Goal: Task Accomplishment & Management: Manage account settings

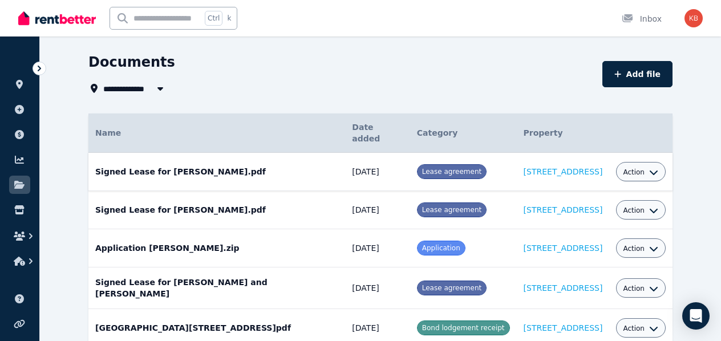
scroll to position [63, 0]
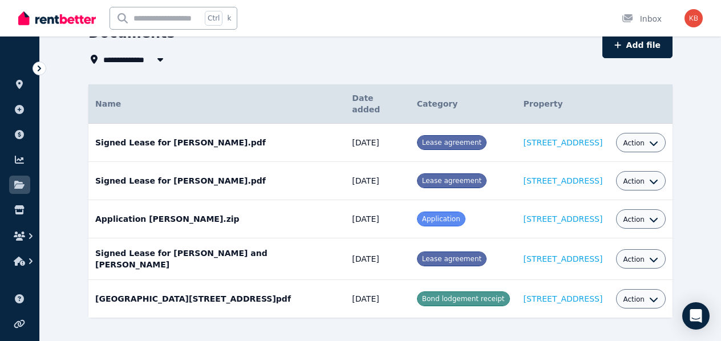
click at [36, 71] on icon at bounding box center [39, 68] width 11 height 11
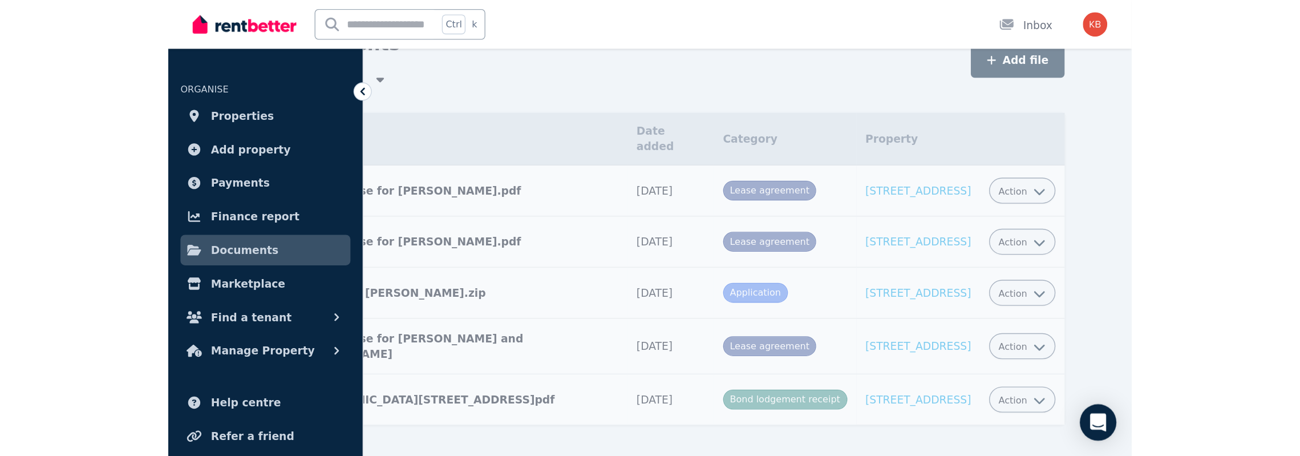
scroll to position [0, 0]
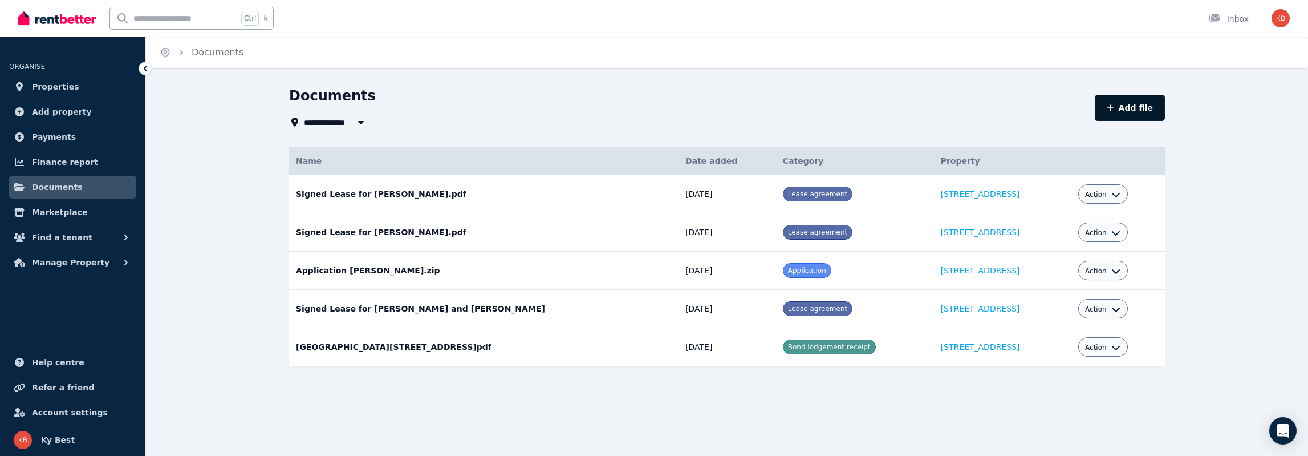
click at [720, 106] on button "Add file" at bounding box center [1130, 108] width 70 height 26
select select "*****"
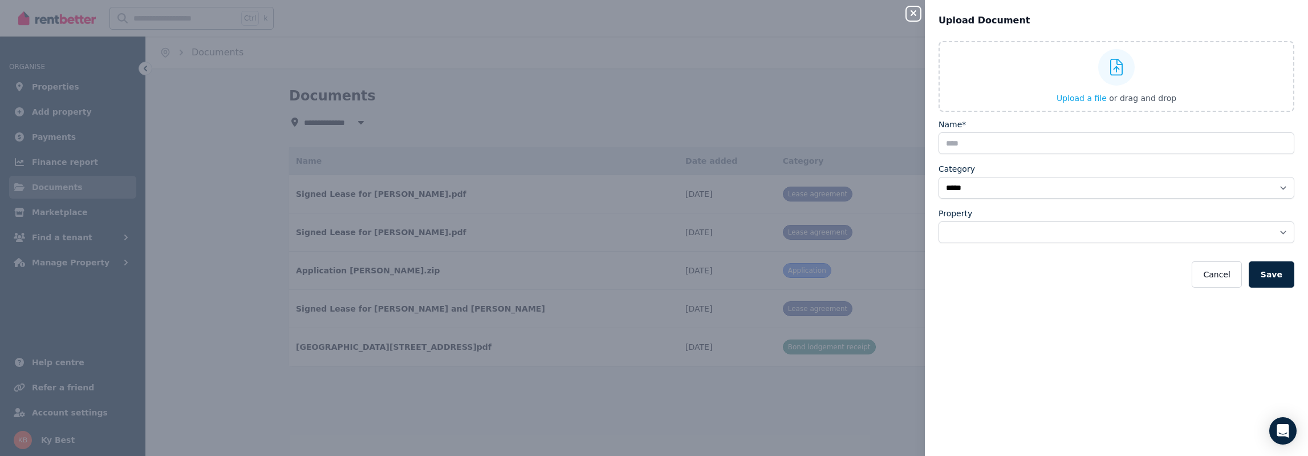
click at [720, 11] on icon "button" at bounding box center [914, 13] width 14 height 9
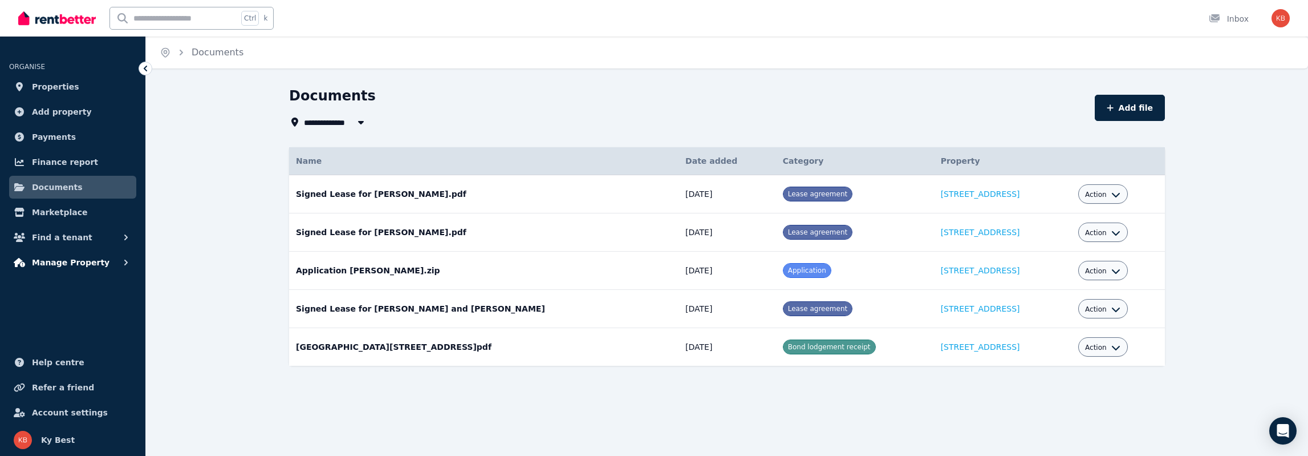
click at [87, 258] on span "Manage Property" at bounding box center [71, 263] width 78 height 14
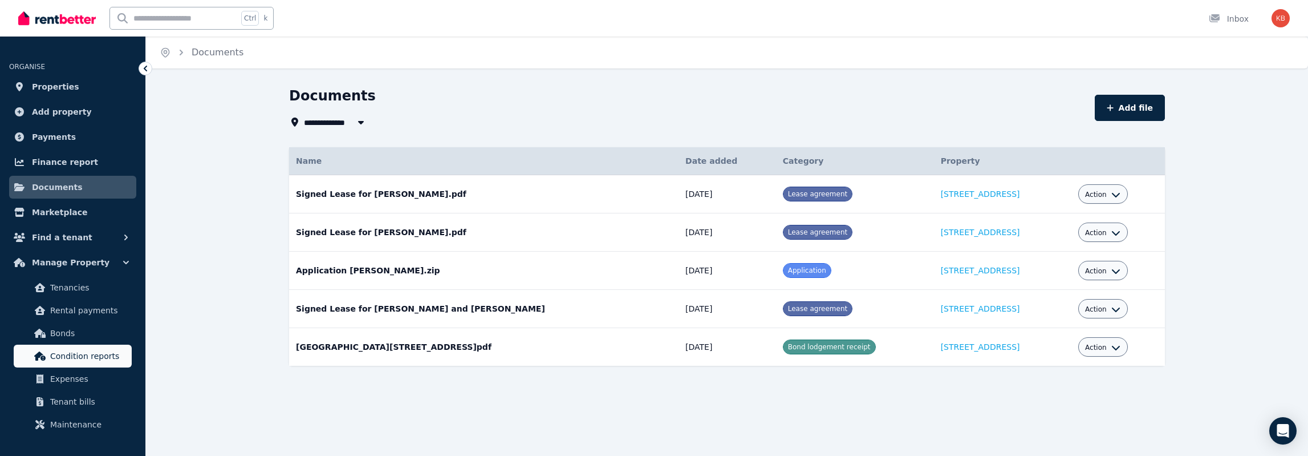
click at [66, 340] on span "Condition reports" at bounding box center [88, 356] width 77 height 14
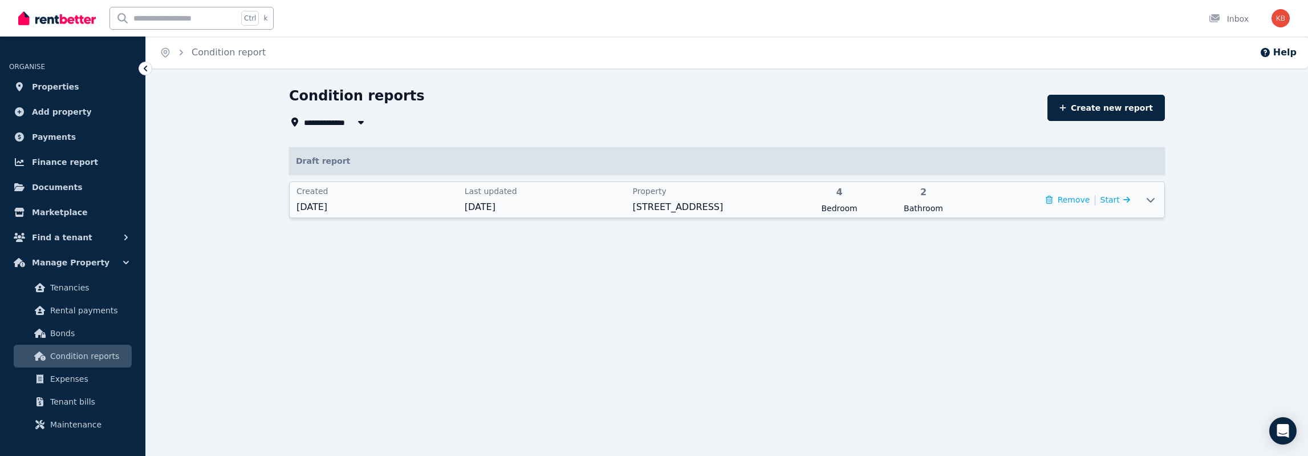
click at [720, 201] on icon at bounding box center [1151, 200] width 8 height 5
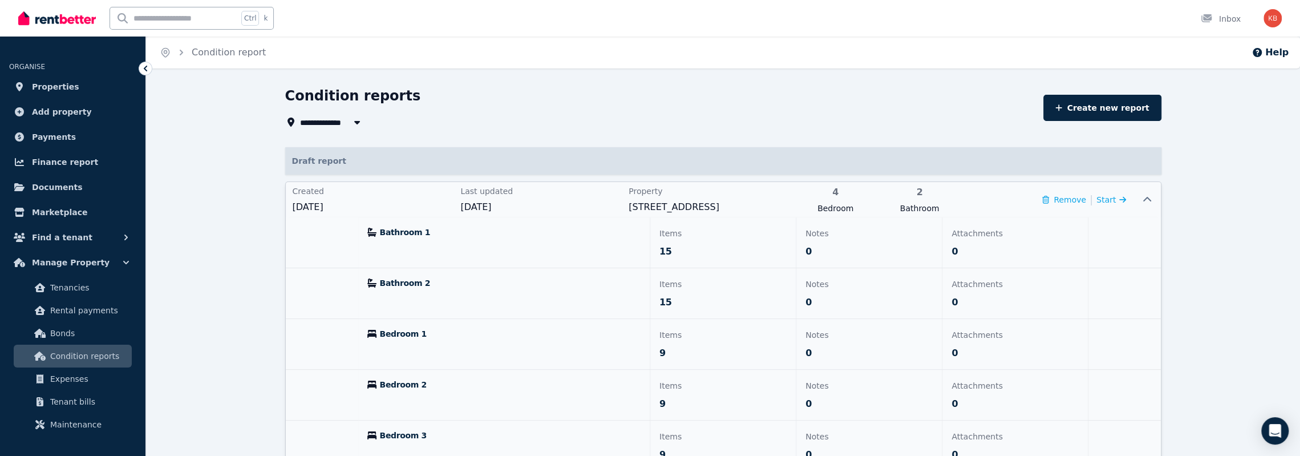
click at [720, 242] on div "Attachments 0" at bounding box center [1014, 242] width 145 height 50
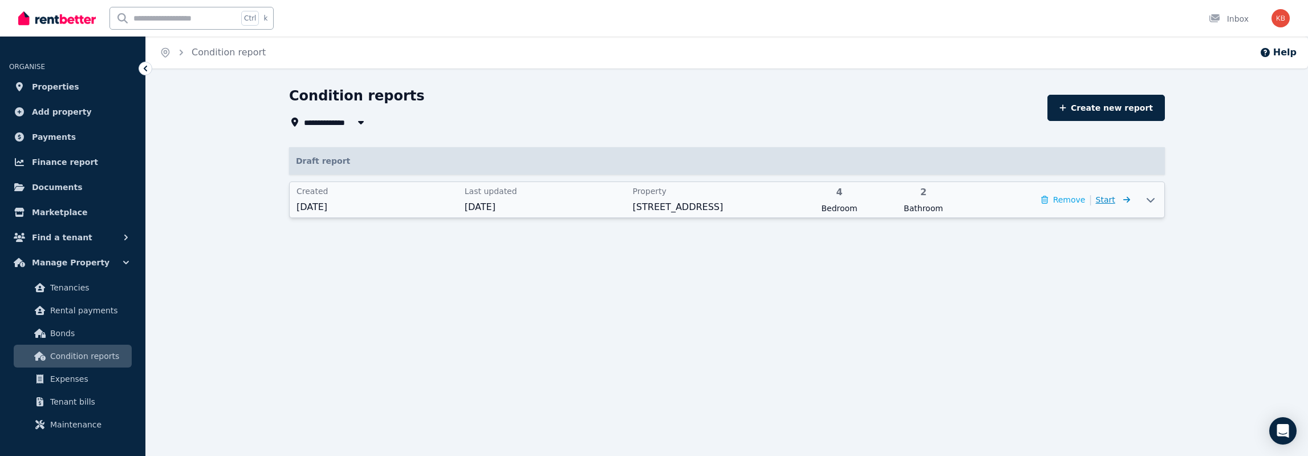
click at [720, 197] on span "Start" at bounding box center [1105, 199] width 19 height 9
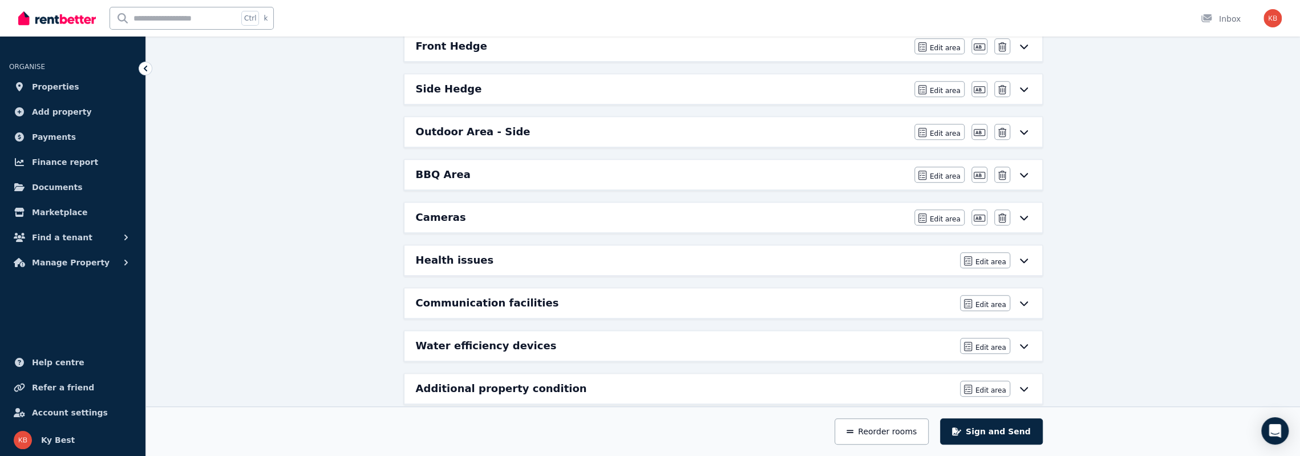
scroll to position [859, 0]
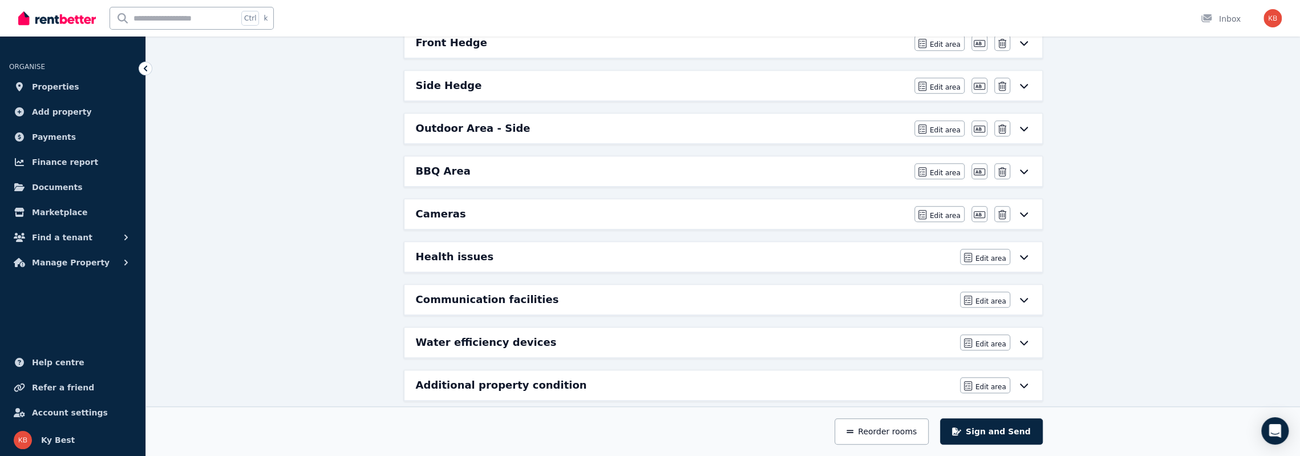
click at [720, 252] on icon at bounding box center [1024, 256] width 14 height 9
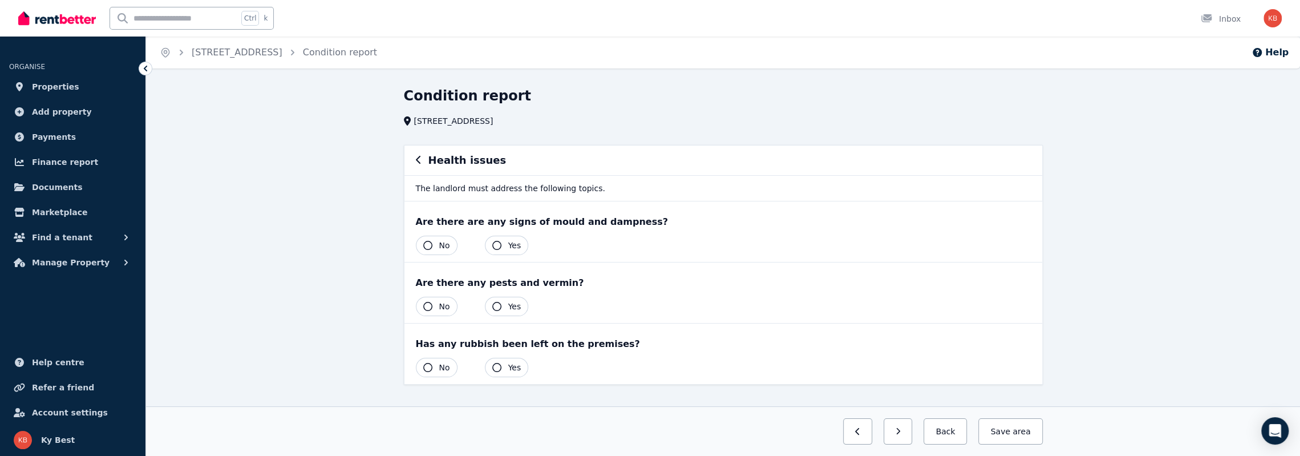
click at [416, 157] on icon "button" at bounding box center [419, 159] width 6 height 9
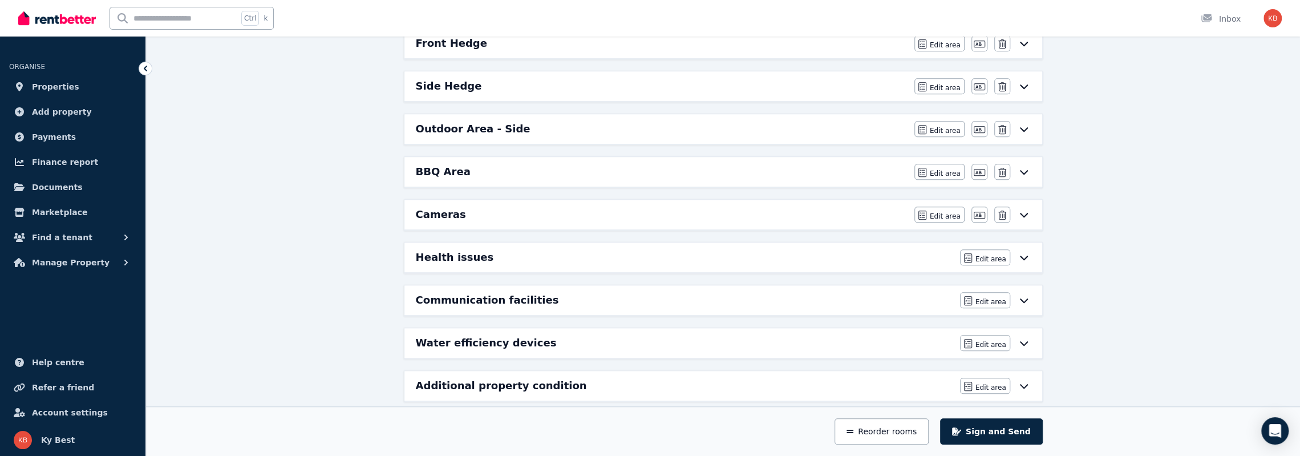
scroll to position [859, 0]
click at [720, 340] on icon at bounding box center [1024, 384] width 14 height 9
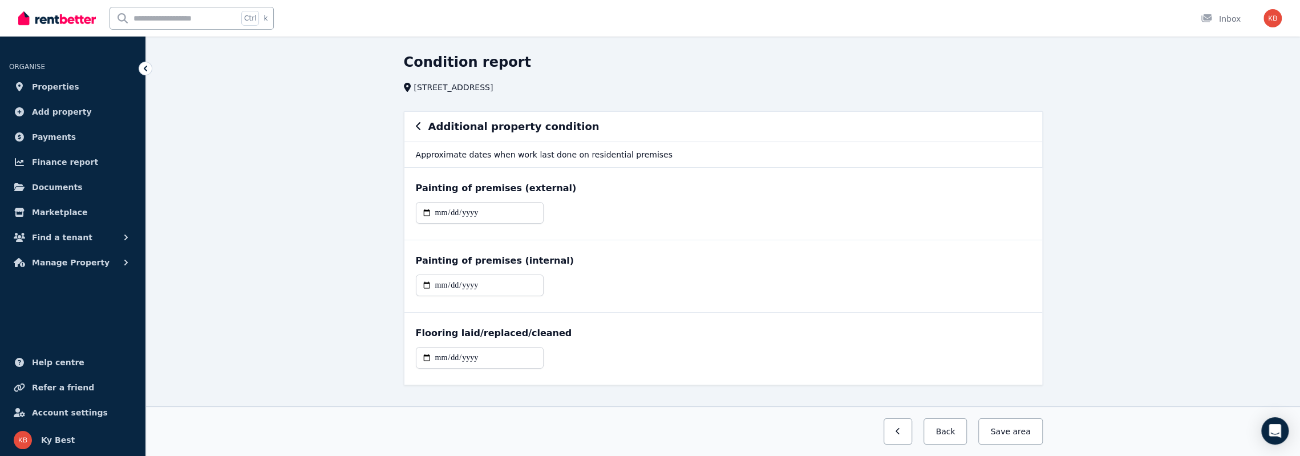
scroll to position [50, 0]
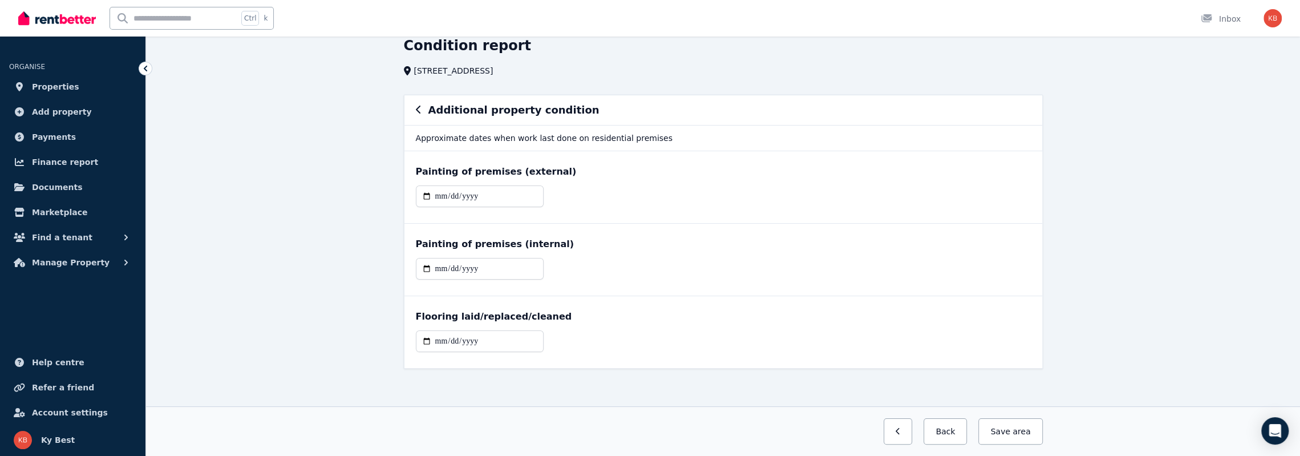
click at [417, 107] on icon "button" at bounding box center [419, 109] width 6 height 9
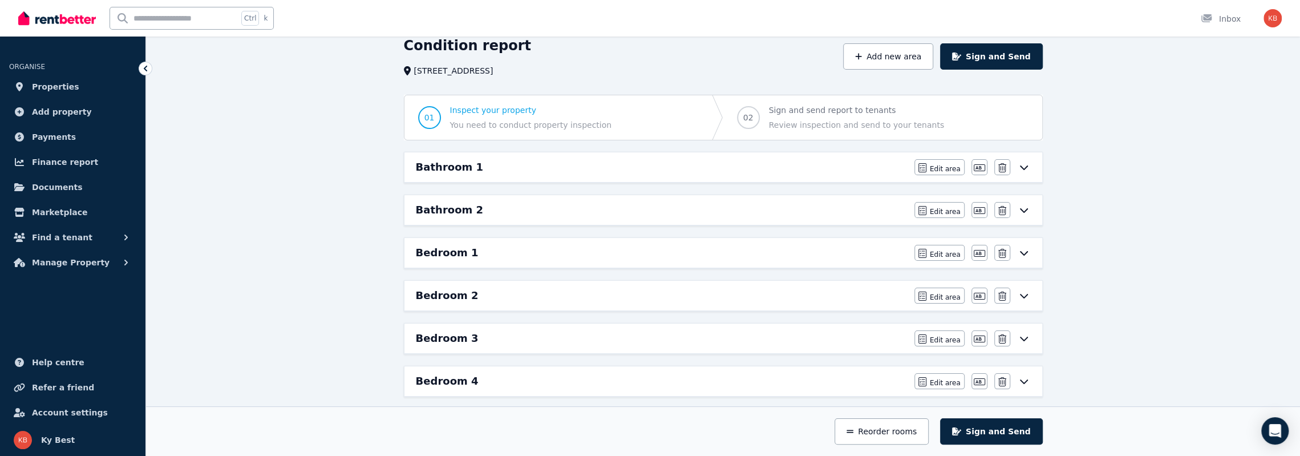
scroll to position [0, 0]
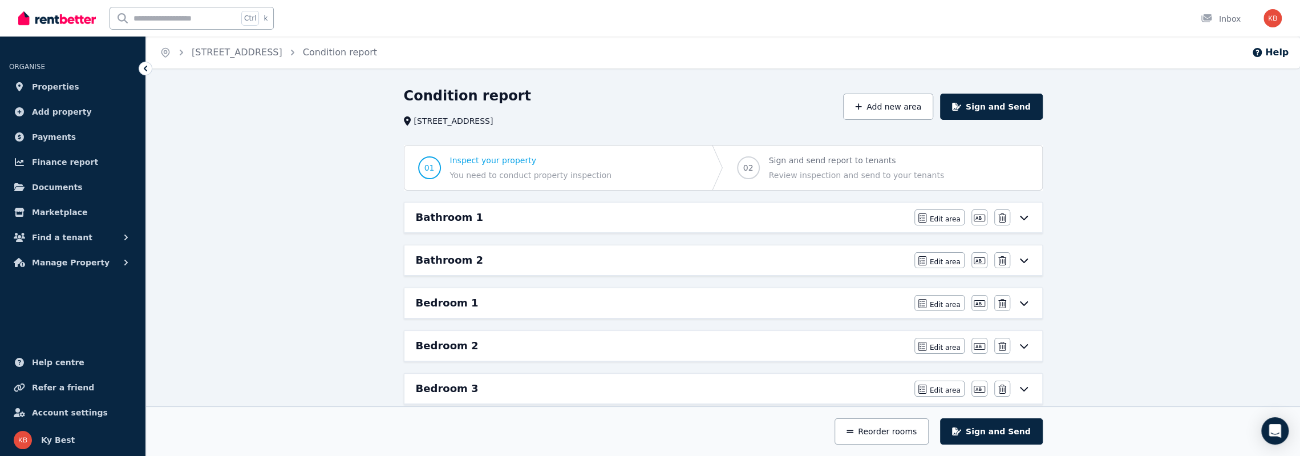
click at [449, 216] on h6 "Bathroom 1" at bounding box center [449, 217] width 67 height 16
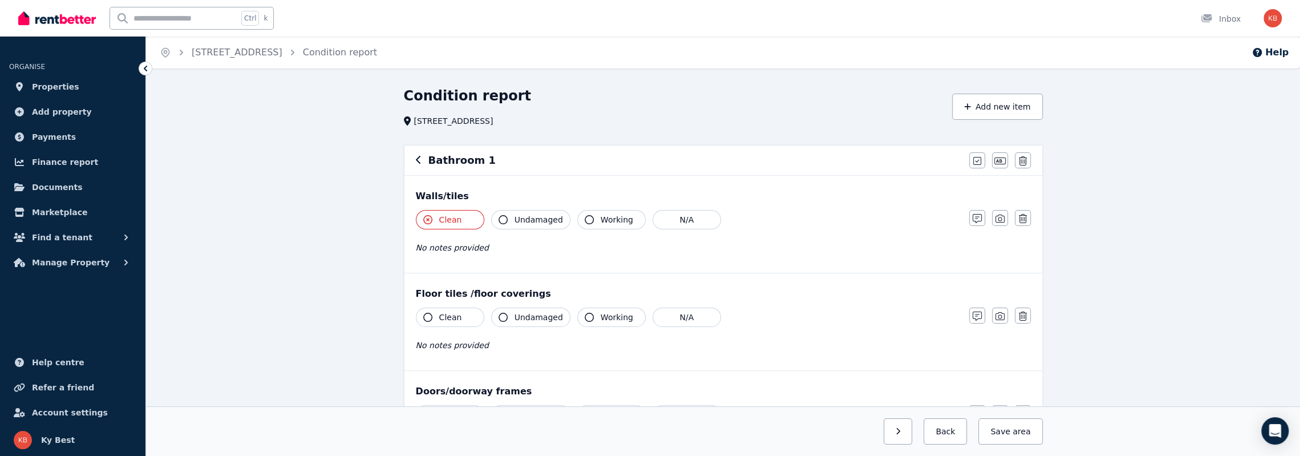
click at [455, 224] on span "Clean" at bounding box center [450, 219] width 23 height 11
click at [449, 222] on span "Clean" at bounding box center [450, 219] width 23 height 11
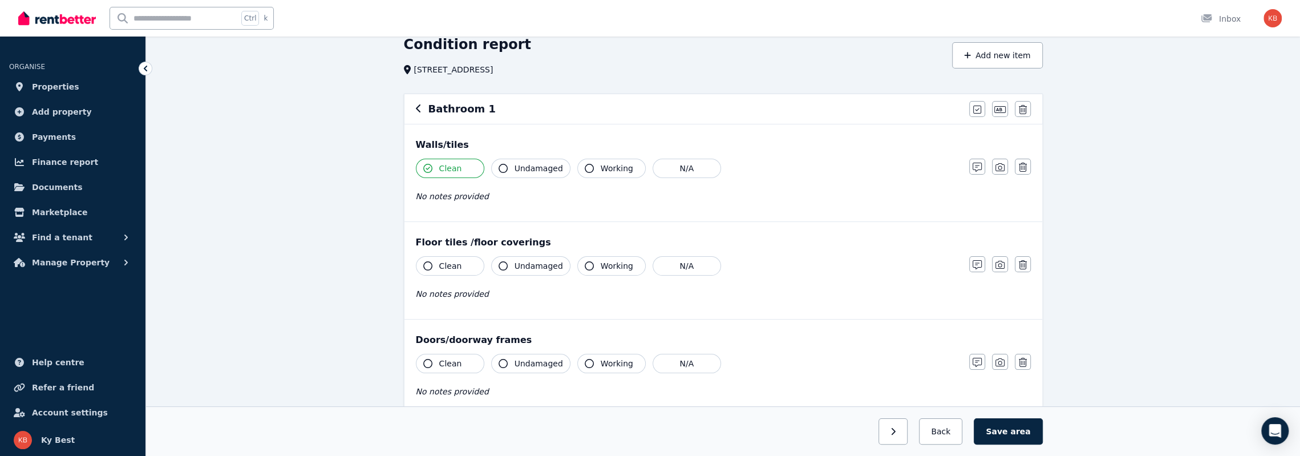
scroll to position [114, 0]
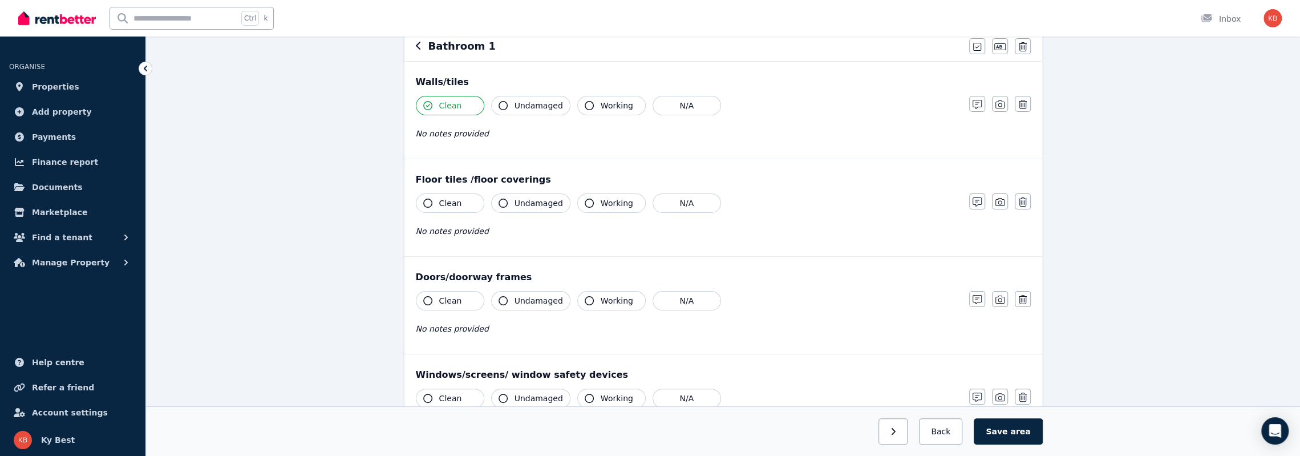
click at [447, 202] on span "Clean" at bounding box center [450, 202] width 23 height 11
click at [510, 106] on button "Undamaged" at bounding box center [530, 105] width 79 height 19
click at [518, 200] on span "Undamaged" at bounding box center [538, 202] width 48 height 11
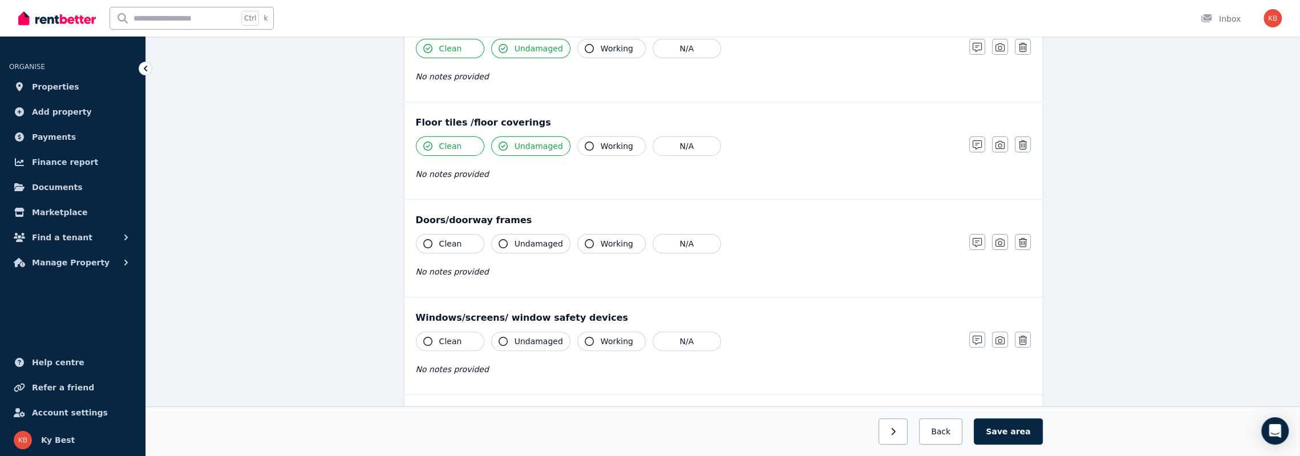
click at [450, 244] on span "Clean" at bounding box center [450, 243] width 23 height 11
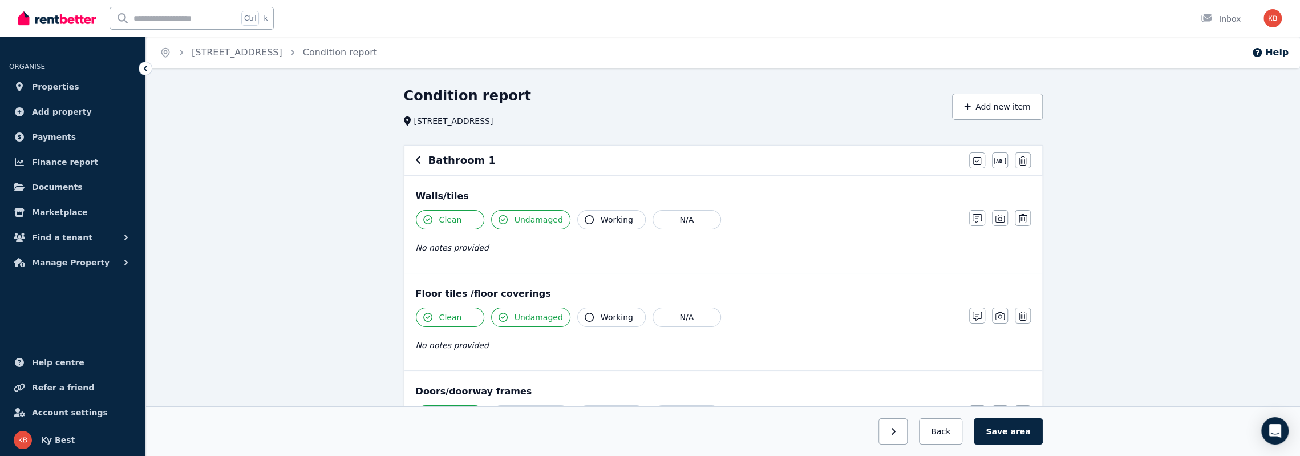
scroll to position [0, 0]
click at [417, 160] on icon "button" at bounding box center [419, 159] width 6 height 9
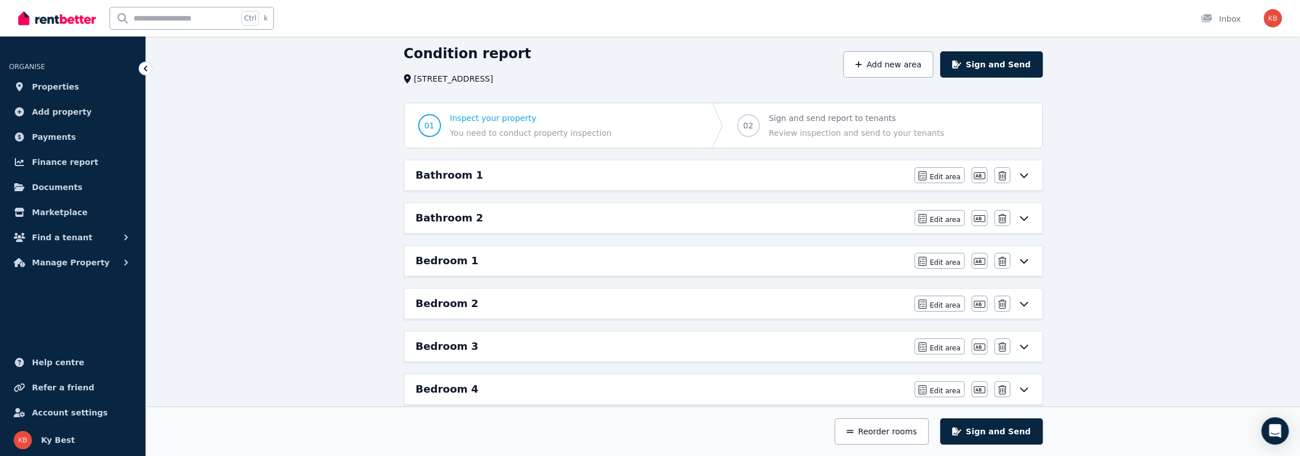
scroll to position [57, 0]
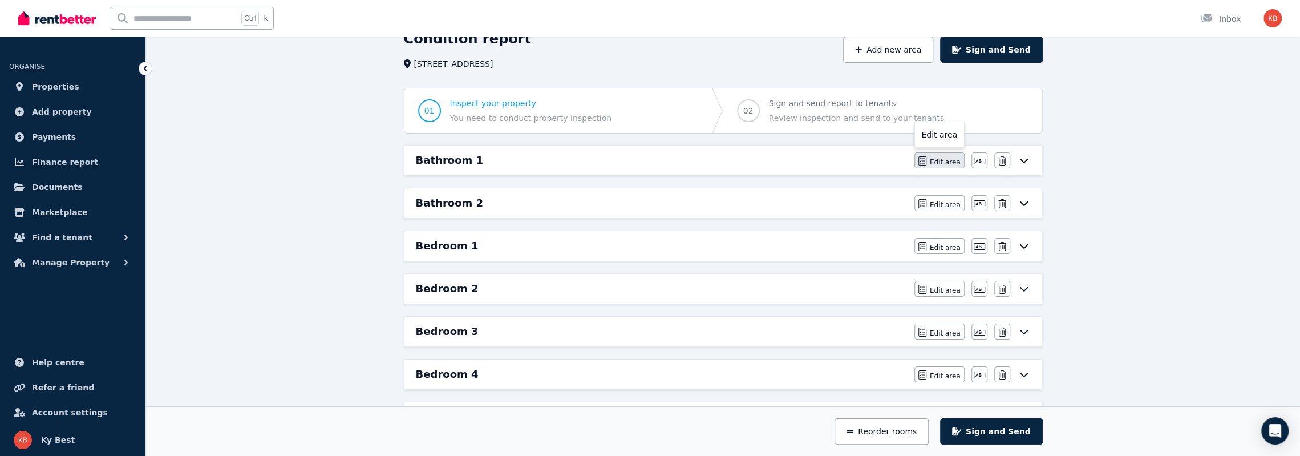
click at [720, 161] on span "Edit area" at bounding box center [945, 161] width 31 height 9
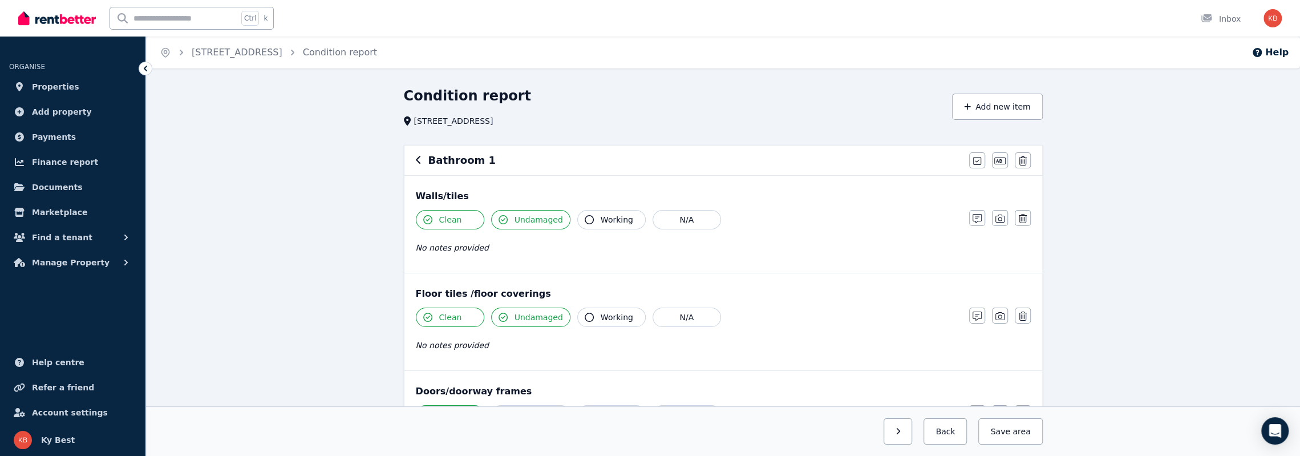
click at [523, 165] on div "Bathroom 1" at bounding box center [689, 160] width 546 height 16
click at [505, 161] on div "Bathroom 1" at bounding box center [689, 160] width 546 height 16
click at [720, 158] on icon "button" at bounding box center [977, 160] width 8 height 9
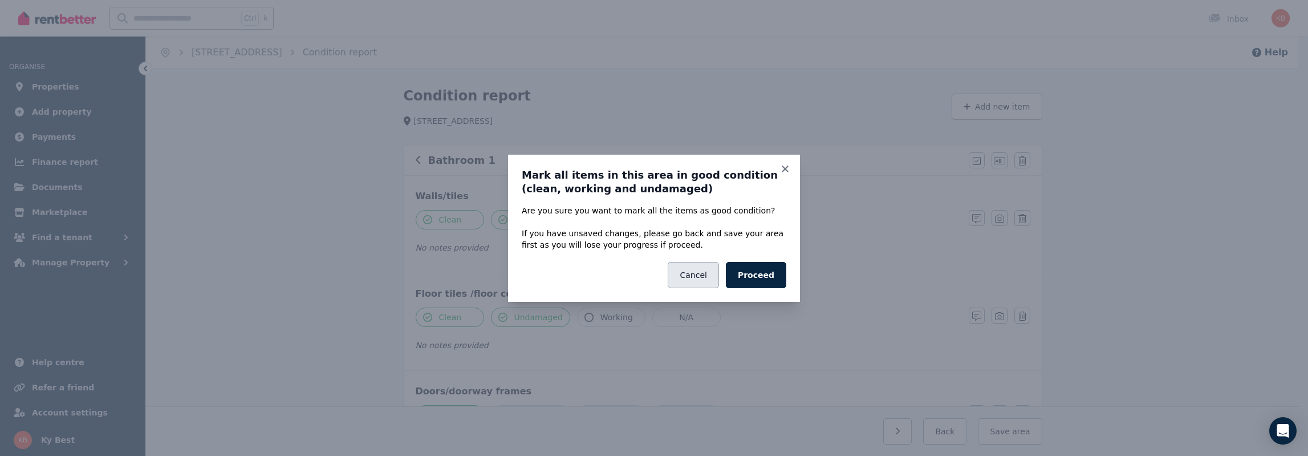
click at [707, 271] on button "Cancel" at bounding box center [693, 275] width 51 height 26
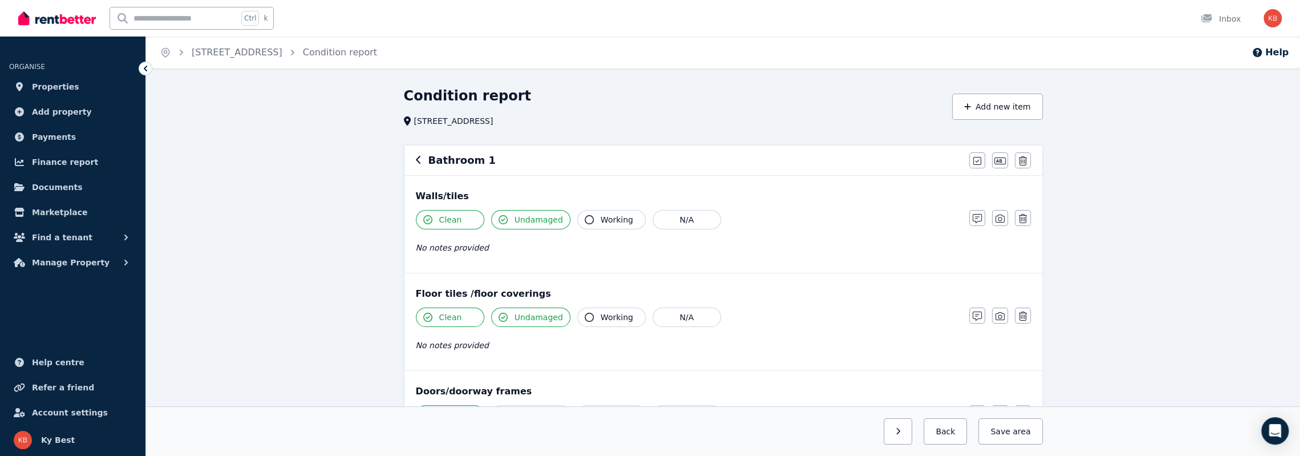
click at [476, 164] on h6 "Bathroom 1" at bounding box center [461, 160] width 67 height 16
click at [485, 161] on div "Bathroom 1" at bounding box center [689, 160] width 546 height 16
click at [467, 161] on h6 "Bathroom 1" at bounding box center [461, 160] width 67 height 16
click at [720, 160] on icon "button" at bounding box center [999, 160] width 11 height 7
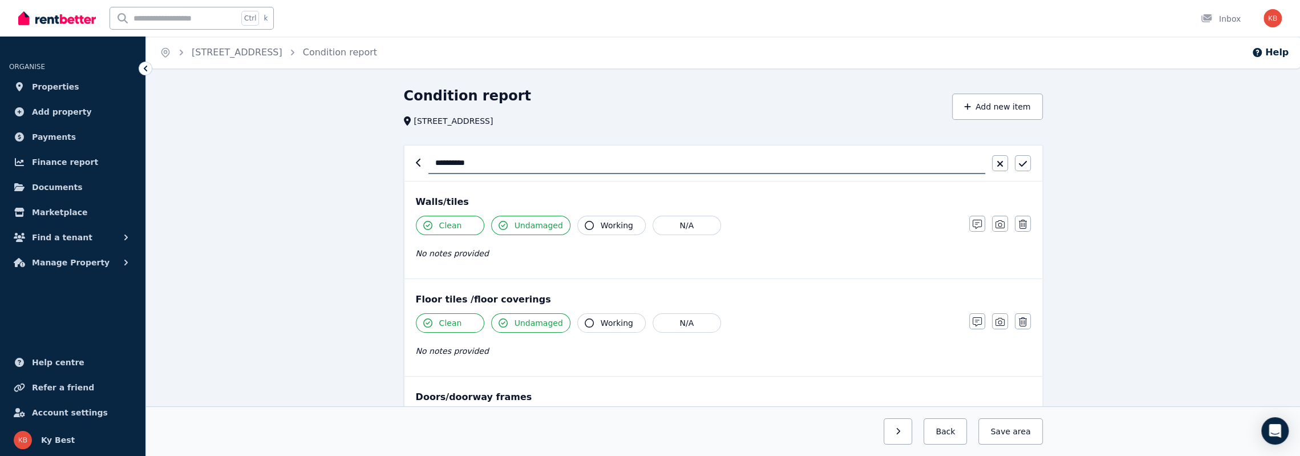
click at [480, 164] on input "**********" at bounding box center [706, 163] width 557 height 22
type input "**********"
click at [720, 165] on icon "button" at bounding box center [1023, 163] width 8 height 9
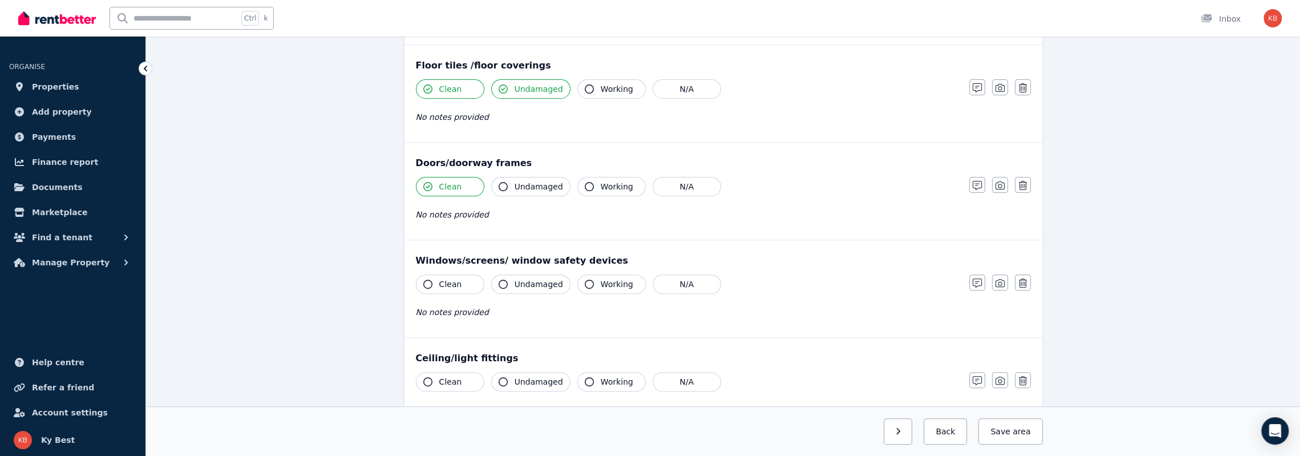
scroll to position [285, 0]
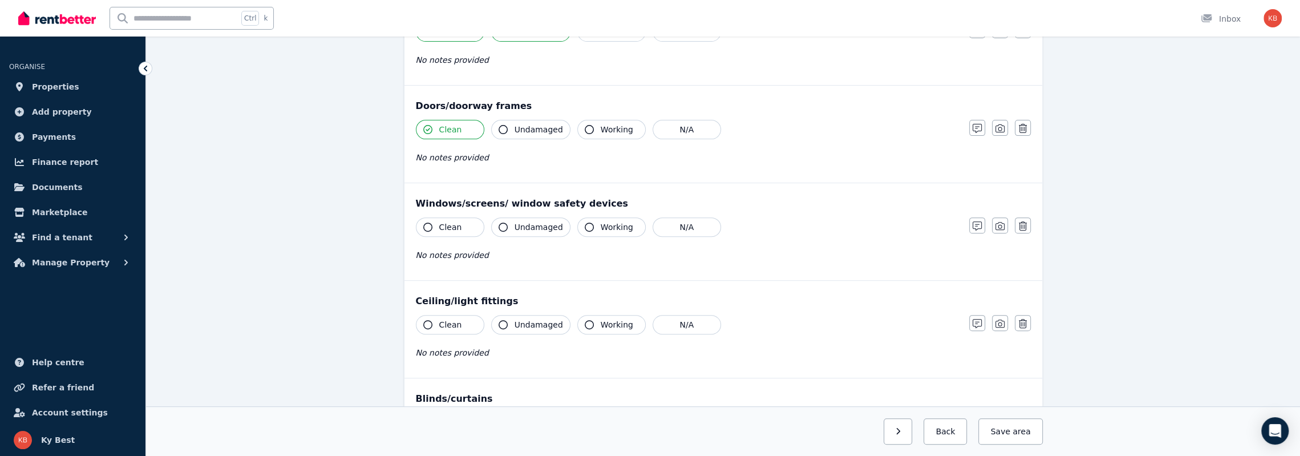
click at [444, 226] on span "Clean" at bounding box center [450, 226] width 23 height 11
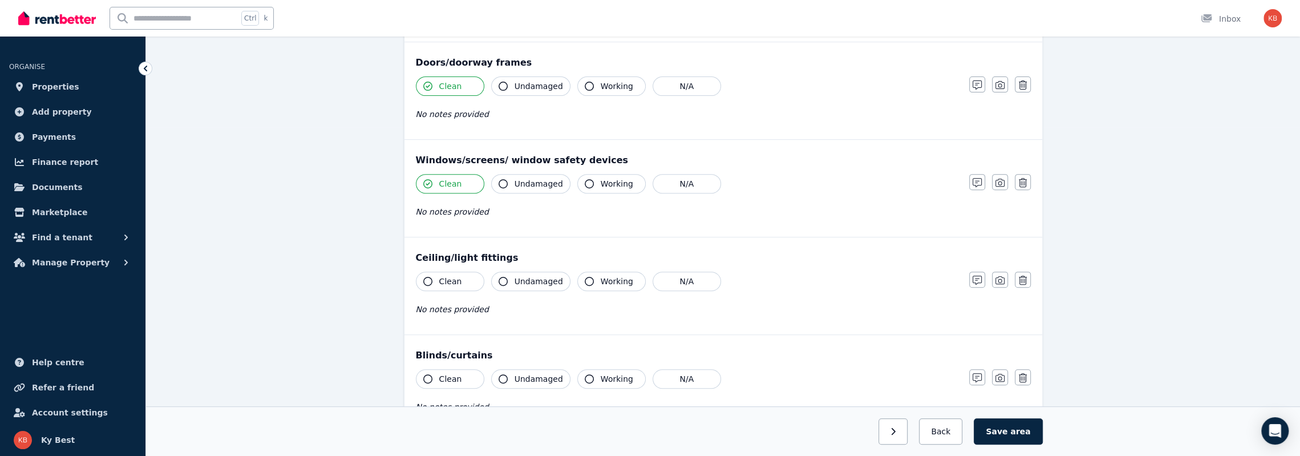
scroll to position [399, 0]
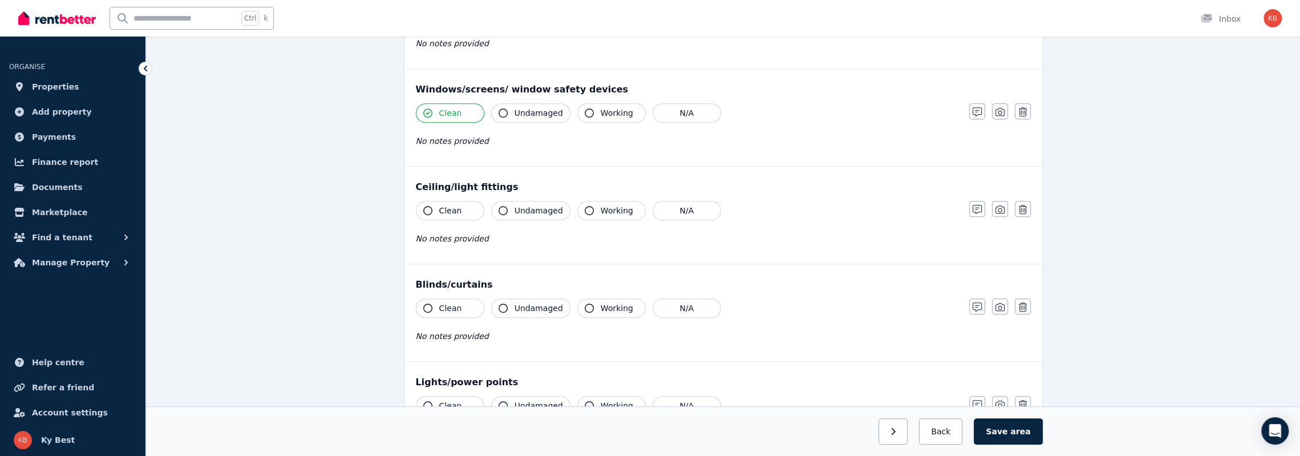
click at [453, 215] on button "Clean" at bounding box center [450, 210] width 68 height 19
click at [444, 302] on span "Clean" at bounding box center [450, 307] width 23 height 11
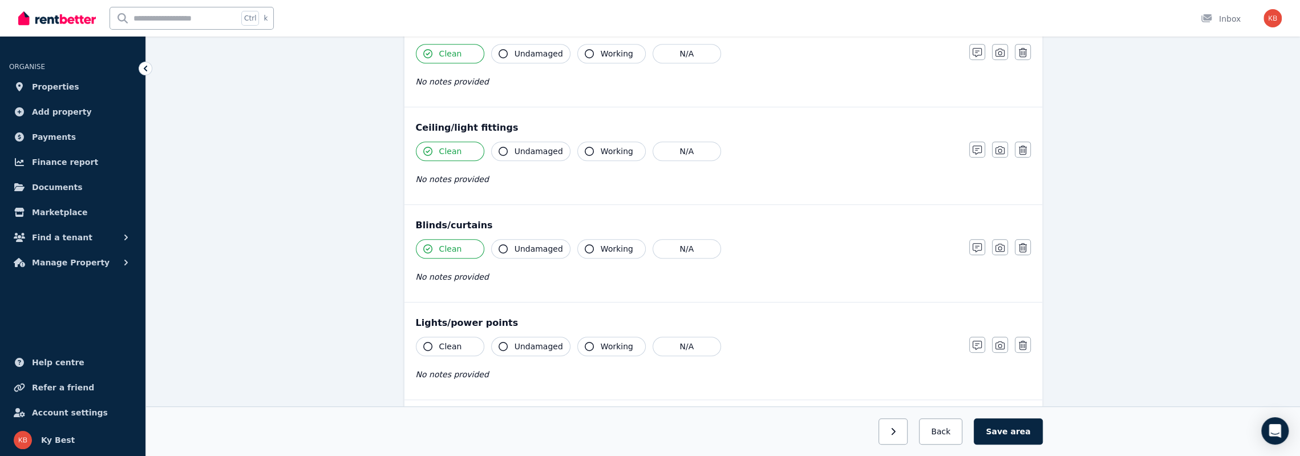
scroll to position [513, 0]
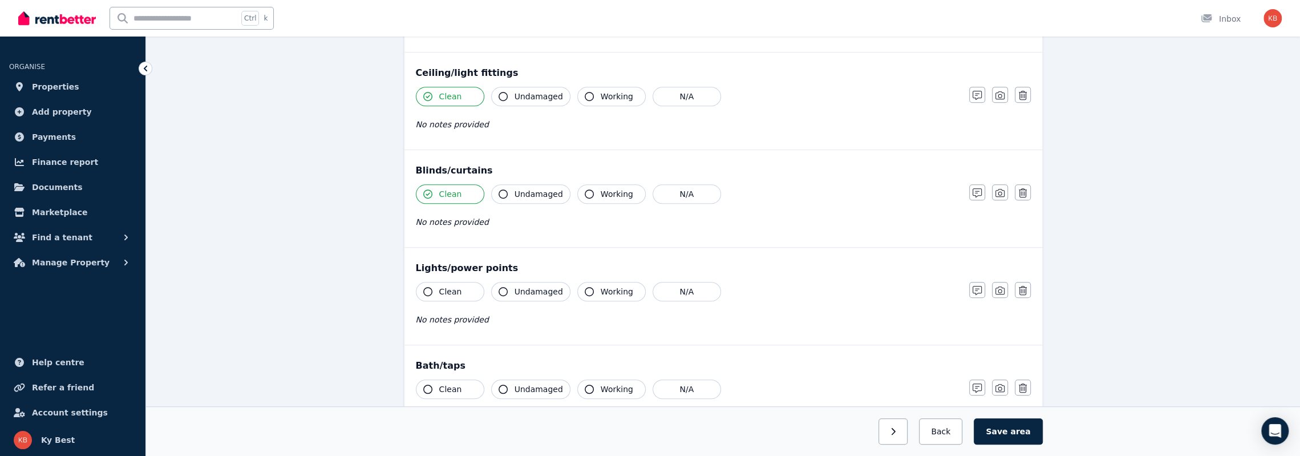
click at [444, 196] on button "Clean" at bounding box center [450, 193] width 68 height 19
click at [682, 193] on button "N/A" at bounding box center [686, 193] width 68 height 19
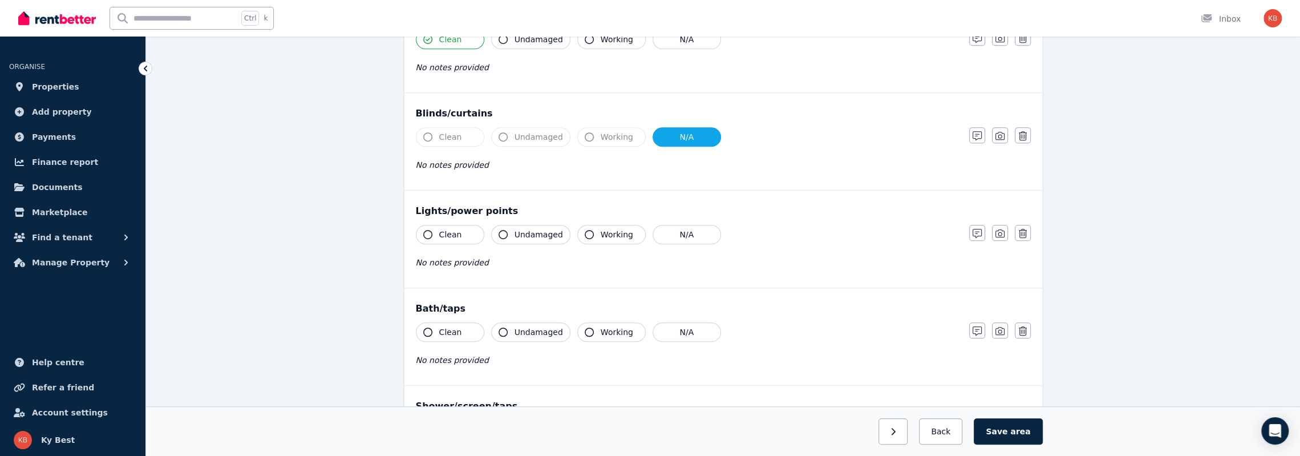
click at [449, 231] on span "Clean" at bounding box center [450, 234] width 23 height 11
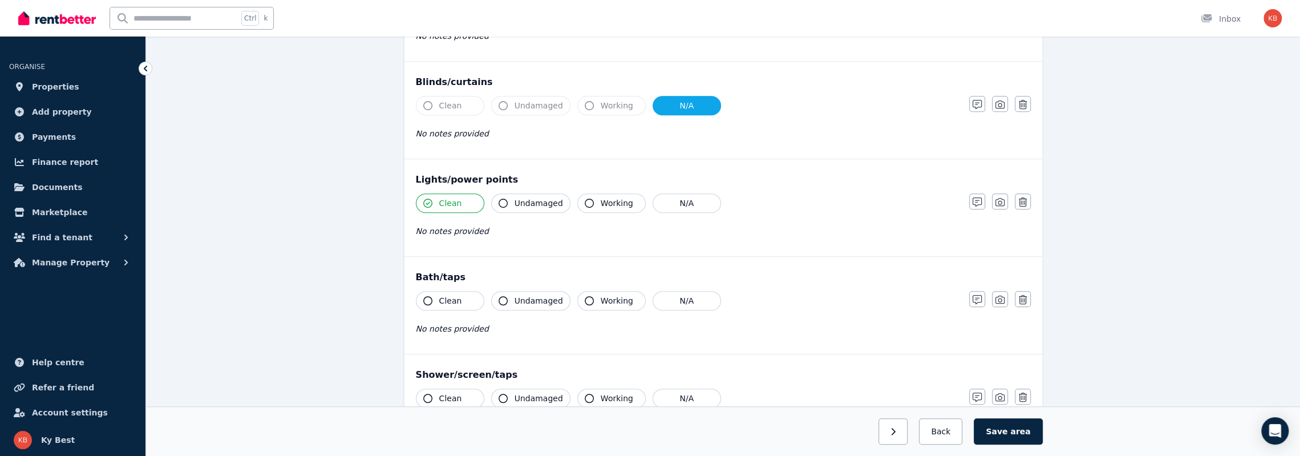
scroll to position [684, 0]
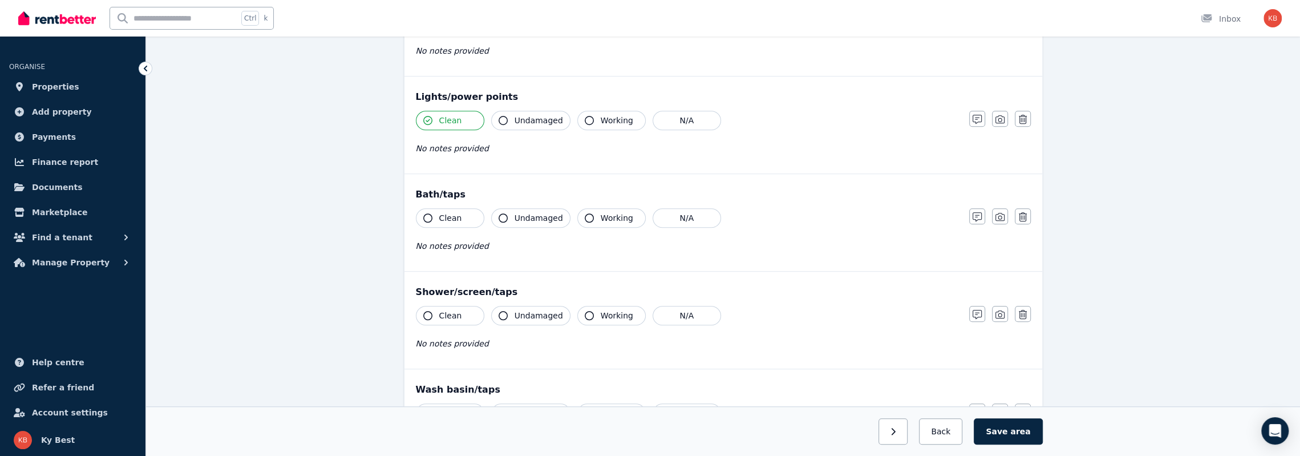
click at [451, 212] on span "Clean" at bounding box center [450, 217] width 23 height 11
click at [450, 306] on button "Clean" at bounding box center [450, 315] width 68 height 19
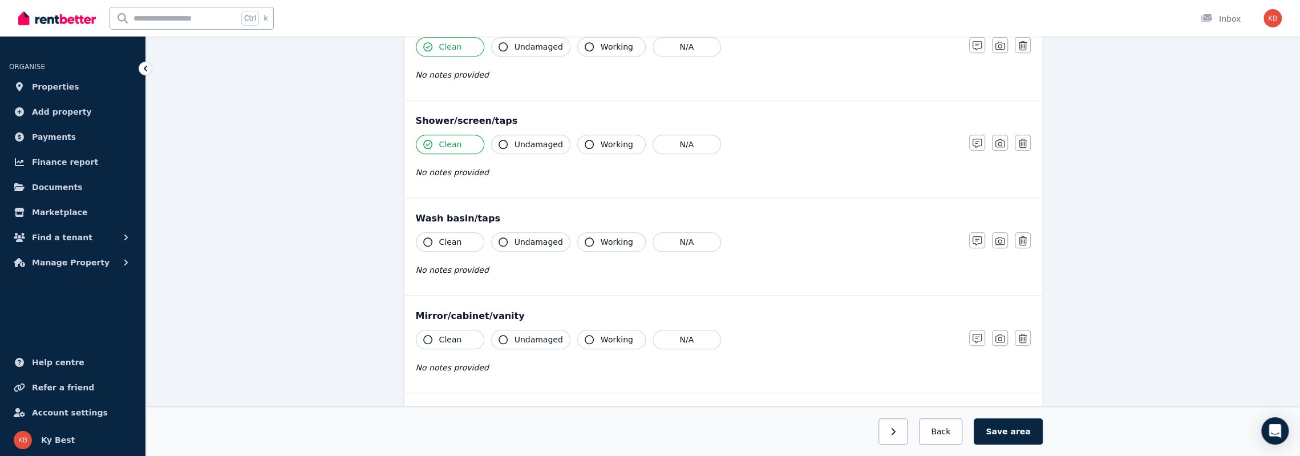
click at [459, 234] on button "Clean" at bounding box center [450, 241] width 68 height 19
click at [534, 236] on span "Undamaged" at bounding box center [538, 241] width 48 height 11
click at [525, 141] on span "Undamaged" at bounding box center [538, 144] width 48 height 11
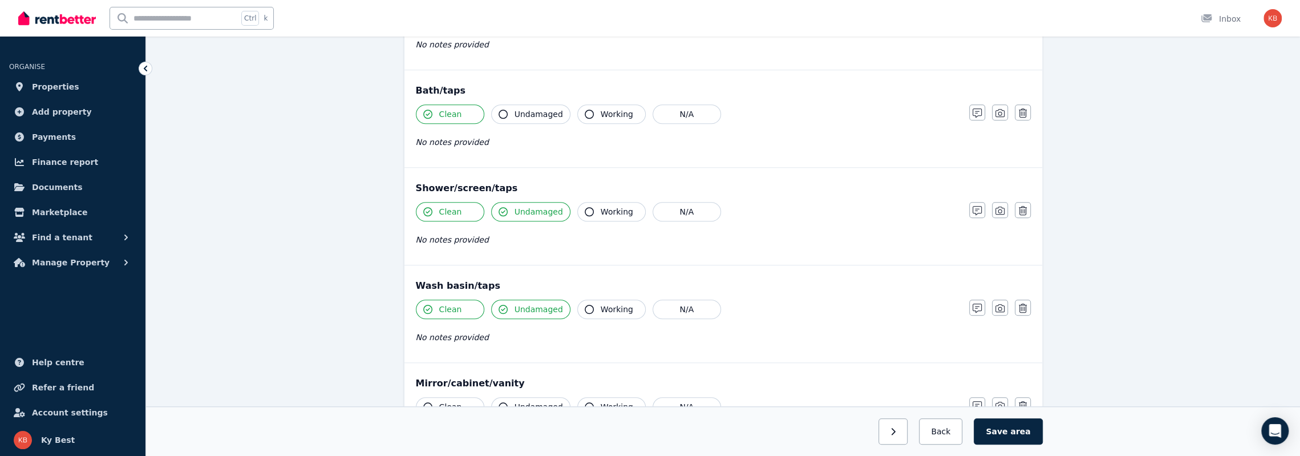
scroll to position [684, 0]
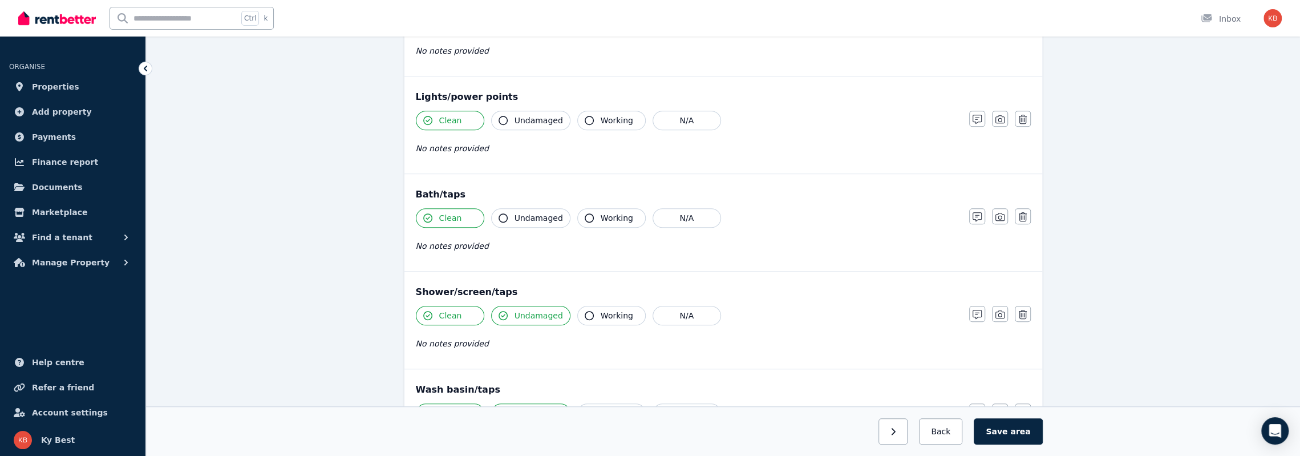
click at [522, 217] on span "Undamaged" at bounding box center [538, 217] width 48 height 11
click at [533, 115] on span "Undamaged" at bounding box center [538, 120] width 48 height 11
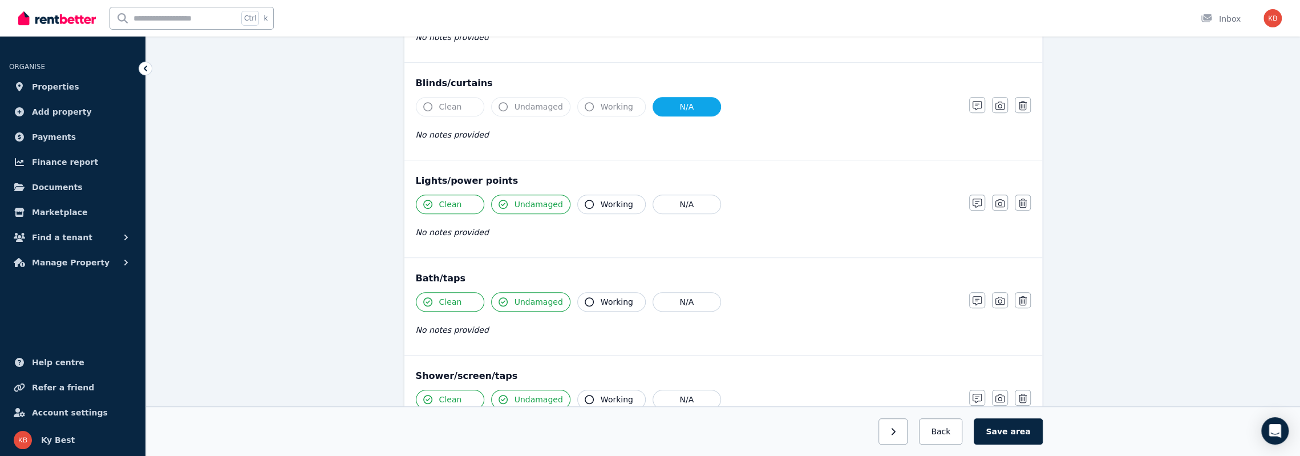
scroll to position [513, 0]
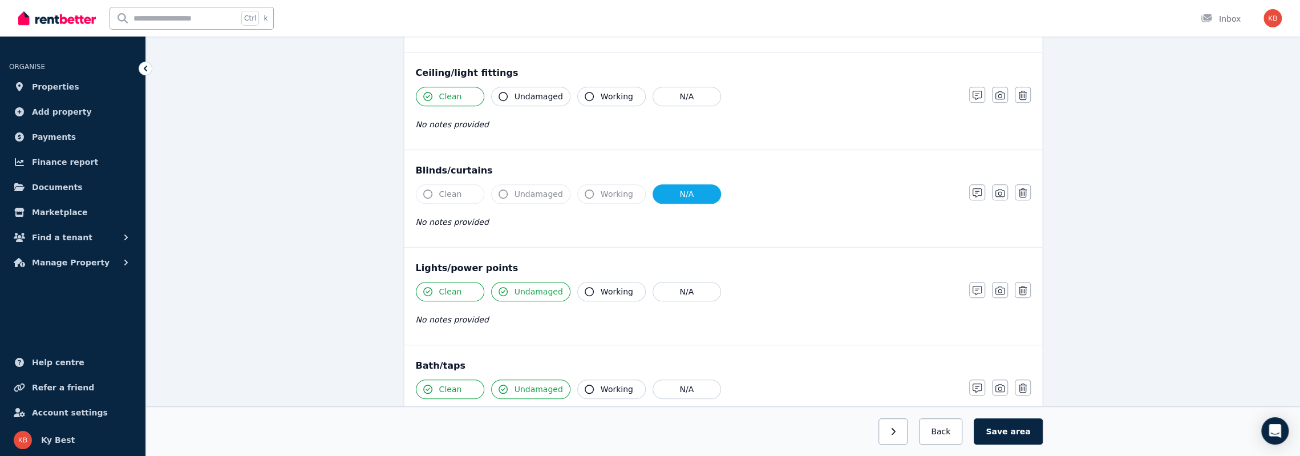
click at [527, 191] on span "Undamaged" at bounding box center [538, 193] width 48 height 11
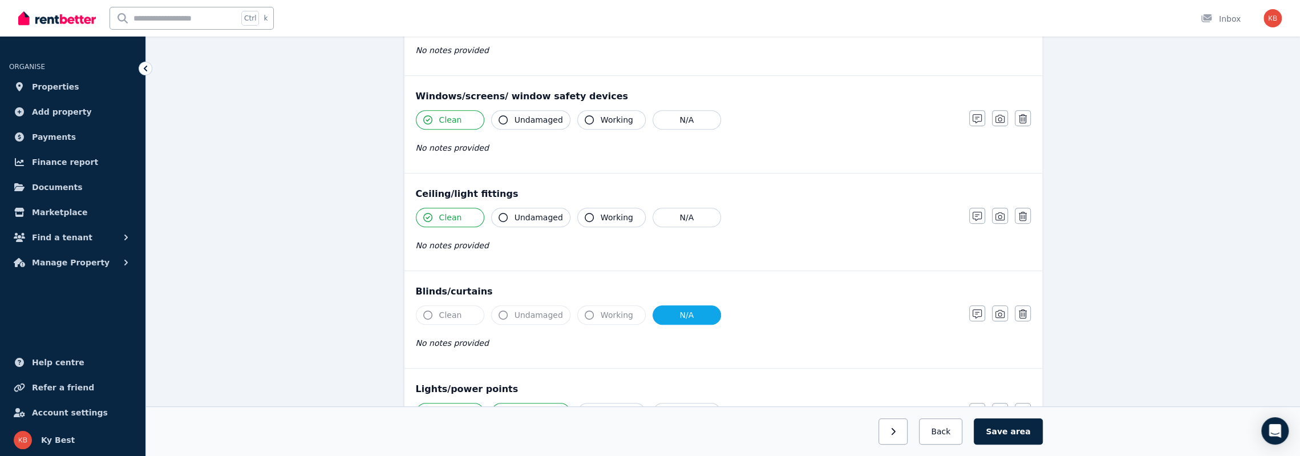
scroll to position [285, 0]
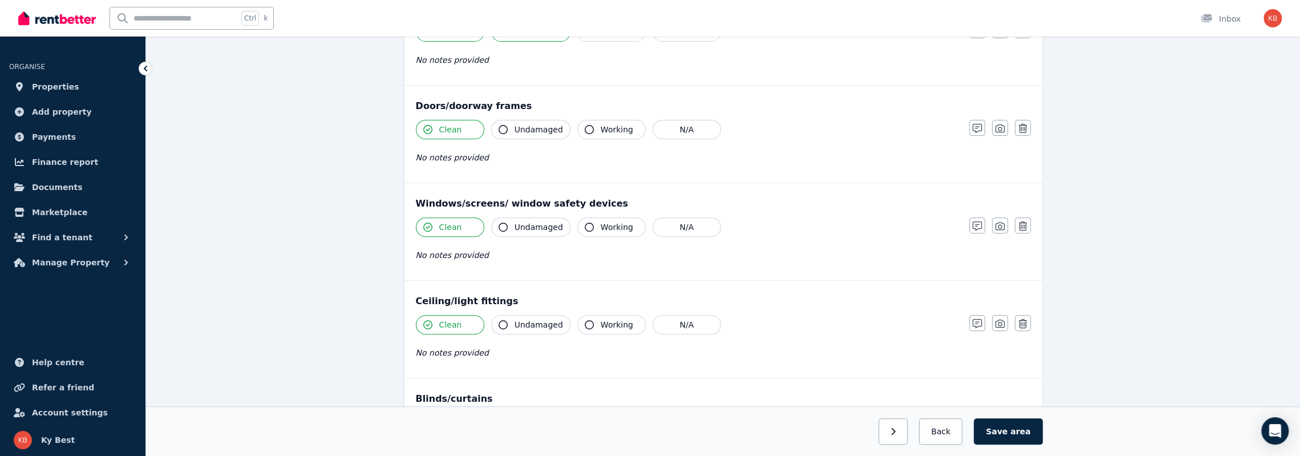
drag, startPoint x: 521, startPoint y: 318, endPoint x: 533, endPoint y: 281, distance: 38.4
click at [521, 319] on span "Undamaged" at bounding box center [538, 324] width 48 height 11
click at [532, 221] on span "Undamaged" at bounding box center [538, 226] width 48 height 11
click at [524, 127] on span "Undamaged" at bounding box center [538, 129] width 48 height 11
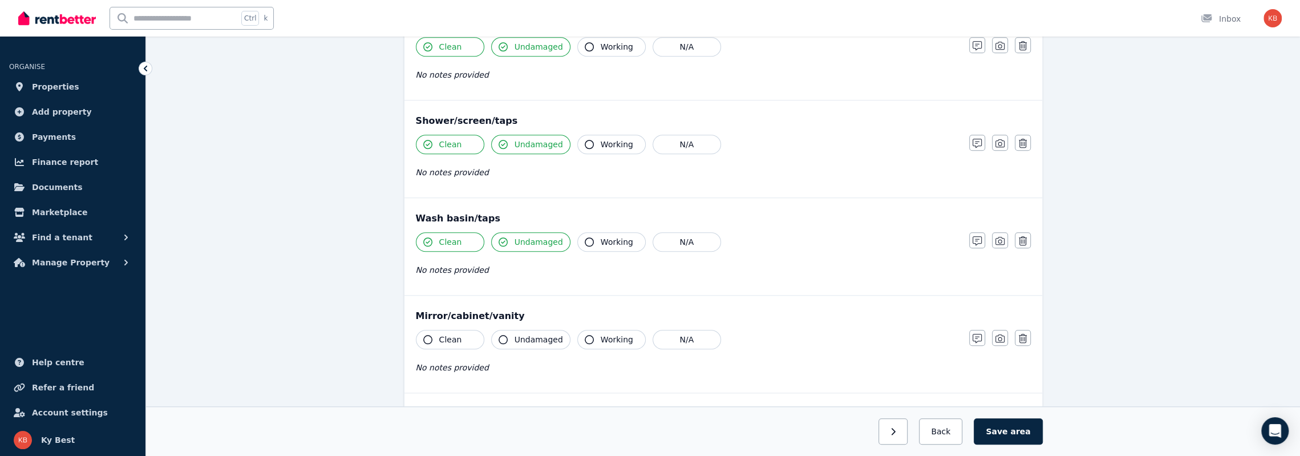
scroll to position [970, 0]
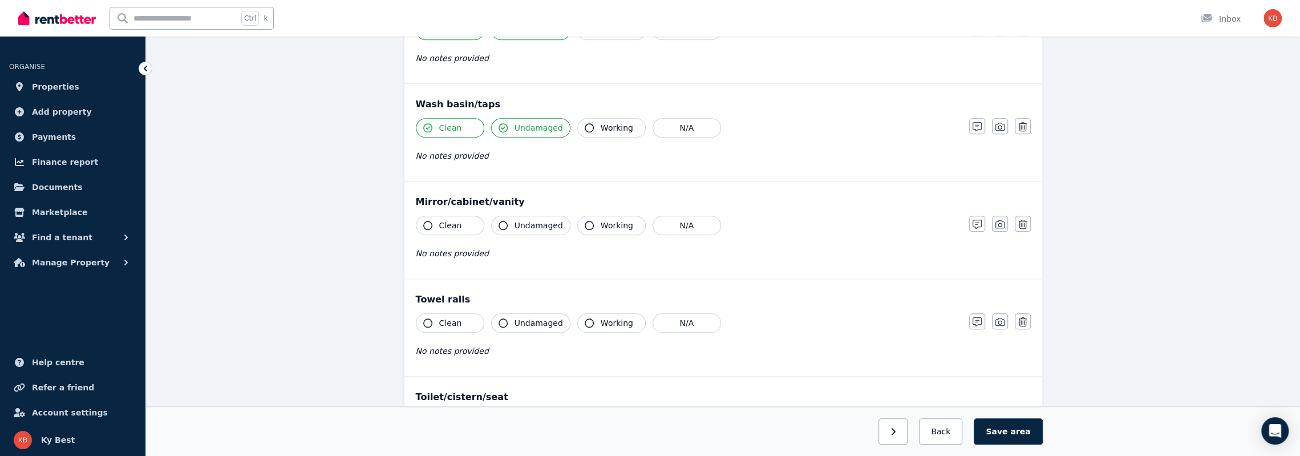
click at [444, 223] on span "Clean" at bounding box center [450, 225] width 23 height 11
click at [510, 223] on button "Undamaged" at bounding box center [530, 225] width 79 height 19
drag, startPoint x: 436, startPoint y: 314, endPoint x: 452, endPoint y: 315, distance: 15.4
click at [436, 315] on button "Clean" at bounding box center [450, 322] width 68 height 19
click at [527, 317] on span "Undamaged" at bounding box center [538, 322] width 48 height 11
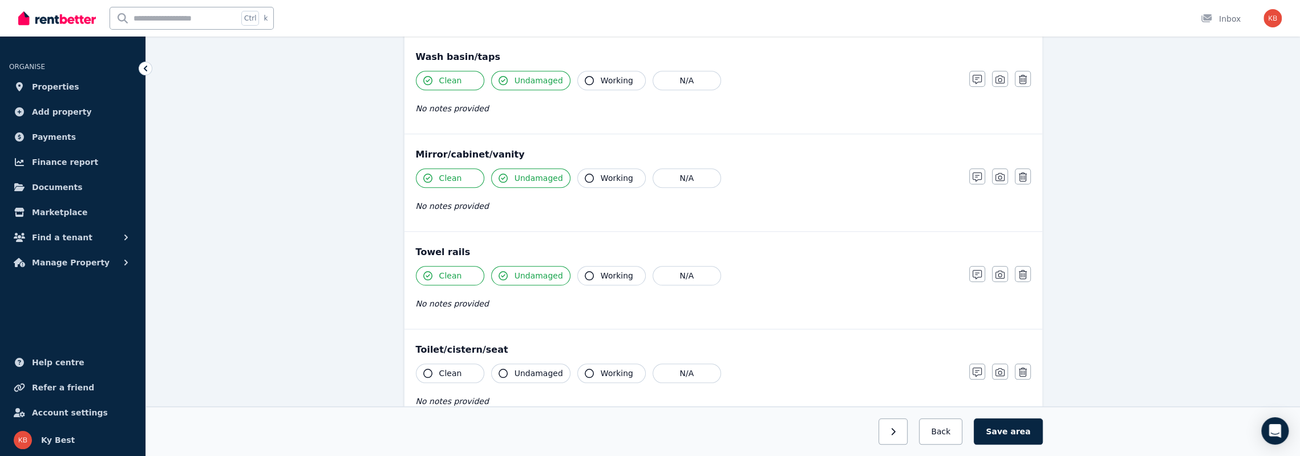
scroll to position [1141, 0]
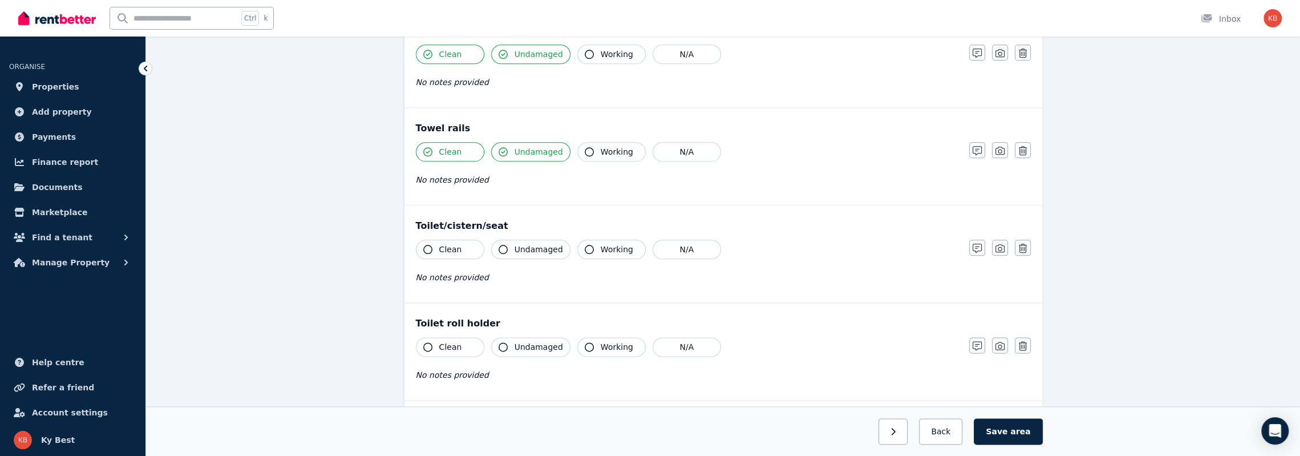
click at [432, 240] on button "Clean" at bounding box center [450, 249] width 68 height 19
click at [525, 245] on span "Undamaged" at bounding box center [538, 249] width 48 height 11
drag, startPoint x: 426, startPoint y: 340, endPoint x: 436, endPoint y: 340, distance: 9.7
click at [426, 340] on icon "button" at bounding box center [427, 346] width 9 height 9
click at [504, 340] on icon "button" at bounding box center [502, 346] width 9 height 9
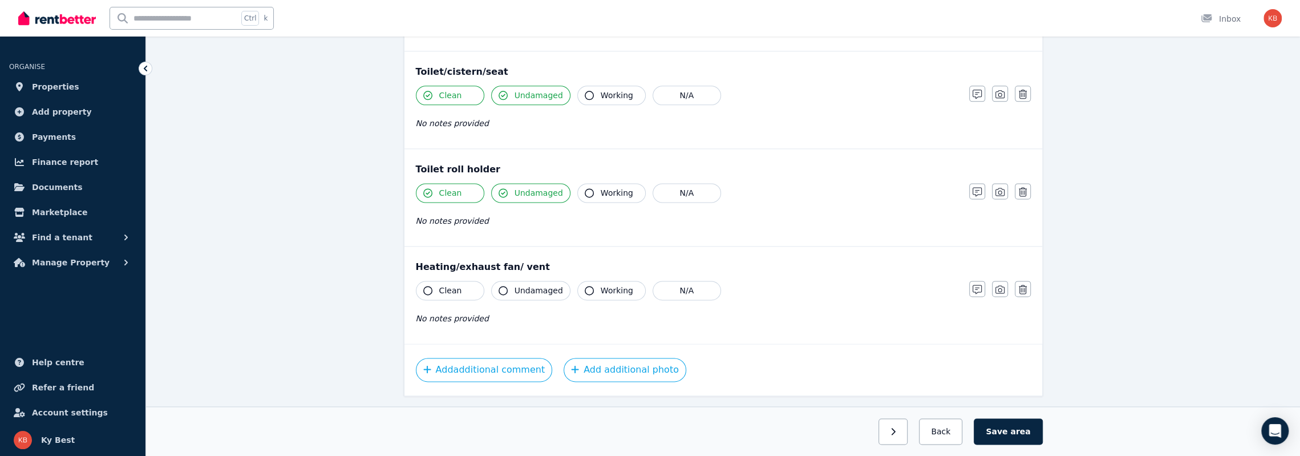
scroll to position [1312, 0]
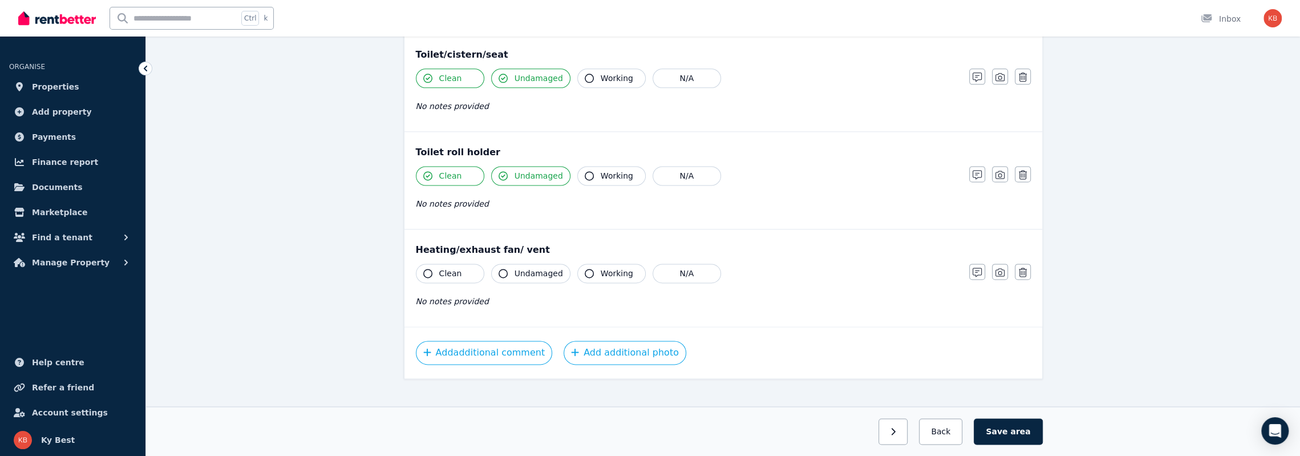
click at [422, 264] on button "Clean" at bounding box center [450, 273] width 68 height 19
click at [504, 269] on icon "button" at bounding box center [502, 273] width 9 height 9
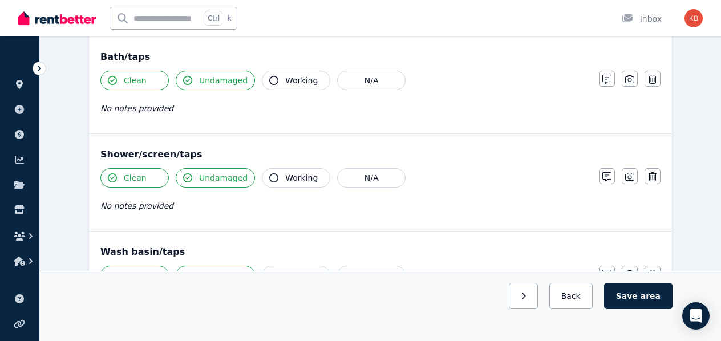
scroll to position [798, 0]
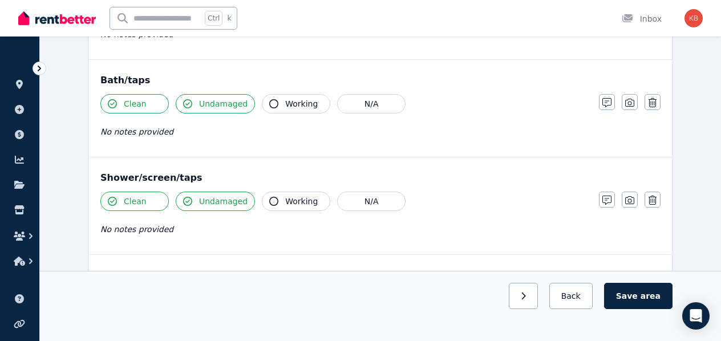
drag, startPoint x: 225, startPoint y: 96, endPoint x: 201, endPoint y: 96, distance: 24.0
click at [225, 98] on span "Undamaged" at bounding box center [223, 103] width 48 height 11
click at [137, 98] on span "Clean" at bounding box center [135, 103] width 23 height 11
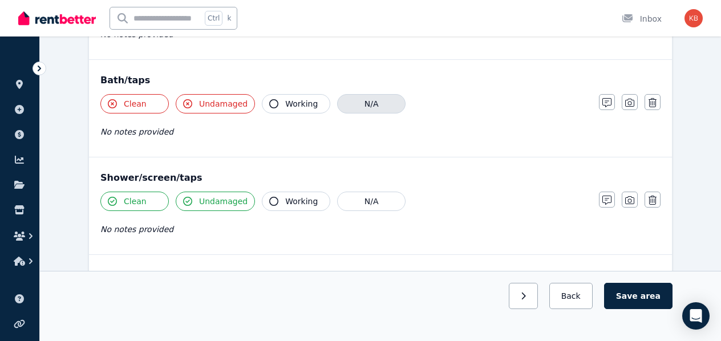
click at [364, 94] on button "N/A" at bounding box center [371, 103] width 68 height 19
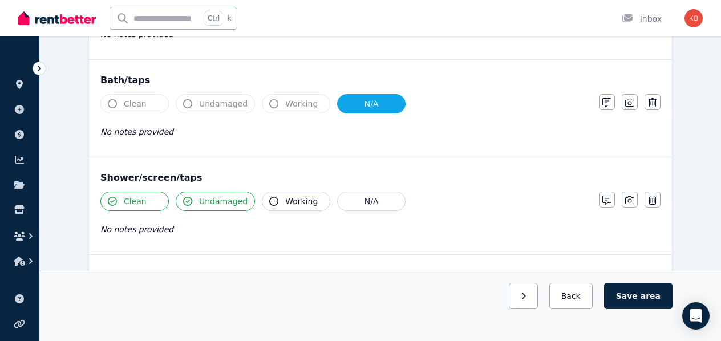
click at [188, 104] on button "Undamaged" at bounding box center [215, 103] width 79 height 19
click at [122, 100] on button "Clean" at bounding box center [134, 103] width 68 height 19
click at [108, 103] on button "Clean" at bounding box center [134, 103] width 68 height 19
click at [387, 101] on button "N/A" at bounding box center [371, 103] width 68 height 19
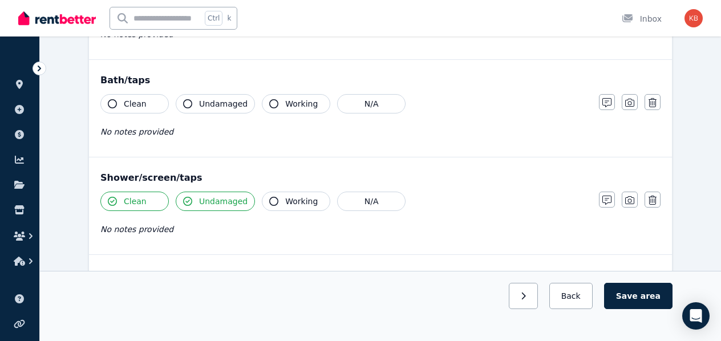
click at [147, 99] on button "Clean" at bounding box center [134, 103] width 68 height 19
click at [201, 98] on span "Undamaged" at bounding box center [223, 103] width 48 height 11
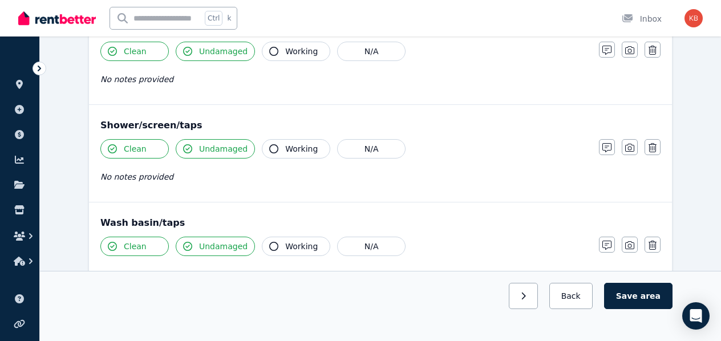
scroll to position [913, 0]
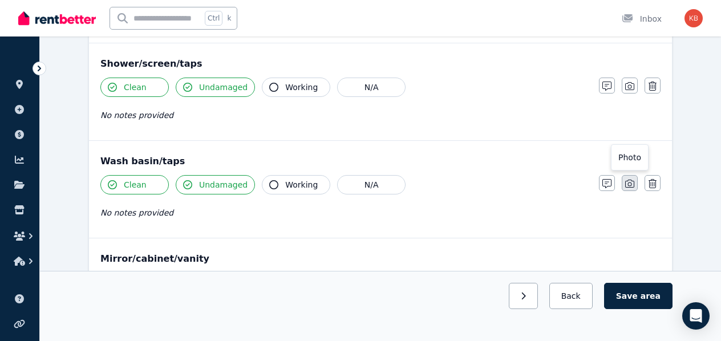
click at [626, 180] on icon "button" at bounding box center [629, 184] width 9 height 8
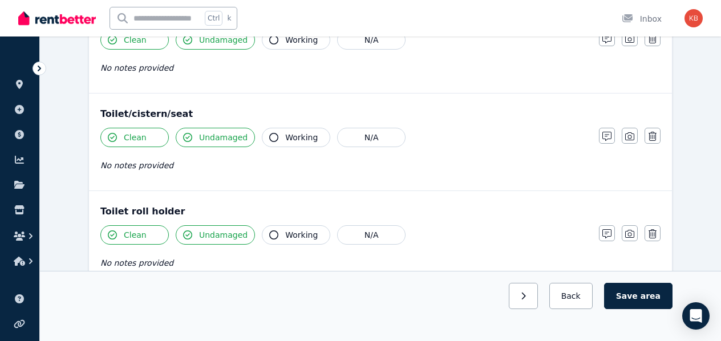
scroll to position [1426, 0]
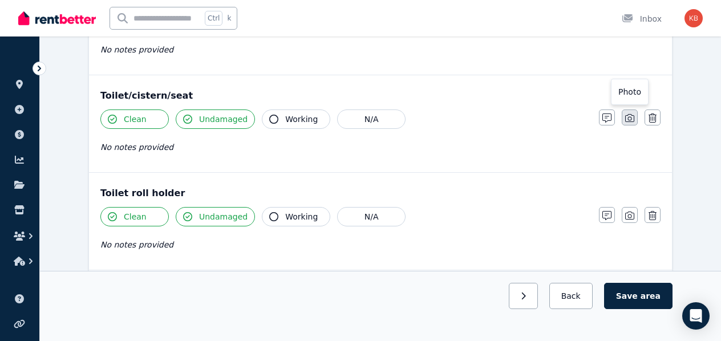
click at [633, 113] on icon "button" at bounding box center [629, 117] width 9 height 9
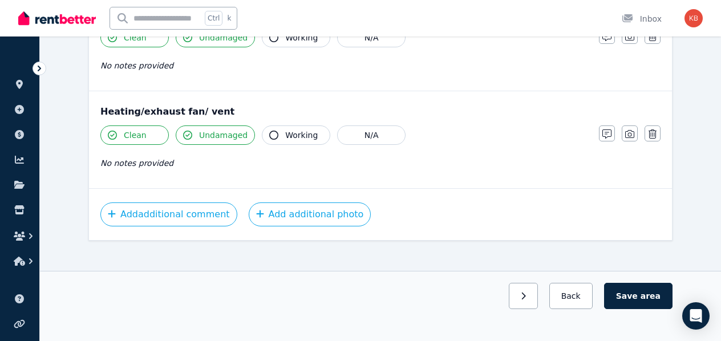
scroll to position [1761, 0]
click at [630, 129] on icon "button" at bounding box center [629, 133] width 9 height 8
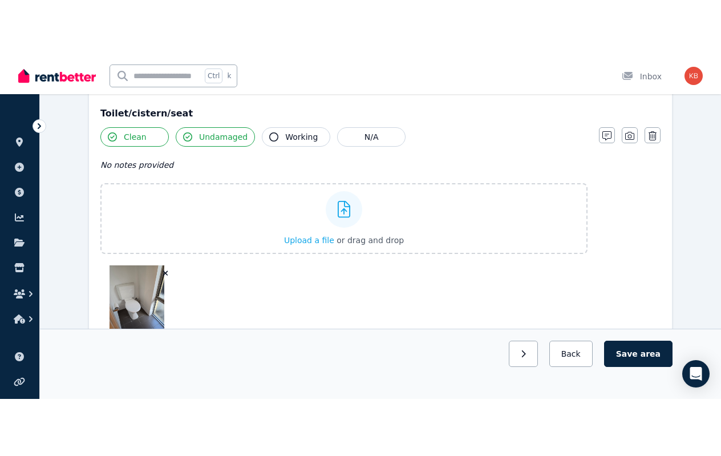
scroll to position [1345, 0]
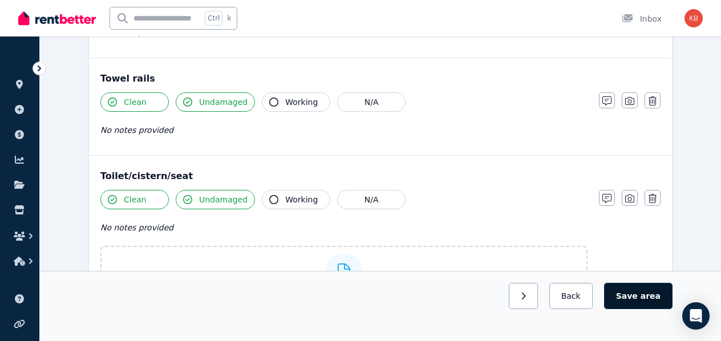
click at [633, 298] on button "Save area" at bounding box center [638, 296] width 68 height 26
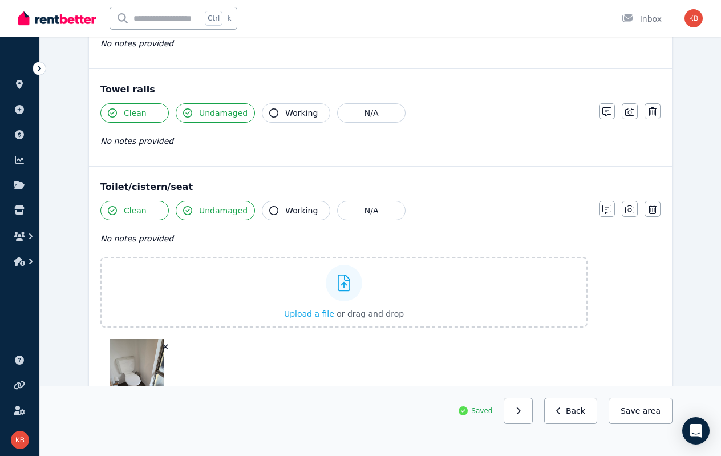
scroll to position [1483, 0]
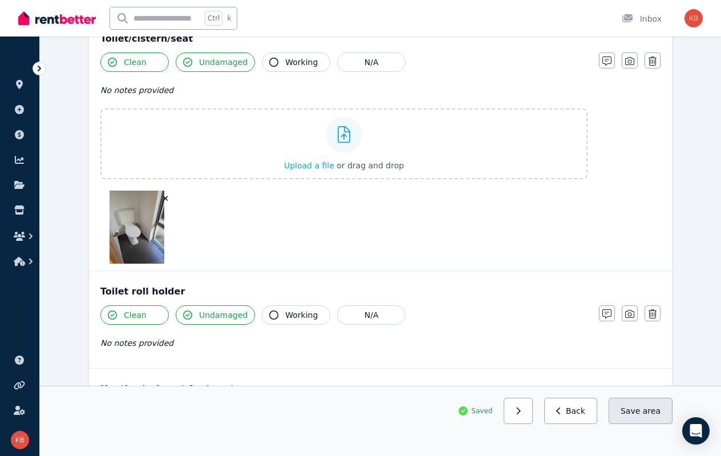
click at [637, 340] on button "Save area" at bounding box center [641, 411] width 64 height 26
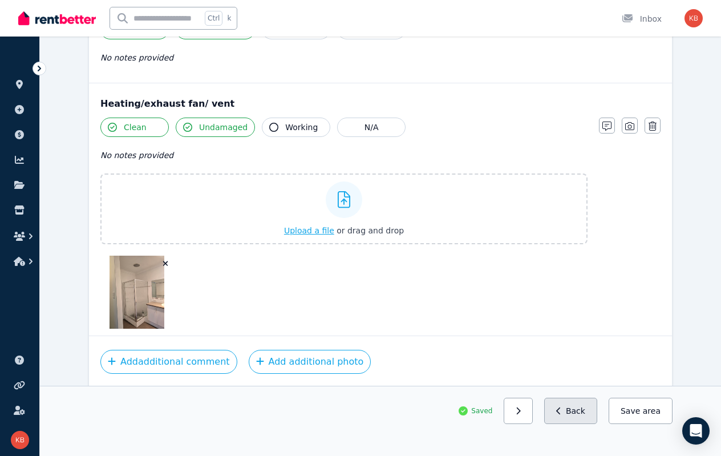
click at [579, 340] on button "Back" at bounding box center [570, 411] width 53 height 26
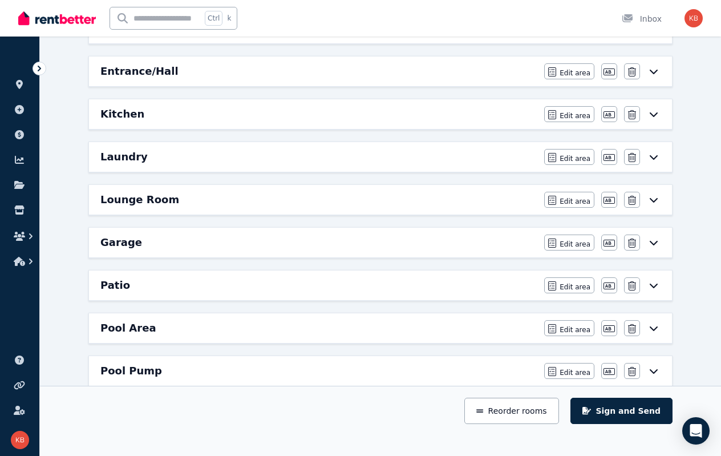
scroll to position [366, 0]
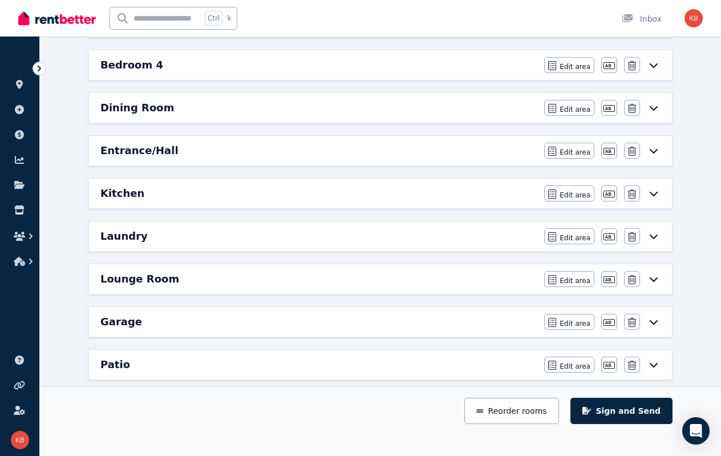
click at [651, 189] on icon at bounding box center [654, 193] width 14 height 9
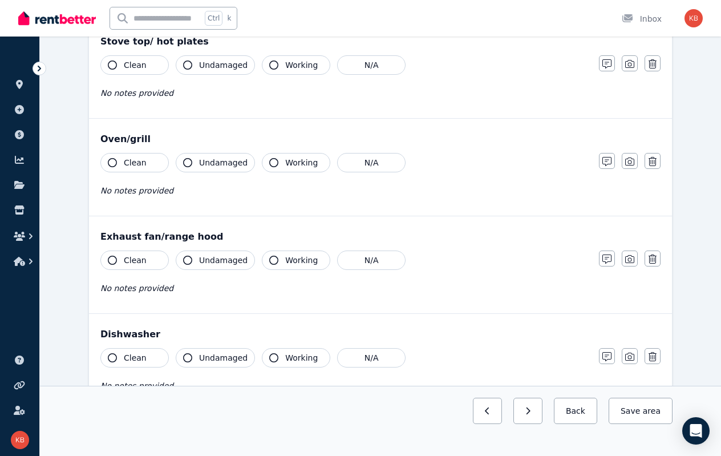
scroll to position [1312, 0]
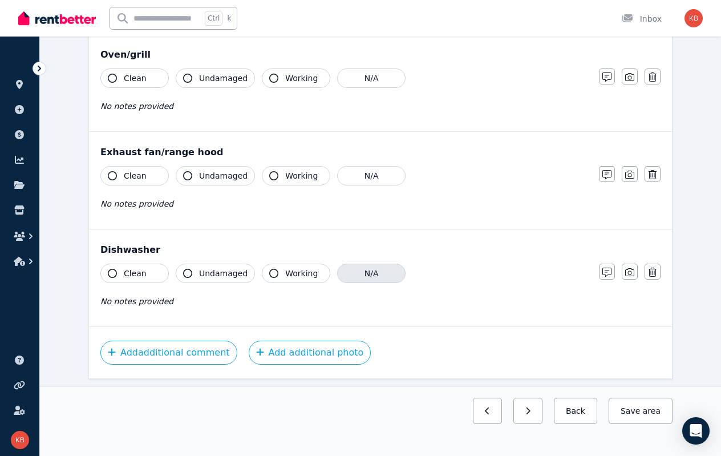
click at [374, 266] on button "N/A" at bounding box center [371, 273] width 68 height 19
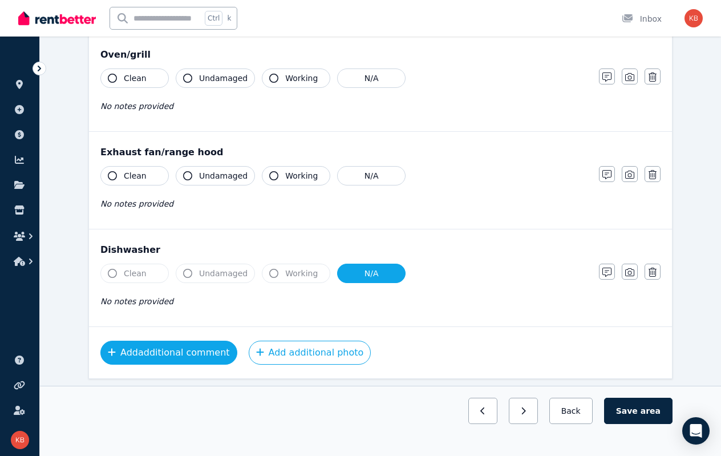
click at [136, 340] on button "Add additional comment" at bounding box center [168, 352] width 137 height 24
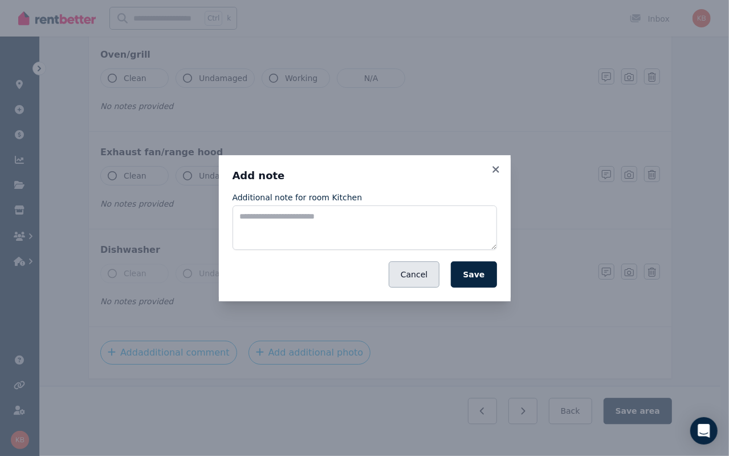
click at [422, 277] on button "Cancel" at bounding box center [414, 274] width 51 height 26
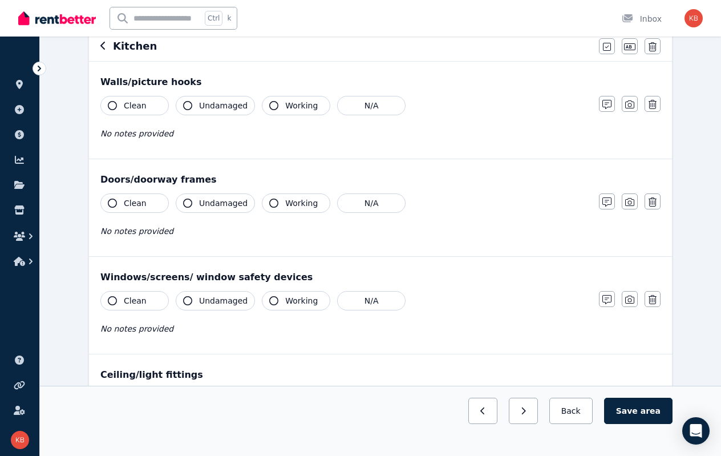
scroll to position [0, 0]
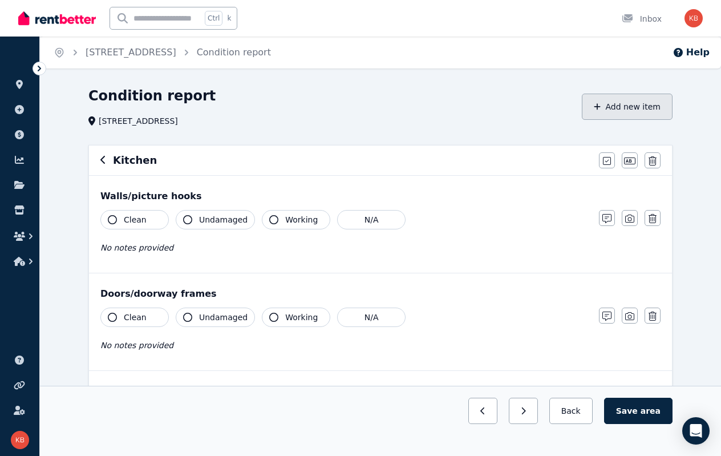
click at [627, 111] on button "Add new item" at bounding box center [627, 107] width 91 height 26
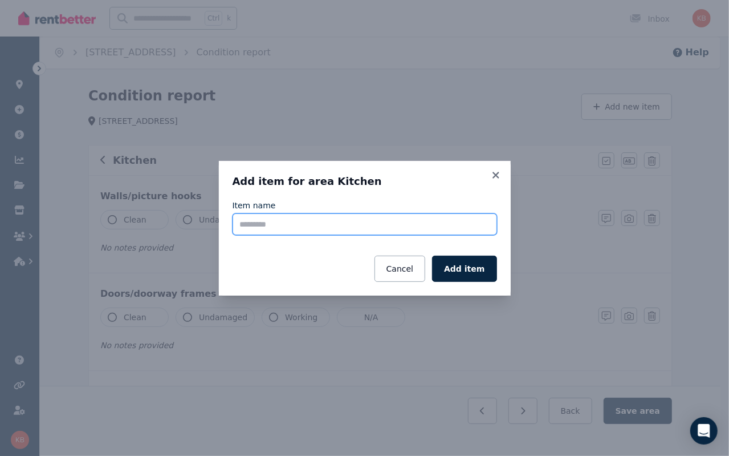
click at [268, 224] on input "Item name" at bounding box center [365, 224] width 265 height 22
type input "*********"
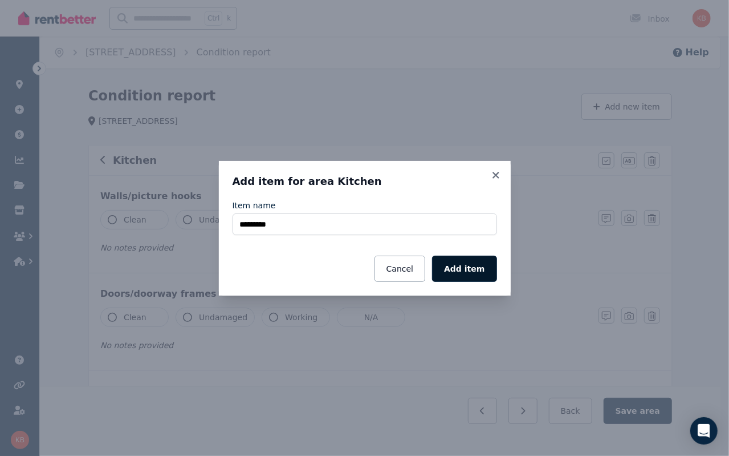
click at [478, 272] on button "Add item" at bounding box center [464, 269] width 64 height 26
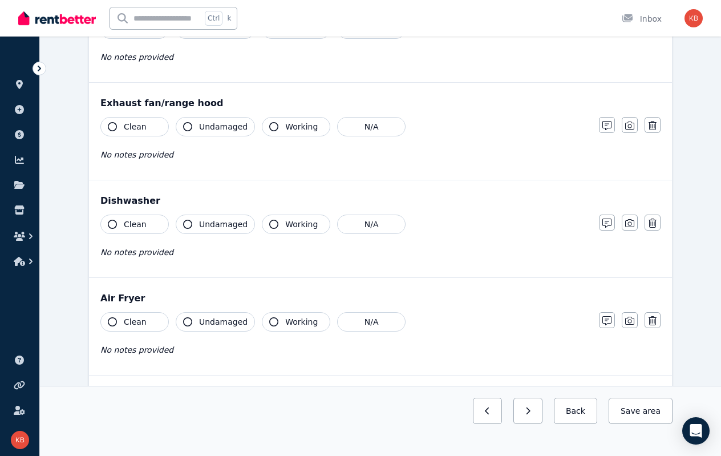
scroll to position [1433, 0]
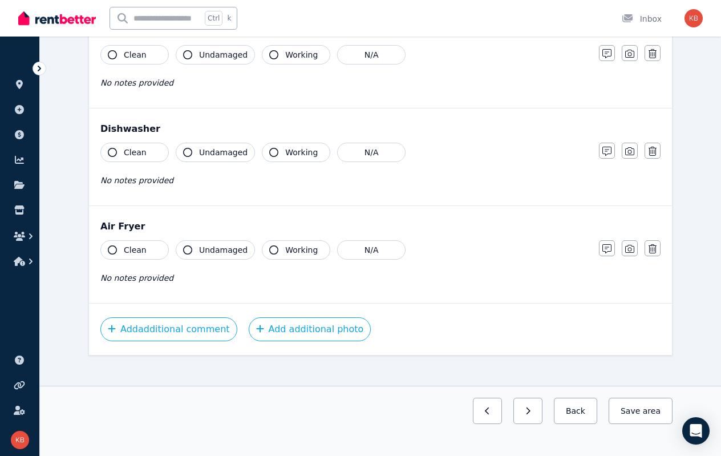
click at [138, 244] on span "Clean" at bounding box center [135, 249] width 23 height 11
click at [236, 244] on span "Undamaged" at bounding box center [223, 249] width 48 height 11
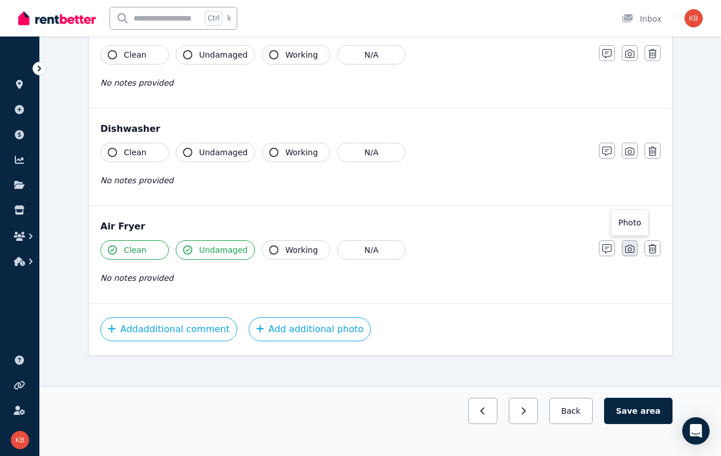
click at [630, 244] on icon "button" at bounding box center [629, 248] width 9 height 9
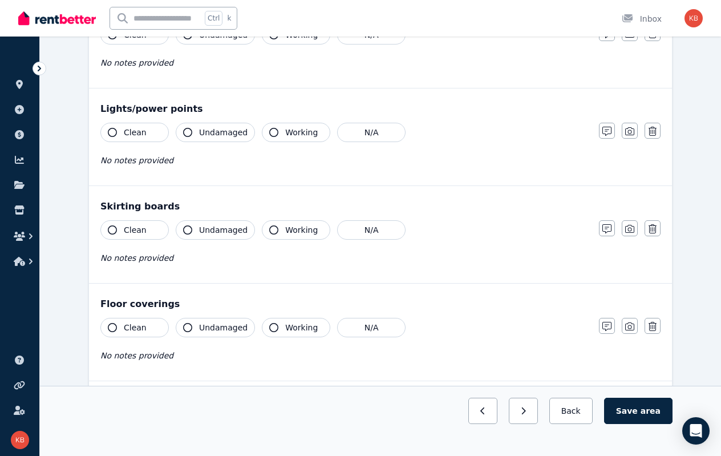
scroll to position [390, 0]
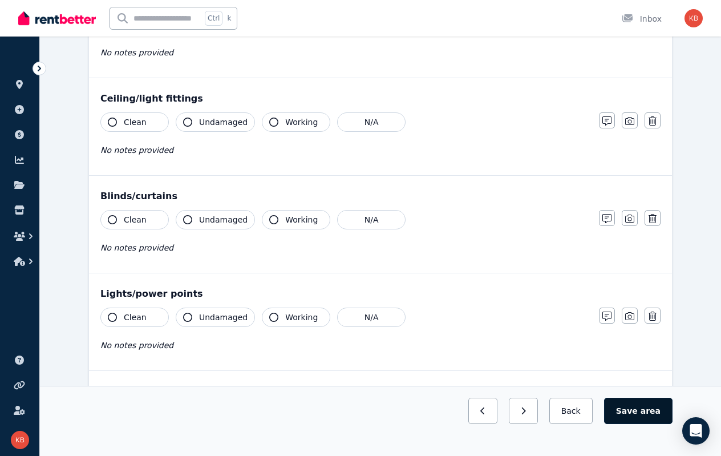
click at [638, 340] on button "Save area" at bounding box center [638, 411] width 68 height 26
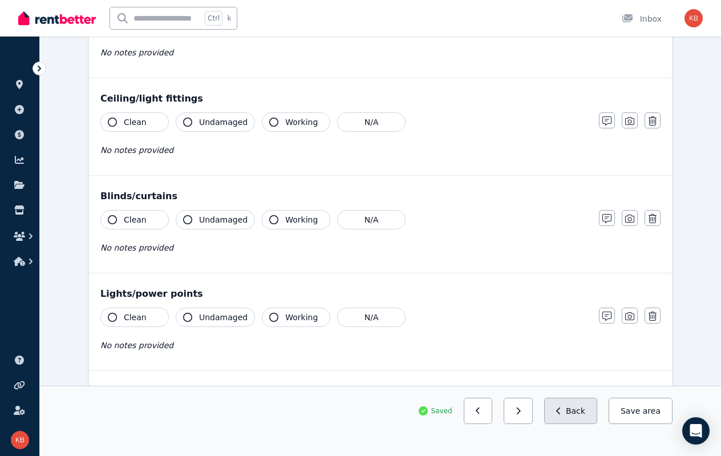
click at [582, 340] on button "Back" at bounding box center [570, 411] width 53 height 26
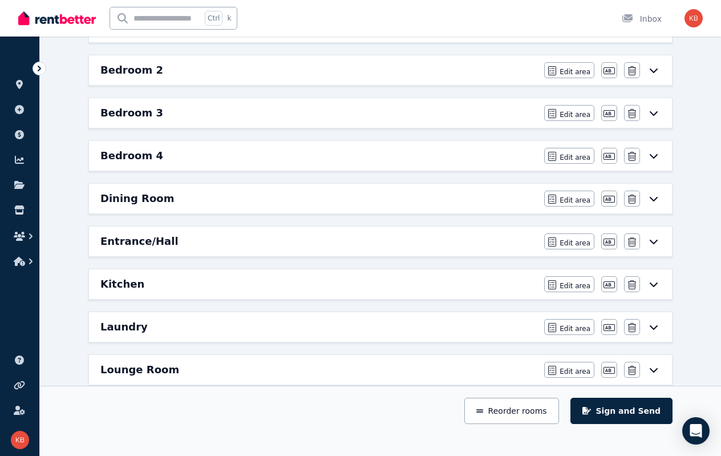
scroll to position [0, 0]
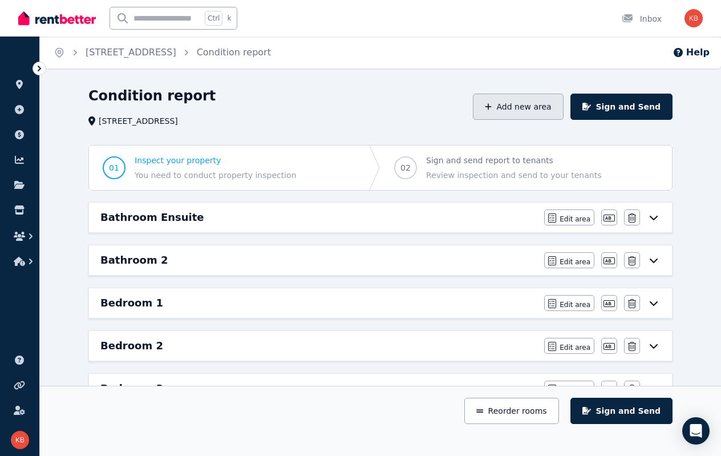
click at [545, 104] on button "Add new area" at bounding box center [518, 107] width 90 height 26
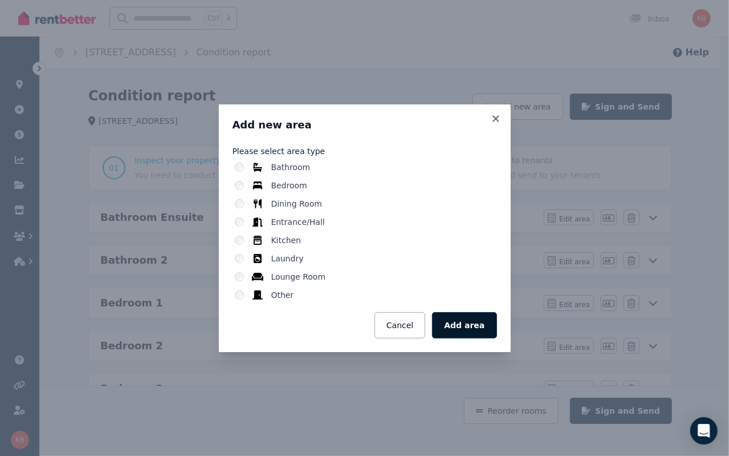
click at [457, 319] on button "Add area" at bounding box center [464, 325] width 64 height 26
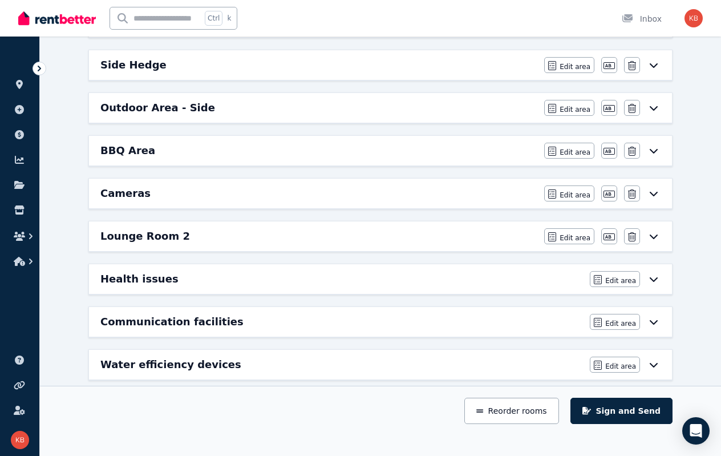
scroll to position [865, 0]
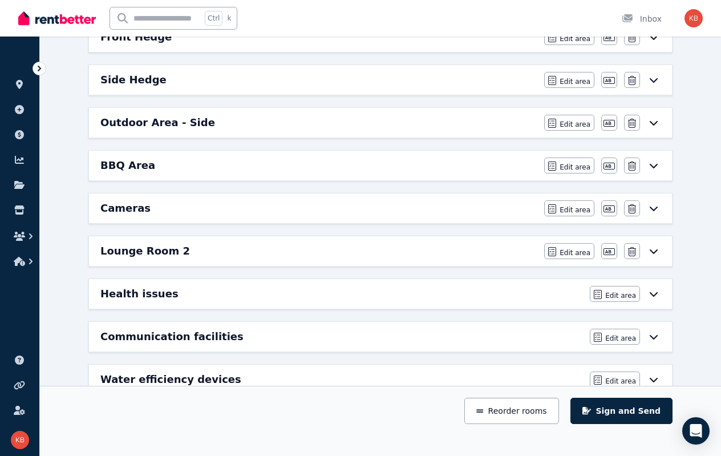
click at [651, 249] on icon at bounding box center [654, 251] width 8 height 5
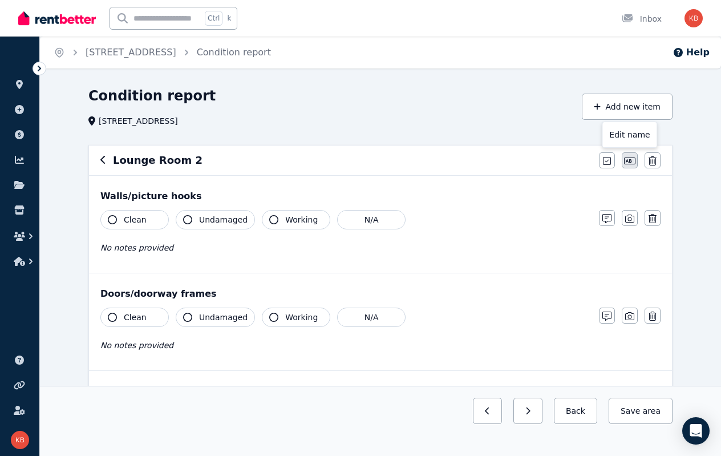
click at [629, 161] on icon "button" at bounding box center [629, 160] width 11 height 7
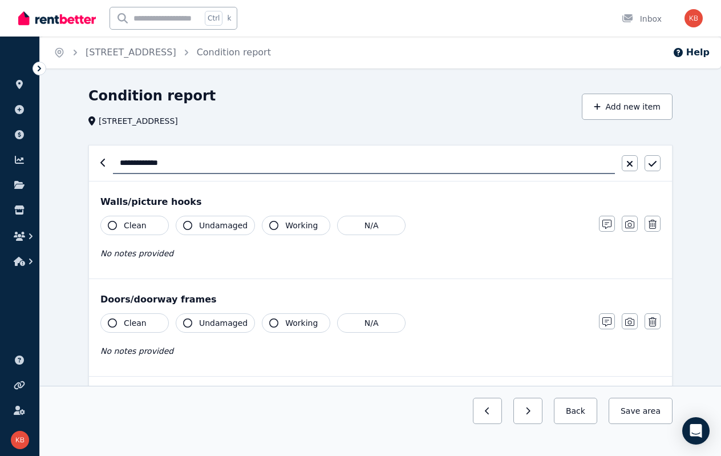
drag, startPoint x: 215, startPoint y: 164, endPoint x: 90, endPoint y: 159, distance: 125.0
click at [90, 159] on div "**********" at bounding box center [380, 162] width 583 height 35
click at [651, 161] on icon "button" at bounding box center [652, 163] width 8 height 9
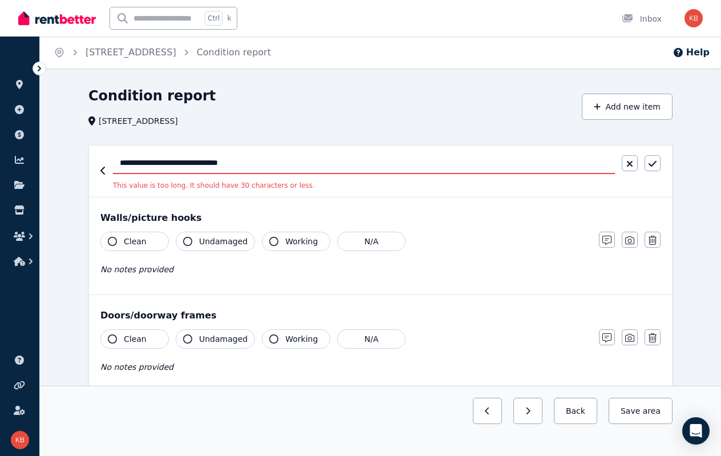
click at [173, 164] on input "**********" at bounding box center [364, 163] width 502 height 22
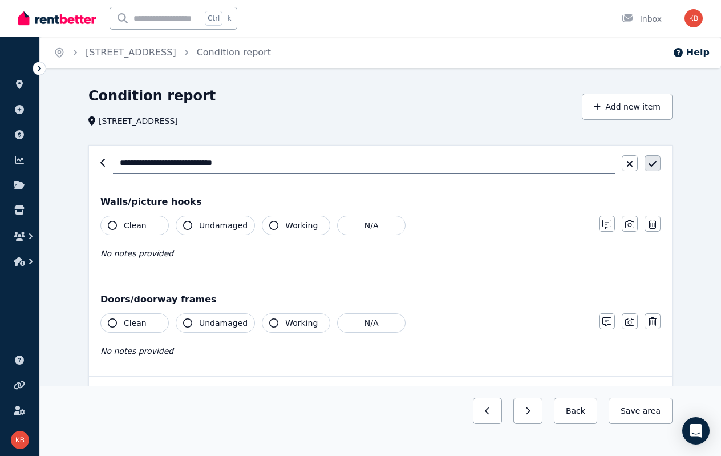
click at [656, 163] on button "button" at bounding box center [652, 163] width 16 height 16
click at [159, 159] on input "**********" at bounding box center [364, 163] width 502 height 22
type input "**********"
click at [650, 160] on icon "button" at bounding box center [652, 163] width 8 height 9
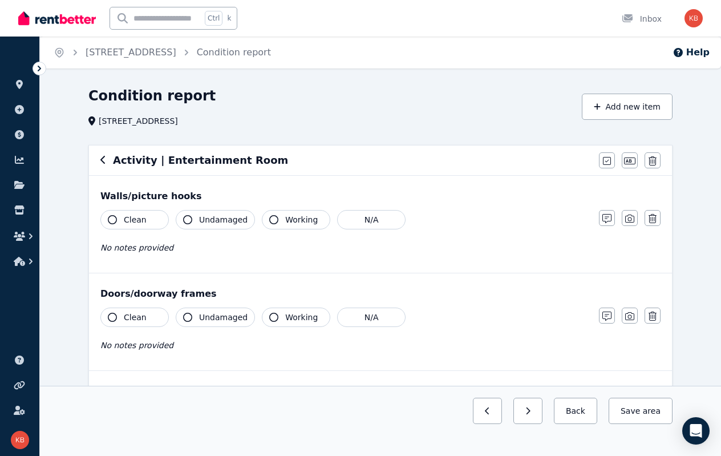
click at [113, 222] on icon "button" at bounding box center [112, 219] width 9 height 9
click at [199, 218] on span "Undamaged" at bounding box center [223, 219] width 48 height 11
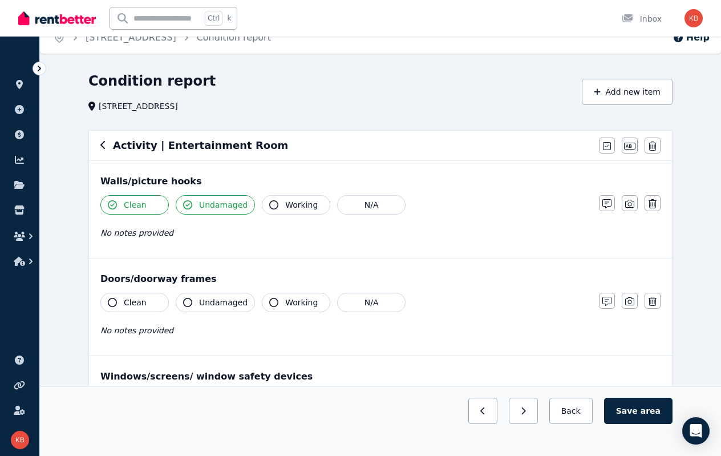
scroll to position [57, 0]
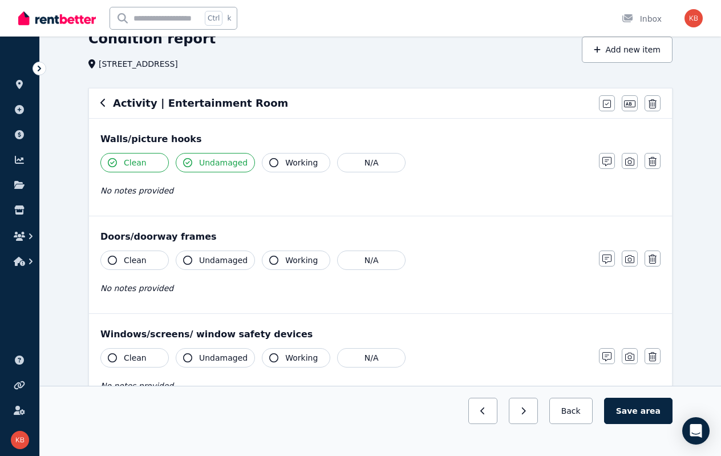
click at [131, 255] on span "Clean" at bounding box center [135, 259] width 23 height 11
click at [206, 257] on span "Undamaged" at bounding box center [223, 259] width 48 height 11
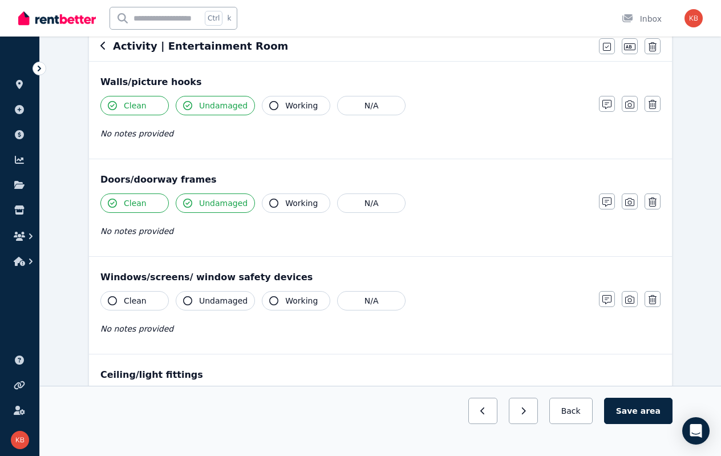
click at [130, 296] on span "Clean" at bounding box center [135, 300] width 23 height 11
click at [189, 298] on icon "button" at bounding box center [187, 300] width 9 height 9
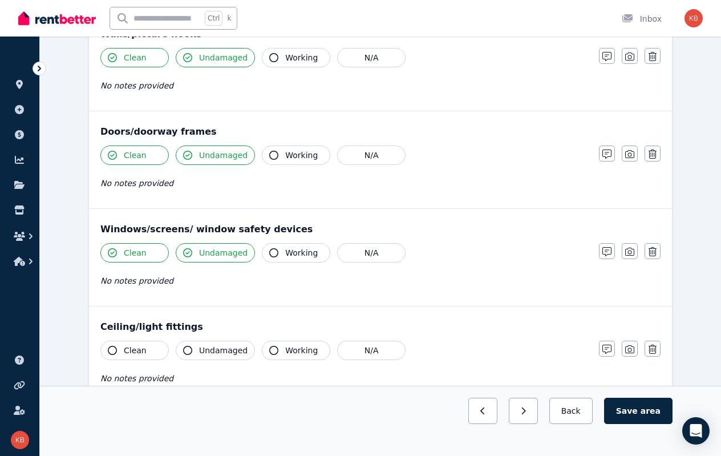
scroll to position [228, 0]
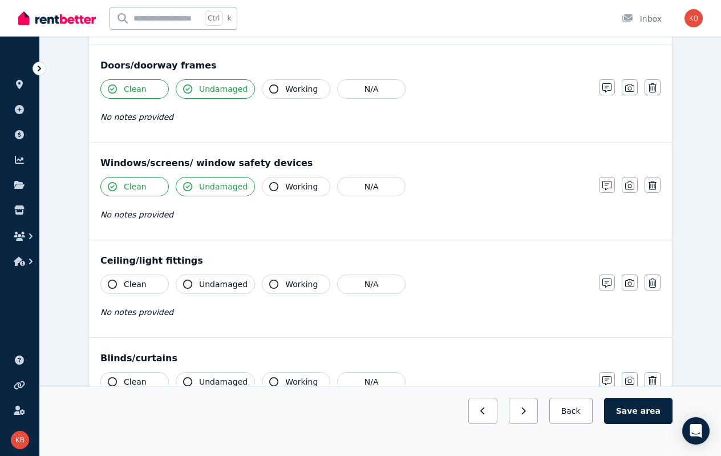
click at [127, 279] on span "Clean" at bounding box center [135, 283] width 23 height 11
click at [208, 281] on span "Undamaged" at bounding box center [223, 283] width 48 height 11
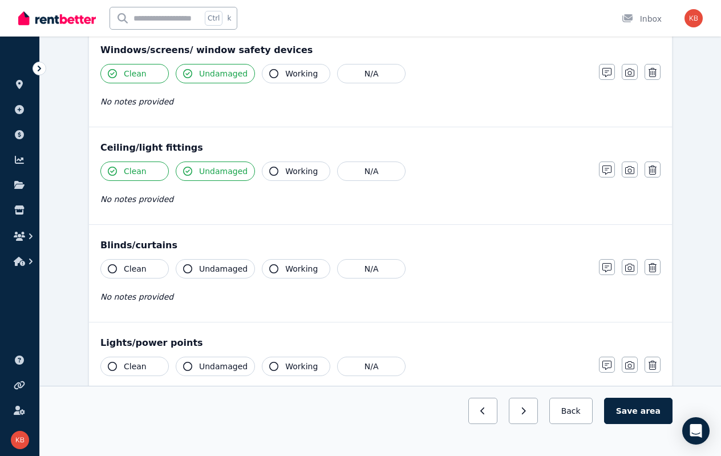
scroll to position [342, 0]
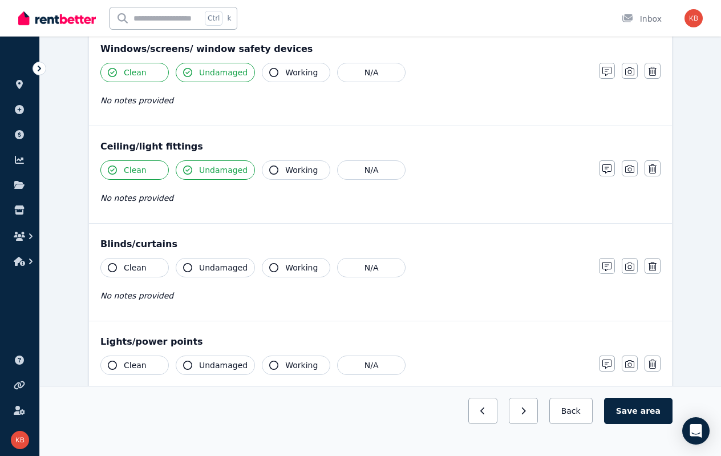
click at [127, 267] on span "Clean" at bounding box center [135, 267] width 23 height 11
click at [197, 265] on button "Undamaged" at bounding box center [215, 267] width 79 height 19
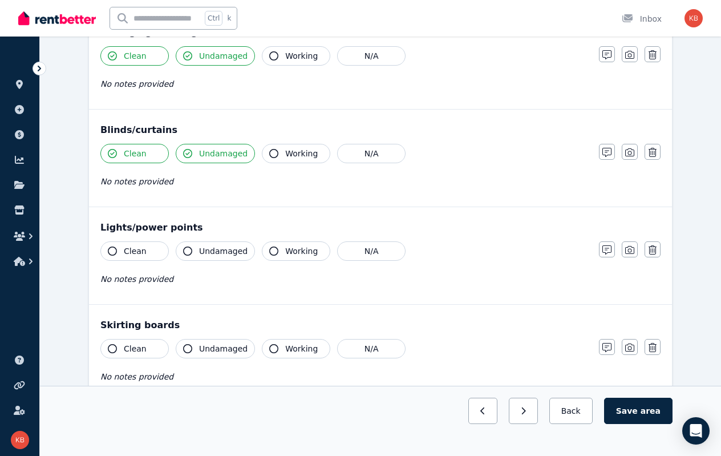
click at [145, 182] on span "No notes provided" at bounding box center [136, 181] width 73 height 9
click at [607, 152] on icon "button" at bounding box center [606, 152] width 9 height 9
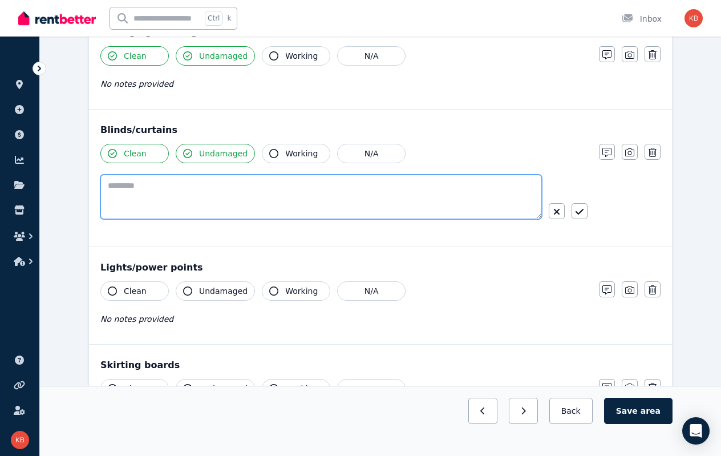
click at [222, 198] on textarea at bounding box center [320, 197] width 441 height 44
type textarea "**********"
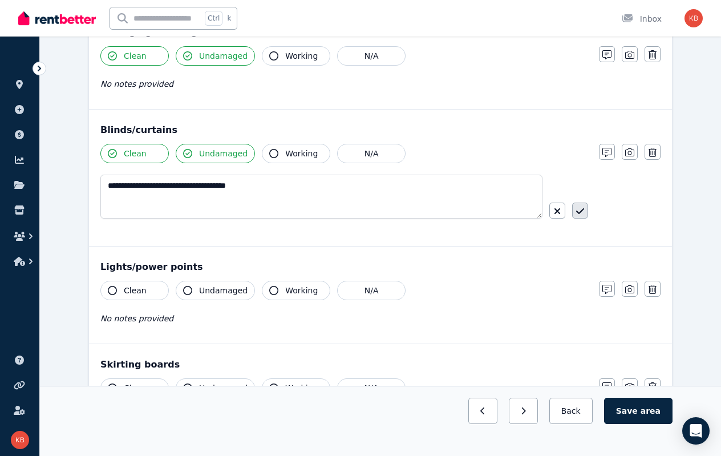
click at [581, 209] on icon "button" at bounding box center [580, 211] width 8 height 6
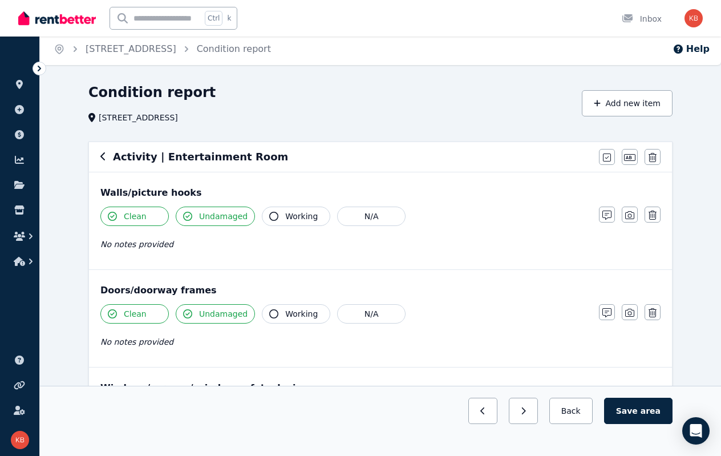
scroll to position [0, 0]
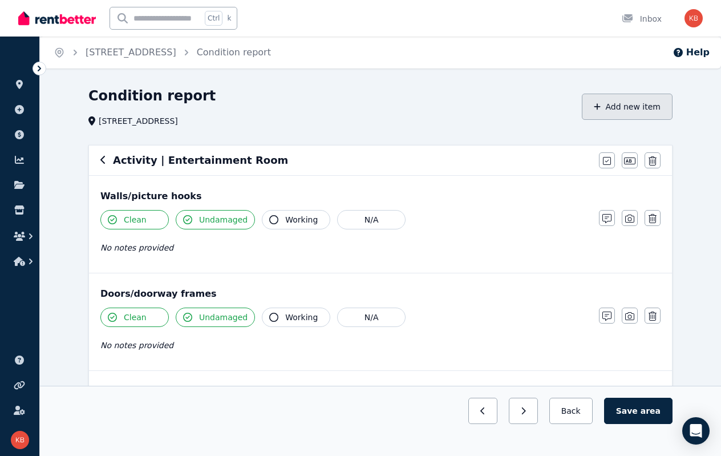
click at [612, 107] on button "Add new item" at bounding box center [627, 107] width 91 height 26
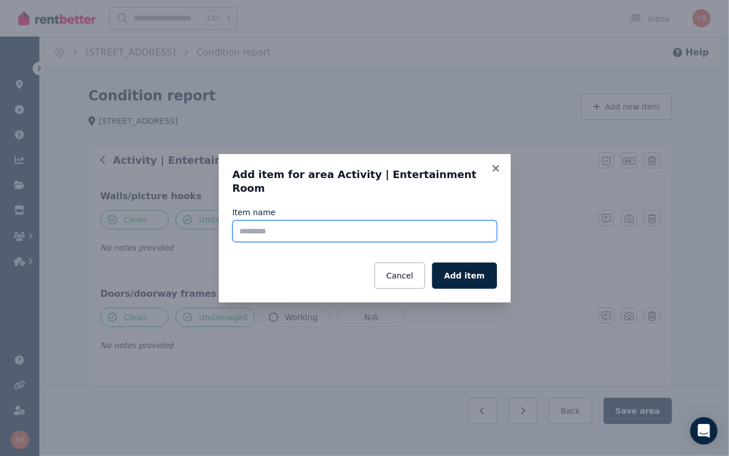
click at [334, 220] on input "Item name" at bounding box center [365, 231] width 265 height 22
type input "**********"
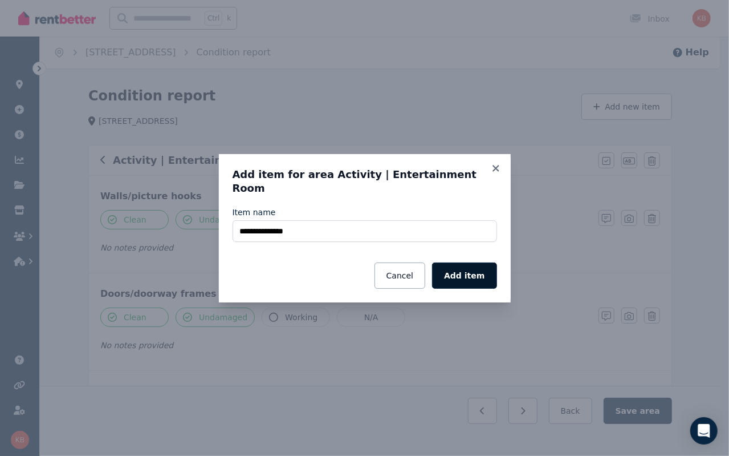
click at [471, 266] on button "Add item" at bounding box center [464, 275] width 64 height 26
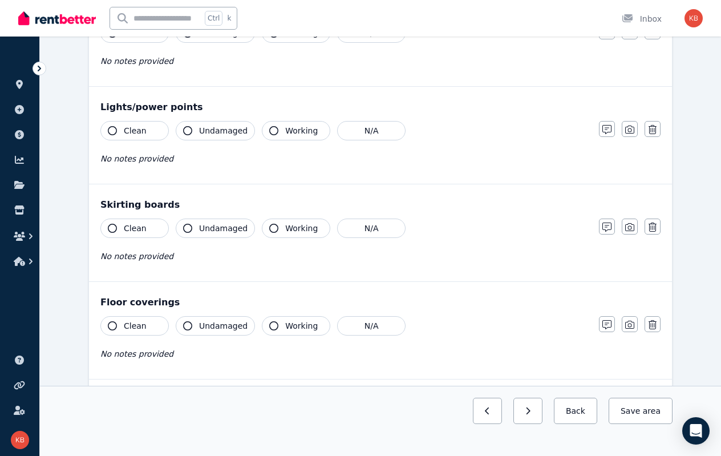
scroll to position [754, 0]
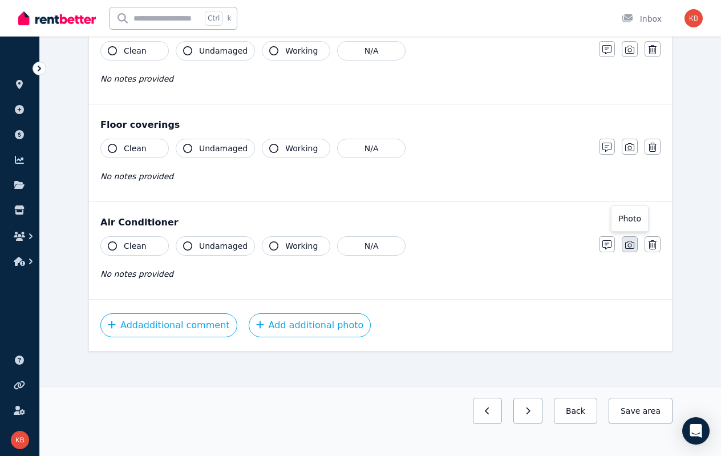
click at [627, 240] on icon "button" at bounding box center [629, 244] width 9 height 9
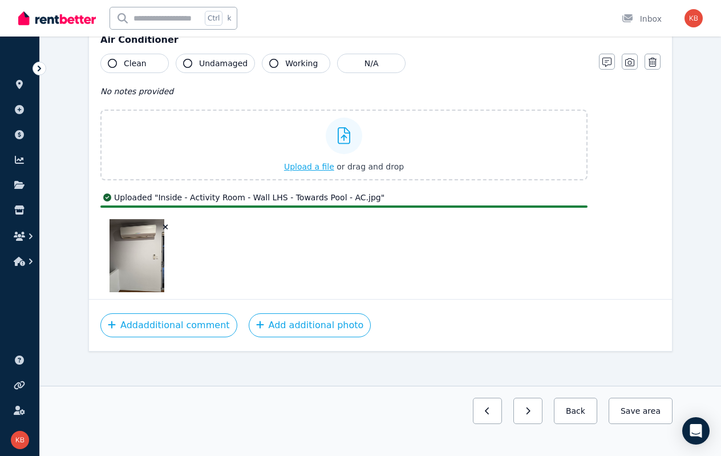
scroll to position [879, 0]
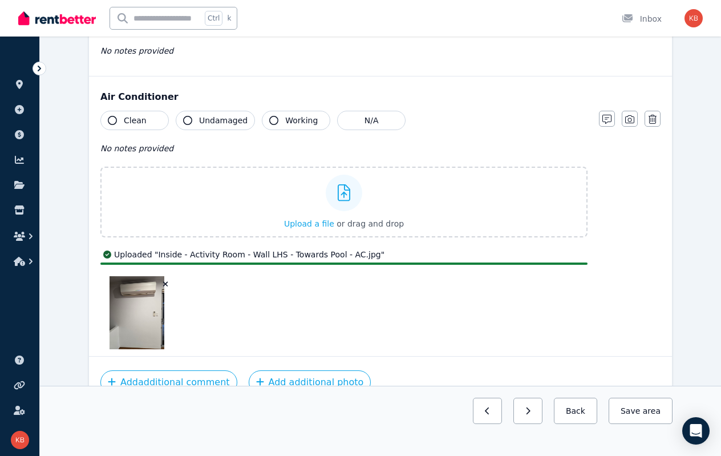
click at [144, 117] on button "Clean" at bounding box center [134, 120] width 68 height 19
click at [221, 117] on span "Undamaged" at bounding box center [223, 120] width 48 height 11
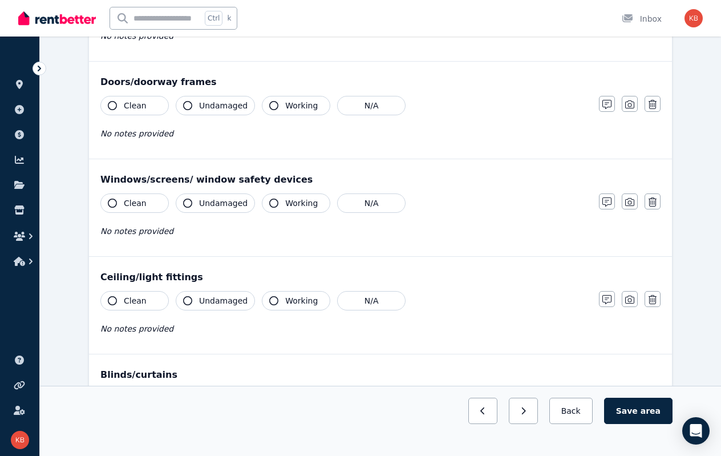
scroll to position [195, 0]
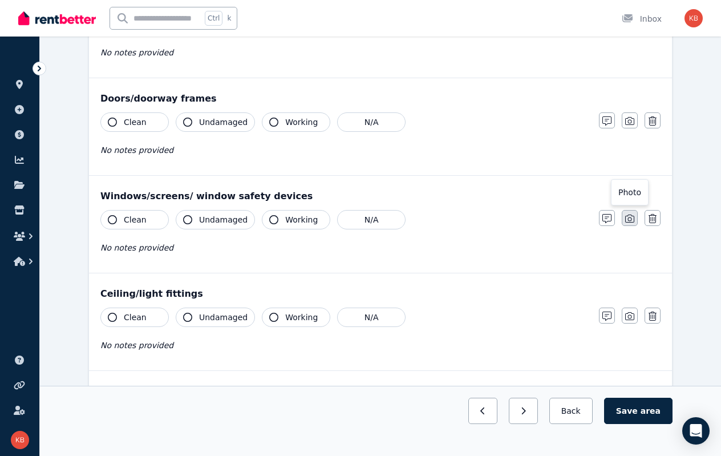
click at [631, 217] on icon "button" at bounding box center [629, 218] width 9 height 9
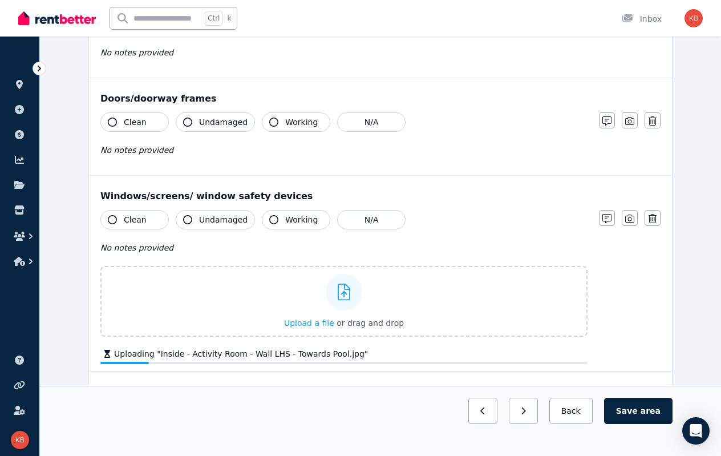
click at [129, 220] on span "Clean" at bounding box center [135, 219] width 23 height 11
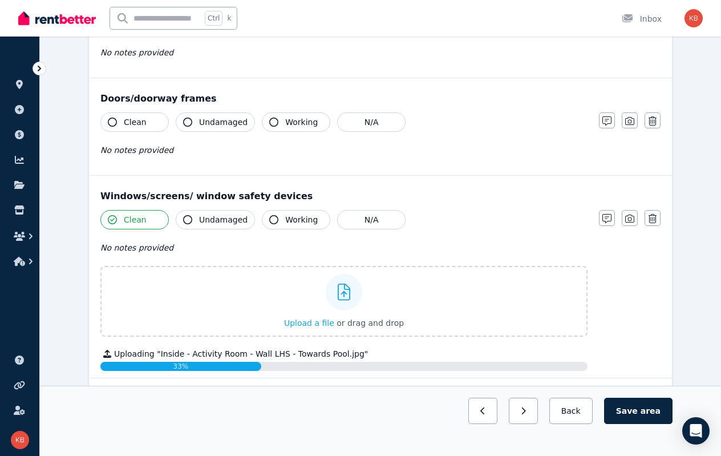
click at [190, 225] on button "Undamaged" at bounding box center [215, 219] width 79 height 19
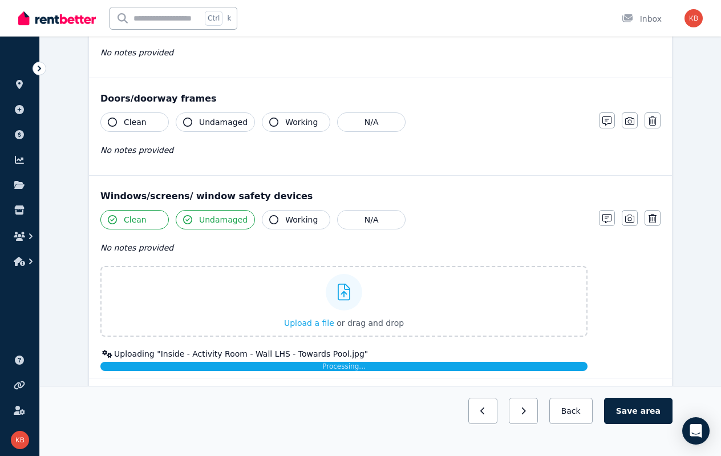
click at [275, 217] on button "Working" at bounding box center [296, 219] width 68 height 19
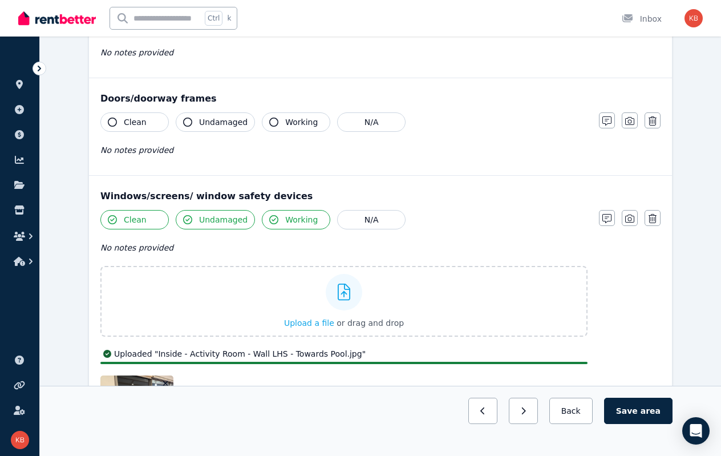
click at [195, 123] on button "Undamaged" at bounding box center [215, 121] width 79 height 19
click at [124, 123] on span "Clean" at bounding box center [135, 121] width 23 height 11
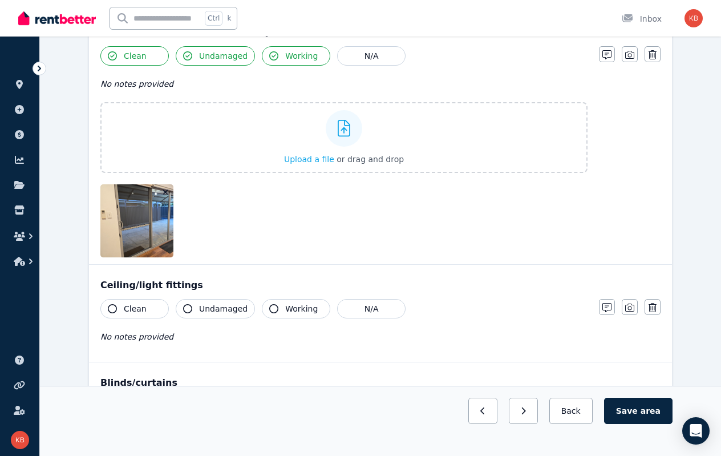
scroll to position [423, 0]
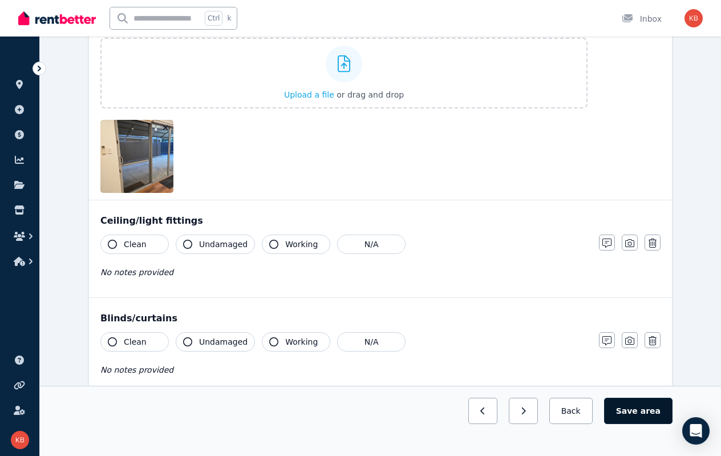
click at [655, 340] on button "Save area" at bounding box center [638, 411] width 68 height 26
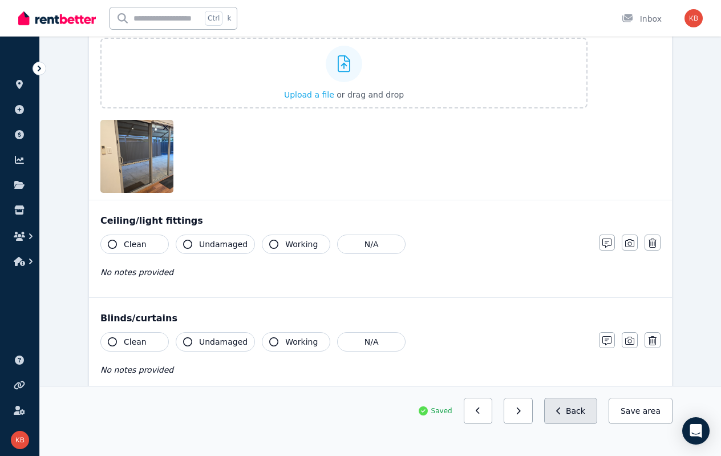
click at [583, 340] on button "Back" at bounding box center [570, 411] width 53 height 26
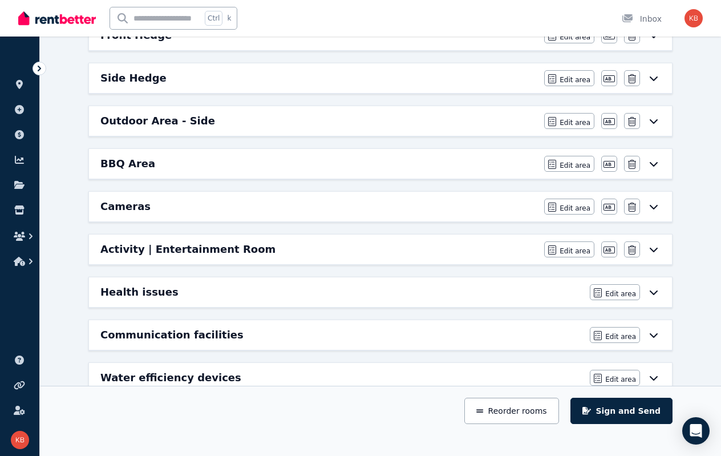
scroll to position [922, 0]
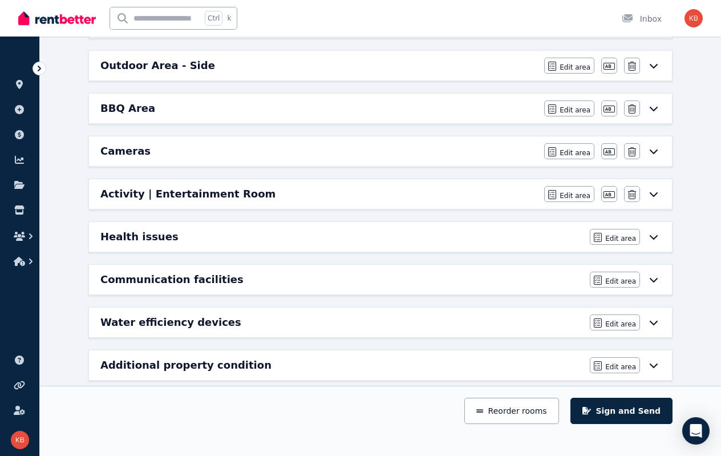
click at [429, 186] on div "Activity | Entertainment Room" at bounding box center [318, 194] width 437 height 16
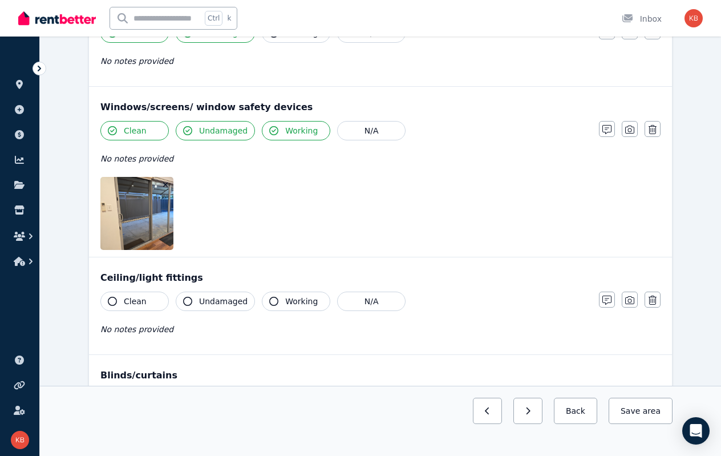
scroll to position [285, 0]
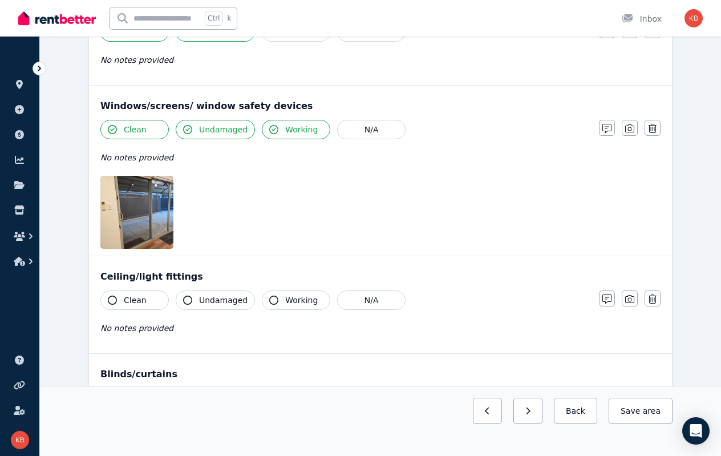
click at [145, 231] on img at bounding box center [149, 212] width 98 height 73
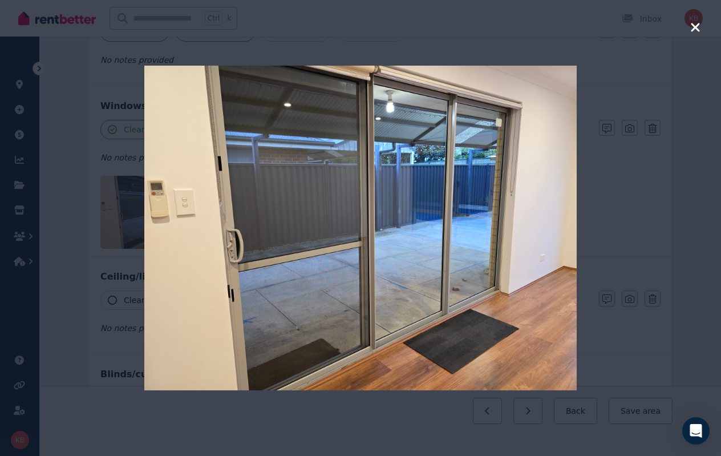
click at [694, 31] on icon "button" at bounding box center [695, 28] width 10 height 14
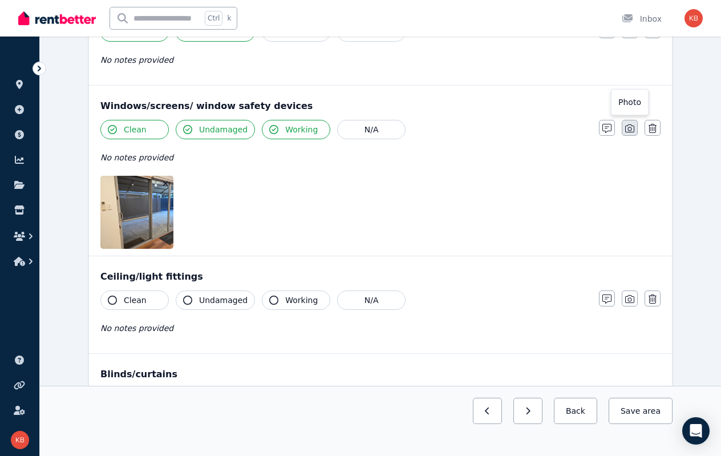
click at [632, 128] on icon "button" at bounding box center [629, 128] width 9 height 9
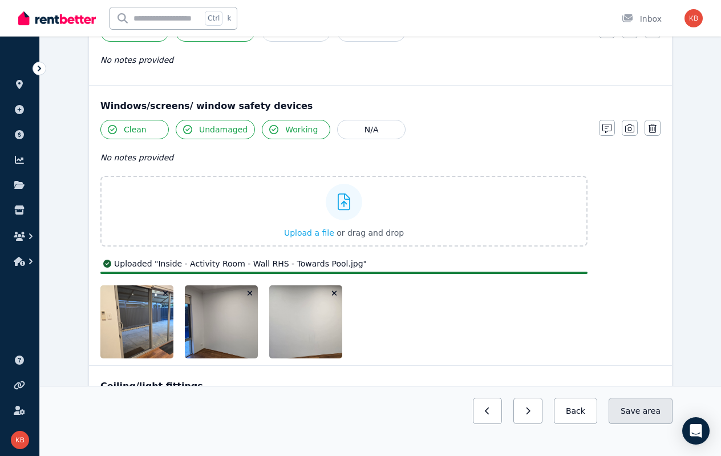
click at [633, 340] on button "Save area" at bounding box center [641, 411] width 64 height 26
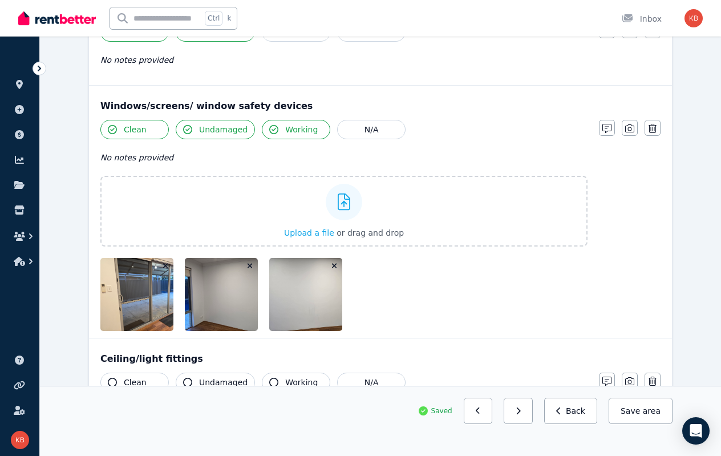
click at [152, 156] on span "No notes provided" at bounding box center [136, 157] width 73 height 9
click at [630, 340] on button "Save area" at bounding box center [641, 411] width 64 height 26
click at [571, 340] on button "Back" at bounding box center [570, 411] width 53 height 26
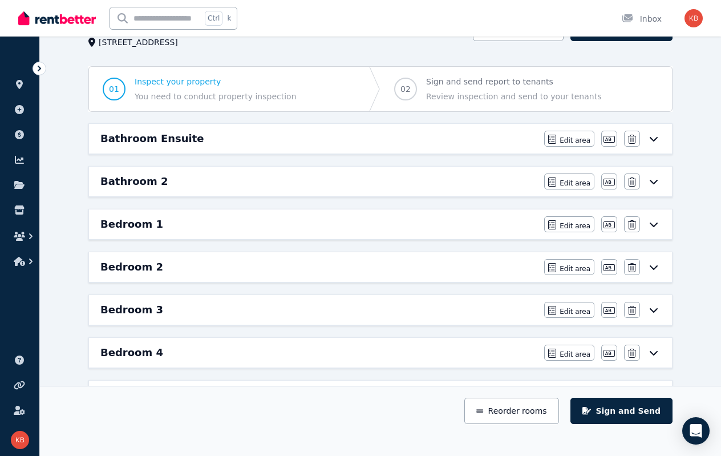
scroll to position [0, 0]
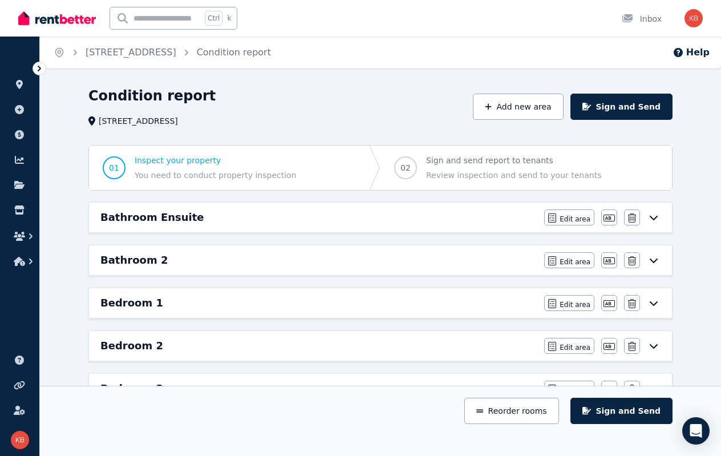
click at [462, 162] on span "Sign and send report to tenants" at bounding box center [513, 160] width 175 height 11
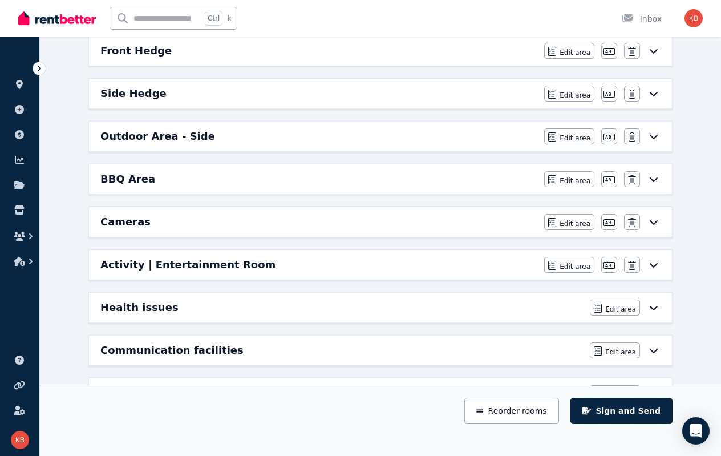
scroll to position [913, 0]
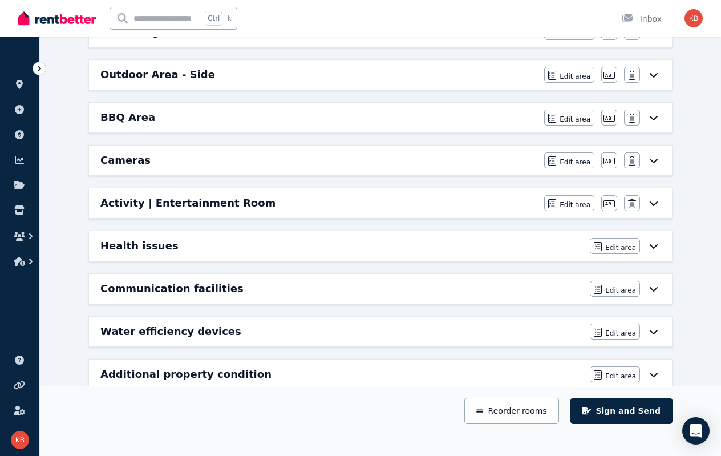
click at [390, 195] on div "Activity | Entertainment Room" at bounding box center [318, 203] width 437 height 16
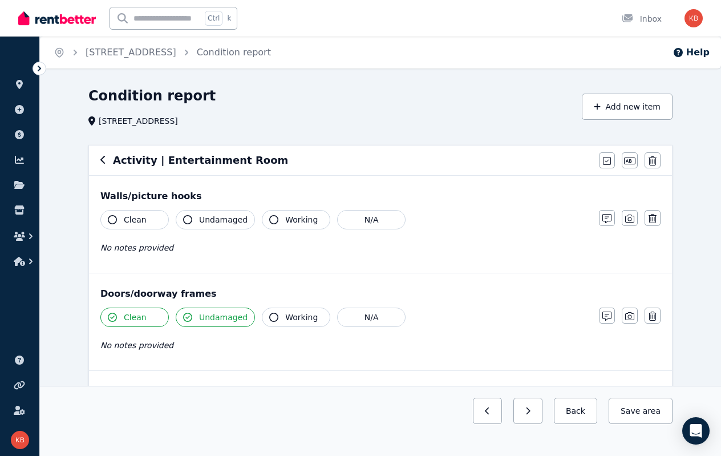
click at [139, 216] on span "Clean" at bounding box center [135, 219] width 23 height 11
click at [220, 218] on span "Undamaged" at bounding box center [223, 219] width 48 height 11
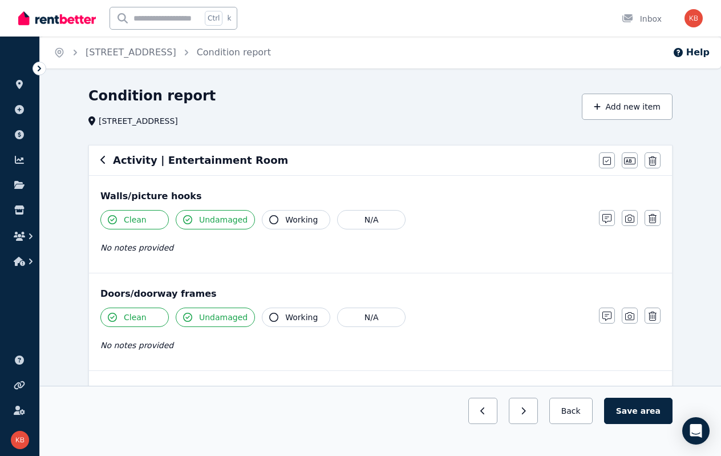
click at [287, 218] on span "Working" at bounding box center [301, 219] width 33 height 11
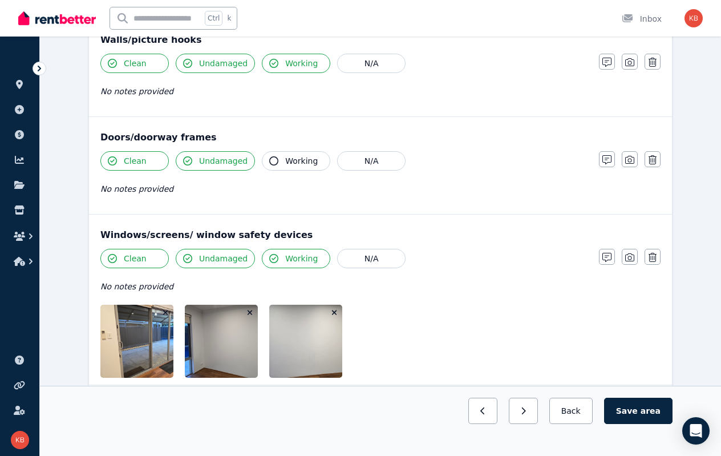
scroll to position [171, 0]
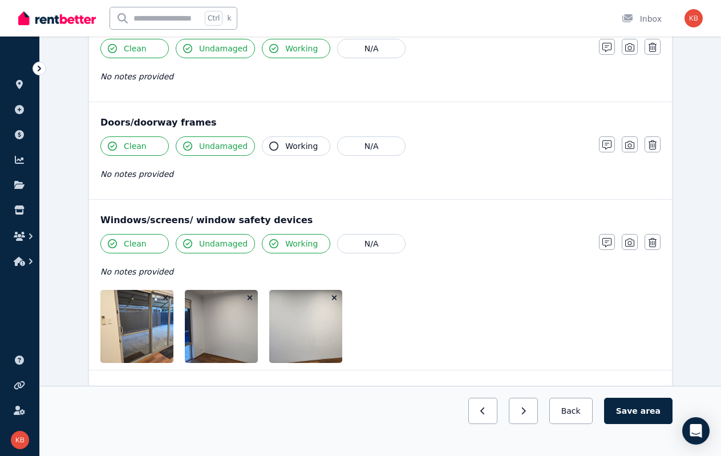
click at [289, 147] on span "Working" at bounding box center [301, 145] width 33 height 11
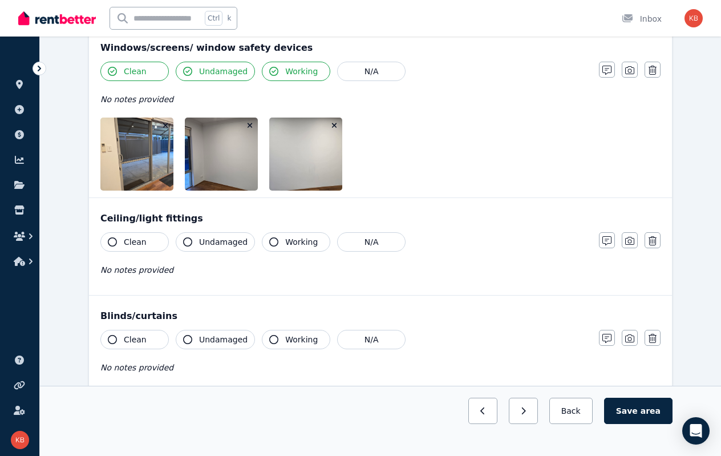
scroll to position [399, 0]
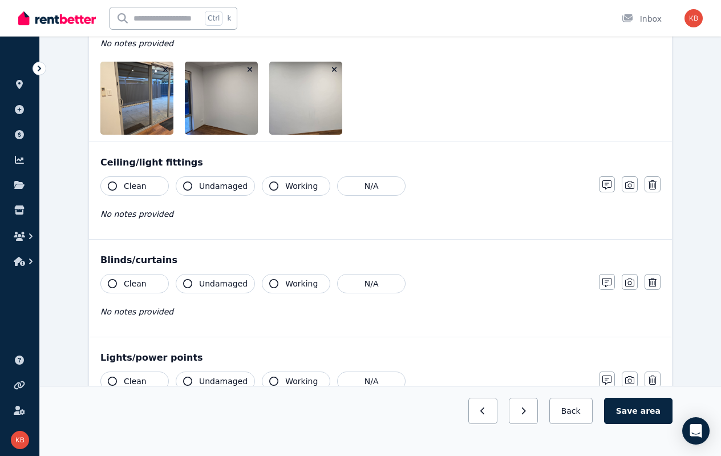
drag, startPoint x: 141, startPoint y: 188, endPoint x: 217, endPoint y: 188, distance: 75.3
click at [142, 188] on span "Clean" at bounding box center [135, 185] width 23 height 11
click at [232, 187] on span "Undamaged" at bounding box center [223, 185] width 48 height 11
click at [286, 188] on span "Working" at bounding box center [301, 185] width 33 height 11
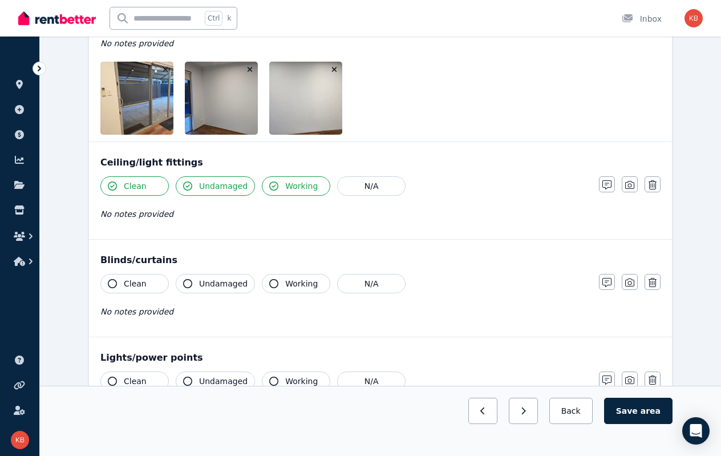
click at [137, 281] on span "Clean" at bounding box center [135, 283] width 23 height 11
click at [223, 278] on span "Undamaged" at bounding box center [223, 283] width 48 height 11
click at [287, 279] on span "Working" at bounding box center [301, 283] width 33 height 11
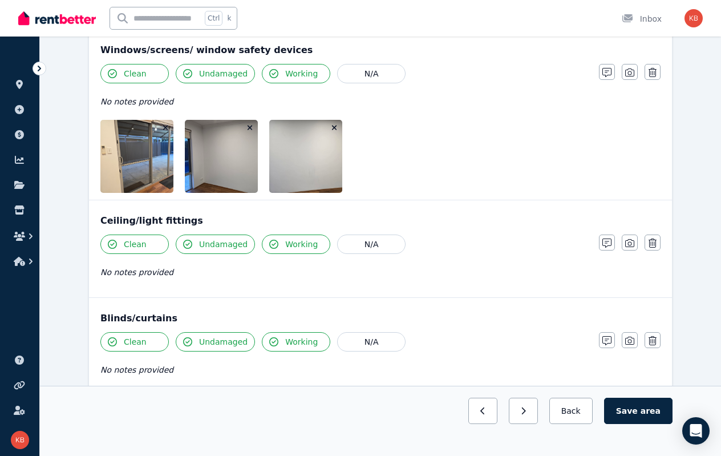
scroll to position [285, 0]
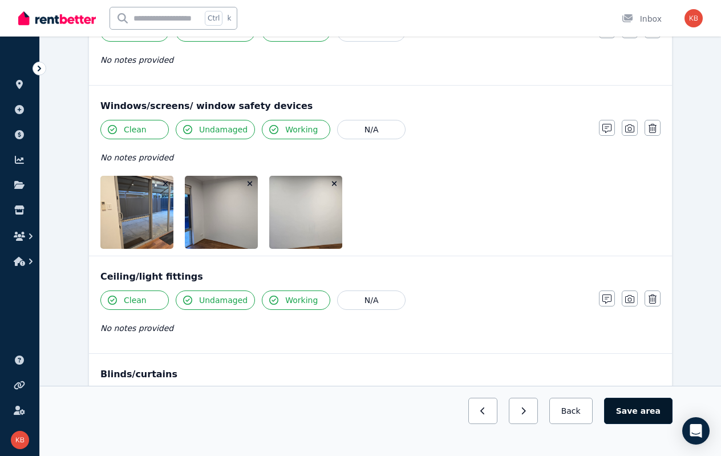
click at [643, 340] on button "Save area" at bounding box center [638, 411] width 68 height 26
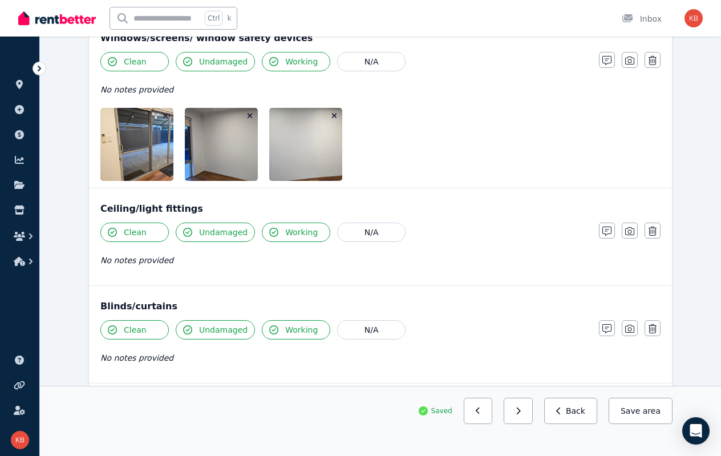
scroll to position [513, 0]
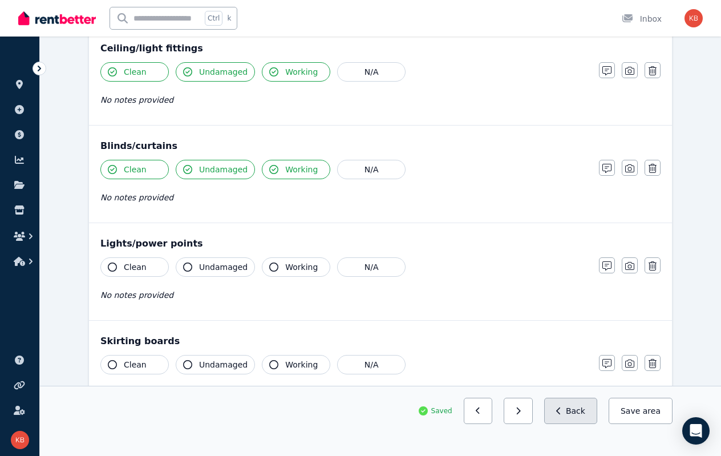
click at [586, 340] on button "Back" at bounding box center [570, 411] width 53 height 26
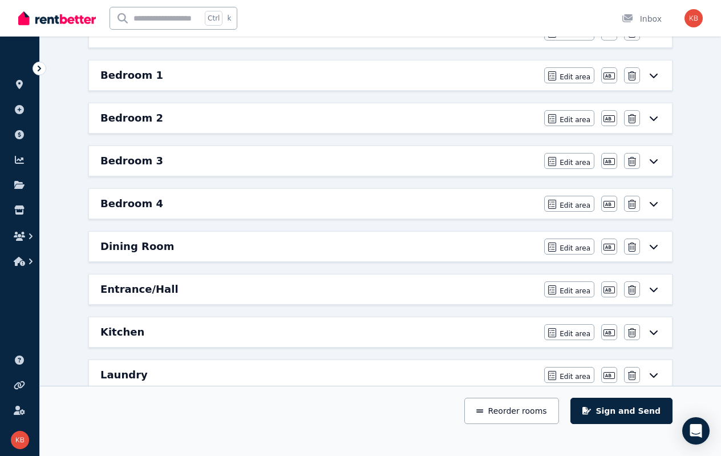
scroll to position [0, 0]
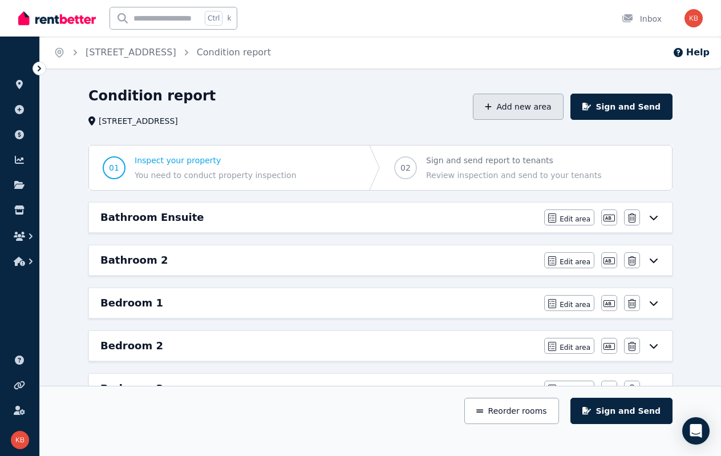
click at [526, 105] on button "Add new area" at bounding box center [518, 107] width 90 height 26
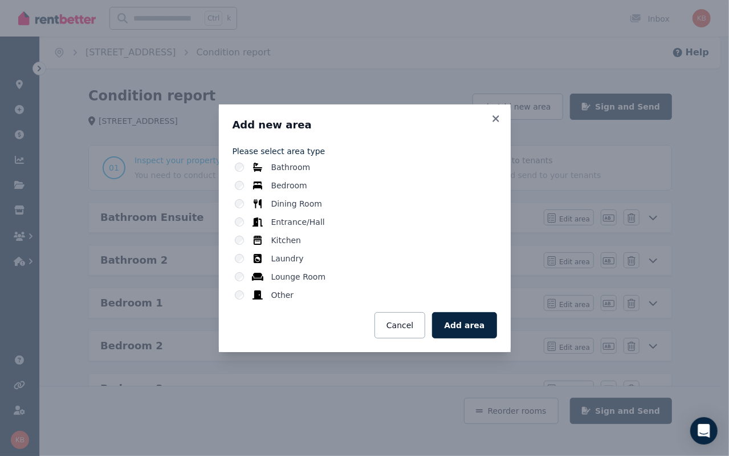
click at [246, 291] on div "Other" at bounding box center [366, 294] width 262 height 11
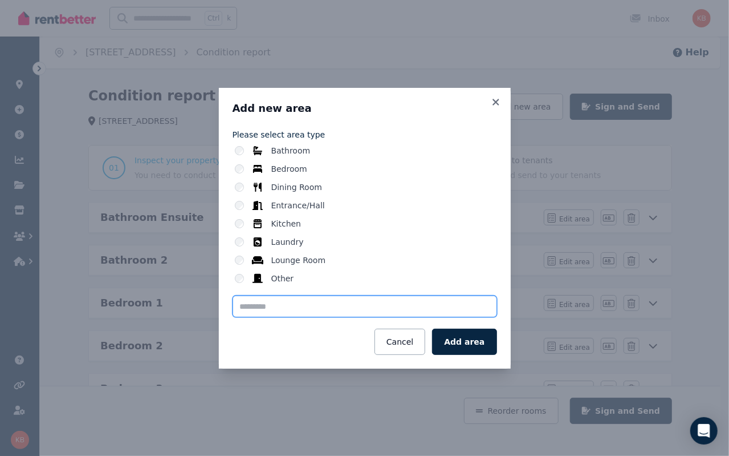
click at [279, 308] on input "text" at bounding box center [365, 306] width 265 height 22
type input "**********"
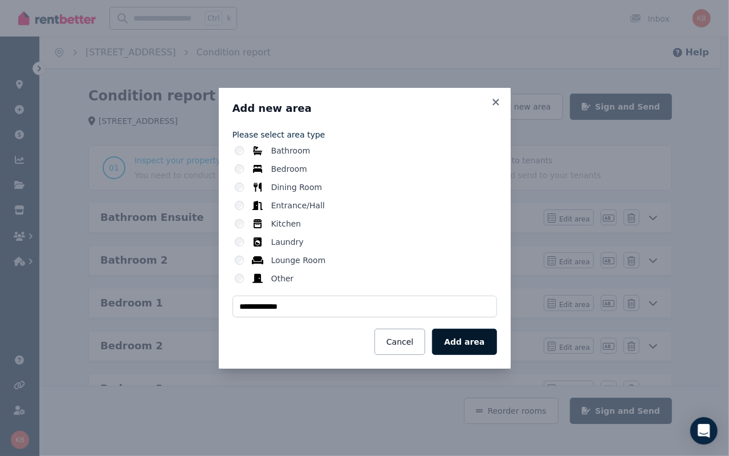
click at [465, 340] on button "Add area" at bounding box center [464, 342] width 64 height 26
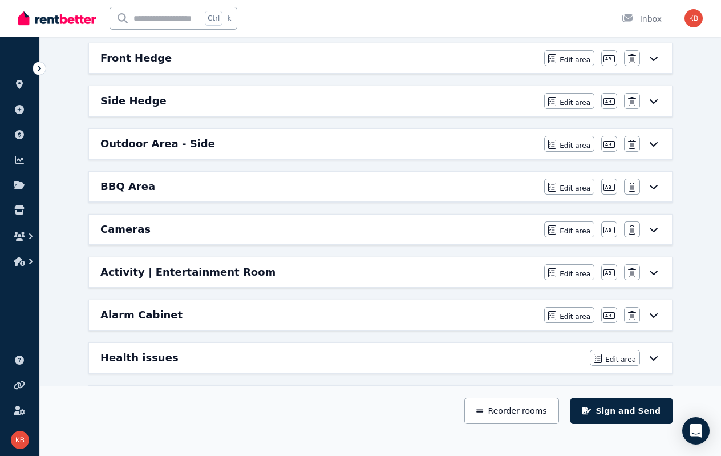
scroll to position [964, 0]
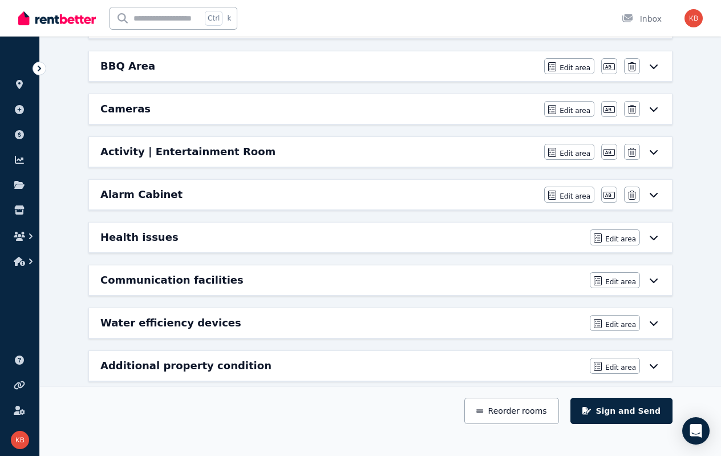
click at [468, 187] on div "Alarm Cabinet" at bounding box center [318, 195] width 437 height 16
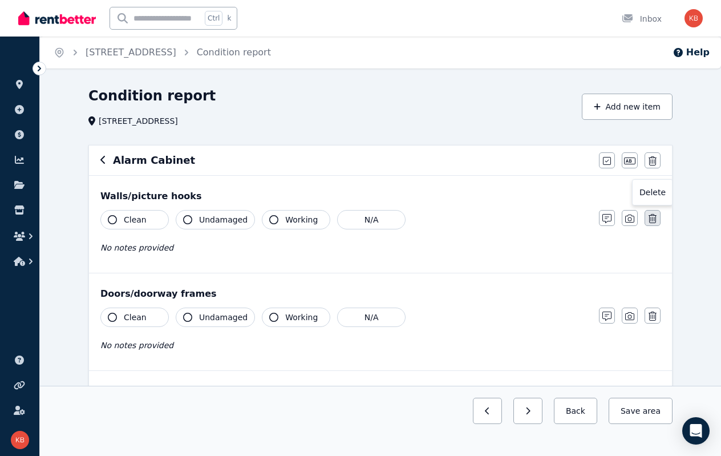
click at [648, 217] on button "button" at bounding box center [652, 218] width 16 height 16
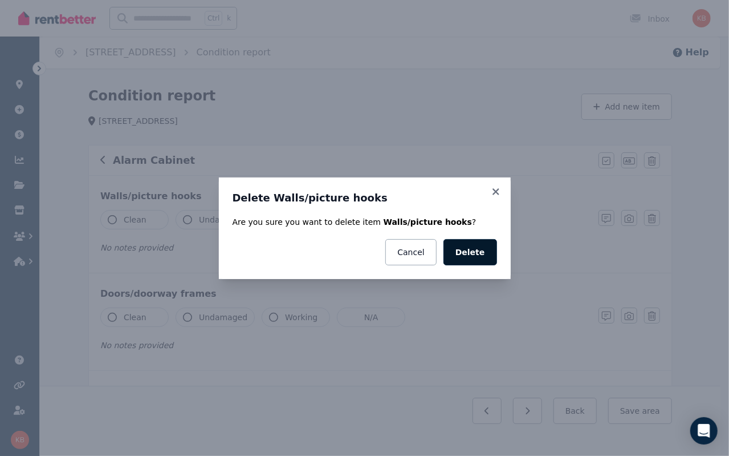
click at [481, 252] on button "Delete" at bounding box center [471, 252] width 54 height 26
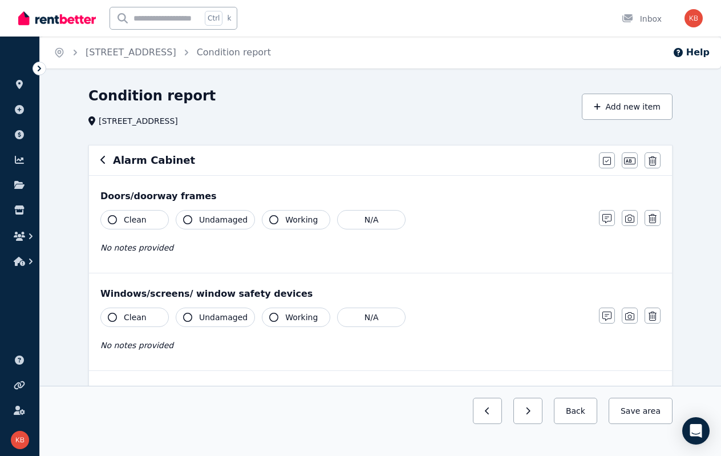
click at [124, 223] on span "Clean" at bounding box center [135, 219] width 23 height 11
click at [210, 218] on span "Undamaged" at bounding box center [223, 219] width 48 height 11
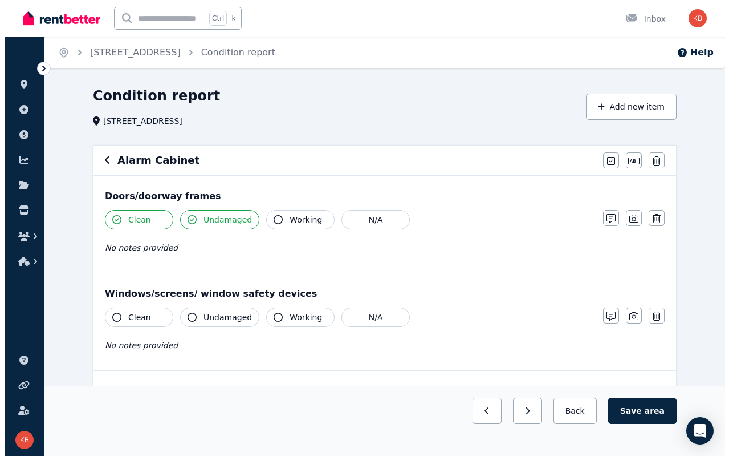
scroll to position [57, 0]
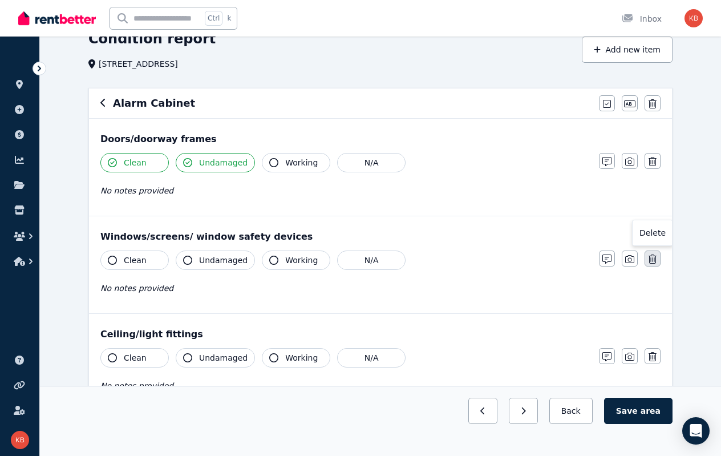
click at [651, 256] on icon "button" at bounding box center [652, 258] width 8 height 9
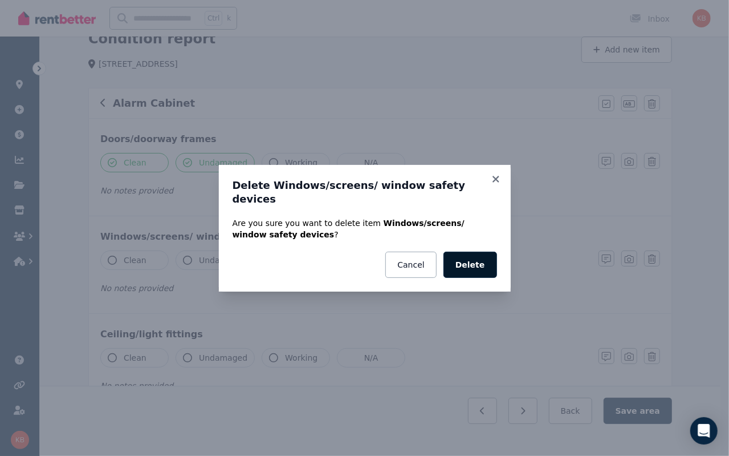
click at [477, 254] on button "Delete" at bounding box center [471, 265] width 54 height 26
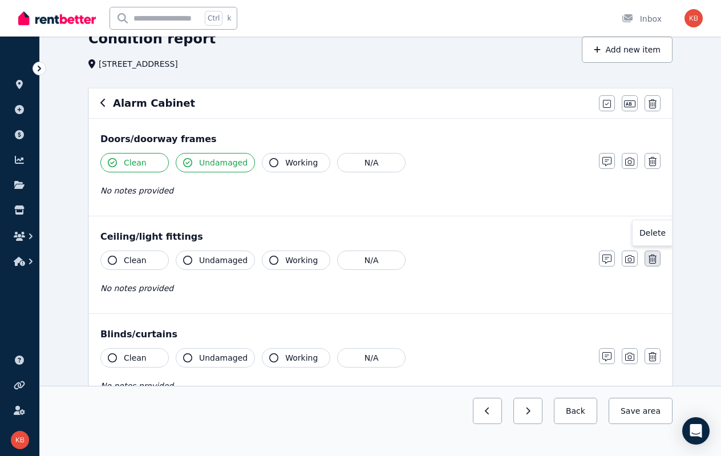
click at [650, 254] on icon "button" at bounding box center [652, 258] width 8 height 9
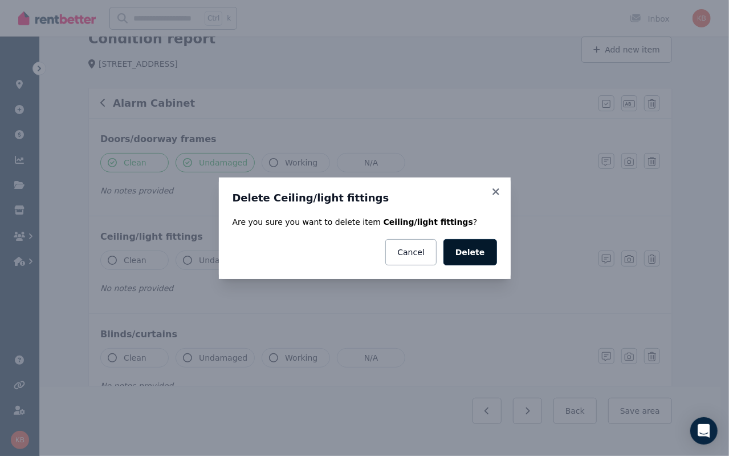
click at [473, 253] on button "Delete" at bounding box center [471, 252] width 54 height 26
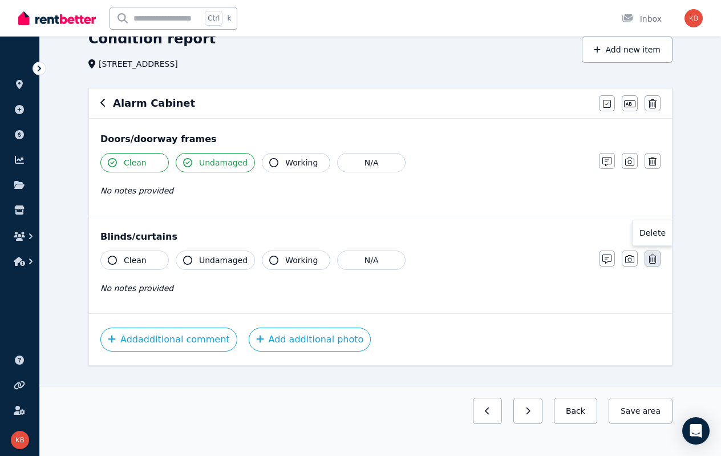
click at [654, 260] on icon "button" at bounding box center [652, 258] width 8 height 9
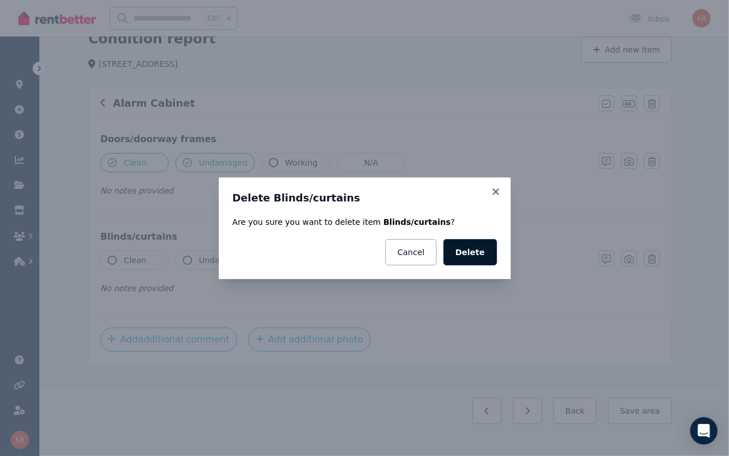
click at [483, 255] on button "Delete" at bounding box center [471, 252] width 54 height 26
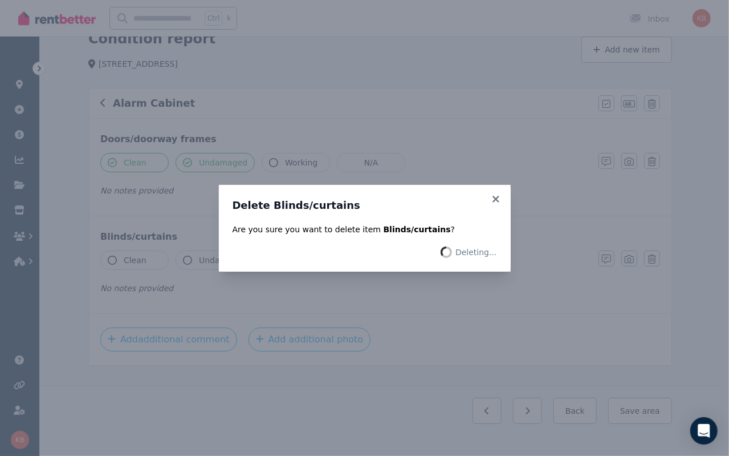
scroll to position [0, 0]
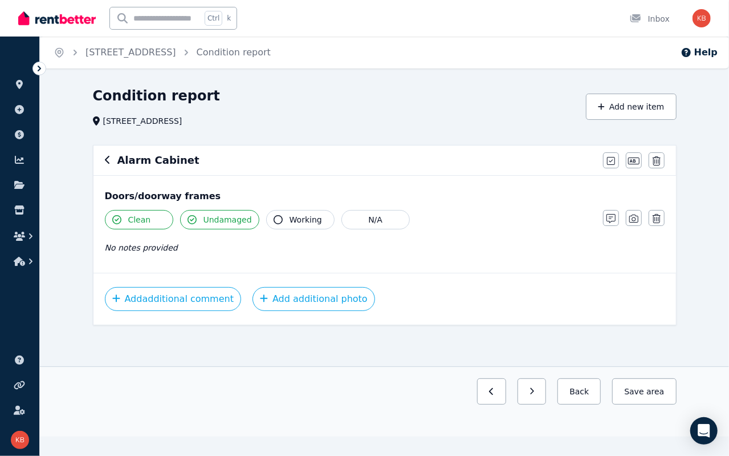
click at [619, 107] on button "Add new item" at bounding box center [631, 107] width 91 height 26
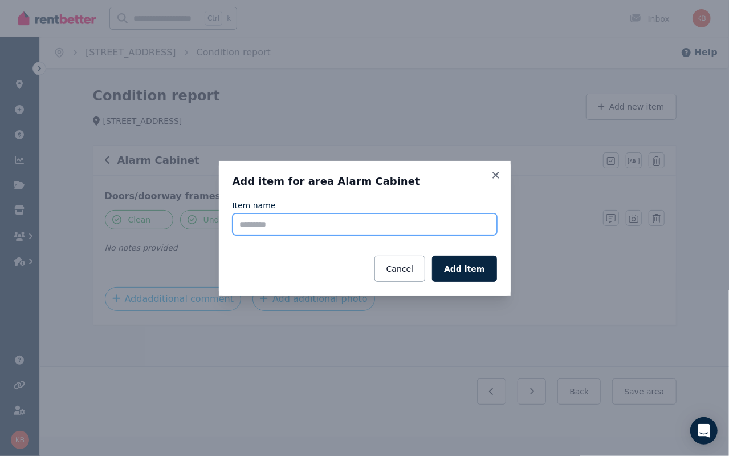
click at [260, 225] on input "Item name" at bounding box center [365, 224] width 265 height 22
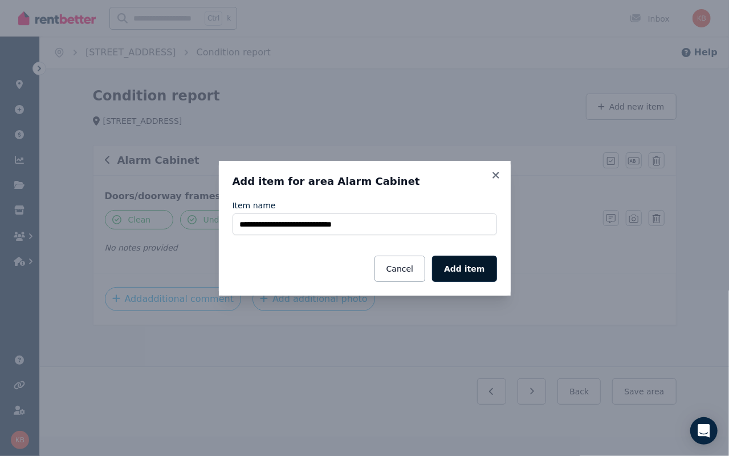
click at [477, 266] on button "Add item" at bounding box center [464, 269] width 64 height 26
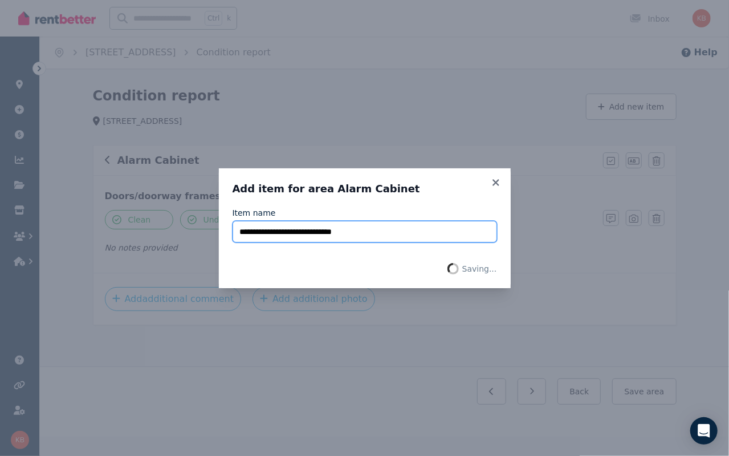
click at [283, 232] on input "**********" at bounding box center [365, 232] width 265 height 22
click at [280, 232] on input "**********" at bounding box center [365, 232] width 265 height 22
type input "**********"
click at [496, 180] on icon at bounding box center [496, 182] width 11 height 10
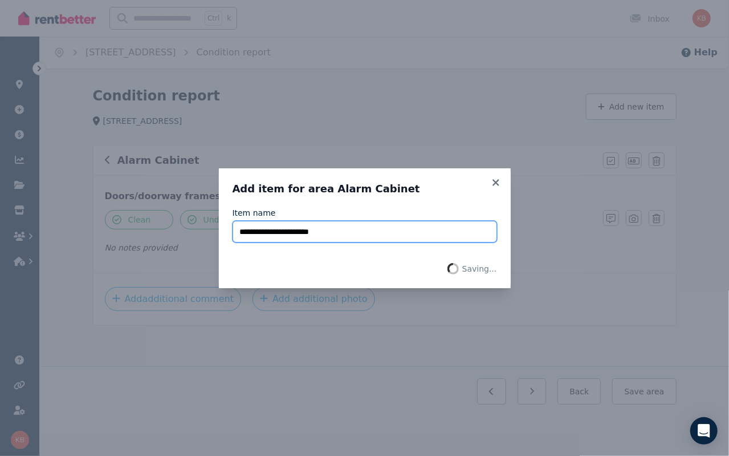
click at [325, 236] on input "**********" at bounding box center [365, 232] width 265 height 22
click at [356, 192] on h3 "Add item for area Alarm Cabinet" at bounding box center [365, 189] width 265 height 14
click at [496, 185] on icon at bounding box center [496, 182] width 11 height 10
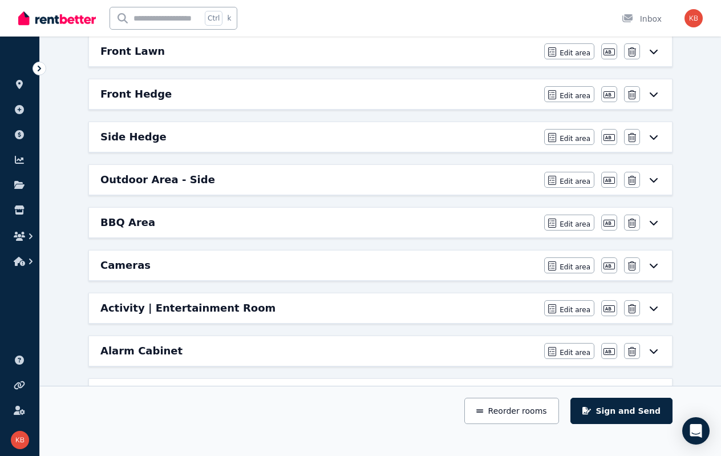
scroll to position [964, 0]
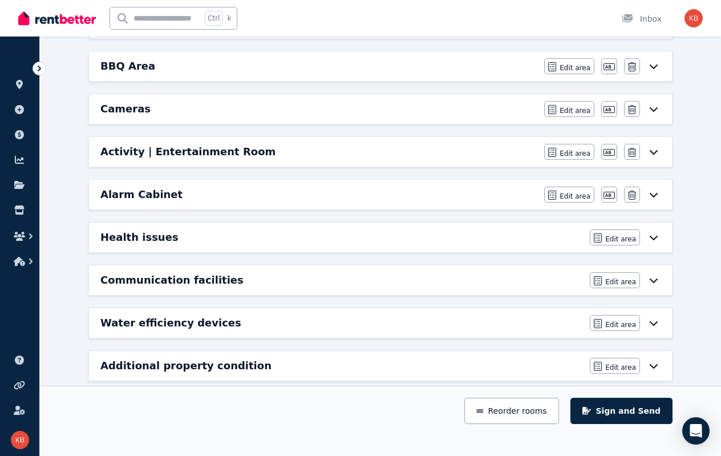
click at [147, 187] on h6 "Alarm Cabinet" at bounding box center [141, 195] width 82 height 16
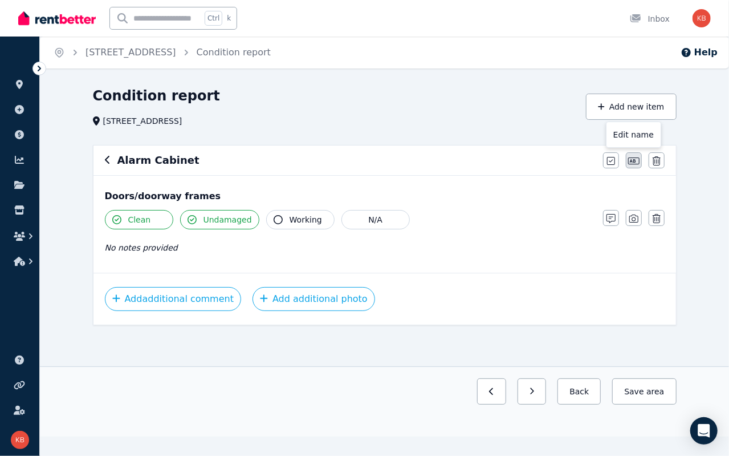
click at [633, 159] on icon "button" at bounding box center [634, 160] width 11 height 9
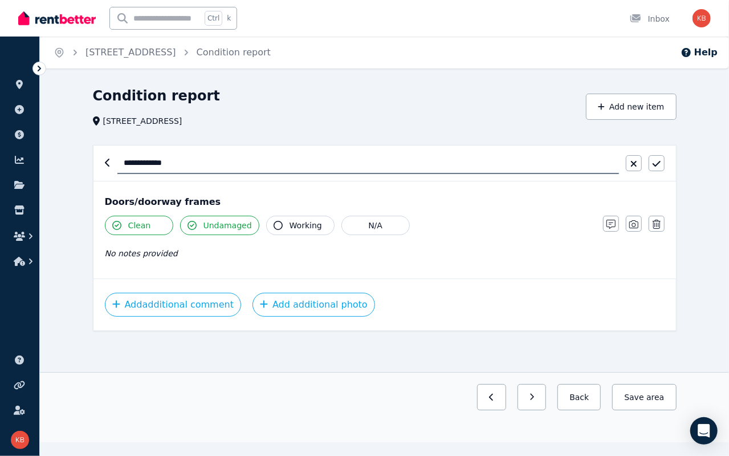
click at [151, 160] on input "**********" at bounding box center [368, 163] width 502 height 22
click at [149, 161] on input "**********" at bounding box center [368, 163] width 502 height 22
drag, startPoint x: 262, startPoint y: 163, endPoint x: 116, endPoint y: 163, distance: 146.0
click at [116, 163] on div "**********" at bounding box center [385, 163] width 560 height 22
type input "**********"
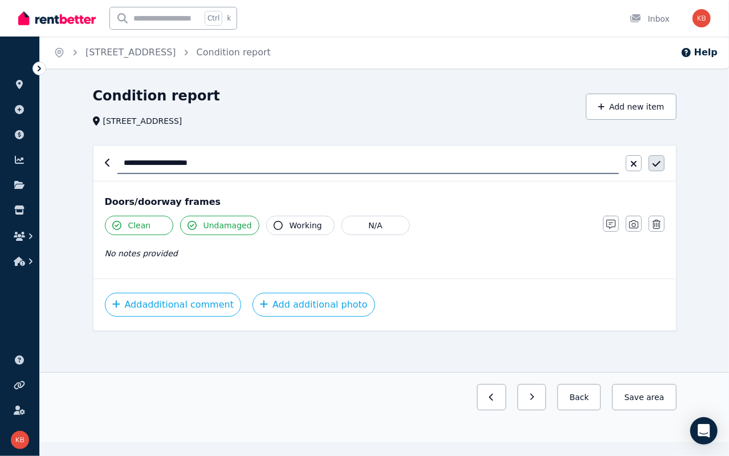
click at [657, 161] on icon "button" at bounding box center [657, 163] width 8 height 9
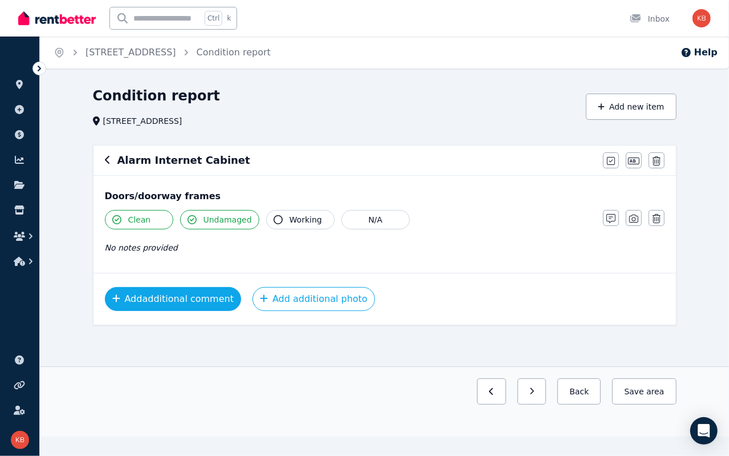
click at [157, 294] on button "Add additional comment" at bounding box center [173, 299] width 137 height 24
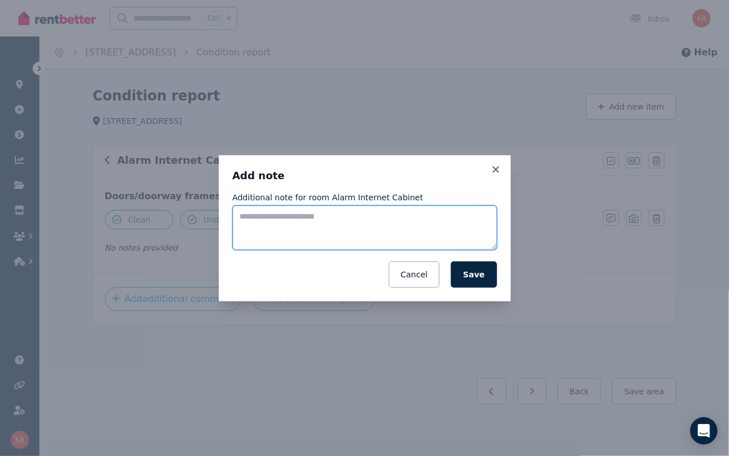
click at [292, 222] on textarea "Additional note for room Alarm Internet Cabinet" at bounding box center [365, 227] width 265 height 44
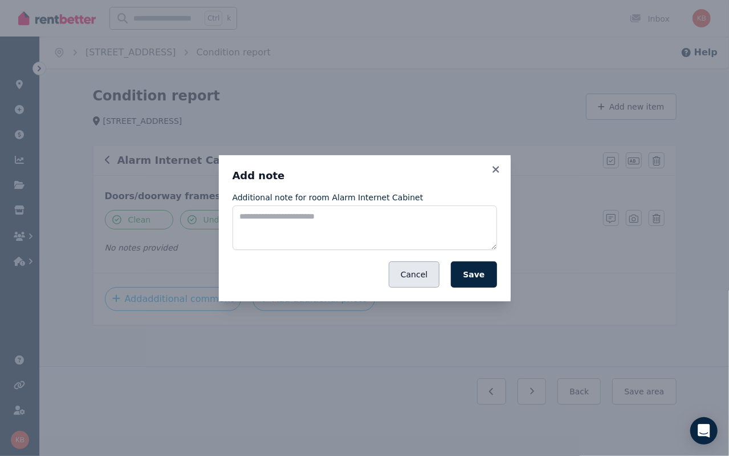
click at [423, 274] on button "Cancel" at bounding box center [414, 274] width 51 height 26
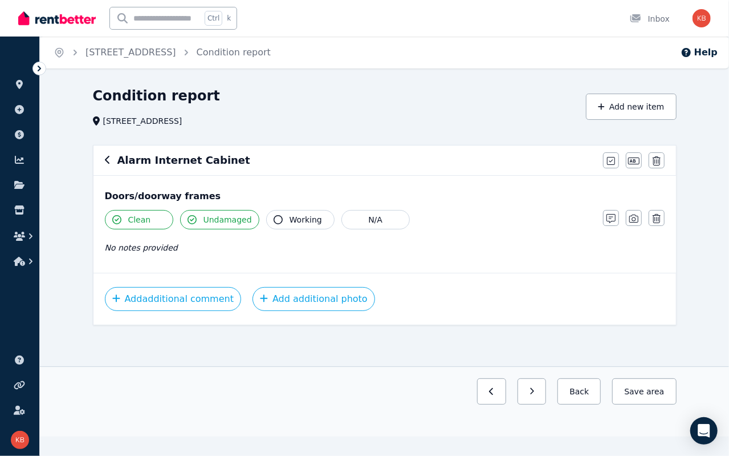
click at [290, 262] on div "Clean Undamaged Working N/A No notes provided" at bounding box center [348, 238] width 487 height 56
click at [240, 248] on div "No notes provided" at bounding box center [348, 248] width 487 height 14
click at [657, 216] on icon "button" at bounding box center [657, 218] width 8 height 9
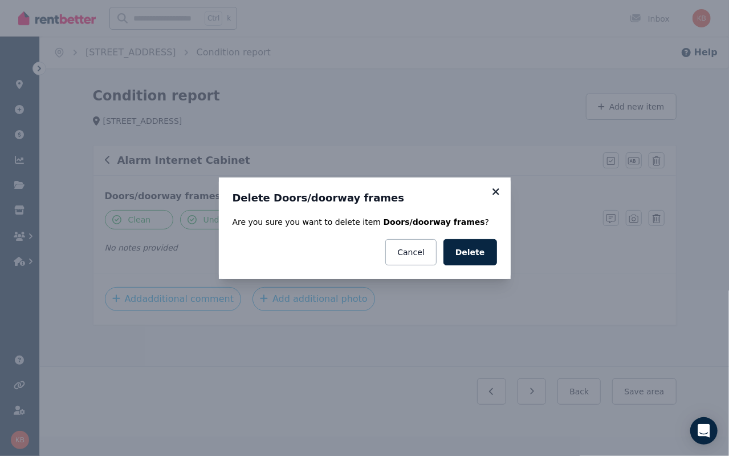
click at [497, 194] on icon at bounding box center [496, 192] width 11 height 10
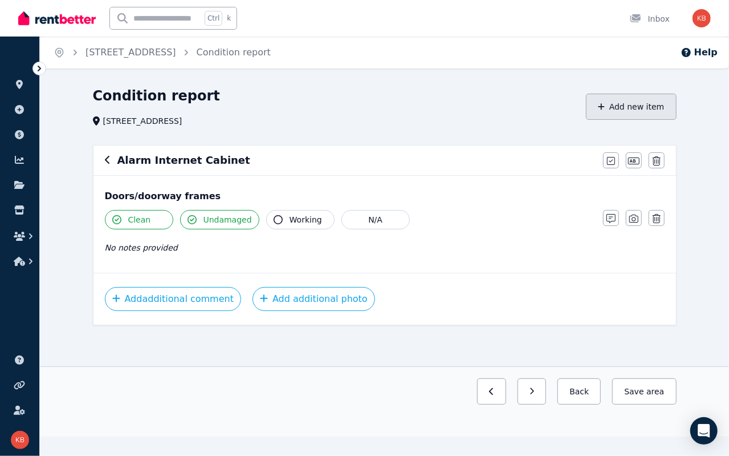
click at [631, 107] on button "Add new item" at bounding box center [631, 107] width 91 height 26
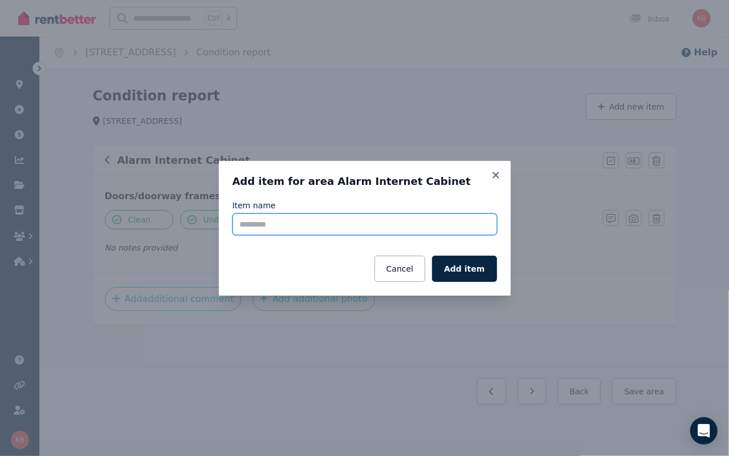
click at [307, 224] on input "Item name" at bounding box center [365, 224] width 265 height 22
paste input "**********"
drag, startPoint x: 295, startPoint y: 224, endPoint x: 376, endPoint y: 222, distance: 81.0
click at [376, 222] on input "**********" at bounding box center [365, 224] width 265 height 22
type input "**********"
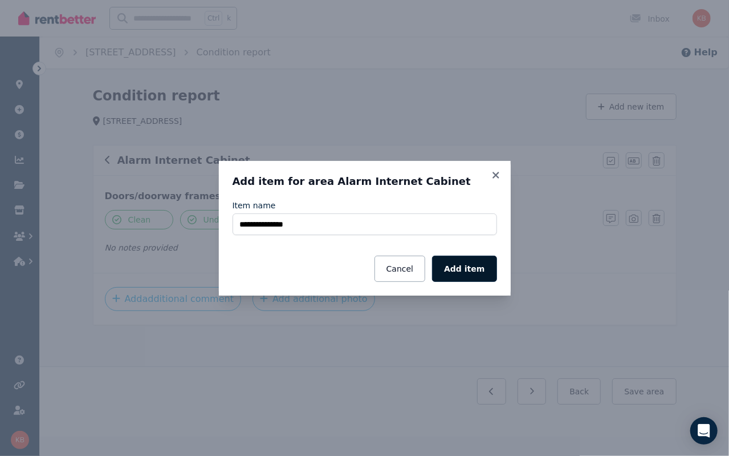
click at [468, 269] on button "Add item" at bounding box center [464, 269] width 64 height 26
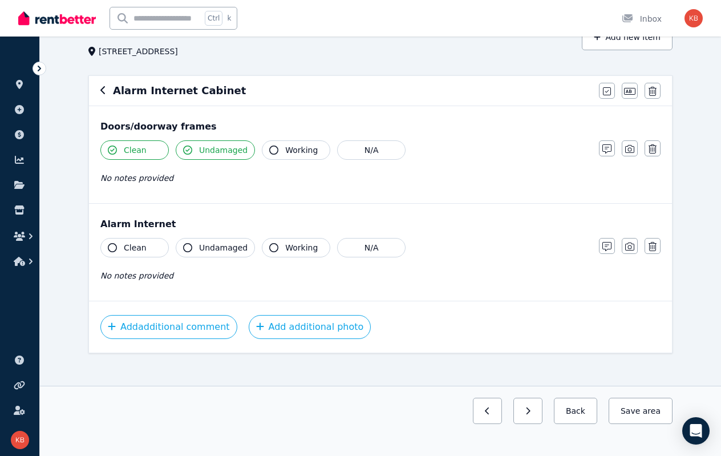
scroll to position [75, 0]
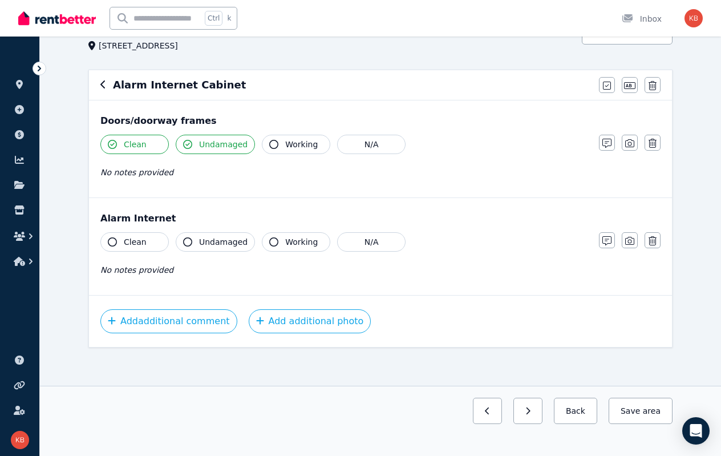
click at [136, 250] on button "Clean" at bounding box center [134, 241] width 68 height 19
click at [202, 241] on span "Undamaged" at bounding box center [223, 241] width 48 height 11
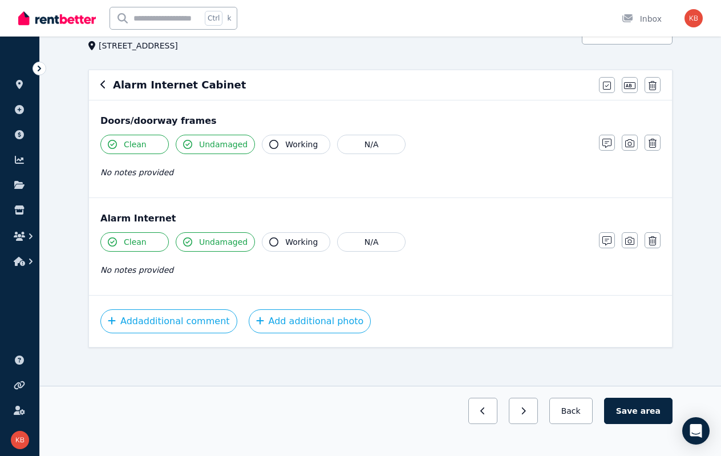
click at [269, 241] on icon "button" at bounding box center [273, 241] width 9 height 9
click at [625, 237] on icon "button" at bounding box center [629, 240] width 9 height 9
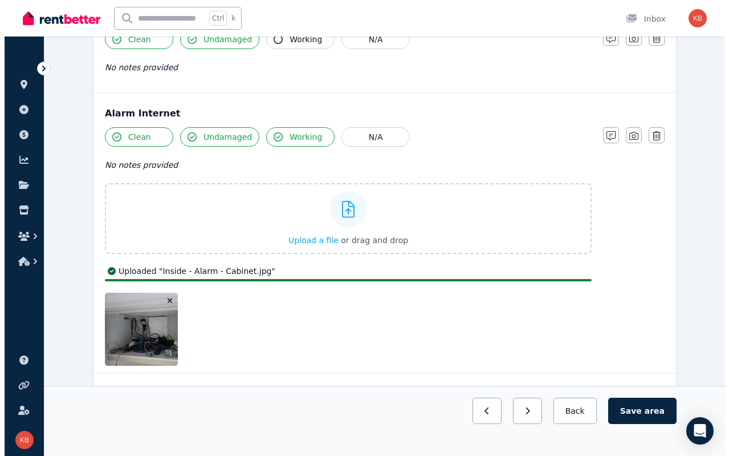
scroll to position [258, 0]
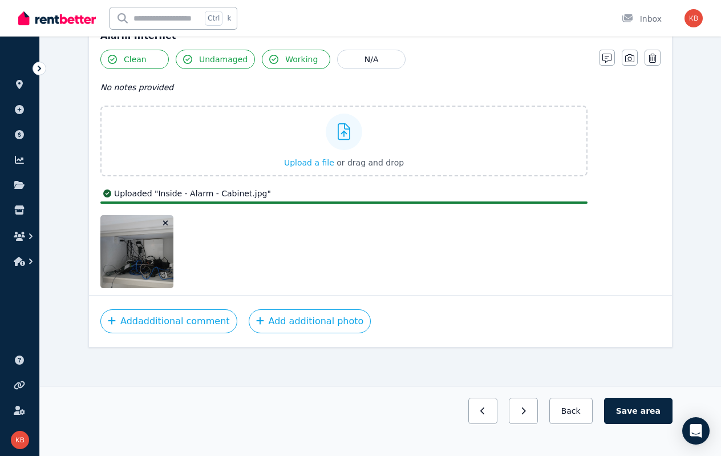
click at [233, 241] on div at bounding box center [343, 251] width 487 height 73
click at [180, 320] on button "Add additional comment" at bounding box center [168, 321] width 137 height 24
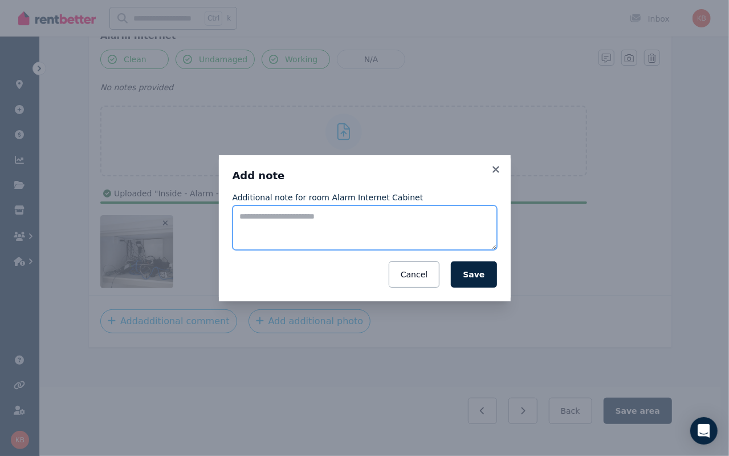
click at [315, 230] on textarea "Additional note for room Alarm Internet Cabinet" at bounding box center [365, 227] width 265 height 44
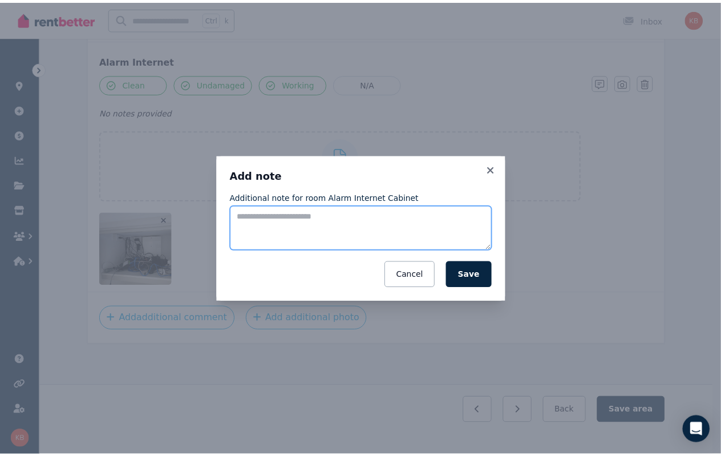
scroll to position [230, 0]
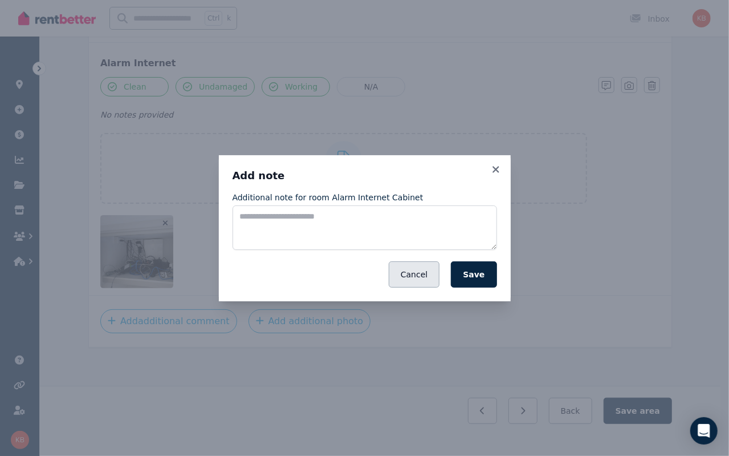
click at [407, 273] on button "Cancel" at bounding box center [414, 274] width 51 height 26
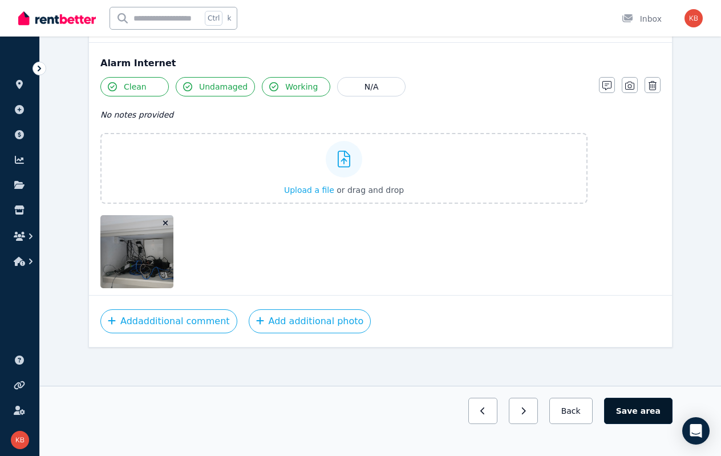
click at [626, 407] on button "Save area" at bounding box center [638, 411] width 68 height 26
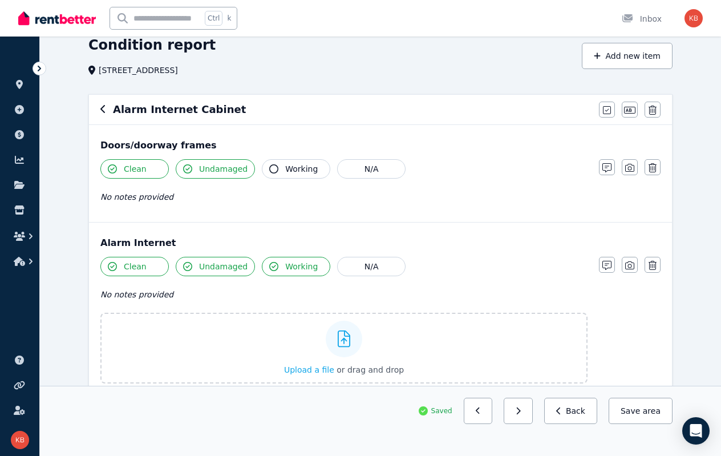
scroll to position [173, 0]
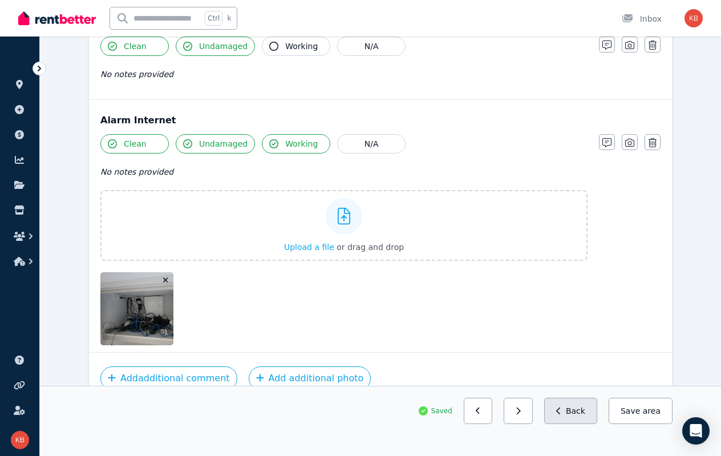
click at [561, 414] on icon "button" at bounding box center [558, 411] width 5 height 8
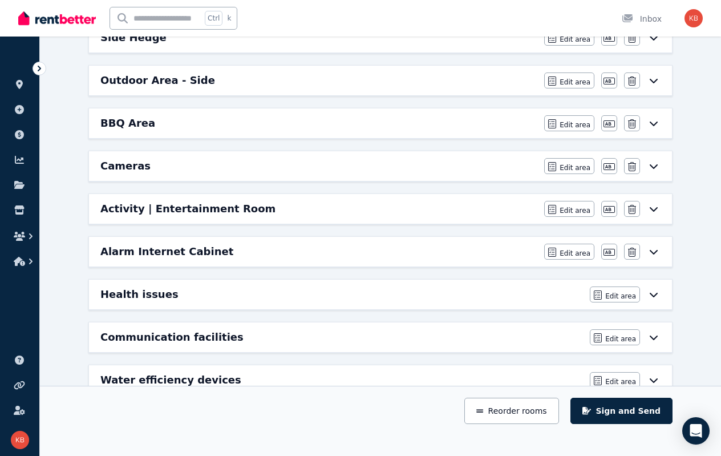
scroll to position [914, 0]
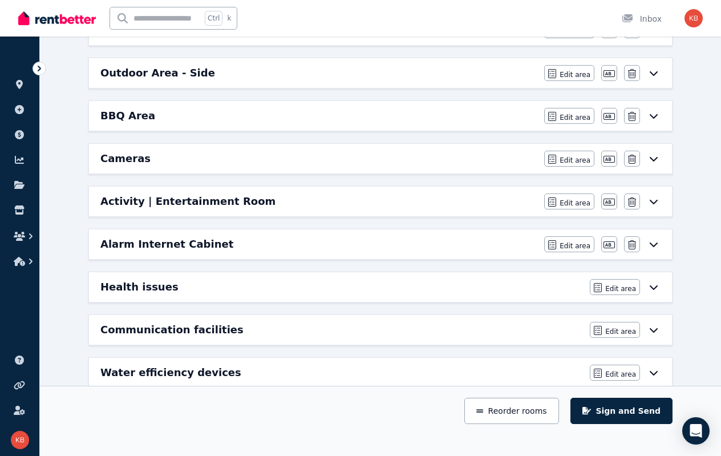
click at [172, 236] on h6 "Alarm Internet Cabinet" at bounding box center [166, 244] width 133 height 16
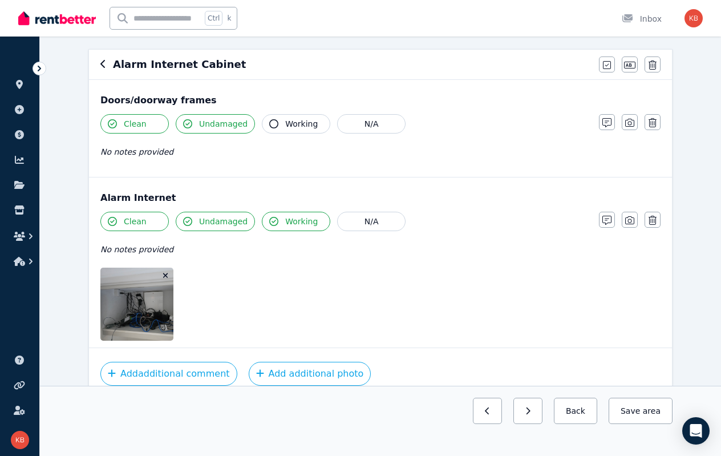
scroll to position [148, 0]
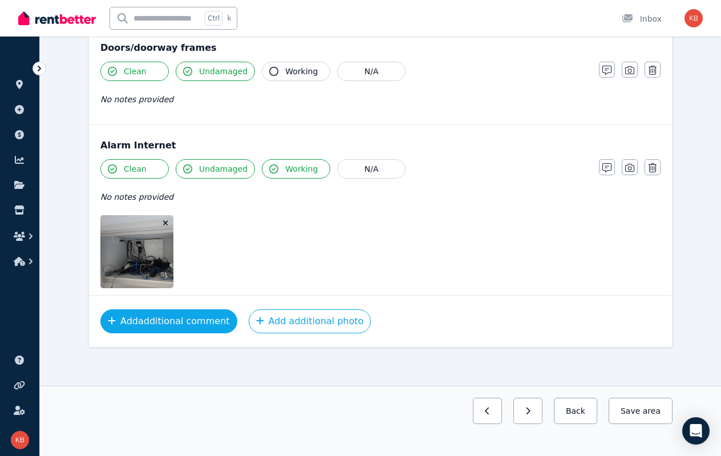
click at [175, 321] on button "Add additional comment" at bounding box center [168, 321] width 137 height 24
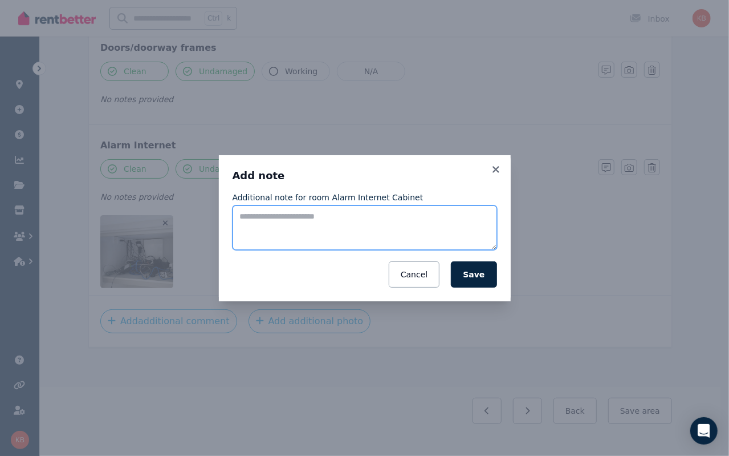
click at [313, 232] on textarea "Additional note for room Alarm Internet Cabinet" at bounding box center [365, 227] width 265 height 44
type textarea "*"
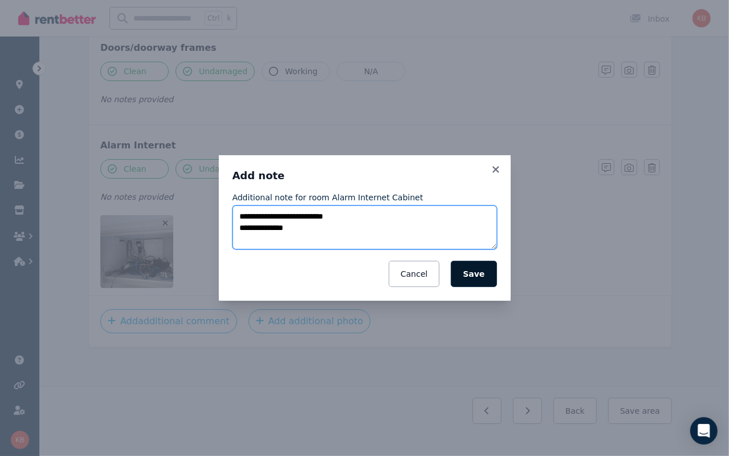
type textarea "**********"
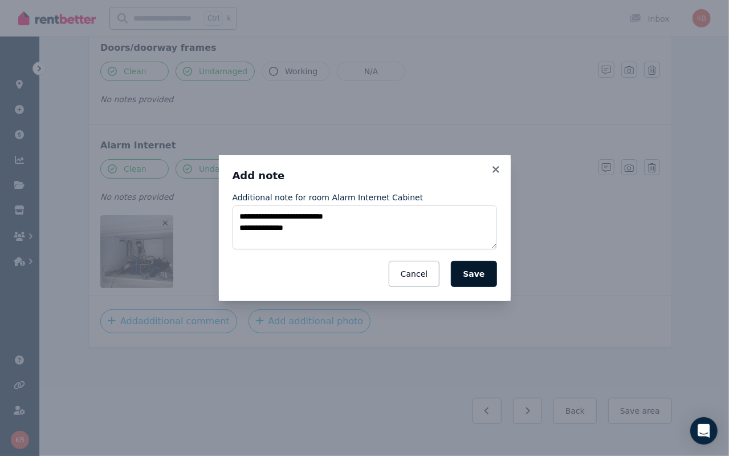
click at [480, 270] on button "Save" at bounding box center [474, 274] width 46 height 26
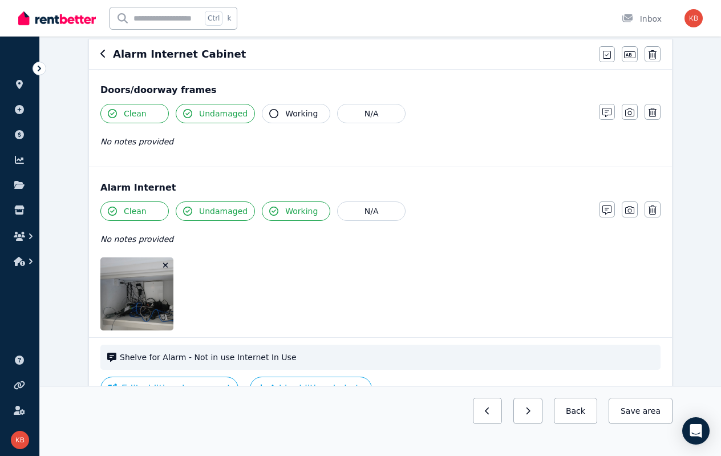
scroll to position [91, 0]
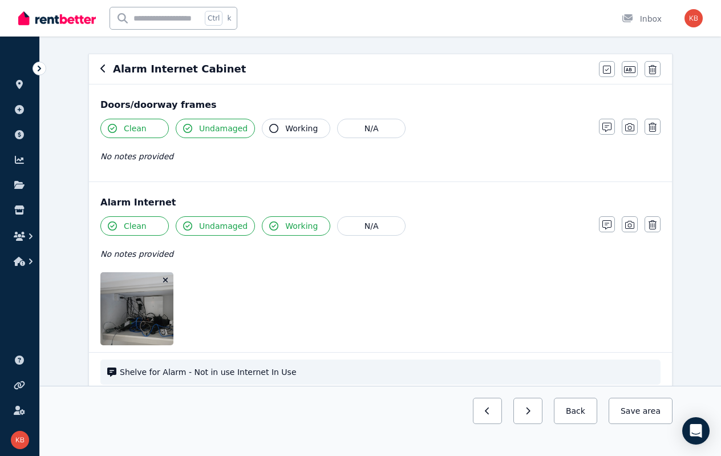
click at [134, 199] on div "Alarm Internet" at bounding box center [380, 203] width 560 height 14
click at [120, 201] on div "Alarm Internet" at bounding box center [380, 203] width 560 height 14
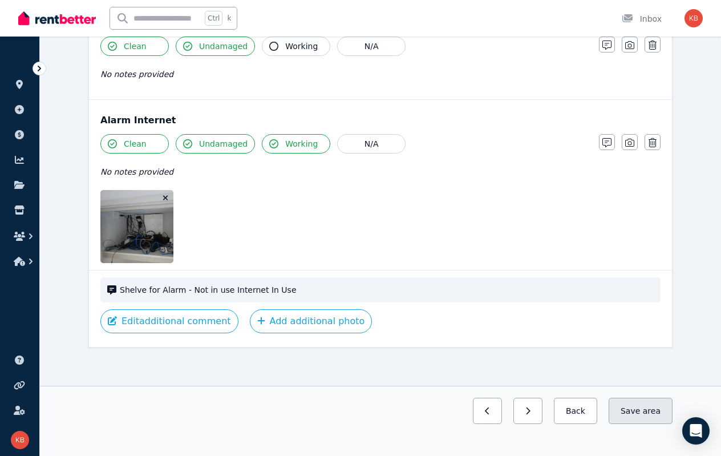
click at [642, 412] on button "Save area" at bounding box center [641, 411] width 64 height 26
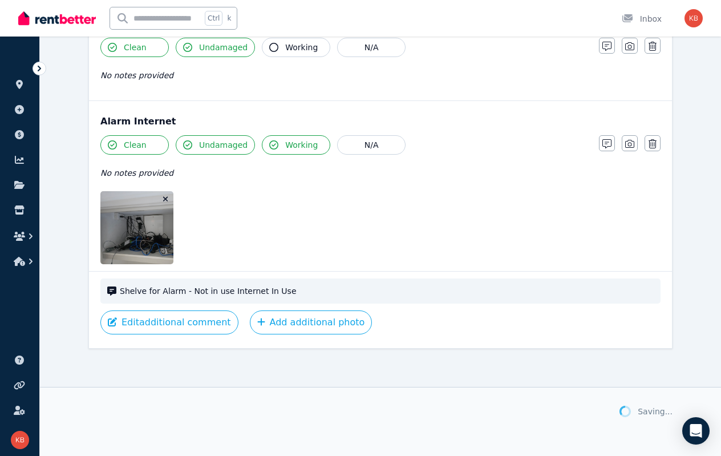
scroll to position [173, 0]
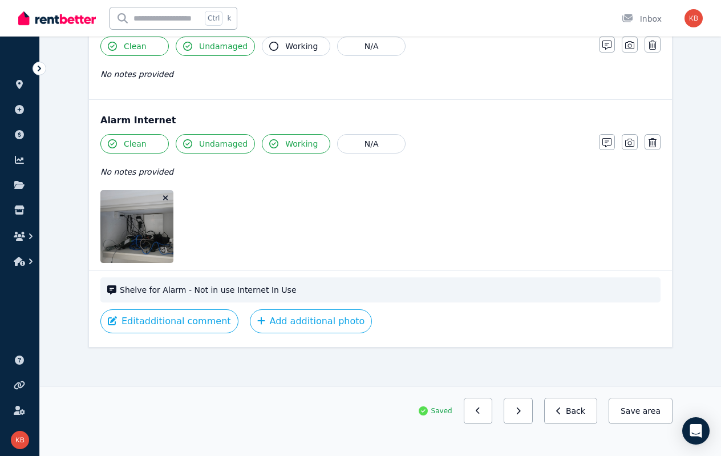
click at [143, 124] on div "Alarm Internet" at bounding box center [380, 120] width 560 height 14
click at [582, 412] on button "Back" at bounding box center [570, 411] width 53 height 26
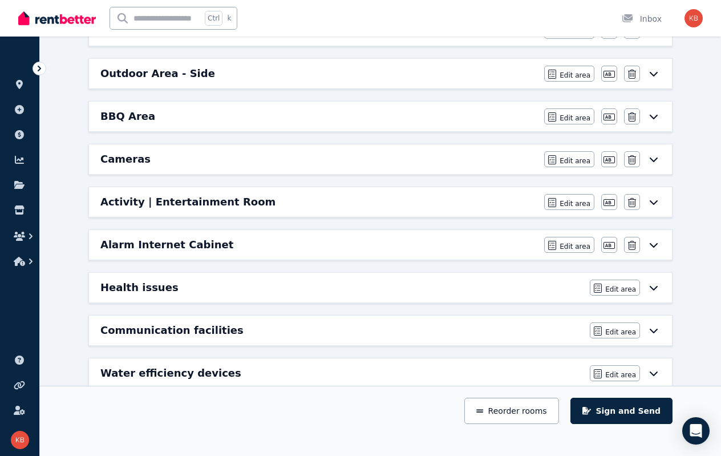
scroll to position [914, 0]
click at [157, 236] on h6 "Alarm Internet Cabinet" at bounding box center [166, 244] width 133 height 16
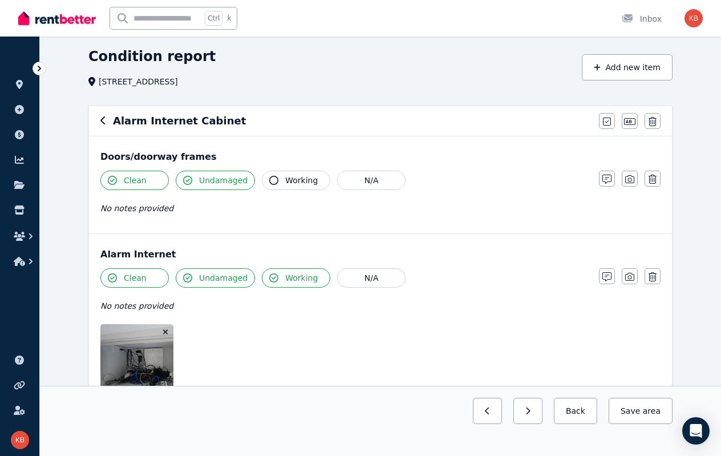
scroll to position [57, 0]
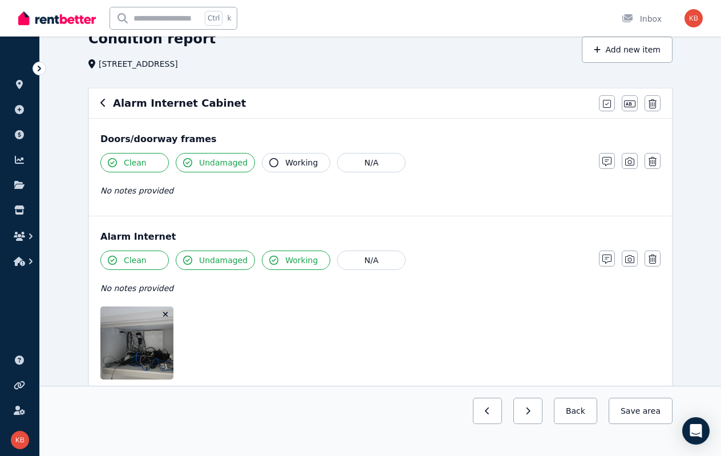
click at [147, 237] on div "Alarm Internet" at bounding box center [380, 237] width 560 height 14
click at [610, 257] on icon "button" at bounding box center [606, 258] width 9 height 9
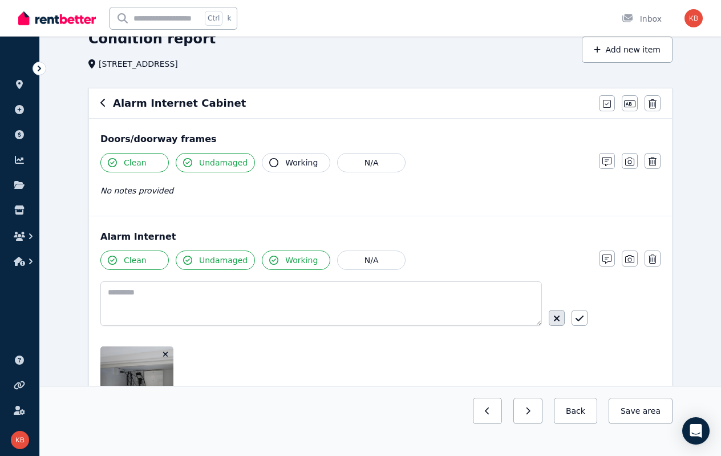
click at [555, 315] on icon "button" at bounding box center [557, 318] width 6 height 6
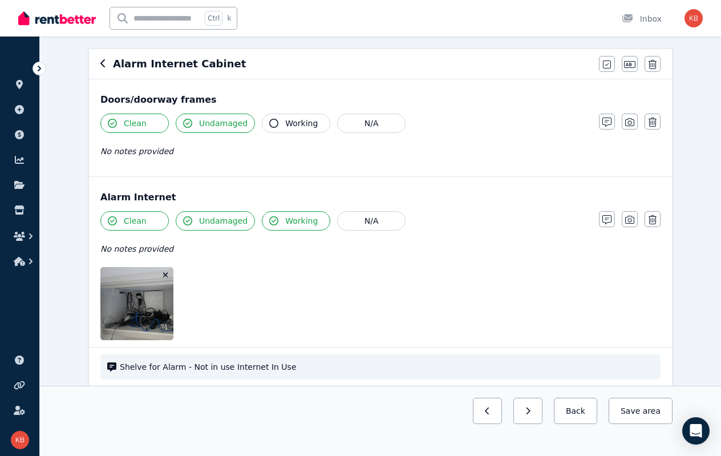
scroll to position [114, 0]
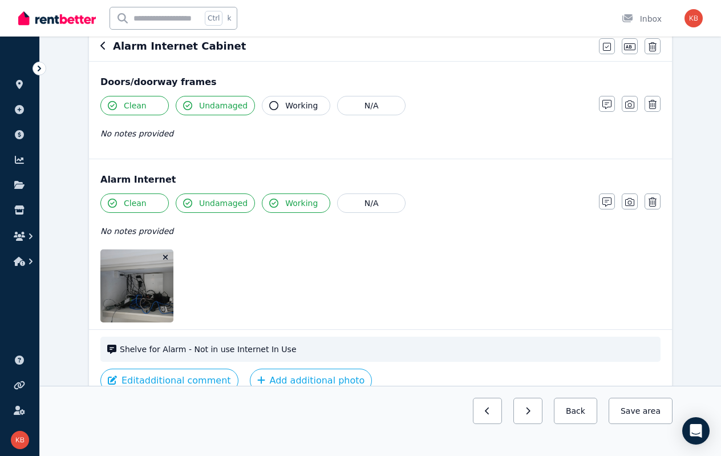
click at [161, 231] on span "No notes provided" at bounding box center [136, 230] width 73 height 9
click at [606, 201] on icon "button" at bounding box center [606, 201] width 9 height 9
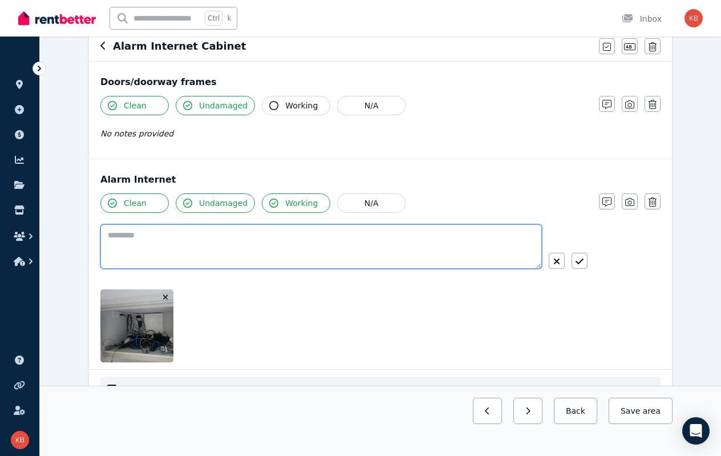
click at [447, 249] on textarea at bounding box center [320, 246] width 441 height 44
type textarea "**********"
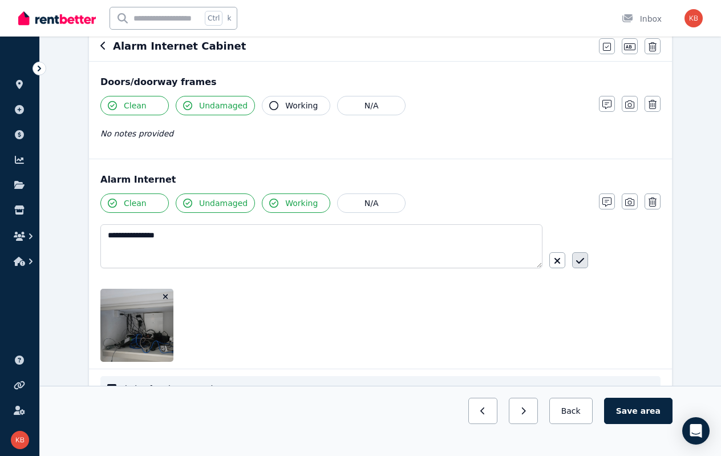
click at [574, 259] on button "button" at bounding box center [580, 260] width 16 height 16
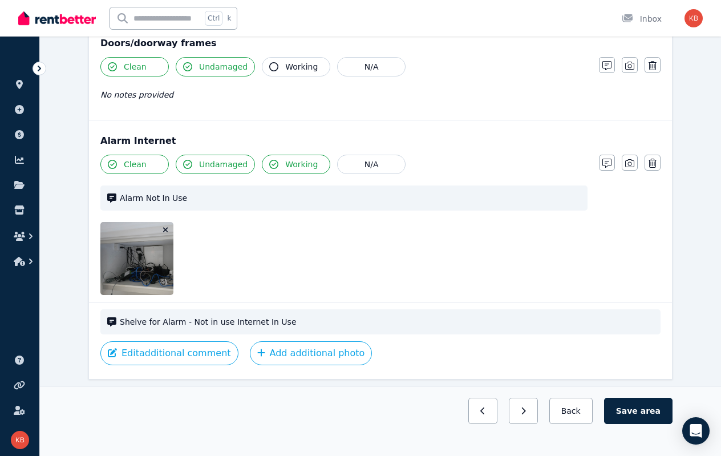
scroll to position [171, 0]
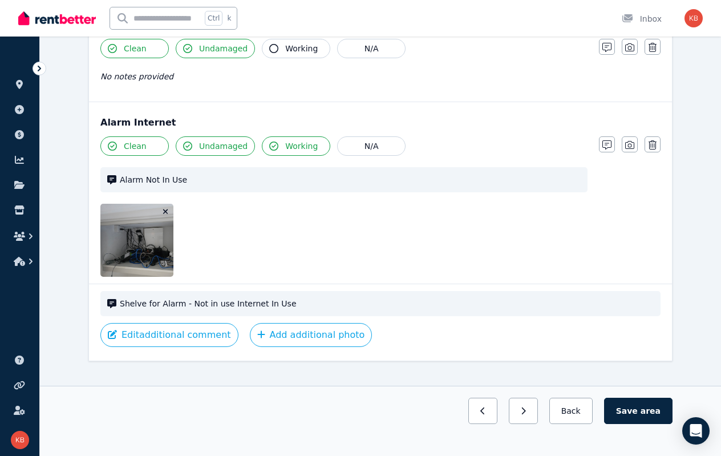
click at [391, 302] on span "Shelve for Alarm - Not in use Internet In Use" at bounding box center [387, 303] width 534 height 11
click at [211, 302] on span "Shelve for Alarm - Not in use Internet In Use" at bounding box center [387, 303] width 534 height 11
click at [173, 309] on div "Shelve for Alarm - Not in use Internet In Use" at bounding box center [380, 303] width 560 height 25
click at [108, 305] on icon at bounding box center [111, 303] width 9 height 9
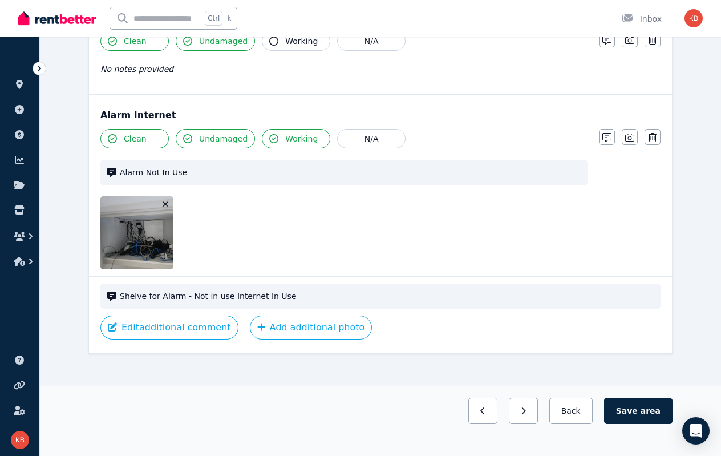
scroll to position [185, 0]
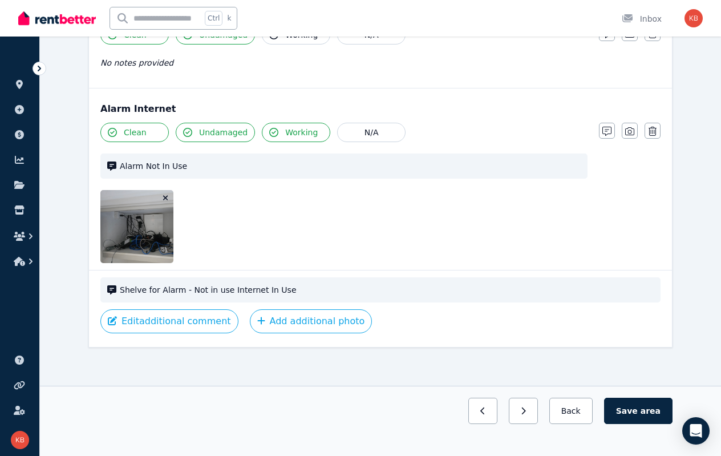
click at [171, 289] on span "Shelve for Alarm - Not in use Internet In Use" at bounding box center [387, 289] width 534 height 11
click at [163, 321] on button "Edit additional comment" at bounding box center [169, 321] width 138 height 24
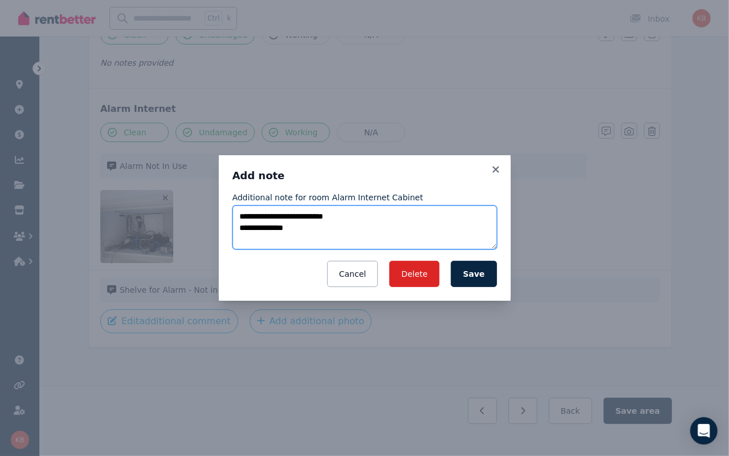
drag, startPoint x: 261, startPoint y: 221, endPoint x: 212, endPoint y: 216, distance: 48.7
click at [212, 216] on div "**********" at bounding box center [364, 228] width 729 height 456
type textarea "**********"
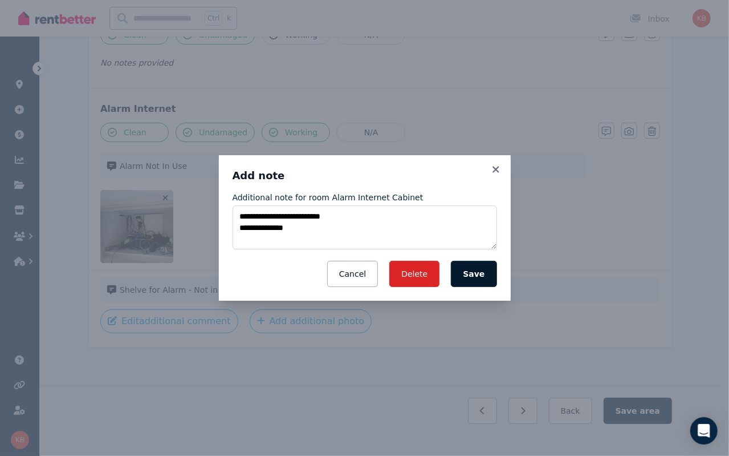
click at [471, 274] on button "Save" at bounding box center [474, 274] width 46 height 26
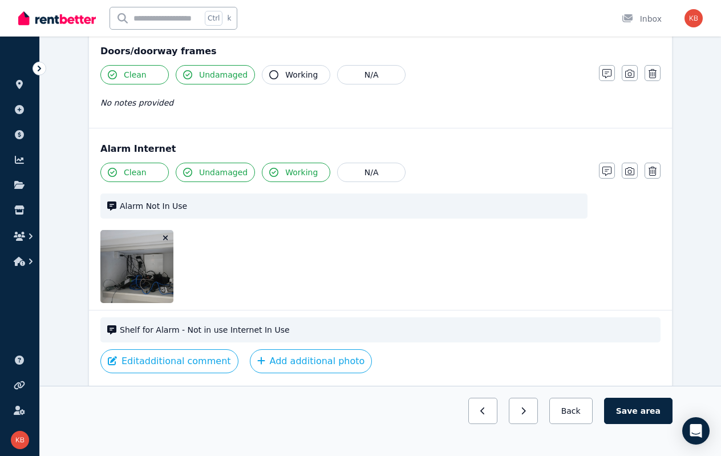
scroll to position [128, 0]
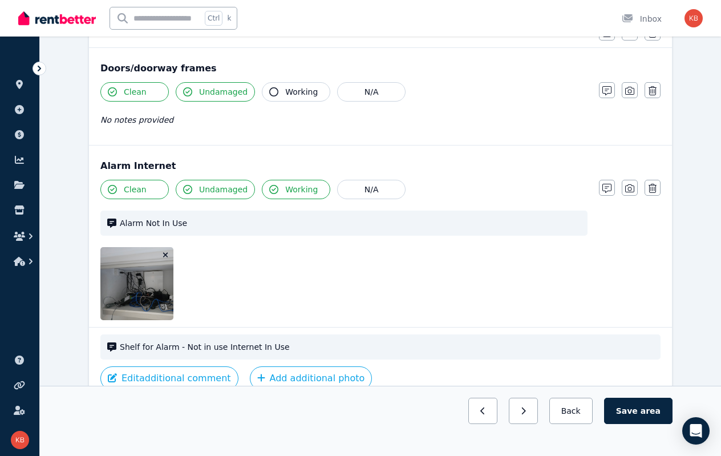
click at [274, 187] on button "Working" at bounding box center [296, 189] width 68 height 19
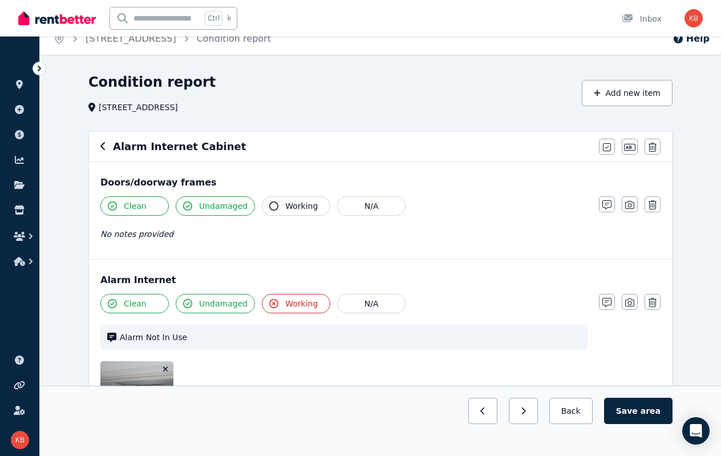
click at [291, 300] on span "Working" at bounding box center [301, 303] width 33 height 11
click at [290, 301] on span "Working" at bounding box center [301, 303] width 33 height 11
click at [298, 303] on span "Working" at bounding box center [301, 303] width 33 height 11
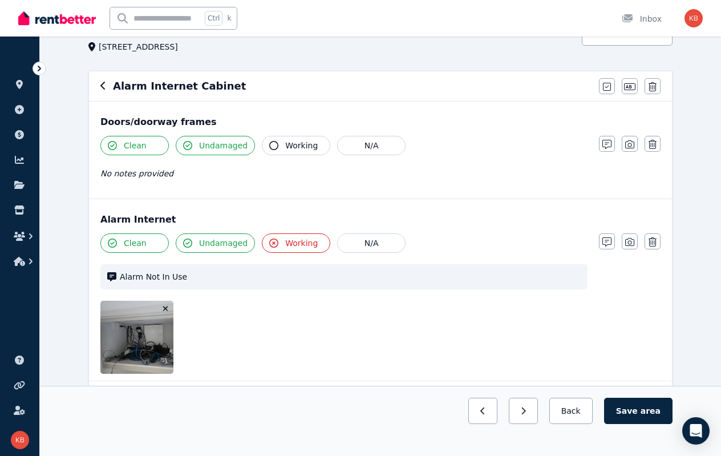
scroll to position [128, 0]
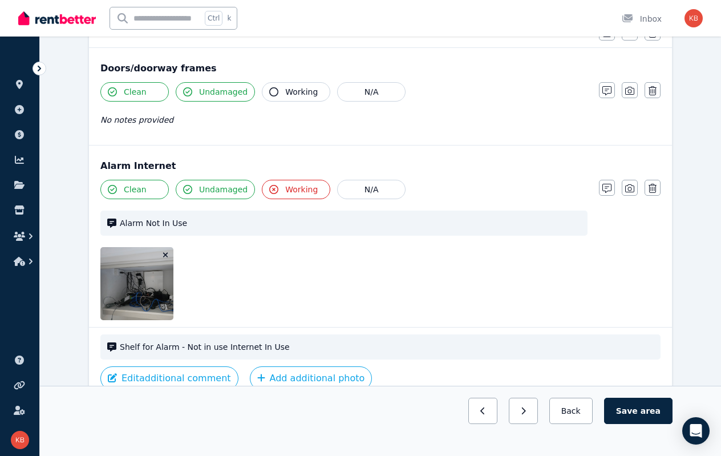
drag, startPoint x: 288, startPoint y: 188, endPoint x: 301, endPoint y: 193, distance: 14.3
click at [288, 188] on span "Working" at bounding box center [301, 189] width 33 height 11
click at [359, 190] on button "N/A" at bounding box center [371, 189] width 68 height 19
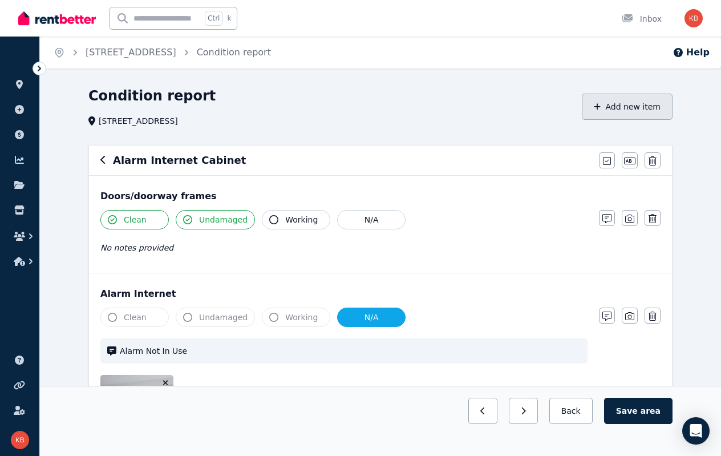
scroll to position [0, 0]
click at [626, 106] on button "Add new item" at bounding box center [627, 107] width 91 height 26
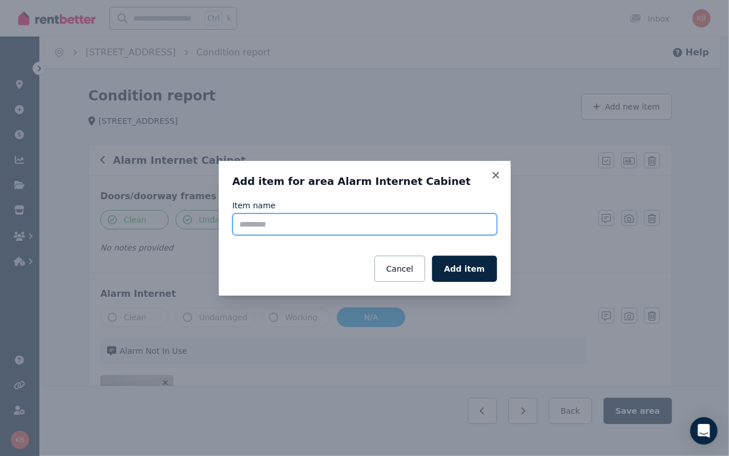
click at [269, 221] on input "Item name" at bounding box center [365, 224] width 265 height 22
type input "********"
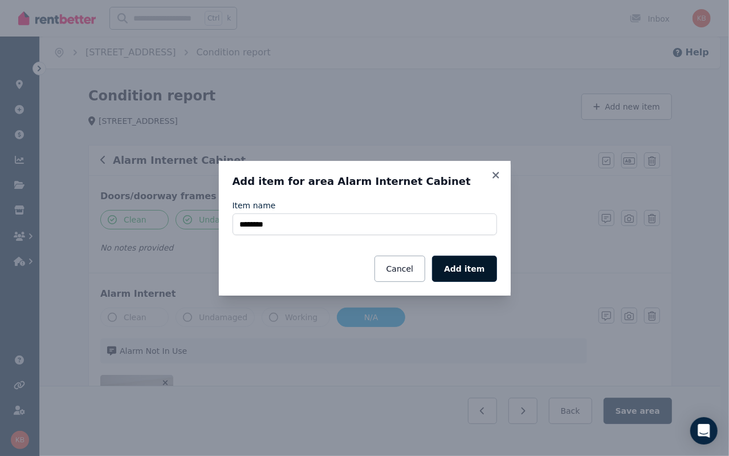
click at [464, 264] on button "Add item" at bounding box center [464, 269] width 64 height 26
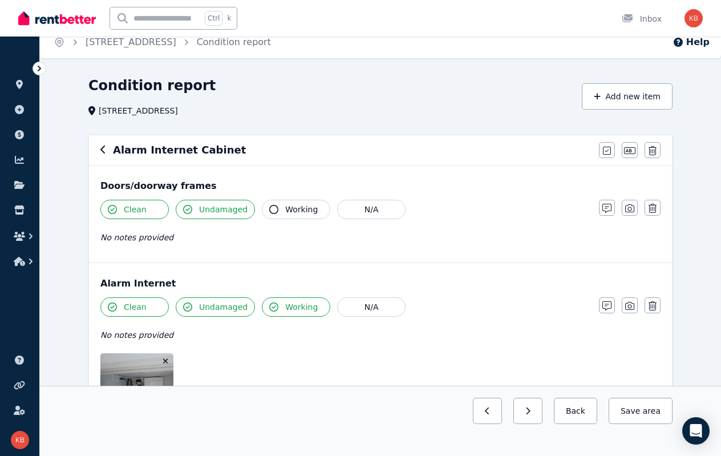
scroll to position [171, 0]
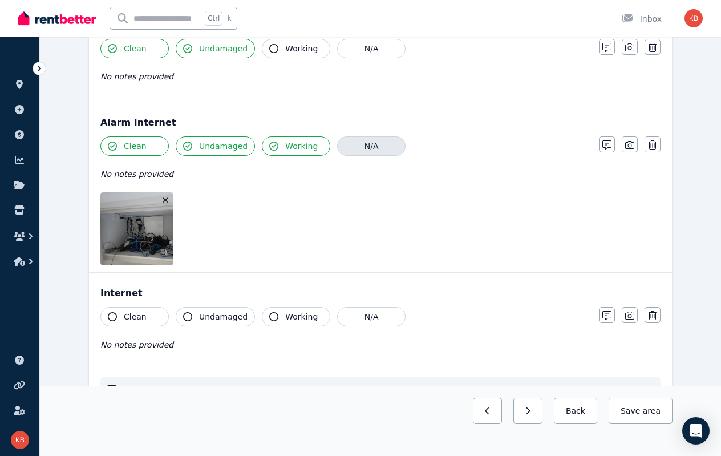
click at [359, 143] on button "N/A" at bounding box center [371, 145] width 68 height 19
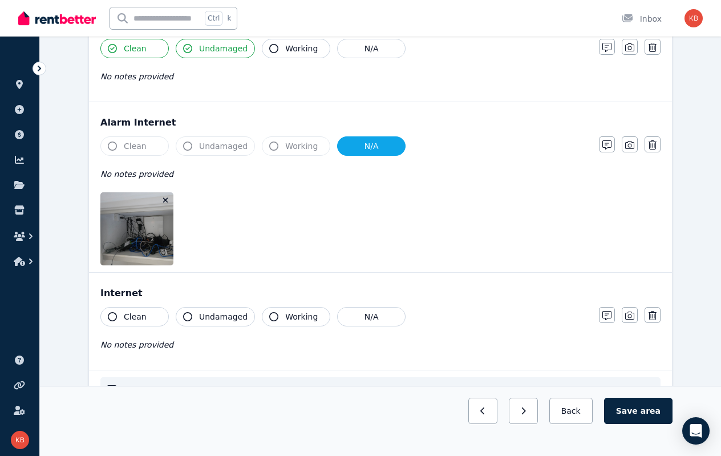
drag, startPoint x: 130, startPoint y: 314, endPoint x: 141, endPoint y: 315, distance: 11.4
click at [130, 314] on span "Clean" at bounding box center [135, 316] width 23 height 11
drag, startPoint x: 212, startPoint y: 316, endPoint x: 238, endPoint y: 317, distance: 26.2
click at [212, 316] on span "Undamaged" at bounding box center [223, 316] width 48 height 11
click at [307, 313] on span "Working" at bounding box center [301, 316] width 33 height 11
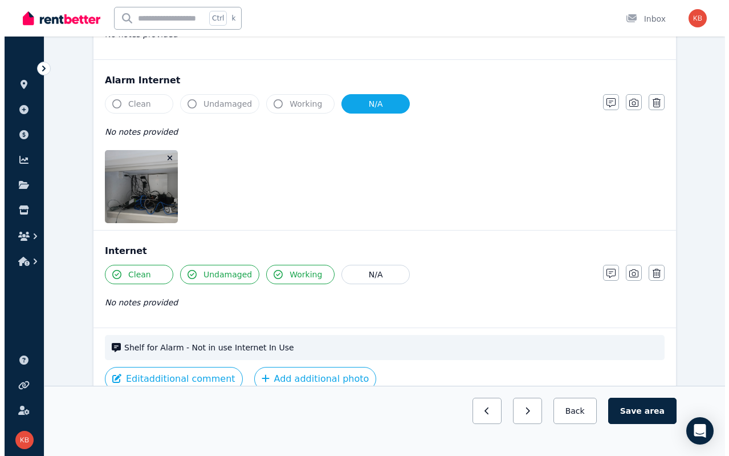
scroll to position [228, 0]
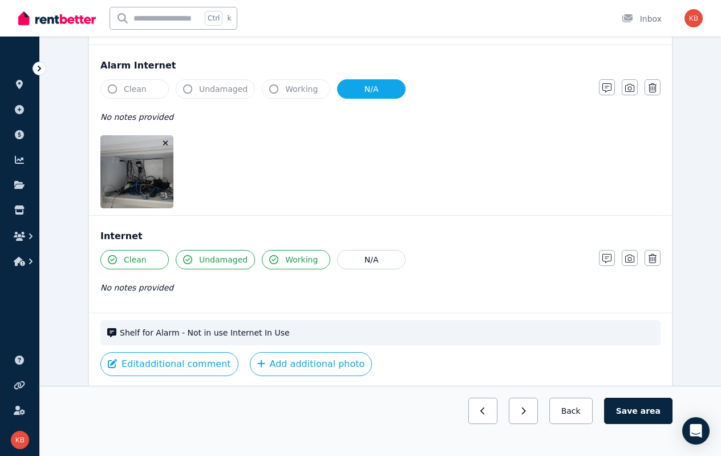
click at [164, 140] on icon "button" at bounding box center [166, 143] width 6 height 8
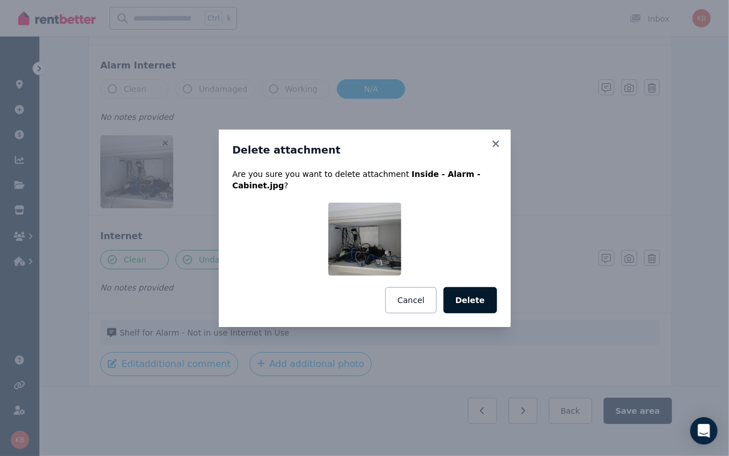
click at [476, 293] on button "Delete" at bounding box center [471, 300] width 54 height 26
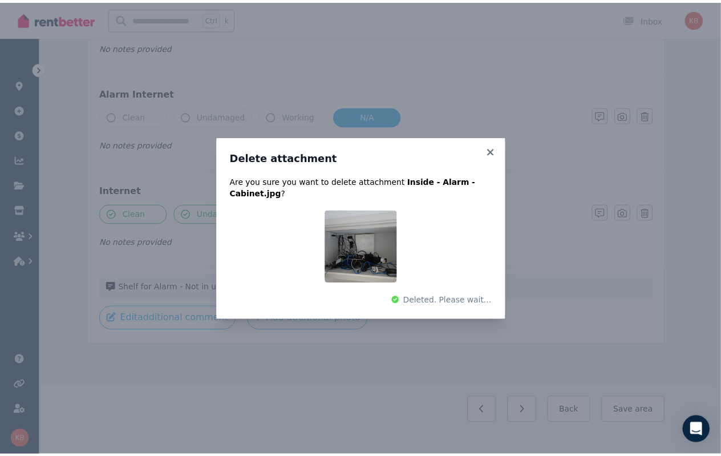
scroll to position [155, 0]
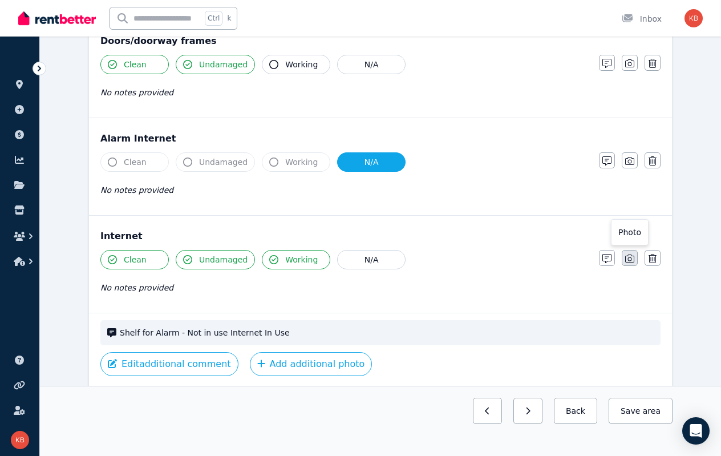
click at [626, 257] on icon "button" at bounding box center [629, 258] width 9 height 9
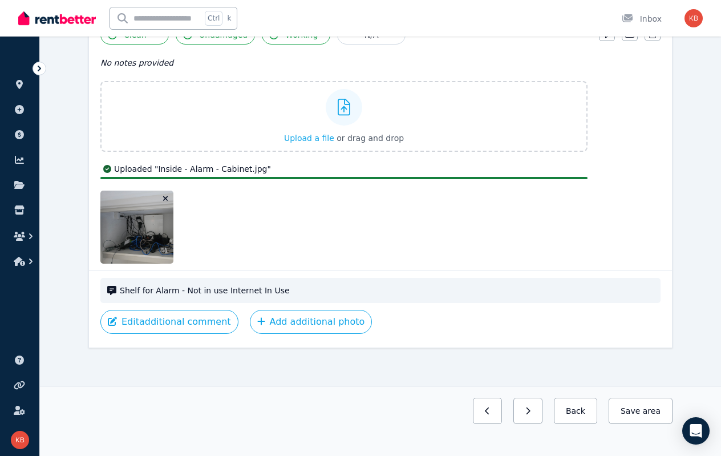
scroll to position [352, 0]
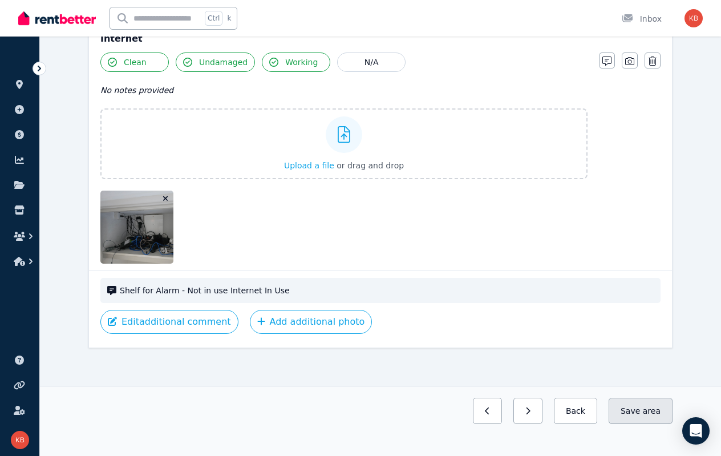
click at [642, 410] on button "Save area" at bounding box center [641, 411] width 64 height 26
click at [593, 410] on button "Back" at bounding box center [570, 411] width 53 height 26
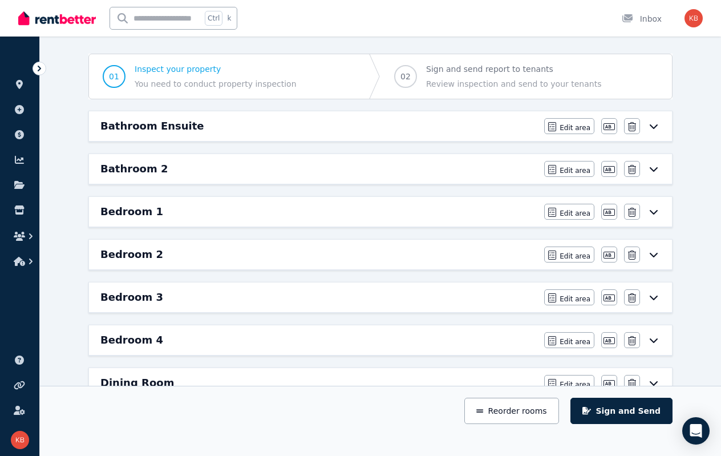
scroll to position [67, 0]
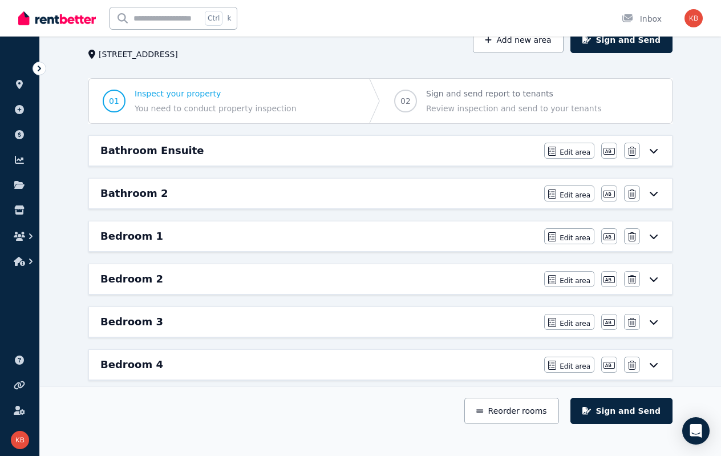
click at [655, 192] on icon at bounding box center [654, 194] width 8 height 5
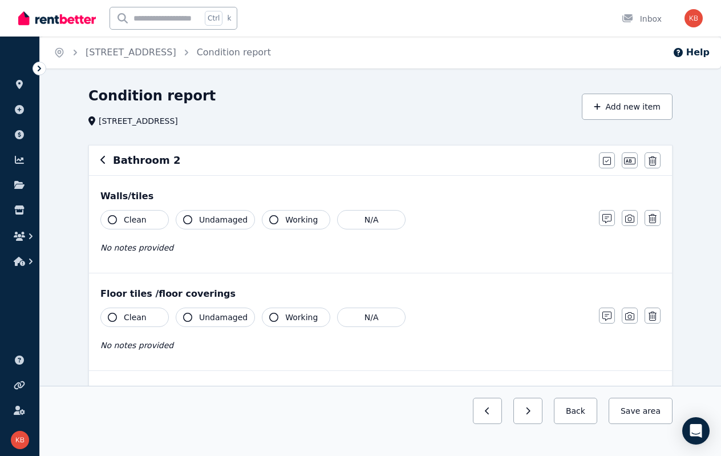
drag, startPoint x: 130, startPoint y: 217, endPoint x: 136, endPoint y: 221, distance: 6.7
click at [130, 217] on span "Clean" at bounding box center [135, 219] width 23 height 11
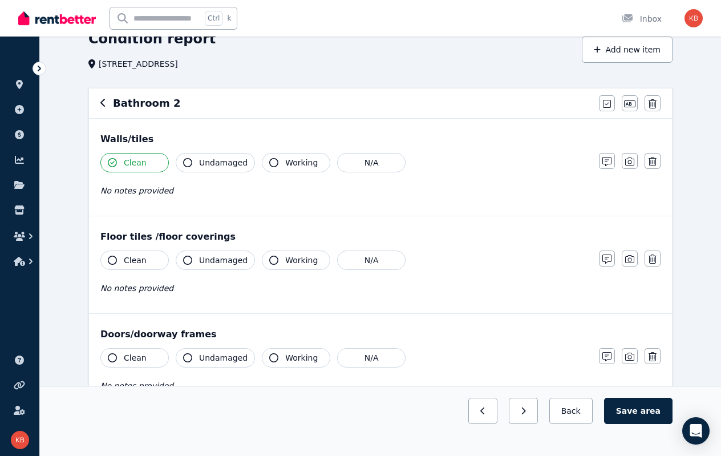
click at [139, 250] on button "Clean" at bounding box center [134, 259] width 68 height 19
click at [209, 257] on span "Undamaged" at bounding box center [223, 259] width 48 height 11
click at [212, 164] on span "Undamaged" at bounding box center [223, 162] width 48 height 11
click at [285, 163] on span "Working" at bounding box center [301, 162] width 33 height 11
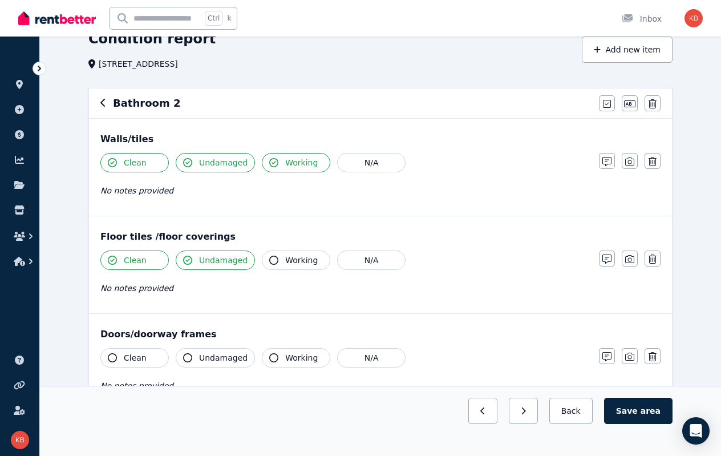
click at [269, 256] on icon "button" at bounding box center [273, 260] width 9 height 9
click at [275, 161] on button "Working" at bounding box center [296, 162] width 68 height 19
click at [269, 161] on icon "button" at bounding box center [273, 162] width 9 height 9
click at [269, 257] on icon "button" at bounding box center [273, 260] width 9 height 9
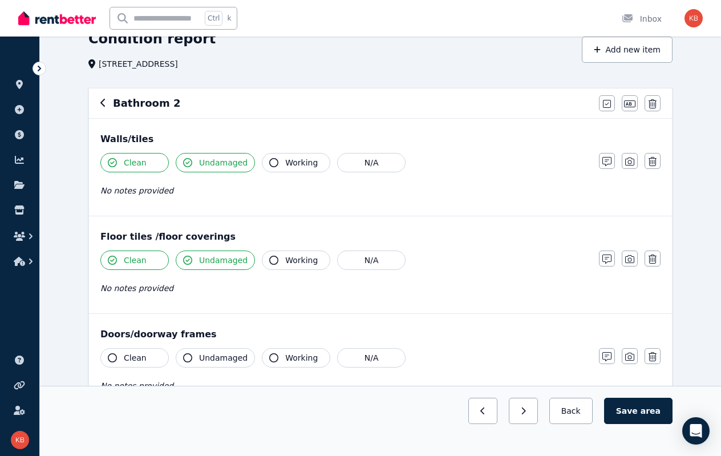
scroll to position [171, 0]
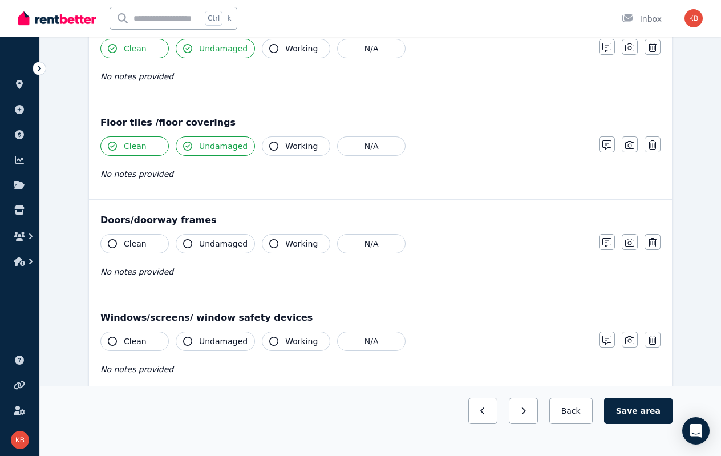
click at [124, 240] on span "Clean" at bounding box center [135, 243] width 23 height 11
click at [199, 241] on span "Undamaged" at bounding box center [223, 243] width 48 height 11
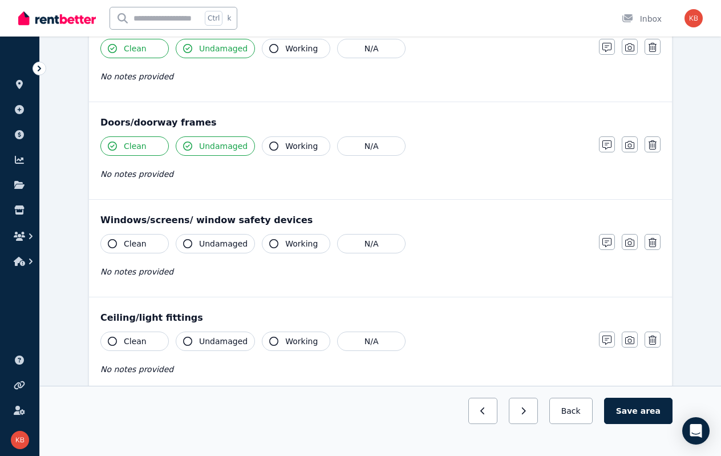
scroll to position [285, 0]
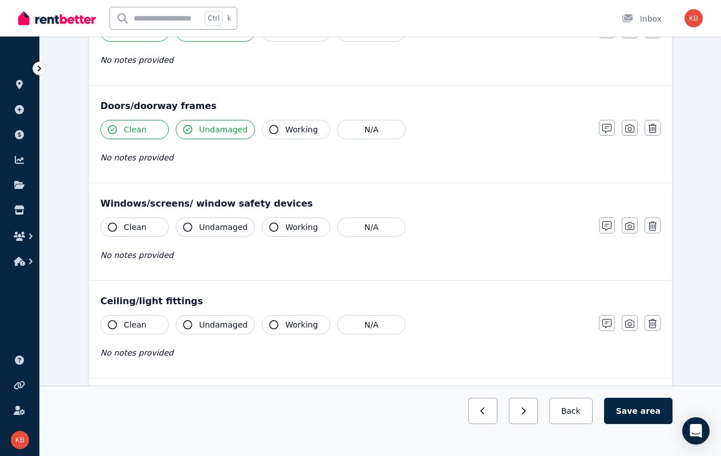
click at [274, 127] on button "Working" at bounding box center [296, 129] width 68 height 19
click at [124, 228] on span "Clean" at bounding box center [135, 226] width 23 height 11
drag, startPoint x: 196, startPoint y: 225, endPoint x: 206, endPoint y: 224, distance: 10.9
click at [196, 225] on button "Undamaged" at bounding box center [215, 226] width 79 height 19
click at [269, 224] on icon "button" at bounding box center [273, 226] width 9 height 9
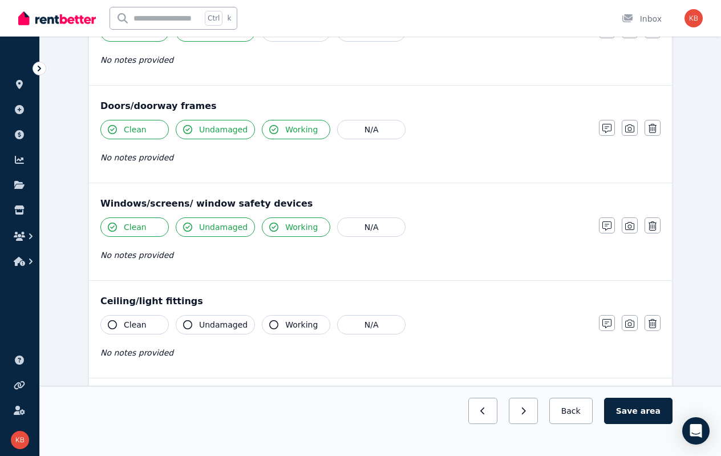
scroll to position [342, 0]
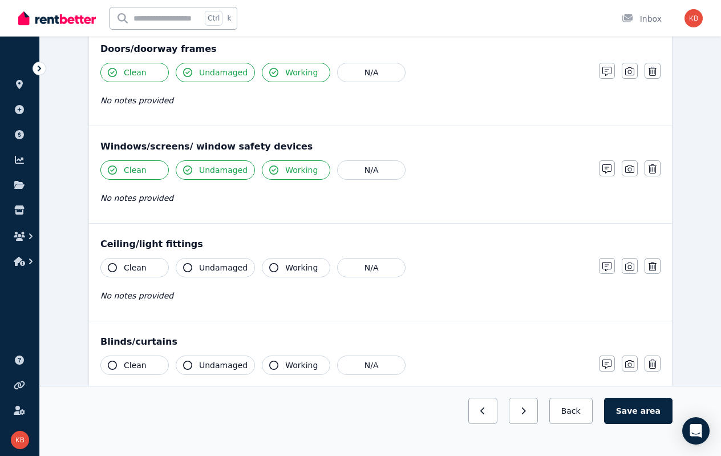
drag, startPoint x: 113, startPoint y: 263, endPoint x: 125, endPoint y: 267, distance: 13.4
click at [113, 264] on icon "button" at bounding box center [112, 267] width 9 height 9
click at [189, 265] on icon "button" at bounding box center [187, 267] width 9 height 9
click at [269, 264] on icon "button" at bounding box center [273, 267] width 9 height 9
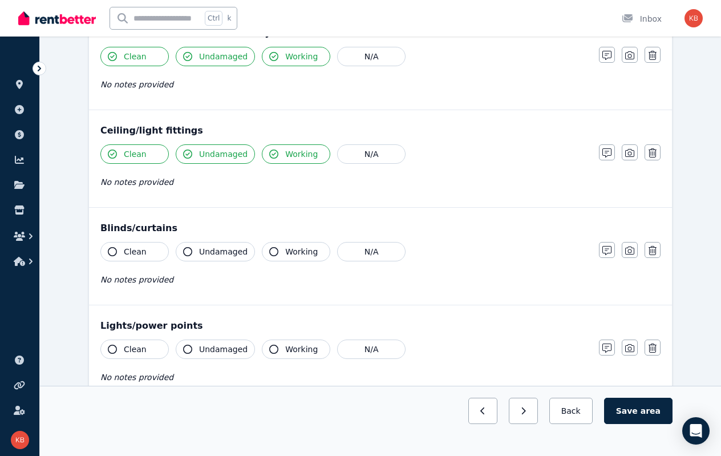
scroll to position [456, 0]
click at [116, 246] on icon "button" at bounding box center [112, 250] width 9 height 9
click at [191, 248] on icon "button" at bounding box center [187, 250] width 9 height 9
click at [269, 247] on icon "button" at bounding box center [273, 250] width 9 height 9
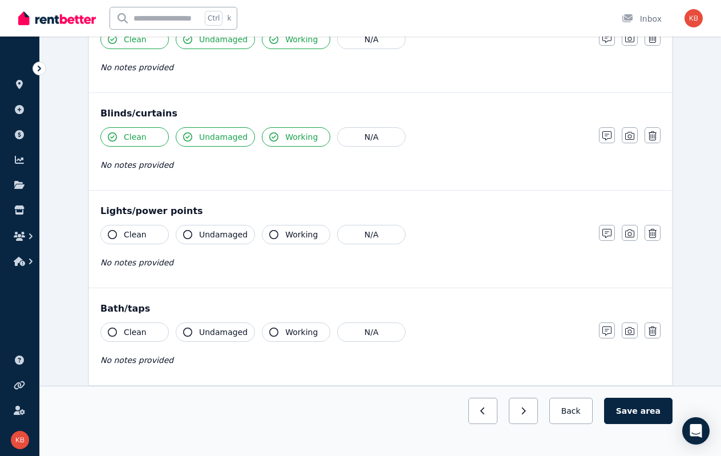
click at [112, 232] on icon "button" at bounding box center [112, 234] width 9 height 9
click at [186, 230] on icon "button" at bounding box center [187, 234] width 9 height 9
click at [269, 230] on icon "button" at bounding box center [273, 234] width 9 height 9
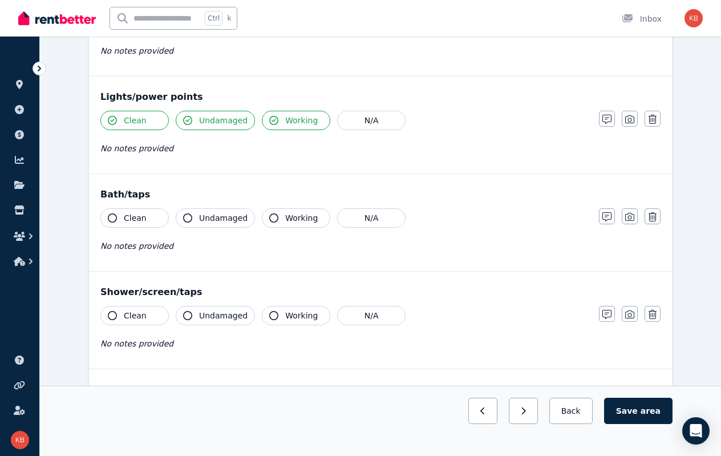
click at [117, 218] on button "Clean" at bounding box center [134, 217] width 68 height 19
click at [188, 216] on icon "button" at bounding box center [187, 217] width 9 height 9
click at [269, 213] on icon "button" at bounding box center [273, 217] width 9 height 9
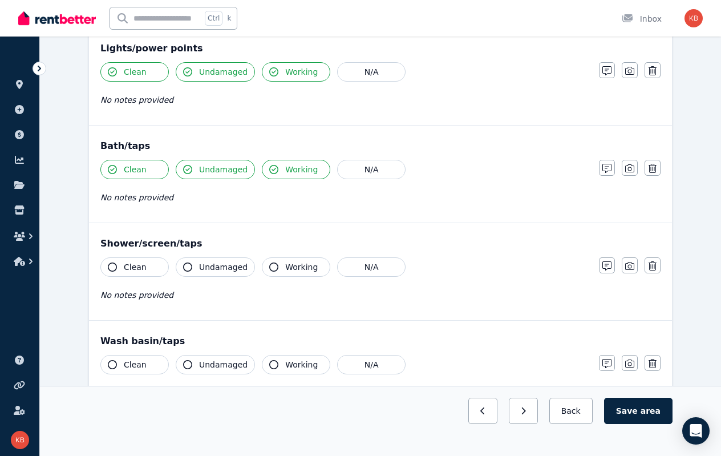
scroll to position [798, 0]
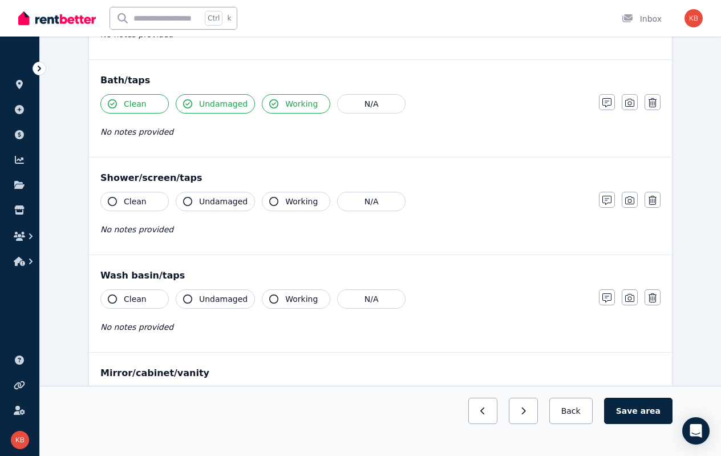
click at [113, 201] on button "Clean" at bounding box center [134, 201] width 68 height 19
click at [196, 199] on button "Undamaged" at bounding box center [215, 201] width 79 height 19
click at [269, 197] on icon "button" at bounding box center [273, 201] width 9 height 9
click at [120, 294] on button "Clean" at bounding box center [134, 298] width 68 height 19
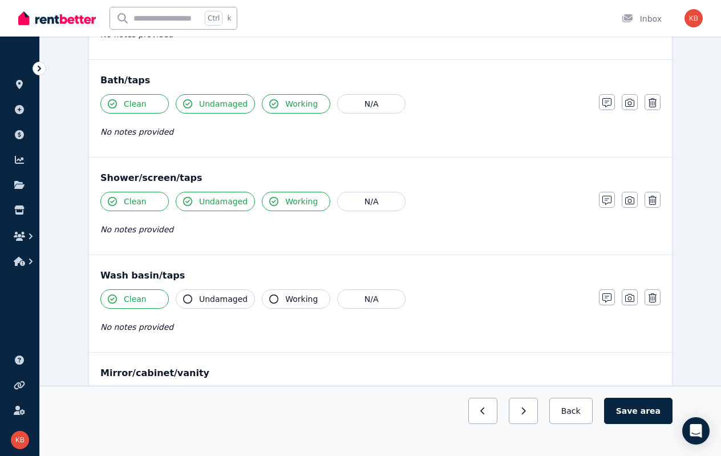
click at [270, 294] on icon "button" at bounding box center [273, 298] width 9 height 9
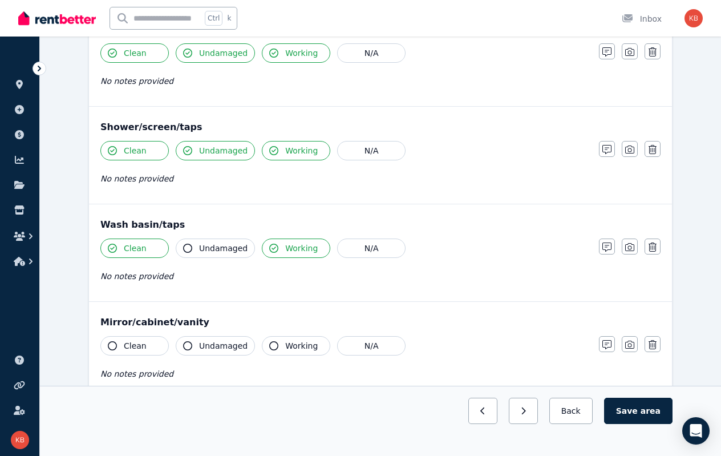
scroll to position [913, 0]
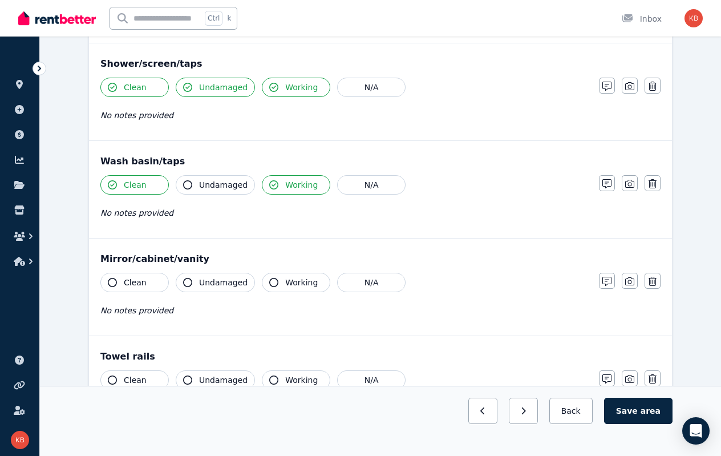
click at [140, 277] on span "Clean" at bounding box center [135, 282] width 23 height 11
drag, startPoint x: 216, startPoint y: 279, endPoint x: 242, endPoint y: 278, distance: 26.3
click at [216, 278] on span "Undamaged" at bounding box center [223, 282] width 48 height 11
click at [285, 277] on span "Working" at bounding box center [301, 282] width 33 height 11
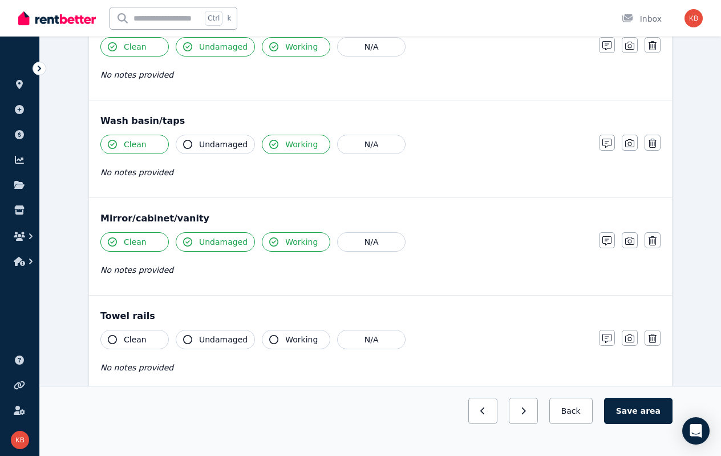
scroll to position [970, 0]
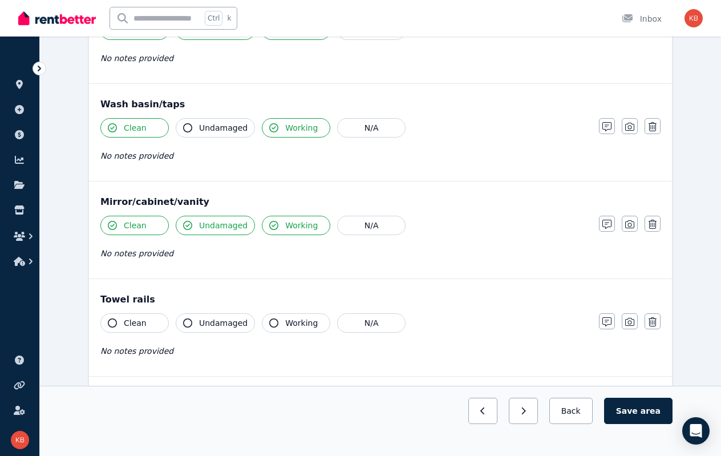
click at [121, 320] on button "Clean" at bounding box center [134, 322] width 68 height 19
click at [214, 317] on span "Undamaged" at bounding box center [223, 322] width 48 height 11
click at [286, 317] on span "Working" at bounding box center [301, 322] width 33 height 11
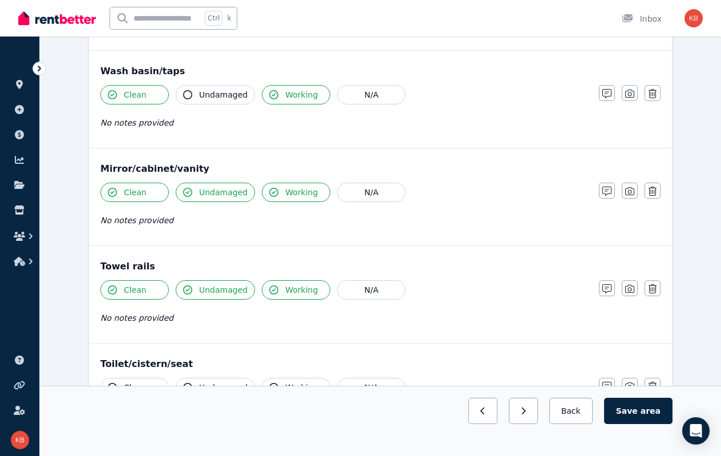
scroll to position [1084, 0]
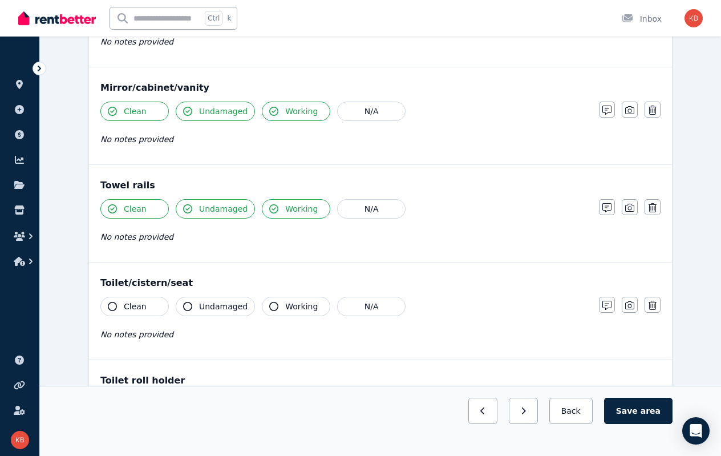
click at [137, 301] on span "Clean" at bounding box center [135, 306] width 23 height 11
drag, startPoint x: 196, startPoint y: 299, endPoint x: 262, endPoint y: 300, distance: 66.2
click at [197, 299] on button "Undamaged" at bounding box center [215, 306] width 79 height 19
click at [278, 299] on button "Working" at bounding box center [296, 306] width 68 height 19
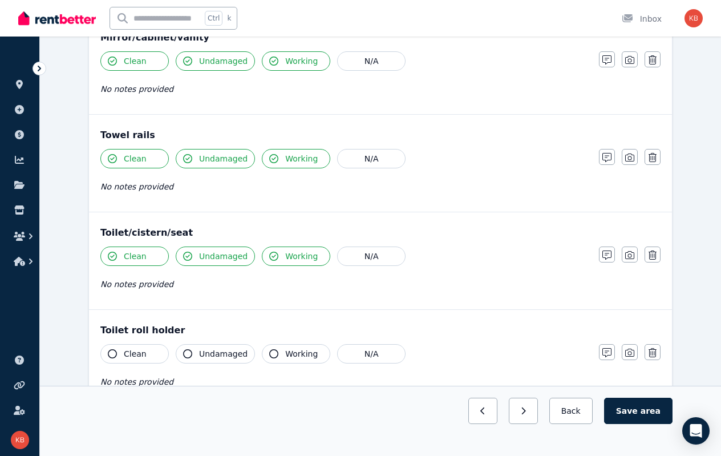
scroll to position [1198, 0]
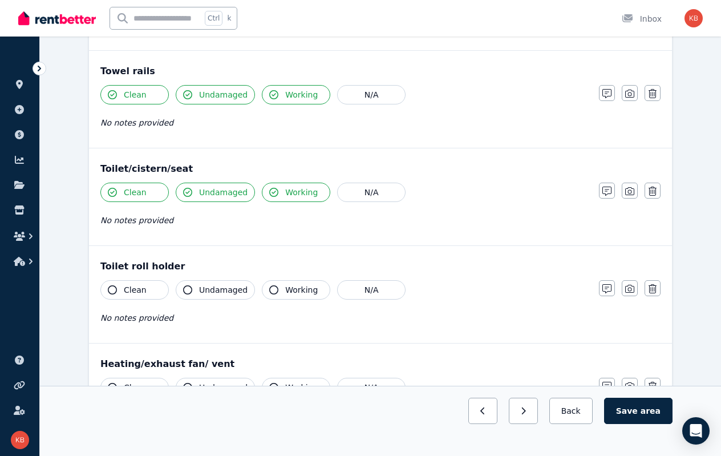
click at [127, 284] on span "Clean" at bounding box center [135, 289] width 23 height 11
click at [269, 285] on icon "button" at bounding box center [273, 289] width 9 height 9
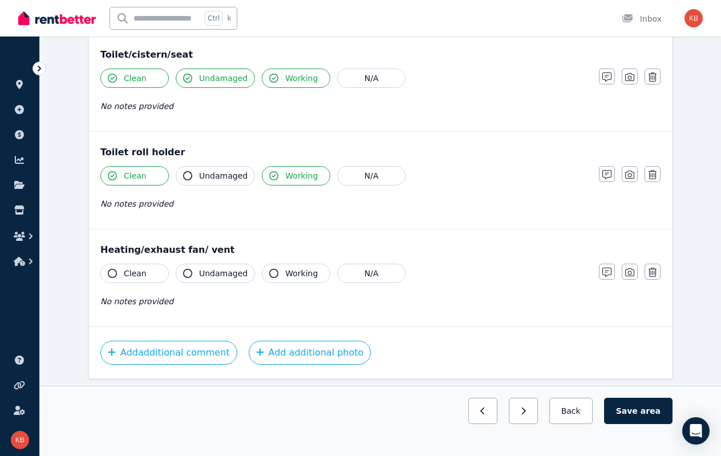
click at [128, 267] on span "Clean" at bounding box center [135, 272] width 23 height 11
click at [202, 270] on button "Undamaged" at bounding box center [215, 273] width 79 height 19
click at [278, 265] on button "Working" at bounding box center [296, 273] width 68 height 19
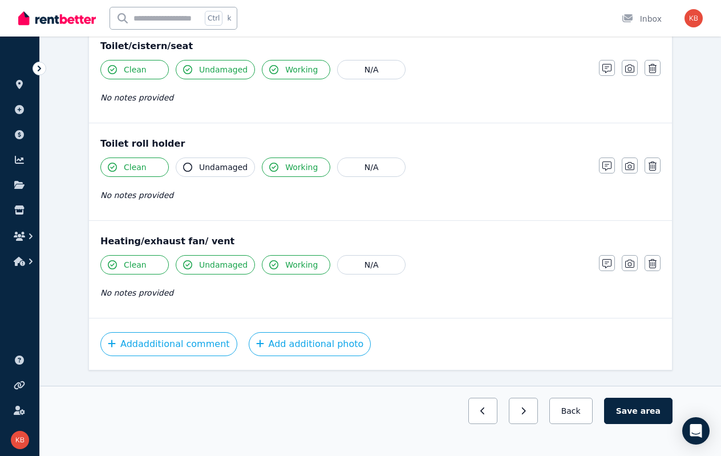
scroll to position [1336, 0]
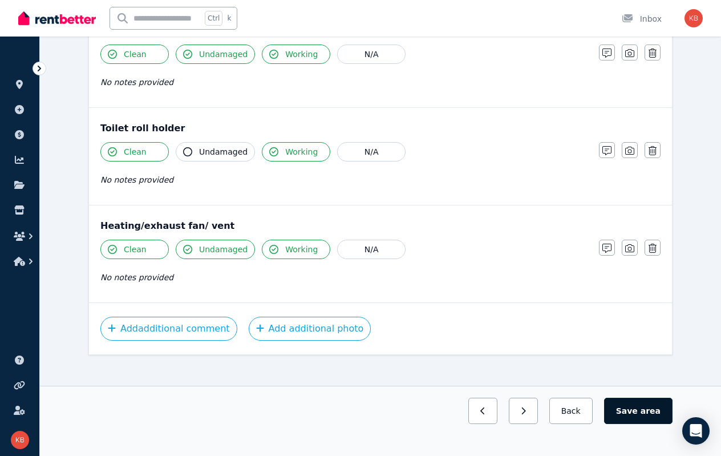
click at [629, 414] on button "Save area" at bounding box center [638, 411] width 68 height 26
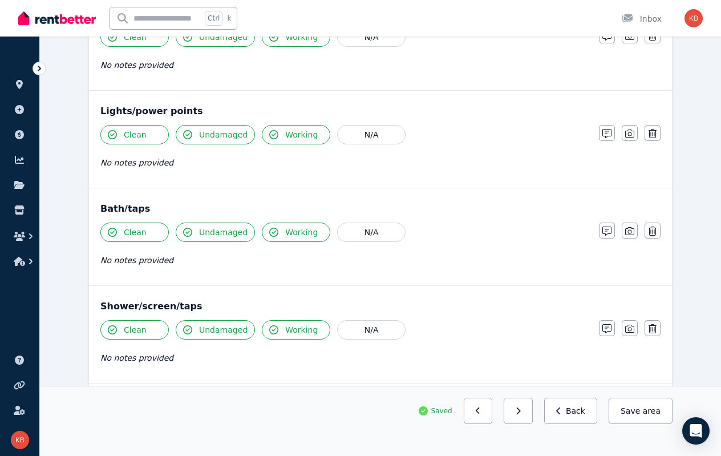
scroll to position [798, 0]
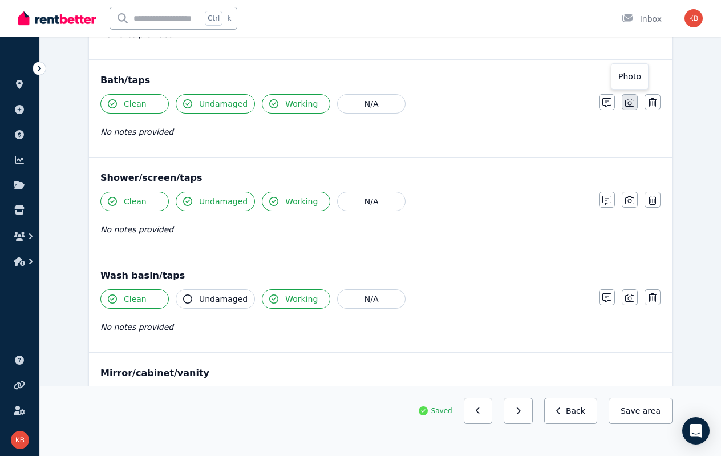
click at [629, 102] on icon "button" at bounding box center [629, 102] width 9 height 9
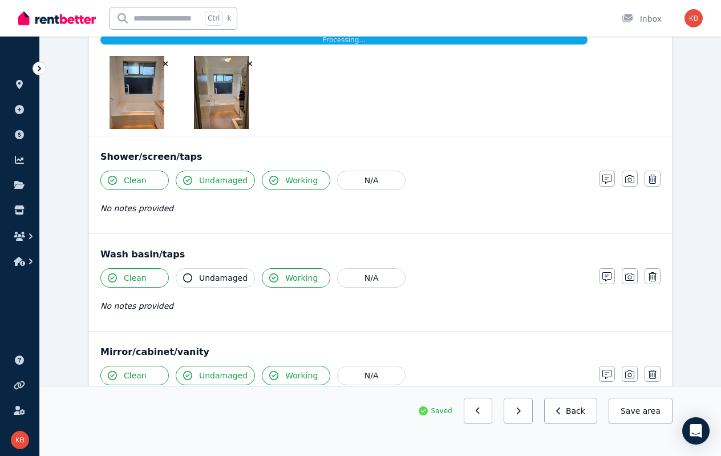
scroll to position [1027, 0]
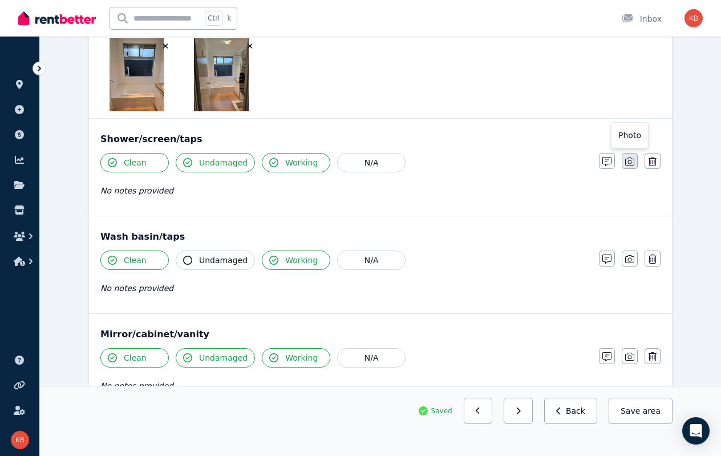
click at [627, 157] on icon "button" at bounding box center [629, 161] width 9 height 9
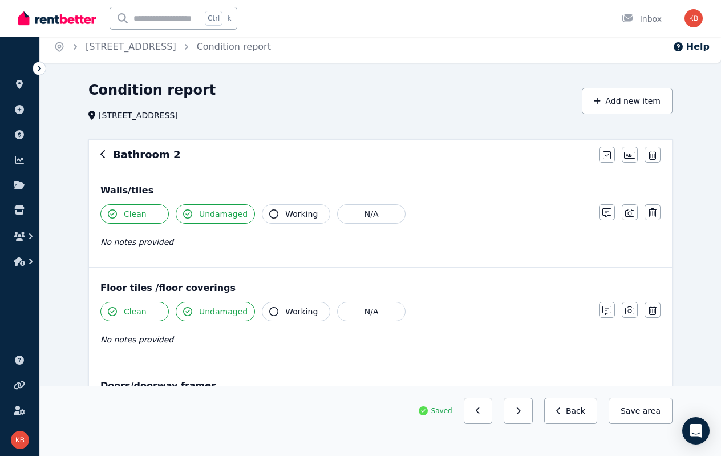
scroll to position [0, 0]
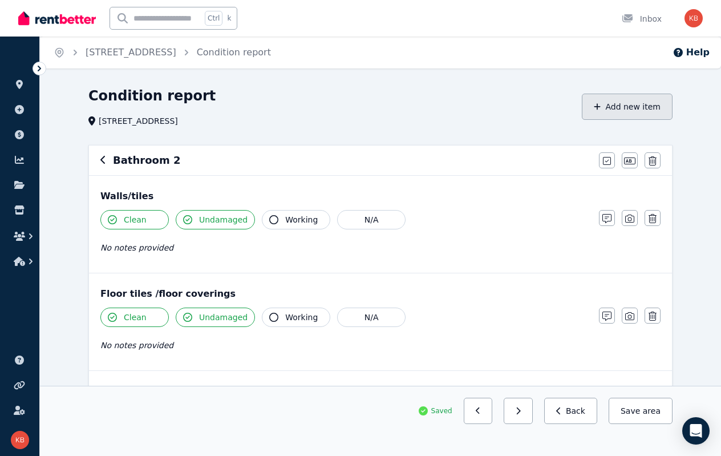
click at [622, 107] on button "Add new item" at bounding box center [627, 107] width 91 height 26
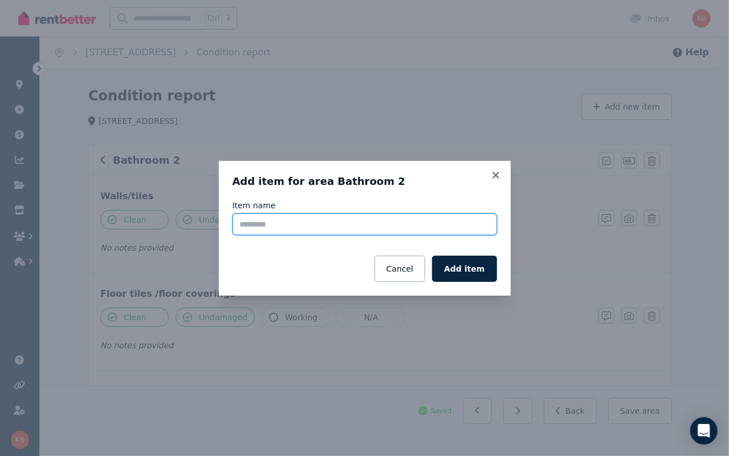
click at [315, 228] on input "Item name" at bounding box center [365, 224] width 265 height 22
type input "****"
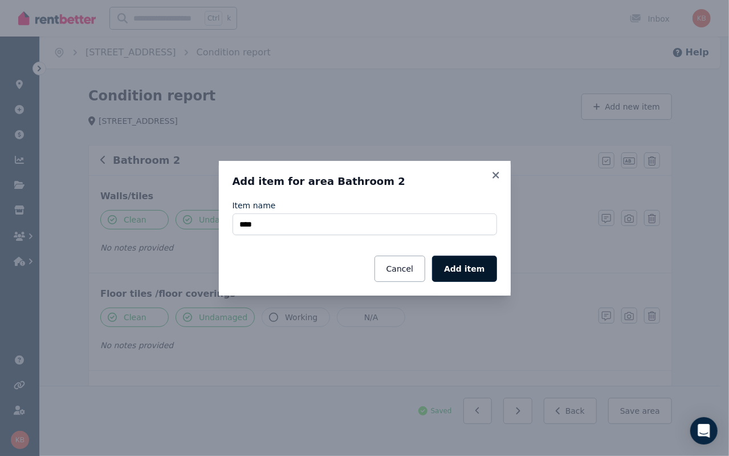
click at [469, 267] on button "Add item" at bounding box center [464, 269] width 64 height 26
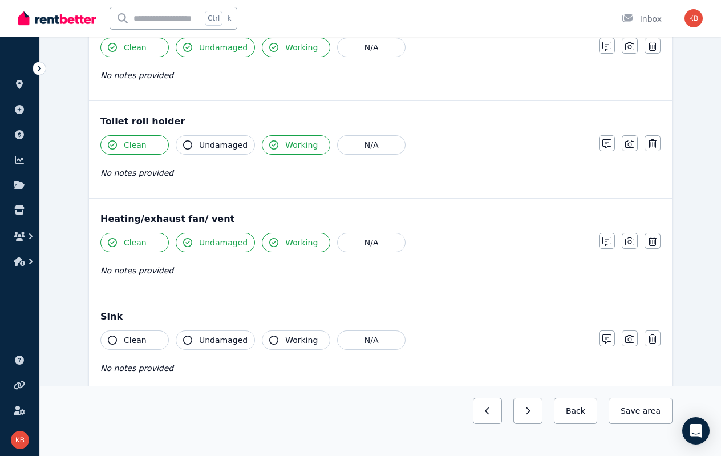
scroll to position [1743, 0]
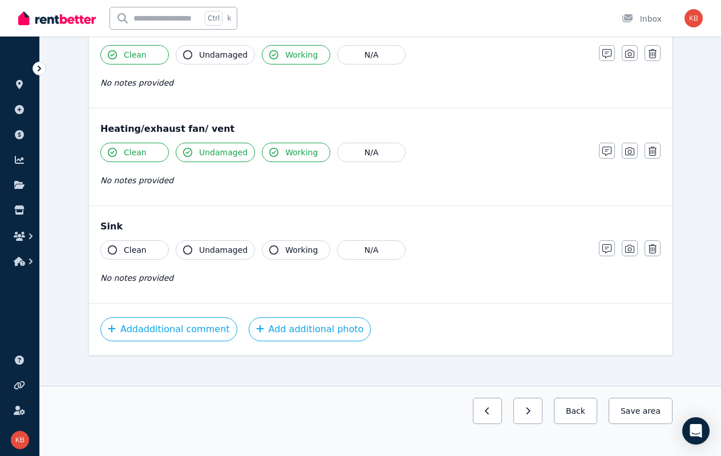
click at [135, 245] on span "Clean" at bounding box center [135, 249] width 23 height 11
click at [275, 241] on button "Working" at bounding box center [296, 249] width 68 height 19
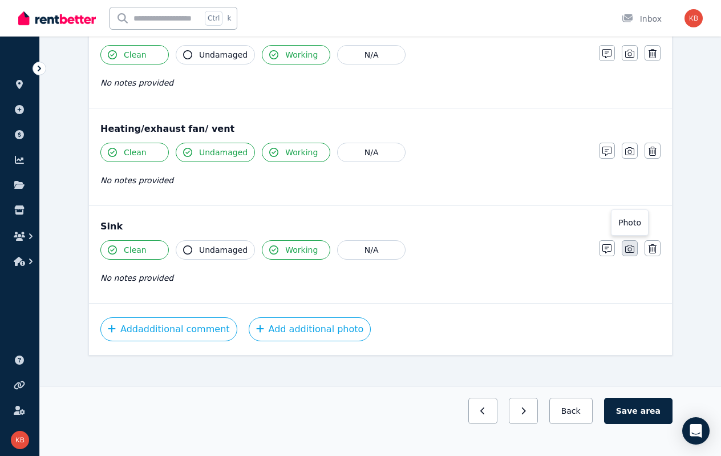
click at [632, 244] on icon "button" at bounding box center [629, 248] width 9 height 9
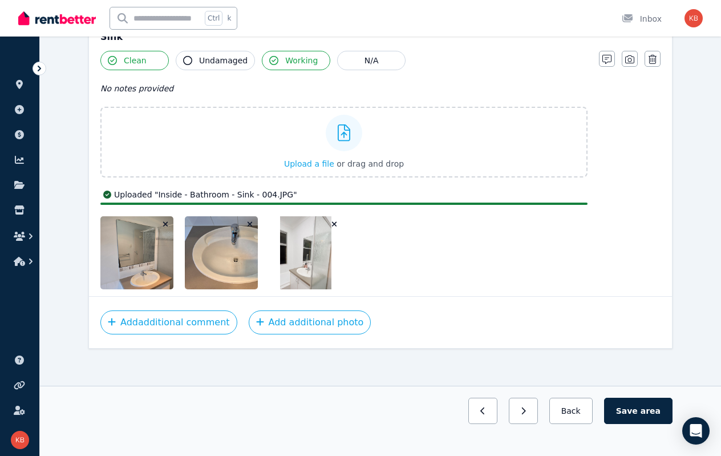
scroll to position [1925, 0]
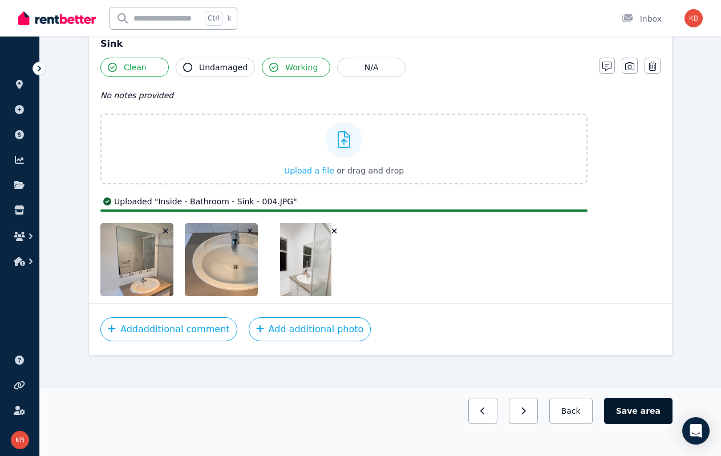
click at [642, 409] on button "Save area" at bounding box center [638, 411] width 68 height 26
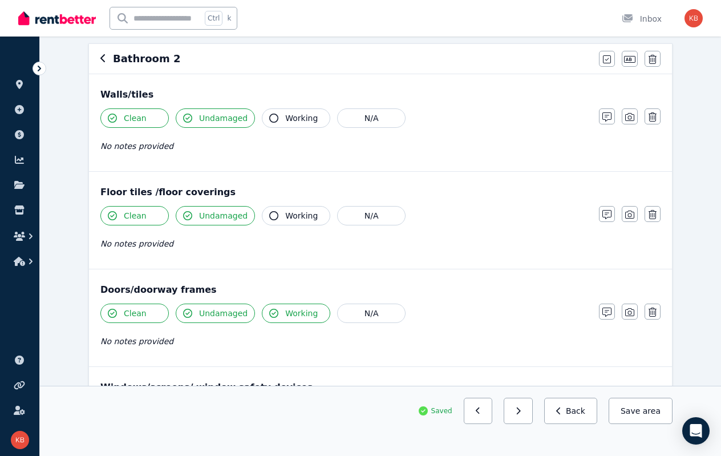
scroll to position [0, 0]
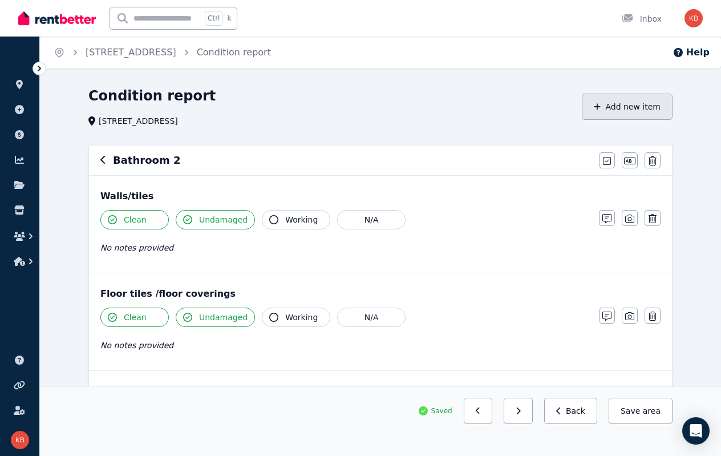
click at [619, 108] on button "Add new item" at bounding box center [627, 107] width 91 height 26
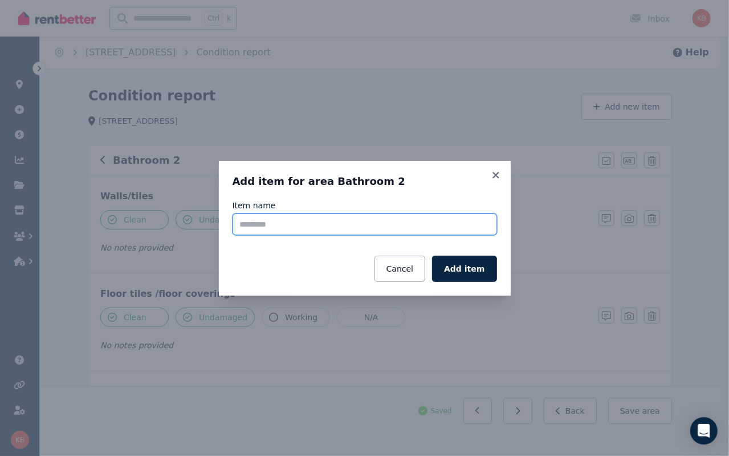
click at [339, 224] on input "Item name" at bounding box center [365, 224] width 265 height 22
type input "**********"
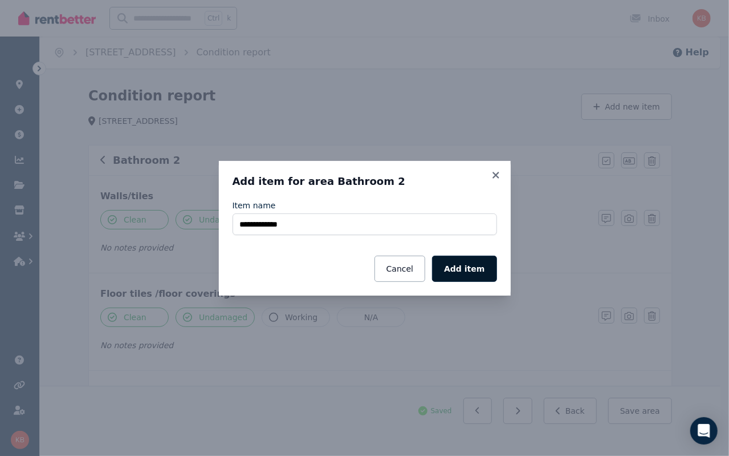
click at [479, 274] on button "Add item" at bounding box center [464, 269] width 64 height 26
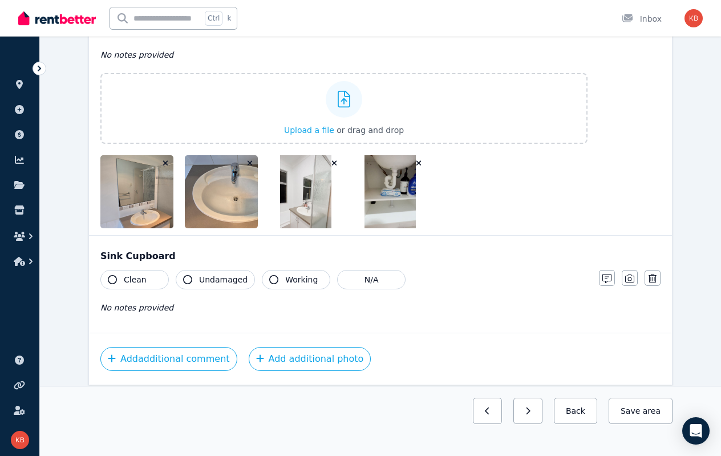
scroll to position [1995, 0]
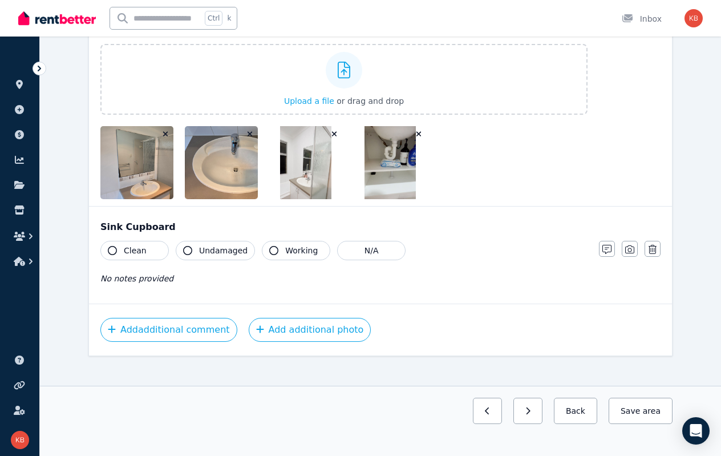
click at [129, 245] on span "Clean" at bounding box center [135, 250] width 23 height 11
click at [285, 245] on span "Working" at bounding box center [301, 250] width 33 height 11
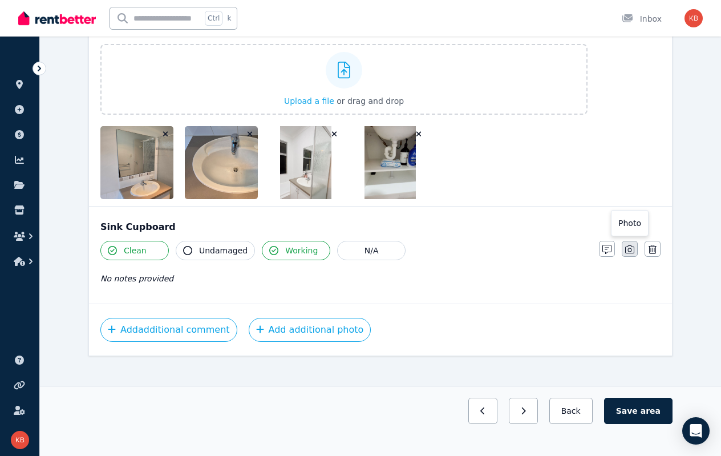
click at [632, 245] on icon "button" at bounding box center [629, 249] width 9 height 9
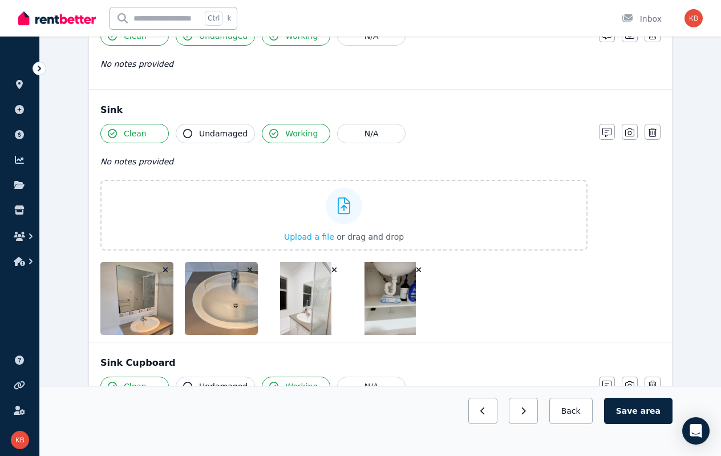
scroll to position [1929, 0]
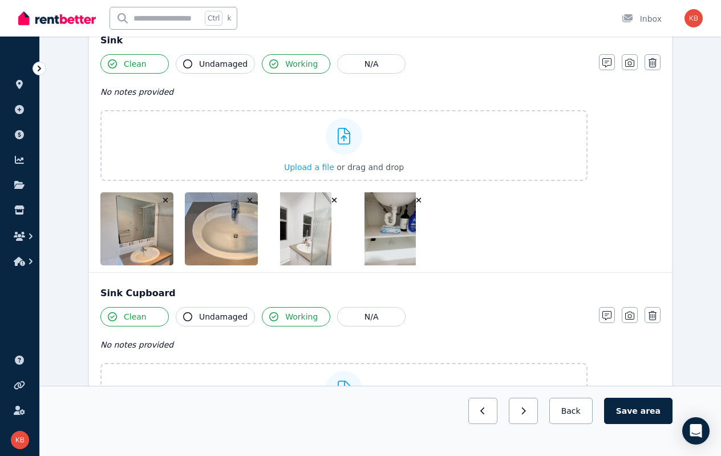
click at [419, 198] on icon "button" at bounding box center [418, 200] width 5 height 5
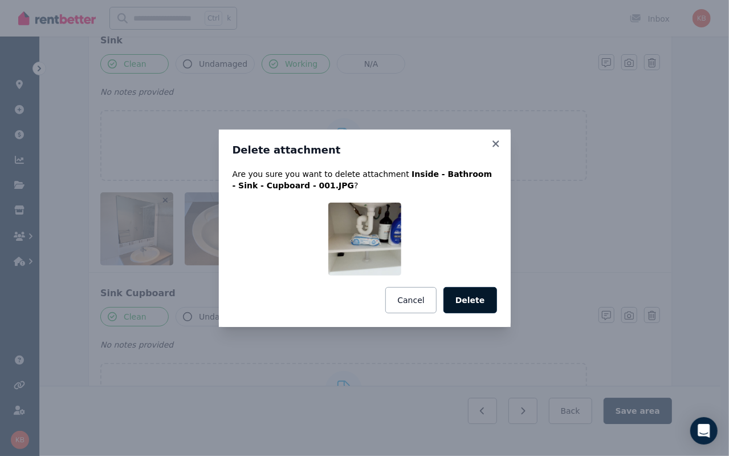
click at [475, 299] on button "Delete" at bounding box center [471, 300] width 54 height 26
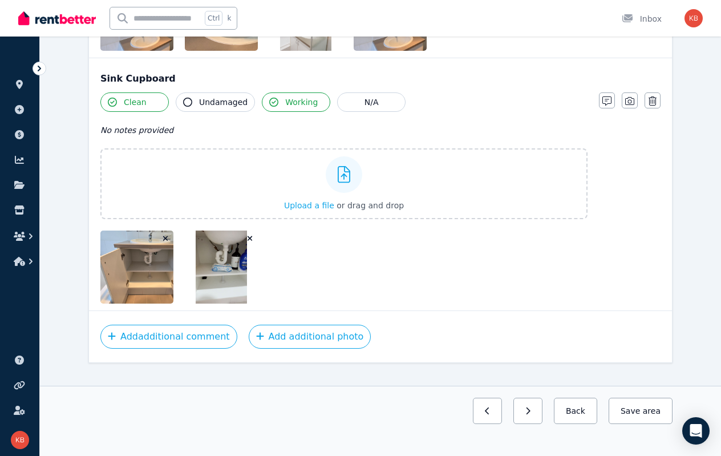
scroll to position [2150, 0]
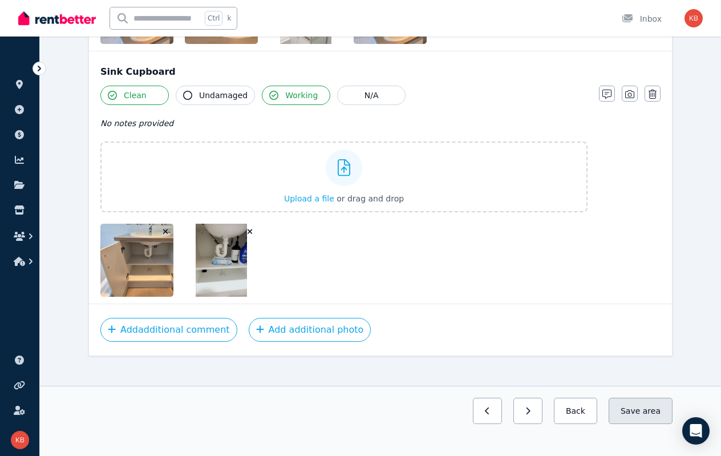
click at [634, 411] on button "Save area" at bounding box center [641, 411] width 64 height 26
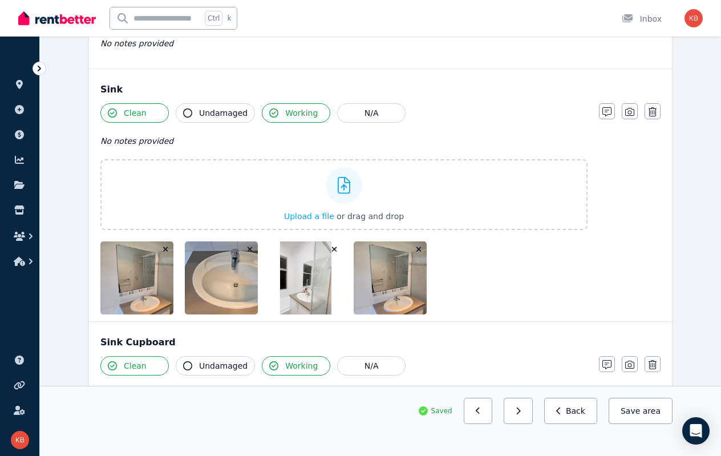
scroll to position [1865, 0]
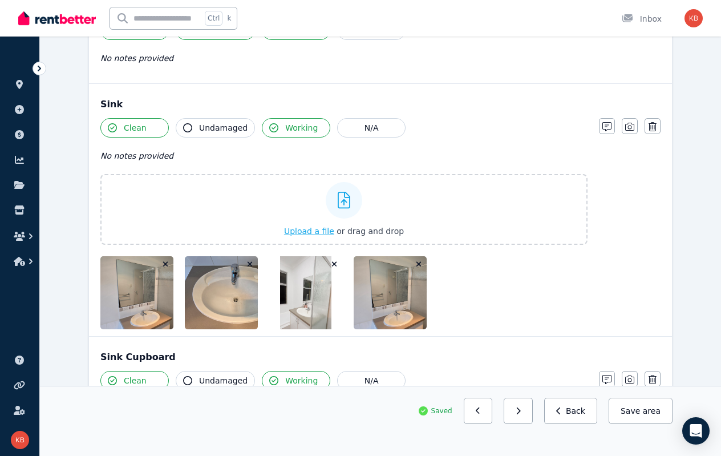
click at [138, 174] on label "Upload a file or drag and drop" at bounding box center [343, 209] width 487 height 71
click at [0, 0] on input "Upload a file or drag and drop" at bounding box center [0, 0] width 0 height 0
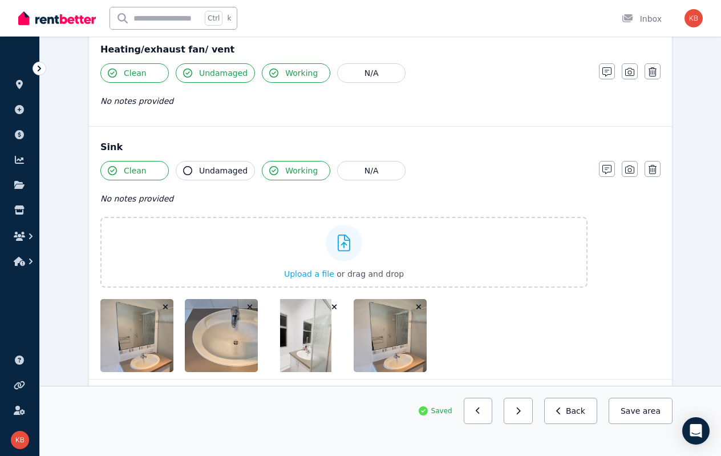
scroll to position [1808, 0]
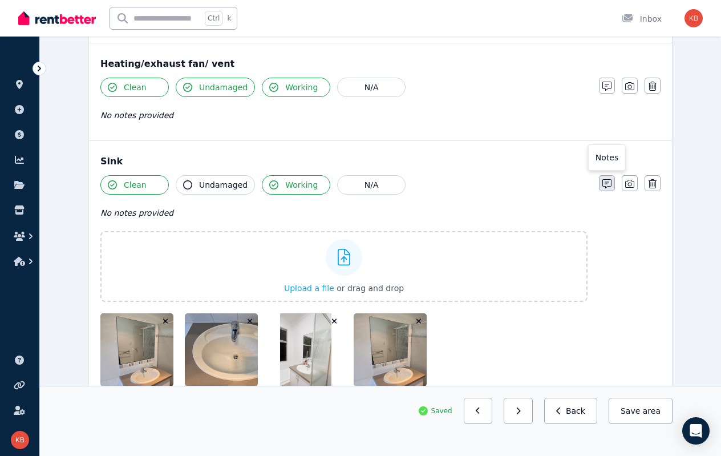
click at [613, 175] on button "button" at bounding box center [607, 183] width 16 height 16
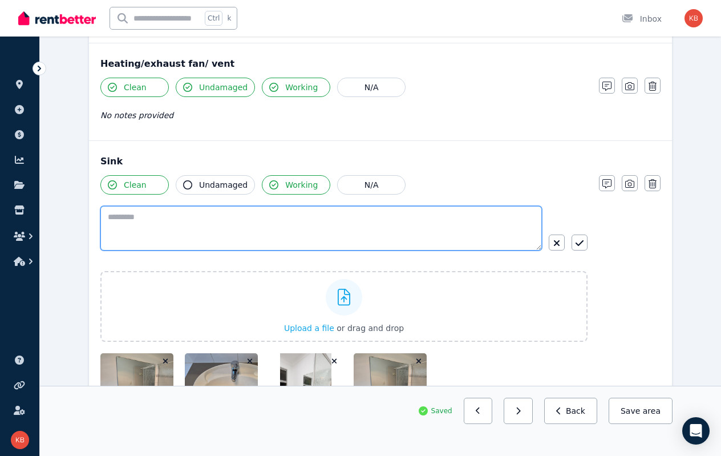
click at [201, 225] on textarea at bounding box center [320, 228] width 441 height 44
type textarea "*"
type textarea "**********"
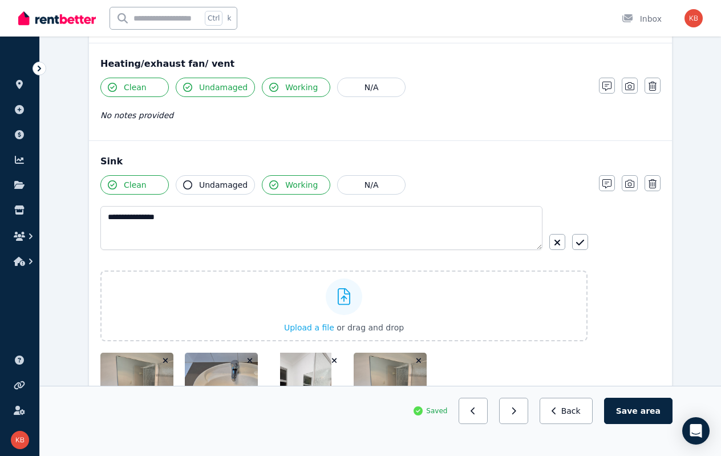
click at [583, 234] on button "button" at bounding box center [580, 242] width 16 height 16
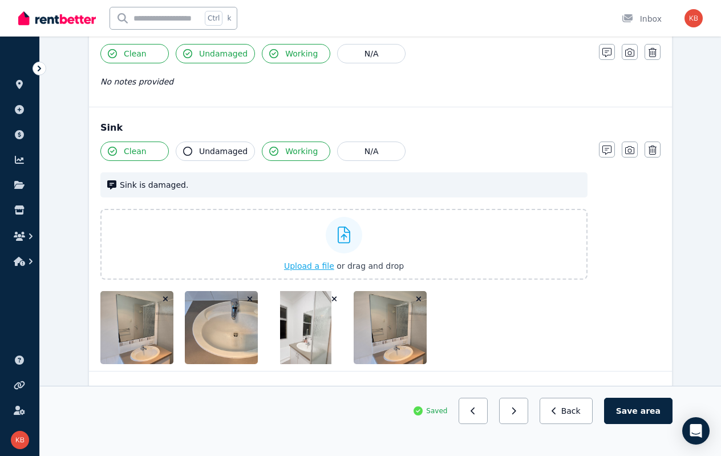
scroll to position [1865, 0]
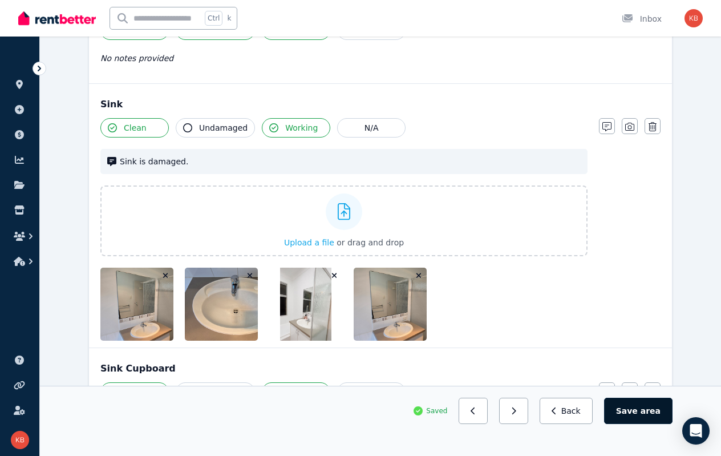
click at [630, 406] on button "Save area" at bounding box center [638, 411] width 68 height 26
click at [587, 409] on button "Back" at bounding box center [570, 411] width 53 height 26
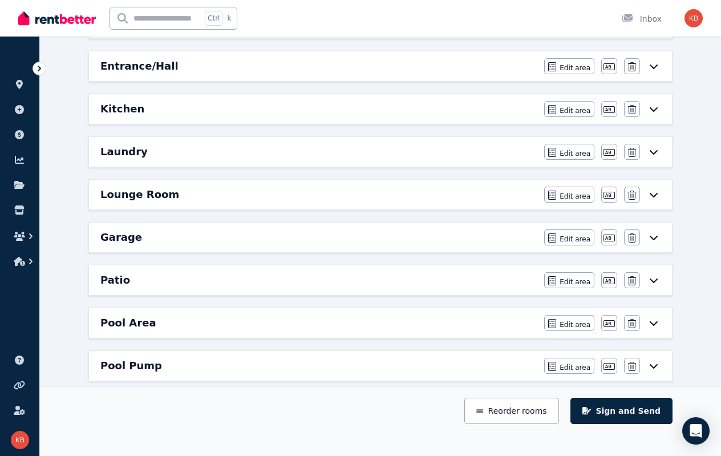
scroll to position [0, 0]
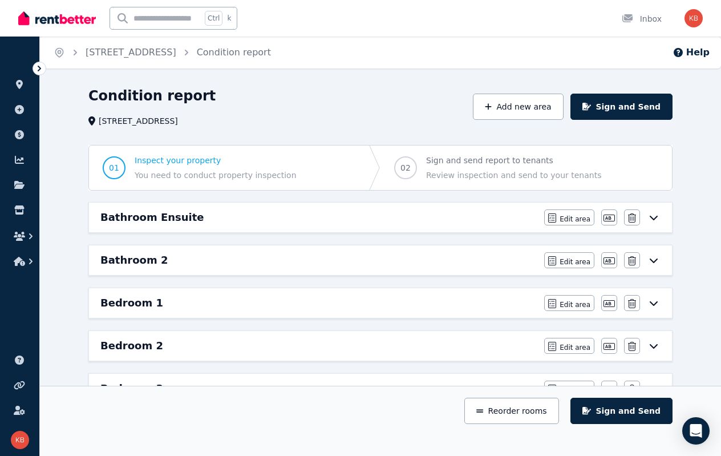
click at [650, 258] on icon at bounding box center [654, 260] width 14 height 9
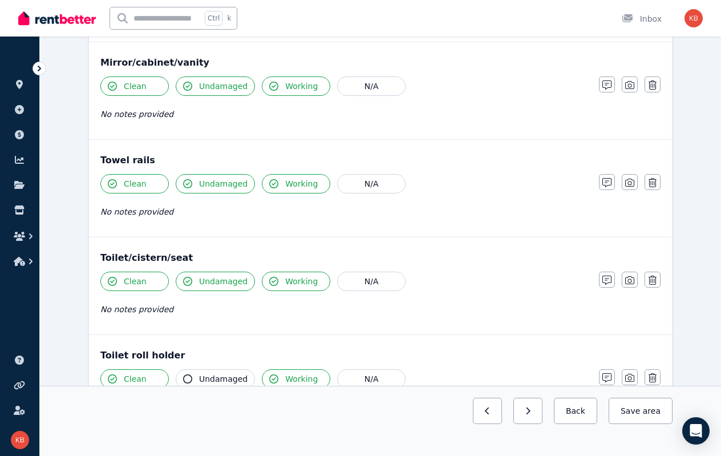
scroll to position [1369, 0]
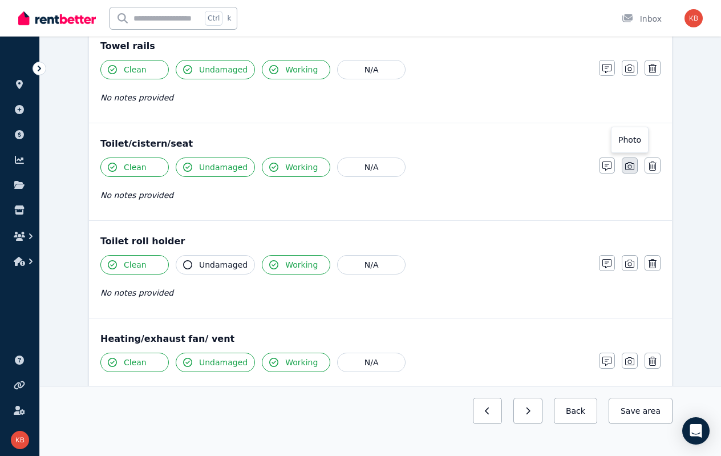
click at [630, 161] on icon "button" at bounding box center [629, 165] width 9 height 9
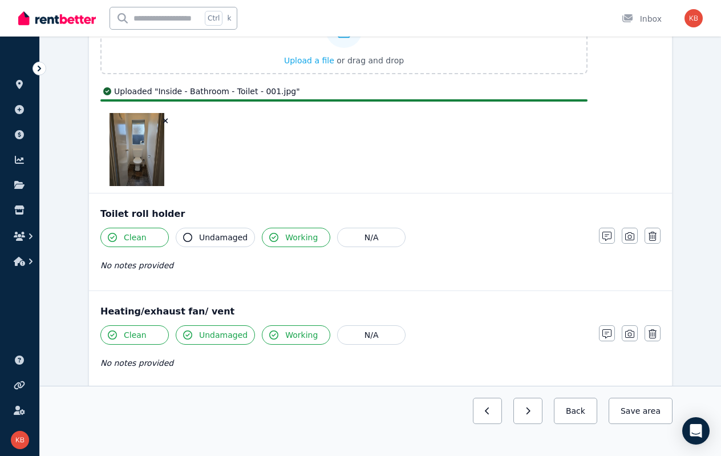
scroll to position [1597, 0]
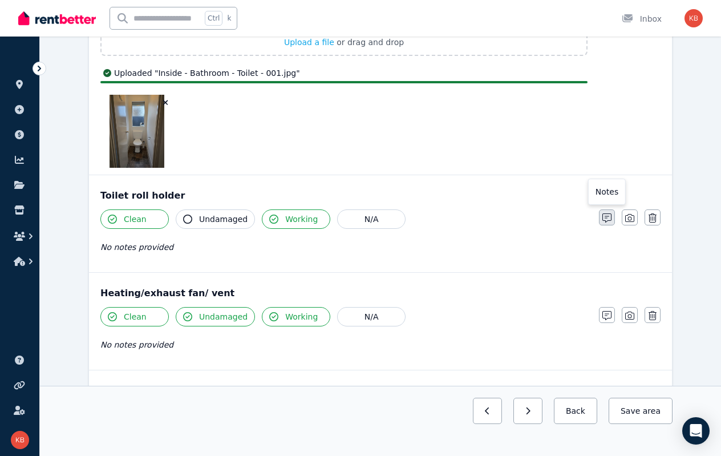
click at [607, 213] on icon "button" at bounding box center [606, 217] width 9 height 9
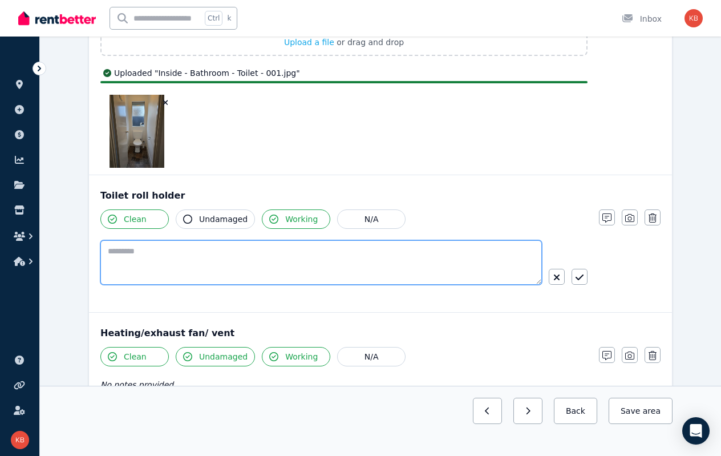
click at [179, 246] on textarea at bounding box center [320, 262] width 441 height 44
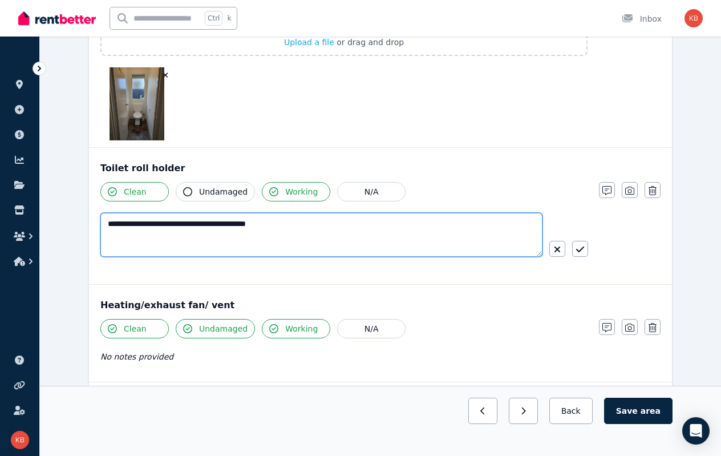
drag, startPoint x: 274, startPoint y: 216, endPoint x: 176, endPoint y: 209, distance: 98.9
click at [176, 213] on textarea "**********" at bounding box center [321, 235] width 442 height 44
click at [220, 218] on textarea "**********" at bounding box center [321, 235] width 442 height 44
drag, startPoint x: 236, startPoint y: 216, endPoint x: 272, endPoint y: 216, distance: 36.5
click at [272, 216] on textarea "**********" at bounding box center [321, 235] width 442 height 44
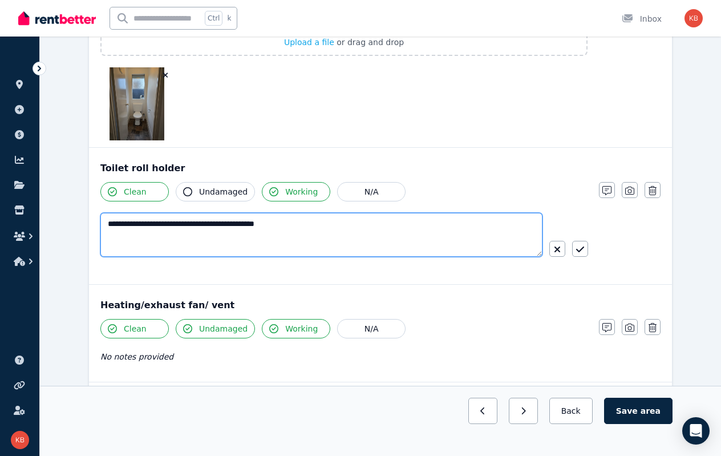
click at [271, 216] on textarea "**********" at bounding box center [321, 235] width 442 height 44
click at [287, 217] on textarea "**********" at bounding box center [321, 235] width 442 height 44
drag, startPoint x: 279, startPoint y: 214, endPoint x: 269, endPoint y: 214, distance: 10.3
click at [269, 214] on textarea "**********" at bounding box center [321, 235] width 442 height 44
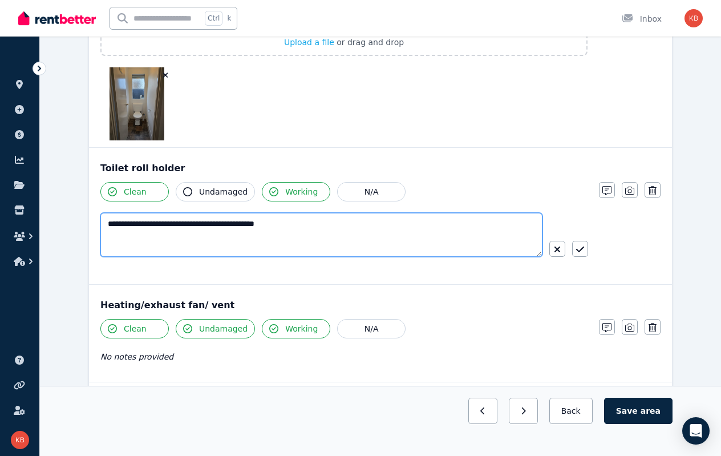
click at [278, 215] on textarea "**********" at bounding box center [321, 235] width 442 height 44
click at [246, 213] on textarea "**********" at bounding box center [321, 235] width 442 height 44
drag, startPoint x: 237, startPoint y: 215, endPoint x: 317, endPoint y: 216, distance: 79.9
click at [317, 216] on textarea "**********" at bounding box center [321, 235] width 442 height 44
type textarea "**********"
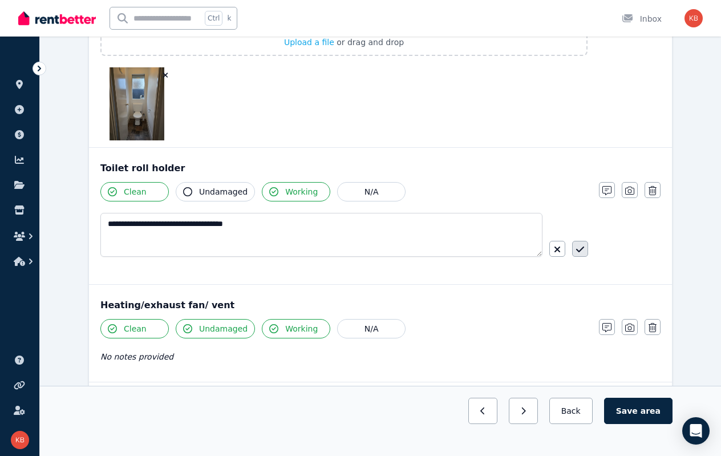
click at [578, 245] on icon "button" at bounding box center [580, 249] width 8 height 9
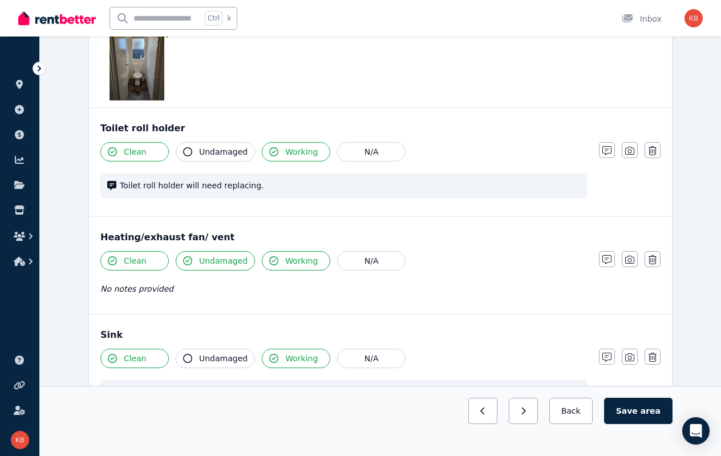
scroll to position [1654, 0]
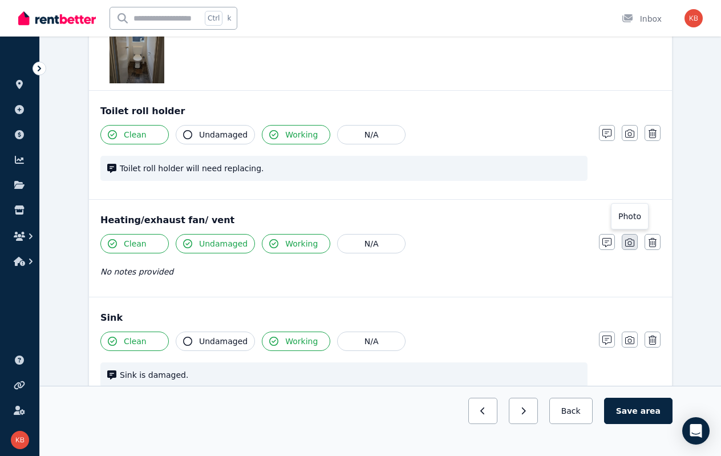
click at [631, 238] on icon "button" at bounding box center [629, 242] width 9 height 9
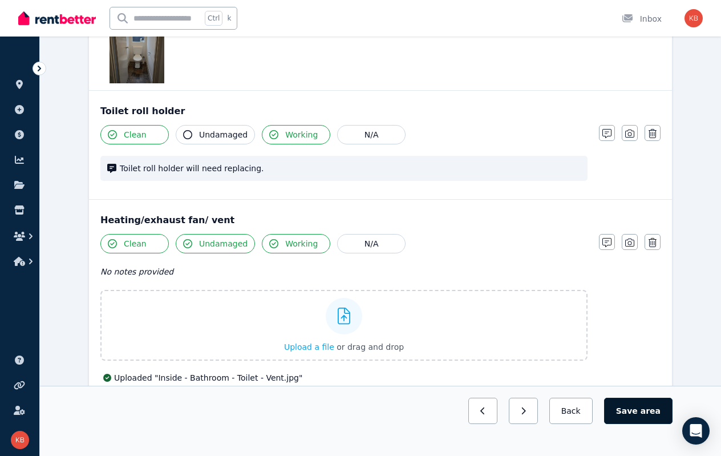
click at [634, 407] on button "Save area" at bounding box center [638, 411] width 68 height 26
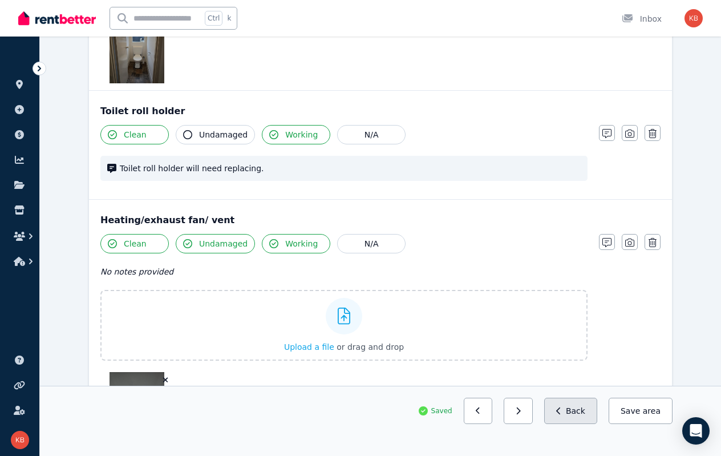
click at [560, 408] on icon "button" at bounding box center [558, 410] width 4 height 7
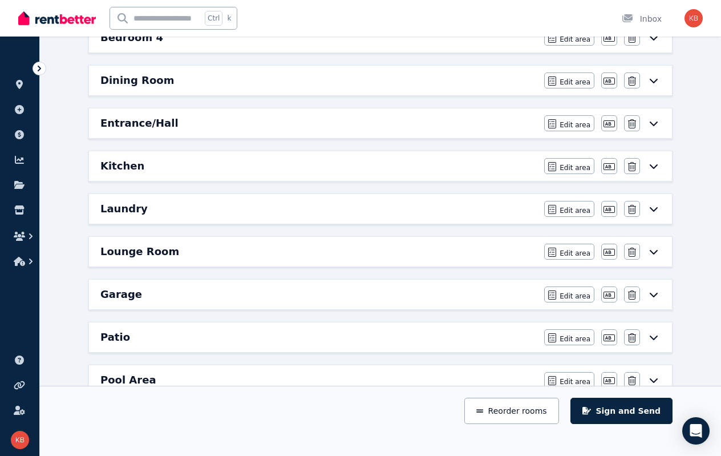
scroll to position [222, 0]
click at [649, 206] on icon at bounding box center [654, 208] width 14 height 9
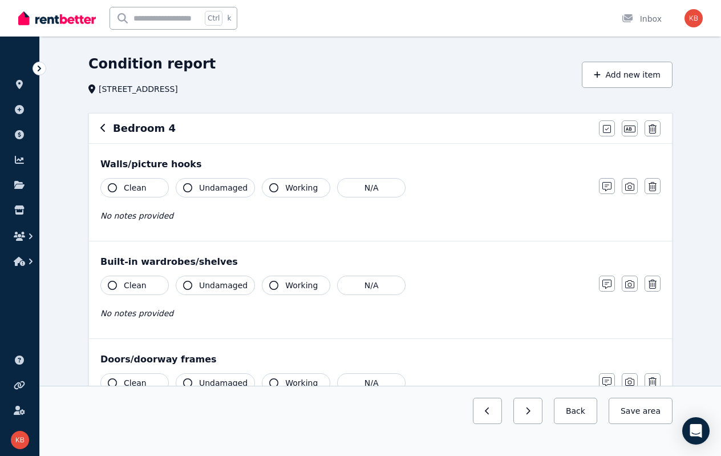
scroll to position [57, 0]
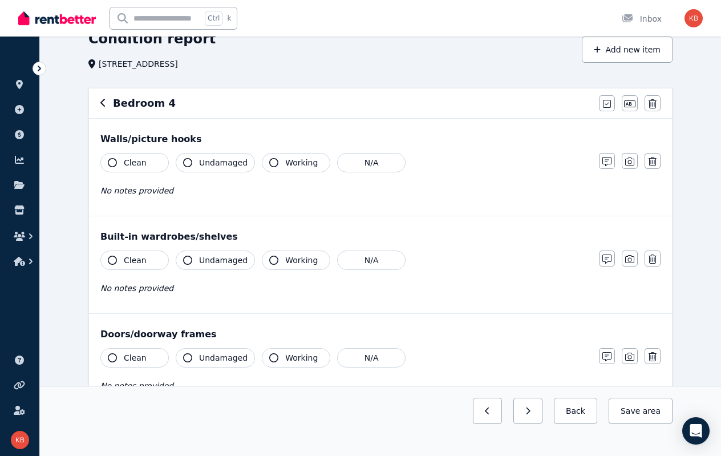
click at [145, 161] on button "Clean" at bounding box center [134, 162] width 68 height 19
click at [206, 161] on span "Undamaged" at bounding box center [223, 162] width 48 height 11
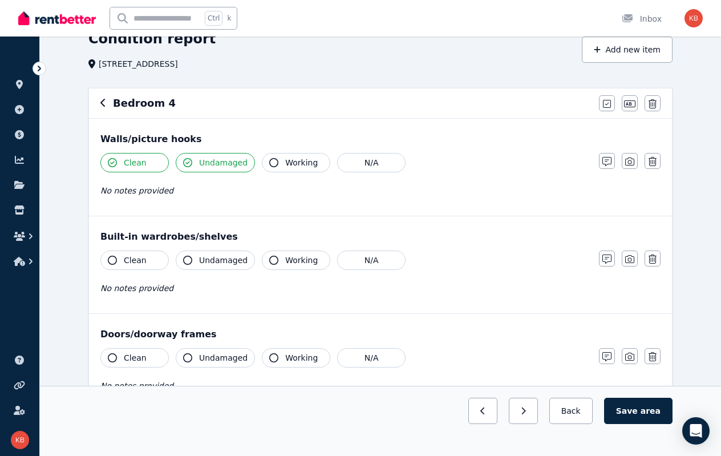
click at [285, 164] on span "Working" at bounding box center [301, 162] width 33 height 11
click at [278, 261] on button "Working" at bounding box center [296, 259] width 68 height 19
click at [220, 262] on span "Undamaged" at bounding box center [223, 259] width 48 height 11
click at [144, 258] on button "Clean" at bounding box center [134, 259] width 68 height 19
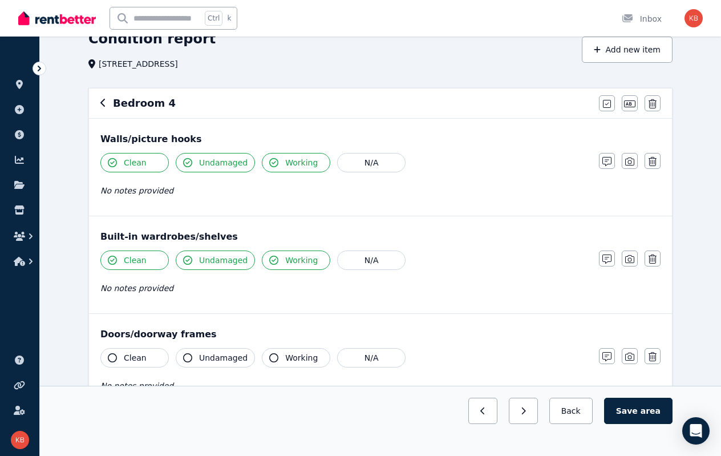
click at [285, 168] on button "Working" at bounding box center [296, 162] width 68 height 19
click at [274, 164] on button "Working" at bounding box center [296, 162] width 68 height 19
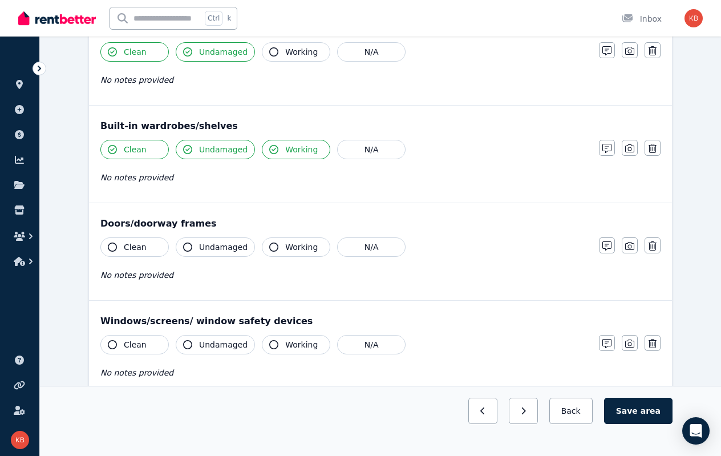
scroll to position [171, 0]
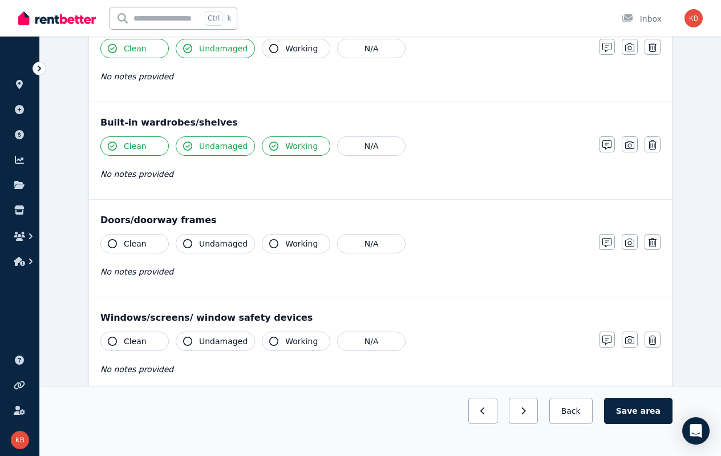
click at [137, 239] on span "Clean" at bounding box center [135, 243] width 23 height 11
drag, startPoint x: 208, startPoint y: 241, endPoint x: 258, endPoint y: 241, distance: 50.2
click at [208, 241] on span "Undamaged" at bounding box center [223, 243] width 48 height 11
click at [273, 239] on button "Working" at bounding box center [296, 243] width 68 height 19
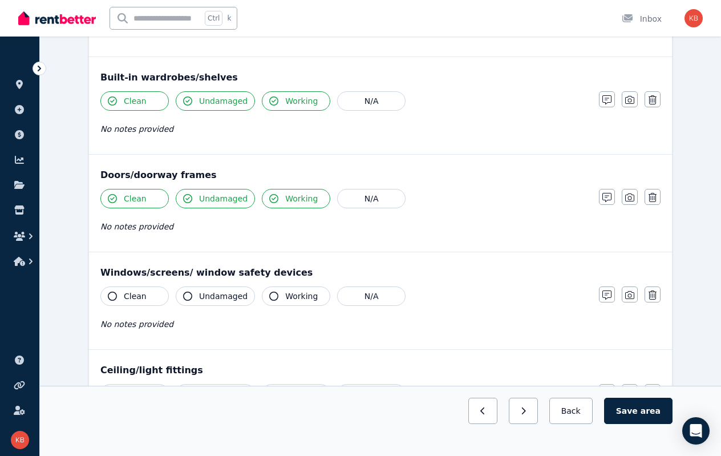
scroll to position [285, 0]
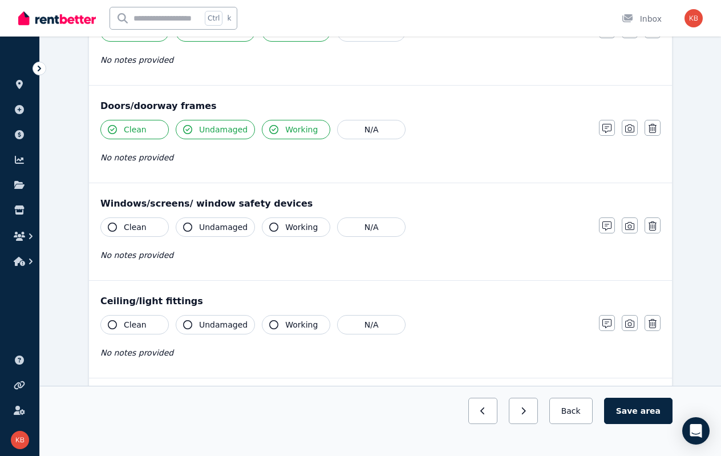
click at [115, 225] on icon "button" at bounding box center [112, 226] width 9 height 9
click at [208, 222] on span "Undamaged" at bounding box center [223, 226] width 48 height 11
click at [295, 223] on span "Working" at bounding box center [301, 226] width 33 height 11
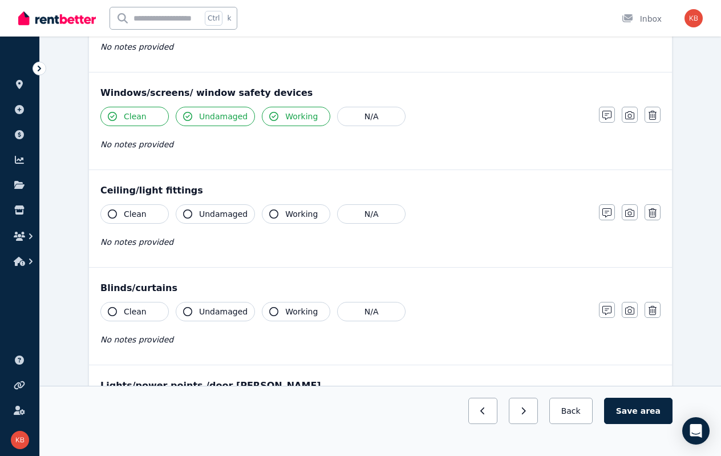
scroll to position [399, 0]
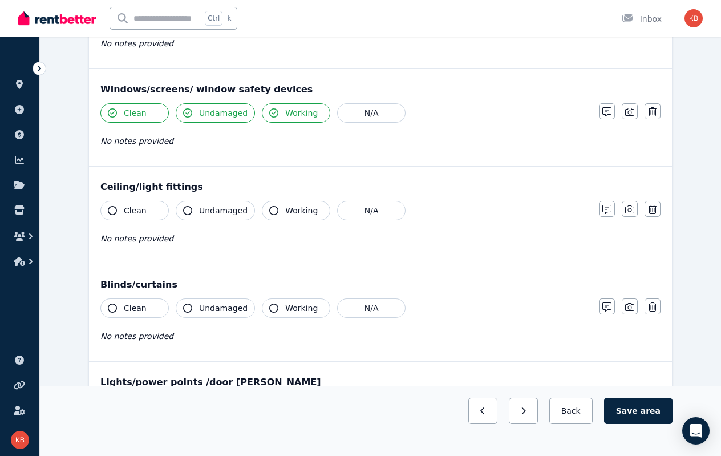
drag, startPoint x: 122, startPoint y: 210, endPoint x: 176, endPoint y: 210, distance: 54.2
click at [123, 210] on button "Clean" at bounding box center [134, 210] width 68 height 19
click at [193, 209] on button "Undamaged" at bounding box center [215, 210] width 79 height 19
click at [269, 206] on icon "button" at bounding box center [273, 210] width 9 height 9
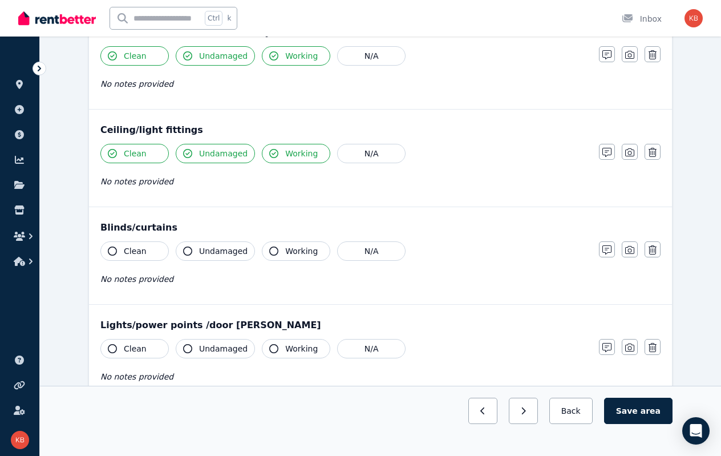
click at [129, 245] on span "Clean" at bounding box center [135, 250] width 23 height 11
click at [192, 242] on button "Undamaged" at bounding box center [215, 250] width 79 height 19
click at [262, 245] on button "Working" at bounding box center [296, 250] width 68 height 19
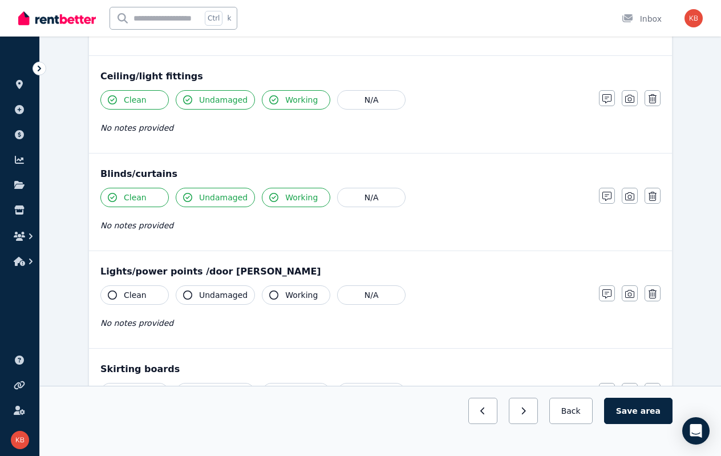
scroll to position [570, 0]
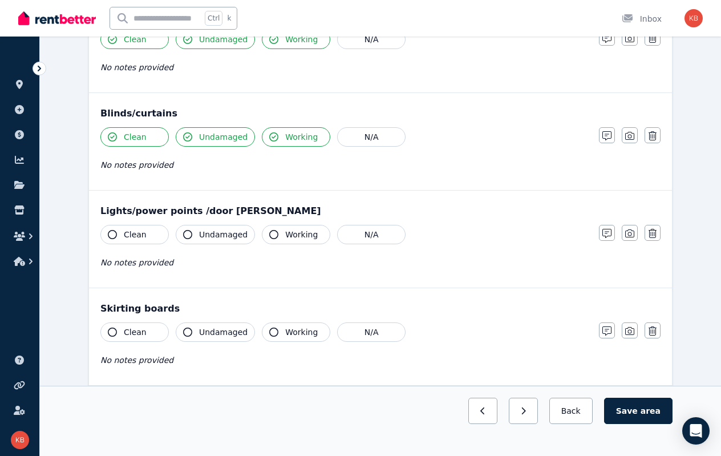
click at [124, 234] on span "Clean" at bounding box center [135, 234] width 23 height 11
click at [201, 233] on span "Undamaged" at bounding box center [223, 234] width 48 height 11
click at [286, 231] on span "Working" at bounding box center [301, 234] width 33 height 11
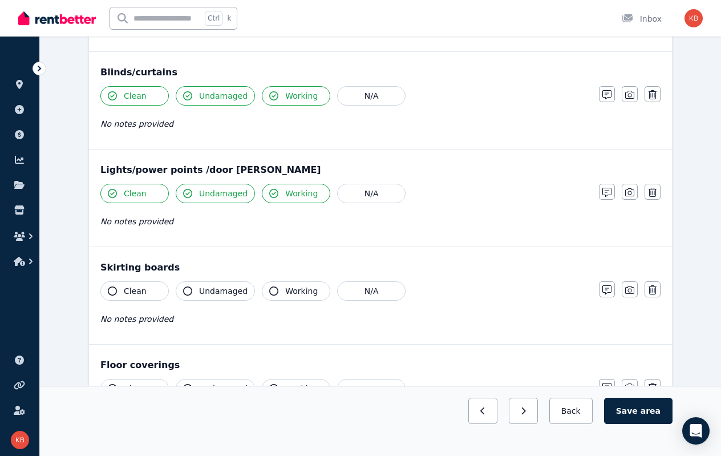
scroll to position [627, 0]
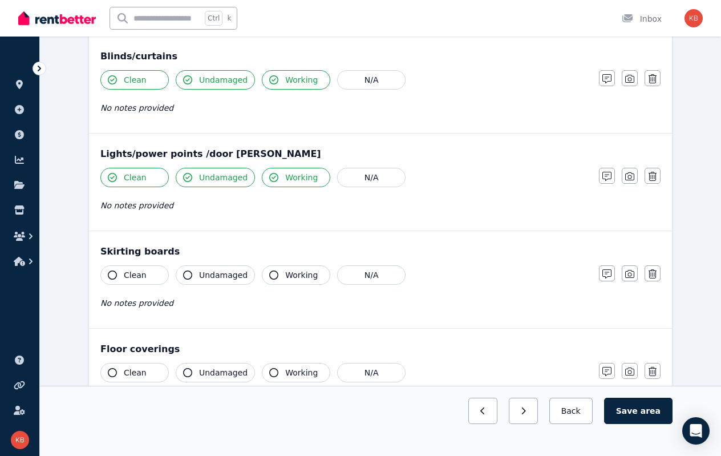
click at [135, 265] on button "Clean" at bounding box center [134, 274] width 68 height 19
click at [208, 269] on span "Undamaged" at bounding box center [223, 274] width 48 height 11
click at [285, 269] on span "Working" at bounding box center [301, 274] width 33 height 11
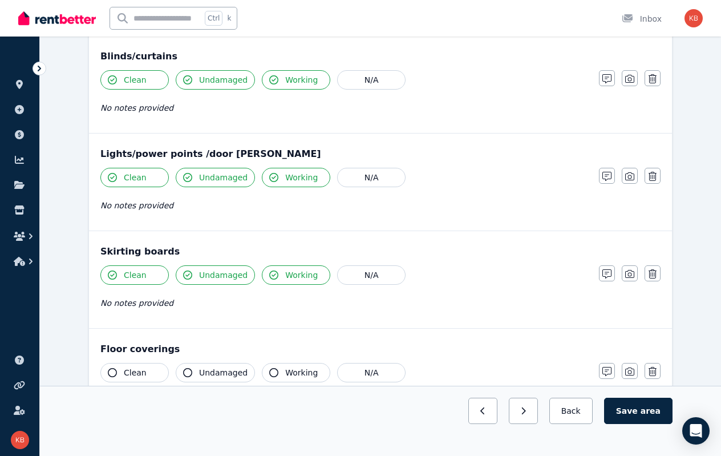
drag, startPoint x: 273, startPoint y: 268, endPoint x: 226, endPoint y: 272, distance: 47.5
click at [273, 269] on button "Working" at bounding box center [296, 274] width 68 height 19
click at [192, 272] on button "Undamaged" at bounding box center [215, 274] width 79 height 19
click at [120, 270] on button "Clean" at bounding box center [134, 274] width 68 height 19
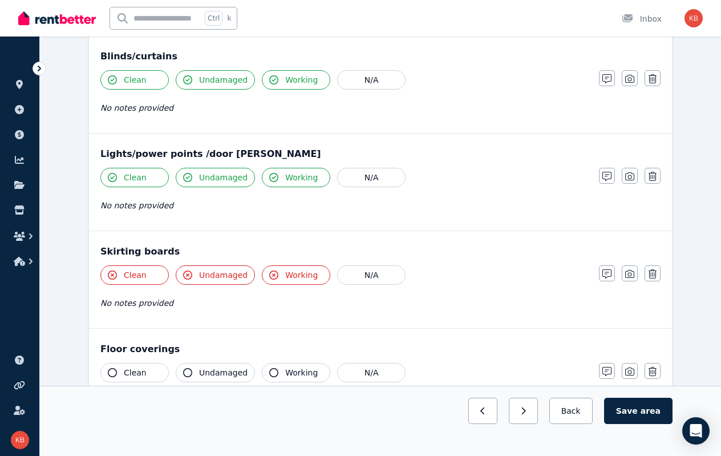
click at [115, 270] on icon "button" at bounding box center [112, 274] width 9 height 9
drag, startPoint x: 192, startPoint y: 270, endPoint x: 203, endPoint y: 269, distance: 10.9
click at [193, 270] on button "Undamaged" at bounding box center [215, 274] width 79 height 19
click at [269, 270] on icon "button" at bounding box center [273, 274] width 9 height 9
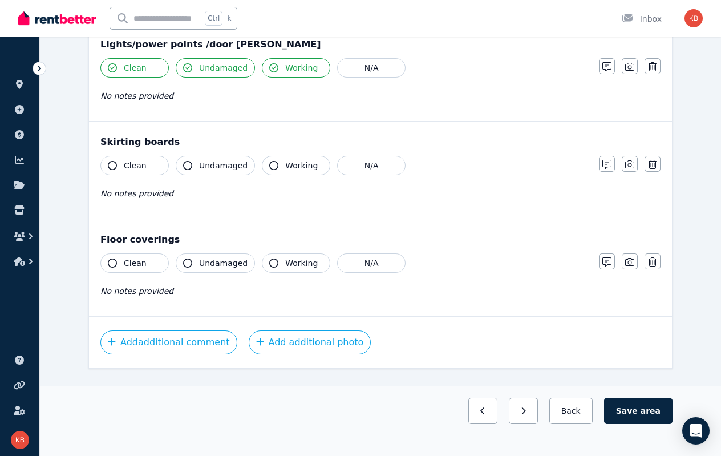
scroll to position [741, 0]
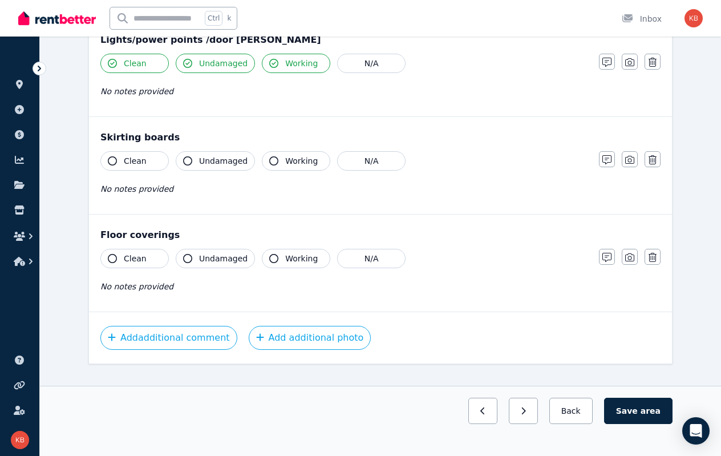
click at [116, 254] on icon "button" at bounding box center [112, 258] width 9 height 9
drag, startPoint x: 194, startPoint y: 253, endPoint x: 204, endPoint y: 253, distance: 9.7
click at [194, 253] on button "Undamaged" at bounding box center [215, 258] width 79 height 19
click at [278, 251] on button "Working" at bounding box center [296, 258] width 68 height 19
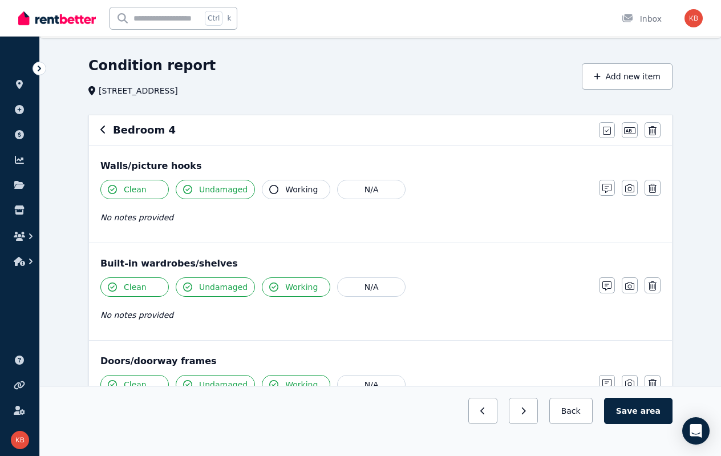
scroll to position [13, 0]
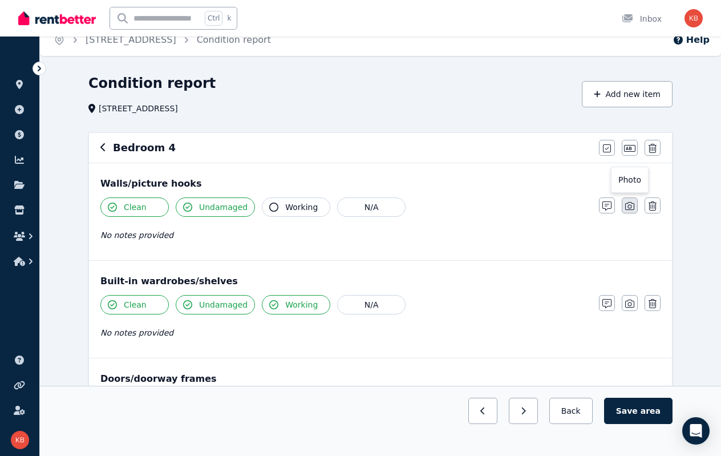
click at [630, 204] on icon "button" at bounding box center [629, 205] width 9 height 9
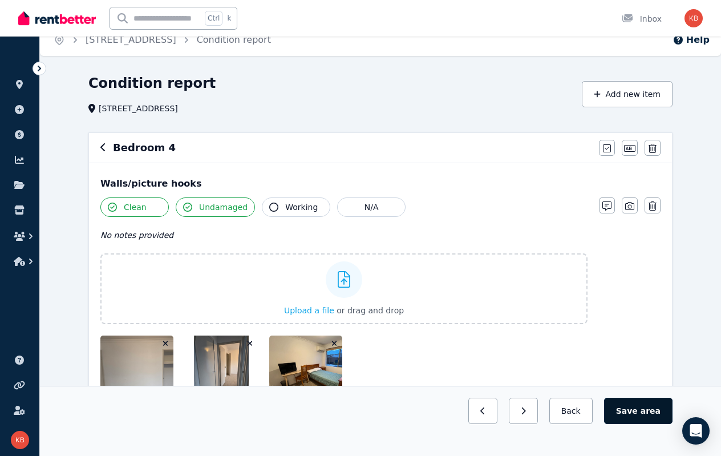
click at [638, 414] on button "Save area" at bounding box center [638, 411] width 68 height 26
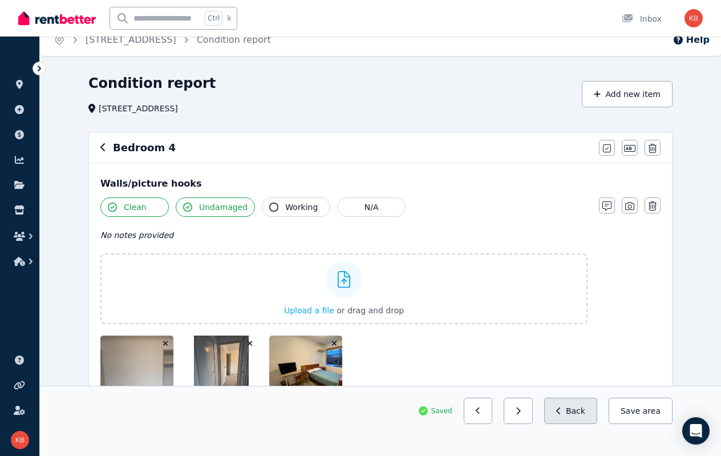
click at [585, 406] on button "Back" at bounding box center [570, 411] width 53 height 26
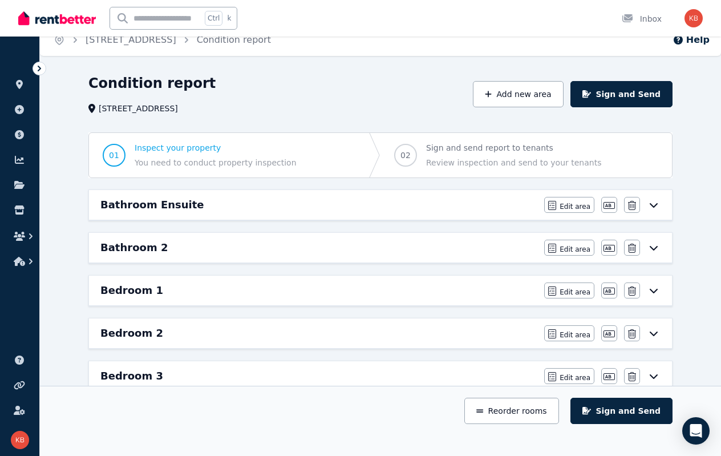
click at [655, 374] on icon at bounding box center [654, 376] width 8 height 5
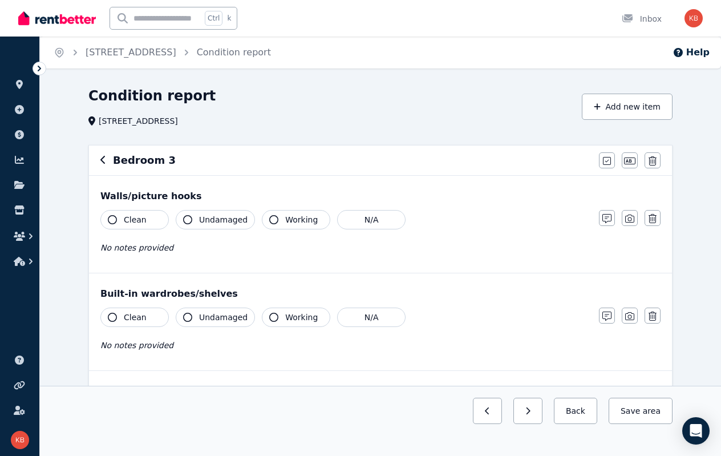
click at [110, 218] on icon "button" at bounding box center [112, 219] width 9 height 9
click at [194, 222] on button "Undamaged" at bounding box center [215, 219] width 79 height 19
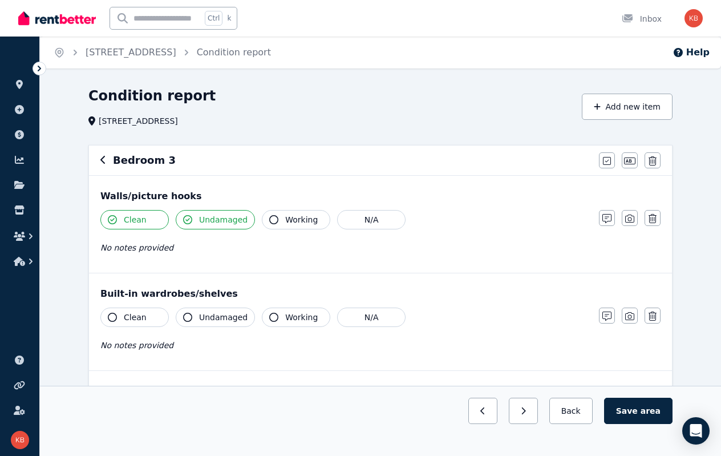
click at [273, 217] on button "Working" at bounding box center [296, 219] width 68 height 19
click at [124, 312] on span "Clean" at bounding box center [135, 316] width 23 height 11
click at [193, 314] on button "Undamaged" at bounding box center [215, 316] width 79 height 19
click at [274, 317] on button "Working" at bounding box center [296, 316] width 68 height 19
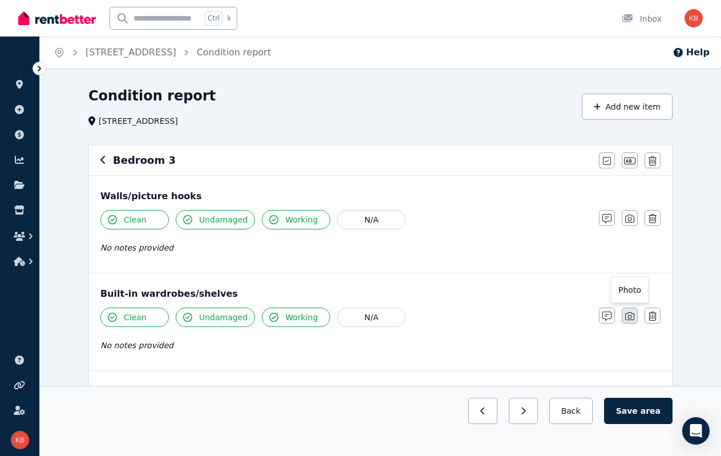
click at [628, 315] on icon "button" at bounding box center [629, 315] width 9 height 9
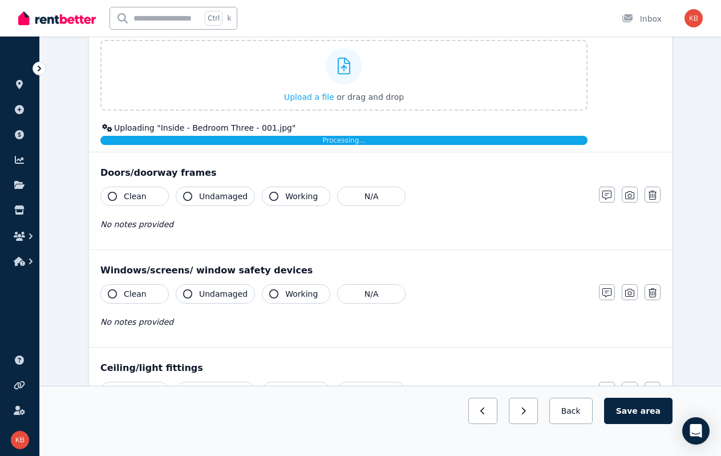
scroll to position [342, 0]
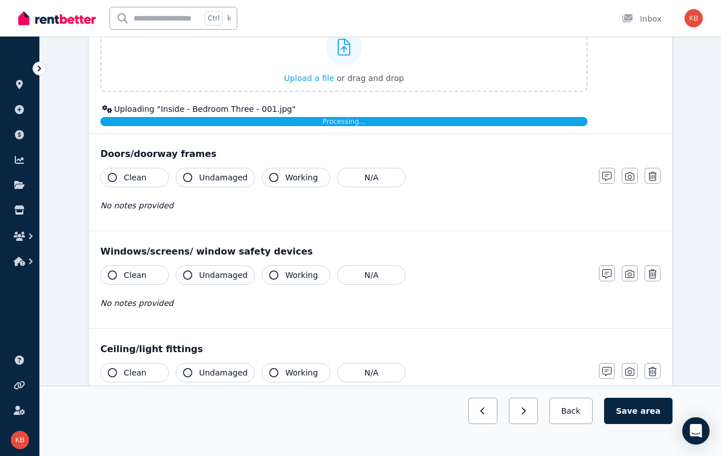
click at [132, 177] on span "Clean" at bounding box center [135, 177] width 23 height 11
click at [199, 177] on span "Undamaged" at bounding box center [223, 177] width 48 height 11
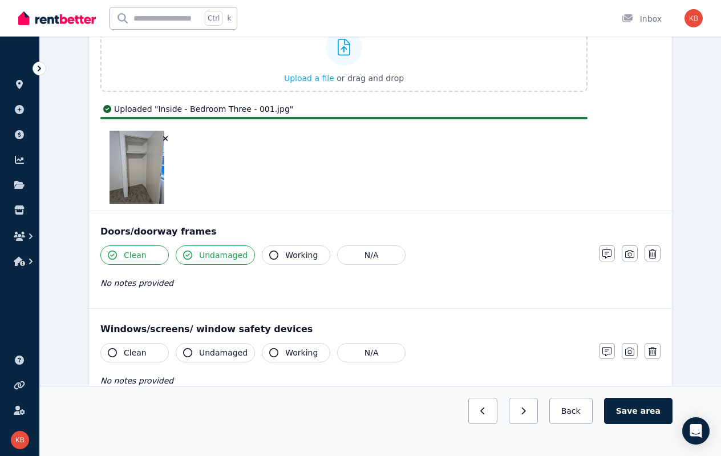
click at [281, 177] on div at bounding box center [343, 167] width 487 height 73
click at [285, 256] on span "Working" at bounding box center [301, 254] width 33 height 11
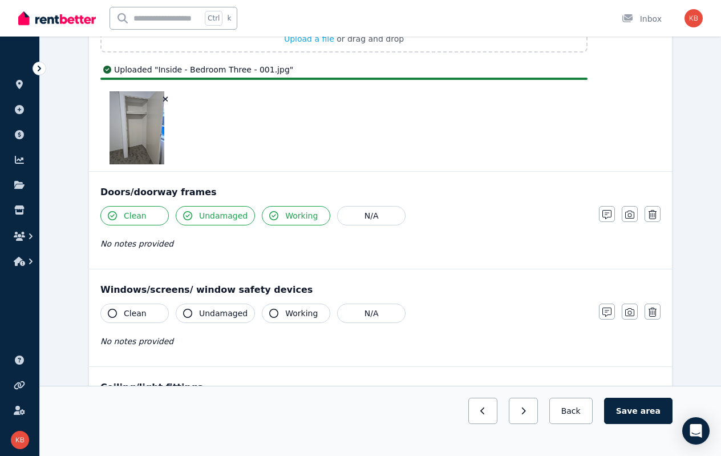
scroll to position [399, 0]
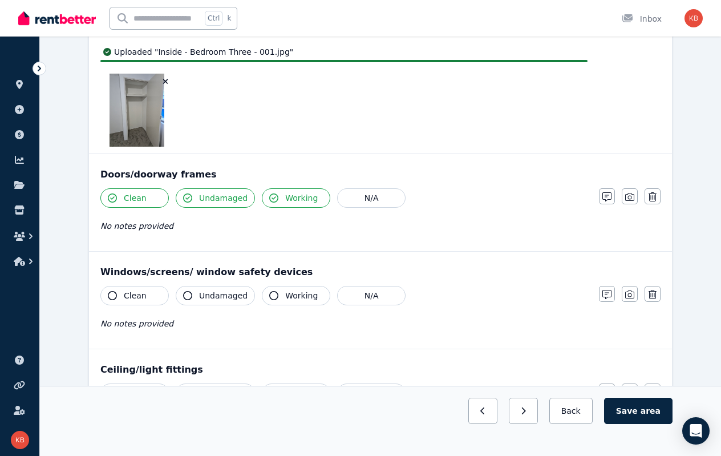
click at [125, 290] on span "Clean" at bounding box center [135, 295] width 23 height 11
drag, startPoint x: 214, startPoint y: 293, endPoint x: 279, endPoint y: 293, distance: 64.4
click at [216, 293] on span "Undamaged" at bounding box center [223, 295] width 48 height 11
click at [285, 293] on span "Working" at bounding box center [301, 295] width 33 height 11
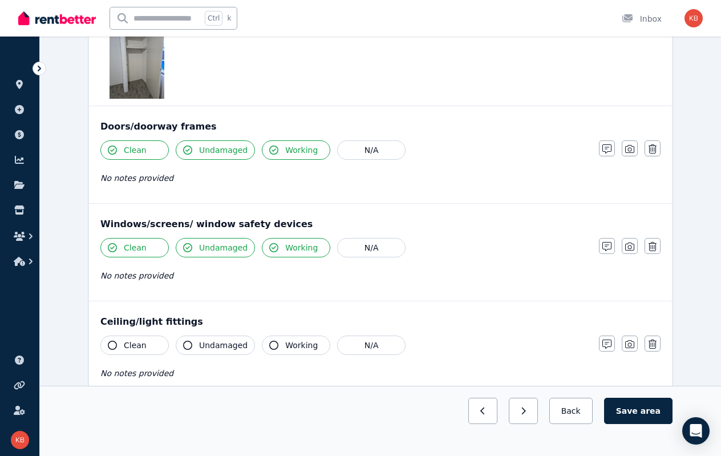
scroll to position [513, 0]
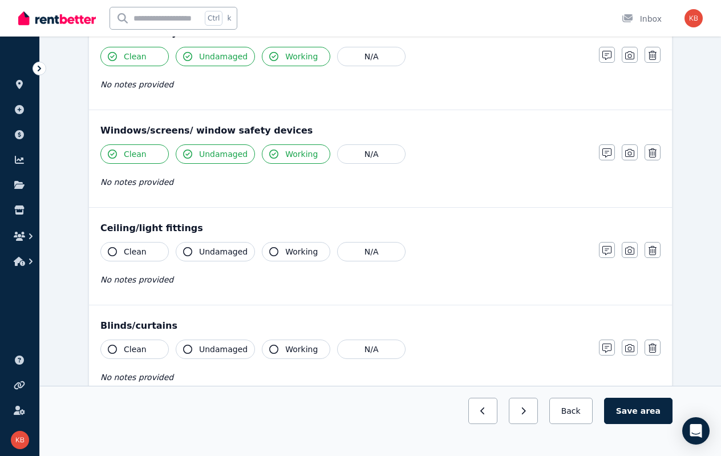
click at [123, 290] on div "Clean Undamaged Working N/A No notes provided" at bounding box center [343, 270] width 487 height 56
click at [135, 253] on span "Clean" at bounding box center [135, 251] width 23 height 11
click at [213, 250] on span "Undamaged" at bounding box center [223, 251] width 48 height 11
click at [274, 248] on button "Working" at bounding box center [296, 251] width 68 height 19
click at [129, 343] on span "Clean" at bounding box center [135, 348] width 23 height 11
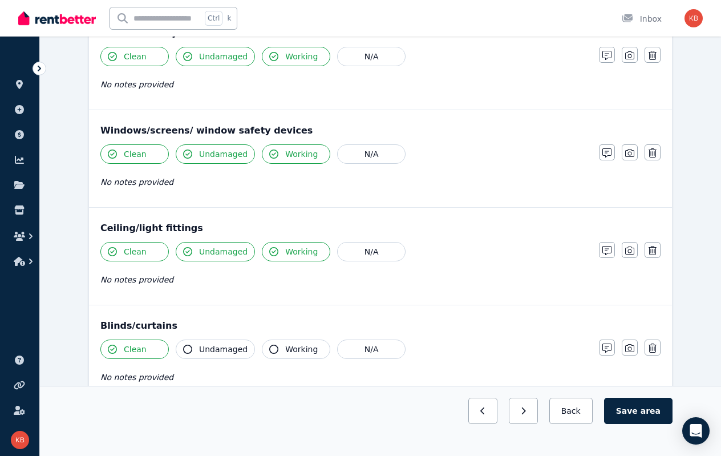
click at [210, 343] on span "Undamaged" at bounding box center [223, 348] width 48 height 11
click at [278, 342] on button "Working" at bounding box center [296, 348] width 68 height 19
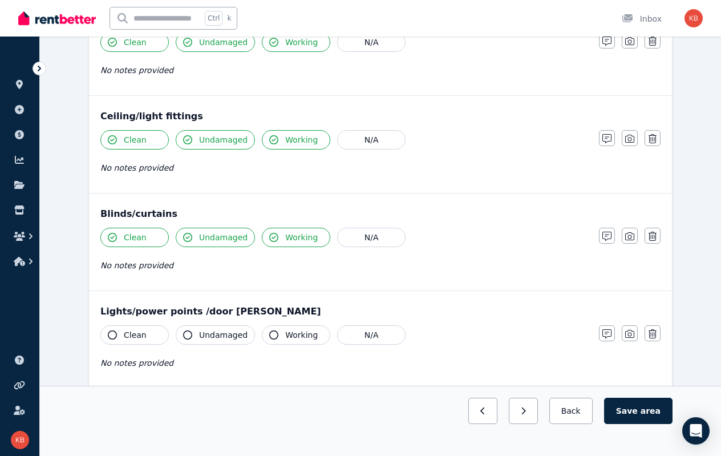
scroll to position [627, 0]
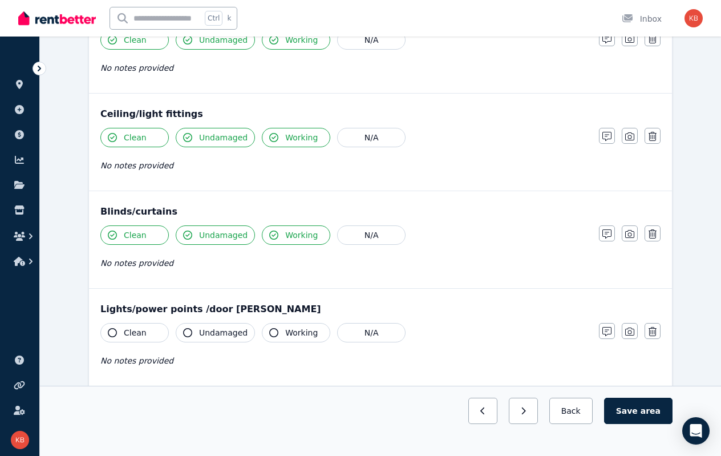
click at [124, 333] on span "Clean" at bounding box center [135, 332] width 23 height 11
drag, startPoint x: 206, startPoint y: 327, endPoint x: 236, endPoint y: 327, distance: 29.7
click at [207, 327] on span "Undamaged" at bounding box center [223, 332] width 48 height 11
click at [269, 328] on icon "button" at bounding box center [273, 332] width 9 height 9
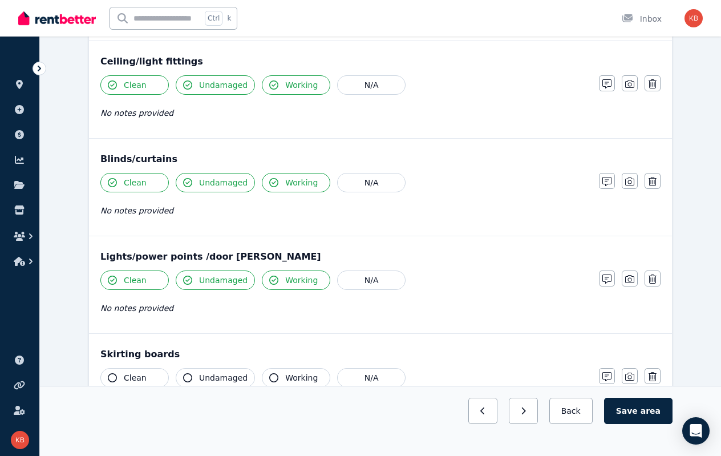
scroll to position [741, 0]
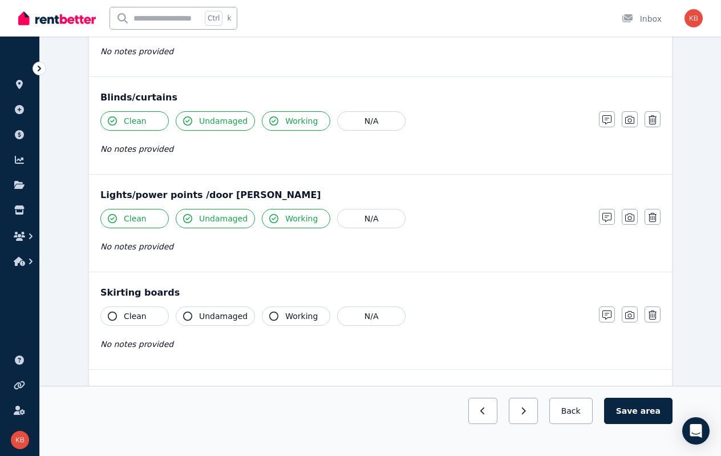
click at [120, 315] on button "Clean" at bounding box center [134, 315] width 68 height 19
click at [131, 314] on span "Clean" at bounding box center [135, 315] width 23 height 11
click at [112, 311] on icon "button" at bounding box center [112, 315] width 9 height 9
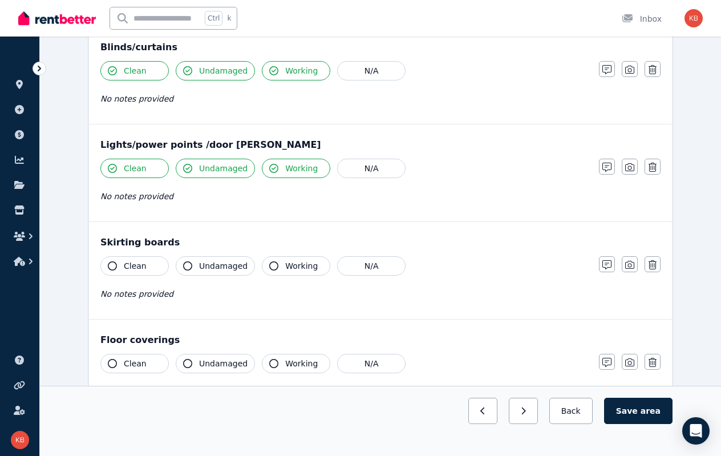
scroll to position [856, 0]
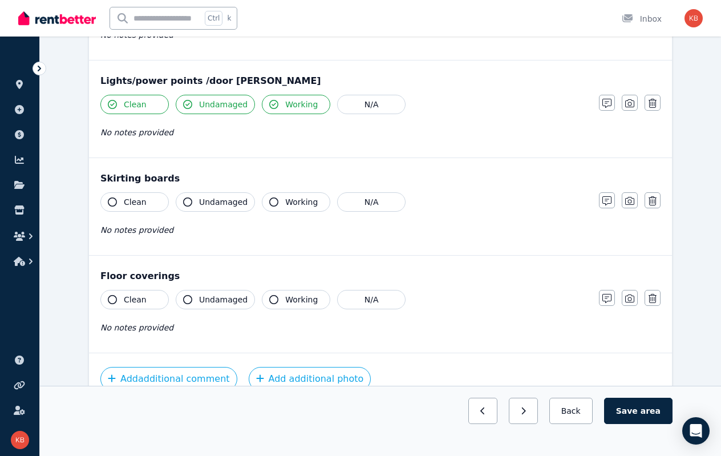
drag, startPoint x: 128, startPoint y: 291, endPoint x: 139, endPoint y: 292, distance: 11.4
click at [130, 294] on span "Clean" at bounding box center [135, 299] width 23 height 11
click at [222, 294] on span "Undamaged" at bounding box center [223, 299] width 48 height 11
click at [296, 290] on button "Working" at bounding box center [296, 299] width 68 height 19
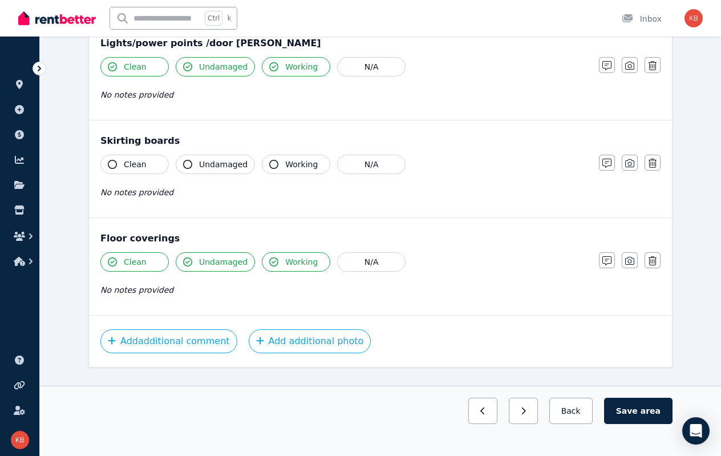
scroll to position [909, 0]
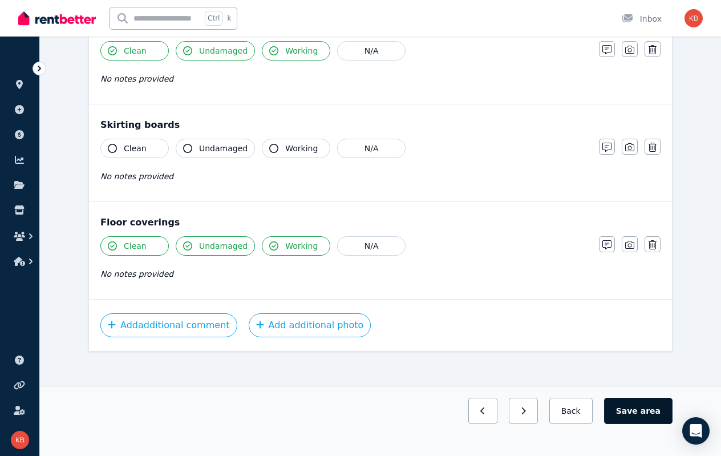
click at [639, 408] on button "Save area" at bounding box center [638, 411] width 68 height 26
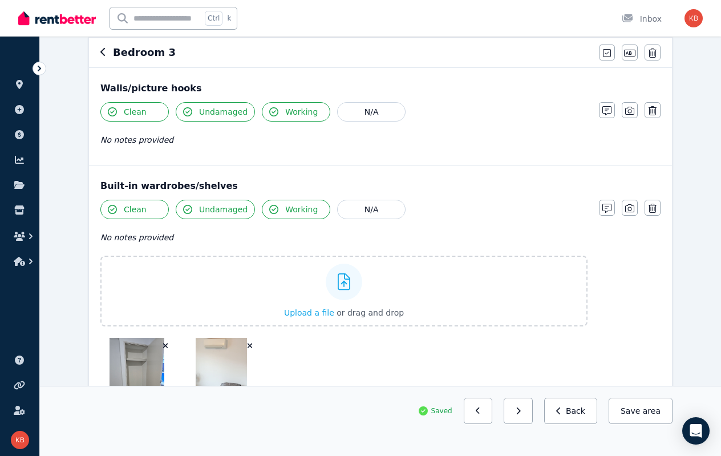
scroll to position [54, 0]
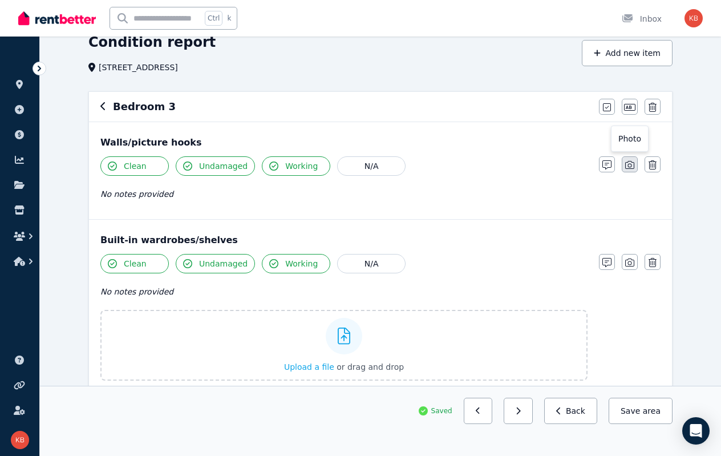
click at [625, 165] on icon "button" at bounding box center [629, 165] width 9 height 8
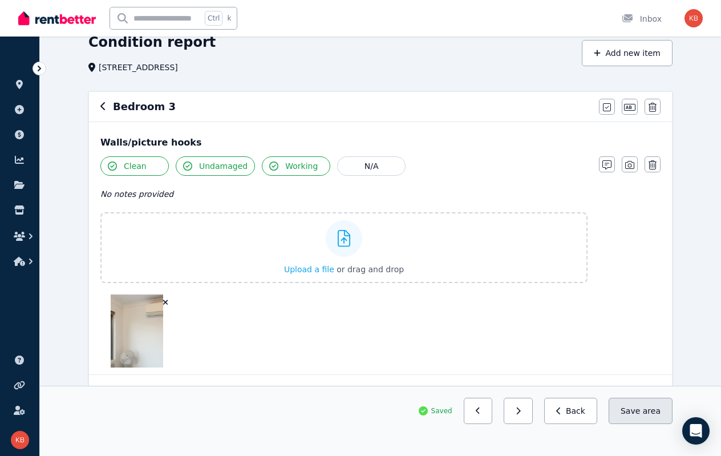
click at [654, 414] on span "area" at bounding box center [652, 410] width 18 height 11
click at [323, 138] on div "Walls/picture hooks" at bounding box center [380, 143] width 560 height 14
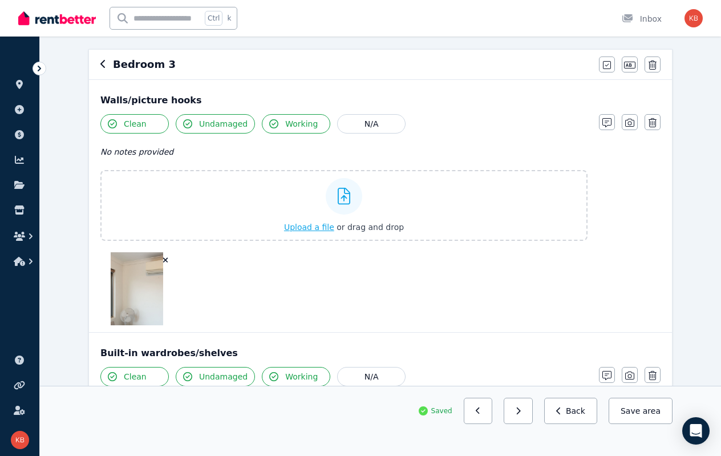
scroll to position [111, 0]
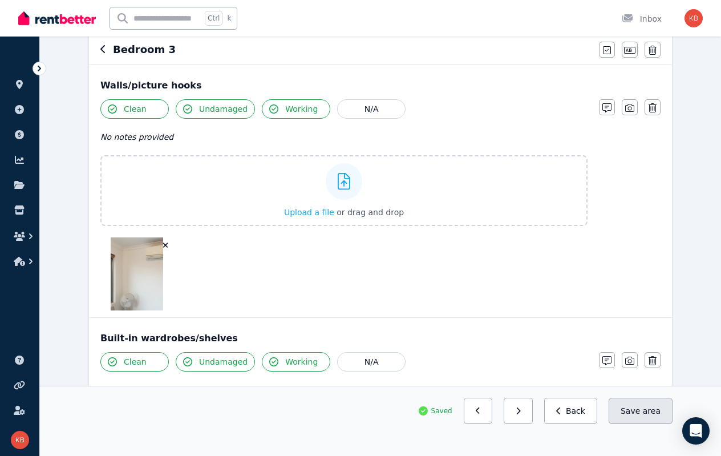
click at [641, 406] on button "Save area" at bounding box center [641, 411] width 64 height 26
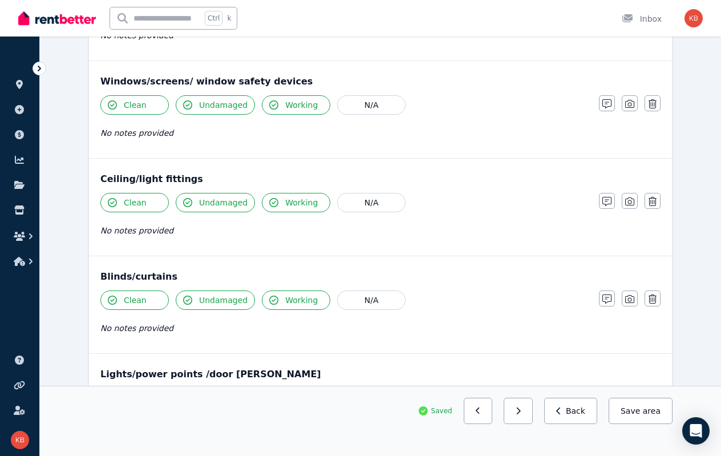
scroll to position [741, 0]
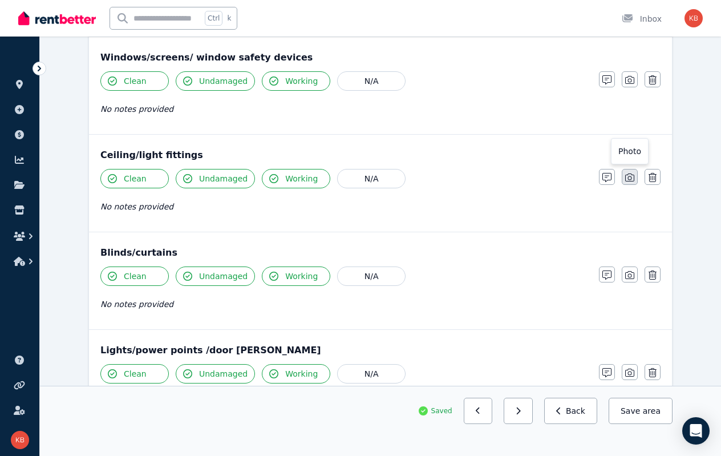
click at [633, 173] on icon "button" at bounding box center [629, 177] width 9 height 9
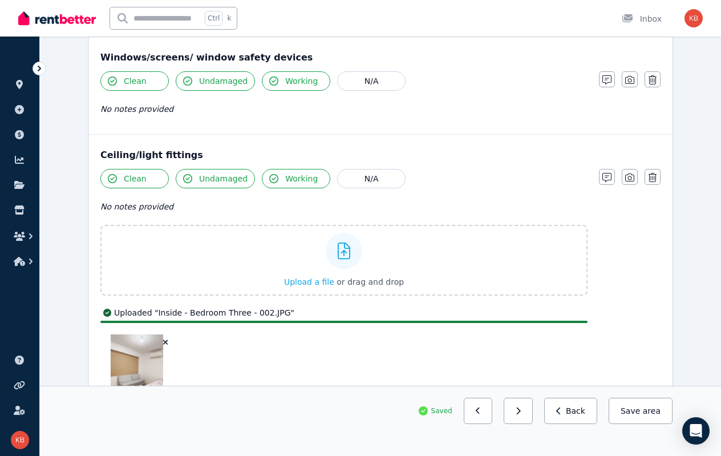
click at [165, 338] on icon "button" at bounding box center [166, 342] width 6 height 8
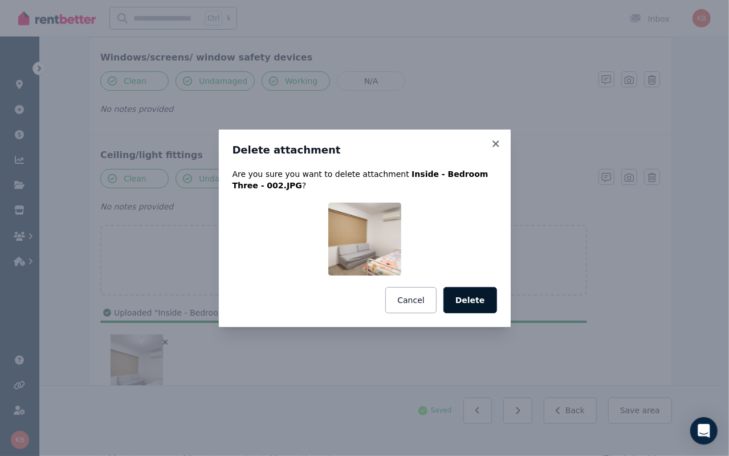
click at [489, 301] on button "Delete" at bounding box center [471, 300] width 54 height 26
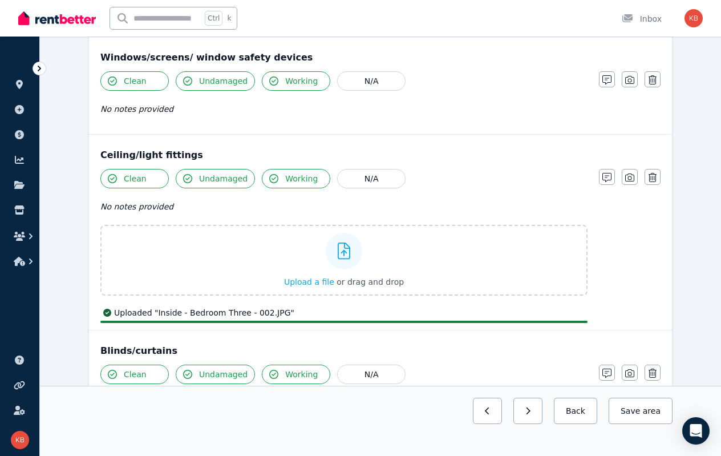
click at [497, 155] on div "Ceiling/light fittings" at bounding box center [380, 155] width 560 height 14
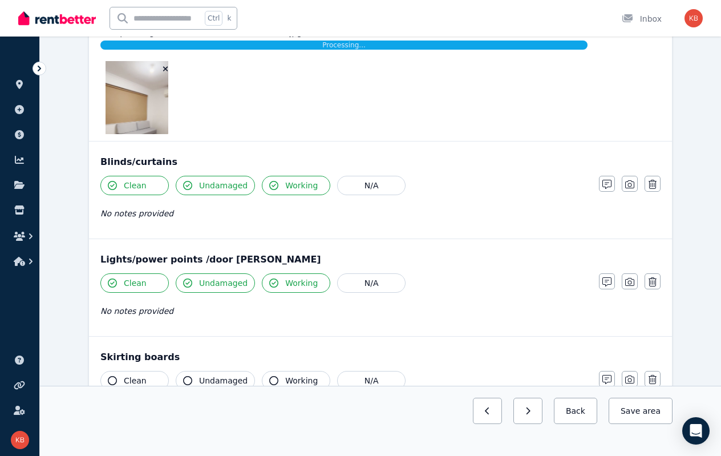
scroll to position [1027, 0]
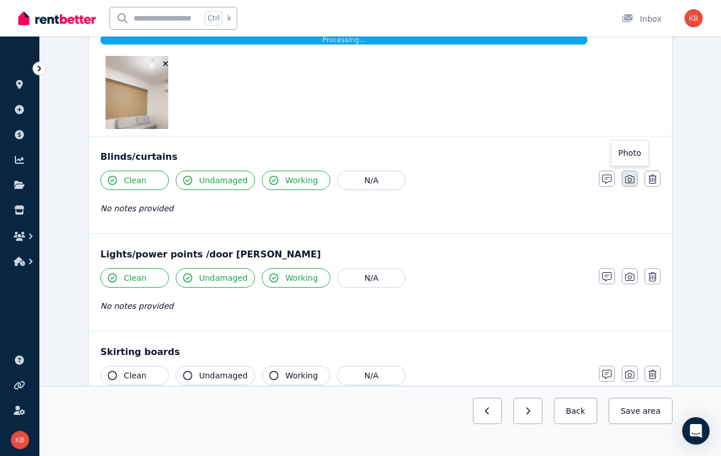
click at [623, 173] on button "button" at bounding box center [630, 179] width 16 height 16
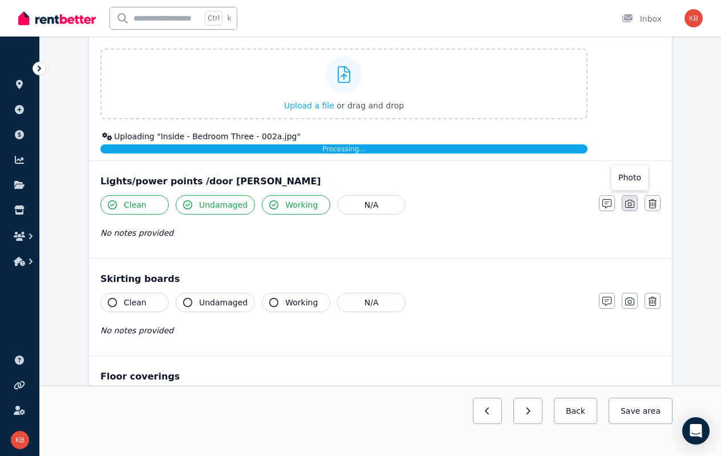
click at [629, 200] on icon "button" at bounding box center [629, 204] width 9 height 8
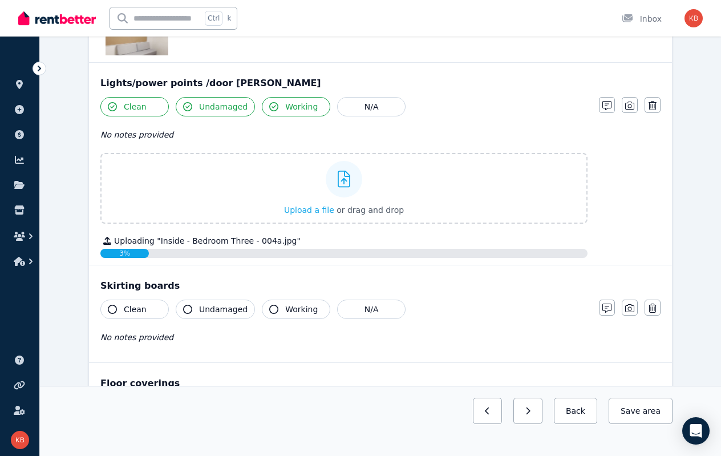
scroll to position [1325, 0]
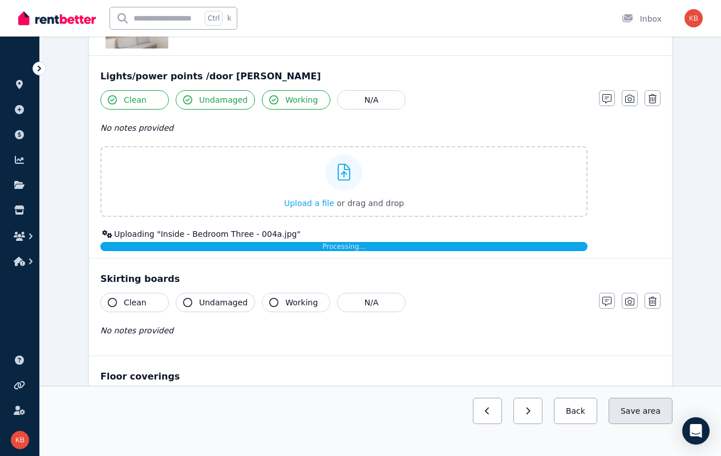
click at [642, 412] on button "Save area" at bounding box center [641, 411] width 64 height 26
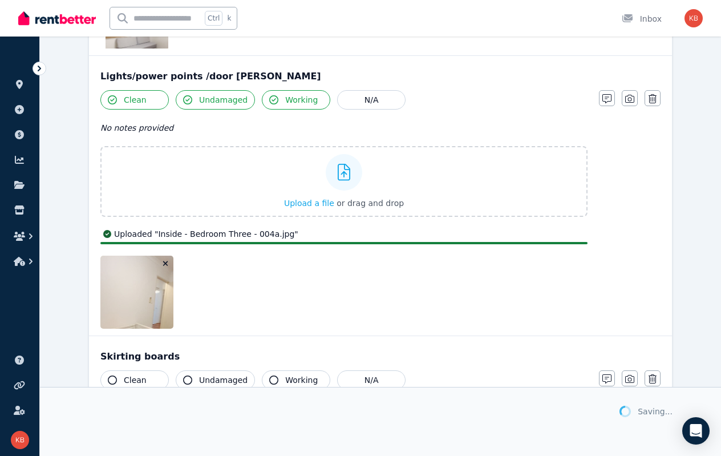
scroll to position [1403, 0]
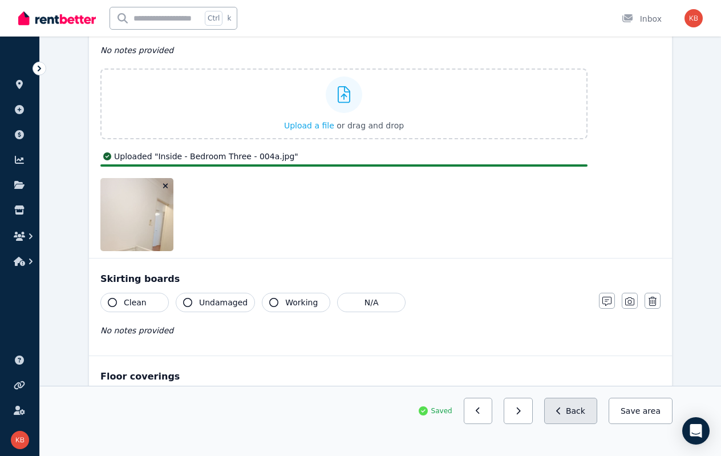
click at [589, 406] on button "Back" at bounding box center [570, 411] width 53 height 26
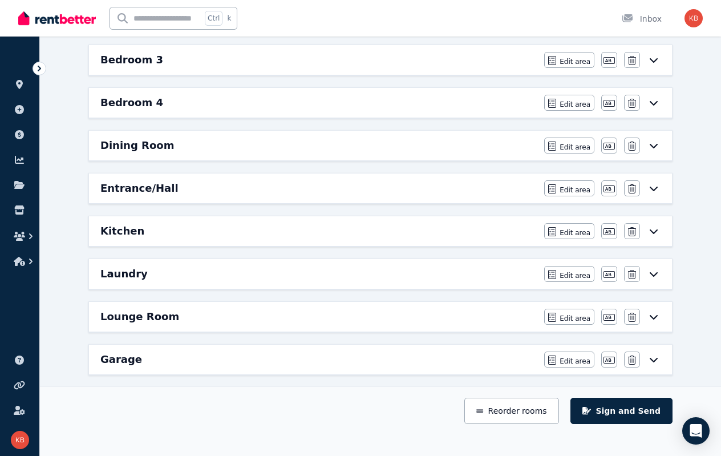
scroll to position [222, 0]
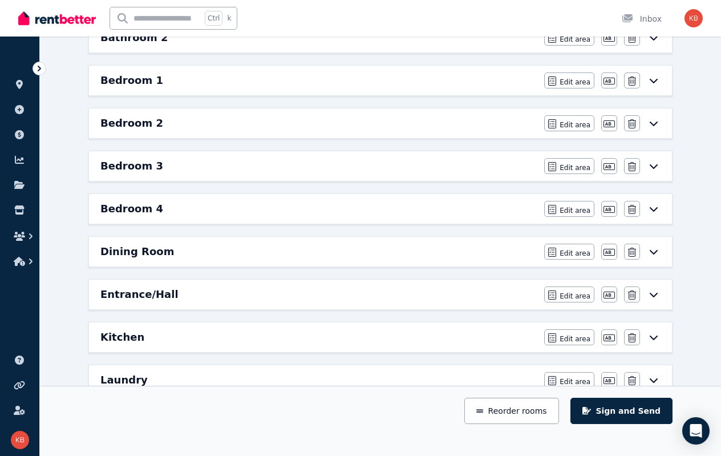
click at [656, 167] on icon at bounding box center [654, 165] width 14 height 9
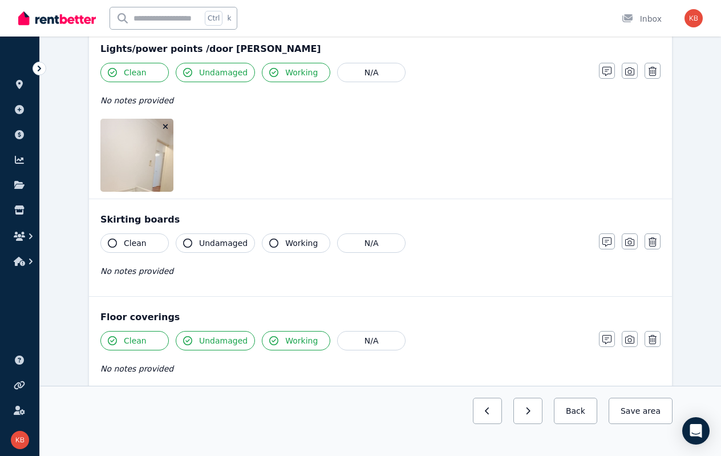
scroll to position [1119, 0]
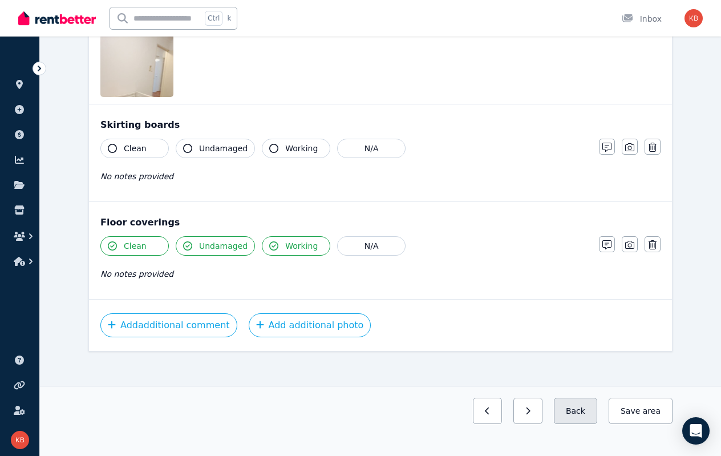
click at [583, 404] on button "Back" at bounding box center [575, 411] width 43 height 26
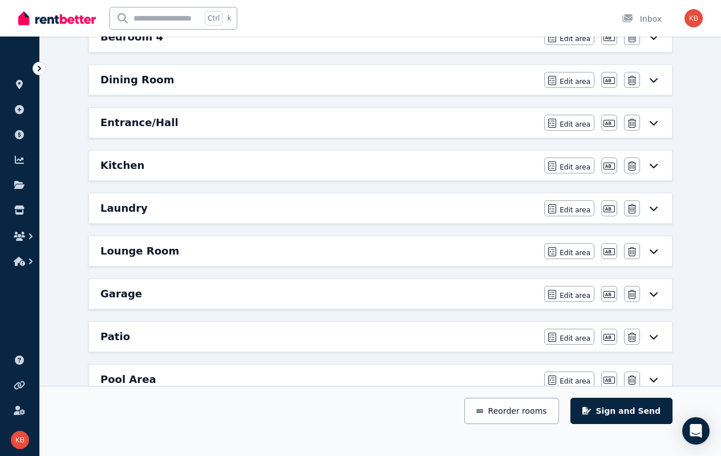
scroll to position [279, 0]
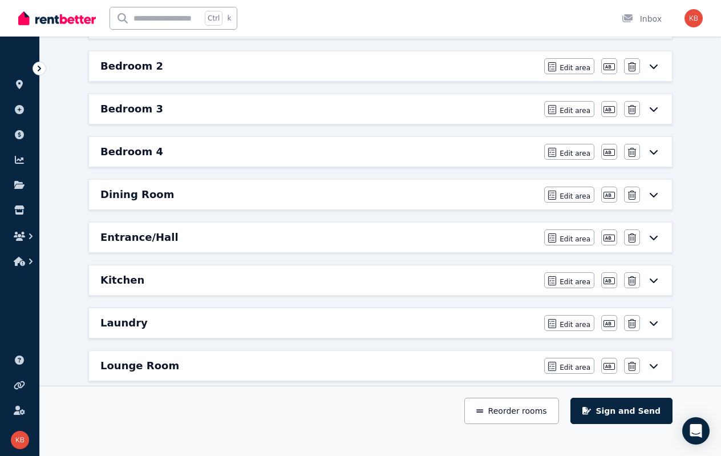
click at [148, 109] on h6 "Bedroom 3" at bounding box center [131, 109] width 63 height 16
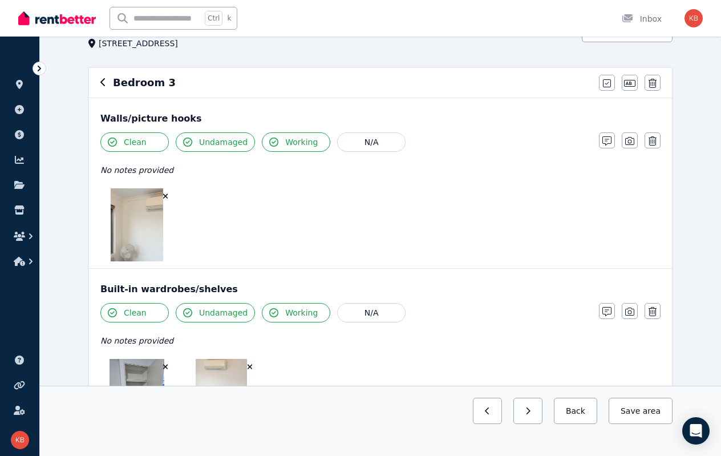
scroll to position [149, 0]
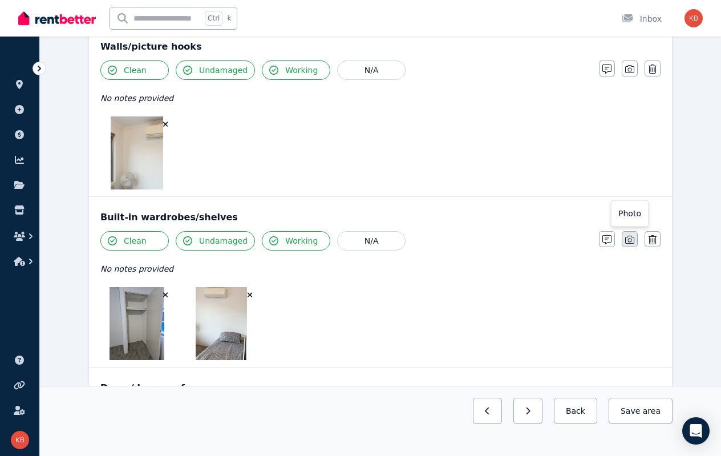
click at [631, 240] on icon "button" at bounding box center [629, 239] width 9 height 9
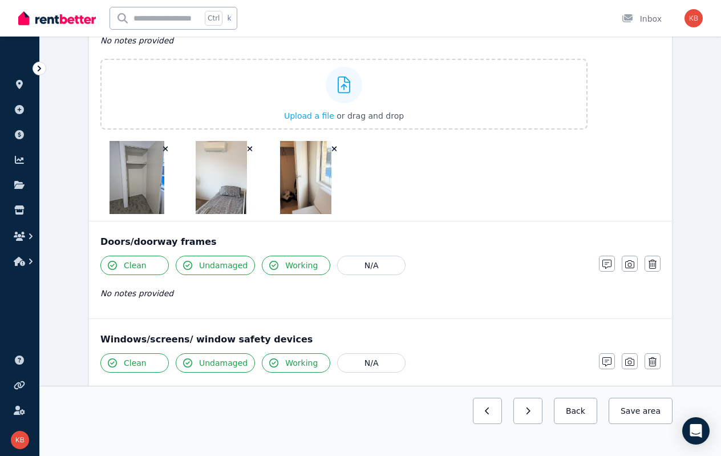
scroll to position [492, 0]
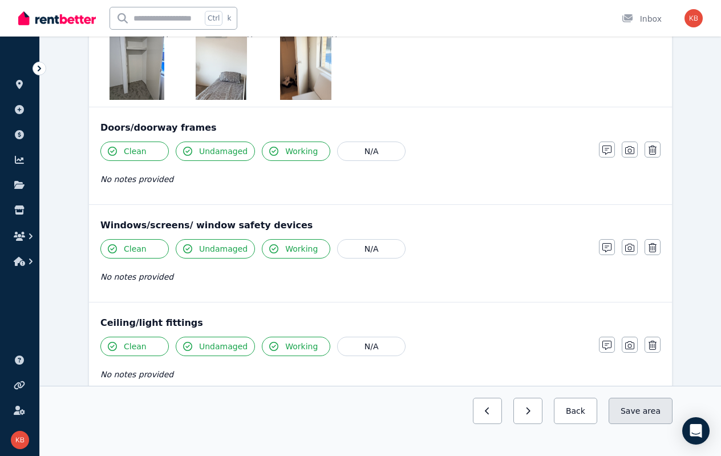
click at [629, 411] on button "Save area" at bounding box center [641, 411] width 64 height 26
click at [578, 415] on button "Back" at bounding box center [570, 411] width 53 height 26
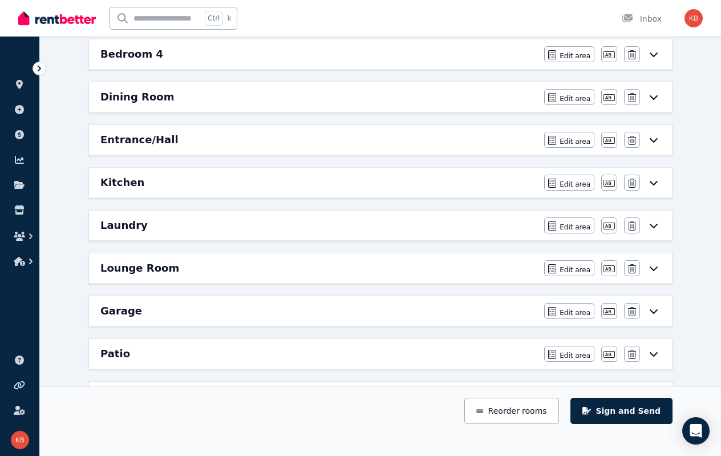
scroll to position [149, 0]
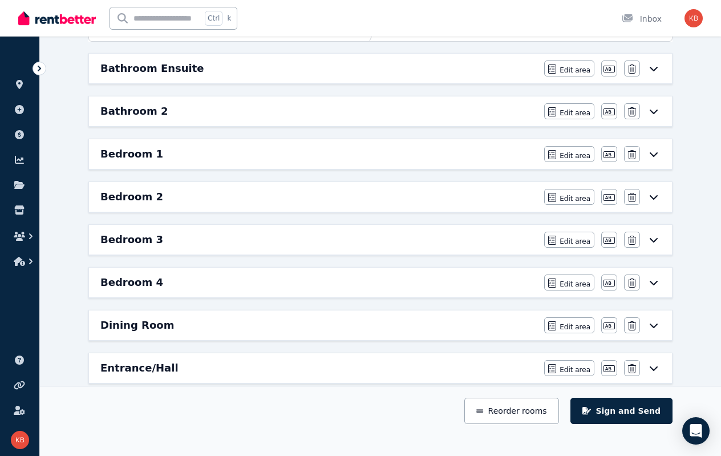
click at [655, 108] on icon at bounding box center [654, 111] width 14 height 9
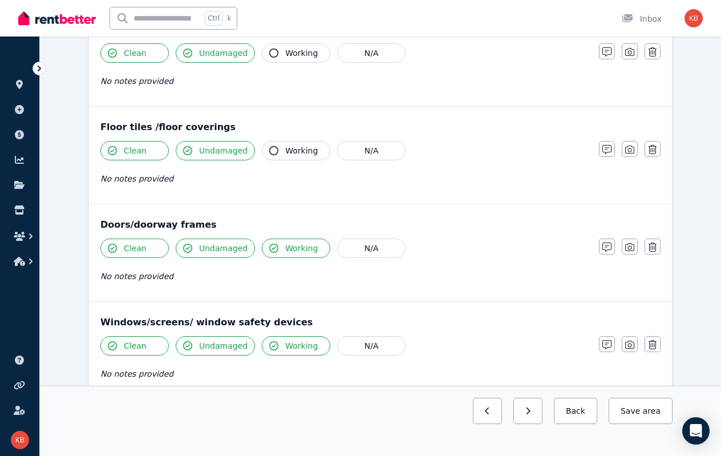
scroll to position [0, 0]
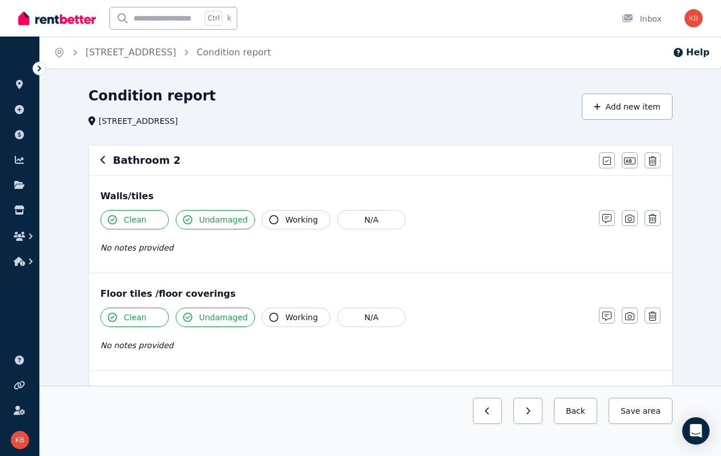
click at [106, 161] on div "Bathroom 2" at bounding box center [346, 160] width 492 height 16
click at [585, 404] on button "Back" at bounding box center [575, 411] width 43 height 26
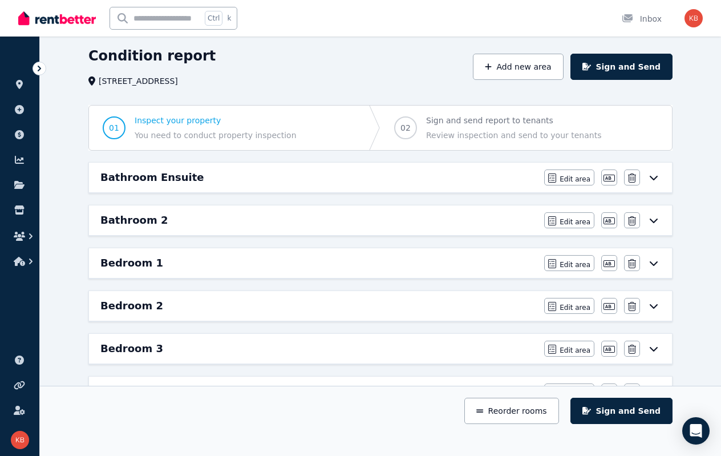
scroll to position [57, 0]
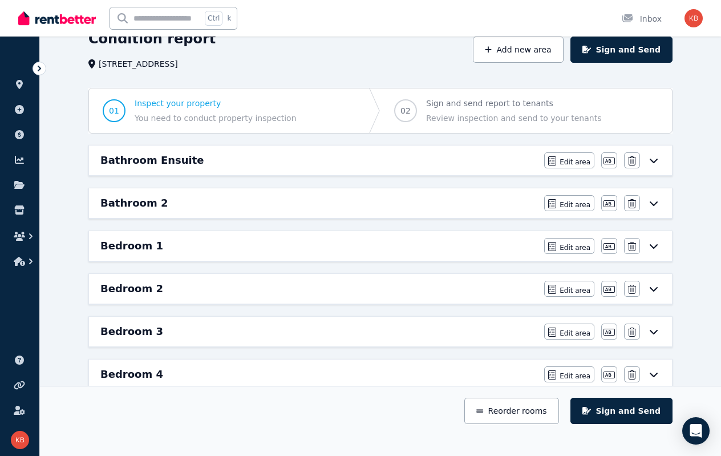
click at [133, 288] on h6 "Bedroom 2" at bounding box center [131, 289] width 63 height 16
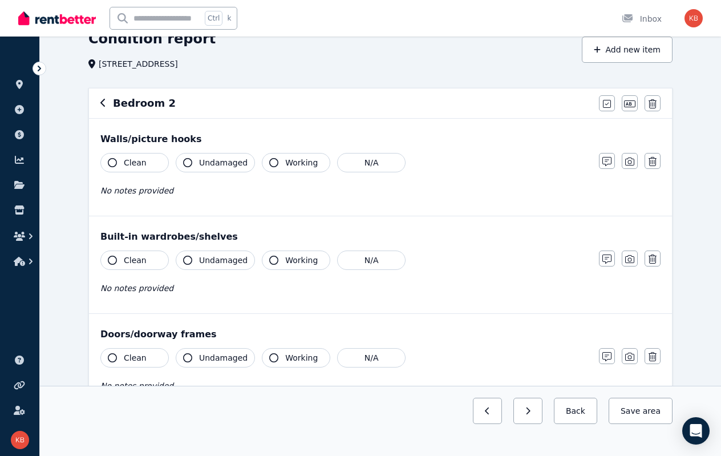
scroll to position [0, 0]
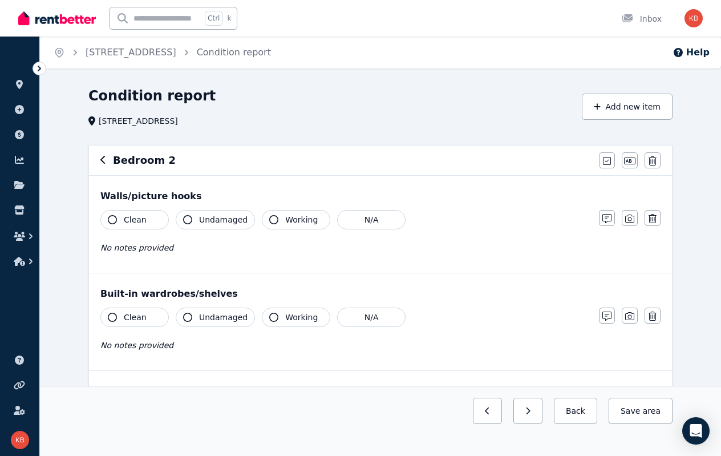
click at [130, 222] on span "Clean" at bounding box center [135, 219] width 23 height 11
click at [210, 221] on span "Undamaged" at bounding box center [223, 219] width 48 height 11
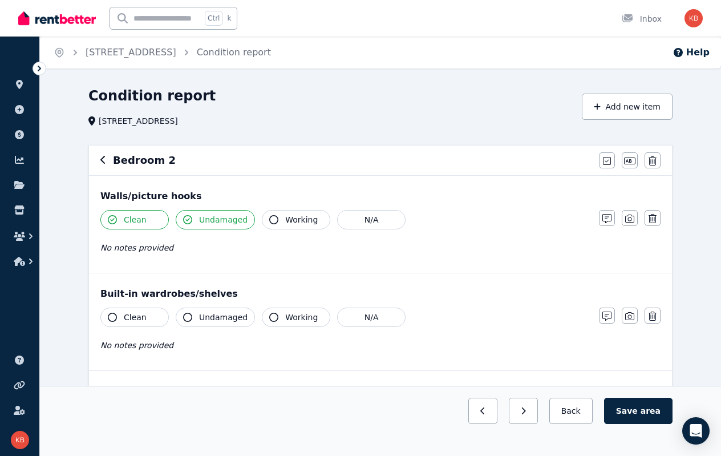
click at [285, 220] on span "Working" at bounding box center [301, 219] width 33 height 11
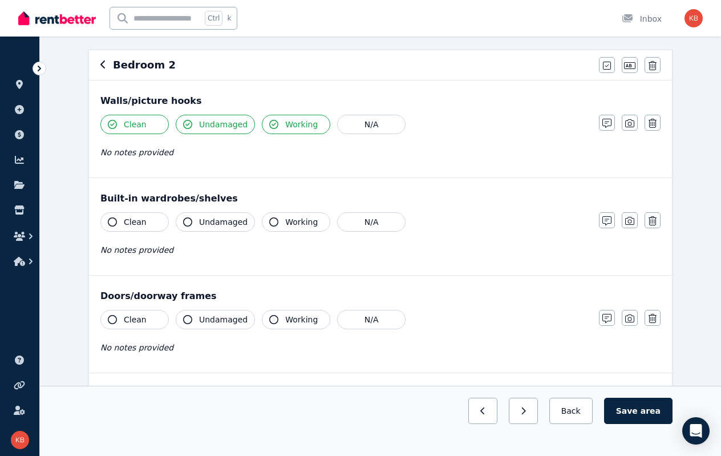
scroll to position [114, 0]
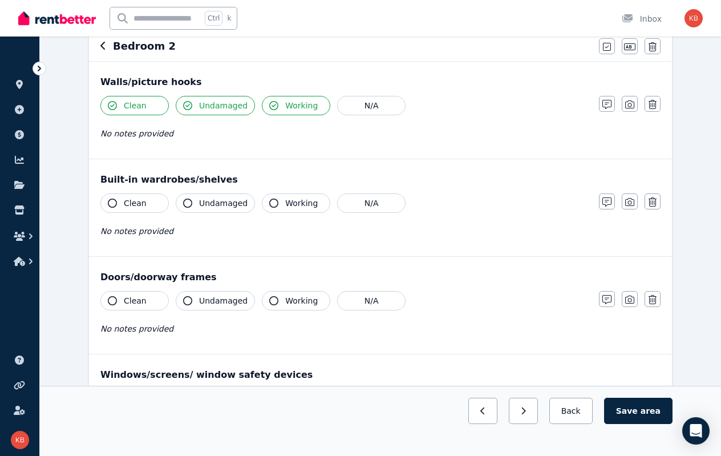
click at [129, 206] on span "Clean" at bounding box center [135, 202] width 23 height 11
click at [195, 204] on button "Undamaged" at bounding box center [215, 202] width 79 height 19
click at [287, 203] on span "Working" at bounding box center [301, 202] width 33 height 11
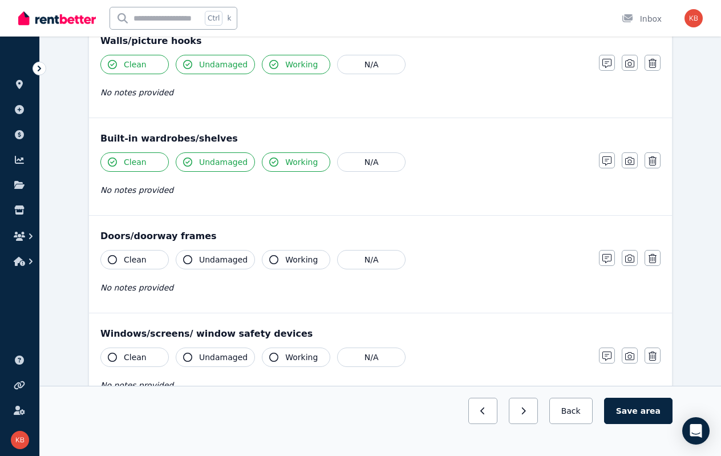
scroll to position [171, 0]
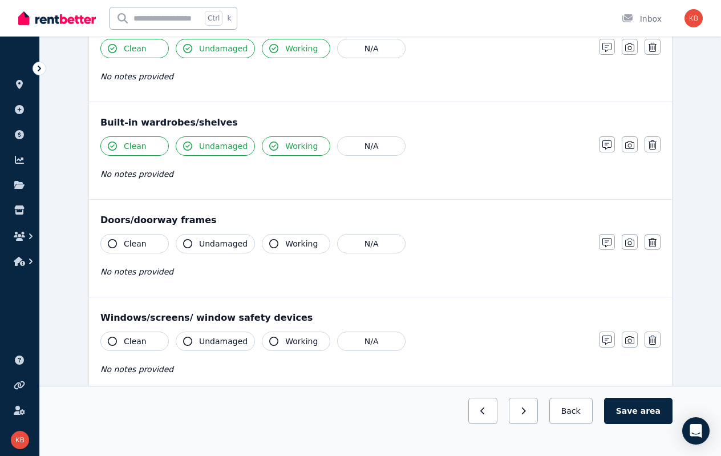
click at [116, 235] on button "Clean" at bounding box center [134, 243] width 68 height 19
drag, startPoint x: 209, startPoint y: 241, endPoint x: 274, endPoint y: 241, distance: 65.0
click at [211, 241] on span "Undamaged" at bounding box center [223, 243] width 48 height 11
click at [291, 240] on span "Working" at bounding box center [301, 243] width 33 height 11
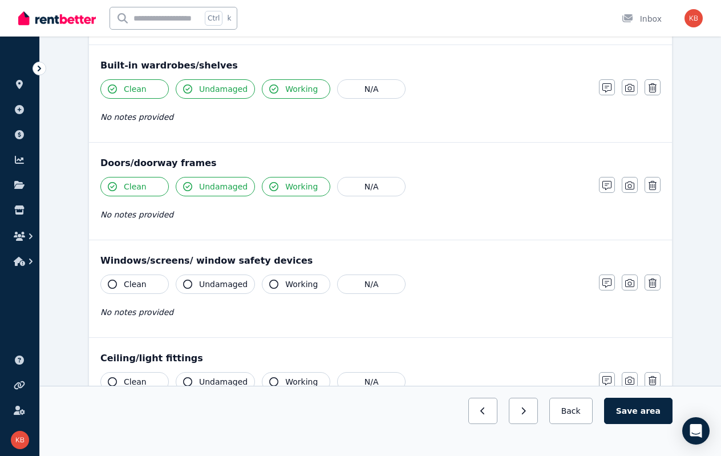
drag, startPoint x: 133, startPoint y: 281, endPoint x: 152, endPoint y: 281, distance: 18.3
click at [134, 281] on span "Clean" at bounding box center [135, 283] width 23 height 11
click at [221, 283] on span "Undamaged" at bounding box center [223, 283] width 48 height 11
click at [301, 281] on span "Working" at bounding box center [301, 283] width 33 height 11
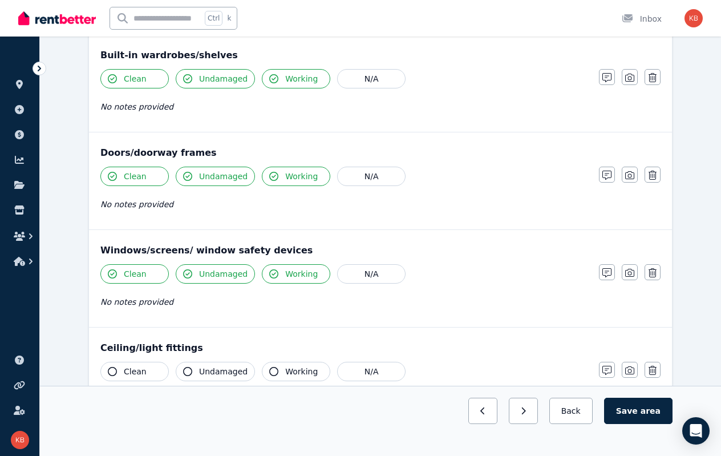
scroll to position [399, 0]
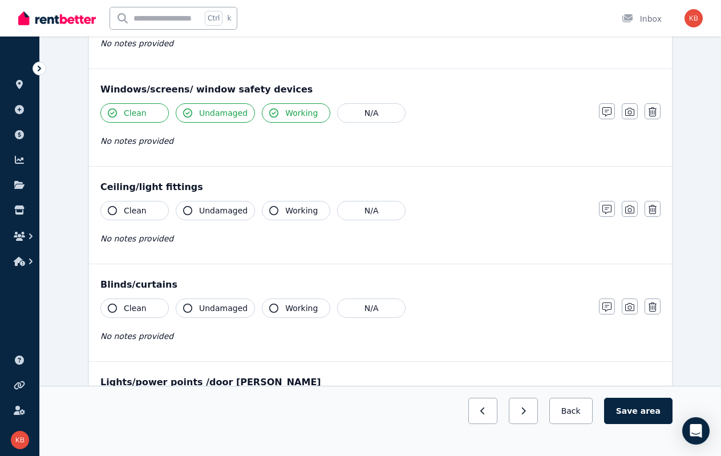
drag, startPoint x: 132, startPoint y: 206, endPoint x: 144, endPoint y: 206, distance: 12.0
click at [132, 206] on span "Clean" at bounding box center [135, 210] width 23 height 11
drag, startPoint x: 188, startPoint y: 208, endPoint x: 252, endPoint y: 208, distance: 63.3
click at [190, 208] on icon "button" at bounding box center [187, 210] width 9 height 9
click at [278, 209] on button "Working" at bounding box center [296, 210] width 68 height 19
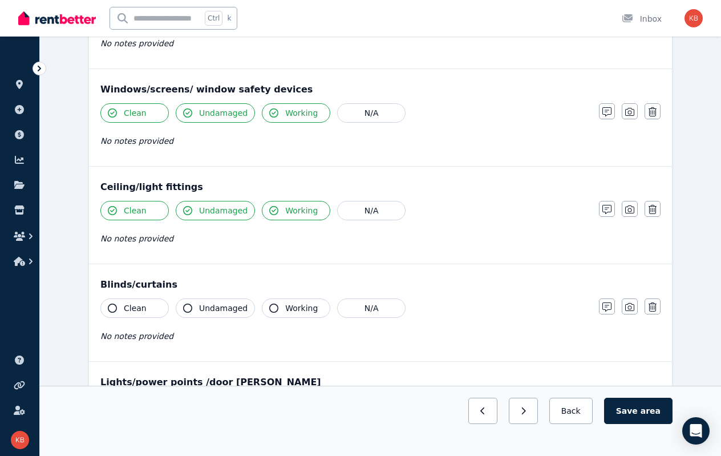
scroll to position [513, 0]
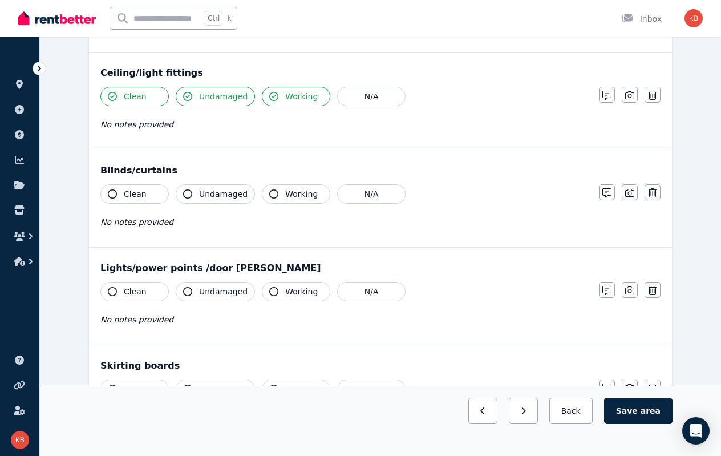
click at [137, 189] on span "Clean" at bounding box center [135, 193] width 23 height 11
click at [198, 188] on button "Undamaged" at bounding box center [215, 193] width 79 height 19
click at [290, 196] on button "Working" at bounding box center [296, 193] width 68 height 19
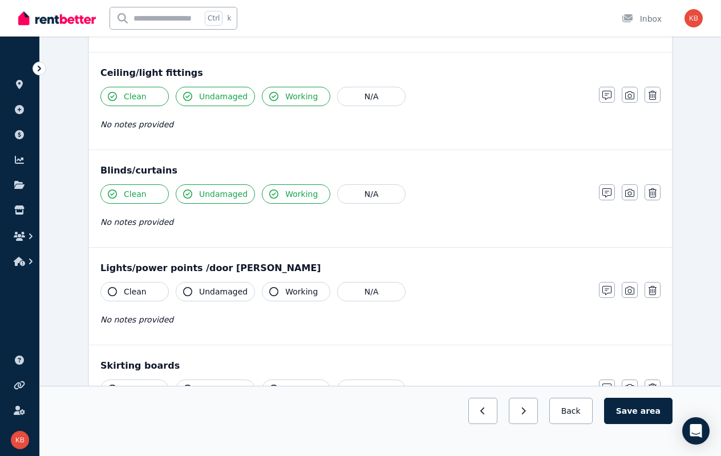
scroll to position [627, 0]
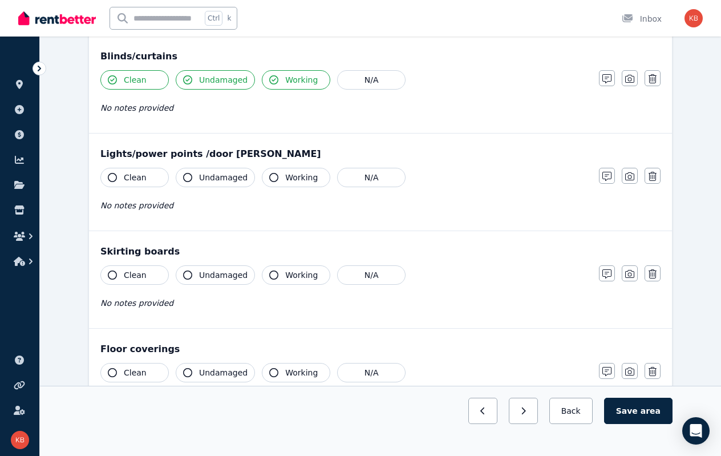
click at [139, 168] on button "Clean" at bounding box center [134, 177] width 68 height 19
click at [225, 172] on span "Undamaged" at bounding box center [223, 177] width 48 height 11
click at [297, 172] on span "Working" at bounding box center [301, 177] width 33 height 11
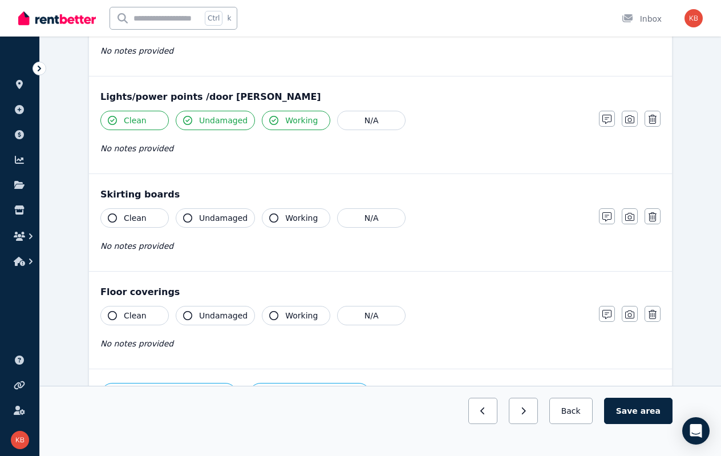
click at [139, 213] on span "Clean" at bounding box center [135, 217] width 23 height 11
click at [205, 212] on span "Undamaged" at bounding box center [223, 217] width 48 height 11
drag, startPoint x: 140, startPoint y: 215, endPoint x: 148, endPoint y: 214, distance: 8.6
click at [140, 214] on span "Clean" at bounding box center [135, 217] width 23 height 11
click at [201, 215] on span "Undamaged" at bounding box center [223, 217] width 48 height 11
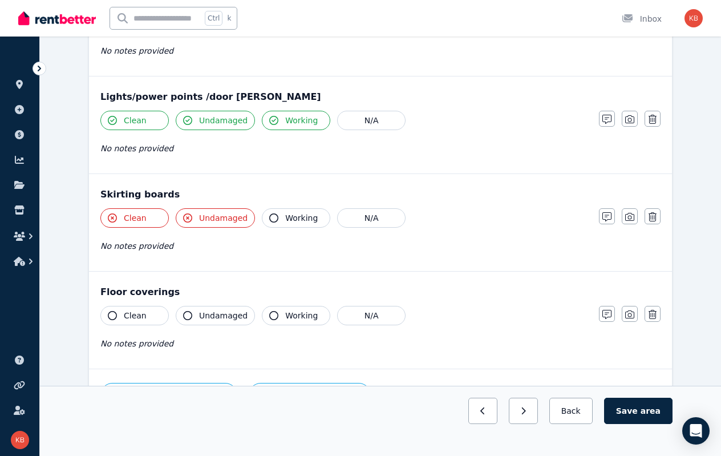
click at [195, 215] on button "Undamaged" at bounding box center [215, 217] width 79 height 19
click at [130, 213] on span "Clean" at bounding box center [135, 217] width 23 height 11
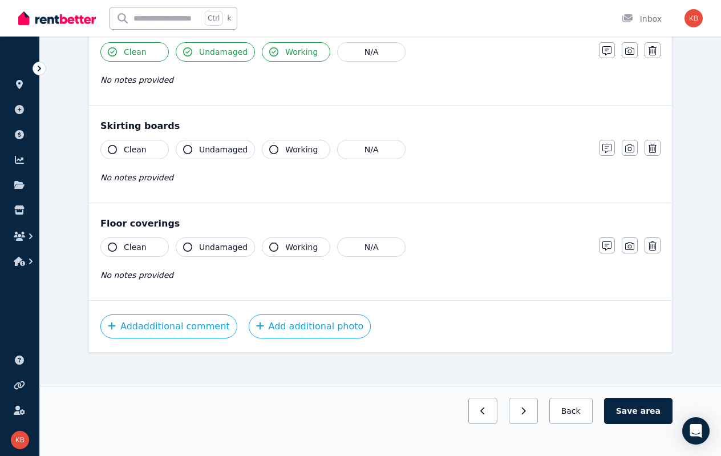
scroll to position [754, 0]
click at [132, 240] on span "Clean" at bounding box center [135, 245] width 23 height 11
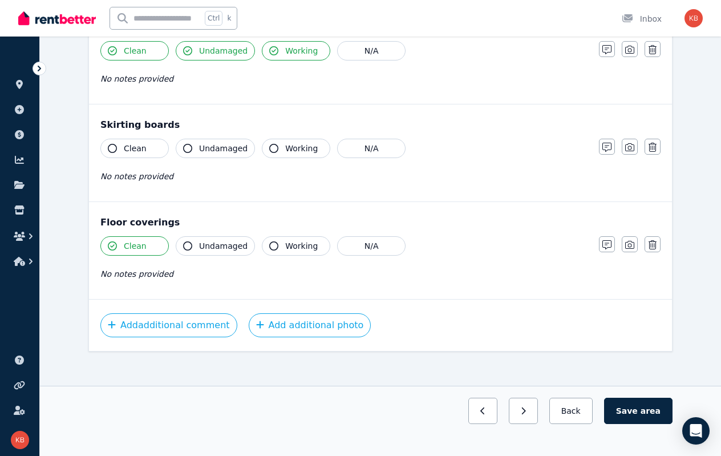
drag, startPoint x: 192, startPoint y: 242, endPoint x: 252, endPoint y: 244, distance: 60.5
click at [192, 242] on button "Undamaged" at bounding box center [215, 245] width 79 height 19
click at [269, 242] on icon "button" at bounding box center [273, 245] width 9 height 9
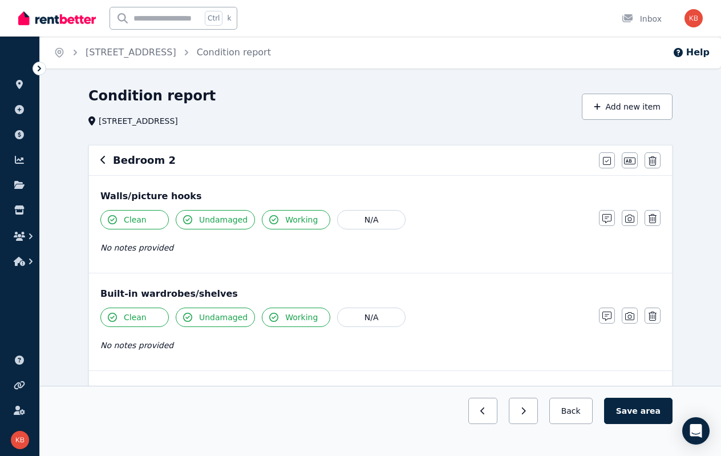
scroll to position [57, 0]
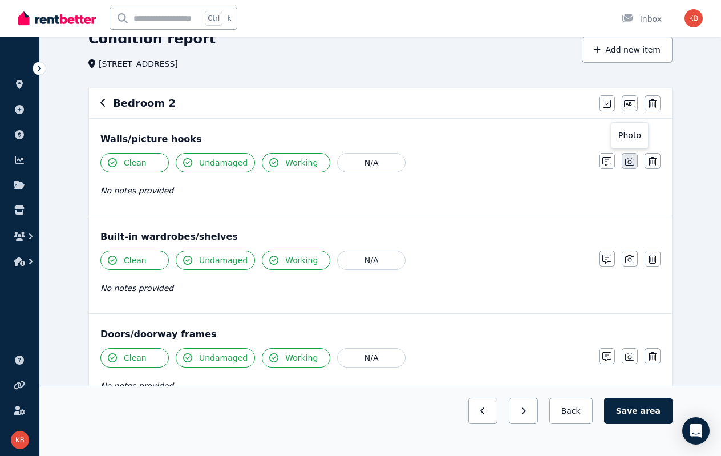
click at [627, 159] on icon "button" at bounding box center [629, 161] width 9 height 8
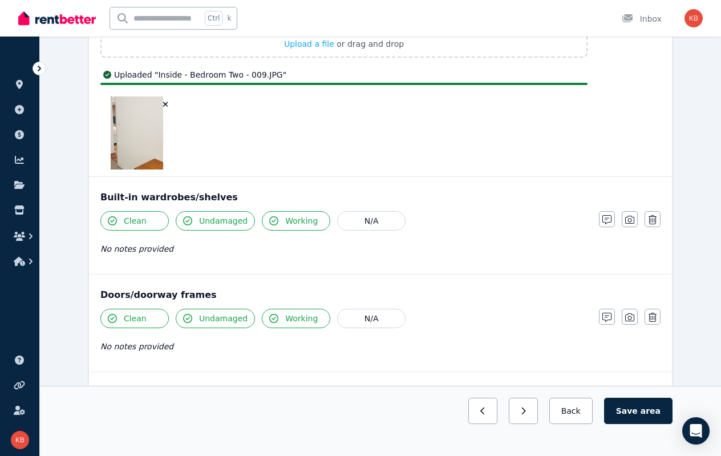
scroll to position [342, 0]
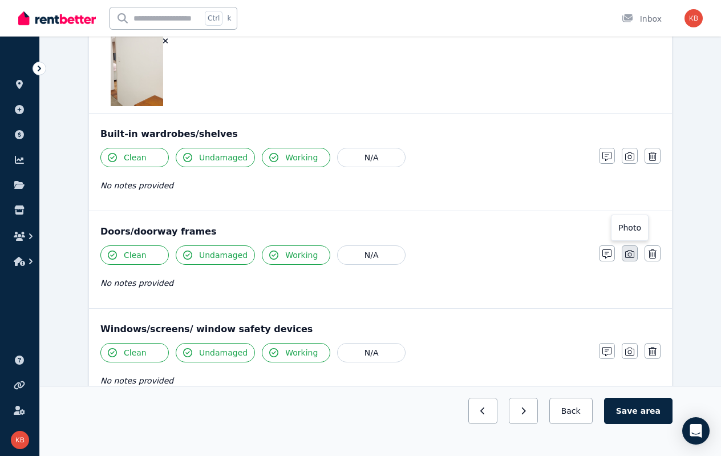
click at [626, 252] on icon "button" at bounding box center [629, 253] width 9 height 9
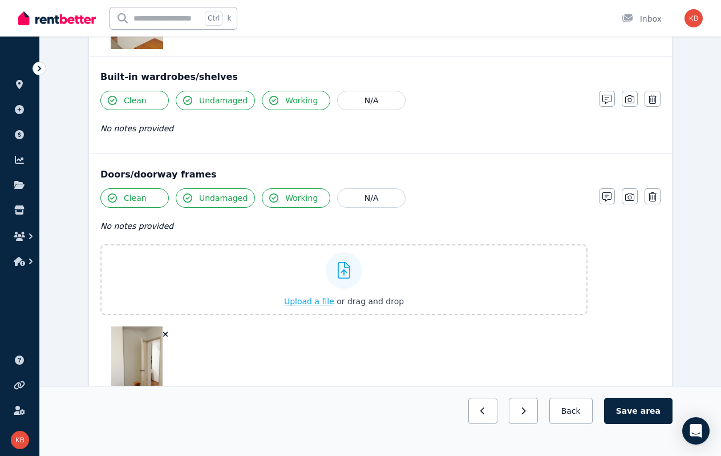
scroll to position [258, 0]
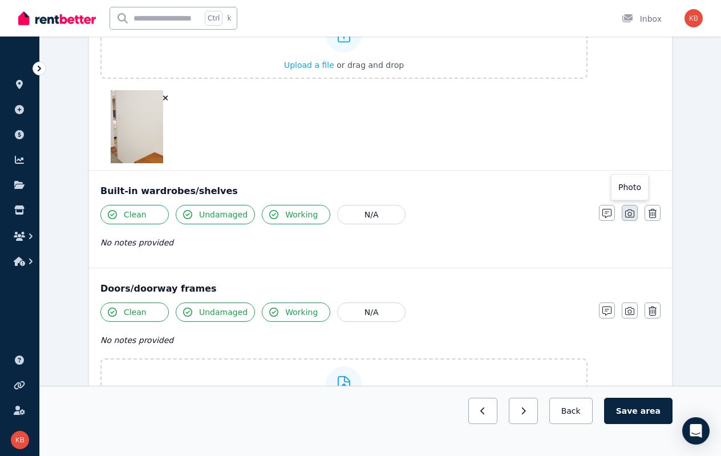
click at [630, 217] on icon "button" at bounding box center [629, 213] width 9 height 9
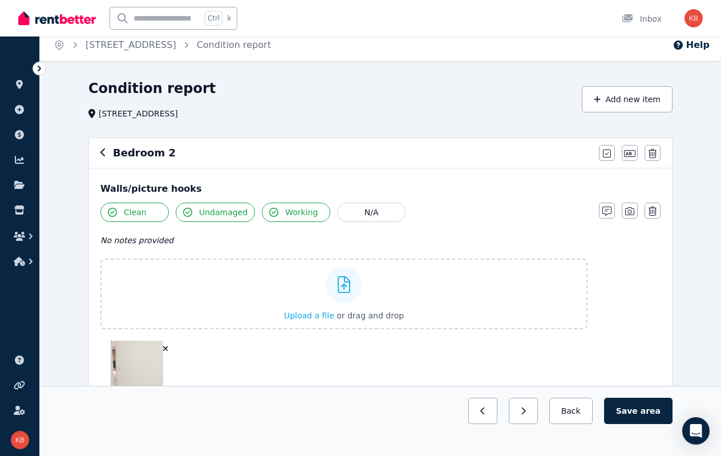
scroll to position [0, 0]
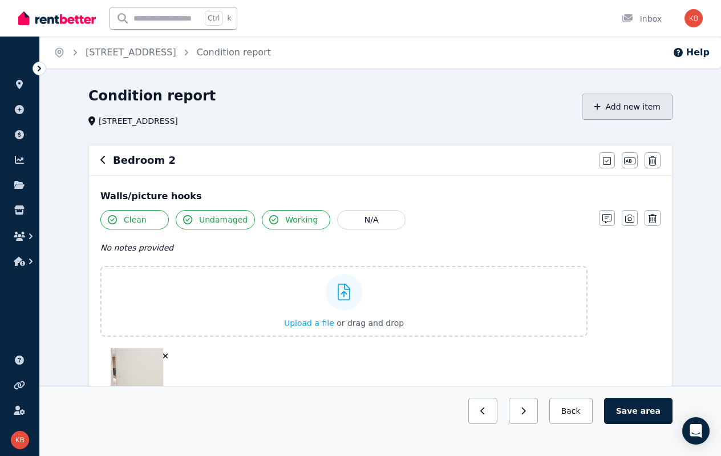
click at [612, 109] on button "Add new item" at bounding box center [627, 107] width 91 height 26
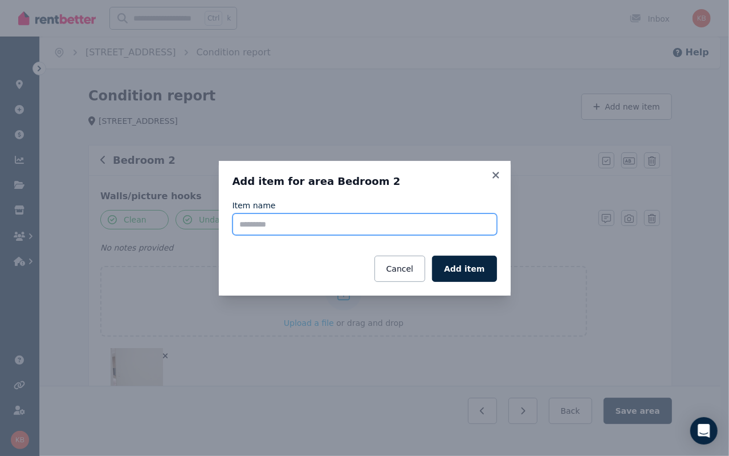
click at [307, 225] on input "Item name" at bounding box center [365, 224] width 265 height 22
type input "**********"
drag, startPoint x: 329, startPoint y: 225, endPoint x: 225, endPoint y: 220, distance: 104.0
click at [225, 220] on div "**********" at bounding box center [365, 228] width 292 height 135
click at [495, 176] on icon at bounding box center [496, 175] width 6 height 6
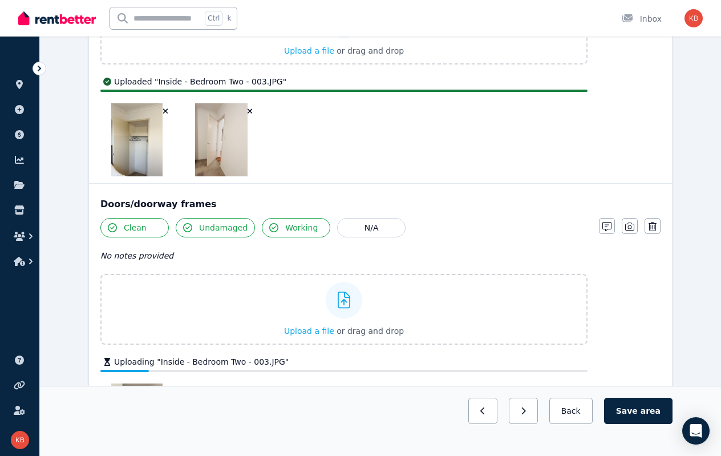
scroll to position [470, 0]
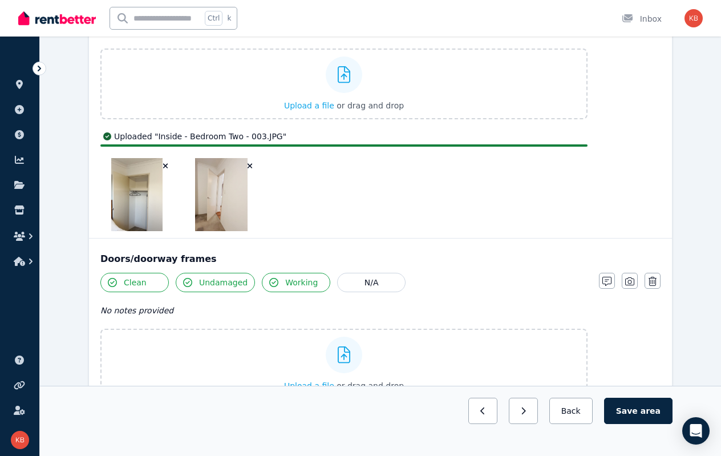
click at [251, 166] on icon "button" at bounding box center [250, 166] width 5 height 5
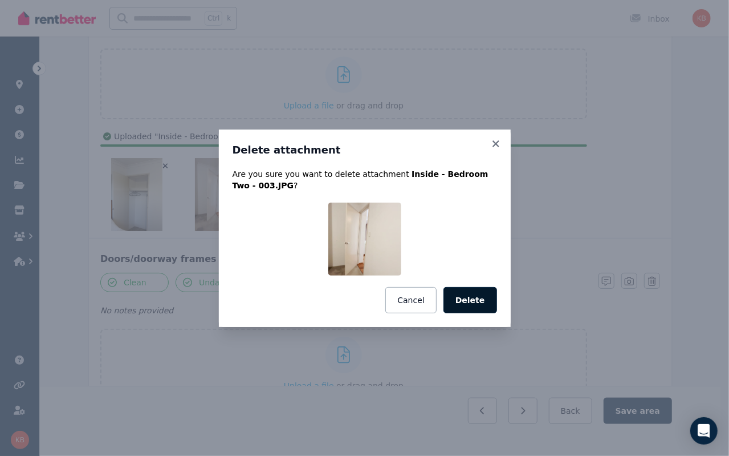
click at [479, 303] on button "Delete" at bounding box center [471, 300] width 54 height 26
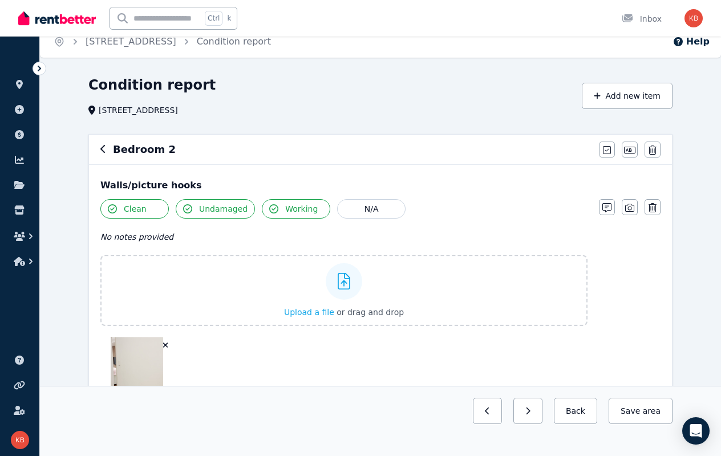
scroll to position [6, 0]
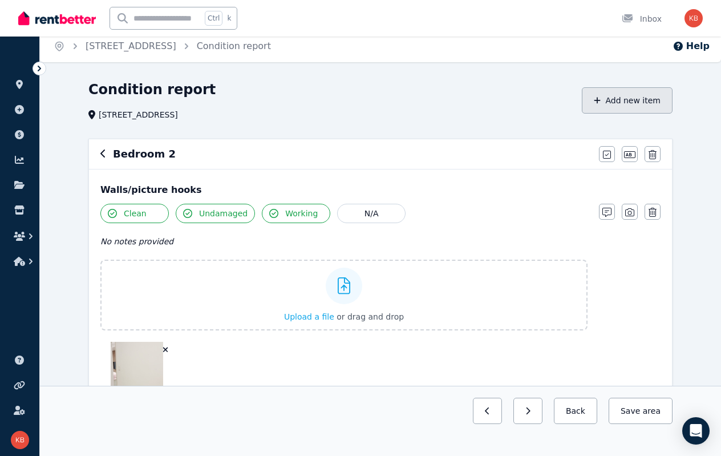
click at [626, 99] on button "Add new item" at bounding box center [627, 100] width 91 height 26
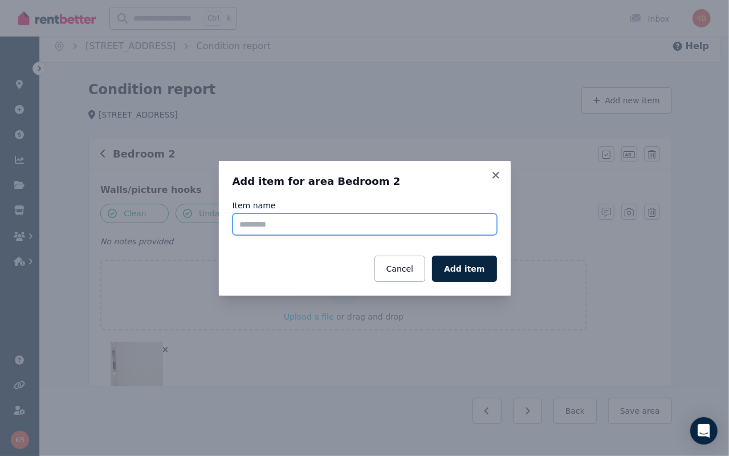
click at [327, 231] on input "Item name" at bounding box center [365, 224] width 265 height 22
type input "**********"
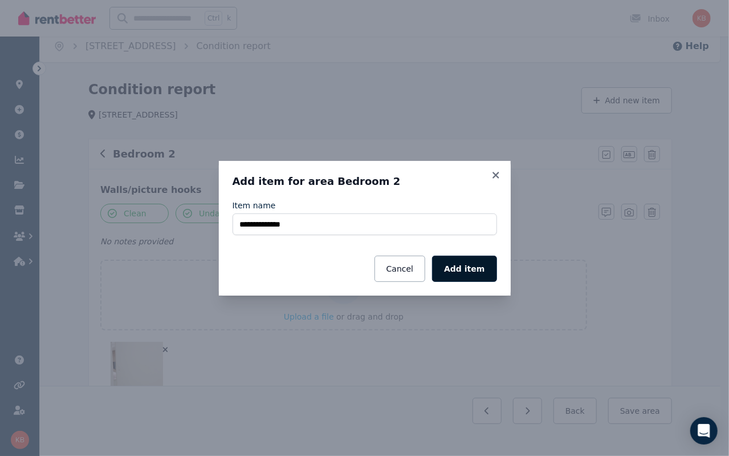
click at [469, 267] on button "Add item" at bounding box center [464, 269] width 64 height 26
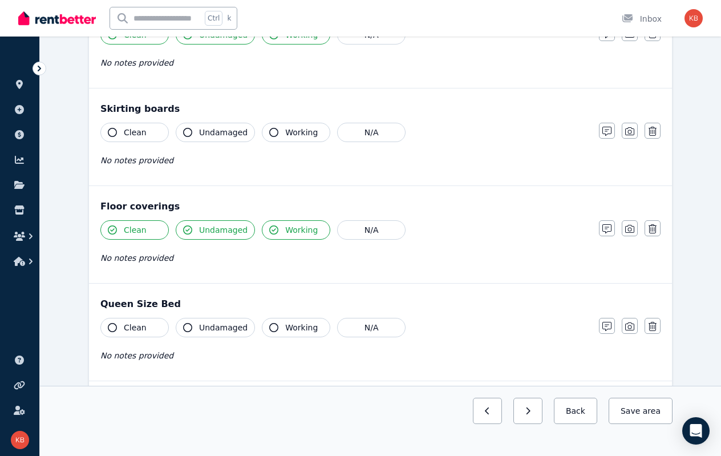
scroll to position [1241, 0]
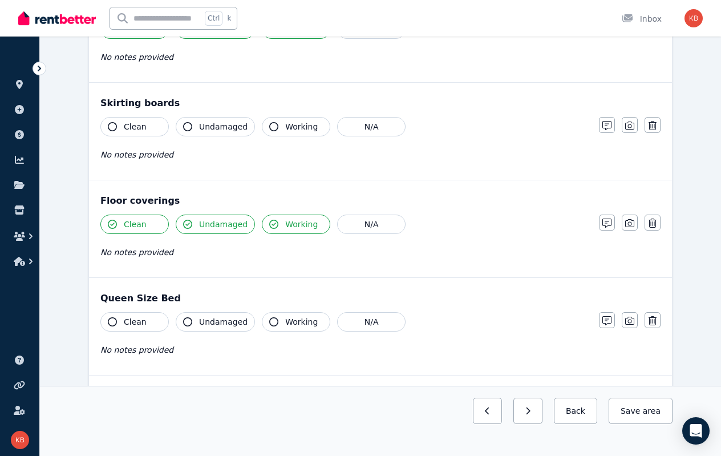
click at [111, 325] on button "Clean" at bounding box center [134, 321] width 68 height 19
click at [220, 321] on span "Undamaged" at bounding box center [223, 321] width 48 height 11
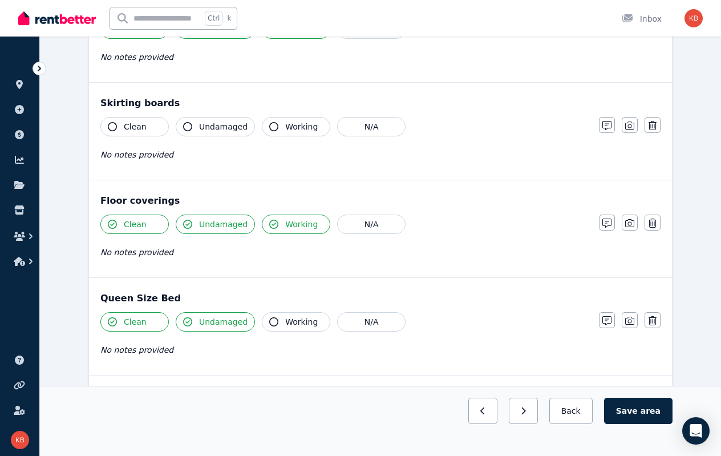
click at [285, 316] on span "Working" at bounding box center [301, 321] width 33 height 11
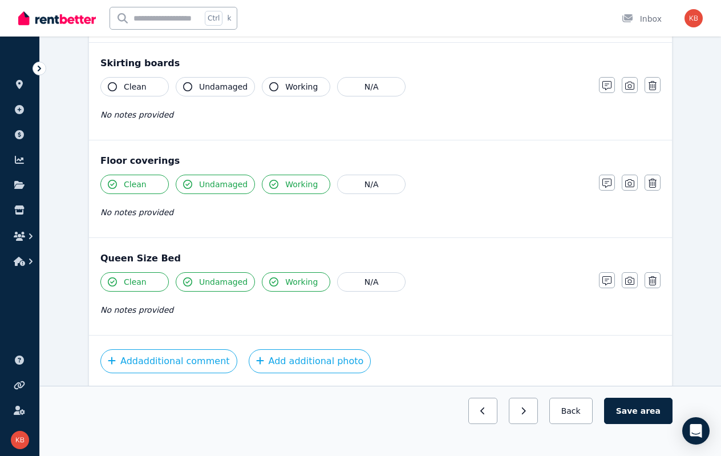
scroll to position [1298, 0]
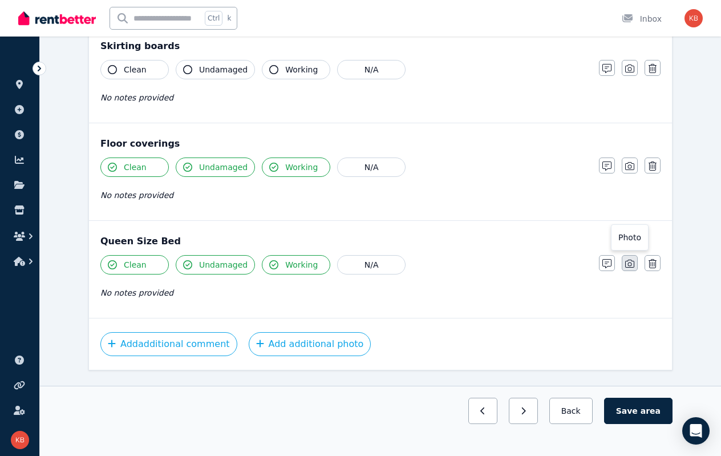
click at [627, 262] on icon "button" at bounding box center [629, 264] width 9 height 8
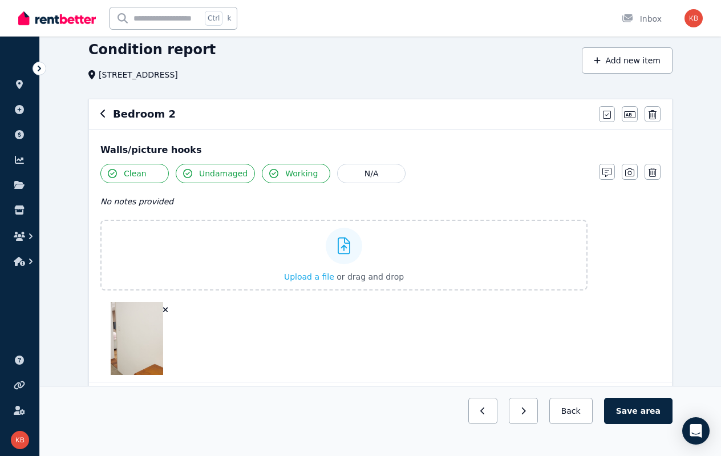
scroll to position [21, 0]
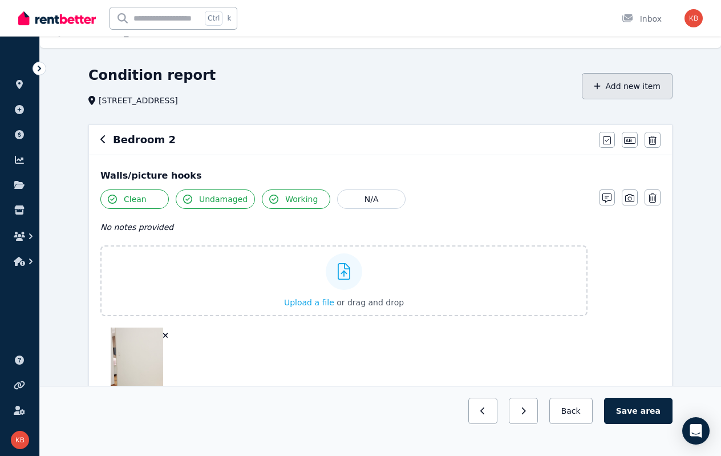
click at [627, 85] on button "Add new item" at bounding box center [627, 86] width 91 height 26
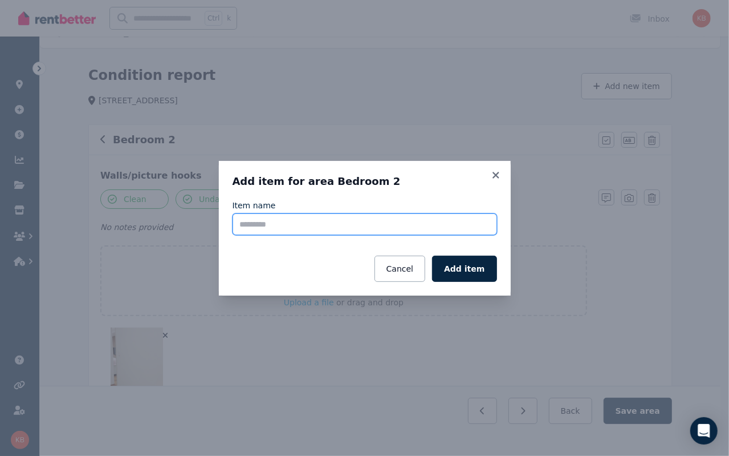
click at [313, 222] on input "Item name" at bounding box center [365, 224] width 265 height 22
click at [495, 174] on icon at bounding box center [496, 175] width 6 height 6
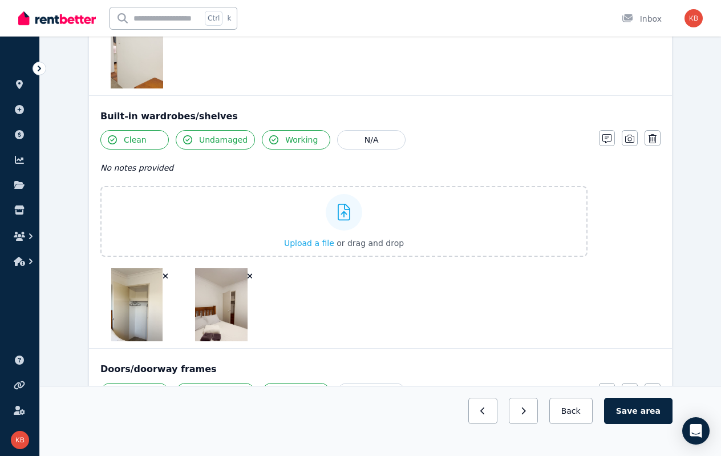
scroll to position [477, 0]
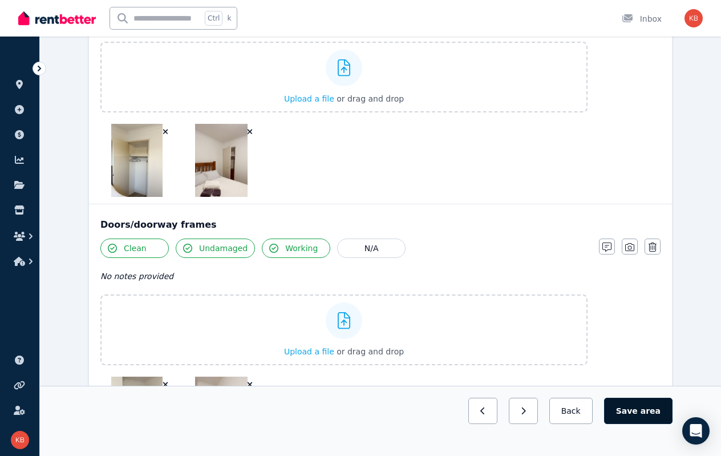
click at [634, 413] on button "Save area" at bounding box center [638, 411] width 68 height 26
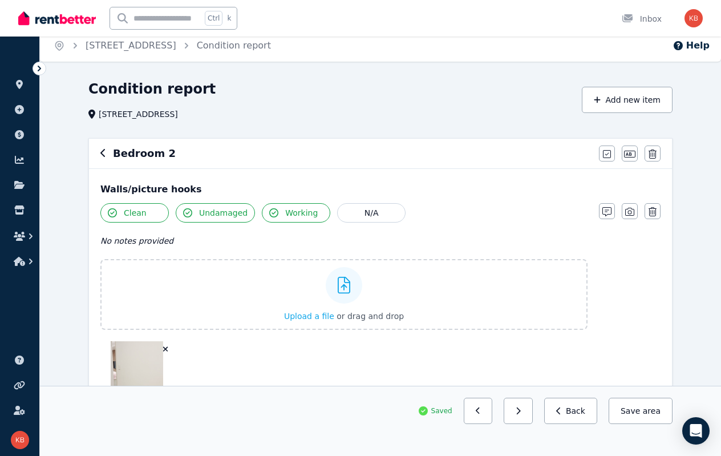
scroll to position [0, 0]
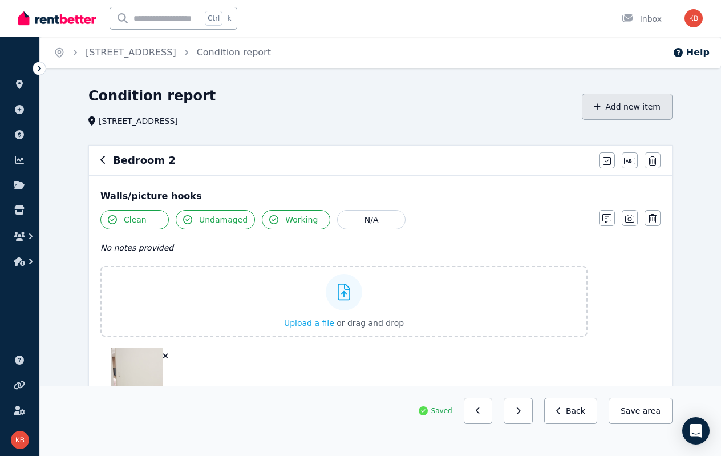
click at [626, 104] on button "Add new item" at bounding box center [627, 107] width 91 height 26
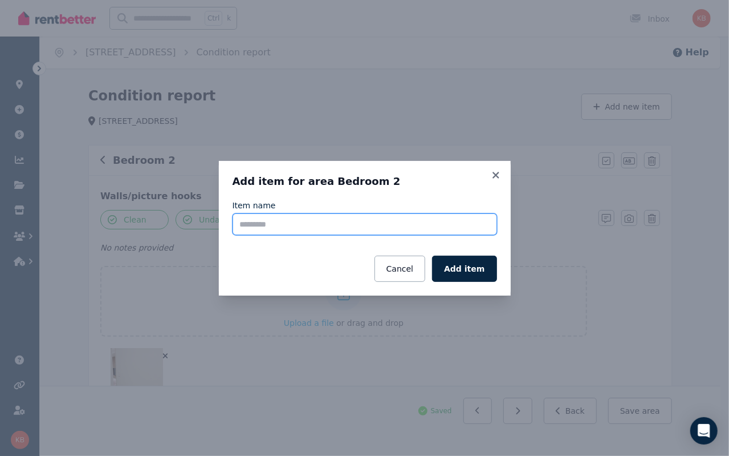
click at [290, 225] on input "Item name" at bounding box center [365, 224] width 265 height 22
paste input "**********"
click at [351, 226] on input "**********" at bounding box center [365, 224] width 265 height 22
click at [265, 226] on input "**********" at bounding box center [365, 224] width 265 height 22
click at [269, 225] on input "**********" at bounding box center [365, 224] width 265 height 22
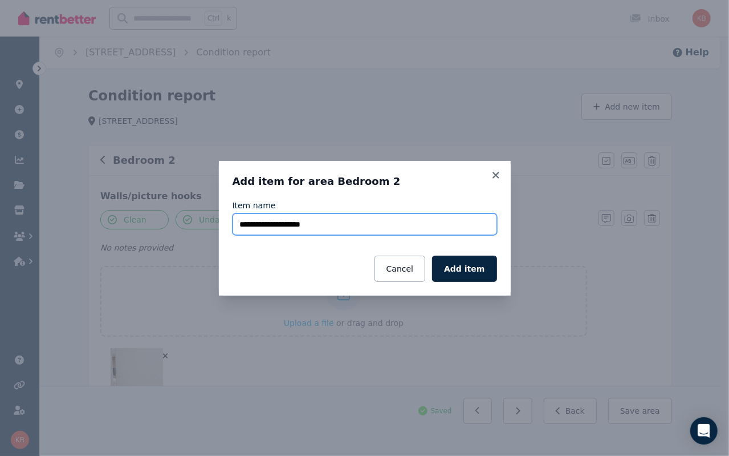
click at [269, 225] on input "**********" at bounding box center [365, 224] width 265 height 22
type input "**********"
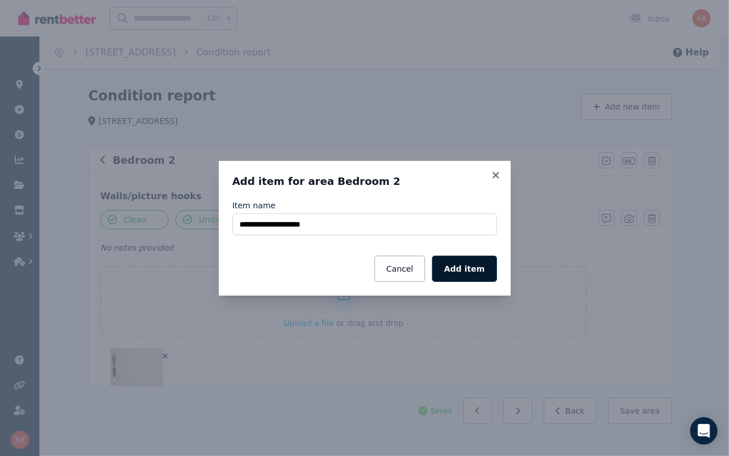
click at [476, 269] on button "Add item" at bounding box center [464, 269] width 64 height 26
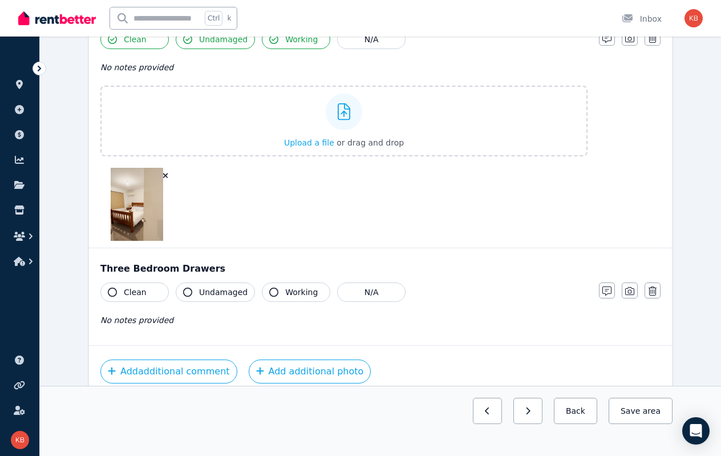
scroll to position [1568, 0]
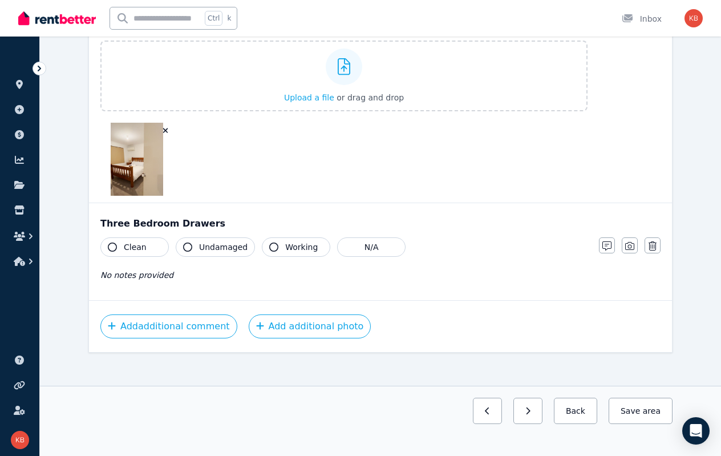
click at [129, 242] on span "Clean" at bounding box center [135, 246] width 23 height 11
drag, startPoint x: 202, startPoint y: 241, endPoint x: 261, endPoint y: 245, distance: 58.9
click at [203, 241] on span "Undamaged" at bounding box center [223, 246] width 48 height 11
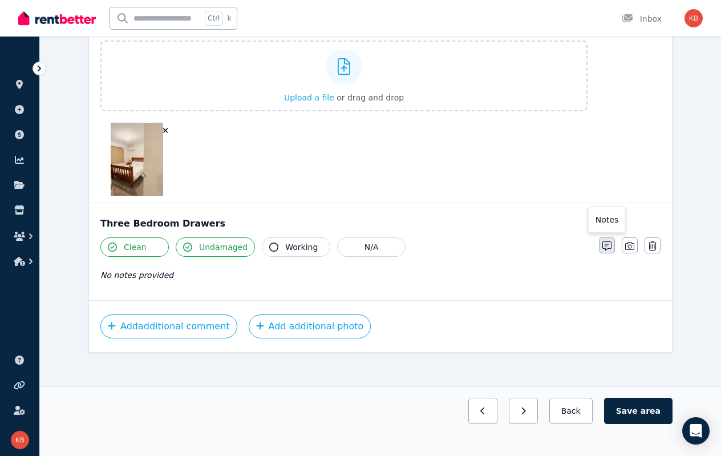
click at [606, 241] on icon "button" at bounding box center [606, 245] width 9 height 9
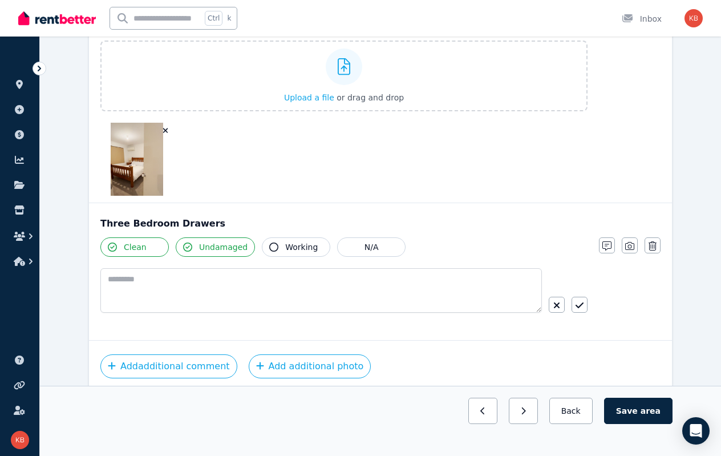
scroll to position [1608, 0]
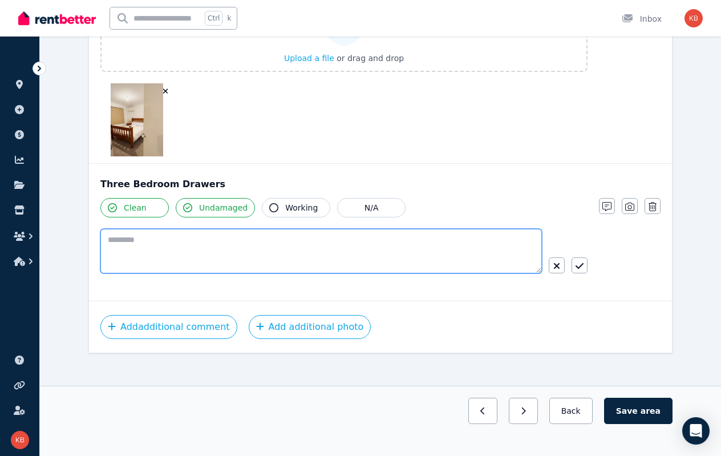
click at [281, 256] on textarea at bounding box center [320, 251] width 441 height 44
click at [261, 234] on textarea "**********" at bounding box center [321, 251] width 442 height 44
type textarea "**********"
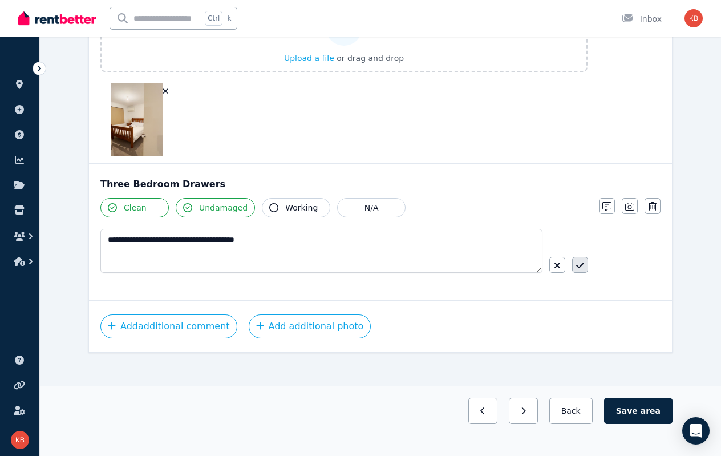
click at [579, 261] on icon "button" at bounding box center [580, 265] width 8 height 9
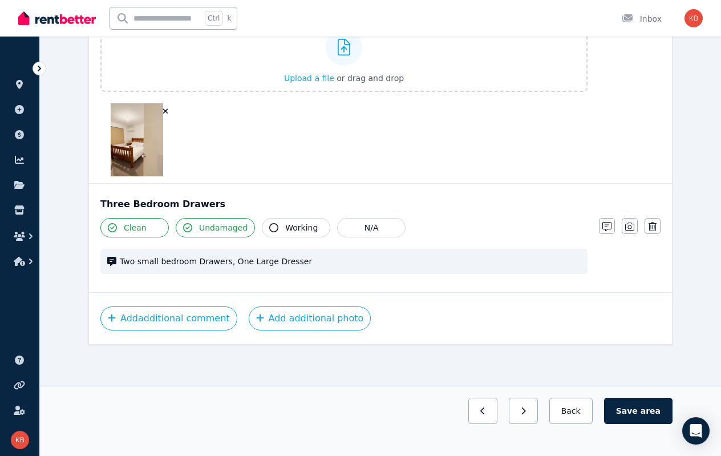
scroll to position [1580, 0]
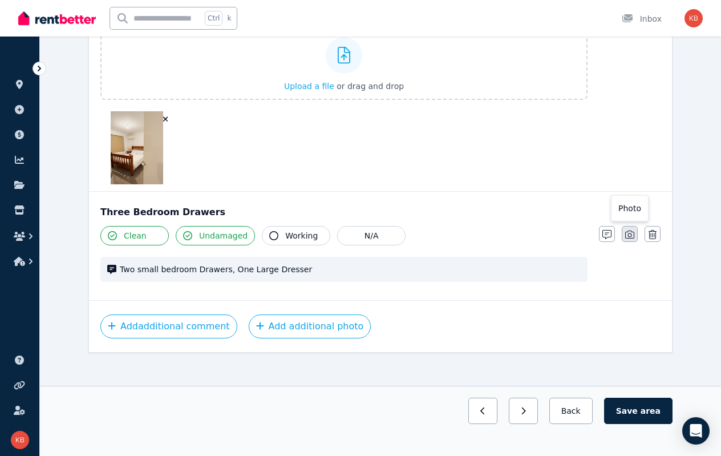
click at [627, 230] on icon "button" at bounding box center [629, 234] width 9 height 9
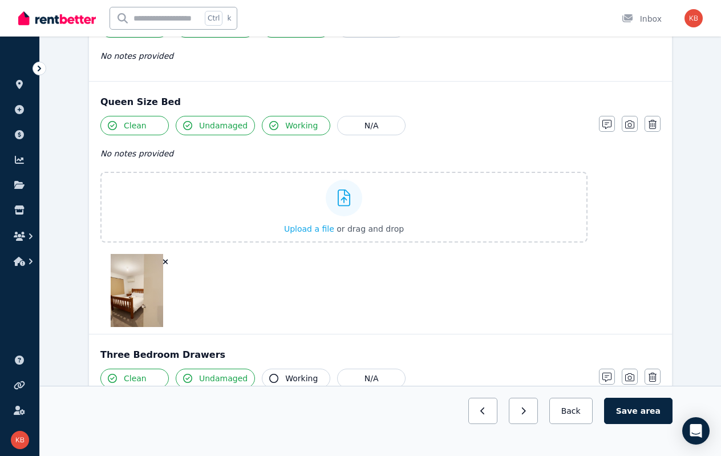
scroll to position [1420, 0]
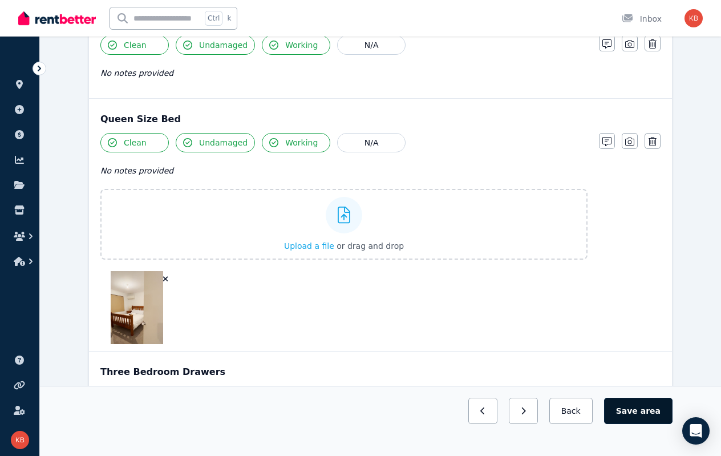
click at [640, 406] on button "Save area" at bounding box center [638, 411] width 68 height 26
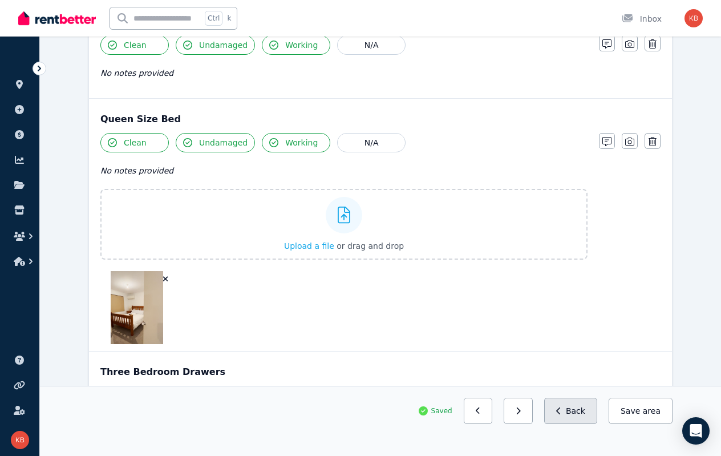
click at [583, 408] on button "Back" at bounding box center [570, 411] width 53 height 26
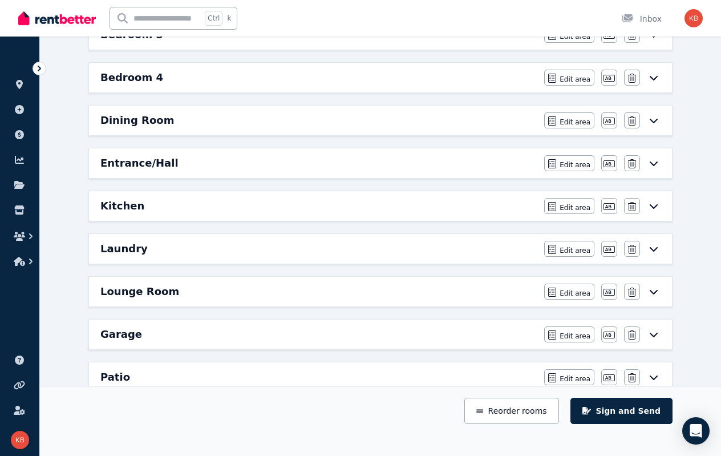
scroll to position [337, 0]
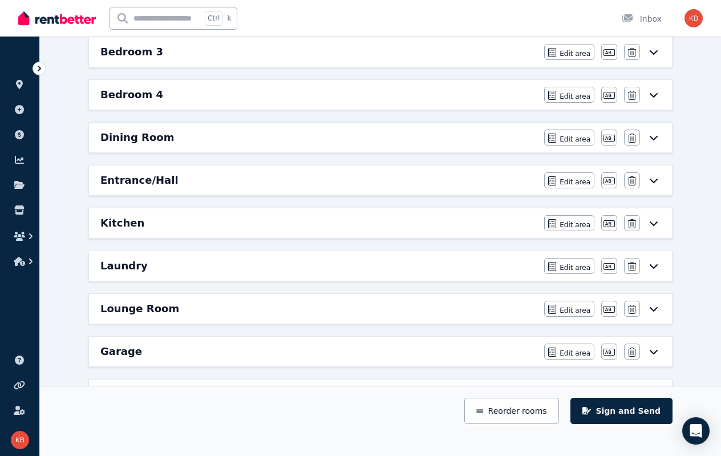
click at [653, 136] on icon at bounding box center [654, 137] width 14 height 9
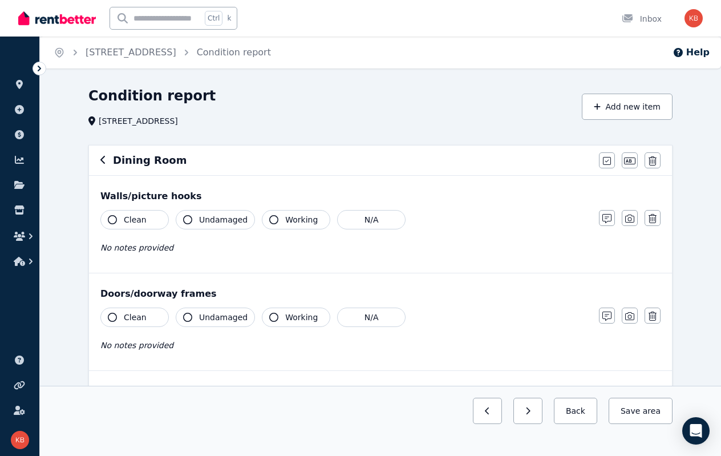
click at [132, 221] on span "Clean" at bounding box center [135, 219] width 23 height 11
click at [209, 222] on span "Undamaged" at bounding box center [223, 219] width 48 height 11
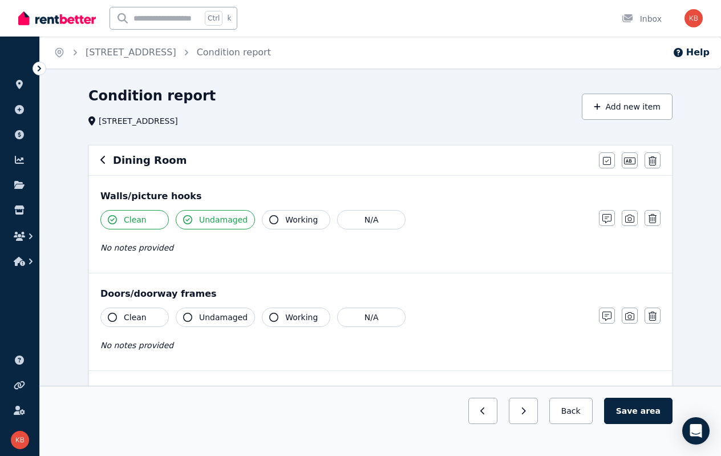
click at [278, 222] on button "Working" at bounding box center [296, 219] width 68 height 19
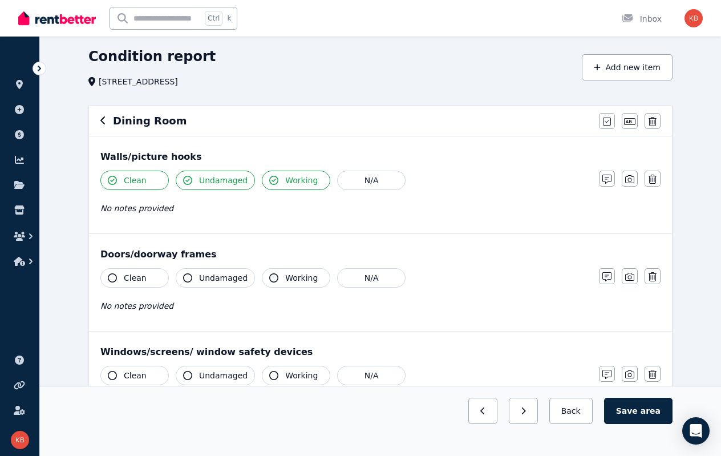
scroll to position [57, 0]
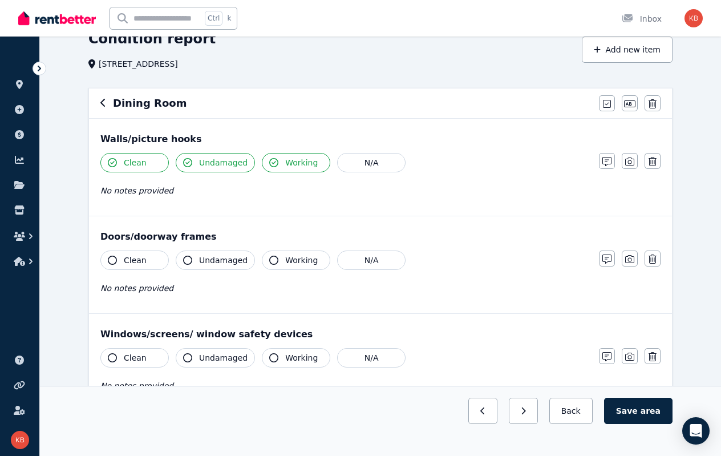
click at [125, 260] on span "Clean" at bounding box center [135, 259] width 23 height 11
click at [210, 260] on span "Undamaged" at bounding box center [223, 259] width 48 height 11
click at [285, 257] on span "Working" at bounding box center [301, 259] width 33 height 11
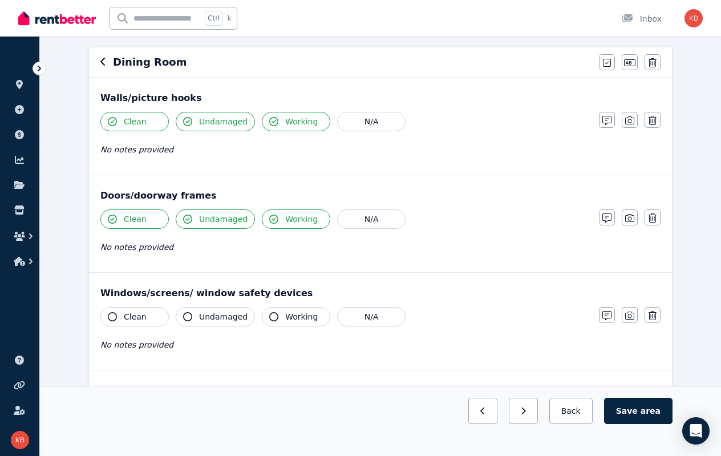
scroll to position [114, 0]
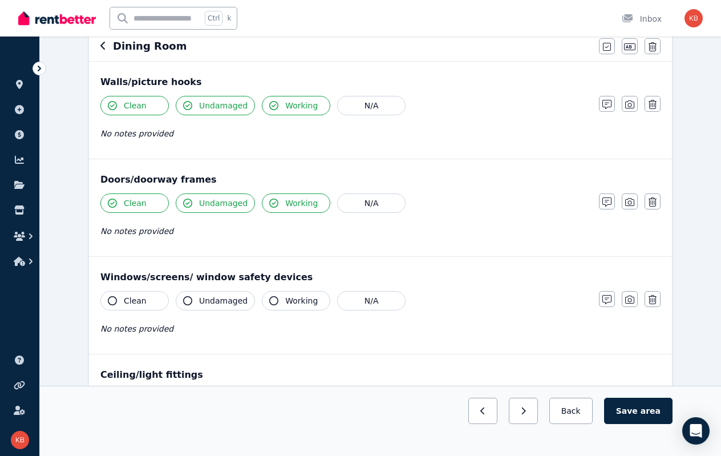
click at [271, 303] on button "Working" at bounding box center [296, 300] width 68 height 19
click at [206, 299] on span "Undamaged" at bounding box center [223, 300] width 48 height 11
click at [120, 296] on button "Clean" at bounding box center [134, 300] width 68 height 19
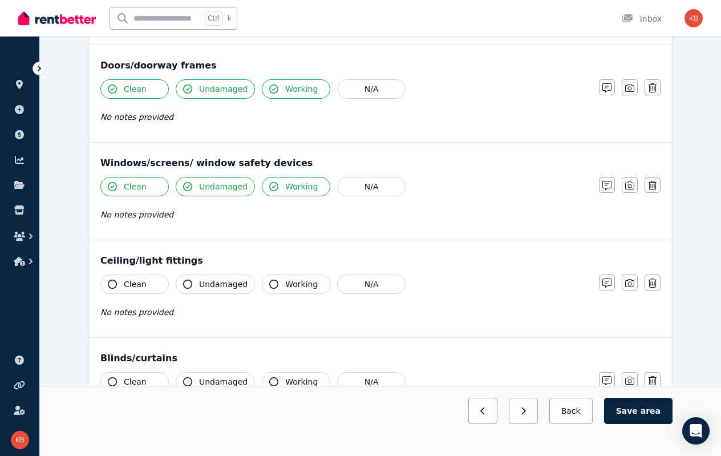
click at [137, 288] on button "Clean" at bounding box center [134, 283] width 68 height 19
drag, startPoint x: 214, startPoint y: 287, endPoint x: 220, endPoint y: 286, distance: 6.4
click at [214, 287] on span "Undamaged" at bounding box center [223, 283] width 48 height 11
click at [285, 280] on span "Working" at bounding box center [301, 283] width 33 height 11
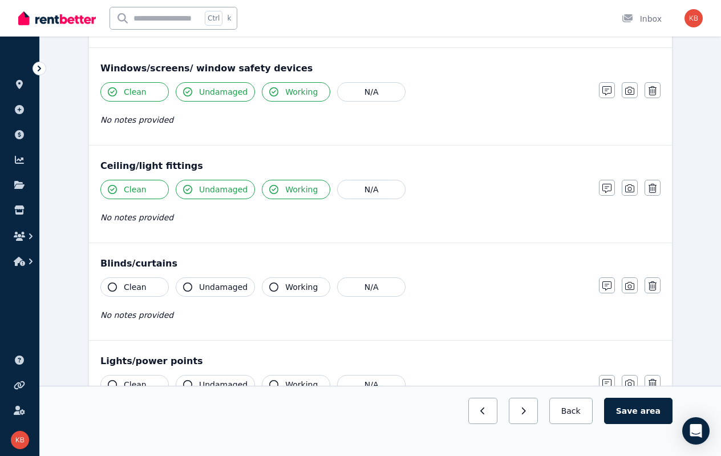
scroll to position [342, 0]
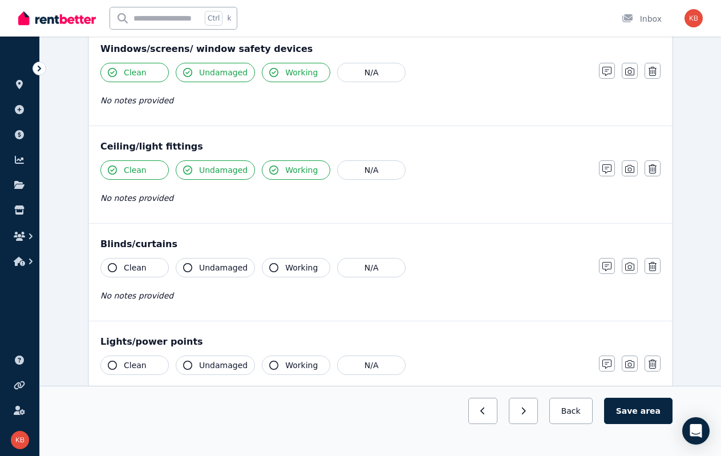
drag, startPoint x: 140, startPoint y: 271, endPoint x: 148, endPoint y: 270, distance: 8.1
click at [140, 270] on button "Clean" at bounding box center [134, 267] width 68 height 19
click at [221, 267] on span "Undamaged" at bounding box center [223, 267] width 48 height 11
click at [291, 266] on span "Working" at bounding box center [301, 267] width 33 height 11
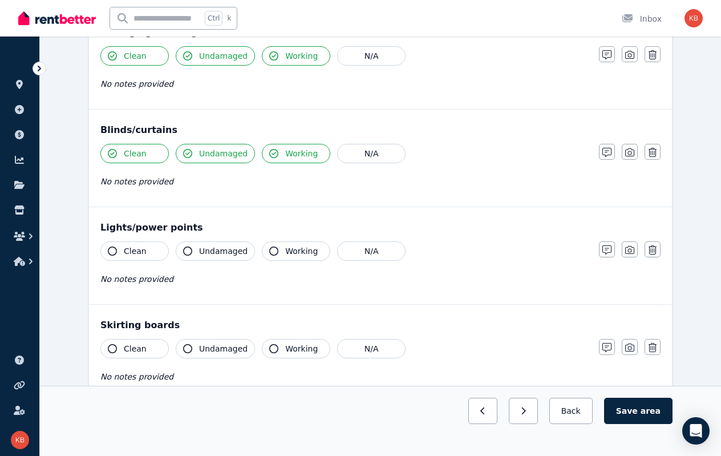
click at [124, 249] on span "Clean" at bounding box center [135, 250] width 23 height 11
drag, startPoint x: 206, startPoint y: 249, endPoint x: 244, endPoint y: 250, distance: 37.1
click at [206, 250] on span "Undamaged" at bounding box center [223, 250] width 48 height 11
click at [306, 253] on button "Working" at bounding box center [296, 250] width 68 height 19
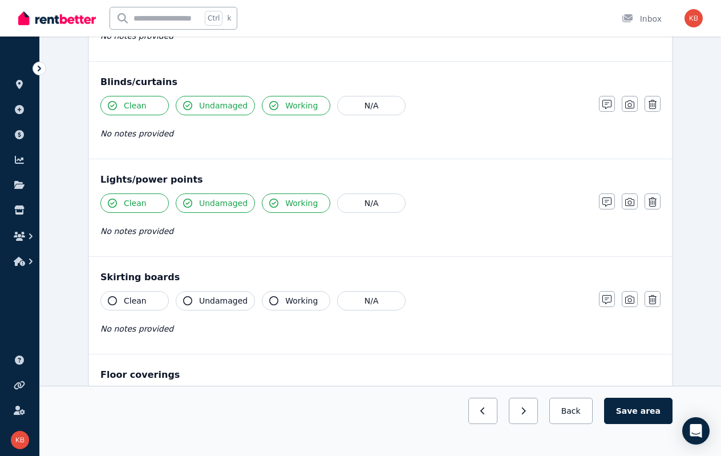
scroll to position [570, 0]
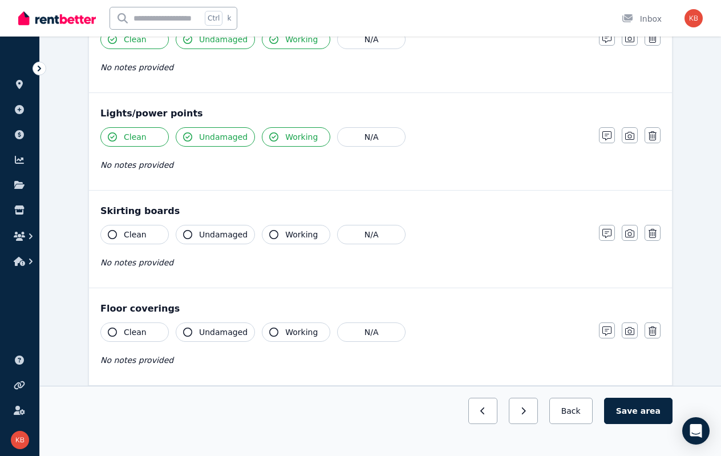
click at [136, 234] on span "Clean" at bounding box center [135, 234] width 23 height 11
click at [131, 231] on span "Clean" at bounding box center [135, 234] width 23 height 11
click at [113, 232] on icon "button" at bounding box center [112, 234] width 9 height 9
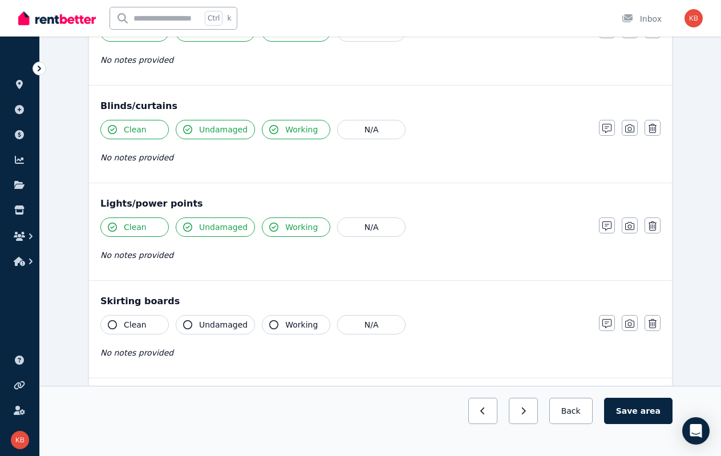
scroll to position [456, 0]
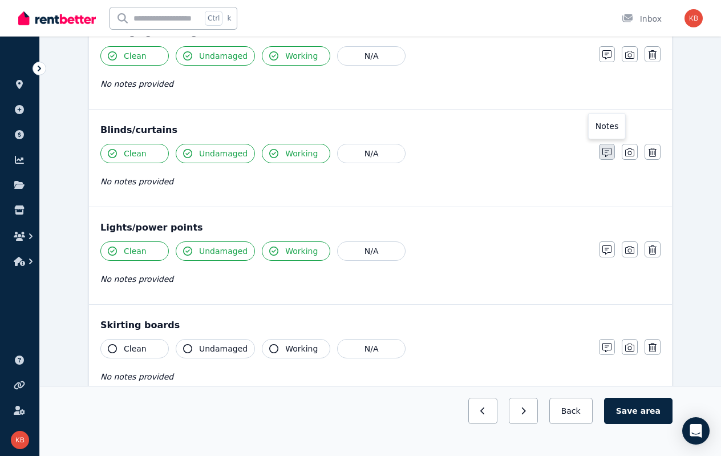
click at [607, 148] on icon "button" at bounding box center [606, 152] width 9 height 9
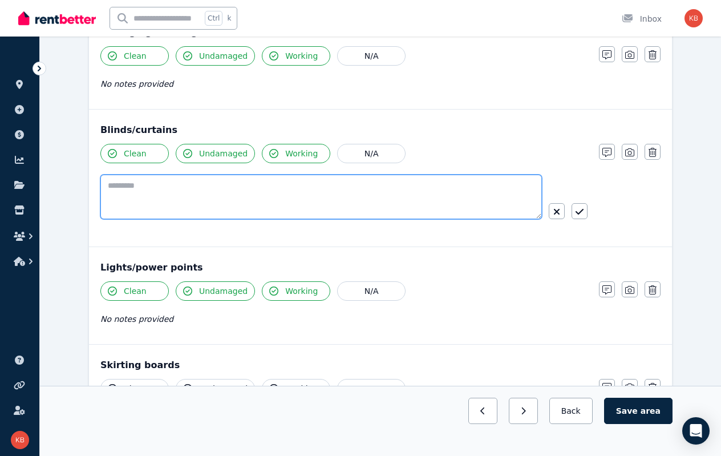
click at [189, 181] on textarea at bounding box center [320, 197] width 441 height 44
drag, startPoint x: 238, startPoint y: 185, endPoint x: 90, endPoint y: 176, distance: 149.1
click at [90, 176] on div "**********" at bounding box center [380, 178] width 583 height 136
type textarea "**********"
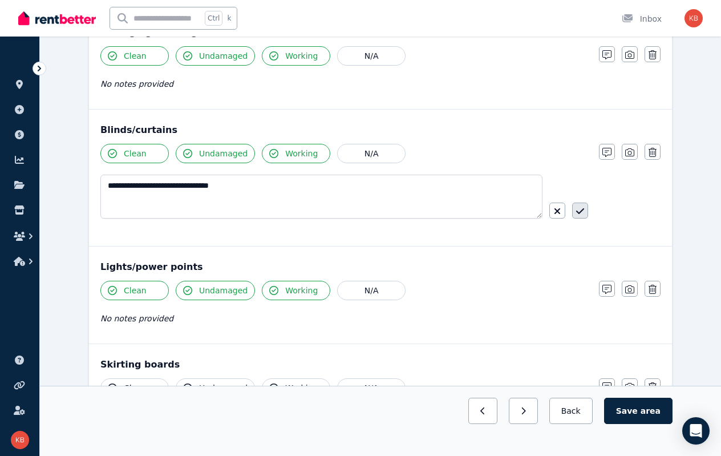
click at [577, 206] on icon "button" at bounding box center [580, 210] width 8 height 9
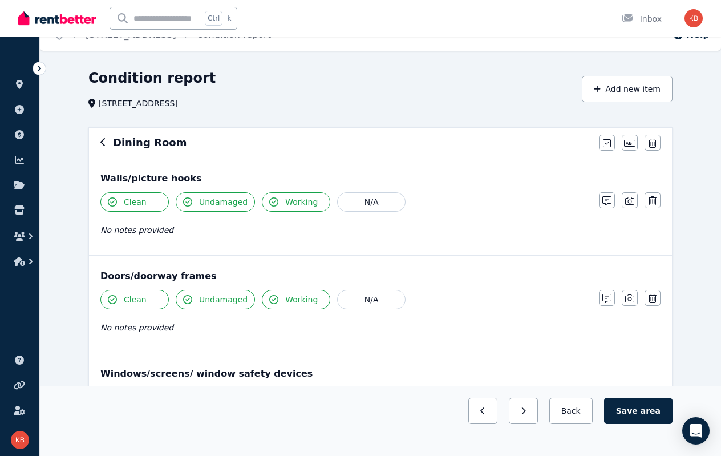
scroll to position [0, 0]
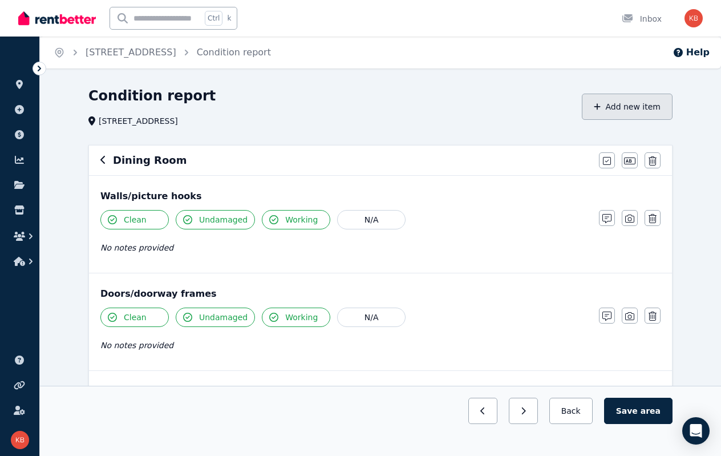
click at [619, 107] on button "Add new item" at bounding box center [627, 107] width 91 height 26
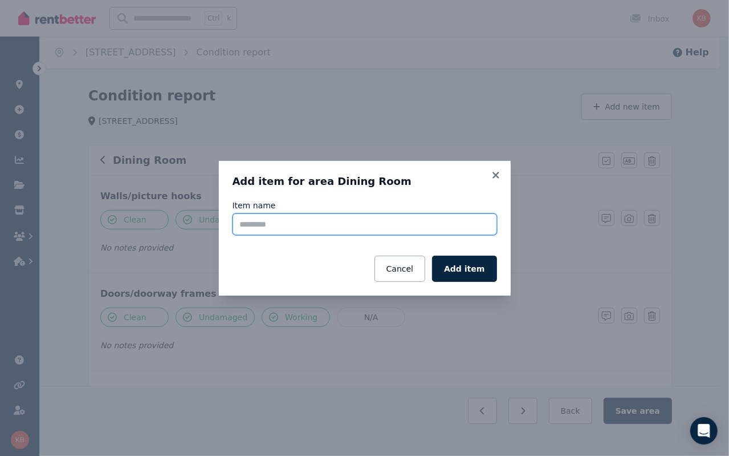
click at [294, 228] on input "Item name" at bounding box center [365, 224] width 265 height 22
type input "**********"
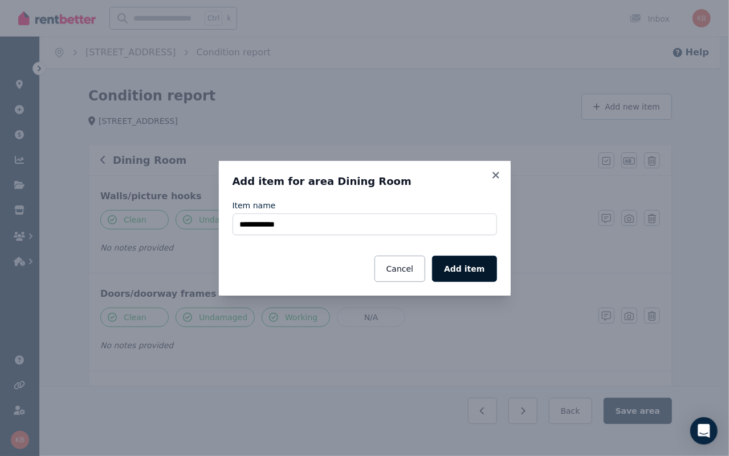
click at [464, 267] on button "Add item" at bounding box center [464, 269] width 64 height 26
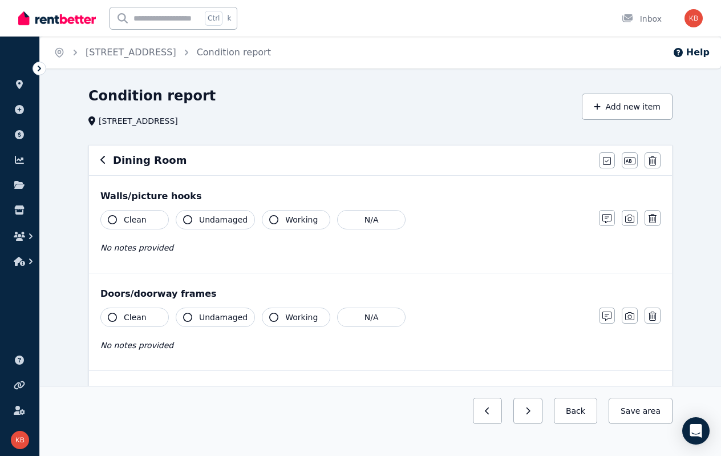
click at [133, 223] on span "Clean" at bounding box center [135, 219] width 23 height 11
click at [201, 221] on span "Undamaged" at bounding box center [223, 219] width 48 height 11
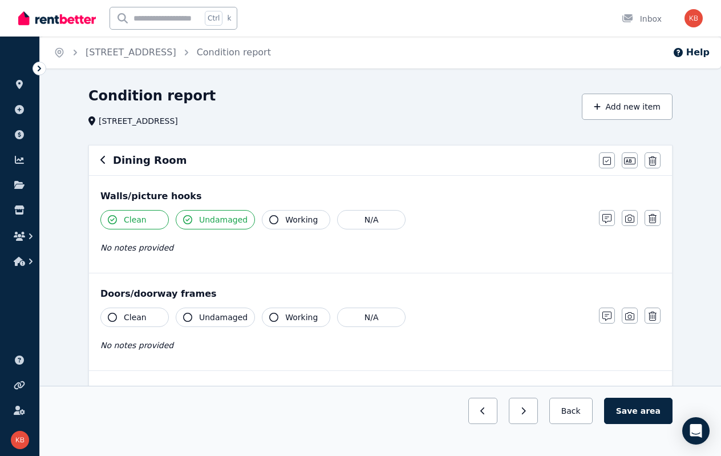
click at [270, 217] on icon "button" at bounding box center [273, 219] width 9 height 9
click at [277, 314] on button "Working" at bounding box center [296, 316] width 68 height 19
click at [197, 315] on button "Undamaged" at bounding box center [215, 316] width 79 height 19
click at [139, 315] on span "Clean" at bounding box center [135, 316] width 23 height 11
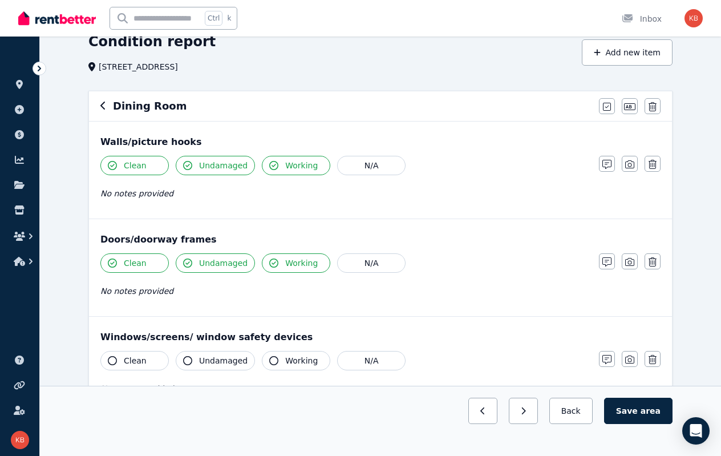
scroll to position [114, 0]
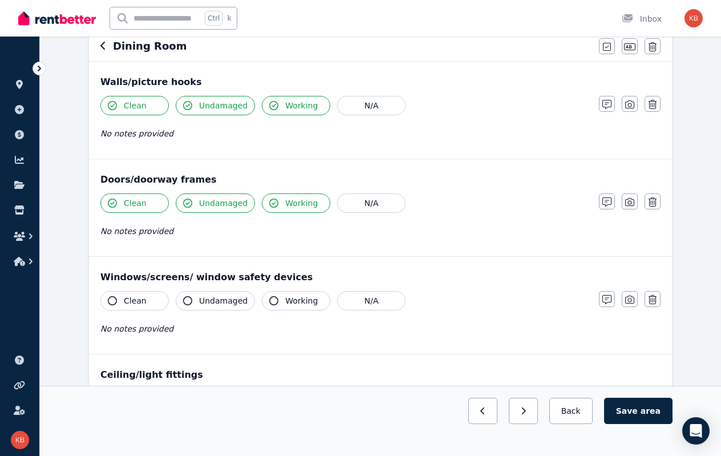
click at [129, 297] on span "Clean" at bounding box center [135, 300] width 23 height 11
click at [209, 300] on span "Undamaged" at bounding box center [223, 300] width 48 height 11
click at [269, 301] on icon "button" at bounding box center [273, 300] width 9 height 9
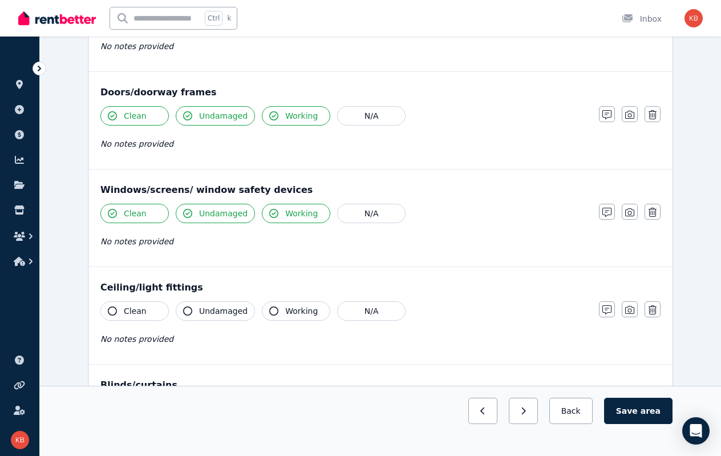
scroll to position [285, 0]
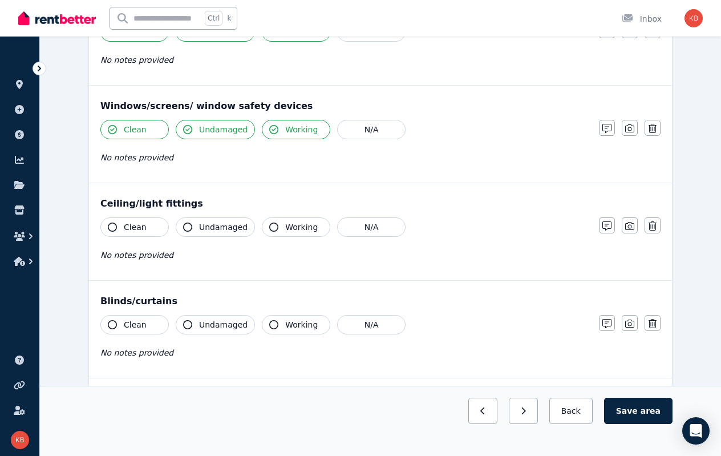
drag, startPoint x: 120, startPoint y: 228, endPoint x: 206, endPoint y: 232, distance: 86.8
click at [121, 228] on button "Clean" at bounding box center [134, 226] width 68 height 19
click at [217, 231] on button "Undamaged" at bounding box center [215, 226] width 79 height 19
click at [289, 233] on button "Working" at bounding box center [296, 226] width 68 height 19
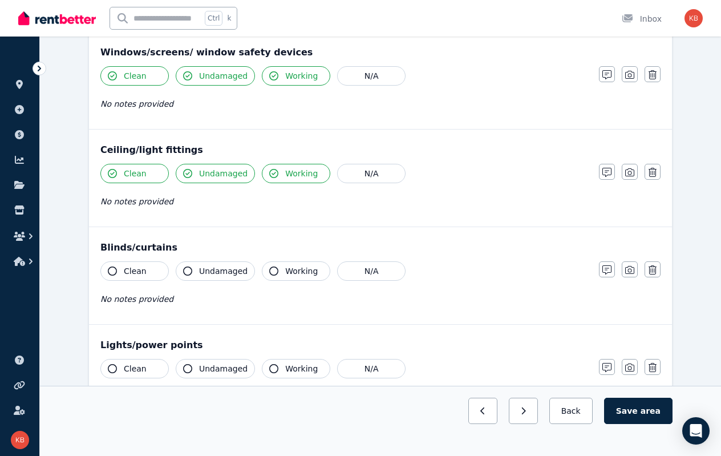
scroll to position [399, 0]
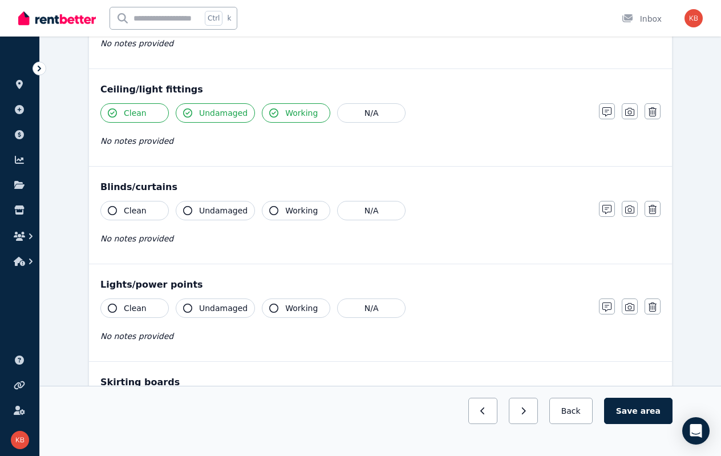
click at [138, 208] on span "Clean" at bounding box center [135, 210] width 23 height 11
drag, startPoint x: 208, startPoint y: 212, endPoint x: 276, endPoint y: 213, distance: 68.5
click at [208, 212] on span "Undamaged" at bounding box center [223, 210] width 48 height 11
click at [289, 213] on span "Working" at bounding box center [301, 210] width 33 height 11
click at [262, 305] on button "Working" at bounding box center [296, 307] width 68 height 19
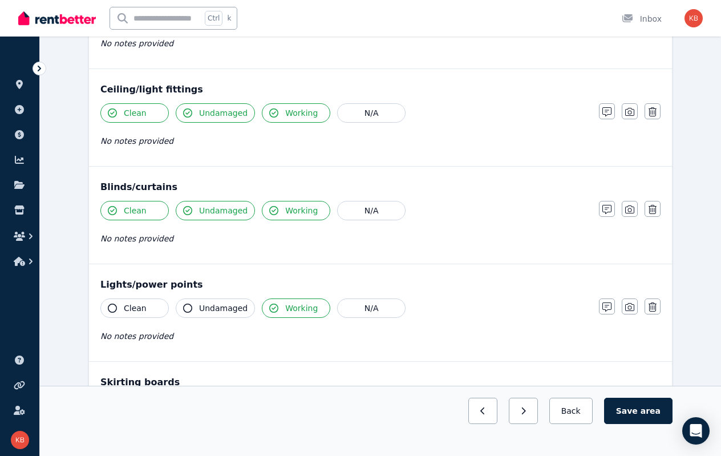
click at [202, 305] on span "Undamaged" at bounding box center [223, 307] width 48 height 11
click at [132, 302] on span "Clean" at bounding box center [135, 307] width 23 height 11
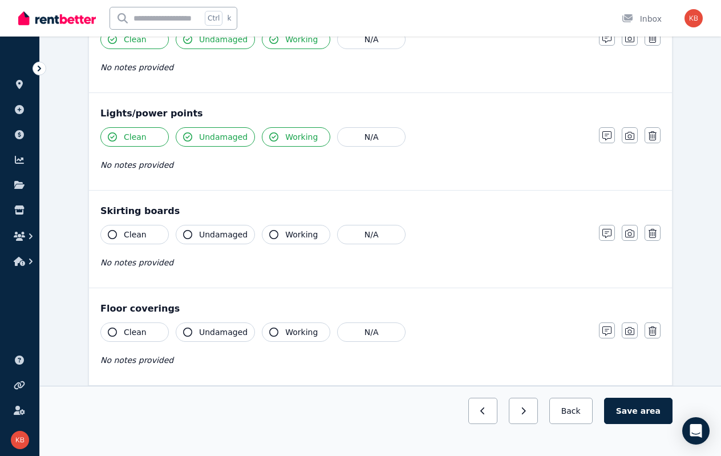
click at [131, 229] on span "Clean" at bounding box center [135, 234] width 23 height 11
click at [226, 233] on span "Undamaged" at bounding box center [223, 234] width 48 height 11
click at [202, 236] on span "Undamaged" at bounding box center [223, 234] width 48 height 11
click at [134, 233] on span "Clean" at bounding box center [135, 234] width 23 height 11
click at [195, 230] on button "Undamaged" at bounding box center [215, 234] width 79 height 19
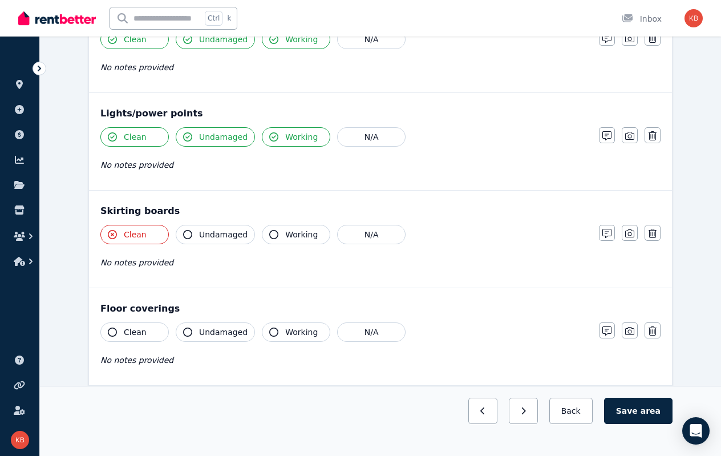
click at [132, 230] on span "Clean" at bounding box center [135, 234] width 23 height 11
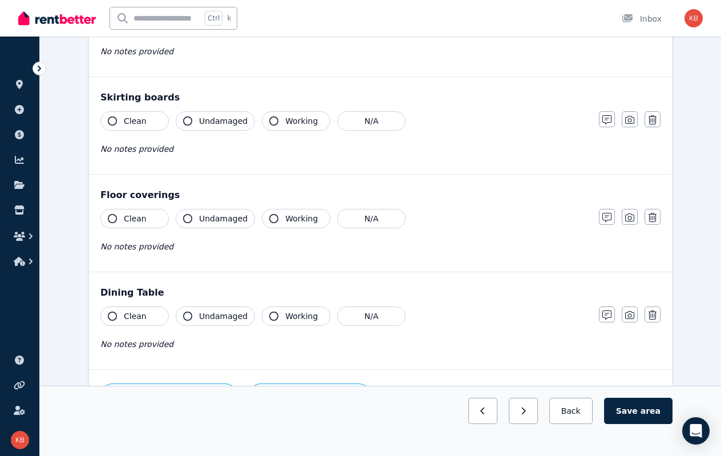
scroll to position [684, 0]
click at [133, 213] on span "Clean" at bounding box center [135, 217] width 23 height 11
click at [209, 217] on span "Undamaged" at bounding box center [223, 217] width 48 height 11
click at [278, 216] on button "Working" at bounding box center [296, 217] width 68 height 19
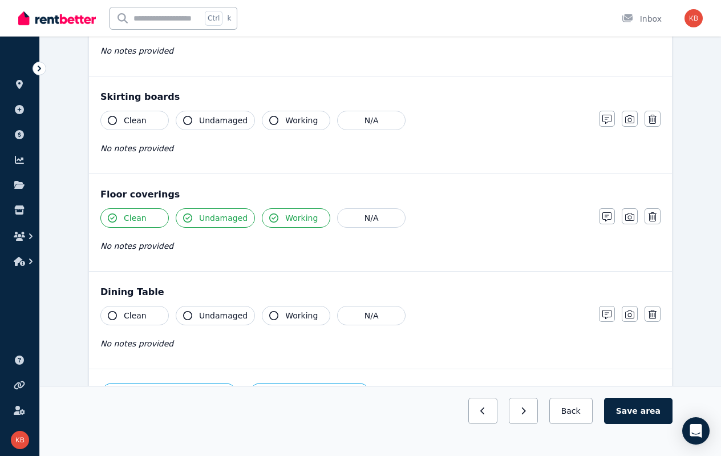
click at [136, 310] on span "Clean" at bounding box center [135, 315] width 23 height 11
drag, startPoint x: 204, startPoint y: 309, endPoint x: 249, endPoint y: 310, distance: 45.1
click at [204, 310] on span "Undamaged" at bounding box center [223, 315] width 48 height 11
drag, startPoint x: 283, startPoint y: 310, endPoint x: 294, endPoint y: 311, distance: 10.9
click at [285, 310] on span "Working" at bounding box center [301, 315] width 33 height 11
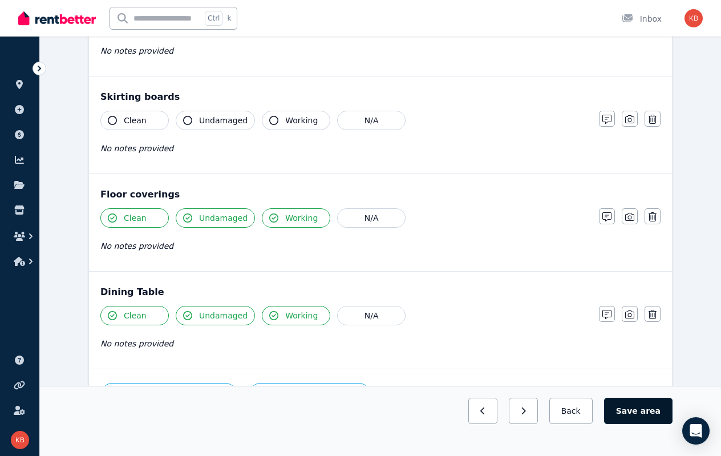
click at [636, 412] on button "Save area" at bounding box center [638, 411] width 68 height 26
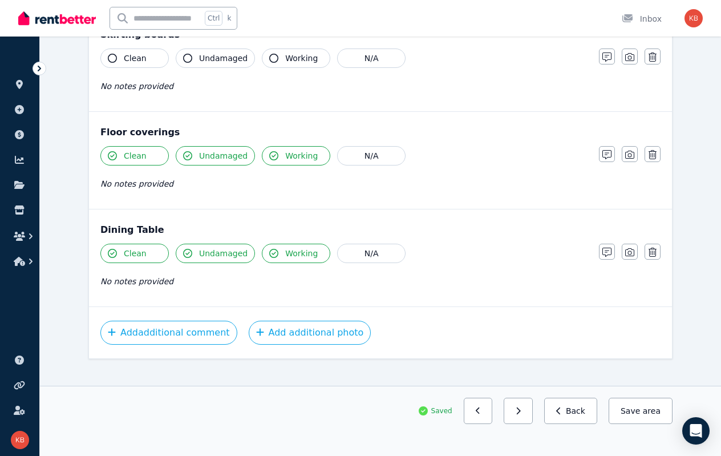
scroll to position [754, 0]
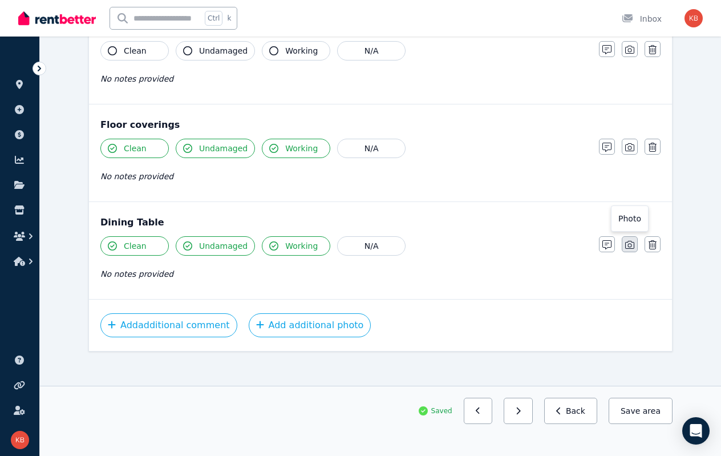
click at [629, 241] on icon "button" at bounding box center [629, 244] width 9 height 9
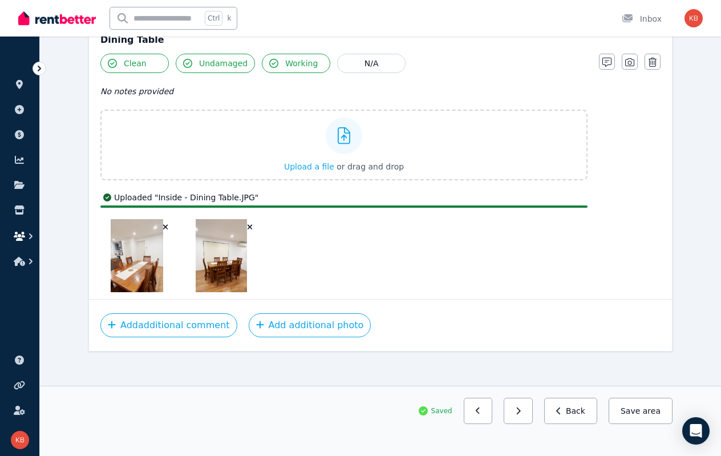
scroll to position [909, 0]
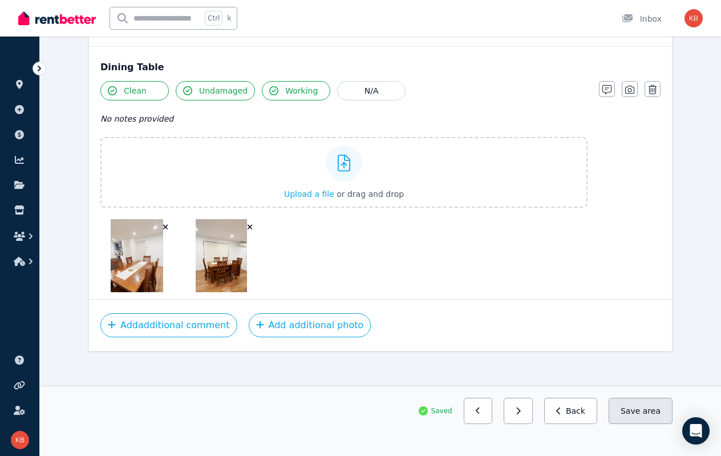
click at [637, 412] on button "Save area" at bounding box center [641, 411] width 64 height 26
click at [561, 412] on icon "button" at bounding box center [558, 411] width 5 height 8
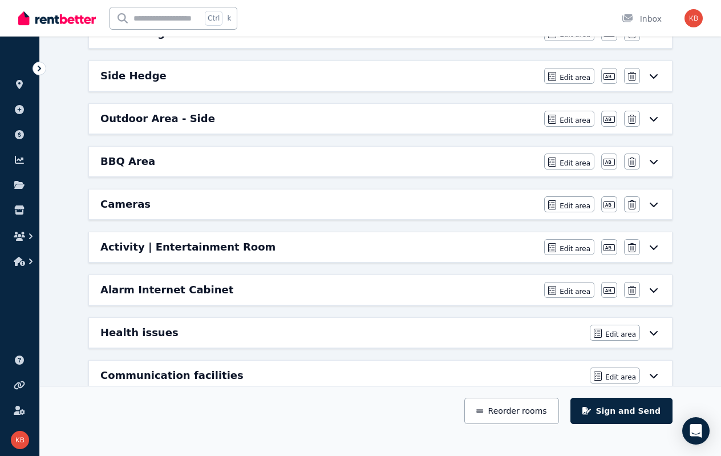
scroll to position [964, 0]
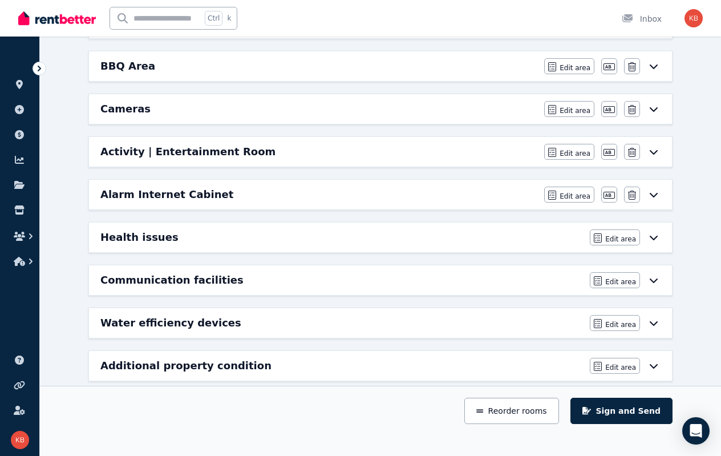
click at [201, 358] on h6 "Additional property condition" at bounding box center [185, 366] width 171 height 16
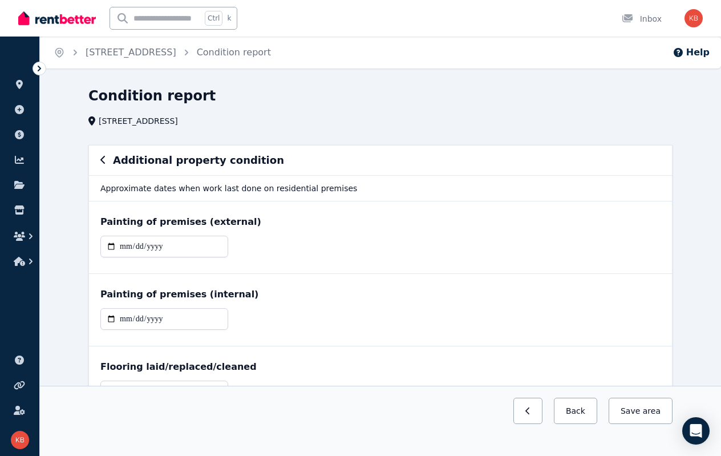
click at [102, 164] on icon "button" at bounding box center [103, 159] width 6 height 9
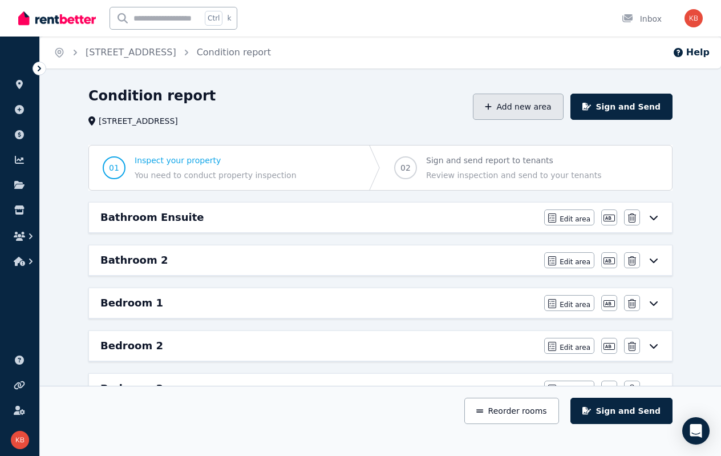
click at [532, 108] on button "Add new area" at bounding box center [518, 107] width 90 height 26
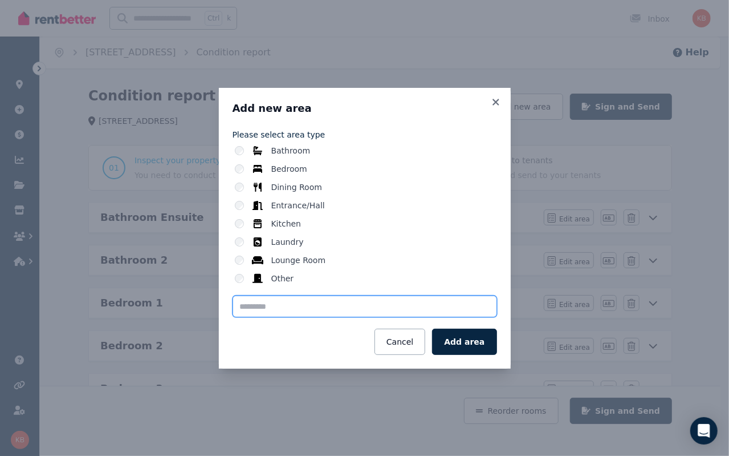
click at [311, 309] on input "text" at bounding box center [365, 306] width 265 height 22
type input "**********"
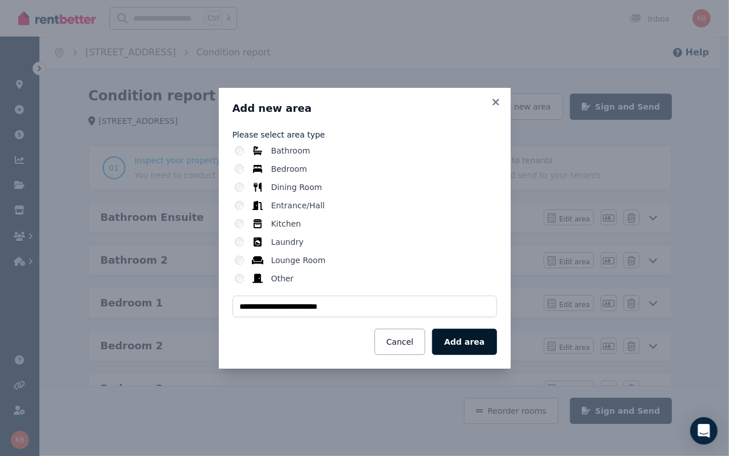
click at [475, 344] on button "Add area" at bounding box center [464, 342] width 64 height 26
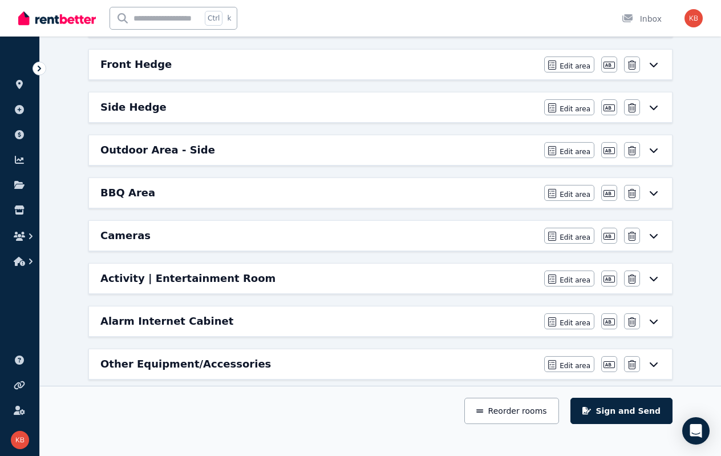
scroll to position [835, 0]
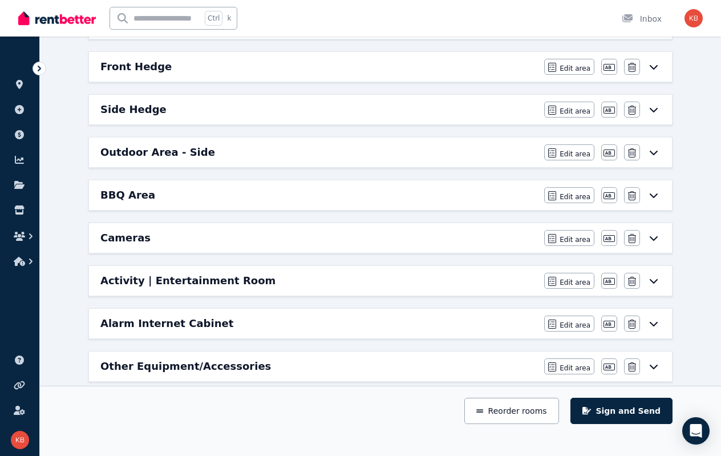
click at [662, 354] on div "Other Equipment/Accessories Edit area Edit area Edit name Delete" at bounding box center [380, 366] width 583 height 30
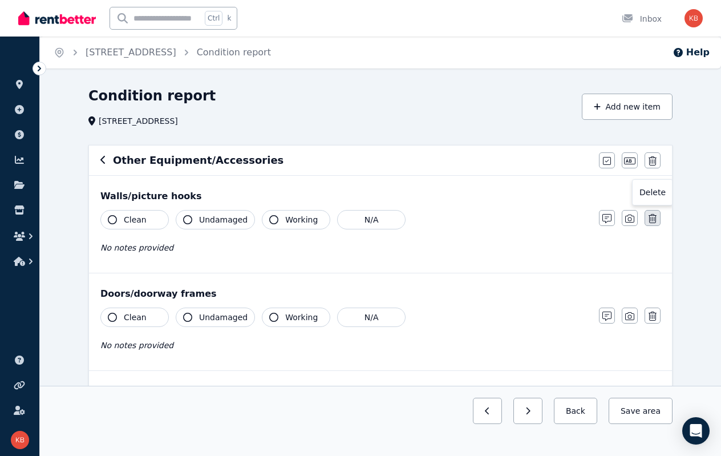
click at [651, 214] on icon "button" at bounding box center [652, 218] width 8 height 9
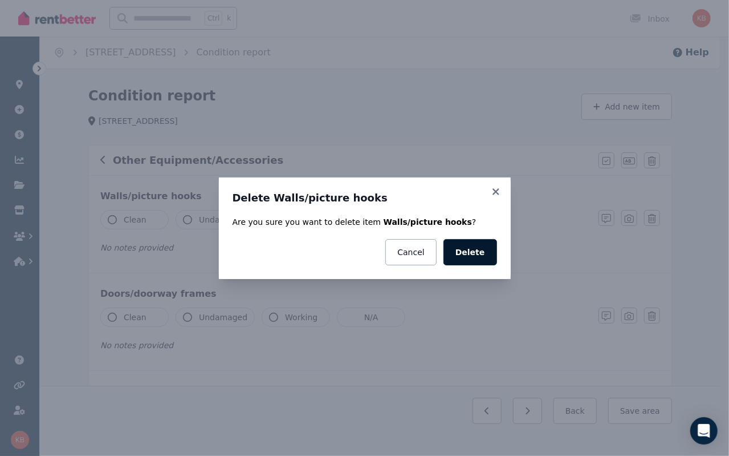
click at [462, 254] on button "Delete" at bounding box center [471, 252] width 54 height 26
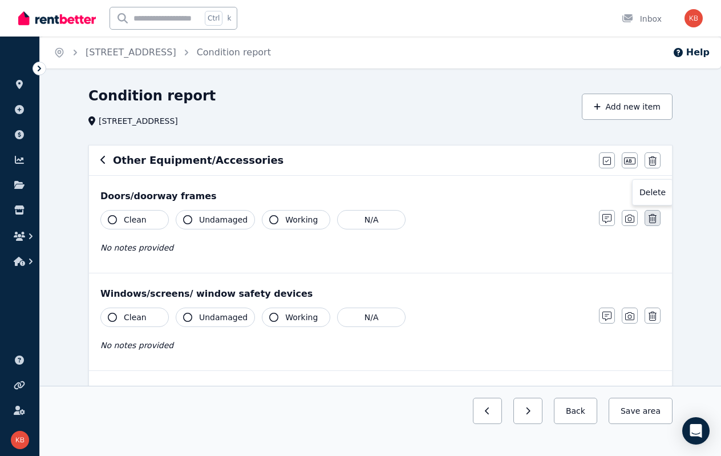
click at [648, 218] on button "button" at bounding box center [652, 218] width 16 height 16
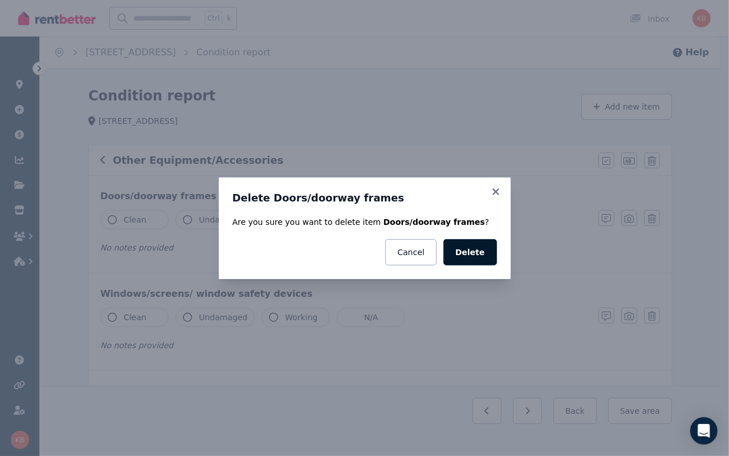
click at [471, 247] on button "Delete" at bounding box center [471, 252] width 54 height 26
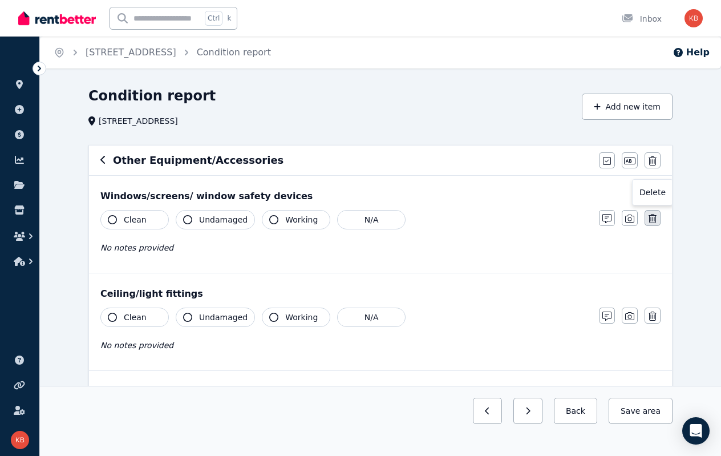
click at [652, 218] on icon "button" at bounding box center [652, 218] width 8 height 9
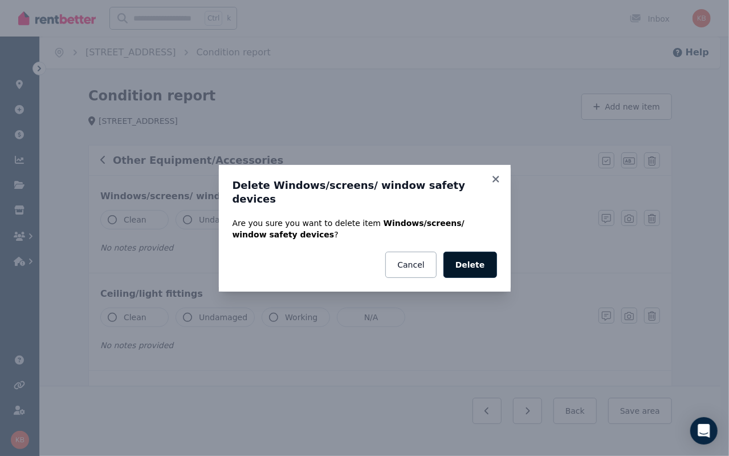
click at [480, 257] on button "Delete" at bounding box center [471, 265] width 54 height 26
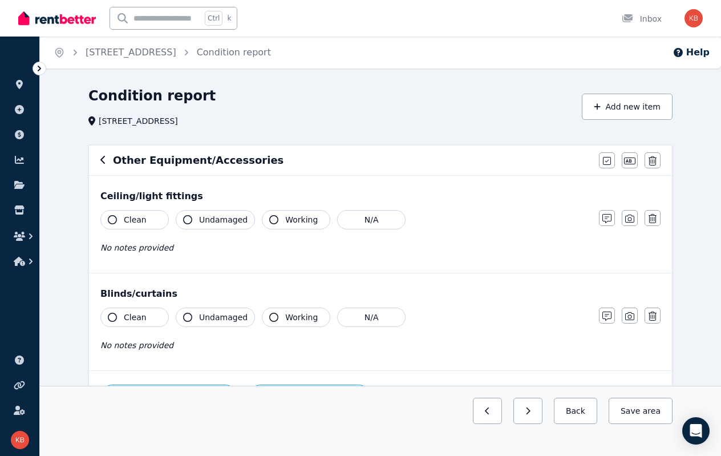
click at [653, 218] on icon "button" at bounding box center [652, 218] width 8 height 9
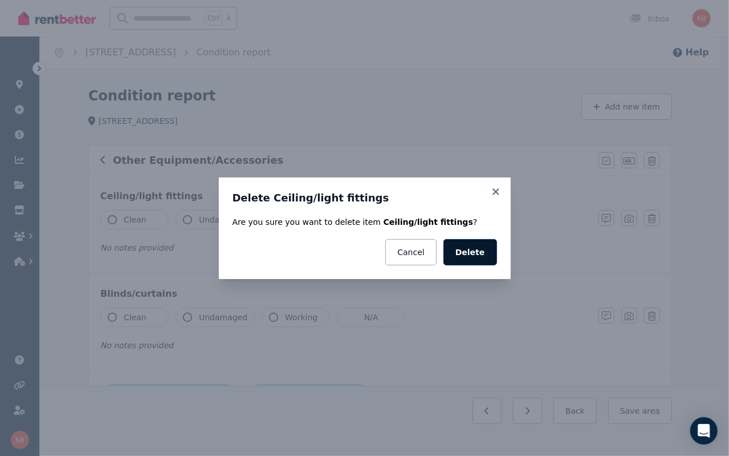
click at [464, 254] on button "Delete" at bounding box center [471, 252] width 54 height 26
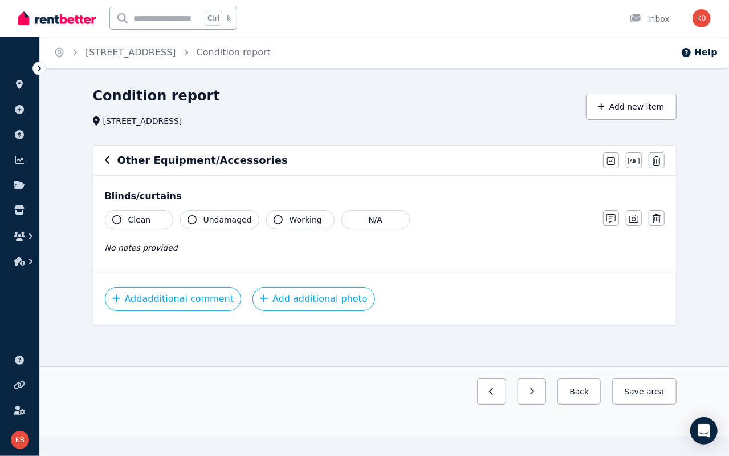
click at [651, 217] on button "button" at bounding box center [657, 218] width 16 height 16
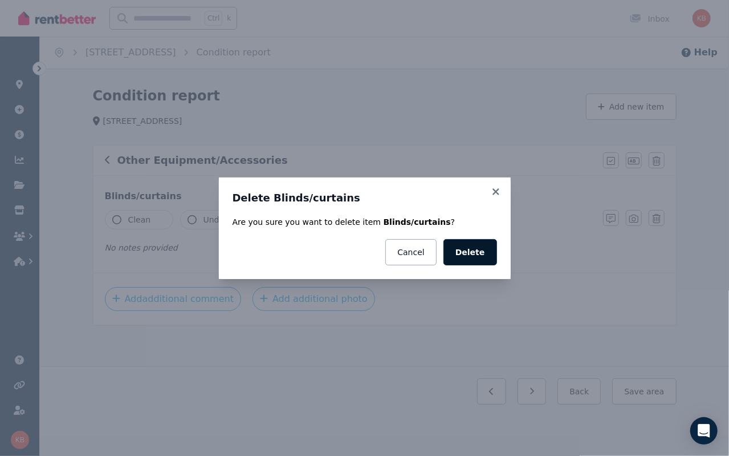
click at [488, 251] on button "Delete" at bounding box center [471, 252] width 54 height 26
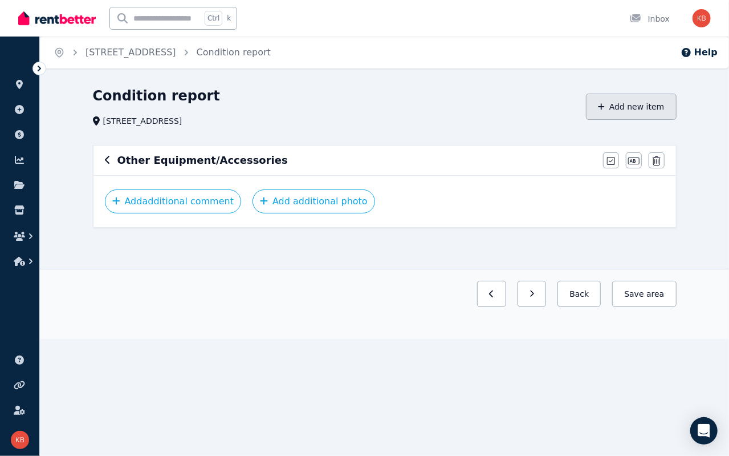
click at [626, 107] on button "Add new item" at bounding box center [631, 107] width 91 height 26
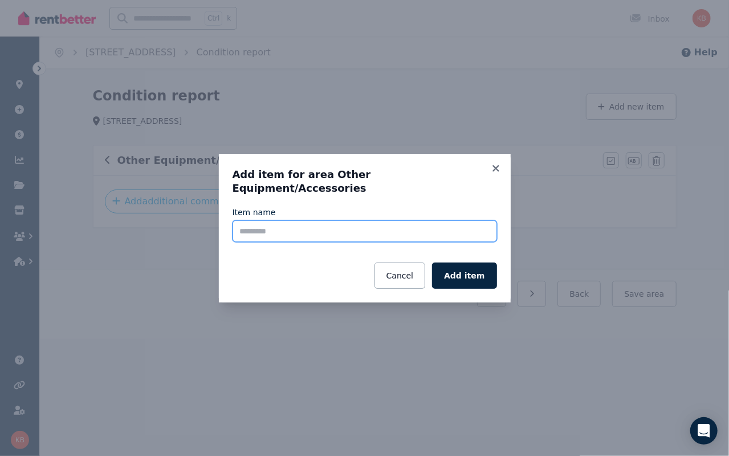
click at [297, 220] on input "Item name" at bounding box center [365, 231] width 265 height 22
type input "*"
type input "**********"
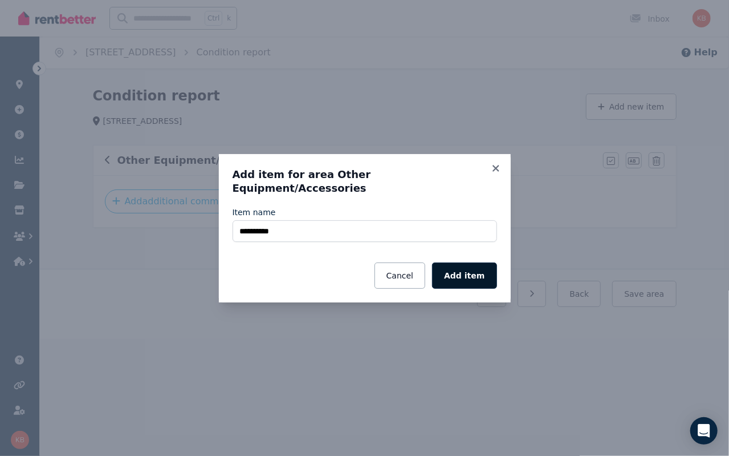
click at [472, 269] on button "Add item" at bounding box center [464, 275] width 64 height 26
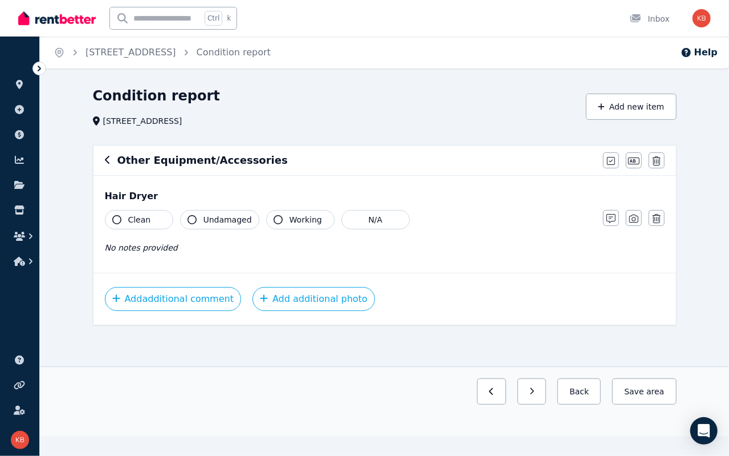
click at [129, 213] on button "Clean" at bounding box center [139, 219] width 68 height 19
drag, startPoint x: 216, startPoint y: 214, endPoint x: 275, endPoint y: 217, distance: 58.8
click at [217, 214] on span "Undamaged" at bounding box center [228, 219] width 48 height 11
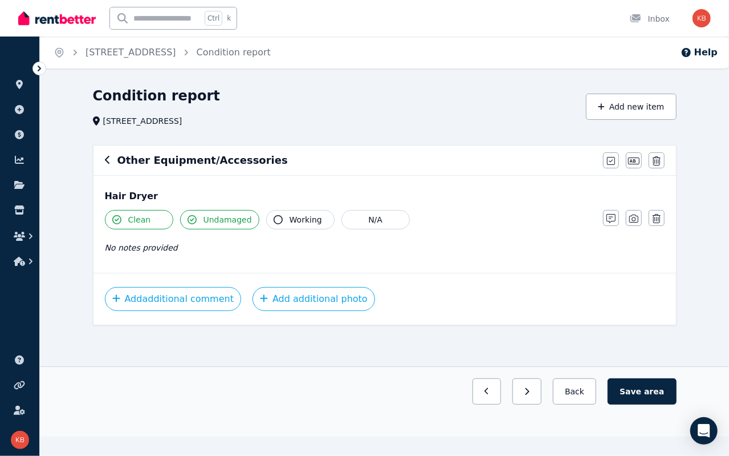
click at [290, 218] on span "Working" at bounding box center [306, 219] width 33 height 11
click at [632, 214] on icon "button" at bounding box center [634, 218] width 9 height 9
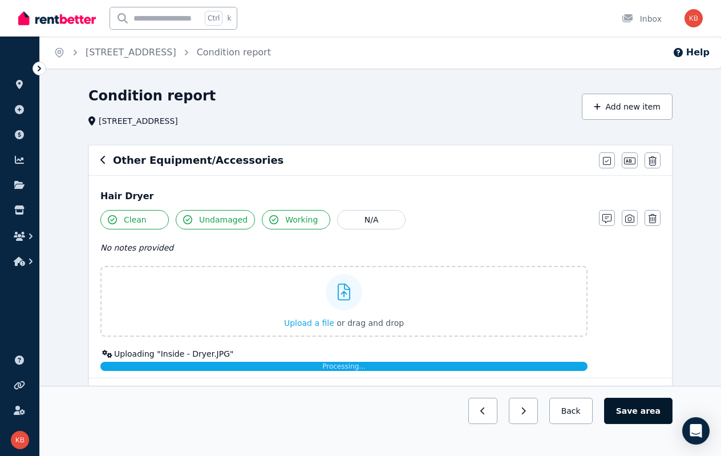
click at [646, 407] on span "area" at bounding box center [651, 410] width 20 height 11
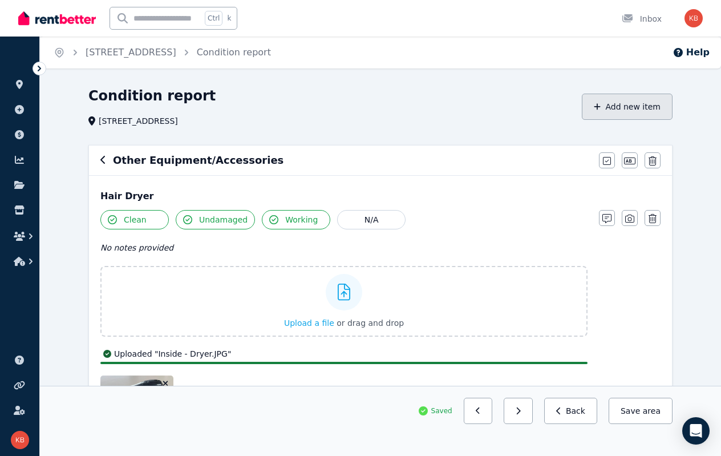
click at [640, 108] on button "Add new item" at bounding box center [627, 107] width 91 height 26
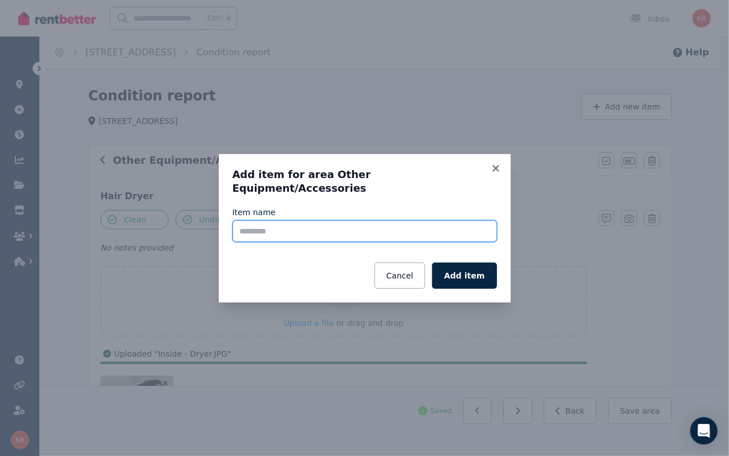
click at [376, 225] on input "Item name" at bounding box center [365, 231] width 265 height 22
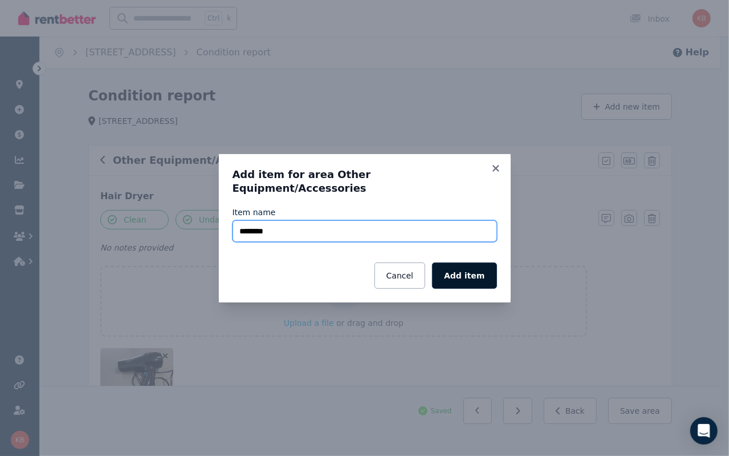
type input "********"
click at [468, 267] on button "Add item" at bounding box center [464, 275] width 64 height 26
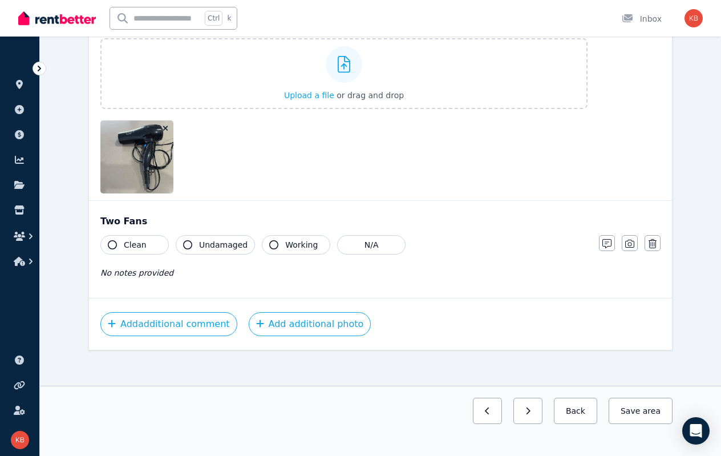
scroll to position [230, 0]
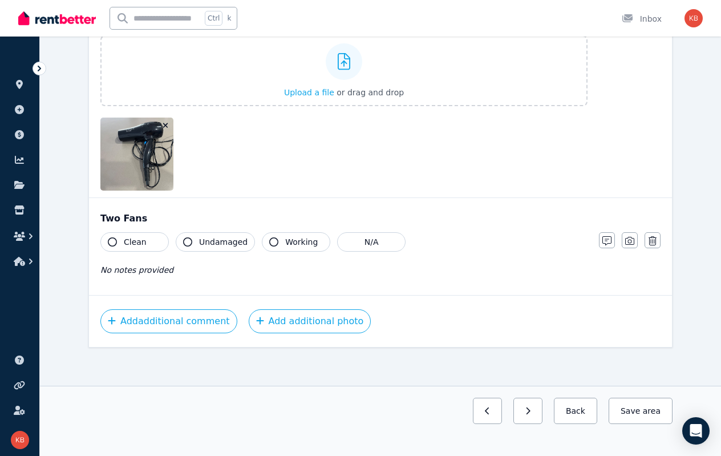
drag, startPoint x: 150, startPoint y: 242, endPoint x: 228, endPoint y: 240, distance: 77.6
click at [152, 242] on button "Clean" at bounding box center [134, 241] width 68 height 19
click at [232, 239] on span "Undamaged" at bounding box center [223, 241] width 48 height 11
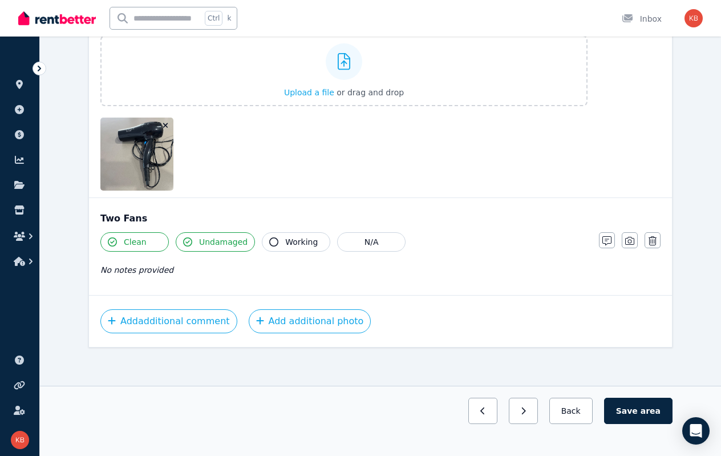
click at [297, 242] on span "Working" at bounding box center [301, 241] width 33 height 11
click at [624, 238] on button "button" at bounding box center [630, 240] width 16 height 16
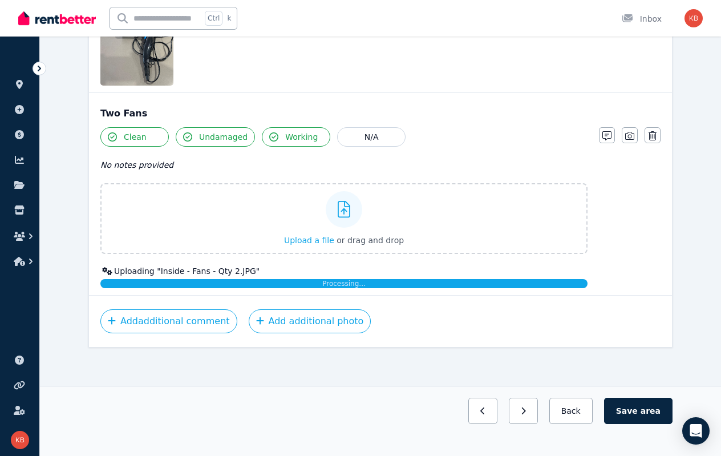
scroll to position [413, 0]
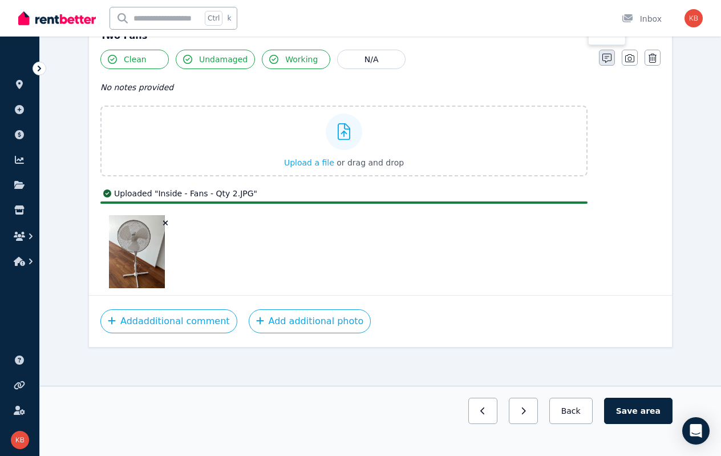
click at [608, 60] on icon "button" at bounding box center [606, 58] width 9 height 9
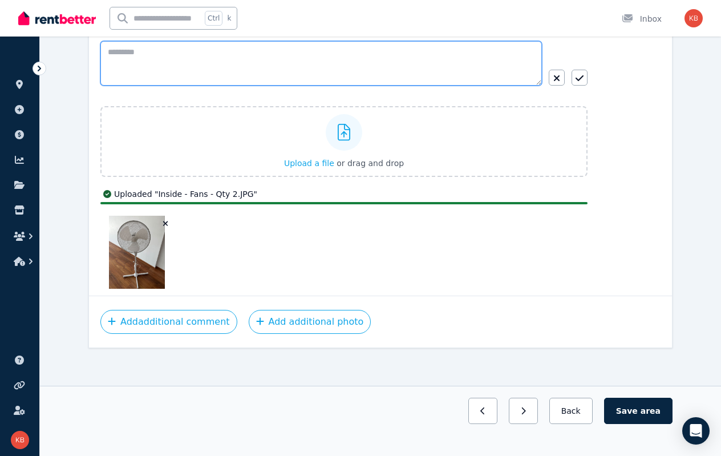
click at [227, 54] on textarea at bounding box center [320, 63] width 441 height 44
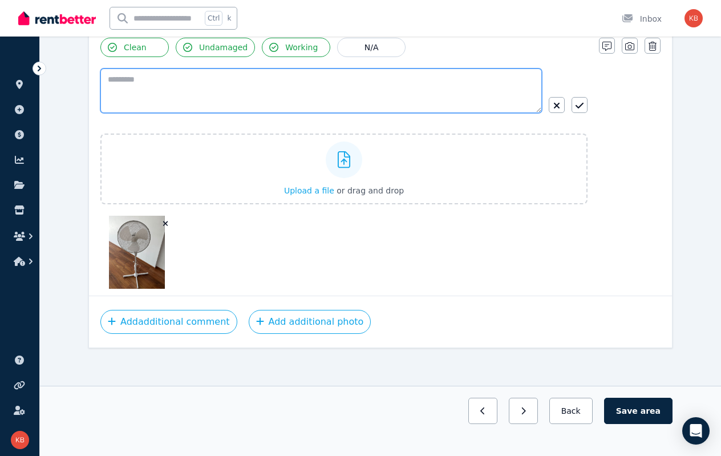
type textarea "*"
type textarea "********"
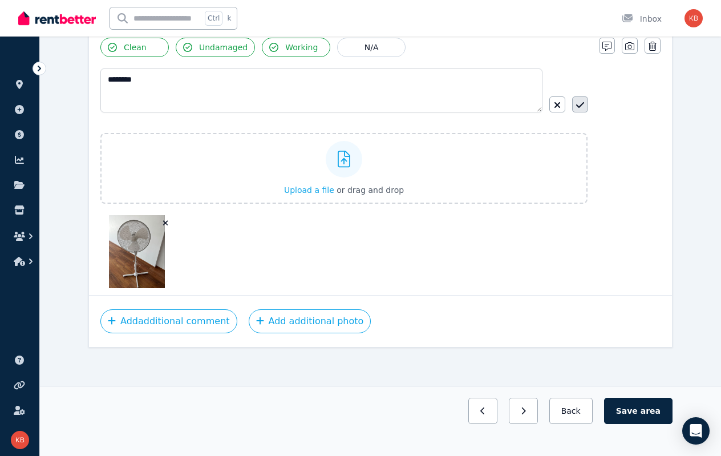
click at [575, 101] on button "button" at bounding box center [580, 104] width 16 height 16
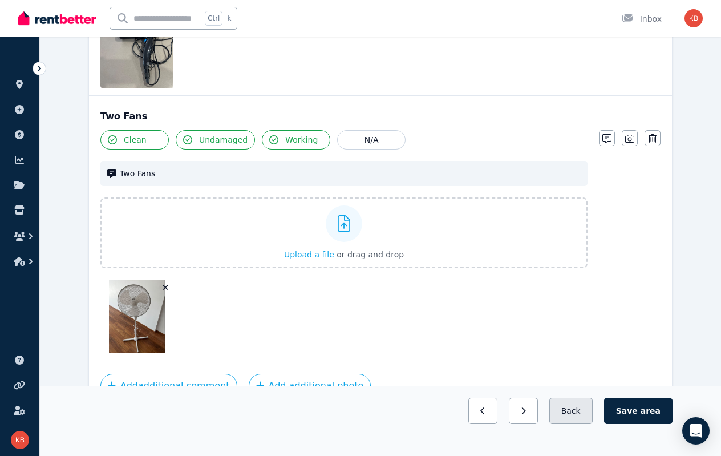
scroll to position [283, 0]
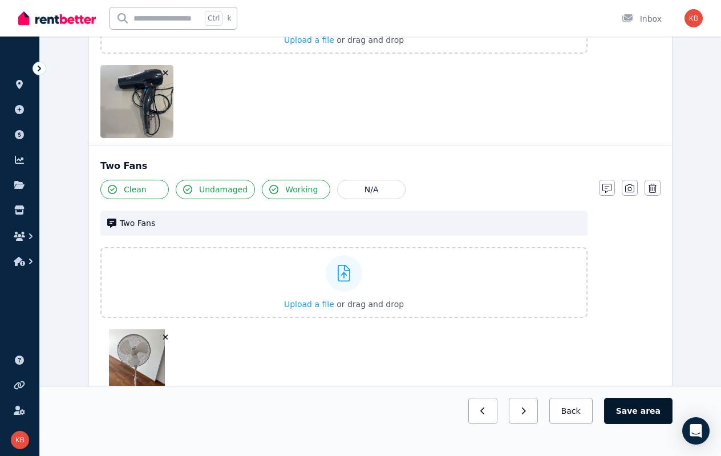
click at [631, 415] on button "Save area" at bounding box center [638, 411] width 68 height 26
click at [639, 412] on button "Save area" at bounding box center [641, 411] width 64 height 26
click at [586, 414] on button "Back" at bounding box center [570, 411] width 53 height 26
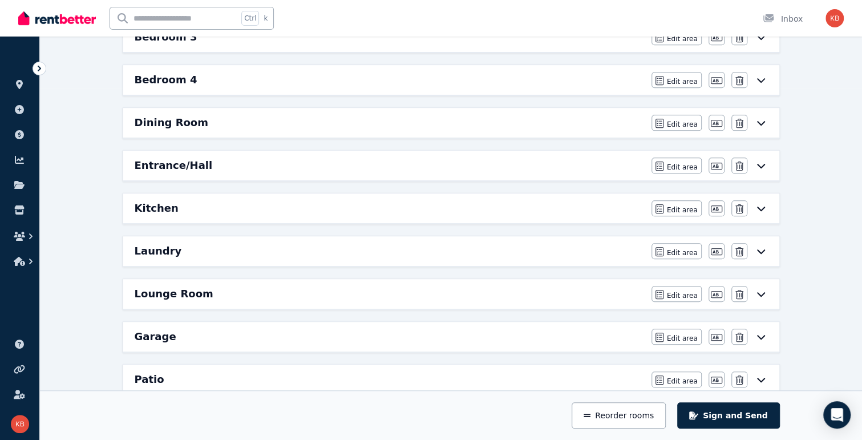
scroll to position [342, 0]
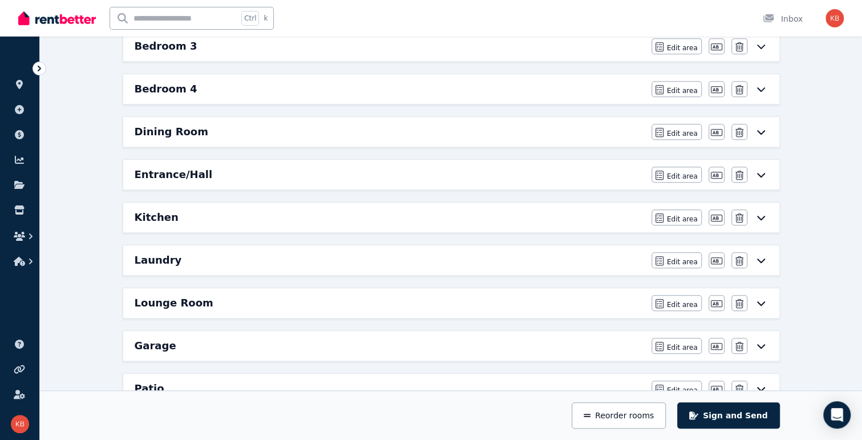
click at [729, 172] on icon at bounding box center [761, 174] width 14 height 9
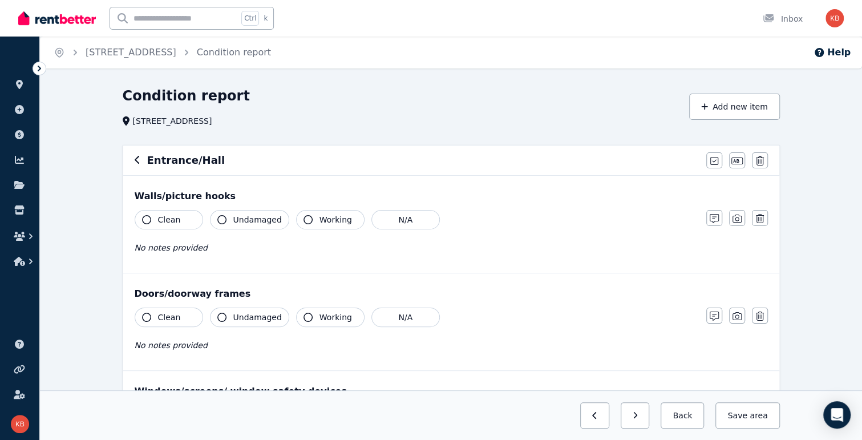
drag, startPoint x: 159, startPoint y: 213, endPoint x: 172, endPoint y: 214, distance: 13.7
click at [158, 214] on span "Clean" at bounding box center [169, 219] width 23 height 11
drag, startPoint x: 249, startPoint y: 216, endPoint x: 315, endPoint y: 215, distance: 66.2
click at [250, 216] on span "Undamaged" at bounding box center [257, 219] width 48 height 11
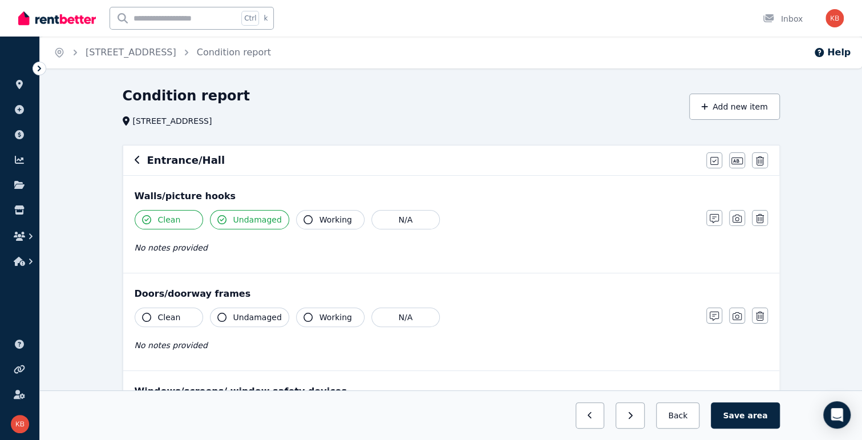
click at [319, 215] on span "Working" at bounding box center [335, 219] width 33 height 11
click at [156, 311] on button "Clean" at bounding box center [169, 316] width 68 height 19
drag, startPoint x: 246, startPoint y: 324, endPoint x: 255, endPoint y: 323, distance: 9.1
click at [246, 324] on button "Undamaged" at bounding box center [249, 316] width 79 height 19
click at [322, 312] on span "Working" at bounding box center [335, 316] width 33 height 11
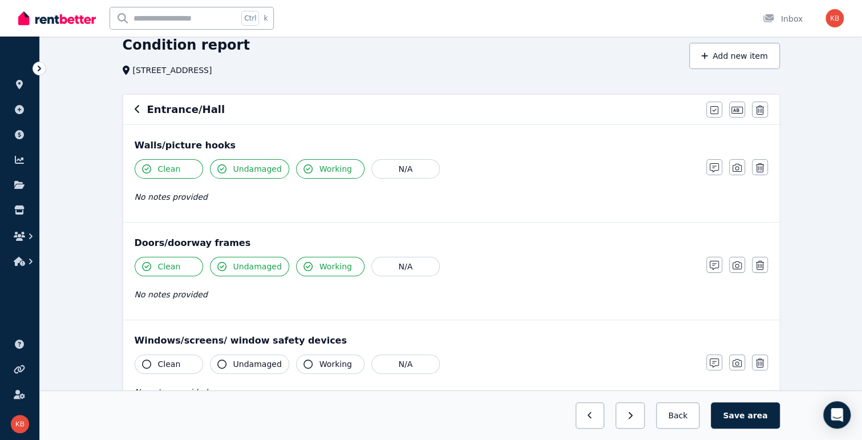
scroll to position [114, 0]
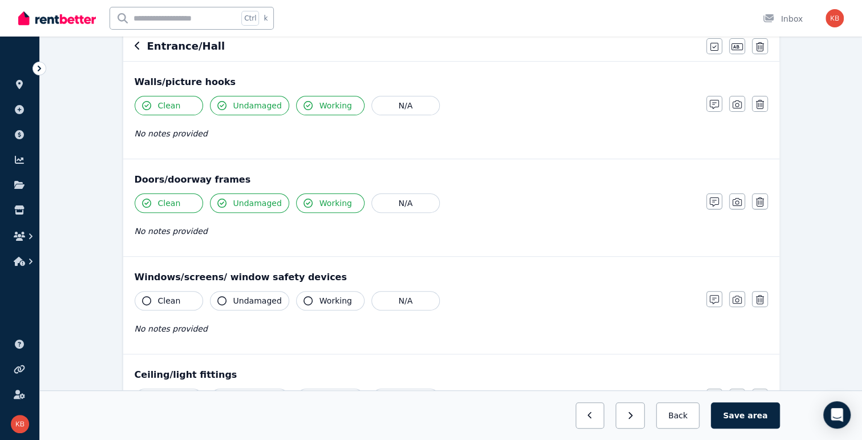
click at [163, 303] on span "Clean" at bounding box center [169, 300] width 23 height 11
click at [247, 304] on span "Undamaged" at bounding box center [257, 300] width 48 height 11
click at [319, 298] on span "Working" at bounding box center [335, 300] width 33 height 11
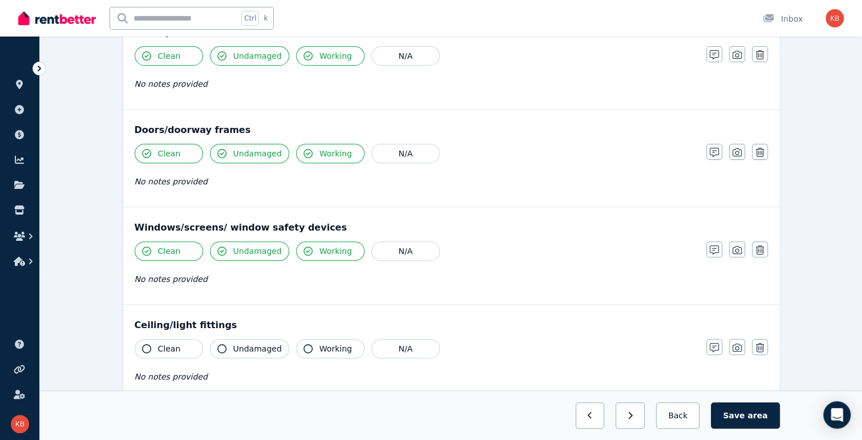
scroll to position [228, 0]
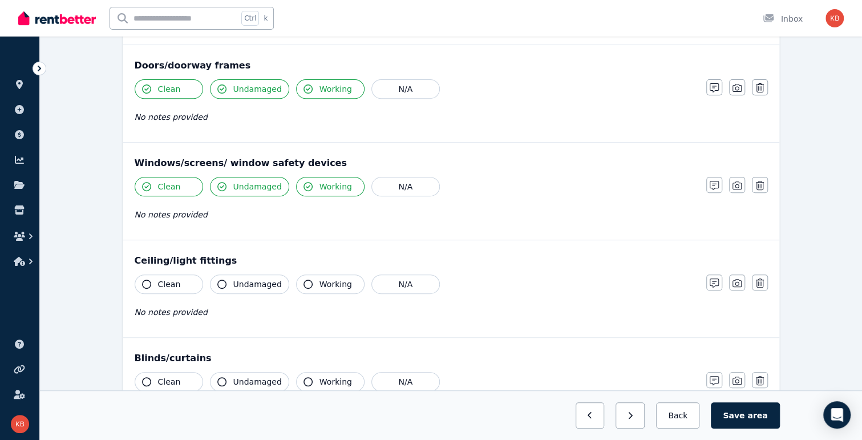
click at [169, 280] on span "Clean" at bounding box center [169, 283] width 23 height 11
click at [265, 291] on button "Undamaged" at bounding box center [249, 283] width 79 height 19
click at [337, 281] on span "Working" at bounding box center [335, 283] width 33 height 11
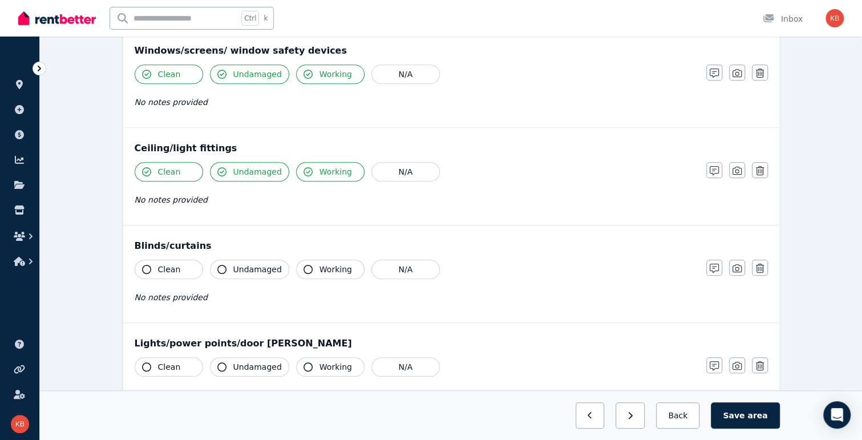
scroll to position [342, 0]
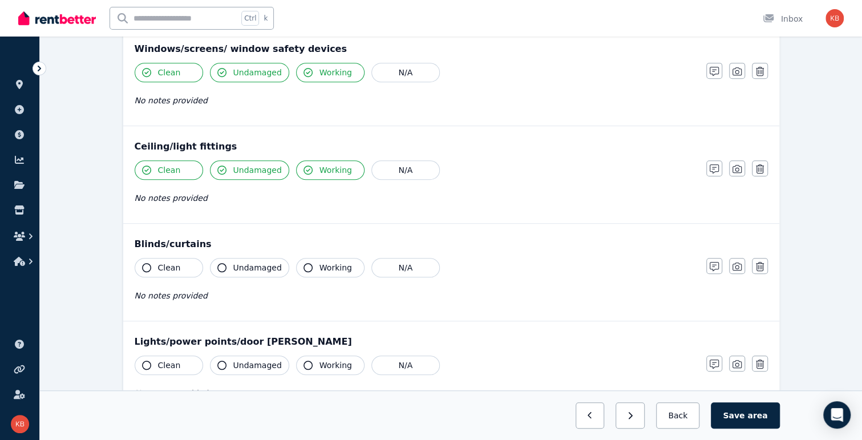
drag, startPoint x: 170, startPoint y: 265, endPoint x: 277, endPoint y: 271, distance: 107.4
click at [173, 265] on span "Clean" at bounding box center [169, 267] width 23 height 11
click at [258, 266] on span "Undamaged" at bounding box center [257, 267] width 48 height 11
click at [321, 268] on span "Working" at bounding box center [335, 267] width 33 height 11
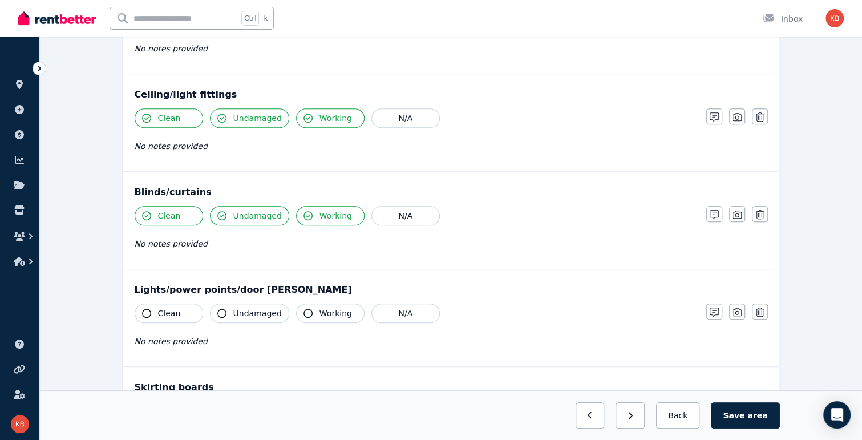
scroll to position [456, 0]
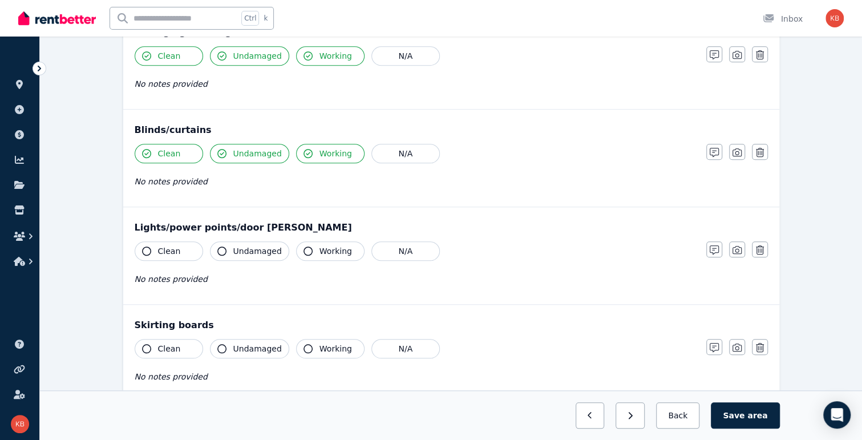
drag, startPoint x: 169, startPoint y: 250, endPoint x: 176, endPoint y: 249, distance: 7.1
click at [169, 250] on span "Clean" at bounding box center [169, 250] width 23 height 11
drag, startPoint x: 234, startPoint y: 245, endPoint x: 318, endPoint y: 254, distance: 84.9
click at [235, 245] on span "Undamaged" at bounding box center [257, 250] width 48 height 11
click at [318, 254] on button "Working" at bounding box center [330, 250] width 68 height 19
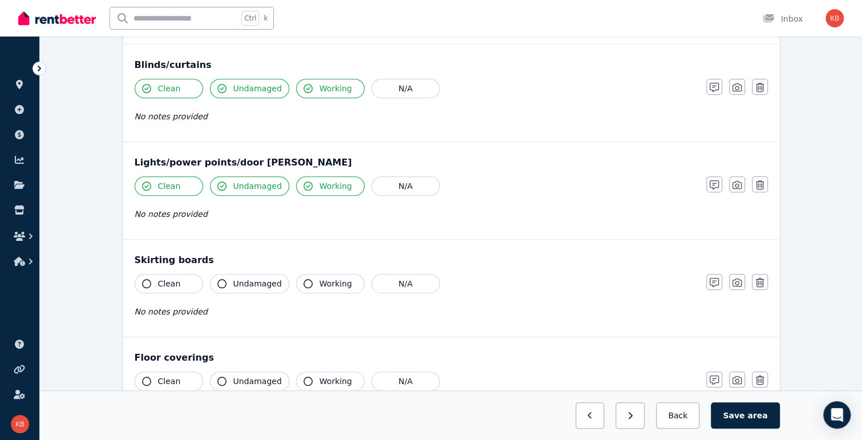
scroll to position [570, 0]
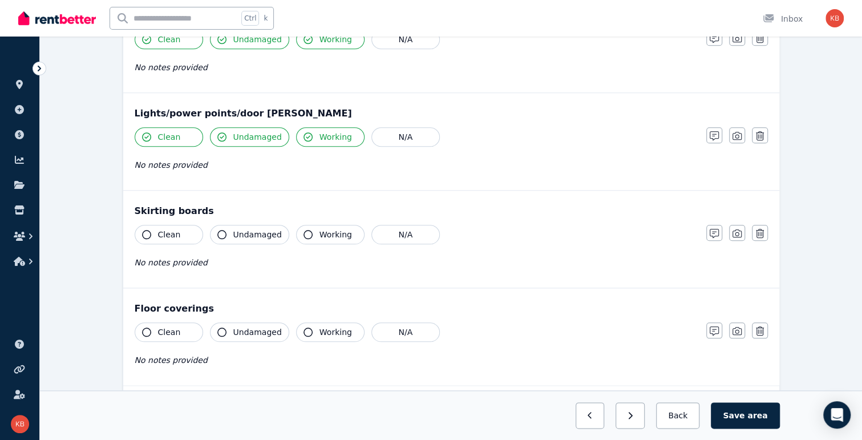
click at [142, 327] on icon "button" at bounding box center [146, 331] width 9 height 9
drag, startPoint x: 226, startPoint y: 327, endPoint x: 262, endPoint y: 328, distance: 36.5
click at [226, 327] on button "Undamaged" at bounding box center [249, 331] width 79 height 19
click at [327, 327] on span "Working" at bounding box center [335, 331] width 33 height 11
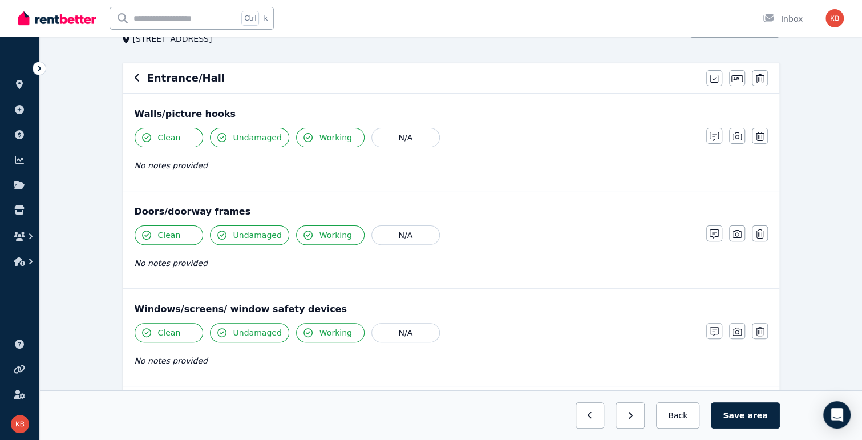
scroll to position [0, 0]
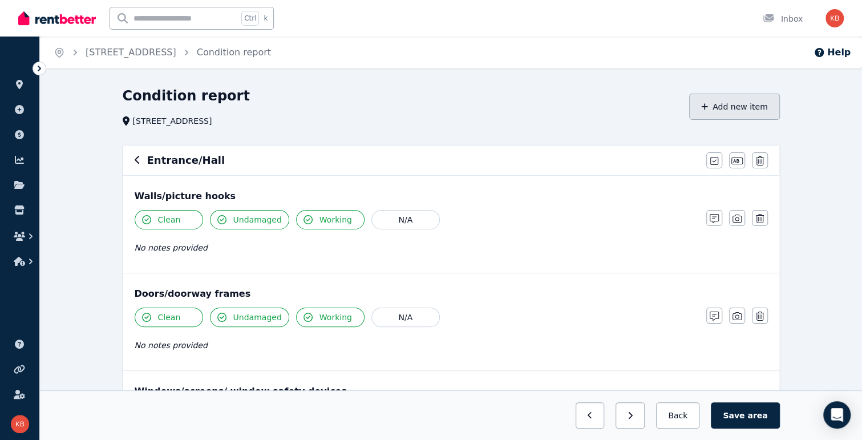
click at [723, 103] on button "Add new item" at bounding box center [734, 107] width 91 height 26
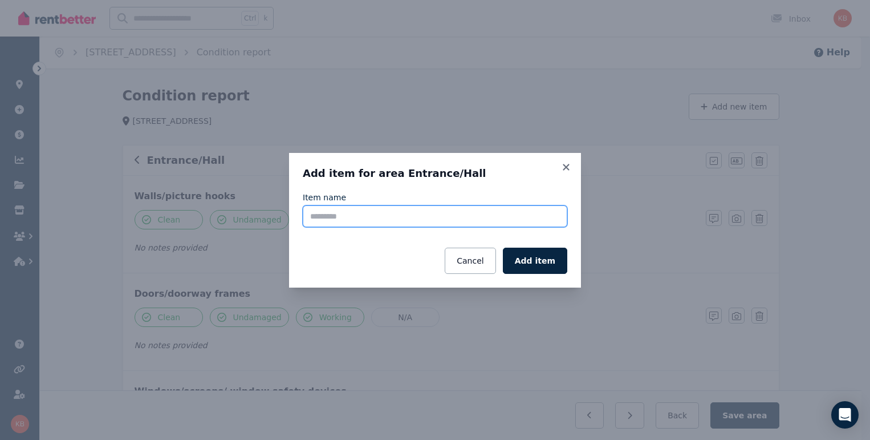
click at [379, 209] on input "Item name" at bounding box center [435, 216] width 265 height 22
type input "**********"
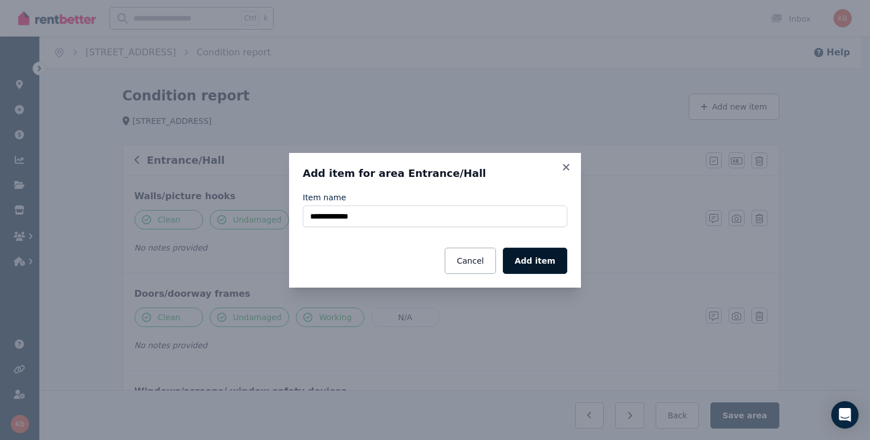
click at [545, 258] on button "Add item" at bounding box center [535, 261] width 64 height 26
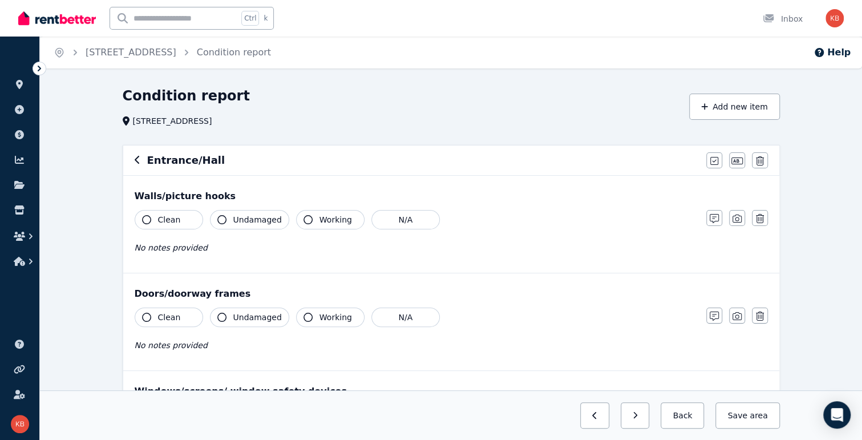
click at [566, 178] on div "**********" at bounding box center [430, 220] width 277 height 128
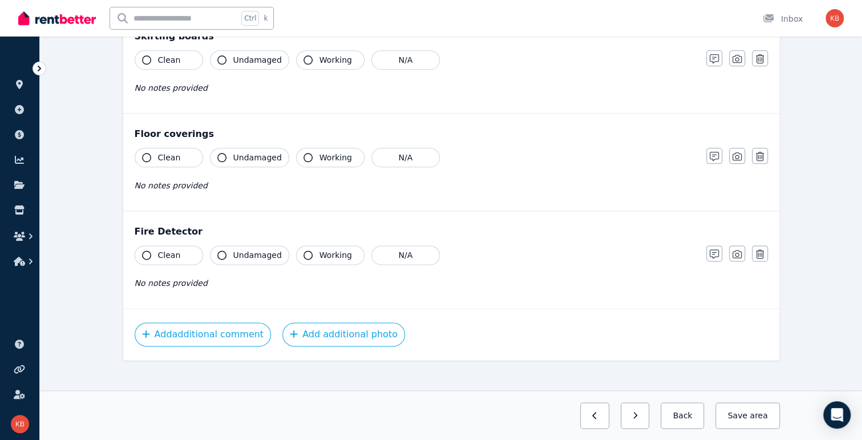
scroll to position [749, 0]
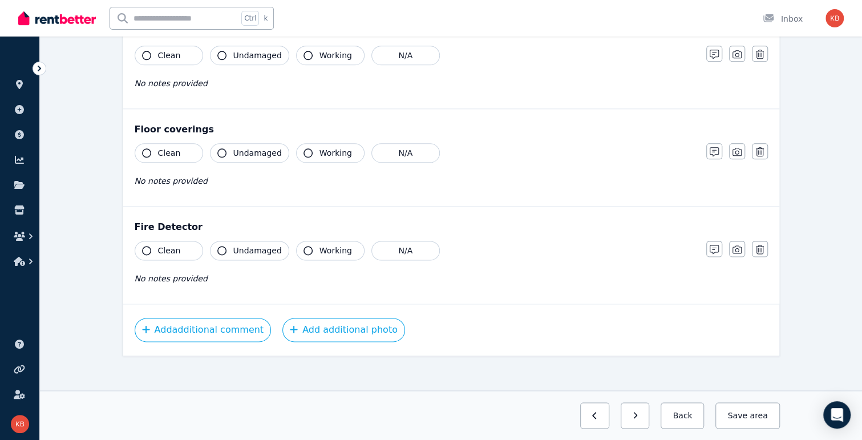
click at [155, 253] on button "Clean" at bounding box center [169, 250] width 68 height 19
click at [234, 250] on span "Undamaged" at bounding box center [257, 250] width 48 height 11
drag, startPoint x: 323, startPoint y: 249, endPoint x: 526, endPoint y: 248, distance: 203.0
click at [323, 249] on span "Working" at bounding box center [335, 250] width 33 height 11
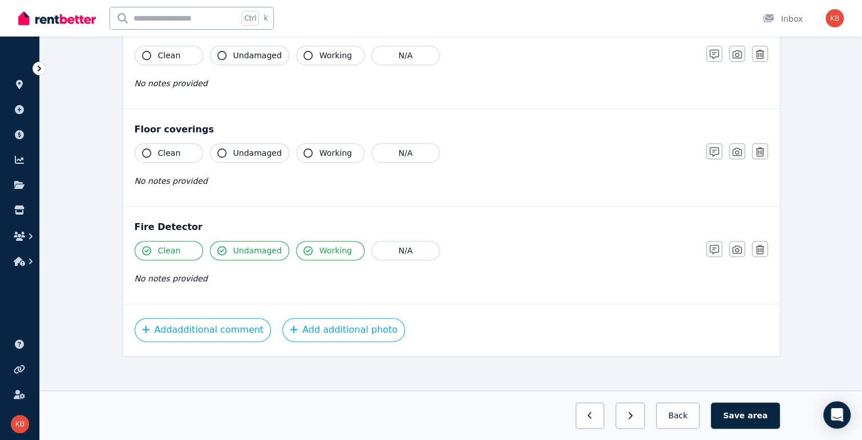
click at [729, 248] on icon "button" at bounding box center [736, 249] width 9 height 9
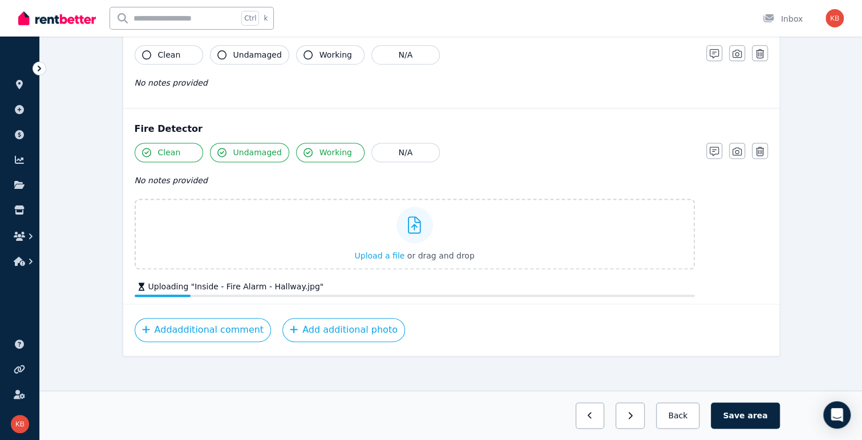
scroll to position [854, 0]
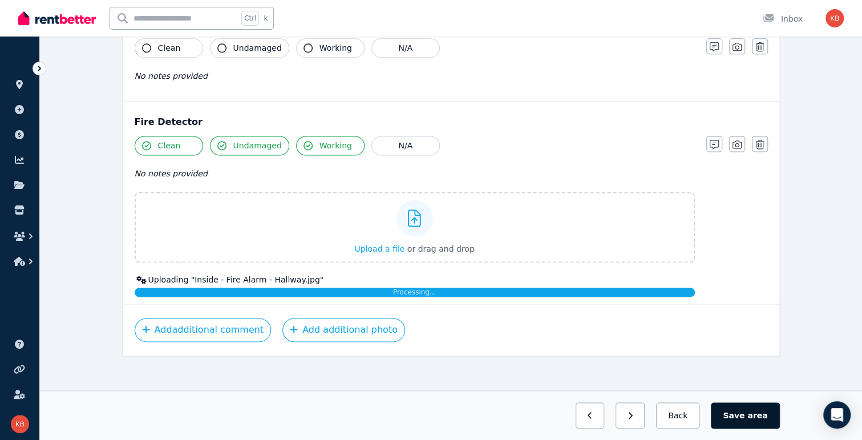
click at [729, 413] on button "Save area" at bounding box center [745, 415] width 68 height 26
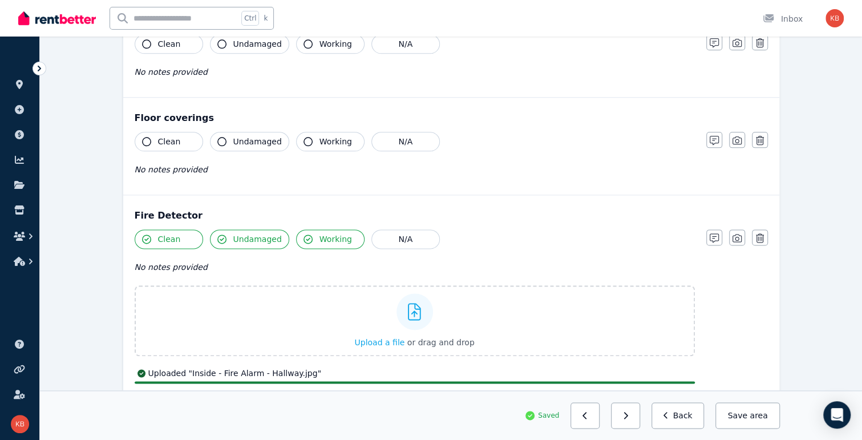
scroll to position [647, 0]
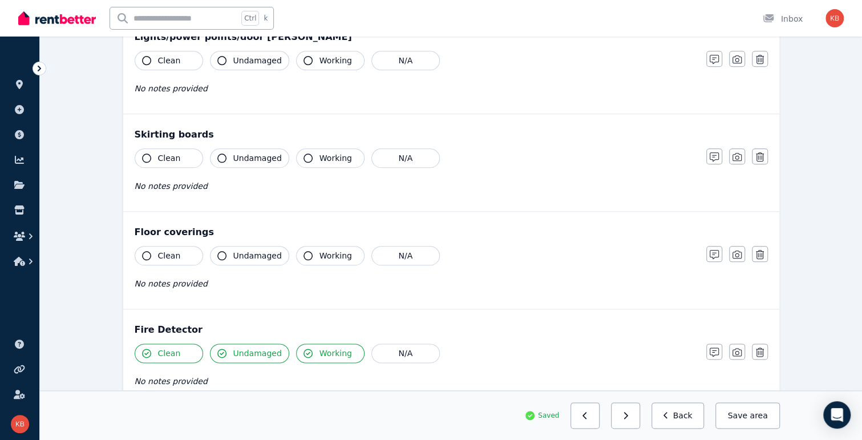
click at [167, 253] on span "Clean" at bounding box center [169, 255] width 23 height 11
drag, startPoint x: 251, startPoint y: 256, endPoint x: 315, endPoint y: 253, distance: 64.5
click at [256, 256] on span "Undamaged" at bounding box center [257, 255] width 48 height 11
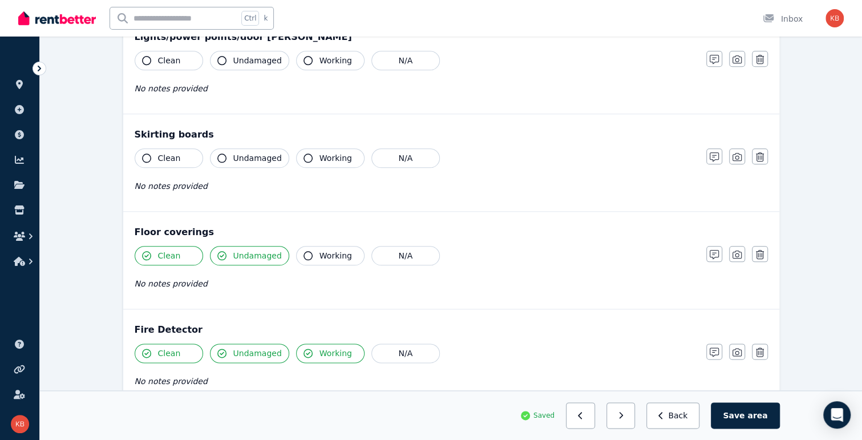
click at [319, 253] on span "Working" at bounding box center [335, 255] width 33 height 11
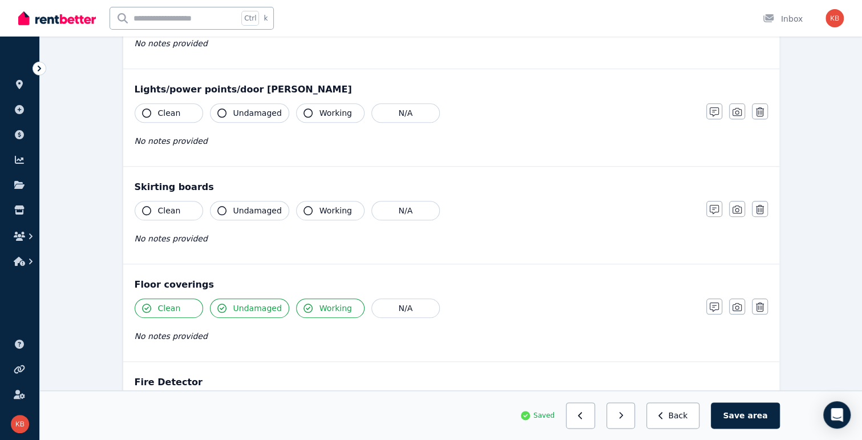
scroll to position [476, 0]
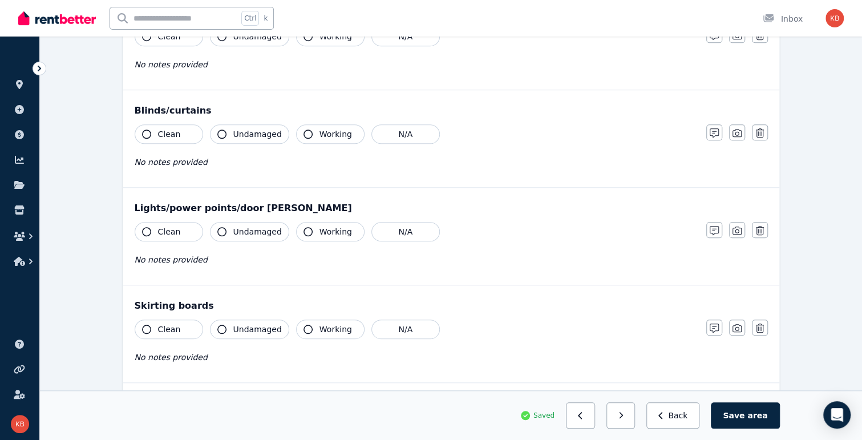
drag, startPoint x: 169, startPoint y: 324, endPoint x: 194, endPoint y: 323, distance: 25.1
click at [169, 325] on span "Clean" at bounding box center [169, 328] width 23 height 11
click at [164, 324] on span "Clean" at bounding box center [169, 328] width 23 height 11
click at [164, 323] on span "Clean" at bounding box center [169, 328] width 23 height 11
click at [164, 226] on span "Clean" at bounding box center [169, 231] width 23 height 11
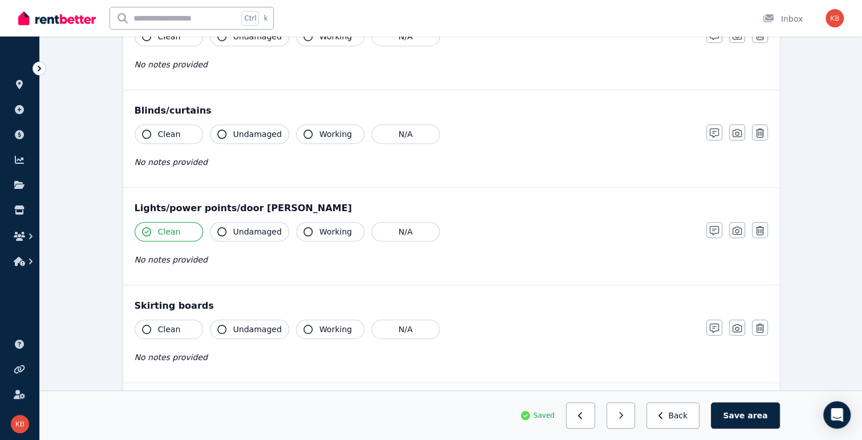
drag, startPoint x: 253, startPoint y: 225, endPoint x: 344, endPoint y: 221, distance: 91.9
click at [260, 226] on span "Undamaged" at bounding box center [257, 231] width 48 height 11
click at [320, 229] on span "Working" at bounding box center [335, 231] width 33 height 11
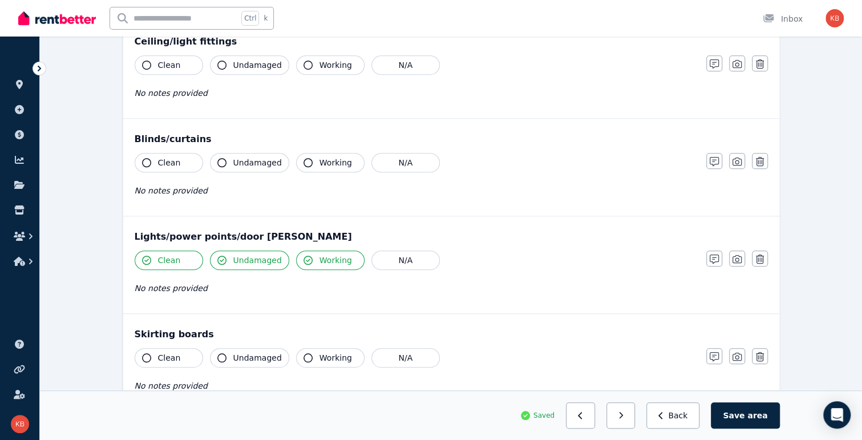
scroll to position [362, 0]
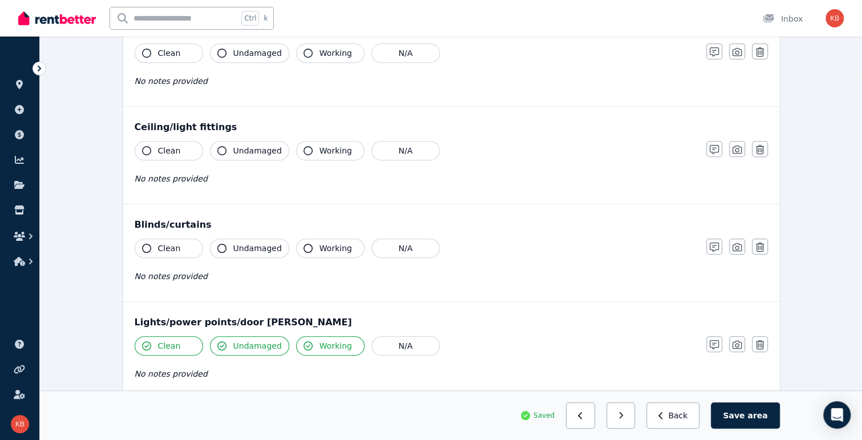
click at [303, 247] on icon "button" at bounding box center [307, 248] width 9 height 9
click at [242, 246] on span "Undamaged" at bounding box center [257, 247] width 48 height 11
click at [168, 244] on span "Clean" at bounding box center [169, 247] width 23 height 11
drag, startPoint x: 175, startPoint y: 148, endPoint x: 183, endPoint y: 148, distance: 8.0
click at [178, 148] on button "Clean" at bounding box center [169, 150] width 68 height 19
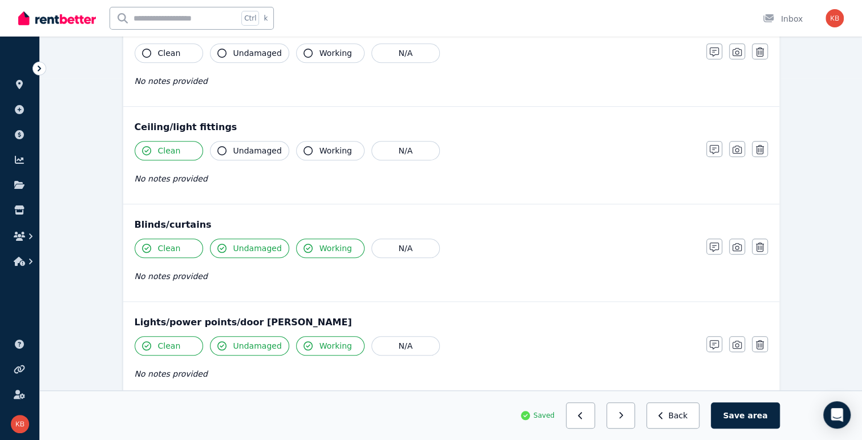
click at [237, 149] on span "Undamaged" at bounding box center [257, 150] width 48 height 11
click at [303, 148] on icon "button" at bounding box center [307, 150] width 9 height 9
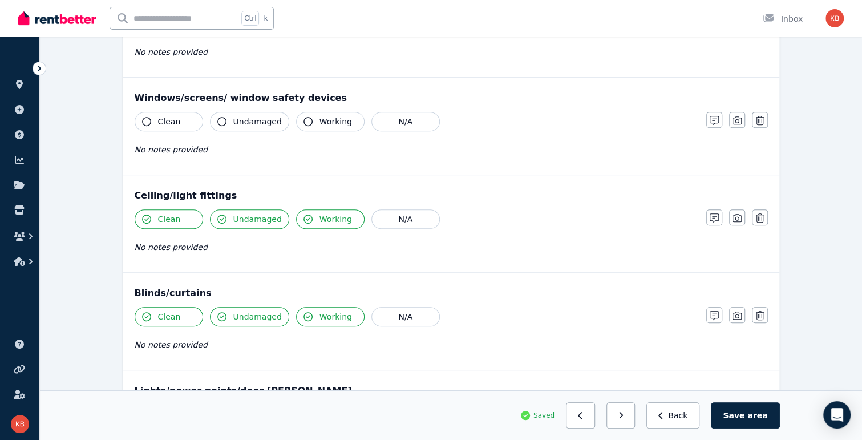
scroll to position [190, 0]
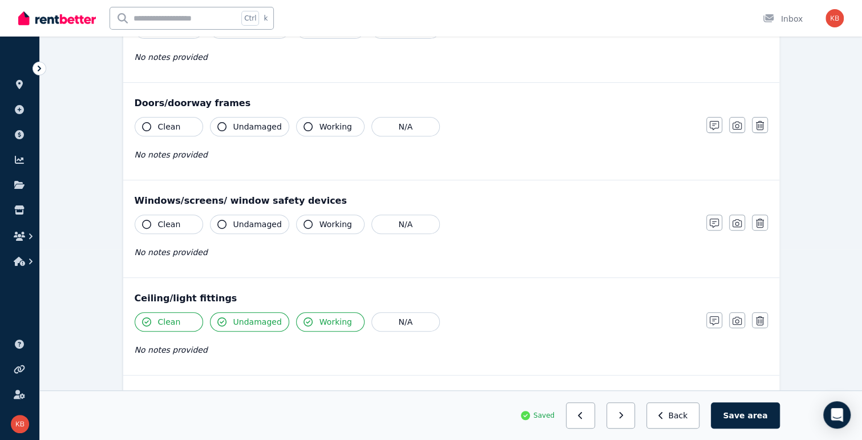
click at [170, 228] on span "Clean" at bounding box center [169, 223] width 23 height 11
drag, startPoint x: 235, startPoint y: 220, endPoint x: 245, endPoint y: 220, distance: 9.7
click at [237, 220] on span "Undamaged" at bounding box center [257, 223] width 48 height 11
click at [306, 219] on button "Working" at bounding box center [330, 223] width 68 height 19
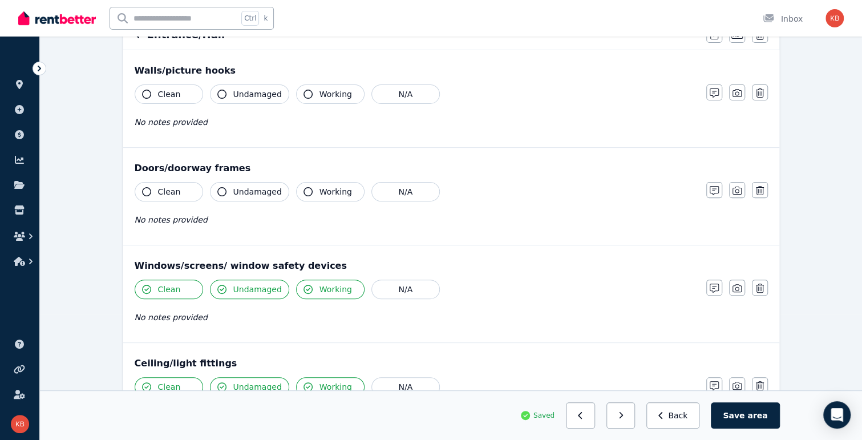
scroll to position [76, 0]
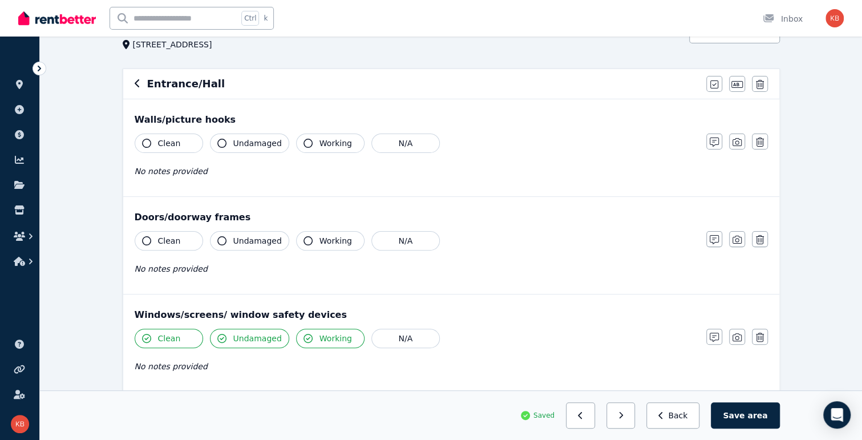
click at [309, 238] on button "Working" at bounding box center [330, 240] width 68 height 19
click at [240, 238] on span "Undamaged" at bounding box center [257, 240] width 48 height 11
click at [176, 237] on span "Clean" at bounding box center [169, 240] width 23 height 11
click at [170, 143] on span "Clean" at bounding box center [169, 142] width 23 height 11
drag, startPoint x: 237, startPoint y: 141, endPoint x: 298, endPoint y: 141, distance: 60.5
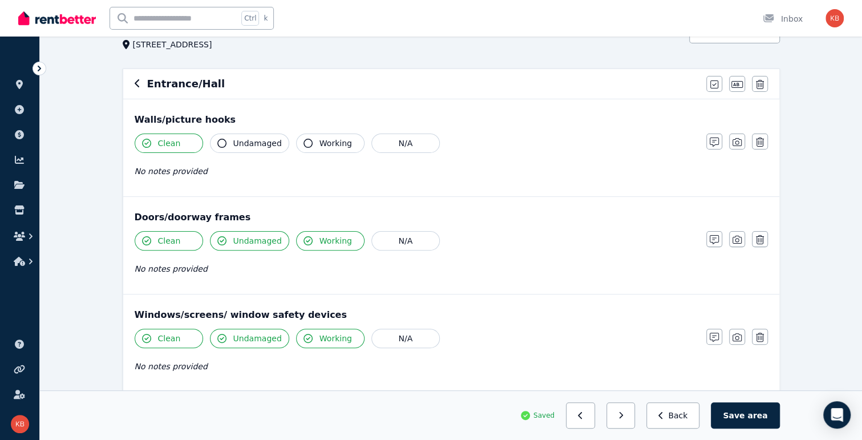
click at [238, 141] on span "Undamaged" at bounding box center [257, 142] width 48 height 11
click at [311, 144] on button "Working" at bounding box center [330, 142] width 68 height 19
click at [729, 410] on button "Save area" at bounding box center [745, 415] width 68 height 26
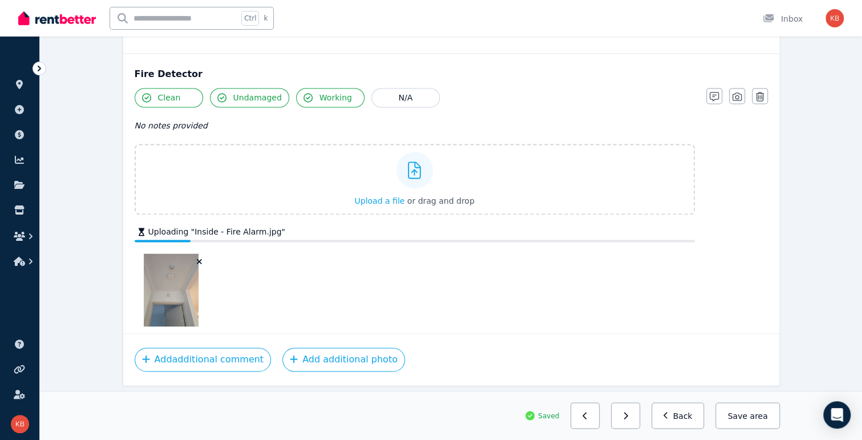
scroll to position [909, 0]
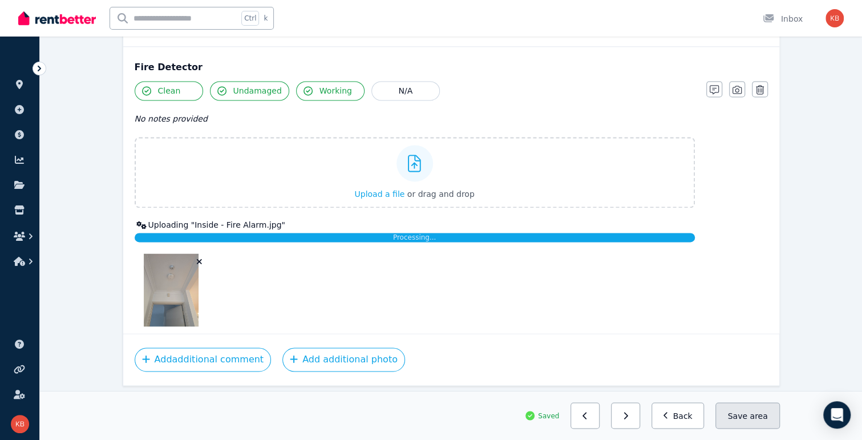
click at [729, 416] on span "area" at bounding box center [758, 415] width 18 height 11
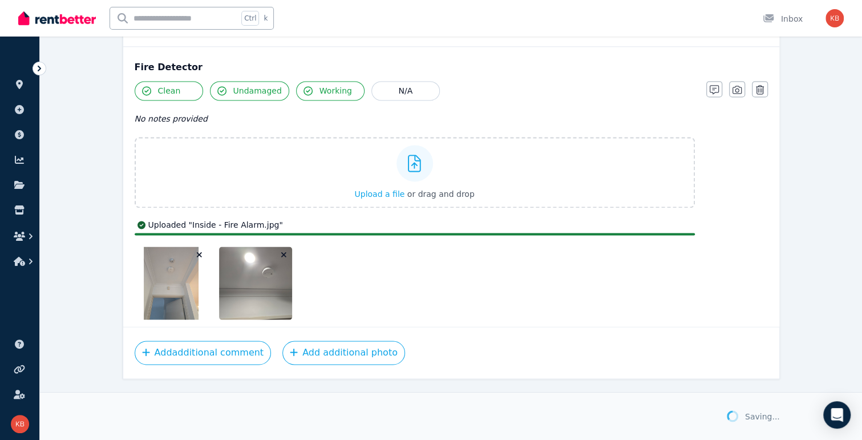
scroll to position [902, 0]
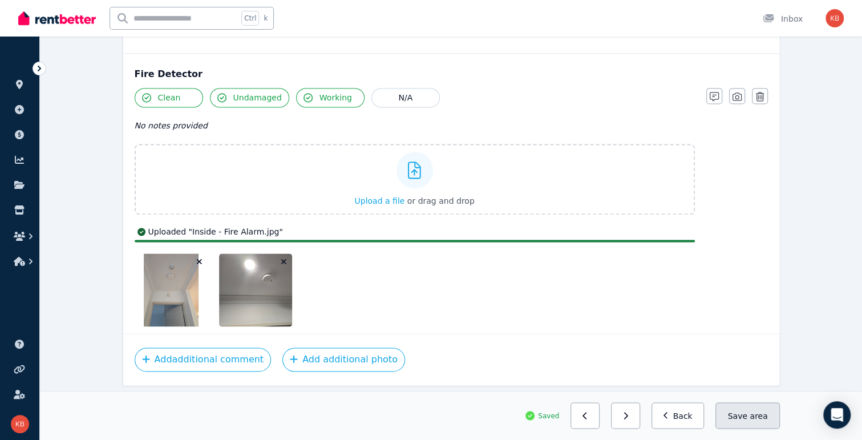
click at [729, 415] on span "area" at bounding box center [758, 415] width 18 height 11
click at [698, 415] on button "Back" at bounding box center [677, 415] width 53 height 26
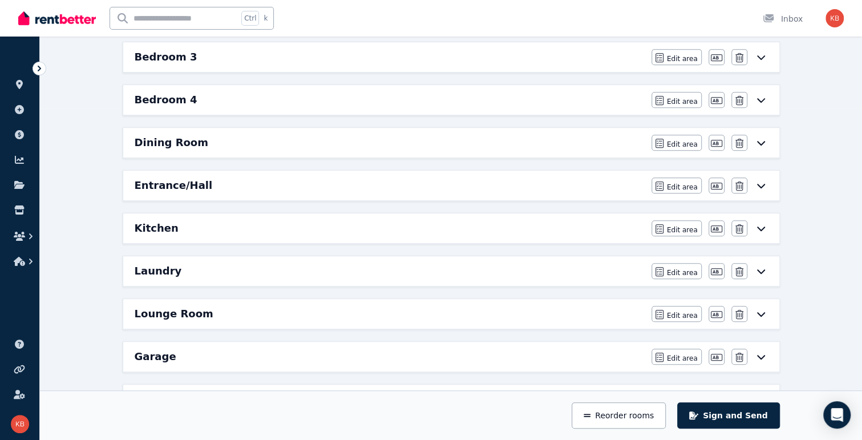
scroll to position [388, 0]
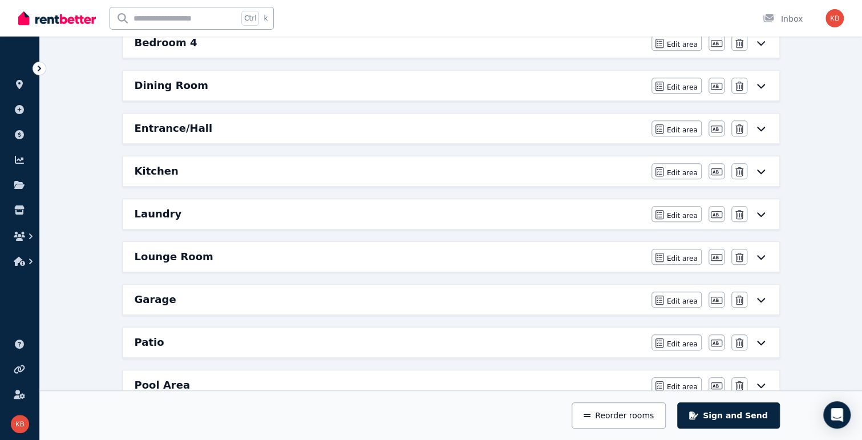
click at [729, 124] on div "Entrance/Hall Edit area Edit area Edit name Delete" at bounding box center [451, 128] width 656 height 30
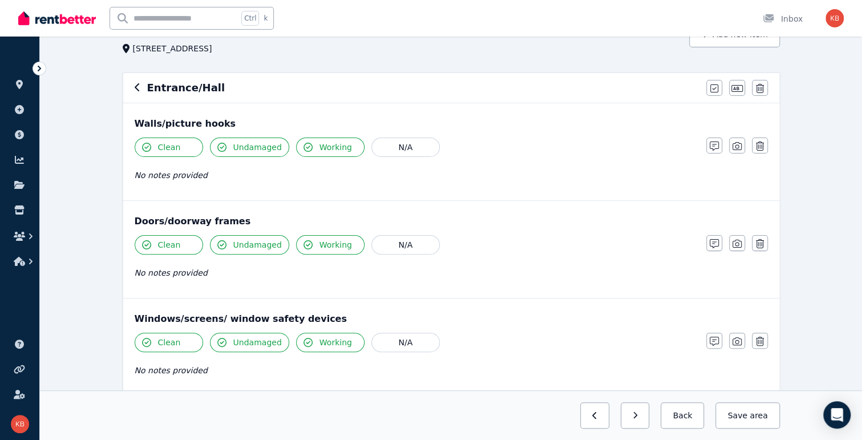
scroll to position [171, 0]
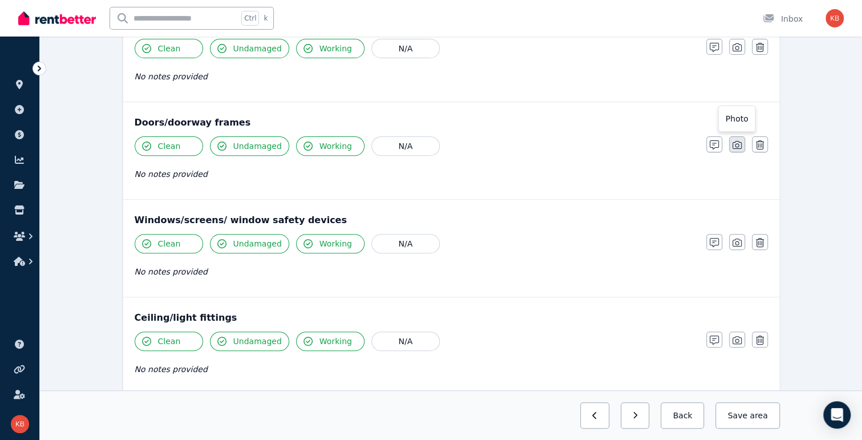
click at [729, 145] on icon "button" at bounding box center [736, 144] width 9 height 9
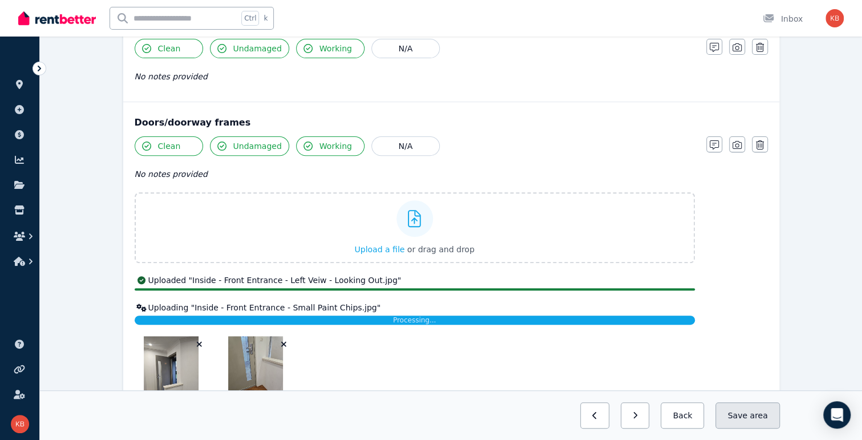
click at [729, 415] on button "Save area" at bounding box center [747, 415] width 64 height 26
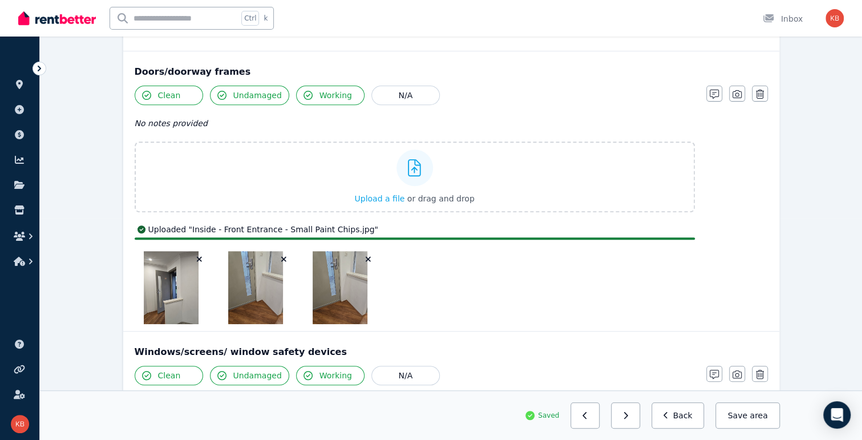
scroll to position [285, 0]
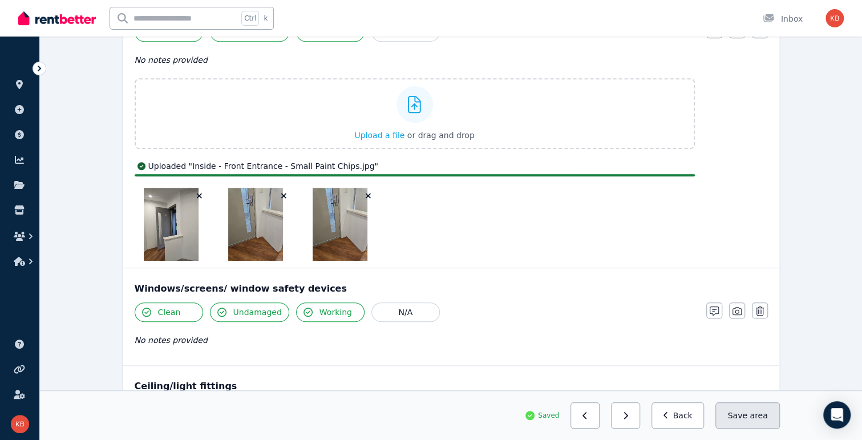
click at [729, 419] on button "Save area" at bounding box center [747, 415] width 64 height 26
click at [694, 414] on div "Saving..." at bounding box center [451, 415] width 657 height 25
click at [688, 415] on button "Back" at bounding box center [677, 415] width 53 height 26
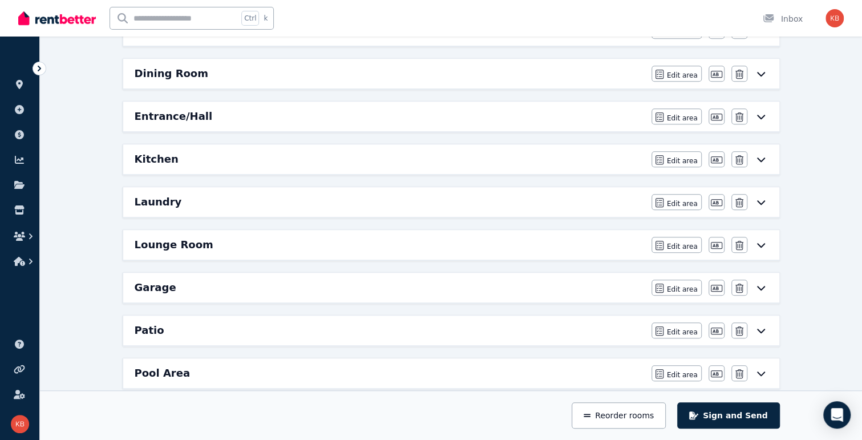
scroll to position [399, 0]
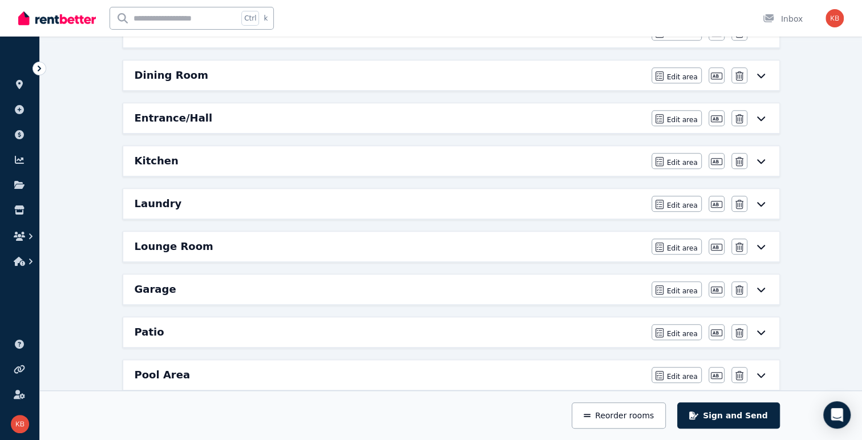
click at [729, 285] on icon at bounding box center [761, 289] width 14 height 9
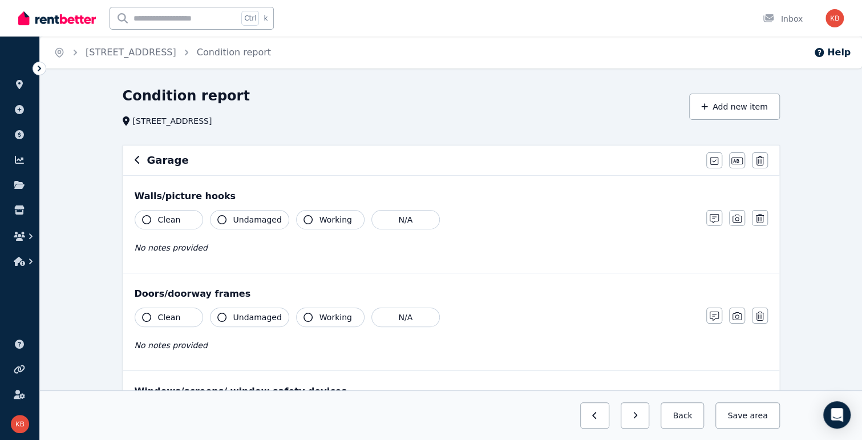
click at [175, 222] on span "Clean" at bounding box center [169, 219] width 23 height 11
click at [319, 218] on span "Working" at bounding box center [335, 219] width 33 height 11
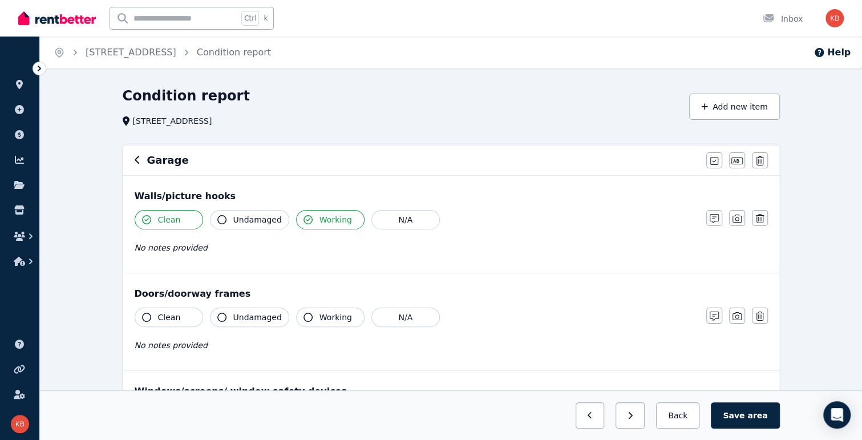
scroll to position [57, 0]
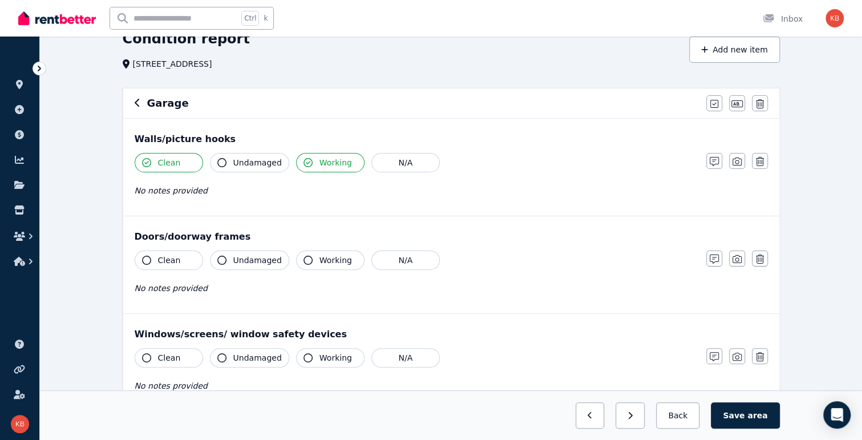
drag, startPoint x: 169, startPoint y: 167, endPoint x: 199, endPoint y: 167, distance: 30.2
click at [169, 167] on span "Clean" at bounding box center [169, 162] width 23 height 11
click at [333, 163] on span "Working" at bounding box center [335, 162] width 33 height 11
click at [306, 164] on button "Working" at bounding box center [330, 162] width 68 height 19
click at [167, 164] on span "Clean" at bounding box center [169, 162] width 23 height 11
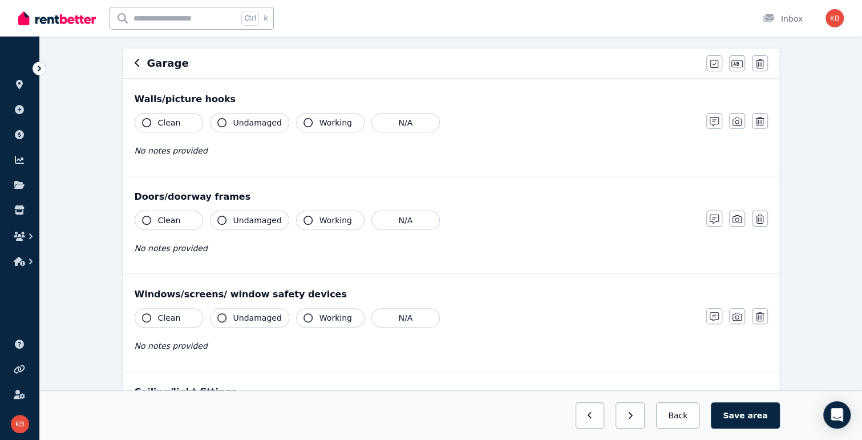
scroll to position [114, 0]
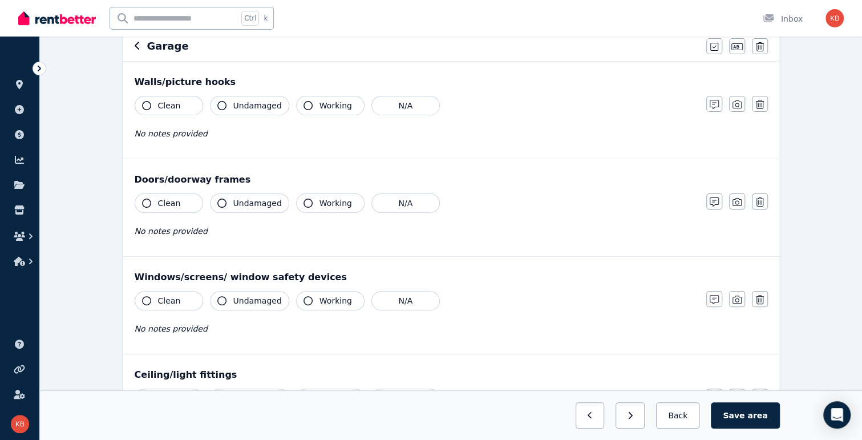
click at [175, 201] on span "Clean" at bounding box center [169, 202] width 23 height 11
click at [259, 204] on span "Undamaged" at bounding box center [257, 202] width 48 height 11
click at [309, 201] on button "Working" at bounding box center [330, 202] width 68 height 19
click at [246, 204] on span "Undamaged" at bounding box center [257, 202] width 48 height 11
click at [233, 204] on span "Undamaged" at bounding box center [257, 202] width 48 height 11
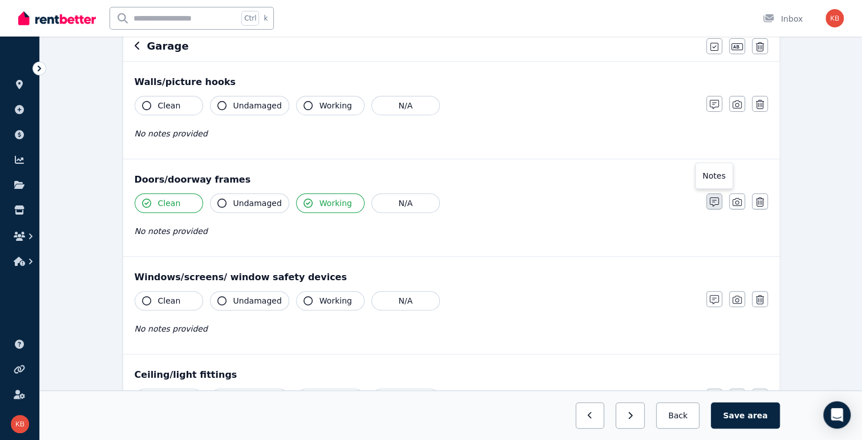
click at [707, 199] on button "button" at bounding box center [714, 201] width 16 height 16
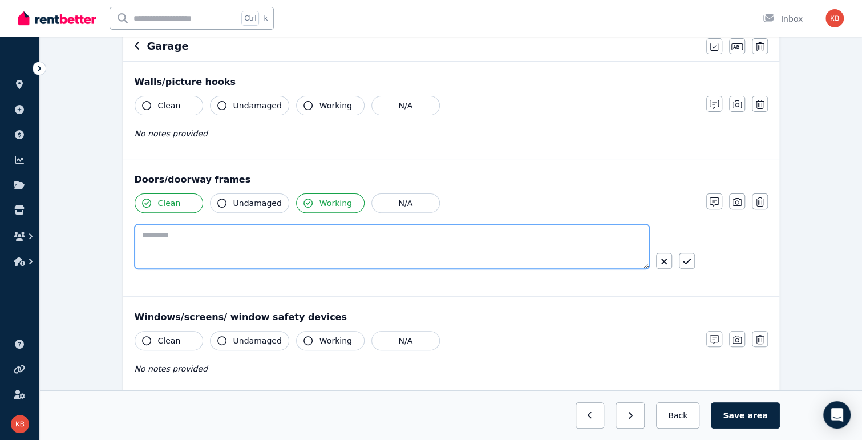
click at [304, 236] on textarea at bounding box center [392, 246] width 514 height 44
type textarea "**********"
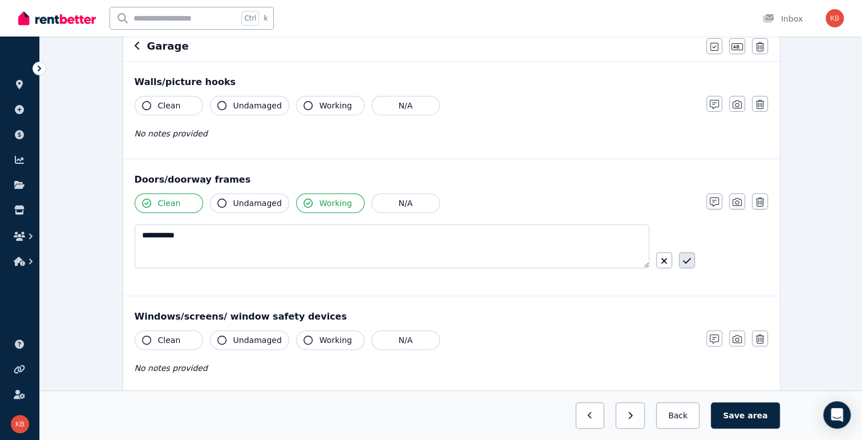
click at [688, 257] on icon "button" at bounding box center [687, 260] width 8 height 9
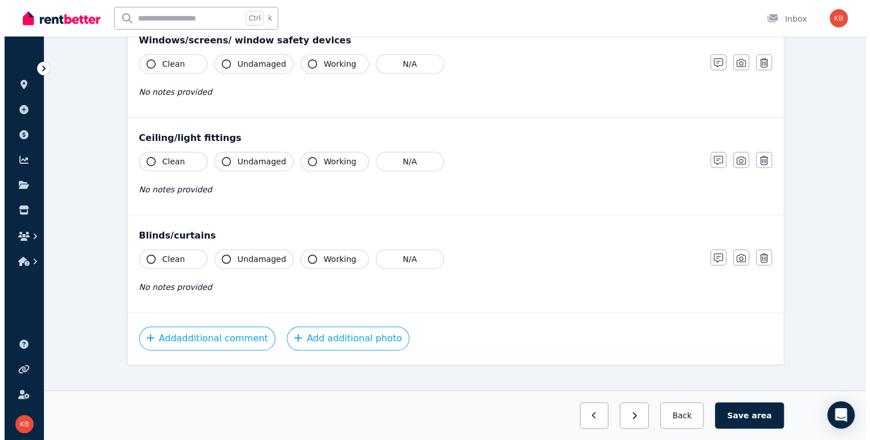
scroll to position [373, 0]
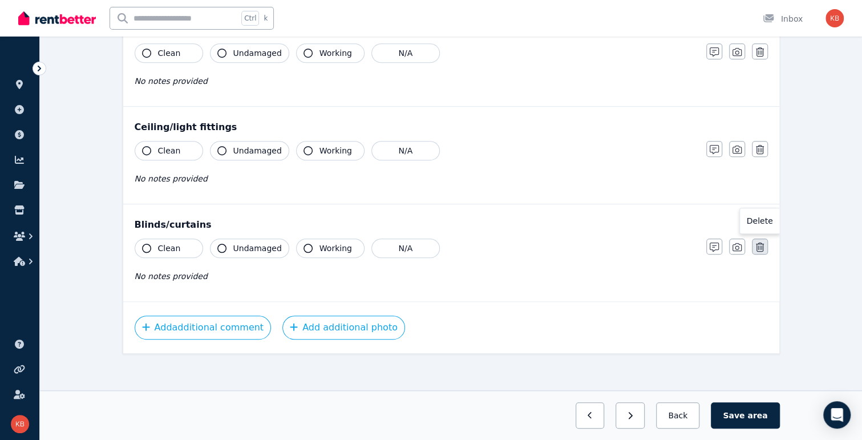
click at [729, 242] on icon "button" at bounding box center [760, 246] width 8 height 9
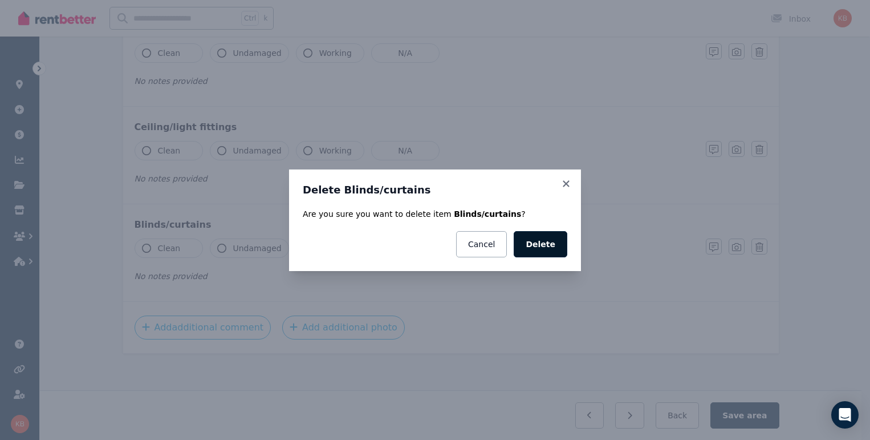
click at [545, 240] on button "Delete" at bounding box center [541, 244] width 54 height 26
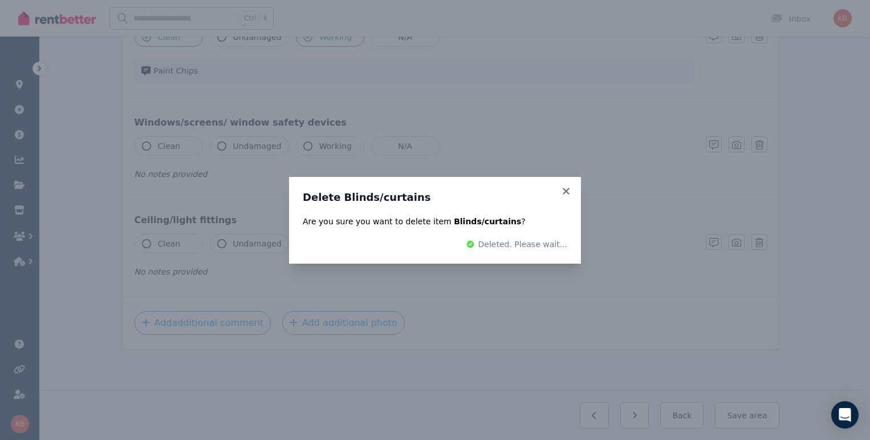
scroll to position [276, 0]
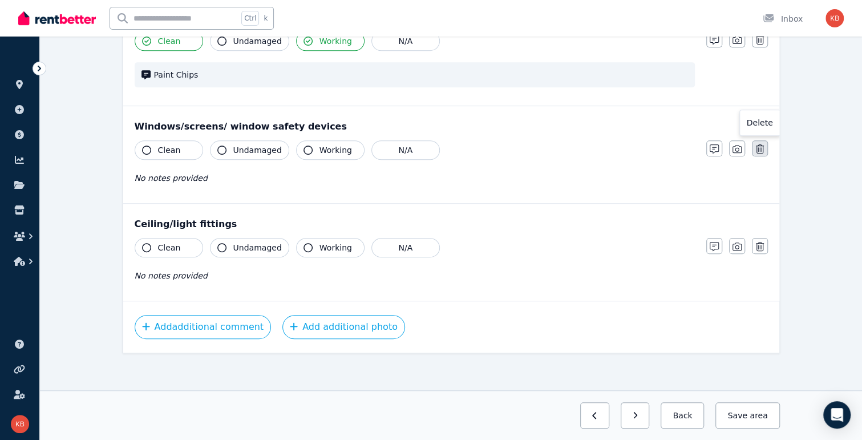
click at [729, 151] on icon "button" at bounding box center [760, 148] width 8 height 9
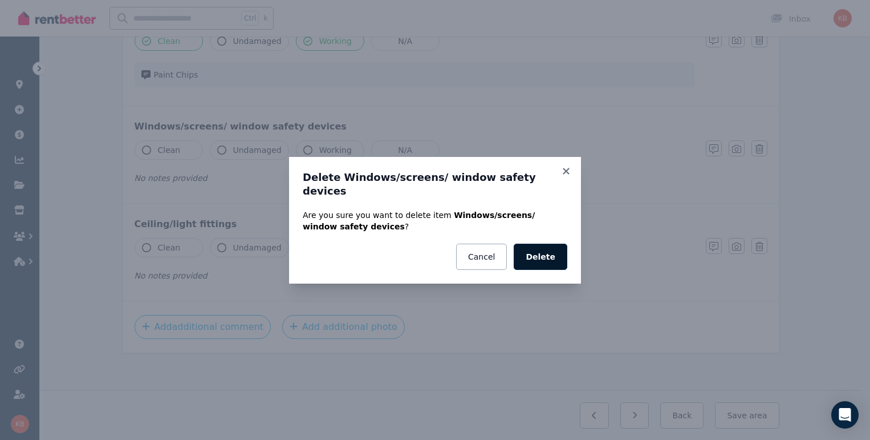
click at [544, 246] on button "Delete" at bounding box center [541, 257] width 54 height 26
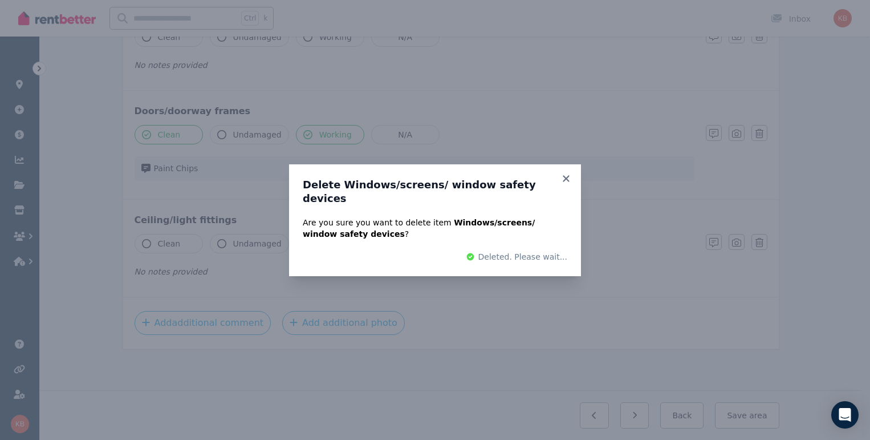
scroll to position [179, 0]
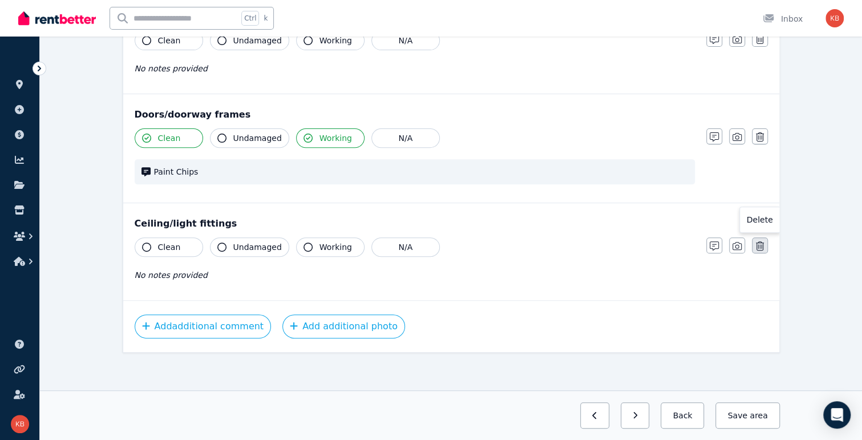
click at [729, 241] on icon "button" at bounding box center [760, 245] width 8 height 9
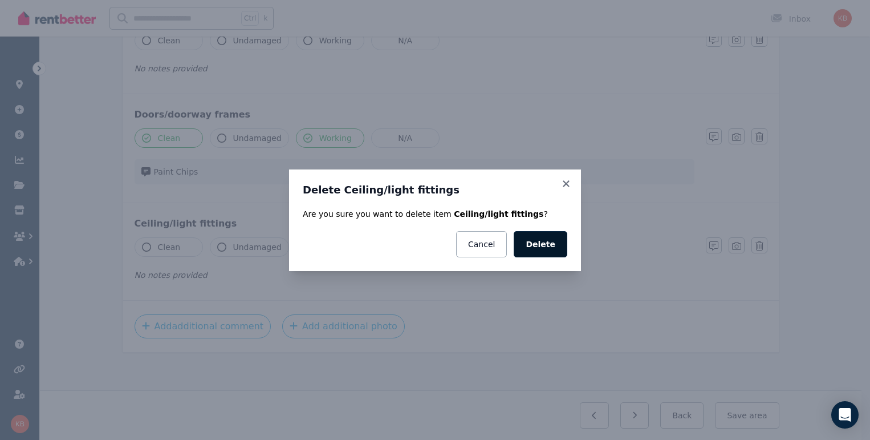
click at [536, 241] on button "Delete" at bounding box center [541, 244] width 54 height 26
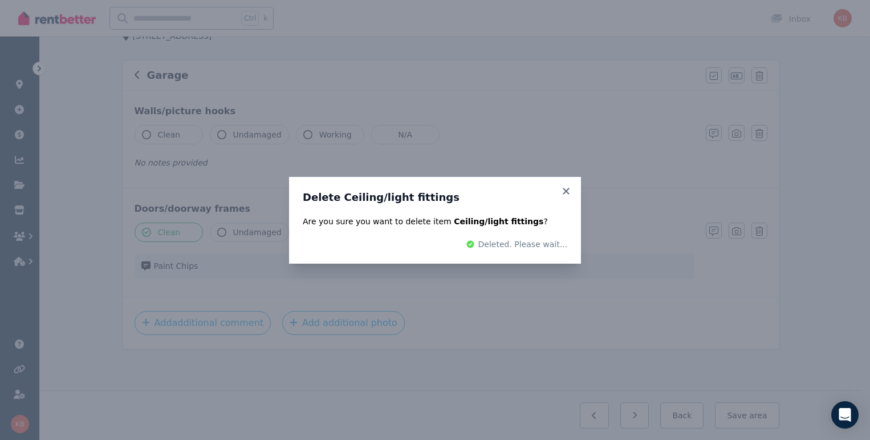
scroll to position [82, 0]
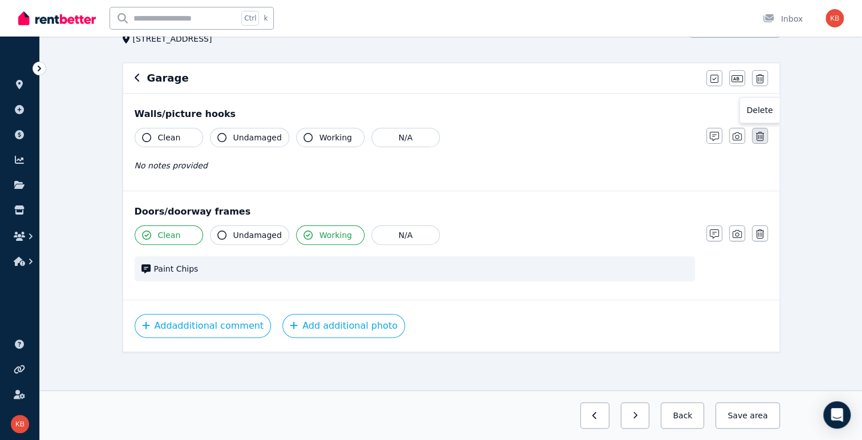
click at [729, 140] on icon "button" at bounding box center [760, 136] width 8 height 9
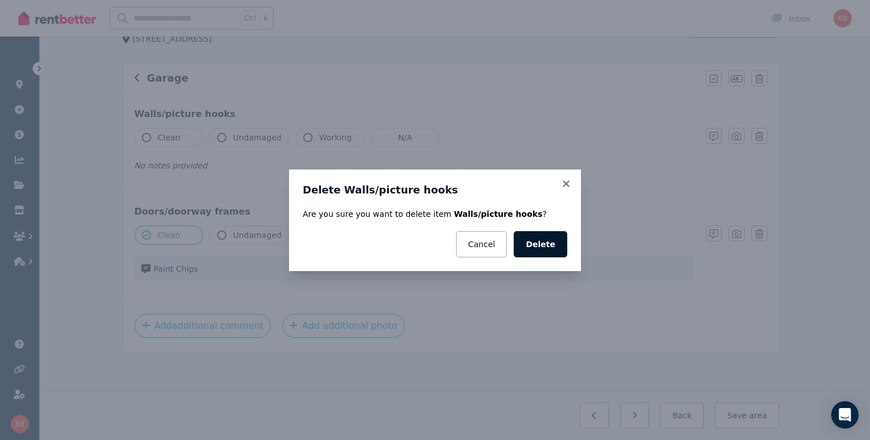
click at [545, 242] on button "Delete" at bounding box center [541, 244] width 54 height 26
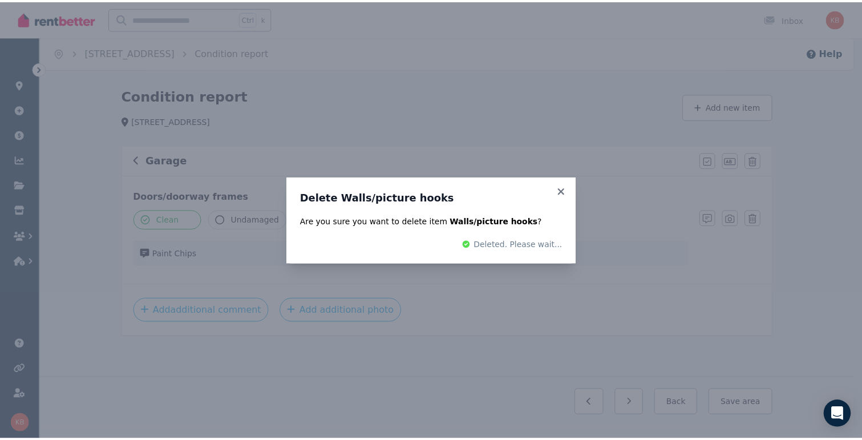
scroll to position [0, 0]
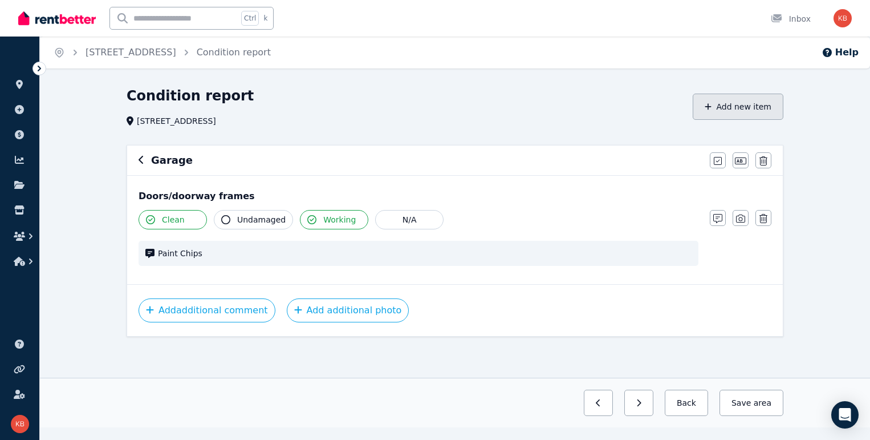
click at [729, 107] on button "Add new item" at bounding box center [738, 107] width 91 height 26
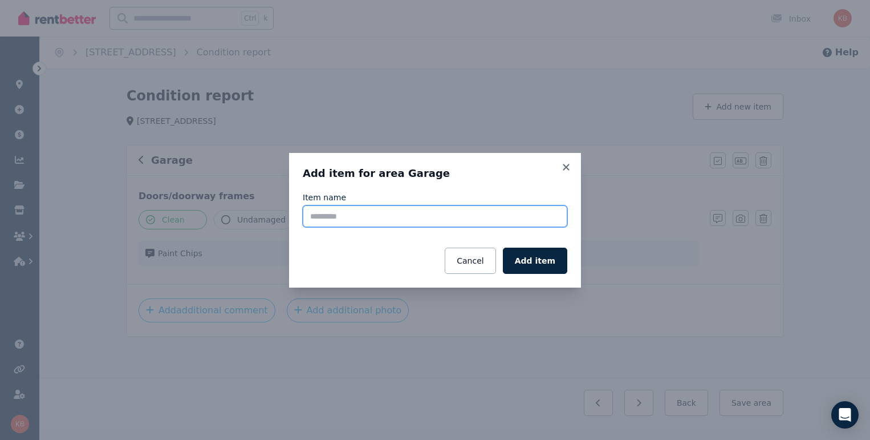
click at [483, 214] on input "Item name" at bounding box center [435, 216] width 265 height 22
type input "**********"
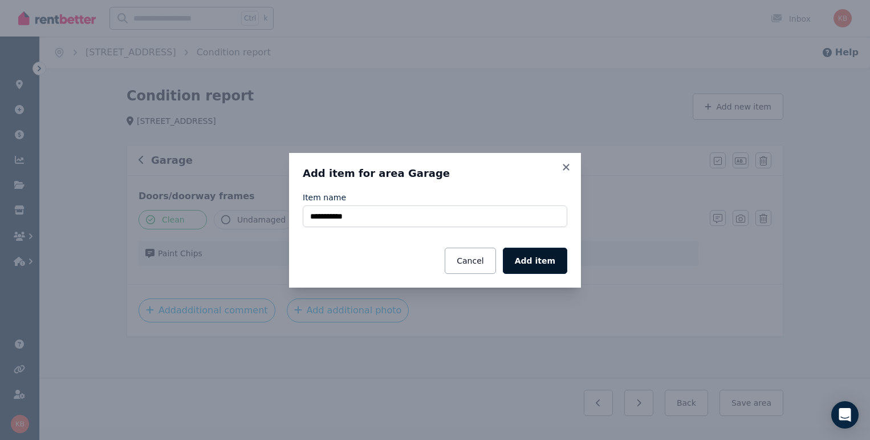
click at [549, 260] on button "Add item" at bounding box center [535, 261] width 64 height 26
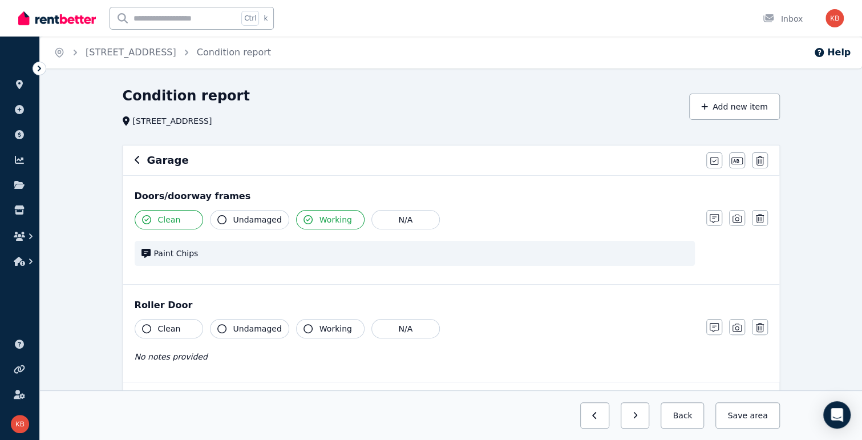
scroll to position [57, 0]
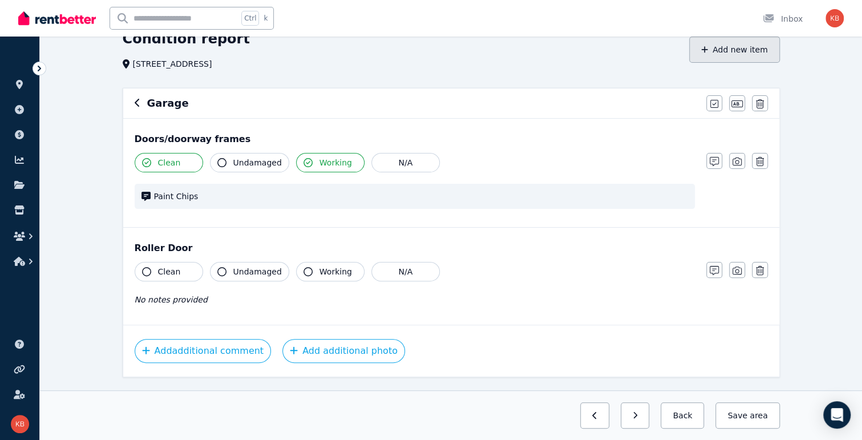
click at [729, 50] on button "Add new item" at bounding box center [734, 50] width 91 height 26
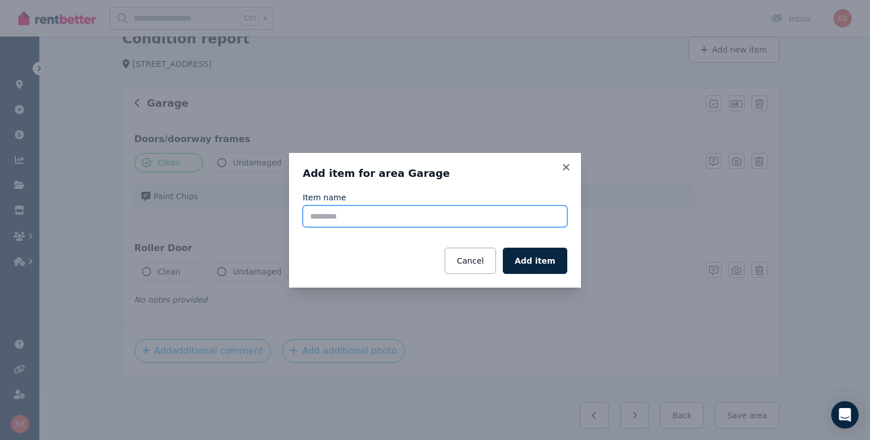
click at [499, 218] on input "Item name" at bounding box center [435, 216] width 265 height 22
type input "**********"
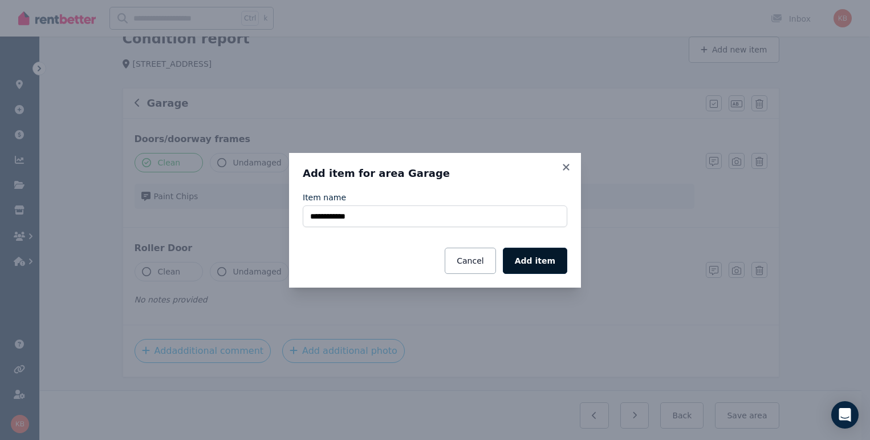
click at [544, 266] on button "Add item" at bounding box center [535, 261] width 64 height 26
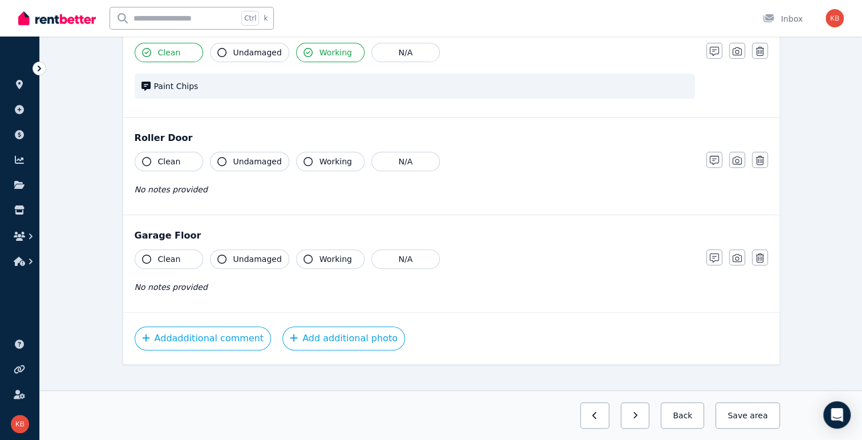
scroll to position [171, 0]
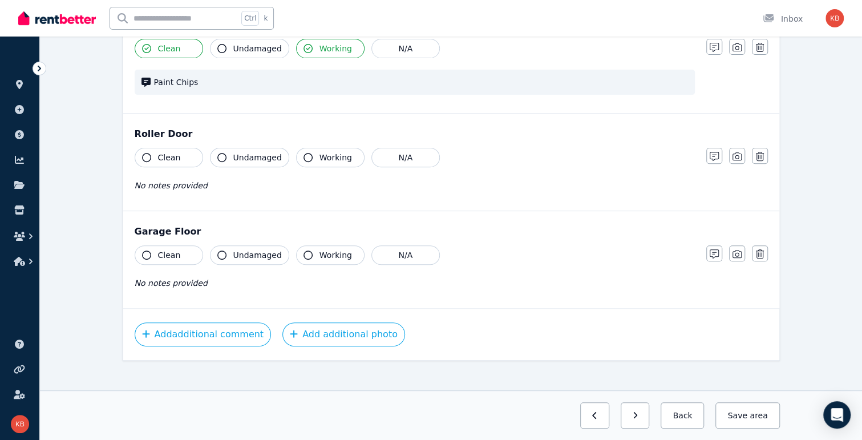
click at [310, 254] on button "Working" at bounding box center [330, 254] width 68 height 19
click at [309, 158] on button "Working" at bounding box center [330, 157] width 68 height 19
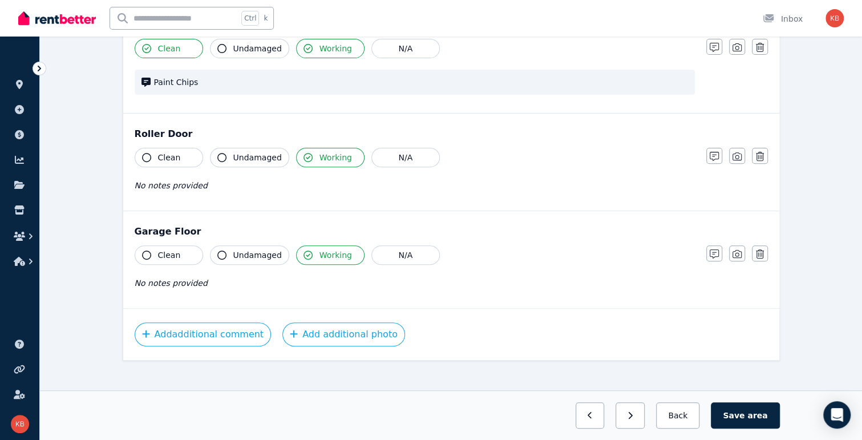
click at [167, 157] on span "Clean" at bounding box center [169, 157] width 23 height 11
click at [235, 157] on span "Undamaged" at bounding box center [257, 157] width 48 height 11
click at [713, 158] on icon "button" at bounding box center [714, 156] width 9 height 9
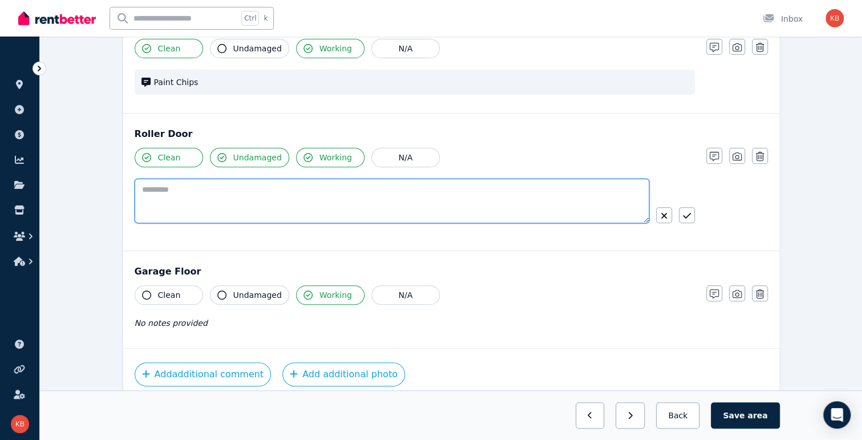
click at [283, 201] on textarea at bounding box center [392, 201] width 514 height 44
type textarea "**********"
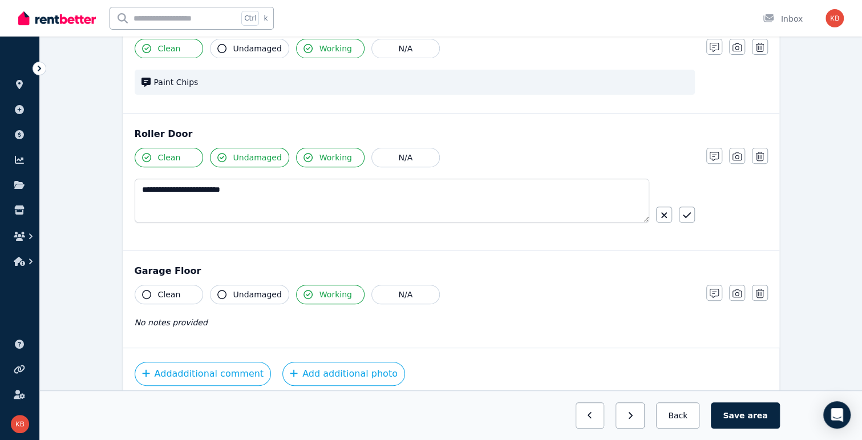
click at [682, 214] on button "button" at bounding box center [687, 214] width 16 height 16
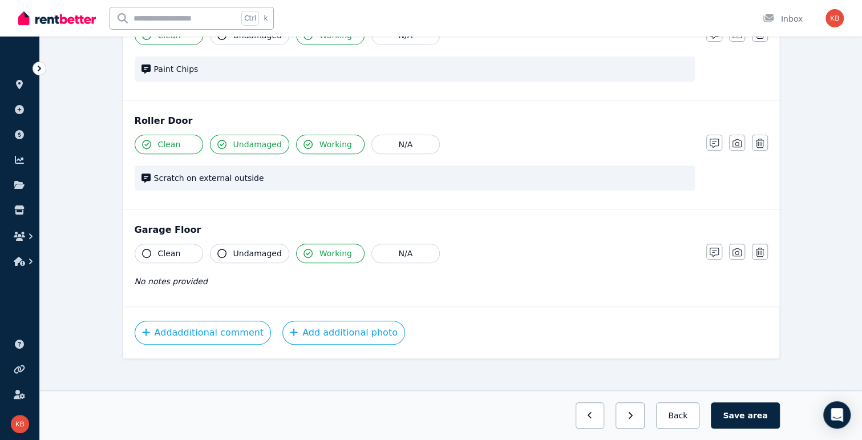
scroll to position [190, 0]
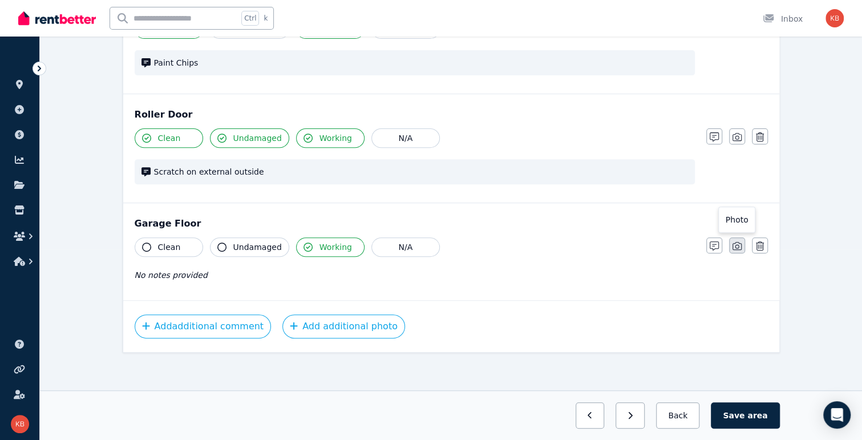
click at [729, 244] on button "button" at bounding box center [737, 245] width 16 height 16
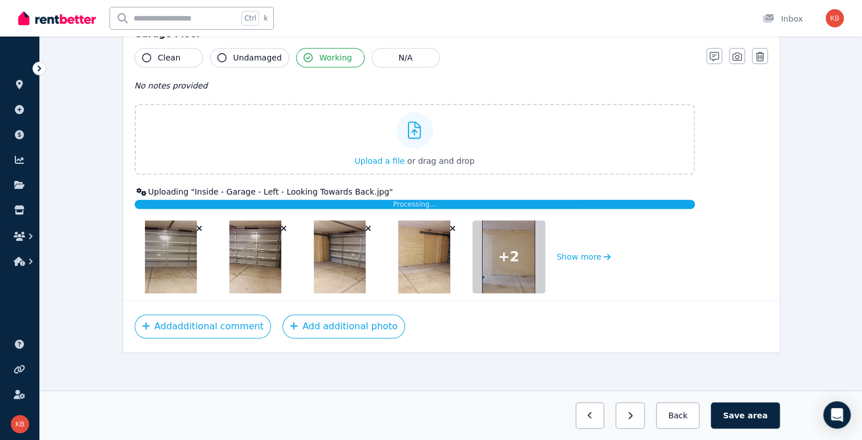
scroll to position [373, 0]
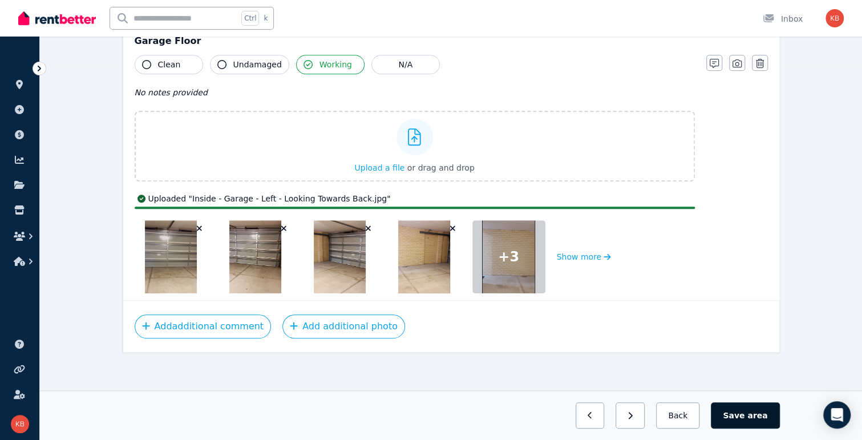
click at [729, 415] on button "Save area" at bounding box center [745, 415] width 68 height 26
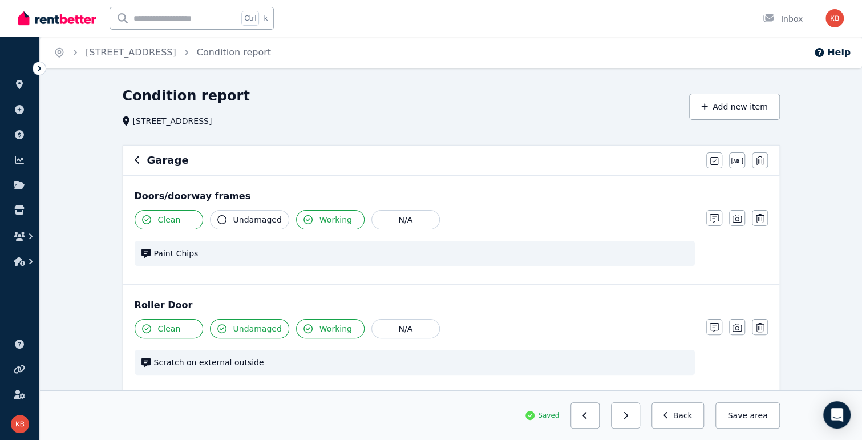
scroll to position [285, 0]
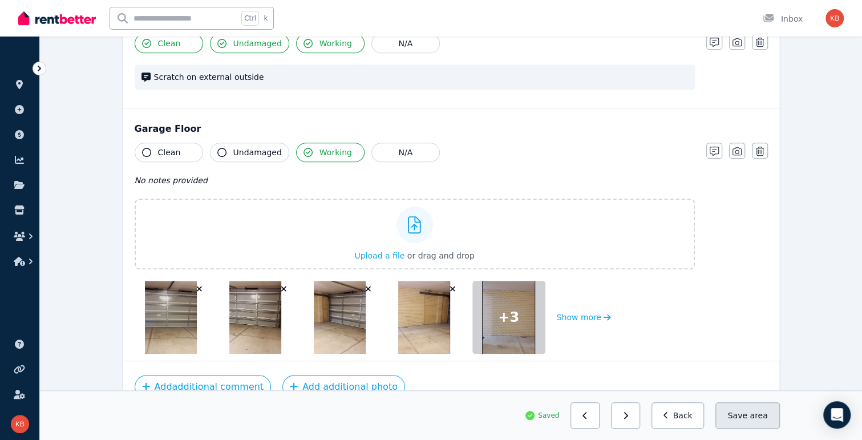
click at [729, 419] on button "Save area" at bounding box center [747, 415] width 64 height 26
click at [164, 152] on span "Clean" at bounding box center [169, 152] width 23 height 11
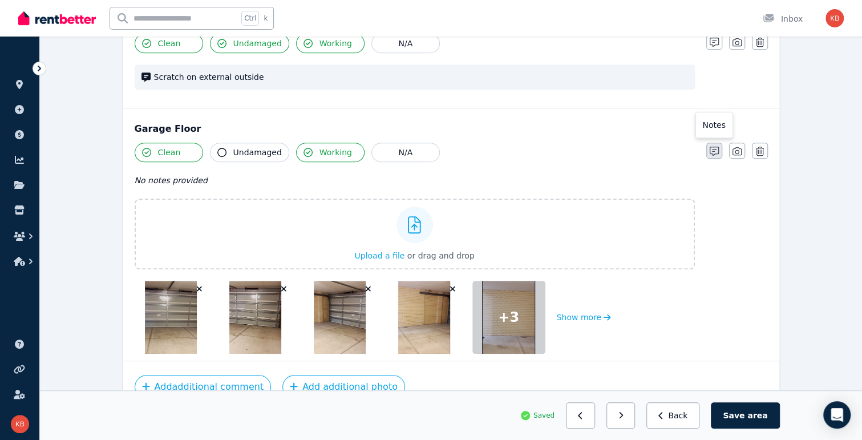
click at [712, 148] on icon "button" at bounding box center [714, 151] width 9 height 9
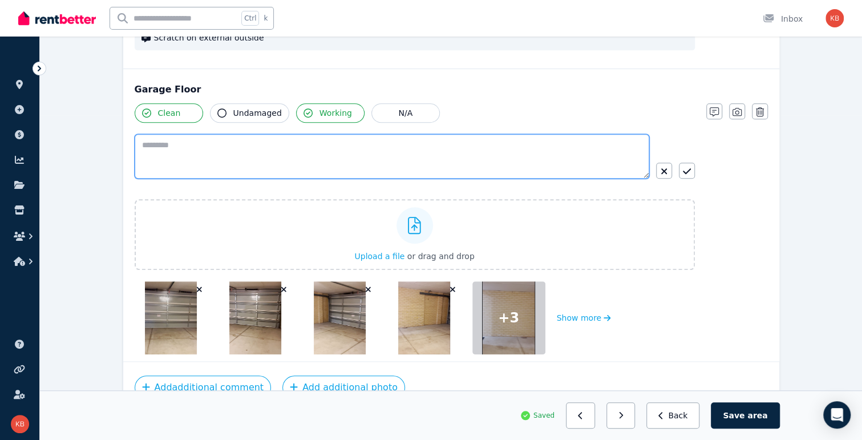
click at [190, 163] on textarea at bounding box center [392, 156] width 514 height 44
type textarea "*"
type textarea "**********"
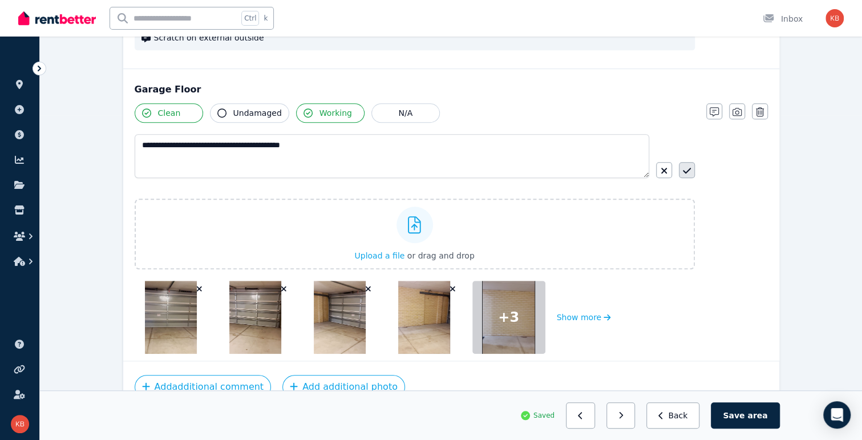
click at [683, 172] on icon "button" at bounding box center [687, 170] width 8 height 9
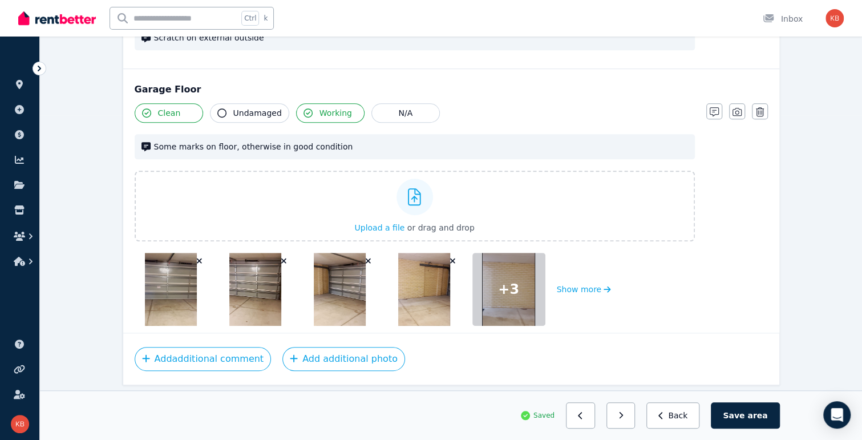
scroll to position [297, 0]
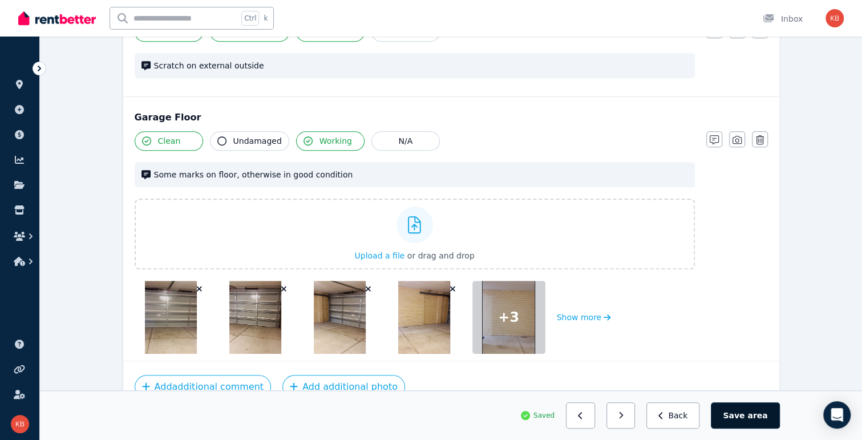
click at [729, 416] on button "Save area" at bounding box center [745, 415] width 68 height 26
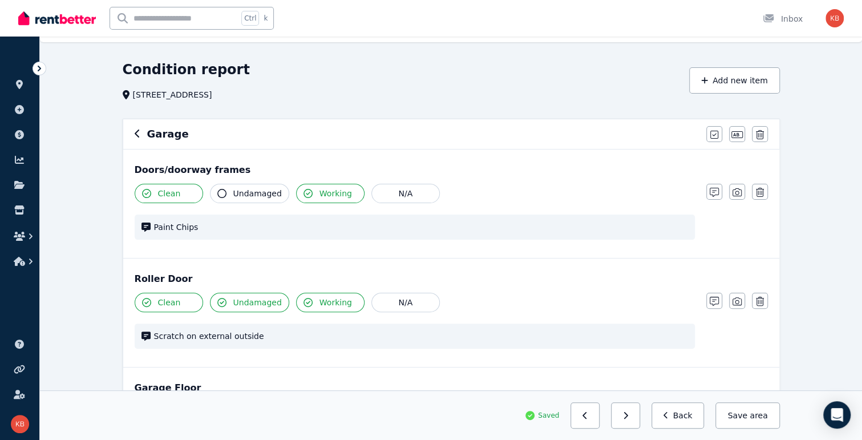
scroll to position [0, 0]
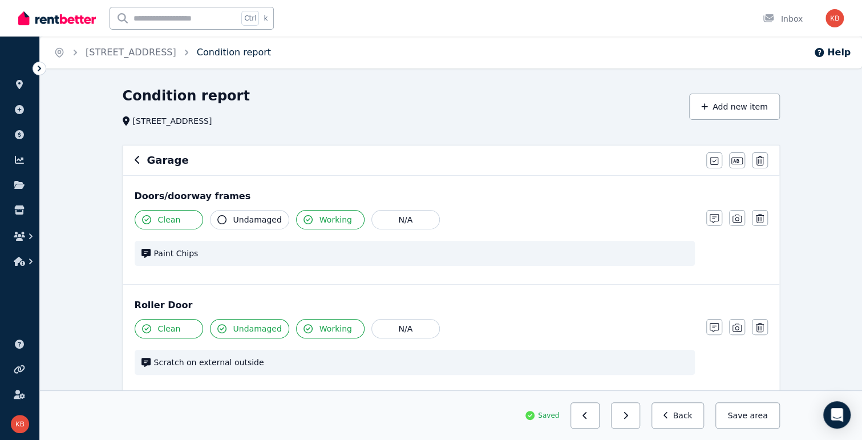
click at [261, 52] on link "Condition report" at bounding box center [234, 52] width 74 height 11
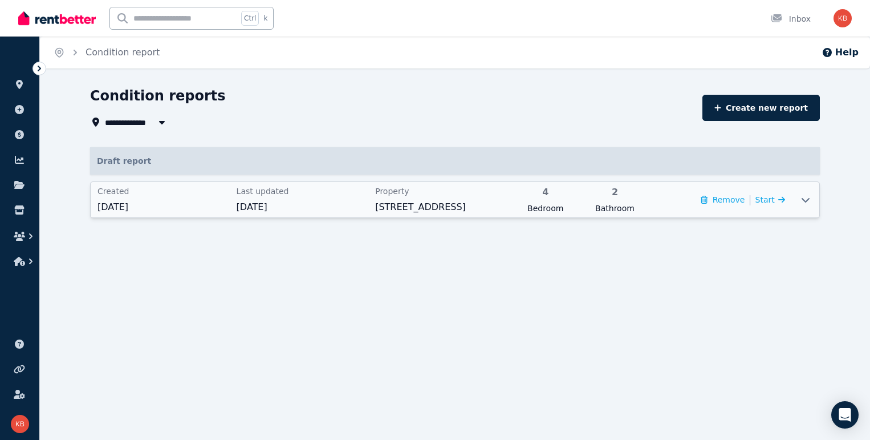
click at [729, 198] on icon at bounding box center [806, 199] width 14 height 9
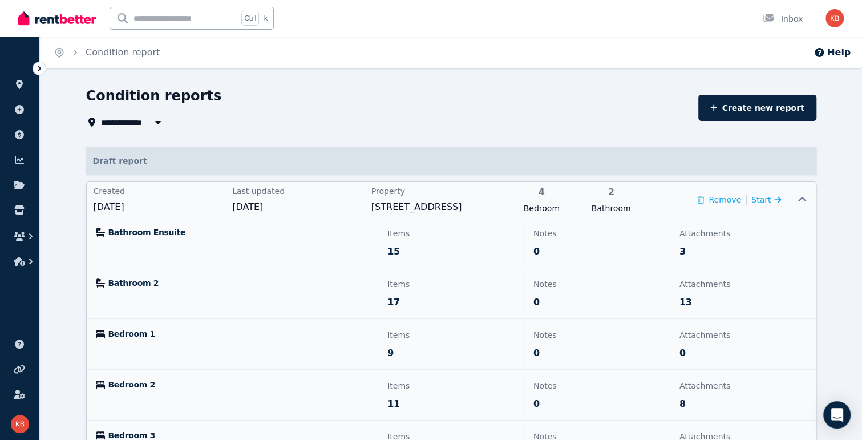
click at [708, 232] on p "Attachments" at bounding box center [742, 233] width 127 height 14
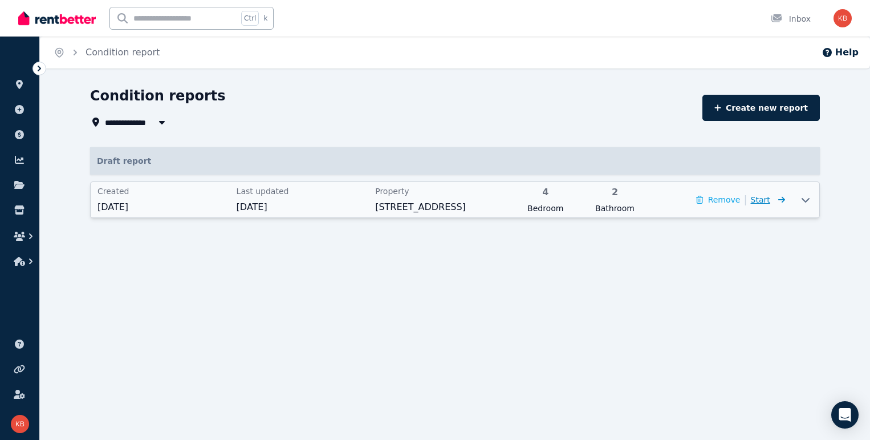
click at [729, 201] on span "Start" at bounding box center [760, 199] width 19 height 9
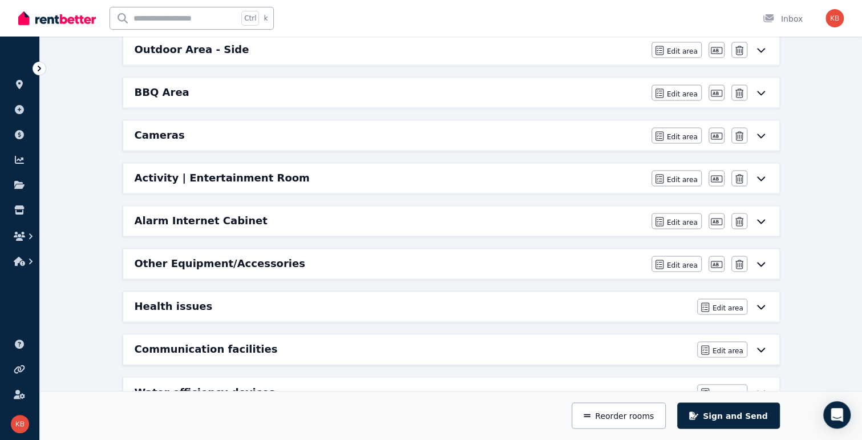
scroll to position [1002, 0]
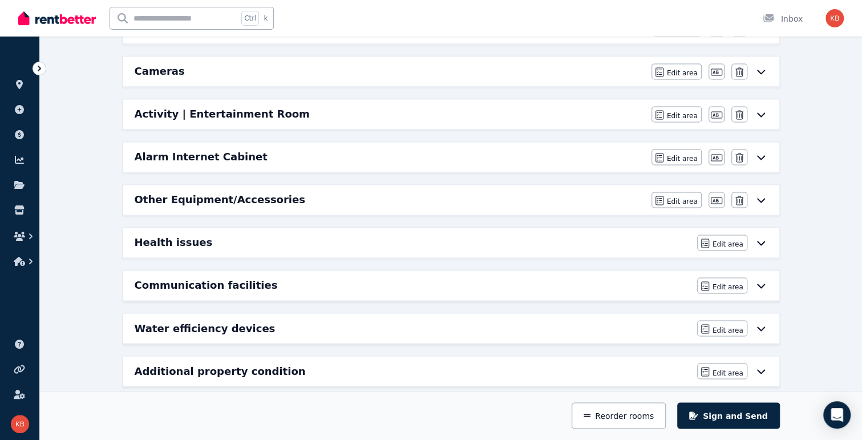
click at [729, 195] on icon at bounding box center [761, 199] width 14 height 9
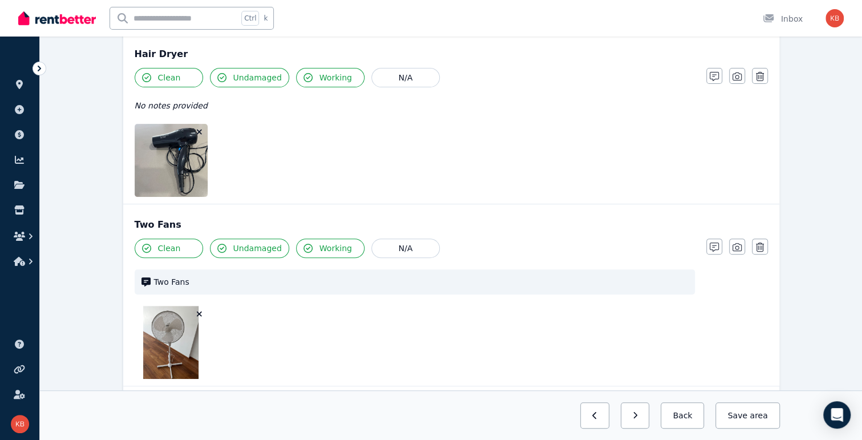
scroll to position [57, 0]
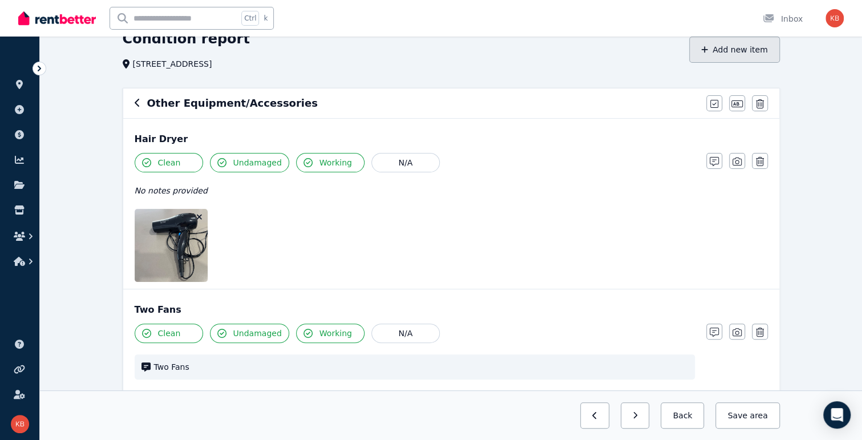
click at [729, 52] on button "Add new item" at bounding box center [734, 50] width 91 height 26
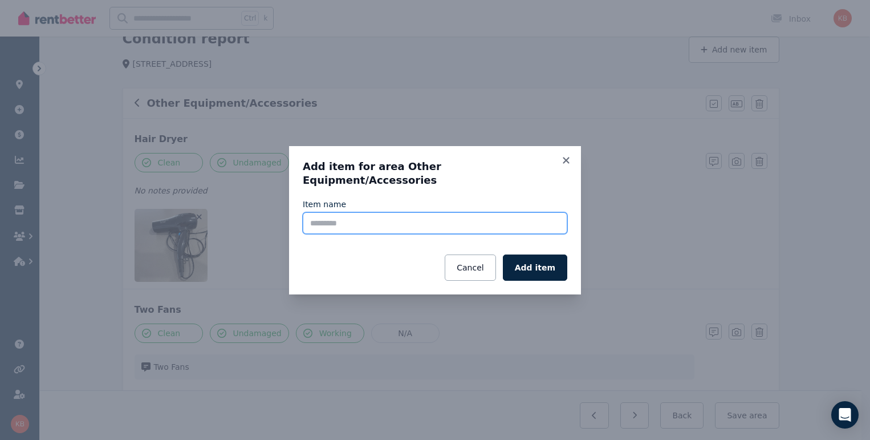
click at [338, 216] on input "Item name" at bounding box center [435, 223] width 265 height 22
type input "*"
type input "****"
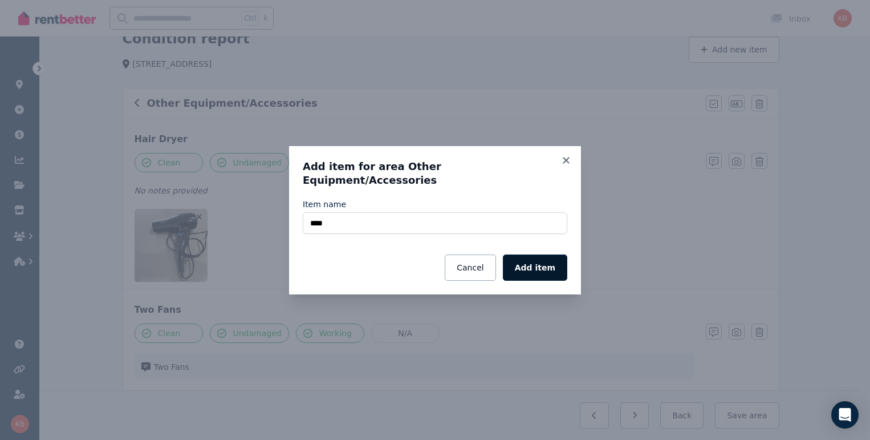
click at [531, 262] on button "Add item" at bounding box center [535, 267] width 64 height 26
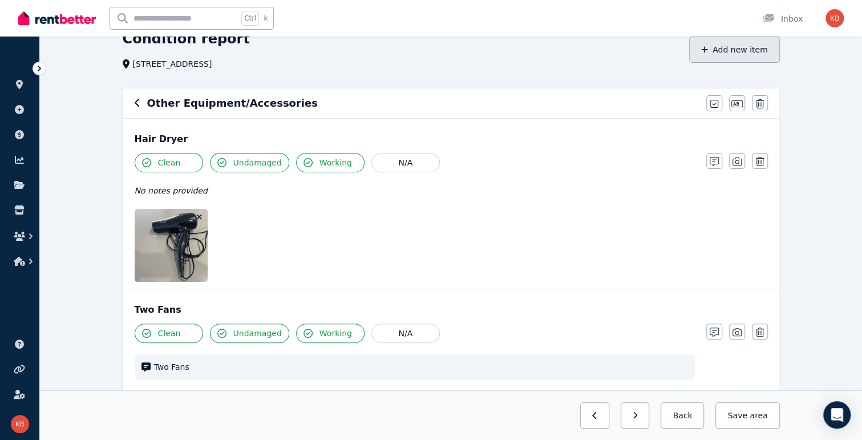
click at [729, 51] on button "Add new item" at bounding box center [734, 50] width 91 height 26
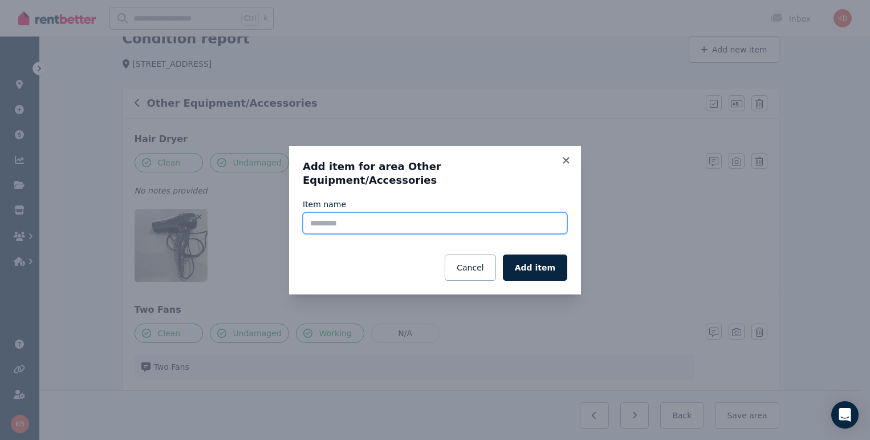
click at [424, 212] on input "Item name" at bounding box center [435, 223] width 265 height 22
type input "**********"
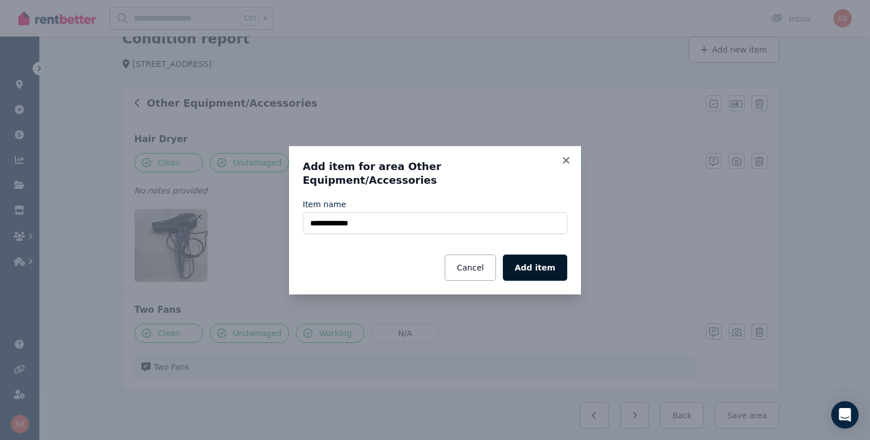
click at [548, 264] on button "Add item" at bounding box center [535, 267] width 64 height 26
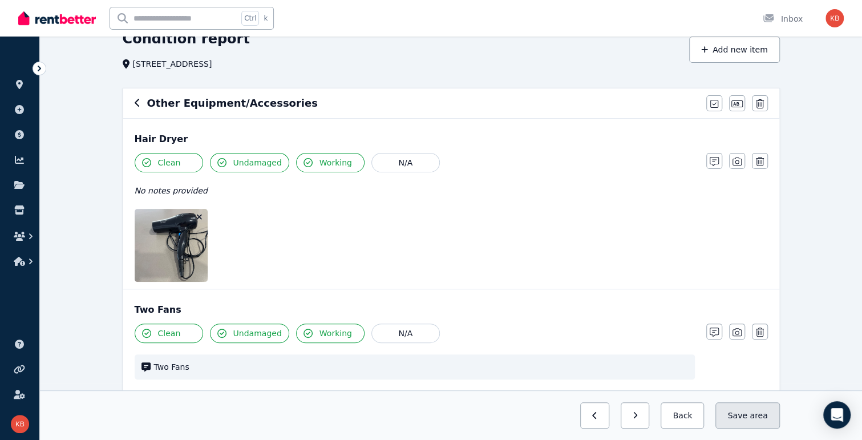
click at [729, 412] on button "Save area" at bounding box center [747, 415] width 64 height 26
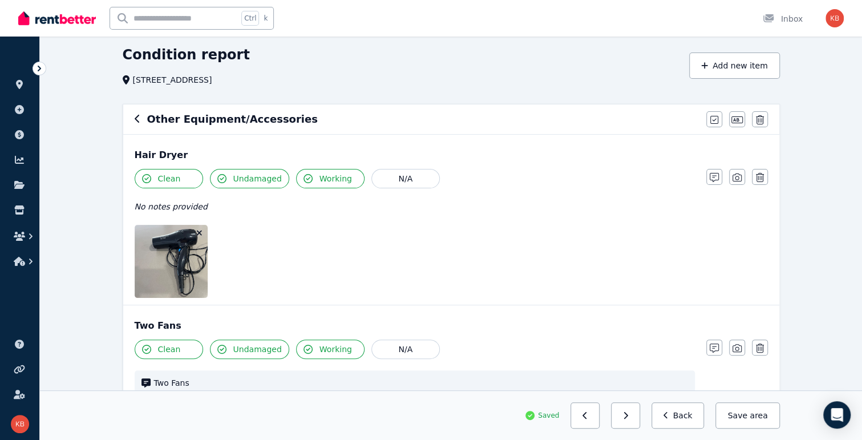
scroll to position [23, 0]
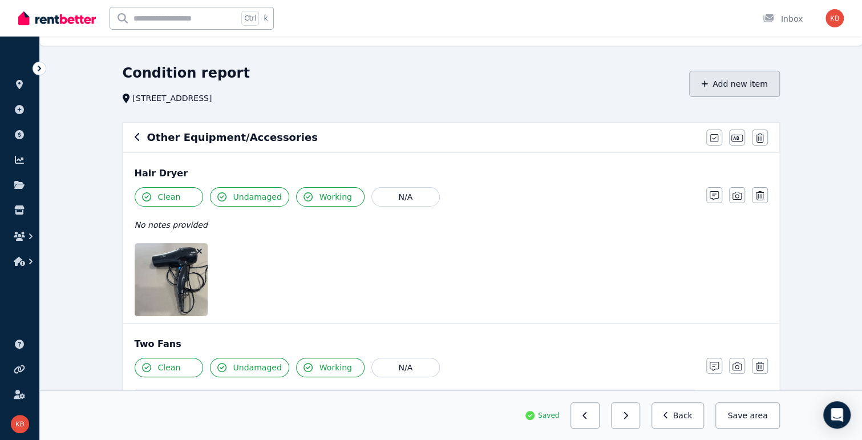
click at [729, 82] on button "Add new item" at bounding box center [734, 84] width 91 height 26
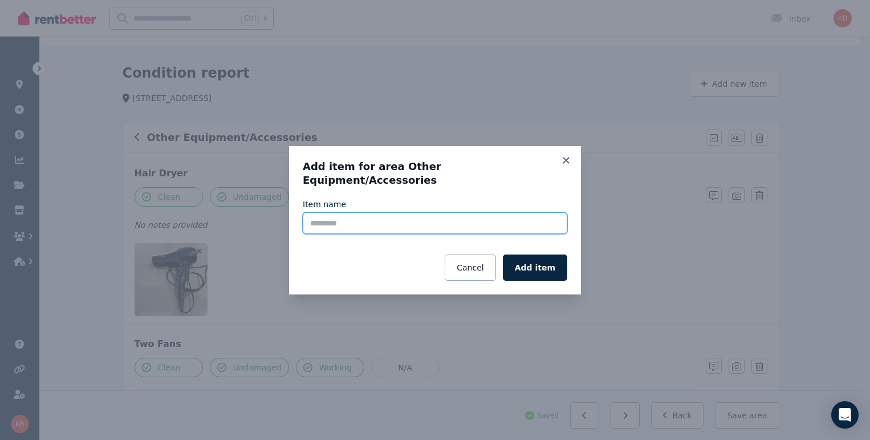
click at [410, 215] on input "Item name" at bounding box center [435, 223] width 265 height 22
type input "**********"
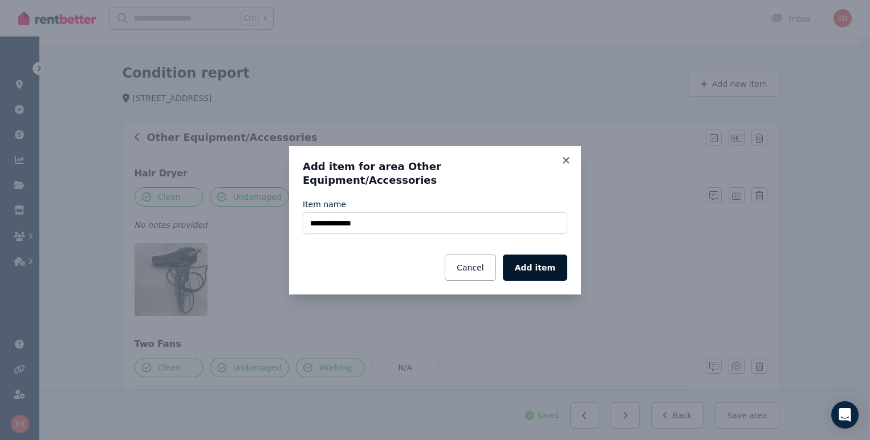
click at [556, 265] on button "Add item" at bounding box center [535, 267] width 64 height 26
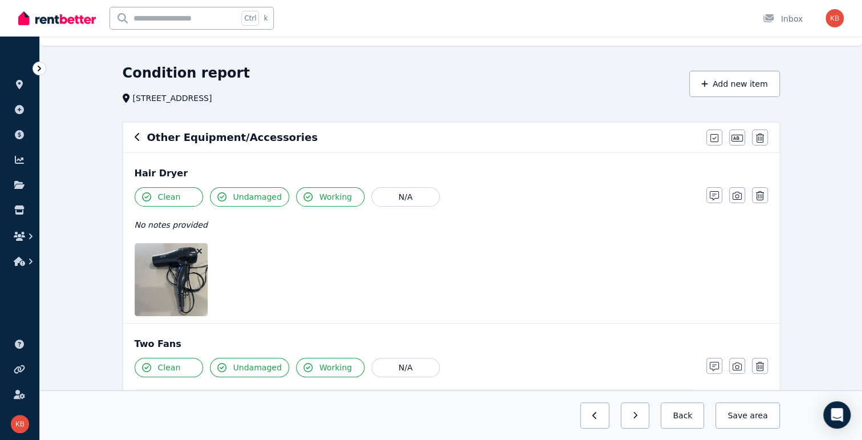
click at [565, 175] on div "Hair Dryer" at bounding box center [451, 174] width 633 height 14
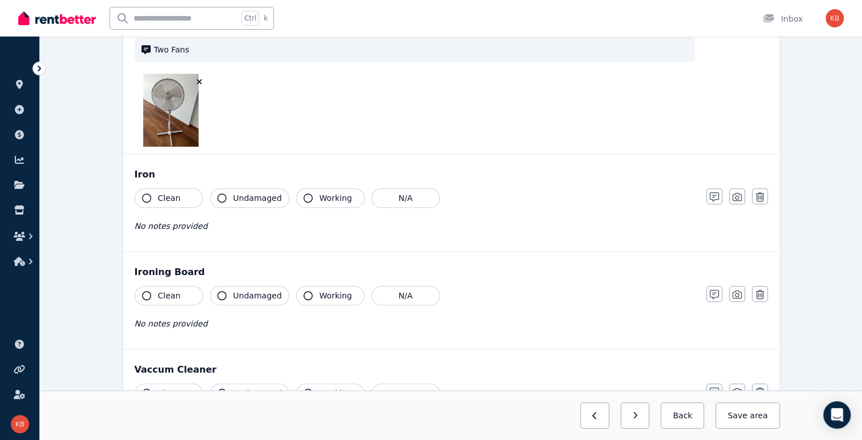
scroll to position [479, 0]
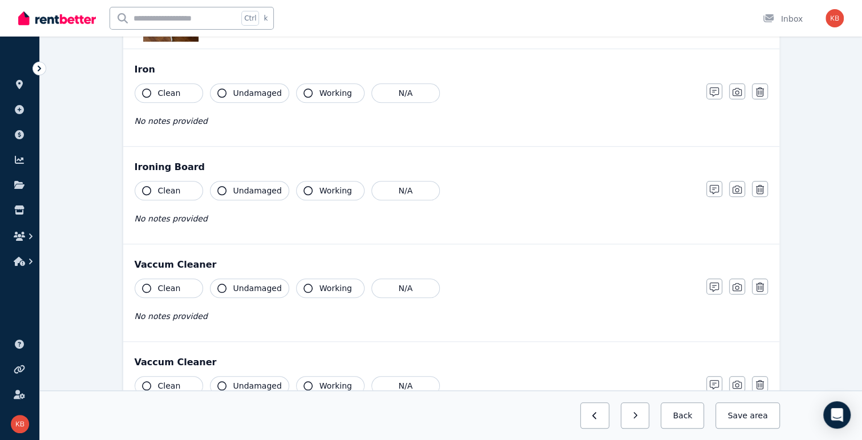
click at [177, 90] on button "Clean" at bounding box center [169, 92] width 68 height 19
click at [210, 91] on div "Clean Undamaged Working N/A" at bounding box center [415, 92] width 560 height 19
drag, startPoint x: 245, startPoint y: 95, endPoint x: 261, endPoint y: 94, distance: 16.0
click at [248, 94] on span "Undamaged" at bounding box center [257, 92] width 48 height 11
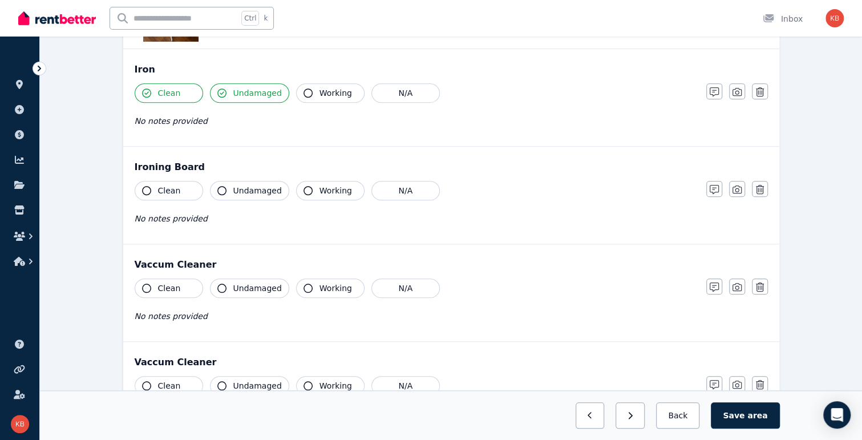
click at [319, 91] on span "Working" at bounding box center [335, 92] width 33 height 11
click at [729, 91] on icon "button" at bounding box center [736, 91] width 9 height 9
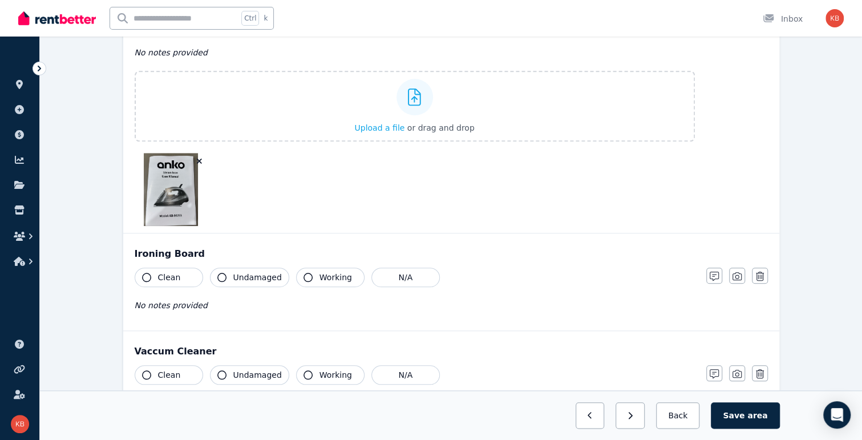
scroll to position [605, 0]
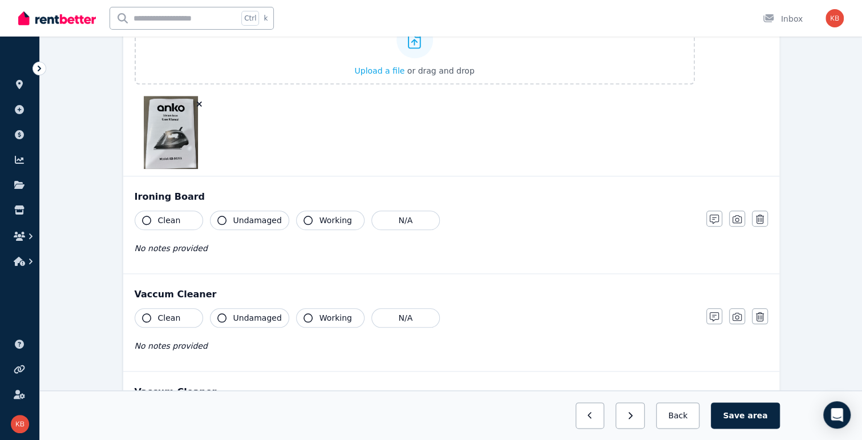
click at [145, 216] on icon "button" at bounding box center [146, 220] width 9 height 9
click at [225, 219] on icon "button" at bounding box center [221, 220] width 9 height 9
click at [327, 220] on span "Working" at bounding box center [335, 219] width 33 height 11
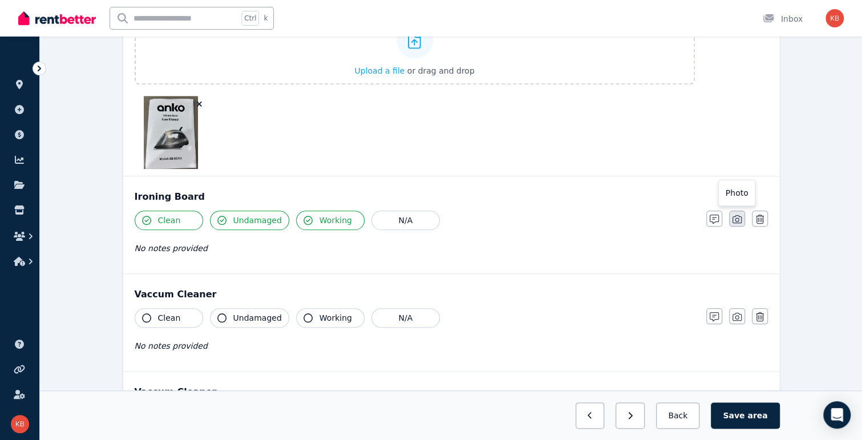
click at [729, 220] on icon "button" at bounding box center [736, 218] width 9 height 9
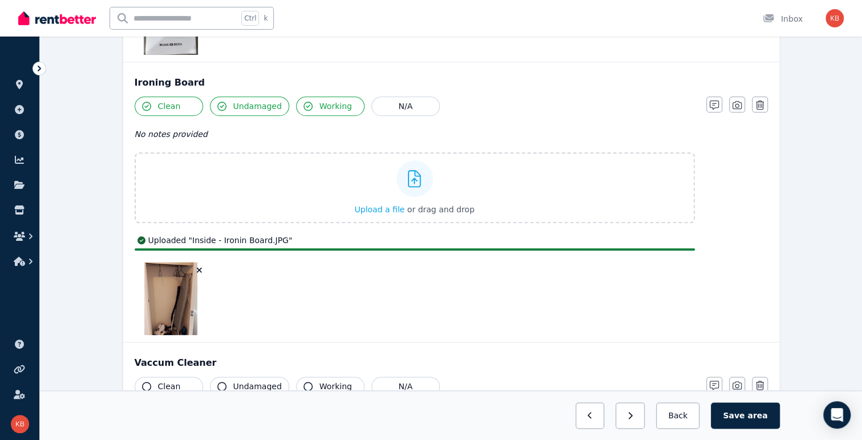
scroll to position [833, 0]
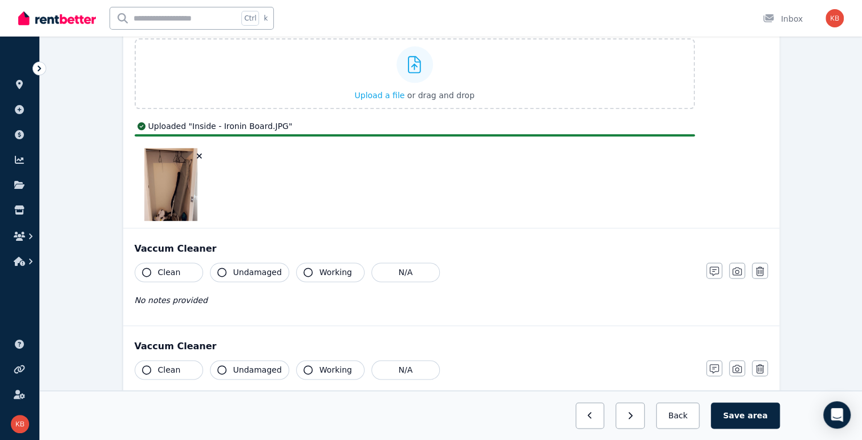
click at [250, 277] on button "Undamaged" at bounding box center [249, 271] width 79 height 19
click at [167, 272] on span "Clean" at bounding box center [169, 271] width 23 height 11
click at [303, 271] on icon "button" at bounding box center [307, 271] width 9 height 9
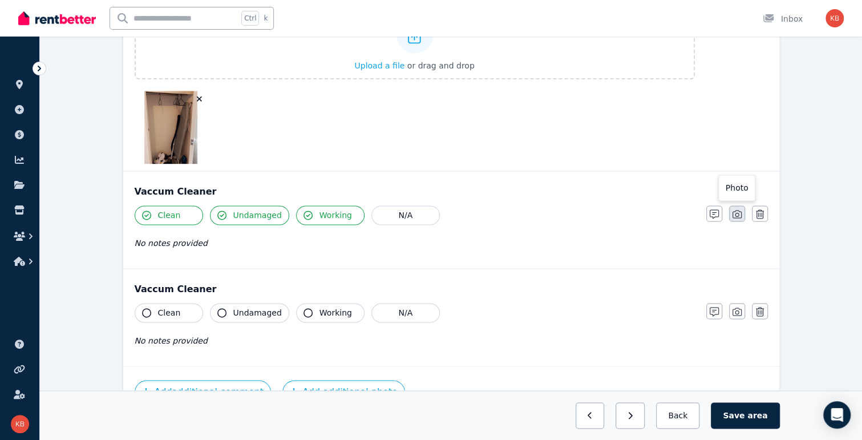
click at [729, 210] on icon "button" at bounding box center [736, 213] width 9 height 9
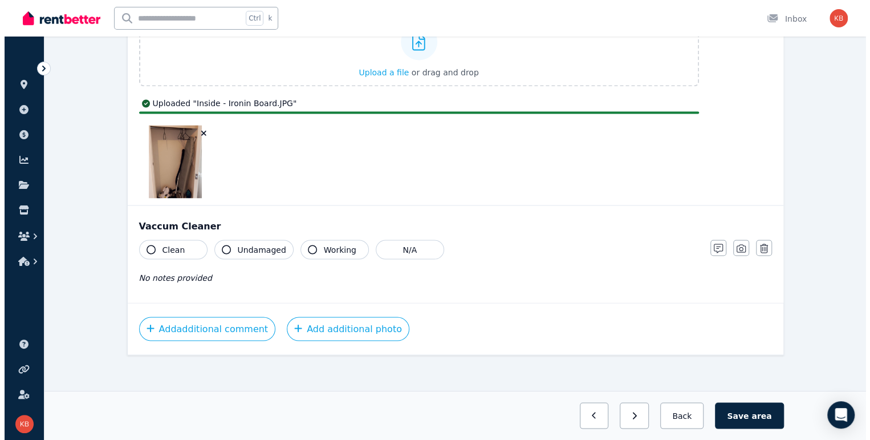
scroll to position [1109, 0]
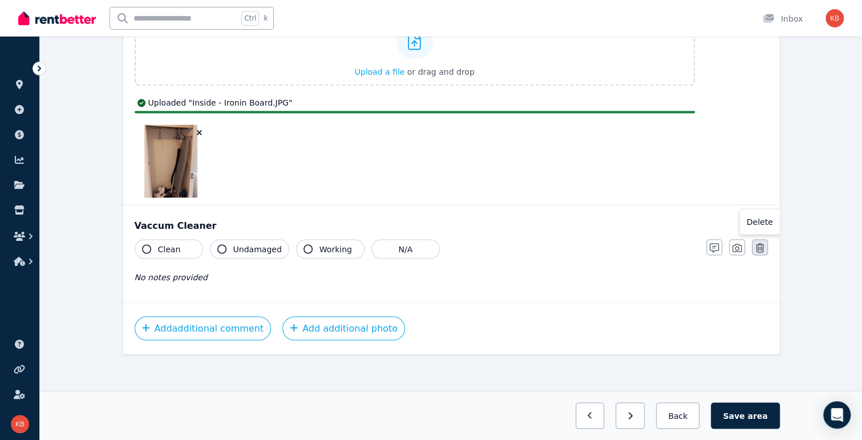
click at [729, 248] on icon "button" at bounding box center [760, 247] width 8 height 9
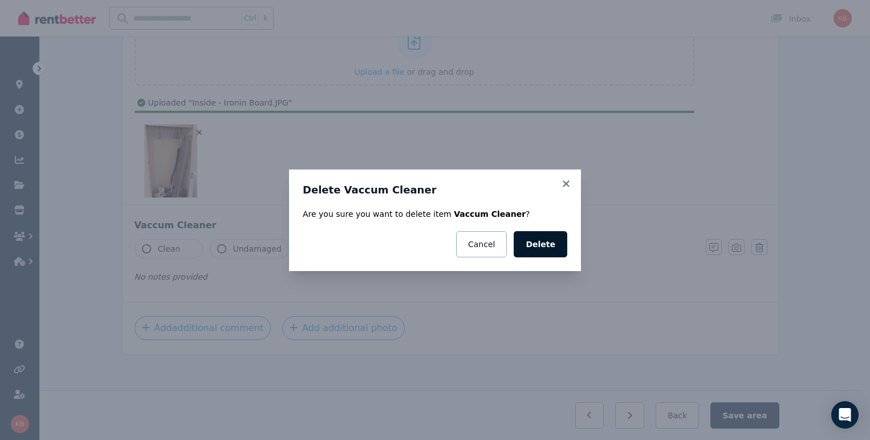
click at [554, 246] on button "Delete" at bounding box center [541, 244] width 54 height 26
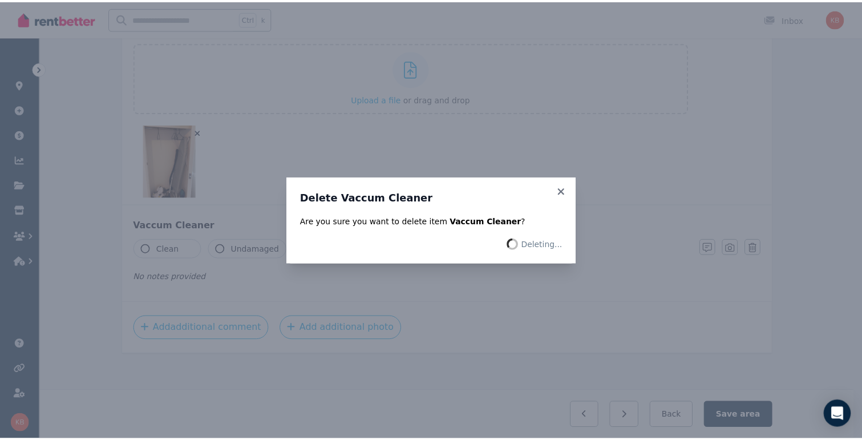
scroll to position [984, 0]
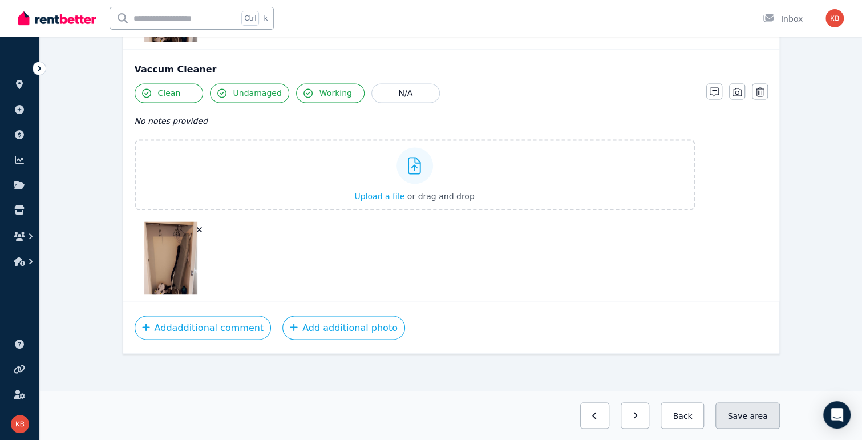
click at [729, 419] on button "Save area" at bounding box center [747, 415] width 64 height 26
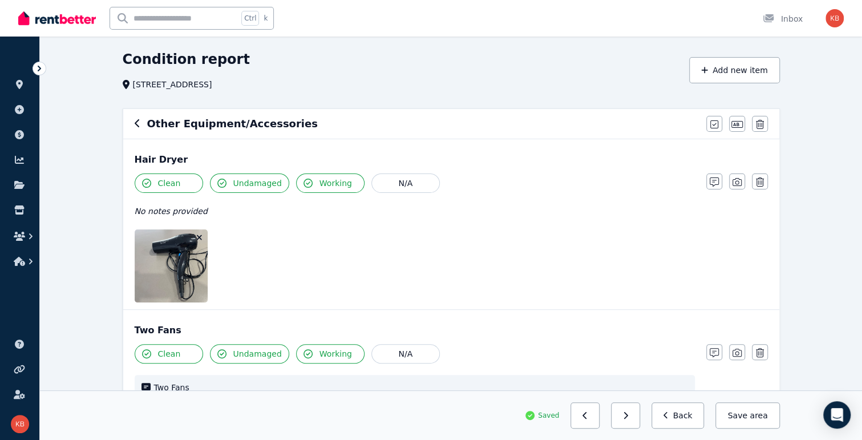
scroll to position [0, 0]
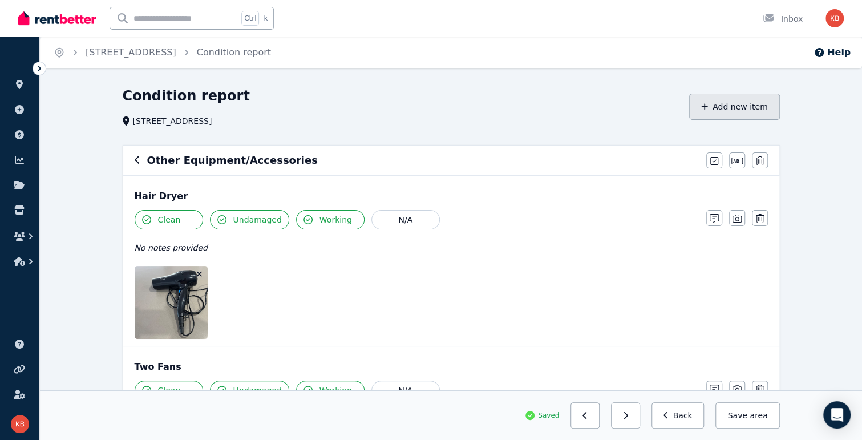
click at [729, 103] on button "Add new item" at bounding box center [734, 107] width 91 height 26
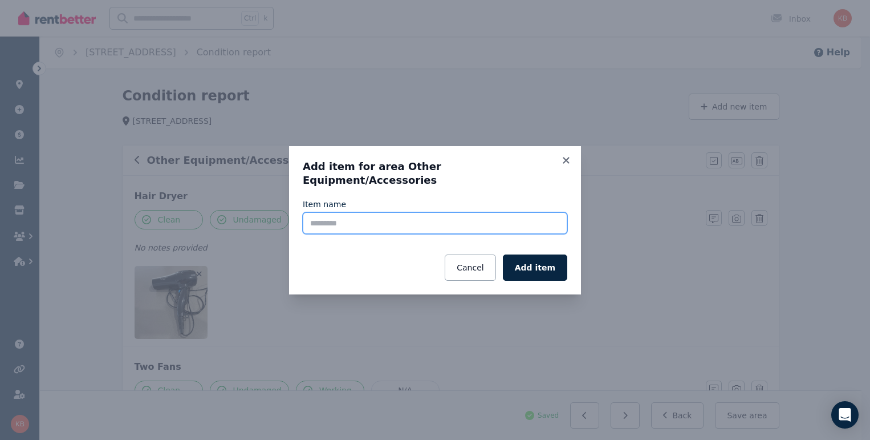
click at [381, 212] on input "Item name" at bounding box center [435, 223] width 265 height 22
type input "****"
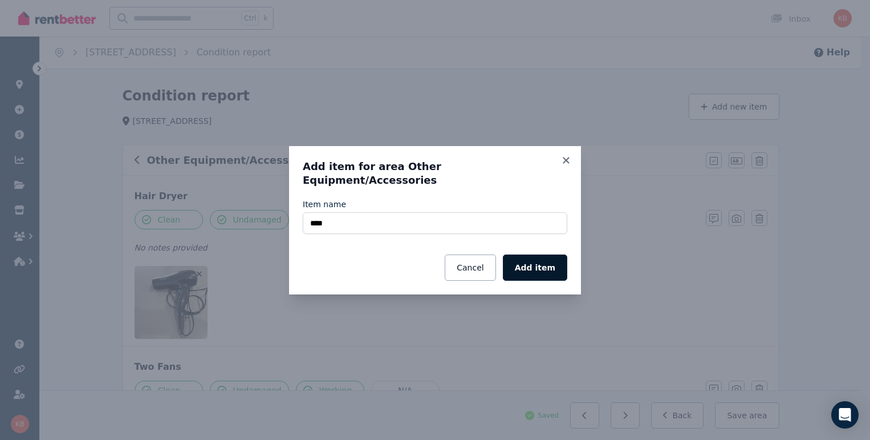
click at [545, 260] on button "Add item" at bounding box center [535, 267] width 64 height 26
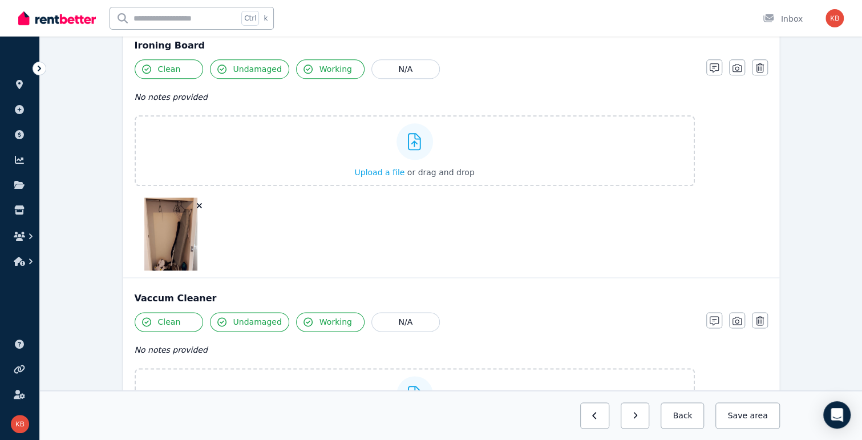
scroll to position [1081, 0]
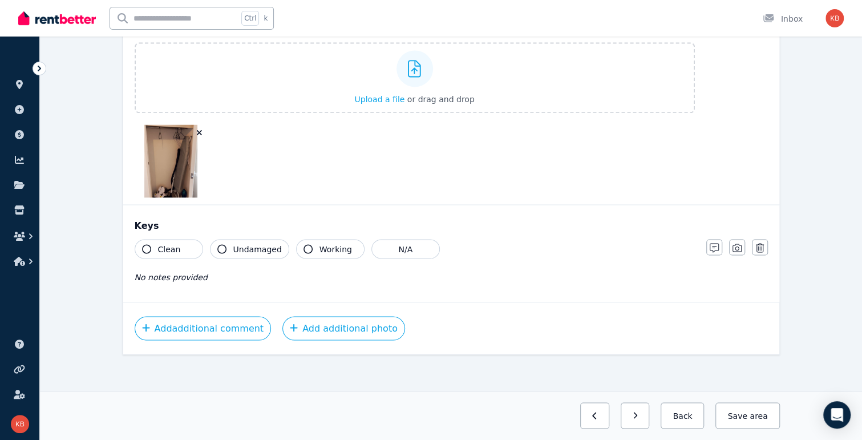
click at [183, 250] on button "Clean" at bounding box center [169, 248] width 68 height 19
drag, startPoint x: 244, startPoint y: 246, endPoint x: 340, endPoint y: 247, distance: 96.4
click at [245, 246] on span "Undamaged" at bounding box center [257, 248] width 48 height 11
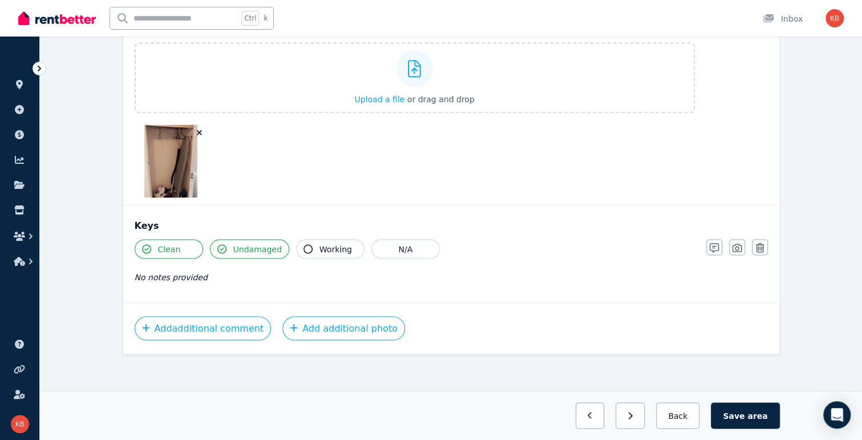
click at [338, 246] on span "Working" at bounding box center [335, 248] width 33 height 11
click at [729, 243] on icon "button" at bounding box center [736, 247] width 9 height 9
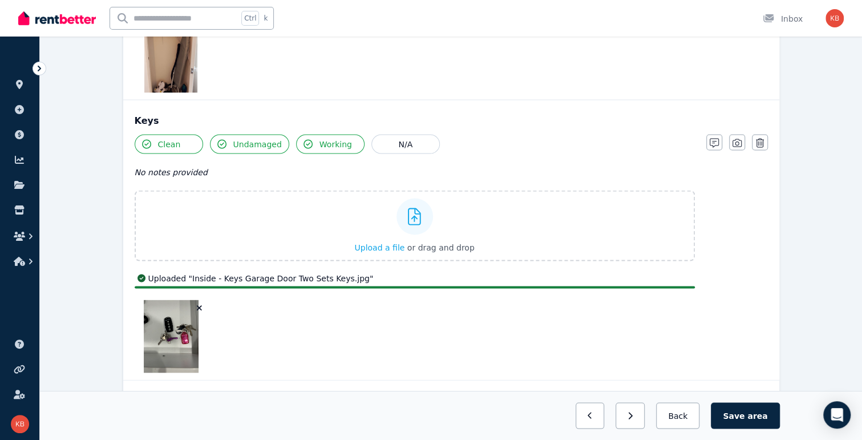
scroll to position [1264, 0]
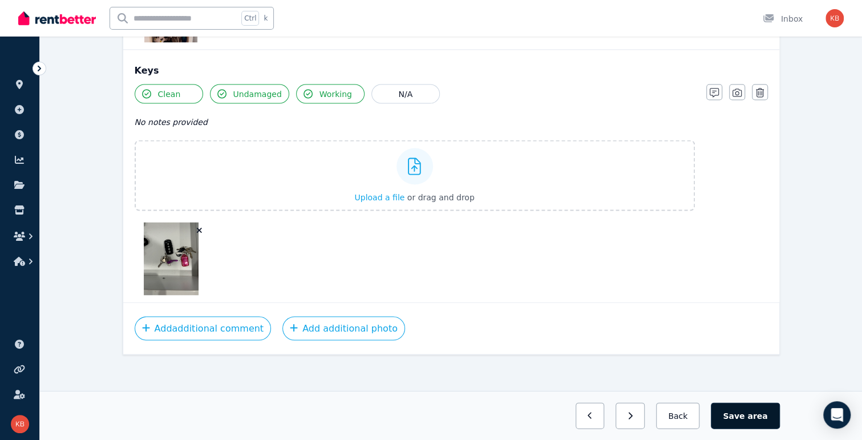
click at [729, 415] on button "Save area" at bounding box center [745, 415] width 68 height 26
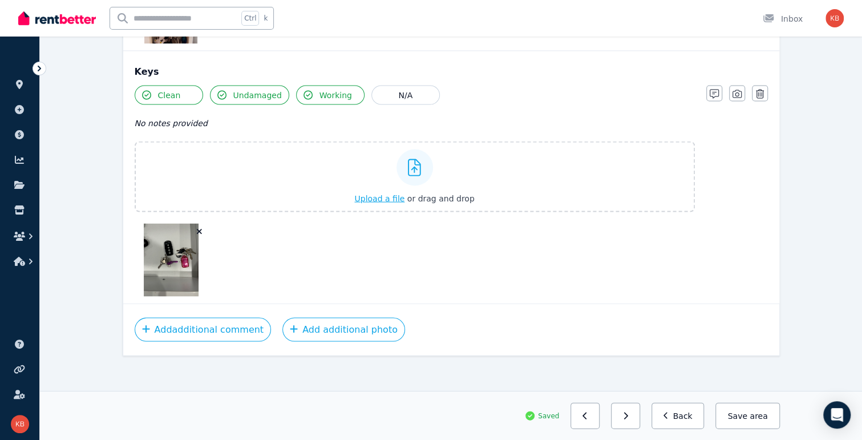
scroll to position [1237, 0]
click at [729, 415] on button "Save area" at bounding box center [747, 415] width 64 height 26
click at [695, 416] on button "Back" at bounding box center [677, 415] width 53 height 26
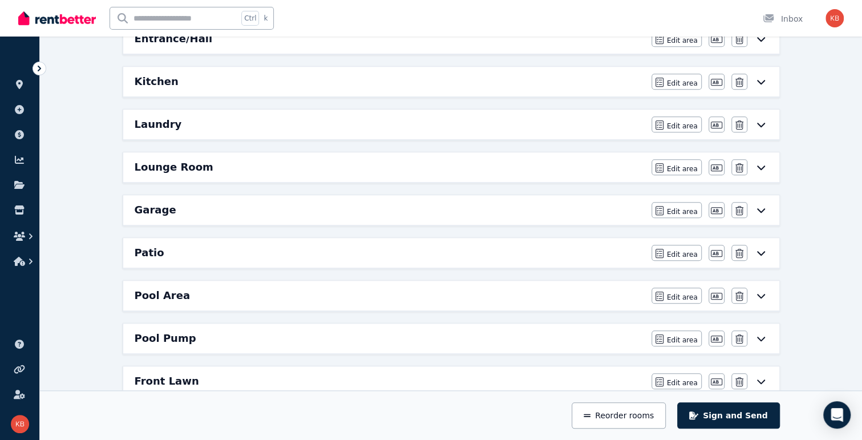
scroll to position [374, 0]
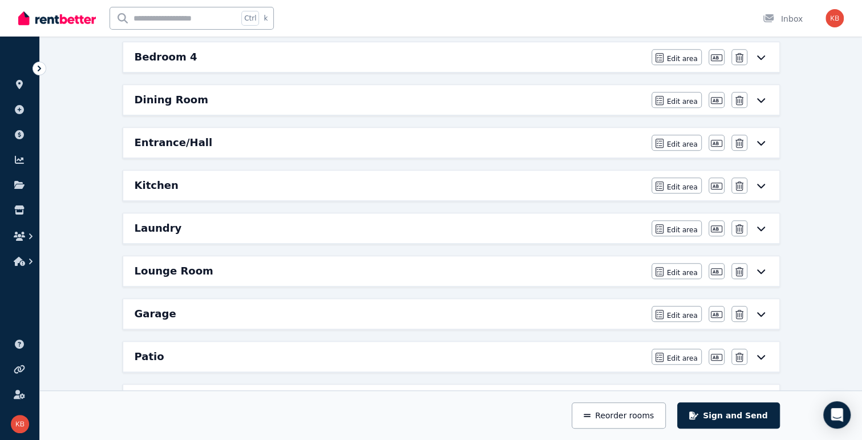
click at [729, 181] on icon at bounding box center [761, 185] width 14 height 9
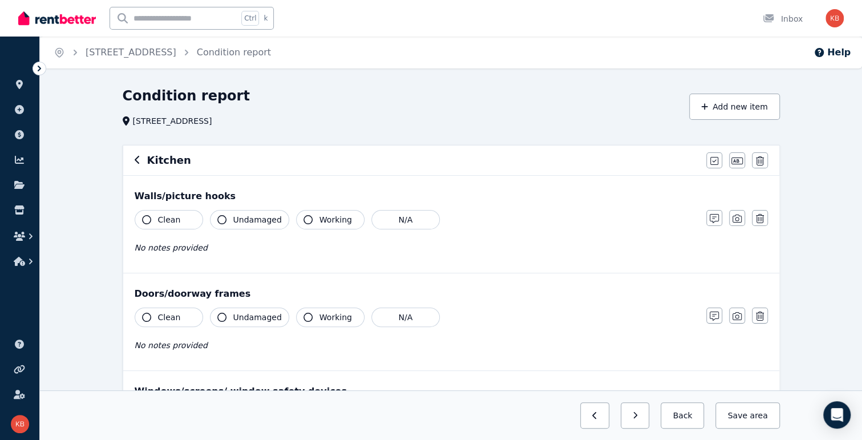
click at [159, 221] on span "Clean" at bounding box center [169, 219] width 23 height 11
drag, startPoint x: 237, startPoint y: 218, endPoint x: 248, endPoint y: 218, distance: 10.3
click at [238, 218] on span "Undamaged" at bounding box center [257, 219] width 48 height 11
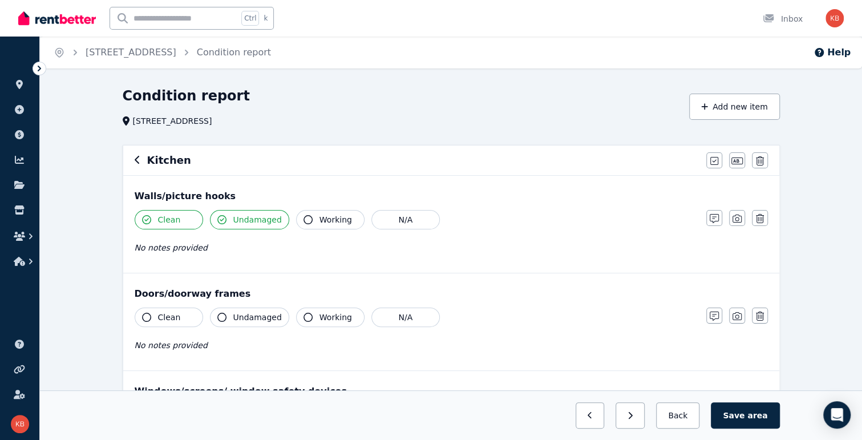
click at [319, 216] on span "Working" at bounding box center [335, 219] width 33 height 11
click at [319, 317] on span "Working" at bounding box center [335, 316] width 33 height 11
click at [257, 317] on span "Undamaged" at bounding box center [257, 316] width 48 height 11
click at [168, 313] on span "Clean" at bounding box center [169, 316] width 23 height 11
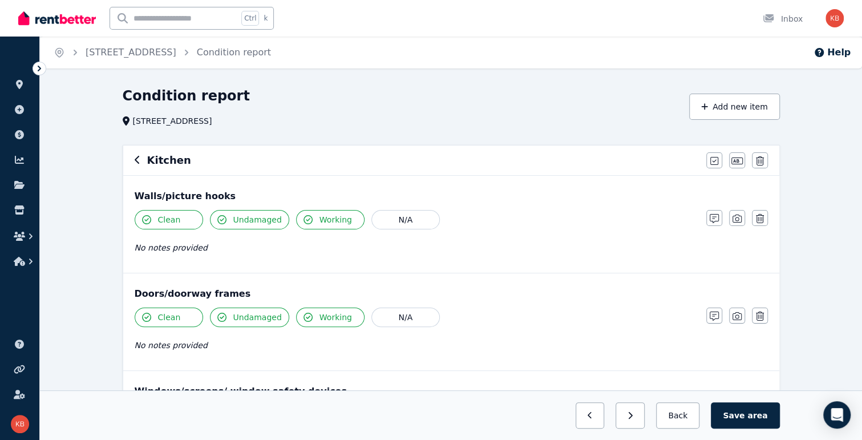
scroll to position [114, 0]
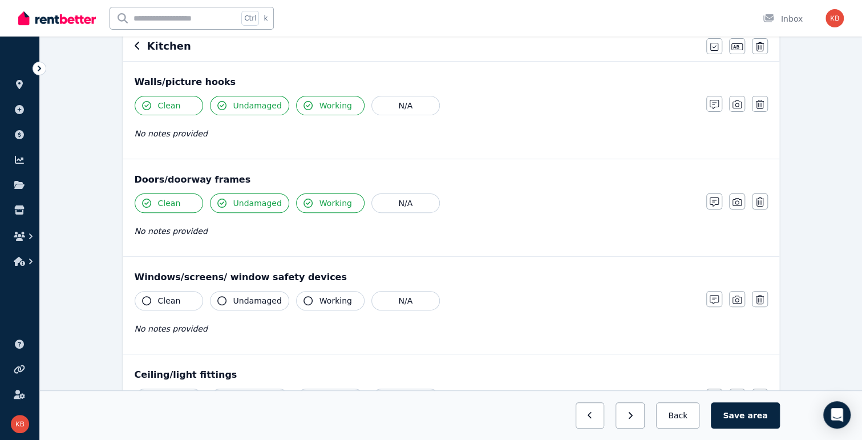
click at [169, 297] on span "Clean" at bounding box center [169, 300] width 23 height 11
click at [249, 303] on span "Undamaged" at bounding box center [257, 300] width 48 height 11
click at [310, 301] on button "Working" at bounding box center [330, 300] width 68 height 19
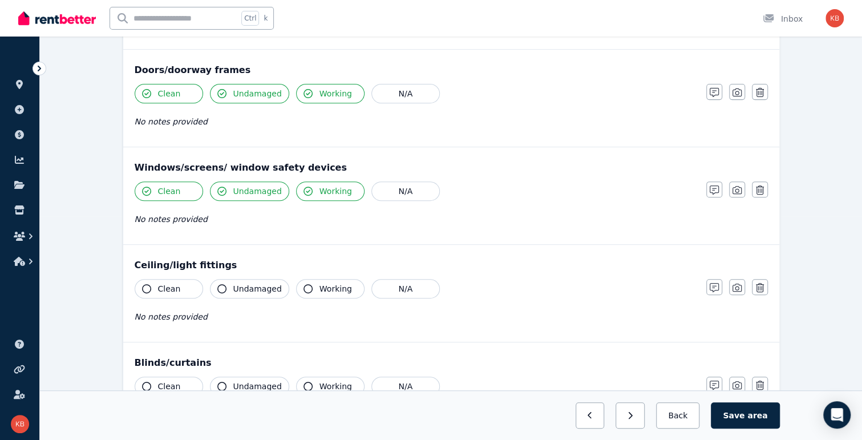
scroll to position [228, 0]
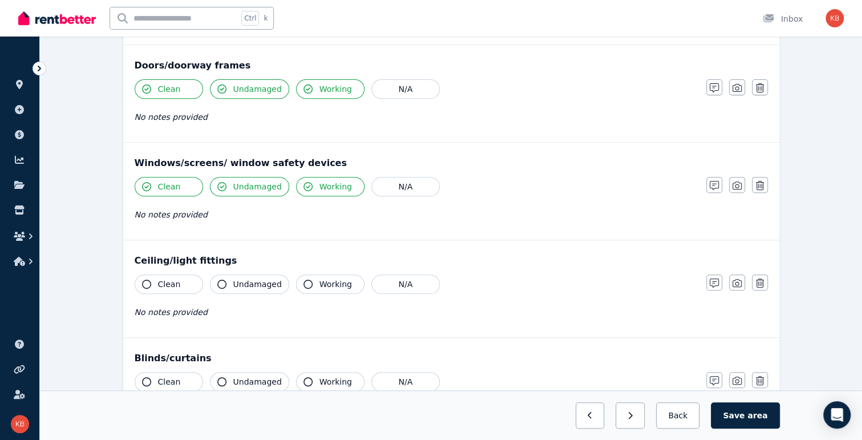
click at [260, 185] on span "Undamaged" at bounding box center [257, 186] width 48 height 11
click at [325, 184] on span "Working" at bounding box center [335, 186] width 33 height 11
click at [308, 186] on button "Working" at bounding box center [330, 186] width 68 height 19
click at [244, 185] on span "Undamaged" at bounding box center [257, 186] width 48 height 11
click at [162, 183] on span "Clean" at bounding box center [169, 186] width 23 height 11
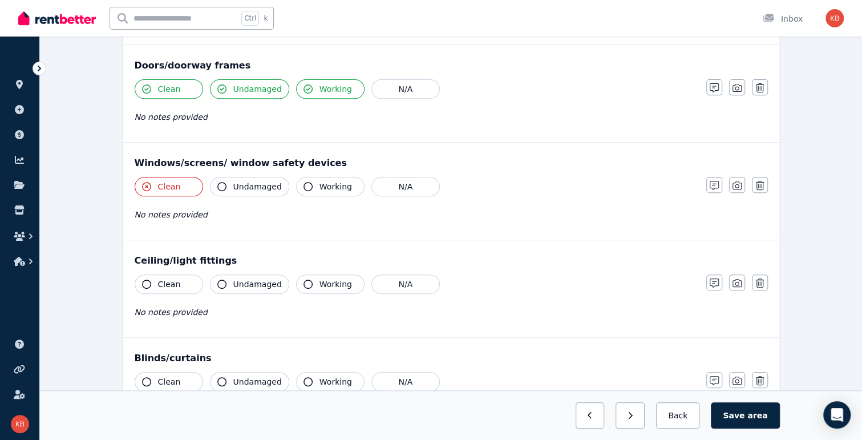
click at [170, 182] on span "Clean" at bounding box center [169, 186] width 23 height 11
click at [729, 184] on icon "button" at bounding box center [760, 185] width 8 height 9
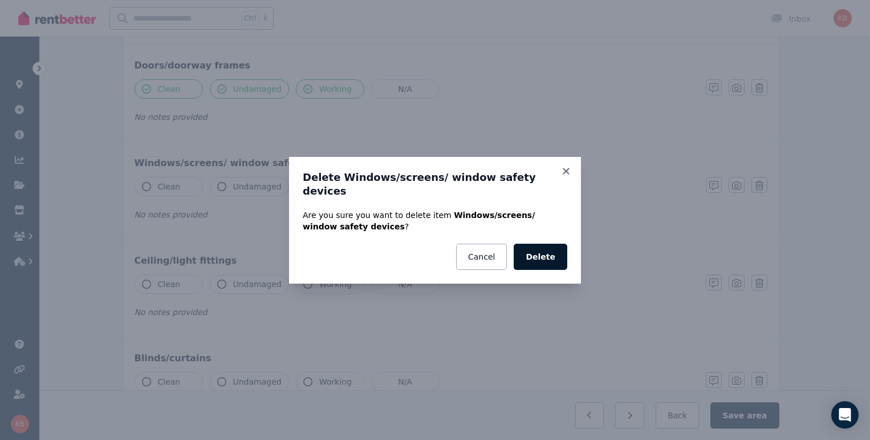
click at [545, 246] on button "Delete" at bounding box center [541, 257] width 54 height 26
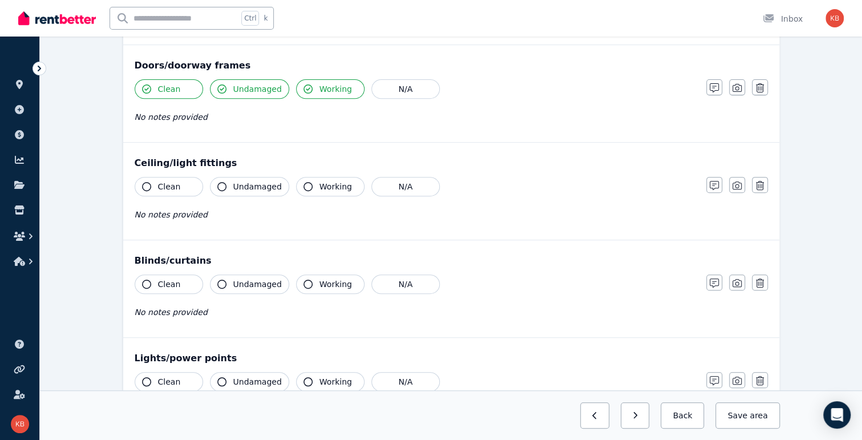
click at [176, 187] on span "Clean" at bounding box center [169, 186] width 23 height 11
click at [224, 185] on icon "button" at bounding box center [221, 186] width 9 height 9
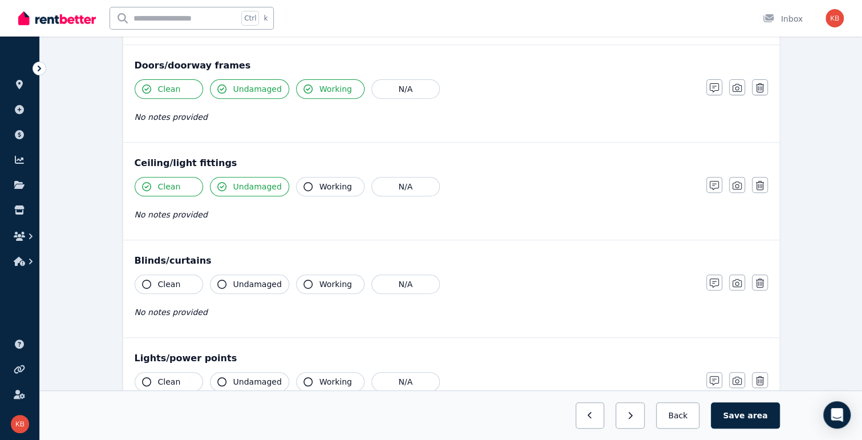
click at [319, 187] on span "Working" at bounding box center [335, 186] width 33 height 11
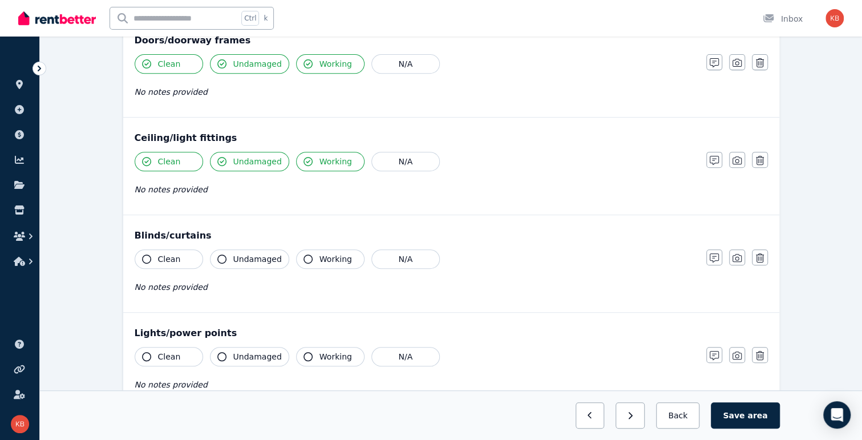
scroll to position [285, 0]
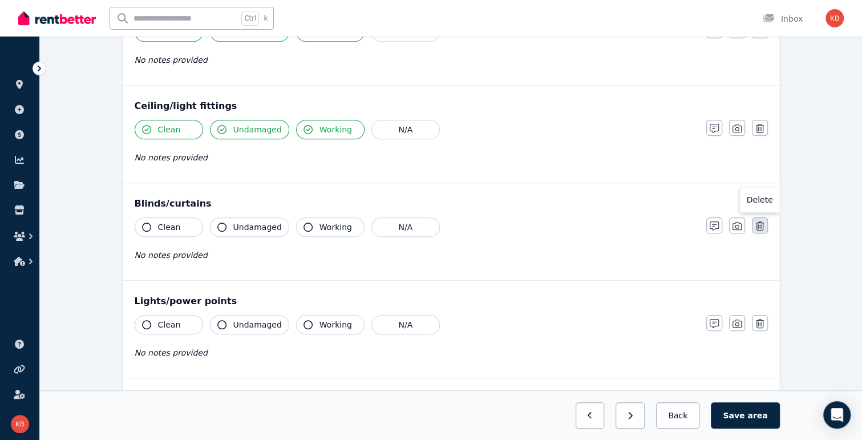
click at [729, 219] on button "button" at bounding box center [760, 225] width 16 height 16
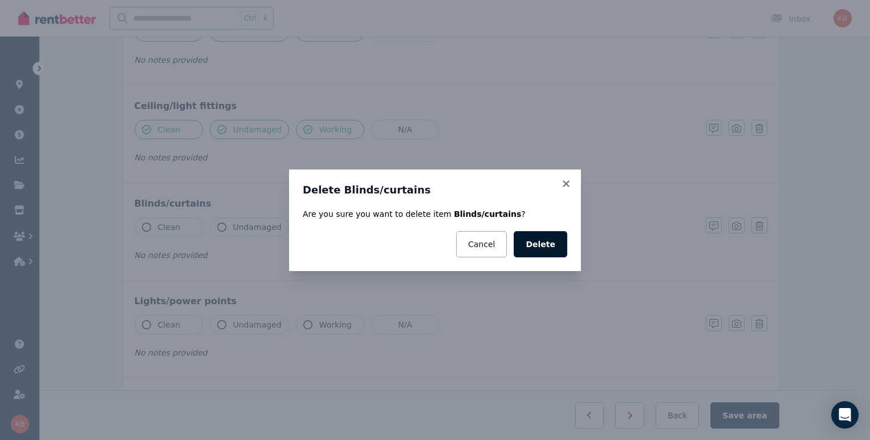
click at [552, 239] on button "Delete" at bounding box center [541, 244] width 54 height 26
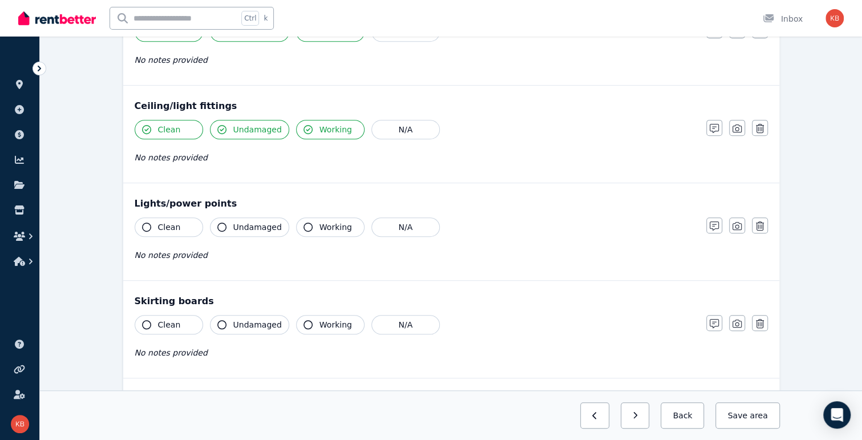
click at [150, 225] on icon "button" at bounding box center [146, 226] width 9 height 9
drag, startPoint x: 231, startPoint y: 224, endPoint x: 264, endPoint y: 225, distance: 33.1
click at [234, 224] on button "Undamaged" at bounding box center [249, 226] width 79 height 19
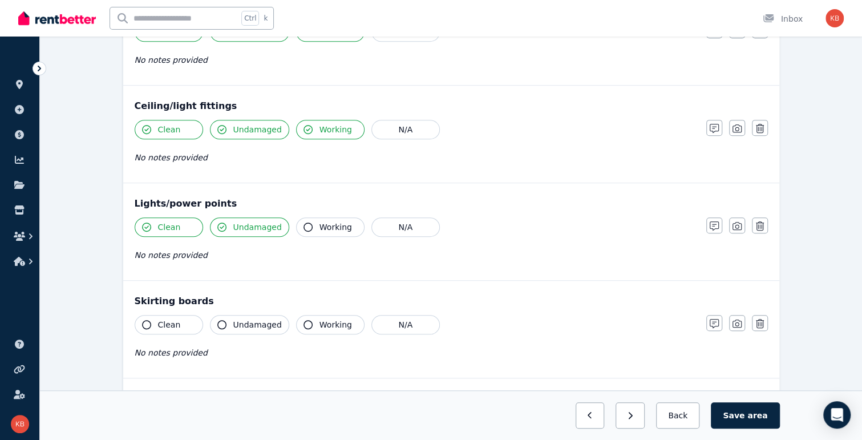
click at [307, 228] on button "Working" at bounding box center [330, 226] width 68 height 19
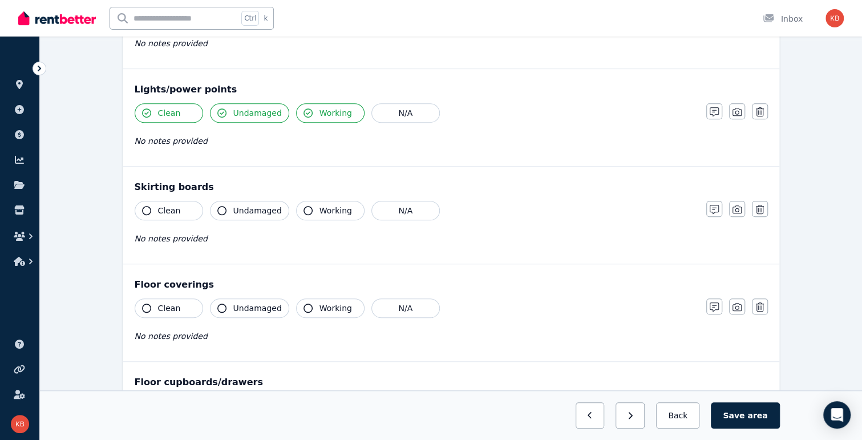
drag, startPoint x: 141, startPoint y: 299, endPoint x: 151, endPoint y: 301, distance: 9.8
click at [141, 300] on button "Clean" at bounding box center [169, 307] width 68 height 19
click at [257, 303] on span "Undamaged" at bounding box center [257, 307] width 48 height 11
click at [319, 303] on span "Working" at bounding box center [335, 307] width 33 height 11
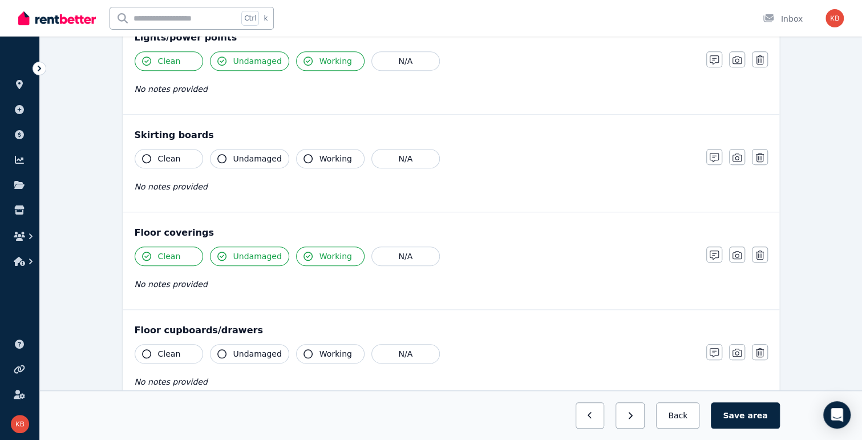
scroll to position [513, 0]
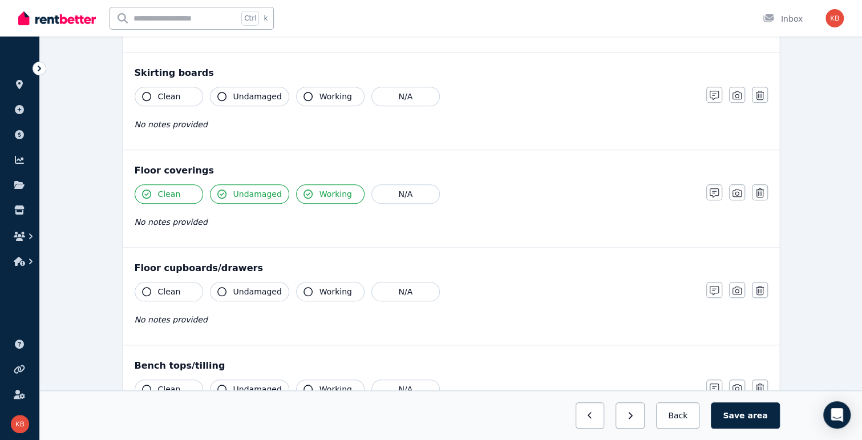
drag, startPoint x: 143, startPoint y: 284, endPoint x: 197, endPoint y: 287, distance: 54.3
click at [143, 287] on icon "button" at bounding box center [146, 291] width 9 height 9
drag, startPoint x: 224, startPoint y: 290, endPoint x: 231, endPoint y: 290, distance: 7.4
click at [226, 290] on button "Undamaged" at bounding box center [249, 291] width 79 height 19
click at [313, 290] on button "Working" at bounding box center [330, 291] width 68 height 19
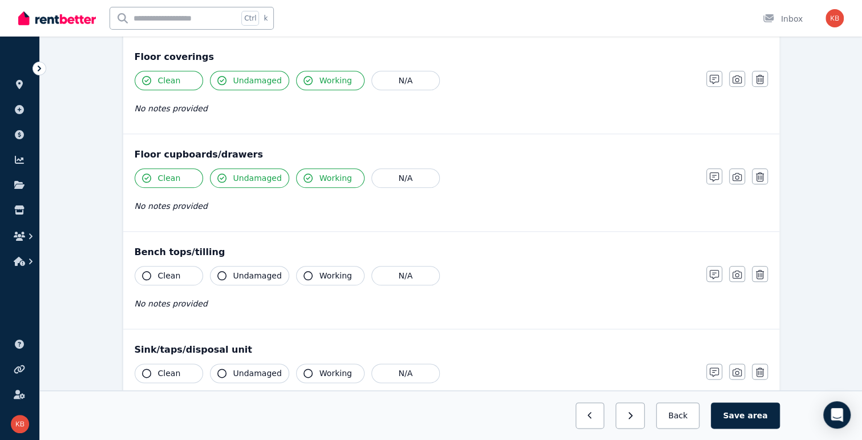
scroll to position [627, 0]
drag, startPoint x: 150, startPoint y: 273, endPoint x: 225, endPoint y: 272, distance: 74.7
click at [151, 273] on button "Clean" at bounding box center [169, 274] width 68 height 19
drag, startPoint x: 253, startPoint y: 272, endPoint x: 276, endPoint y: 272, distance: 22.8
click at [254, 272] on span "Undamaged" at bounding box center [257, 274] width 48 height 11
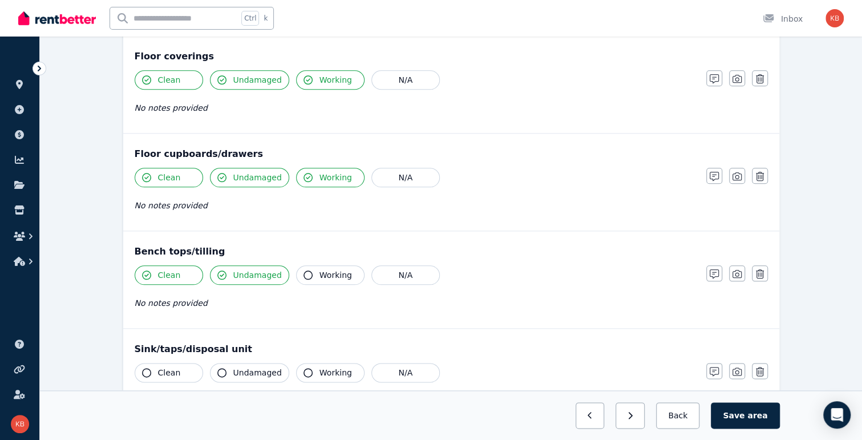
click at [303, 273] on icon "button" at bounding box center [307, 274] width 9 height 9
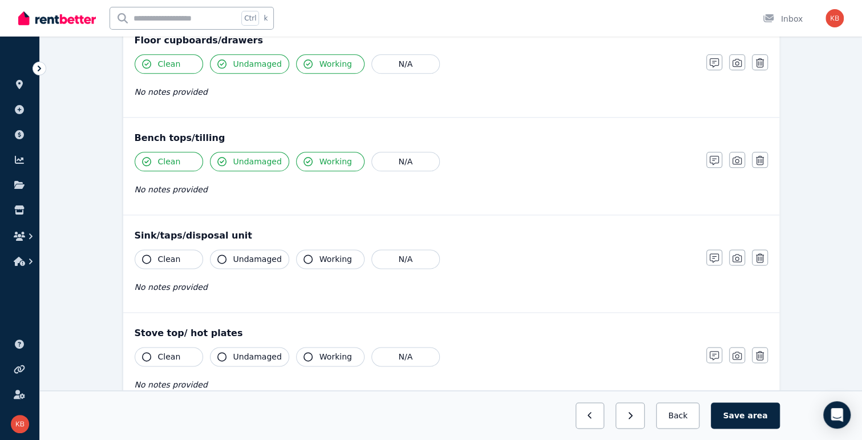
scroll to position [741, 0]
click at [153, 255] on button "Clean" at bounding box center [169, 258] width 68 height 19
drag, startPoint x: 249, startPoint y: 256, endPoint x: 310, endPoint y: 257, distance: 61.6
click at [249, 256] on span "Undamaged" at bounding box center [257, 258] width 48 height 11
click at [331, 256] on span "Working" at bounding box center [335, 258] width 33 height 11
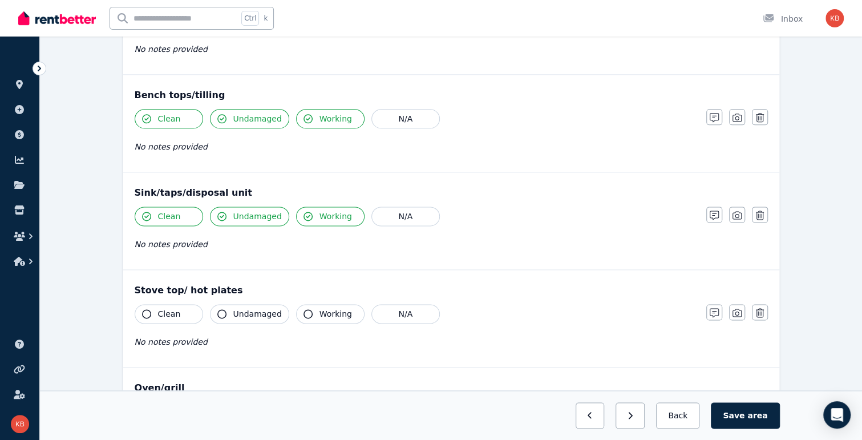
scroll to position [856, 0]
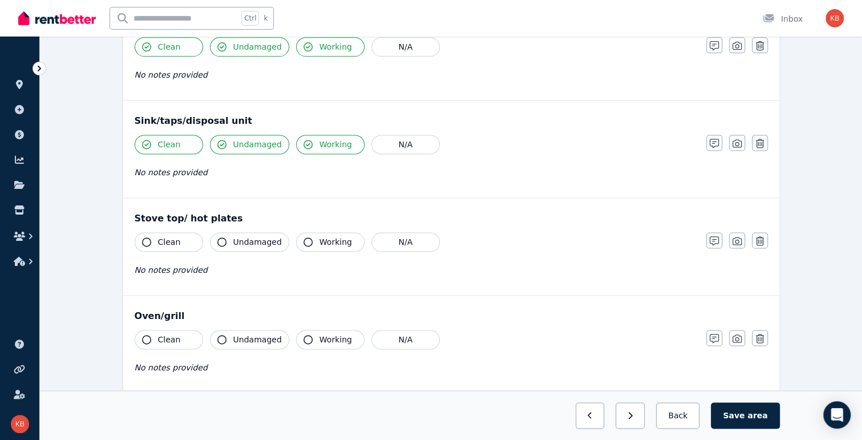
click at [158, 237] on span "Clean" at bounding box center [169, 241] width 23 height 11
drag, startPoint x: 221, startPoint y: 238, endPoint x: 237, endPoint y: 237, distance: 16.0
click at [221, 238] on icon "button" at bounding box center [221, 241] width 9 height 9
click at [337, 240] on span "Working" at bounding box center [335, 241] width 33 height 11
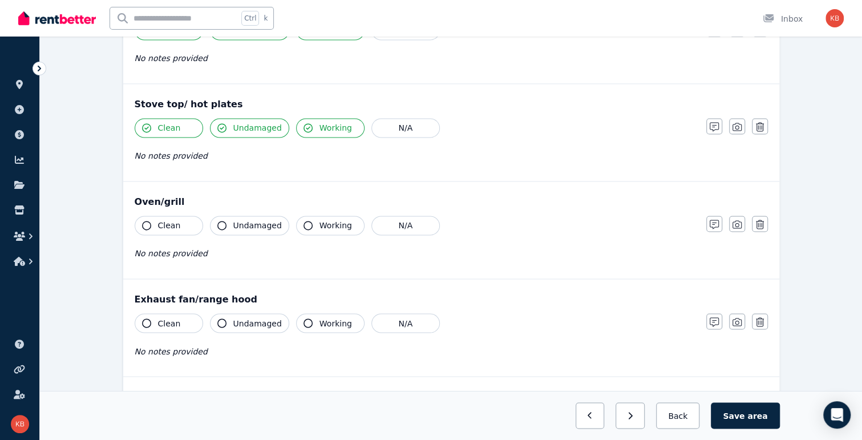
drag, startPoint x: 161, startPoint y: 222, endPoint x: 179, endPoint y: 221, distance: 17.7
click at [162, 221] on span "Clean" at bounding box center [169, 225] width 23 height 11
drag, startPoint x: 221, startPoint y: 221, endPoint x: 235, endPoint y: 220, distance: 13.7
click at [224, 221] on icon "button" at bounding box center [221, 225] width 9 height 9
click at [305, 221] on icon "button" at bounding box center [307, 225] width 9 height 9
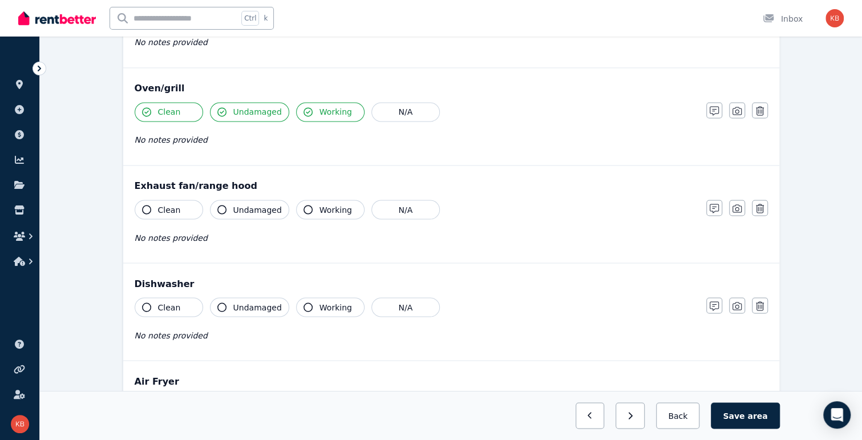
scroll to position [1084, 0]
click at [152, 201] on button "Clean" at bounding box center [169, 208] width 68 height 19
drag, startPoint x: 229, startPoint y: 201, endPoint x: 266, endPoint y: 202, distance: 36.5
click at [232, 201] on button "Undamaged" at bounding box center [249, 208] width 79 height 19
click at [319, 203] on span "Working" at bounding box center [335, 208] width 33 height 11
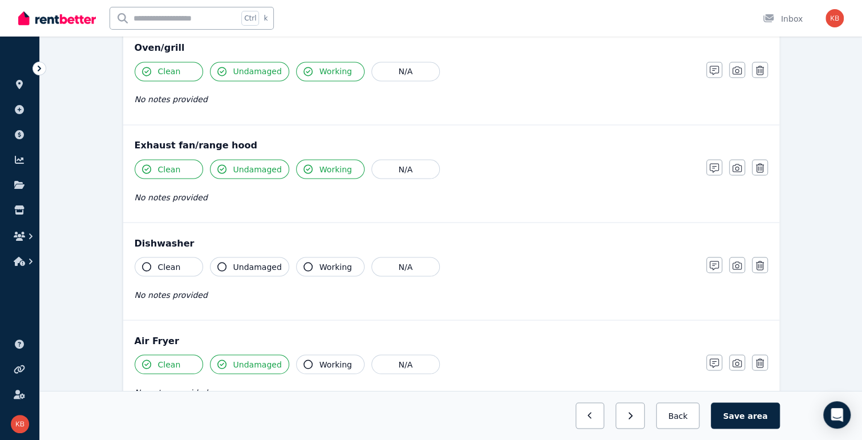
scroll to position [1141, 0]
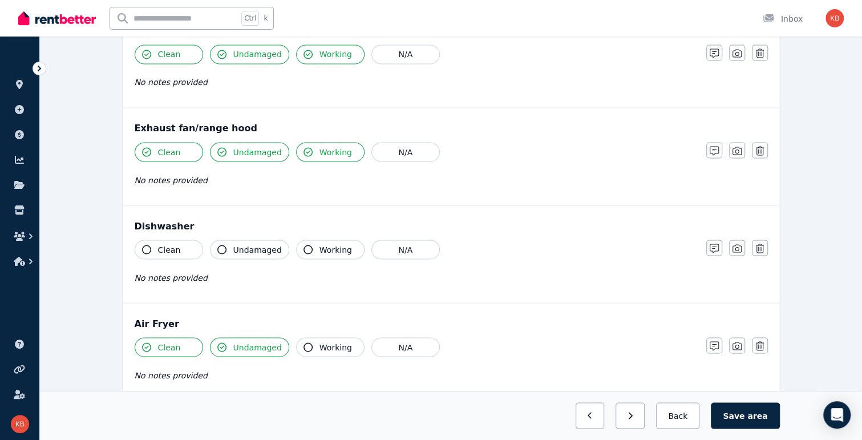
click at [163, 244] on span "Clean" at bounding box center [169, 249] width 23 height 11
click at [159, 244] on span "Clean" at bounding box center [169, 249] width 23 height 11
click at [169, 244] on span "Clean" at bounding box center [169, 249] width 23 height 11
click at [729, 411] on button "Save area" at bounding box center [745, 415] width 68 height 26
click at [729, 244] on icon "button" at bounding box center [760, 248] width 8 height 9
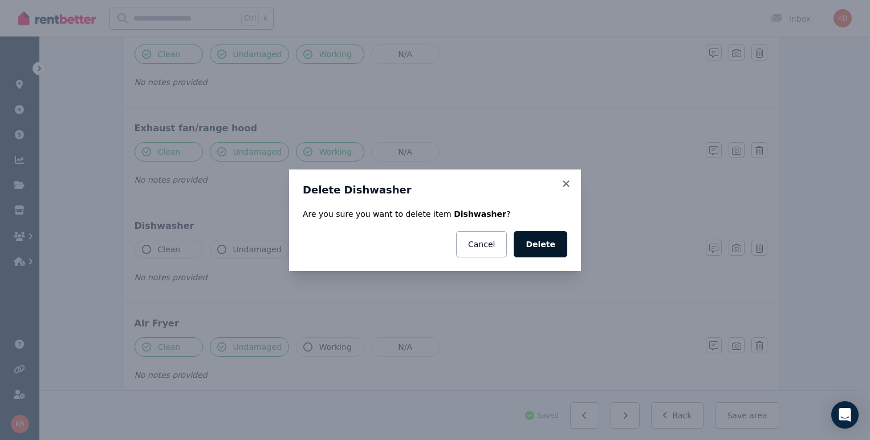
click at [551, 248] on button "Delete" at bounding box center [541, 244] width 54 height 26
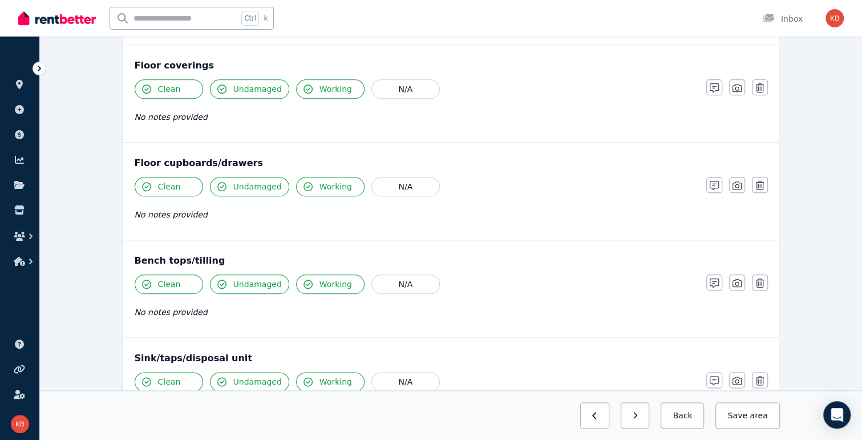
scroll to position [570, 0]
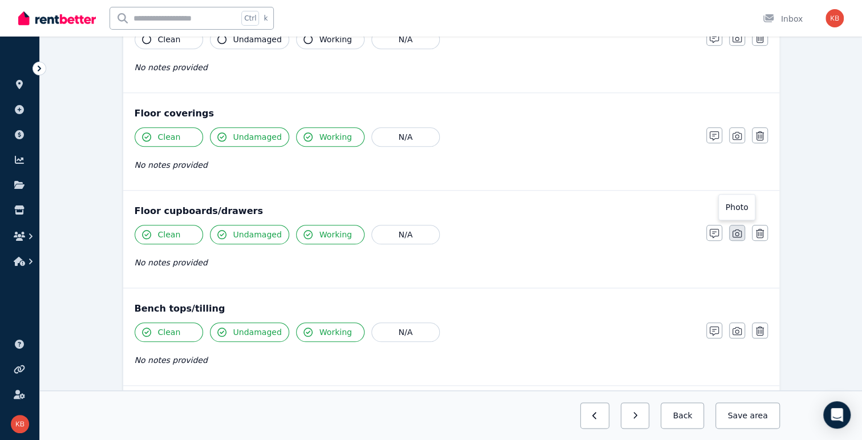
click at [729, 232] on icon "button" at bounding box center [736, 233] width 9 height 9
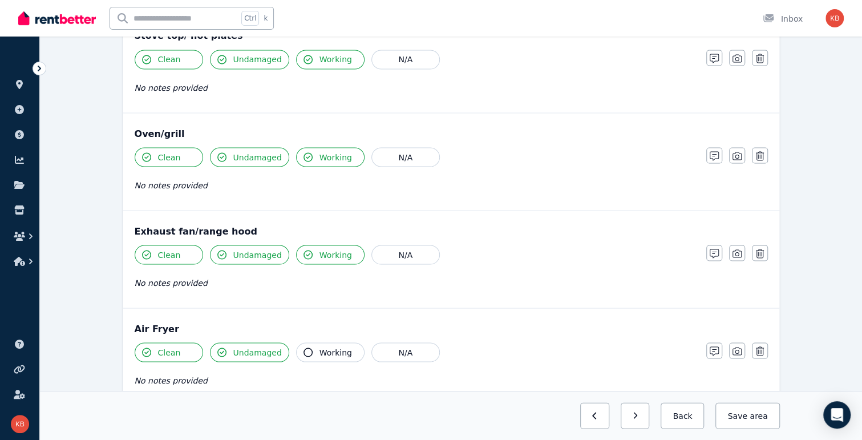
scroll to position [1312, 0]
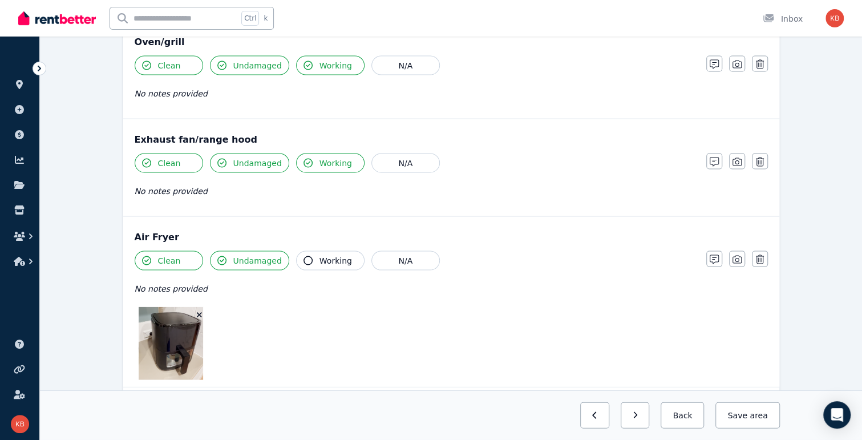
click at [729, 153] on button "button" at bounding box center [737, 161] width 16 height 16
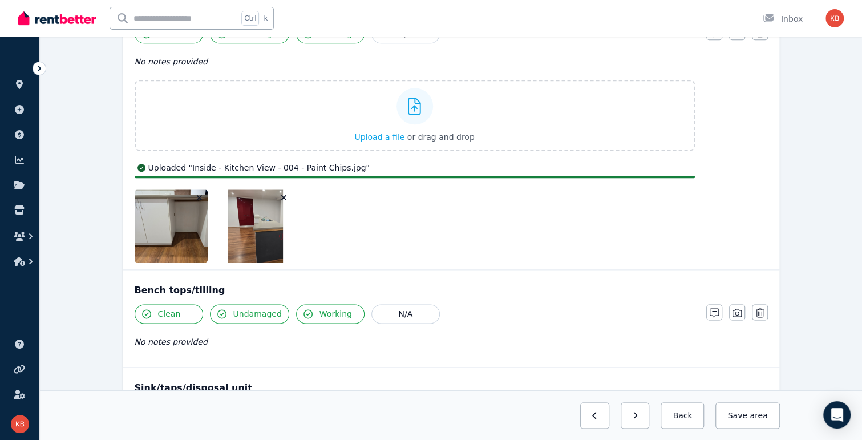
scroll to position [786, 0]
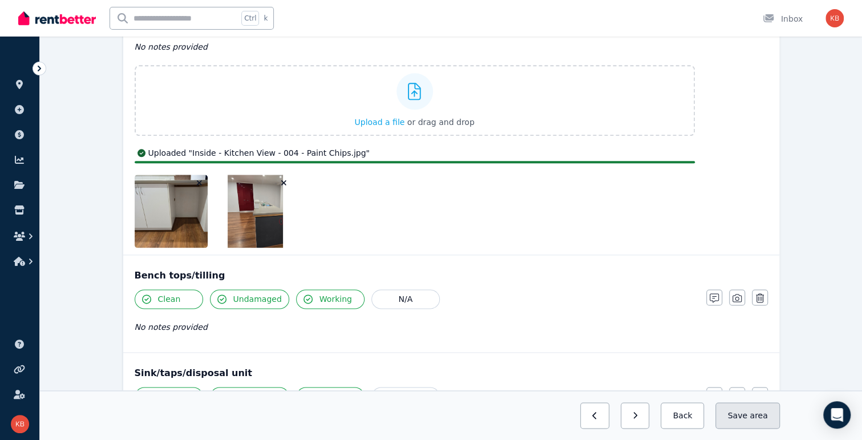
click at [729, 421] on button "Save area" at bounding box center [747, 415] width 64 height 26
click at [698, 418] on button "Back" at bounding box center [677, 415] width 53 height 26
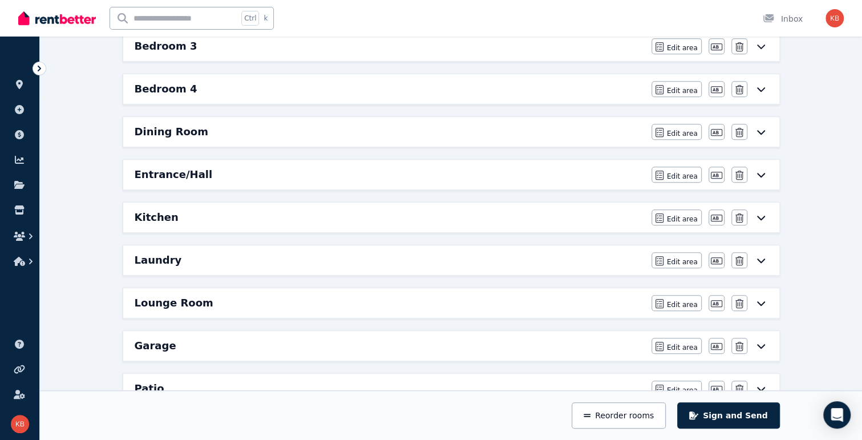
scroll to position [513, 0]
click at [165, 169] on h6 "Garage" at bounding box center [156, 175] width 42 height 16
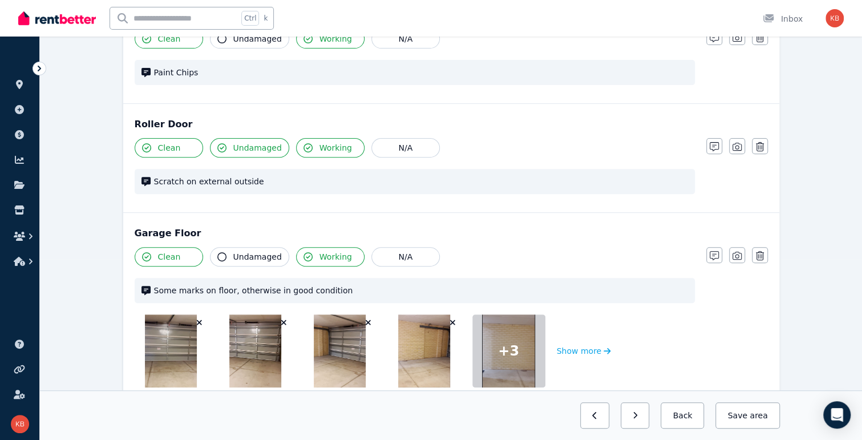
scroll to position [47, 0]
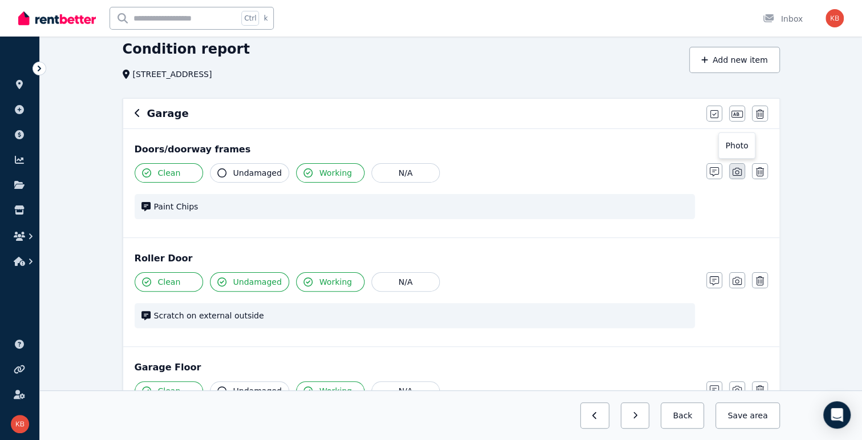
click at [729, 174] on icon "button" at bounding box center [736, 171] width 9 height 9
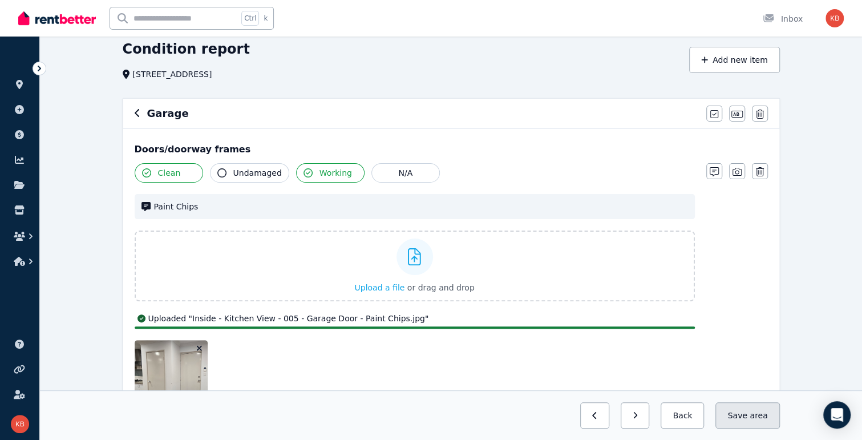
click at [729, 419] on button "Save area" at bounding box center [747, 415] width 64 height 26
click at [729, 411] on button "Save area" at bounding box center [747, 415] width 64 height 26
click at [694, 414] on button "Back" at bounding box center [677, 415] width 53 height 26
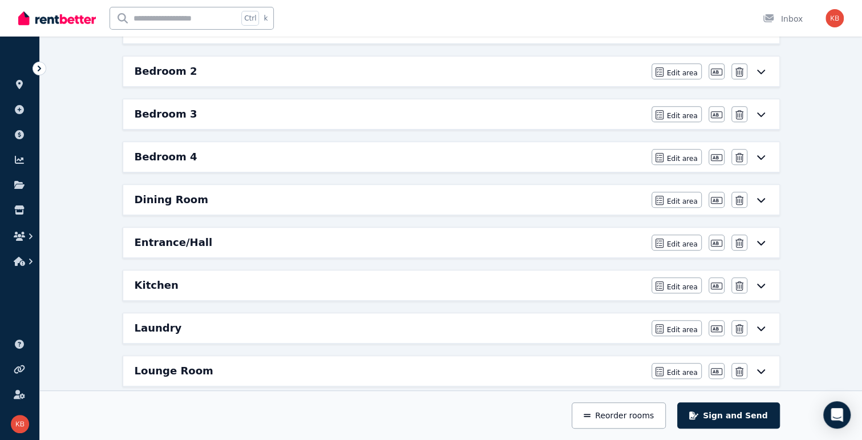
scroll to position [275, 0]
click at [729, 280] on icon at bounding box center [761, 284] width 14 height 9
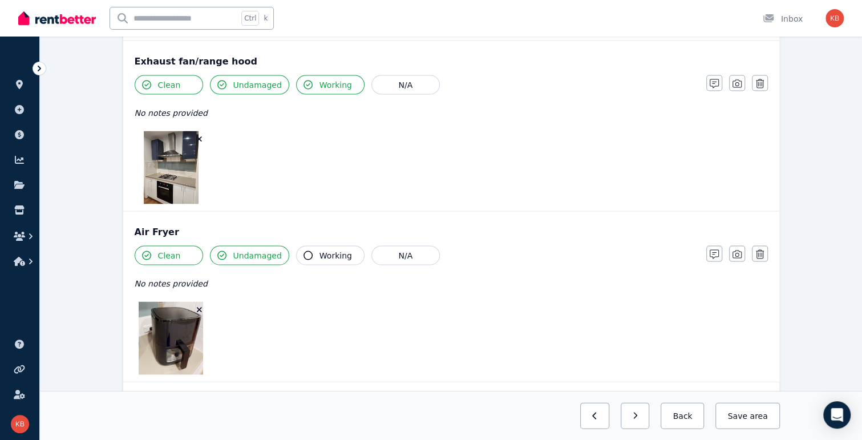
scroll to position [1356, 0]
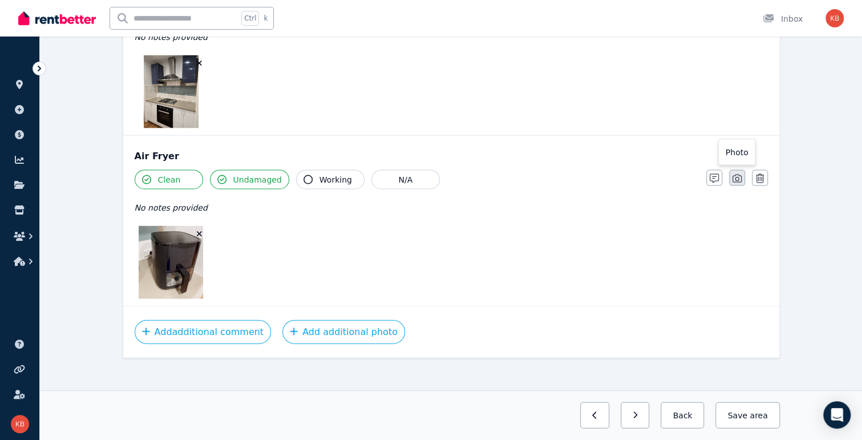
click at [729, 174] on icon "button" at bounding box center [736, 178] width 9 height 9
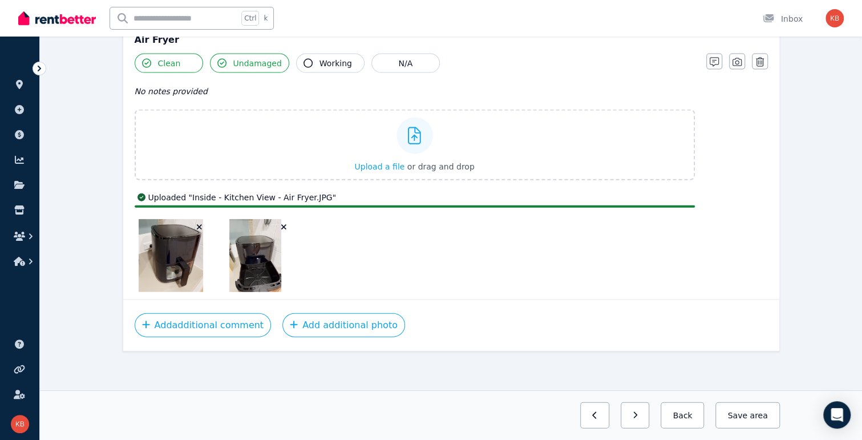
scroll to position [1466, 0]
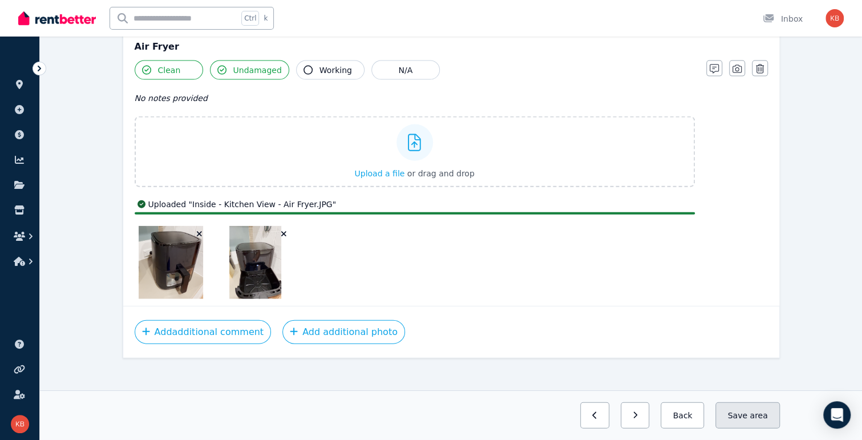
click at [729, 410] on button "Save area" at bounding box center [747, 415] width 64 height 26
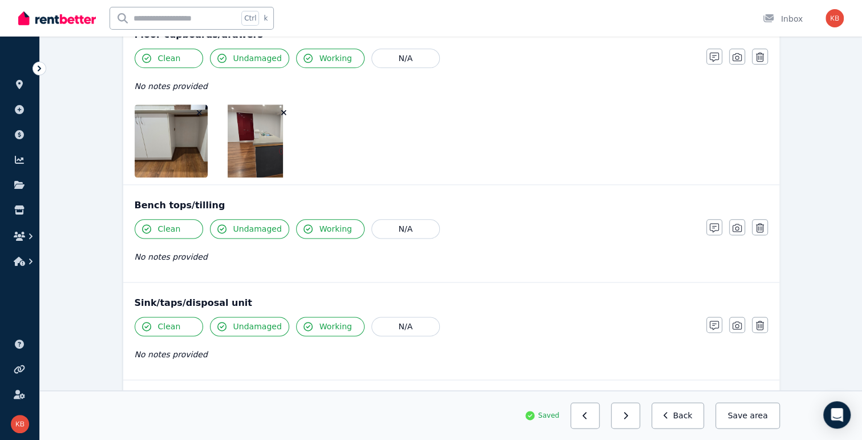
scroll to position [697, 0]
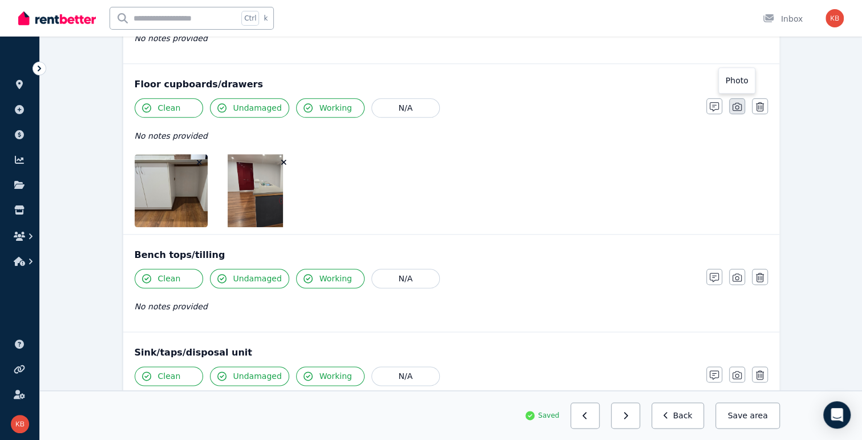
click at [729, 103] on icon "button" at bounding box center [736, 106] width 9 height 9
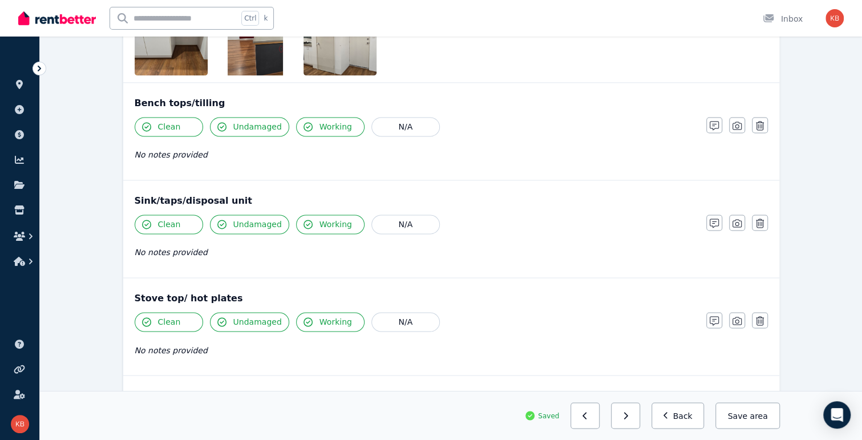
scroll to position [868, 0]
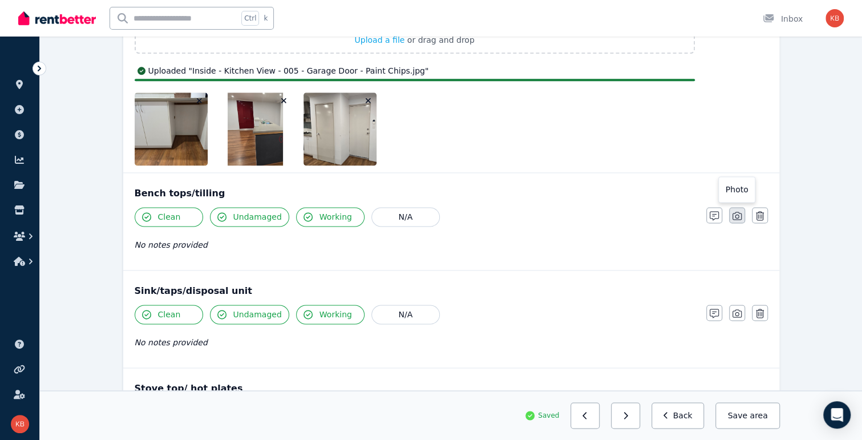
click at [729, 212] on icon "button" at bounding box center [736, 215] width 9 height 9
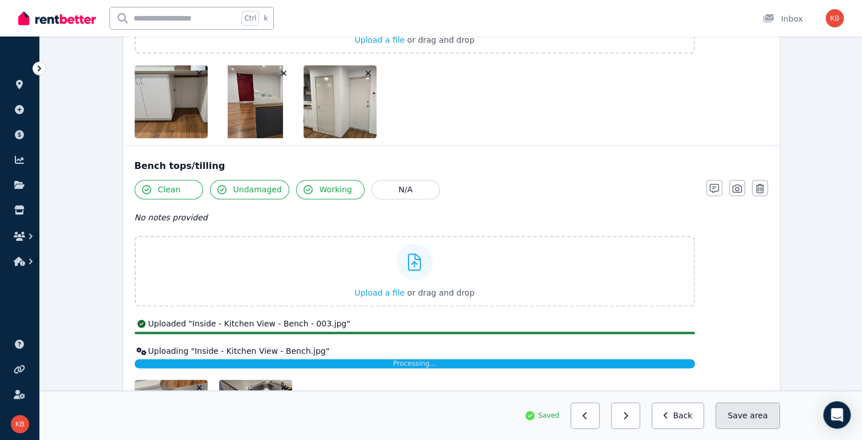
click at [729, 417] on button "Save area" at bounding box center [747, 415] width 64 height 26
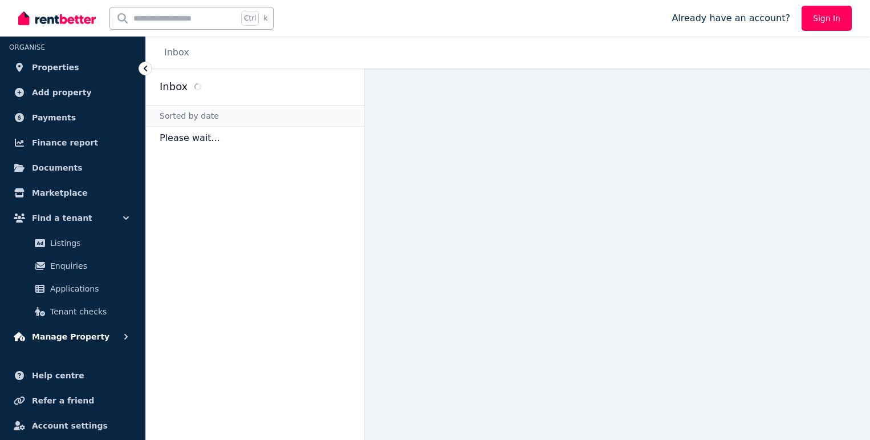
scroll to position [48, 0]
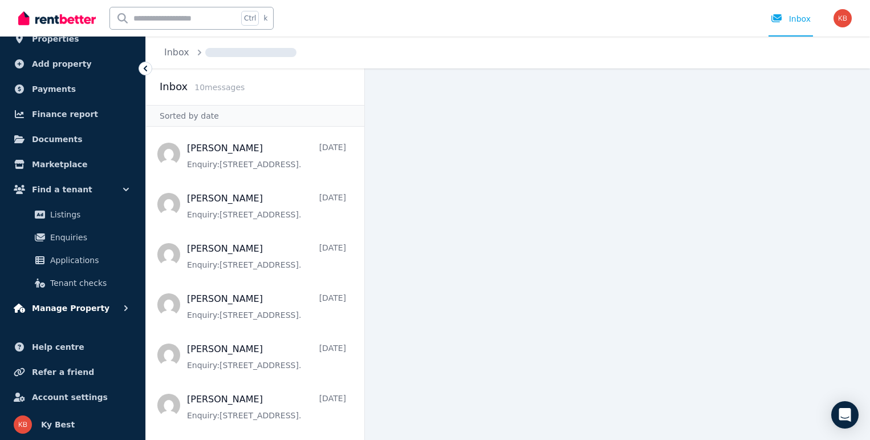
click at [86, 311] on span "Manage Property" at bounding box center [71, 308] width 78 height 14
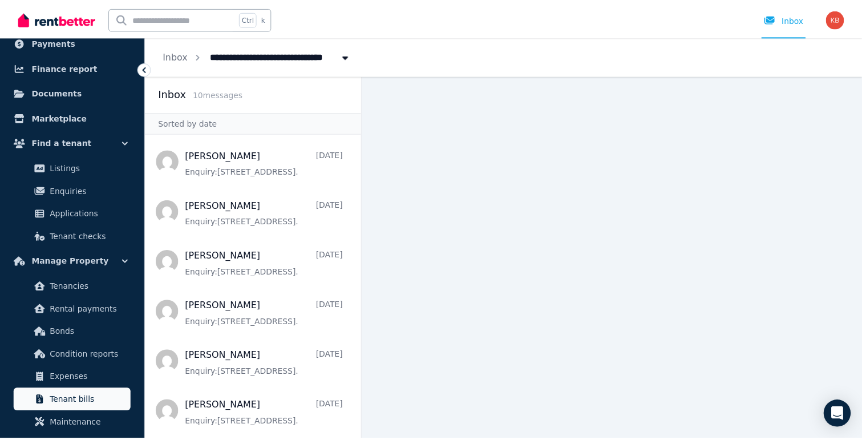
scroll to position [105, 0]
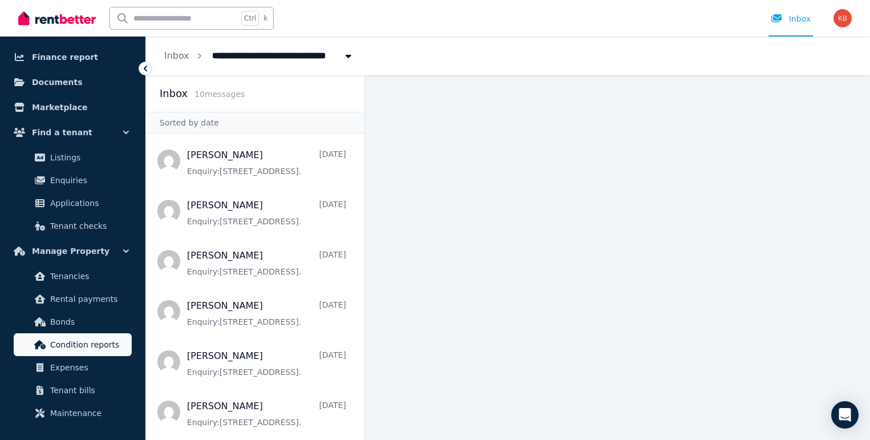
click at [80, 343] on span "Condition reports" at bounding box center [88, 345] width 77 height 14
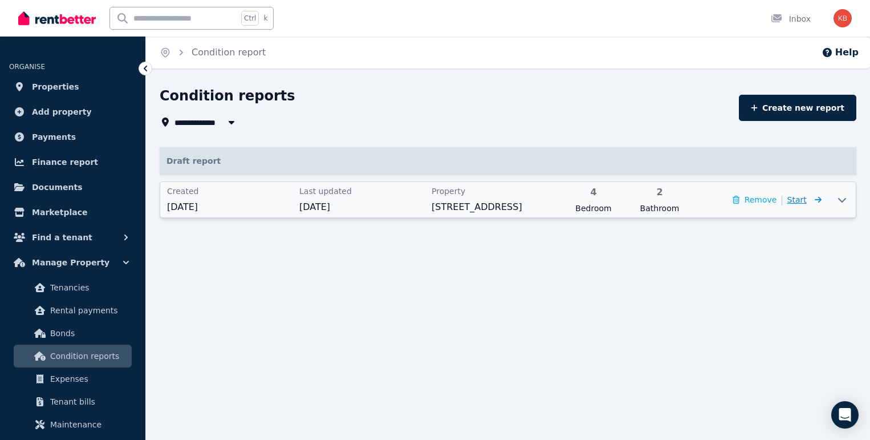
click at [808, 201] on span "Start" at bounding box center [805, 200] width 34 height 14
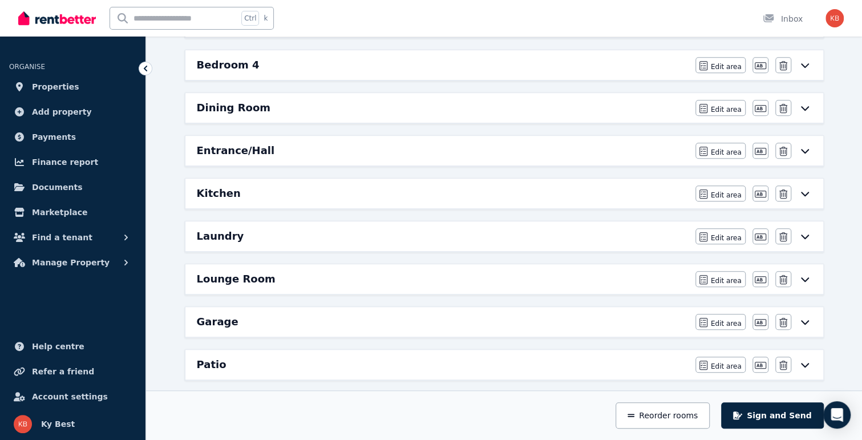
scroll to position [317, 0]
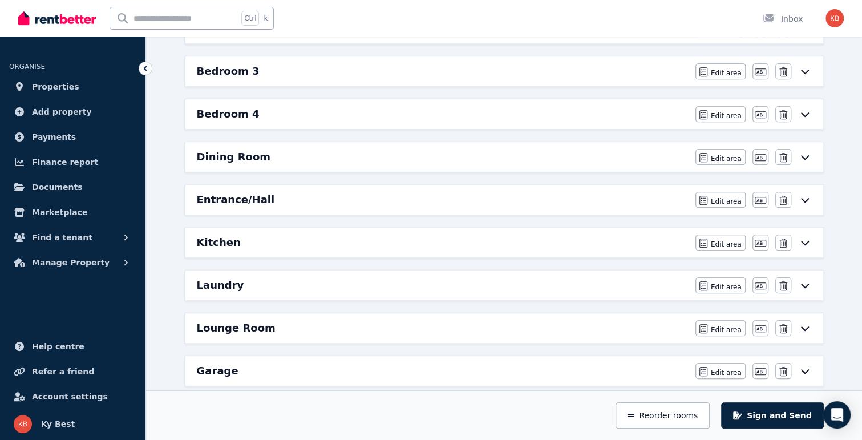
click at [229, 243] on h6 "Kitchen" at bounding box center [219, 242] width 44 height 16
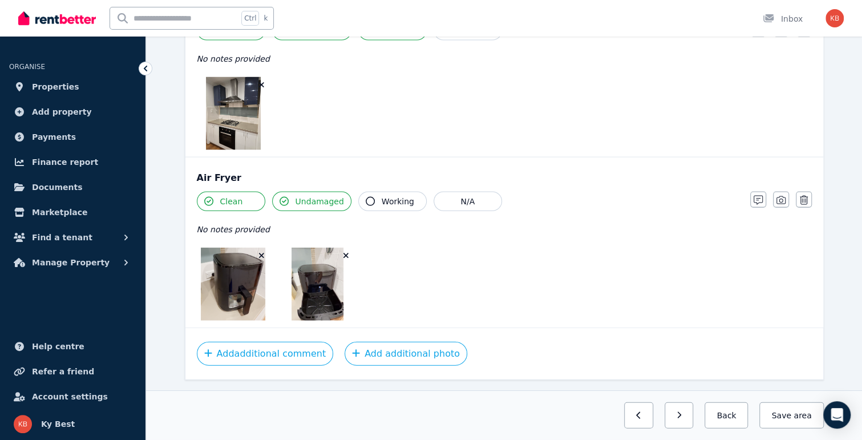
scroll to position [1426, 0]
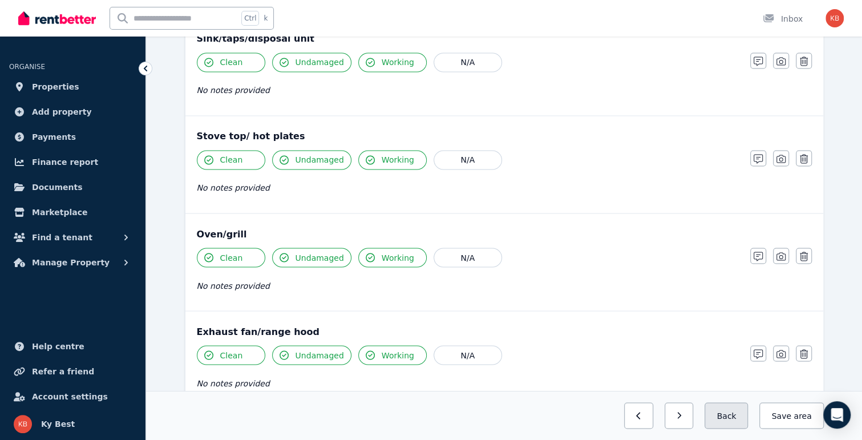
click at [736, 419] on button "Back" at bounding box center [725, 415] width 43 height 26
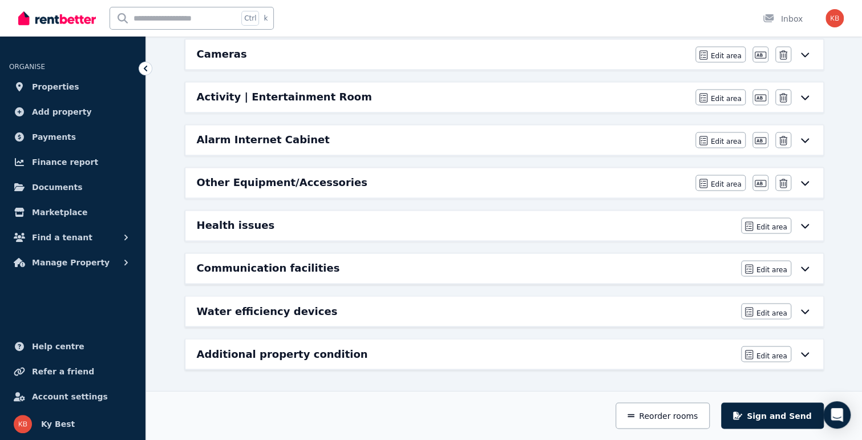
scroll to position [1002, 0]
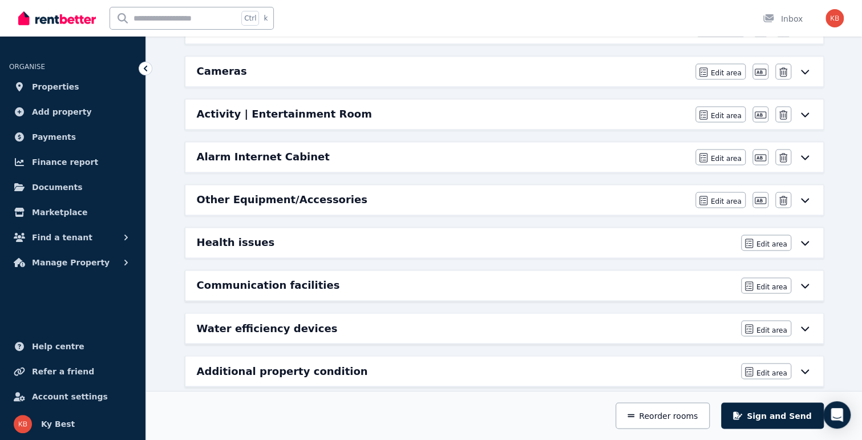
click at [266, 192] on h6 "Other Equipment/Accessories" at bounding box center [282, 200] width 171 height 16
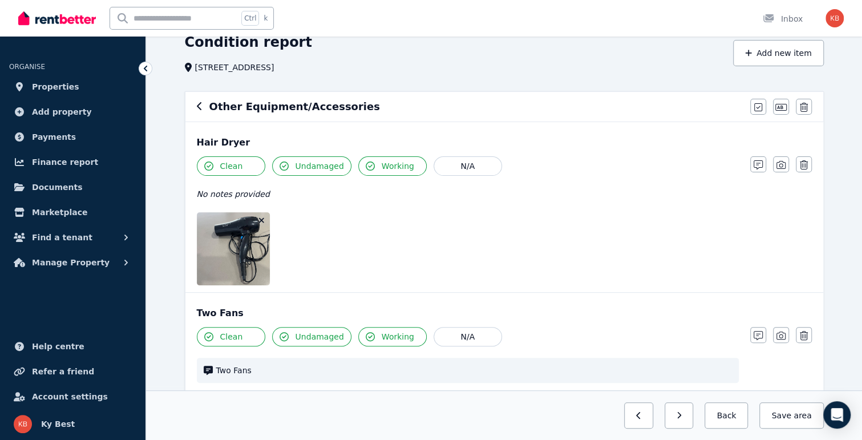
scroll to position [0, 0]
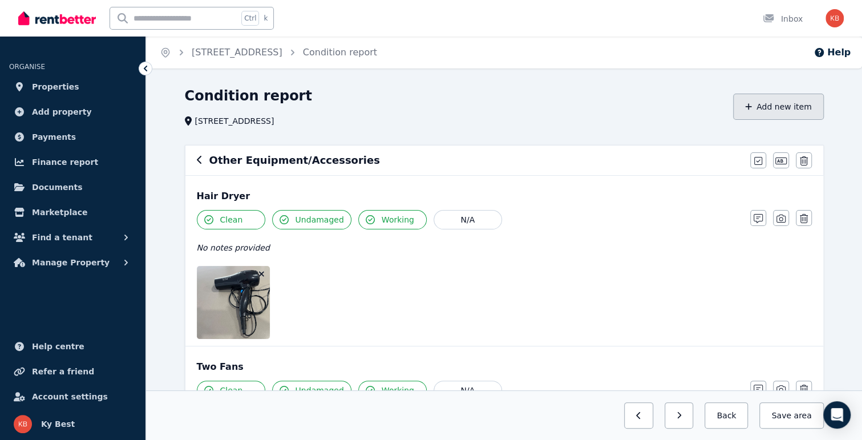
click at [777, 112] on button "Add new item" at bounding box center [778, 107] width 91 height 26
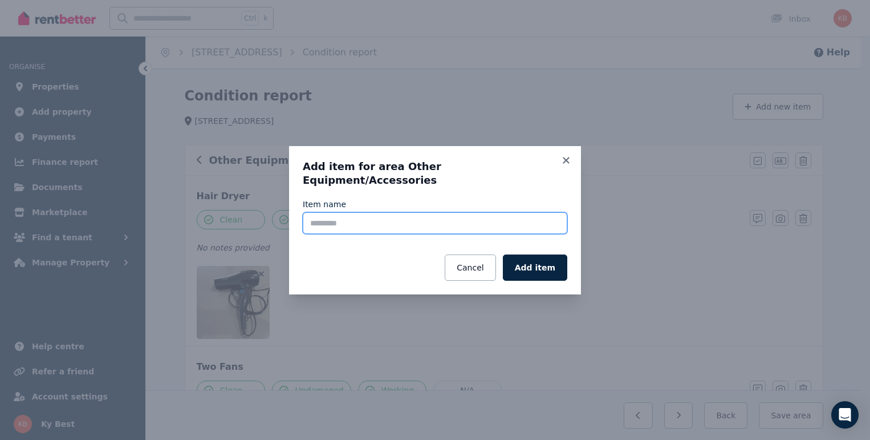
click at [318, 221] on input "Item name" at bounding box center [435, 223] width 265 height 22
type input "*"
type input "**********"
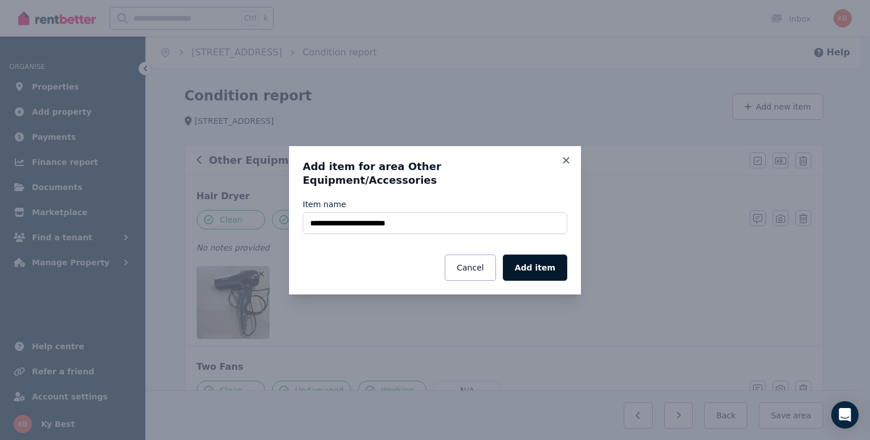
click at [534, 260] on button "Add item" at bounding box center [535, 267] width 64 height 26
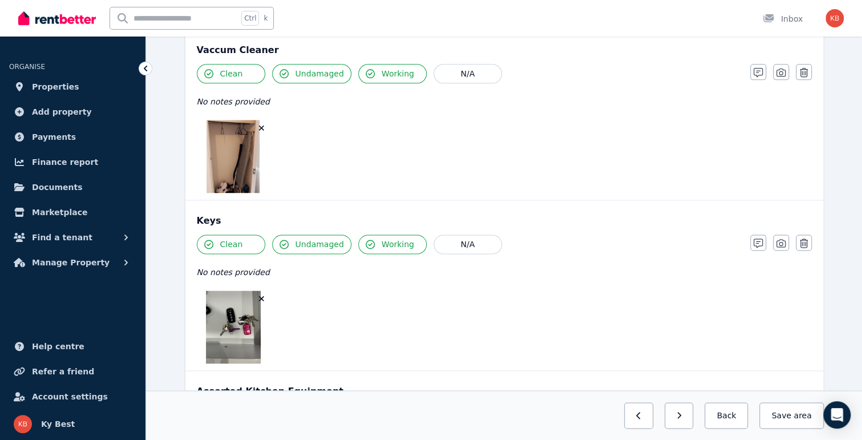
scroll to position [970, 0]
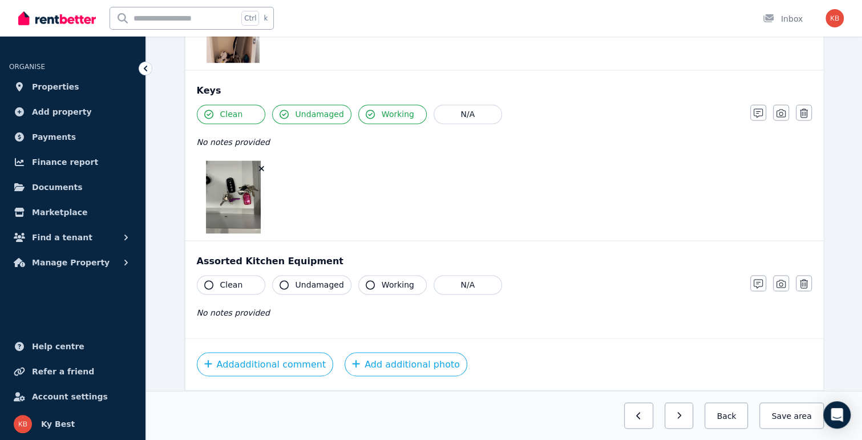
click at [263, 263] on div "Assorted Kitchen Equipment" at bounding box center [504, 261] width 615 height 14
click at [777, 279] on icon "button" at bounding box center [780, 283] width 9 height 9
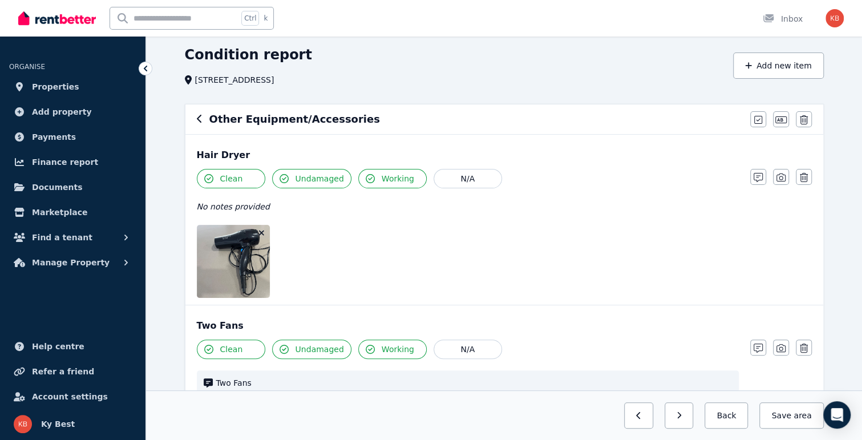
scroll to position [0, 0]
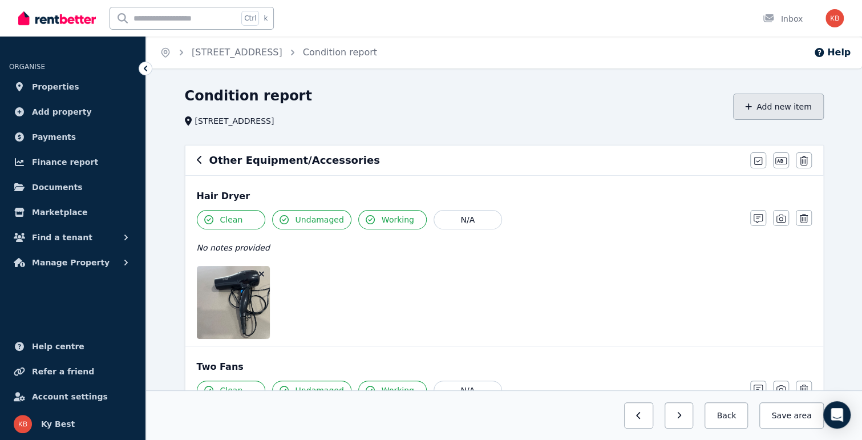
click at [775, 108] on button "Add new item" at bounding box center [778, 107] width 91 height 26
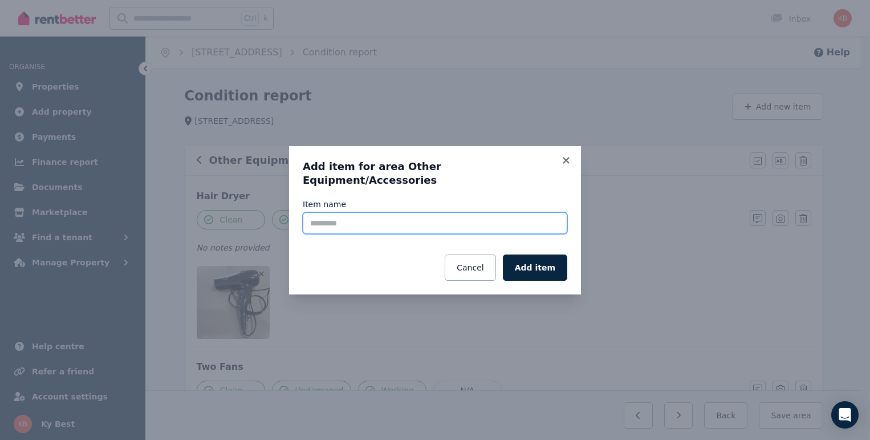
click at [390, 214] on input "Item name" at bounding box center [435, 223] width 265 height 22
type input "**********"
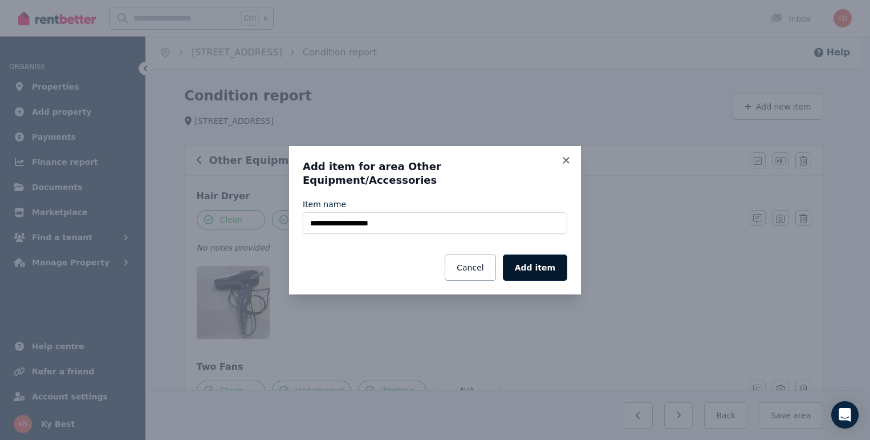
click at [538, 256] on button "Add item" at bounding box center [535, 267] width 64 height 26
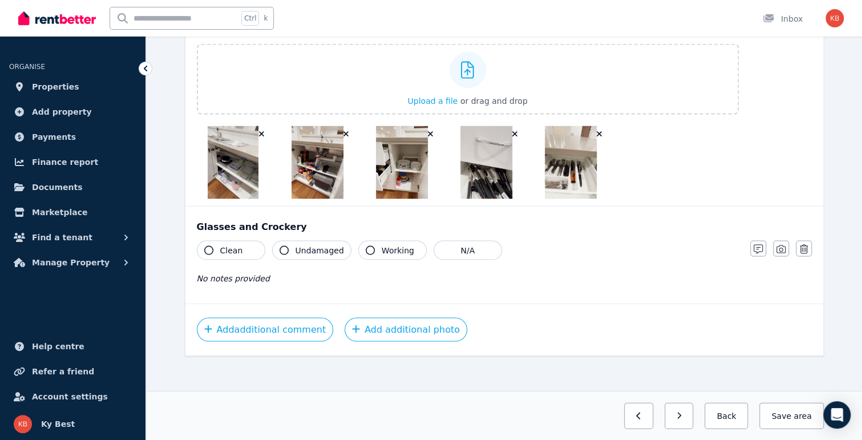
scroll to position [1086, 0]
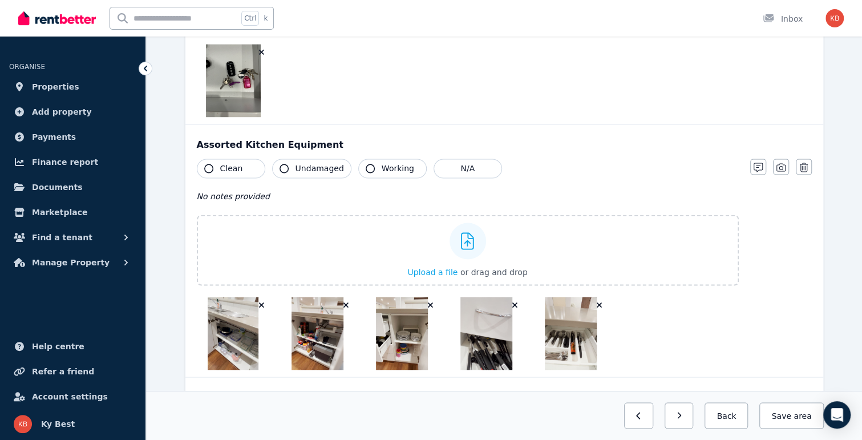
drag, startPoint x: 214, startPoint y: 163, endPoint x: 257, endPoint y: 164, distance: 42.8
click at [214, 163] on button "Clean" at bounding box center [231, 168] width 68 height 19
drag, startPoint x: 306, startPoint y: 165, endPoint x: 354, endPoint y: 161, distance: 47.5
click at [311, 165] on span "Undamaged" at bounding box center [319, 168] width 48 height 11
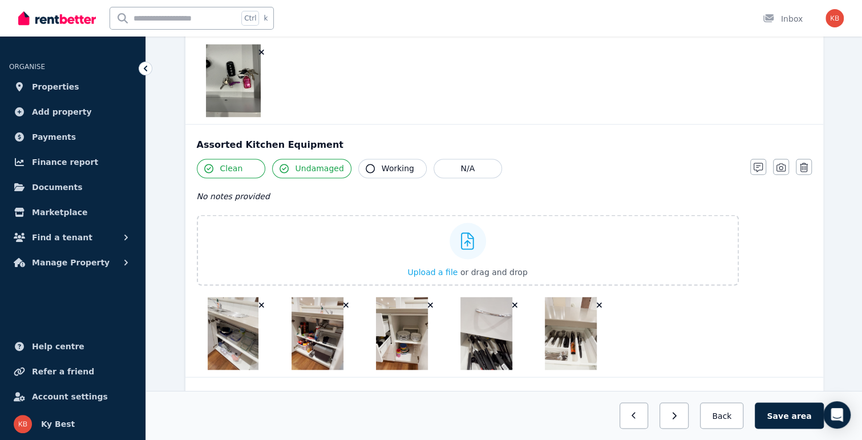
click at [374, 162] on button "Working" at bounding box center [392, 168] width 68 height 19
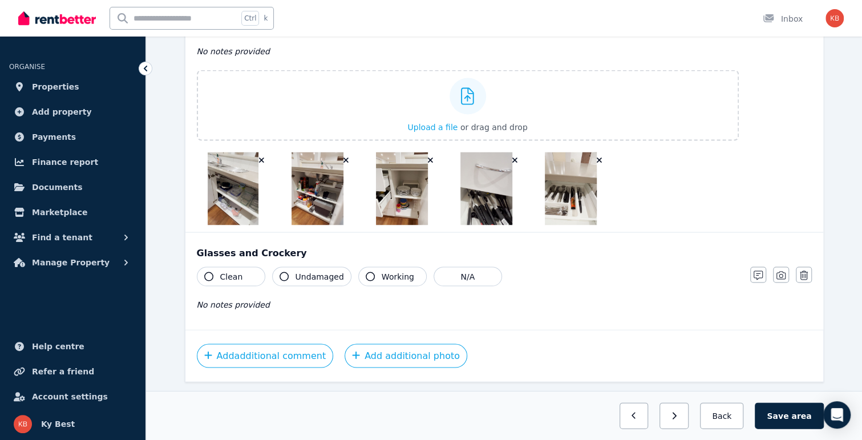
scroll to position [1257, 0]
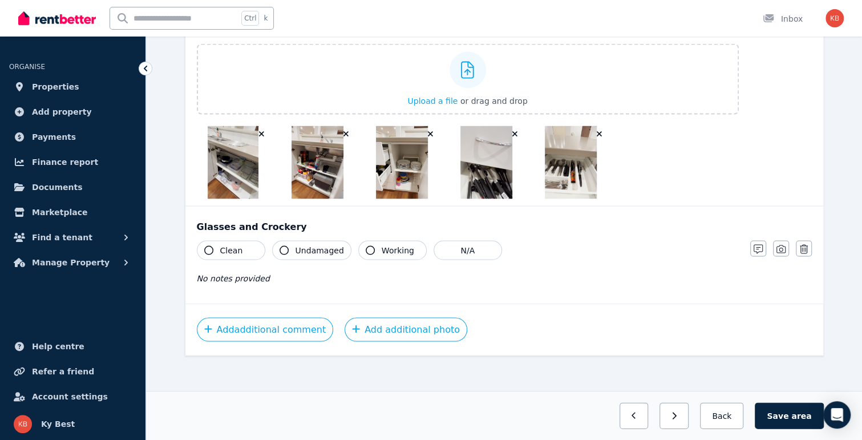
drag, startPoint x: 224, startPoint y: 245, endPoint x: 230, endPoint y: 244, distance: 6.5
click at [227, 245] on span "Clean" at bounding box center [231, 249] width 23 height 11
click at [289, 241] on button "Undamaged" at bounding box center [311, 249] width 79 height 19
click at [382, 244] on span "Working" at bounding box center [398, 249] width 33 height 11
click at [779, 245] on icon "button" at bounding box center [780, 249] width 9 height 8
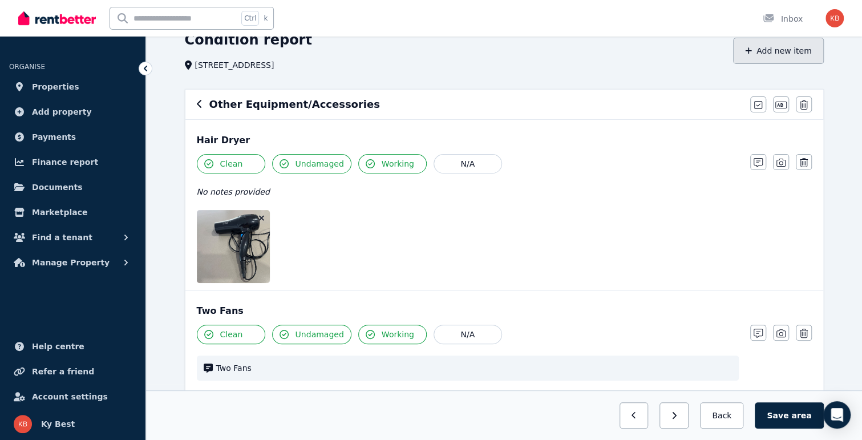
scroll to position [0, 0]
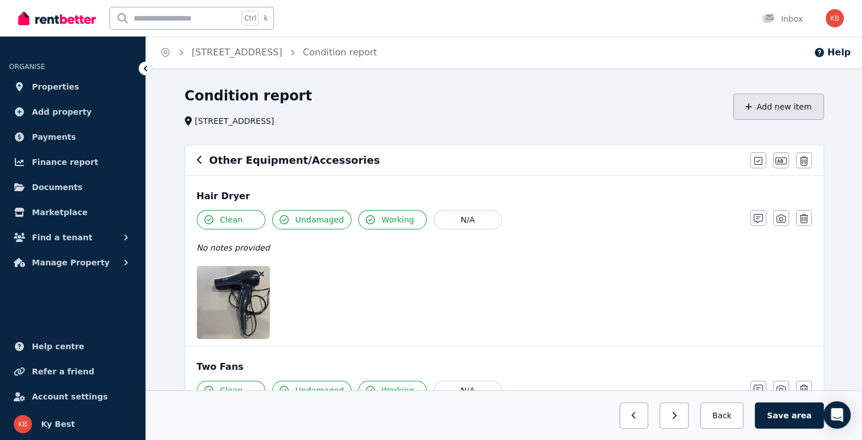
click at [781, 106] on button "Add new item" at bounding box center [778, 107] width 91 height 26
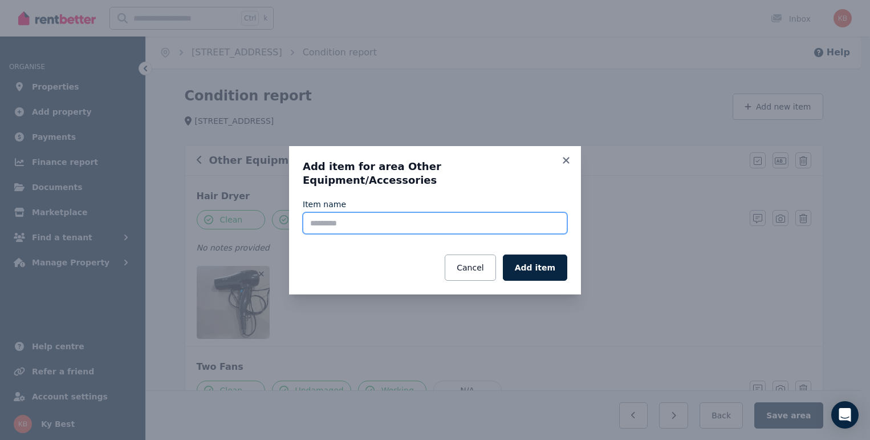
click at [374, 215] on input "Item name" at bounding box center [435, 223] width 265 height 22
type input "**********"
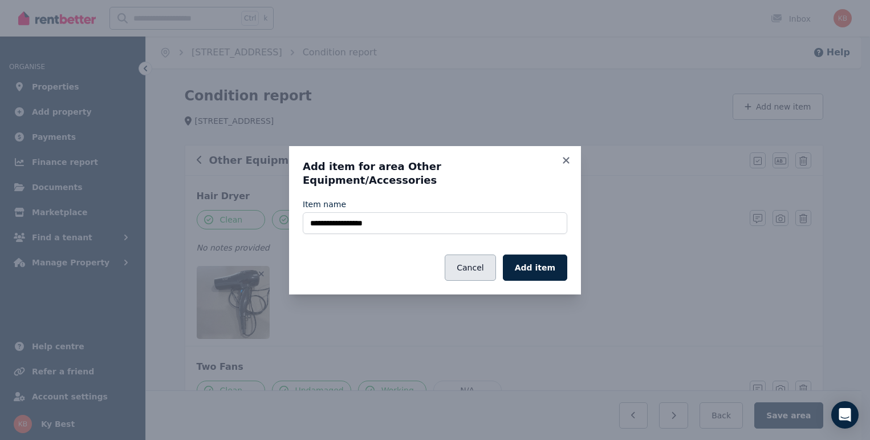
click at [488, 265] on button "Cancel" at bounding box center [470, 267] width 51 height 26
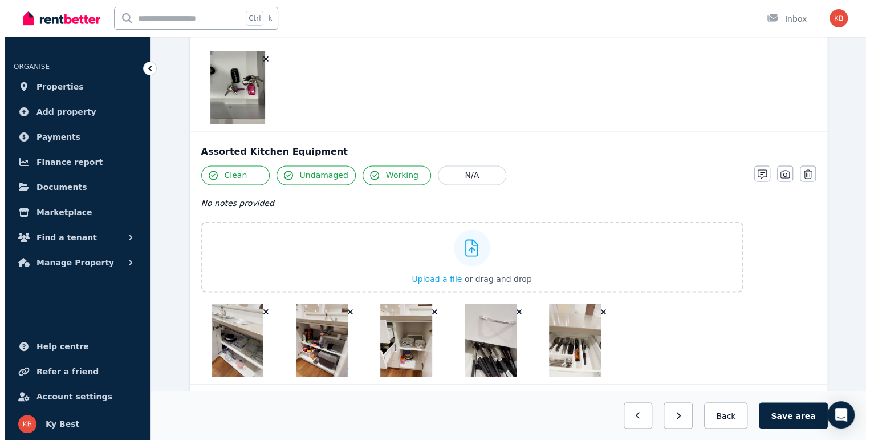
scroll to position [1141, 0]
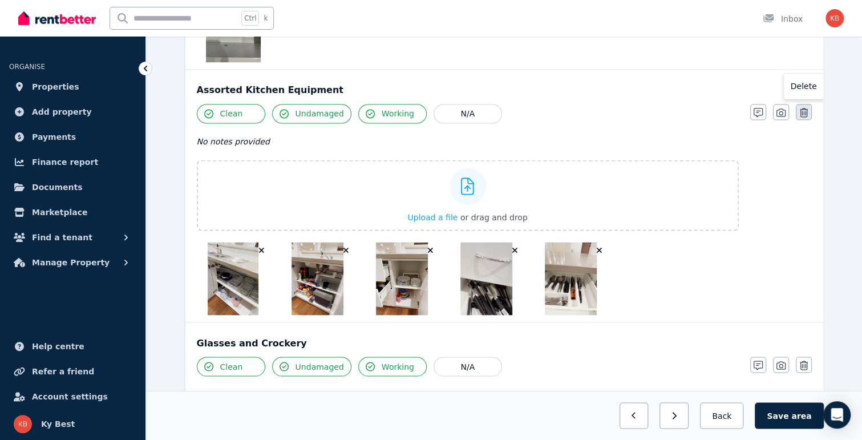
click at [805, 110] on icon "button" at bounding box center [804, 112] width 8 height 9
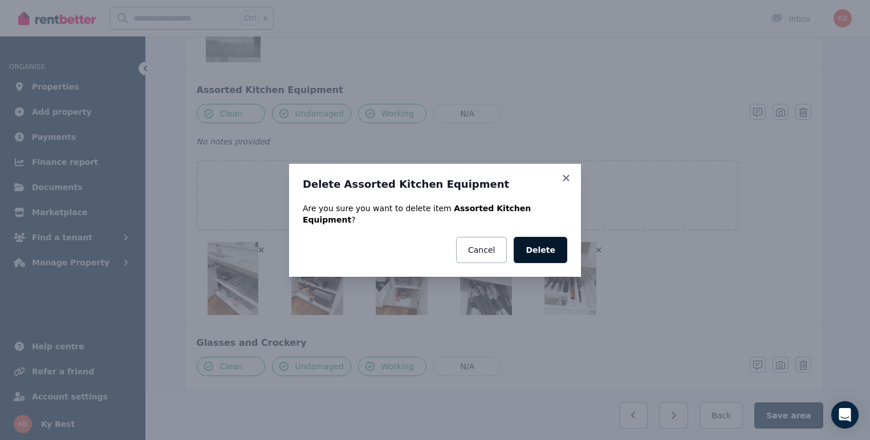
click at [545, 242] on button "Delete" at bounding box center [541, 250] width 54 height 26
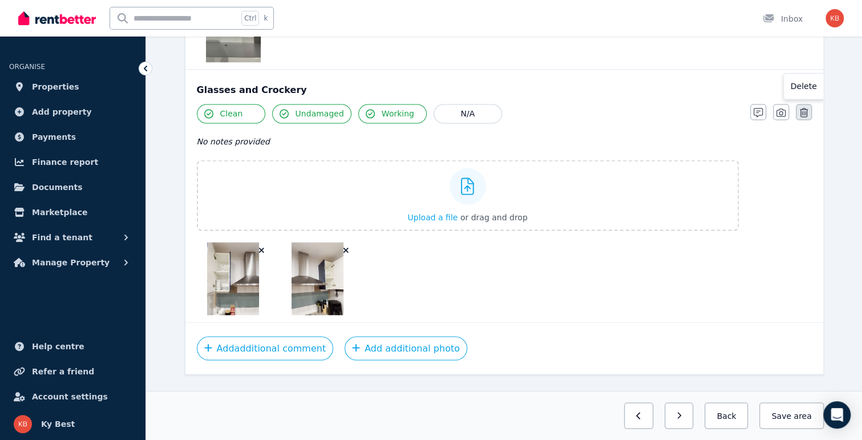
click at [800, 108] on icon "button" at bounding box center [804, 112] width 8 height 9
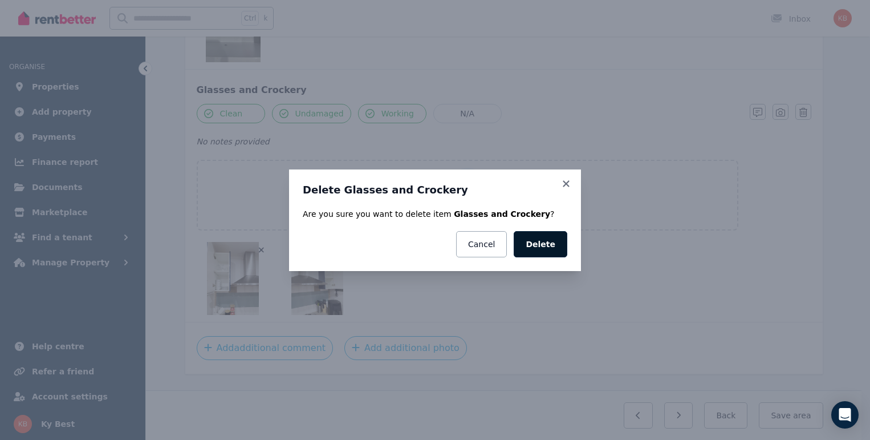
click at [553, 241] on button "Delete" at bounding box center [541, 244] width 54 height 26
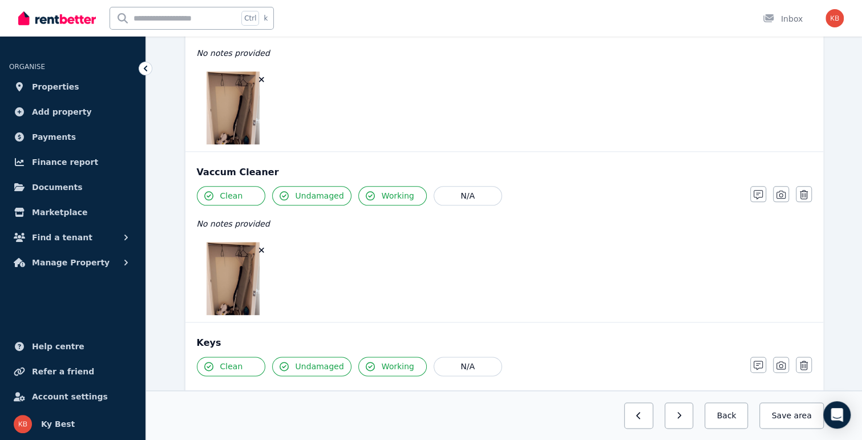
scroll to position [432, 0]
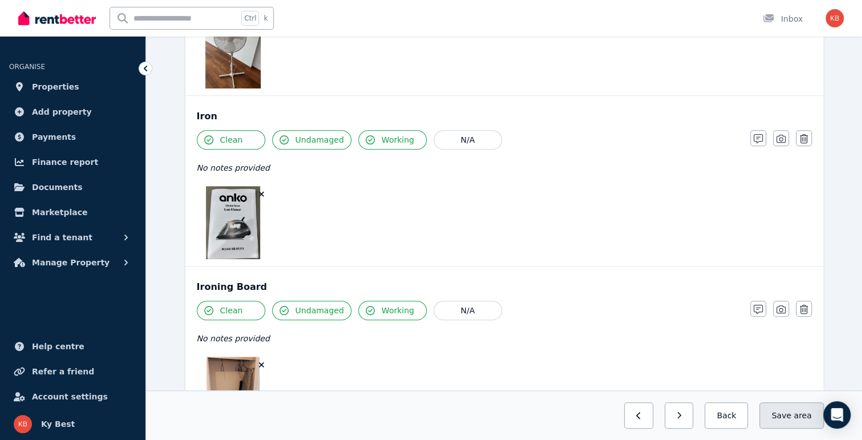
click at [791, 421] on button "Save area" at bounding box center [791, 415] width 64 height 26
click at [743, 417] on button "Back" at bounding box center [721, 415] width 53 height 26
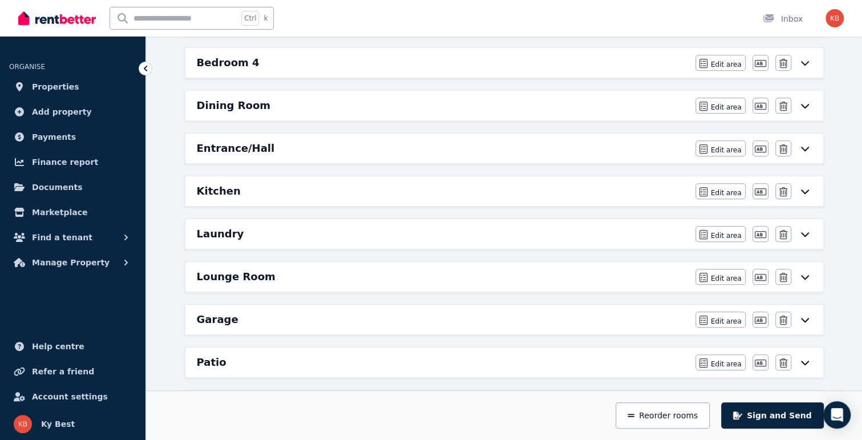
scroll to position [318, 0]
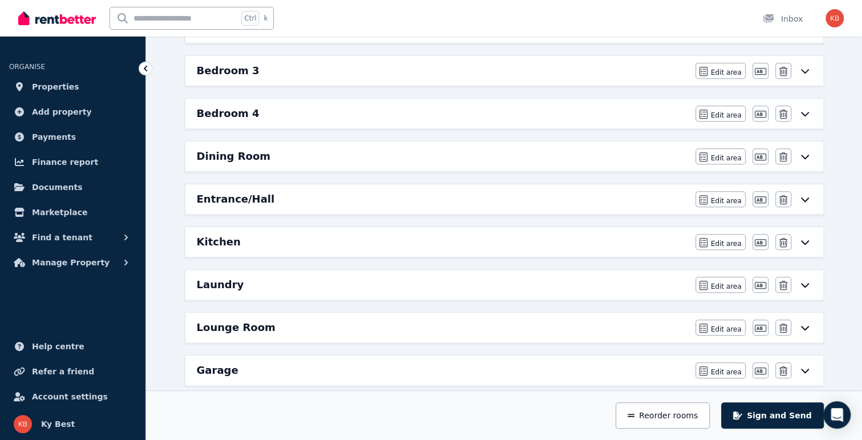
click at [520, 236] on div "Kitchen" at bounding box center [443, 242] width 492 height 16
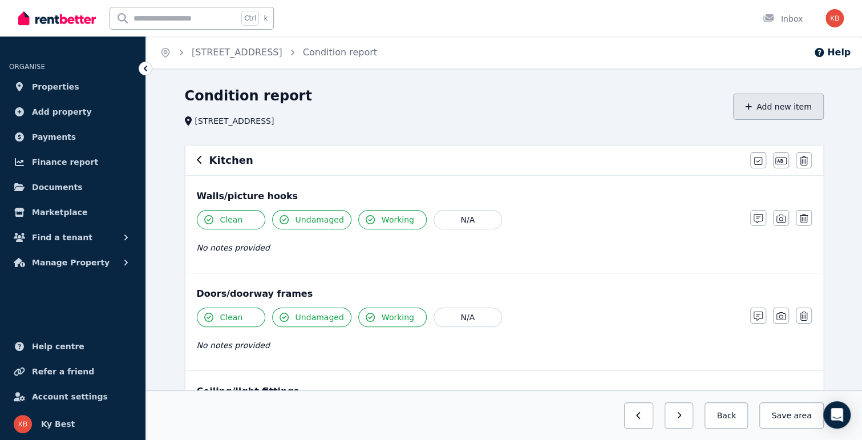
click at [765, 107] on button "Add new item" at bounding box center [778, 107] width 91 height 26
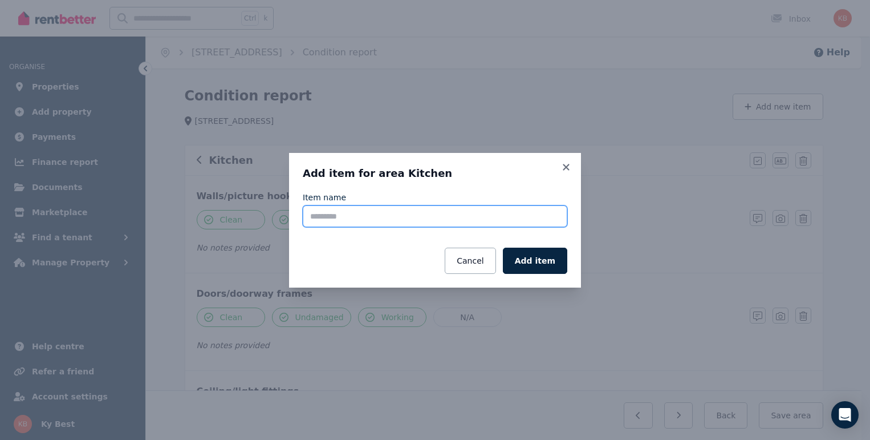
click at [356, 216] on input "Item name" at bounding box center [435, 216] width 265 height 22
type input "**********"
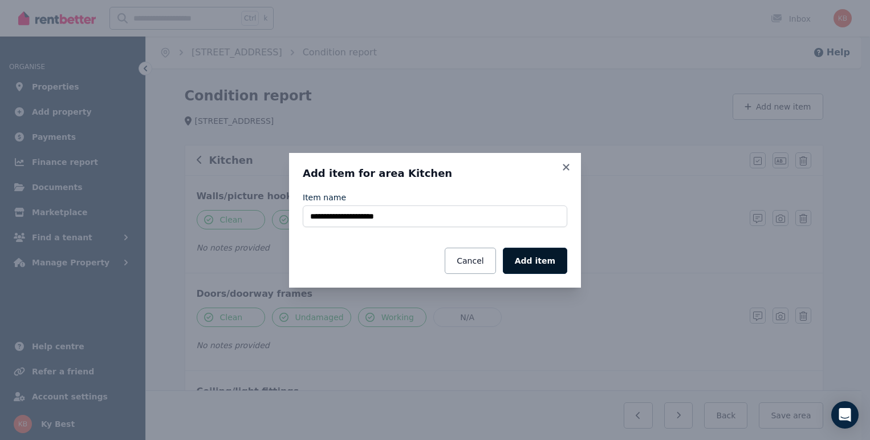
click at [552, 264] on button "Add item" at bounding box center [535, 261] width 64 height 26
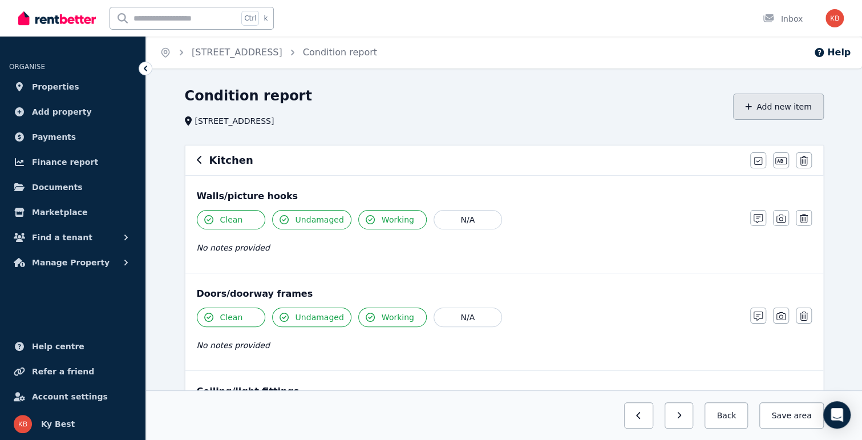
click at [779, 111] on button "Add new item" at bounding box center [778, 107] width 91 height 26
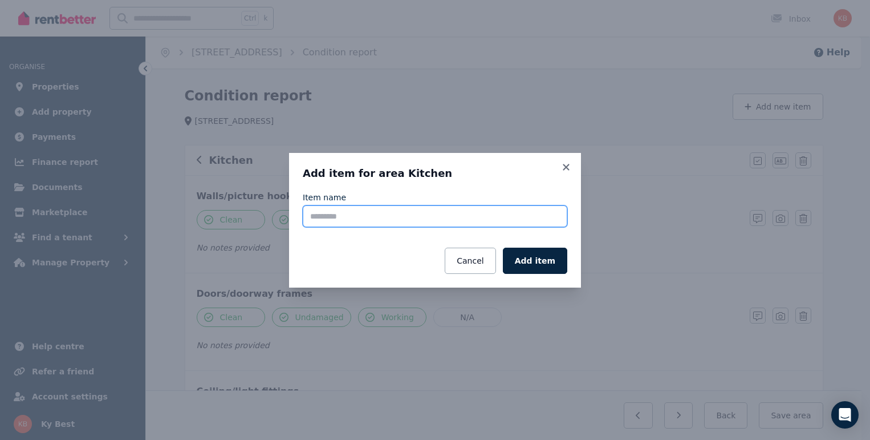
click at [472, 215] on input "Item name" at bounding box center [435, 216] width 265 height 22
type input "**********"
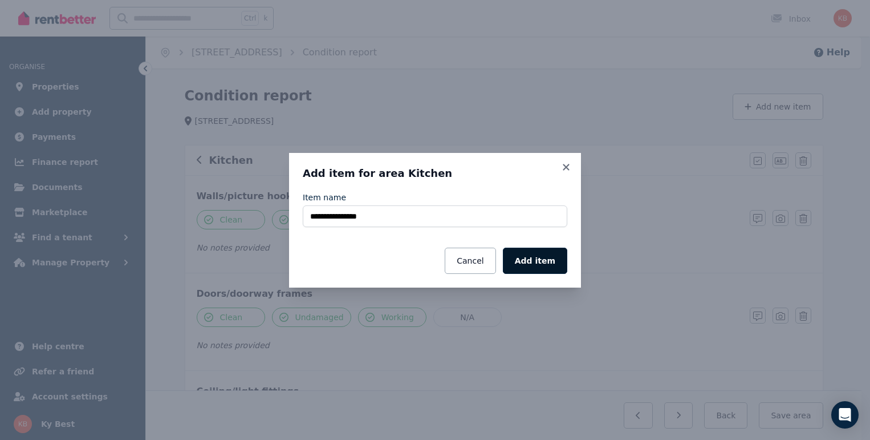
click at [534, 261] on button "Add item" at bounding box center [535, 261] width 64 height 26
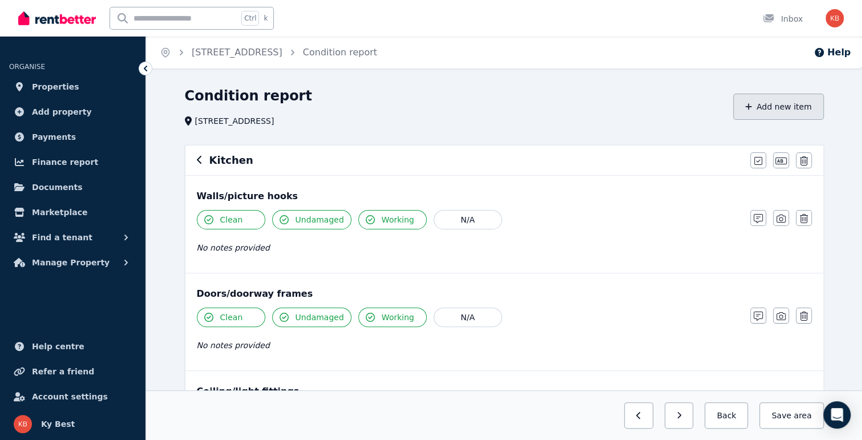
click at [777, 108] on button "Add new item" at bounding box center [778, 107] width 91 height 26
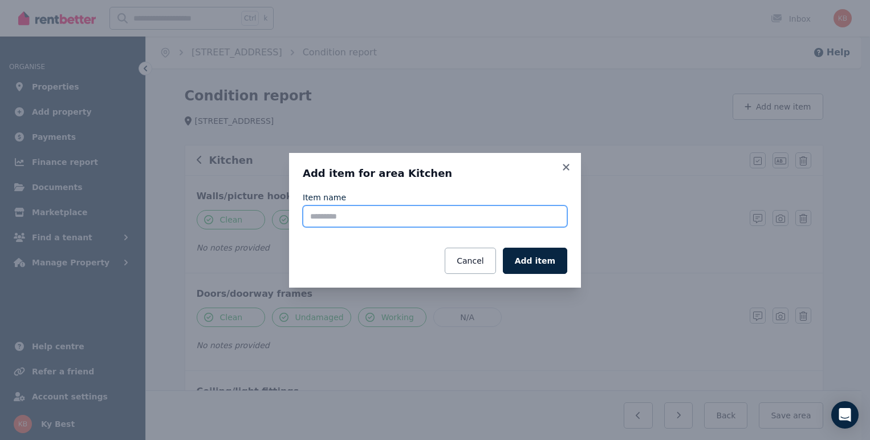
click at [413, 213] on input "Item name" at bounding box center [435, 216] width 265 height 22
type input "**********"
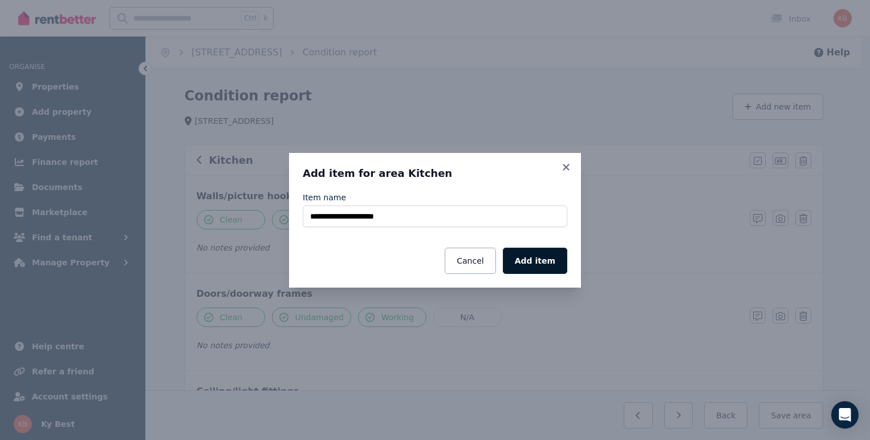
click at [534, 262] on button "Add item" at bounding box center [535, 261] width 64 height 26
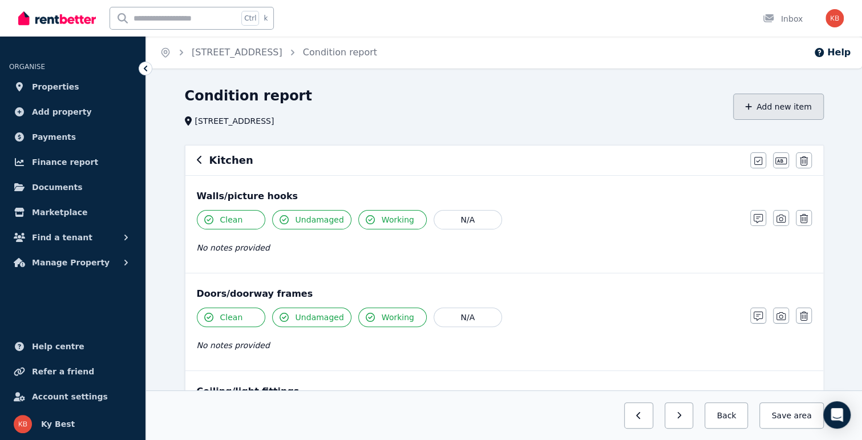
click at [772, 112] on button "Add new item" at bounding box center [778, 107] width 91 height 26
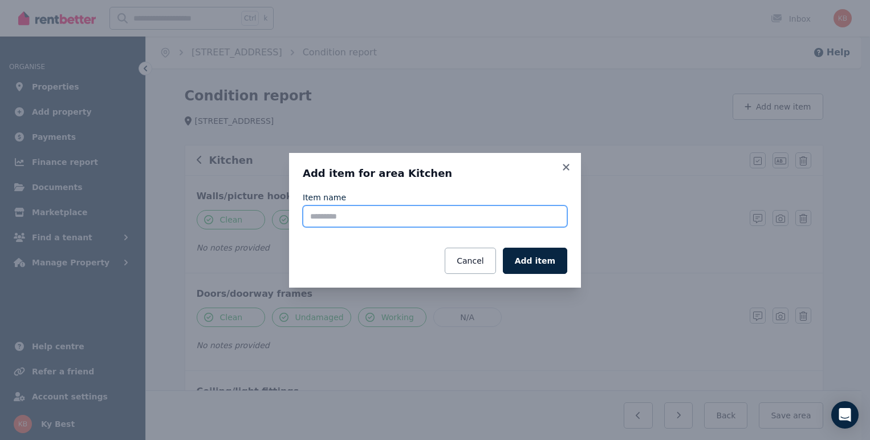
click at [473, 214] on input "Item name" at bounding box center [435, 216] width 265 height 22
type input "**********"
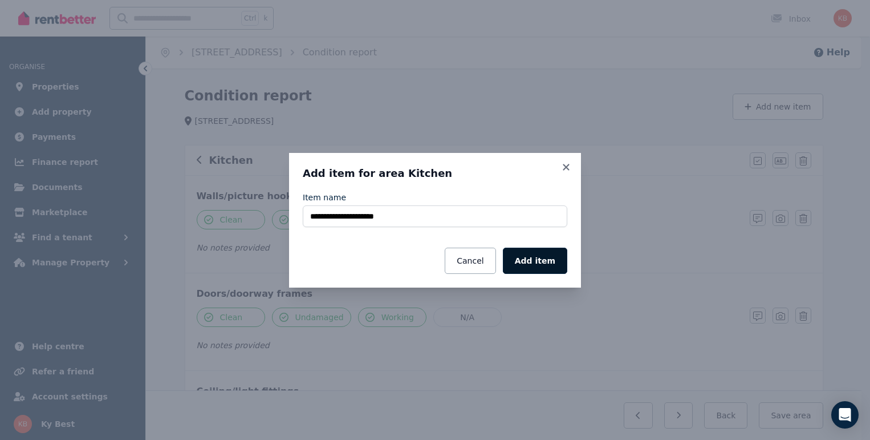
click at [542, 265] on button "Add item" at bounding box center [535, 261] width 64 height 26
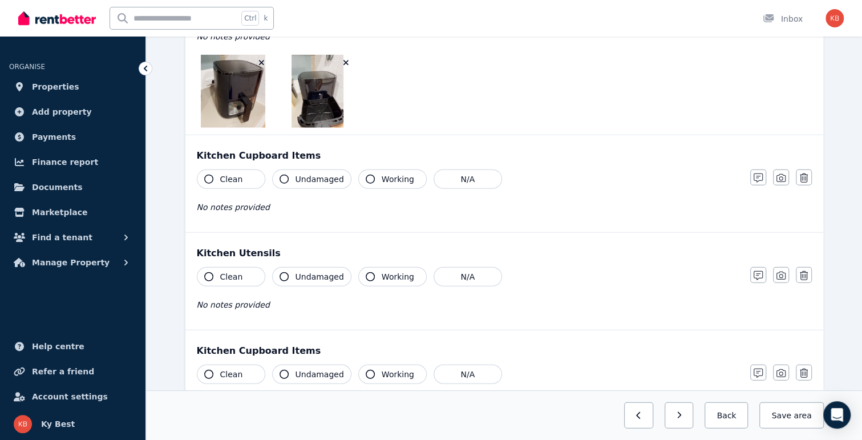
scroll to position [1817, 0]
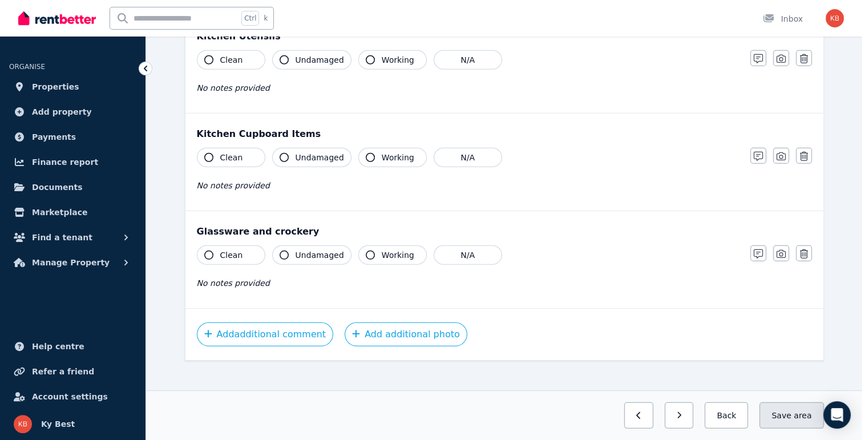
click at [785, 412] on button "Save area" at bounding box center [791, 415] width 64 height 26
click at [781, 152] on icon "button" at bounding box center [780, 156] width 9 height 8
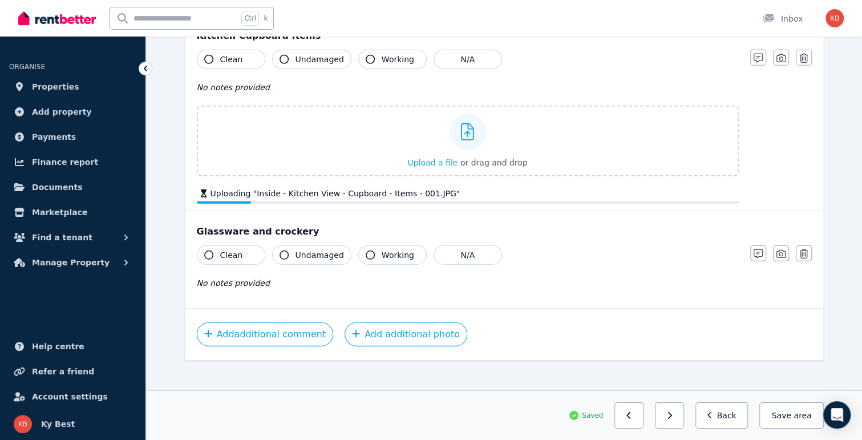
scroll to position [1922, 0]
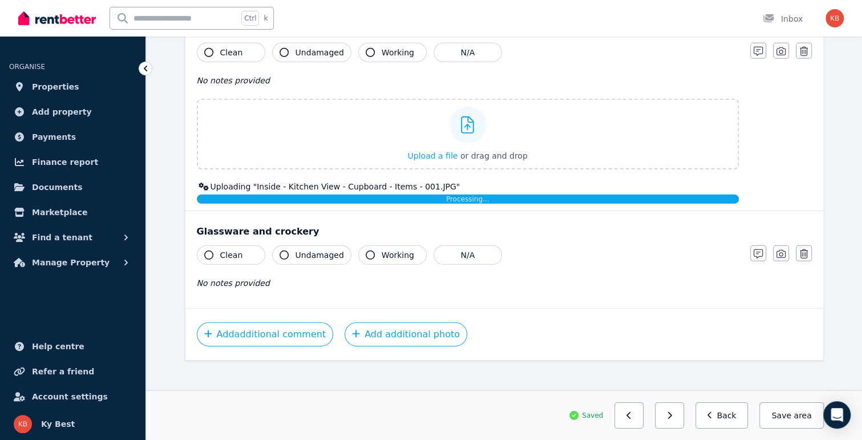
click at [221, 47] on span "Clean" at bounding box center [231, 52] width 23 height 11
click at [302, 47] on span "Undamaged" at bounding box center [319, 52] width 48 height 11
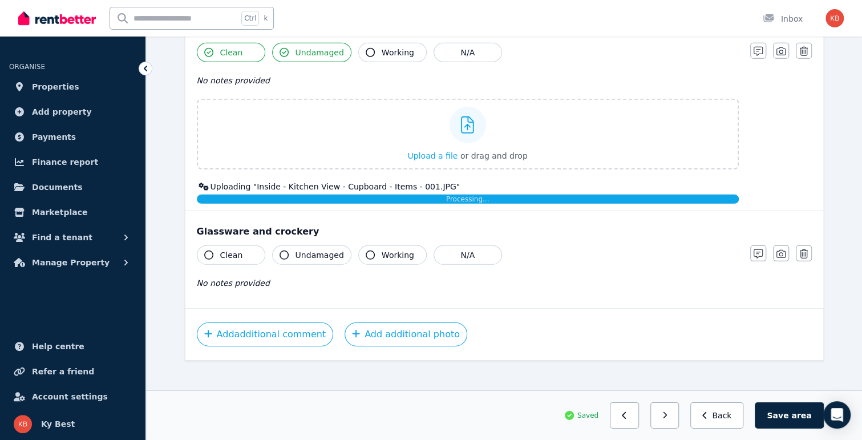
click at [370, 45] on button "Working" at bounding box center [392, 52] width 68 height 19
click at [209, 254] on button "Clean" at bounding box center [231, 254] width 68 height 19
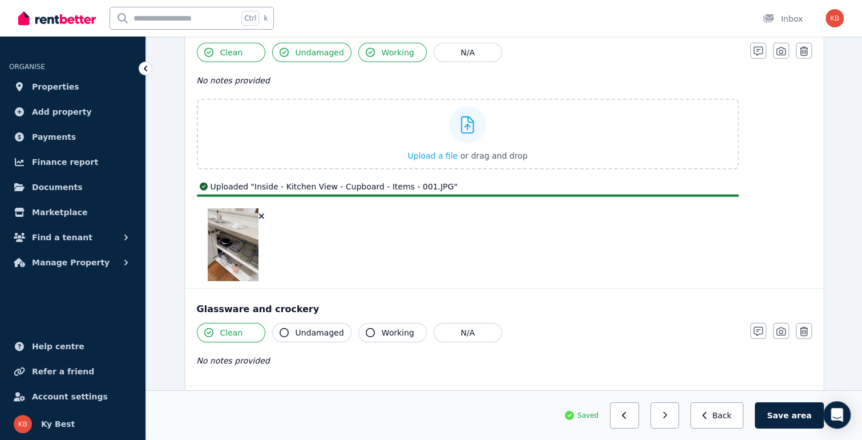
scroll to position [2000, 0]
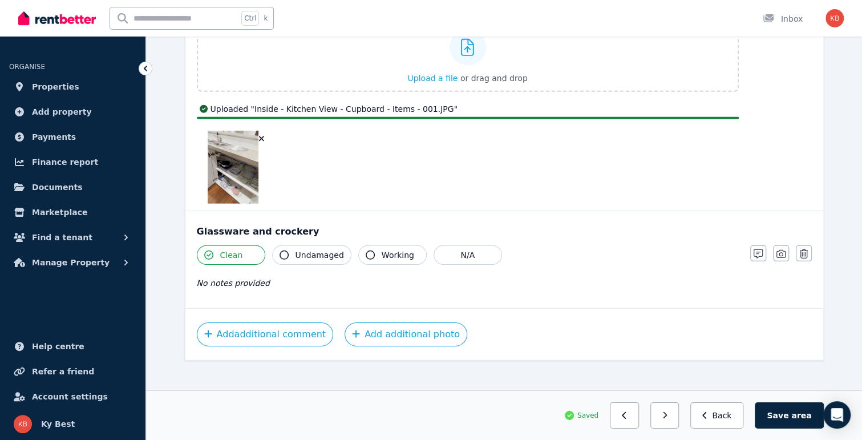
click at [301, 251] on button "Undamaged" at bounding box center [311, 254] width 79 height 19
click at [367, 248] on button "Working" at bounding box center [392, 254] width 68 height 19
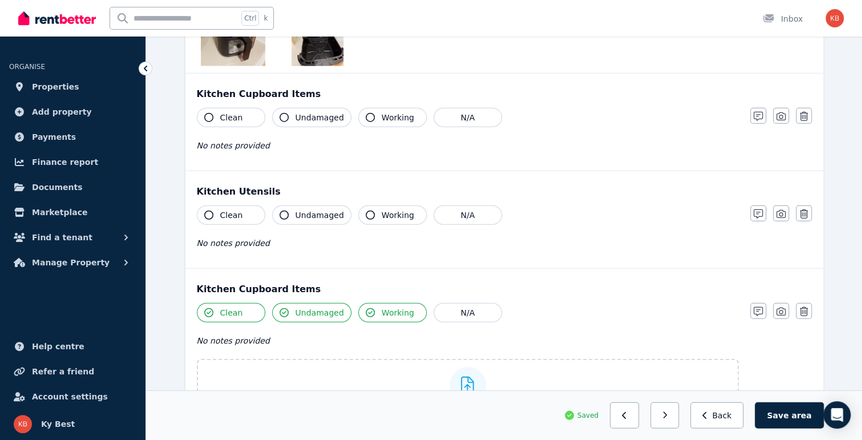
scroll to position [1657, 0]
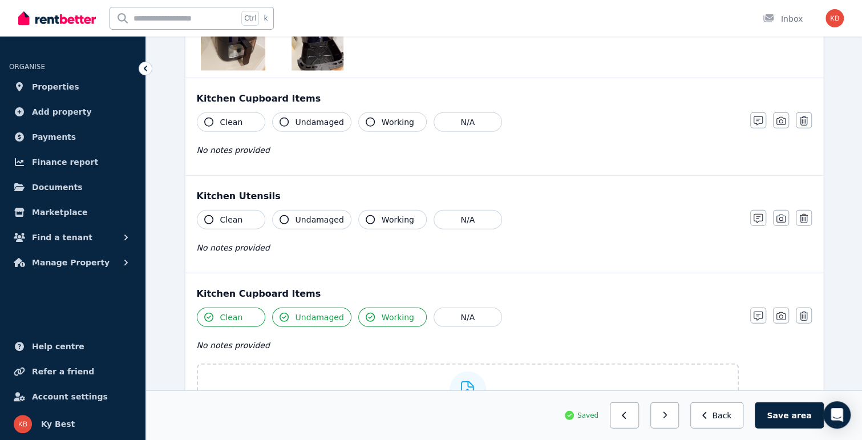
click at [200, 212] on button "Clean" at bounding box center [231, 219] width 68 height 19
drag, startPoint x: 279, startPoint y: 213, endPoint x: 287, endPoint y: 214, distance: 8.1
click at [283, 215] on icon "button" at bounding box center [283, 219] width 9 height 9
click at [371, 215] on button "Working" at bounding box center [392, 219] width 68 height 19
click at [366, 117] on icon "button" at bounding box center [370, 121] width 9 height 9
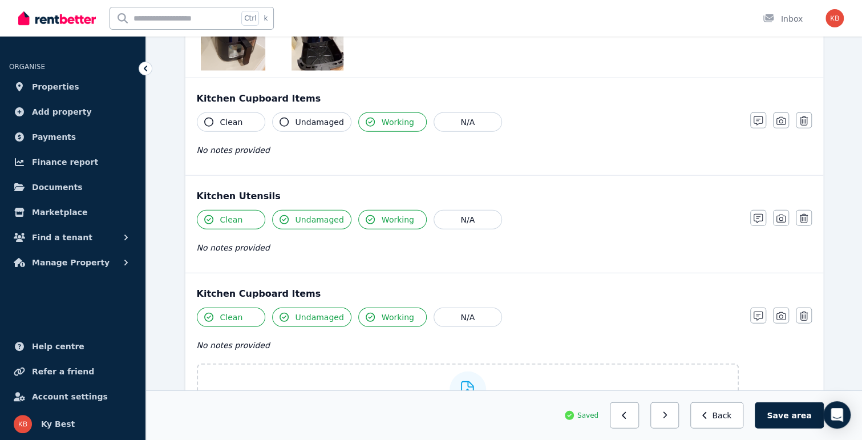
click at [290, 119] on button "Undamaged" at bounding box center [311, 121] width 79 height 19
click at [233, 116] on span "Clean" at bounding box center [231, 121] width 23 height 11
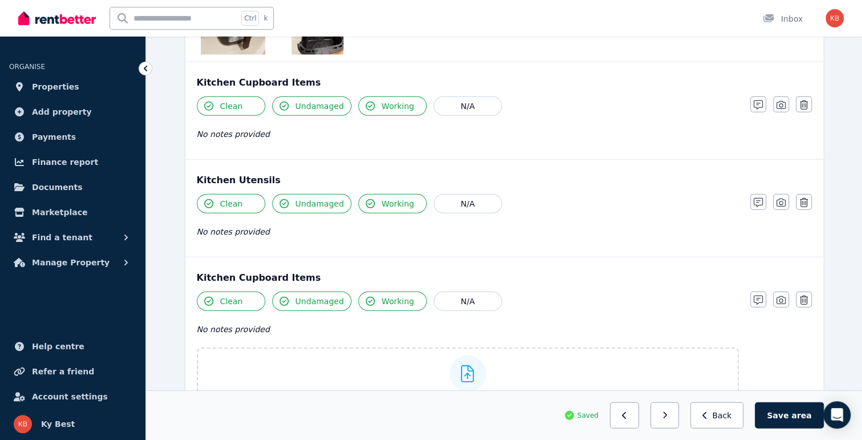
scroll to position [1600, 0]
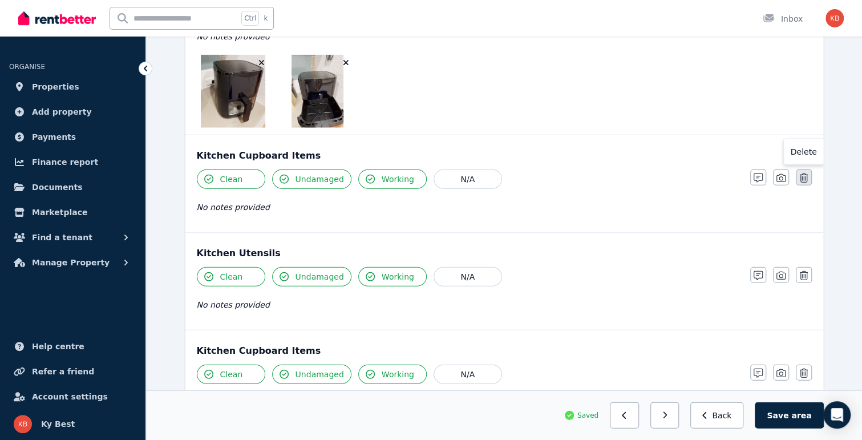
click at [804, 173] on icon "button" at bounding box center [804, 177] width 8 height 9
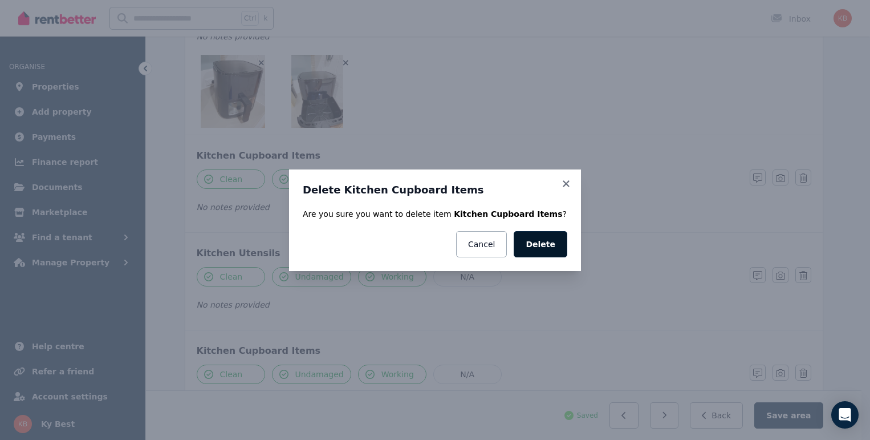
click at [546, 242] on button "Delete" at bounding box center [541, 244] width 54 height 26
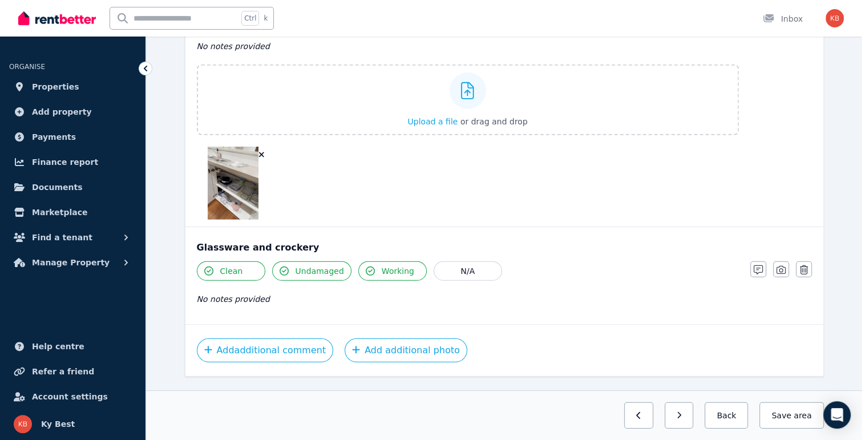
scroll to position [1875, 0]
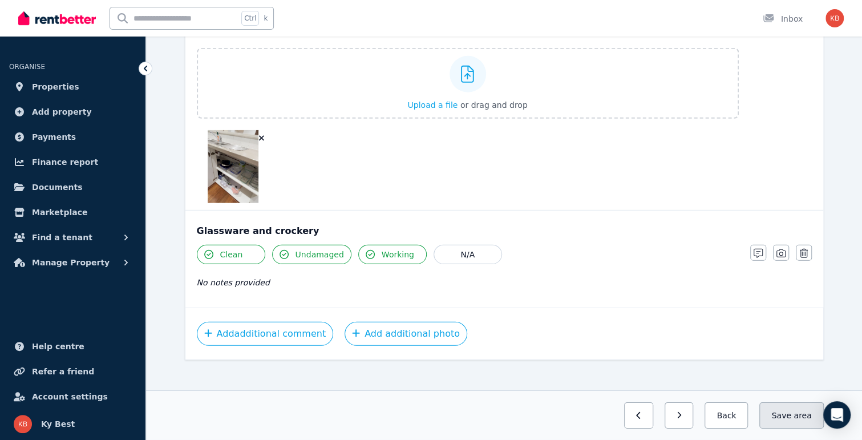
click at [793, 419] on button "Save area" at bounding box center [791, 415] width 64 height 26
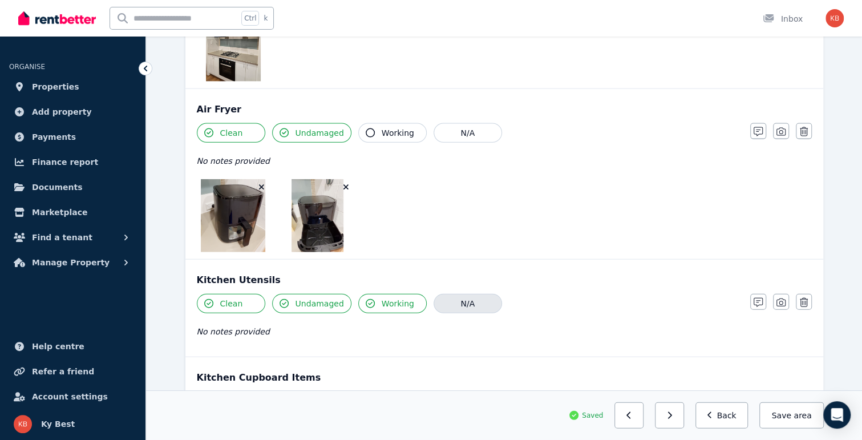
scroll to position [1533, 0]
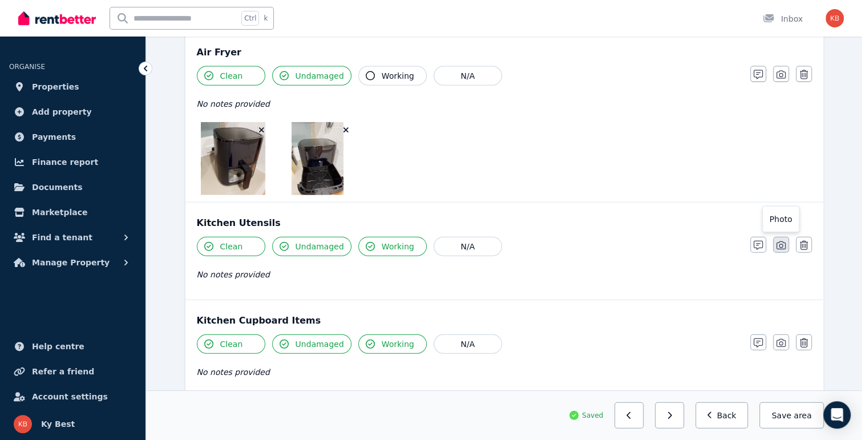
click at [777, 241] on icon "button" at bounding box center [780, 245] width 9 height 9
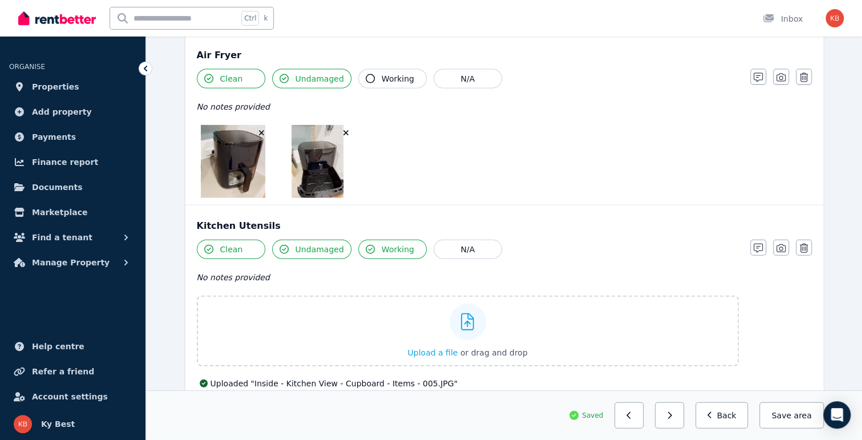
scroll to position [1590, 0]
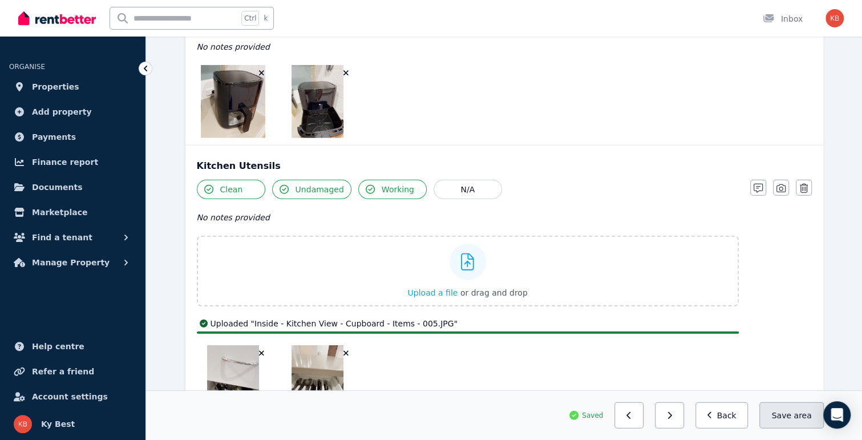
click at [787, 417] on button "Save area" at bounding box center [791, 415] width 64 height 26
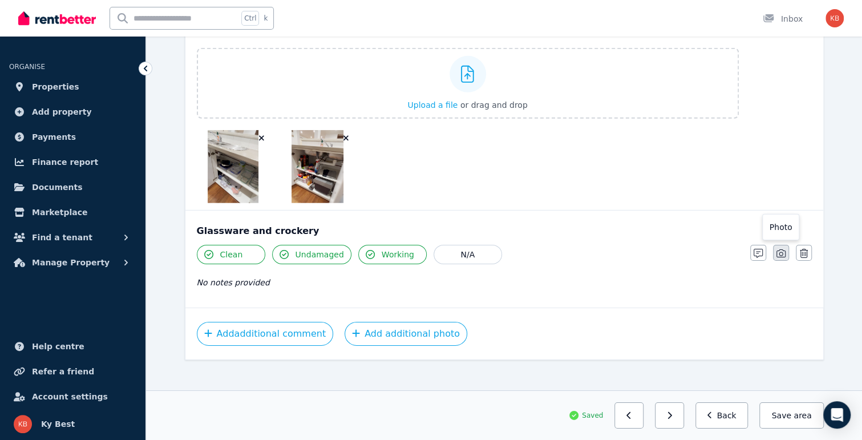
click at [783, 249] on icon "button" at bounding box center [780, 253] width 9 height 9
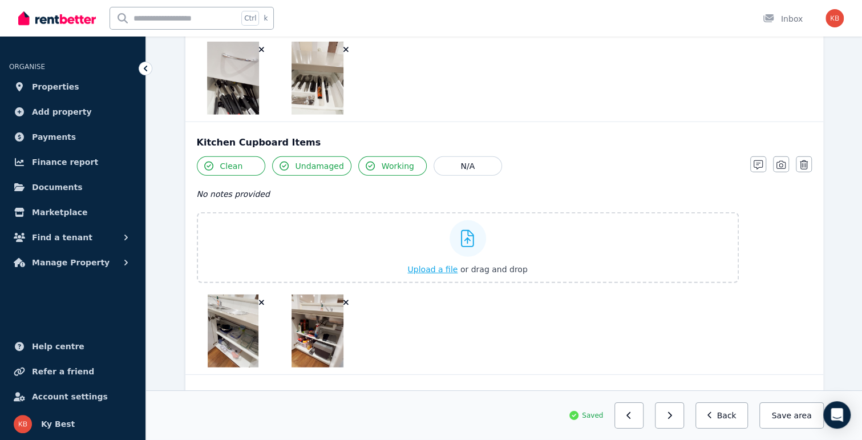
scroll to position [1871, 0]
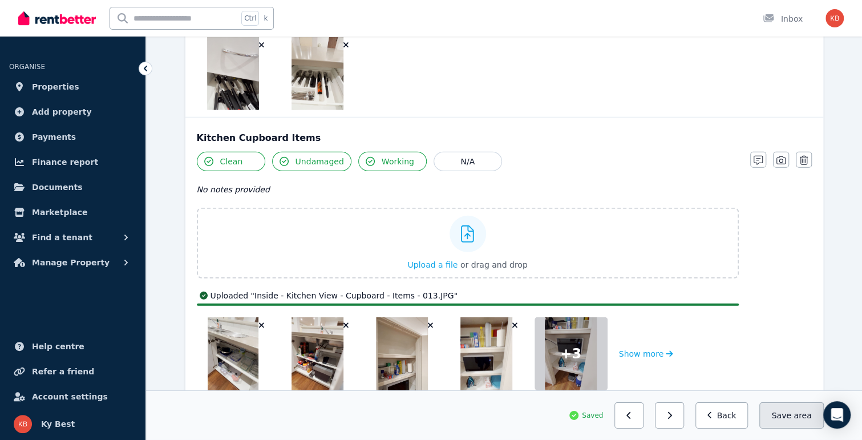
click at [789, 419] on button "Save area" at bounding box center [791, 415] width 64 height 26
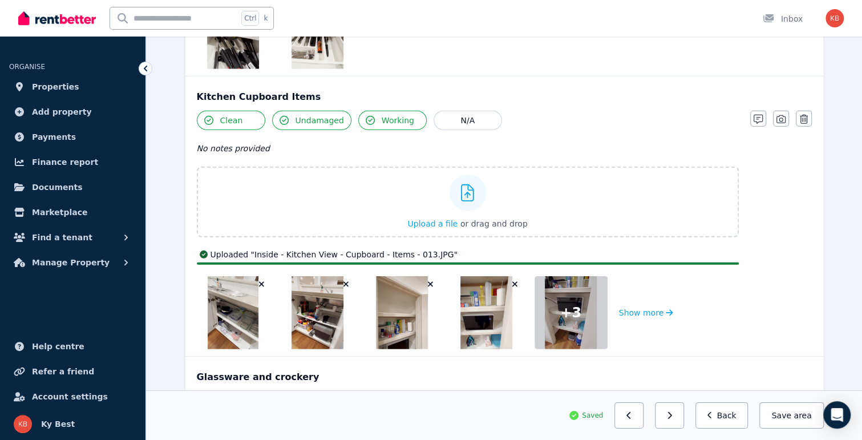
scroll to position [1928, 0]
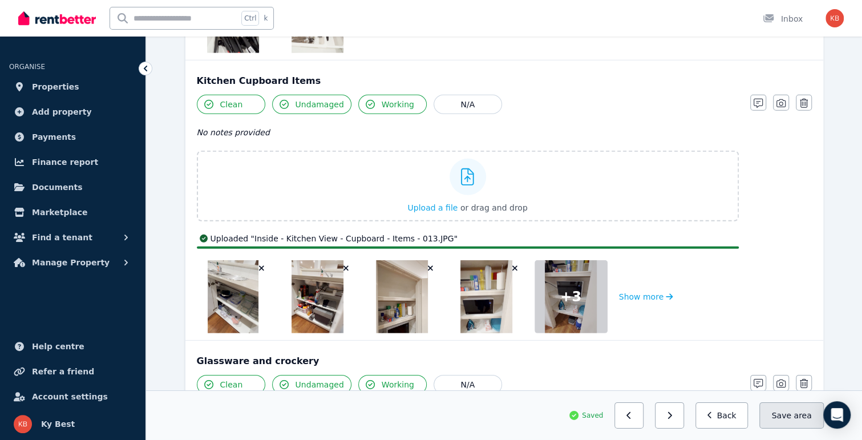
click at [799, 418] on span "area" at bounding box center [802, 415] width 18 height 11
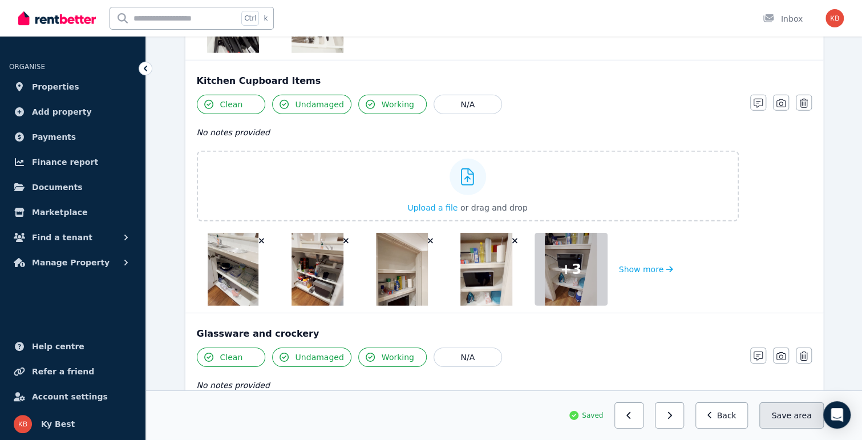
click at [790, 418] on button "Save area" at bounding box center [791, 415] width 64 height 26
click at [727, 416] on button "Back" at bounding box center [721, 415] width 53 height 26
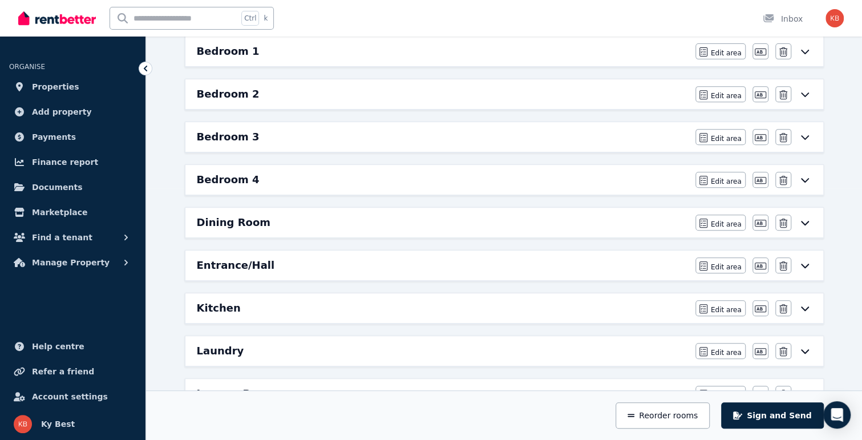
scroll to position [317, 0]
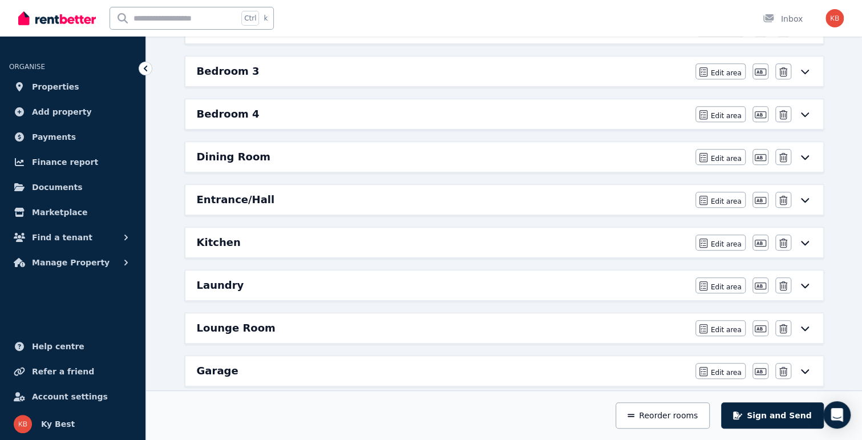
click at [233, 323] on h6 "Lounge Room" at bounding box center [236, 328] width 79 height 16
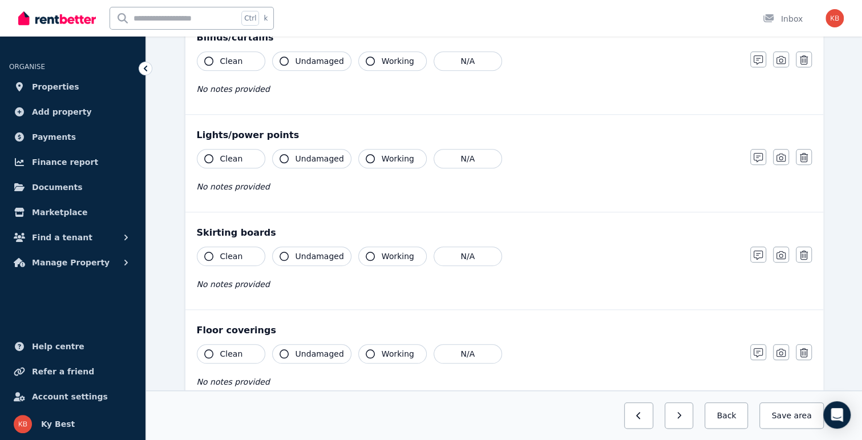
scroll to position [652, 0]
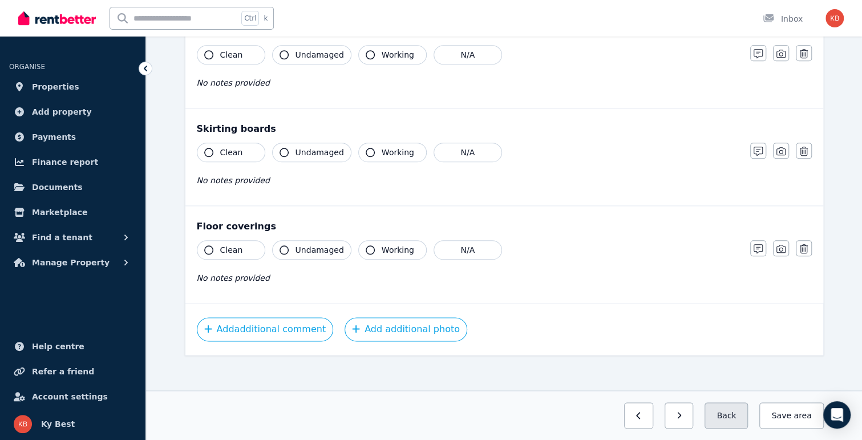
click at [727, 412] on button "Back" at bounding box center [725, 415] width 43 height 26
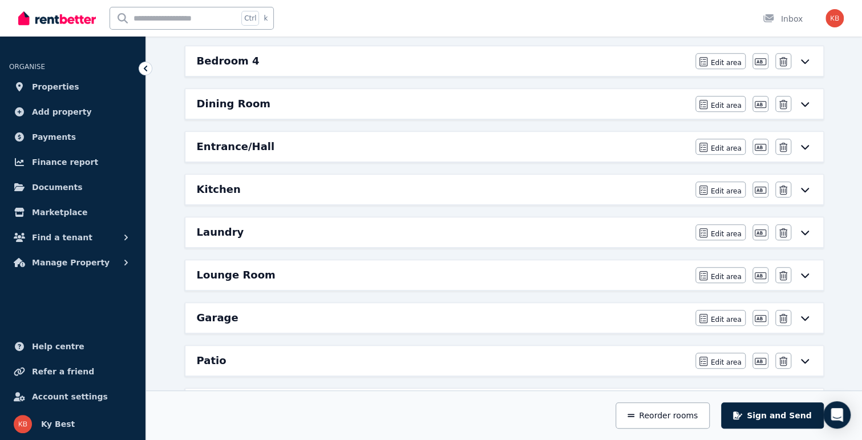
scroll to position [374, 0]
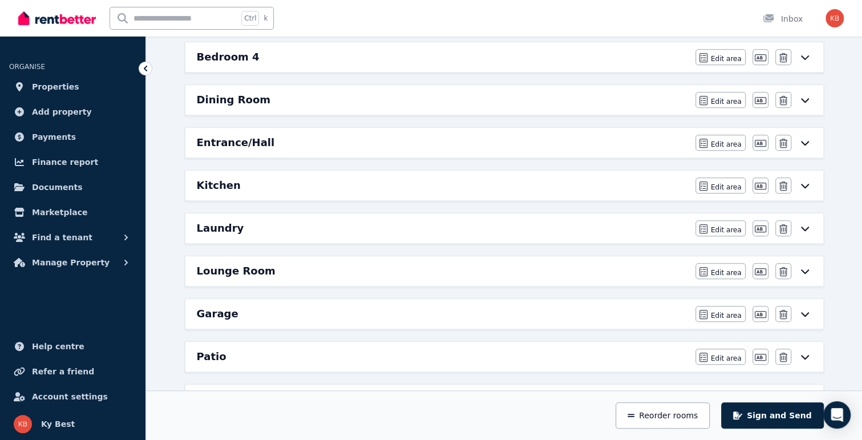
click at [805, 266] on icon at bounding box center [805, 270] width 14 height 9
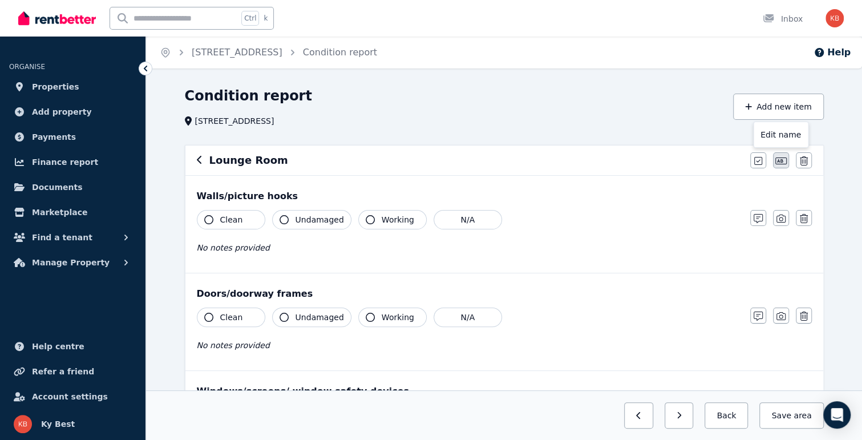
click at [779, 160] on icon "button" at bounding box center [780, 160] width 11 height 9
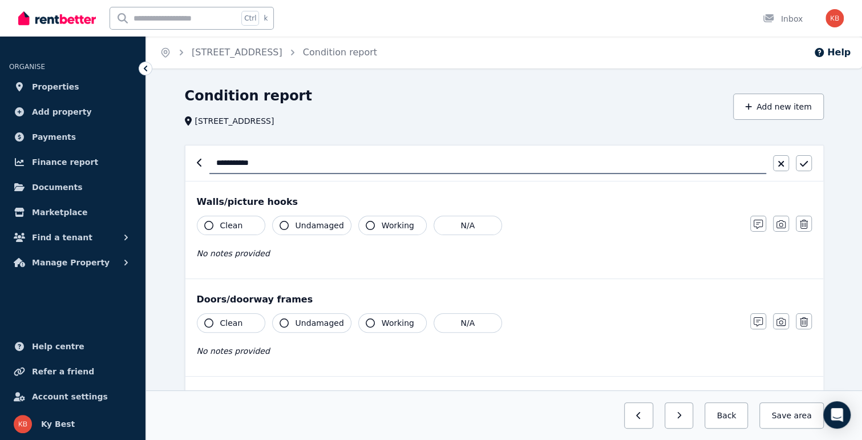
click at [290, 157] on input "**********" at bounding box center [487, 163] width 557 height 22
type input "**********"
click at [796, 162] on button "button" at bounding box center [804, 163] width 16 height 16
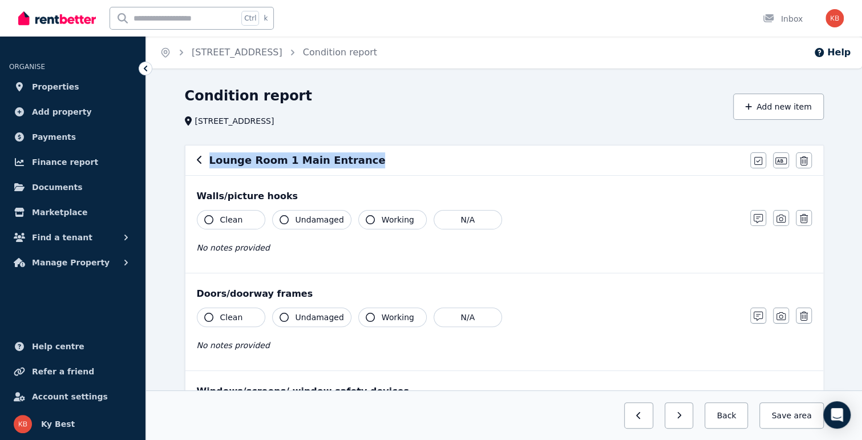
drag, startPoint x: 363, startPoint y: 162, endPoint x: 209, endPoint y: 161, distance: 154.0
click at [209, 161] on div "Lounge Room 1 Main Entrance" at bounding box center [470, 160] width 546 height 16
copy h6 "Lounge Room 1 Main Entrance"
click at [784, 419] on button "Save area" at bounding box center [791, 415] width 64 height 26
click at [731, 409] on button "Back" at bounding box center [721, 415] width 53 height 26
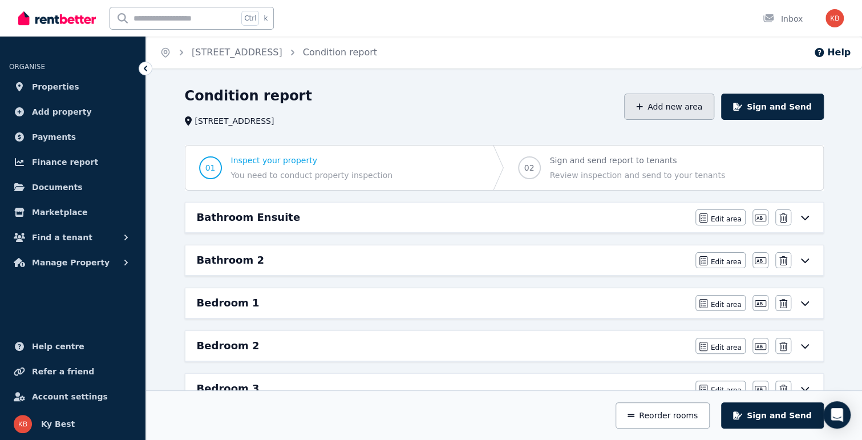
click at [686, 111] on button "Add new area" at bounding box center [669, 107] width 90 height 26
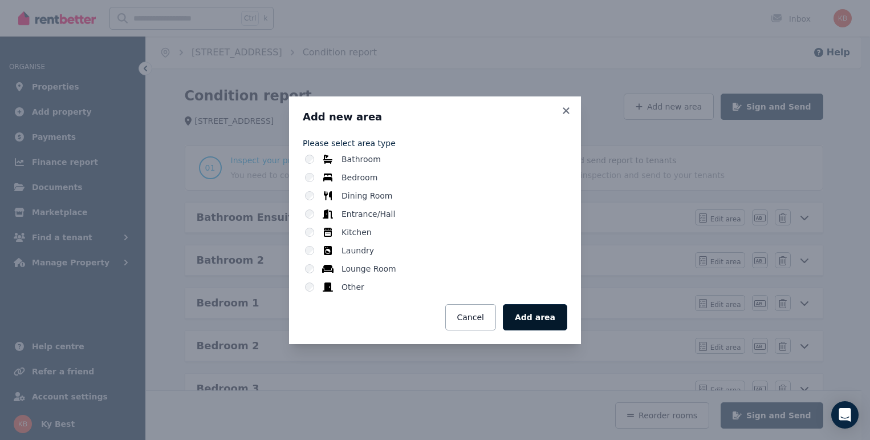
click at [538, 314] on button "Add area" at bounding box center [535, 317] width 64 height 26
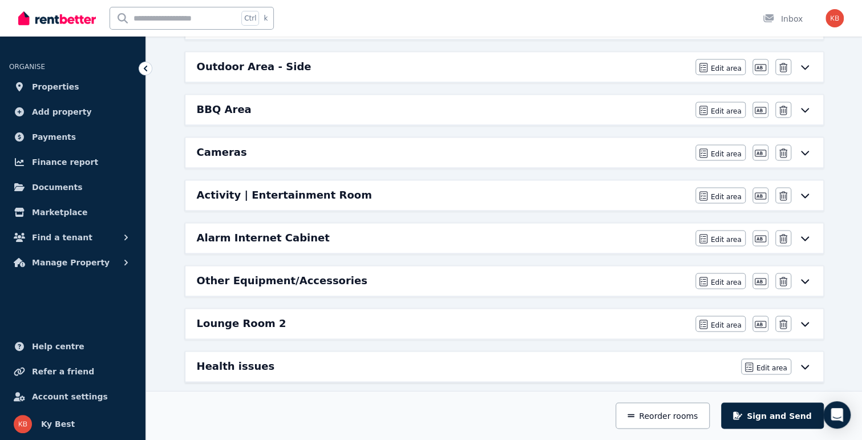
scroll to position [1044, 0]
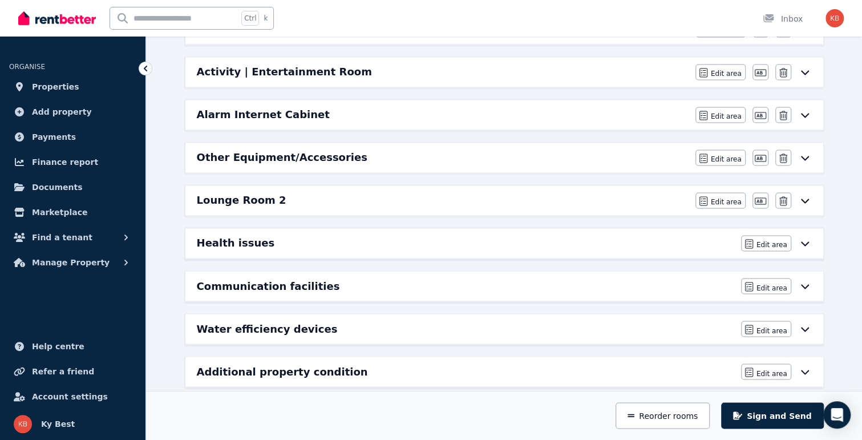
click at [807, 196] on icon at bounding box center [805, 200] width 14 height 9
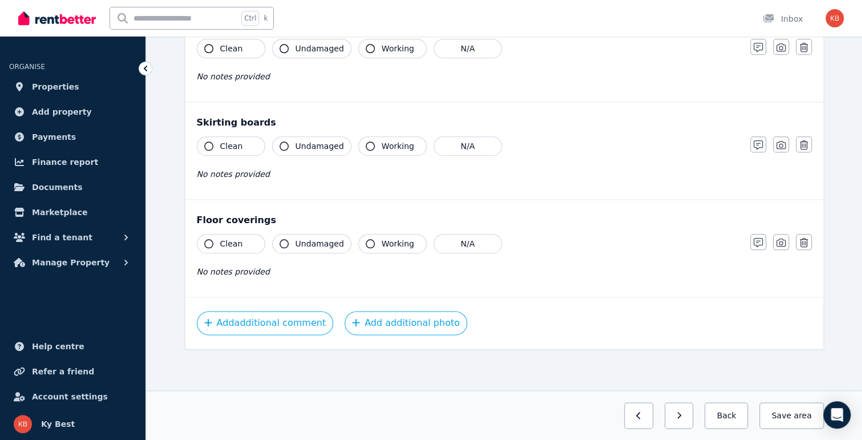
scroll to position [0, 0]
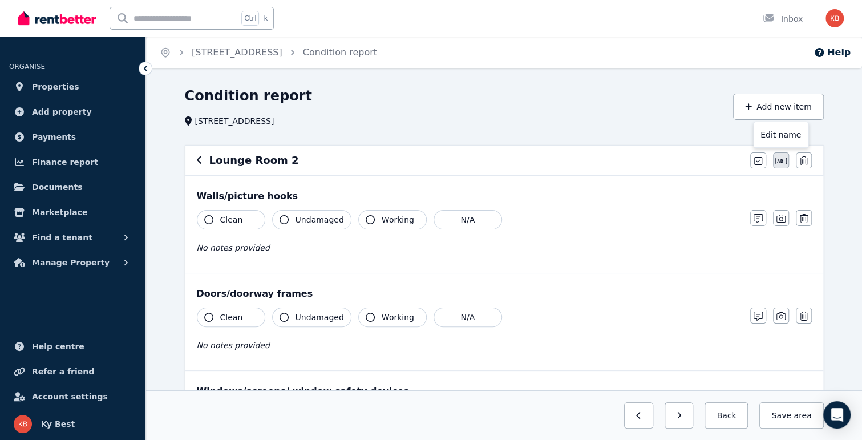
click at [777, 160] on icon "button" at bounding box center [780, 160] width 11 height 9
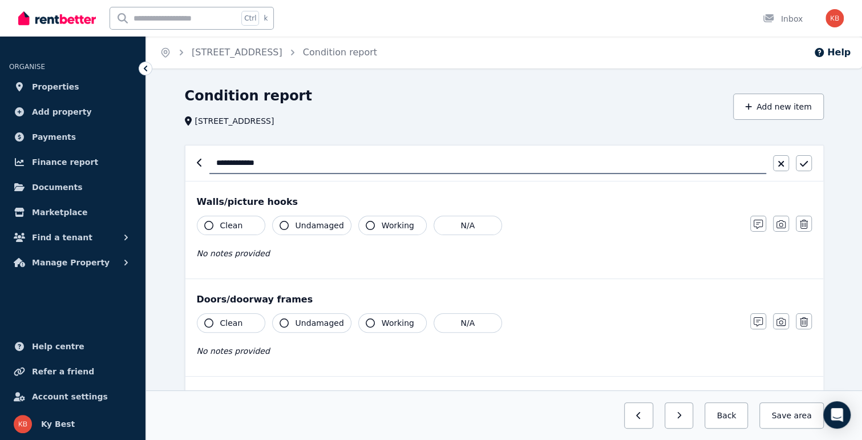
drag, startPoint x: 285, startPoint y: 162, endPoint x: 173, endPoint y: 153, distance: 111.6
click at [271, 164] on input "**********" at bounding box center [487, 163] width 557 height 22
drag, startPoint x: 273, startPoint y: 161, endPoint x: 432, endPoint y: 158, distance: 159.7
click at [432, 158] on input "**********" at bounding box center [487, 163] width 557 height 22
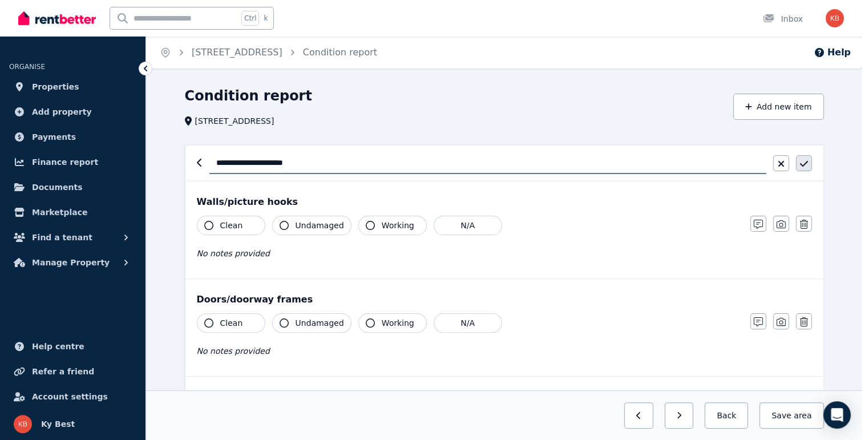
type input "**********"
click at [810, 165] on button "button" at bounding box center [804, 163] width 16 height 16
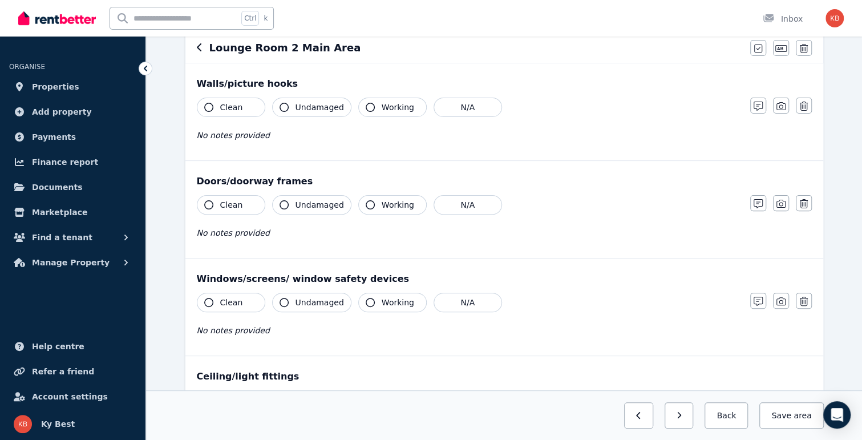
scroll to position [228, 0]
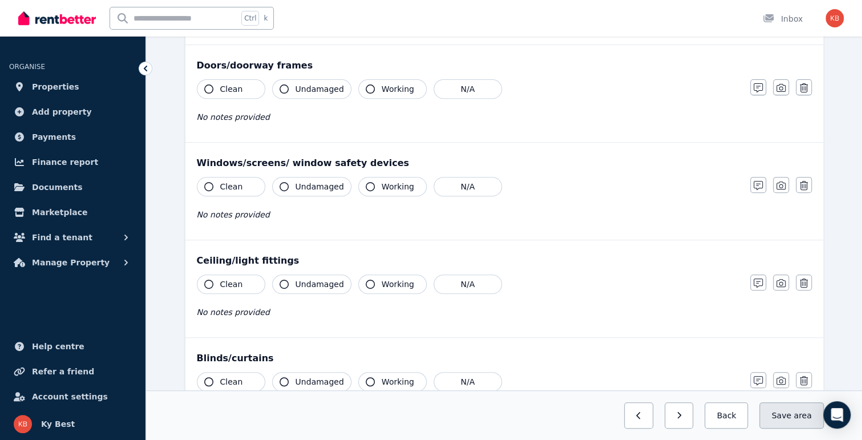
click at [804, 417] on span "area" at bounding box center [802, 415] width 18 height 11
click at [741, 419] on button "Back" at bounding box center [721, 415] width 53 height 26
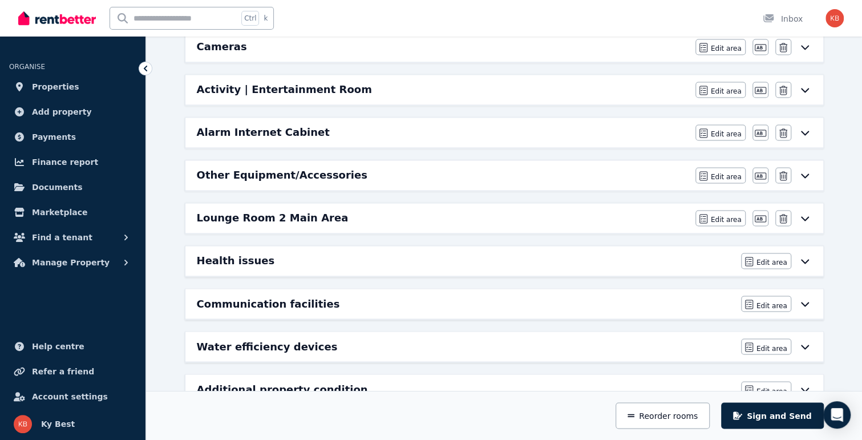
scroll to position [1044, 0]
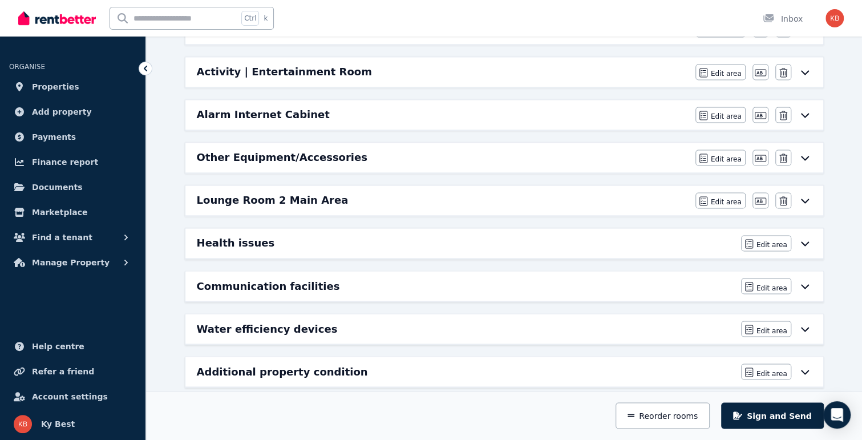
click at [807, 196] on icon at bounding box center [805, 200] width 14 height 9
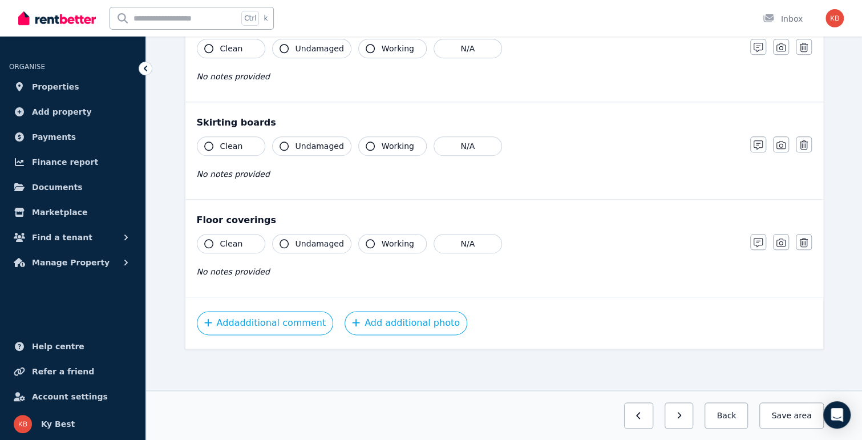
scroll to position [0, 0]
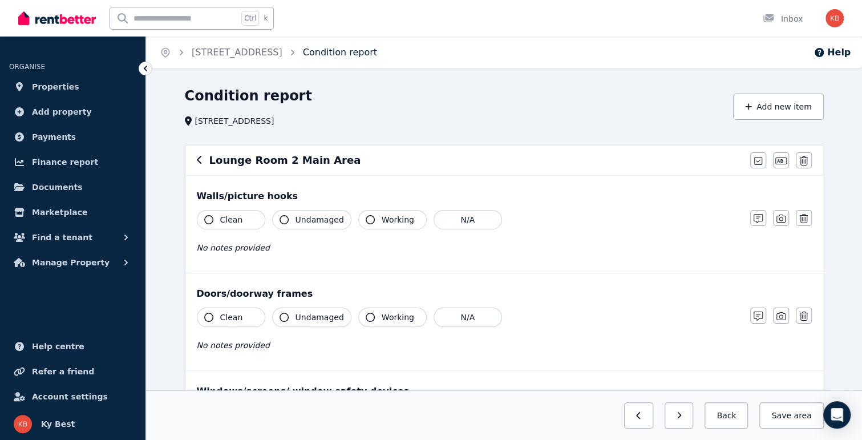
click at [377, 54] on link "Condition report" at bounding box center [340, 52] width 74 height 11
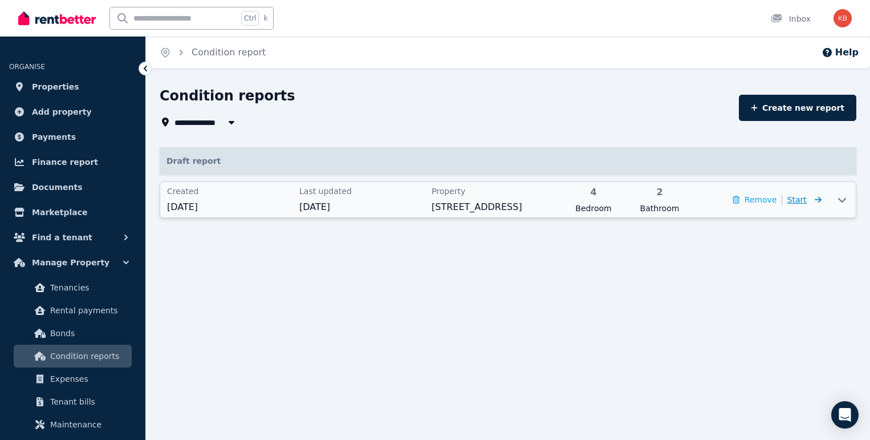
click at [814, 201] on icon at bounding box center [815, 200] width 11 height 8
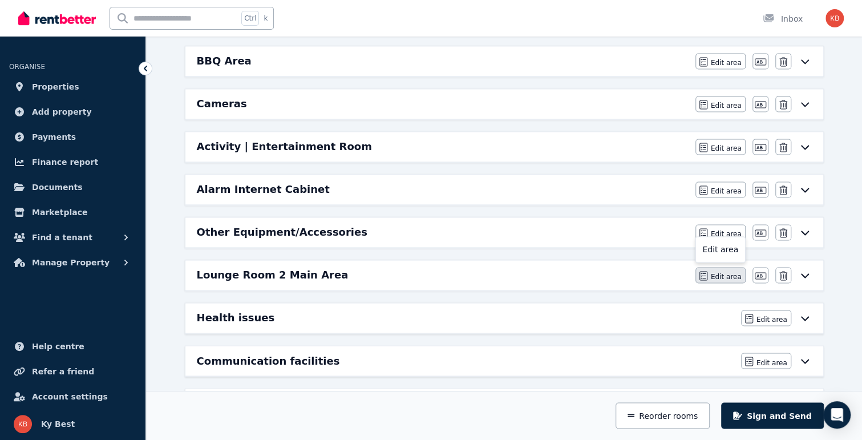
scroll to position [970, 0]
click at [729, 271] on span "Edit area" at bounding box center [726, 275] width 31 height 9
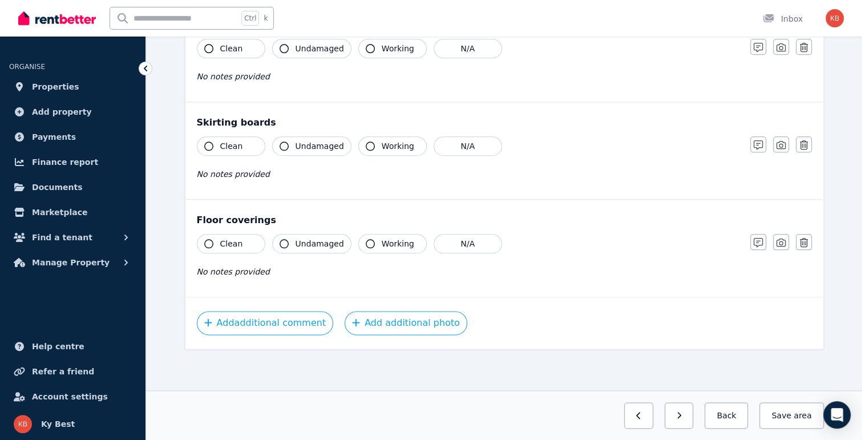
scroll to position [0, 0]
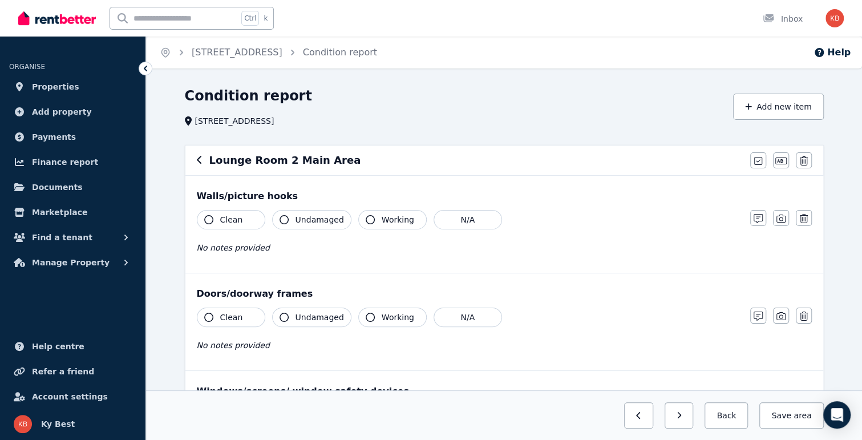
click at [198, 162] on icon "button" at bounding box center [199, 160] width 5 height 8
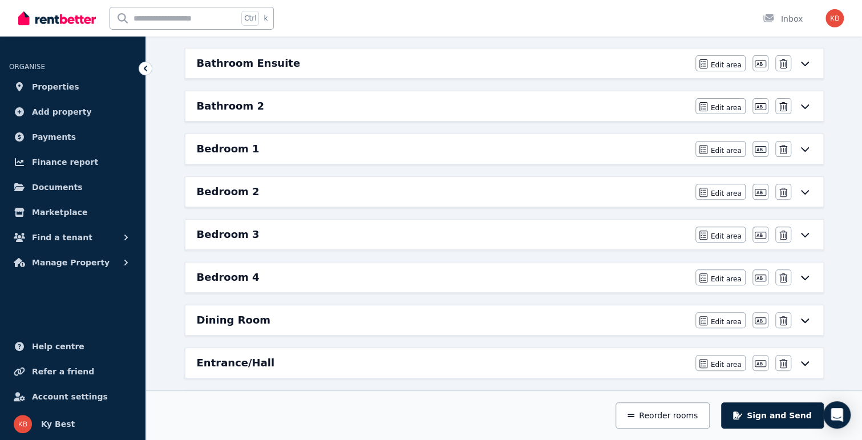
scroll to position [342, 0]
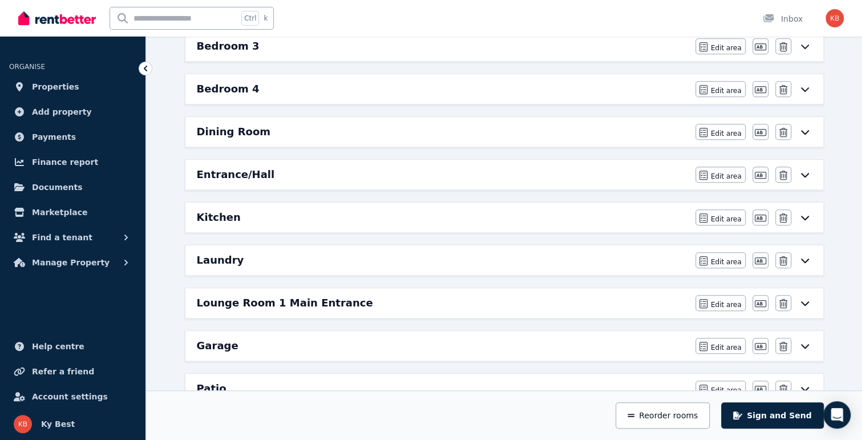
click at [809, 256] on icon at bounding box center [805, 260] width 14 height 9
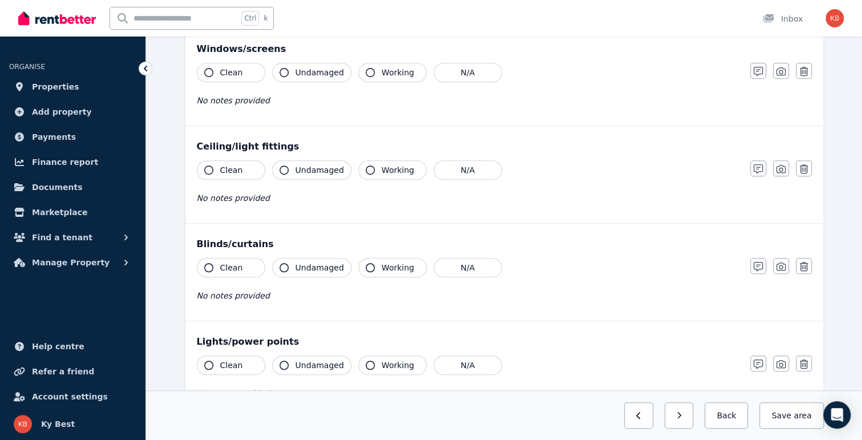
scroll to position [0, 0]
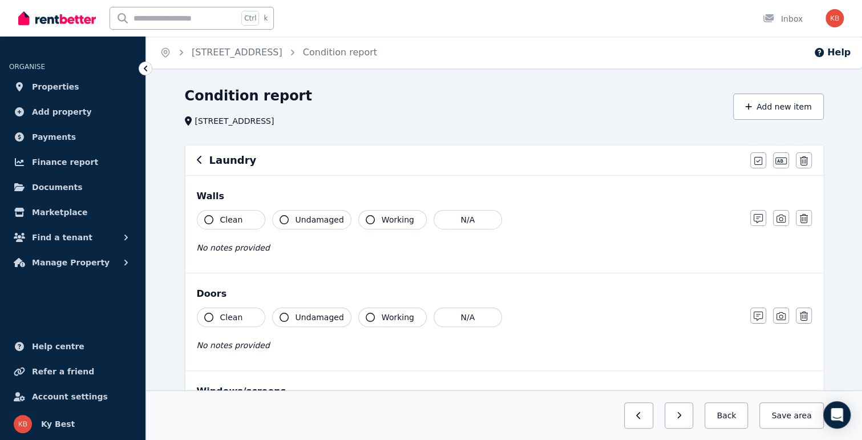
click at [195, 161] on div "Laundry Mark all items as good Edit name Delete" at bounding box center [504, 160] width 638 height 30
click at [199, 162] on icon "button" at bounding box center [199, 160] width 5 height 8
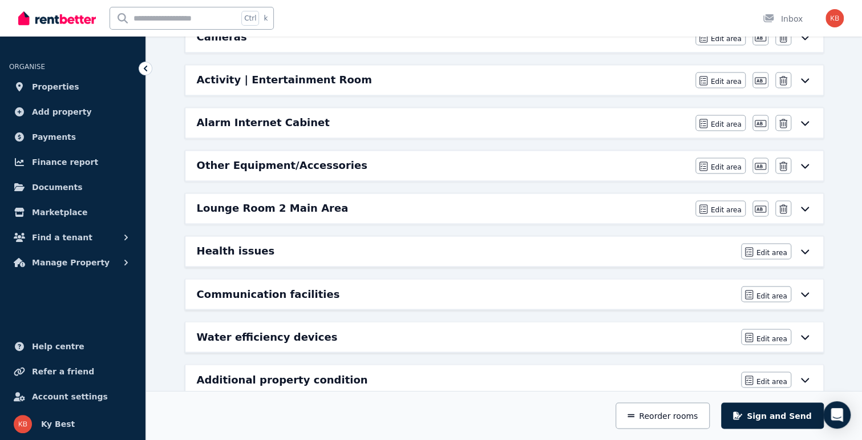
scroll to position [1044, 0]
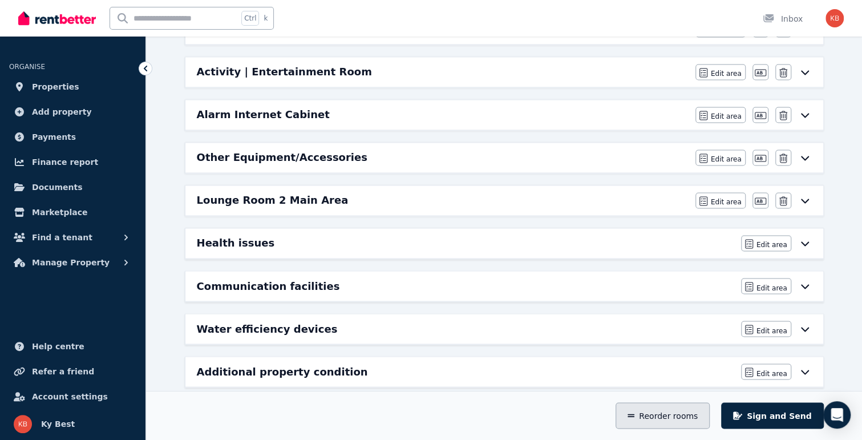
click at [678, 410] on button "Reorder rooms" at bounding box center [662, 415] width 94 height 26
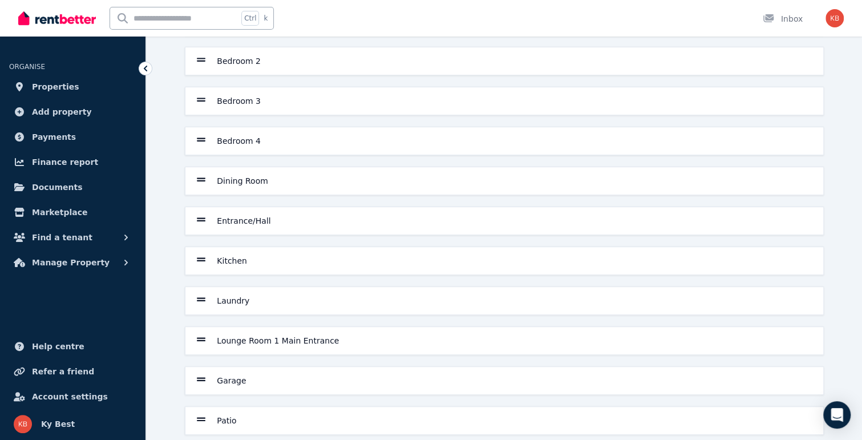
scroll to position [168, 0]
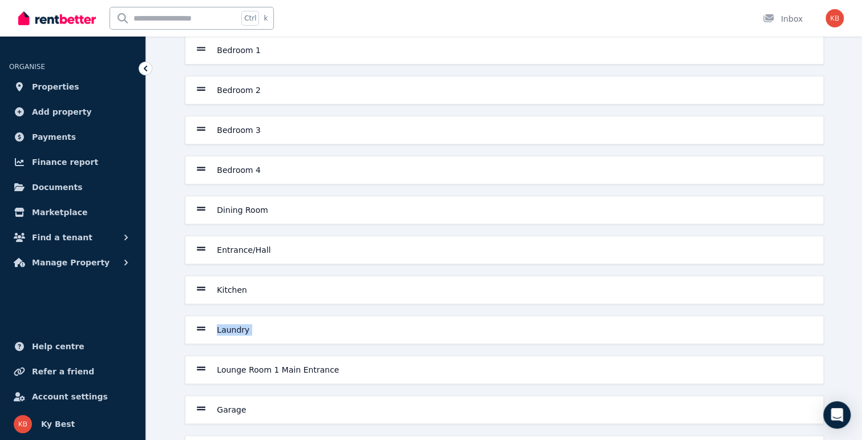
drag, startPoint x: 208, startPoint y: 363, endPoint x: 213, endPoint y: 323, distance: 40.3
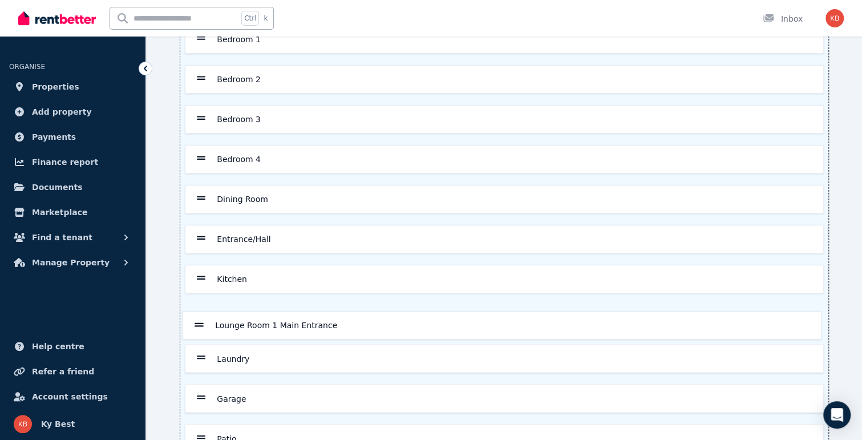
scroll to position [180, 0]
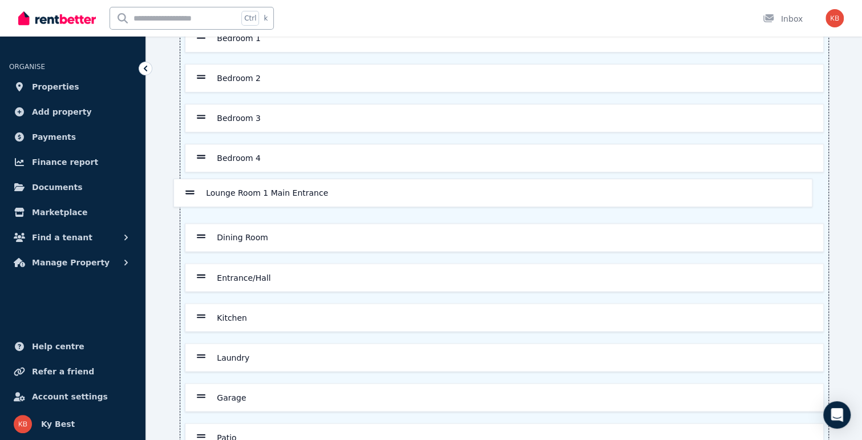
drag, startPoint x: 202, startPoint y: 360, endPoint x: 192, endPoint y: 182, distance: 178.8
click at [192, 182] on div "Bathroom Ensuite Bathroom 2 Bedroom 1 Bedroom 2 Bedroom 3 Bedroom 4 Dining Room…" at bounding box center [504, 437] width 648 height 986
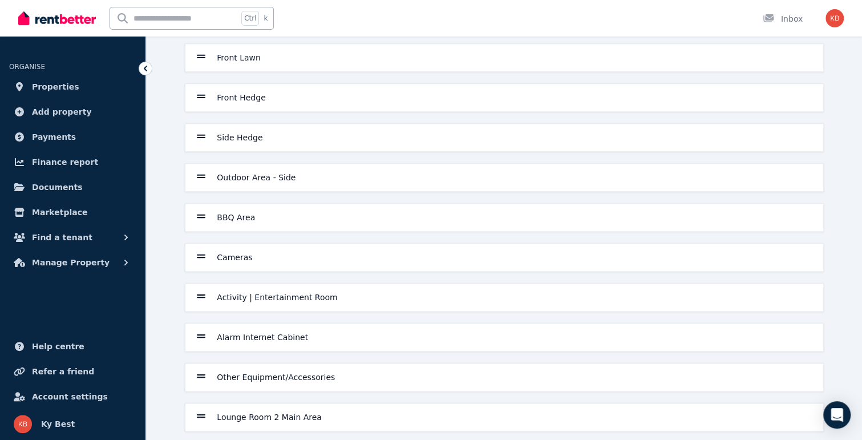
scroll to position [682, 0]
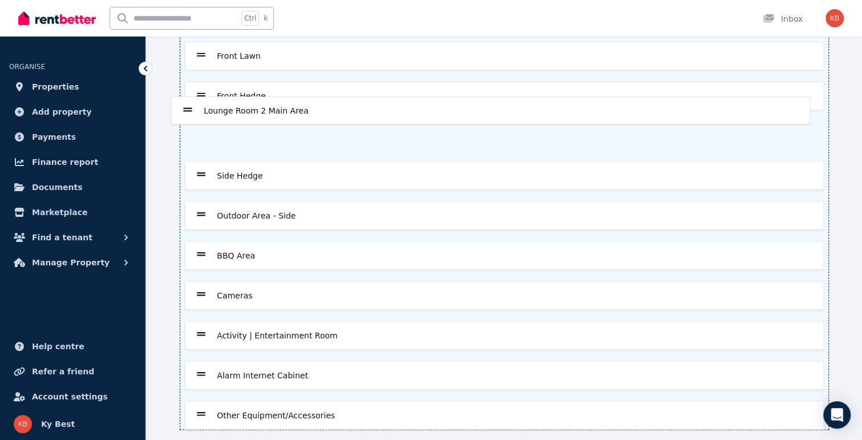
drag, startPoint x: 201, startPoint y: 402, endPoint x: 191, endPoint y: 116, distance: 286.5
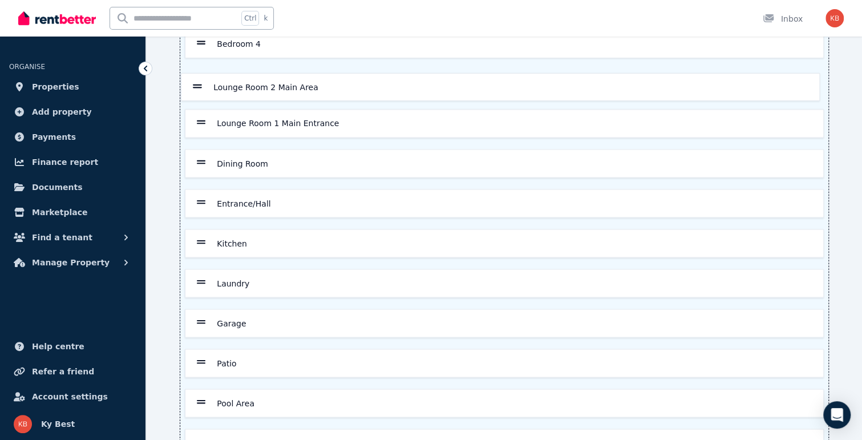
scroll to position [289, 0]
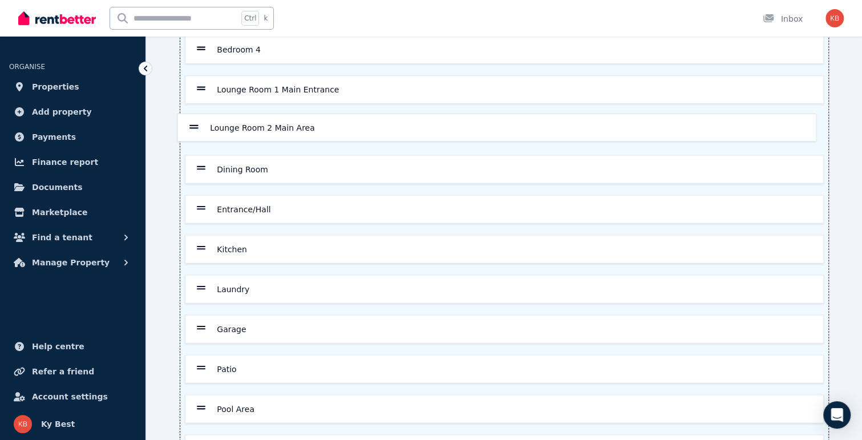
drag, startPoint x: 201, startPoint y: 240, endPoint x: 194, endPoint y: 119, distance: 121.1
click at [194, 119] on div "Bathroom Ensuite Bathroom 2 Bedroom 1 Bedroom 2 Bedroom 3 Bedroom 4 Lounge Room…" at bounding box center [504, 329] width 648 height 986
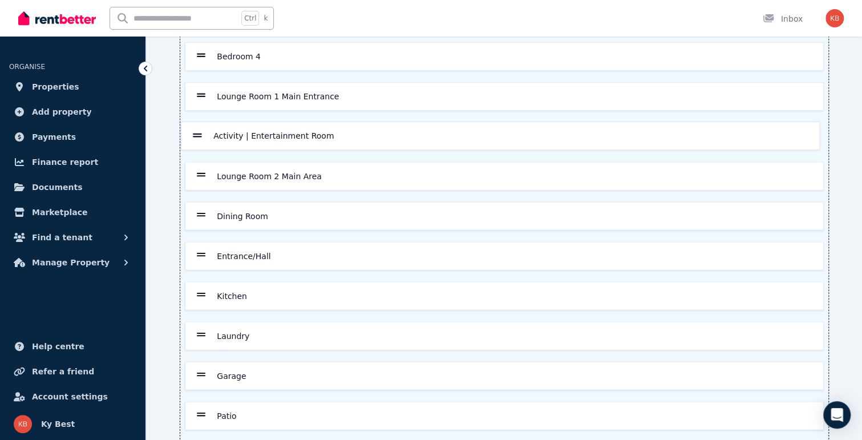
scroll to position [280, 0]
drag, startPoint x: 202, startPoint y: 327, endPoint x: 194, endPoint y: 171, distance: 155.9
click at [194, 171] on div "Bathroom Ensuite Bathroom 2 Bedroom 1 Bedroom 2 Bedroom 3 Bedroom 4 Lounge Room…" at bounding box center [504, 337] width 648 height 986
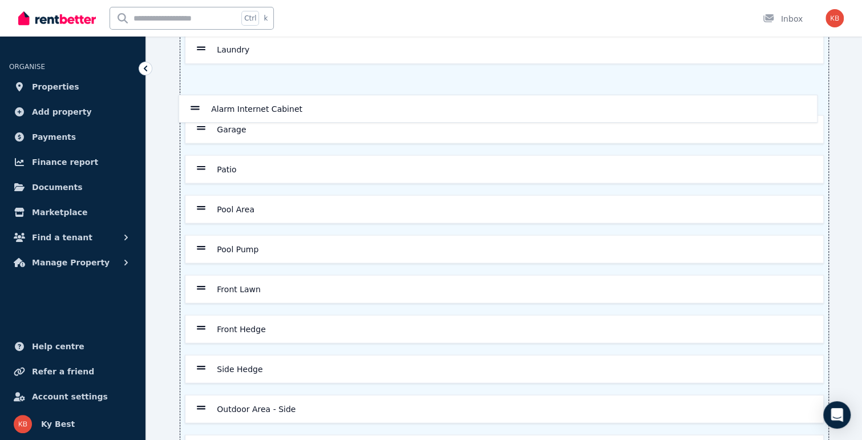
scroll to position [567, 0]
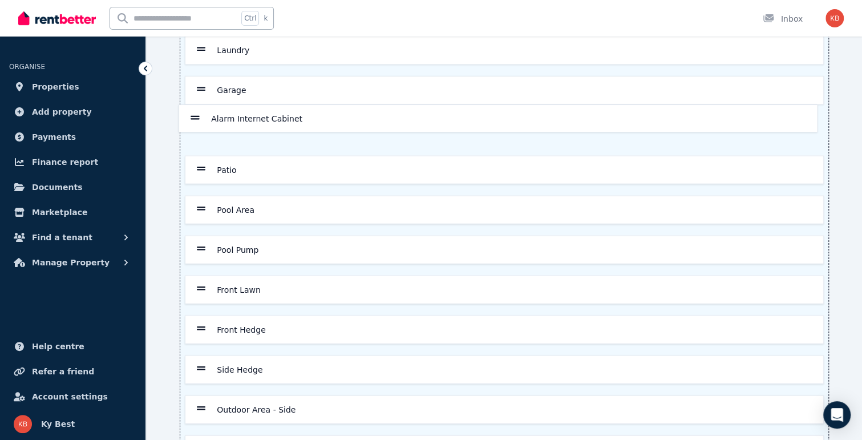
drag, startPoint x: 204, startPoint y: 365, endPoint x: 198, endPoint y: 113, distance: 251.6
click at [198, 113] on div "Bathroom Ensuite Bathroom 2 Bedroom 1 Bedroom 2 Bedroom 3 Bedroom 4 Lounge Room…" at bounding box center [504, 50] width 648 height 986
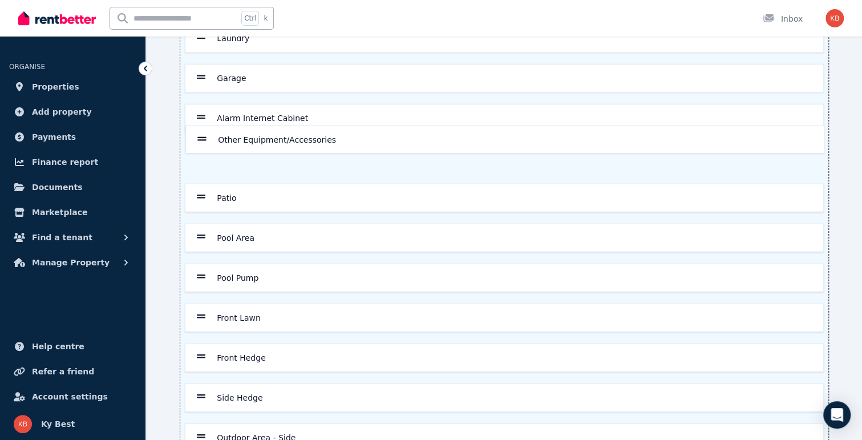
scroll to position [579, 0]
drag, startPoint x: 201, startPoint y: 404, endPoint x: 201, endPoint y: 135, distance: 269.2
click at [201, 135] on div "Bathroom Ensuite Bathroom 2 Bedroom 1 Bedroom 2 Bedroom 3 Bedroom 4 Lounge Room…" at bounding box center [504, 38] width 648 height 986
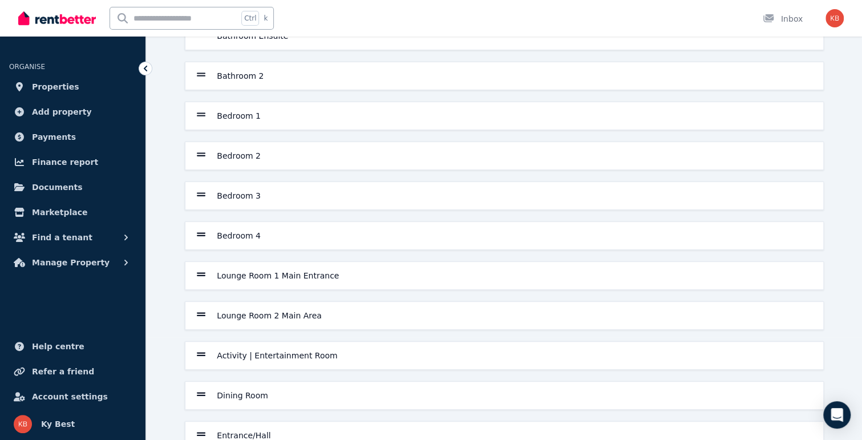
scroll to position [0, 0]
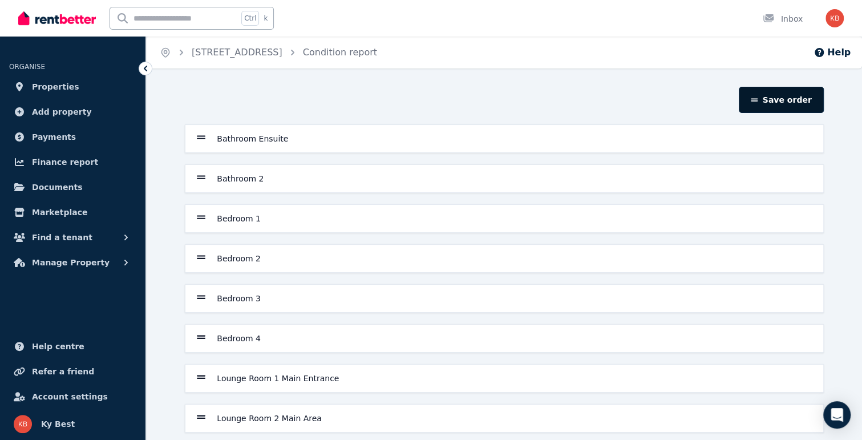
click at [800, 96] on button "Save order" at bounding box center [781, 100] width 84 height 26
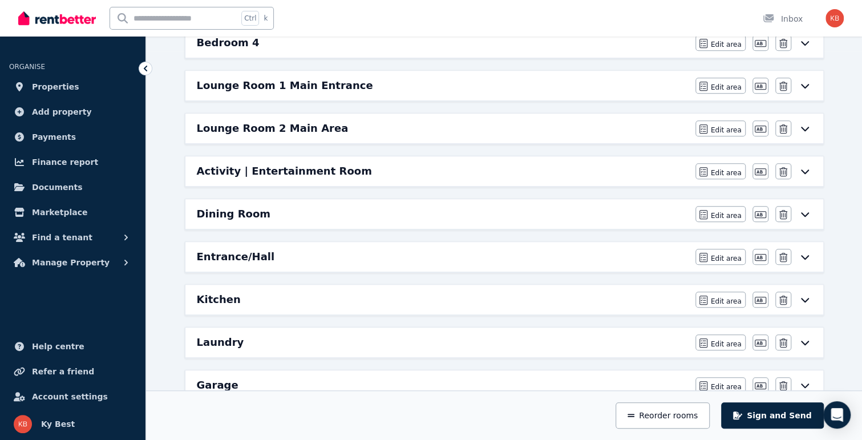
scroll to position [399, 0]
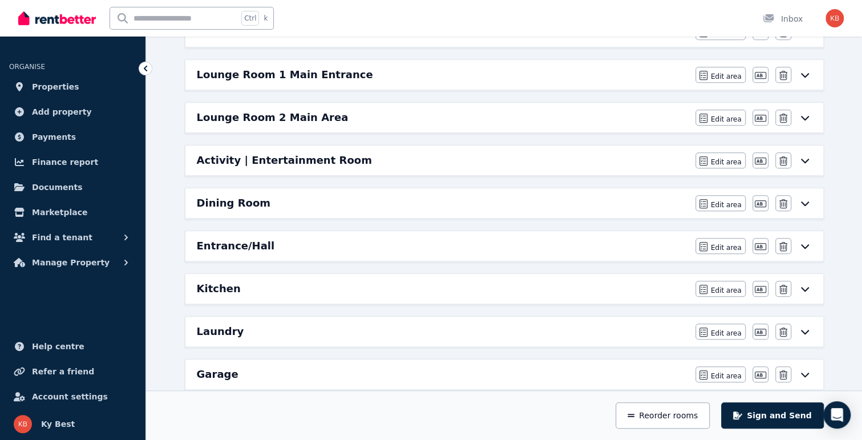
click at [804, 113] on icon at bounding box center [805, 117] width 14 height 9
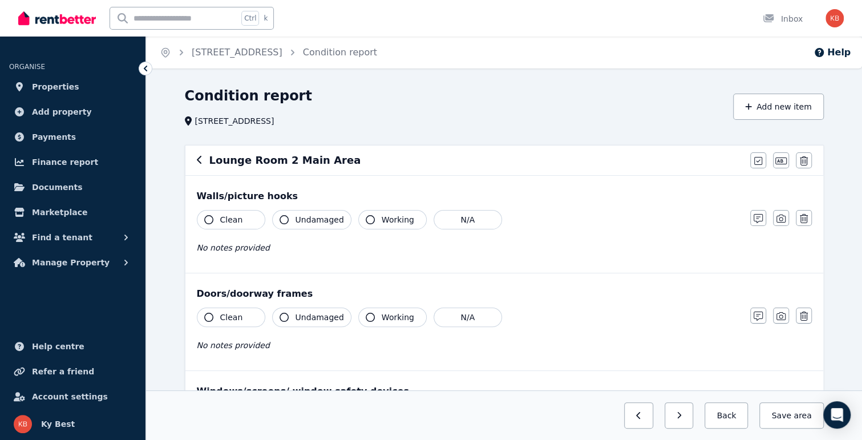
click at [232, 222] on span "Clean" at bounding box center [231, 219] width 23 height 11
click at [318, 220] on span "Undamaged" at bounding box center [319, 219] width 48 height 11
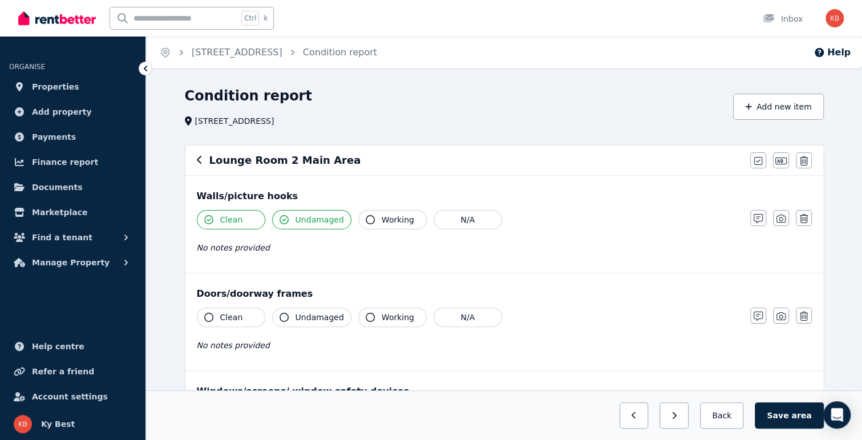
click at [383, 219] on span "Working" at bounding box center [398, 219] width 33 height 11
click at [370, 319] on button "Working" at bounding box center [392, 316] width 68 height 19
click at [281, 319] on icon "button" at bounding box center [283, 317] width 9 height 9
click at [204, 314] on icon "button" at bounding box center [208, 317] width 9 height 9
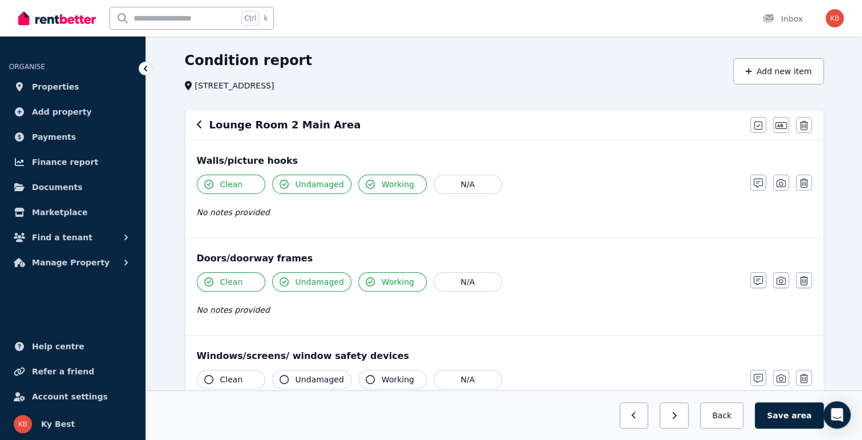
scroll to position [114, 0]
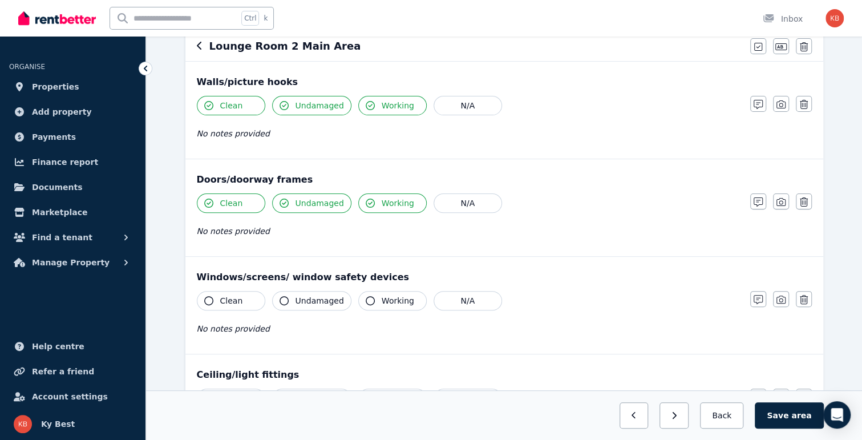
click at [238, 301] on span "Clean" at bounding box center [231, 300] width 23 height 11
click at [311, 299] on span "Undamaged" at bounding box center [319, 300] width 48 height 11
click at [387, 295] on span "Working" at bounding box center [398, 300] width 33 height 11
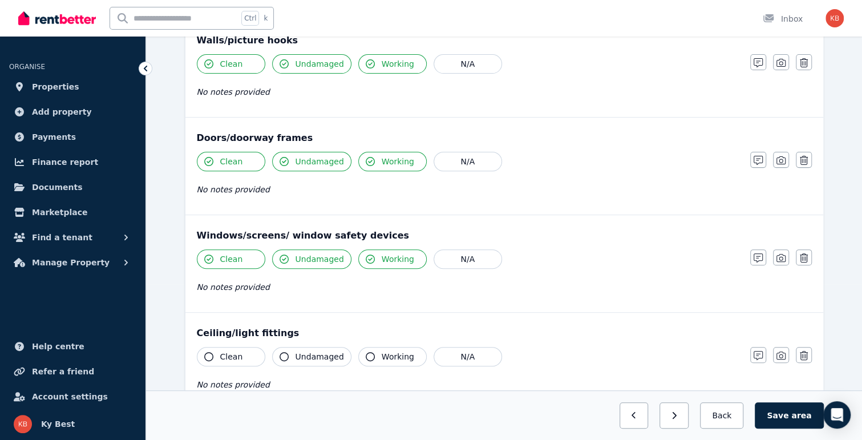
scroll to position [171, 0]
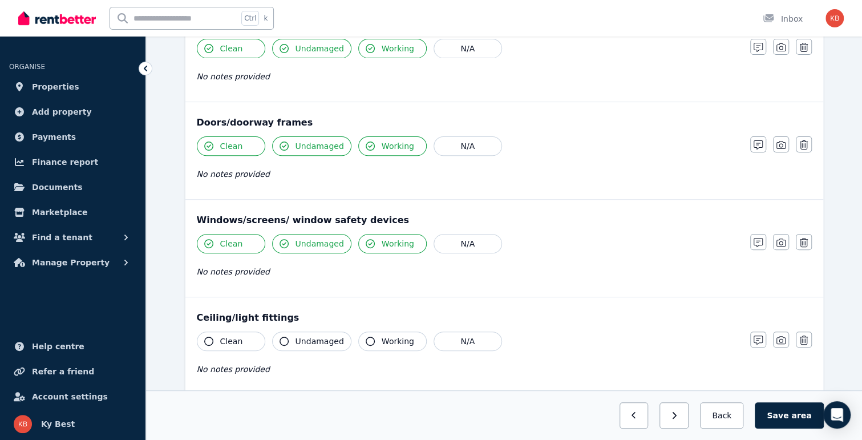
click at [300, 245] on span "Undamaged" at bounding box center [319, 243] width 48 height 11
click at [384, 242] on span "Working" at bounding box center [398, 243] width 33 height 11
click at [374, 244] on button "Working" at bounding box center [392, 243] width 68 height 19
click at [302, 242] on span "Undamaged" at bounding box center [319, 243] width 48 height 11
click at [208, 241] on icon "button" at bounding box center [208, 243] width 9 height 9
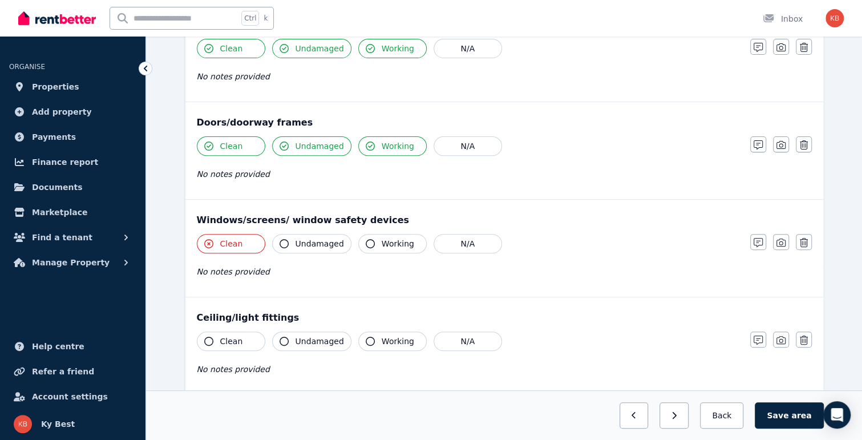
click at [209, 241] on icon "button" at bounding box center [208, 243] width 9 height 9
click at [805, 244] on icon "button" at bounding box center [804, 242] width 8 height 9
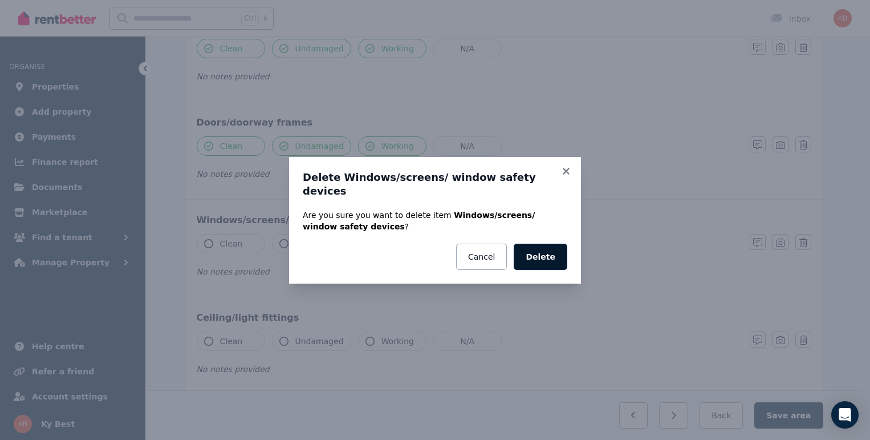
click at [548, 246] on button "Delete" at bounding box center [541, 257] width 54 height 26
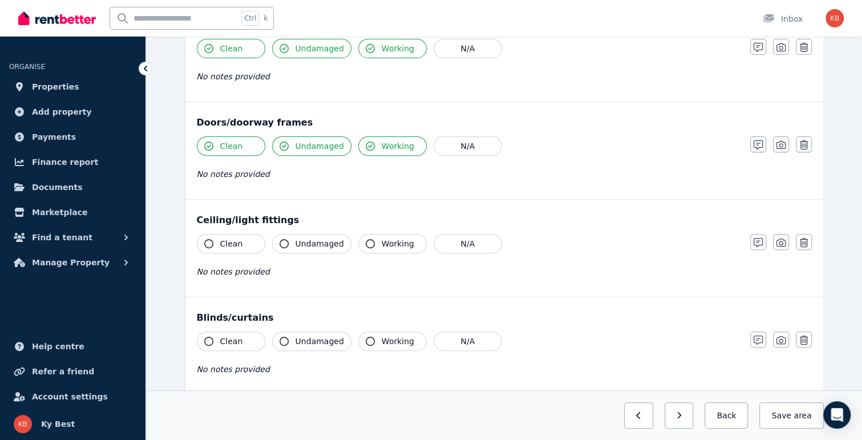
click at [225, 240] on span "Clean" at bounding box center [231, 243] width 23 height 11
drag, startPoint x: 299, startPoint y: 240, endPoint x: 310, endPoint y: 240, distance: 10.3
click at [303, 240] on span "Undamaged" at bounding box center [319, 243] width 48 height 11
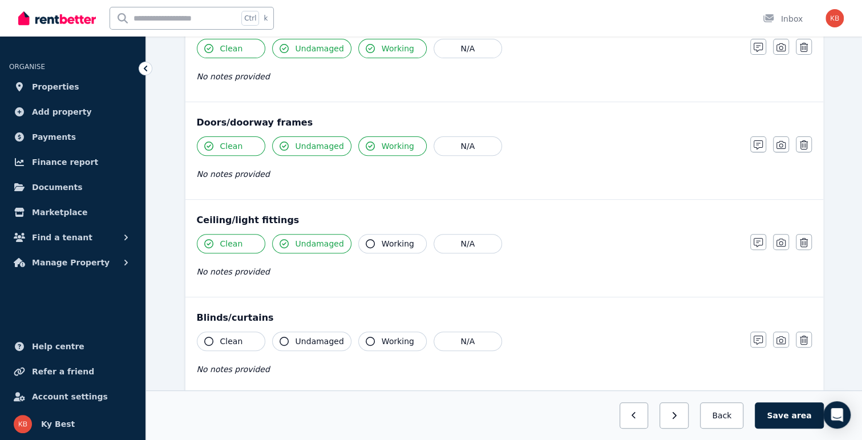
click at [372, 242] on button "Working" at bounding box center [392, 243] width 68 height 19
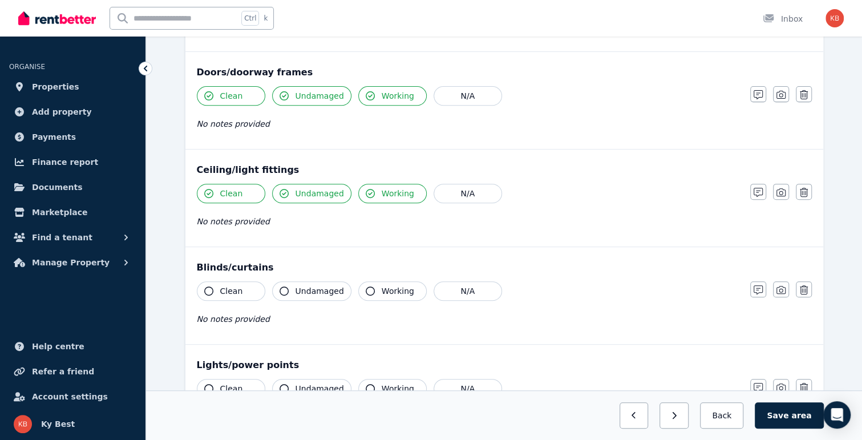
scroll to position [285, 0]
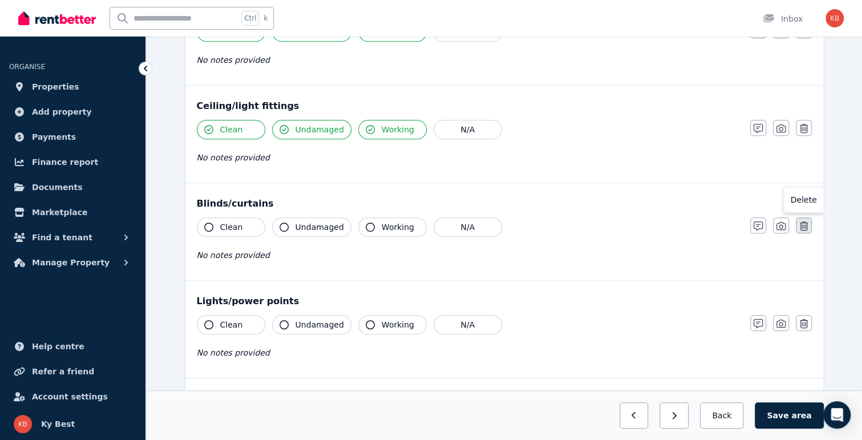
click at [803, 224] on icon "button" at bounding box center [804, 225] width 8 height 9
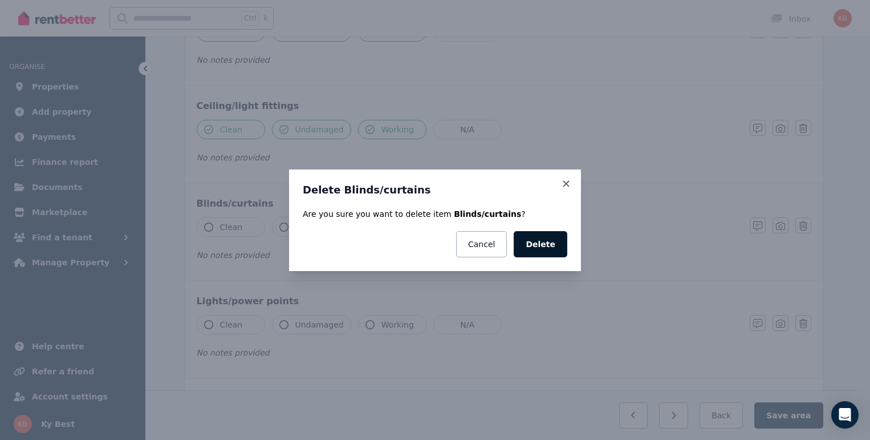
click at [548, 246] on button "Delete" at bounding box center [541, 244] width 54 height 26
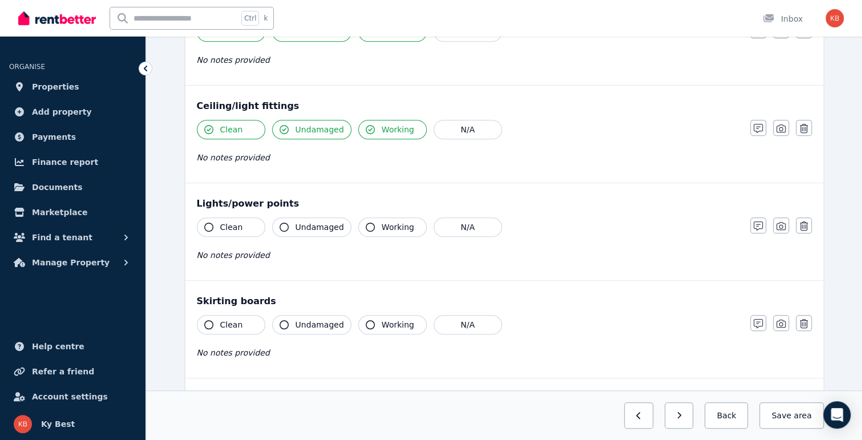
click at [206, 226] on icon "button" at bounding box center [208, 226] width 9 height 9
drag, startPoint x: 283, startPoint y: 224, endPoint x: 303, endPoint y: 226, distance: 20.1
click at [284, 224] on icon "button" at bounding box center [283, 226] width 9 height 9
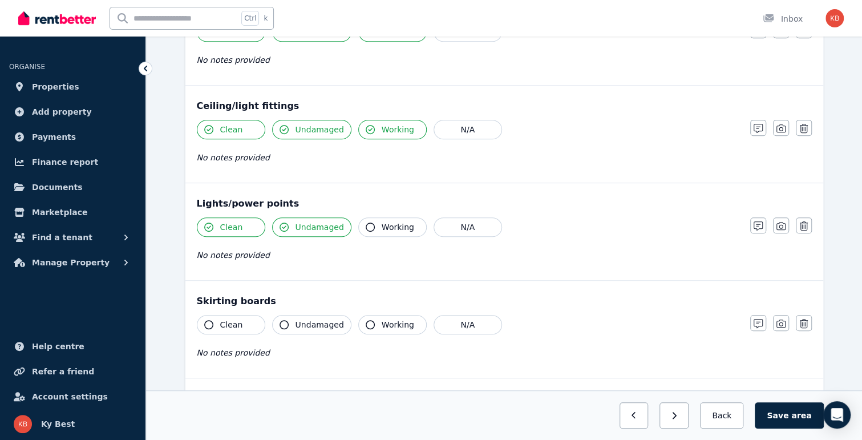
click at [367, 224] on icon "button" at bounding box center [370, 226] width 9 height 9
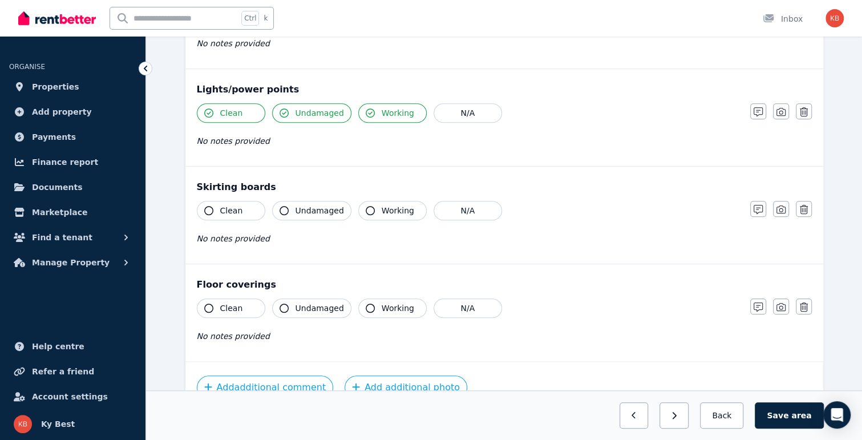
scroll to position [456, 0]
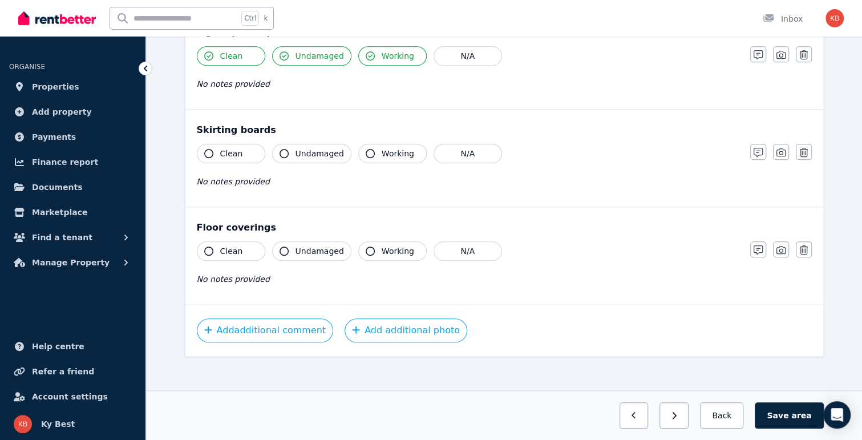
click at [214, 250] on button "Clean" at bounding box center [231, 250] width 68 height 19
click at [297, 246] on span "Undamaged" at bounding box center [319, 250] width 48 height 11
click at [370, 246] on button "Working" at bounding box center [392, 250] width 68 height 19
click at [784, 411] on button "Save area" at bounding box center [789, 415] width 68 height 26
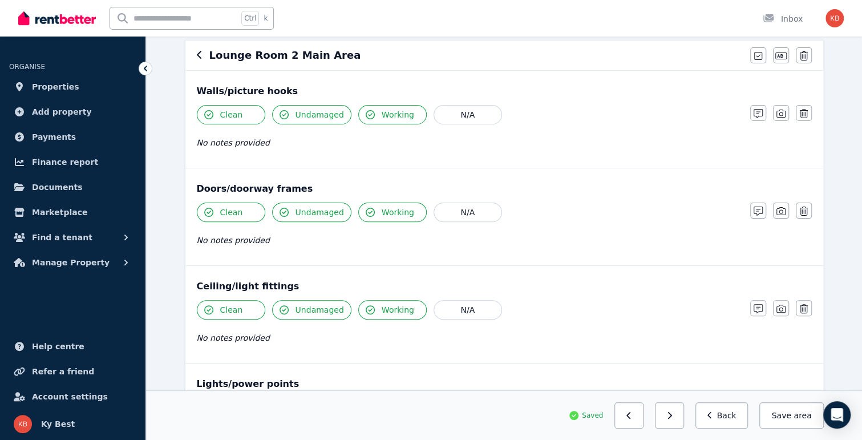
scroll to position [57, 0]
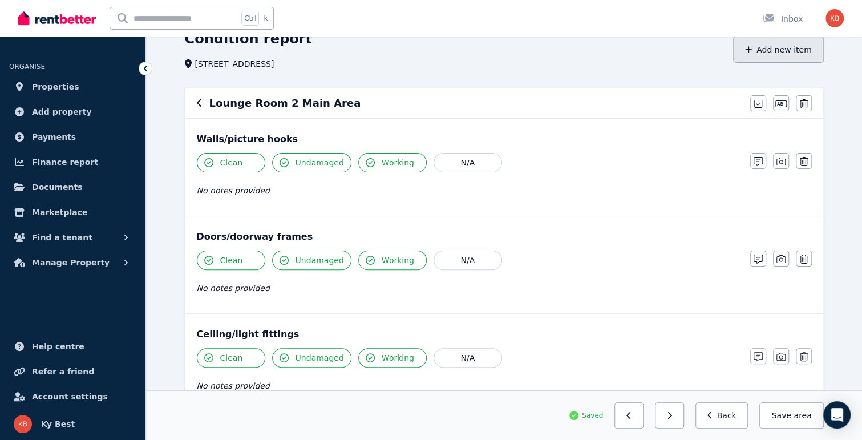
click at [779, 50] on button "Add new item" at bounding box center [778, 50] width 91 height 26
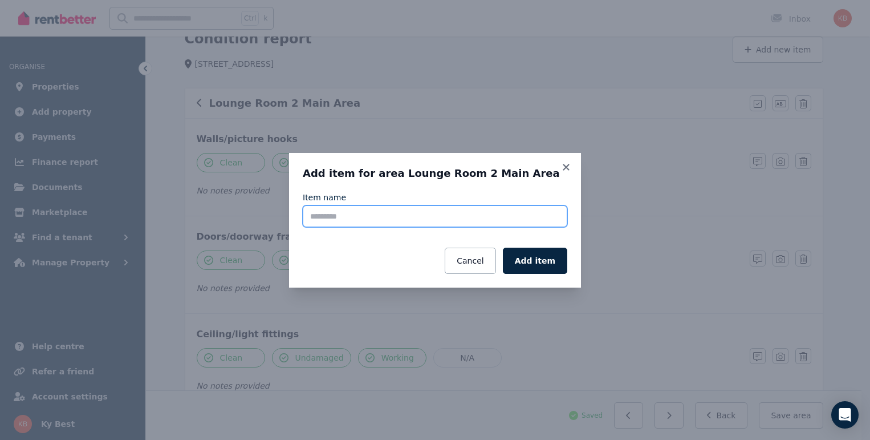
click at [343, 213] on input "Item name" at bounding box center [435, 216] width 265 height 22
type input "**********"
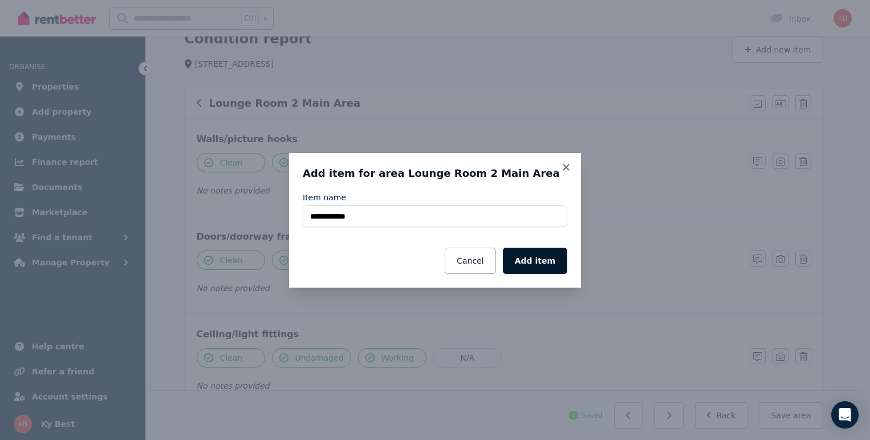
click at [549, 261] on button "Add item" at bounding box center [535, 261] width 64 height 26
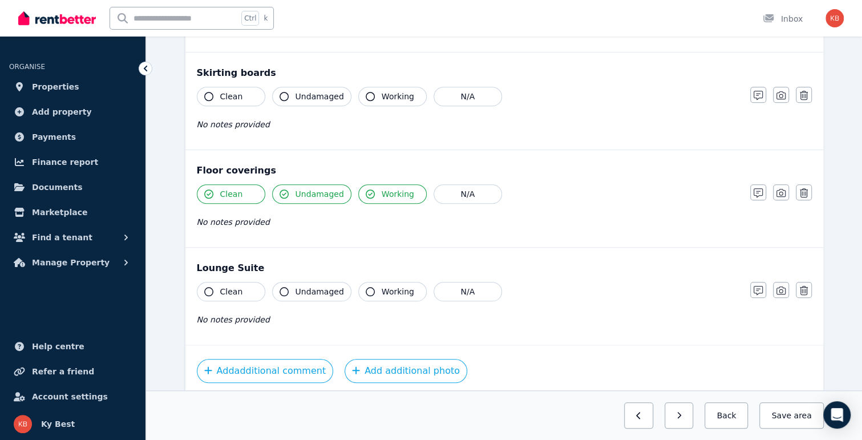
scroll to position [556, 0]
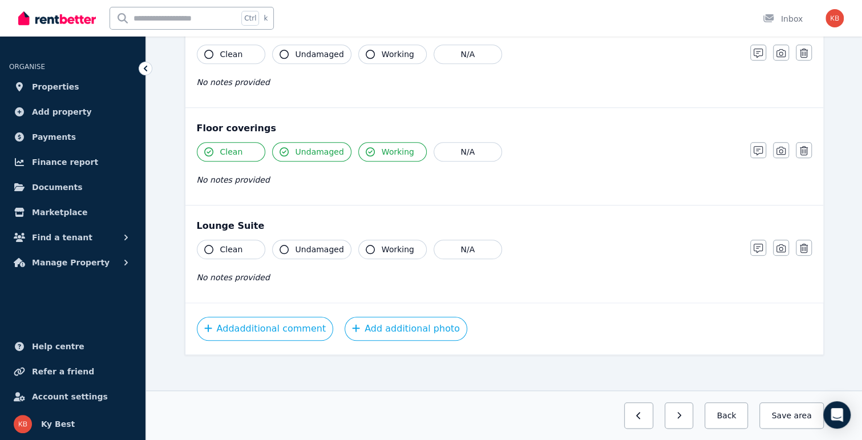
click at [215, 246] on button "Clean" at bounding box center [231, 249] width 68 height 19
click at [366, 245] on icon "button" at bounding box center [370, 249] width 9 height 9
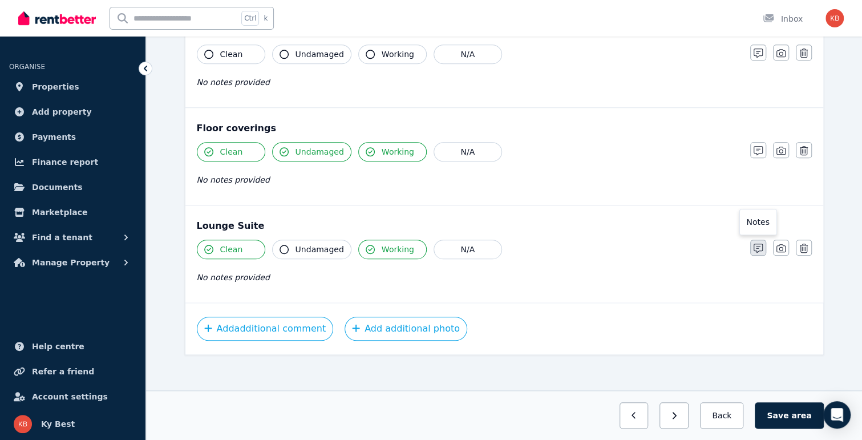
click at [755, 244] on icon "button" at bounding box center [757, 248] width 9 height 9
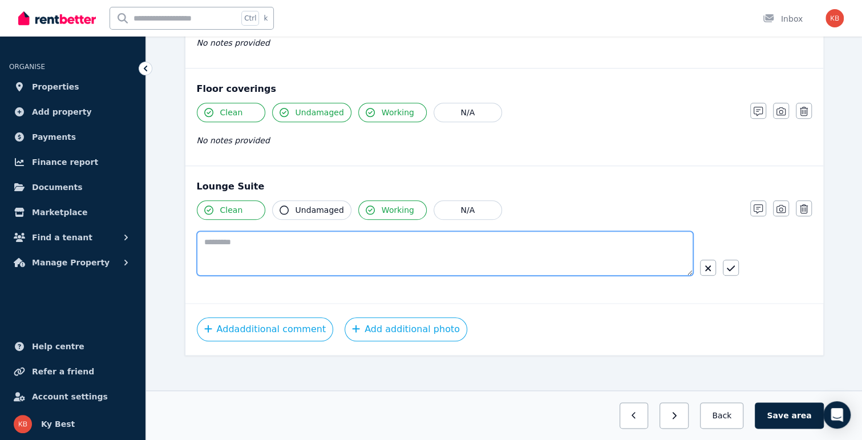
click at [212, 244] on textarea at bounding box center [445, 253] width 496 height 44
type textarea "*"
type textarea "**********"
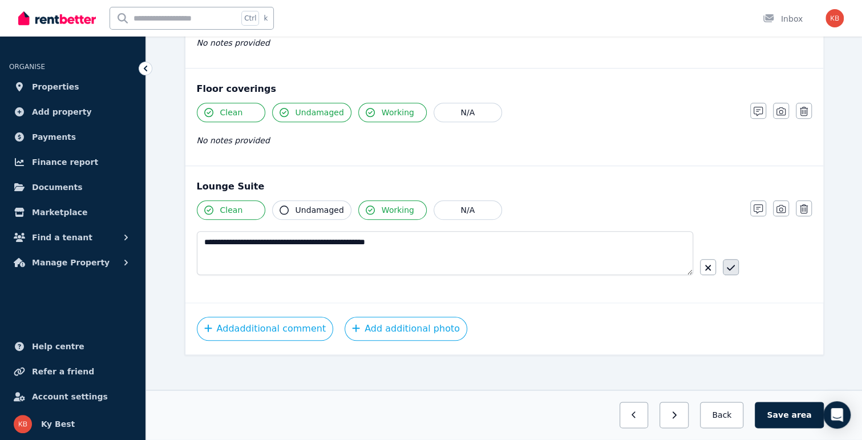
click at [732, 265] on icon "button" at bounding box center [731, 267] width 8 height 9
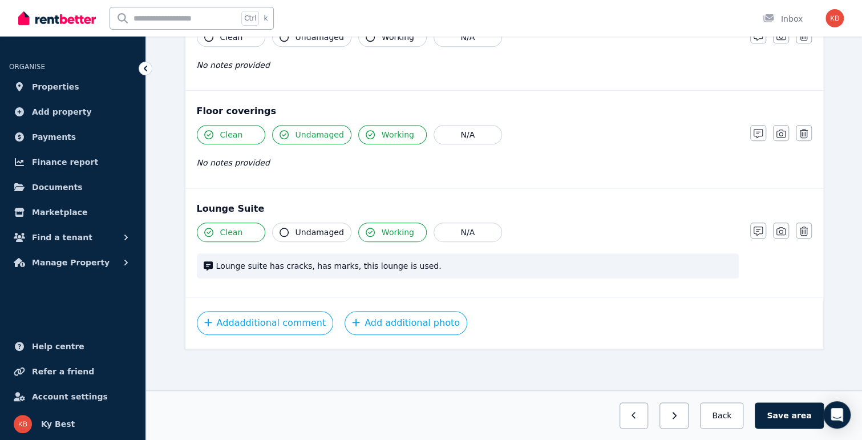
scroll to position [567, 0]
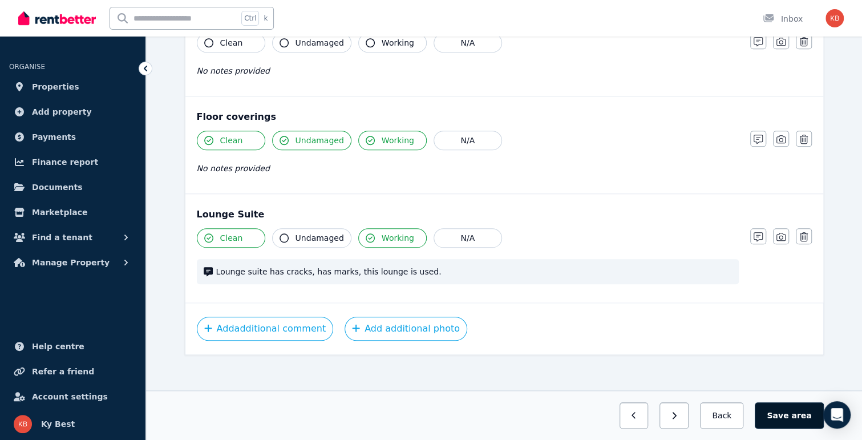
click at [794, 416] on button "Save area" at bounding box center [789, 415] width 68 height 26
click at [725, 415] on button "Back" at bounding box center [721, 415] width 53 height 26
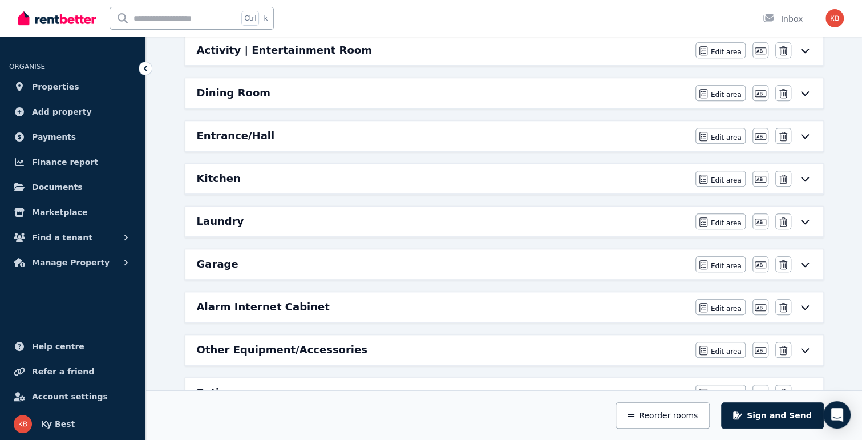
scroll to position [452, 0]
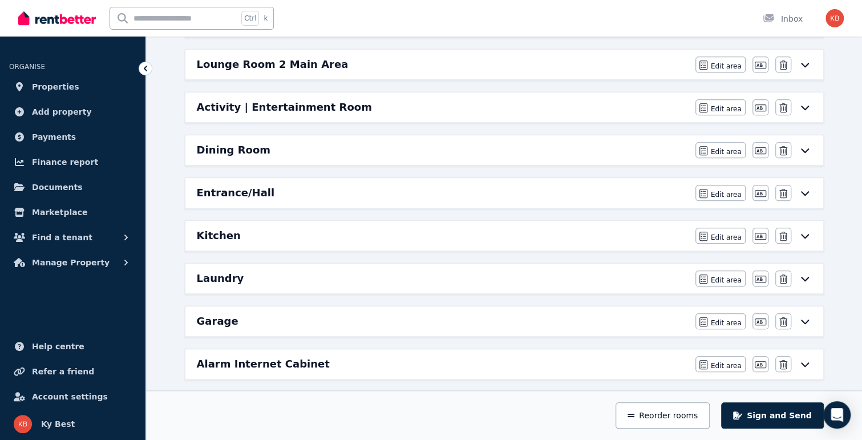
click at [808, 231] on icon at bounding box center [805, 235] width 14 height 9
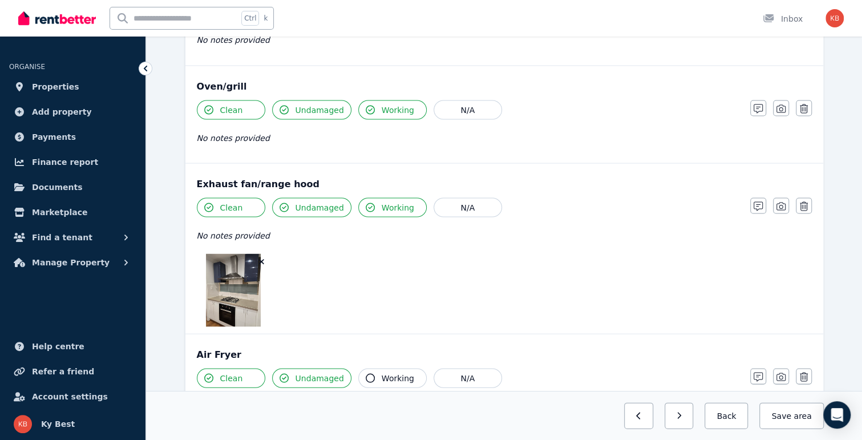
scroll to position [1255, 0]
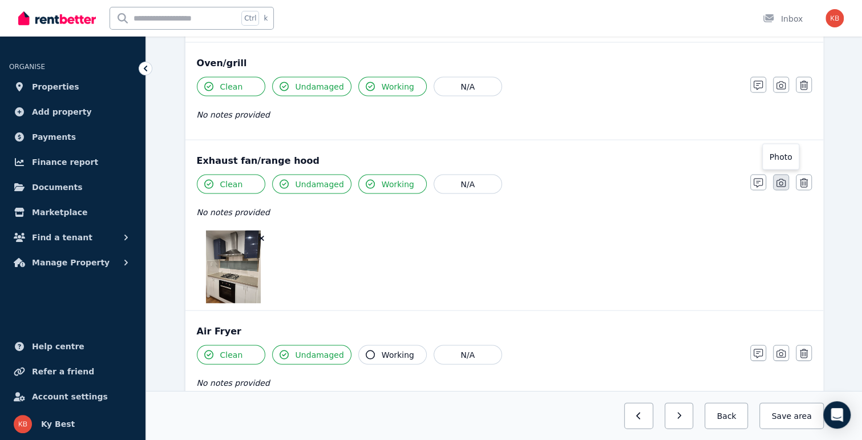
click at [783, 178] on icon "button" at bounding box center [780, 182] width 9 height 9
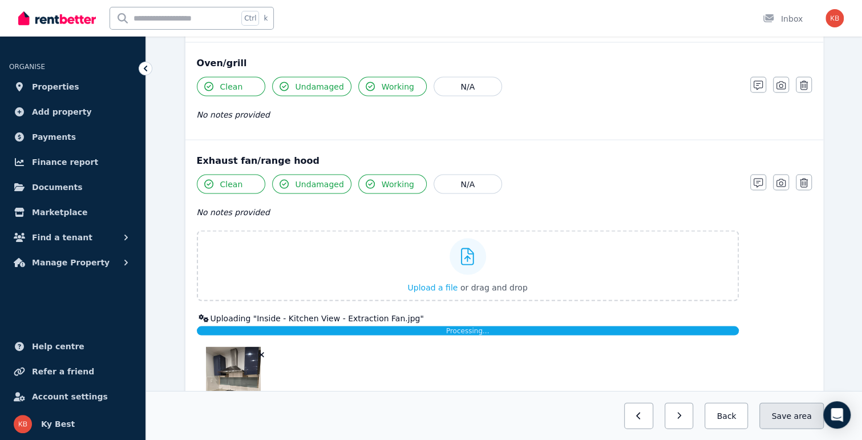
click at [791, 418] on button "Save area" at bounding box center [791, 415] width 64 height 26
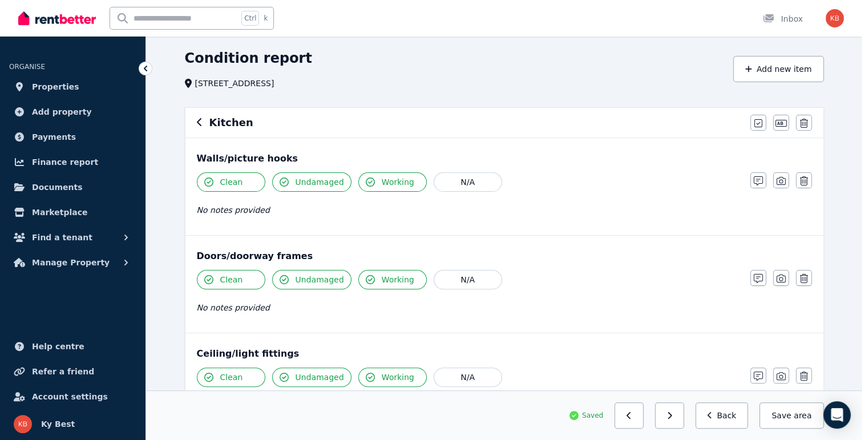
scroll to position [0, 0]
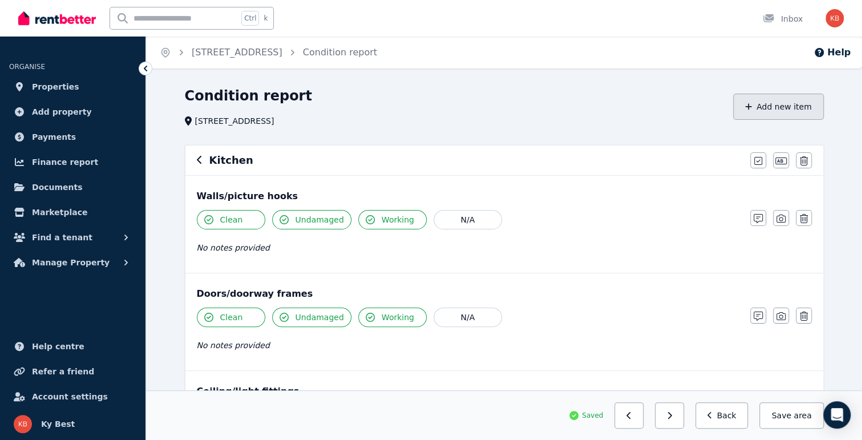
click at [773, 110] on button "Add new item" at bounding box center [778, 107] width 91 height 26
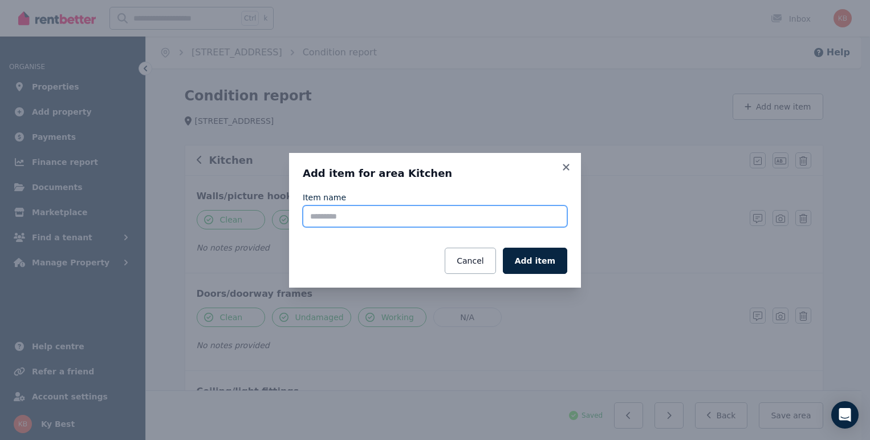
click at [365, 215] on input "Item name" at bounding box center [435, 216] width 265 height 22
type input "**********"
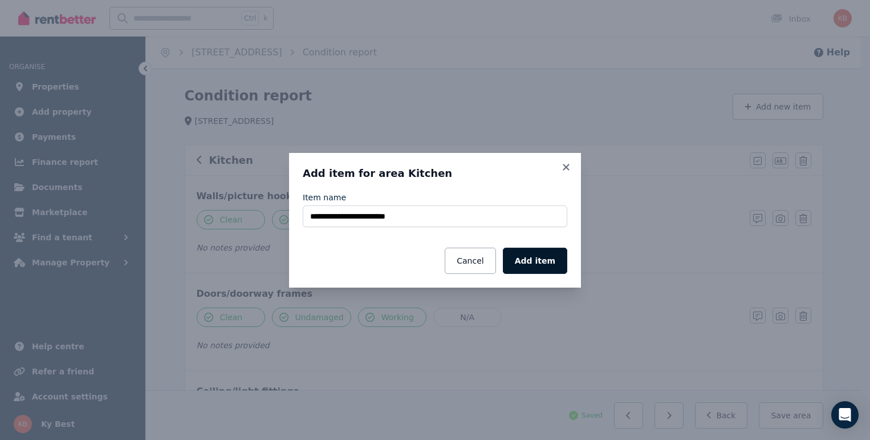
click at [549, 262] on button "Add item" at bounding box center [535, 261] width 64 height 26
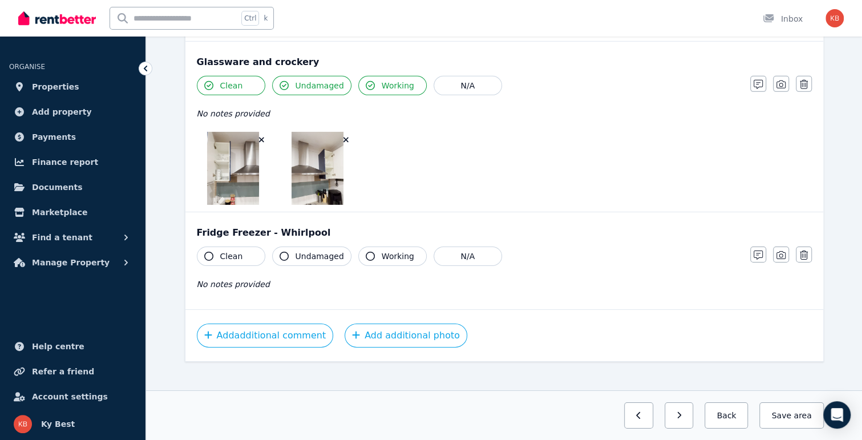
scroll to position [2118, 0]
click at [298, 249] on span "Undamaged" at bounding box center [319, 254] width 48 height 11
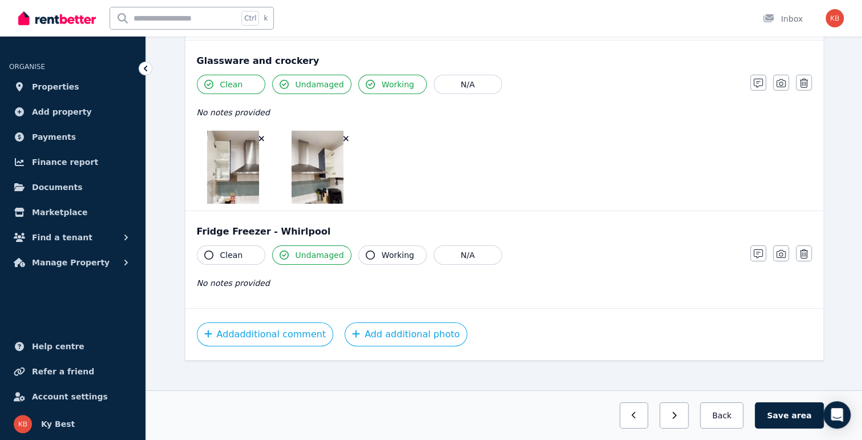
click at [390, 249] on span "Working" at bounding box center [398, 254] width 33 height 11
click at [246, 247] on button "Clean" at bounding box center [231, 254] width 68 height 19
click at [784, 249] on icon "button" at bounding box center [780, 253] width 9 height 9
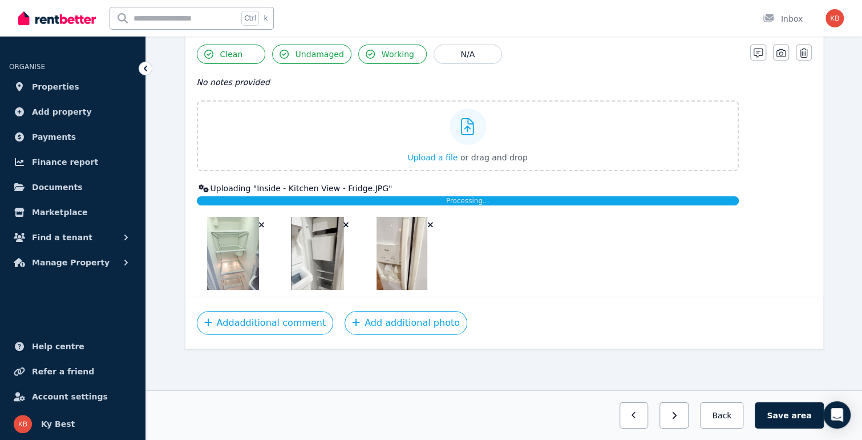
scroll to position [2308, 0]
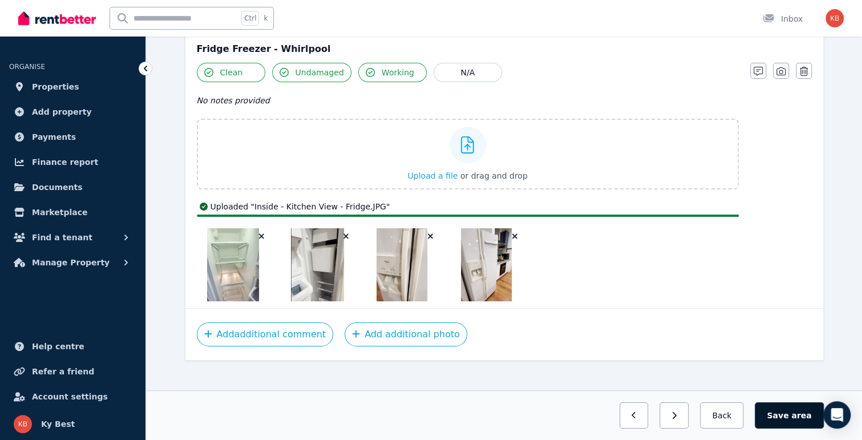
click at [797, 416] on span "area" at bounding box center [801, 415] width 20 height 11
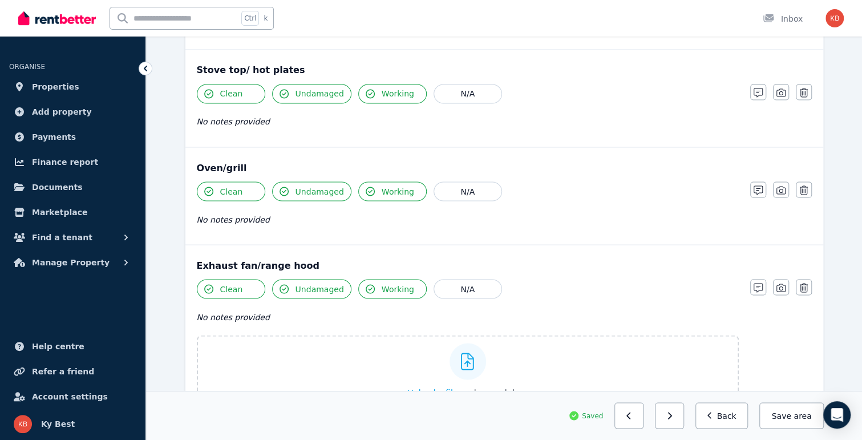
scroll to position [1160, 0]
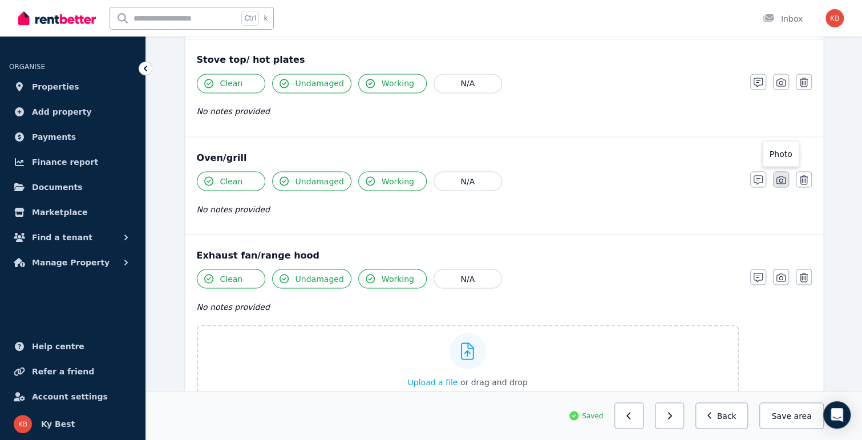
click at [784, 177] on icon "button" at bounding box center [780, 179] width 9 height 9
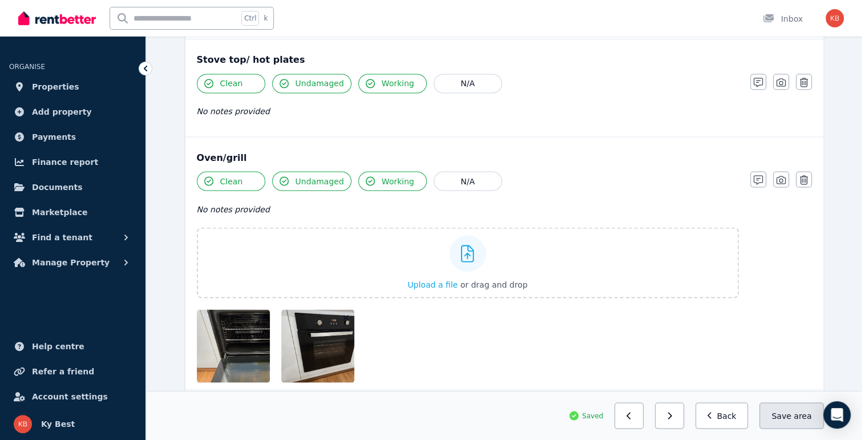
click at [793, 415] on button "Save area" at bounding box center [791, 415] width 64 height 26
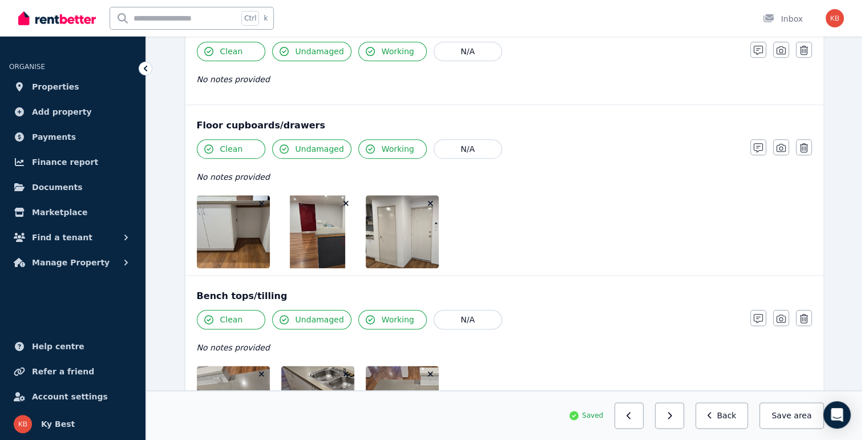
scroll to position [647, 0]
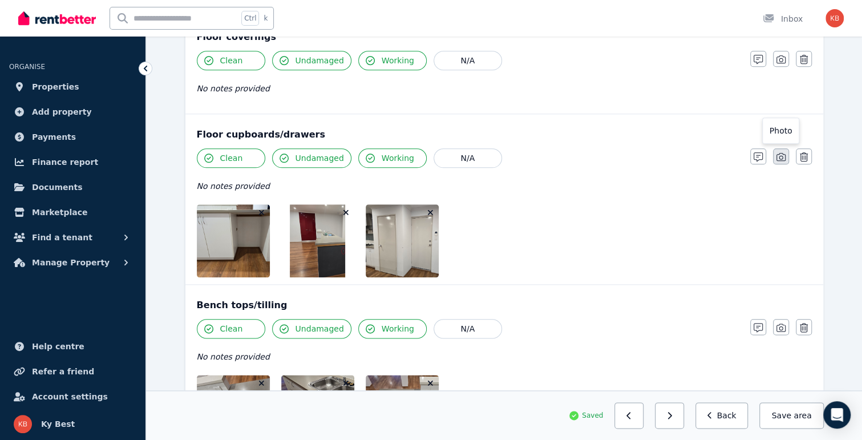
click at [779, 152] on icon "button" at bounding box center [780, 156] width 9 height 9
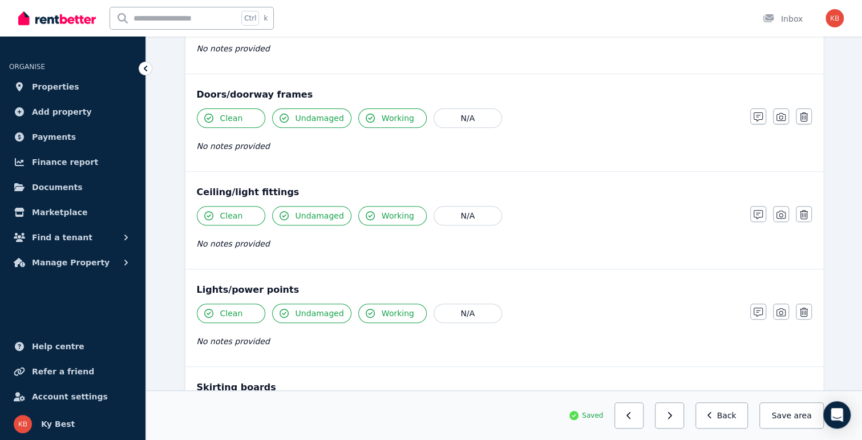
scroll to position [190, 0]
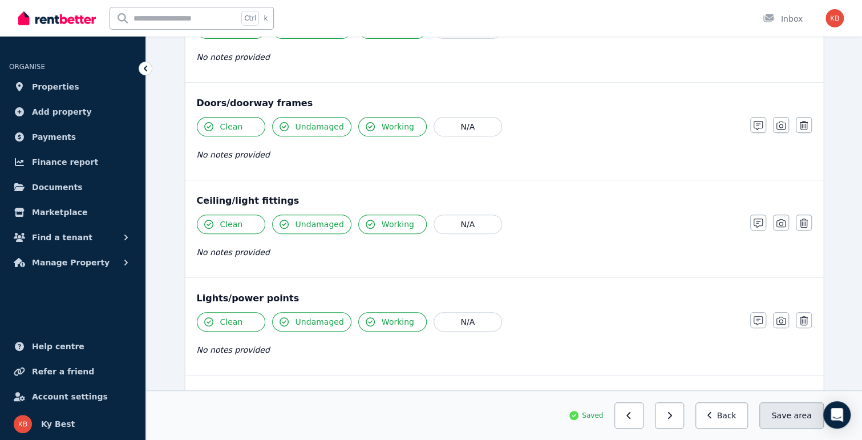
click at [796, 418] on span "area" at bounding box center [802, 415] width 18 height 11
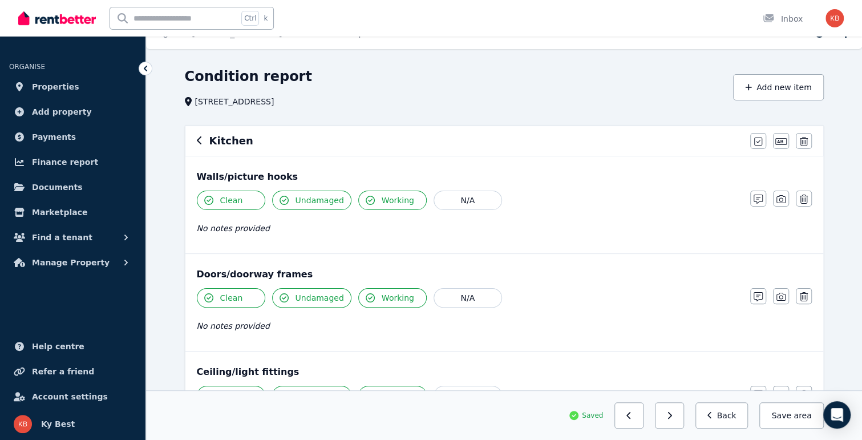
scroll to position [0, 0]
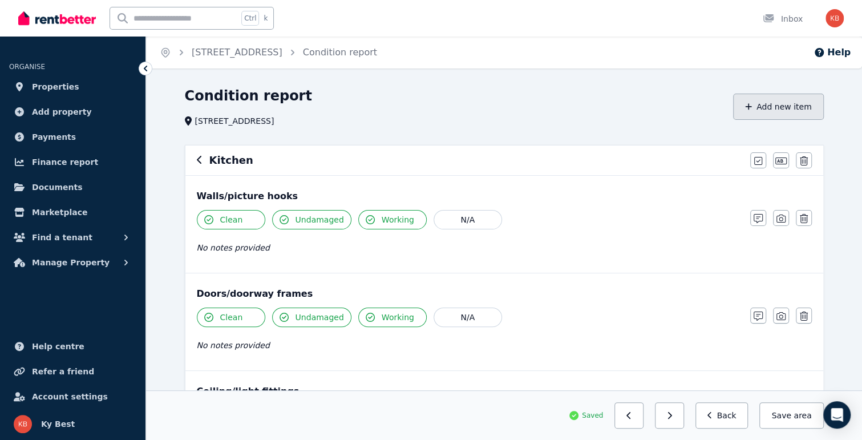
click at [781, 109] on button "Add new item" at bounding box center [778, 107] width 91 height 26
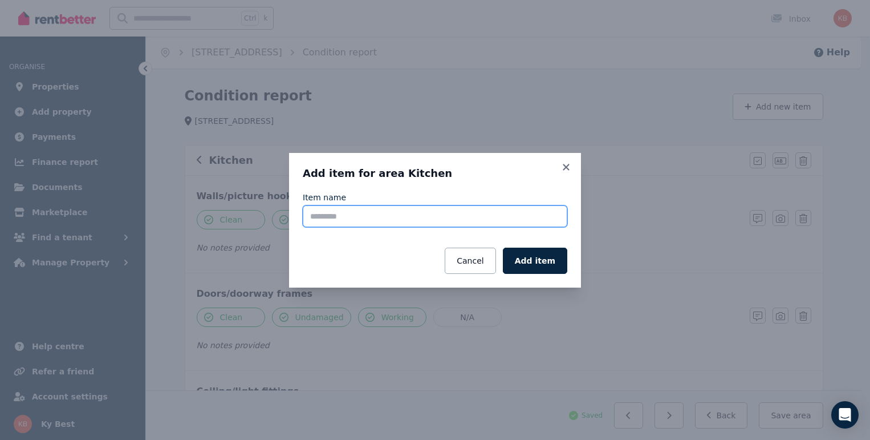
click at [375, 214] on input "Item name" at bounding box center [435, 216] width 265 height 22
type input "**********"
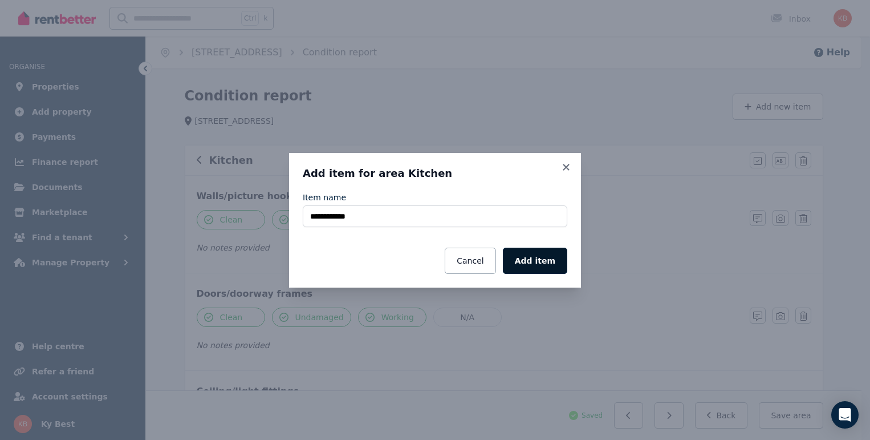
click at [542, 261] on button "Add item" at bounding box center [535, 261] width 64 height 26
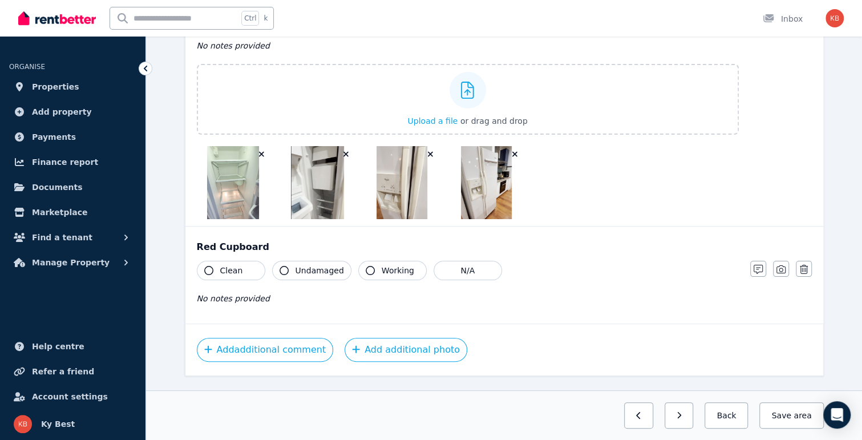
scroll to position [2608, 0]
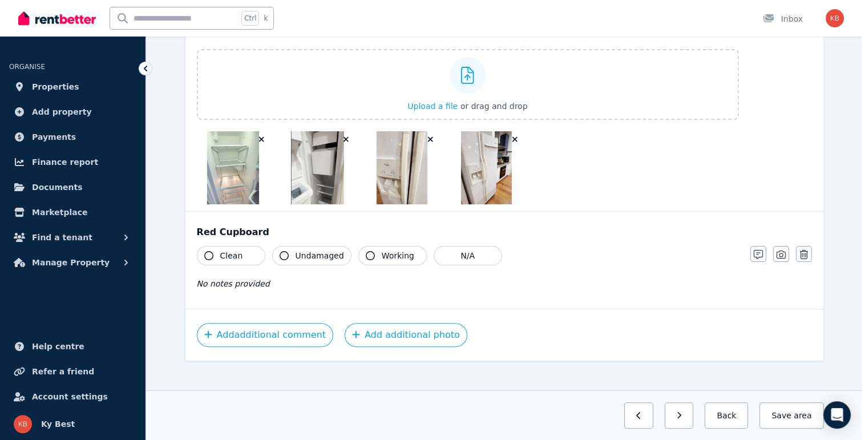
drag, startPoint x: 222, startPoint y: 251, endPoint x: 265, endPoint y: 250, distance: 42.2
click at [222, 250] on button "Clean" at bounding box center [231, 255] width 68 height 19
click at [327, 250] on span "Undamaged" at bounding box center [319, 255] width 48 height 11
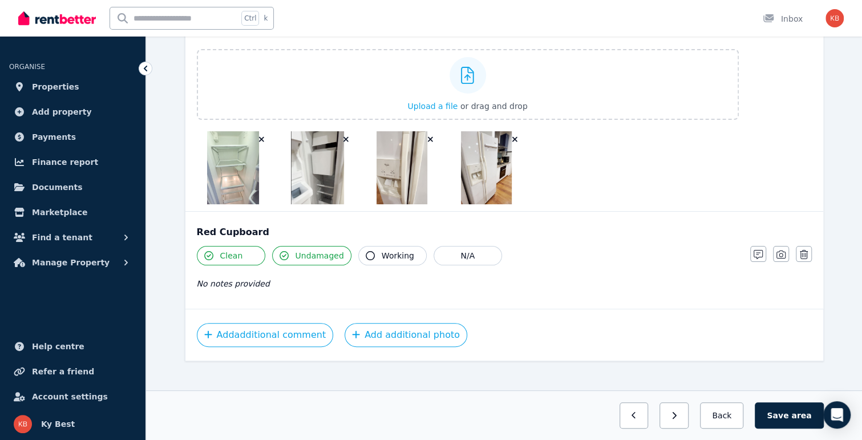
click at [372, 248] on button "Working" at bounding box center [392, 255] width 68 height 19
click at [784, 250] on icon "button" at bounding box center [780, 254] width 9 height 9
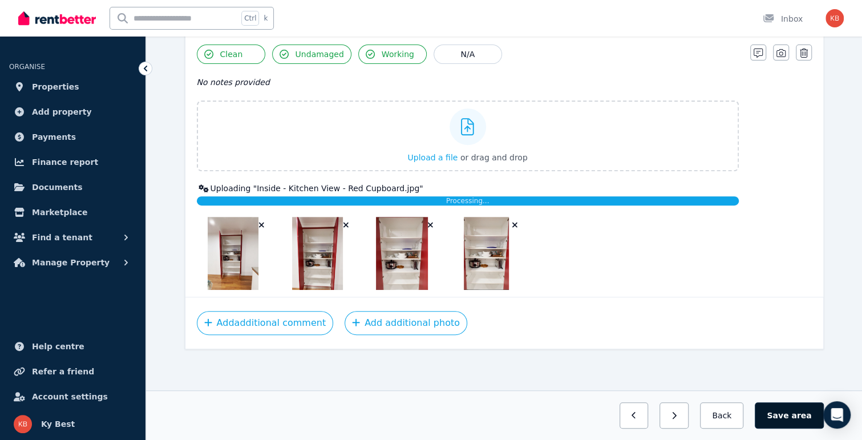
scroll to position [2797, 0]
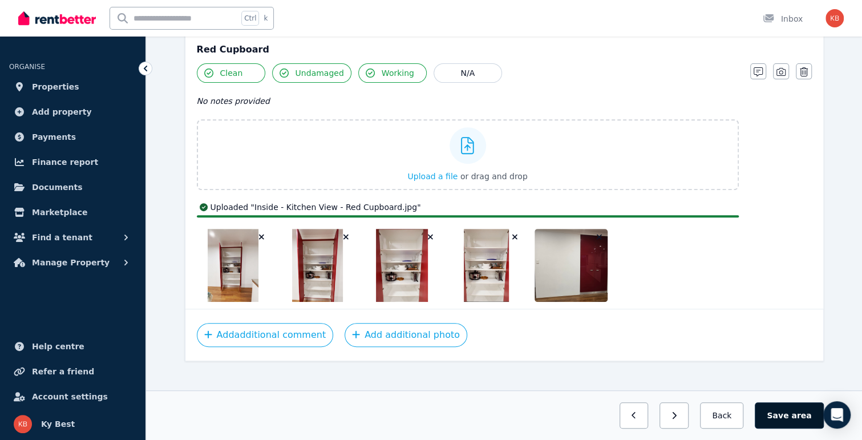
click at [786, 416] on button "Save area" at bounding box center [789, 415] width 68 height 26
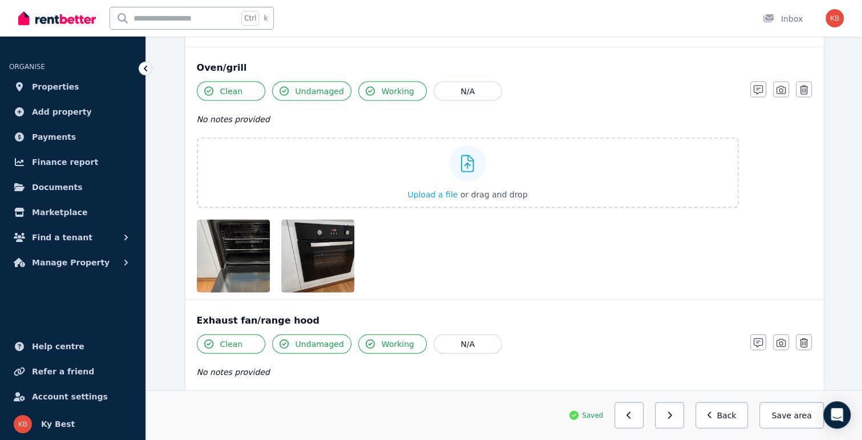
scroll to position [1136, 0]
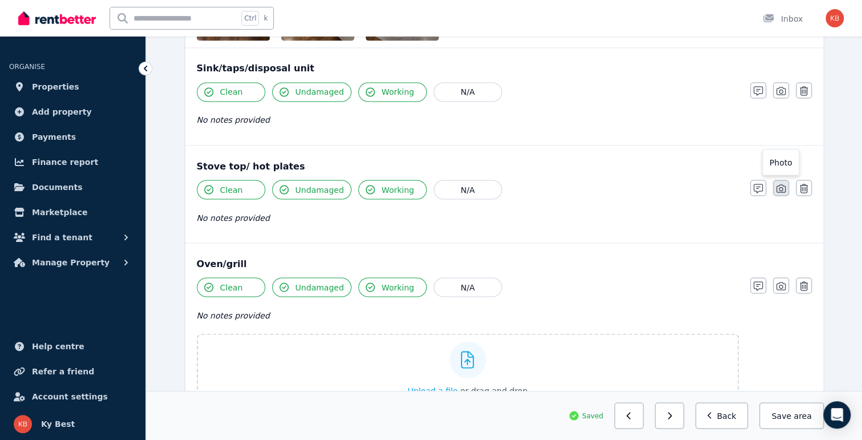
click at [782, 188] on icon "button" at bounding box center [780, 188] width 9 height 9
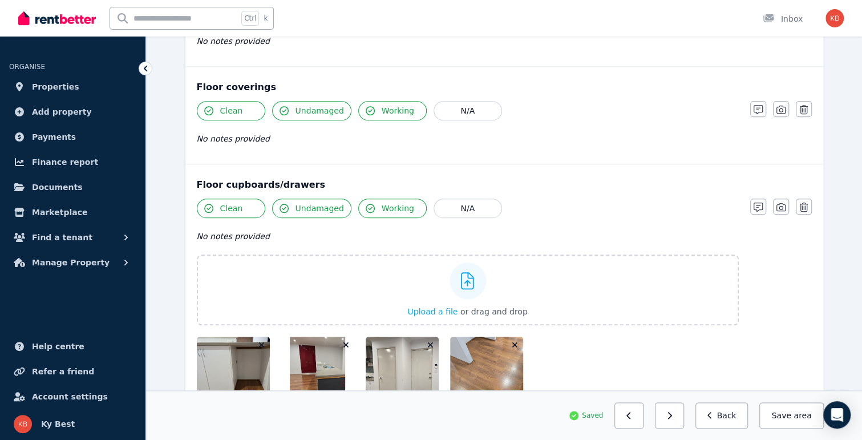
scroll to position [566, 0]
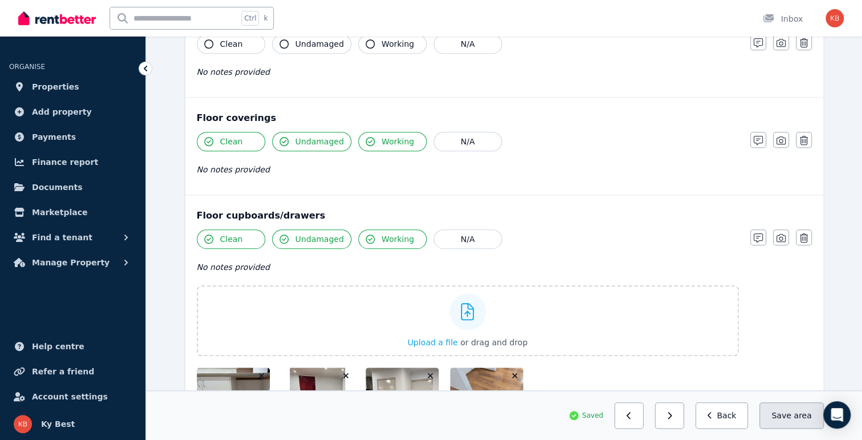
click at [791, 419] on button "Save area" at bounding box center [791, 415] width 64 height 26
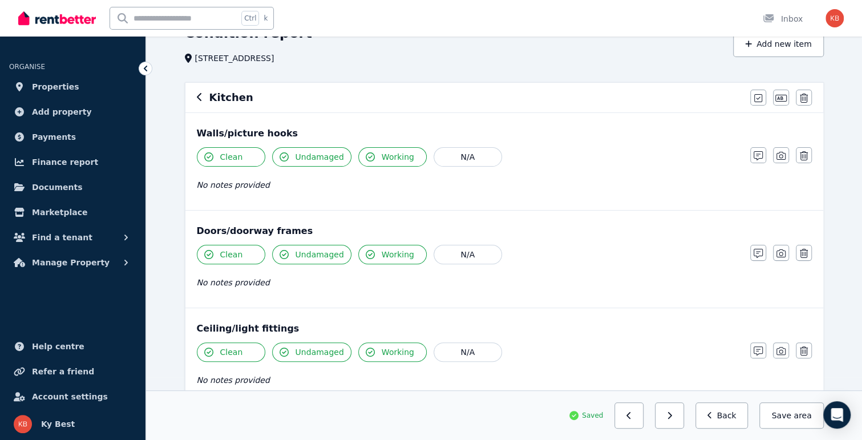
scroll to position [0, 0]
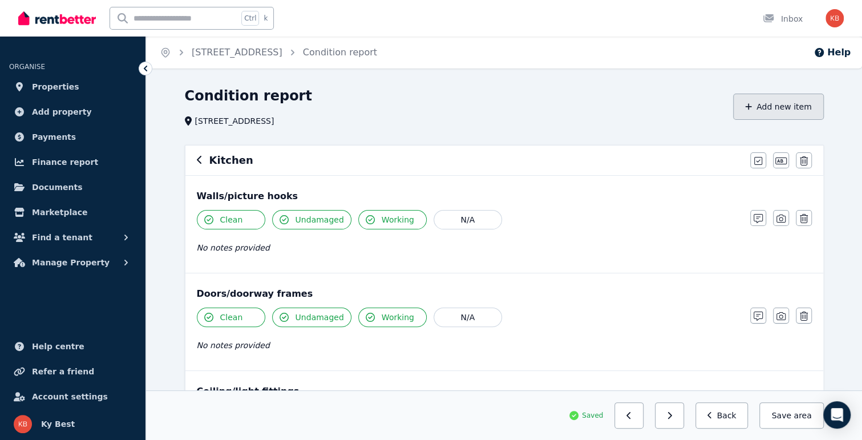
click at [779, 103] on button "Add new item" at bounding box center [778, 107] width 91 height 26
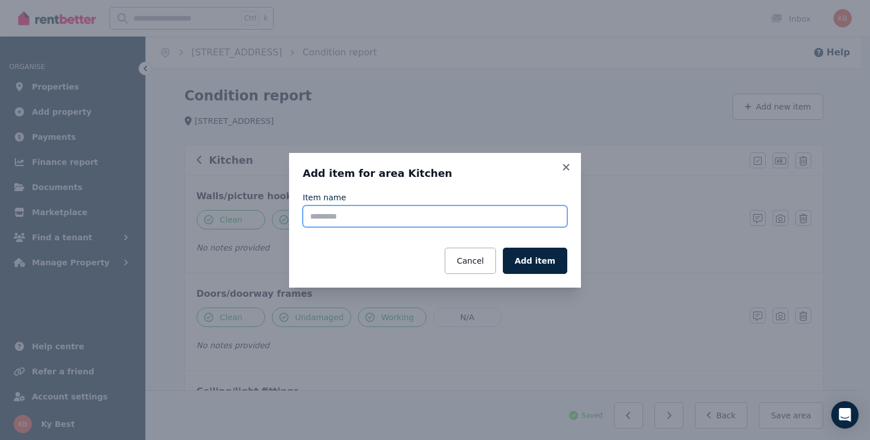
click at [414, 220] on input "Item name" at bounding box center [435, 216] width 265 height 22
type input "*******"
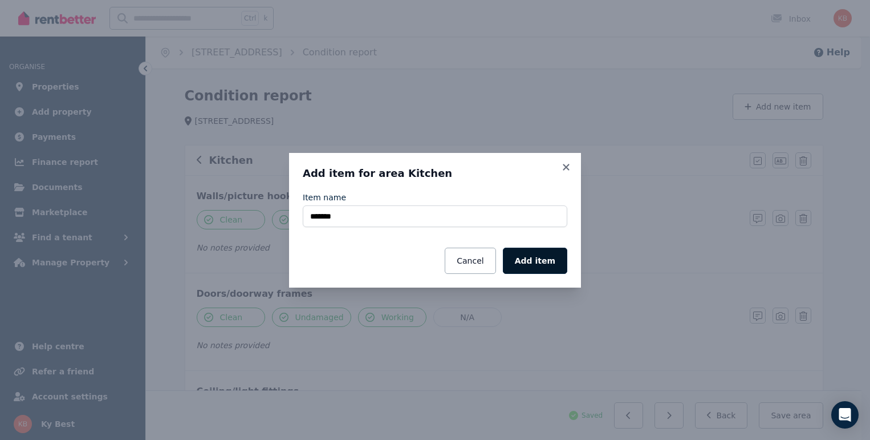
click at [534, 266] on button "Add item" at bounding box center [535, 261] width 64 height 26
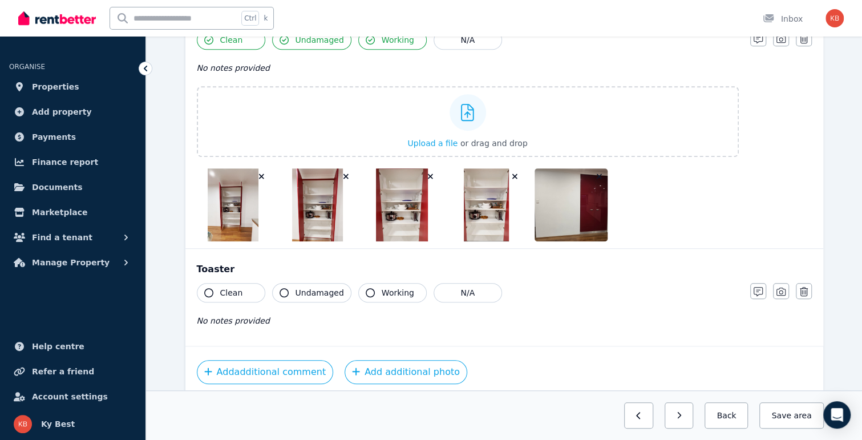
scroll to position [3015, 0]
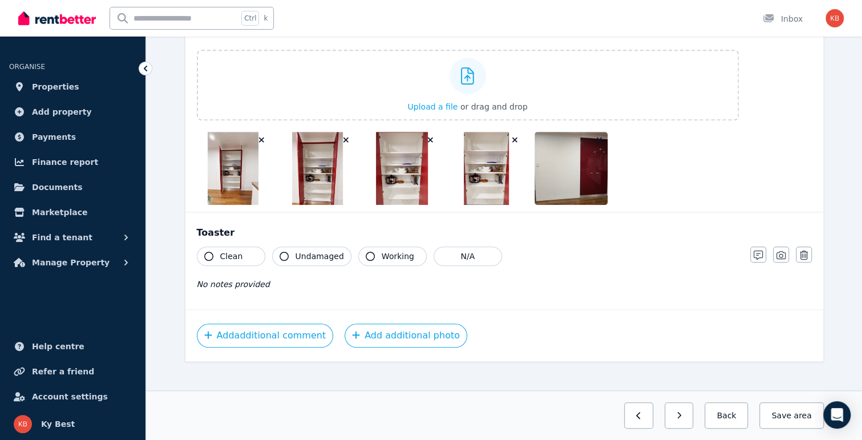
click at [382, 250] on span "Working" at bounding box center [398, 255] width 33 height 11
click at [304, 250] on span "Undamaged" at bounding box center [319, 255] width 48 height 11
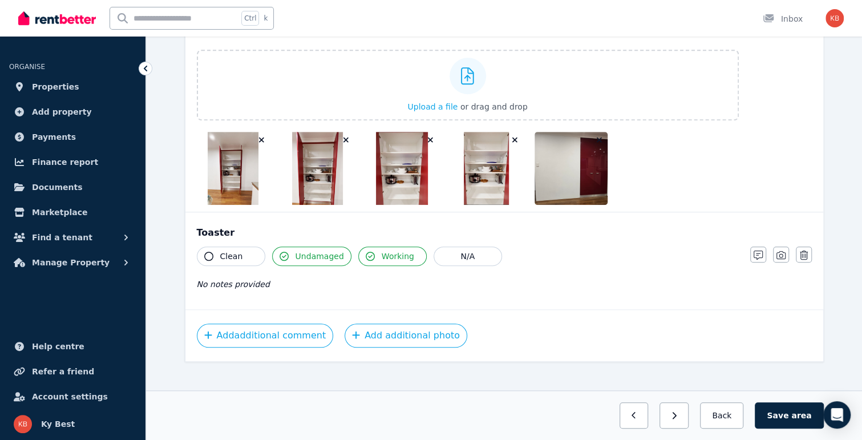
click at [221, 250] on span "Clean" at bounding box center [231, 255] width 23 height 11
click at [780, 250] on icon "button" at bounding box center [780, 254] width 9 height 9
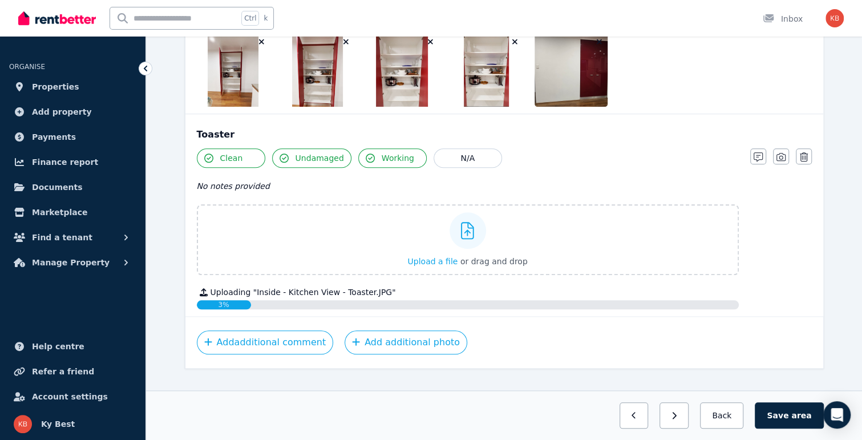
scroll to position [3120, 0]
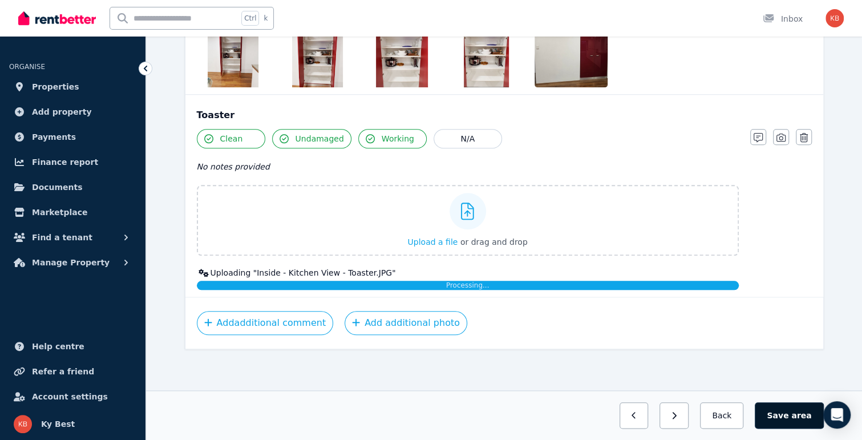
click at [794, 416] on button "Save area" at bounding box center [789, 415] width 68 height 26
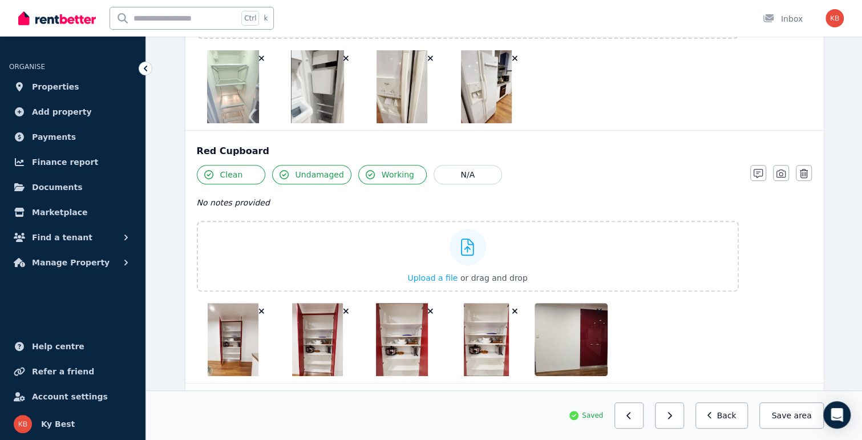
scroll to position [2740, 0]
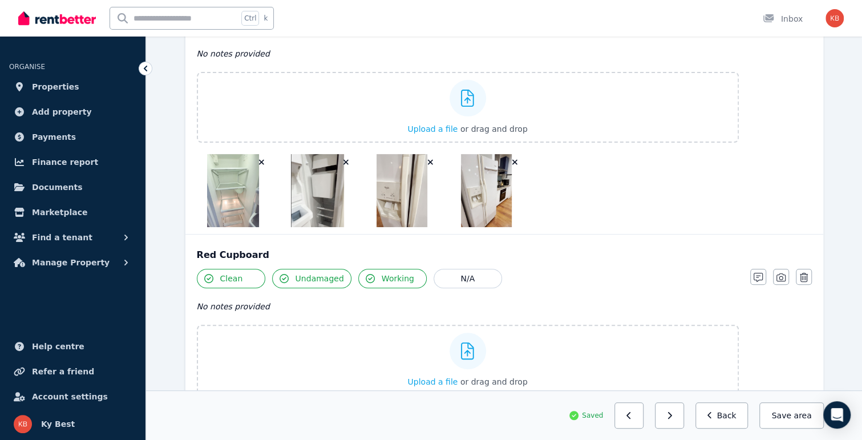
click at [800, 414] on span "area" at bounding box center [802, 415] width 18 height 11
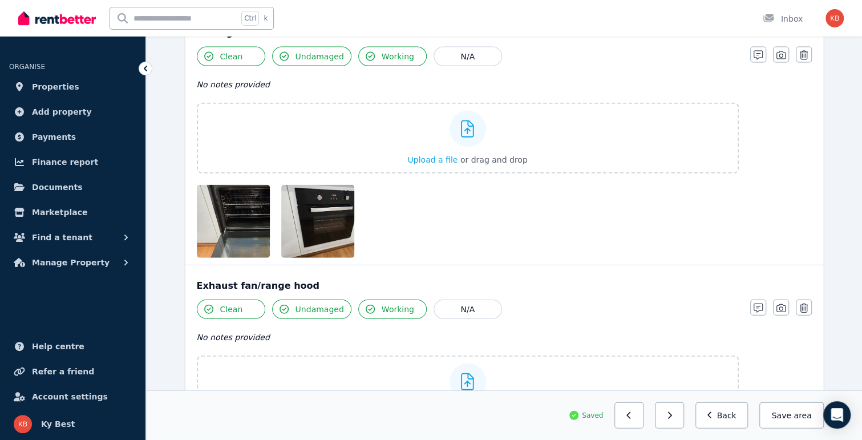
scroll to position [1485, 0]
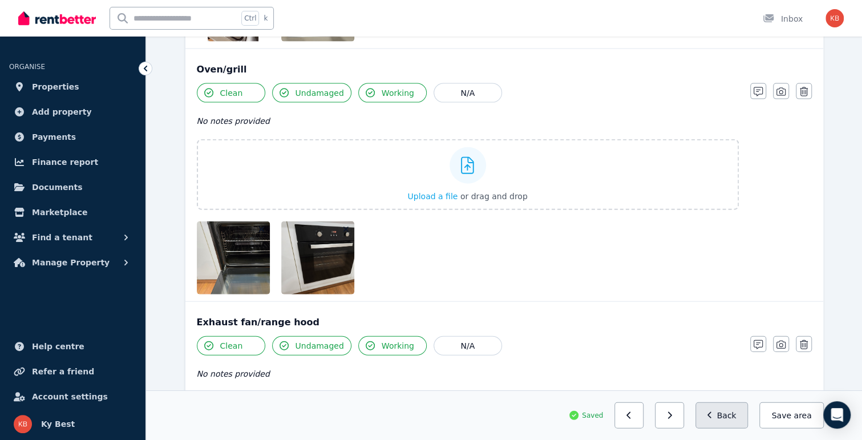
click at [730, 414] on button "Back" at bounding box center [721, 415] width 53 height 26
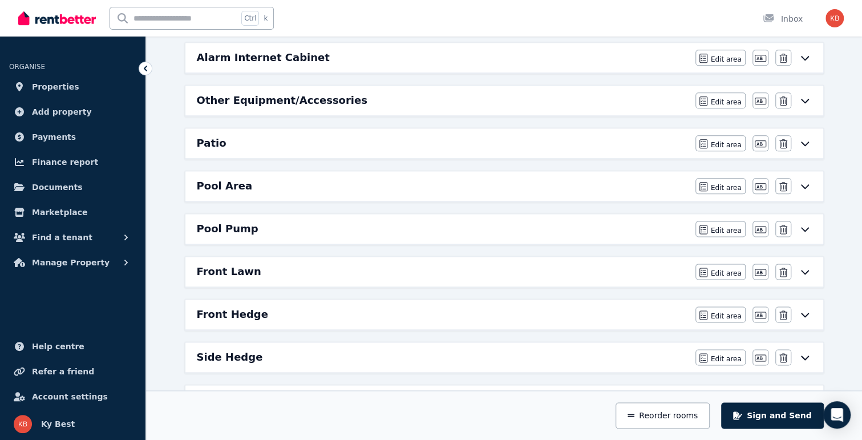
scroll to position [644, 0]
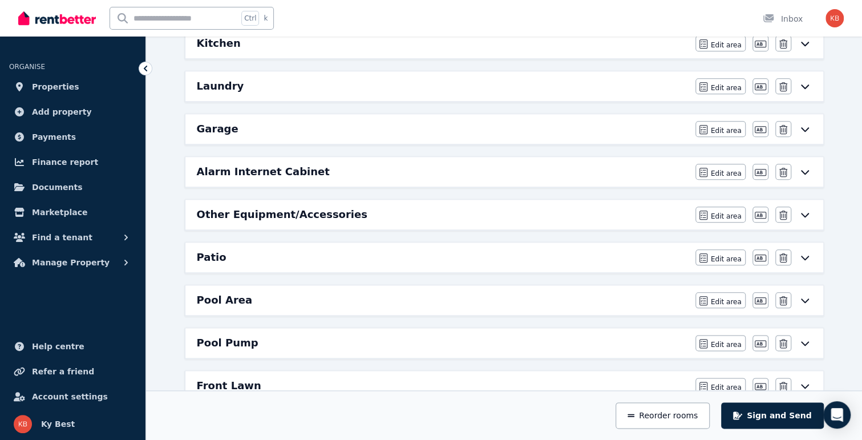
click at [210, 78] on h6 "Laundry" at bounding box center [220, 86] width 47 height 16
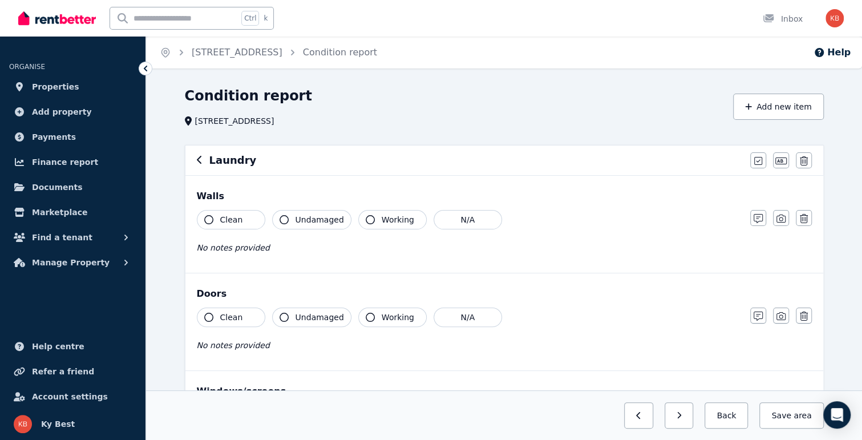
drag, startPoint x: 226, startPoint y: 215, endPoint x: 248, endPoint y: 215, distance: 21.7
click at [226, 215] on span "Clean" at bounding box center [231, 219] width 23 height 11
click at [321, 216] on span "Undamaged" at bounding box center [319, 219] width 48 height 11
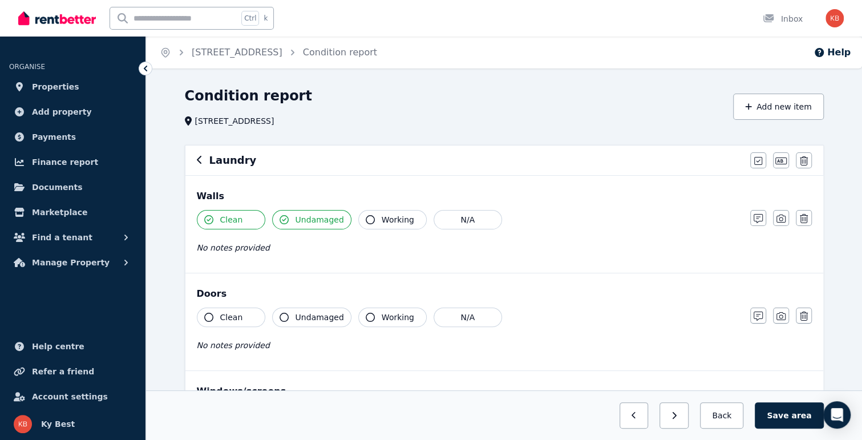
click at [382, 216] on span "Working" at bounding box center [398, 219] width 33 height 11
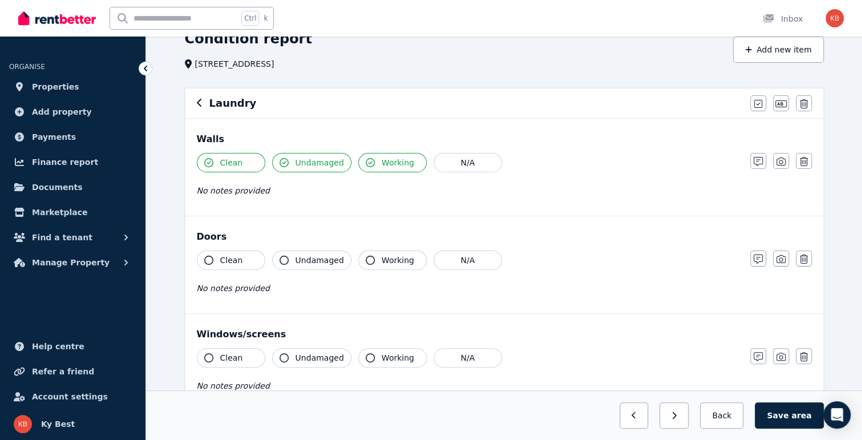
drag, startPoint x: 213, startPoint y: 257, endPoint x: 237, endPoint y: 256, distance: 24.0
click at [213, 257] on button "Clean" at bounding box center [231, 259] width 68 height 19
drag, startPoint x: 302, startPoint y: 260, endPoint x: 309, endPoint y: 260, distance: 6.8
click at [303, 260] on span "Undamaged" at bounding box center [319, 259] width 48 height 11
click at [382, 261] on span "Working" at bounding box center [398, 259] width 33 height 11
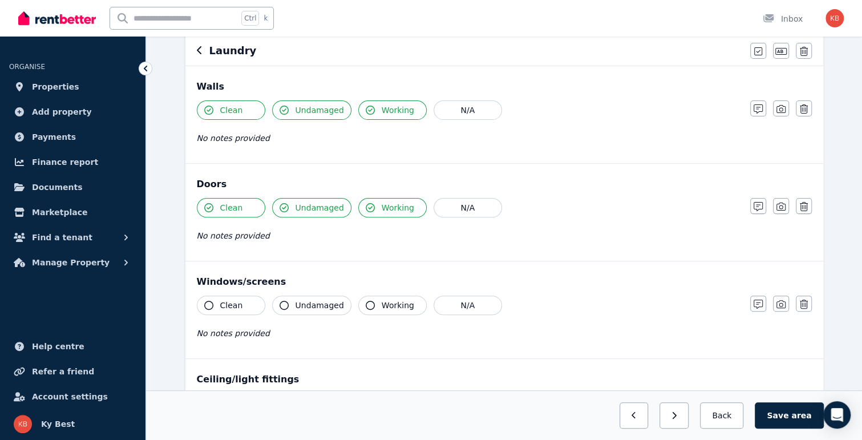
scroll to position [171, 0]
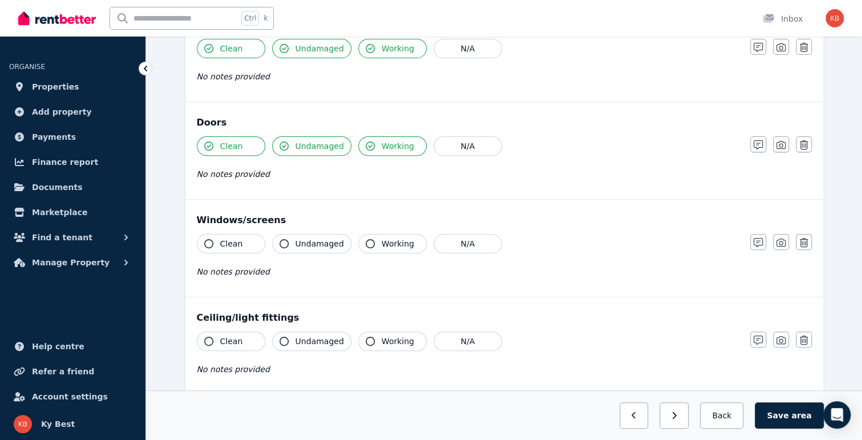
click at [208, 242] on icon "button" at bounding box center [208, 243] width 9 height 9
drag, startPoint x: 327, startPoint y: 243, endPoint x: 391, endPoint y: 245, distance: 63.9
click at [328, 243] on span "Undamaged" at bounding box center [319, 243] width 48 height 11
click at [391, 245] on span "Working" at bounding box center [398, 243] width 33 height 11
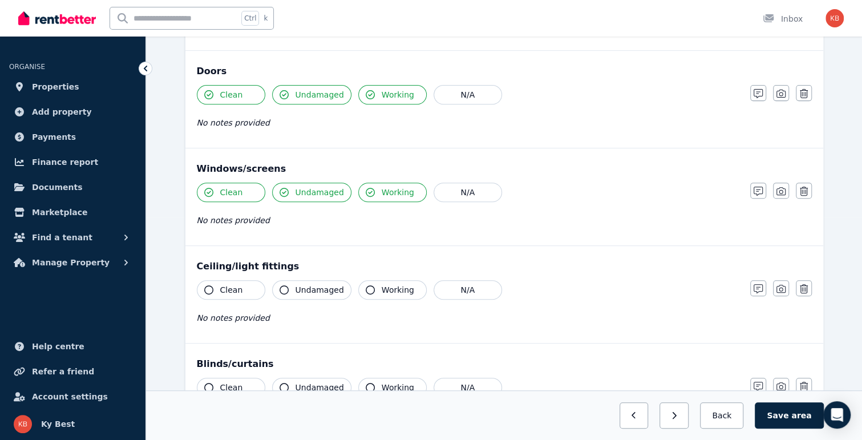
scroll to position [285, 0]
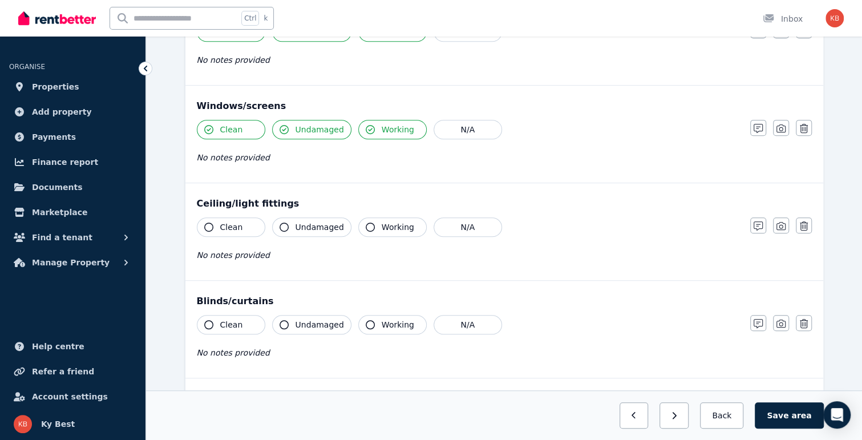
drag, startPoint x: 235, startPoint y: 224, endPoint x: 251, endPoint y: 223, distance: 16.0
click at [236, 224] on span "Clean" at bounding box center [231, 226] width 23 height 11
drag, startPoint x: 306, startPoint y: 225, endPoint x: 359, endPoint y: 225, distance: 53.6
click at [307, 225] on span "Undamaged" at bounding box center [319, 226] width 48 height 11
click at [388, 226] on span "Working" at bounding box center [398, 226] width 33 height 11
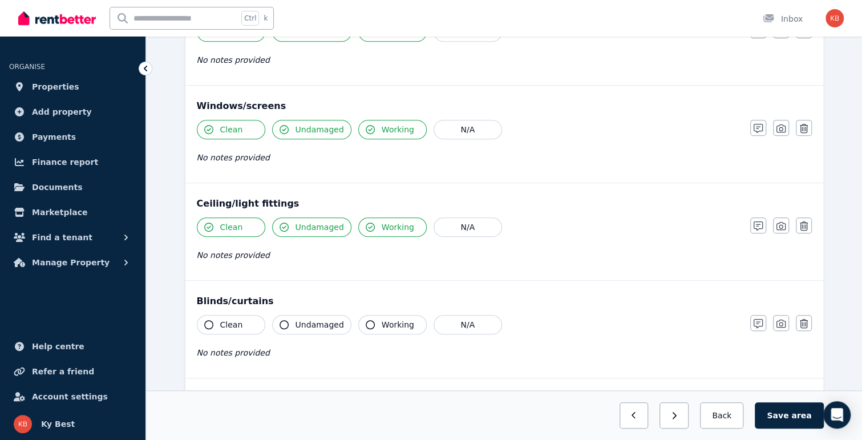
scroll to position [399, 0]
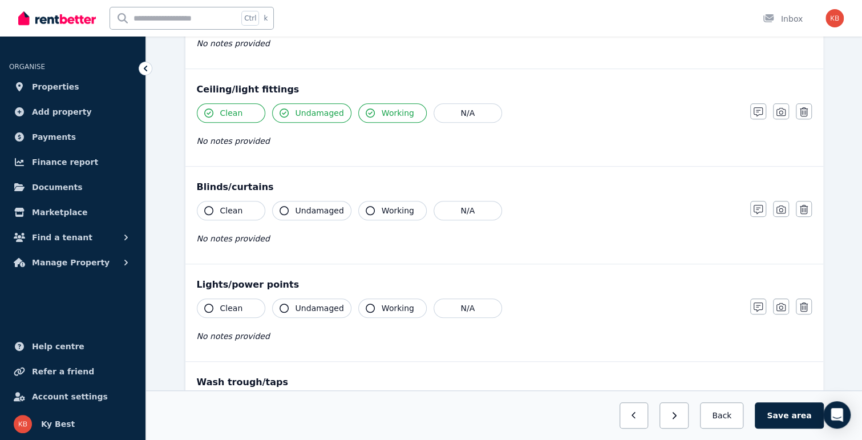
drag, startPoint x: 226, startPoint y: 212, endPoint x: 243, endPoint y: 209, distance: 17.3
click at [227, 211] on span "Clean" at bounding box center [231, 210] width 23 height 11
click at [305, 209] on span "Undamaged" at bounding box center [319, 210] width 48 height 11
click at [368, 209] on button "Working" at bounding box center [392, 210] width 68 height 19
click at [249, 300] on button "Clean" at bounding box center [231, 307] width 68 height 19
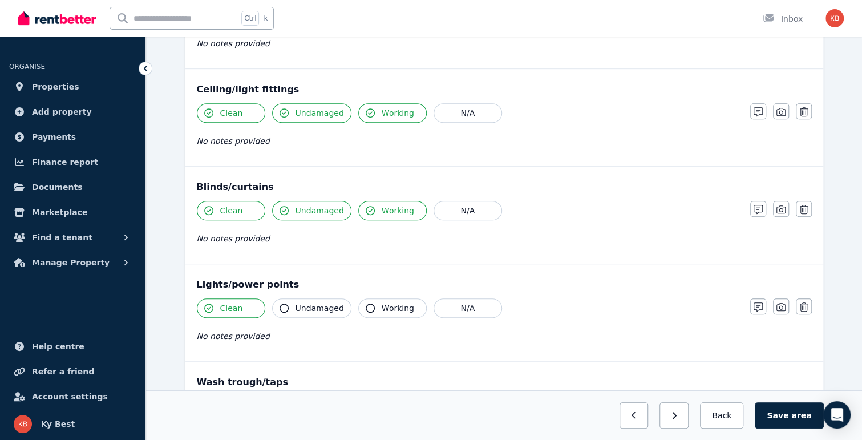
drag, startPoint x: 313, startPoint y: 300, endPoint x: 334, endPoint y: 301, distance: 21.7
click at [314, 302] on span "Undamaged" at bounding box center [319, 307] width 48 height 11
click at [382, 302] on span "Working" at bounding box center [398, 307] width 33 height 11
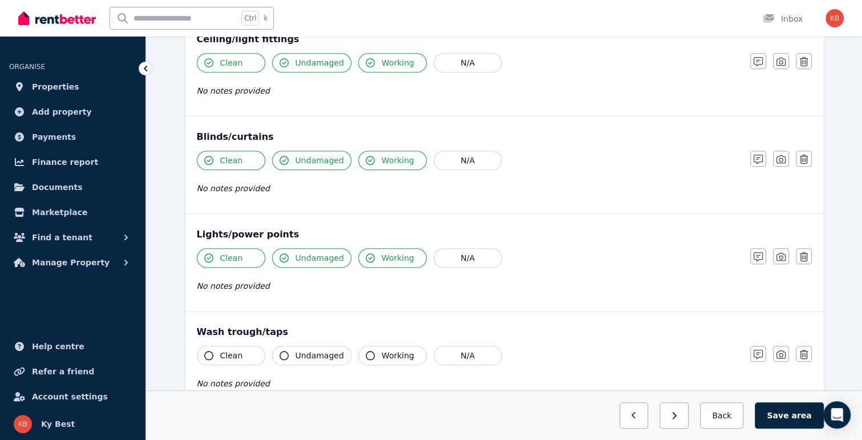
scroll to position [513, 0]
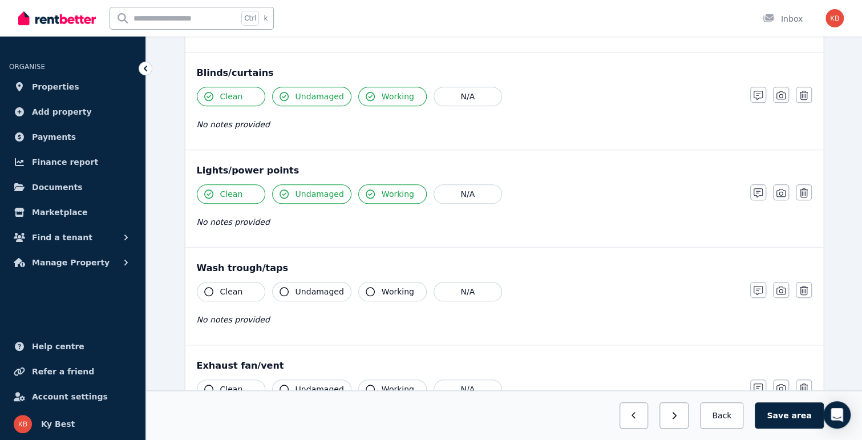
click at [232, 286] on span "Clean" at bounding box center [231, 291] width 23 height 11
click at [302, 287] on span "Undamaged" at bounding box center [319, 291] width 48 height 11
click at [293, 287] on button "Undamaged" at bounding box center [311, 291] width 79 height 19
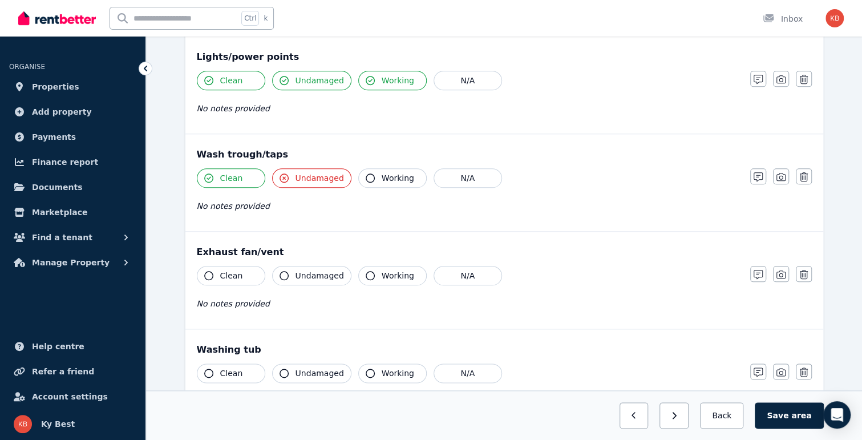
scroll to position [627, 0]
click at [367, 173] on icon "button" at bounding box center [370, 177] width 9 height 9
click at [458, 270] on button "N/A" at bounding box center [467, 274] width 68 height 19
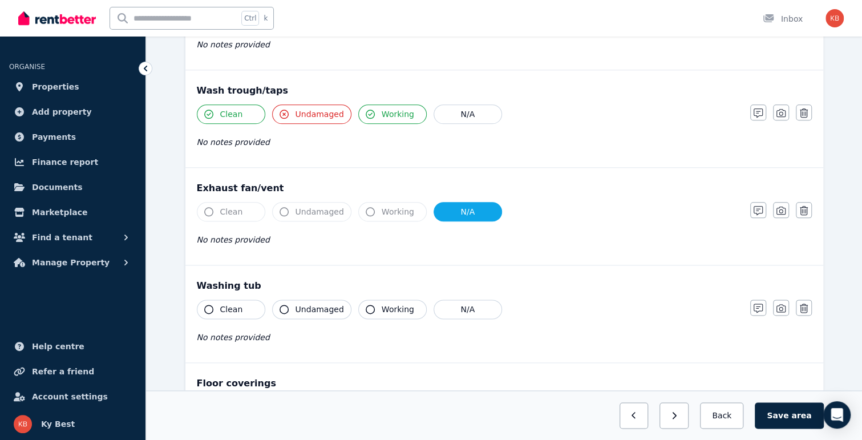
scroll to position [741, 0]
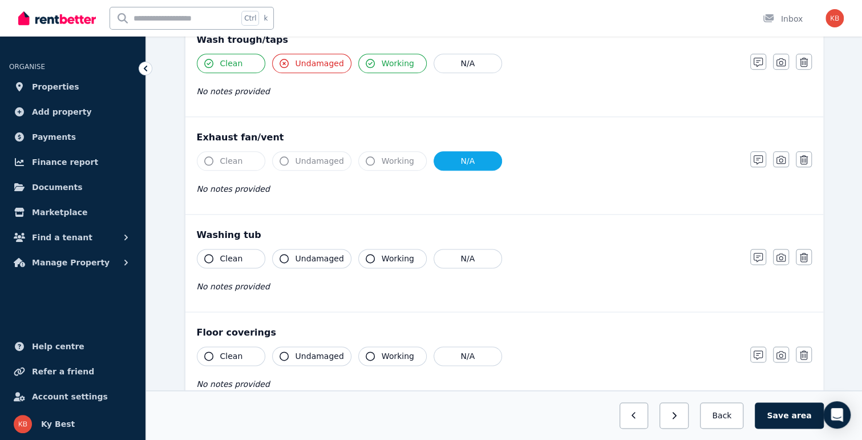
click at [383, 254] on span "Working" at bounding box center [398, 258] width 33 height 11
click at [307, 254] on span "Undamaged" at bounding box center [319, 258] width 48 height 11
click at [231, 255] on span "Clean" at bounding box center [231, 258] width 23 height 11
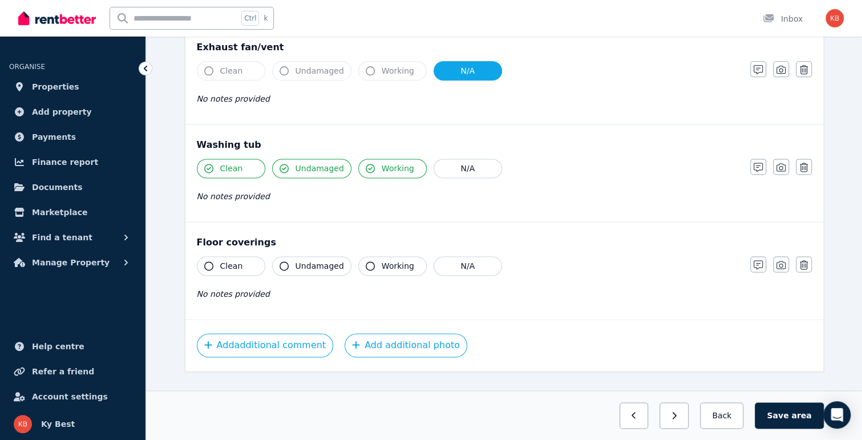
scroll to position [846, 0]
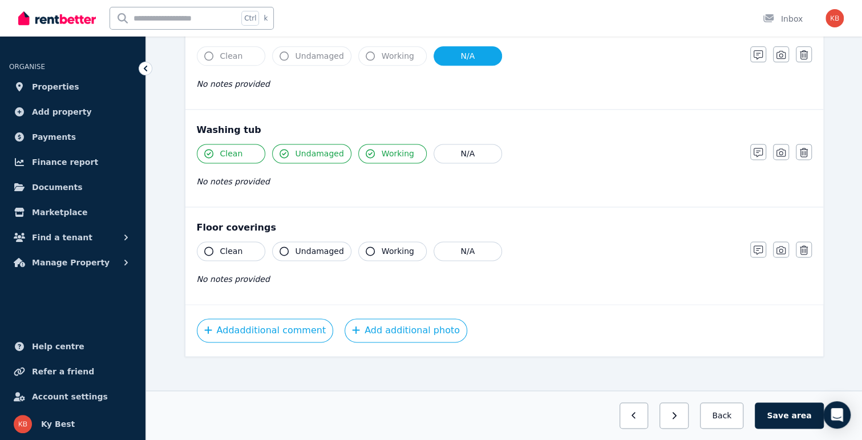
click at [226, 247] on span "Clean" at bounding box center [231, 250] width 23 height 11
drag, startPoint x: 309, startPoint y: 246, endPoint x: 341, endPoint y: 245, distance: 32.0
click at [309, 246] on span "Undamaged" at bounding box center [319, 250] width 48 height 11
click at [384, 245] on span "Working" at bounding box center [398, 250] width 33 height 11
click at [786, 413] on button "Save area" at bounding box center [789, 415] width 68 height 26
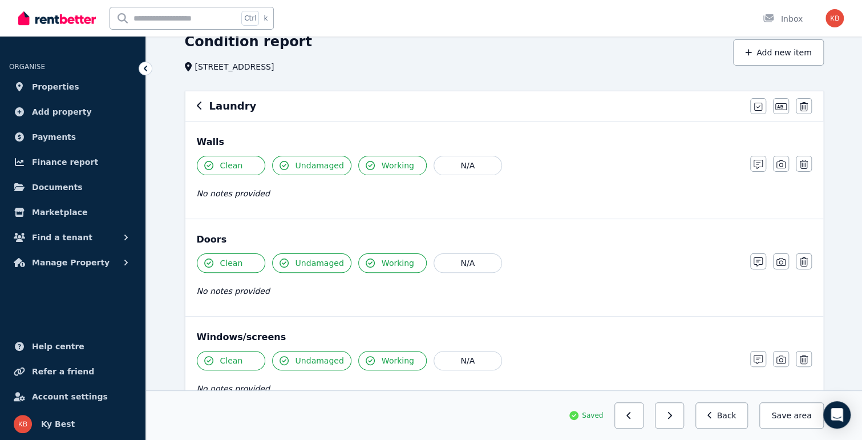
scroll to position [0, 0]
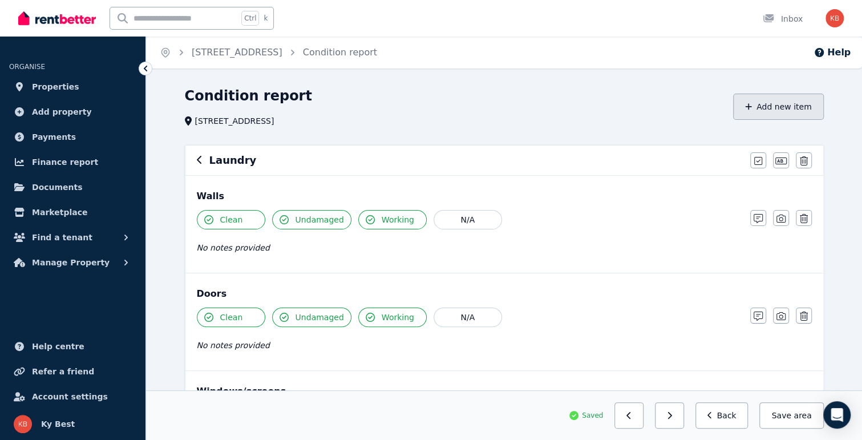
click at [787, 108] on button "Add new item" at bounding box center [778, 107] width 91 height 26
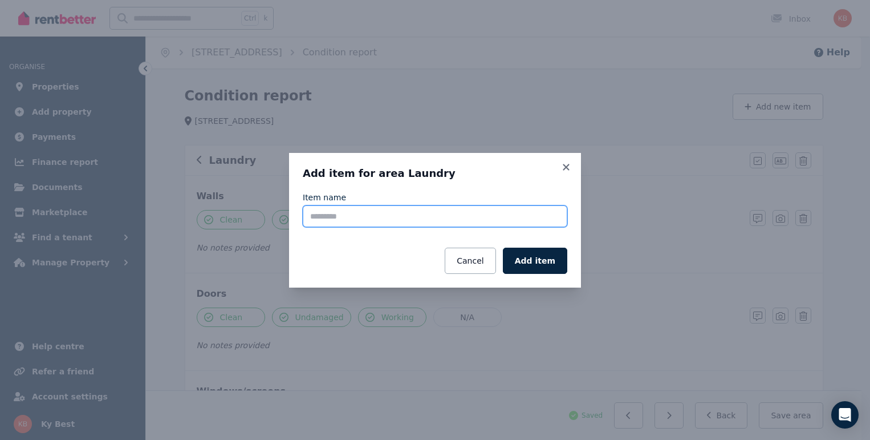
click at [412, 214] on input "Item name" at bounding box center [435, 216] width 265 height 22
type input "**********"
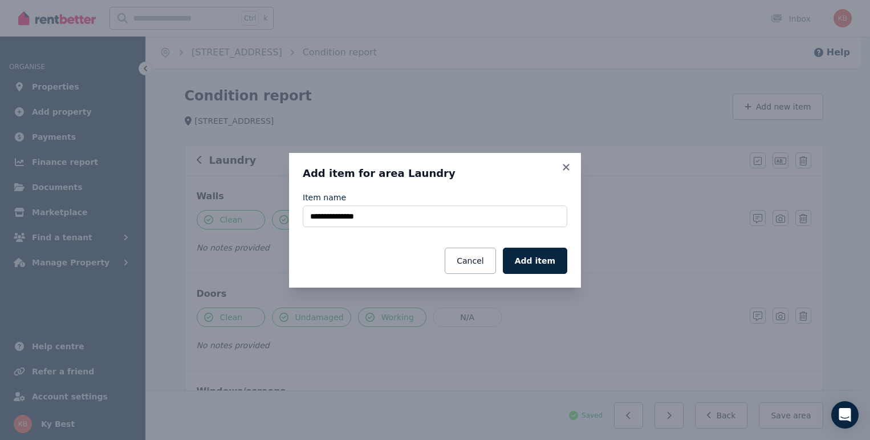
click at [538, 257] on button "Add item" at bounding box center [535, 261] width 64 height 26
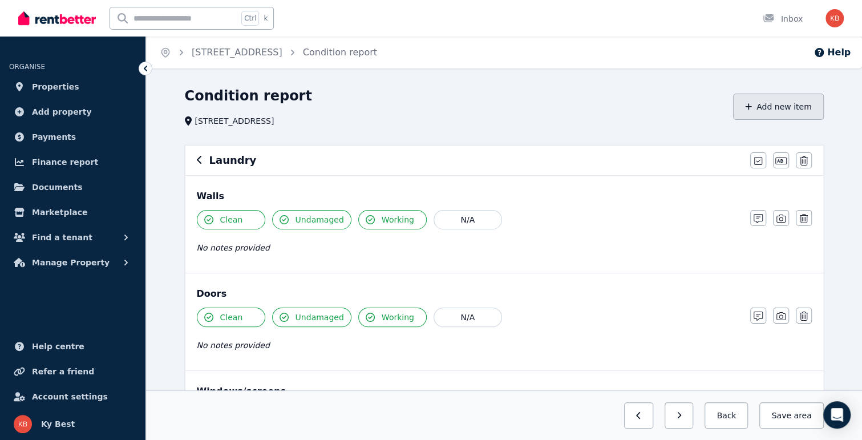
click at [794, 111] on button "Add new item" at bounding box center [778, 107] width 91 height 26
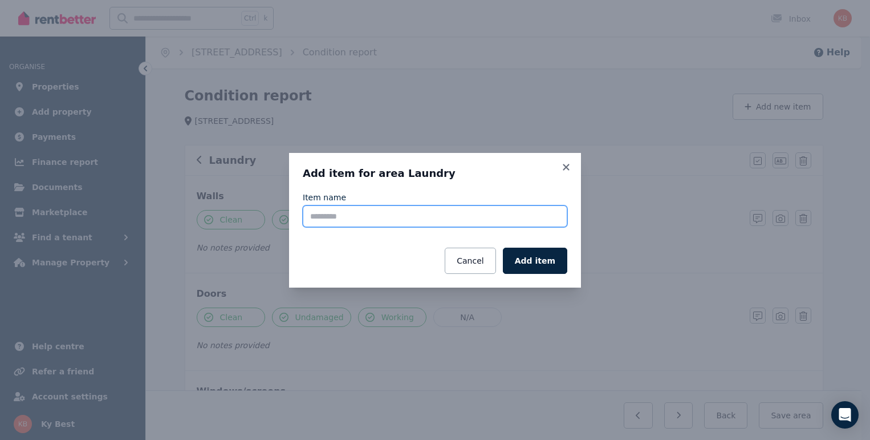
click at [384, 208] on input "Item name" at bounding box center [435, 216] width 265 height 22
type input "*****"
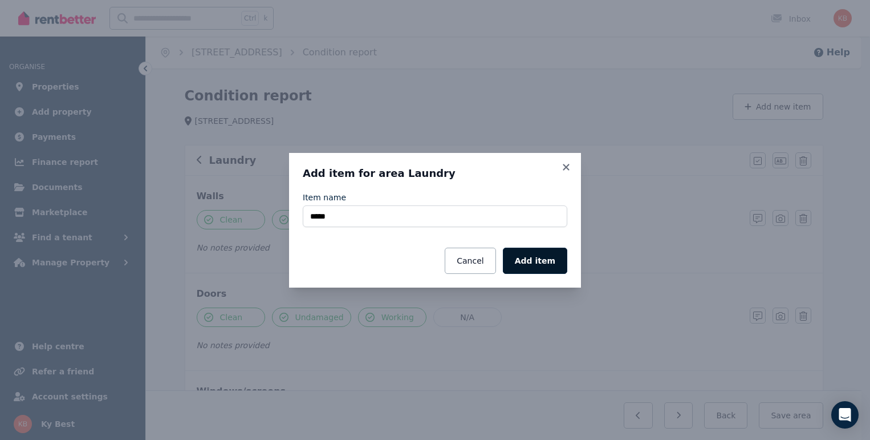
click at [533, 261] on button "Add item" at bounding box center [535, 261] width 64 height 26
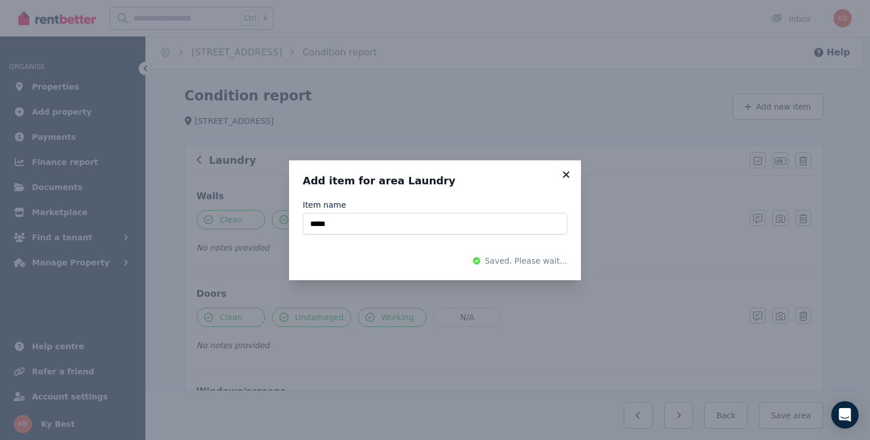
click at [564, 176] on icon at bounding box center [566, 174] width 6 height 6
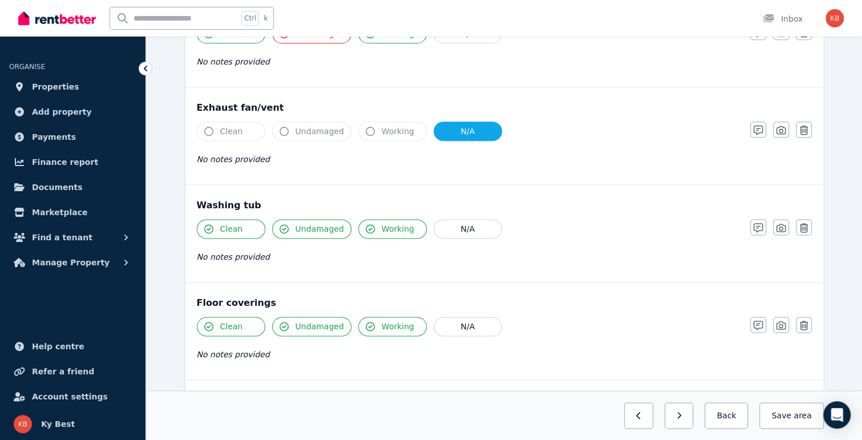
scroll to position [913, 0]
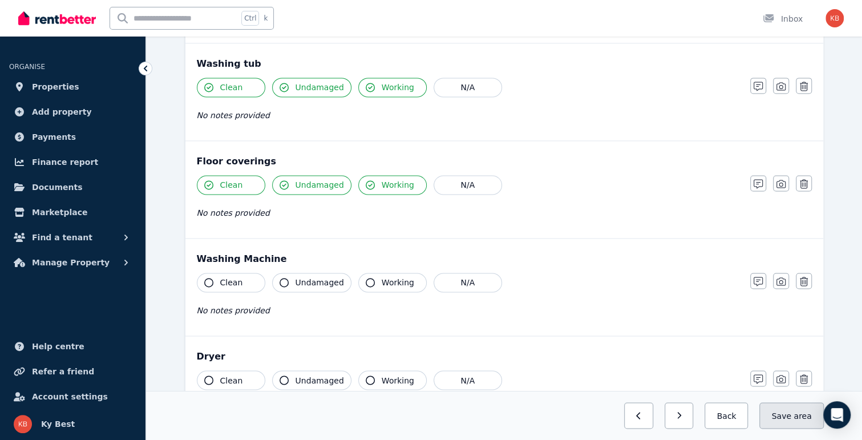
click at [804, 417] on span "area" at bounding box center [802, 415] width 18 height 11
click at [739, 412] on button "Back" at bounding box center [721, 415] width 53 height 26
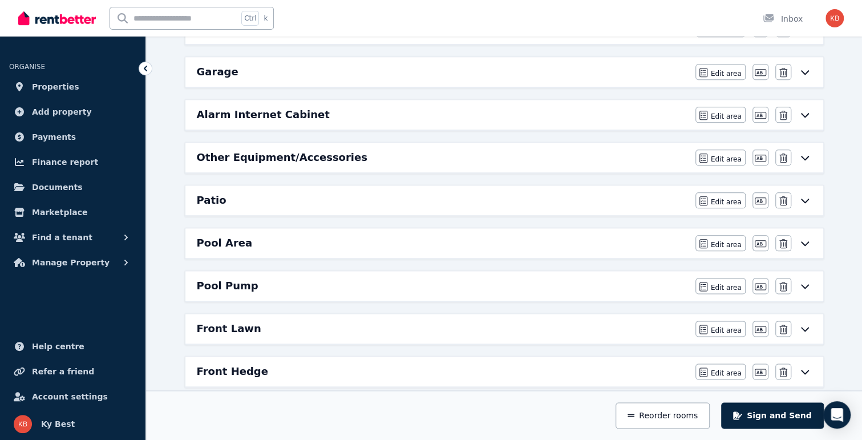
scroll to position [644, 0]
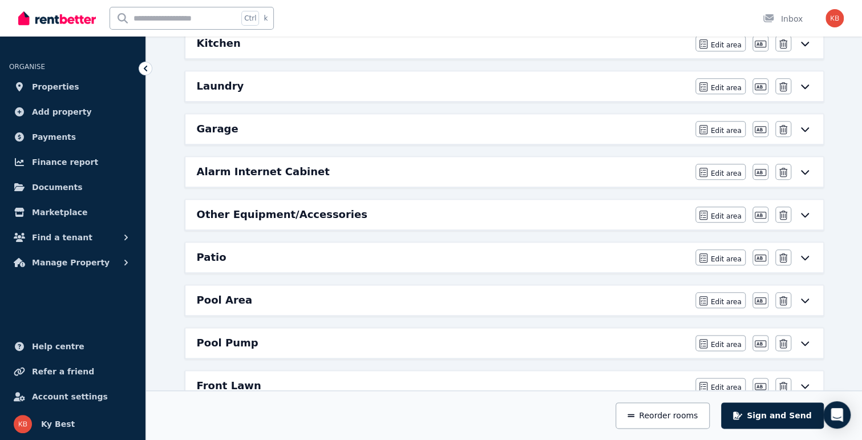
click at [808, 210] on icon at bounding box center [805, 214] width 14 height 9
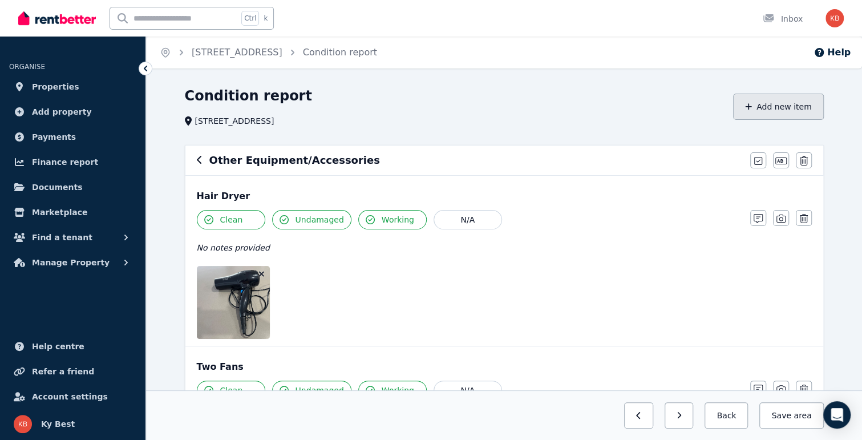
click at [772, 106] on button "Add new item" at bounding box center [778, 107] width 91 height 26
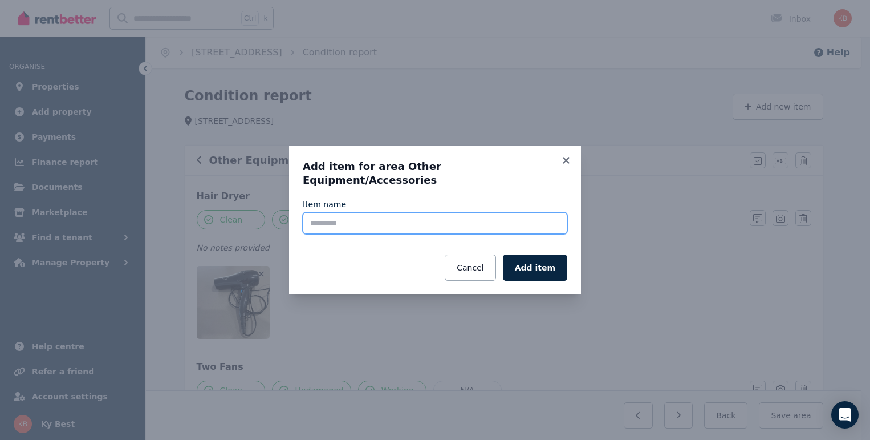
click at [421, 218] on input "Item name" at bounding box center [435, 223] width 265 height 22
type input "******"
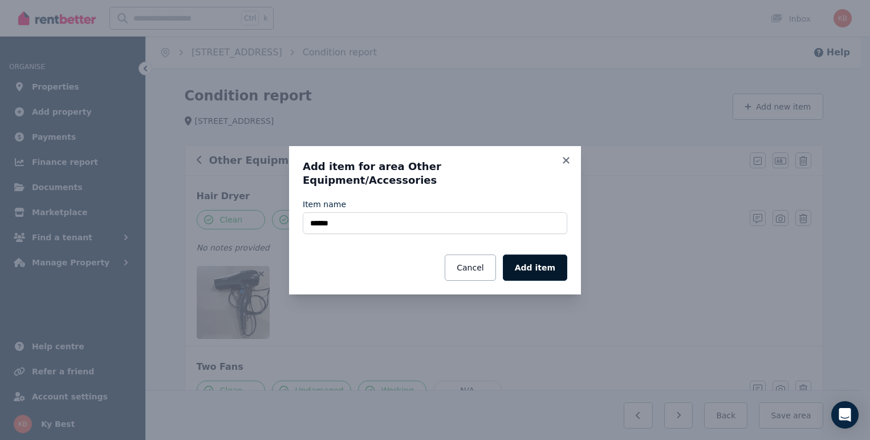
click at [533, 255] on button "Add item" at bounding box center [535, 267] width 64 height 26
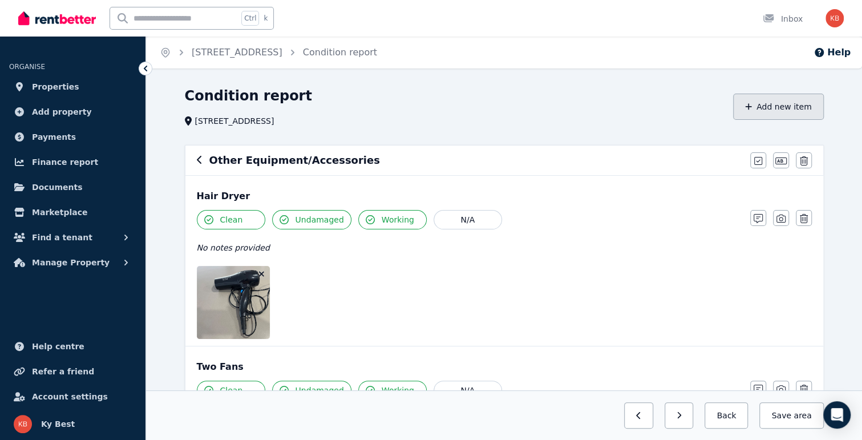
click at [781, 107] on button "Add new item" at bounding box center [778, 107] width 91 height 26
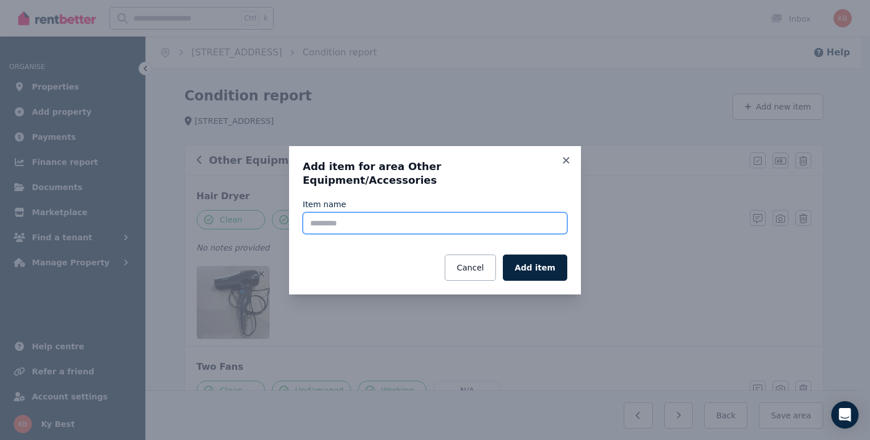
click at [391, 212] on input "Item name" at bounding box center [435, 223] width 265 height 22
type input "******"
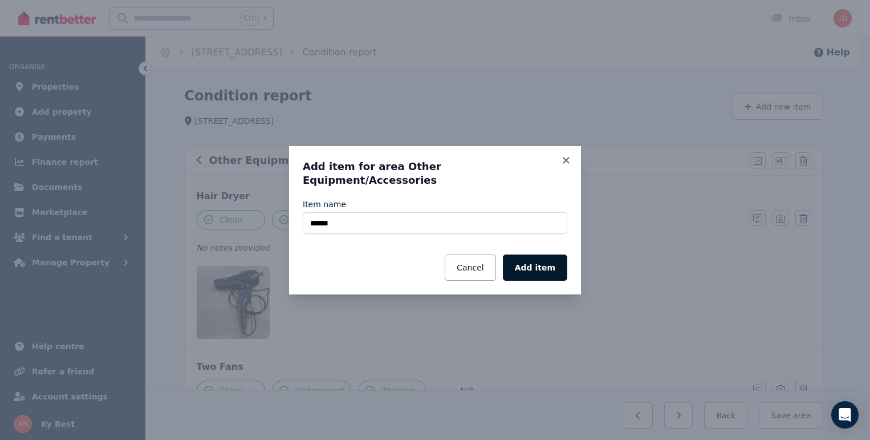
click at [540, 261] on button "Add item" at bounding box center [535, 267] width 64 height 26
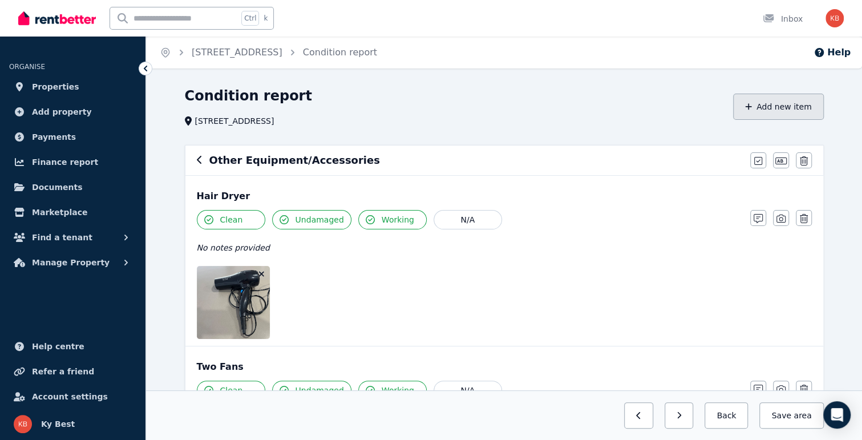
click at [783, 112] on button "Add new item" at bounding box center [778, 107] width 91 height 26
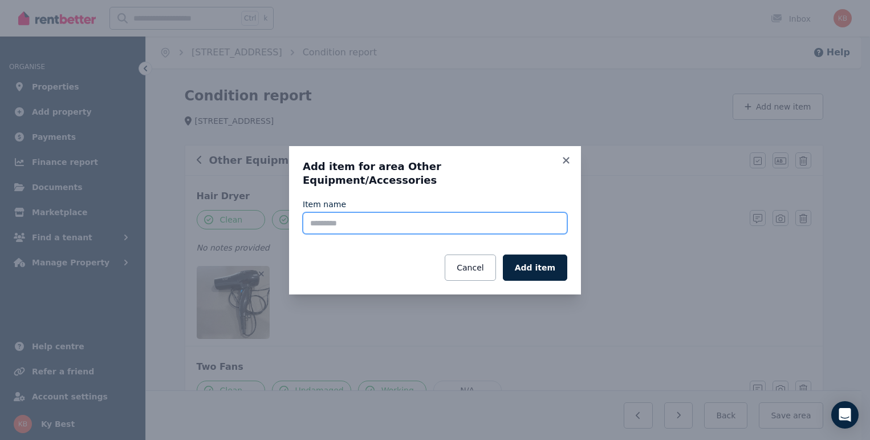
click at [445, 217] on input "Item name" at bounding box center [435, 223] width 265 height 22
type input "****"
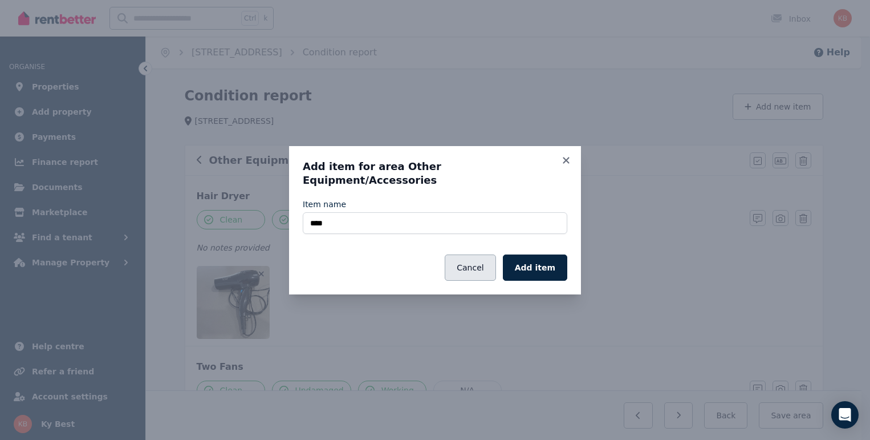
click at [479, 260] on button "Cancel" at bounding box center [470, 267] width 51 height 26
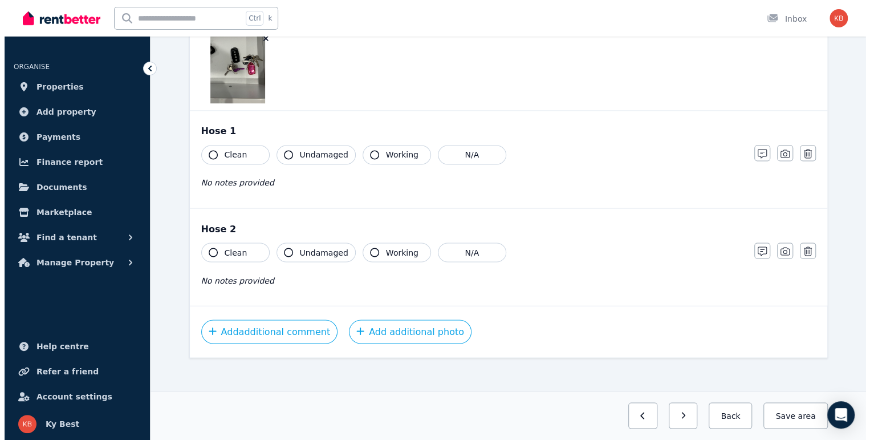
scroll to position [1102, 0]
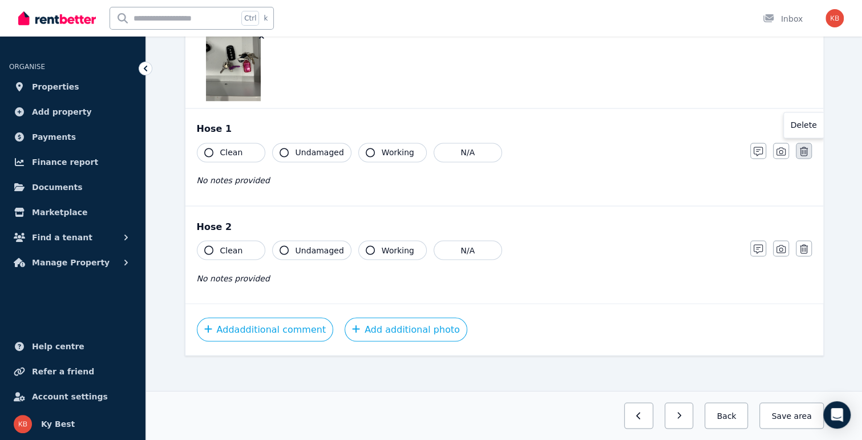
click at [807, 151] on icon "button" at bounding box center [804, 151] width 8 height 9
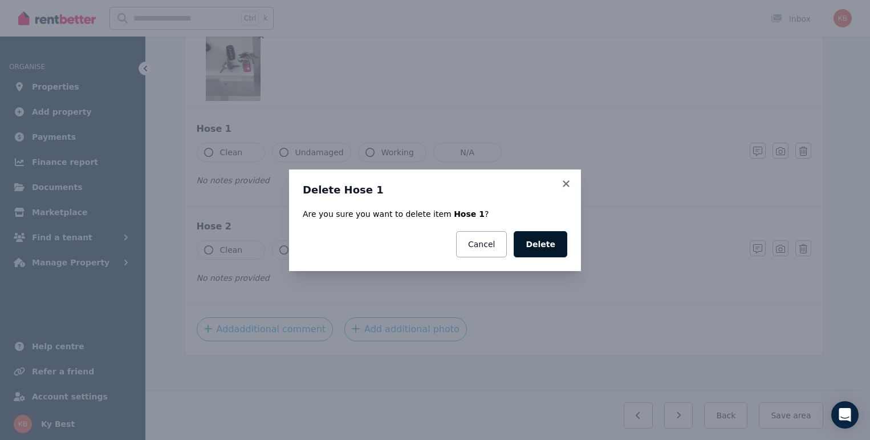
click at [546, 244] on button "Delete" at bounding box center [541, 244] width 54 height 26
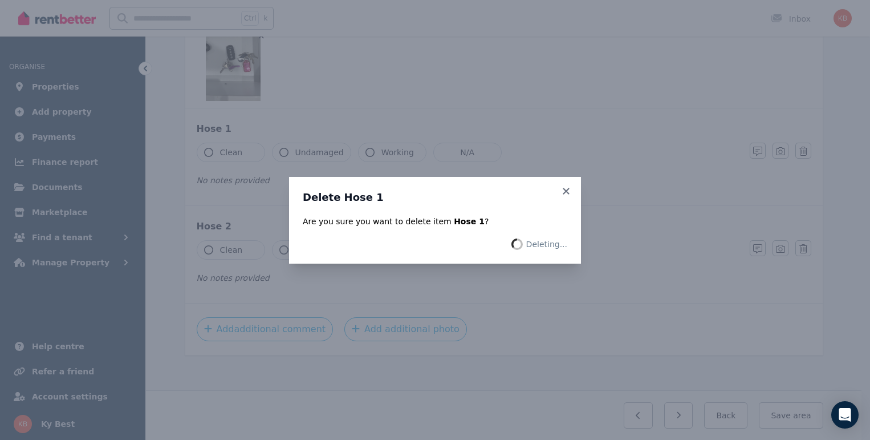
scroll to position [1005, 0]
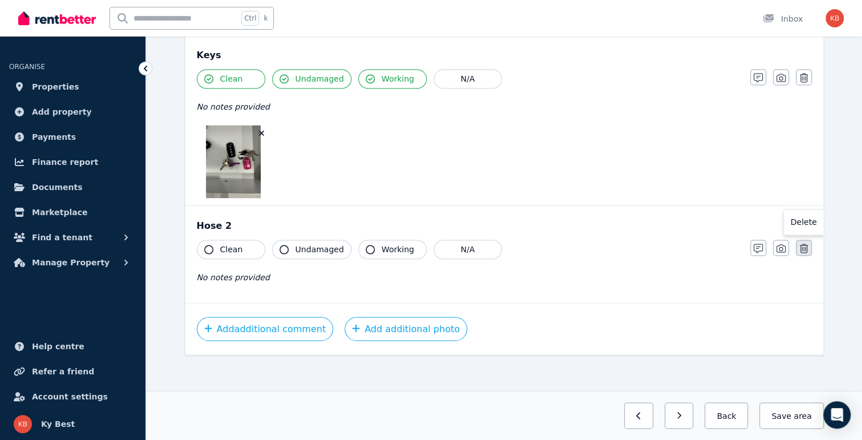
click at [804, 245] on icon "button" at bounding box center [804, 248] width 8 height 9
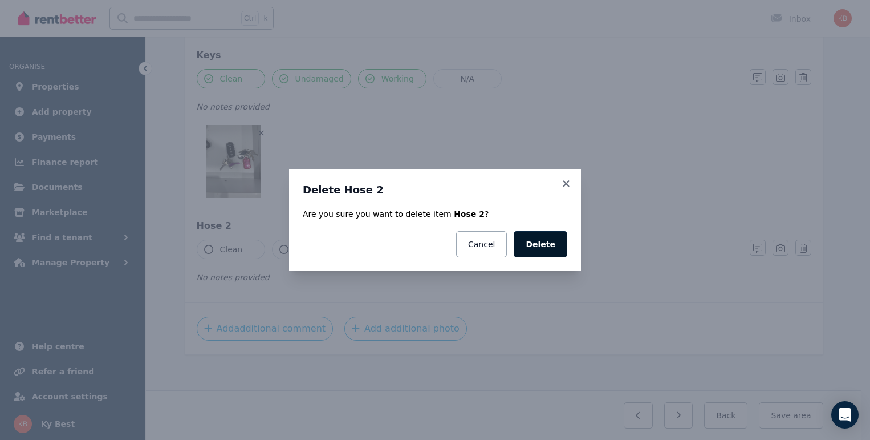
click at [542, 246] on button "Delete" at bounding box center [541, 244] width 54 height 26
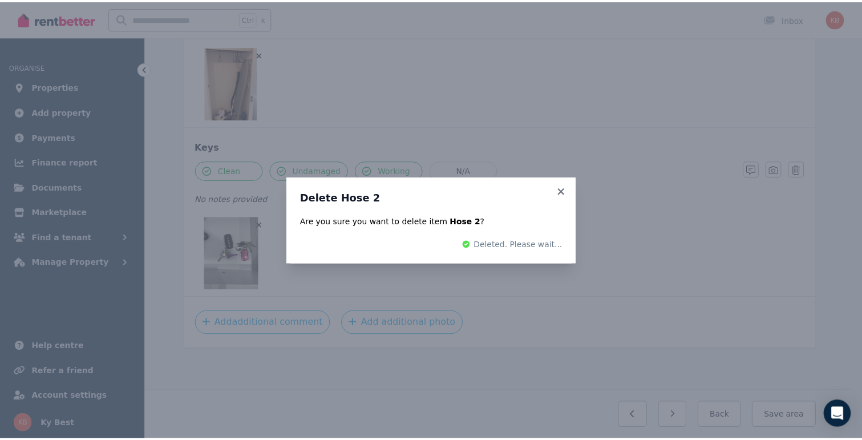
scroll to position [908, 0]
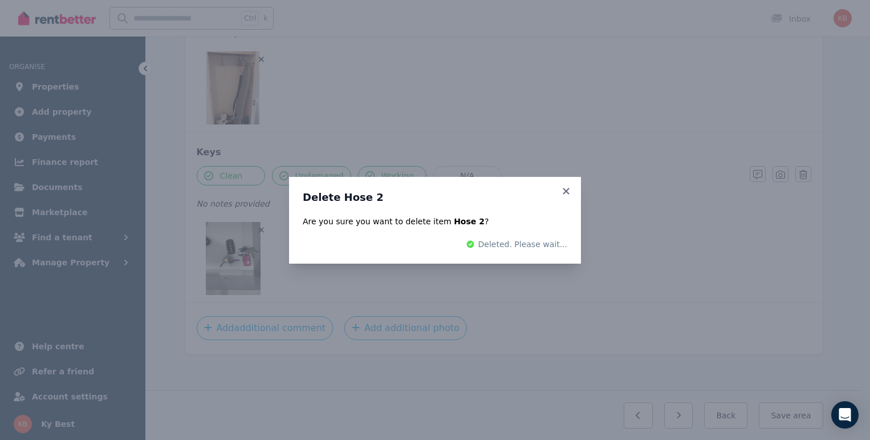
click at [790, 418] on div "Delete Hose 2 Are you sure you want to delete item Hose 2 ? Deleted. Please wai…" at bounding box center [435, 220] width 870 height 440
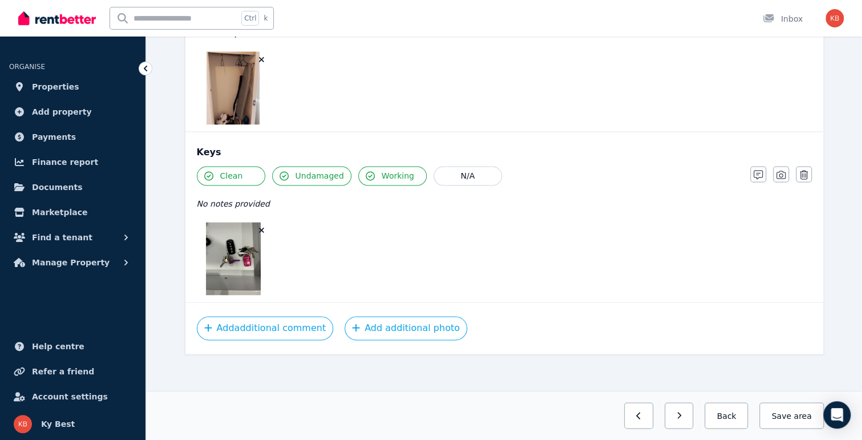
click at [790, 418] on button "Save area" at bounding box center [791, 415] width 64 height 26
click at [741, 418] on button "Back" at bounding box center [721, 415] width 53 height 26
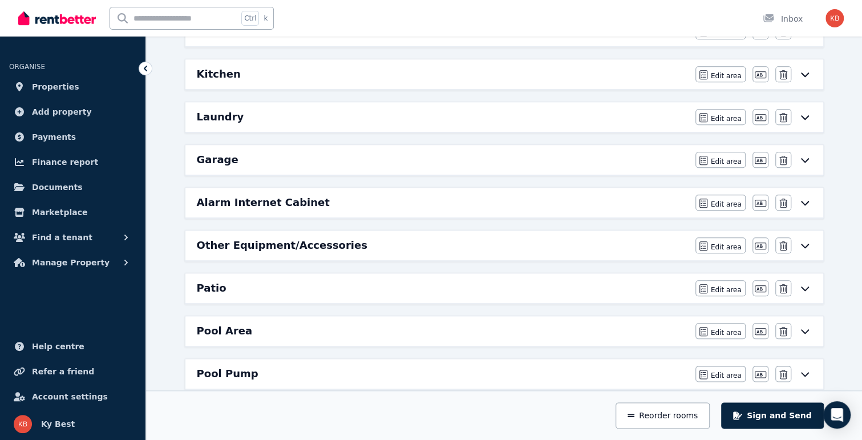
scroll to position [565, 0]
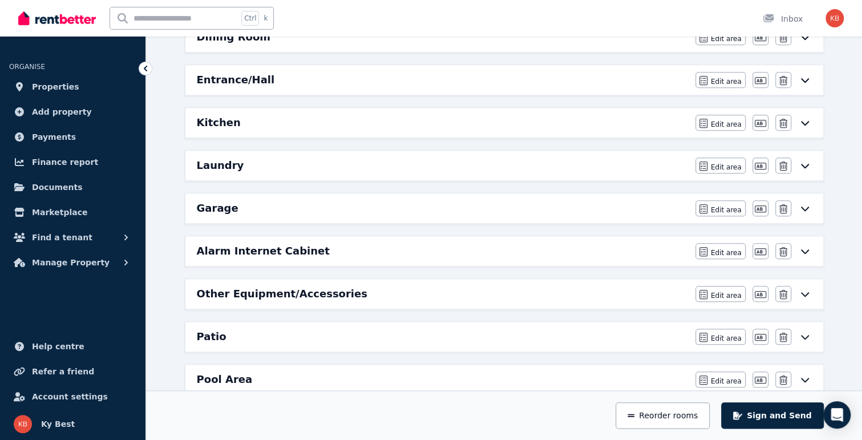
click at [227, 164] on h6 "Laundry" at bounding box center [220, 165] width 47 height 16
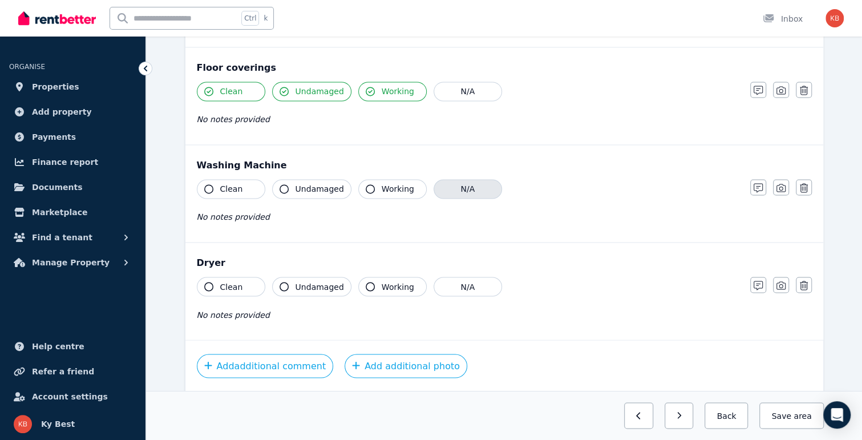
scroll to position [1040, 0]
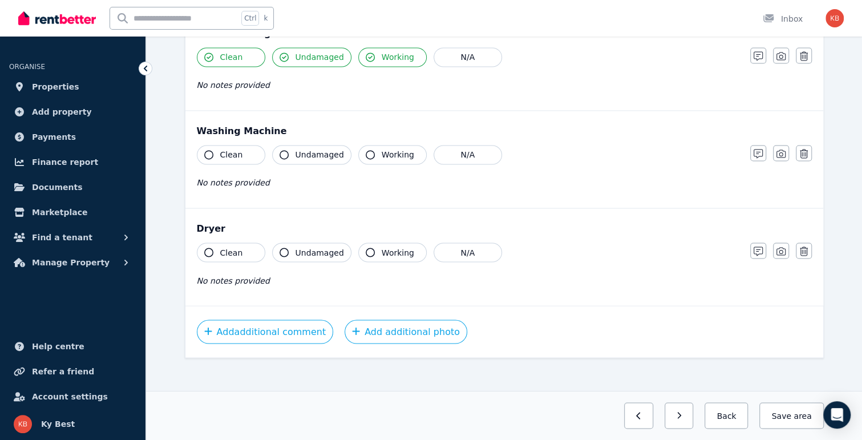
drag, startPoint x: 224, startPoint y: 152, endPoint x: 244, endPoint y: 153, distance: 20.0
click at [224, 152] on span "Clean" at bounding box center [231, 154] width 23 height 11
drag, startPoint x: 306, startPoint y: 153, endPoint x: 312, endPoint y: 153, distance: 6.3
click at [310, 153] on span "Undamaged" at bounding box center [319, 154] width 48 height 11
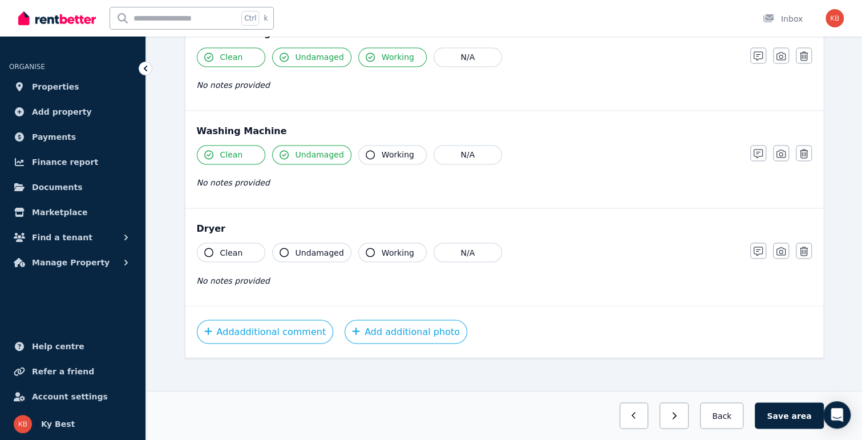
click at [382, 153] on span "Working" at bounding box center [398, 154] width 33 height 11
drag, startPoint x: 238, startPoint y: 241, endPoint x: 287, endPoint y: 242, distance: 49.1
click at [238, 246] on span "Clean" at bounding box center [231, 251] width 23 height 11
drag, startPoint x: 307, startPoint y: 242, endPoint x: 368, endPoint y: 245, distance: 61.7
click at [310, 246] on span "Undamaged" at bounding box center [319, 251] width 48 height 11
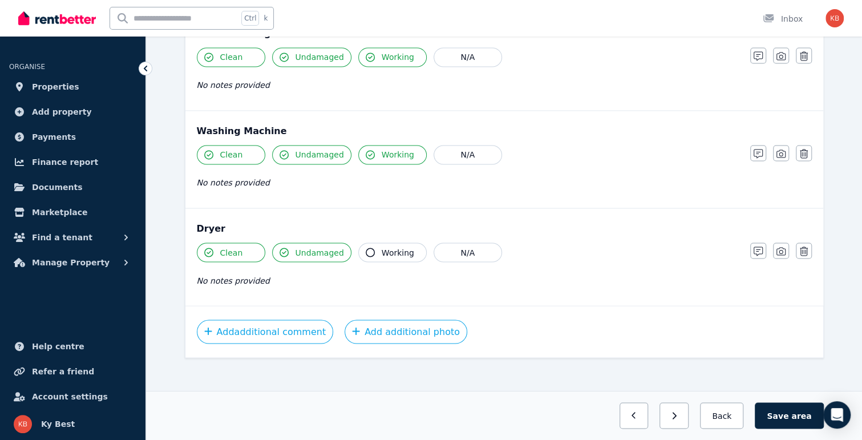
drag, startPoint x: 381, startPoint y: 244, endPoint x: 387, endPoint y: 244, distance: 5.7
click at [382, 246] on span "Working" at bounding box center [398, 251] width 33 height 11
click at [793, 414] on button "Save area" at bounding box center [789, 415] width 68 height 26
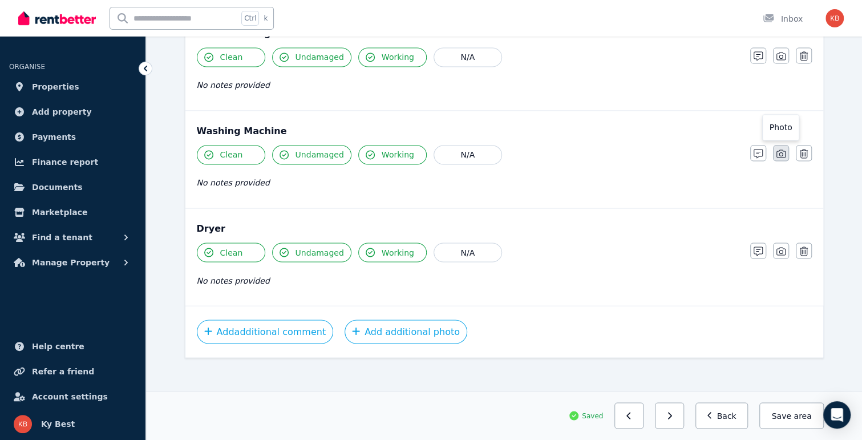
click at [780, 149] on icon "button" at bounding box center [780, 153] width 9 height 9
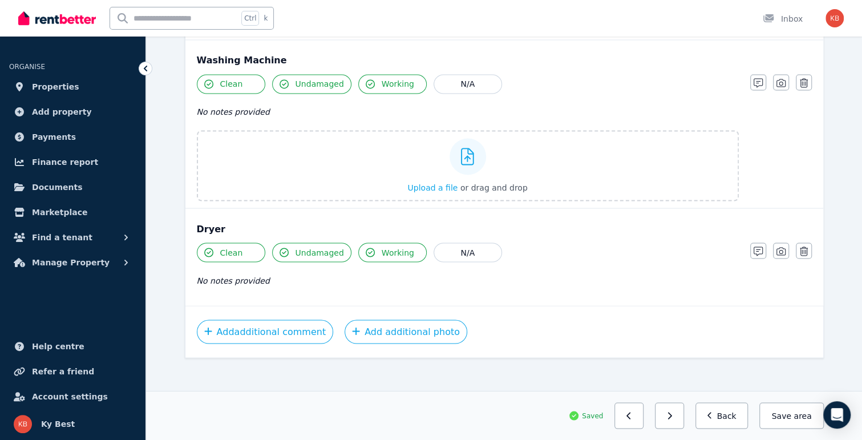
drag, startPoint x: 776, startPoint y: 241, endPoint x: 767, endPoint y: 246, distance: 10.2
click at [776, 246] on icon "button" at bounding box center [780, 250] width 9 height 9
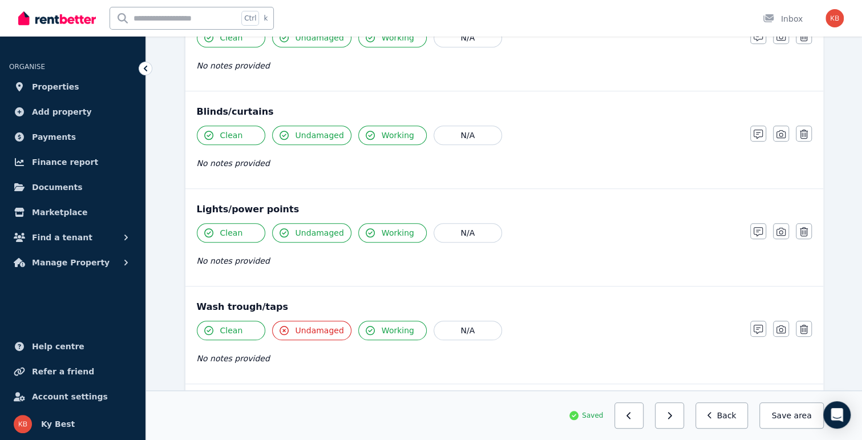
scroll to position [189, 0]
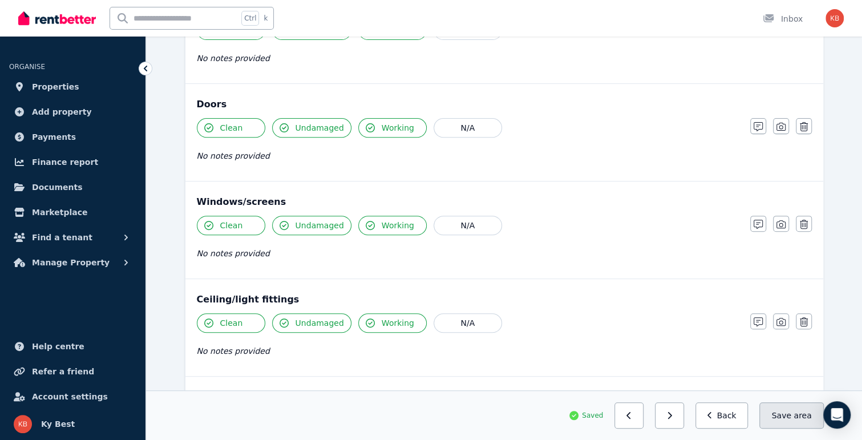
click at [793, 423] on button "Save area" at bounding box center [791, 415] width 64 height 26
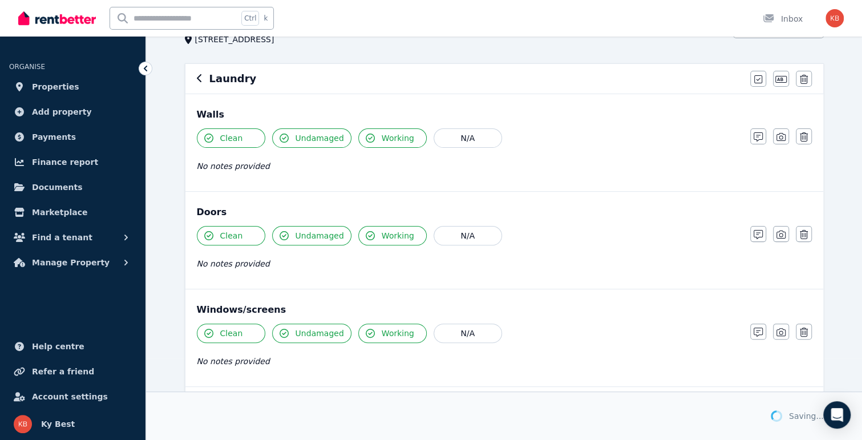
scroll to position [0, 0]
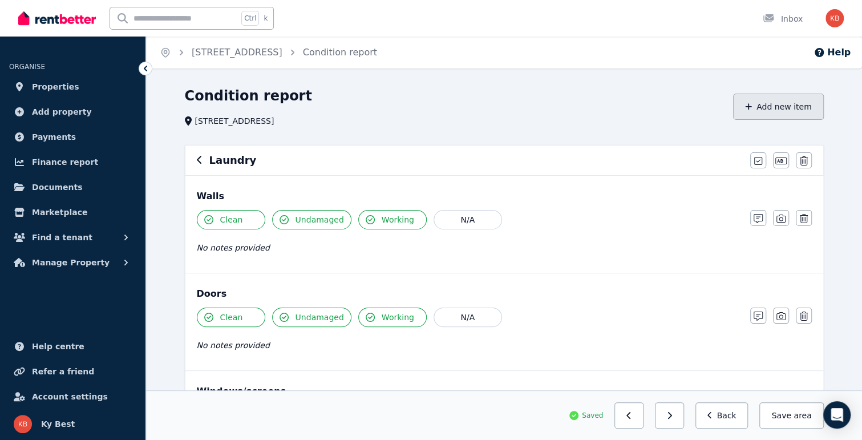
click at [773, 106] on button "Add new item" at bounding box center [778, 107] width 91 height 26
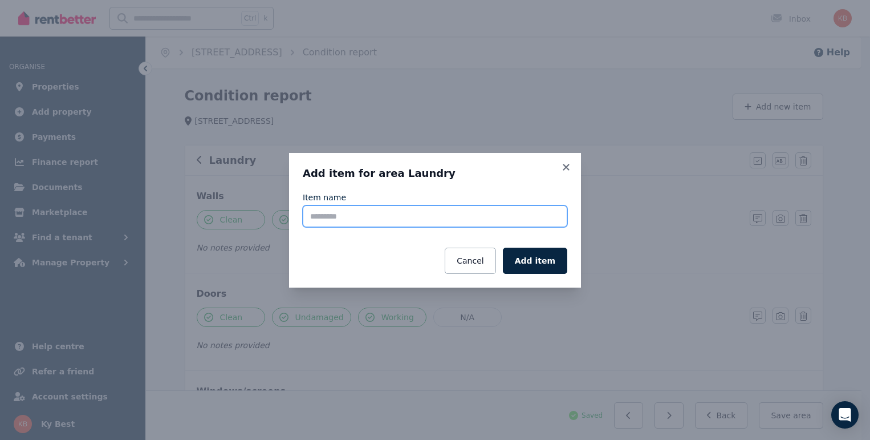
click at [333, 208] on input "Item name" at bounding box center [435, 216] width 265 height 22
type input "**********"
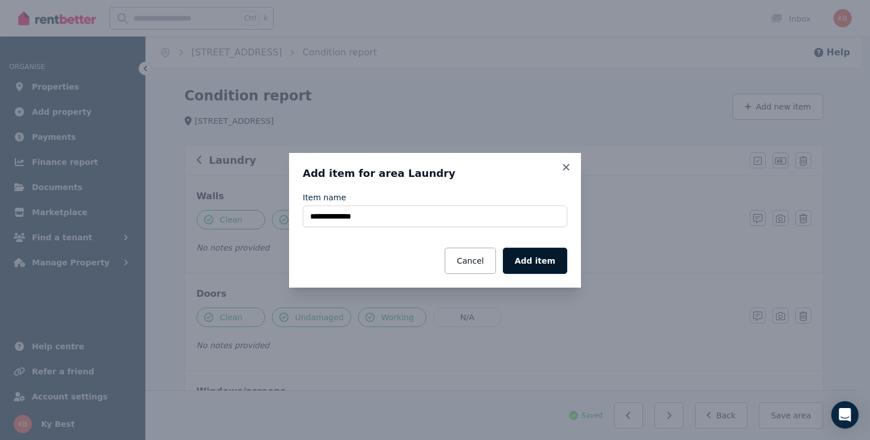
click at [541, 257] on button "Add item" at bounding box center [535, 261] width 64 height 26
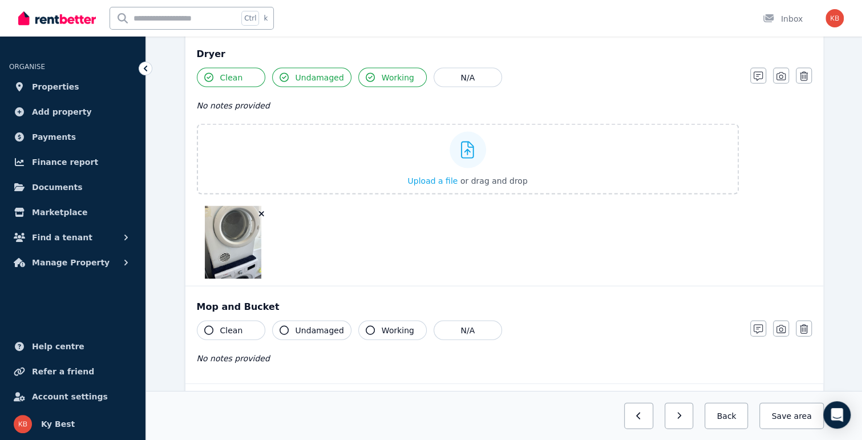
scroll to position [1363, 0]
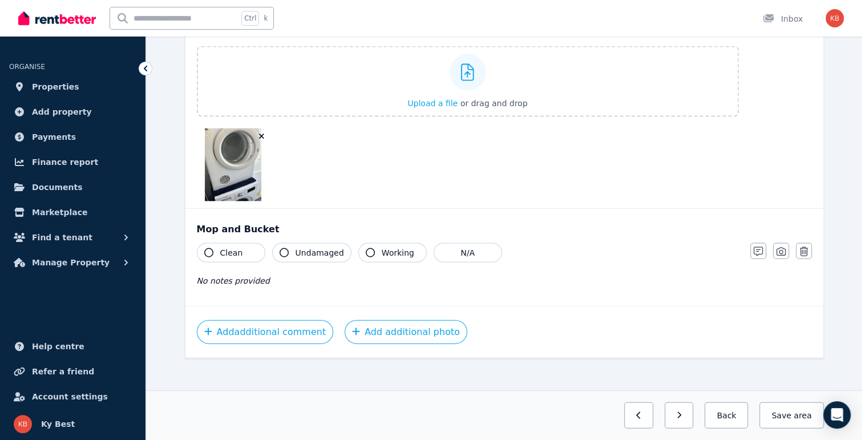
click at [240, 253] on button "Clean" at bounding box center [231, 252] width 68 height 19
click at [306, 249] on span "Undamaged" at bounding box center [319, 252] width 48 height 11
click at [373, 248] on button "Working" at bounding box center [392, 252] width 68 height 19
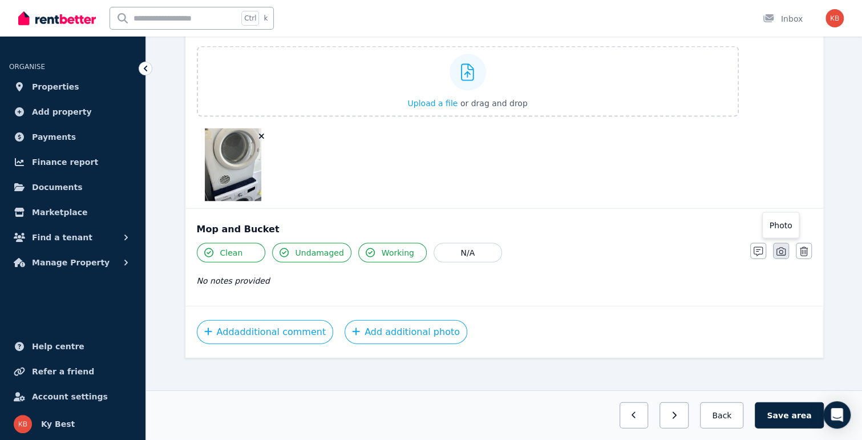
click at [784, 247] on icon "button" at bounding box center [780, 251] width 9 height 9
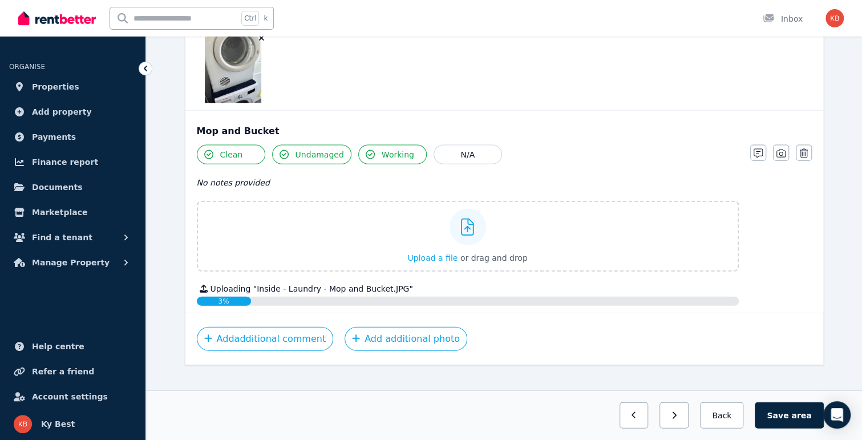
scroll to position [1468, 0]
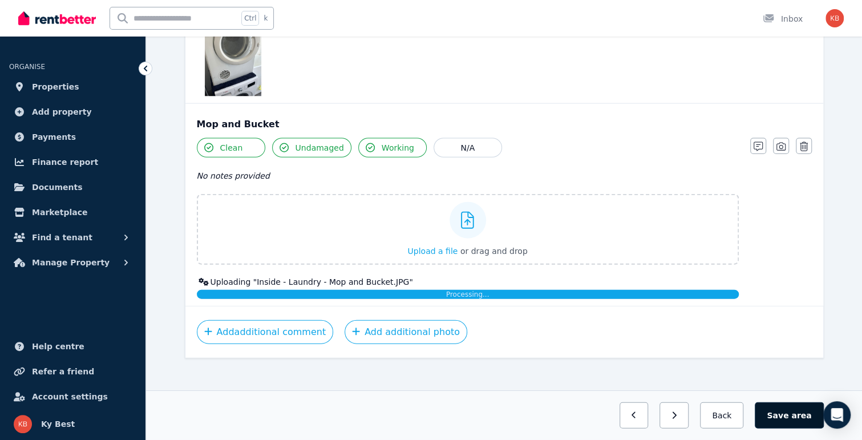
click at [801, 416] on span "area" at bounding box center [801, 415] width 20 height 11
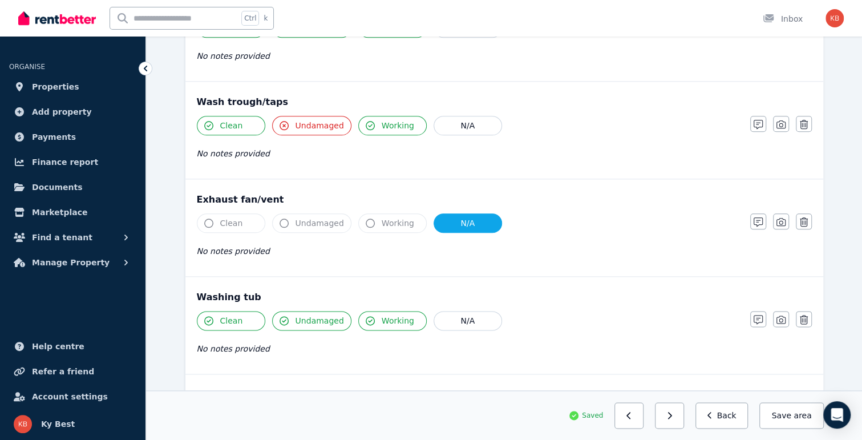
scroll to position [633, 0]
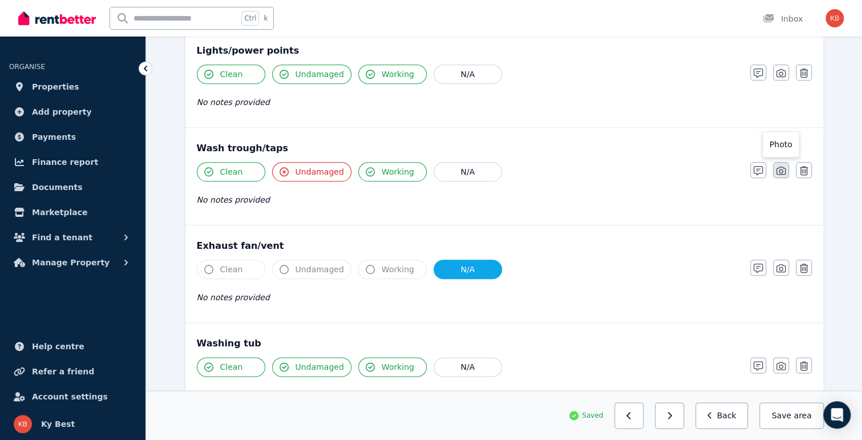
click at [783, 172] on button "button" at bounding box center [781, 170] width 16 height 16
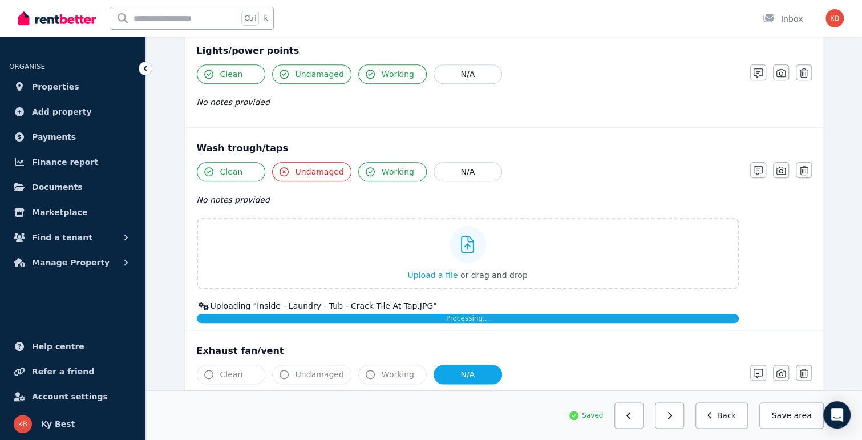
click at [238, 198] on span "No notes provided" at bounding box center [233, 199] width 73 height 9
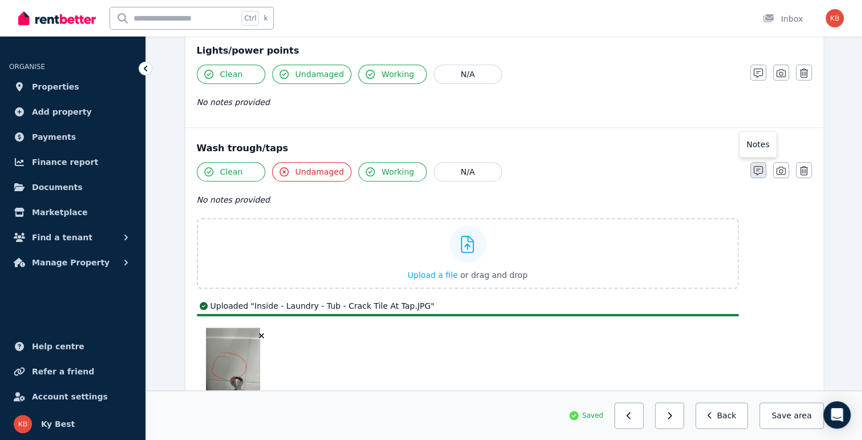
click at [760, 169] on icon "button" at bounding box center [757, 170] width 9 height 9
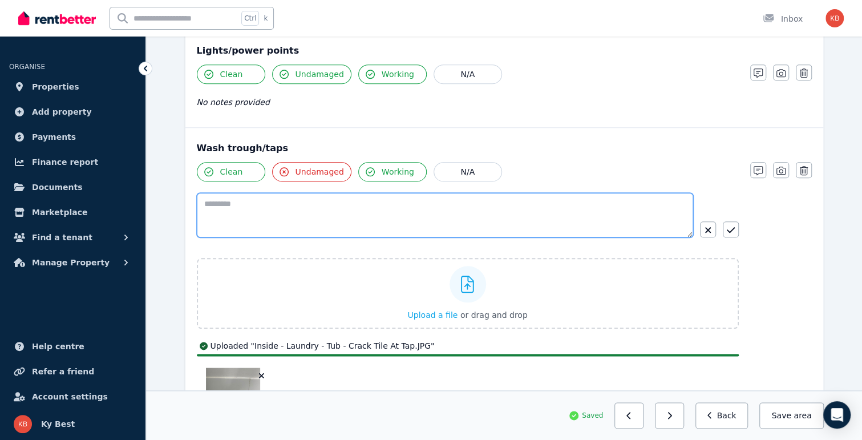
click at [399, 217] on textarea at bounding box center [445, 215] width 496 height 44
type textarea "*"
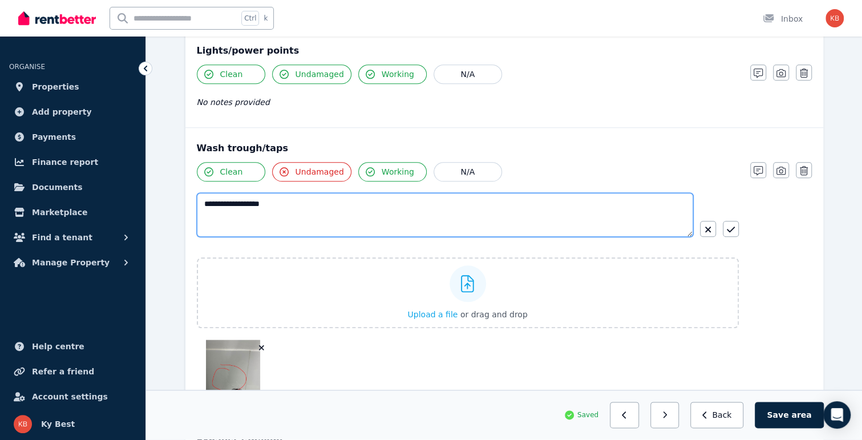
drag, startPoint x: 246, startPoint y: 197, endPoint x: 292, endPoint y: 197, distance: 45.6
click at [292, 197] on textarea "**********" at bounding box center [445, 215] width 497 height 44
type textarea "**********"
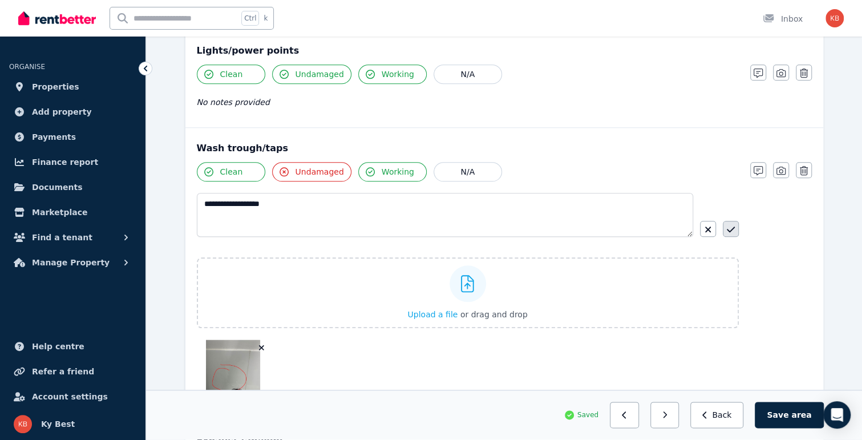
click at [732, 226] on icon "button" at bounding box center [731, 229] width 8 height 9
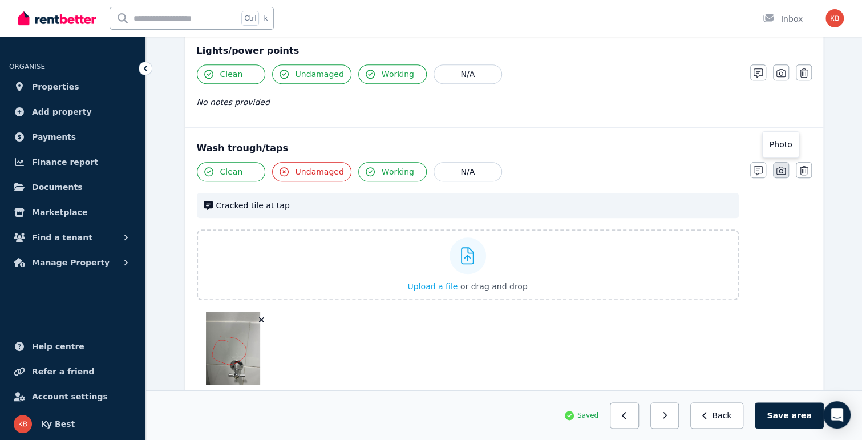
click at [778, 166] on icon "button" at bounding box center [780, 170] width 9 height 9
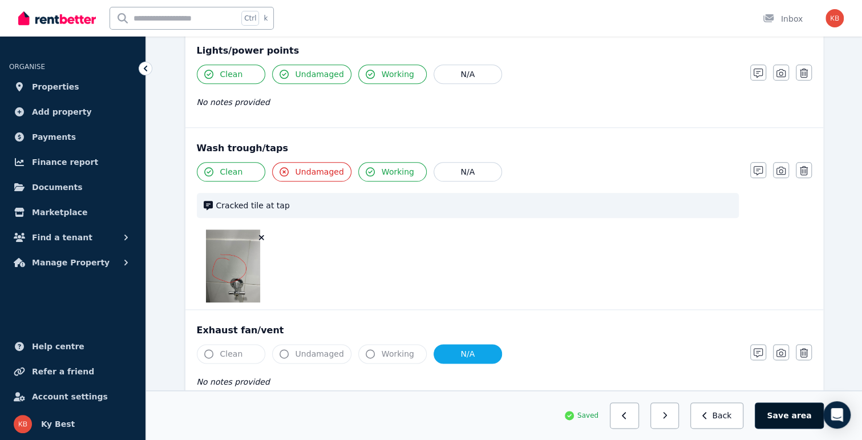
click at [788, 411] on button "Save area" at bounding box center [789, 415] width 68 height 26
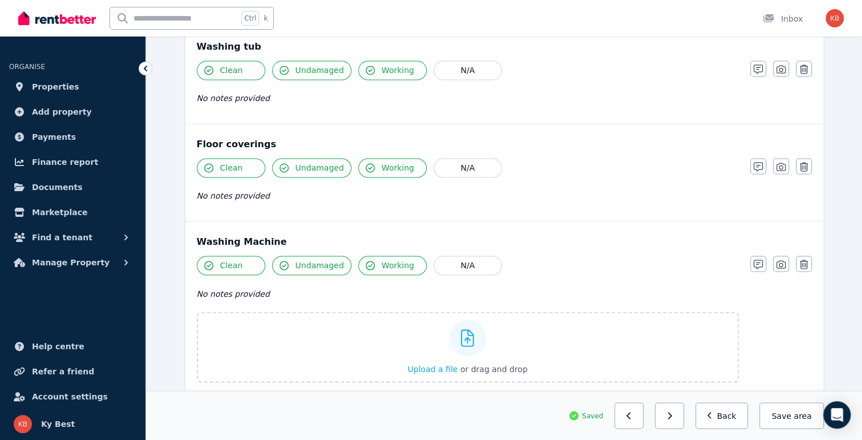
scroll to position [918, 0]
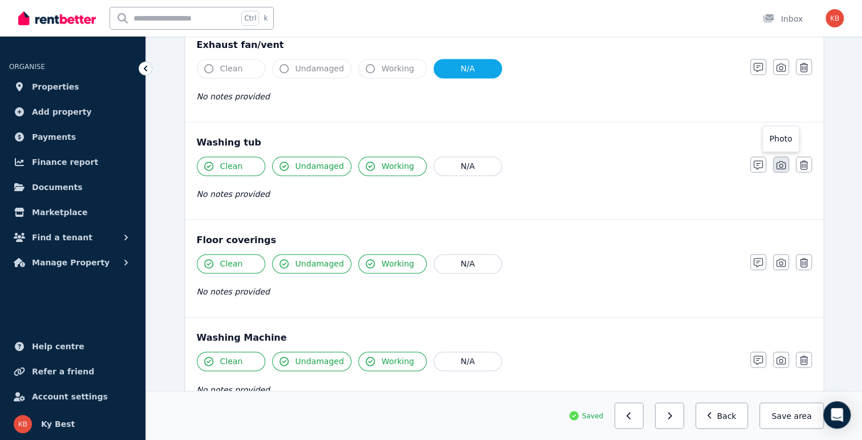
click at [775, 160] on button "button" at bounding box center [781, 164] width 16 height 16
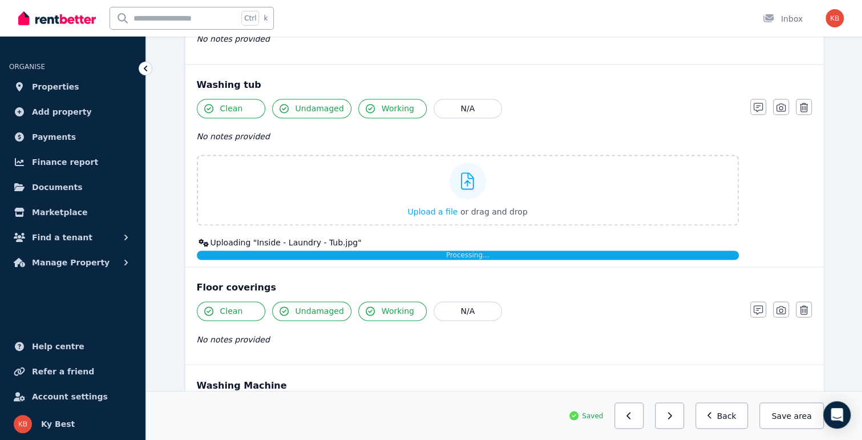
scroll to position [1032, 0]
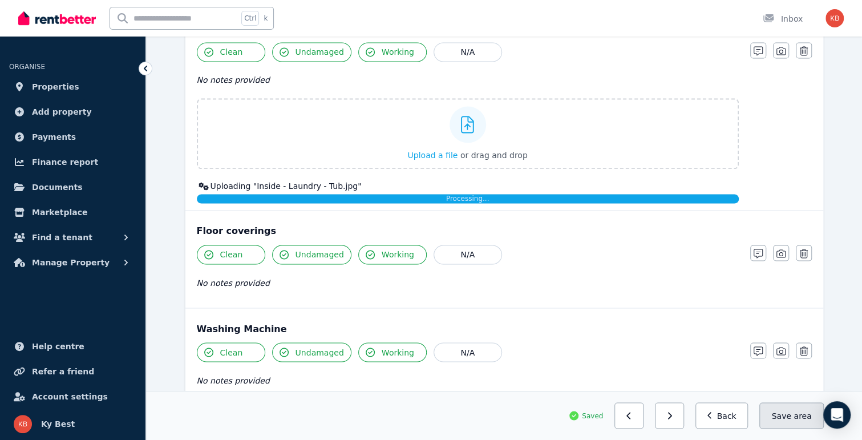
click at [794, 415] on button "Save area" at bounding box center [791, 415] width 64 height 26
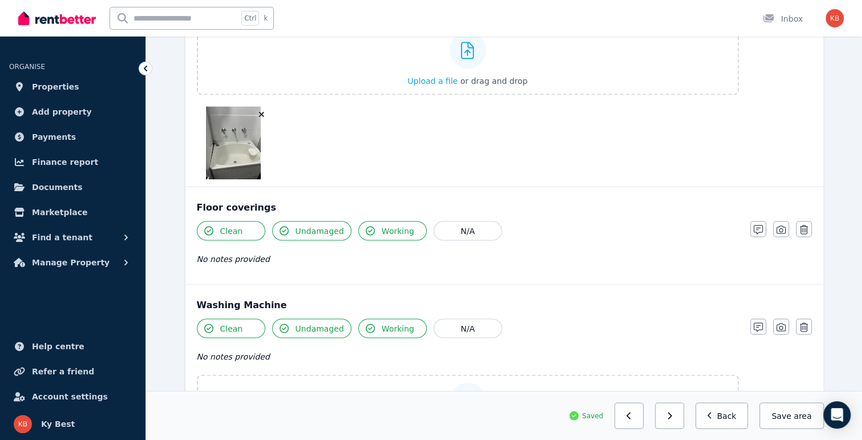
scroll to position [1089, 0]
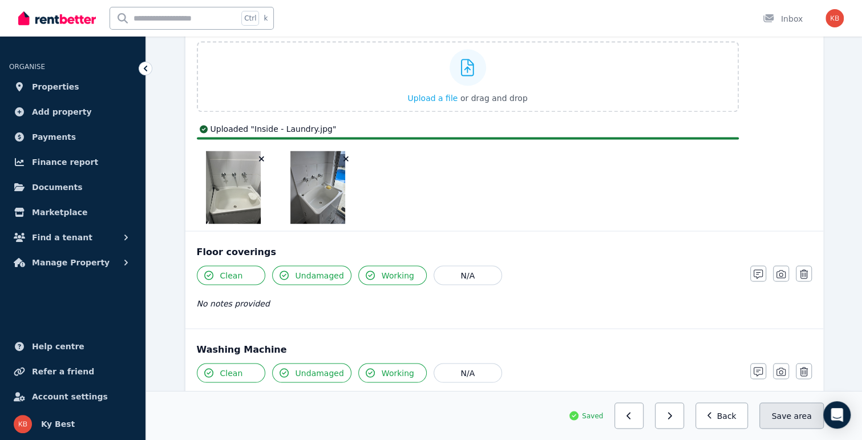
click at [797, 424] on button "Save area" at bounding box center [791, 415] width 64 height 26
click at [743, 417] on button "Back" at bounding box center [721, 415] width 53 height 26
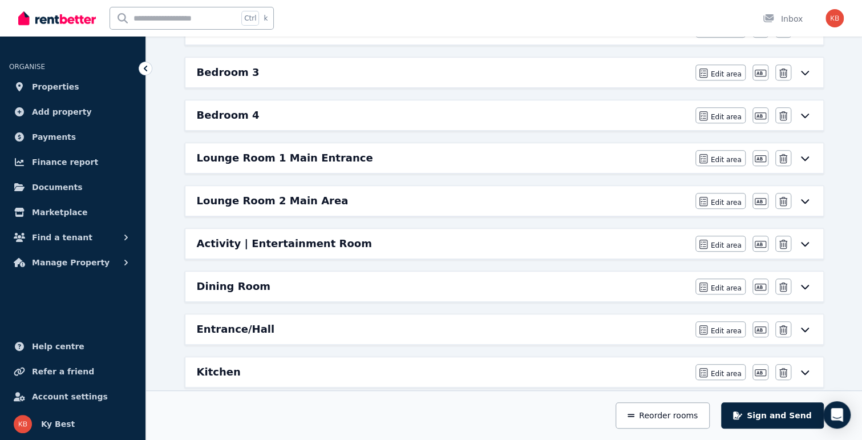
scroll to position [245, 0]
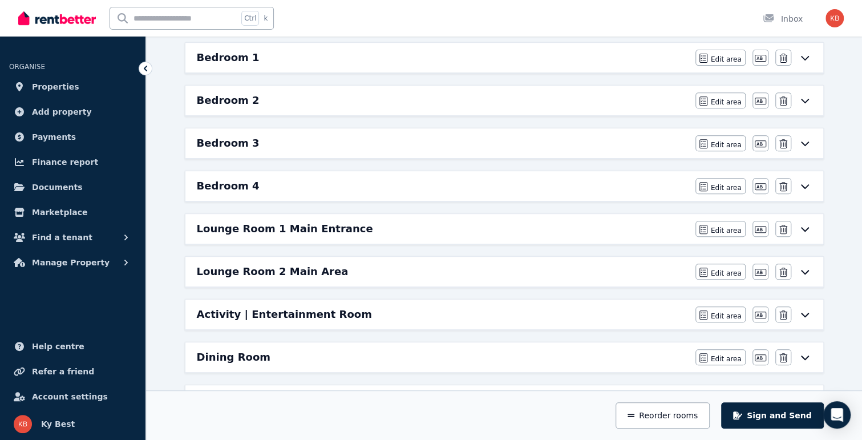
click at [809, 269] on icon at bounding box center [805, 271] width 14 height 9
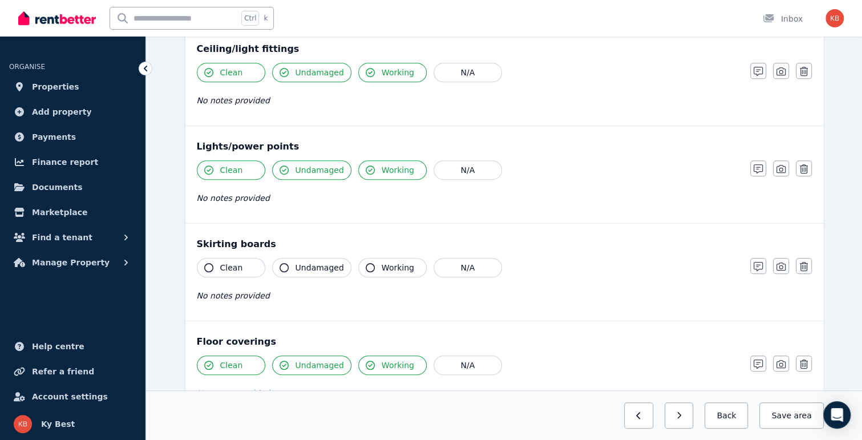
scroll to position [567, 0]
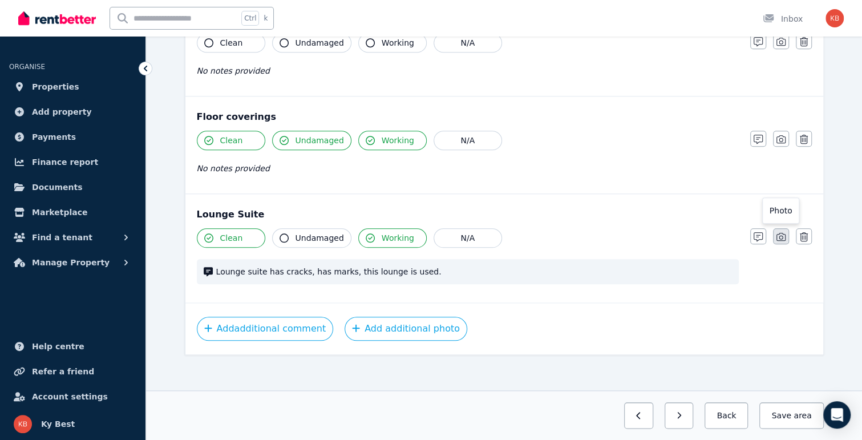
click at [777, 233] on icon "button" at bounding box center [780, 236] width 9 height 9
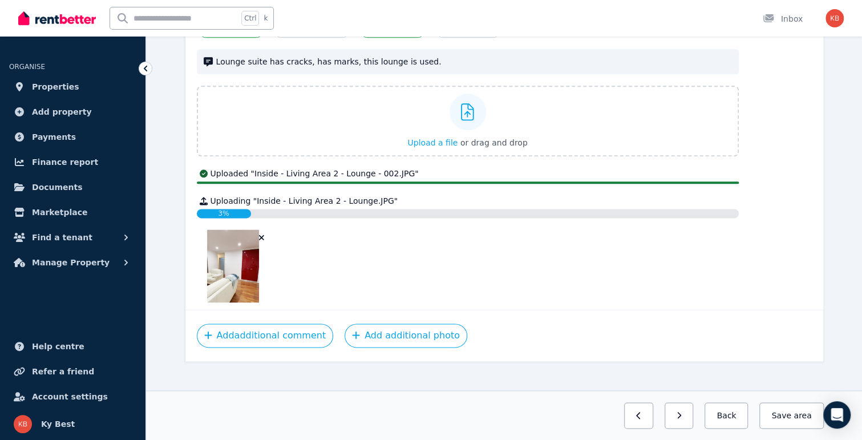
scroll to position [784, 0]
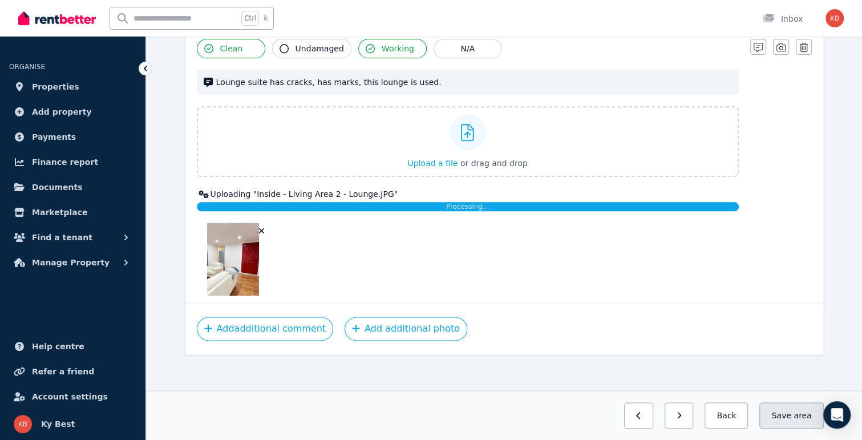
click at [791, 417] on button "Save area" at bounding box center [791, 415] width 64 height 26
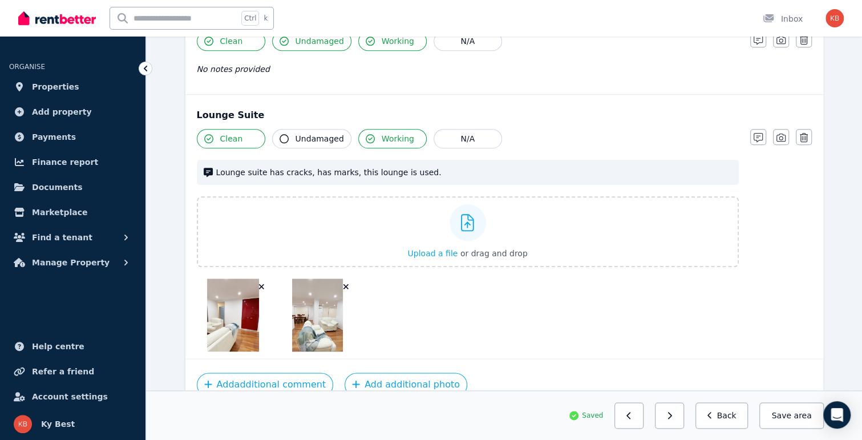
scroll to position [551, 0]
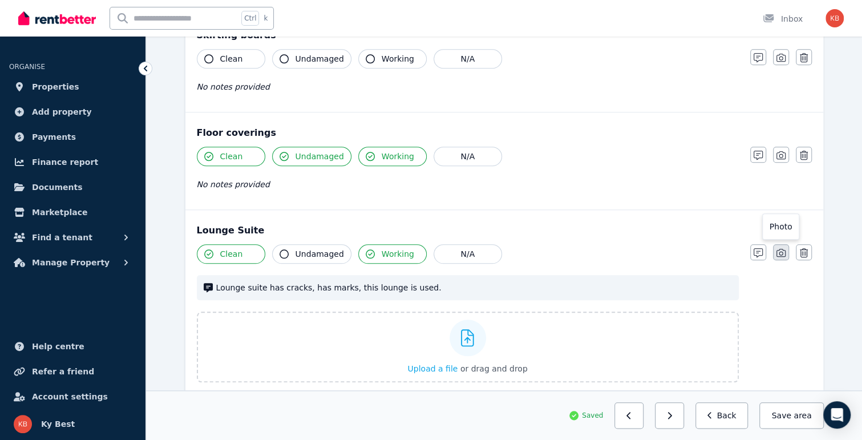
click at [781, 252] on icon "button" at bounding box center [780, 252] width 9 height 9
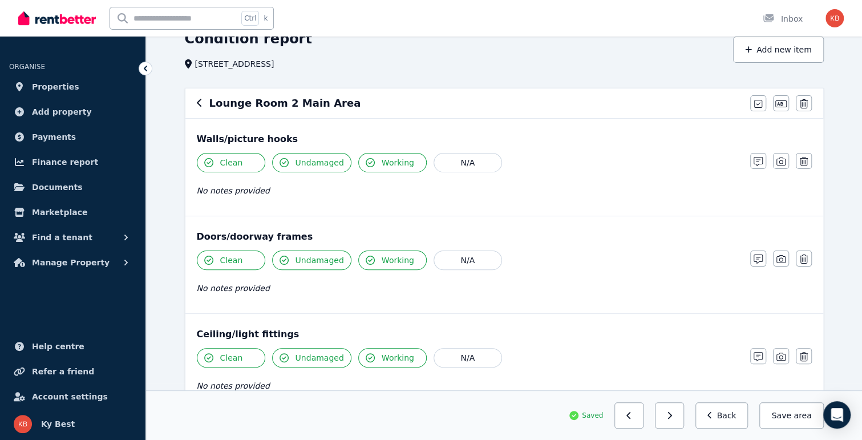
scroll to position [0, 0]
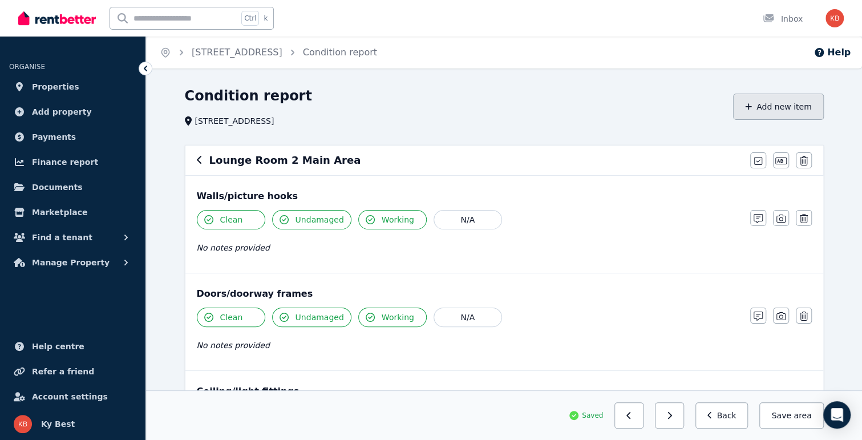
click at [771, 109] on button "Add new item" at bounding box center [778, 107] width 91 height 26
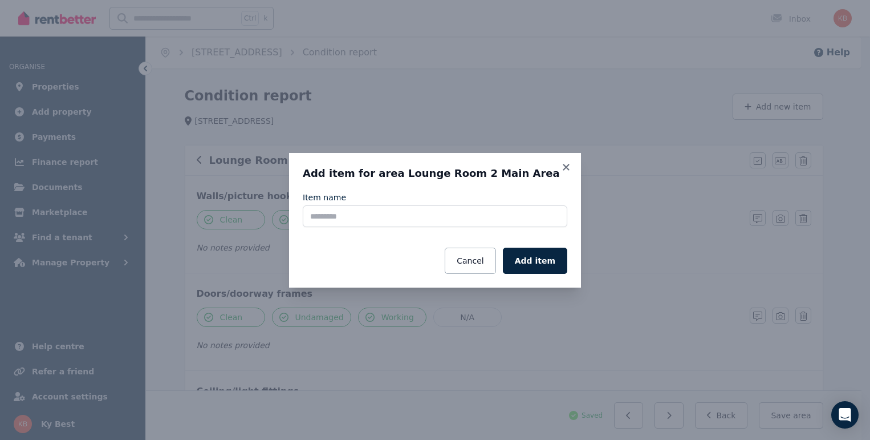
click at [384, 230] on div "Item name Cancel Add item" at bounding box center [435, 233] width 265 height 82
click at [390, 217] on input "Item name" at bounding box center [435, 216] width 265 height 22
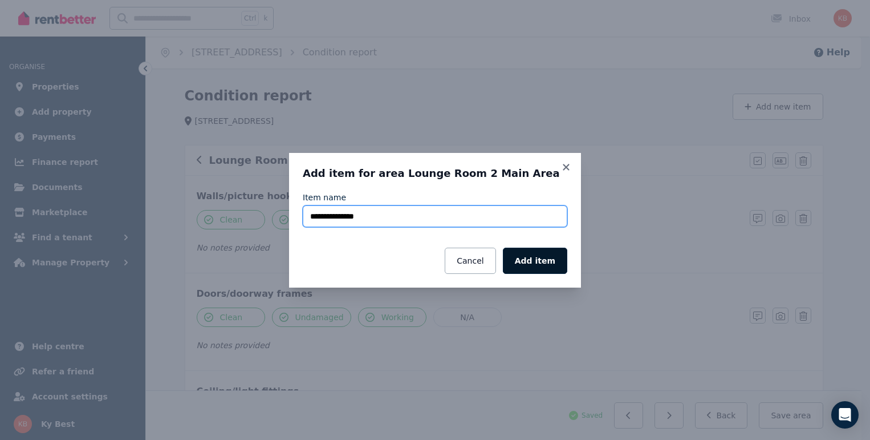
type input "**********"
click at [565, 265] on button "Add item" at bounding box center [535, 261] width 64 height 26
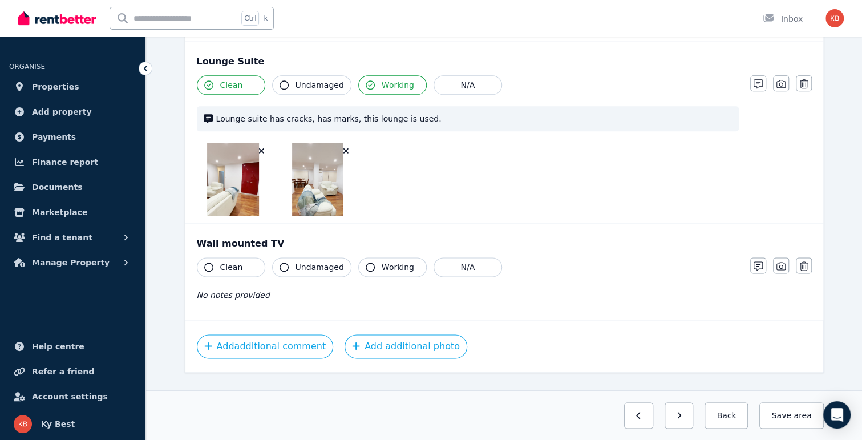
scroll to position [737, 0]
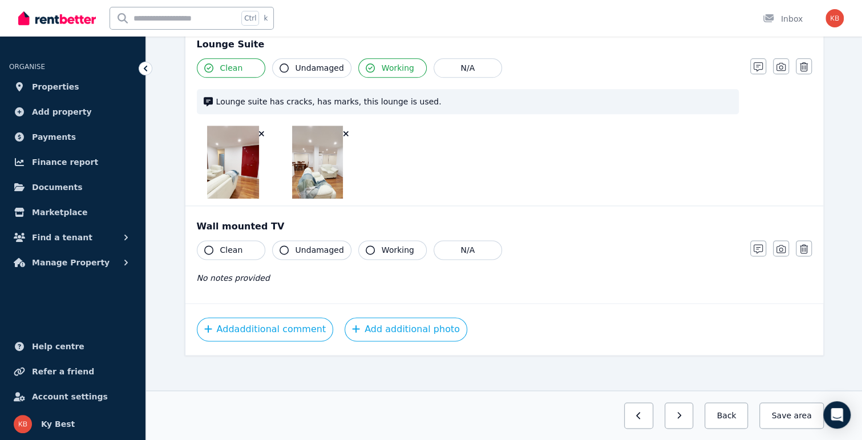
click at [238, 247] on span "Clean" at bounding box center [231, 249] width 23 height 11
click at [302, 245] on span "Undamaged" at bounding box center [319, 249] width 48 height 11
click at [358, 242] on button "Working" at bounding box center [392, 249] width 68 height 19
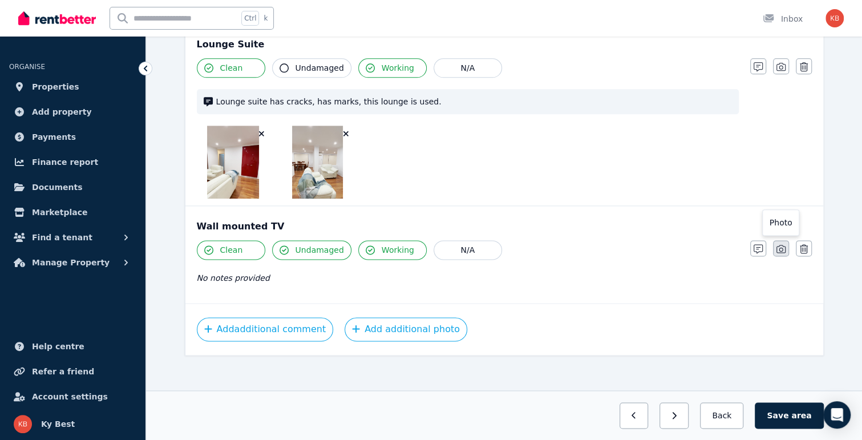
click at [774, 244] on button "button" at bounding box center [781, 248] width 16 height 16
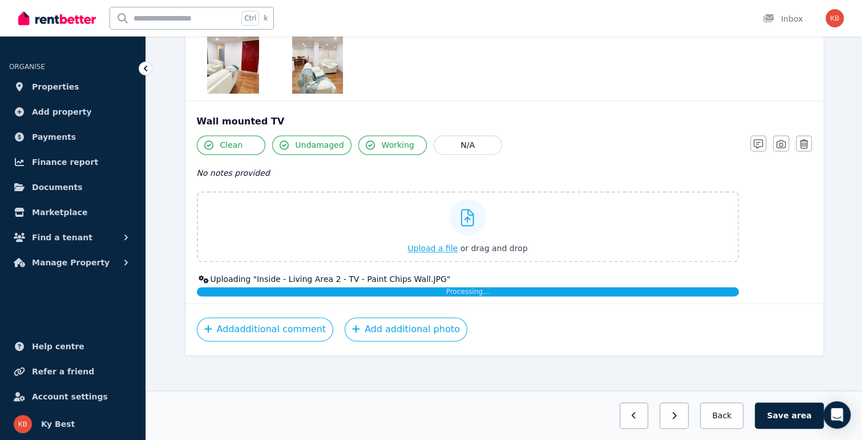
scroll to position [919, 0]
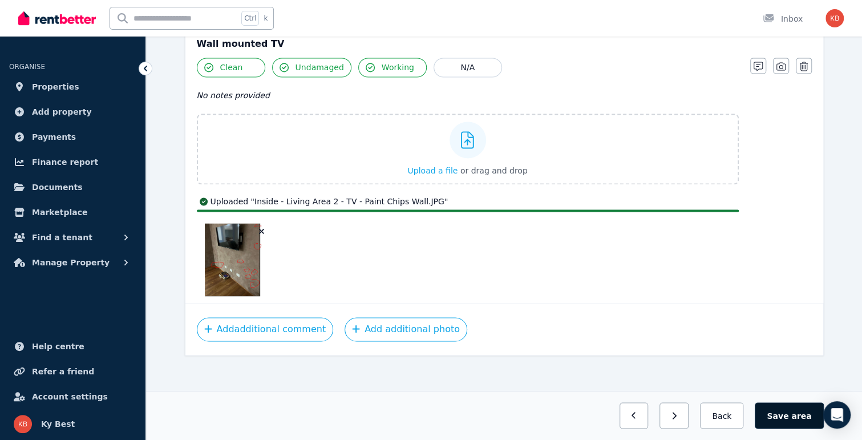
click at [788, 414] on button "Save area" at bounding box center [789, 415] width 68 height 26
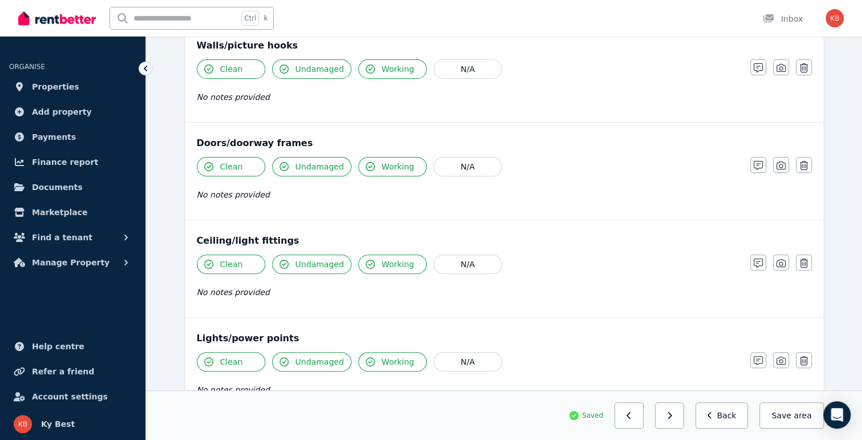
scroll to position [37, 0]
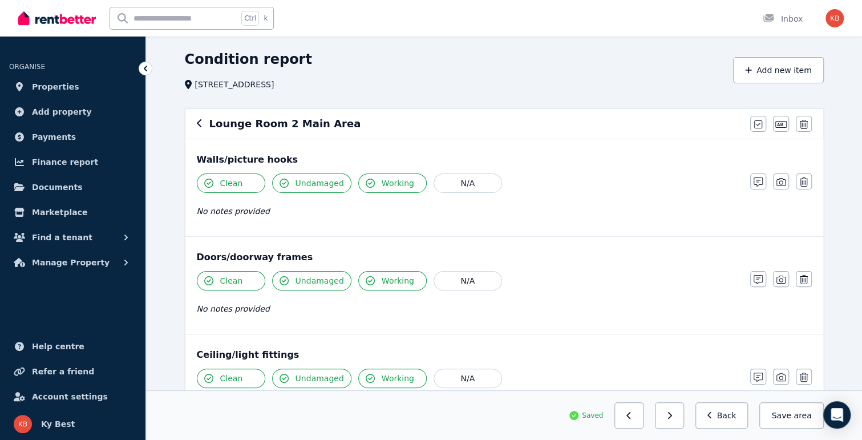
click at [309, 183] on span "Undamaged" at bounding box center [319, 182] width 48 height 11
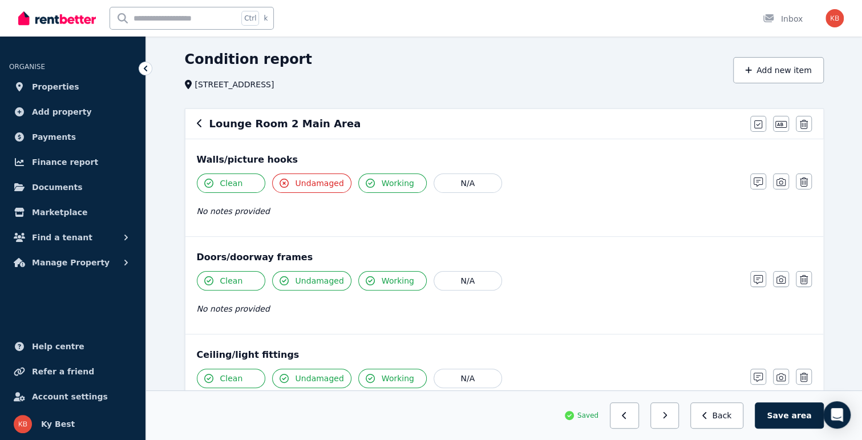
click at [382, 183] on span "Working" at bounding box center [398, 182] width 33 height 11
click at [378, 189] on button "Working" at bounding box center [392, 182] width 68 height 19
click at [783, 180] on icon "button" at bounding box center [780, 181] width 9 height 9
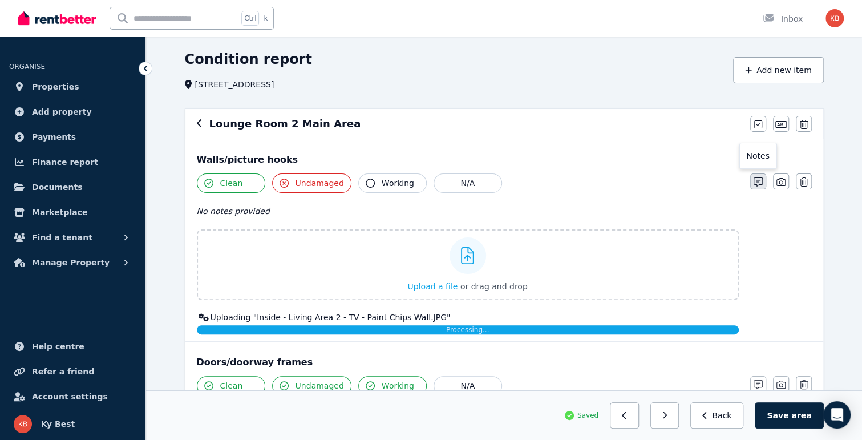
click at [759, 181] on icon "button" at bounding box center [757, 181] width 9 height 9
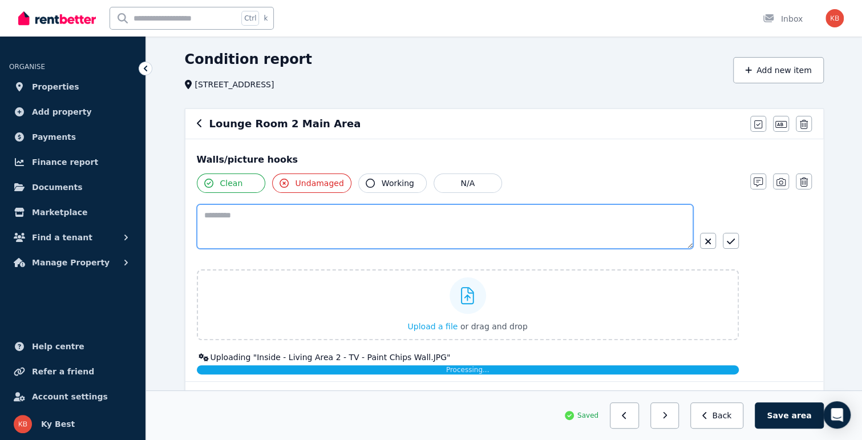
click at [336, 237] on textarea at bounding box center [445, 226] width 496 height 44
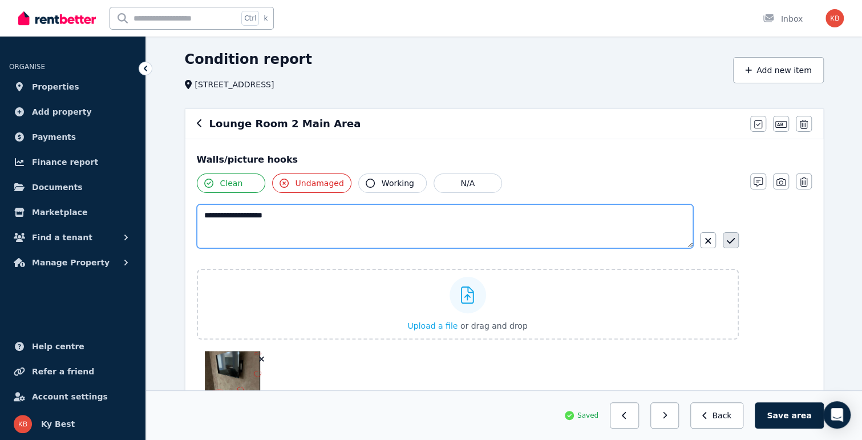
type textarea "**********"
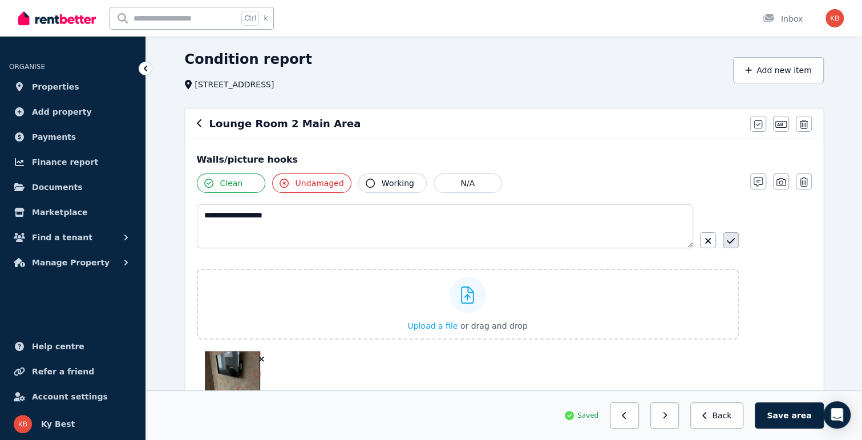
click at [728, 240] on icon "button" at bounding box center [731, 240] width 8 height 9
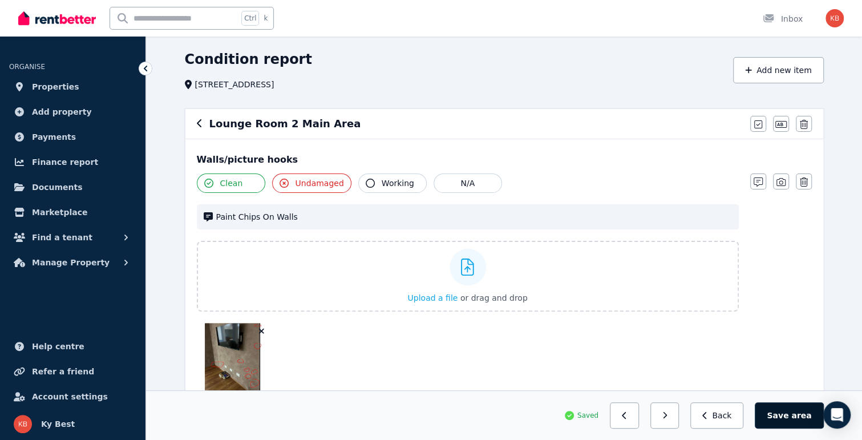
click at [793, 416] on button "Save area" at bounding box center [789, 415] width 68 height 26
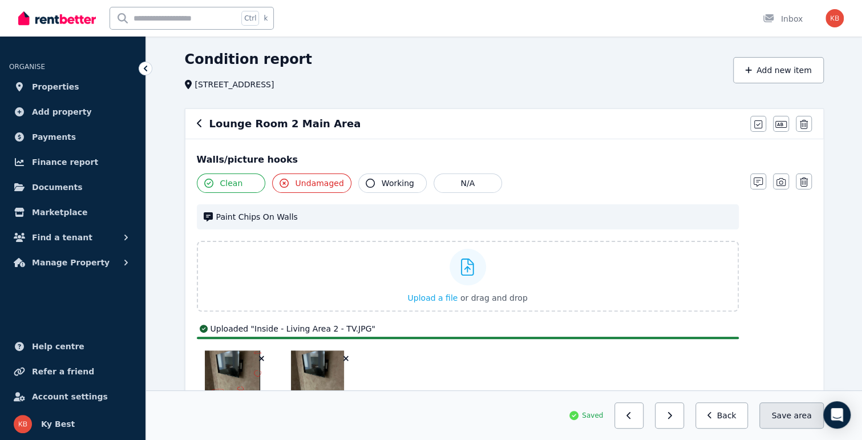
click at [801, 418] on span "area" at bounding box center [802, 415] width 18 height 11
click at [736, 415] on button "Back" at bounding box center [721, 415] width 53 height 26
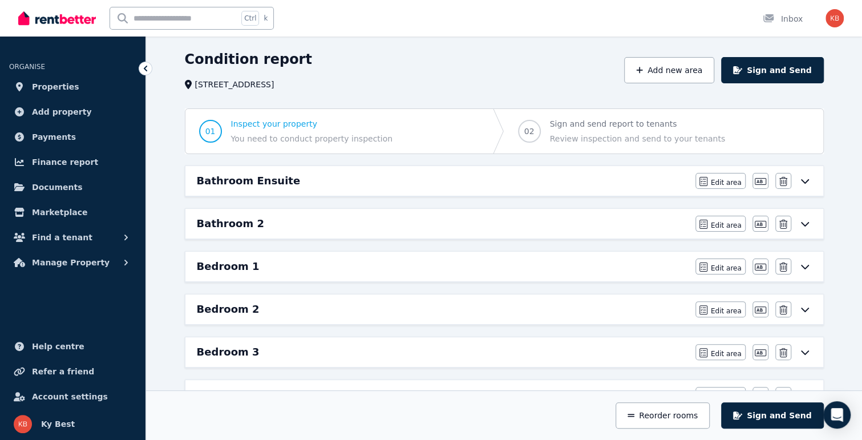
click at [802, 262] on icon at bounding box center [805, 266] width 14 height 9
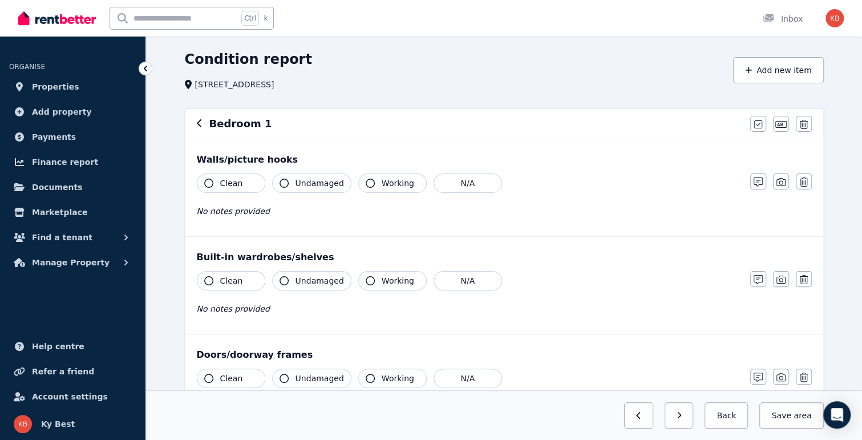
scroll to position [0, 0]
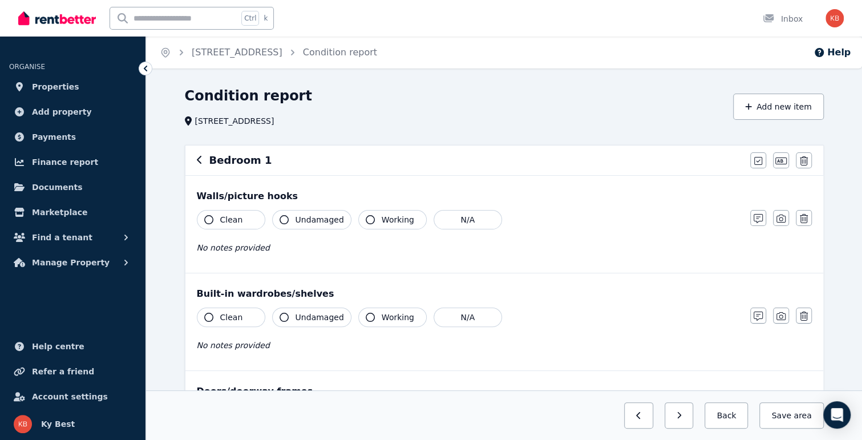
drag, startPoint x: 210, startPoint y: 215, endPoint x: 240, endPoint y: 220, distance: 30.7
click at [210, 215] on icon "button" at bounding box center [208, 219] width 9 height 9
drag, startPoint x: 309, startPoint y: 223, endPoint x: 370, endPoint y: 223, distance: 60.5
click at [313, 223] on span "Undamaged" at bounding box center [319, 219] width 48 height 11
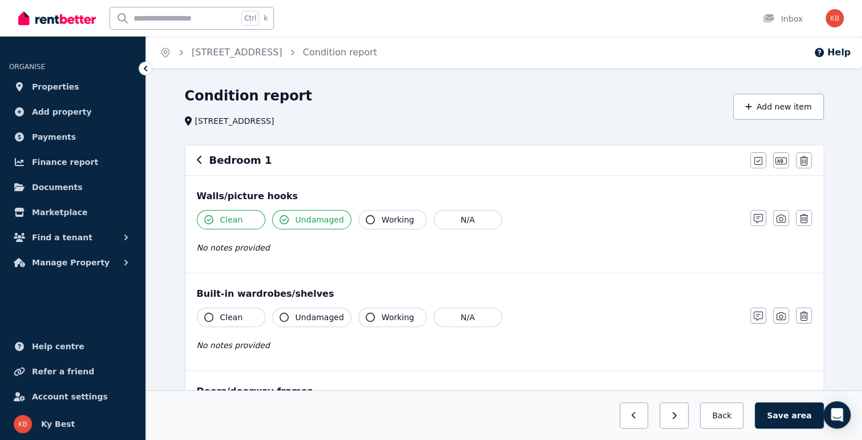
click at [382, 221] on span "Working" at bounding box center [398, 219] width 33 height 11
click at [372, 222] on button "Working" at bounding box center [392, 219] width 68 height 19
click at [382, 219] on span "Working" at bounding box center [398, 219] width 33 height 11
click at [240, 312] on button "Clean" at bounding box center [231, 316] width 68 height 19
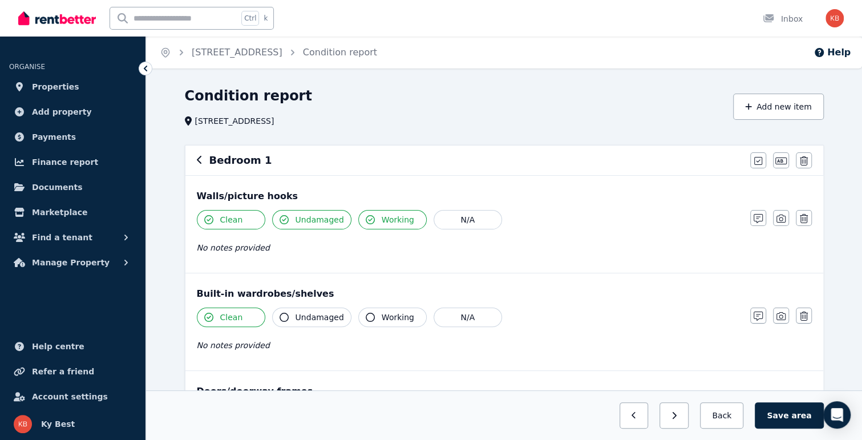
click at [314, 320] on span "Undamaged" at bounding box center [319, 316] width 48 height 11
click at [399, 319] on span "Working" at bounding box center [398, 316] width 33 height 11
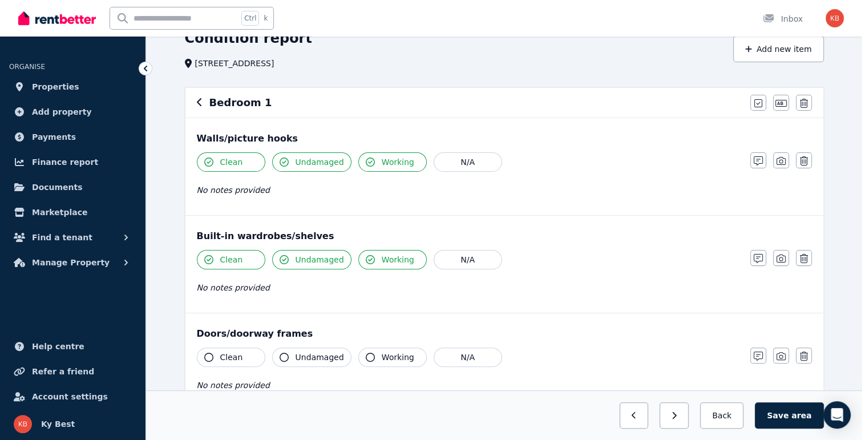
scroll to position [114, 0]
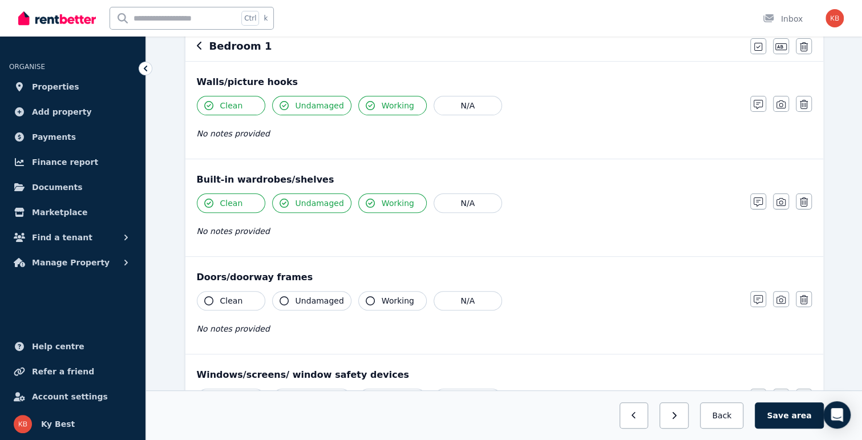
click at [233, 295] on span "Clean" at bounding box center [231, 300] width 23 height 11
click at [282, 302] on icon "button" at bounding box center [283, 300] width 9 height 9
click at [382, 301] on span "Working" at bounding box center [398, 300] width 33 height 11
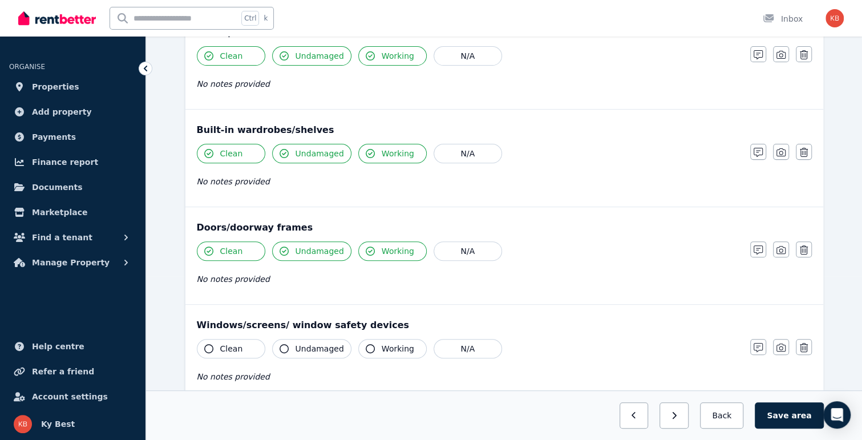
scroll to position [228, 0]
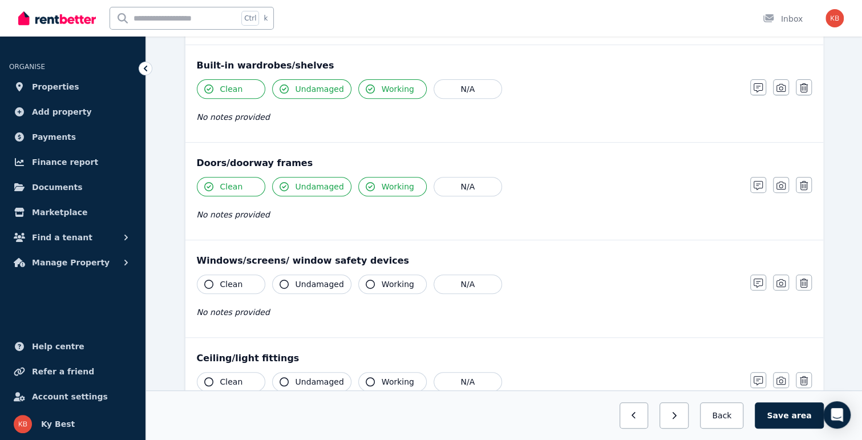
click at [222, 283] on span "Clean" at bounding box center [231, 283] width 23 height 11
drag, startPoint x: 327, startPoint y: 284, endPoint x: 373, endPoint y: 280, distance: 45.8
click at [330, 283] on span "Undamaged" at bounding box center [319, 283] width 48 height 11
click at [382, 280] on span "Working" at bounding box center [398, 283] width 33 height 11
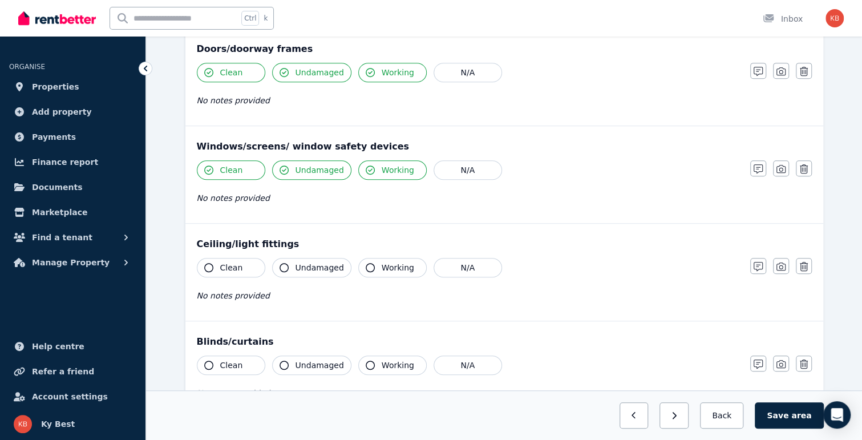
click at [241, 266] on button "Clean" at bounding box center [231, 267] width 68 height 19
drag, startPoint x: 293, startPoint y: 266, endPoint x: 361, endPoint y: 273, distance: 68.2
click at [297, 266] on button "Undamaged" at bounding box center [311, 267] width 79 height 19
click at [375, 271] on button "Working" at bounding box center [392, 267] width 68 height 19
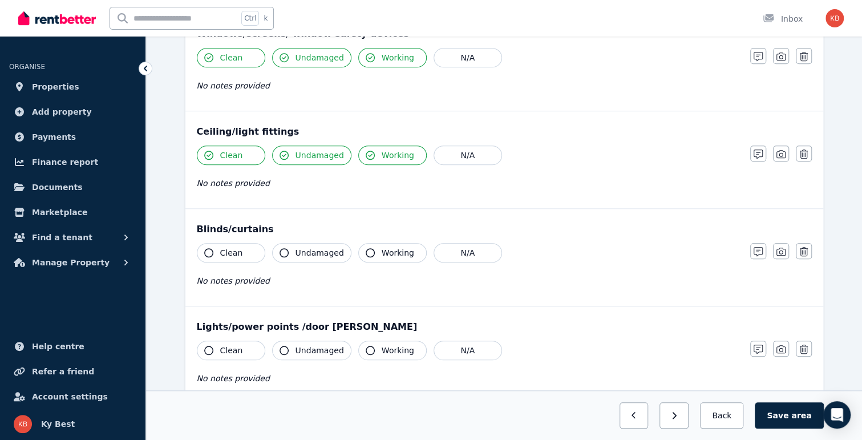
scroll to position [456, 0]
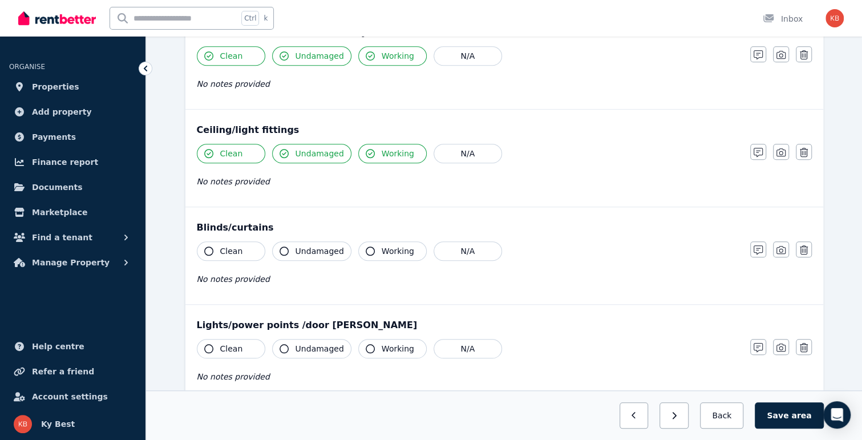
click at [382, 252] on span "Working" at bounding box center [398, 250] width 33 height 11
click at [314, 248] on span "Undamaged" at bounding box center [319, 250] width 48 height 11
click at [224, 246] on span "Clean" at bounding box center [231, 250] width 23 height 11
click at [217, 340] on button "Clean" at bounding box center [231, 348] width 68 height 19
drag, startPoint x: 310, startPoint y: 337, endPoint x: 374, endPoint y: 345, distance: 65.0
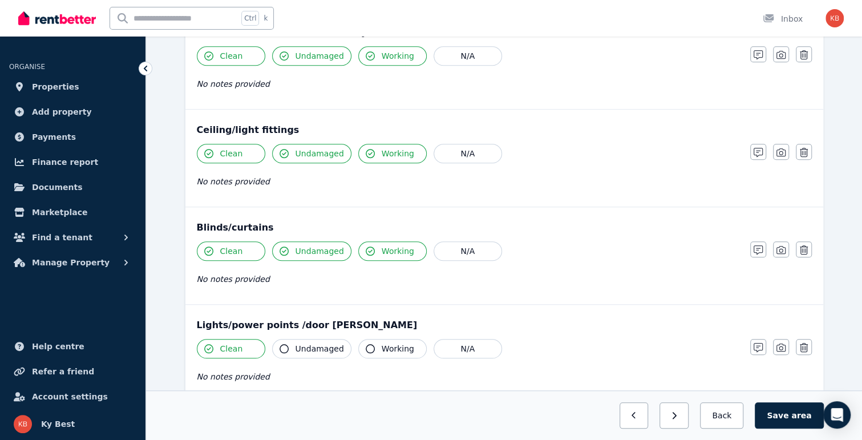
click at [312, 339] on button "Undamaged" at bounding box center [311, 348] width 79 height 19
click at [385, 346] on span "Working" at bounding box center [398, 348] width 33 height 11
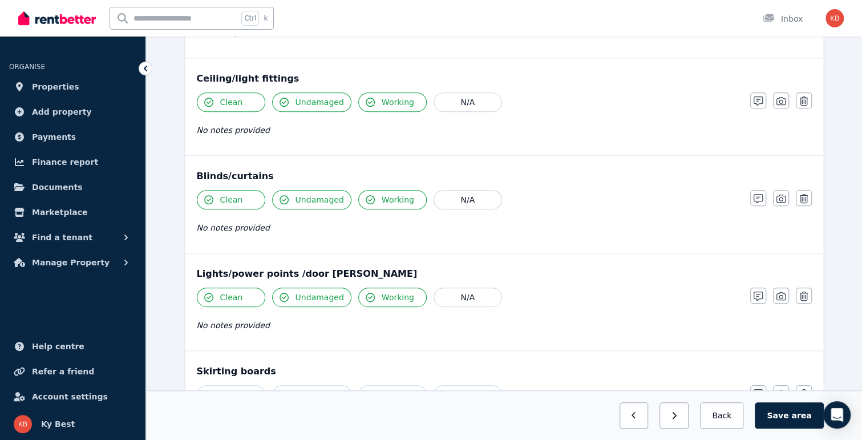
scroll to position [627, 0]
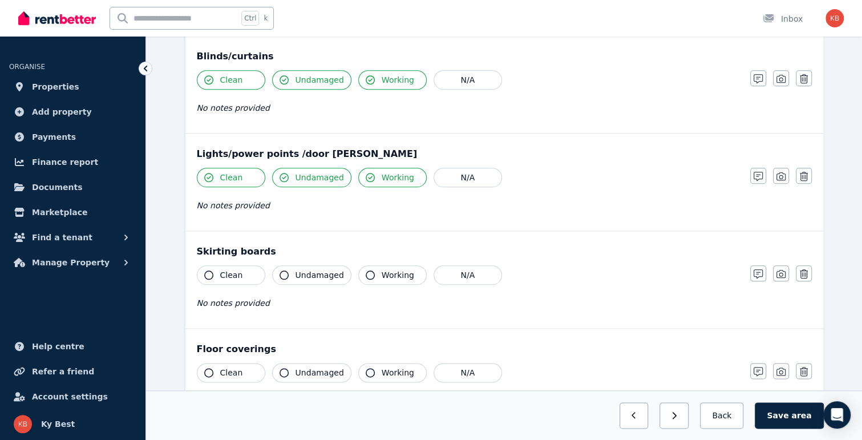
drag, startPoint x: 207, startPoint y: 271, endPoint x: 266, endPoint y: 276, distance: 59.0
click at [208, 271] on icon "button" at bounding box center [208, 274] width 9 height 9
drag, startPoint x: 284, startPoint y: 275, endPoint x: 324, endPoint y: 275, distance: 39.9
click at [285, 275] on button "Undamaged" at bounding box center [311, 274] width 79 height 19
click at [382, 273] on span "Working" at bounding box center [398, 274] width 33 height 11
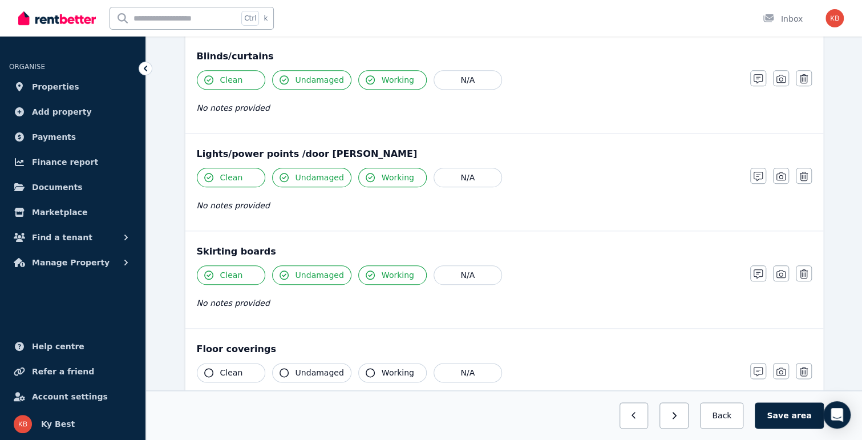
drag, startPoint x: 374, startPoint y: 364, endPoint x: 354, endPoint y: 364, distance: 19.4
click at [374, 365] on button "Working" at bounding box center [392, 372] width 68 height 19
click at [298, 367] on span "Undamaged" at bounding box center [319, 372] width 48 height 11
click at [226, 367] on span "Clean" at bounding box center [231, 372] width 23 height 11
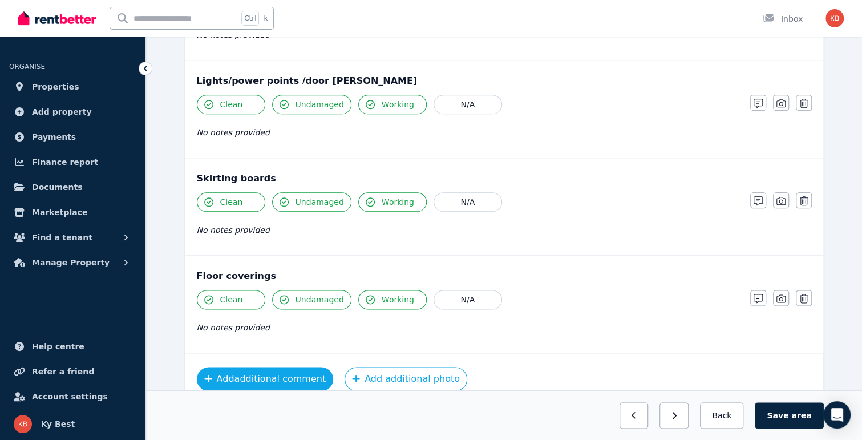
scroll to position [741, 0]
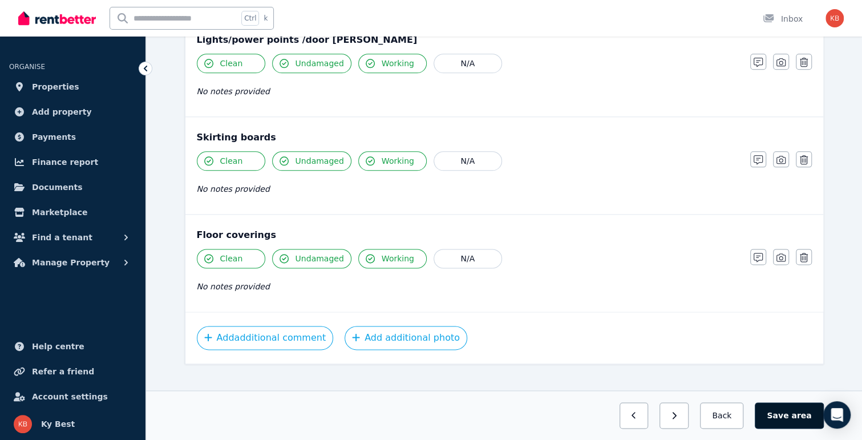
click at [781, 411] on button "Save area" at bounding box center [789, 415] width 68 height 26
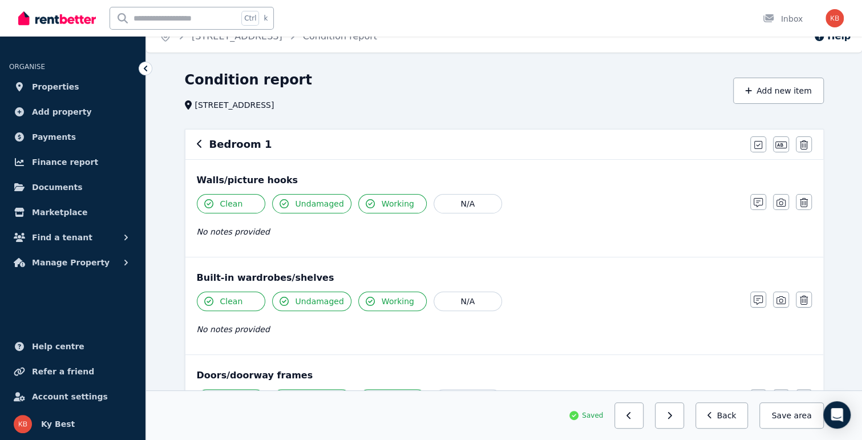
scroll to position [0, 0]
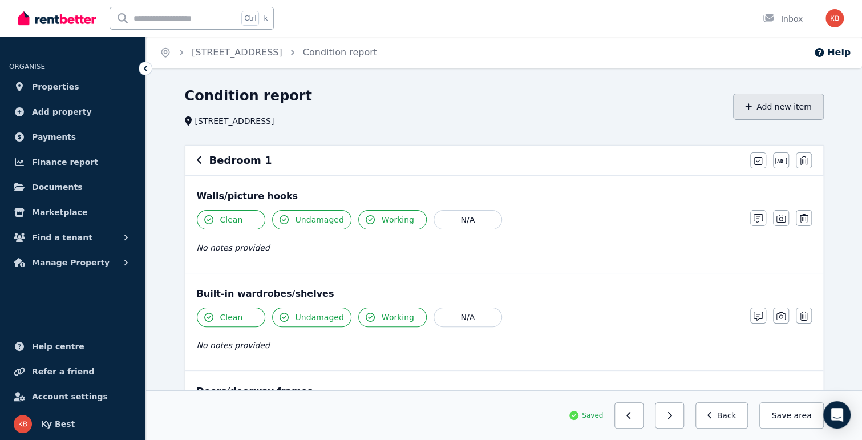
click at [780, 104] on button "Add new item" at bounding box center [778, 107] width 91 height 26
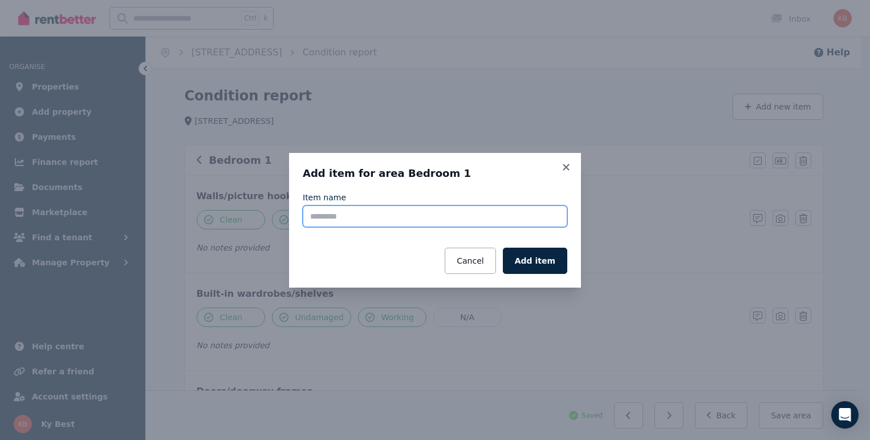
click at [406, 216] on input "Item name" at bounding box center [435, 216] width 265 height 22
type input "***"
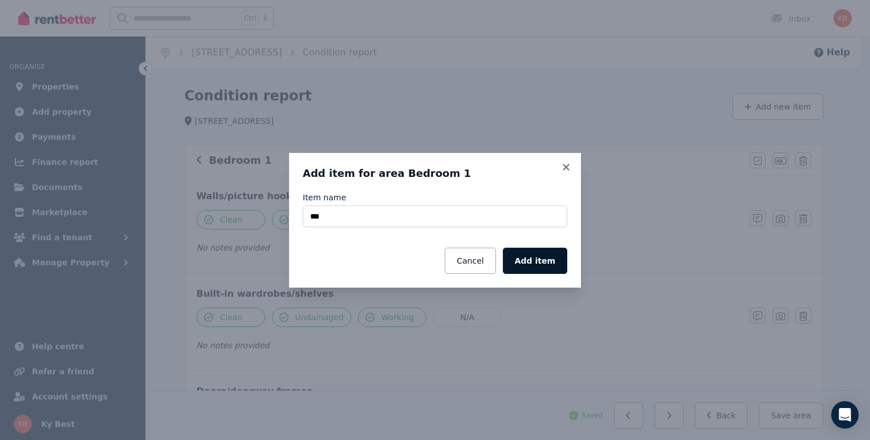
click at [540, 268] on button "Add item" at bounding box center [535, 261] width 64 height 26
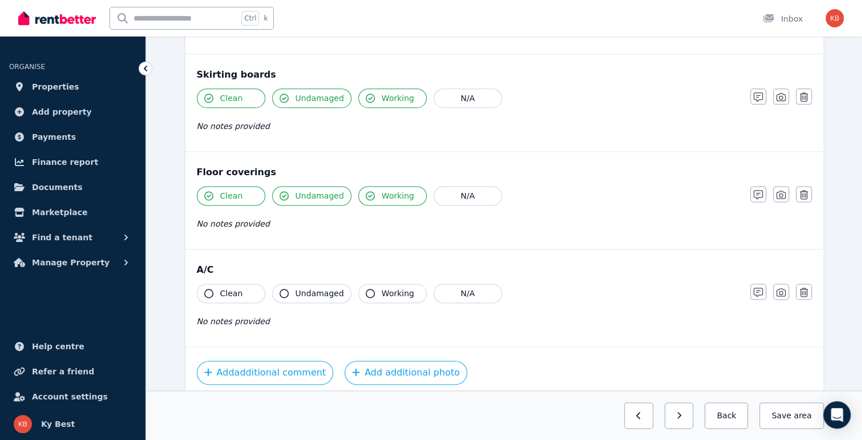
scroll to position [846, 0]
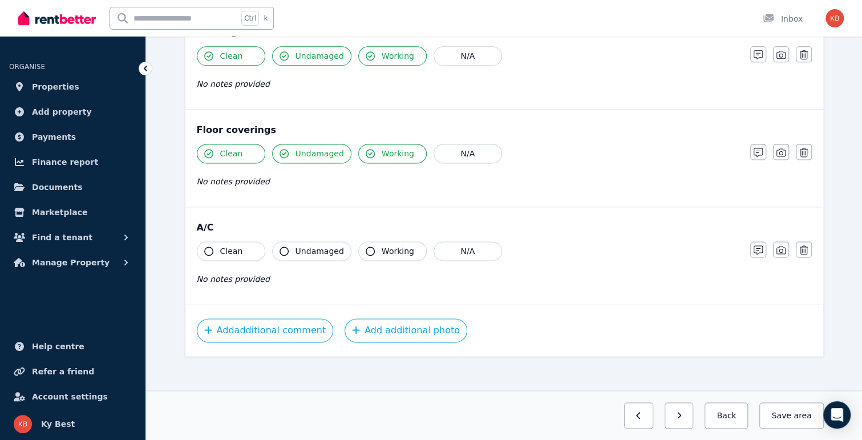
click at [234, 250] on span "Clean" at bounding box center [231, 250] width 23 height 11
click at [328, 249] on span "Undamaged" at bounding box center [319, 250] width 48 height 11
click at [373, 244] on button "Working" at bounding box center [392, 250] width 68 height 19
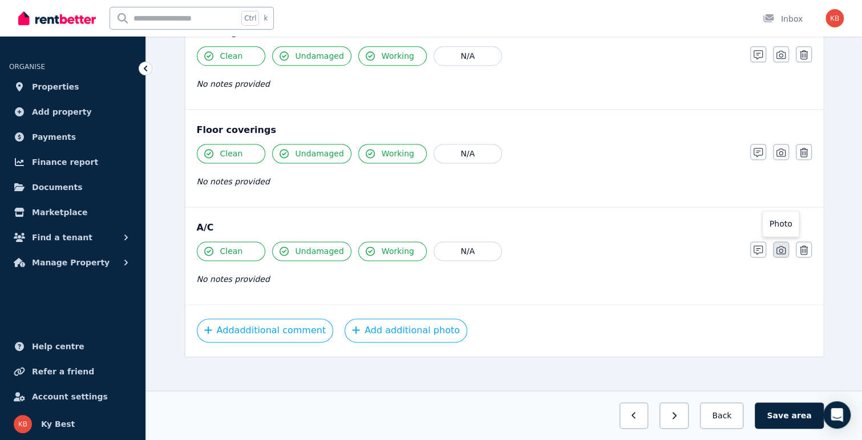
click at [778, 246] on icon "button" at bounding box center [780, 250] width 9 height 8
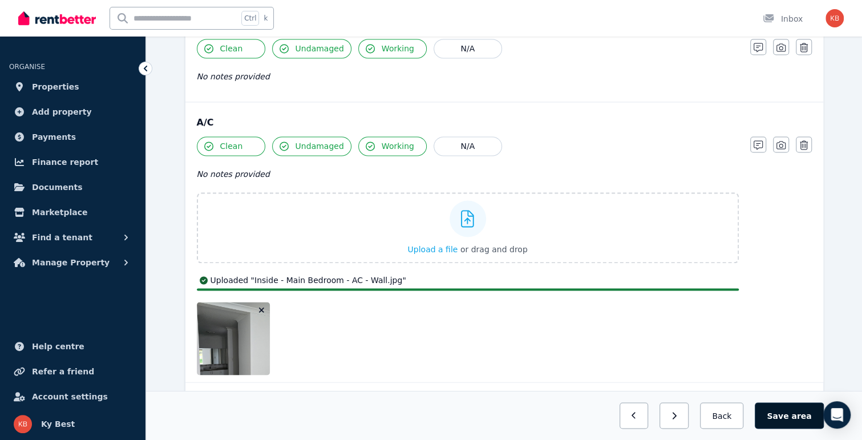
scroll to position [1029, 0]
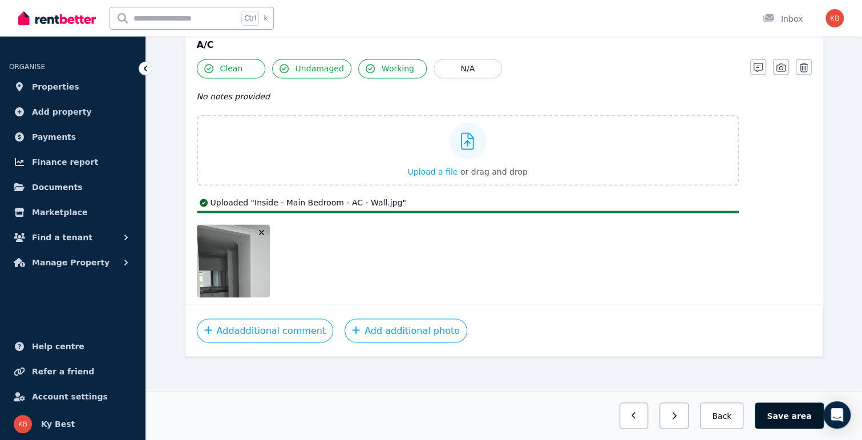
click at [791, 416] on button "Save area" at bounding box center [789, 415] width 68 height 26
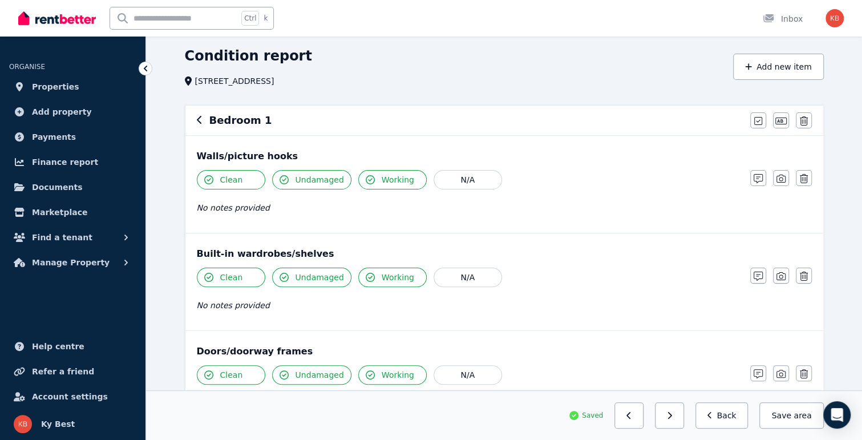
scroll to position [2, 0]
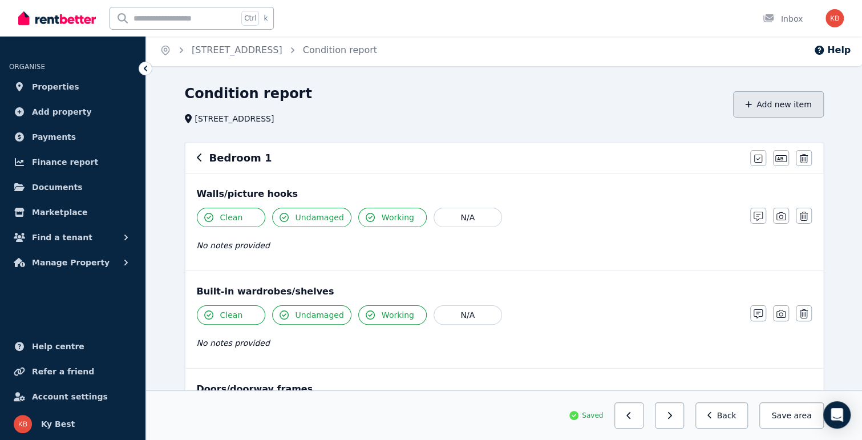
click at [801, 100] on button "Add new item" at bounding box center [778, 104] width 91 height 26
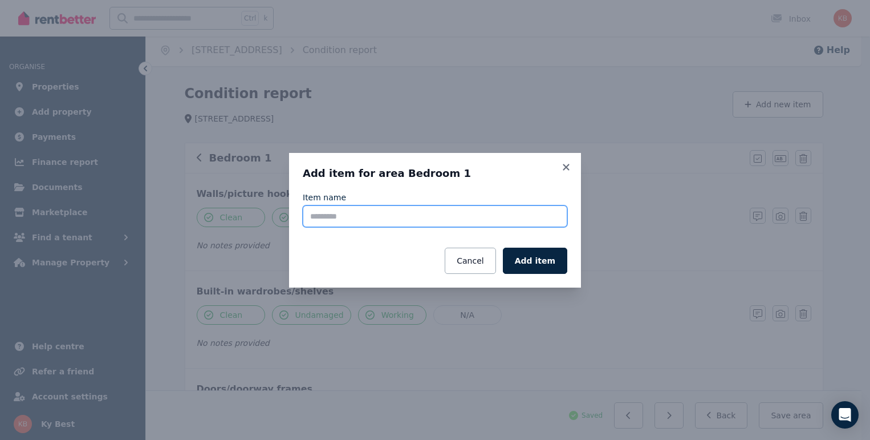
click at [365, 215] on input "Item name" at bounding box center [435, 216] width 265 height 22
type input "**********"
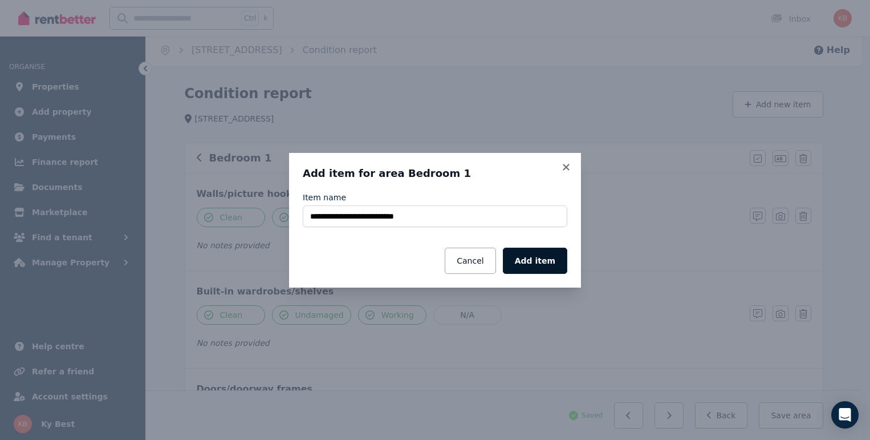
click at [536, 262] on button "Add item" at bounding box center [535, 261] width 64 height 26
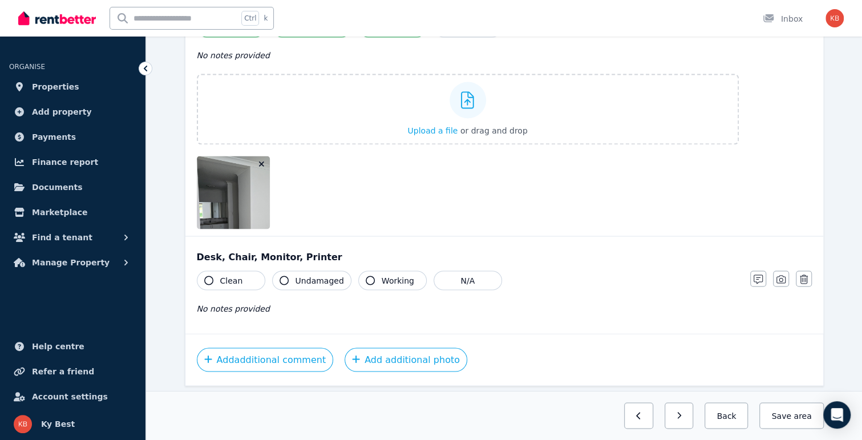
scroll to position [1098, 0]
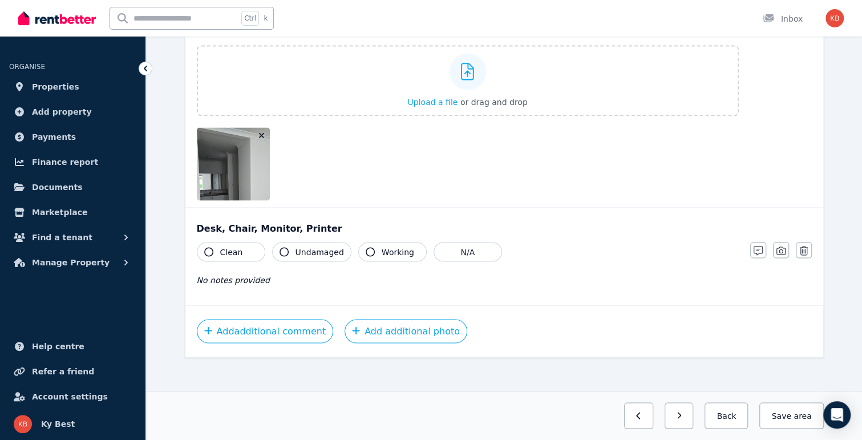
drag, startPoint x: 373, startPoint y: 242, endPoint x: 338, endPoint y: 242, distance: 35.4
click at [373, 242] on button "Working" at bounding box center [392, 251] width 68 height 19
click at [301, 246] on span "Undamaged" at bounding box center [319, 251] width 48 height 11
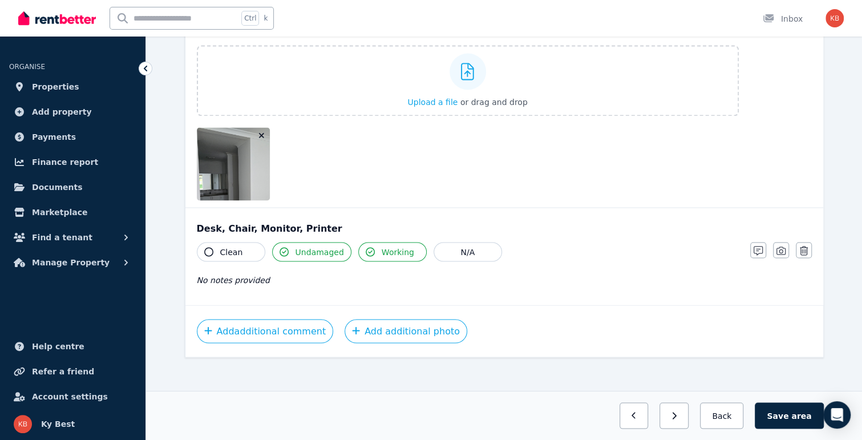
click at [221, 246] on span "Clean" at bounding box center [231, 251] width 23 height 11
click at [779, 246] on icon "button" at bounding box center [780, 250] width 9 height 8
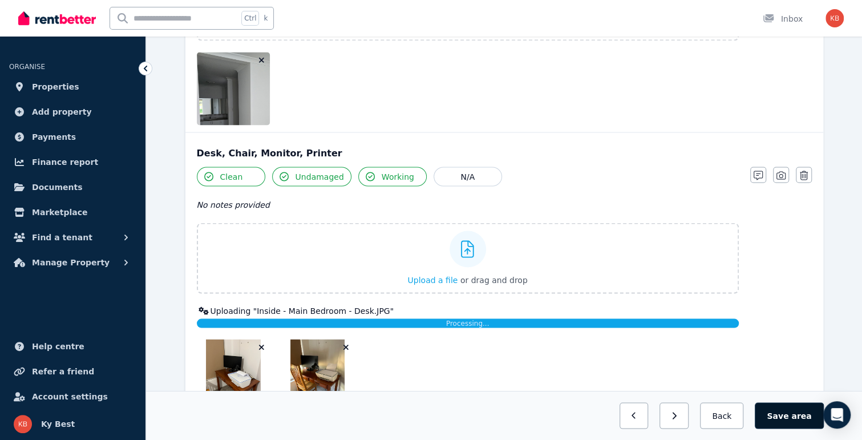
scroll to position [1167, 0]
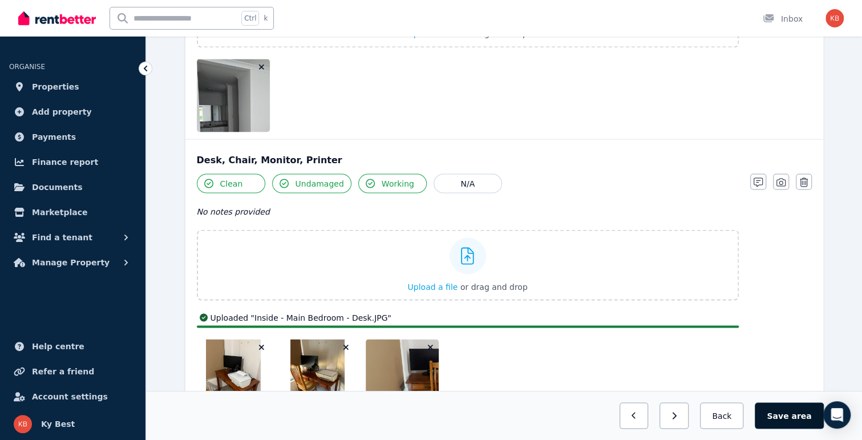
click at [801, 418] on span "area" at bounding box center [801, 415] width 20 height 11
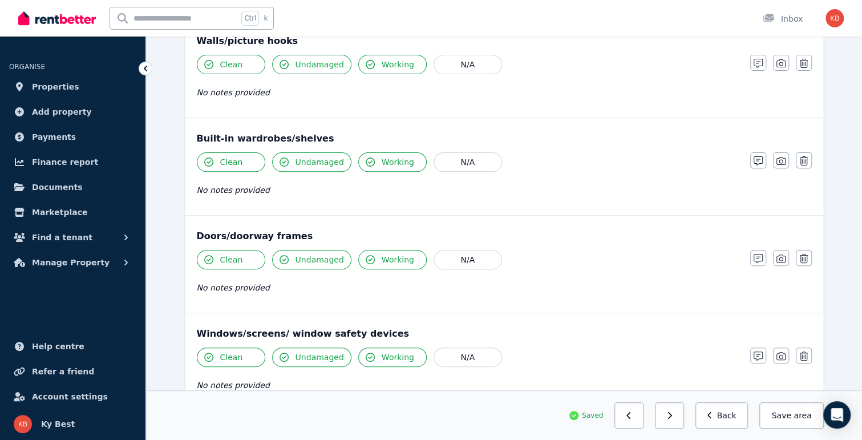
scroll to position [171, 0]
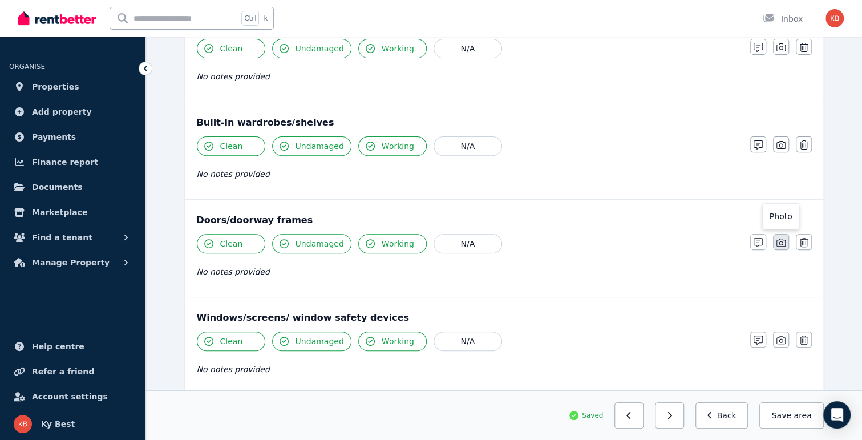
click at [783, 247] on button "button" at bounding box center [781, 242] width 16 height 16
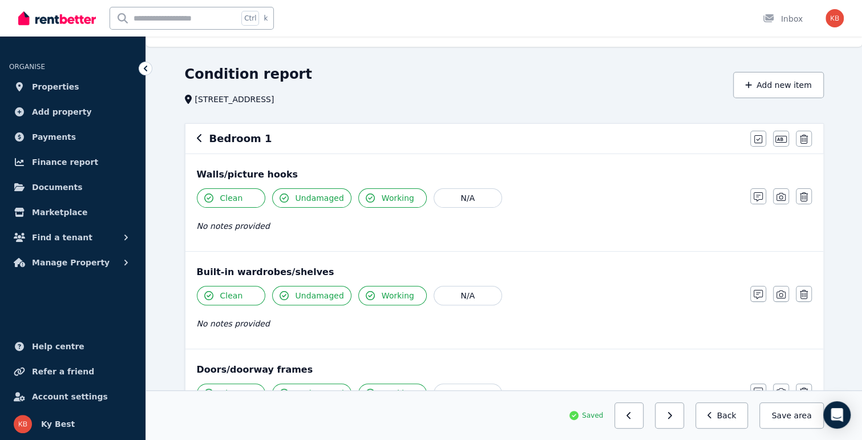
scroll to position [0, 0]
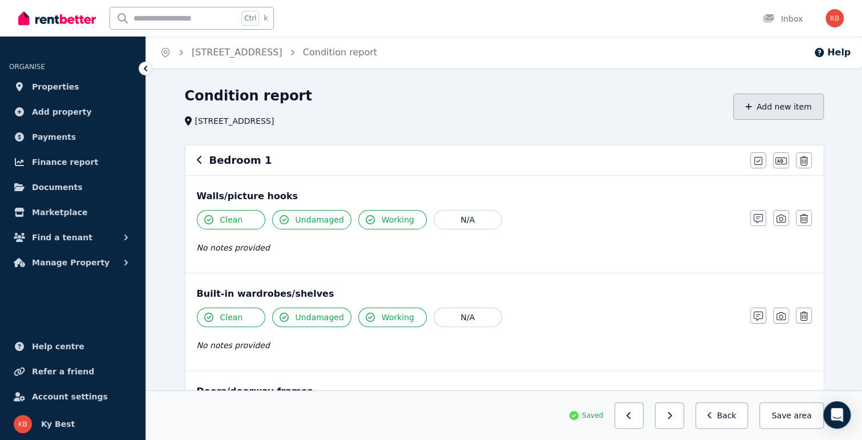
click at [770, 104] on button "Add new item" at bounding box center [778, 107] width 91 height 26
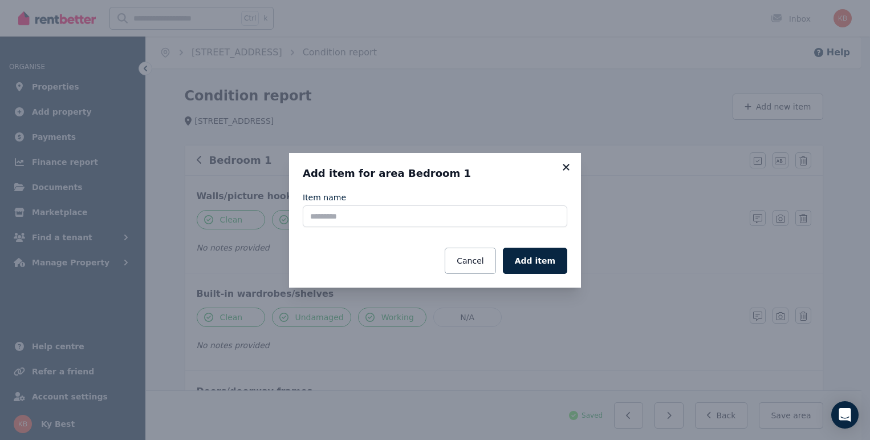
click at [565, 165] on icon at bounding box center [566, 167] width 11 height 10
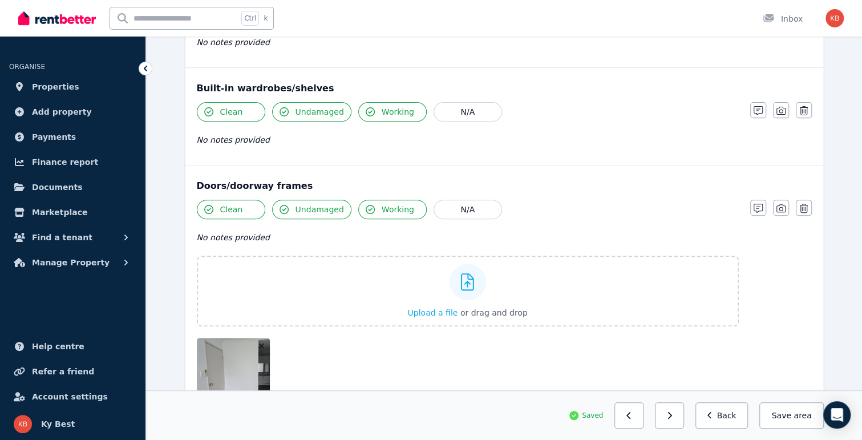
scroll to position [342, 0]
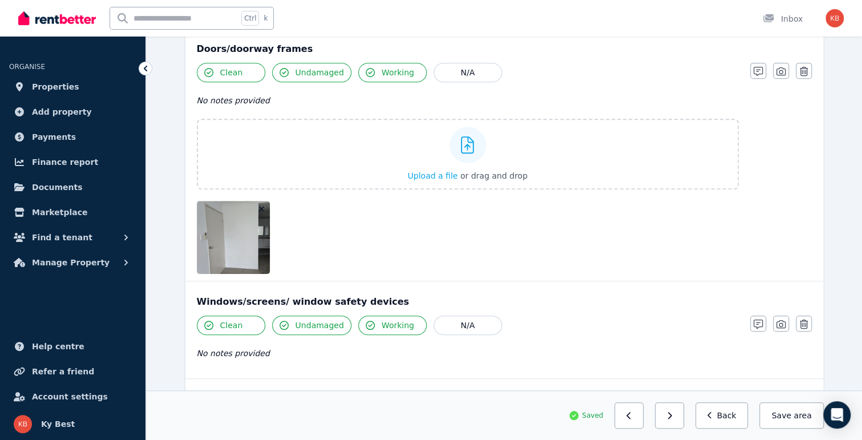
click at [789, 412] on button "Save area" at bounding box center [791, 415] width 64 height 26
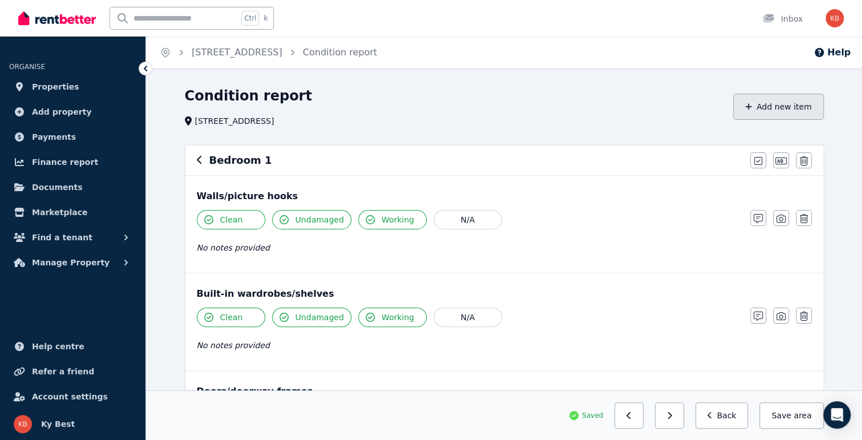
click at [768, 108] on button "Add new item" at bounding box center [778, 107] width 91 height 26
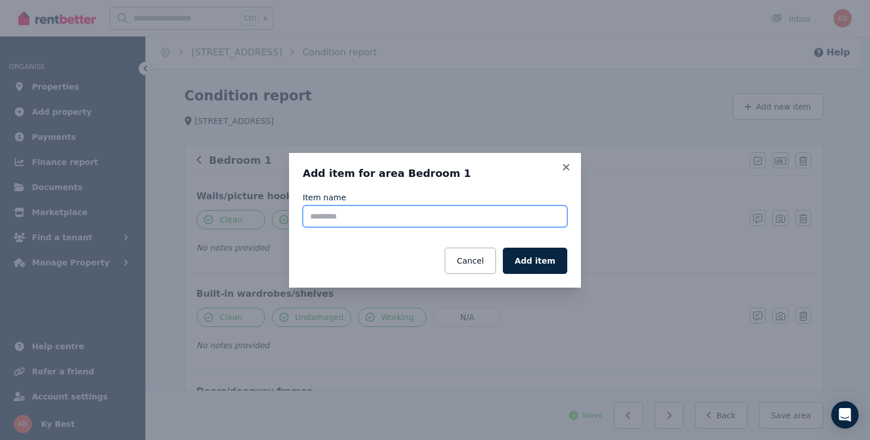
click at [400, 216] on input "Item name" at bounding box center [435, 216] width 265 height 22
type input "**********"
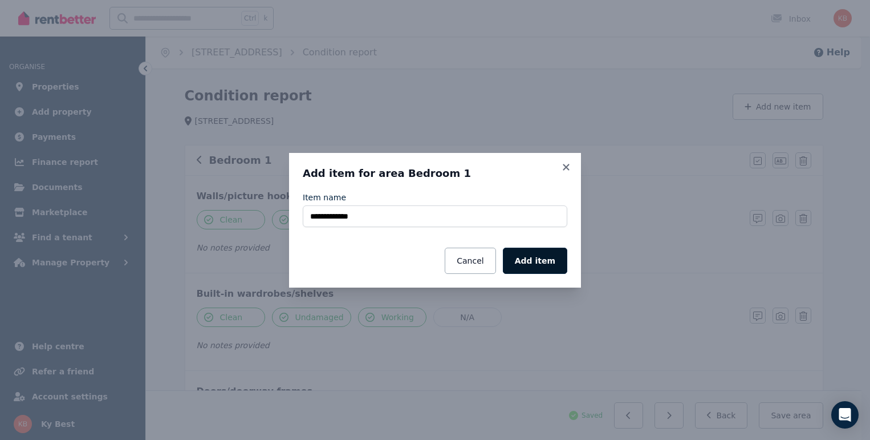
click at [560, 263] on button "Add item" at bounding box center [535, 261] width 64 height 26
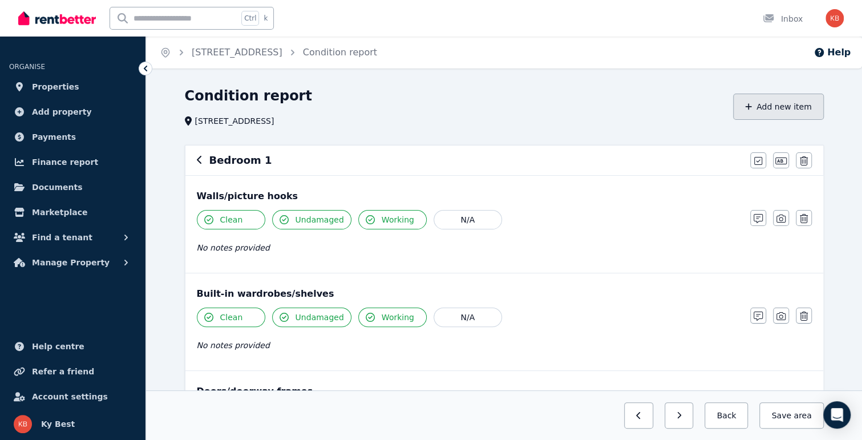
click at [775, 108] on button "Add new item" at bounding box center [778, 107] width 91 height 26
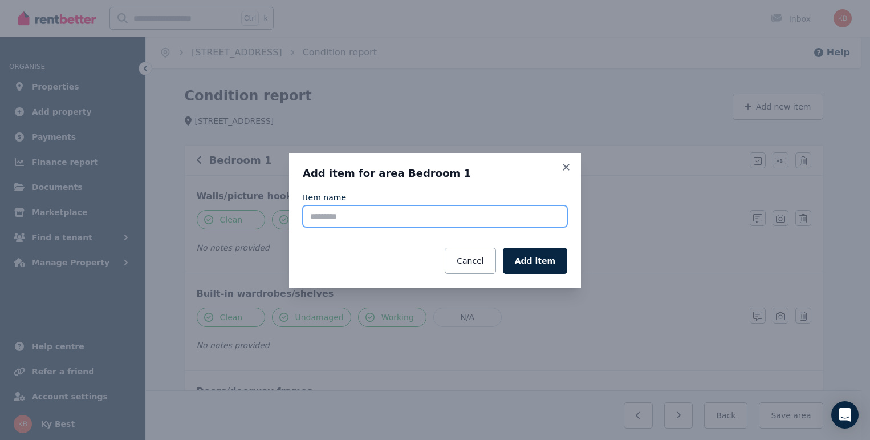
click at [425, 214] on input "Item name" at bounding box center [435, 216] width 265 height 22
type input "**********"
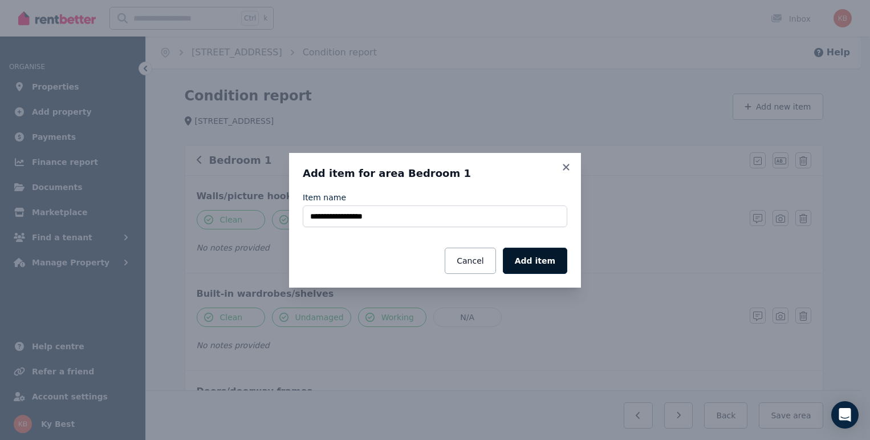
click at [529, 254] on button "Add item" at bounding box center [535, 261] width 64 height 26
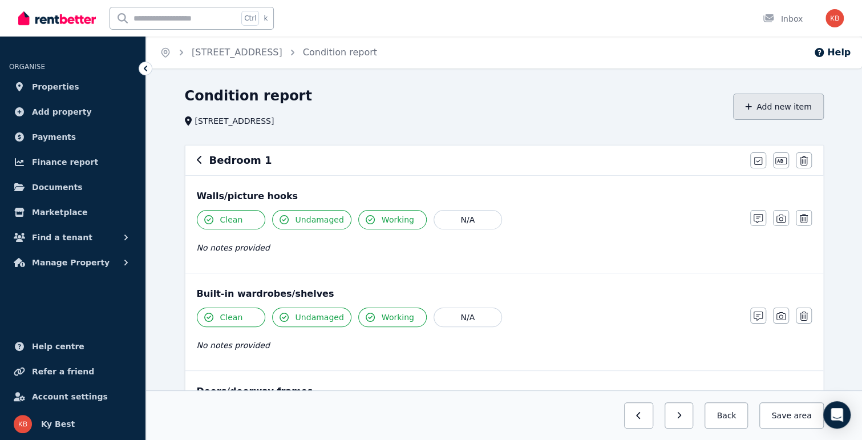
click at [775, 109] on button "Add new item" at bounding box center [778, 107] width 91 height 26
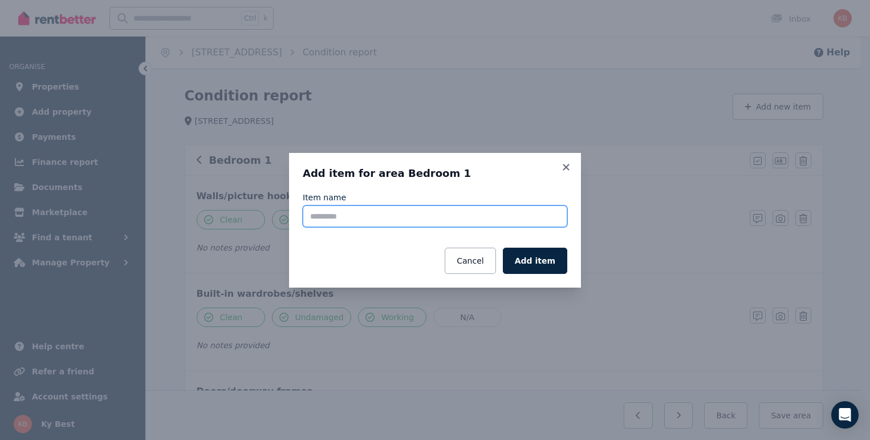
click at [427, 218] on input "Item name" at bounding box center [435, 216] width 265 height 22
type input "*"
type input "*******"
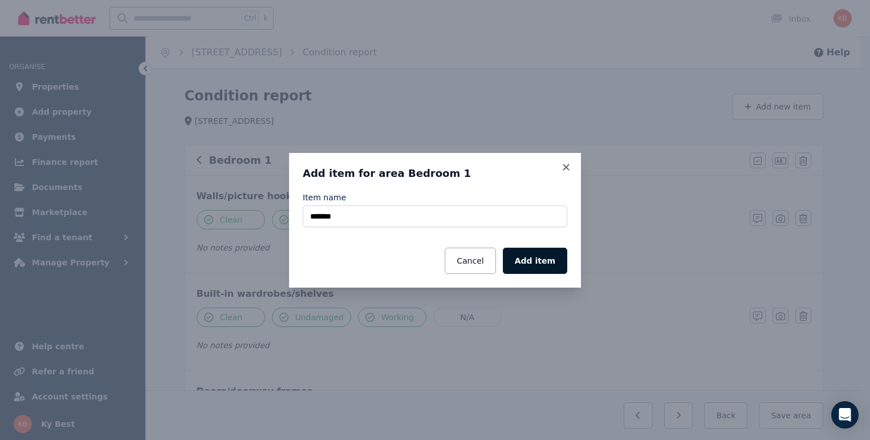
click at [553, 258] on button "Add item" at bounding box center [535, 261] width 64 height 26
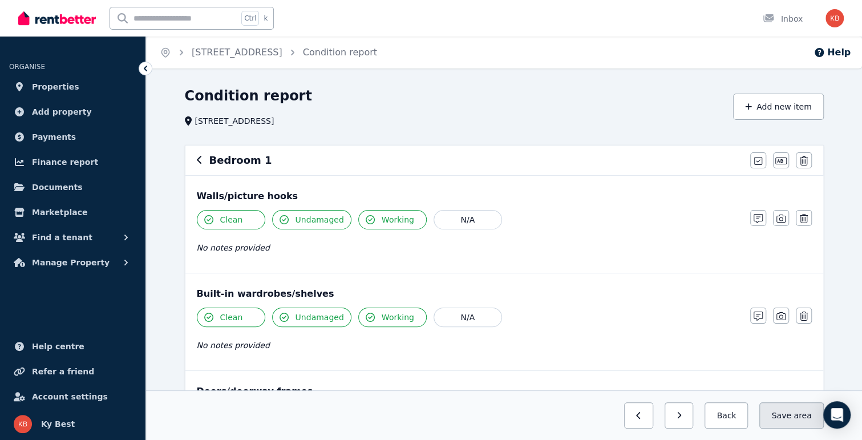
click at [798, 414] on span "area" at bounding box center [802, 415] width 18 height 11
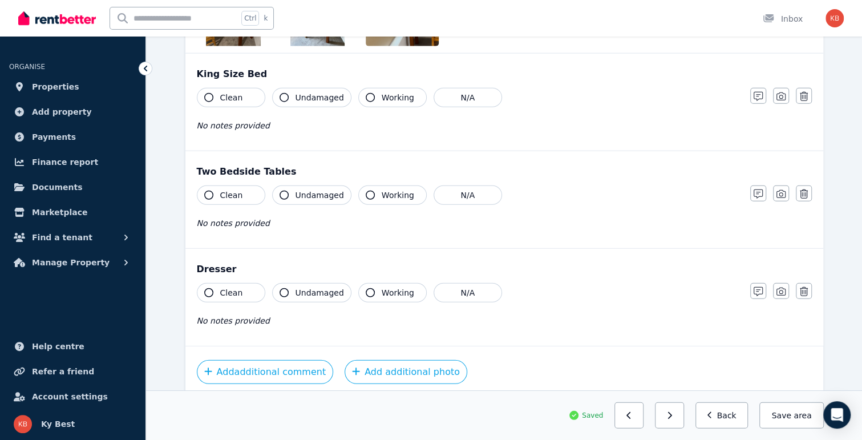
scroll to position [1643, 0]
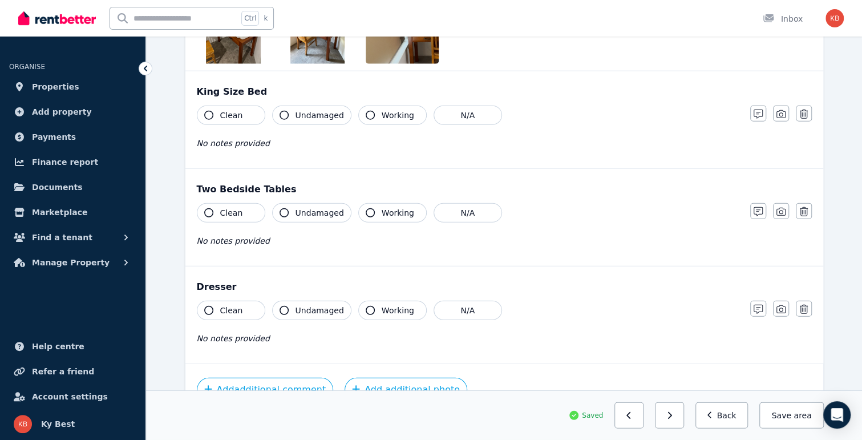
click at [218, 111] on button "Clean" at bounding box center [231, 115] width 68 height 19
drag, startPoint x: 292, startPoint y: 110, endPoint x: 360, endPoint y: 108, distance: 68.5
click at [293, 109] on button "Undamaged" at bounding box center [311, 115] width 79 height 19
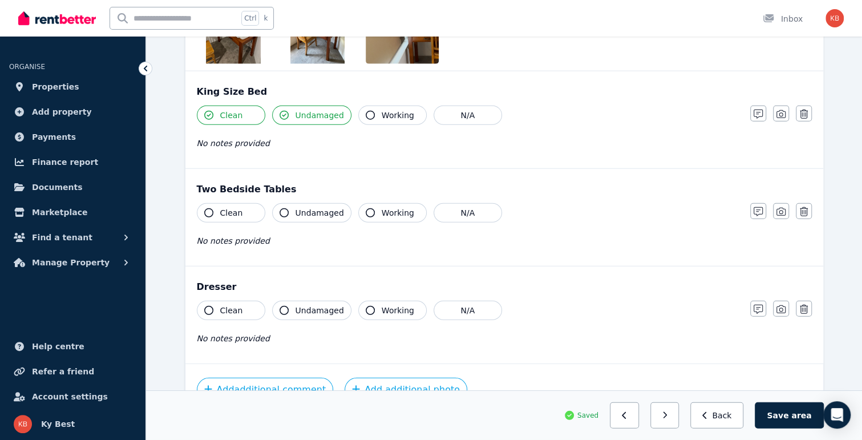
click at [368, 107] on button "Working" at bounding box center [392, 115] width 68 height 19
click at [785, 113] on button "button" at bounding box center [781, 114] width 16 height 16
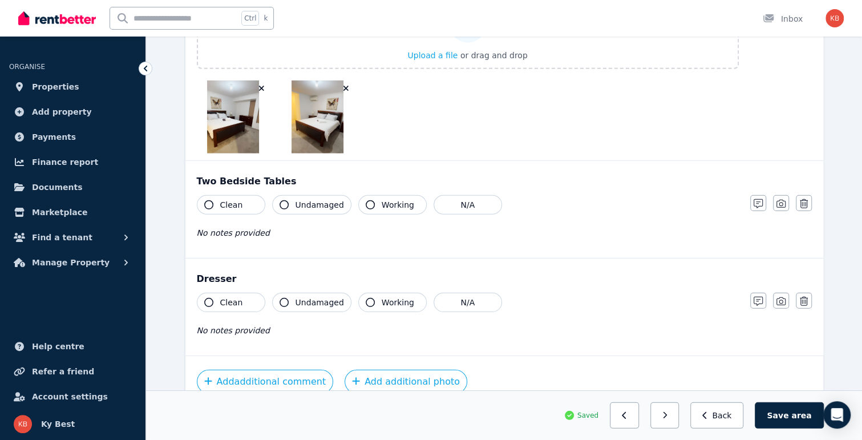
scroll to position [1807, 0]
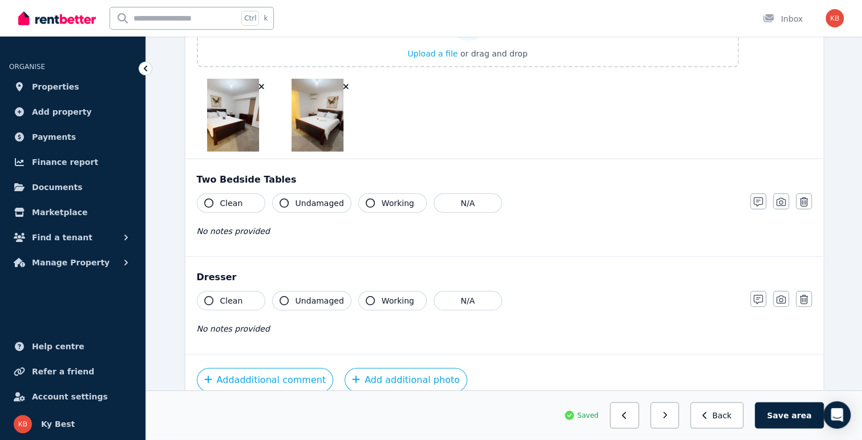
click at [397, 197] on span "Working" at bounding box center [398, 202] width 33 height 11
click at [298, 197] on span "Undamaged" at bounding box center [319, 202] width 48 height 11
click at [215, 194] on button "Clean" at bounding box center [231, 202] width 68 height 19
click at [777, 197] on icon "button" at bounding box center [780, 201] width 9 height 9
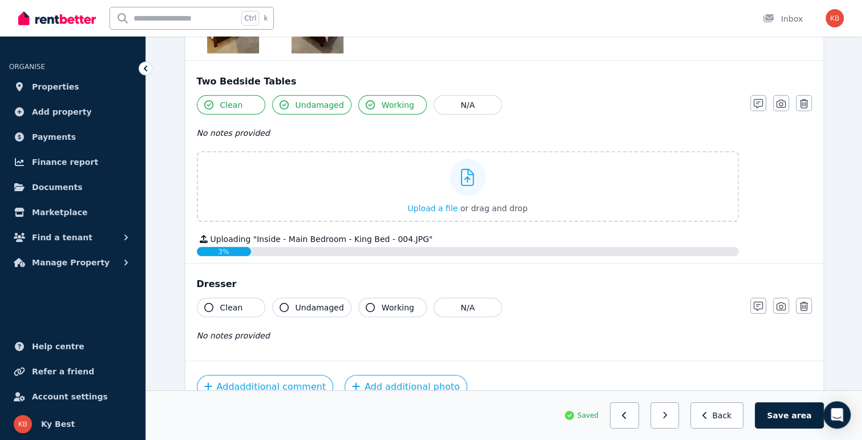
scroll to position [1912, 0]
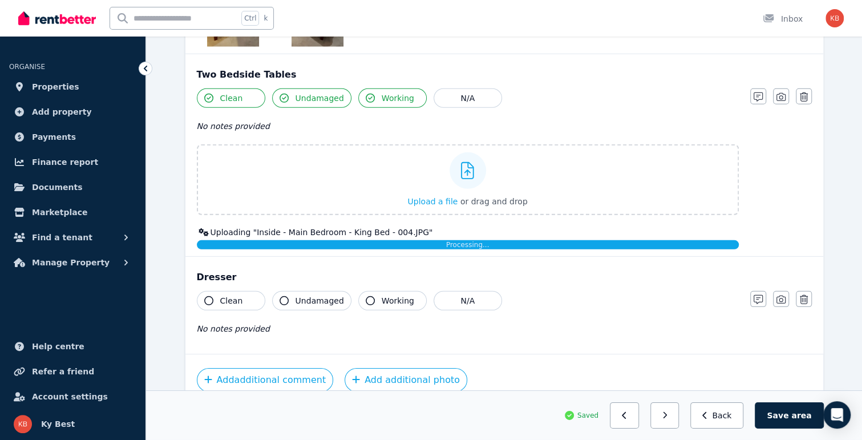
click at [238, 295] on span "Clean" at bounding box center [231, 300] width 23 height 11
drag, startPoint x: 308, startPoint y: 290, endPoint x: 326, endPoint y: 289, distance: 18.3
click at [309, 295] on span "Undamaged" at bounding box center [319, 300] width 48 height 11
click at [396, 295] on span "Working" at bounding box center [398, 300] width 33 height 11
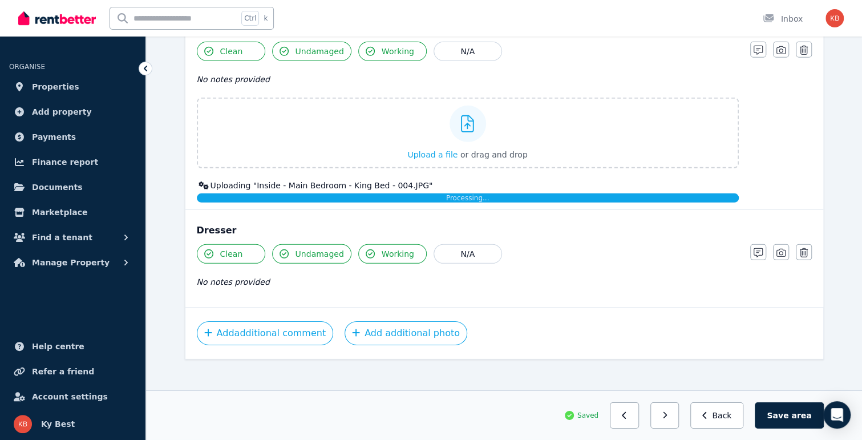
scroll to position [1960, 0]
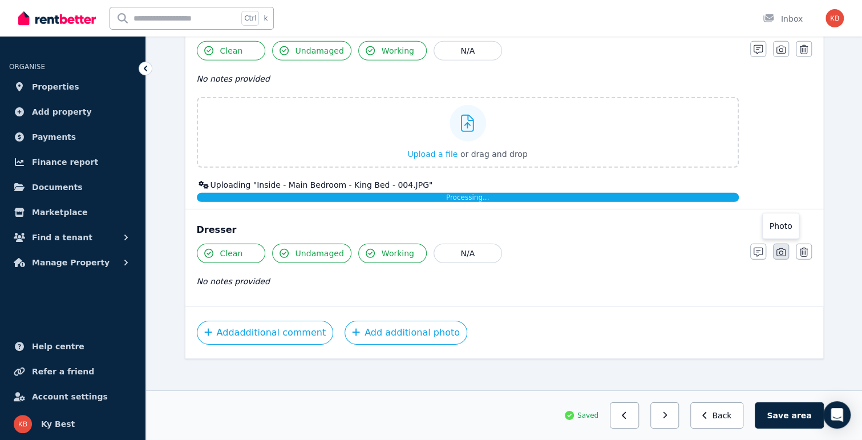
click at [784, 248] on icon "button" at bounding box center [780, 252] width 9 height 9
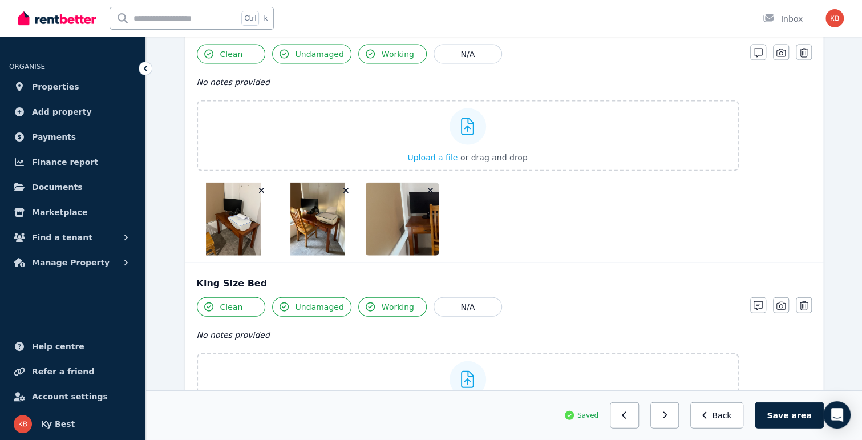
scroll to position [1394, 0]
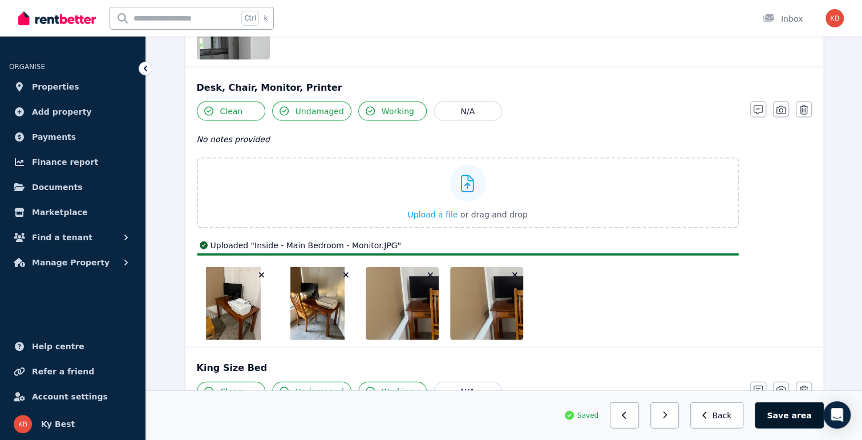
click at [792, 415] on button "Save area" at bounding box center [789, 415] width 68 height 26
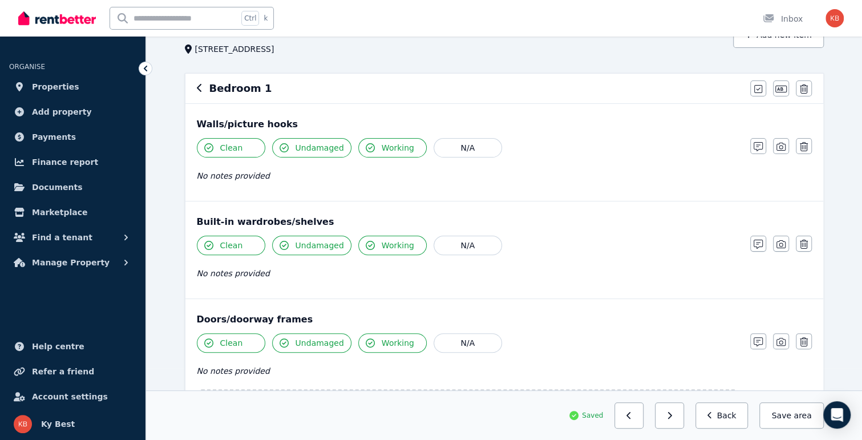
scroll to position [0, 0]
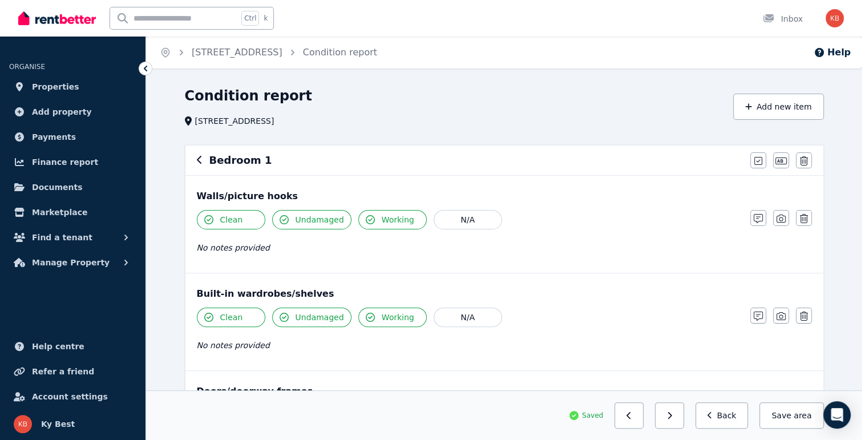
click at [199, 160] on icon "button" at bounding box center [200, 159] width 6 height 9
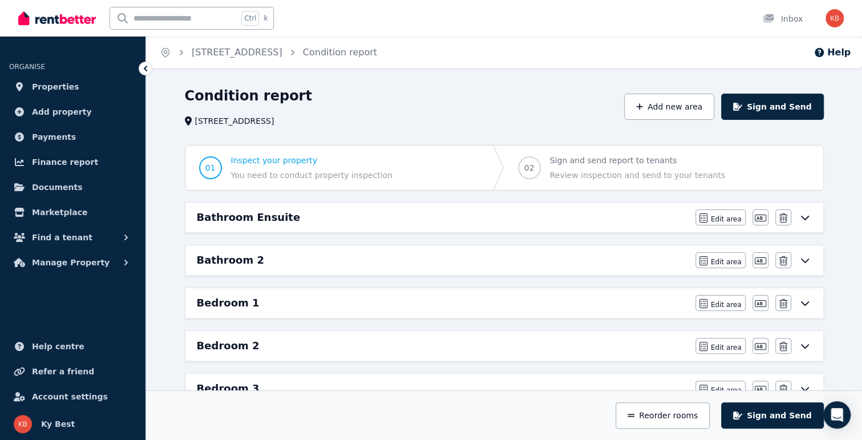
click at [262, 211] on h6 "Bathroom Ensuite" at bounding box center [249, 217] width 104 height 16
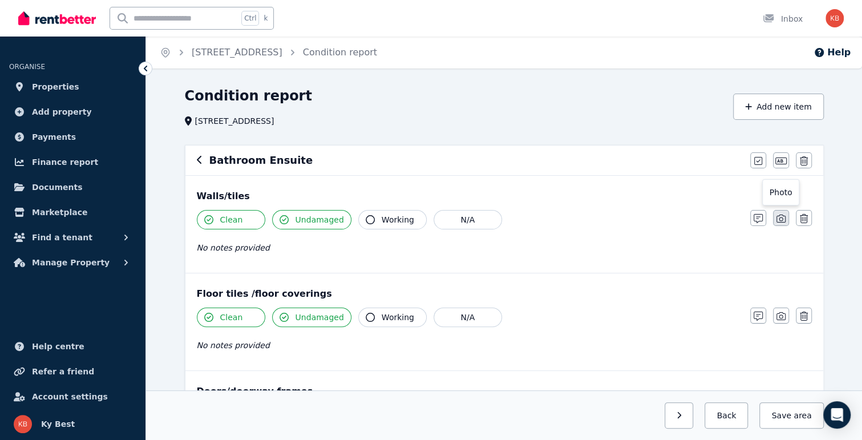
click at [779, 217] on icon "button" at bounding box center [780, 218] width 9 height 9
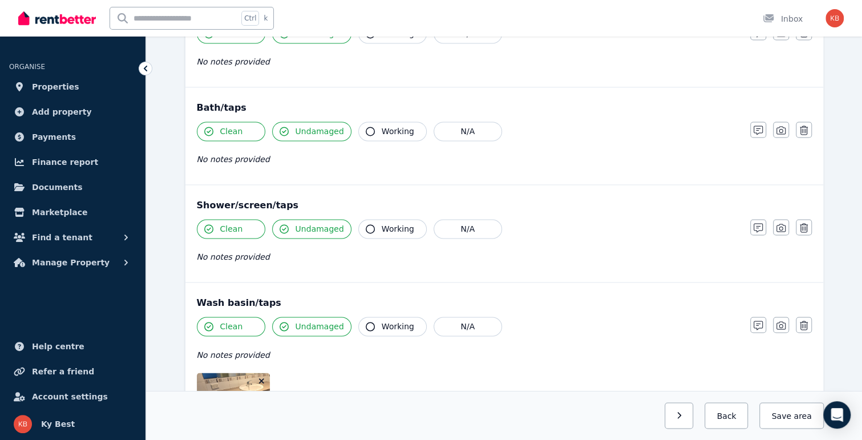
scroll to position [1027, 0]
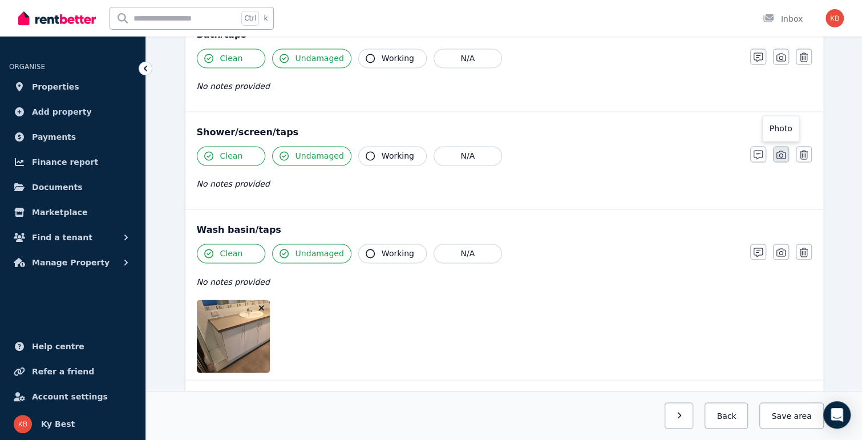
click at [777, 150] on icon "button" at bounding box center [780, 154] width 9 height 9
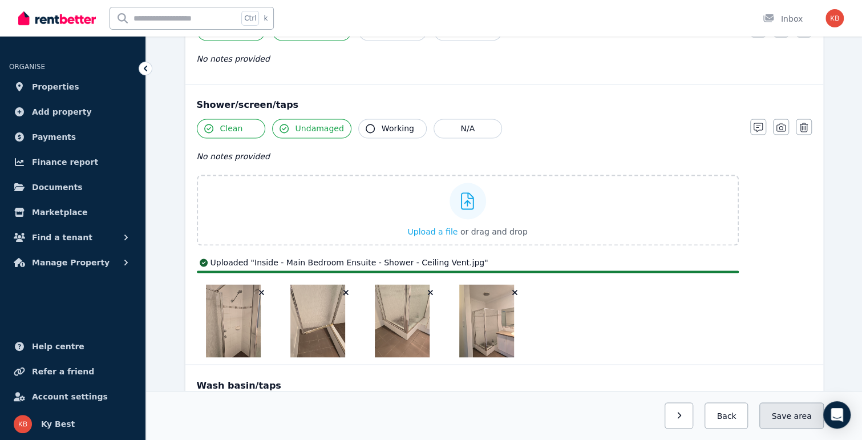
click at [783, 417] on button "Save area" at bounding box center [791, 415] width 64 height 26
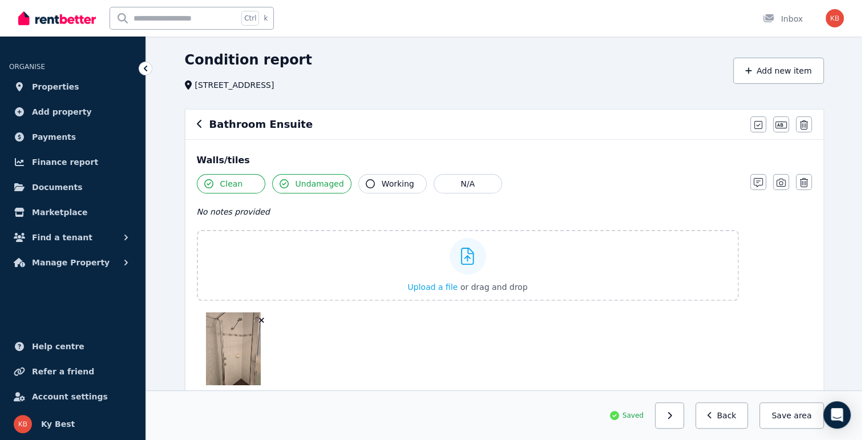
scroll to position [0, 0]
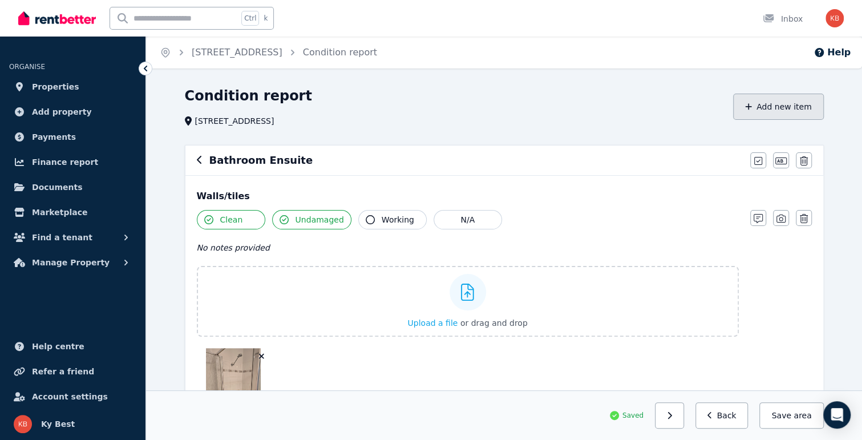
click at [785, 107] on button "Add new item" at bounding box center [778, 107] width 91 height 26
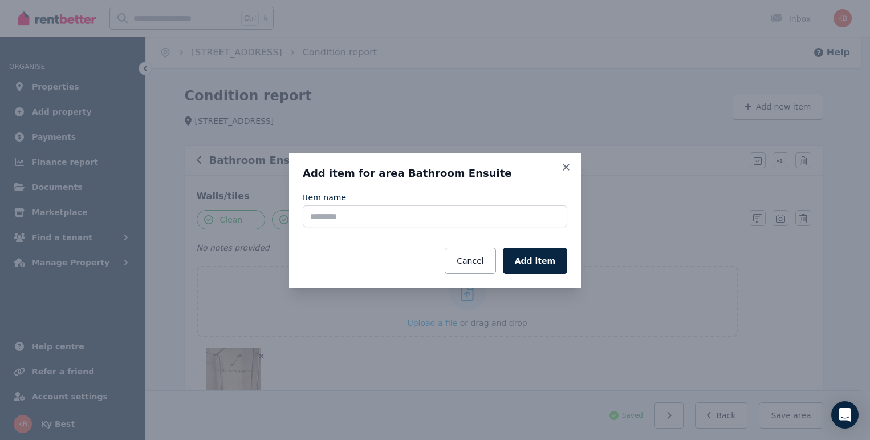
click at [435, 228] on div "Item name Cancel Add item" at bounding box center [435, 233] width 265 height 82
click at [437, 225] on input "Item name" at bounding box center [435, 216] width 265 height 22
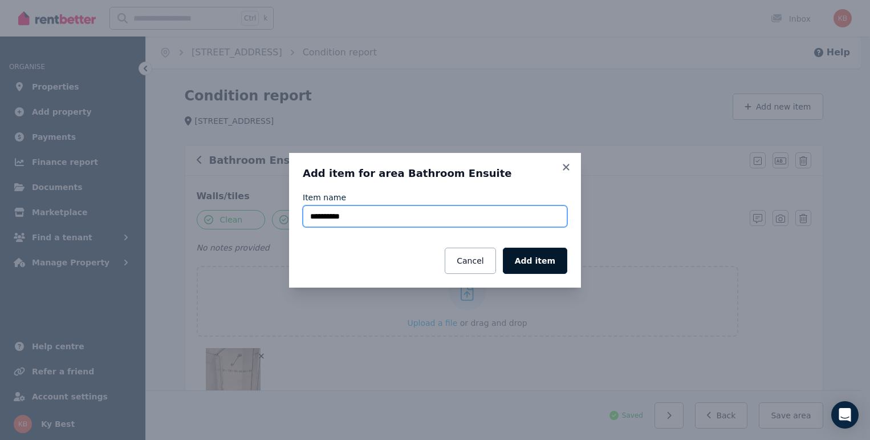
type input "**********"
click at [545, 265] on button "Add item" at bounding box center [535, 261] width 64 height 26
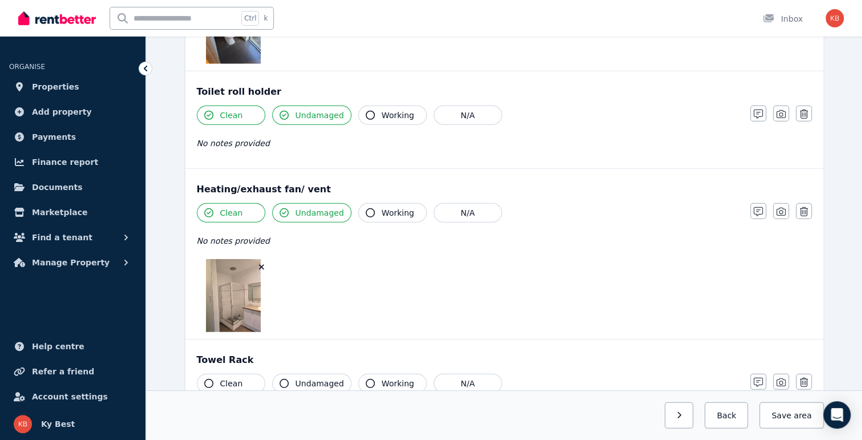
scroll to position [1957, 0]
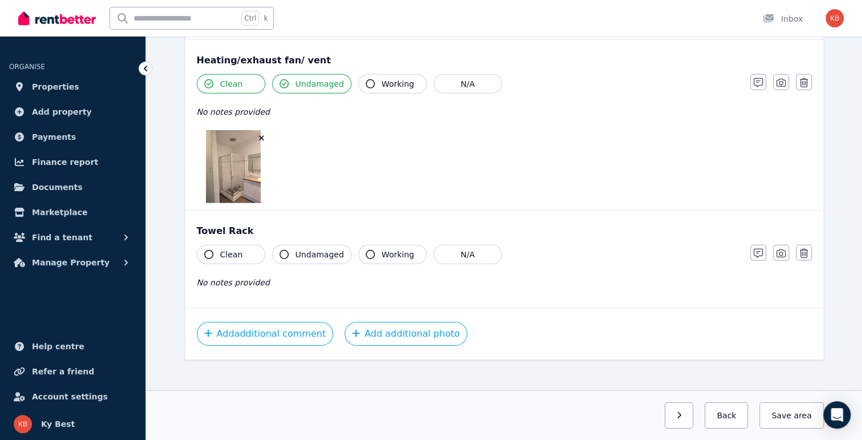
drag, startPoint x: 376, startPoint y: 245, endPoint x: 325, endPoint y: 244, distance: 51.3
click at [382, 249] on span "Working" at bounding box center [398, 254] width 33 height 11
click at [293, 245] on button "Undamaged" at bounding box center [311, 254] width 79 height 19
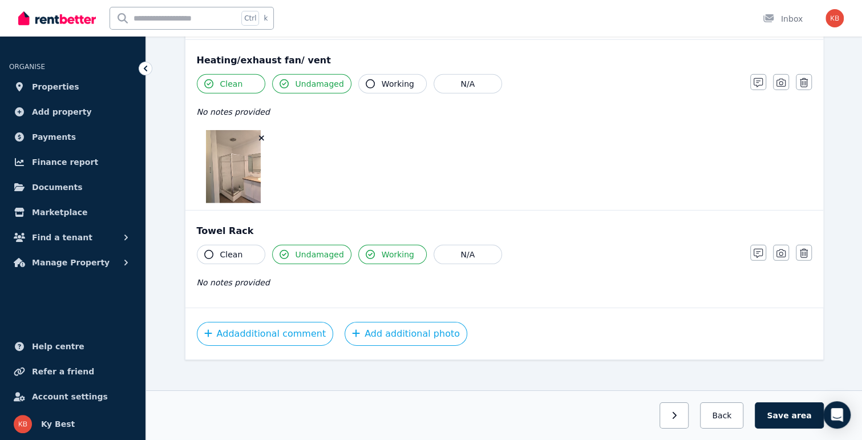
click at [202, 245] on button "Clean" at bounding box center [231, 254] width 68 height 19
click at [773, 245] on button "button" at bounding box center [781, 253] width 16 height 16
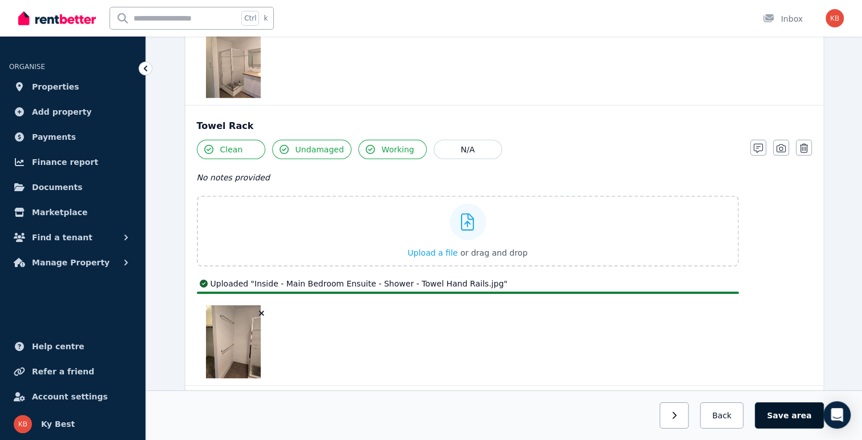
scroll to position [2140, 0]
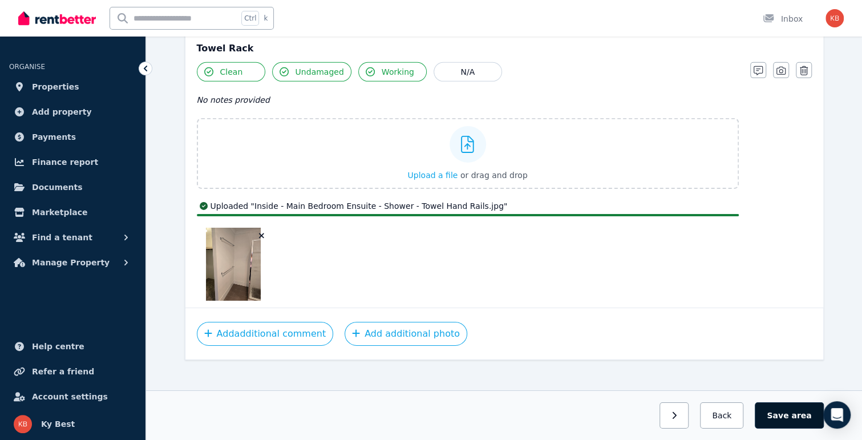
click at [777, 414] on button "Save area" at bounding box center [789, 415] width 68 height 26
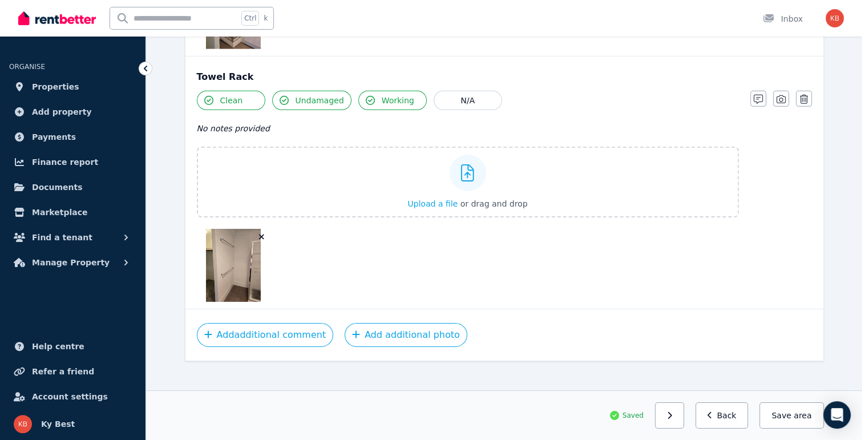
scroll to position [2113, 0]
click at [789, 415] on button "Save area" at bounding box center [791, 415] width 64 height 26
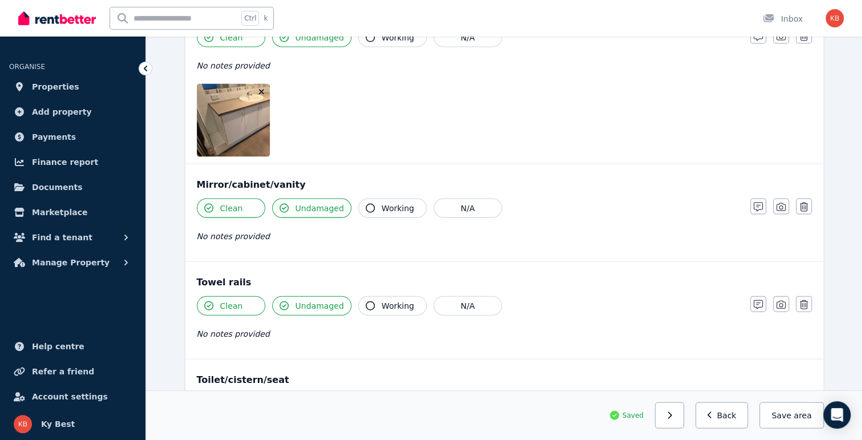
scroll to position [1511, 0]
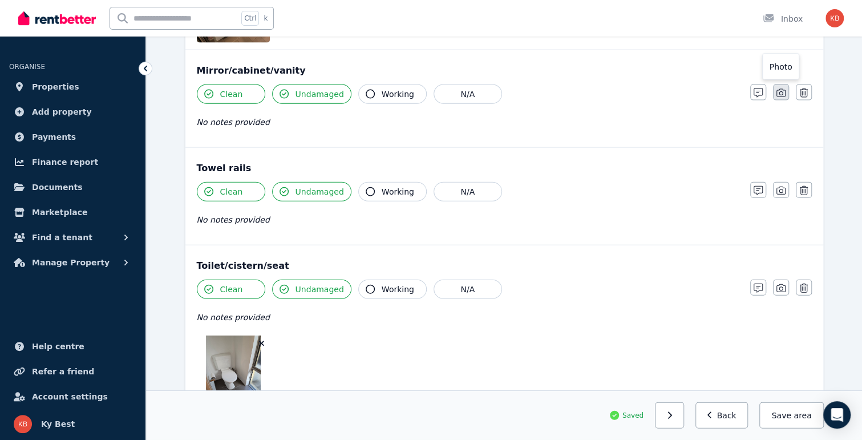
click at [777, 88] on icon "button" at bounding box center [780, 92] width 9 height 9
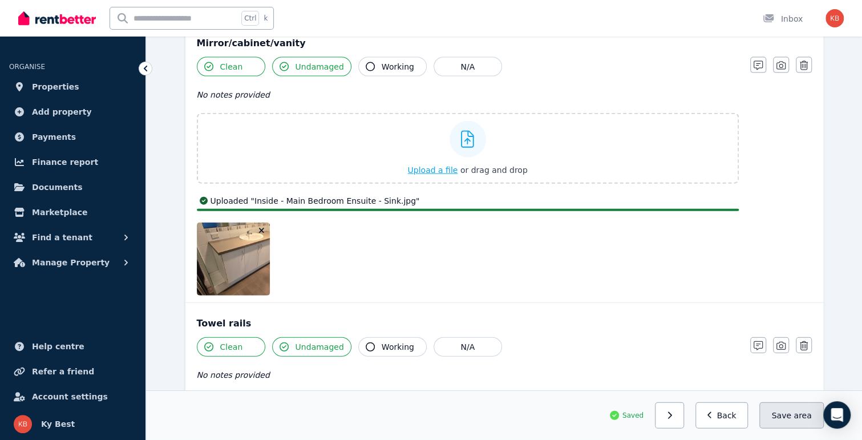
click at [791, 416] on button "Save area" at bounding box center [791, 415] width 64 height 26
click at [796, 416] on button "Save area" at bounding box center [791, 415] width 64 height 26
click at [726, 416] on button "Back" at bounding box center [721, 415] width 53 height 26
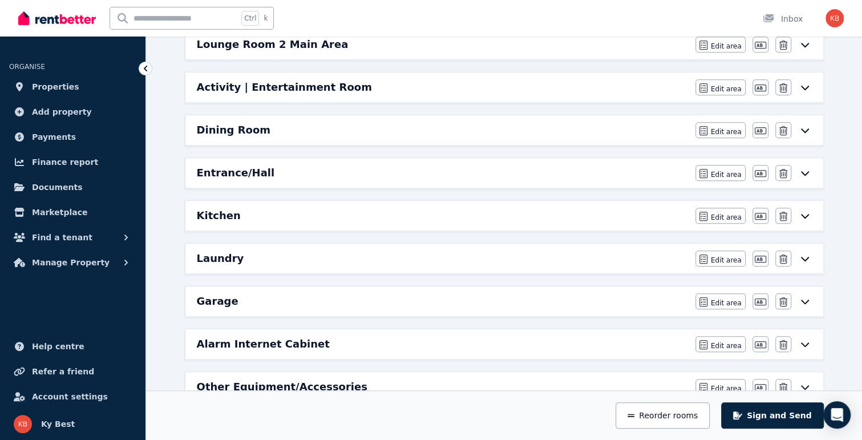
scroll to position [473, 0]
click at [804, 168] on icon at bounding box center [805, 171] width 14 height 9
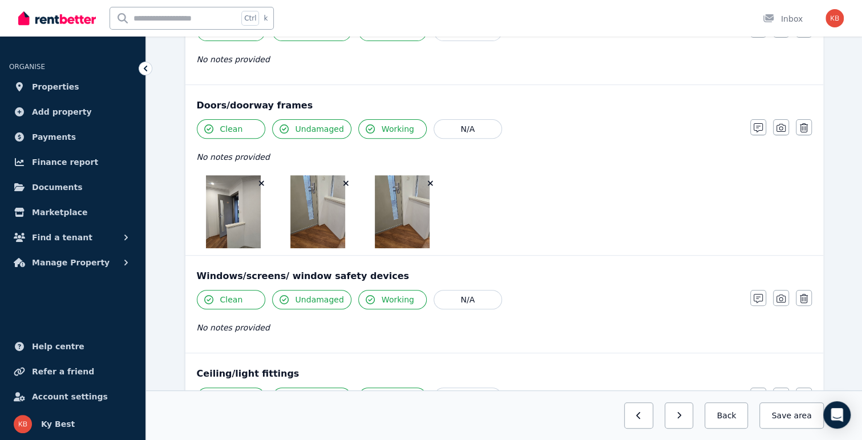
scroll to position [97, 0]
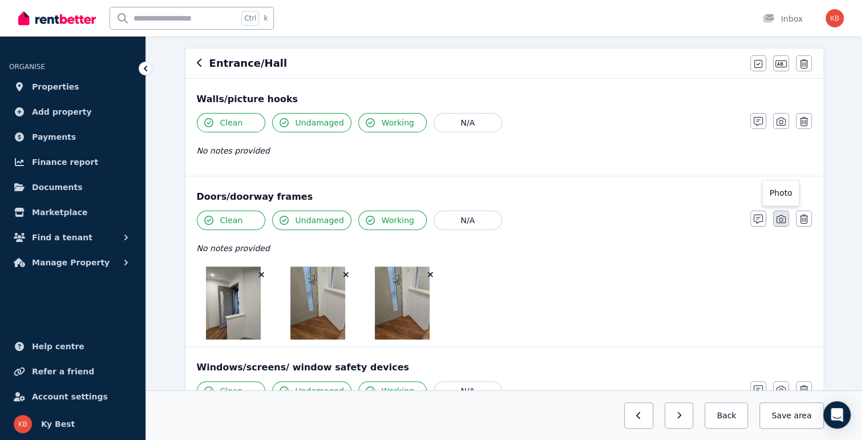
click at [778, 218] on icon "button" at bounding box center [780, 218] width 9 height 9
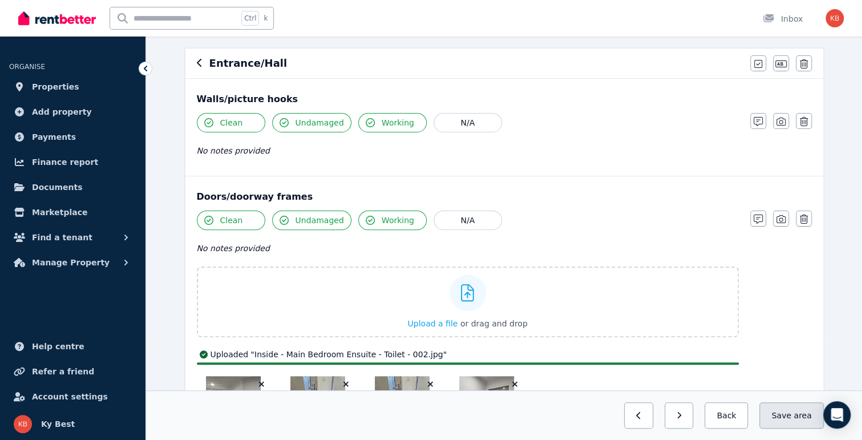
click at [795, 410] on button "Save area" at bounding box center [791, 415] width 64 height 26
click at [723, 413] on button "Back" at bounding box center [721, 415] width 53 height 26
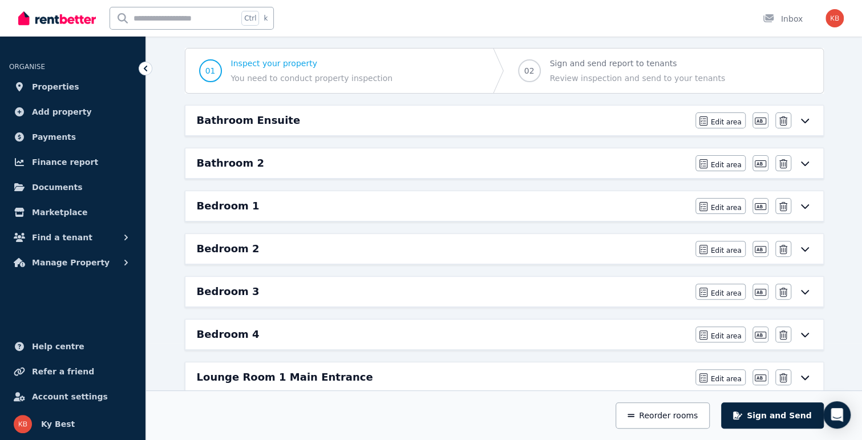
click at [234, 204] on h6 "Bedroom 1" at bounding box center [228, 206] width 63 height 16
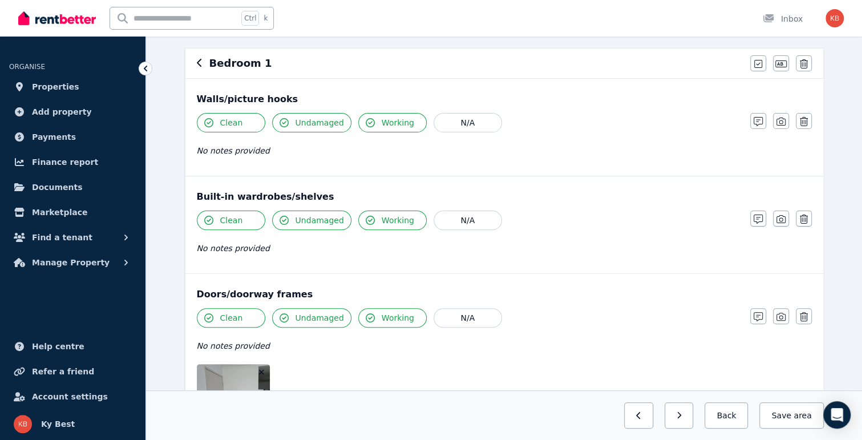
scroll to position [0, 0]
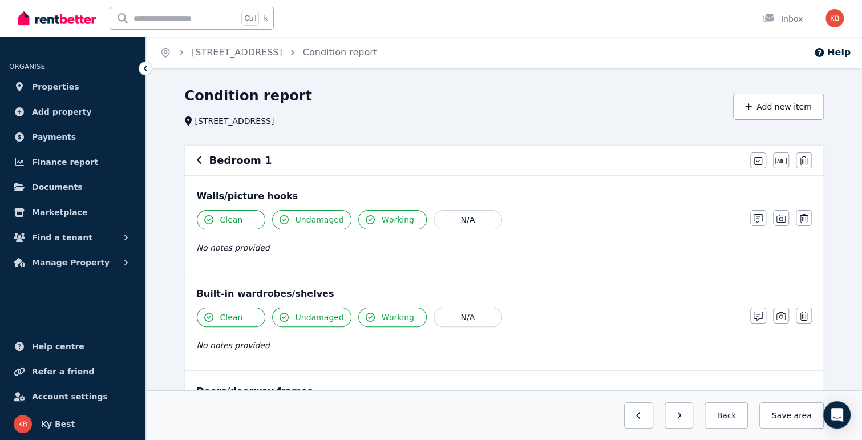
click at [199, 160] on icon "button" at bounding box center [200, 159] width 6 height 9
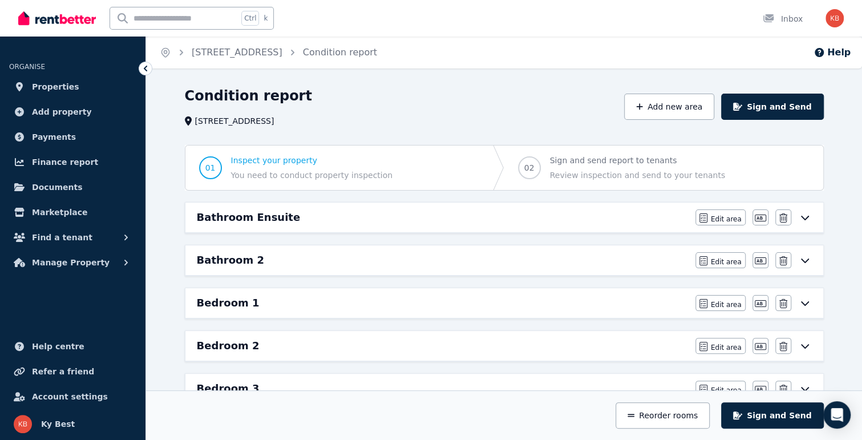
click at [258, 216] on h6 "Bathroom Ensuite" at bounding box center [249, 217] width 104 height 16
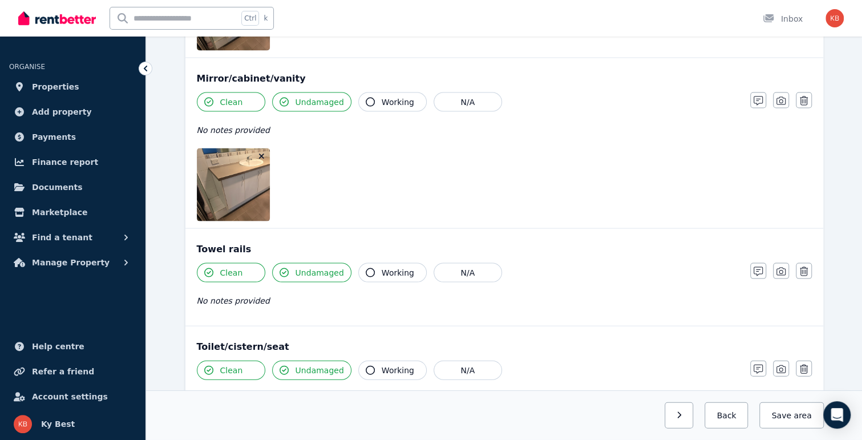
scroll to position [1369, 0]
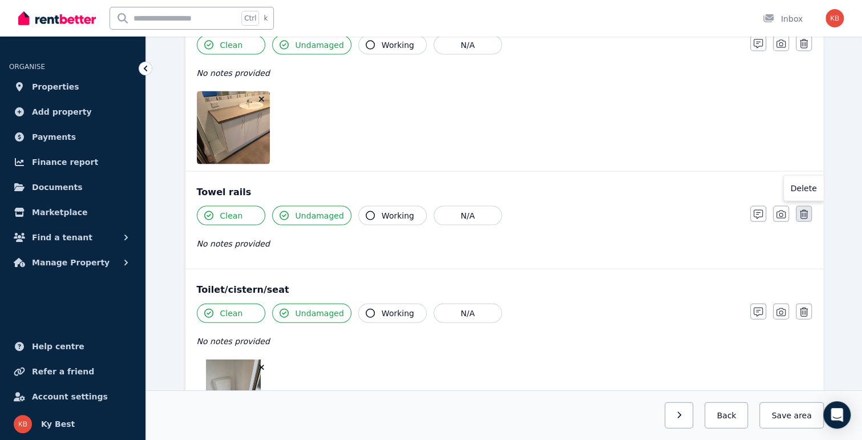
click at [802, 210] on icon "button" at bounding box center [804, 214] width 8 height 9
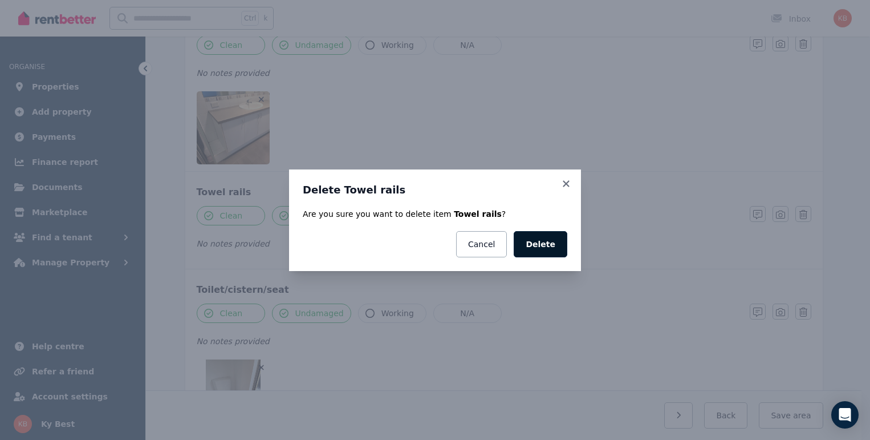
click at [549, 247] on button "Delete" at bounding box center [541, 244] width 54 height 26
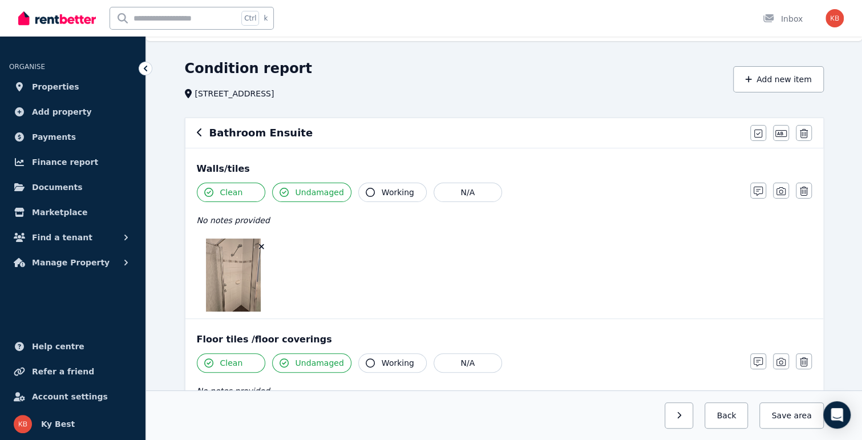
scroll to position [0, 0]
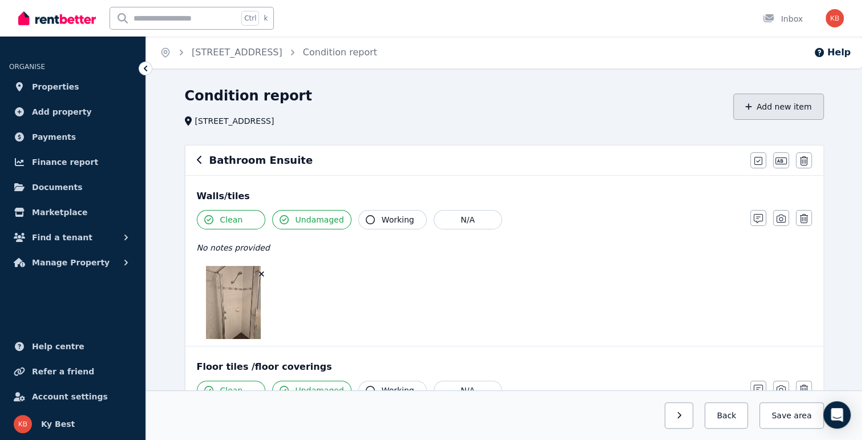
click at [784, 111] on button "Add new item" at bounding box center [778, 107] width 91 height 26
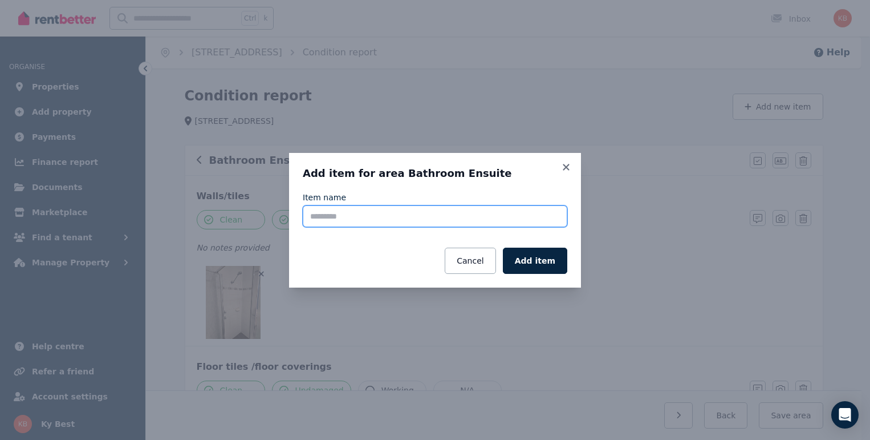
click at [375, 215] on input "Item name" at bounding box center [435, 216] width 265 height 22
type input "******"
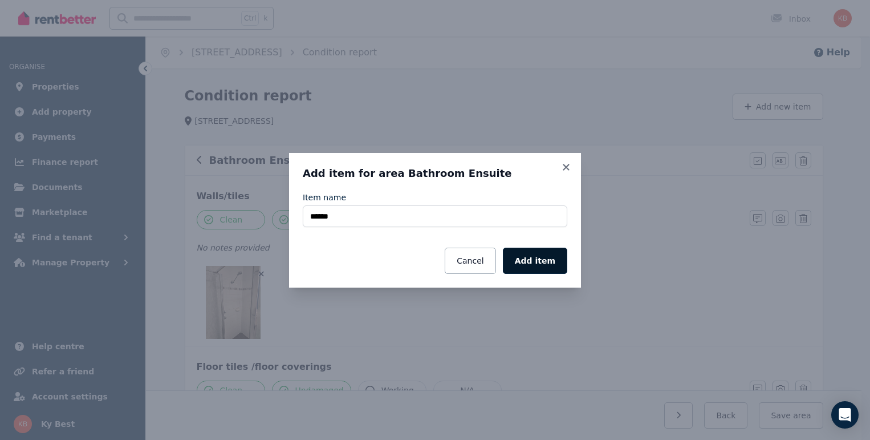
click at [535, 254] on button "Add item" at bounding box center [535, 261] width 64 height 26
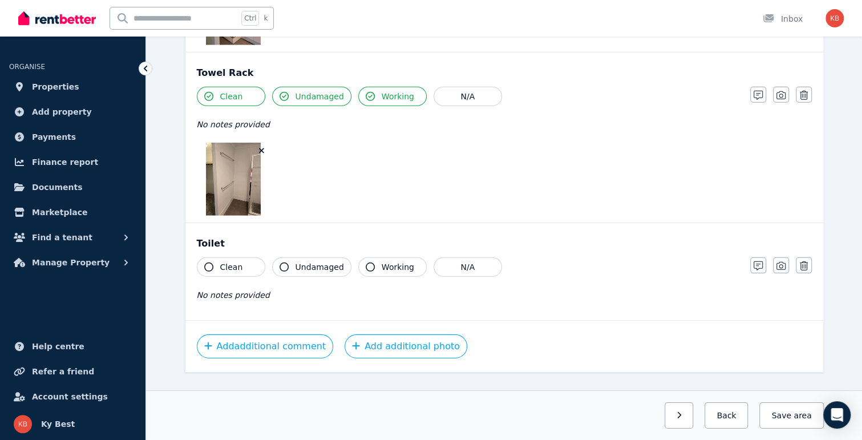
scroll to position [1939, 0]
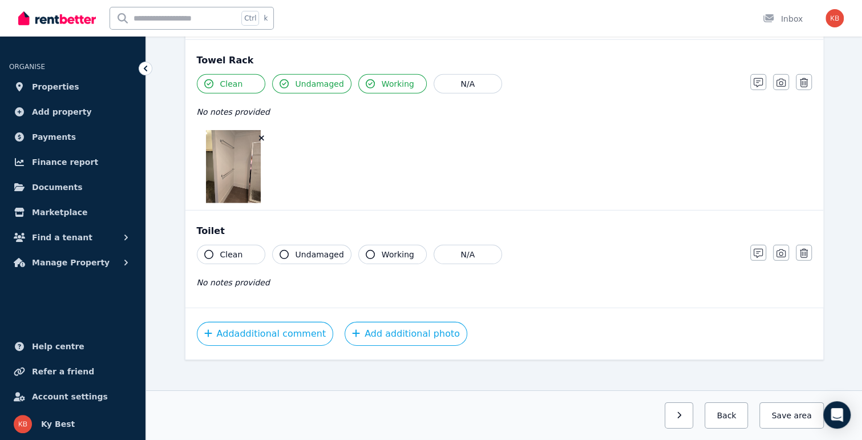
drag, startPoint x: 235, startPoint y: 248, endPoint x: 298, endPoint y: 244, distance: 63.5
click at [236, 249] on span "Clean" at bounding box center [231, 254] width 23 height 11
click at [305, 249] on span "Undamaged" at bounding box center [319, 254] width 48 height 11
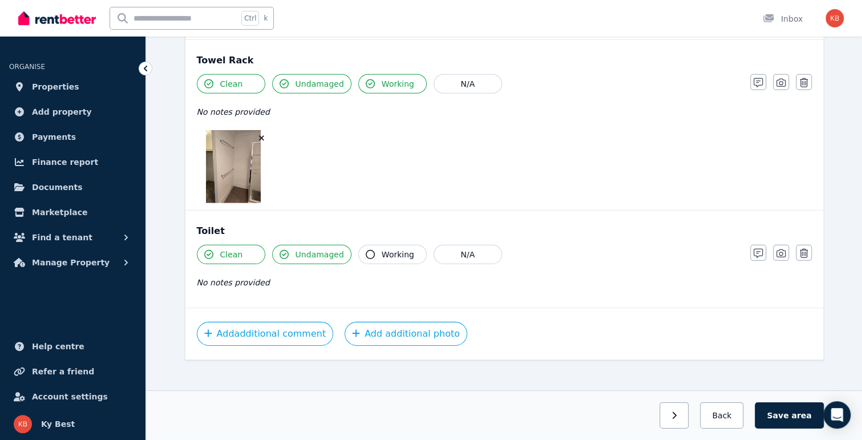
click at [391, 249] on span "Working" at bounding box center [398, 254] width 33 height 11
click at [784, 249] on icon "button" at bounding box center [780, 253] width 9 height 9
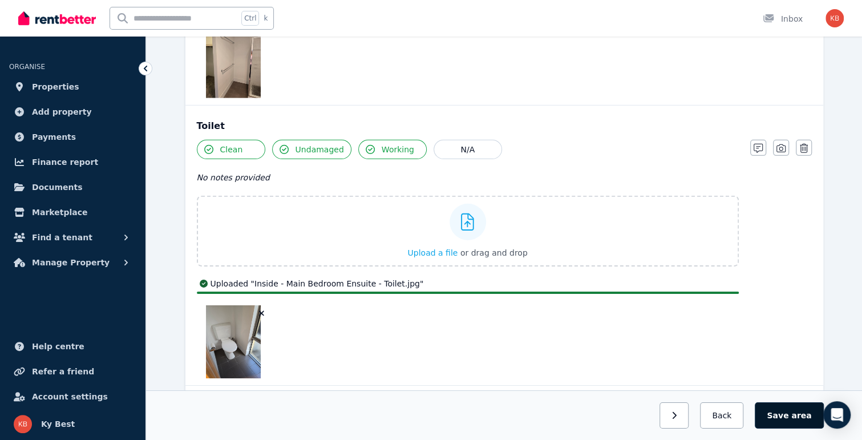
scroll to position [2122, 0]
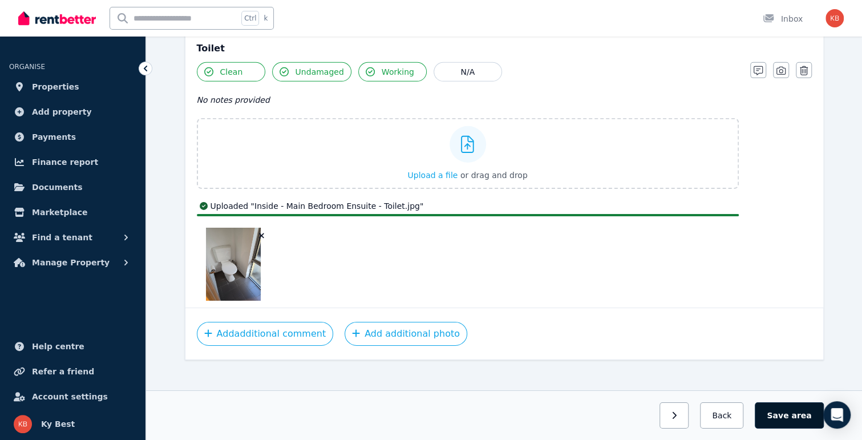
click at [786, 415] on button "Save area" at bounding box center [789, 415] width 68 height 26
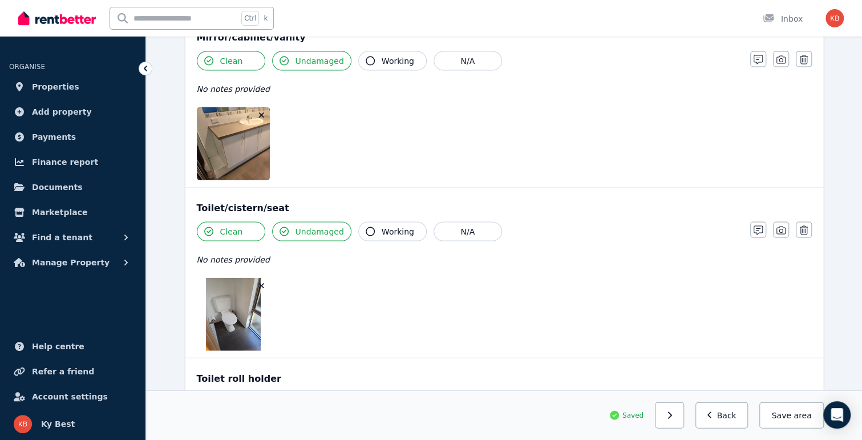
scroll to position [1011, 0]
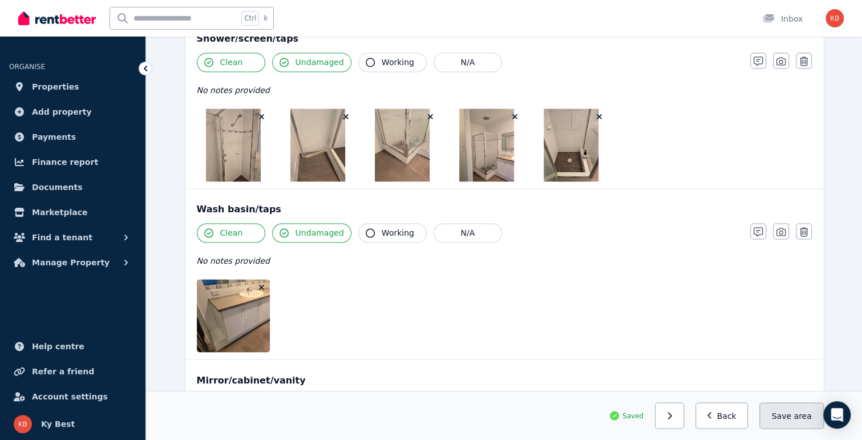
click at [791, 421] on button "Save area" at bounding box center [791, 415] width 64 height 26
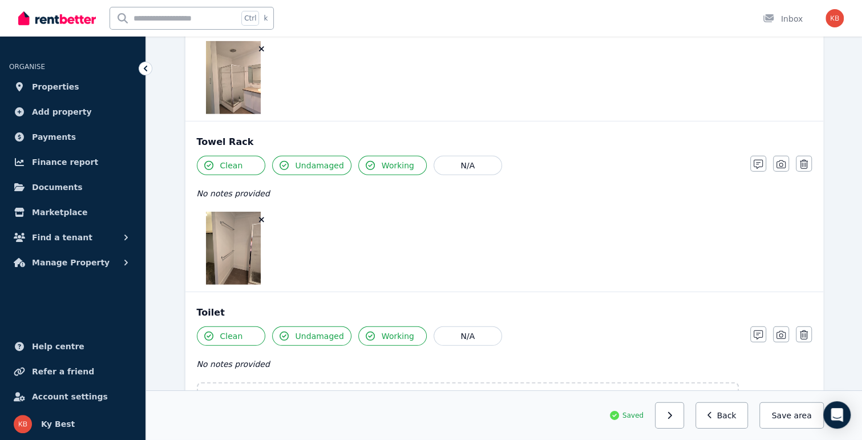
scroll to position [1809, 0]
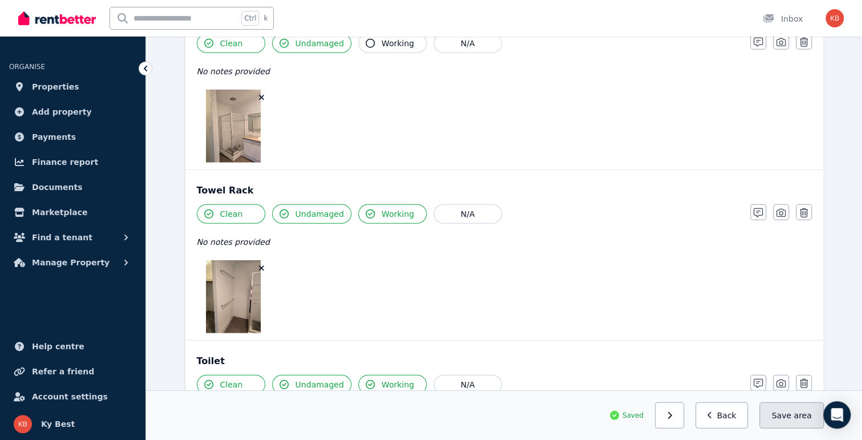
click at [784, 406] on button "Save area" at bounding box center [791, 415] width 64 height 26
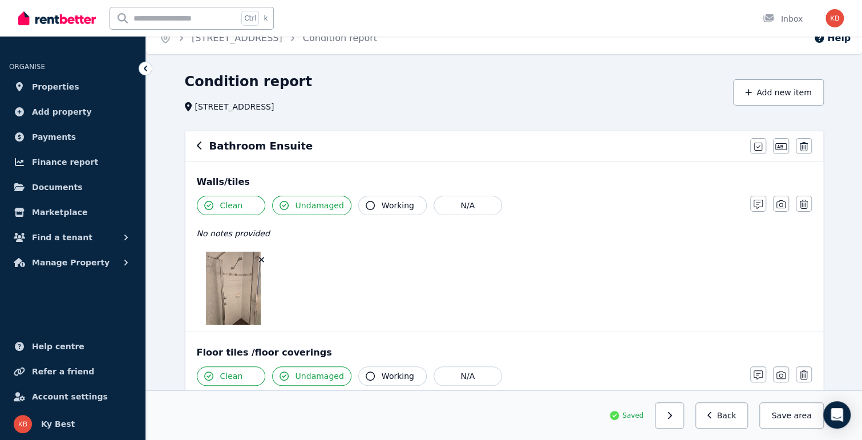
scroll to position [0, 0]
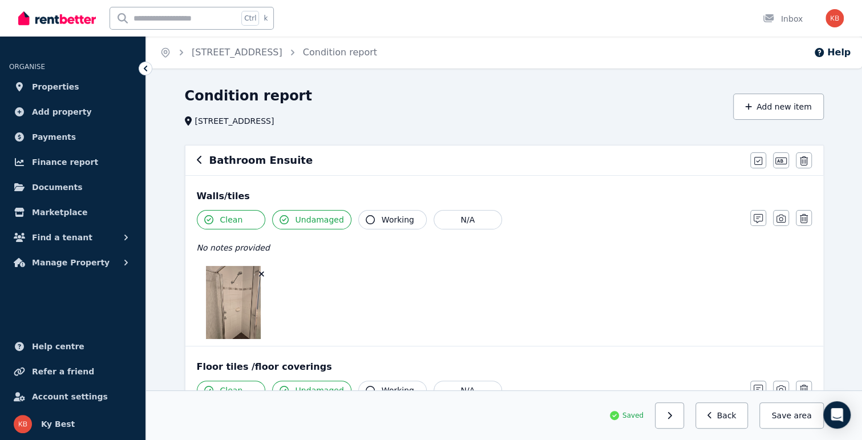
click at [198, 161] on icon "button" at bounding box center [200, 159] width 6 height 9
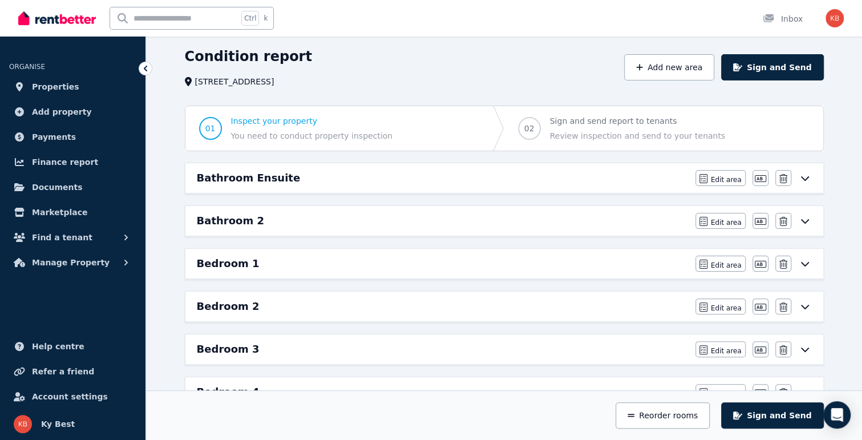
scroll to position [57, 0]
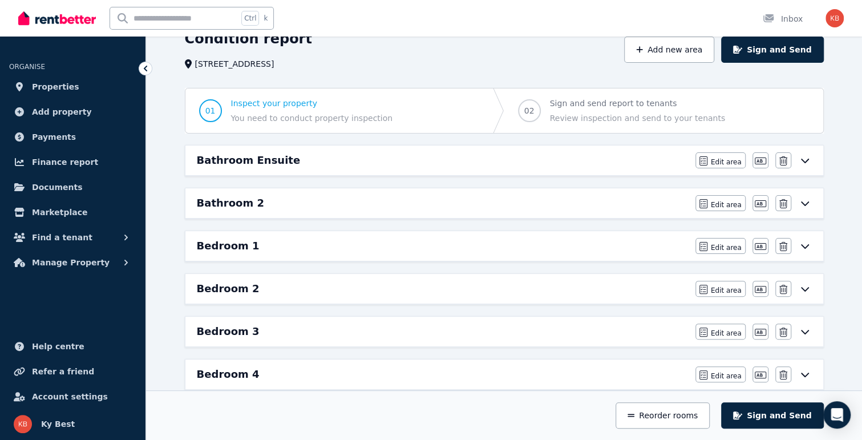
click at [217, 246] on h6 "Bedroom 1" at bounding box center [228, 246] width 63 height 16
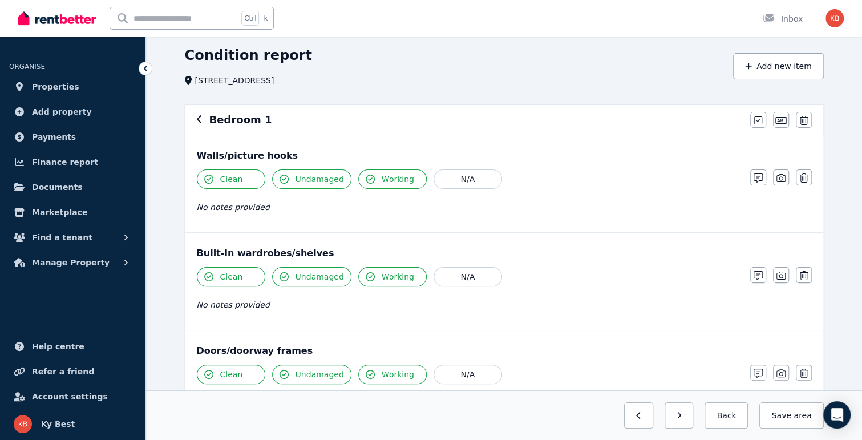
scroll to position [114, 0]
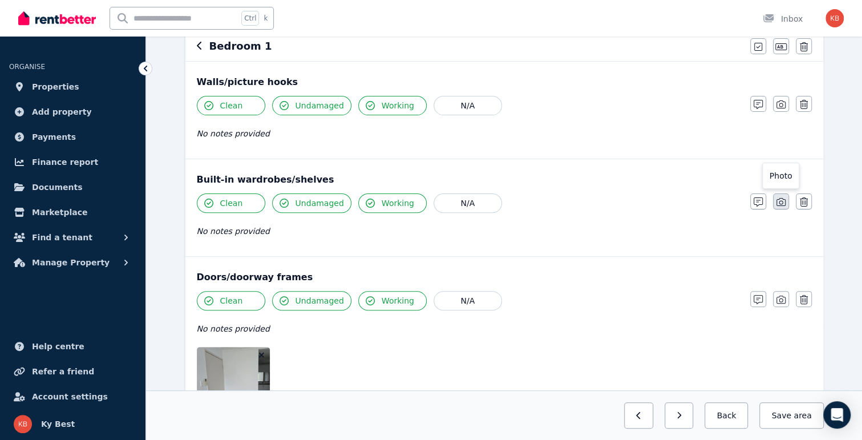
click at [781, 202] on icon "button" at bounding box center [780, 201] width 9 height 9
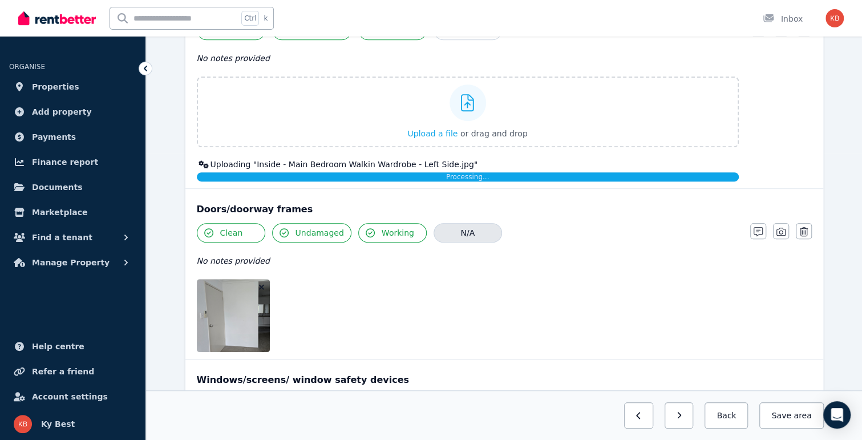
scroll to position [342, 0]
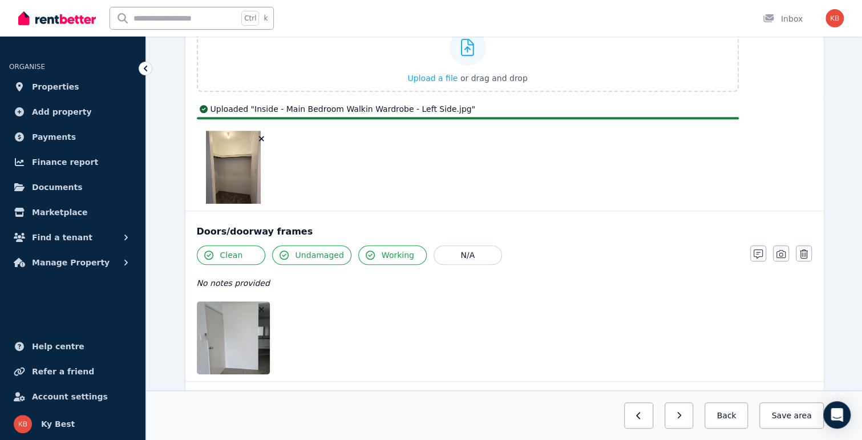
click at [226, 270] on div "Clean Undamaged Working N/A No notes provided" at bounding box center [468, 309] width 542 height 129
click at [241, 326] on img at bounding box center [246, 337] width 98 height 73
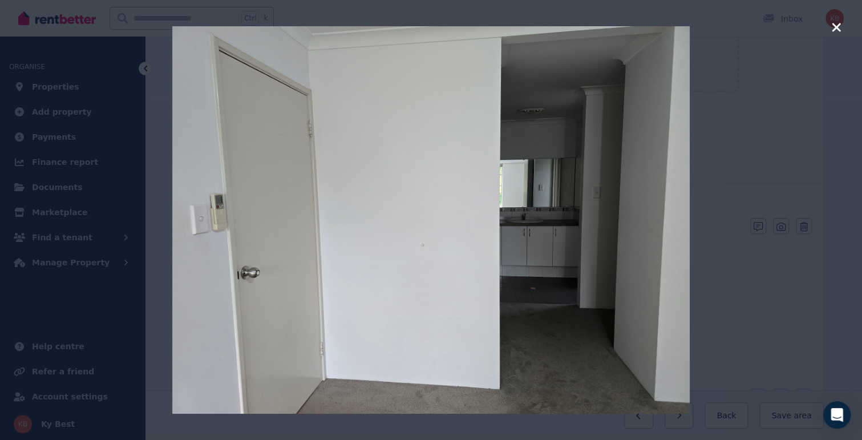
click at [834, 29] on icon "button" at bounding box center [836, 27] width 9 height 9
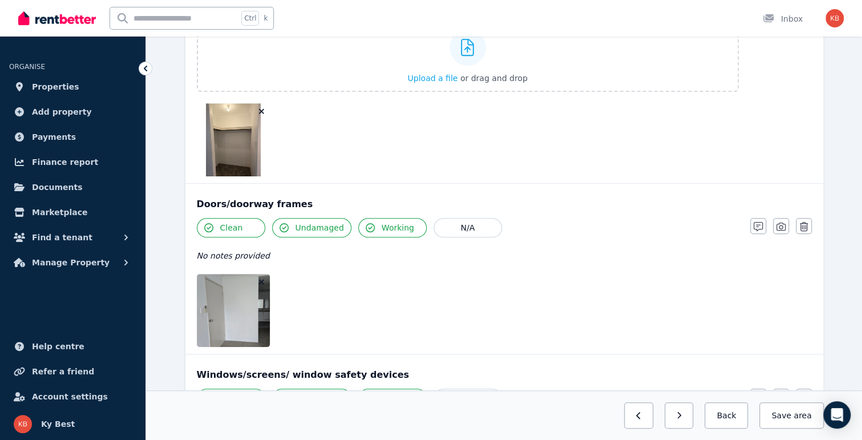
click at [216, 137] on img at bounding box center [233, 139] width 55 height 73
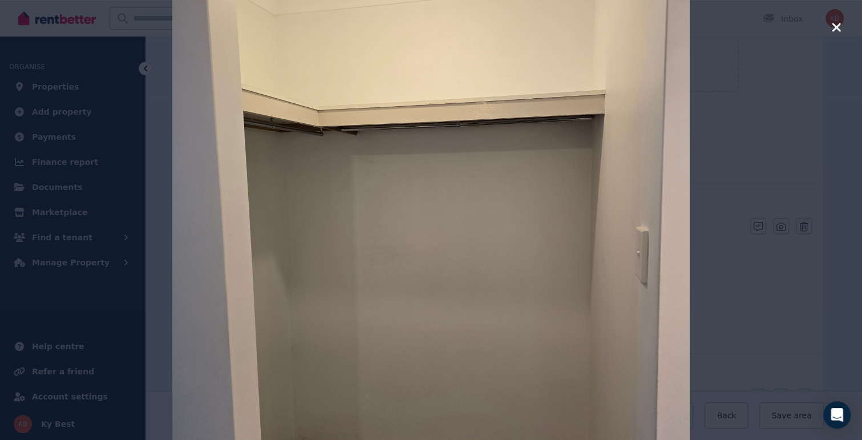
click at [834, 29] on icon "button" at bounding box center [836, 27] width 9 height 9
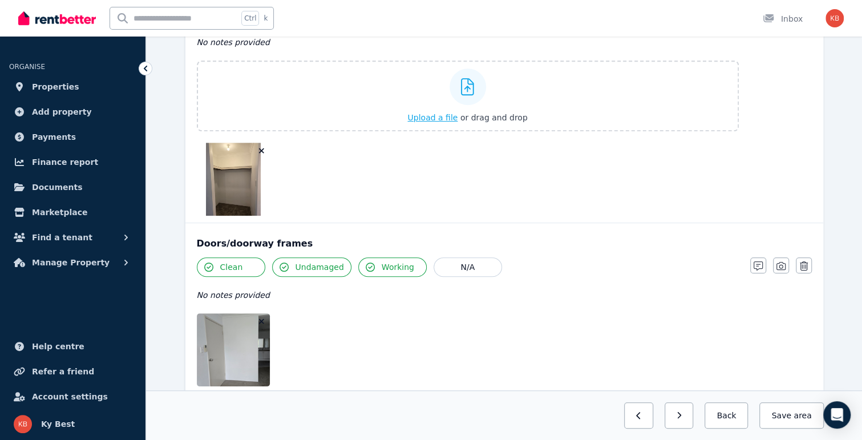
scroll to position [285, 0]
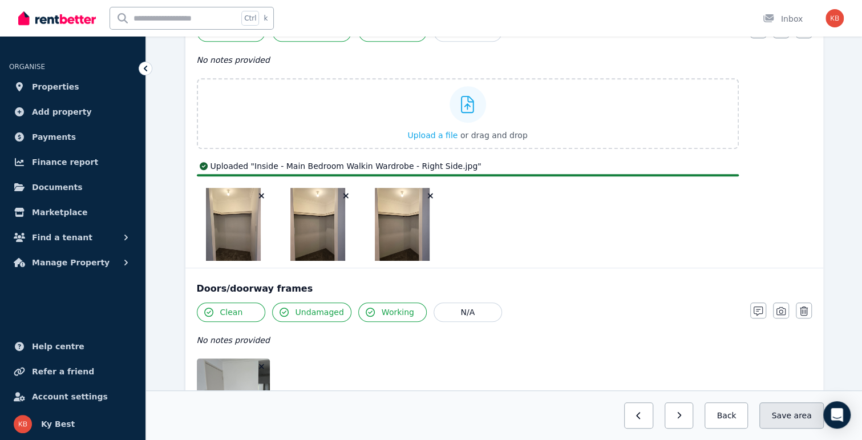
click at [787, 415] on button "Save area" at bounding box center [791, 415] width 64 height 26
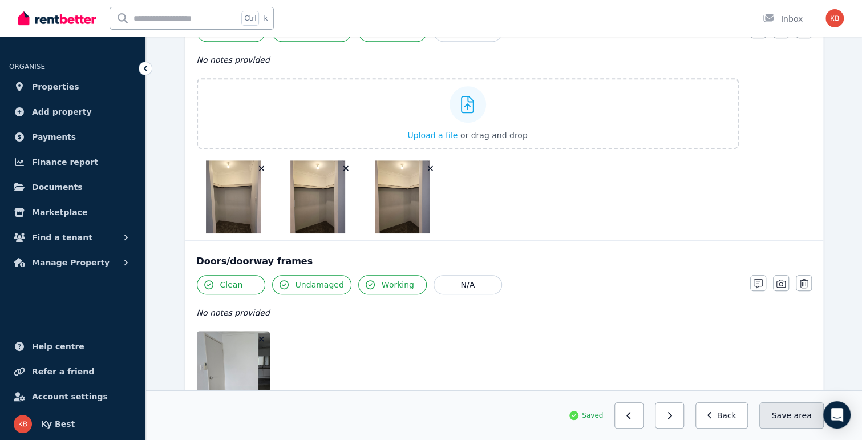
click at [793, 411] on button "Save area" at bounding box center [791, 415] width 64 height 26
click at [727, 417] on button "Back" at bounding box center [721, 415] width 53 height 26
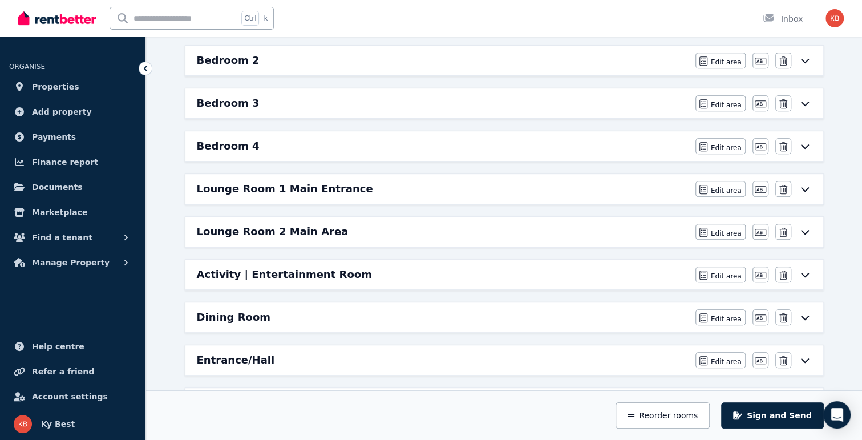
scroll to position [342, 0]
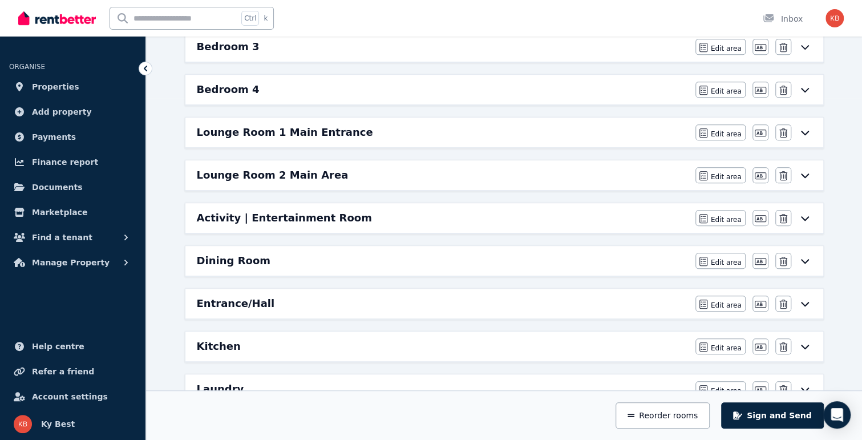
click at [652, 133] on div "Lounge Room 1 Main Entrance" at bounding box center [443, 132] width 492 height 16
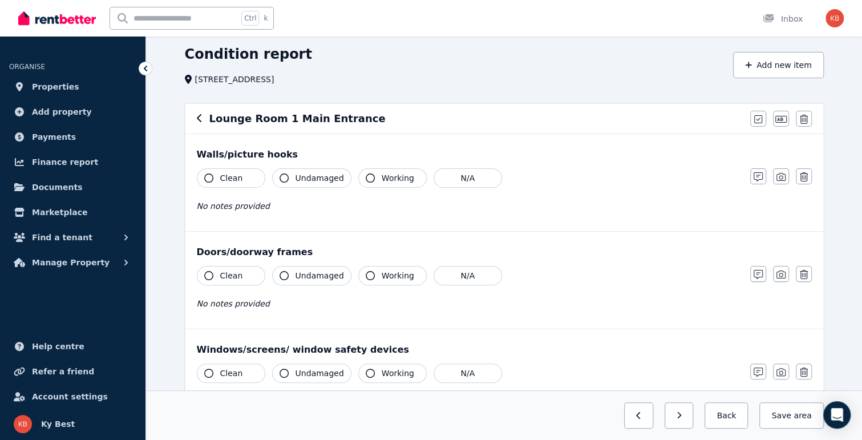
scroll to position [57, 0]
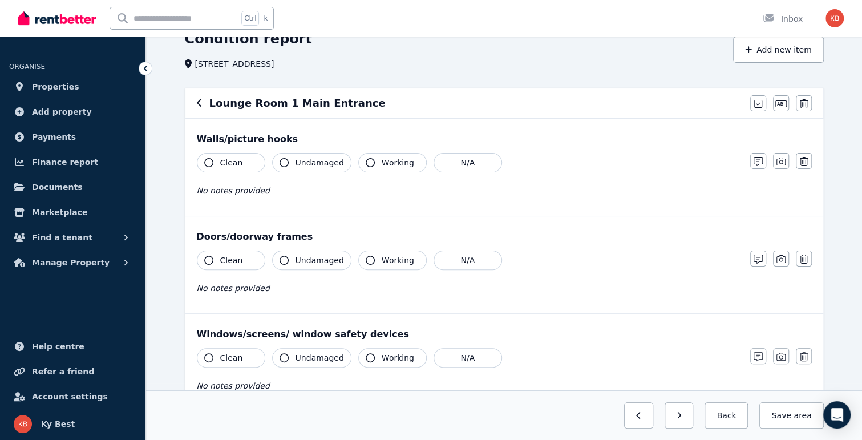
drag, startPoint x: 219, startPoint y: 154, endPoint x: 228, endPoint y: 153, distance: 9.1
click at [221, 154] on button "Clean" at bounding box center [231, 162] width 68 height 19
drag, startPoint x: 309, startPoint y: 156, endPoint x: 358, endPoint y: 163, distance: 49.0
click at [311, 157] on span "Undamaged" at bounding box center [319, 162] width 48 height 11
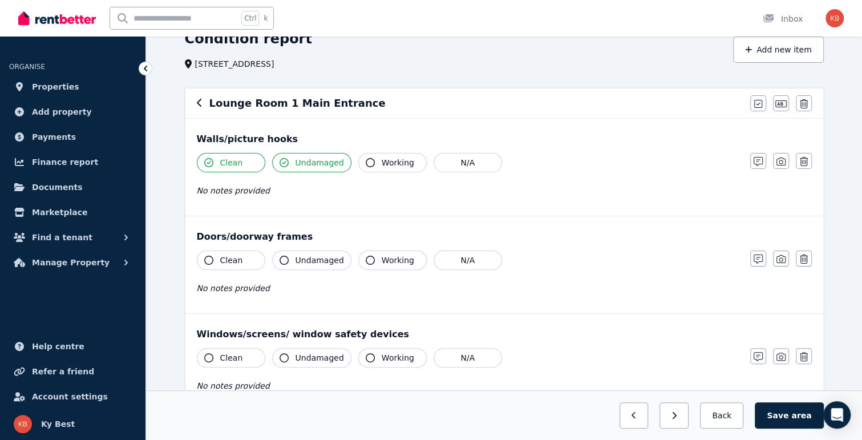
click at [382, 165] on span "Working" at bounding box center [398, 162] width 33 height 11
drag, startPoint x: 251, startPoint y: 252, endPoint x: 270, endPoint y: 256, distance: 19.8
click at [249, 253] on button "Clean" at bounding box center [231, 259] width 68 height 19
drag, startPoint x: 314, startPoint y: 260, endPoint x: 376, endPoint y: 264, distance: 62.3
click at [319, 260] on span "Undamaged" at bounding box center [319, 259] width 48 height 11
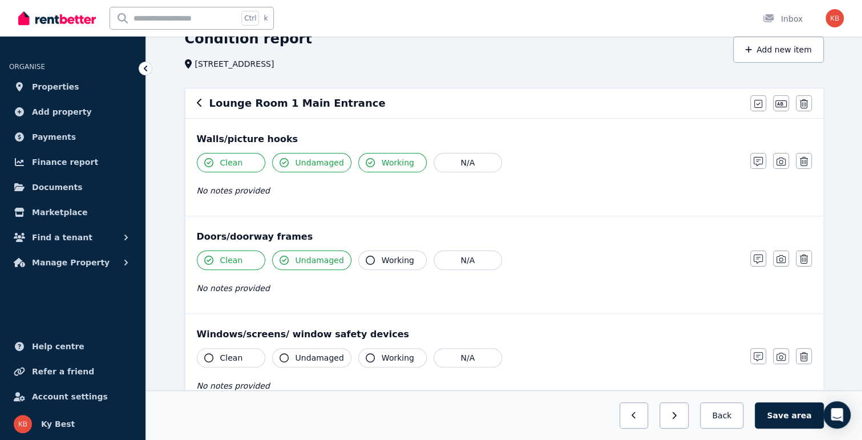
click at [383, 261] on span "Working" at bounding box center [398, 259] width 33 height 11
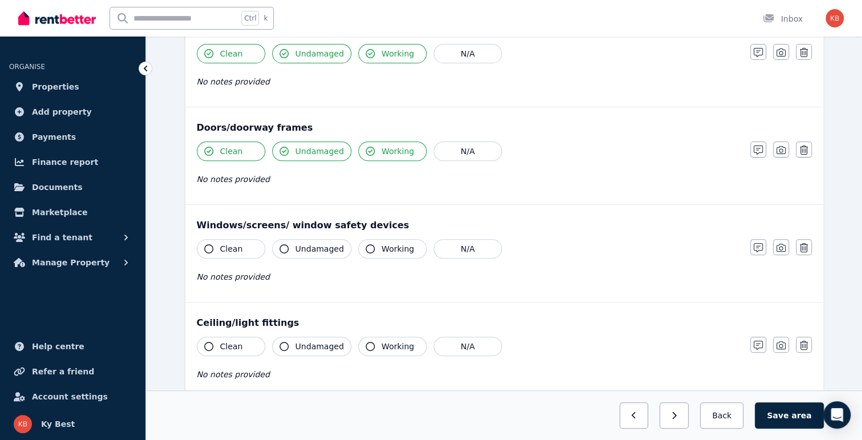
scroll to position [171, 0]
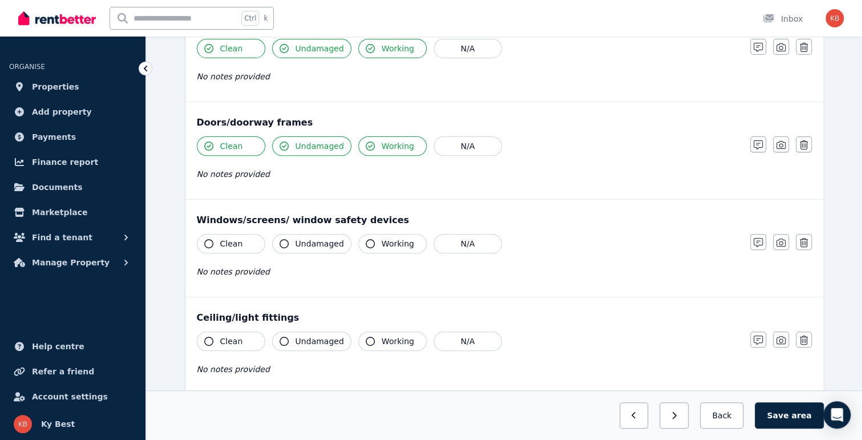
drag, startPoint x: 220, startPoint y: 242, endPoint x: 267, endPoint y: 242, distance: 47.3
click at [221, 242] on span "Clean" at bounding box center [231, 243] width 23 height 11
click at [308, 242] on span "Undamaged" at bounding box center [319, 243] width 48 height 11
click at [382, 238] on span "Working" at bounding box center [398, 243] width 33 height 11
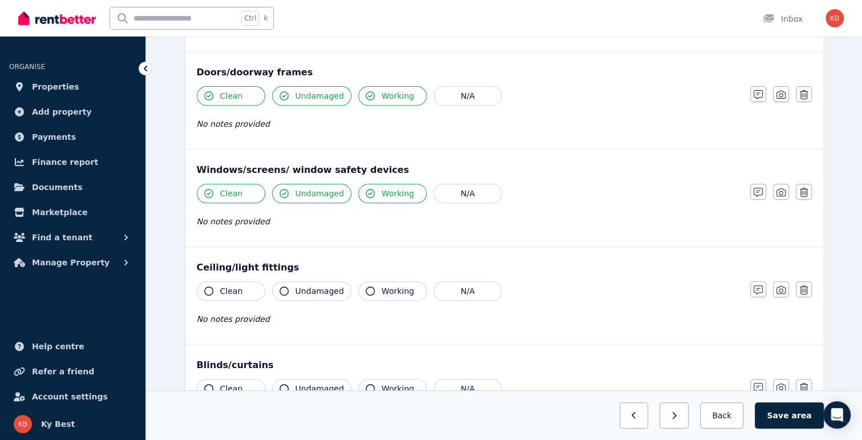
scroll to position [285, 0]
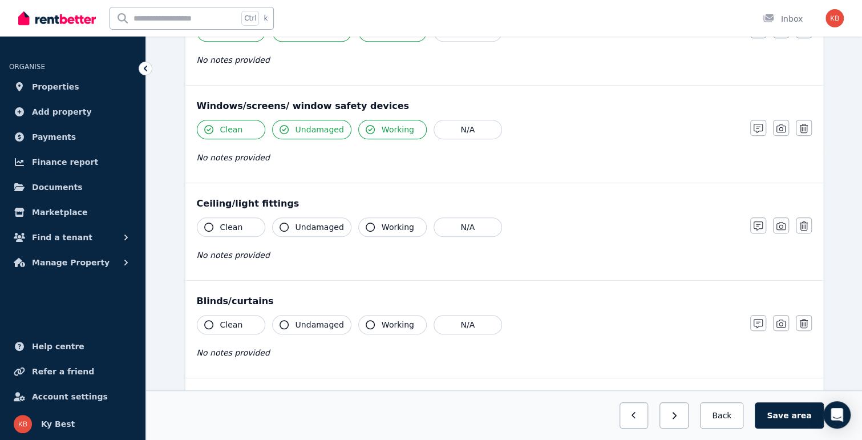
click at [226, 222] on span "Clean" at bounding box center [231, 226] width 23 height 11
drag, startPoint x: 289, startPoint y: 223, endPoint x: 349, endPoint y: 224, distance: 59.9
click at [290, 223] on button "Undamaged" at bounding box center [311, 226] width 79 height 19
click at [390, 224] on span "Working" at bounding box center [398, 226] width 33 height 11
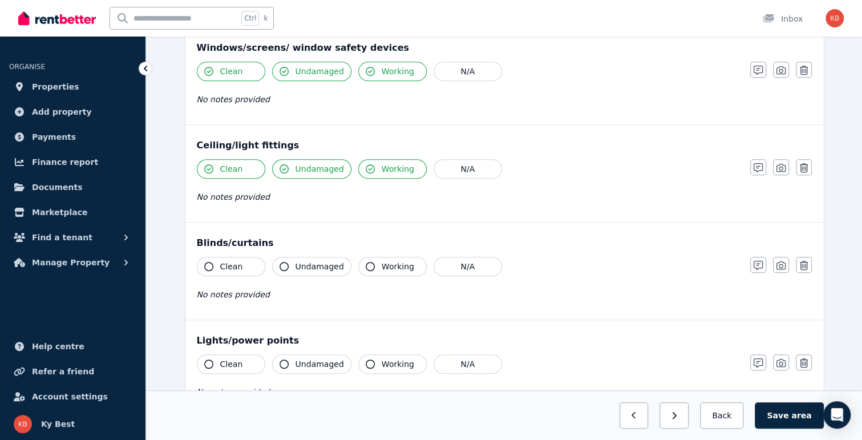
scroll to position [399, 0]
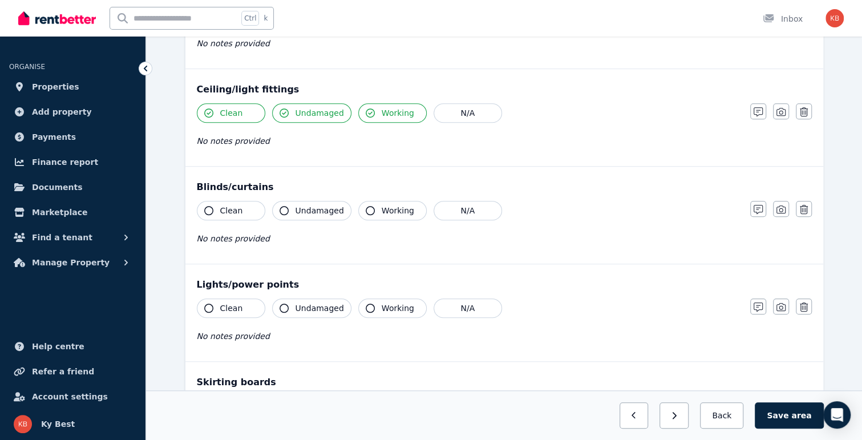
click at [243, 205] on button "Clean" at bounding box center [231, 210] width 68 height 19
click at [305, 208] on span "Undamaged" at bounding box center [319, 210] width 48 height 11
click at [387, 207] on span "Working" at bounding box center [398, 210] width 33 height 11
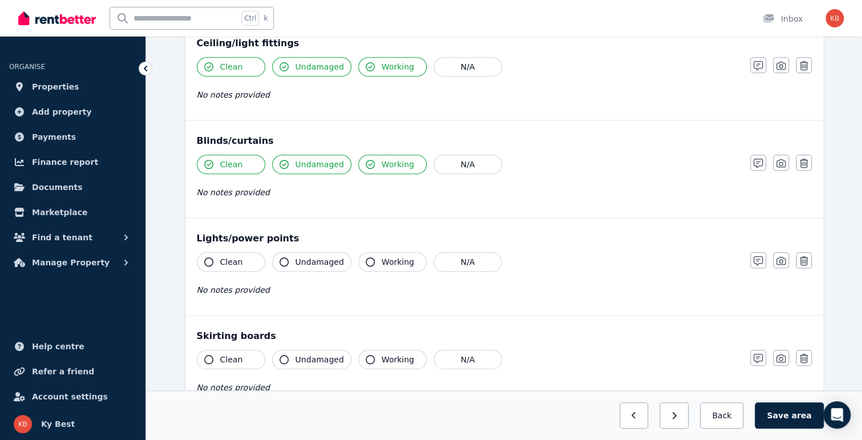
scroll to position [513, 0]
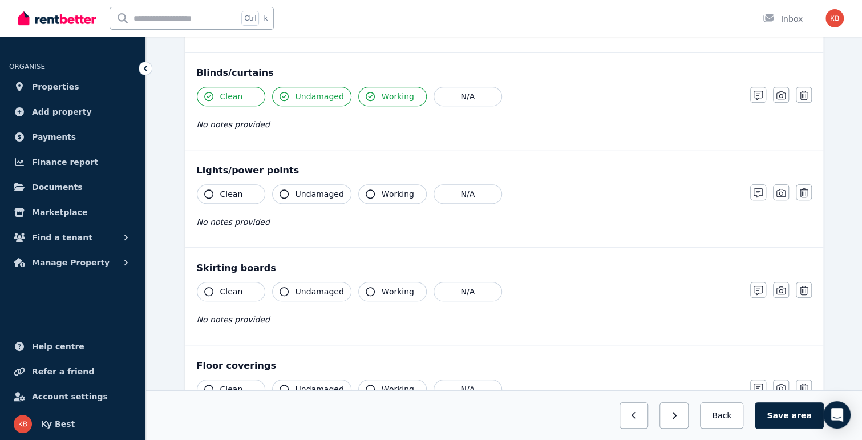
drag, startPoint x: 226, startPoint y: 187, endPoint x: 277, endPoint y: 189, distance: 50.2
click at [227, 188] on span "Clean" at bounding box center [231, 193] width 23 height 11
drag, startPoint x: 317, startPoint y: 191, endPoint x: 356, endPoint y: 192, distance: 39.9
click at [321, 191] on span "Undamaged" at bounding box center [319, 193] width 48 height 11
click at [382, 190] on span "Working" at bounding box center [398, 193] width 33 height 11
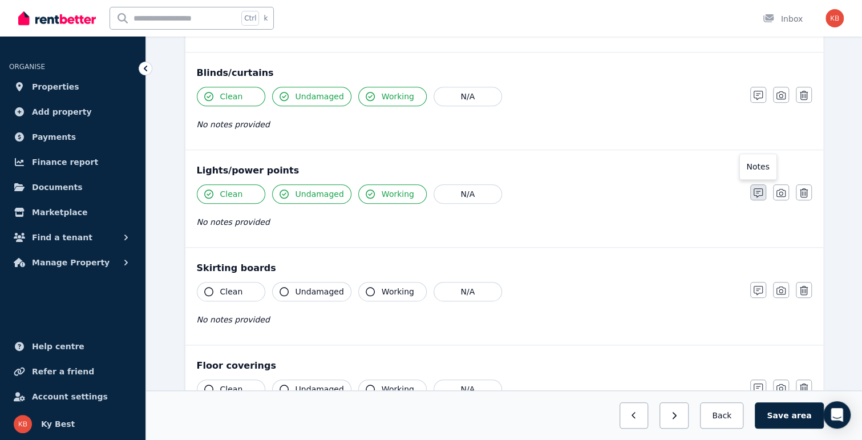
click at [759, 192] on icon "button" at bounding box center [757, 192] width 9 height 9
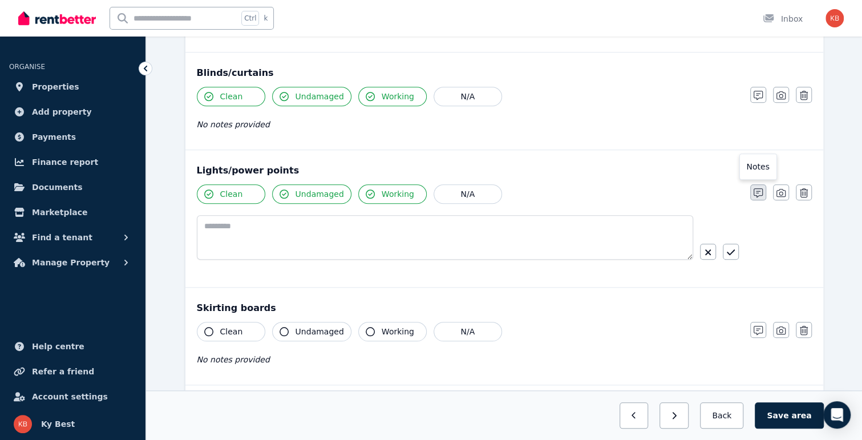
scroll to position [553, 0]
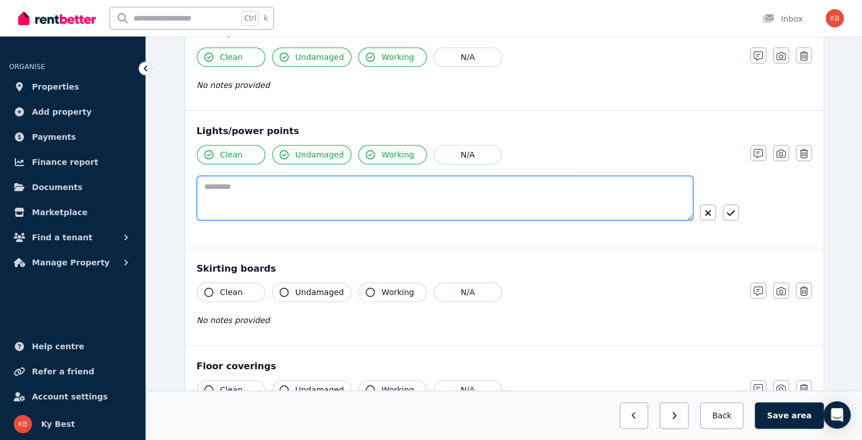
click at [257, 198] on textarea at bounding box center [445, 198] width 496 height 44
type textarea "*"
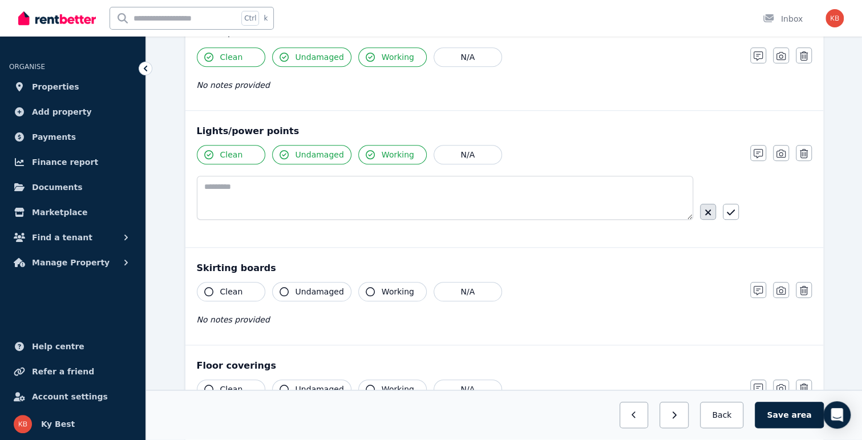
click at [708, 209] on icon "button" at bounding box center [708, 212] width 6 height 6
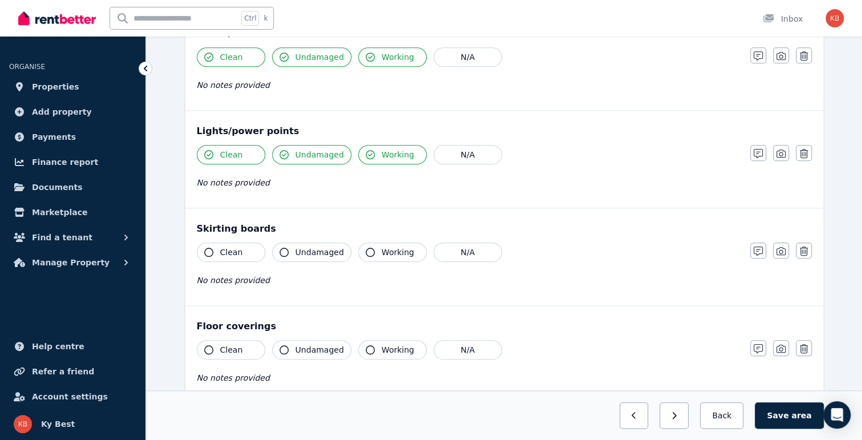
scroll to position [513, 0]
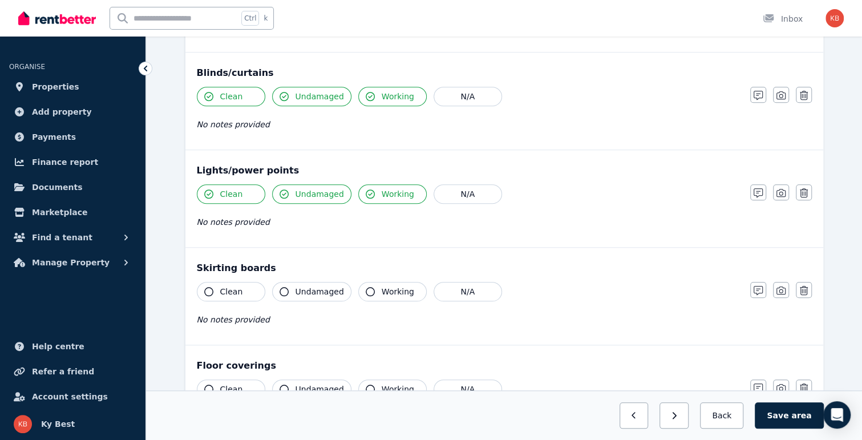
click at [325, 287] on span "Undamaged" at bounding box center [319, 291] width 48 height 11
click at [311, 289] on span "Undamaged" at bounding box center [319, 291] width 48 height 11
click at [296, 287] on span "Undamaged" at bounding box center [319, 291] width 48 height 11
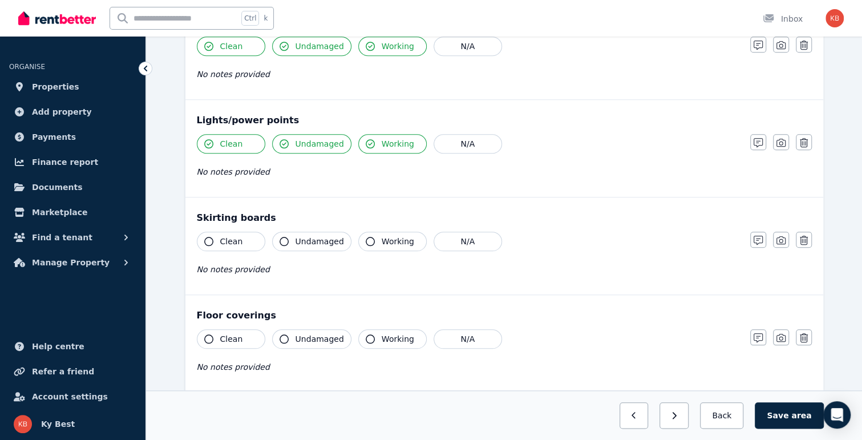
scroll to position [627, 0]
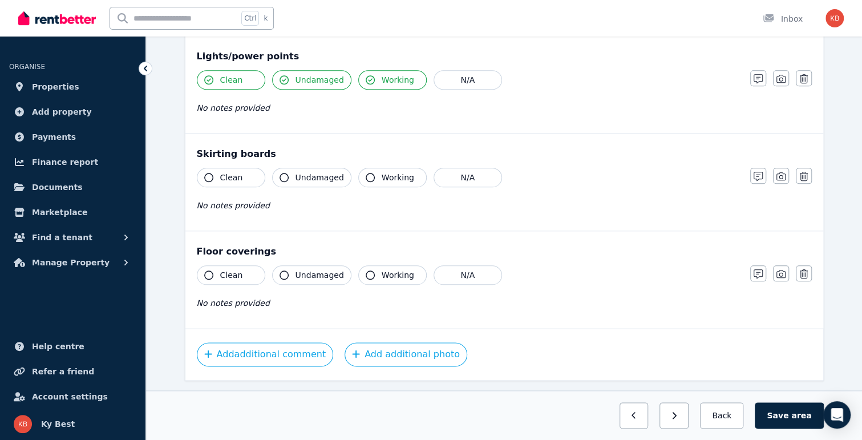
drag, startPoint x: 231, startPoint y: 273, endPoint x: 299, endPoint y: 273, distance: 68.4
click at [236, 273] on span "Clean" at bounding box center [231, 274] width 23 height 11
click at [300, 273] on span "Undamaged" at bounding box center [319, 274] width 48 height 11
click at [395, 274] on span "Working" at bounding box center [398, 274] width 33 height 11
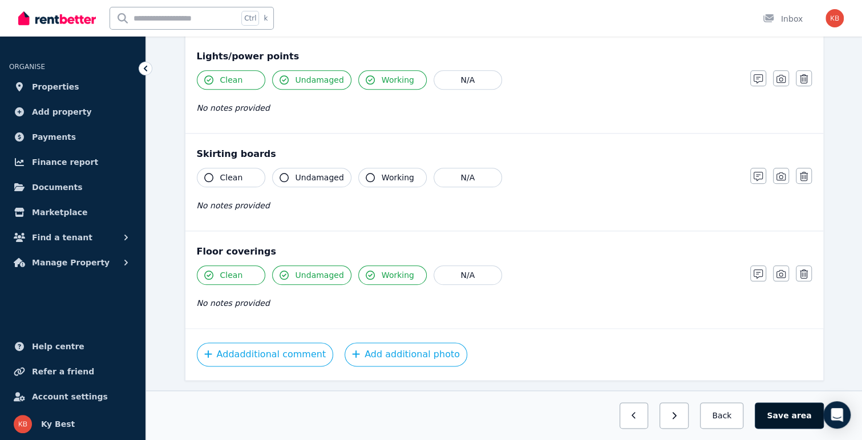
click at [791, 412] on button "Save area" at bounding box center [789, 415] width 68 height 26
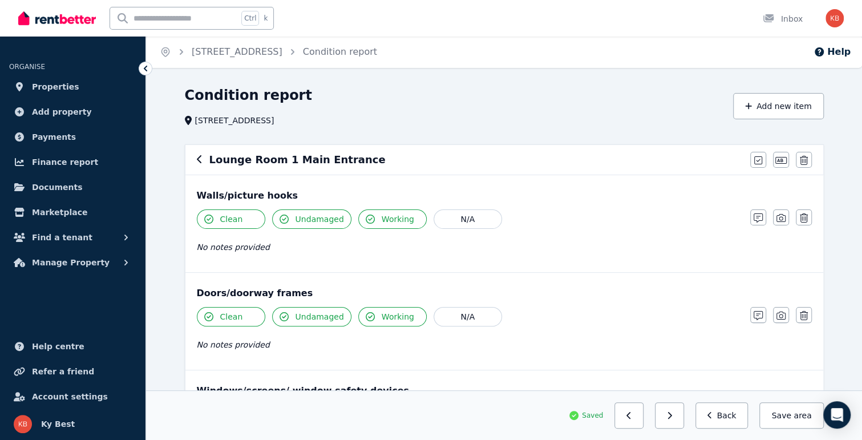
scroll to position [0, 0]
click at [791, 108] on button "Add new item" at bounding box center [778, 107] width 91 height 26
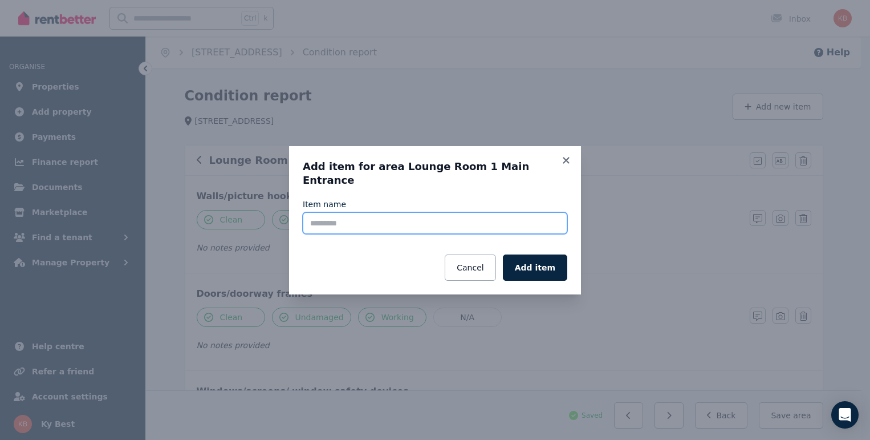
click at [440, 215] on input "Item name" at bounding box center [435, 223] width 265 height 22
type input "**********"
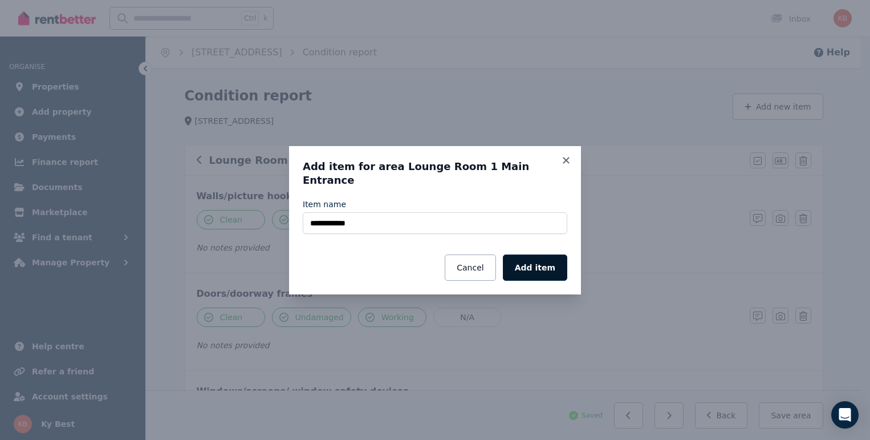
click at [523, 259] on button "Add item" at bounding box center [535, 267] width 64 height 26
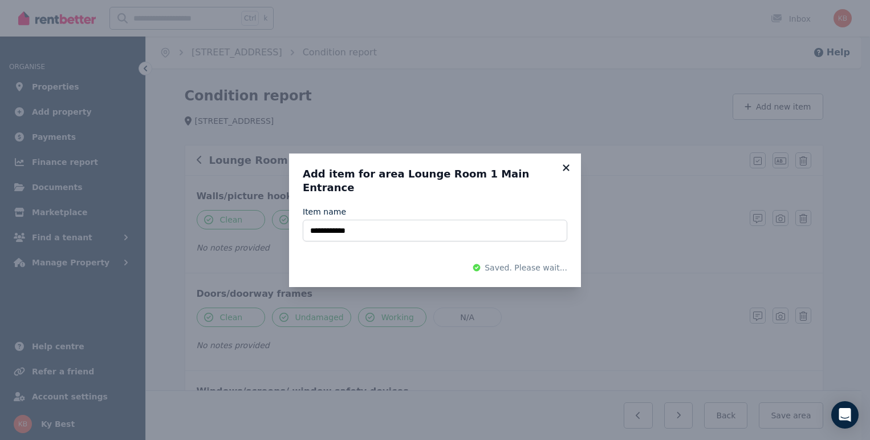
click at [564, 173] on icon at bounding box center [566, 168] width 11 height 10
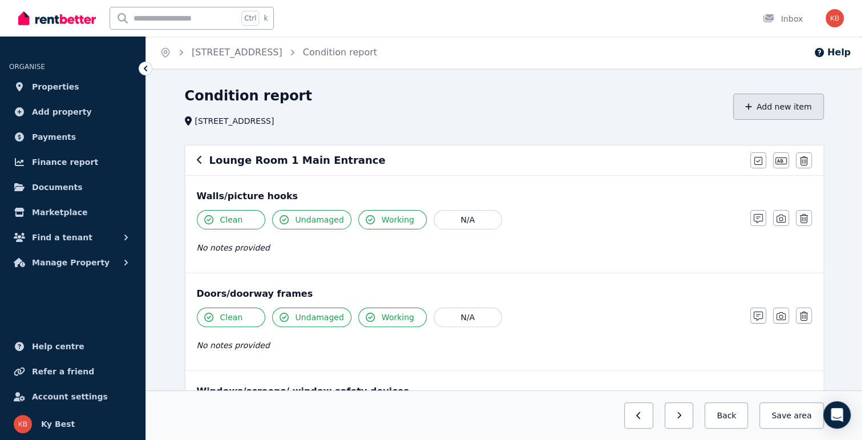
click at [780, 111] on button "Add new item" at bounding box center [778, 107] width 91 height 26
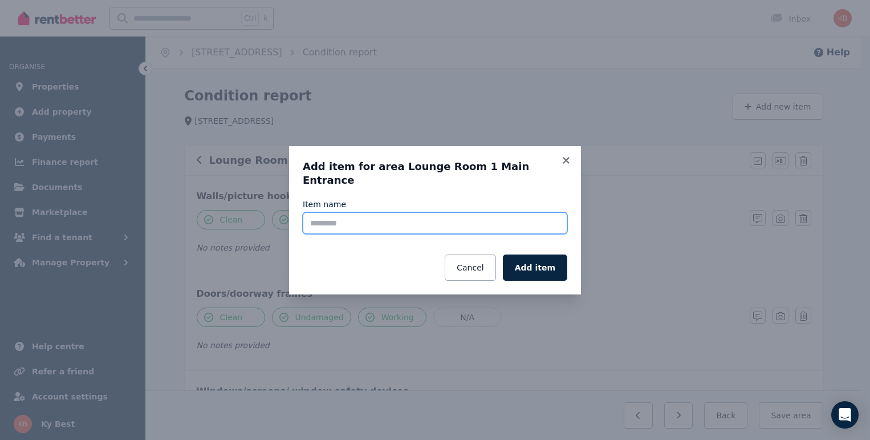
click at [431, 225] on input "Item name" at bounding box center [435, 223] width 265 height 22
type input "**********"
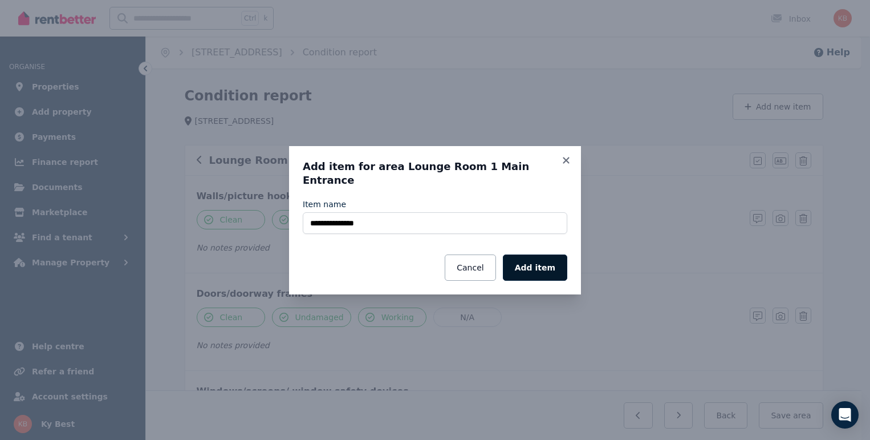
click at [538, 262] on button "Add item" at bounding box center [535, 267] width 64 height 26
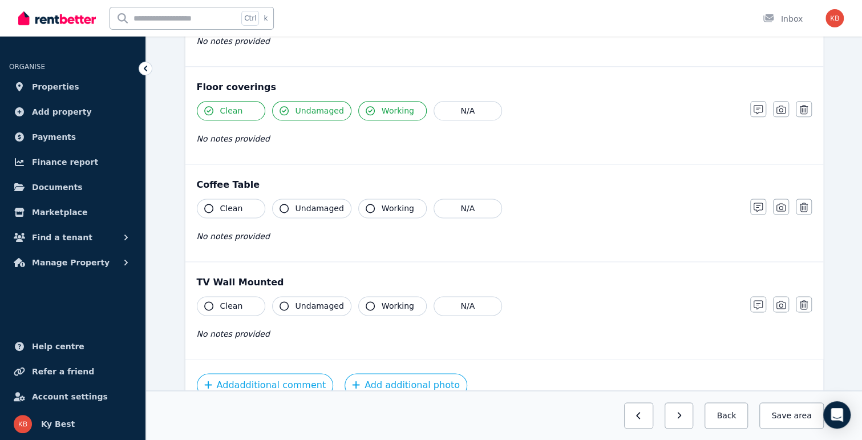
scroll to position [846, 0]
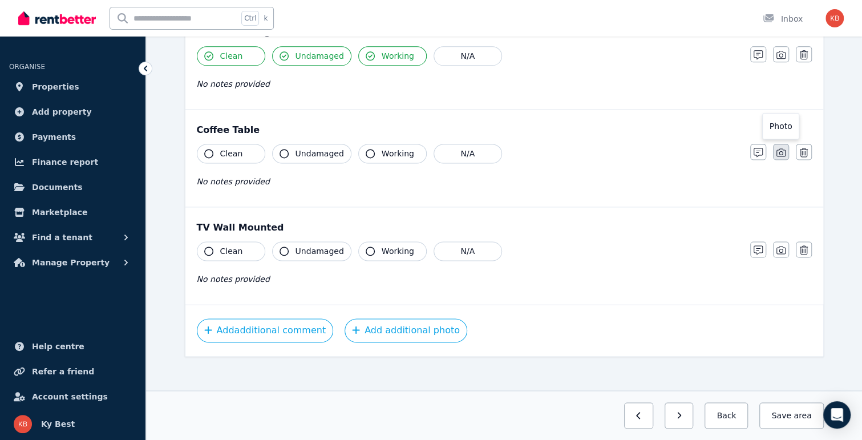
click at [779, 149] on icon "button" at bounding box center [780, 152] width 9 height 8
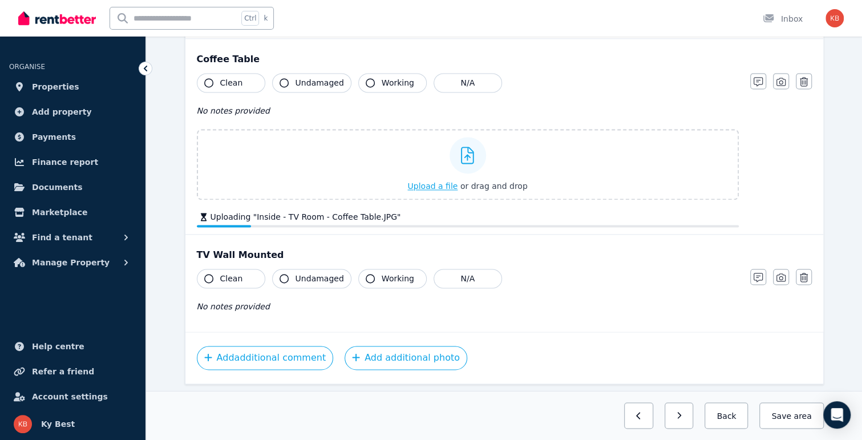
scroll to position [944, 0]
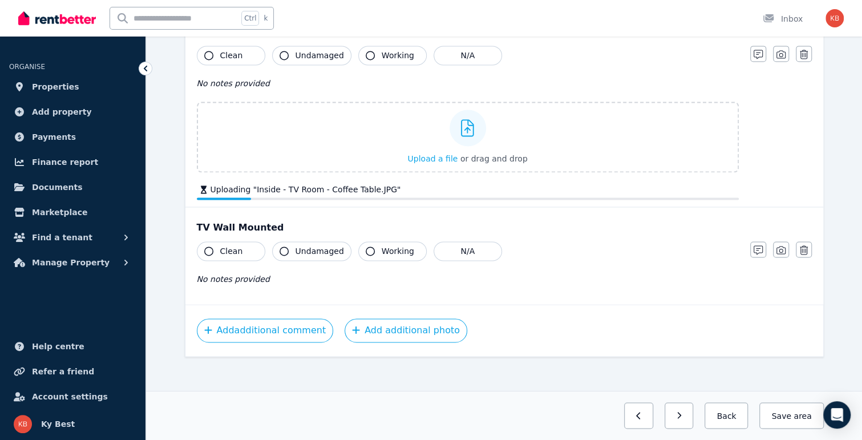
click at [226, 62] on div "Clean Undamaged Working N/A No notes provided Upload a file or drag and drop Up…" at bounding box center [468, 123] width 542 height 154
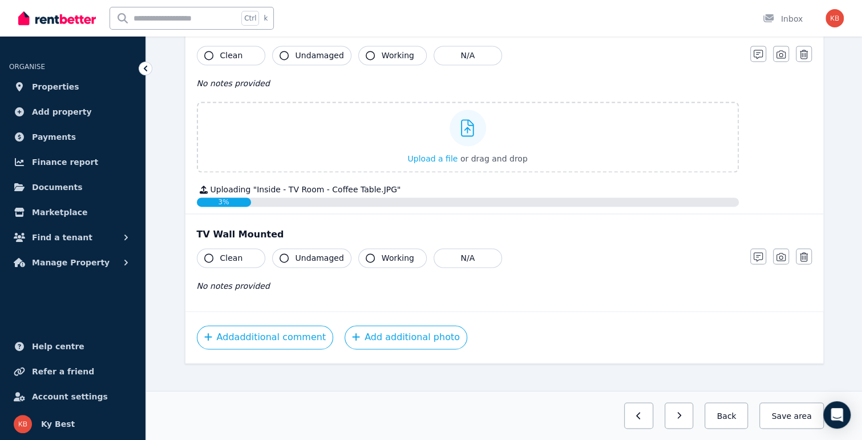
scroll to position [951, 0]
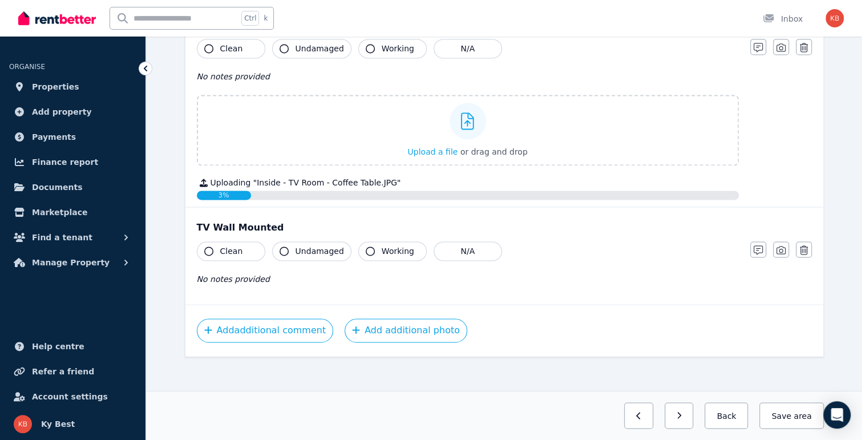
click at [228, 53] on div "Clean Undamaged Working N/A No notes provided Upload a file or drag and drop Up…" at bounding box center [468, 119] width 542 height 161
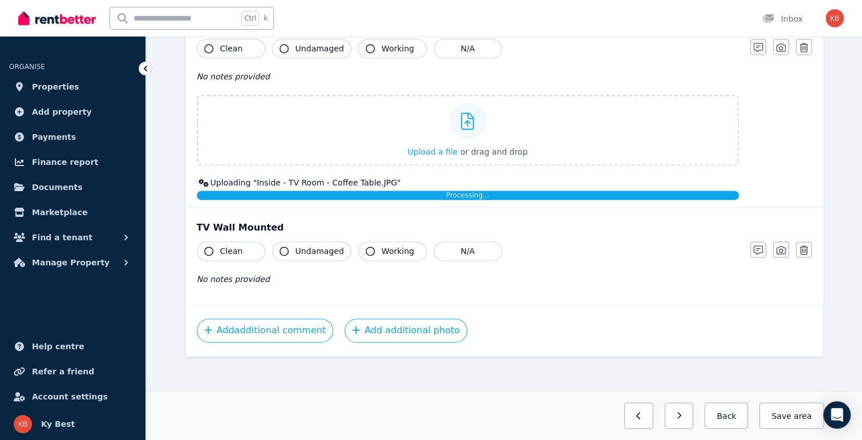
click at [229, 43] on span "Clean" at bounding box center [231, 48] width 23 height 11
drag, startPoint x: 374, startPoint y: 47, endPoint x: 417, endPoint y: 71, distance: 49.3
click at [374, 47] on button "Working" at bounding box center [392, 48] width 68 height 19
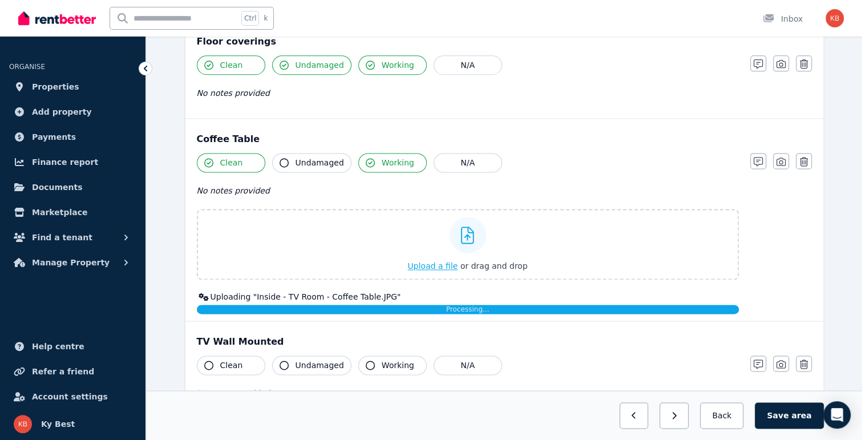
scroll to position [915, 0]
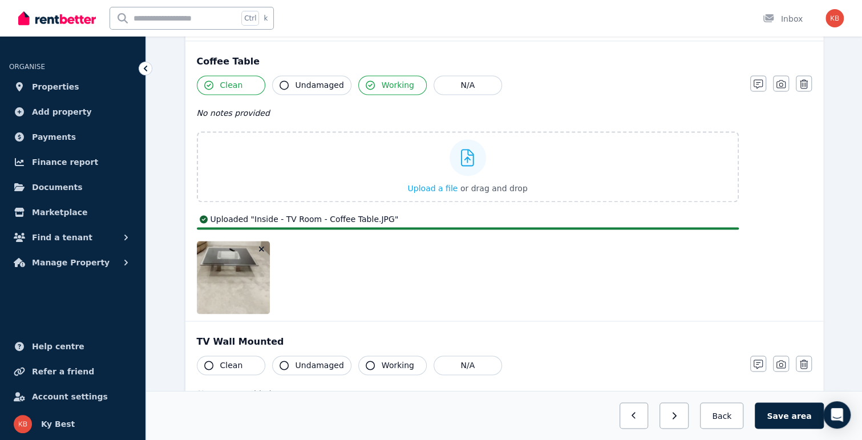
click at [282, 81] on icon "button" at bounding box center [283, 84] width 9 height 9
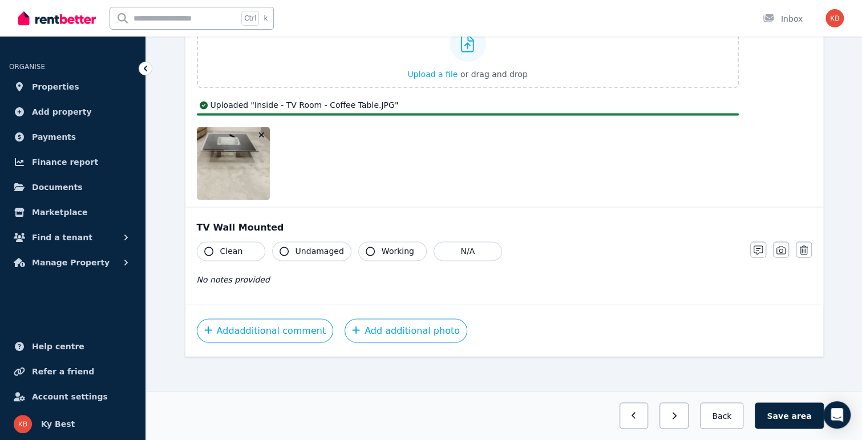
drag, startPoint x: 237, startPoint y: 245, endPoint x: 262, endPoint y: 243, distance: 25.2
click at [239, 245] on button "Clean" at bounding box center [231, 250] width 68 height 19
drag, startPoint x: 296, startPoint y: 239, endPoint x: 302, endPoint y: 239, distance: 6.3
click at [300, 245] on span "Undamaged" at bounding box center [319, 250] width 48 height 11
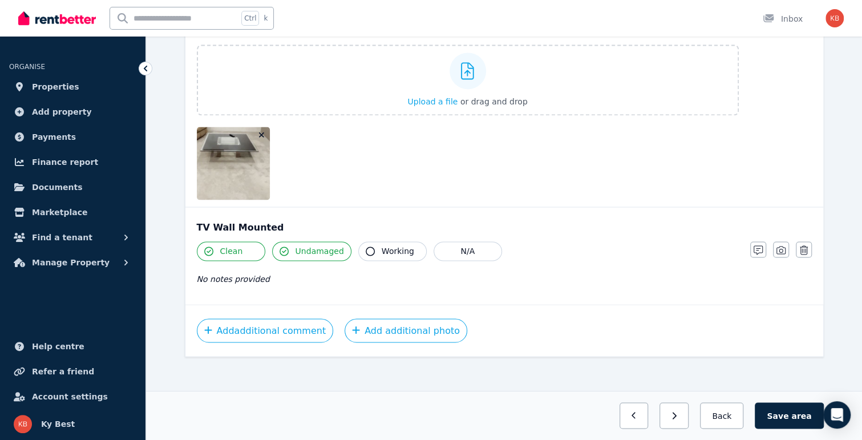
click at [382, 245] on span "Working" at bounding box center [398, 250] width 33 height 11
click at [779, 411] on button "Save area" at bounding box center [789, 415] width 68 height 26
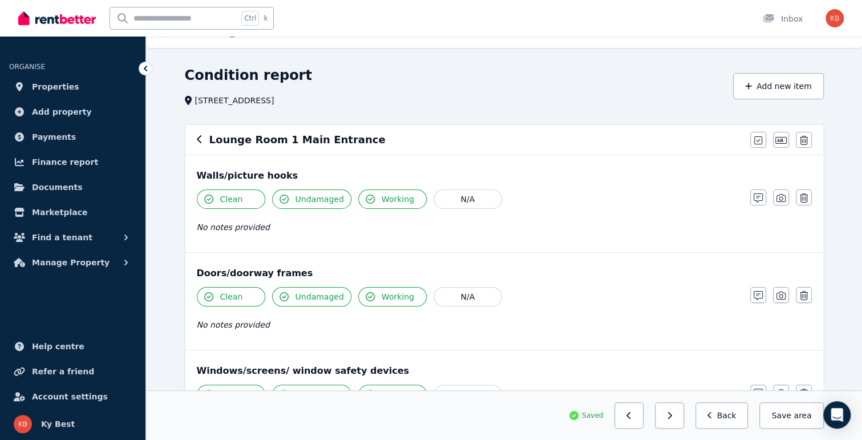
scroll to position [0, 0]
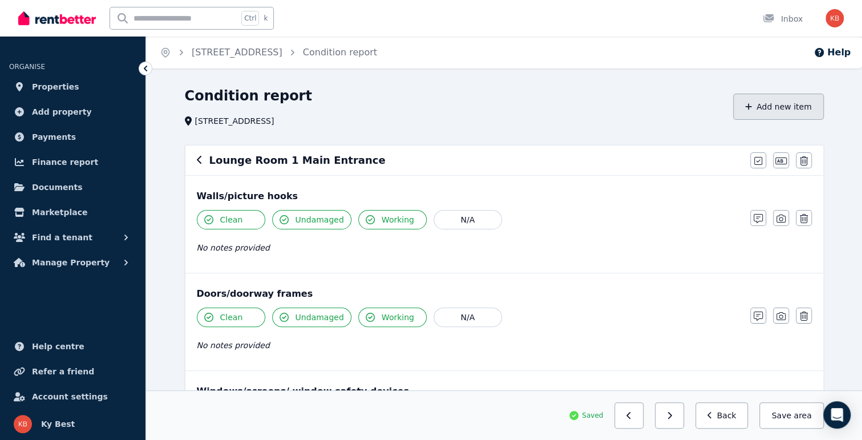
click at [773, 107] on button "Add new item" at bounding box center [778, 107] width 91 height 26
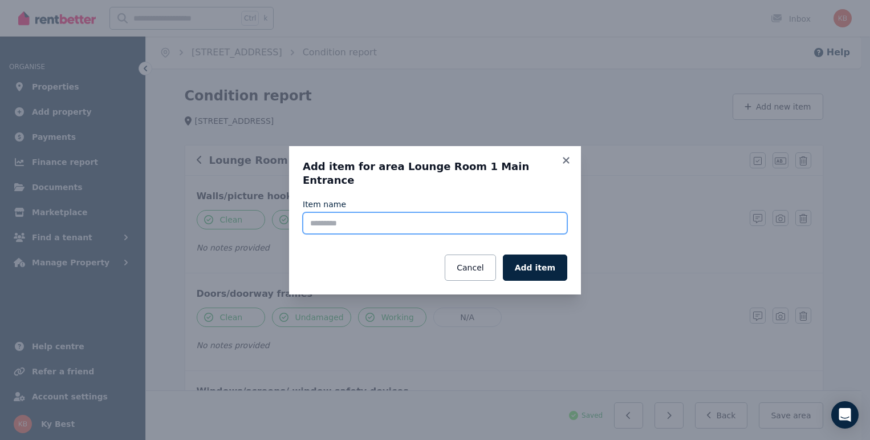
click at [359, 216] on input "Item name" at bounding box center [435, 223] width 265 height 22
type input "**********"
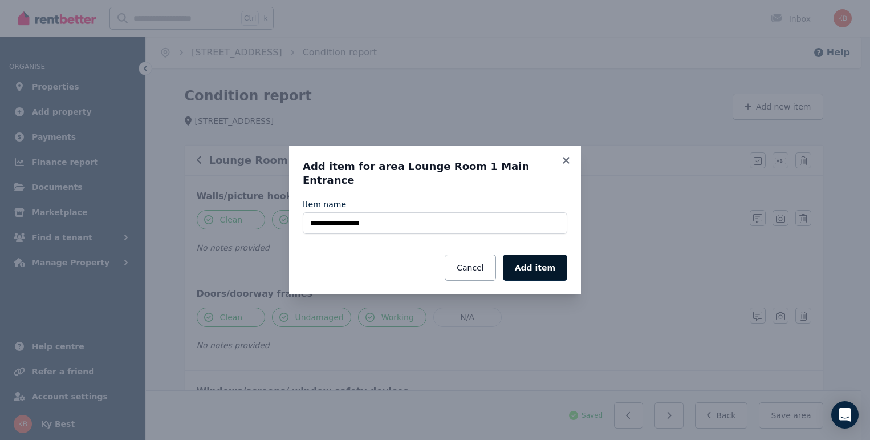
click at [539, 262] on button "Add item" at bounding box center [535, 267] width 64 height 26
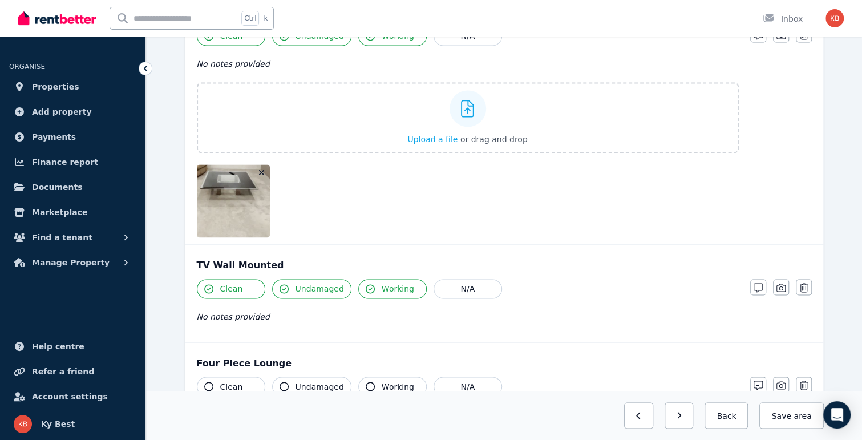
scroll to position [993, 0]
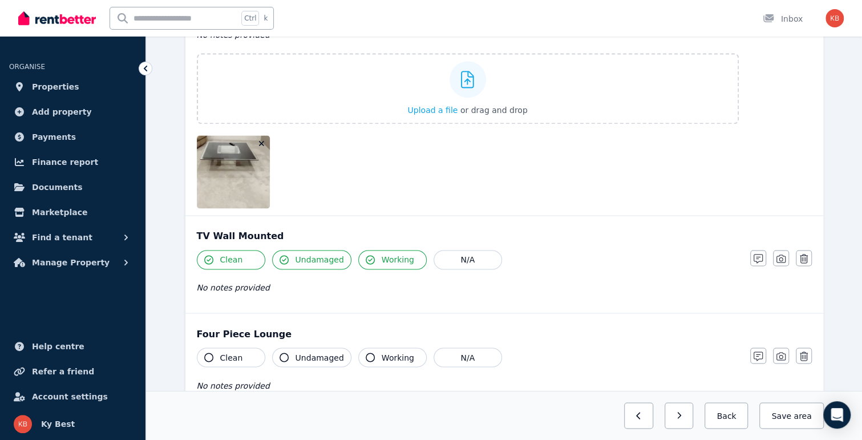
click at [382, 354] on span "Working" at bounding box center [398, 356] width 33 height 11
click at [211, 353] on icon "button" at bounding box center [208, 356] width 9 height 9
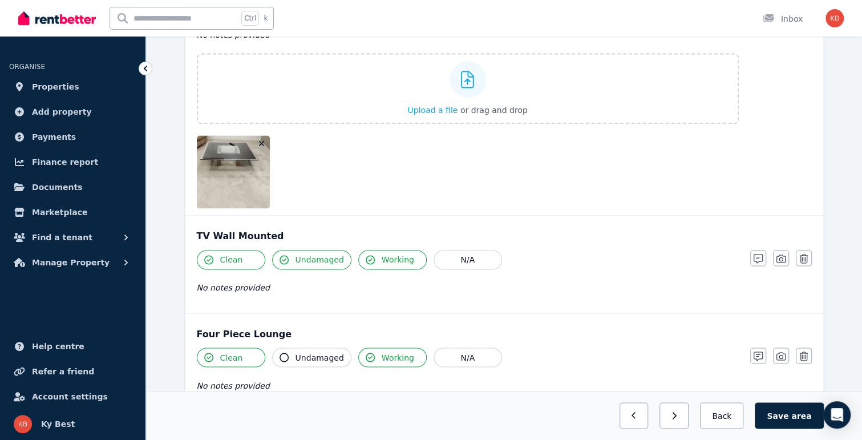
click at [297, 351] on span "Undamaged" at bounding box center [319, 356] width 48 height 11
click at [777, 354] on icon "button" at bounding box center [780, 355] width 9 height 9
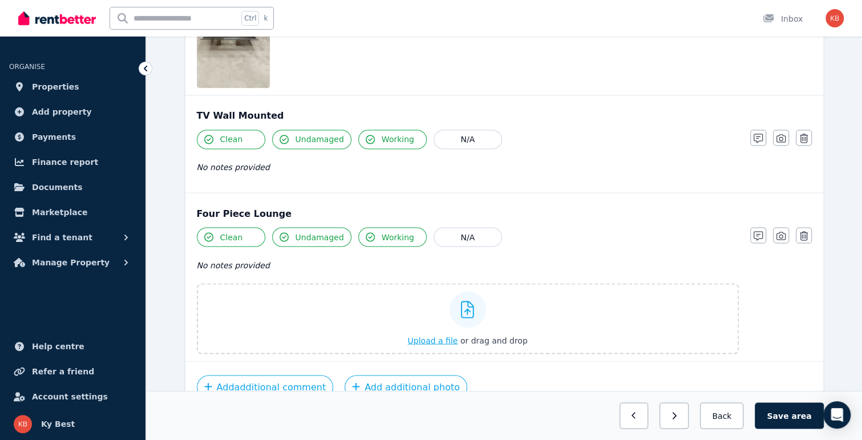
scroll to position [1169, 0]
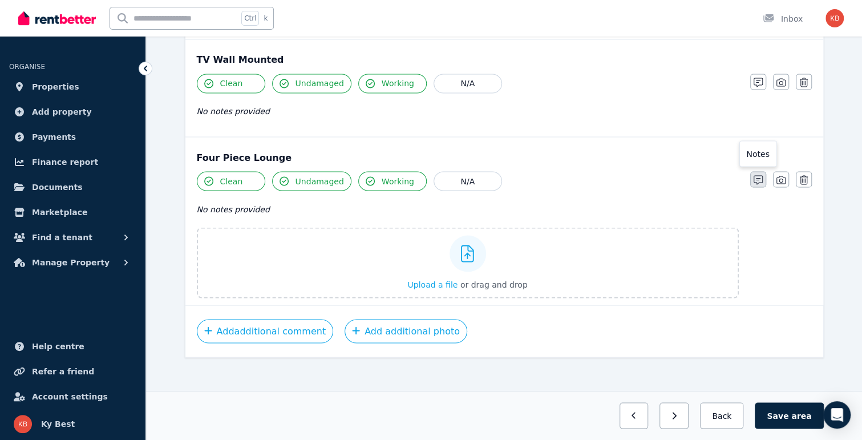
click at [755, 175] on icon "button" at bounding box center [757, 179] width 9 height 9
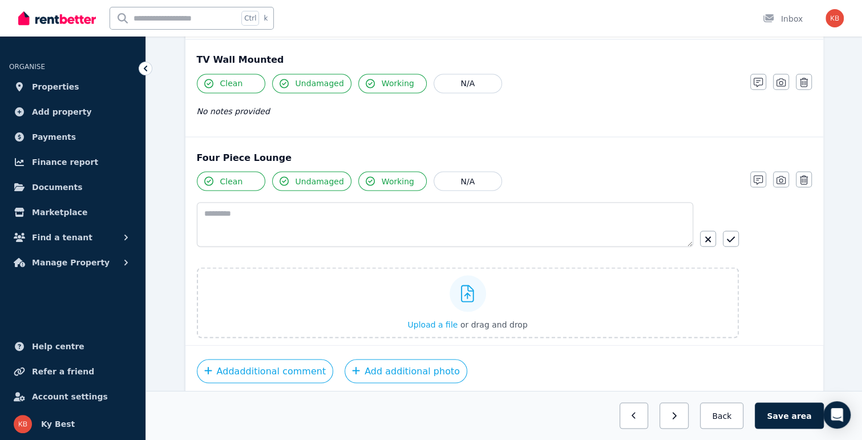
scroll to position [1209, 0]
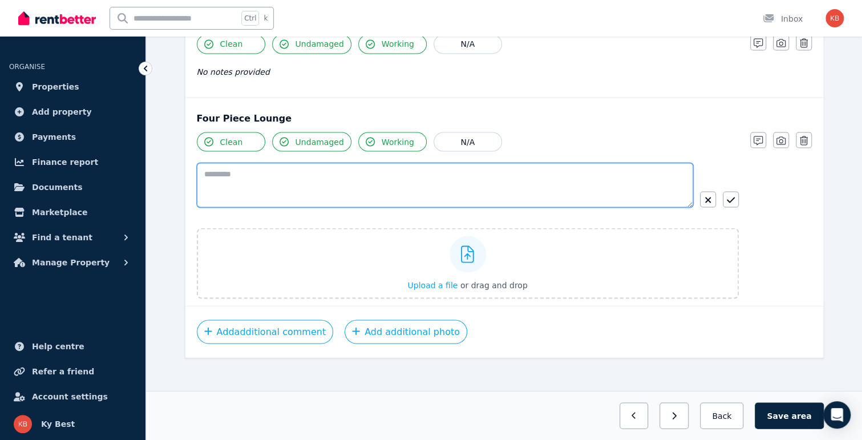
click at [285, 188] on textarea at bounding box center [445, 185] width 496 height 44
type textarea "**********"
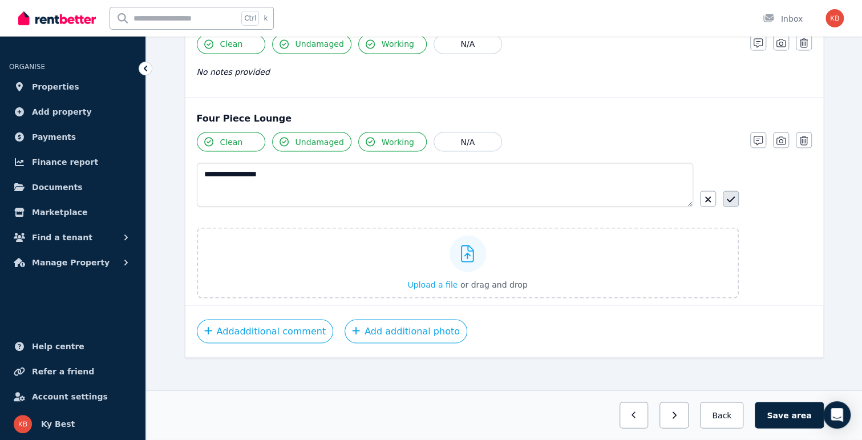
click at [734, 194] on icon "button" at bounding box center [731, 198] width 8 height 9
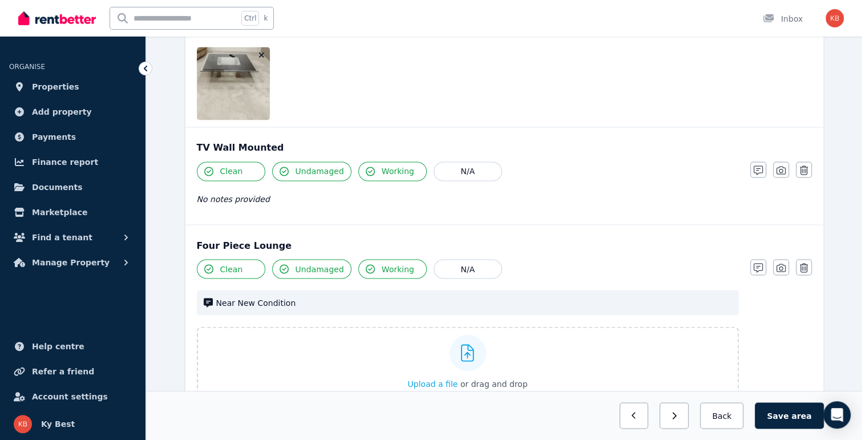
scroll to position [1064, 0]
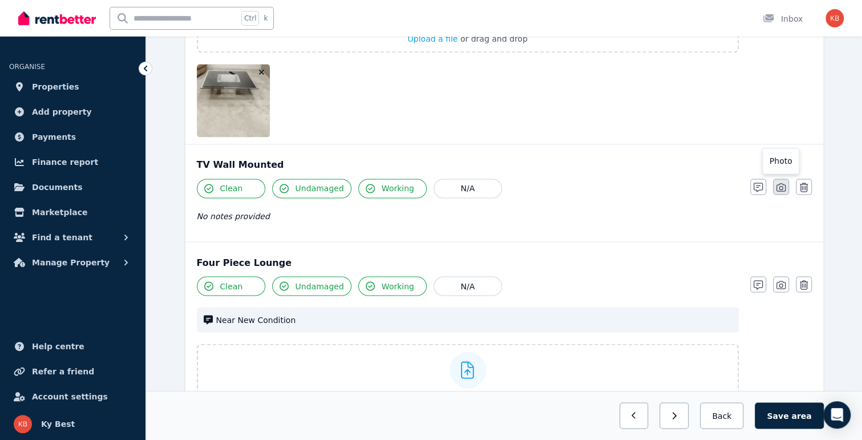
click at [780, 183] on icon "button" at bounding box center [780, 187] width 9 height 9
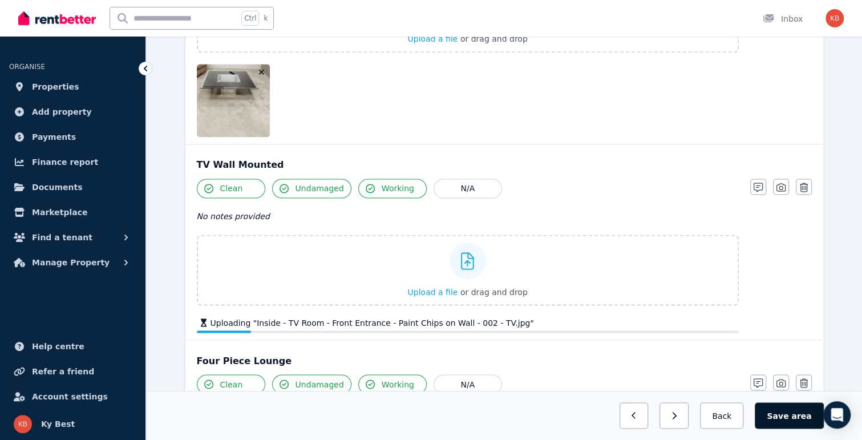
click at [788, 416] on button "Save area" at bounding box center [789, 415] width 68 height 26
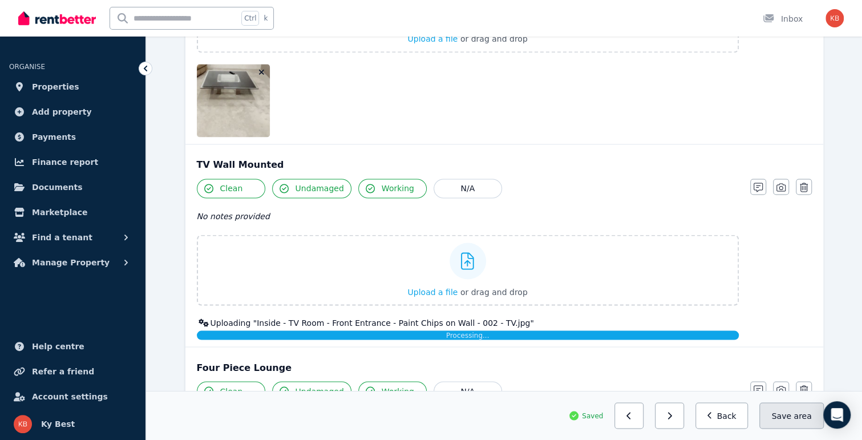
click at [788, 416] on button "Save area" at bounding box center [791, 415] width 64 height 26
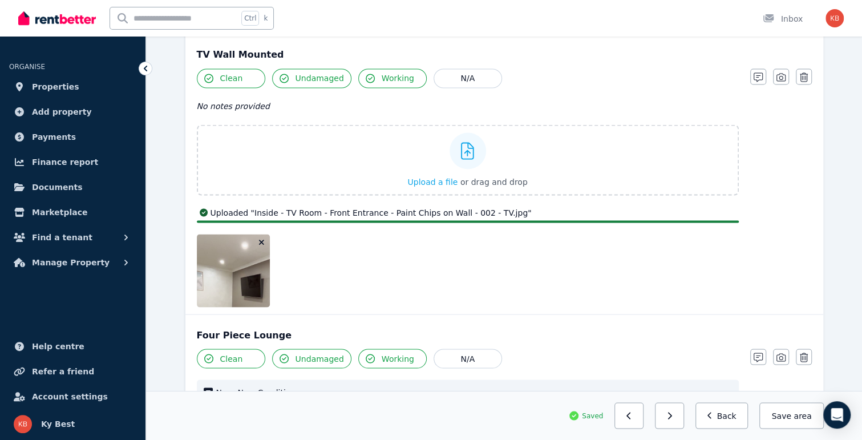
scroll to position [1178, 0]
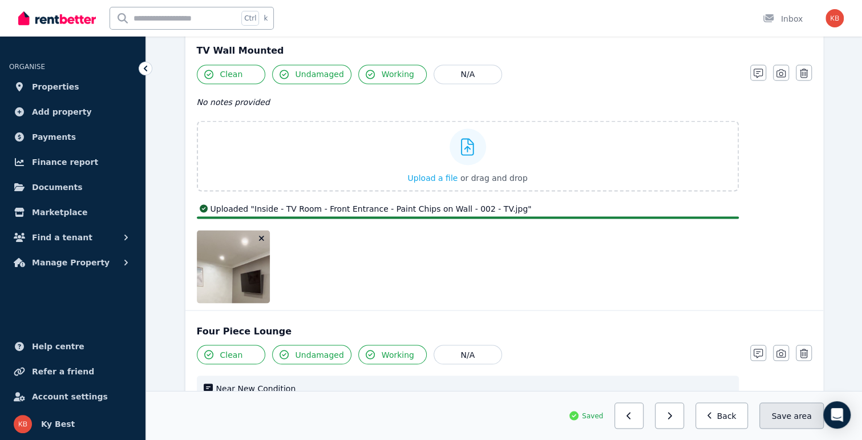
click at [791, 420] on button "Save area" at bounding box center [791, 415] width 64 height 26
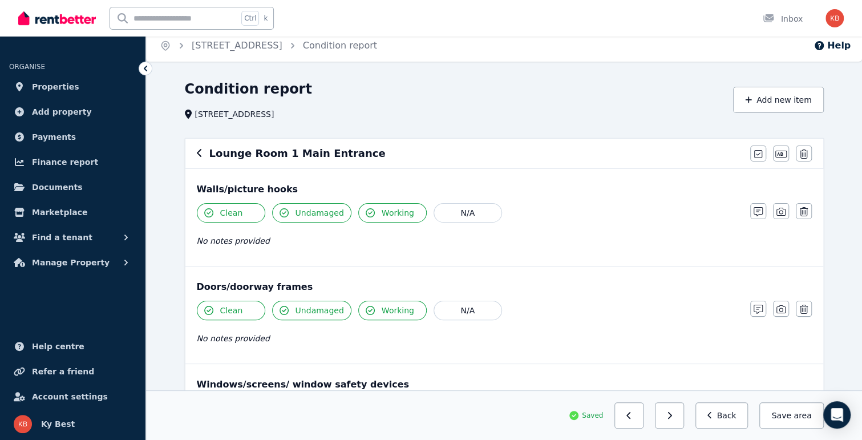
scroll to position [0, 0]
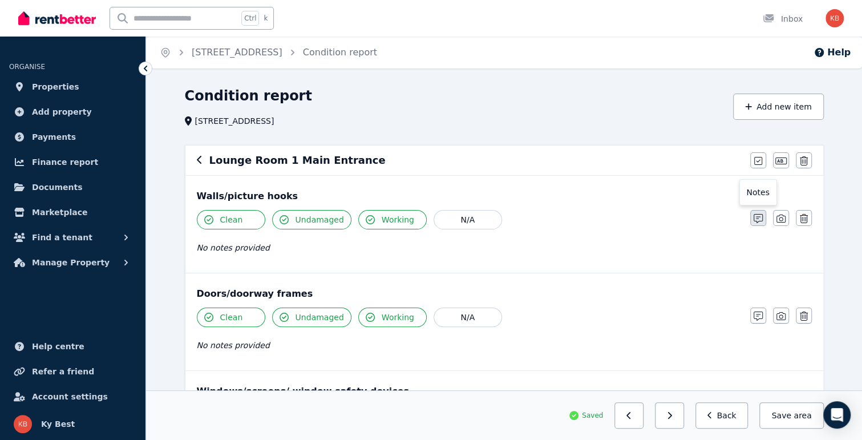
click at [759, 220] on icon "button" at bounding box center [757, 218] width 9 height 9
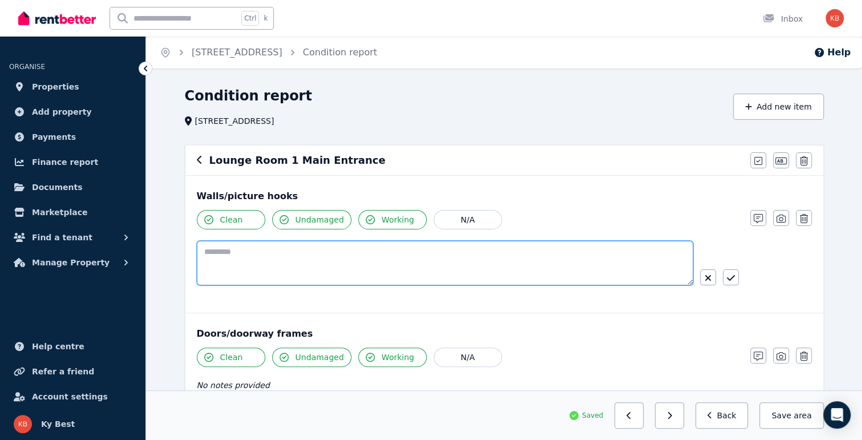
click at [253, 258] on textarea at bounding box center [445, 263] width 496 height 44
type textarea "**********"
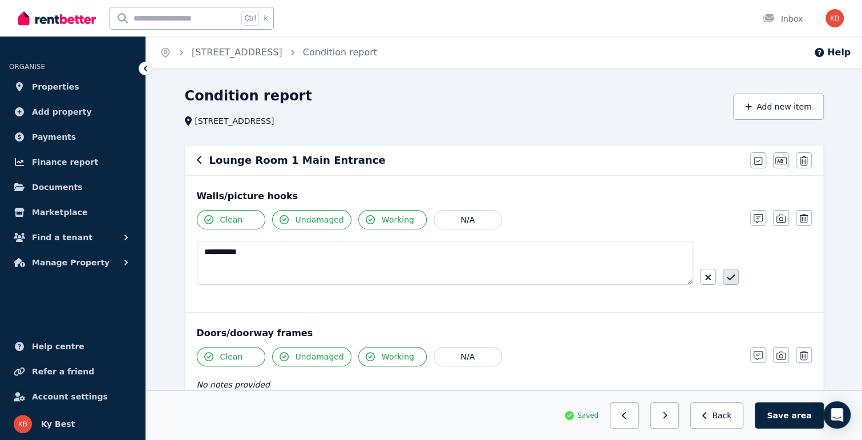
click at [733, 278] on icon "button" at bounding box center [731, 277] width 8 height 9
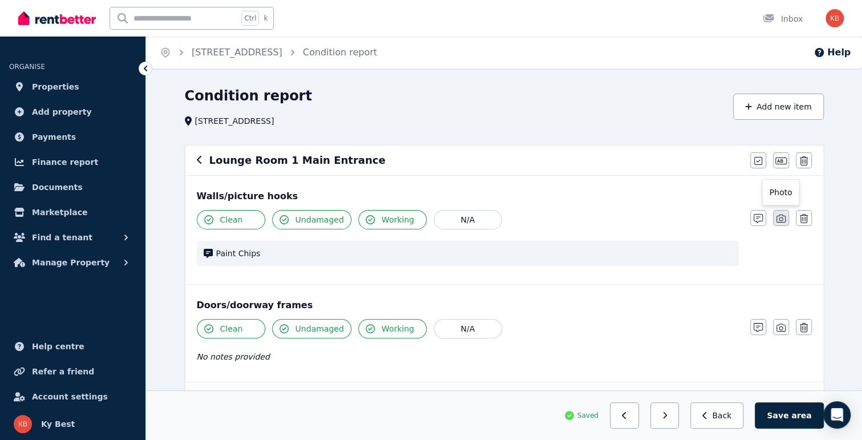
click at [779, 220] on icon "button" at bounding box center [780, 218] width 9 height 9
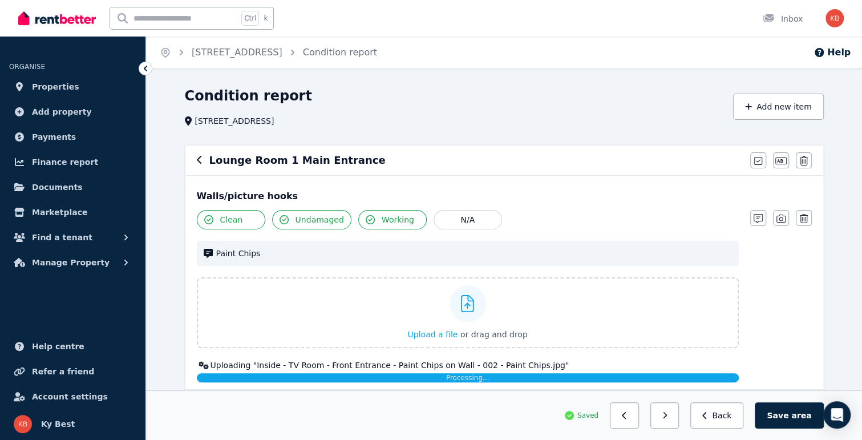
scroll to position [57, 0]
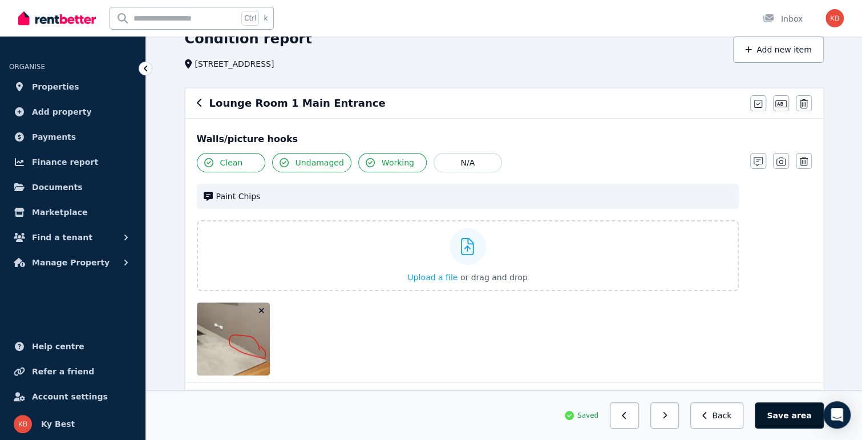
click at [777, 411] on button "Save area" at bounding box center [789, 415] width 68 height 26
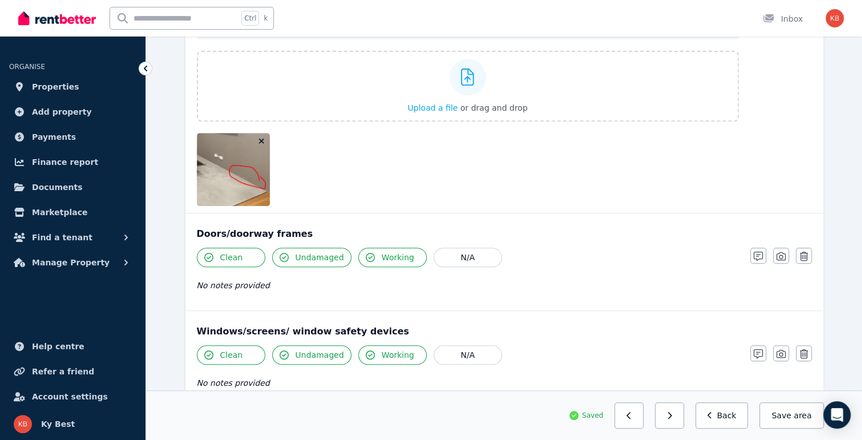
scroll to position [228, 0]
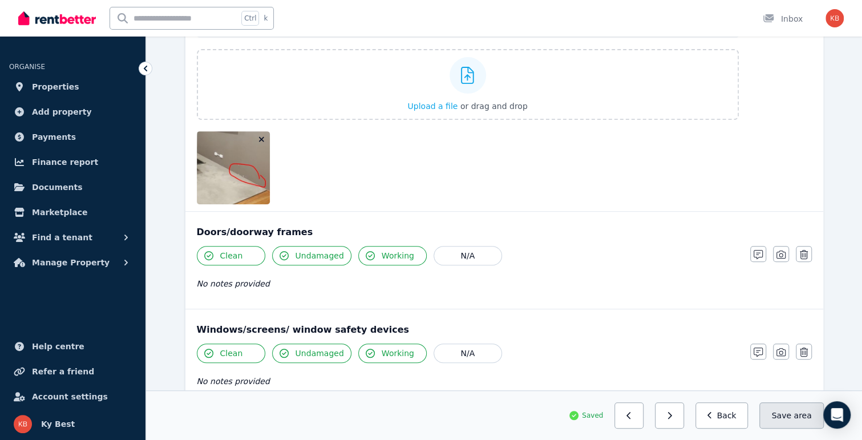
click at [793, 416] on button "Save area" at bounding box center [791, 415] width 64 height 26
click at [737, 418] on button "Back" at bounding box center [721, 415] width 53 height 26
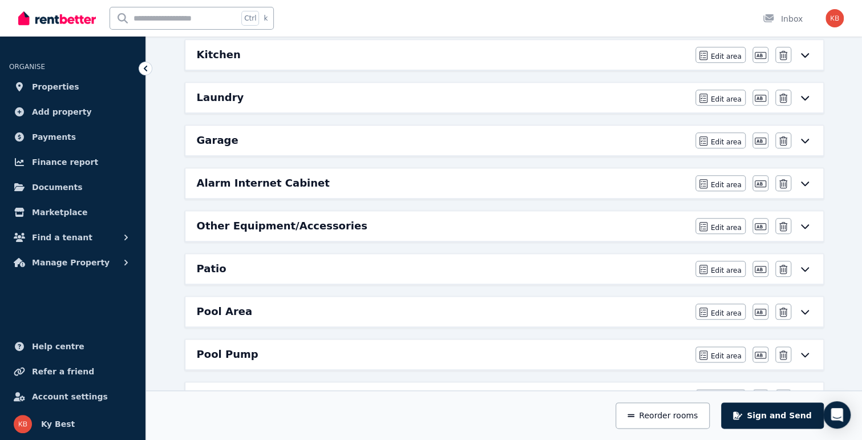
scroll to position [684, 0]
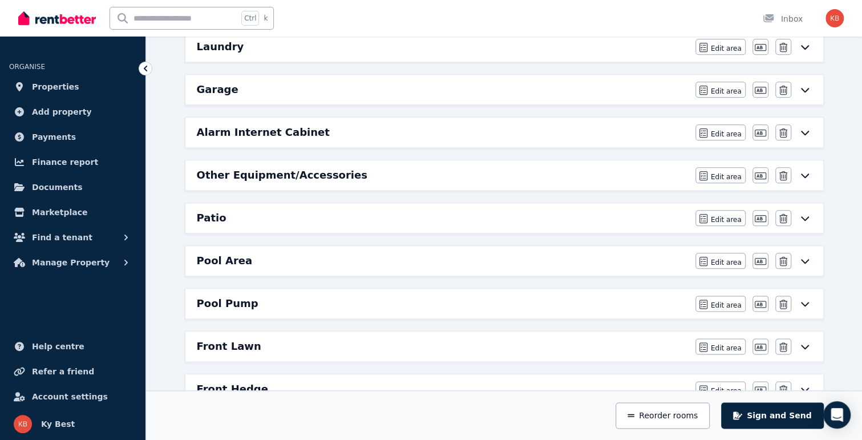
click at [805, 171] on icon at bounding box center [805, 175] width 14 height 9
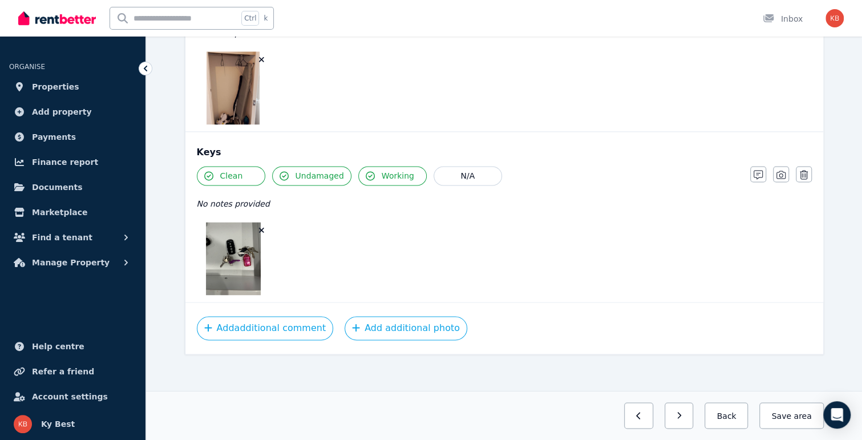
scroll to position [737, 0]
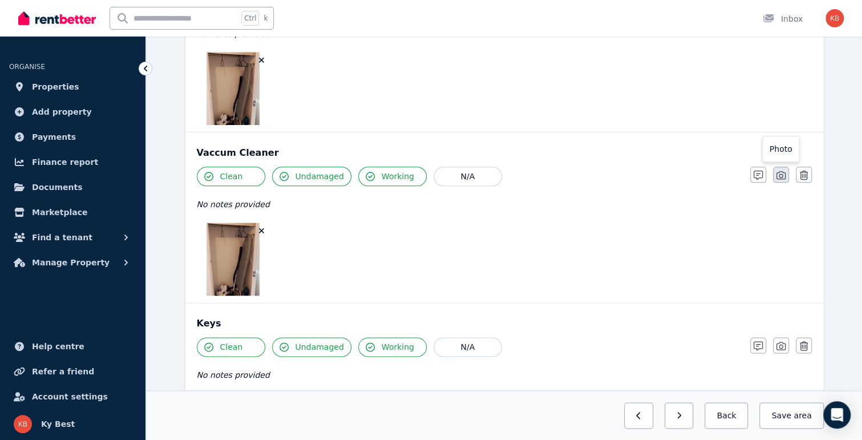
click at [783, 176] on icon "button" at bounding box center [780, 175] width 9 height 9
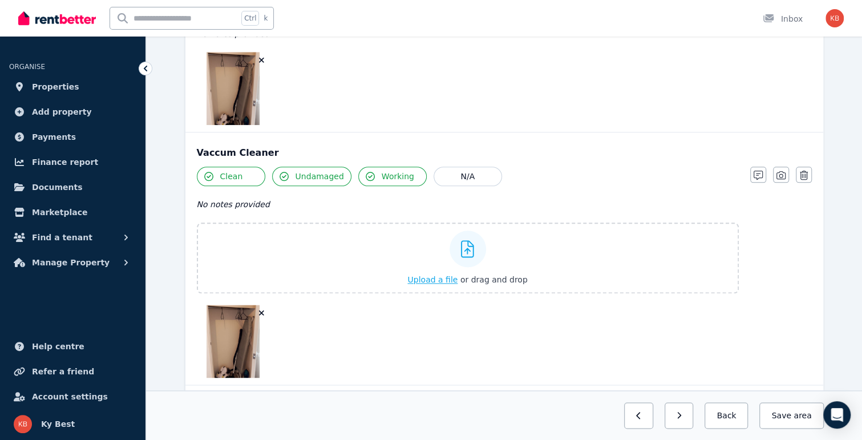
scroll to position [794, 0]
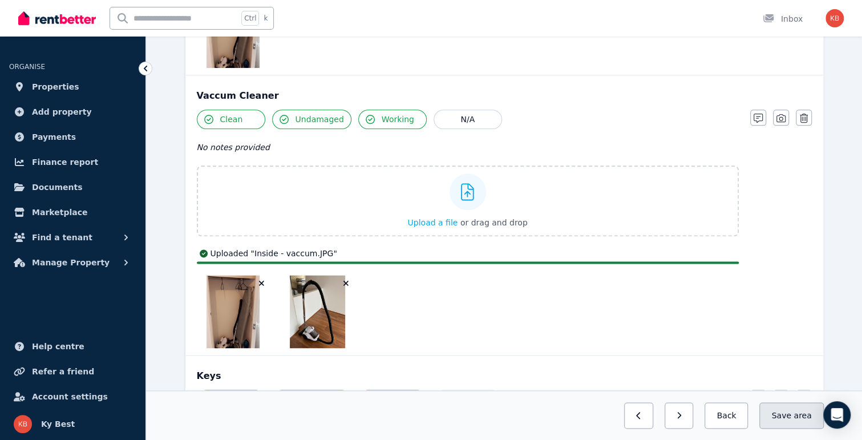
click at [785, 413] on button "Save area" at bounding box center [791, 415] width 64 height 26
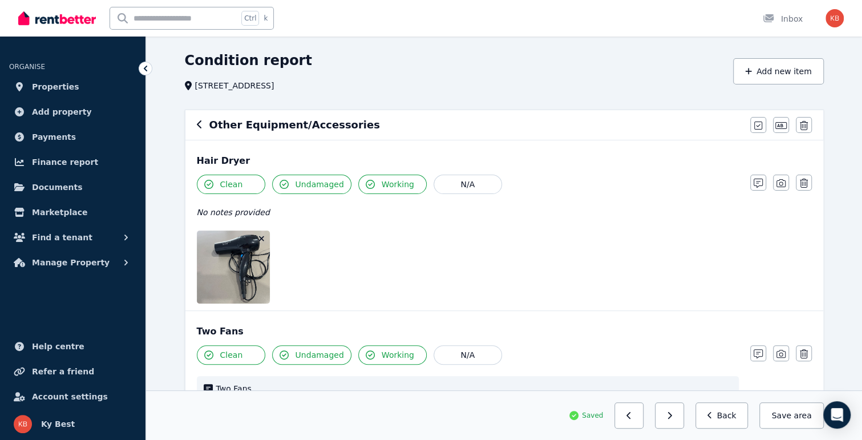
scroll to position [0, 0]
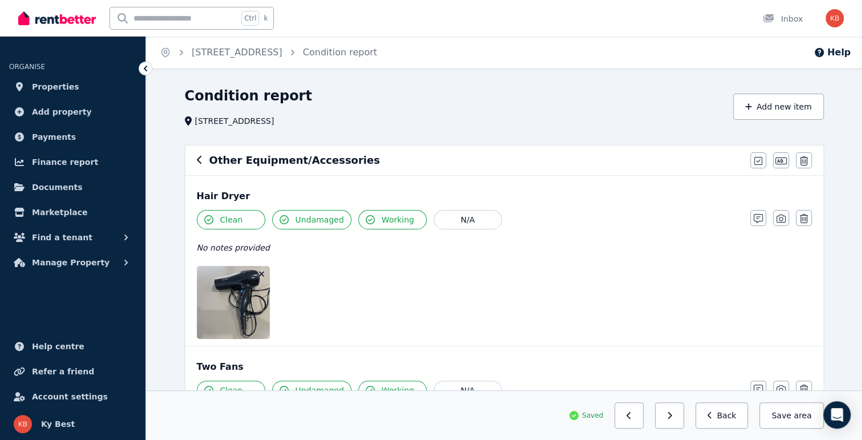
click at [197, 161] on icon "button" at bounding box center [200, 159] width 6 height 9
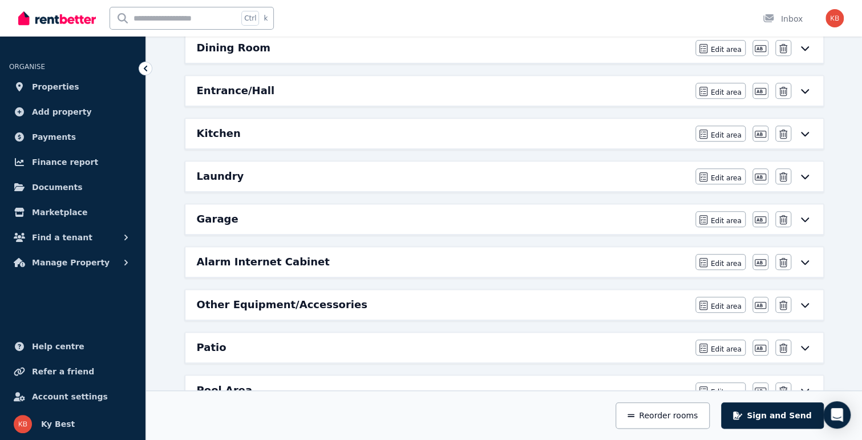
scroll to position [570, 0]
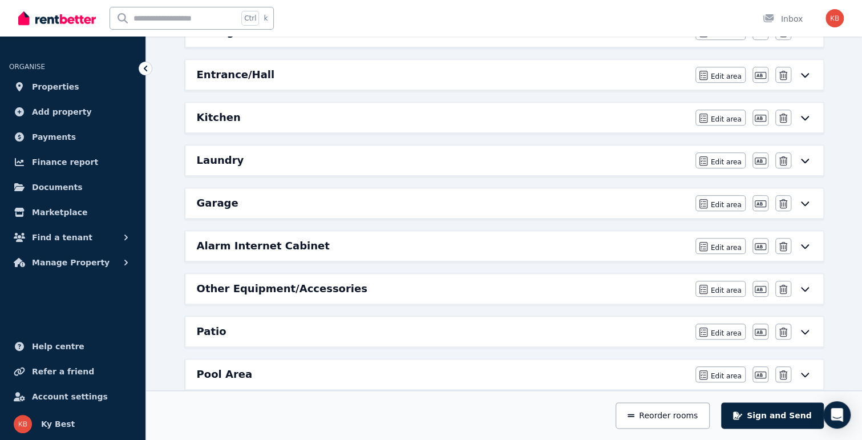
click at [806, 241] on icon at bounding box center [805, 245] width 14 height 9
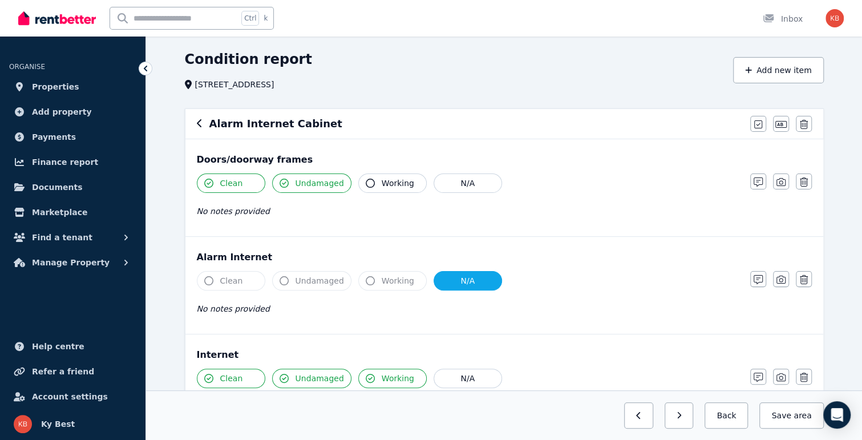
scroll to position [0, 0]
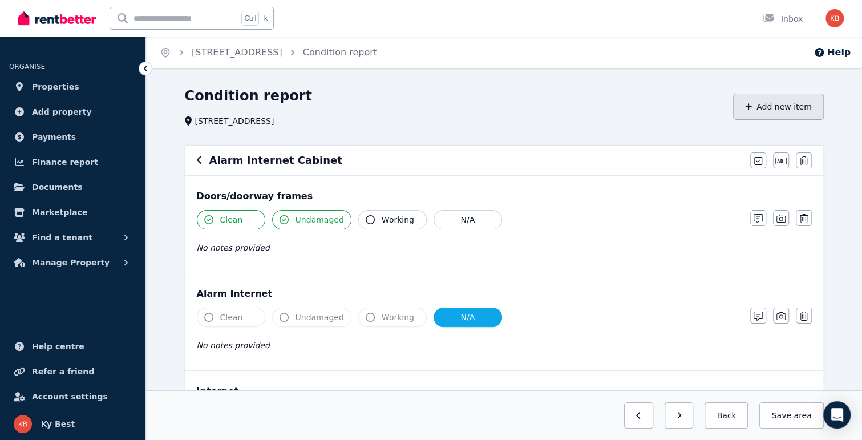
click at [781, 103] on button "Add new item" at bounding box center [778, 107] width 91 height 26
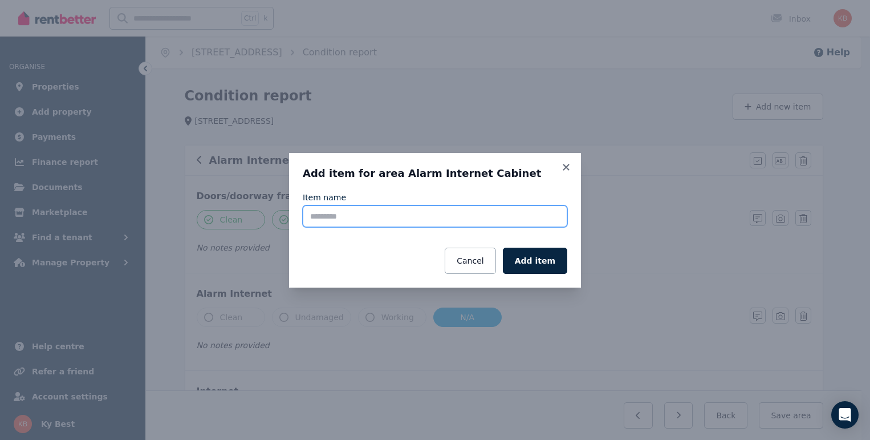
click at [413, 216] on input "Item name" at bounding box center [435, 216] width 265 height 22
type input "**********"
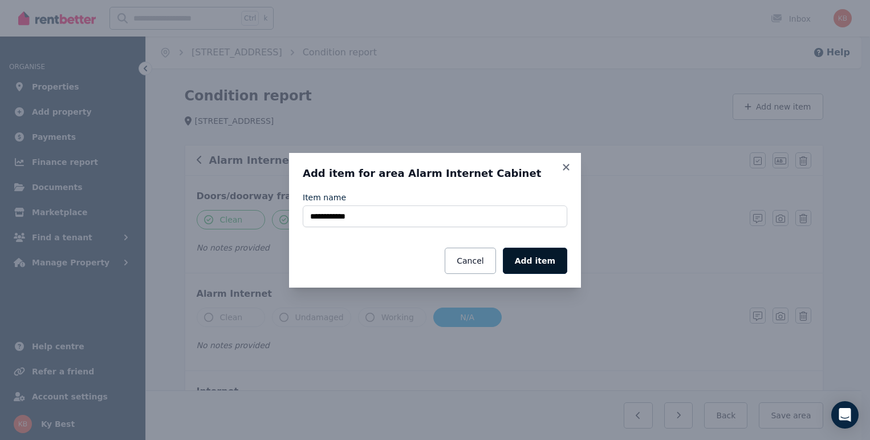
click at [531, 253] on button "Add item" at bounding box center [535, 261] width 64 height 26
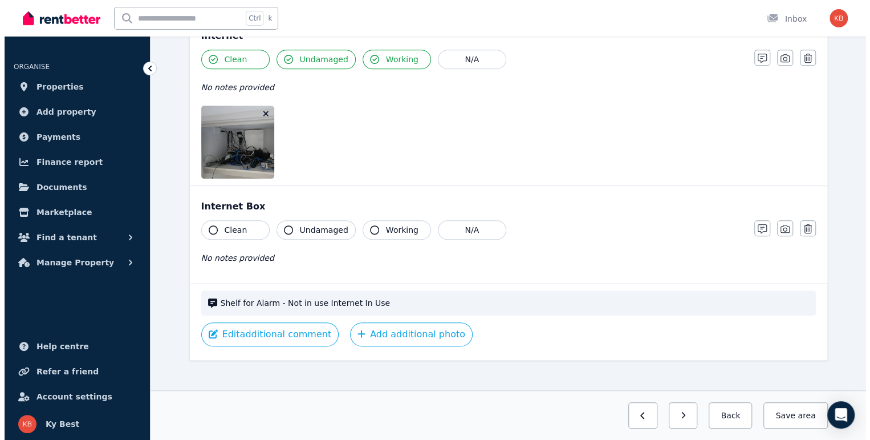
scroll to position [363, 0]
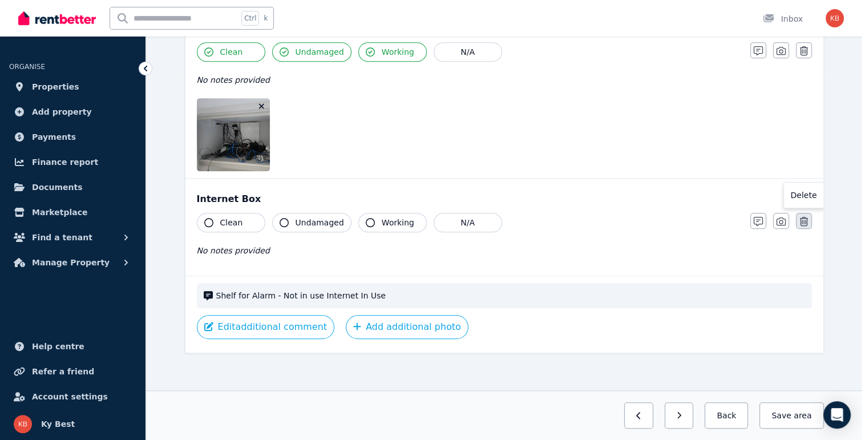
click at [801, 217] on icon "button" at bounding box center [804, 221] width 8 height 9
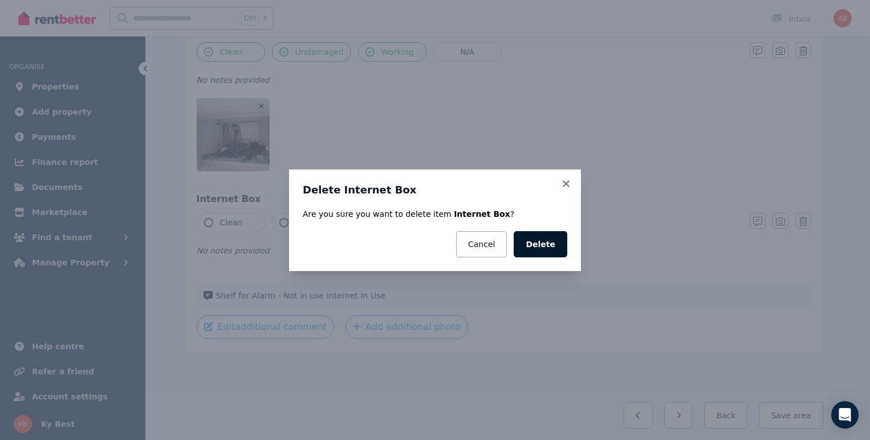
click at [542, 247] on button "Delete" at bounding box center [541, 244] width 54 height 26
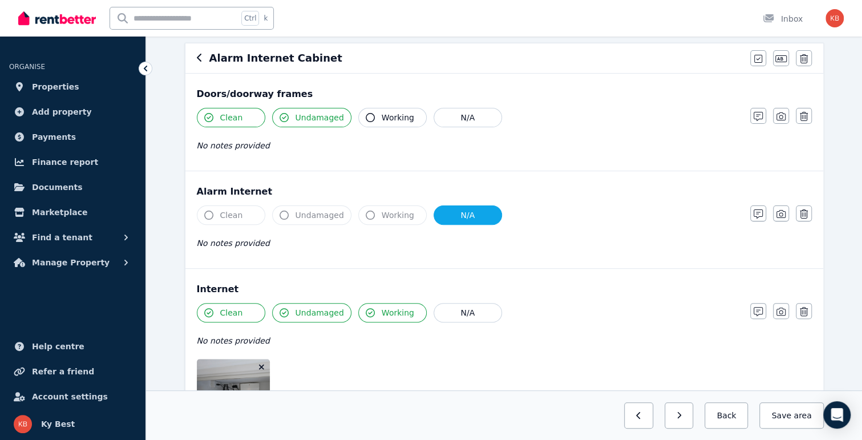
scroll to position [0, 0]
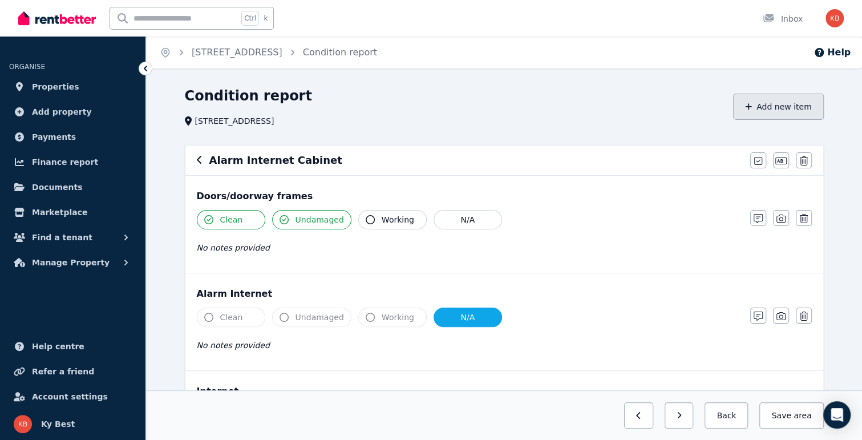
click at [804, 107] on button "Add new item" at bounding box center [778, 107] width 91 height 26
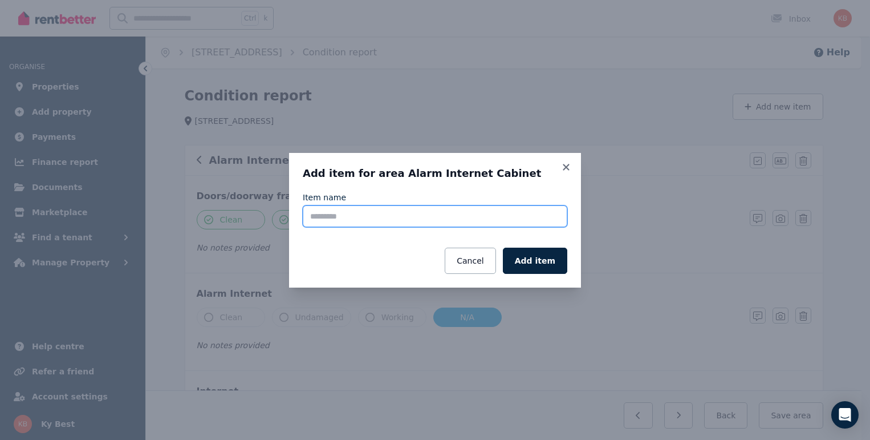
click at [390, 224] on input "Item name" at bounding box center [435, 216] width 265 height 22
type input "*"
type input "*******"
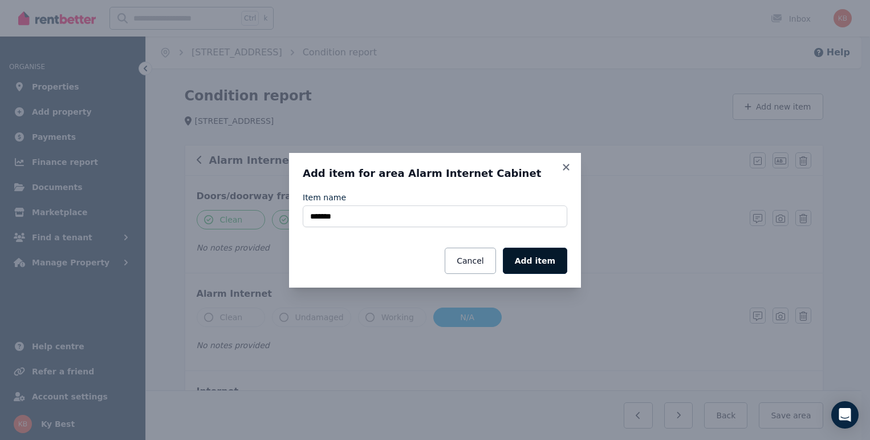
click at [551, 265] on button "Add item" at bounding box center [535, 261] width 64 height 26
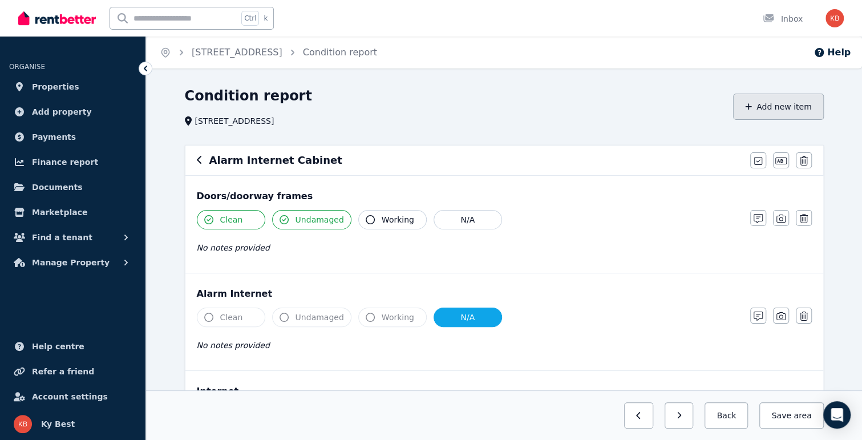
click at [752, 102] on button "Add new item" at bounding box center [778, 107] width 91 height 26
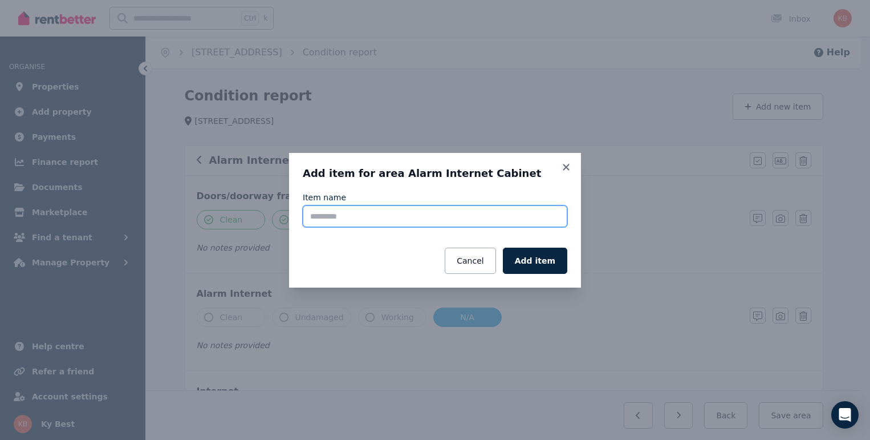
click at [508, 218] on input "Item name" at bounding box center [435, 216] width 265 height 22
type input "*******"
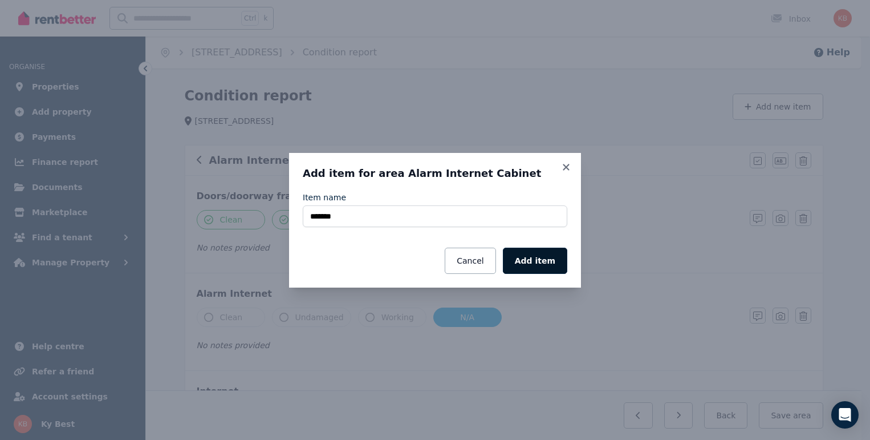
click at [544, 253] on button "Add item" at bounding box center [535, 261] width 64 height 26
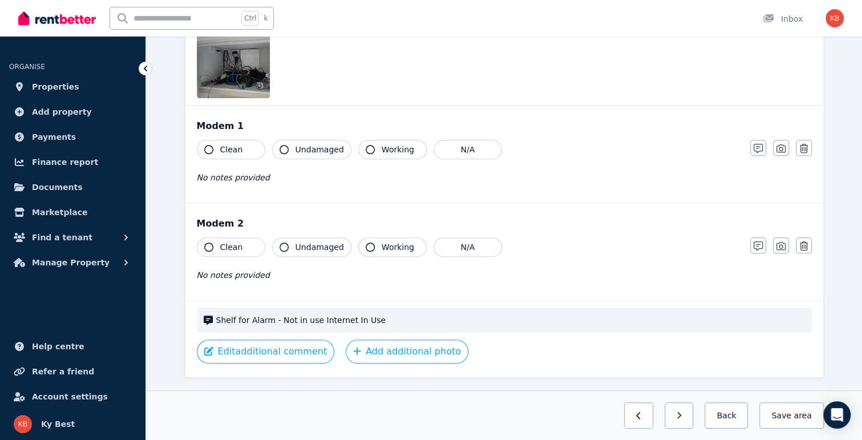
scroll to position [460, 0]
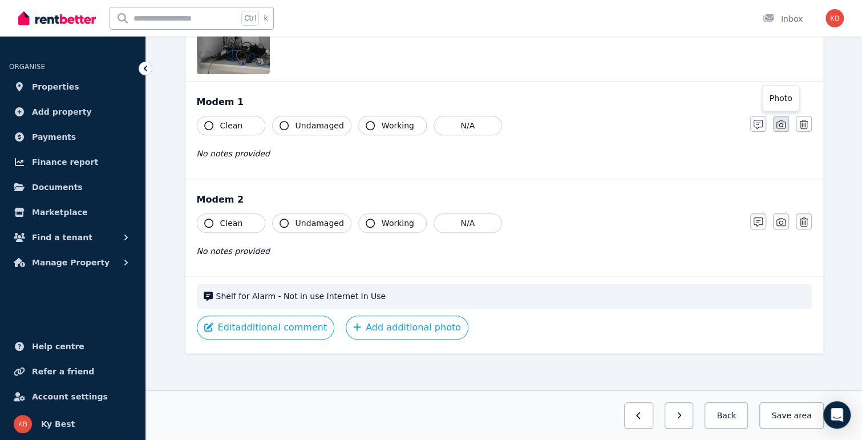
click at [776, 125] on icon "button" at bounding box center [780, 124] width 9 height 8
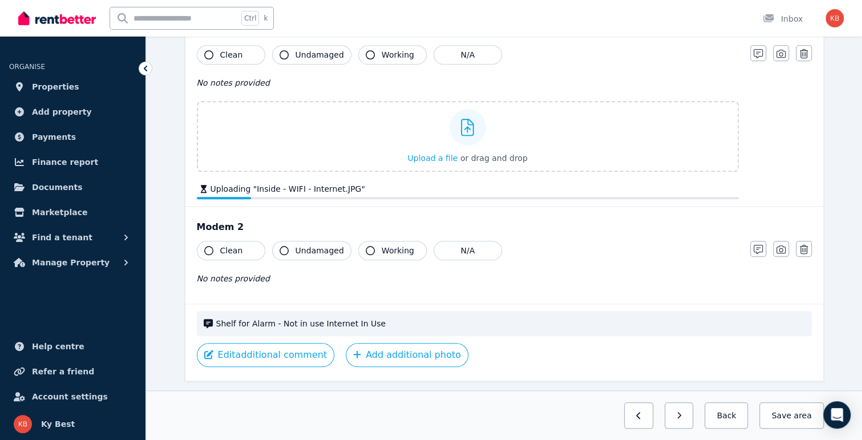
scroll to position [558, 0]
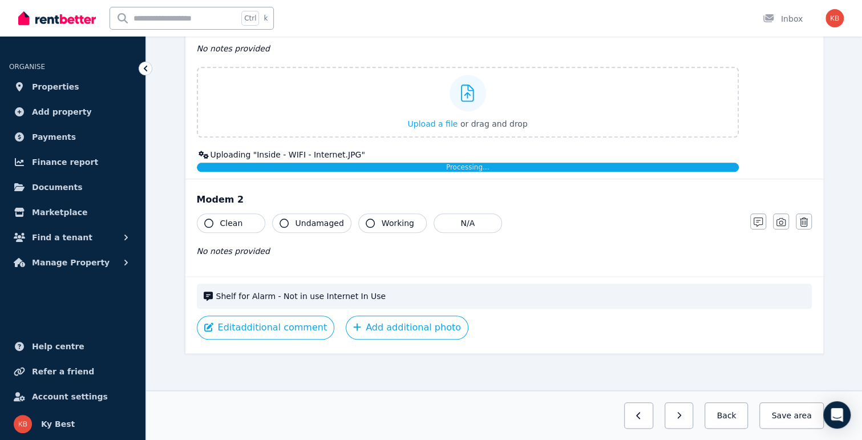
click at [781, 220] on icon "button" at bounding box center [780, 221] width 9 height 9
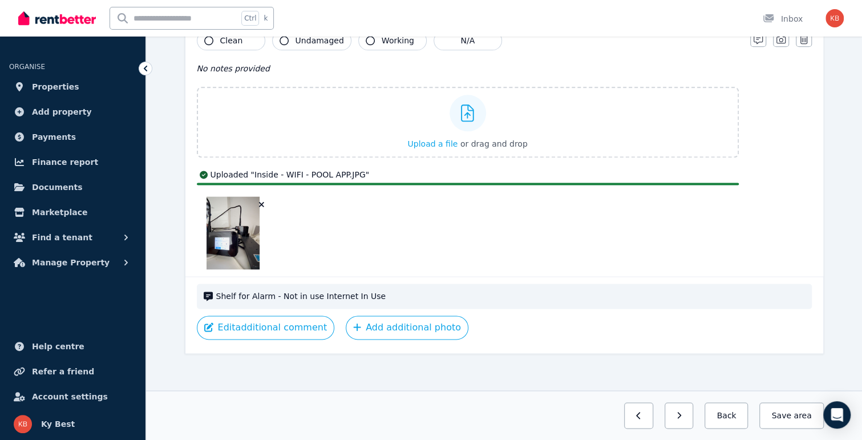
scroll to position [797, 0]
click at [795, 414] on button "Save area" at bounding box center [791, 415] width 64 height 26
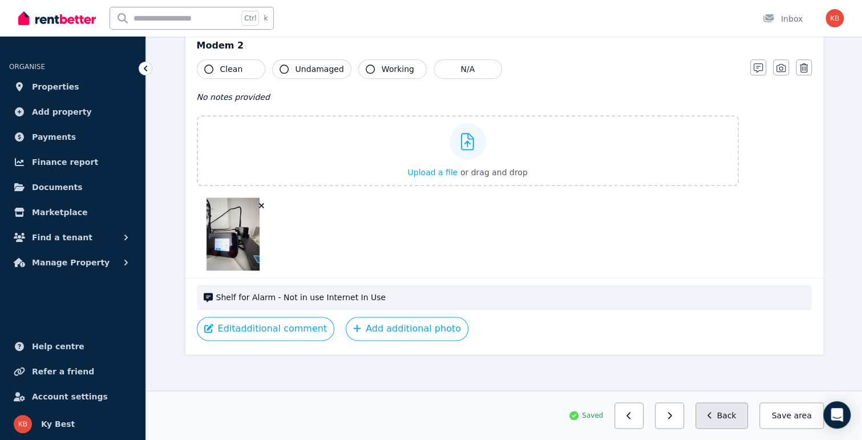
scroll to position [770, 0]
click at [712, 416] on icon "button" at bounding box center [709, 415] width 5 height 8
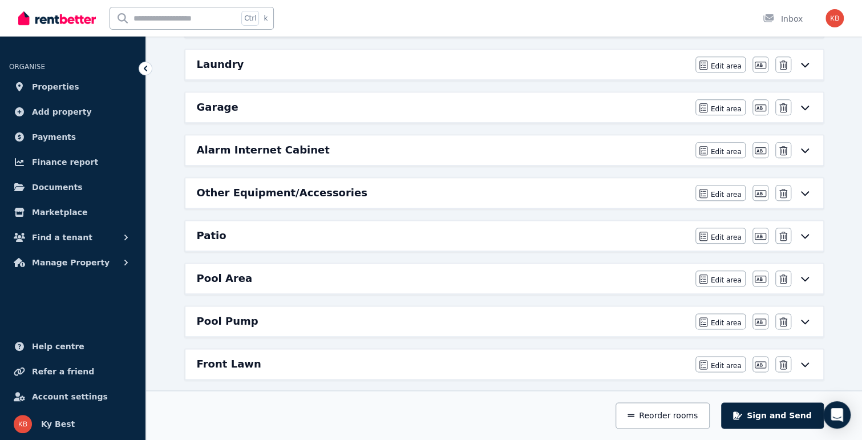
scroll to position [702, 0]
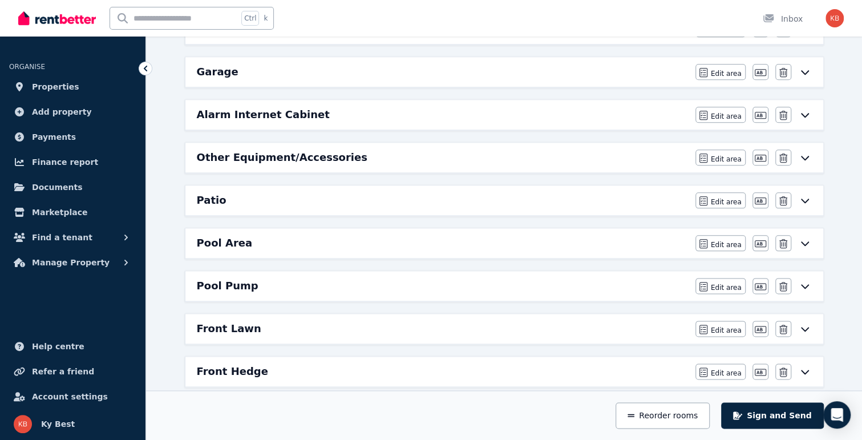
click at [238, 235] on h6 "Pool Area" at bounding box center [225, 243] width 56 height 16
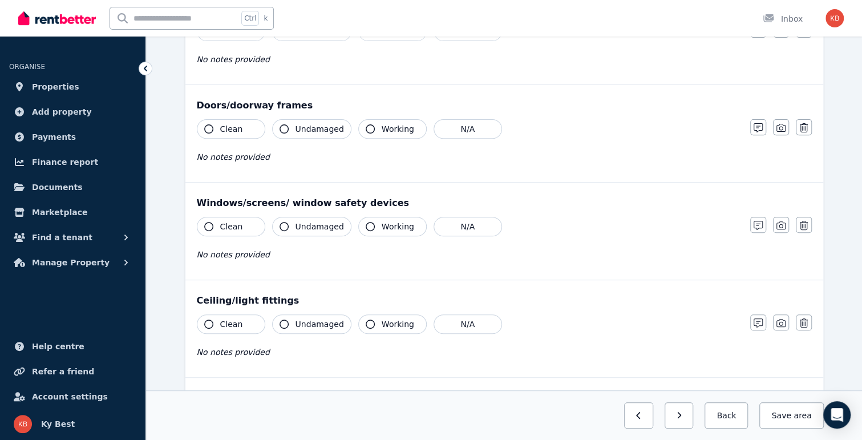
scroll to position [0, 0]
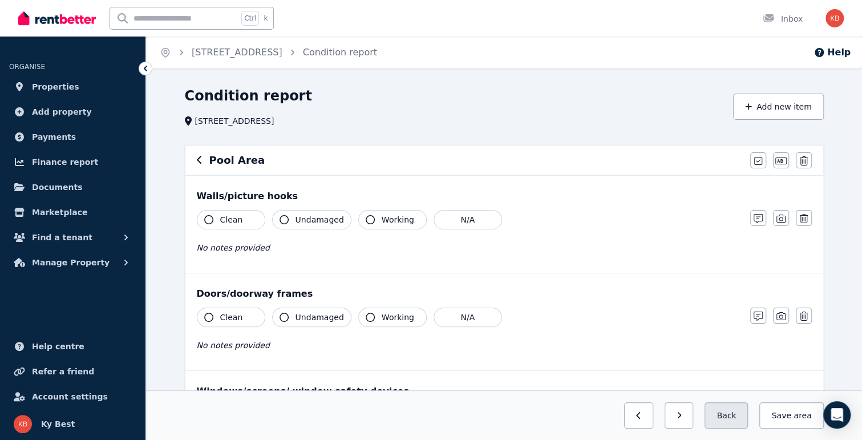
click at [730, 419] on button "Back" at bounding box center [725, 415] width 43 height 26
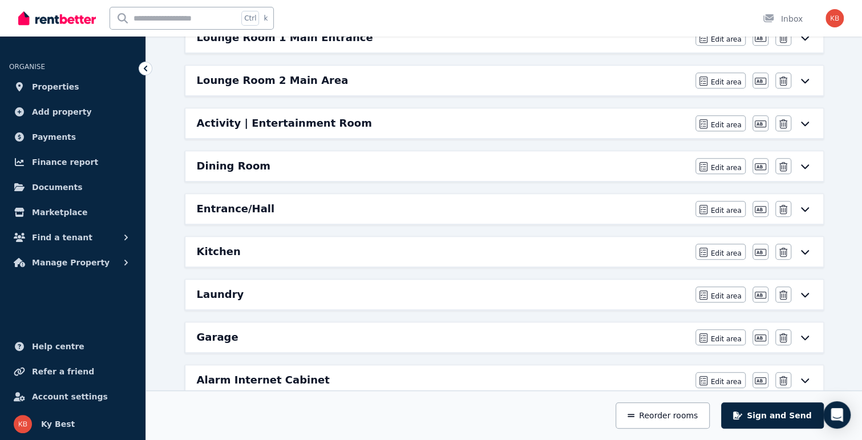
scroll to position [456, 0]
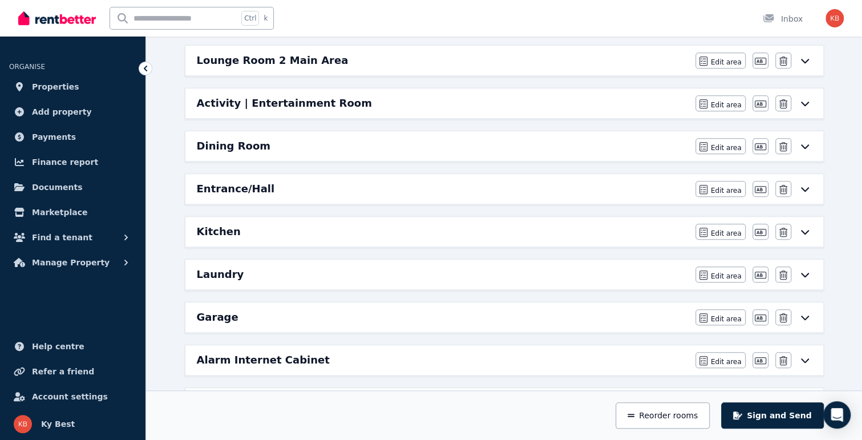
click at [238, 181] on h6 "Entrance/Hall" at bounding box center [236, 189] width 78 height 16
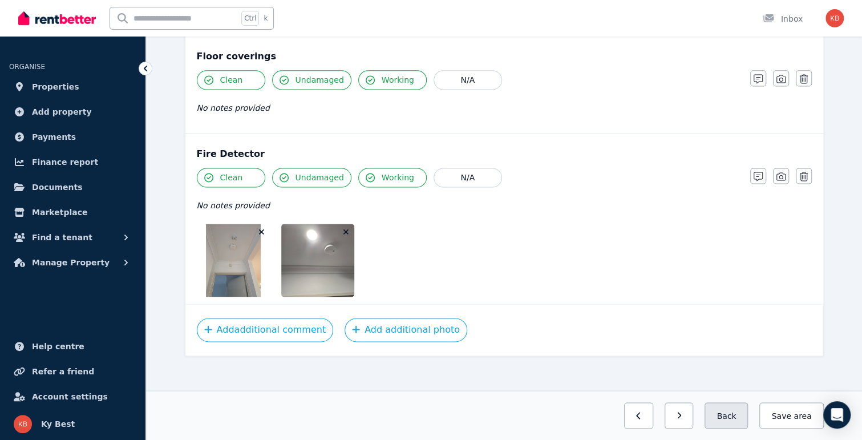
click at [724, 412] on button "Back" at bounding box center [725, 415] width 43 height 26
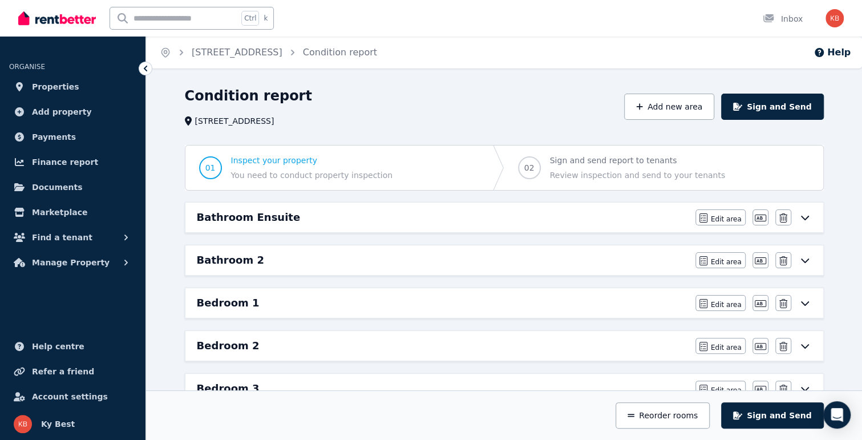
click at [606, 166] on span "Sign and send report to tenants Review inspection and send to your tenants" at bounding box center [637, 168] width 175 height 26
click at [259, 163] on span "Inspect your property" at bounding box center [312, 160] width 162 height 11
click at [761, 103] on button "Sign and Send" at bounding box center [772, 107] width 102 height 26
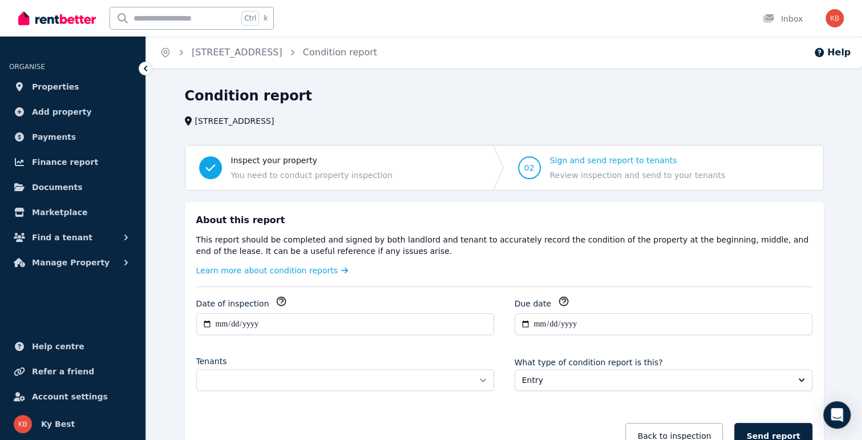
scroll to position [82, 0]
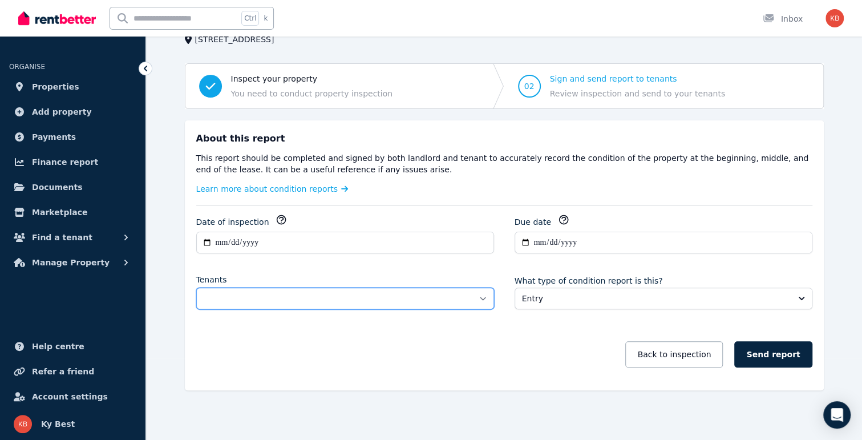
click at [481, 295] on select "**********" at bounding box center [345, 298] width 298 height 22
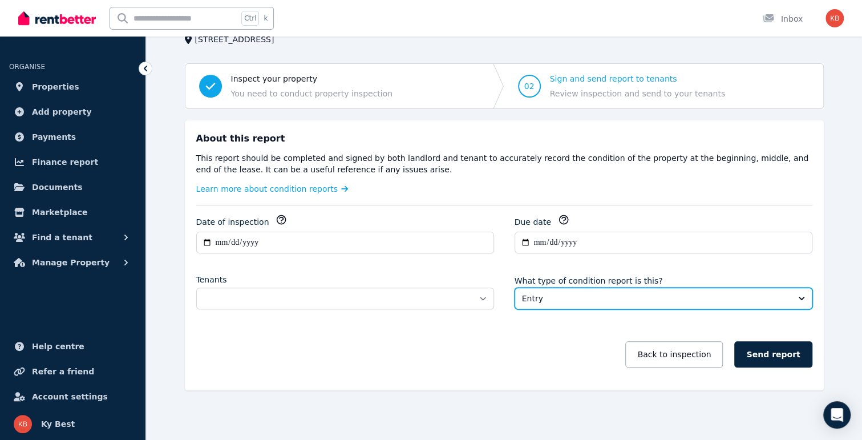
click at [539, 298] on span "Entry" at bounding box center [655, 298] width 267 height 11
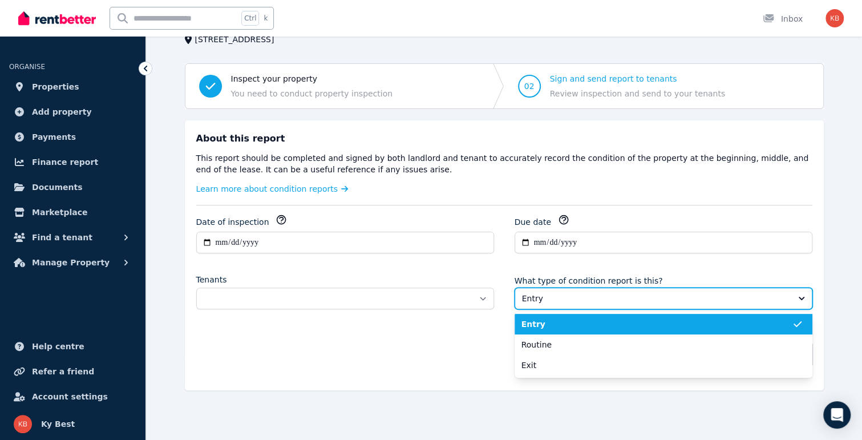
click at [539, 298] on span "Entry" at bounding box center [655, 298] width 267 height 11
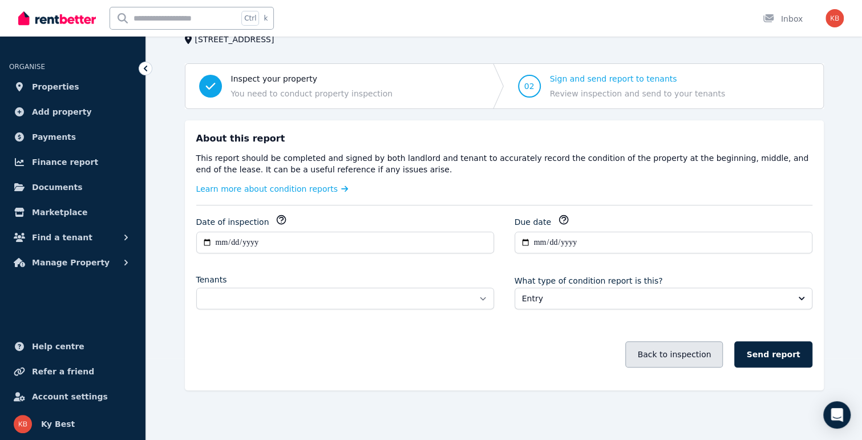
click at [688, 356] on button "Back to inspection" at bounding box center [674, 354] width 98 height 26
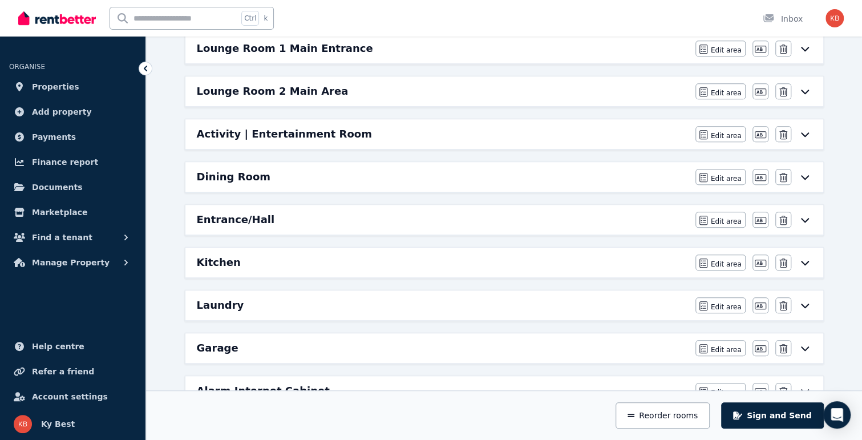
scroll to position [513, 0]
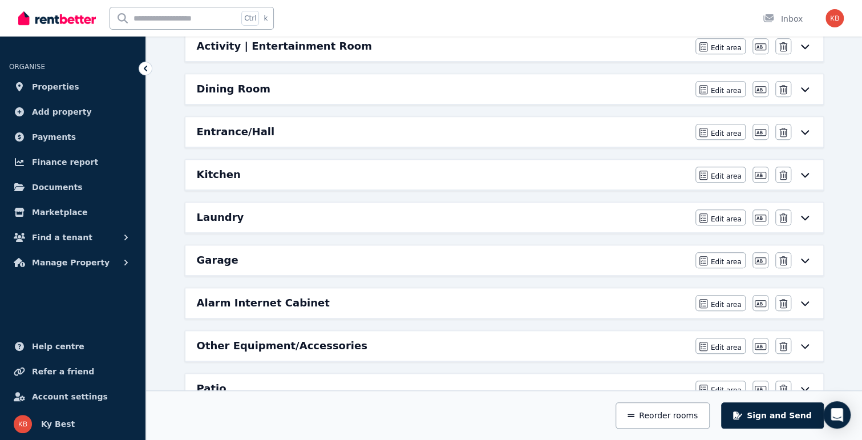
click at [808, 127] on icon at bounding box center [805, 131] width 14 height 9
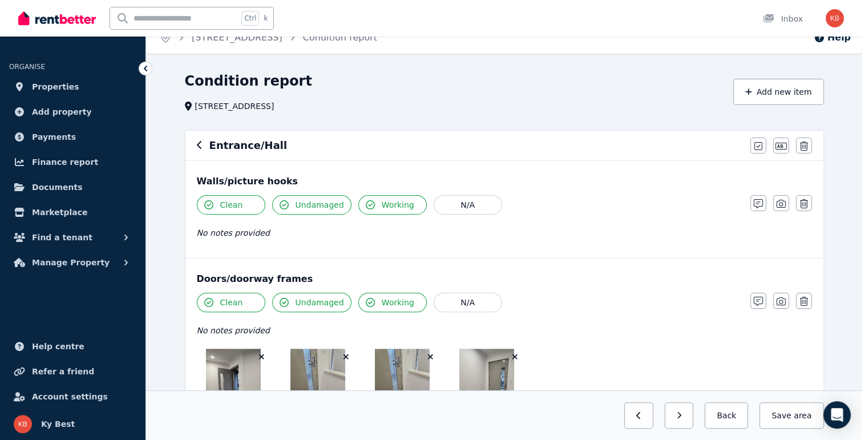
scroll to position [0, 0]
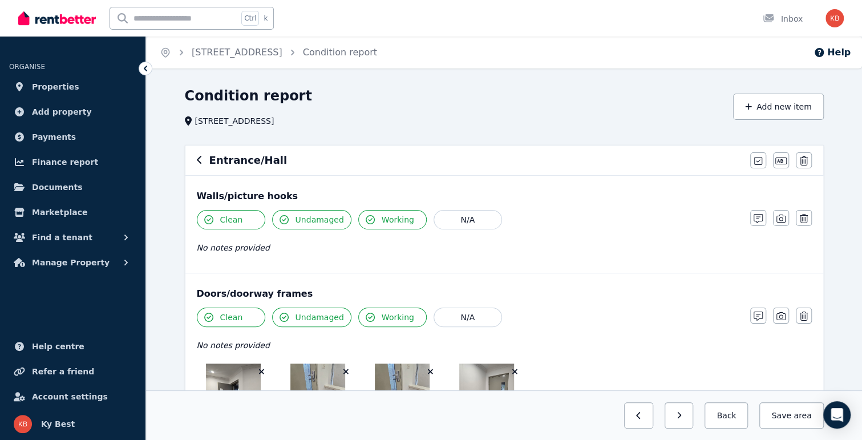
click at [197, 160] on icon "button" at bounding box center [199, 160] width 5 height 8
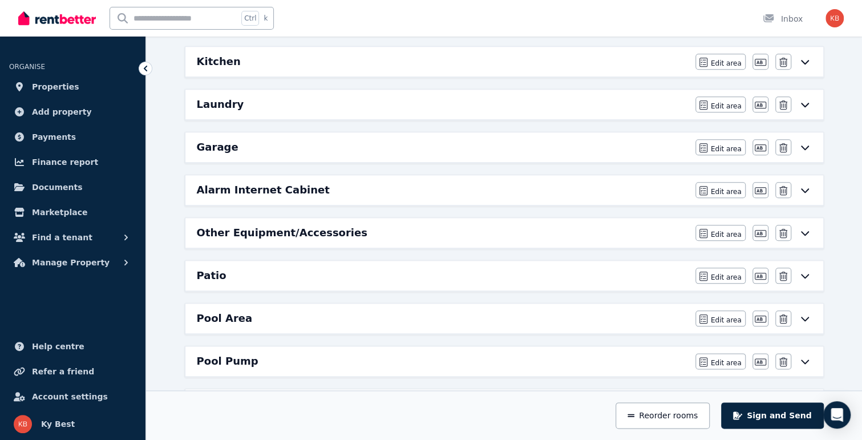
scroll to position [627, 0]
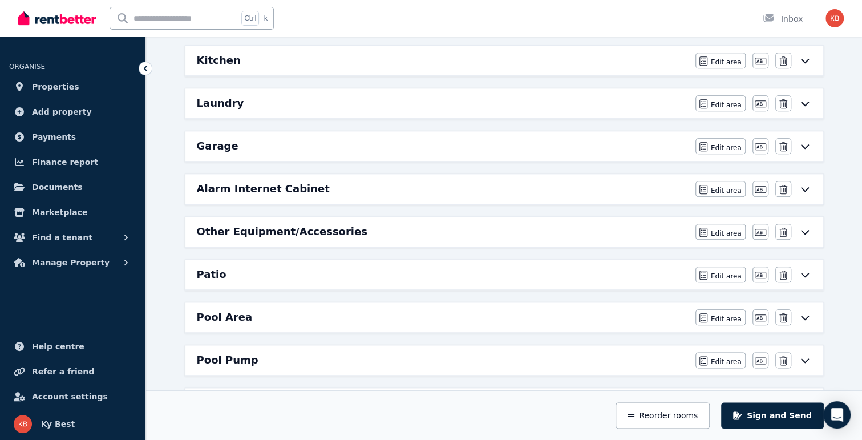
click at [806, 227] on icon at bounding box center [805, 231] width 14 height 9
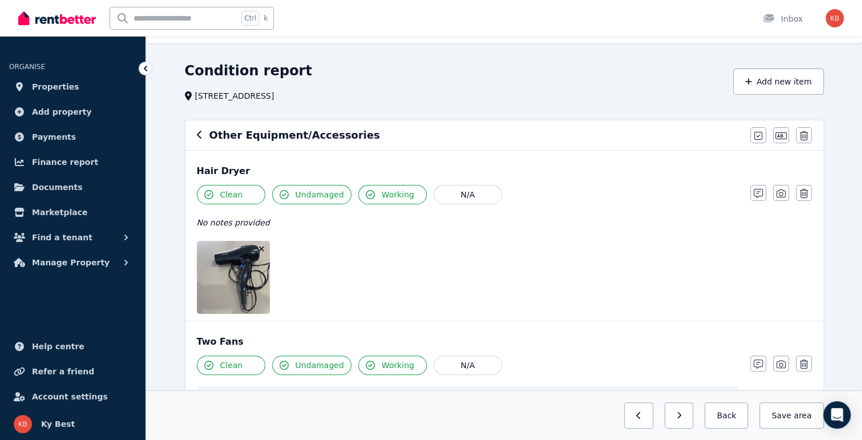
scroll to position [0, 0]
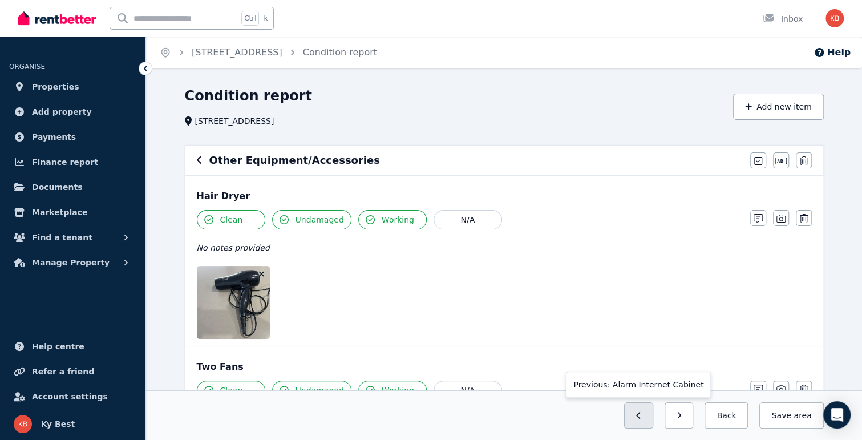
click at [641, 416] on icon "button" at bounding box center [638, 415] width 5 height 8
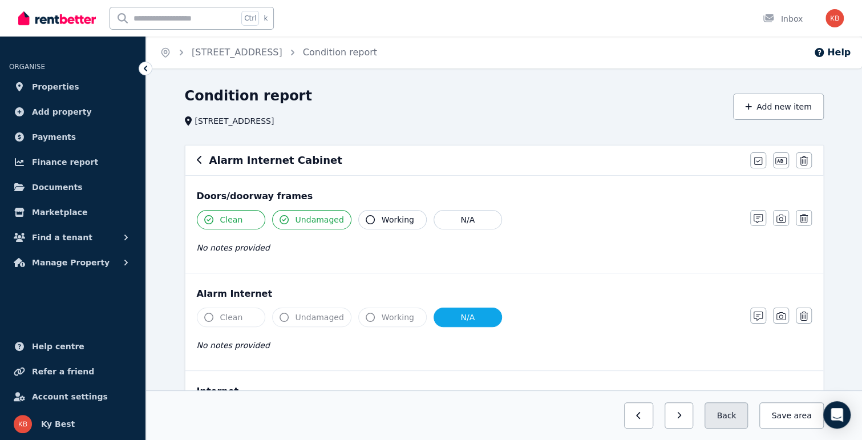
click at [734, 417] on button "Back" at bounding box center [725, 415] width 43 height 26
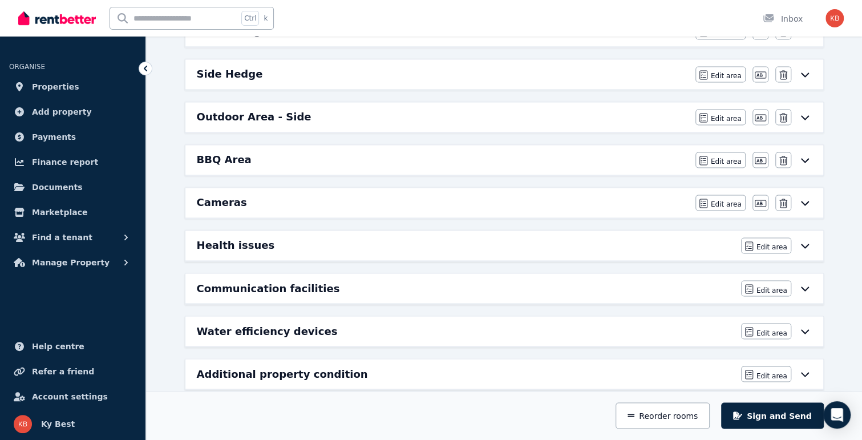
scroll to position [1044, 0]
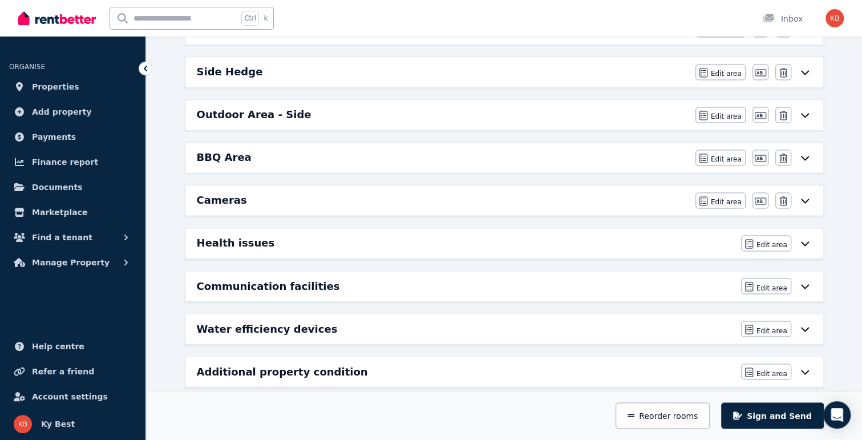
click at [262, 107] on h6 "Outdoor Area - Side" at bounding box center [254, 115] width 115 height 16
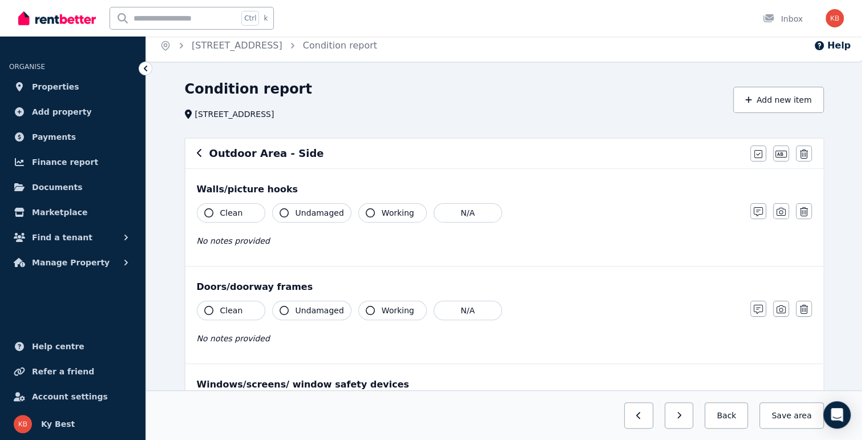
scroll to position [0, 0]
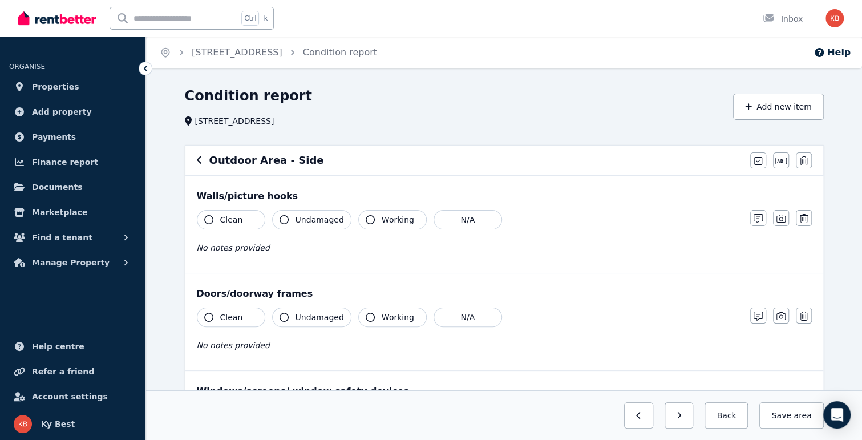
click at [197, 158] on icon "button" at bounding box center [200, 159] width 6 height 9
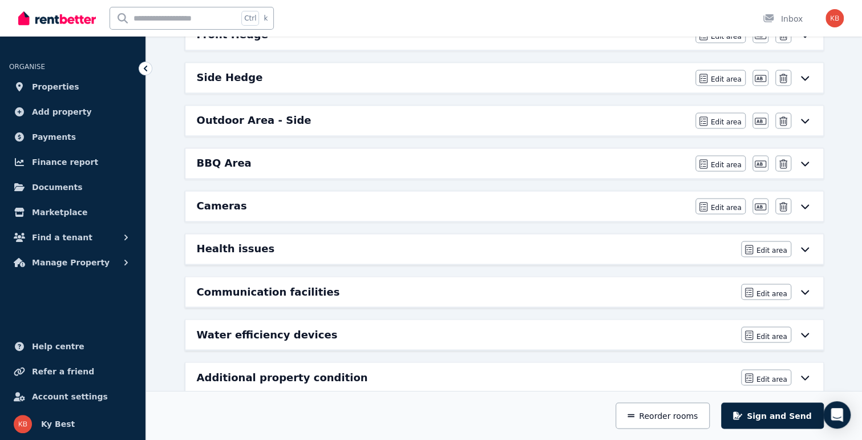
scroll to position [1044, 0]
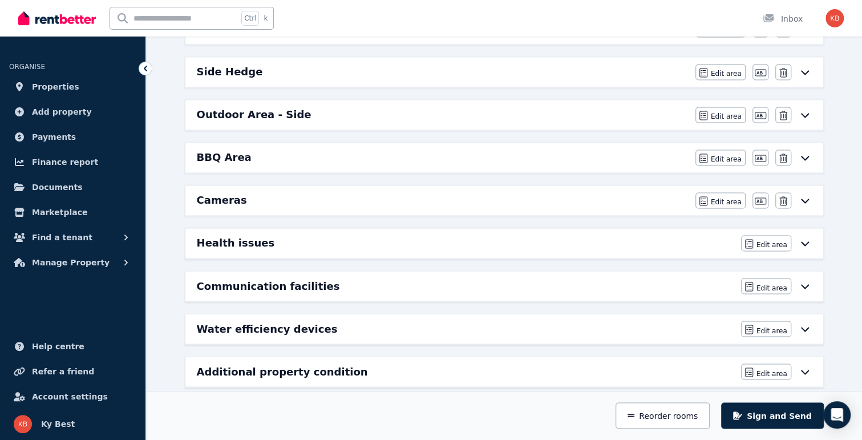
click at [289, 363] on h6 "Additional property condition" at bounding box center [282, 371] width 171 height 16
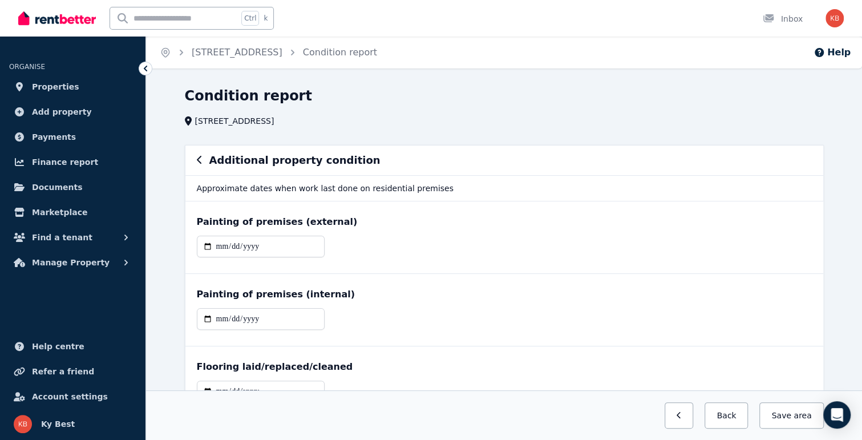
click at [198, 160] on icon "button" at bounding box center [200, 159] width 6 height 9
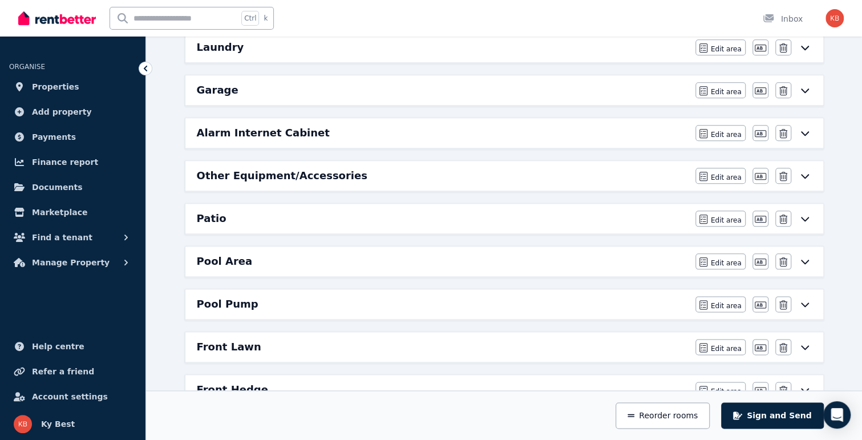
scroll to position [684, 0]
click at [317, 167] on h6 "Other Equipment/Accessories" at bounding box center [282, 175] width 171 height 16
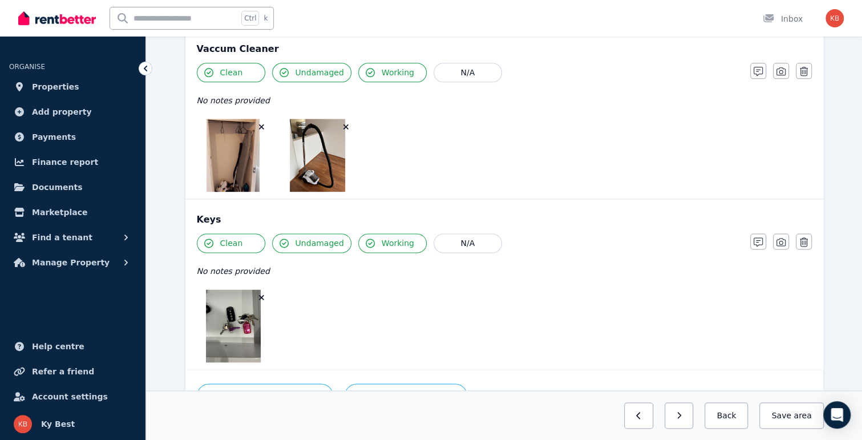
scroll to position [908, 0]
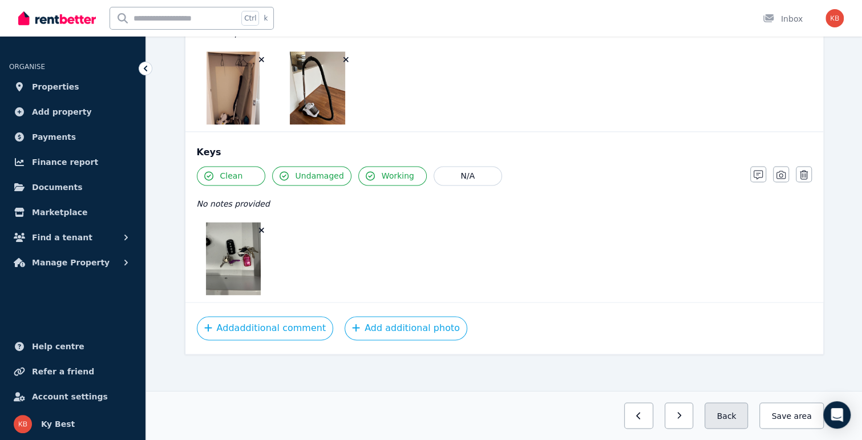
click at [740, 416] on button "Back" at bounding box center [725, 415] width 43 height 26
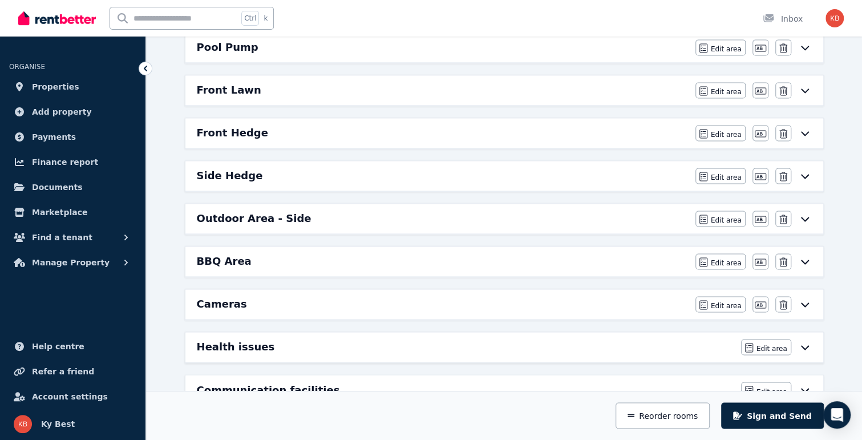
scroll to position [930, 0]
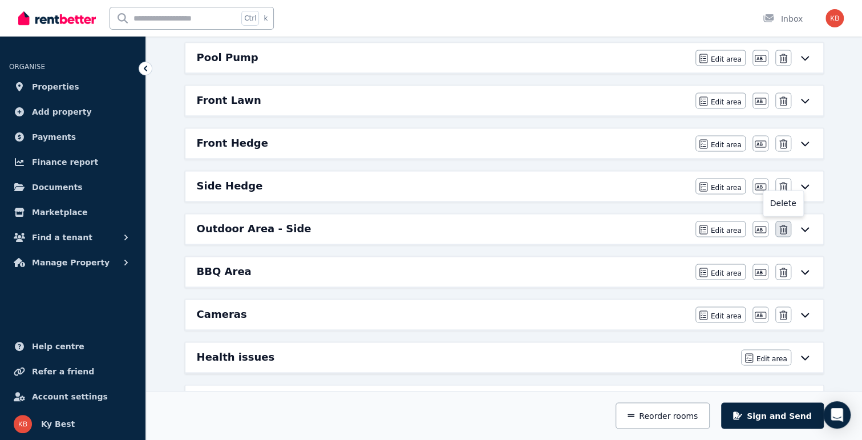
click at [781, 225] on icon "button" at bounding box center [783, 229] width 8 height 9
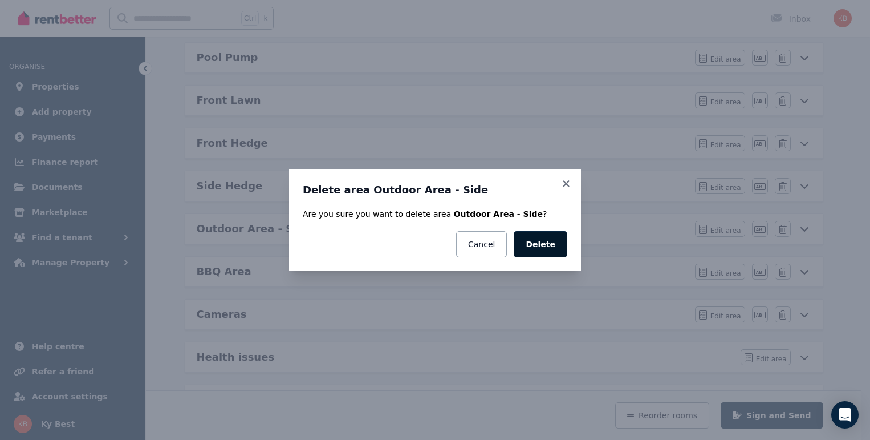
click at [542, 242] on button "Delete" at bounding box center [541, 244] width 54 height 26
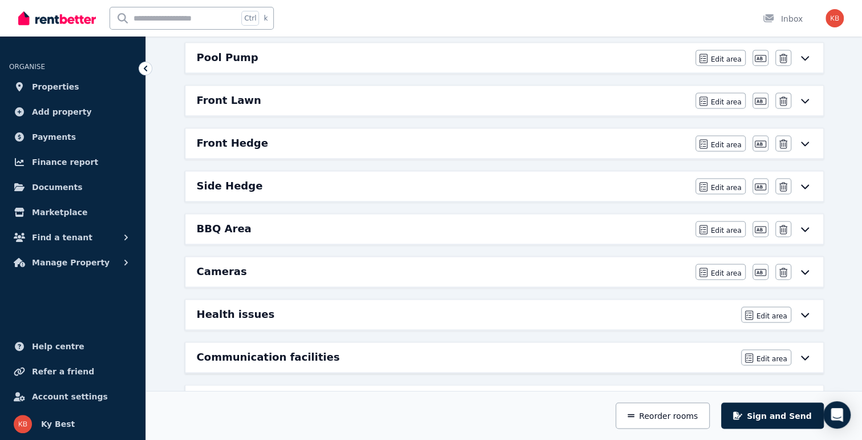
click at [224, 179] on h6 "Side Hedge" at bounding box center [230, 186] width 66 height 16
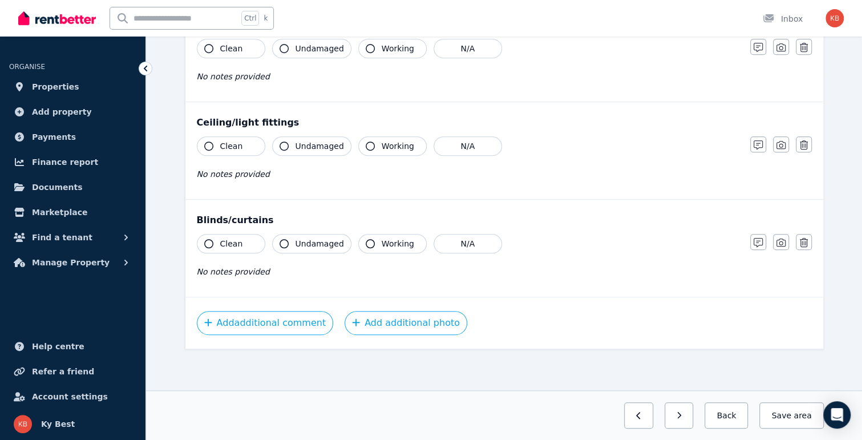
scroll to position [0, 0]
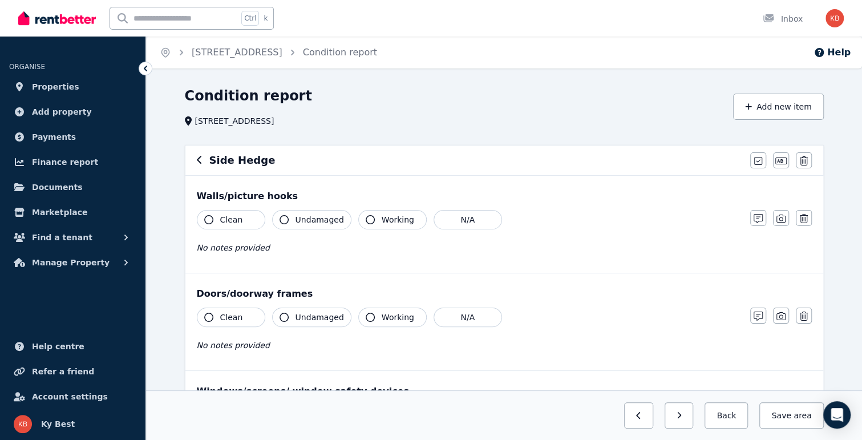
click at [197, 159] on icon "button" at bounding box center [200, 159] width 6 height 9
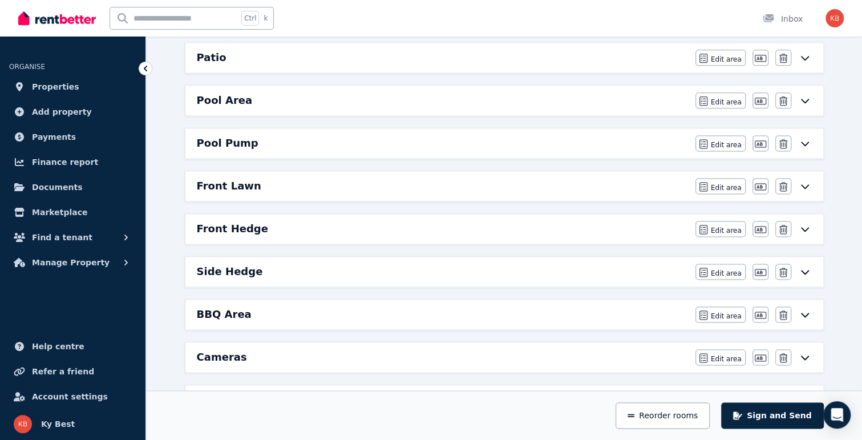
scroll to position [830, 0]
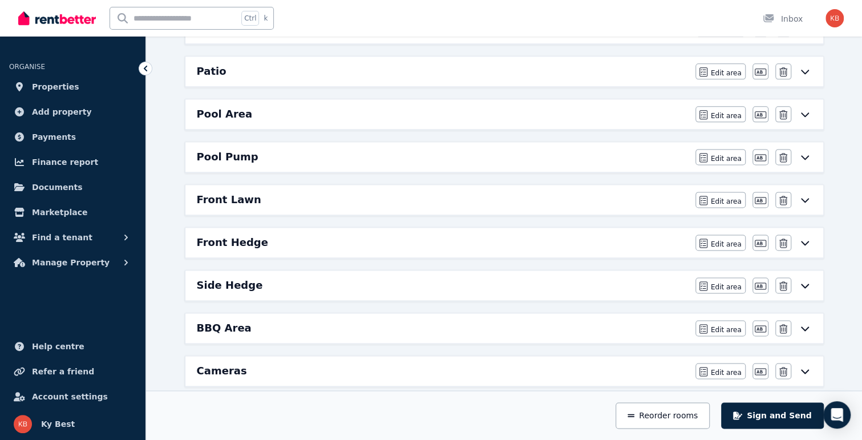
click at [805, 281] on icon at bounding box center [805, 285] width 14 height 9
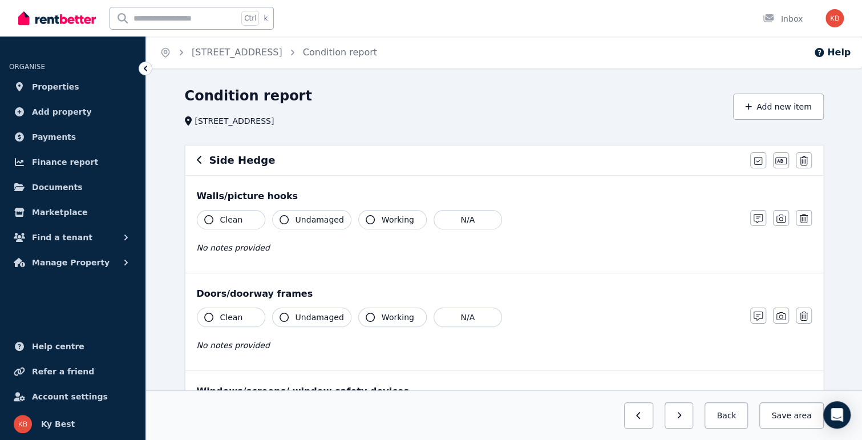
click at [198, 156] on icon "button" at bounding box center [200, 159] width 6 height 9
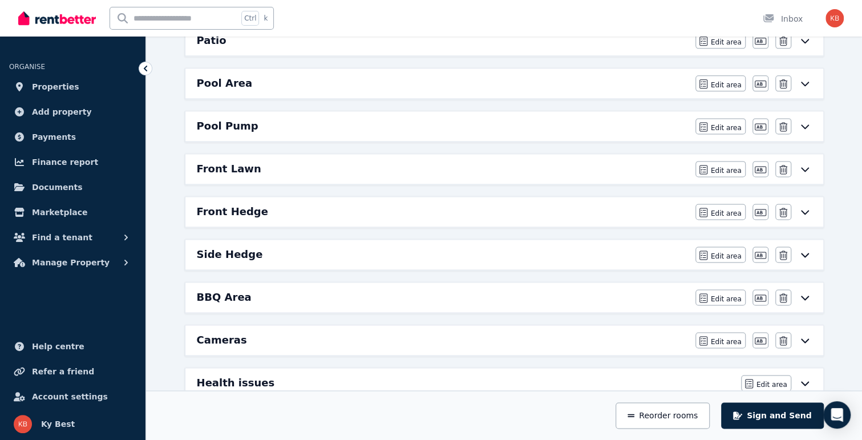
scroll to position [913, 0]
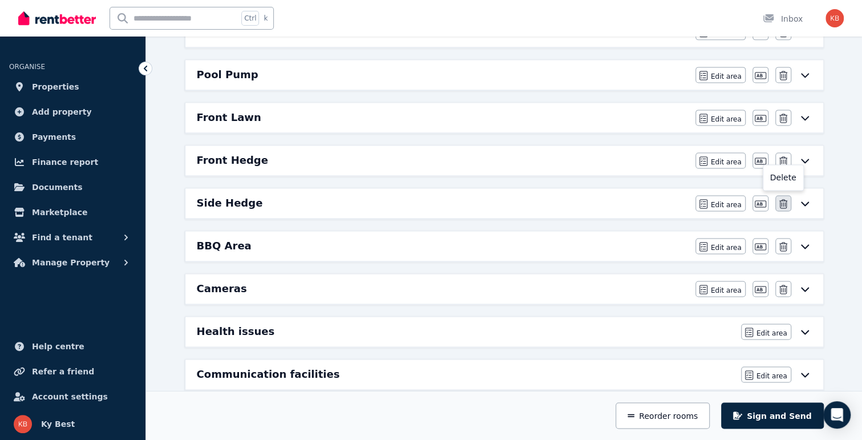
click at [784, 199] on icon "button" at bounding box center [783, 203] width 8 height 9
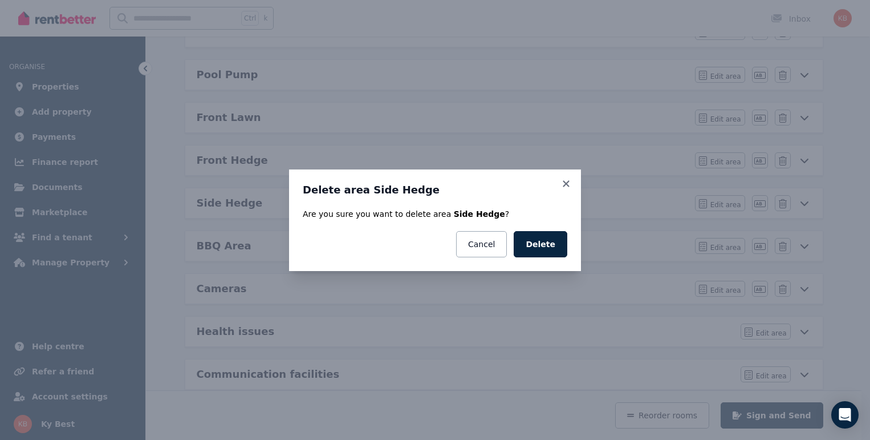
click at [545, 238] on button "Delete" at bounding box center [541, 244] width 54 height 26
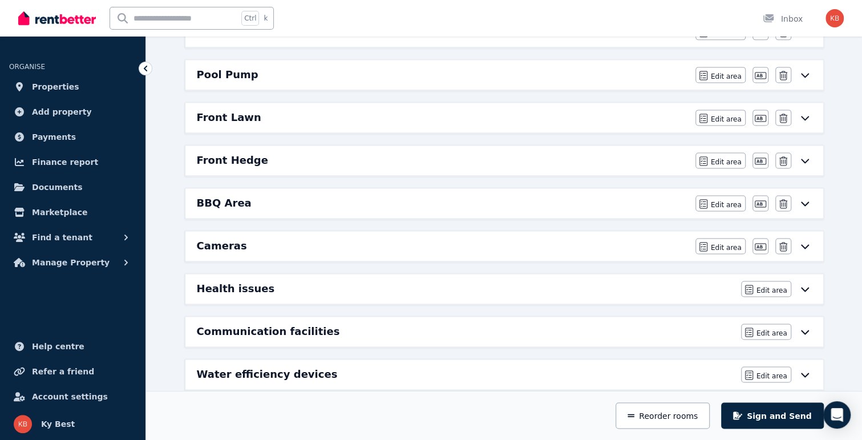
click at [222, 152] on h6 "Front Hedge" at bounding box center [232, 160] width 71 height 16
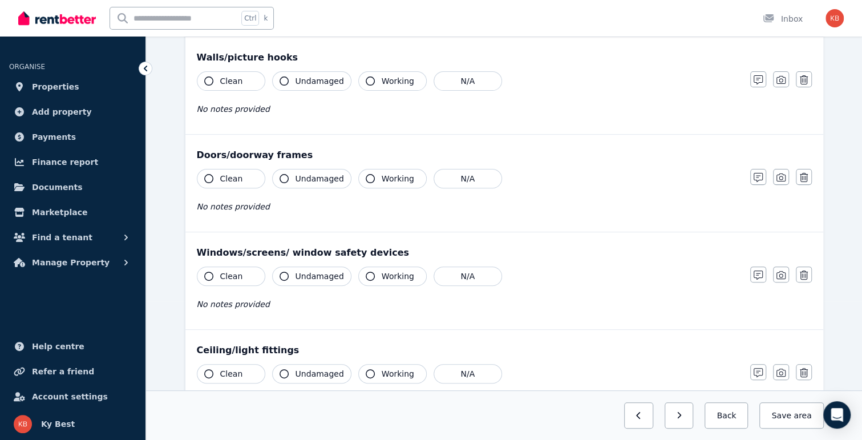
scroll to position [0, 0]
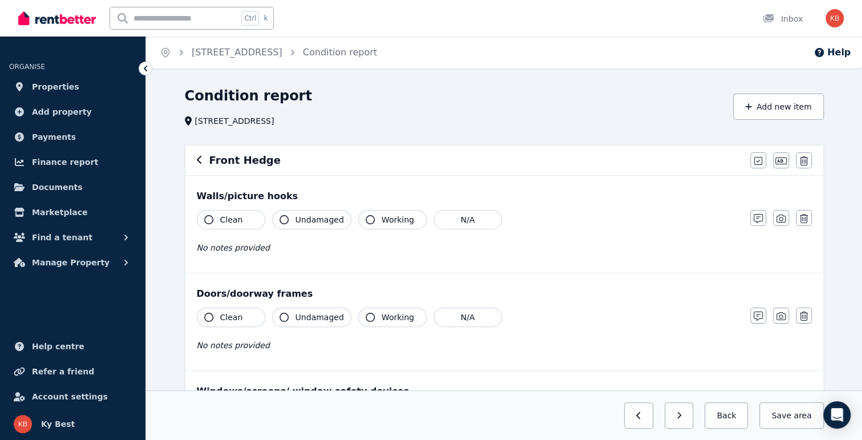
click at [198, 161] on icon "button" at bounding box center [199, 160] width 5 height 8
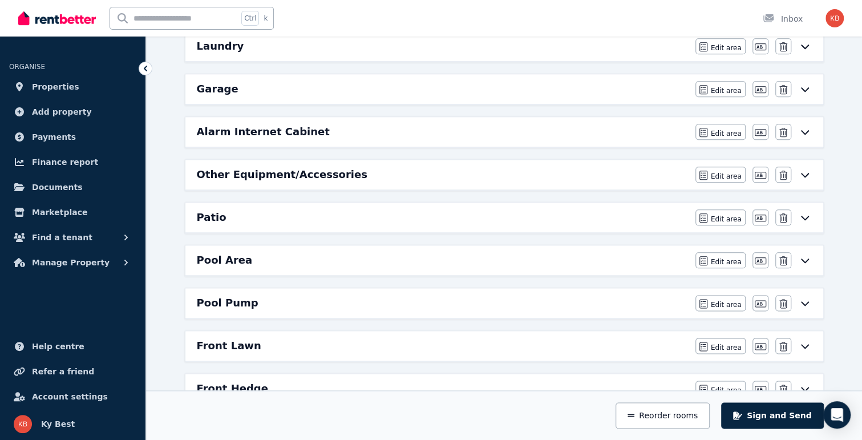
scroll to position [798, 0]
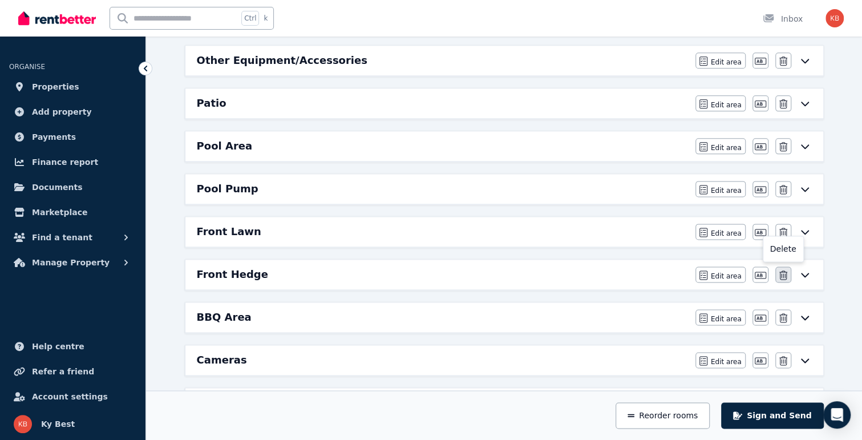
click at [788, 266] on button "button" at bounding box center [783, 274] width 16 height 16
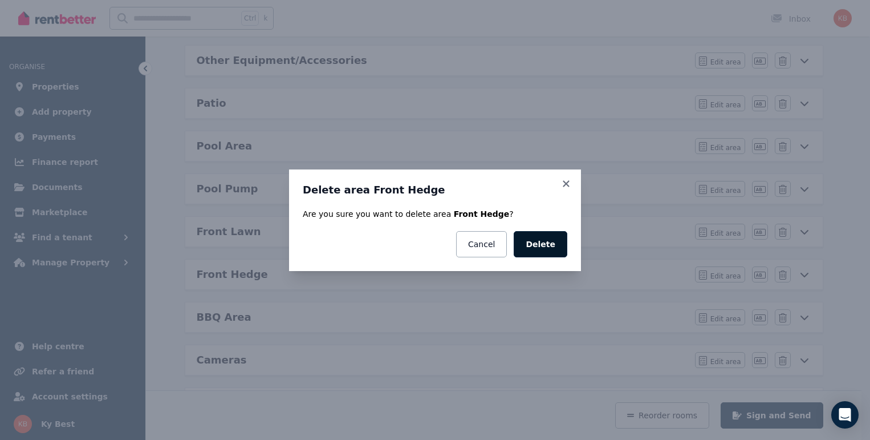
click at [551, 243] on button "Delete" at bounding box center [541, 244] width 54 height 26
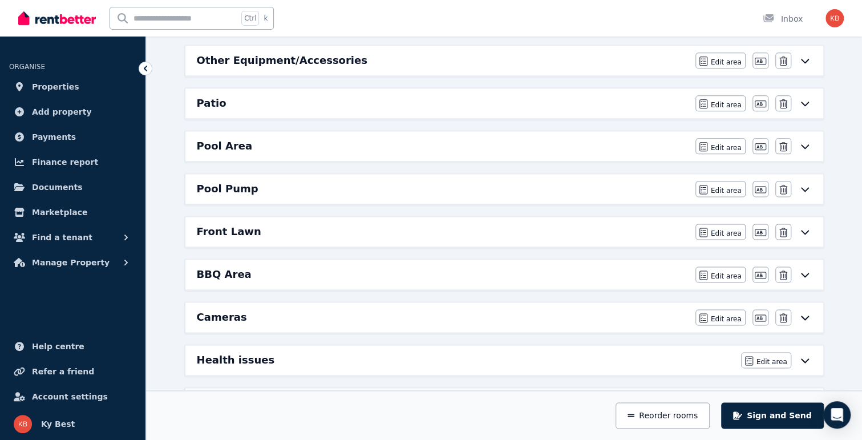
click at [253, 224] on div "Front Lawn" at bounding box center [443, 232] width 492 height 16
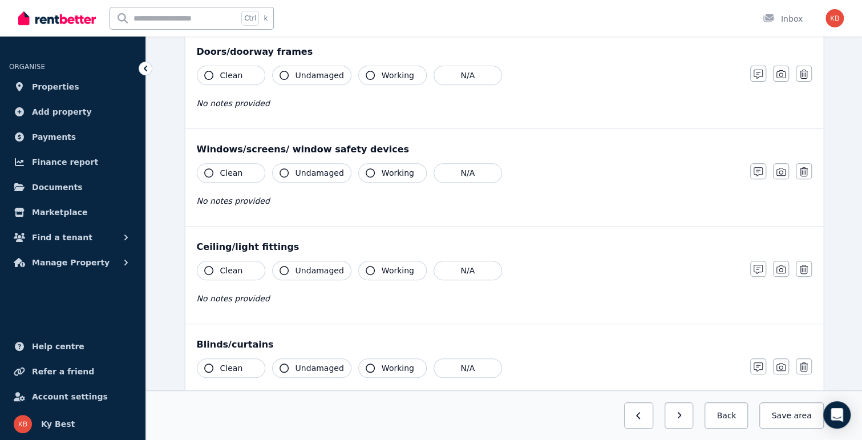
scroll to position [57, 0]
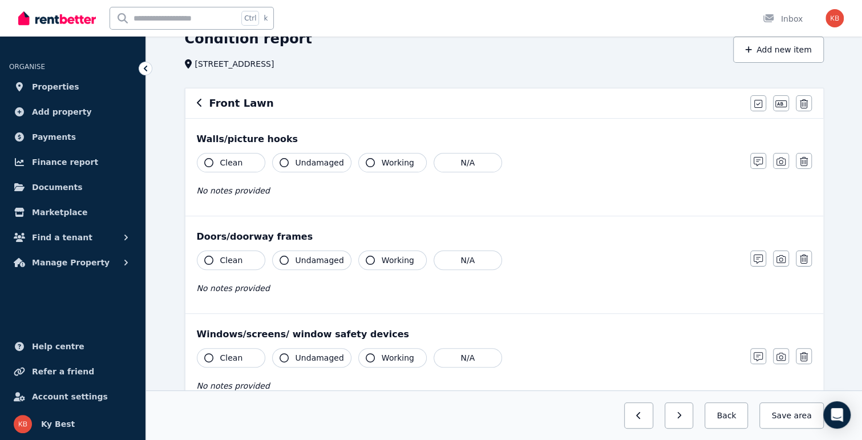
drag, startPoint x: 194, startPoint y: 100, endPoint x: 213, endPoint y: 112, distance: 22.3
click at [194, 101] on div "Front Lawn Mark all items as good Edit name Delete" at bounding box center [504, 103] width 638 height 30
click at [198, 103] on icon "button" at bounding box center [200, 102] width 6 height 9
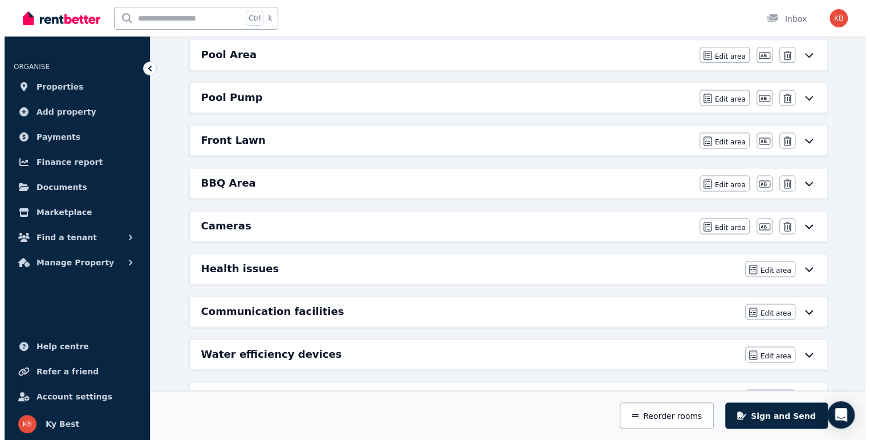
scroll to position [917, 0]
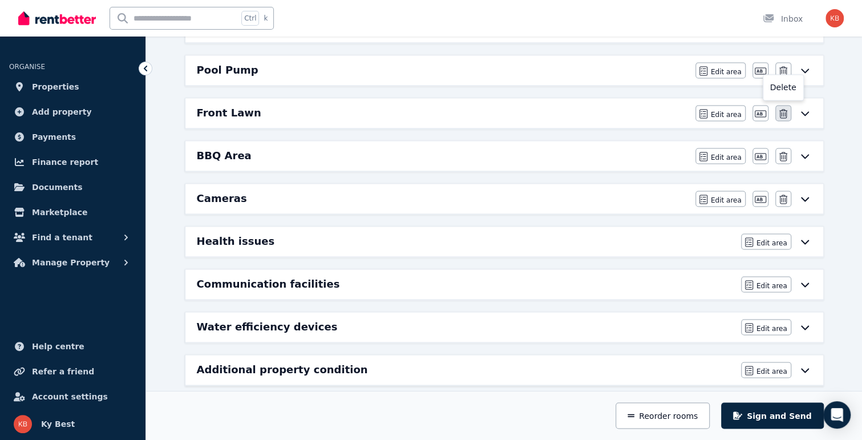
click at [781, 109] on icon "button" at bounding box center [783, 113] width 8 height 9
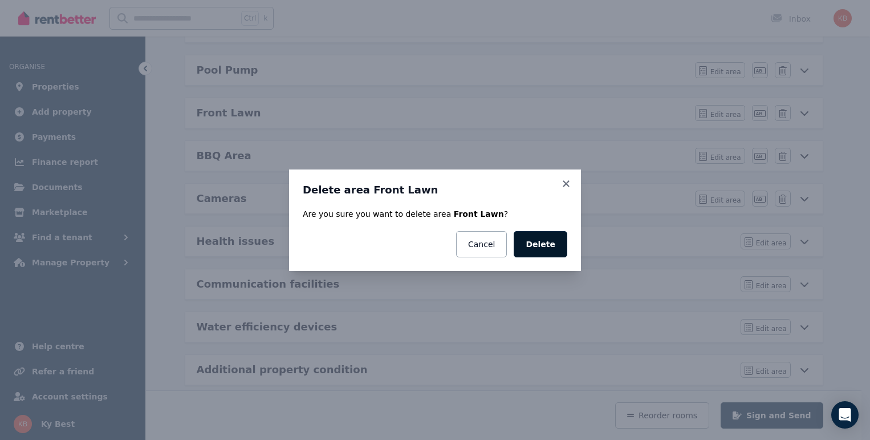
click at [541, 241] on button "Delete" at bounding box center [541, 244] width 54 height 26
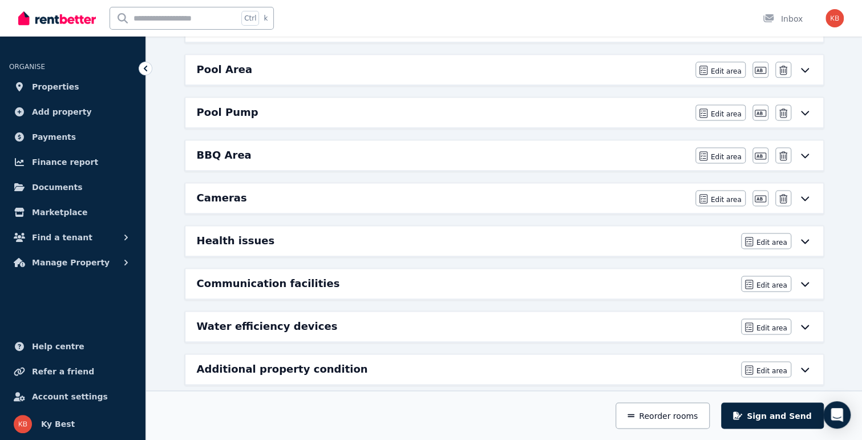
scroll to position [761, 0]
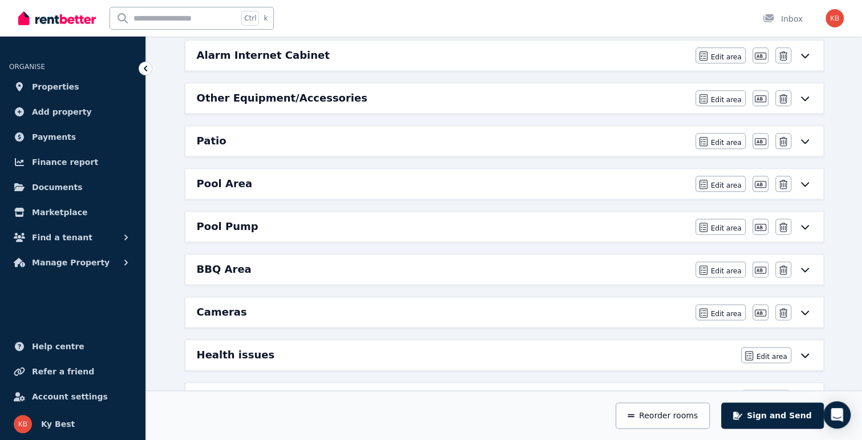
drag, startPoint x: 212, startPoint y: 132, endPoint x: 232, endPoint y: 134, distance: 20.0
click at [212, 133] on h6 "Patio" at bounding box center [212, 141] width 30 height 16
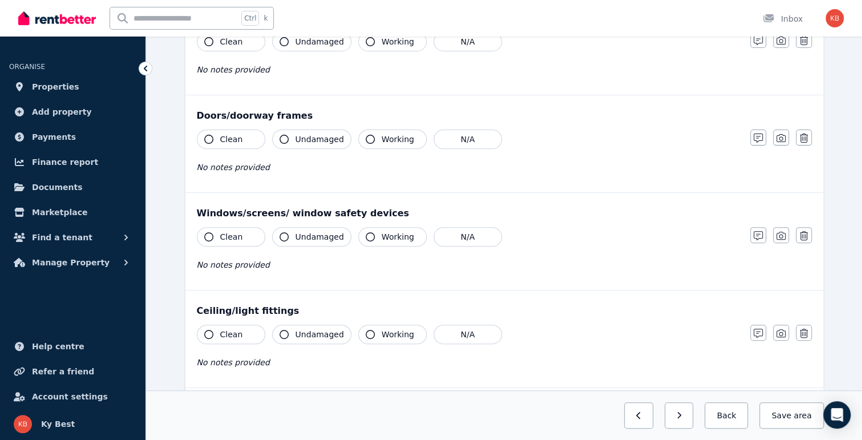
scroll to position [19, 0]
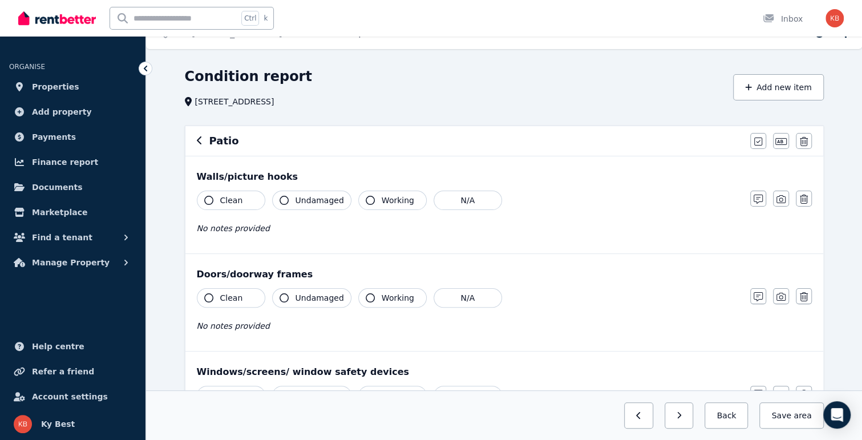
click at [195, 139] on div "[PERSON_NAME] all items as good Edit name Delete" at bounding box center [504, 141] width 638 height 30
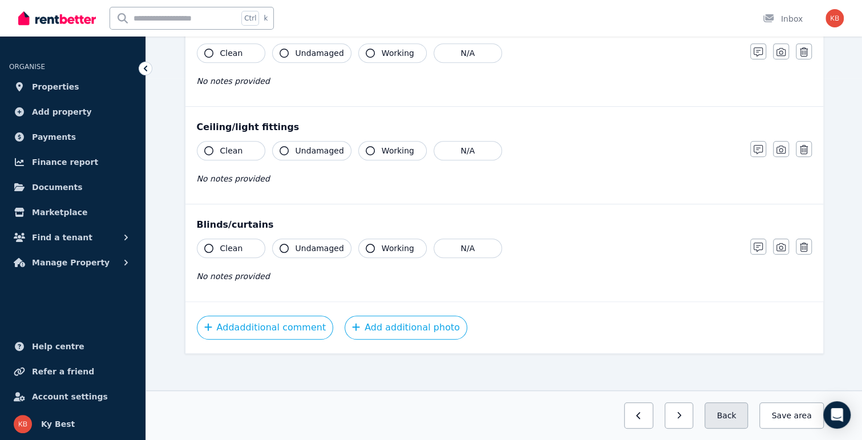
click at [743, 410] on button "Back" at bounding box center [725, 415] width 43 height 26
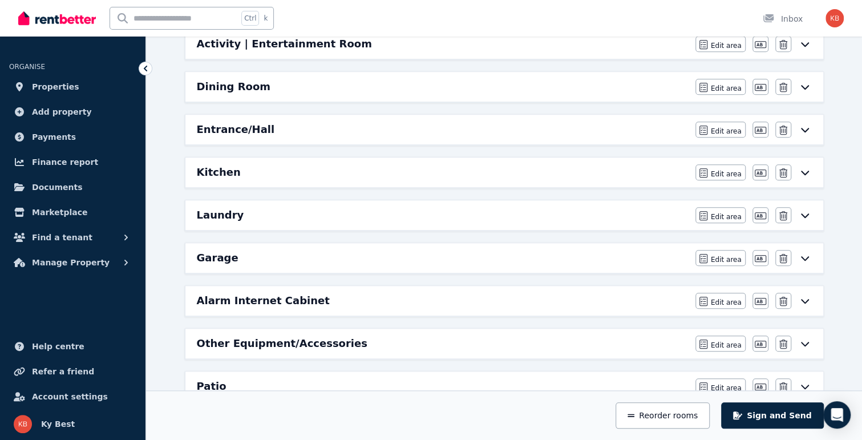
scroll to position [646, 0]
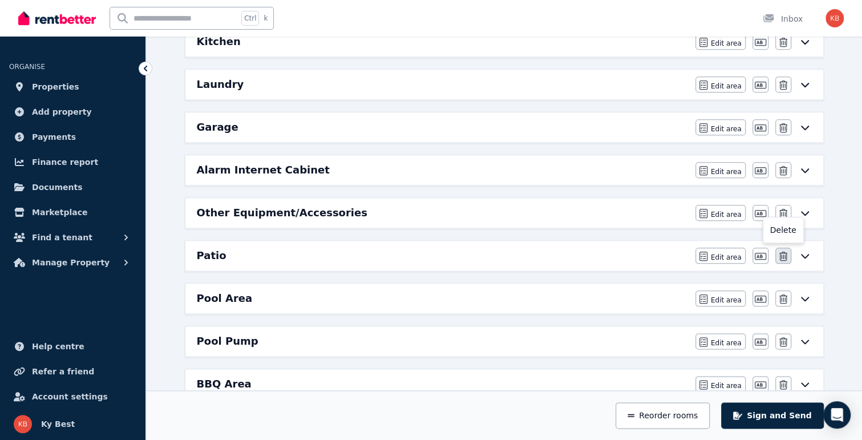
click at [784, 252] on icon "button" at bounding box center [783, 256] width 8 height 9
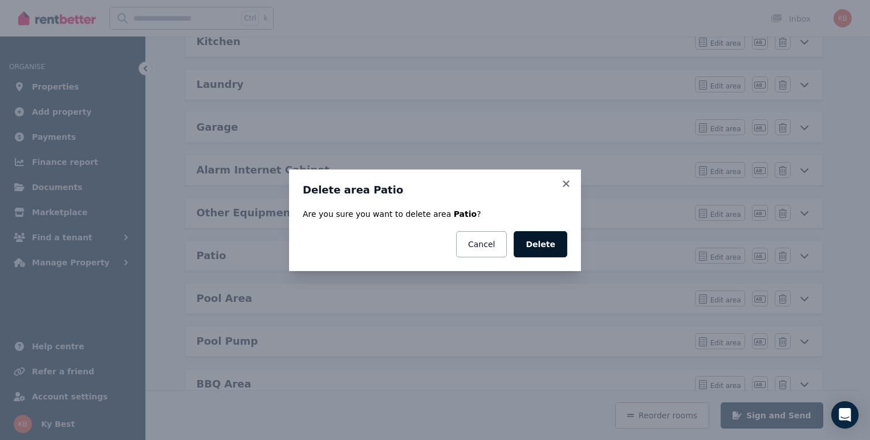
click at [552, 242] on button "Delete" at bounding box center [541, 244] width 54 height 26
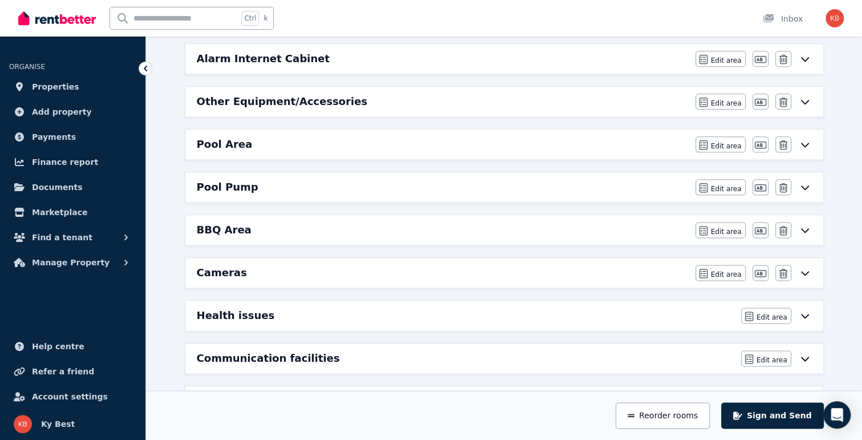
scroll to position [760, 0]
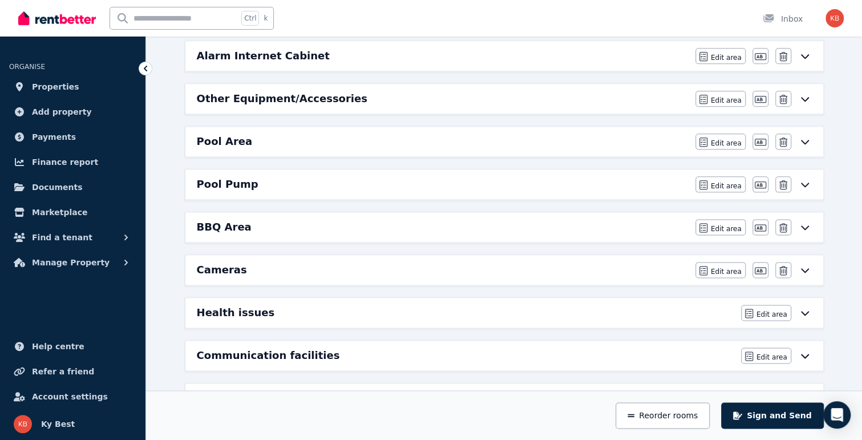
click at [265, 219] on div "BBQ Area" at bounding box center [443, 227] width 492 height 16
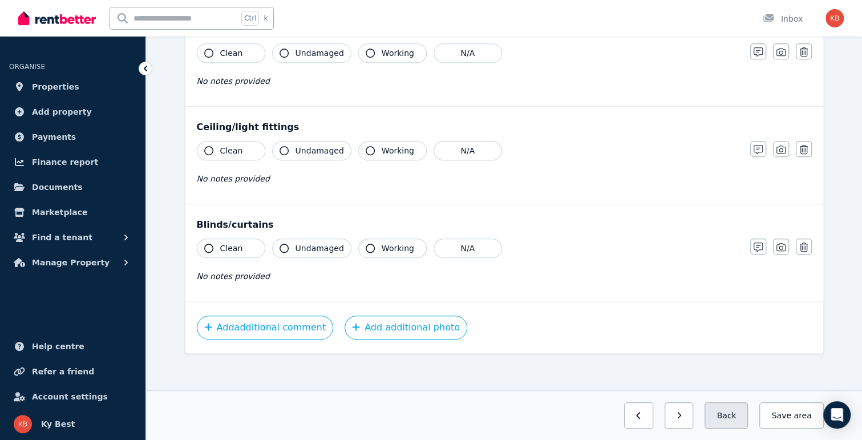
click at [741, 409] on button "Back" at bounding box center [725, 415] width 43 height 26
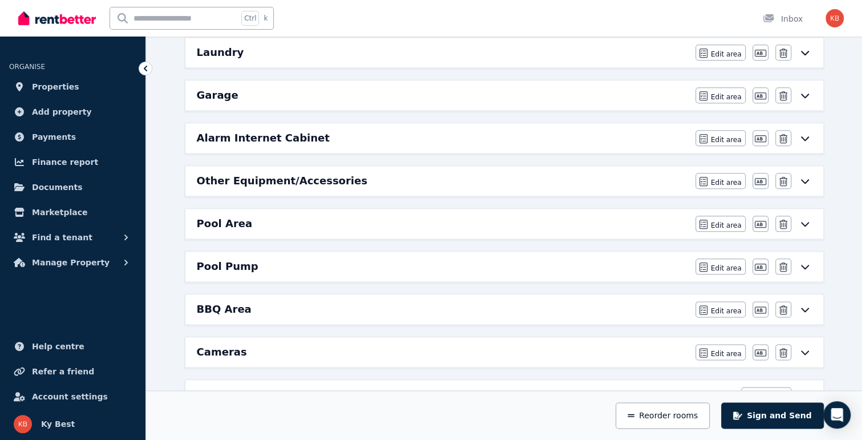
scroll to position [703, 0]
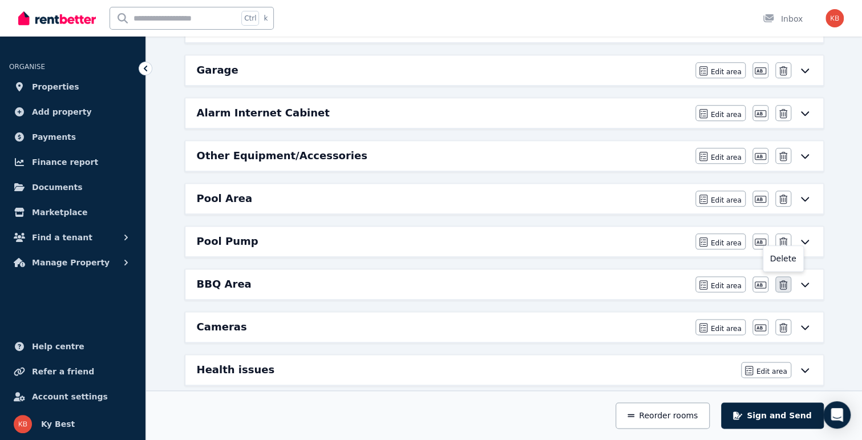
click at [780, 280] on icon "button" at bounding box center [783, 284] width 8 height 9
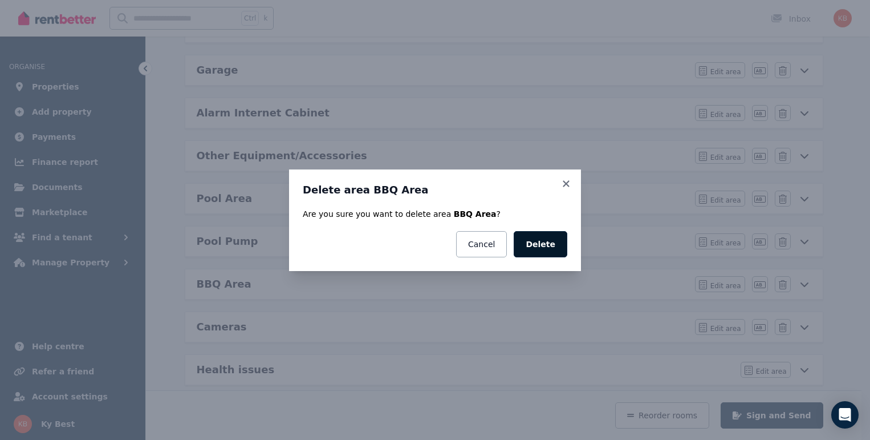
click at [542, 252] on button "Delete" at bounding box center [541, 244] width 54 height 26
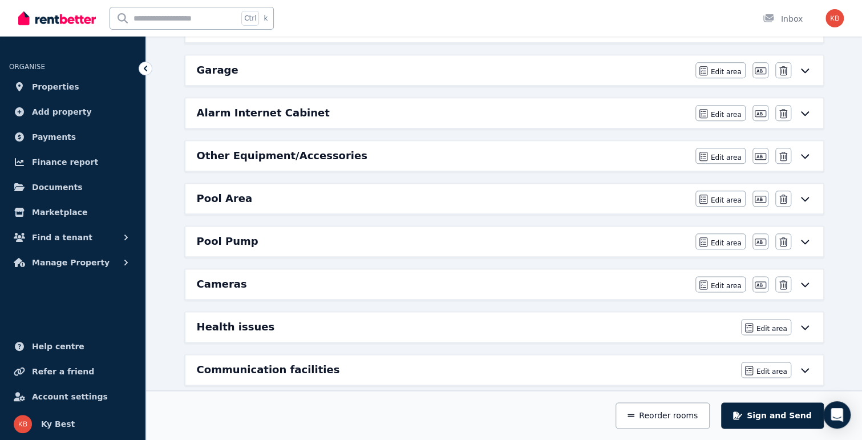
click at [598, 278] on div "Cameras" at bounding box center [443, 284] width 492 height 16
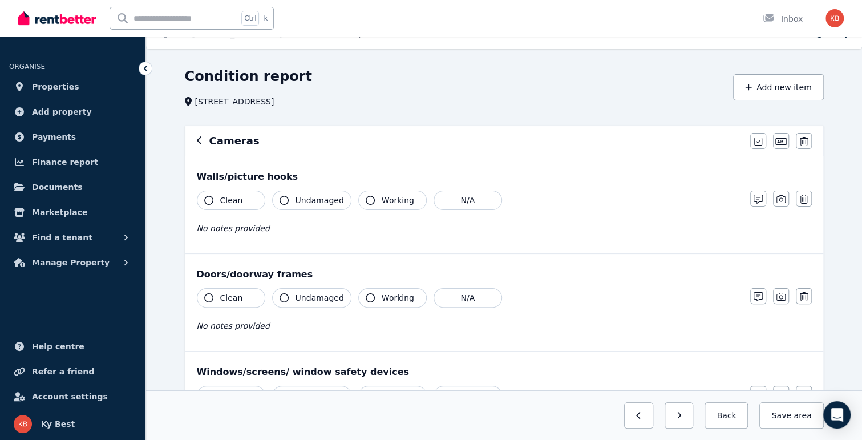
scroll to position [0, 0]
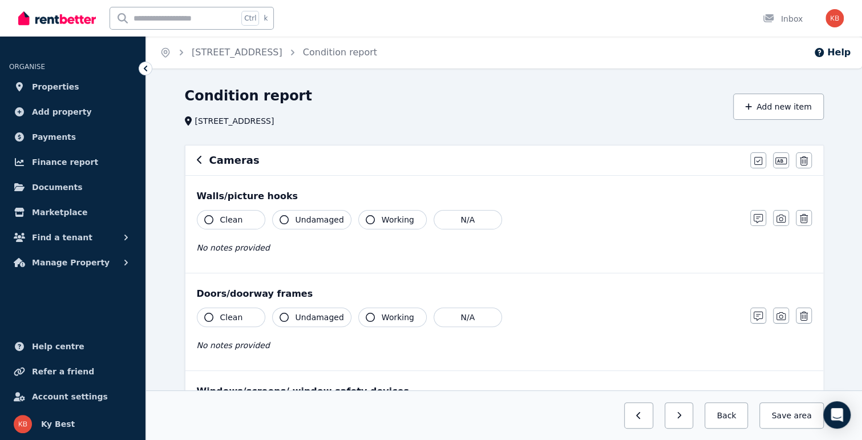
click at [197, 160] on icon "button" at bounding box center [199, 160] width 5 height 8
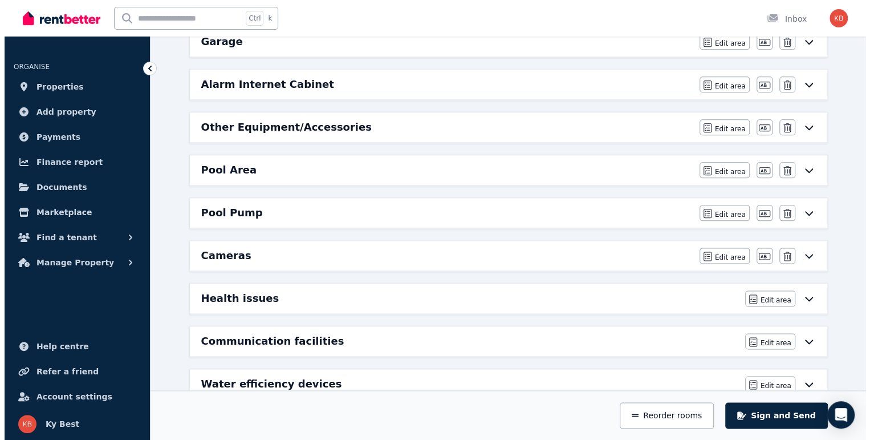
scroll to position [791, 0]
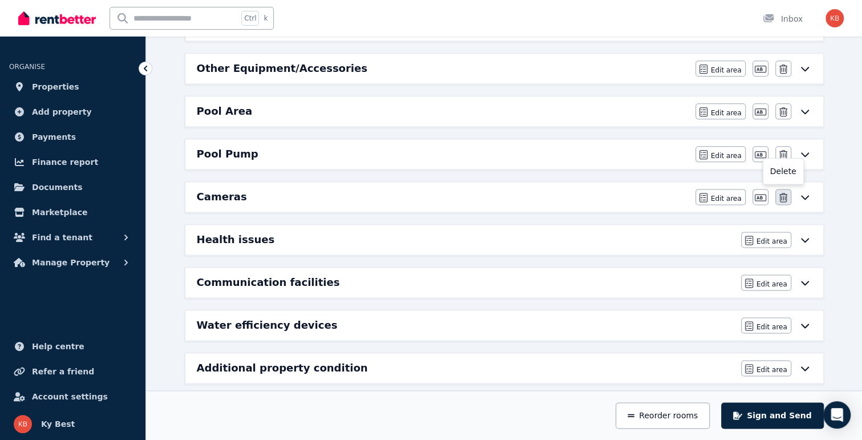
click at [779, 193] on icon "button" at bounding box center [783, 197] width 8 height 9
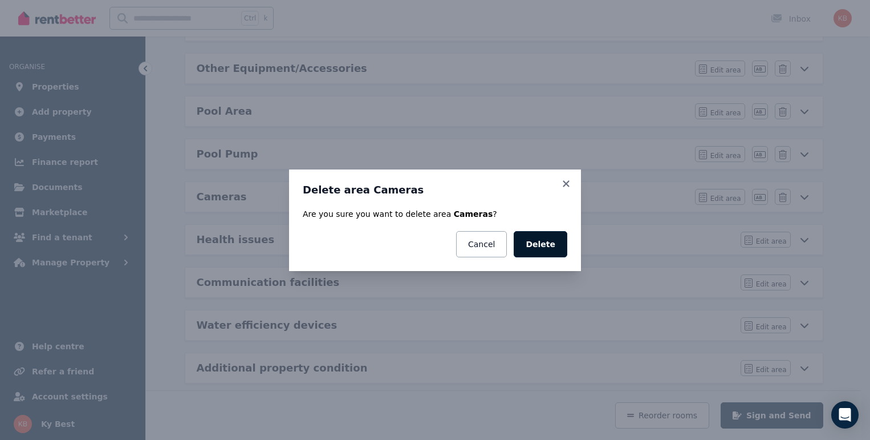
click at [543, 245] on button "Delete" at bounding box center [541, 244] width 54 height 26
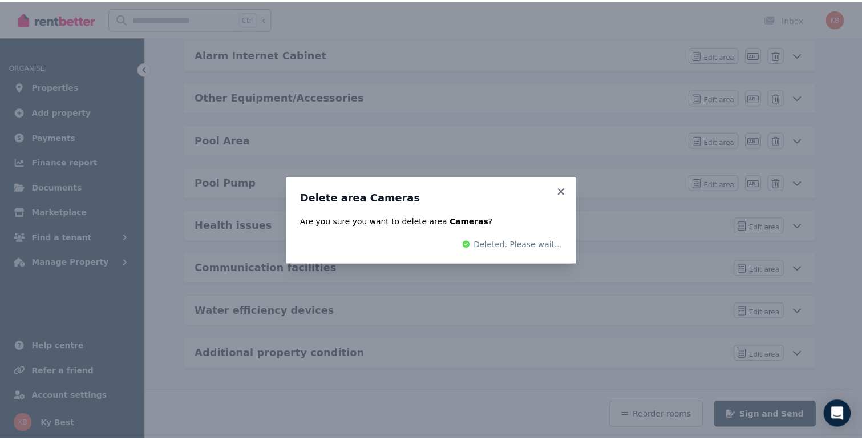
scroll to position [748, 0]
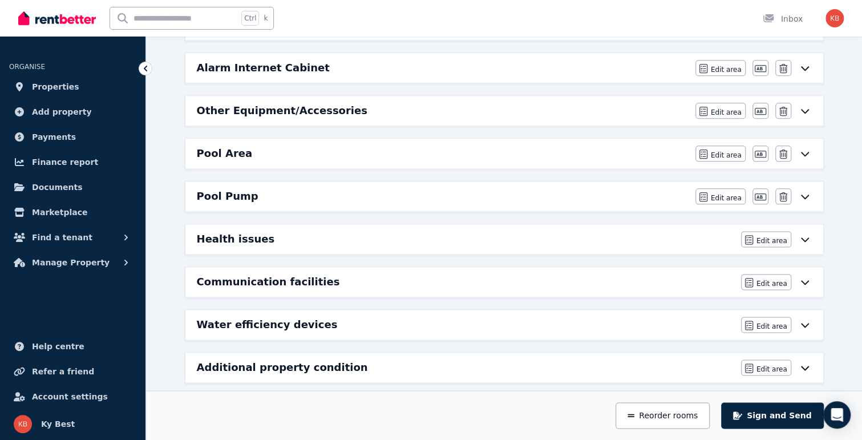
click at [259, 231] on div "Health issues" at bounding box center [465, 239] width 537 height 16
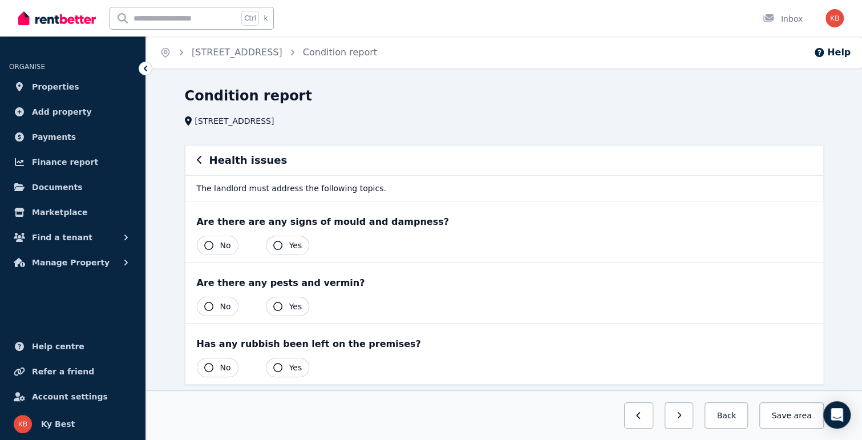
scroll to position [32, 0]
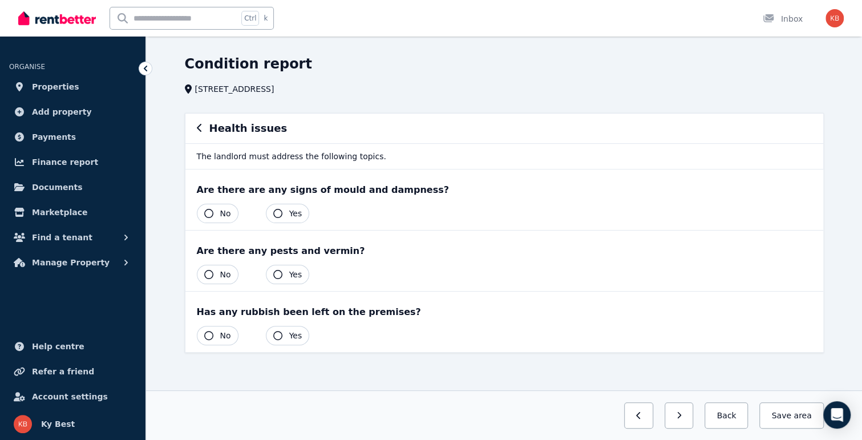
click at [201, 212] on button "No" at bounding box center [218, 213] width 42 height 19
click at [210, 275] on icon "button" at bounding box center [208, 274] width 9 height 9
click at [206, 337] on icon "button" at bounding box center [208, 335] width 9 height 9
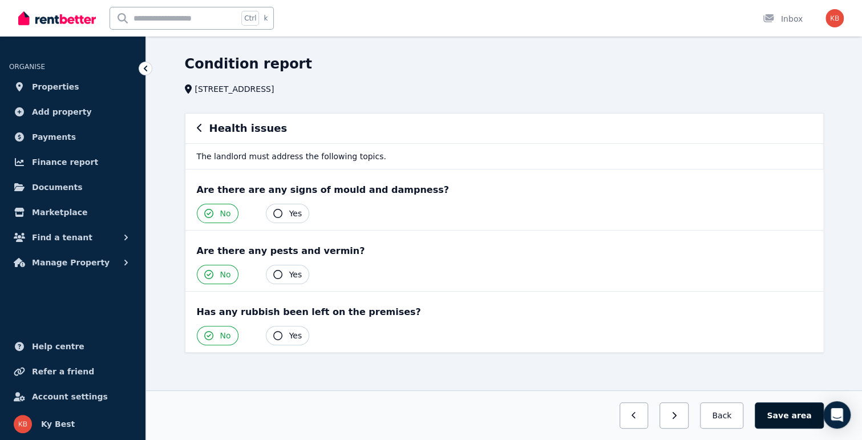
click at [792, 415] on button "Save area" at bounding box center [789, 415] width 68 height 26
click at [199, 126] on icon "button" at bounding box center [199, 128] width 5 height 8
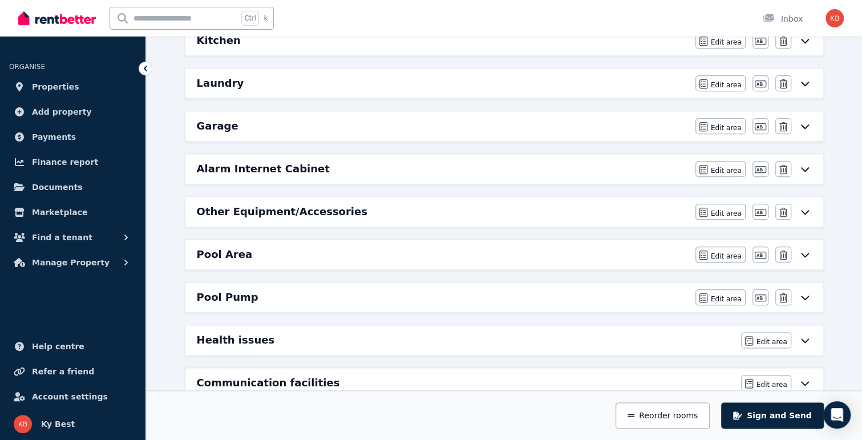
scroll to position [659, 0]
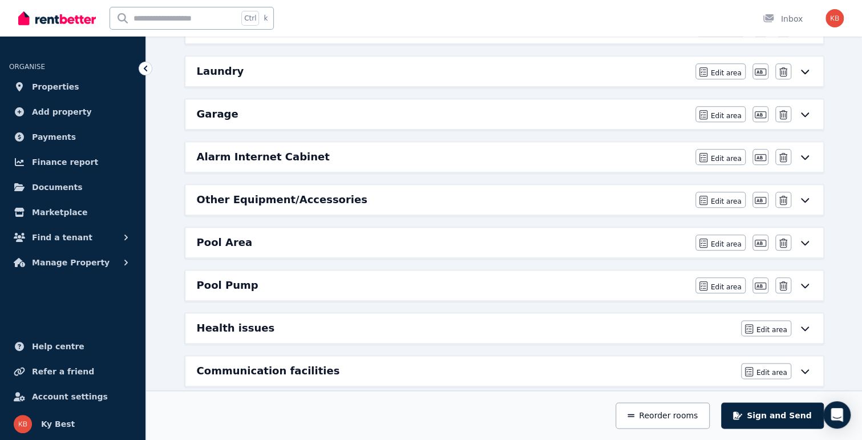
click at [286, 194] on h6 "Other Equipment/Accessories" at bounding box center [282, 200] width 171 height 16
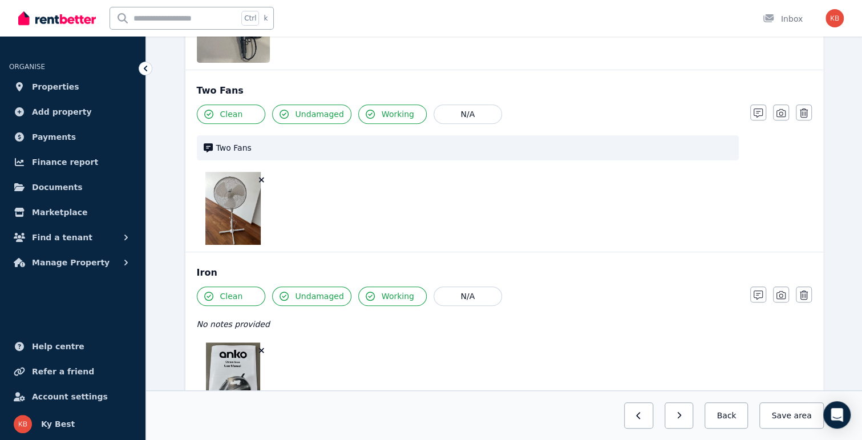
scroll to position [0, 0]
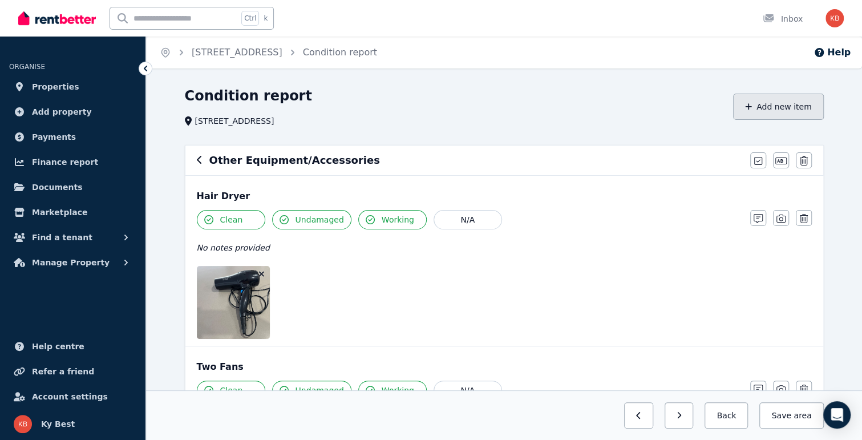
click at [781, 103] on button "Add new item" at bounding box center [778, 107] width 91 height 26
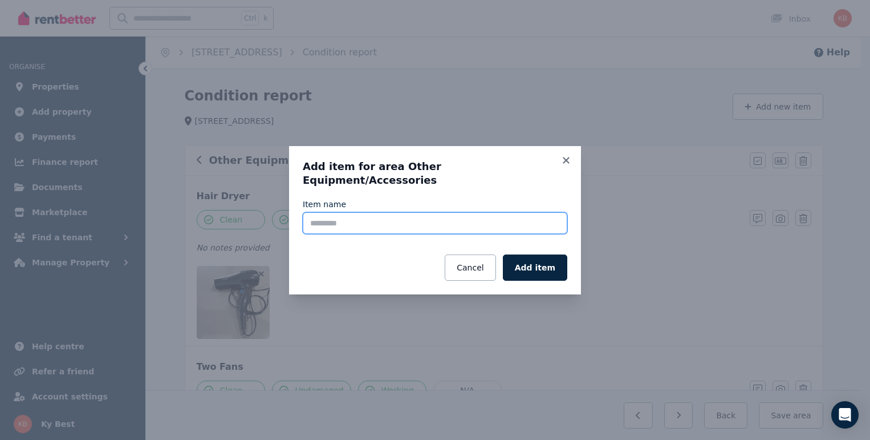
click at [329, 218] on input "Item name" at bounding box center [435, 223] width 265 height 22
type input "******"
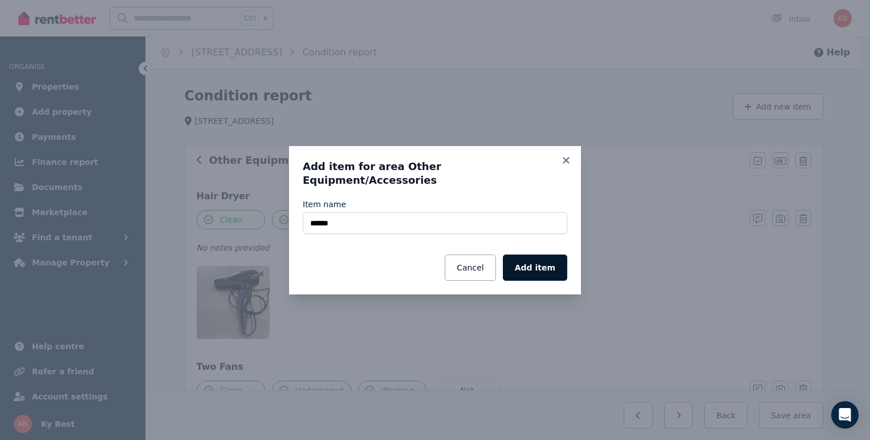
click at [529, 257] on button "Add item" at bounding box center [535, 267] width 64 height 26
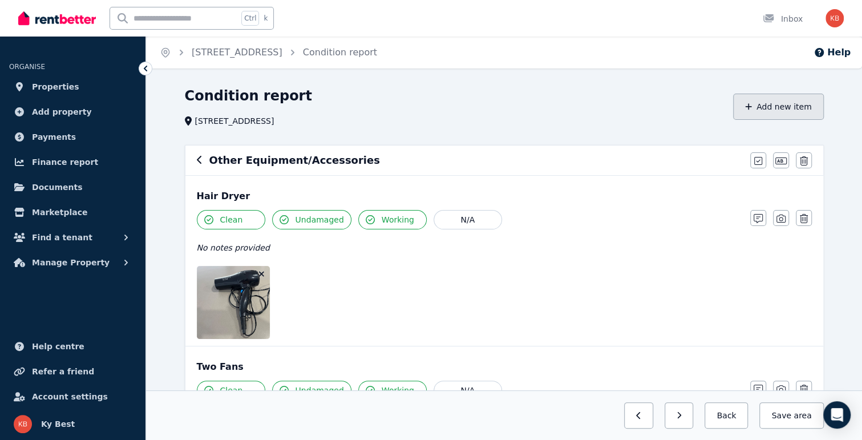
click at [789, 110] on button "Add new item" at bounding box center [778, 107] width 91 height 26
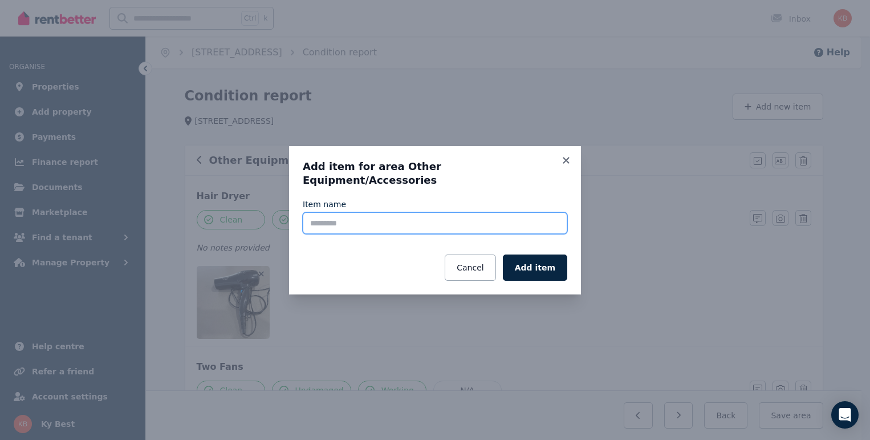
click at [437, 222] on input "Item name" at bounding box center [435, 223] width 265 height 22
type input "******"
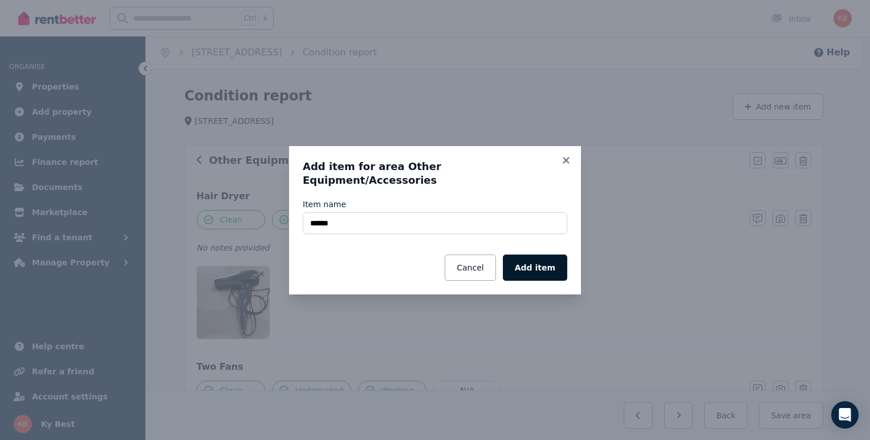
click at [537, 261] on button "Add item" at bounding box center [535, 267] width 64 height 26
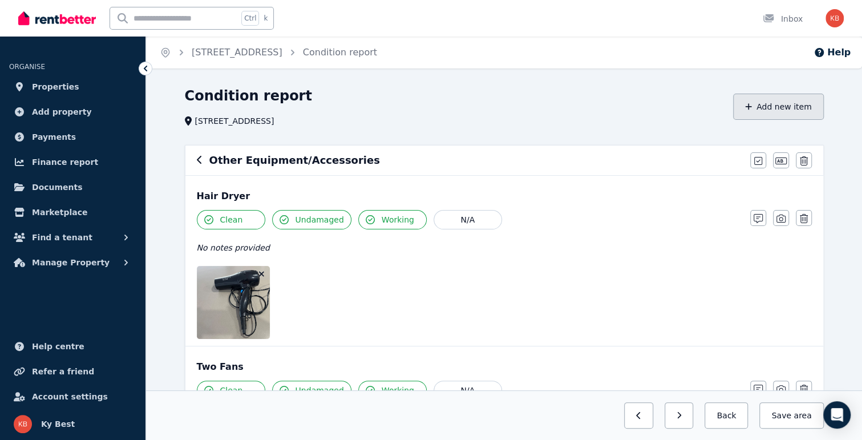
click at [770, 106] on button "Add new item" at bounding box center [778, 107] width 91 height 26
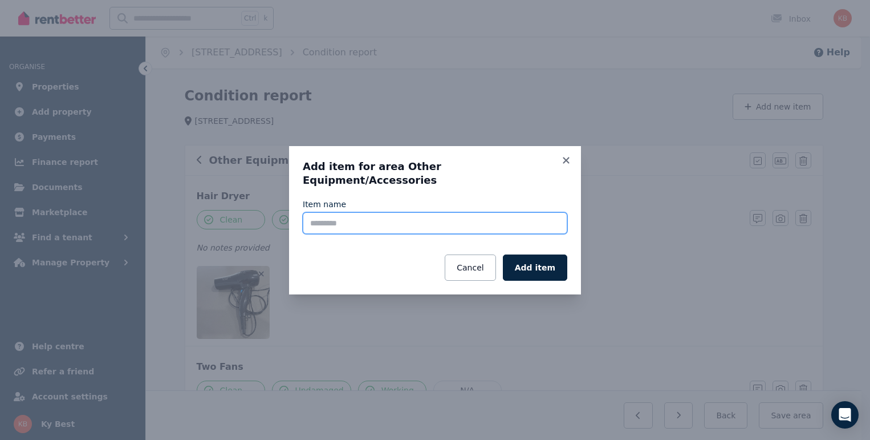
click at [443, 222] on input "Item name" at bounding box center [435, 223] width 265 height 22
type input "******"
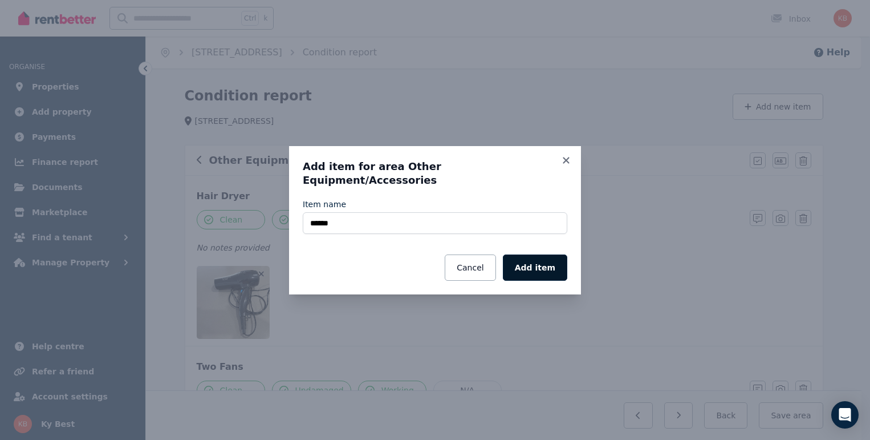
click at [553, 261] on button "Add item" at bounding box center [535, 267] width 64 height 26
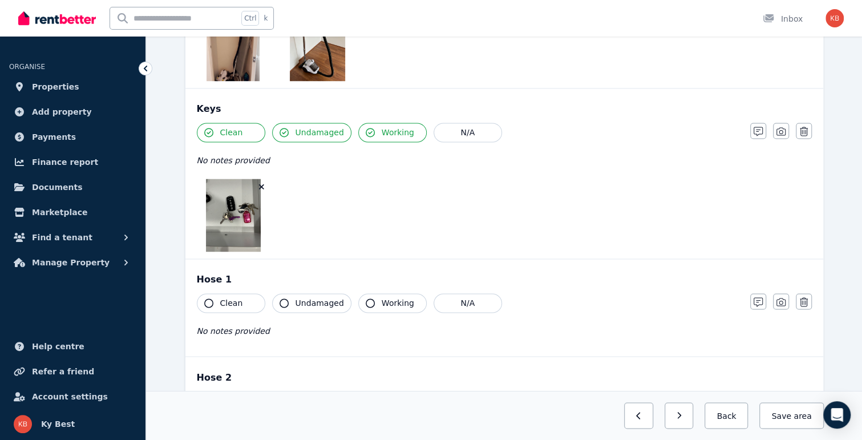
scroll to position [939, 0]
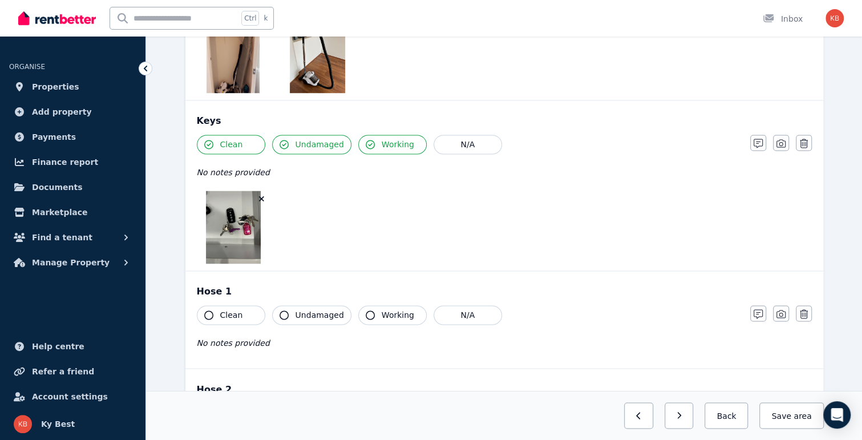
click at [459, 230] on div at bounding box center [468, 226] width 542 height 73
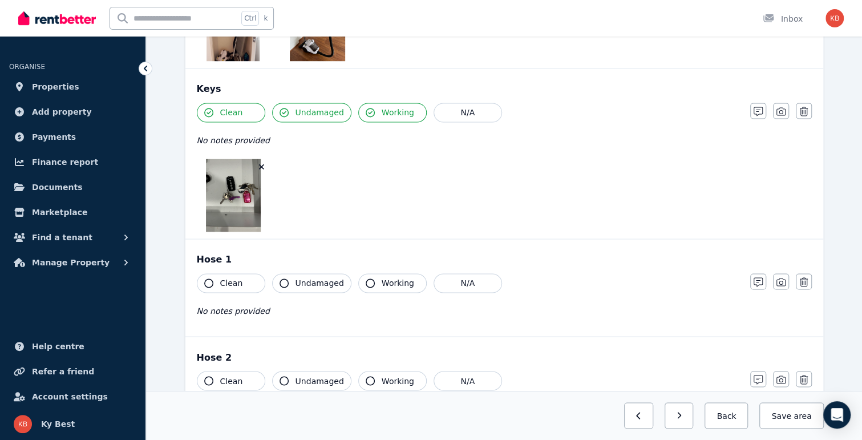
scroll to position [996, 0]
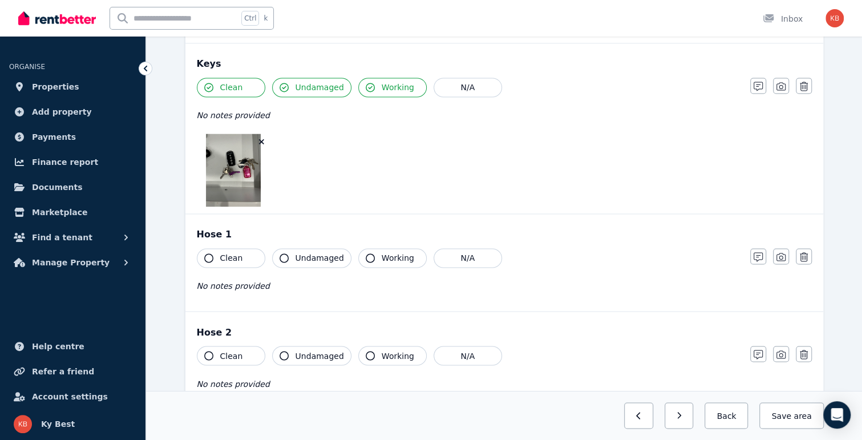
click at [359, 186] on div at bounding box center [468, 169] width 542 height 73
click at [367, 253] on icon "button" at bounding box center [370, 257] width 9 height 9
click at [781, 253] on icon "button" at bounding box center [780, 256] width 9 height 9
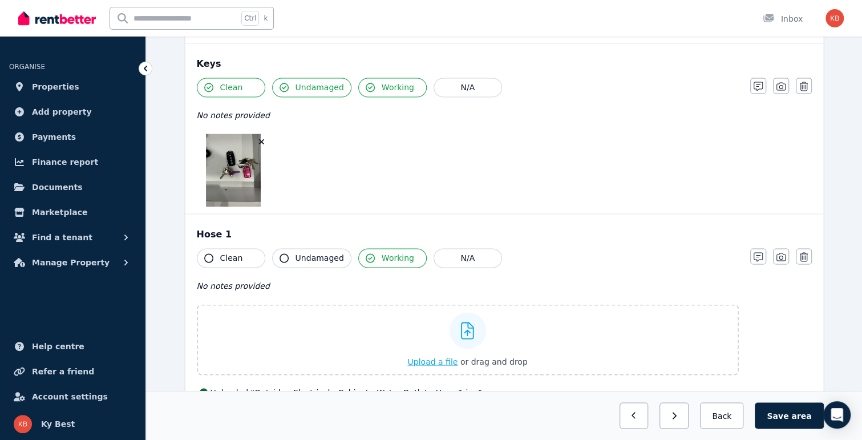
click at [469, 334] on div at bounding box center [467, 330] width 37 height 37
click at [0, 0] on input "Upload a file or drag and drop" at bounding box center [0, 0] width 0 height 0
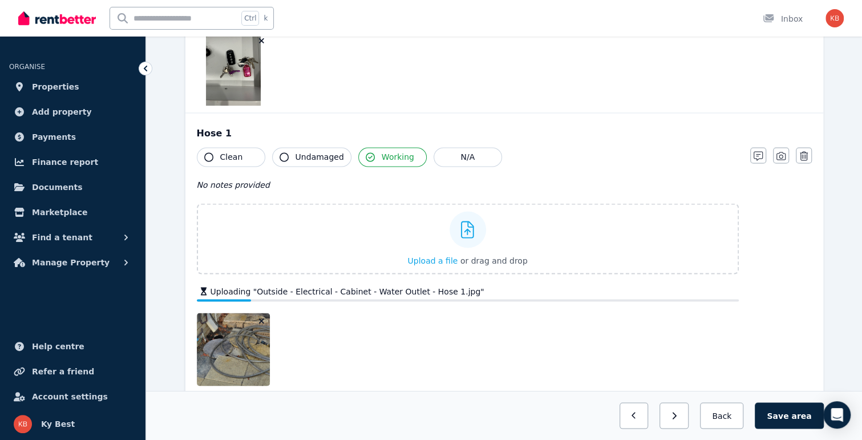
scroll to position [1168, 0]
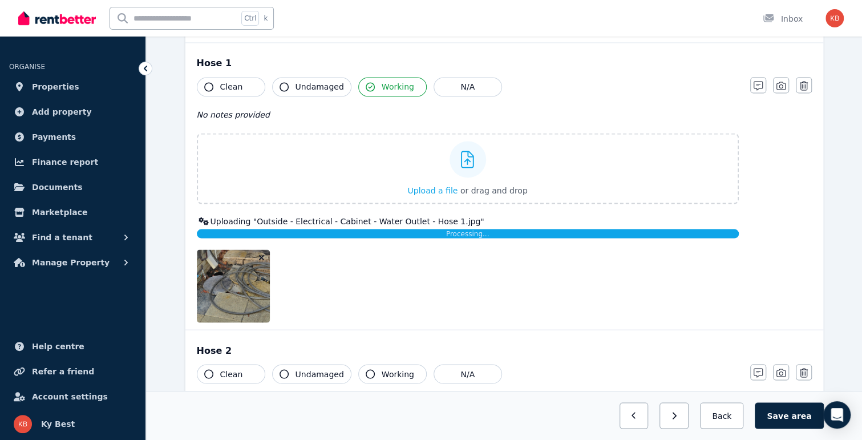
click at [239, 293] on img at bounding box center [261, 285] width 129 height 73
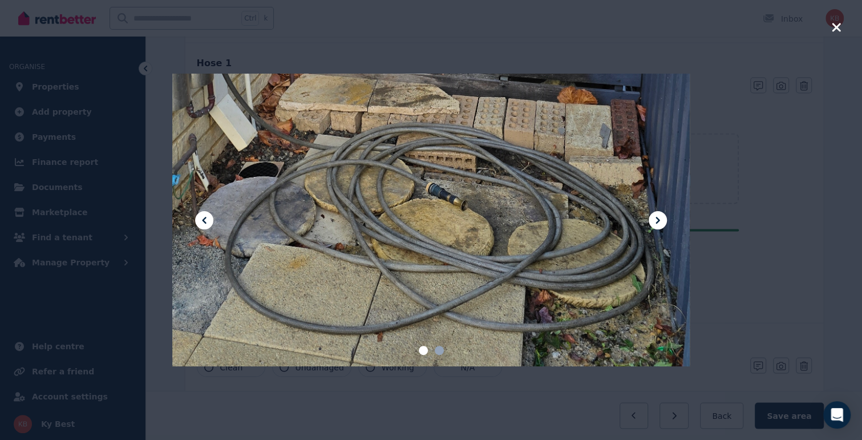
click at [834, 27] on icon "button" at bounding box center [836, 28] width 10 height 14
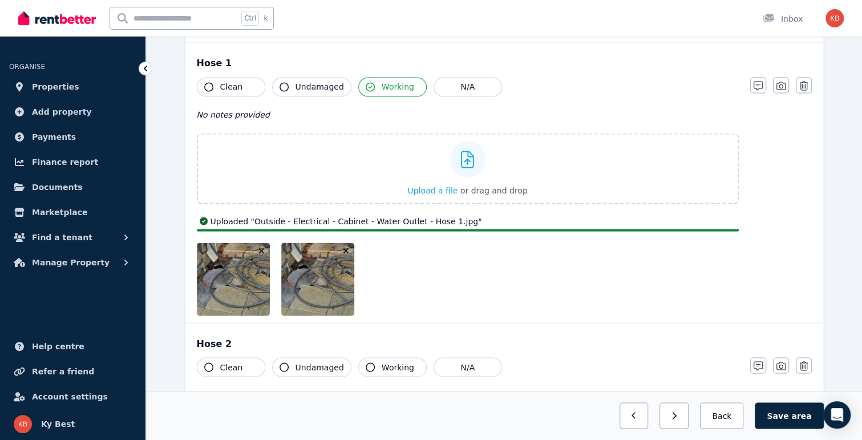
click at [346, 248] on icon "button" at bounding box center [345, 250] width 5 height 5
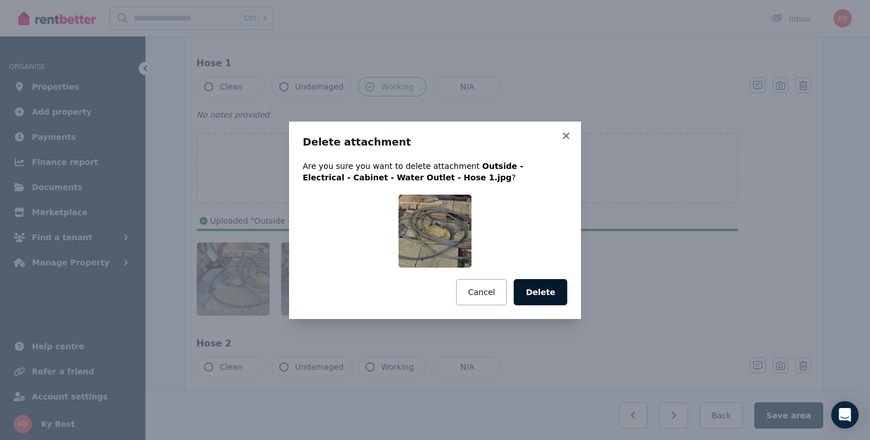
click at [546, 295] on button "Delete" at bounding box center [541, 292] width 54 height 26
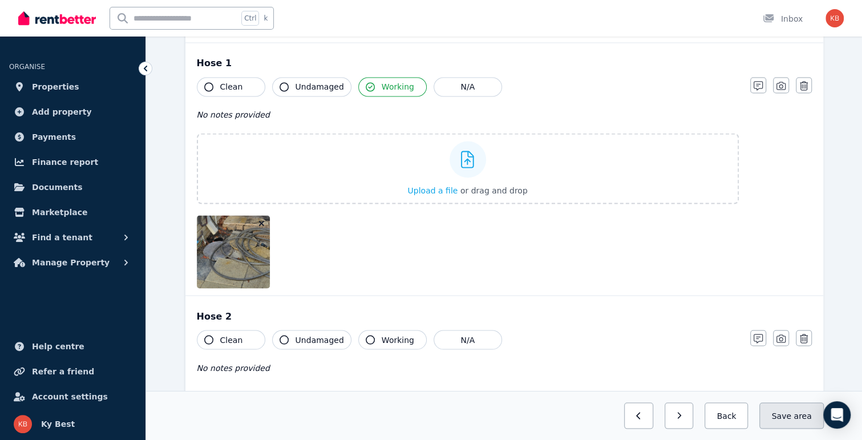
click at [794, 415] on button "Save area" at bounding box center [791, 415] width 64 height 26
click at [806, 410] on span "area" at bounding box center [802, 415] width 18 height 11
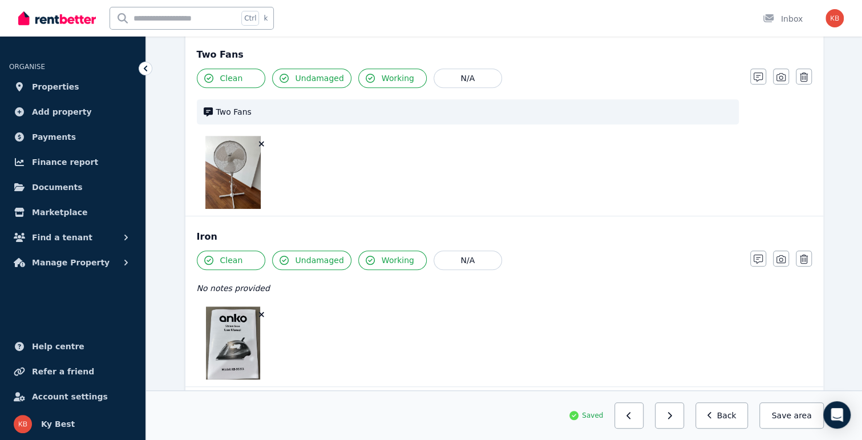
scroll to position [0, 0]
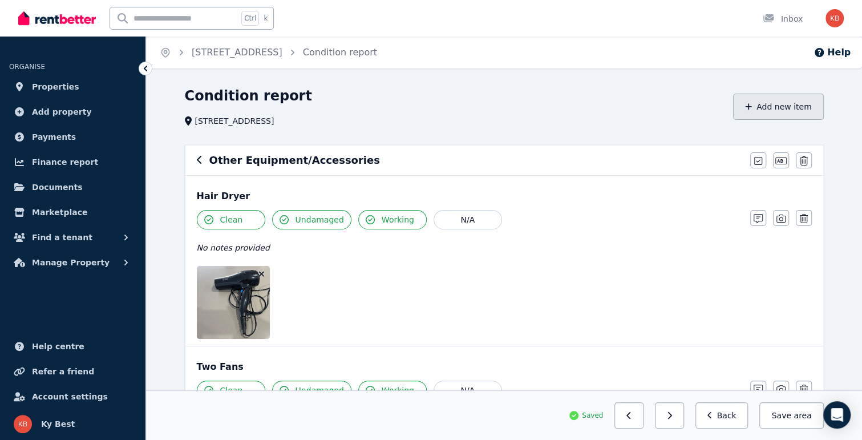
click at [790, 110] on button "Add new item" at bounding box center [778, 107] width 91 height 26
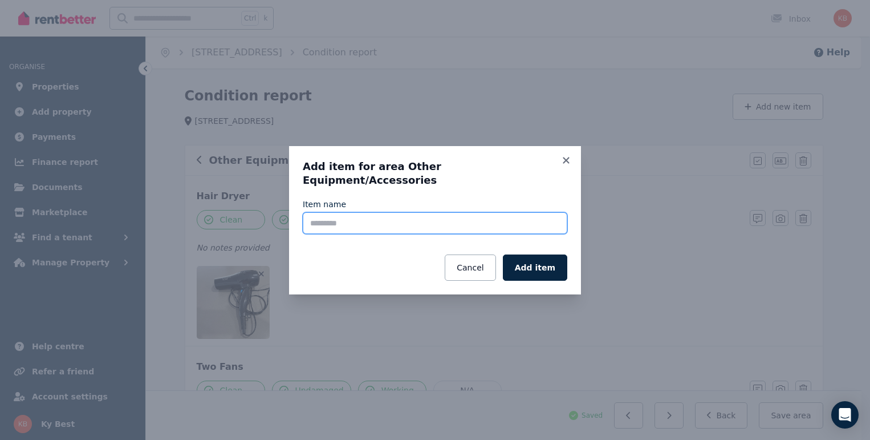
click at [371, 212] on input "Item name" at bounding box center [435, 223] width 265 height 22
type input "**********"
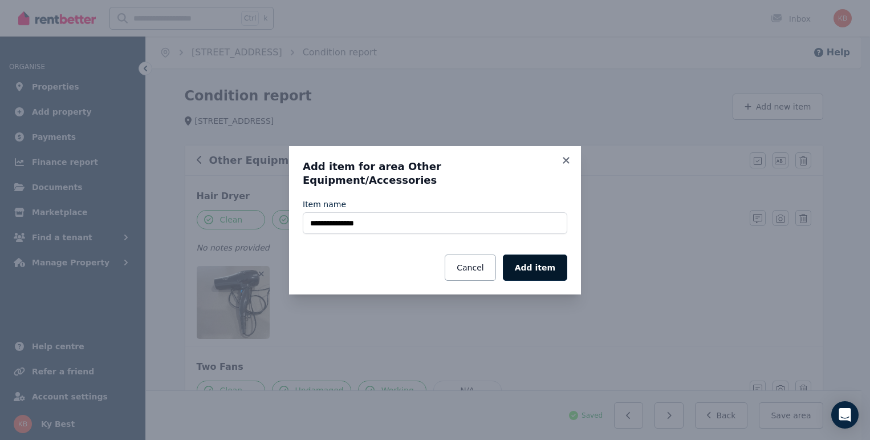
click at [540, 265] on button "Add item" at bounding box center [535, 267] width 64 height 26
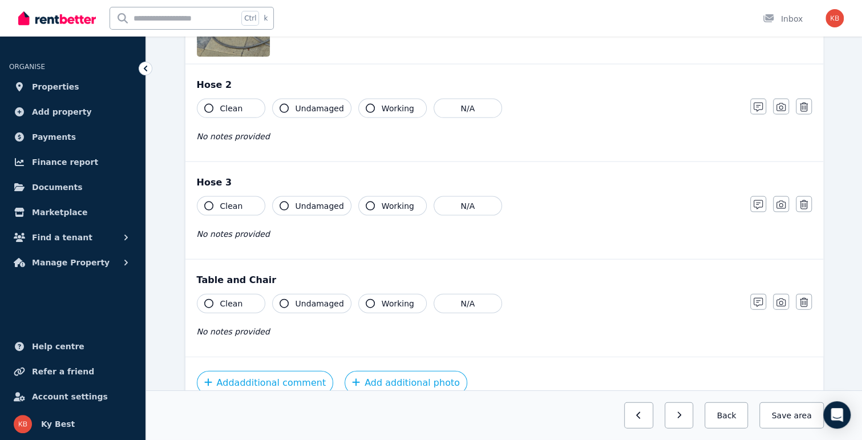
scroll to position [1451, 0]
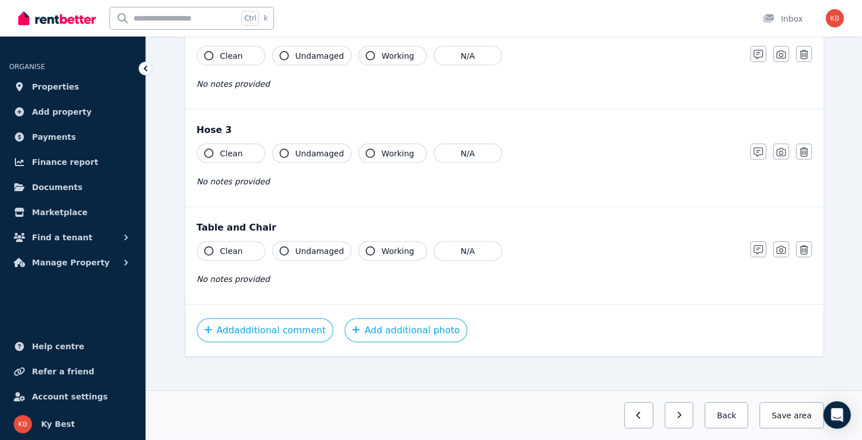
click at [229, 246] on span "Clean" at bounding box center [231, 250] width 23 height 11
click at [323, 247] on span "Undamaged" at bounding box center [319, 250] width 48 height 11
click at [386, 246] on span "Working" at bounding box center [398, 250] width 33 height 11
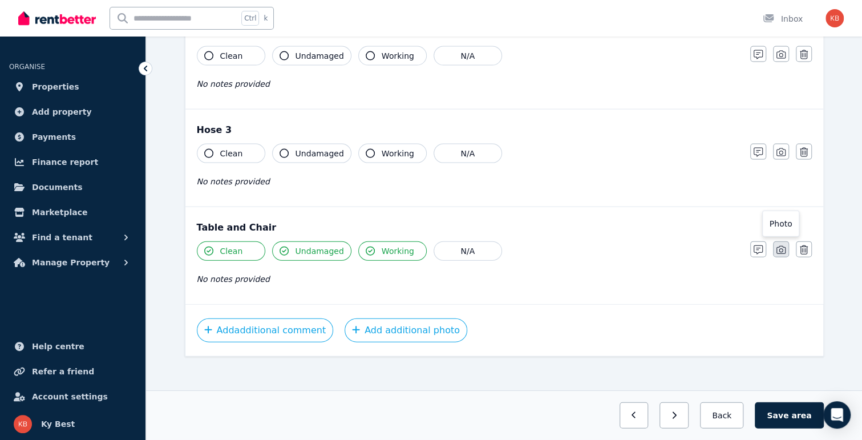
click at [784, 247] on icon "button" at bounding box center [780, 249] width 9 height 9
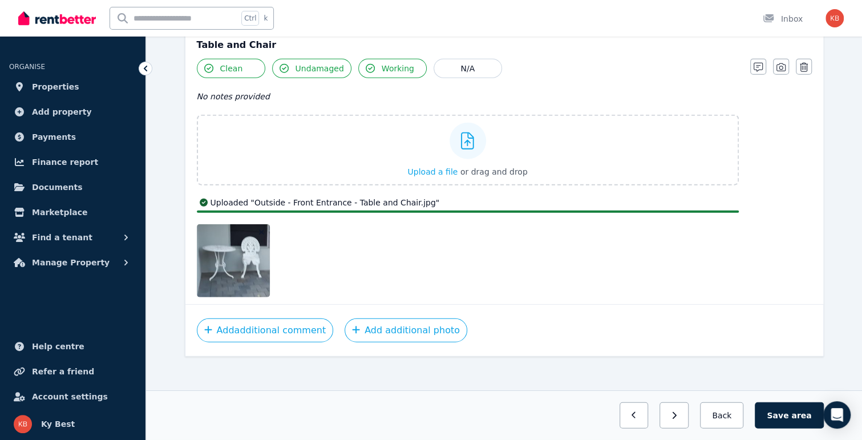
scroll to position [1606, 0]
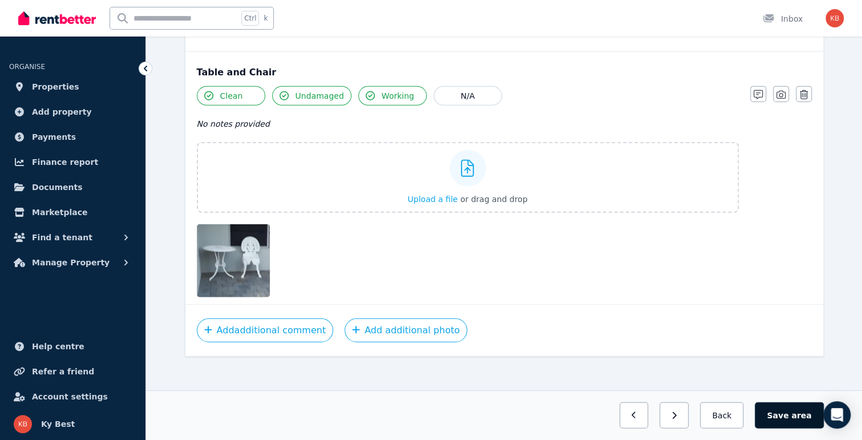
click at [799, 413] on span "area" at bounding box center [801, 415] width 20 height 11
click at [736, 412] on button "Back" at bounding box center [721, 415] width 53 height 26
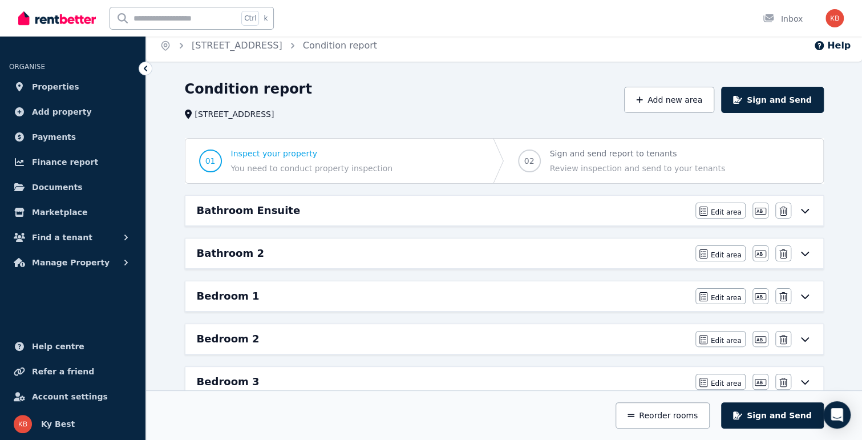
scroll to position [0, 0]
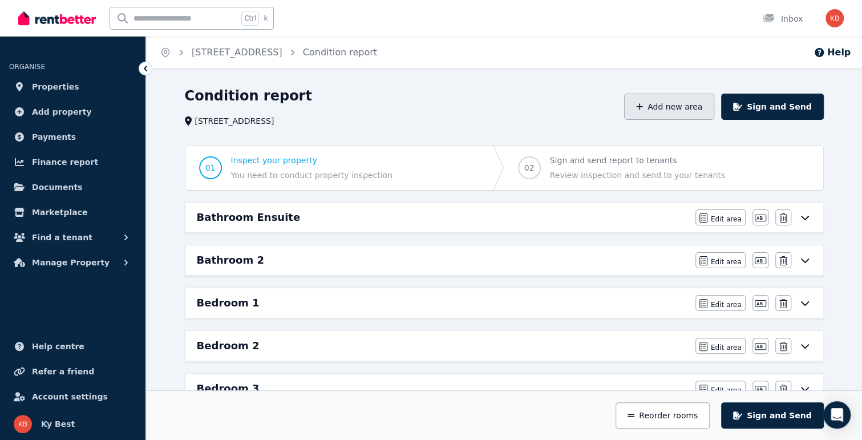
click at [689, 107] on button "Add new area" at bounding box center [669, 107] width 90 height 26
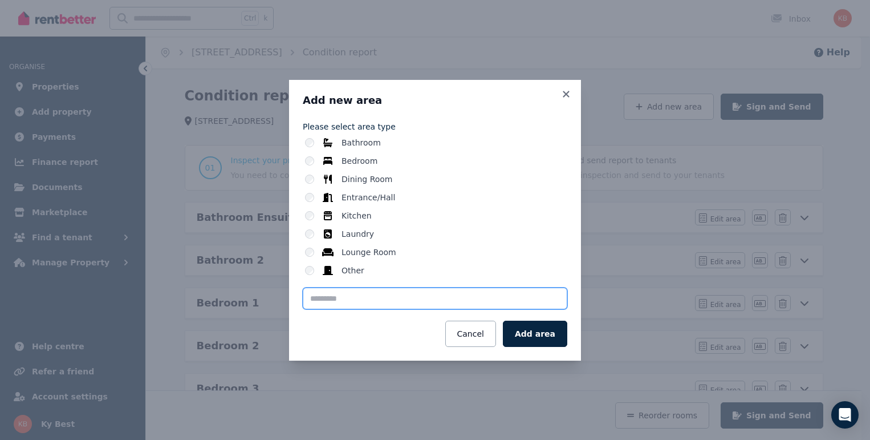
click at [348, 299] on input "text" at bounding box center [435, 298] width 265 height 22
type input "*******"
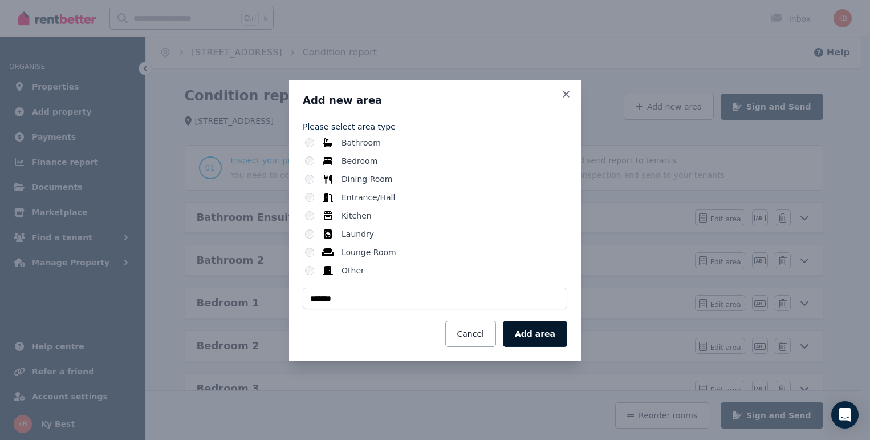
click at [537, 335] on button "Add area" at bounding box center [535, 334] width 64 height 26
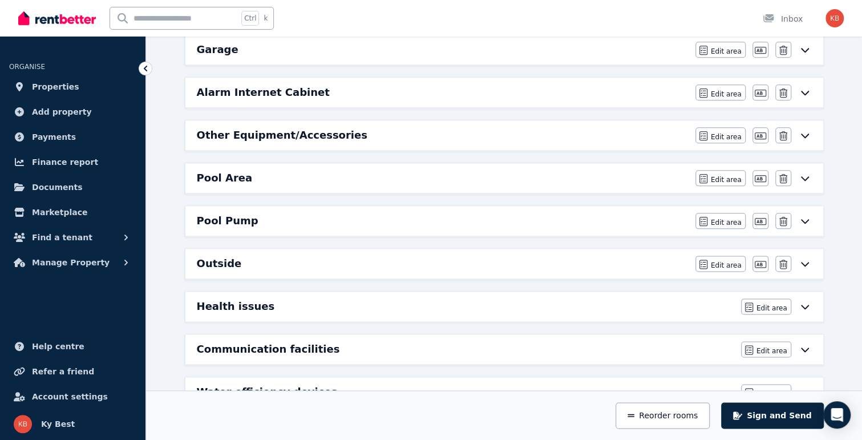
scroll to position [791, 0]
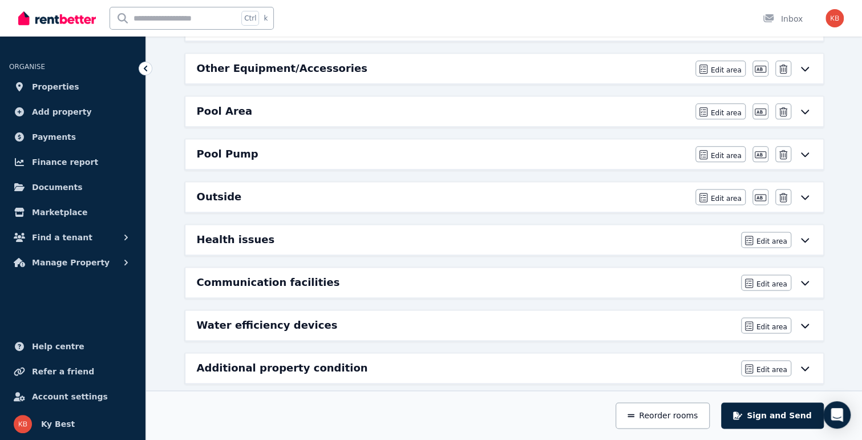
click at [806, 192] on icon at bounding box center [805, 196] width 14 height 9
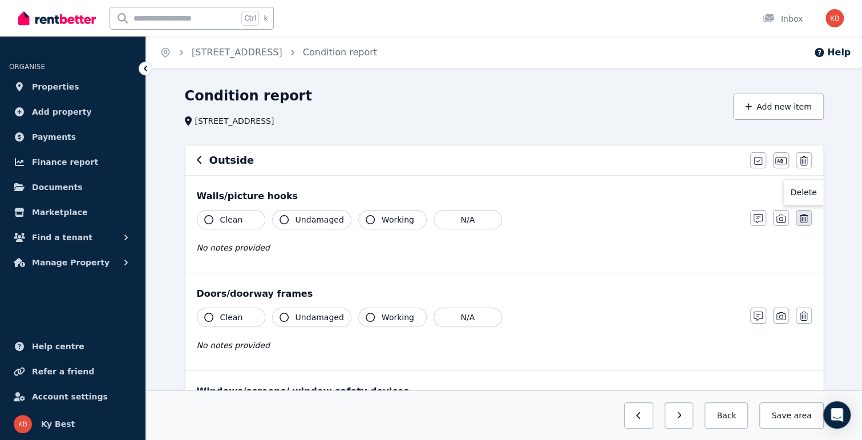
click at [803, 215] on icon "button" at bounding box center [804, 218] width 8 height 9
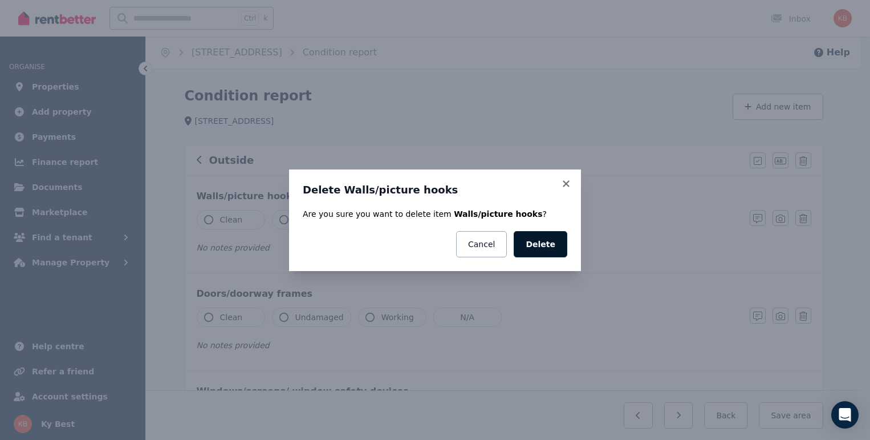
click at [542, 238] on button "Delete" at bounding box center [541, 244] width 54 height 26
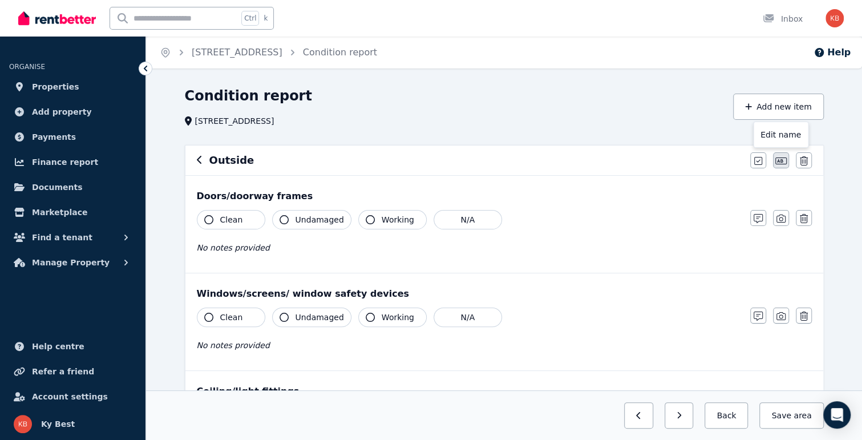
click at [780, 159] on icon "button" at bounding box center [780, 160] width 11 height 9
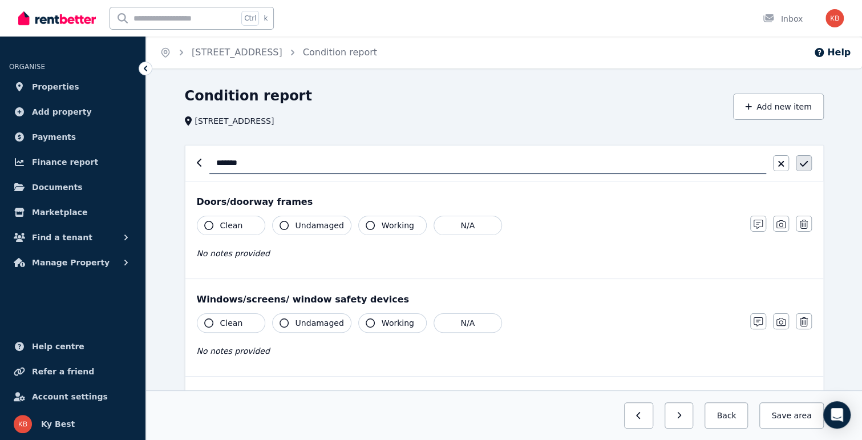
click at [802, 160] on icon "button" at bounding box center [804, 163] width 8 height 9
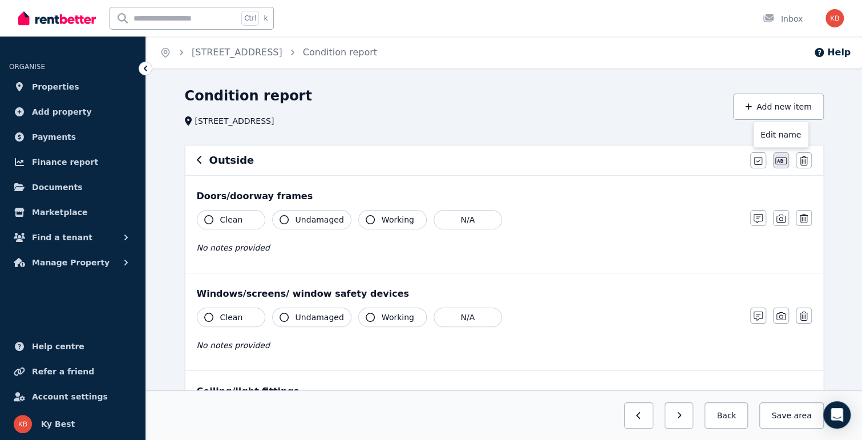
click at [783, 161] on icon "button" at bounding box center [780, 160] width 11 height 9
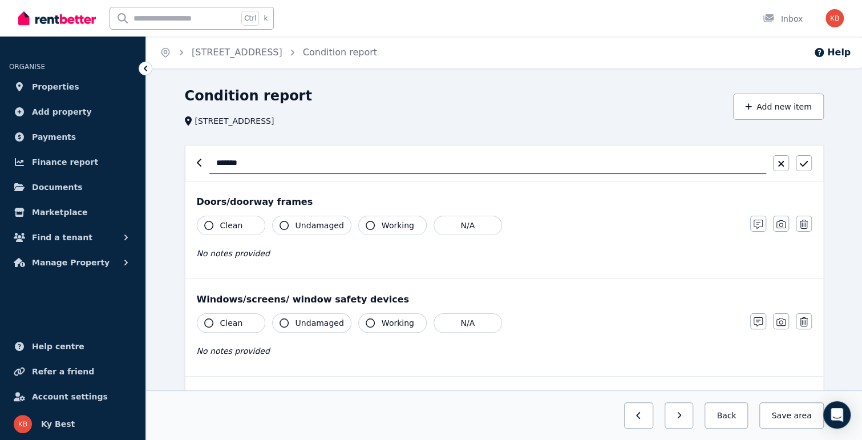
click at [633, 160] on input "*******" at bounding box center [487, 163] width 557 height 22
type input "**********"
click at [805, 165] on icon "button" at bounding box center [804, 163] width 8 height 9
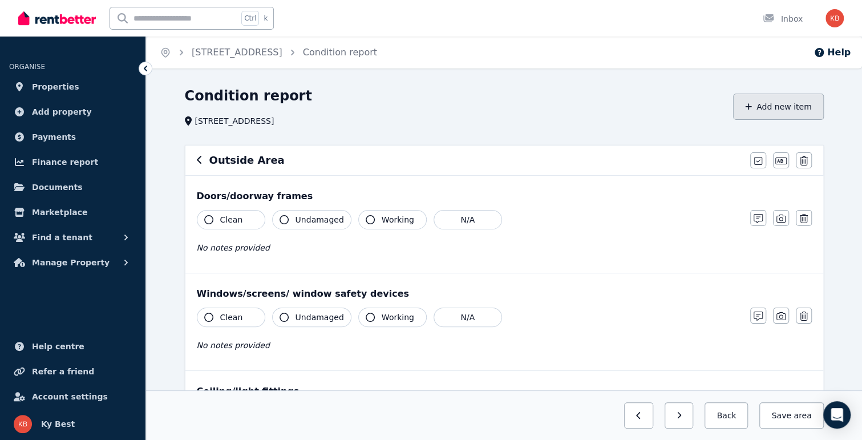
click at [778, 110] on button "Add new item" at bounding box center [778, 107] width 91 height 26
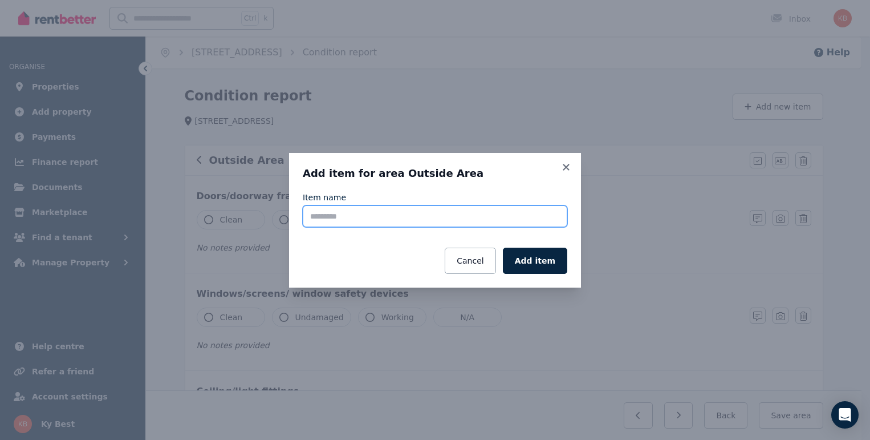
click at [330, 221] on input "Item name" at bounding box center [435, 216] width 265 height 22
type input "**********"
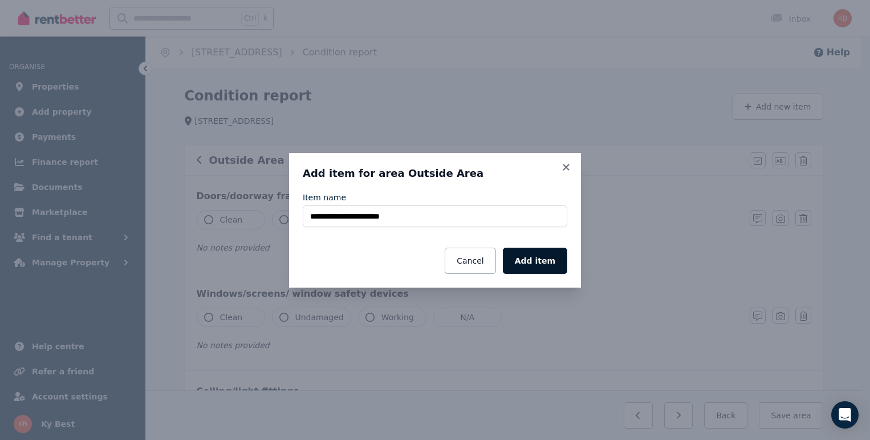
click at [544, 265] on button "Add item" at bounding box center [535, 261] width 64 height 26
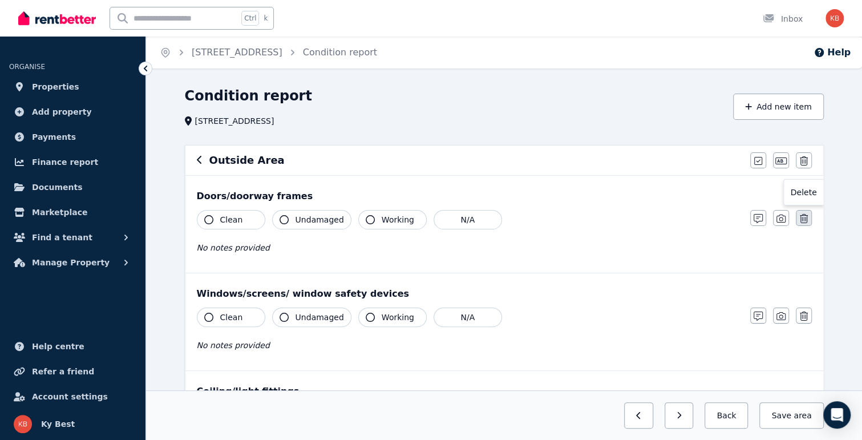
click at [804, 217] on icon "button" at bounding box center [804, 218] width 8 height 9
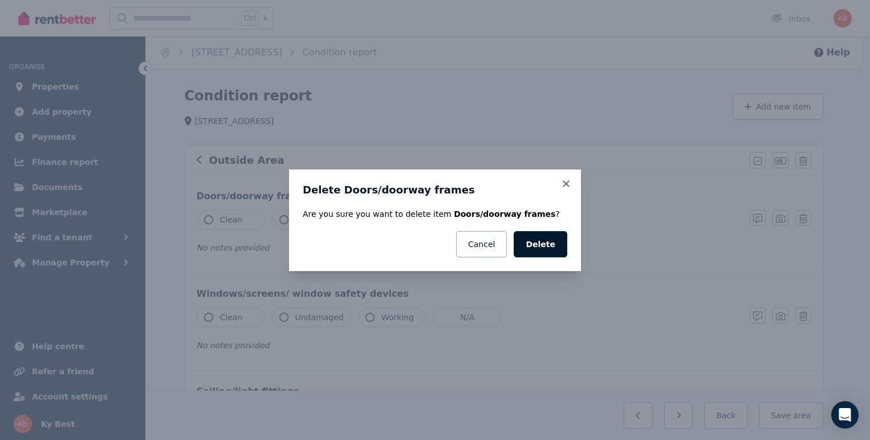
click at [560, 240] on button "Delete" at bounding box center [541, 244] width 54 height 26
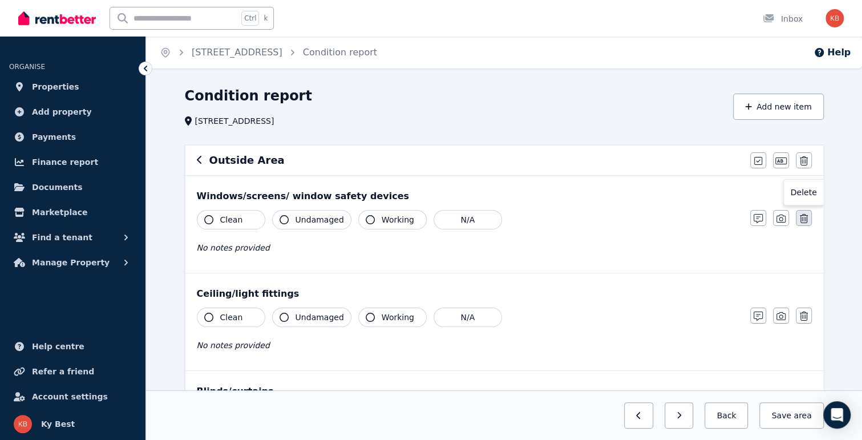
click at [808, 218] on button "button" at bounding box center [804, 218] width 16 height 16
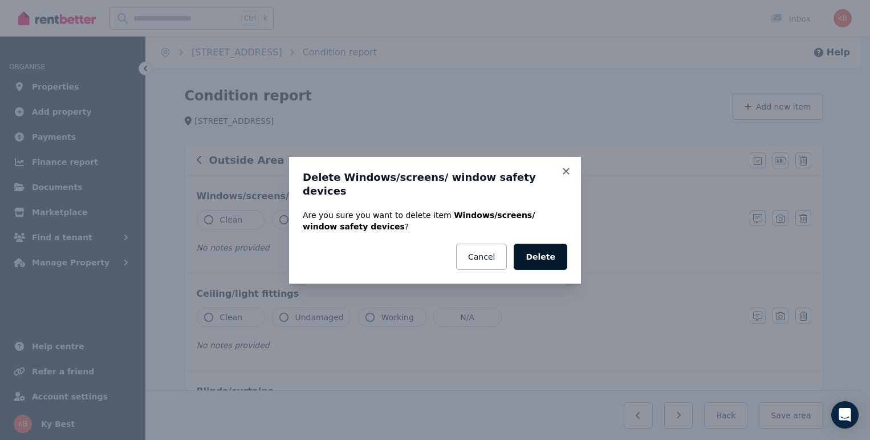
click at [545, 246] on button "Delete" at bounding box center [541, 257] width 54 height 26
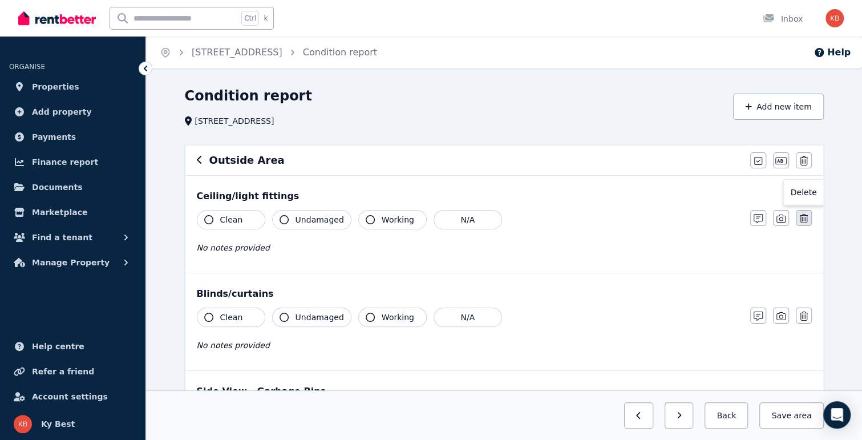
click at [801, 220] on icon "button" at bounding box center [804, 218] width 8 height 9
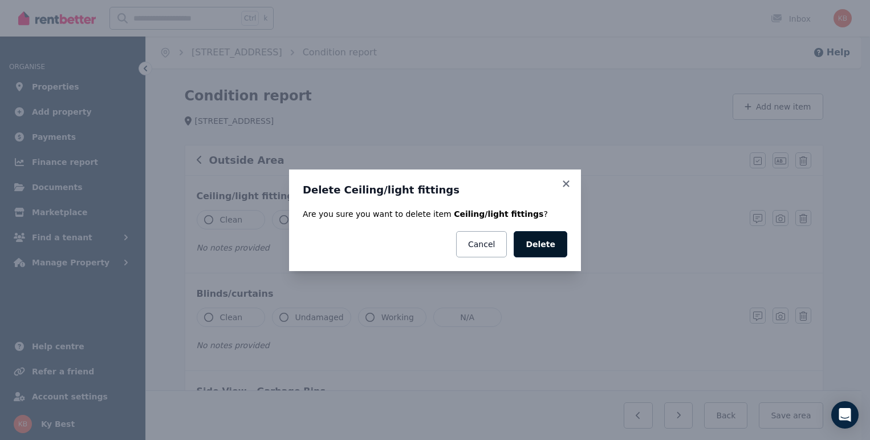
click at [543, 246] on button "Delete" at bounding box center [541, 244] width 54 height 26
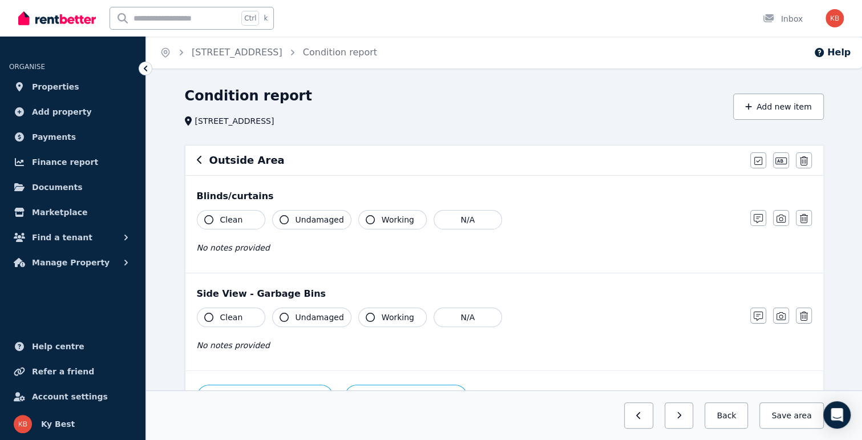
click at [804, 217] on icon "button" at bounding box center [804, 218] width 8 height 9
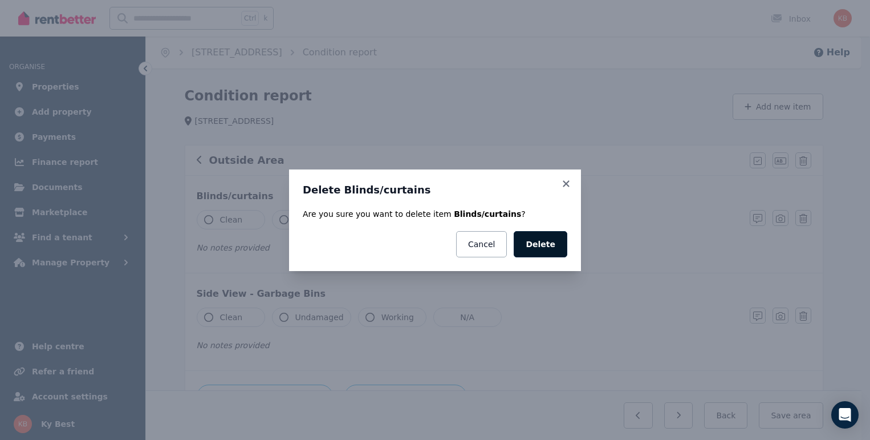
click at [545, 245] on button "Delete" at bounding box center [541, 244] width 54 height 26
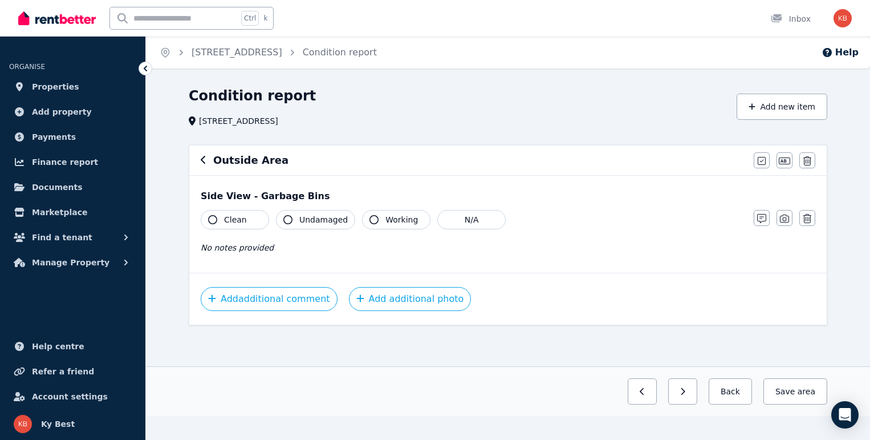
click at [236, 222] on span "Clean" at bounding box center [235, 219] width 23 height 11
click at [312, 222] on span "Undamaged" at bounding box center [323, 219] width 48 height 11
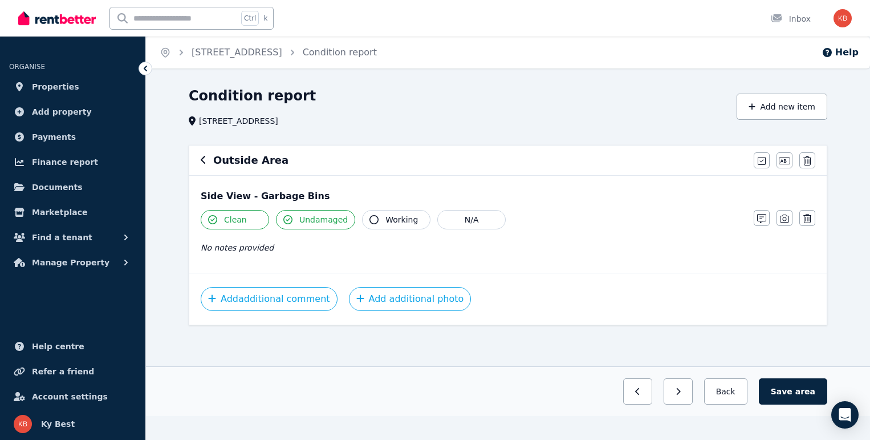
click at [376, 221] on button "Working" at bounding box center [396, 219] width 68 height 19
drag, startPoint x: 787, startPoint y: 217, endPoint x: 759, endPoint y: 223, distance: 28.5
click at [787, 218] on icon "button" at bounding box center [784, 218] width 9 height 9
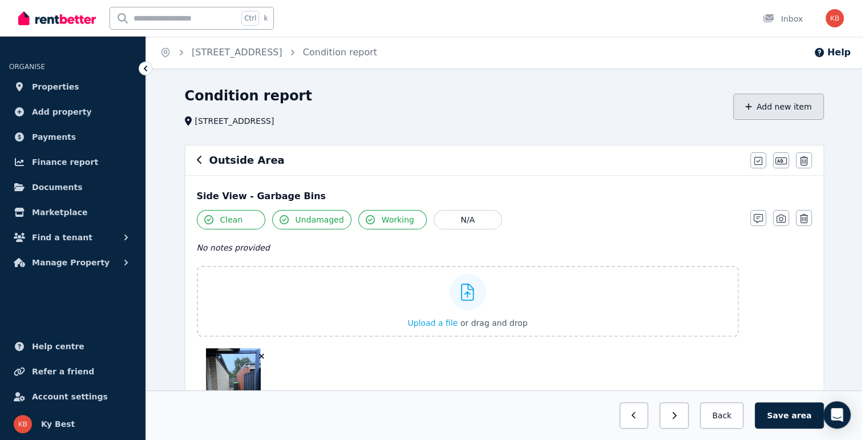
click at [787, 111] on button "Add new item" at bounding box center [778, 107] width 91 height 26
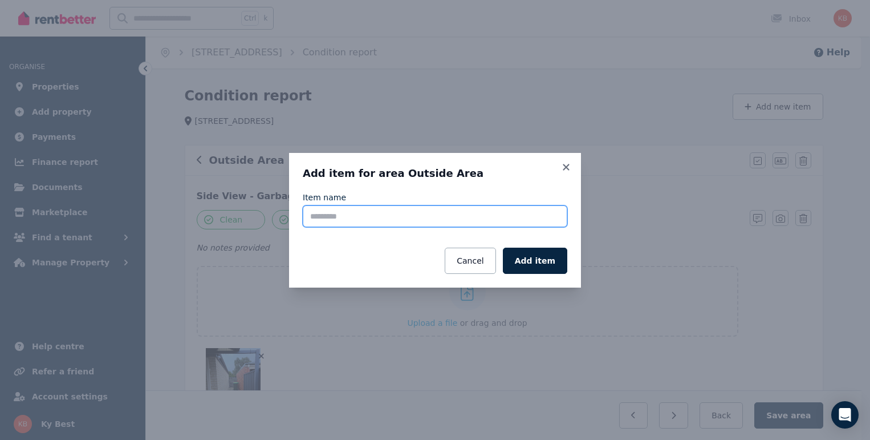
click at [403, 220] on input "Item name" at bounding box center [435, 216] width 265 height 22
type input "**********"
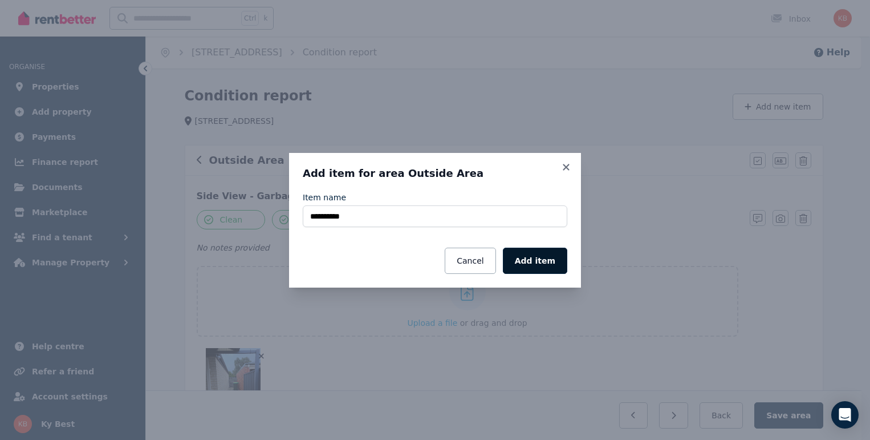
click at [530, 257] on button "Add item" at bounding box center [535, 261] width 64 height 26
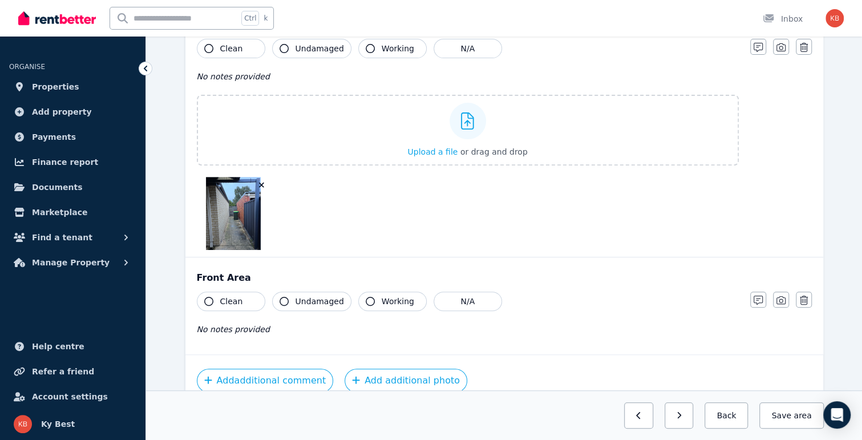
scroll to position [226, 0]
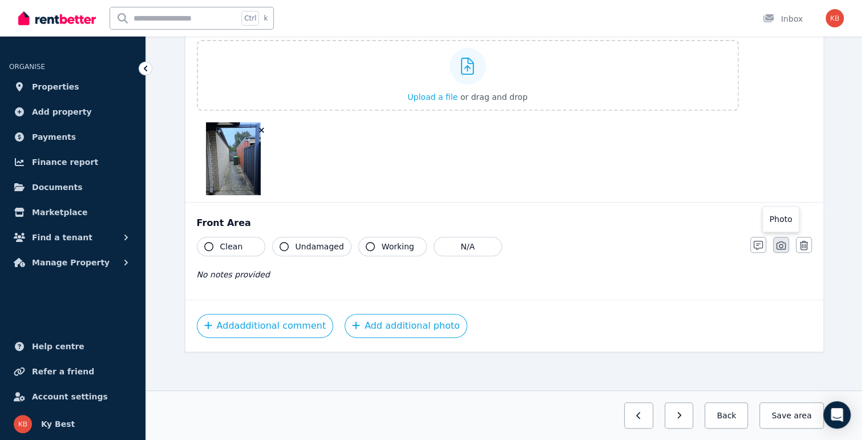
click at [777, 246] on icon "button" at bounding box center [780, 245] width 9 height 9
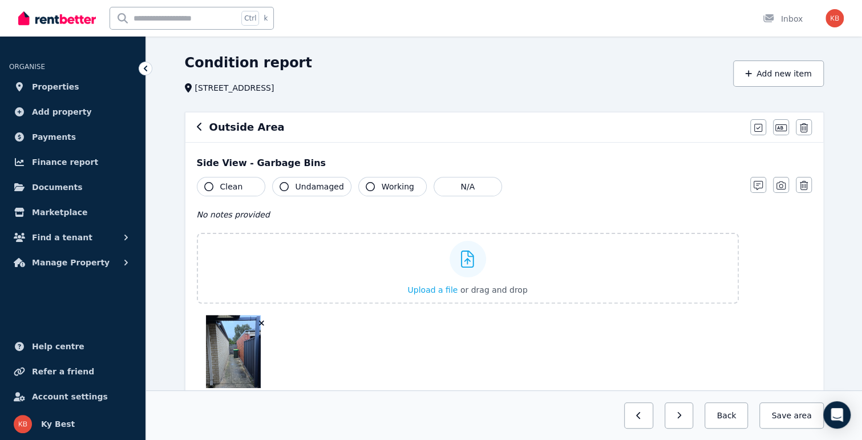
scroll to position [16, 0]
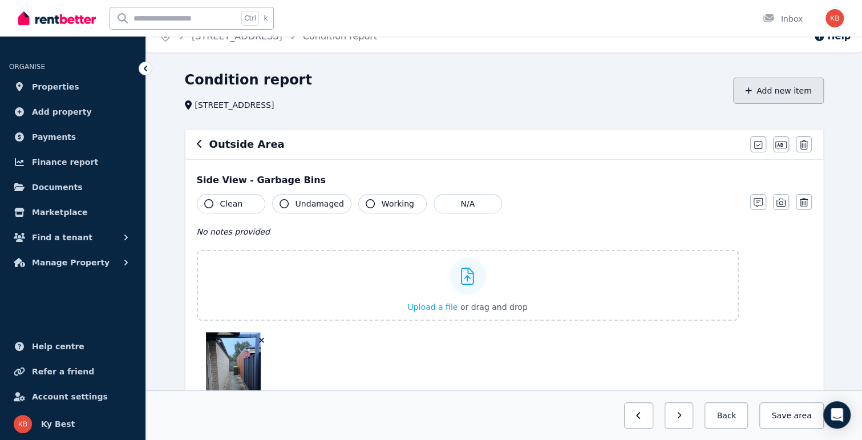
click at [775, 90] on button "Add new item" at bounding box center [778, 91] width 91 height 26
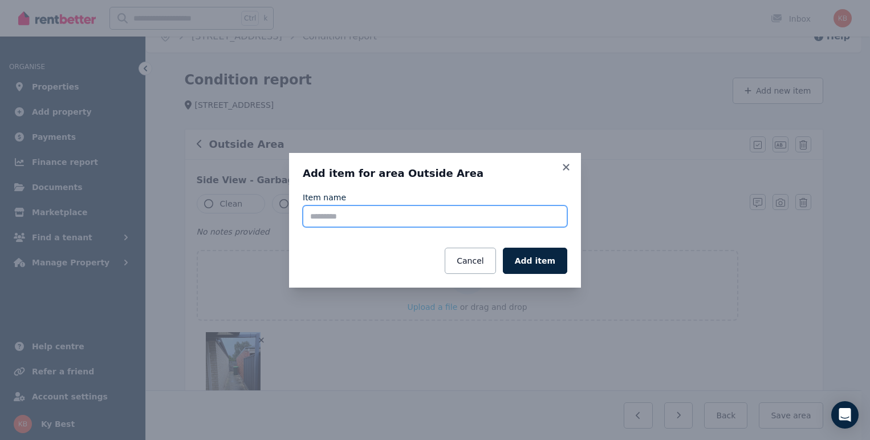
click at [395, 206] on input "Item name" at bounding box center [435, 216] width 265 height 22
type input "********"
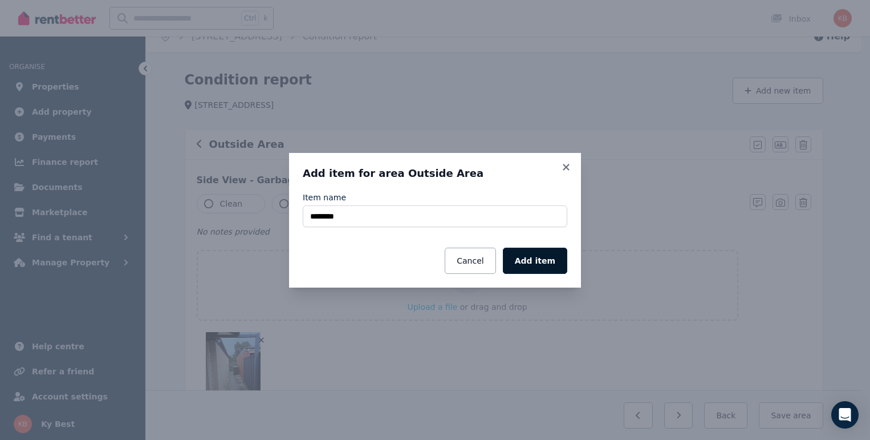
click at [537, 257] on button "Add item" at bounding box center [535, 261] width 64 height 26
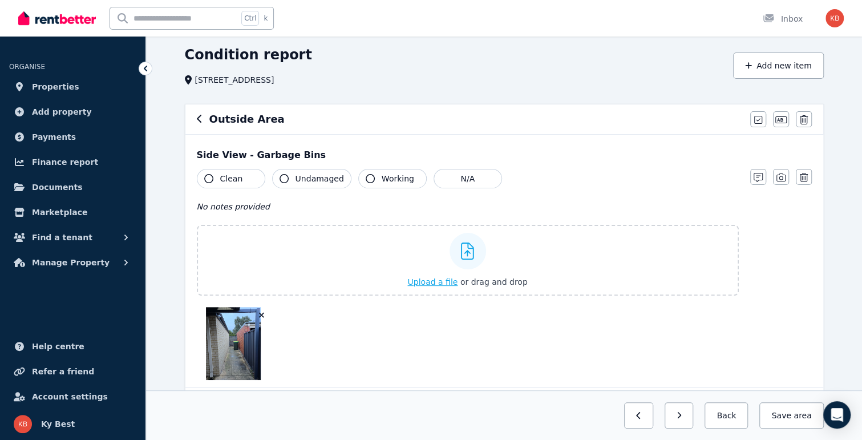
scroll to position [0, 0]
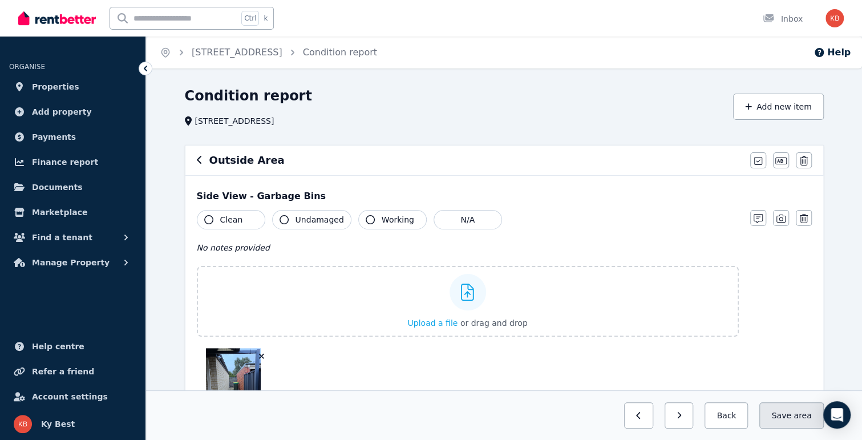
click at [791, 413] on button "Save area" at bounding box center [791, 415] width 64 height 26
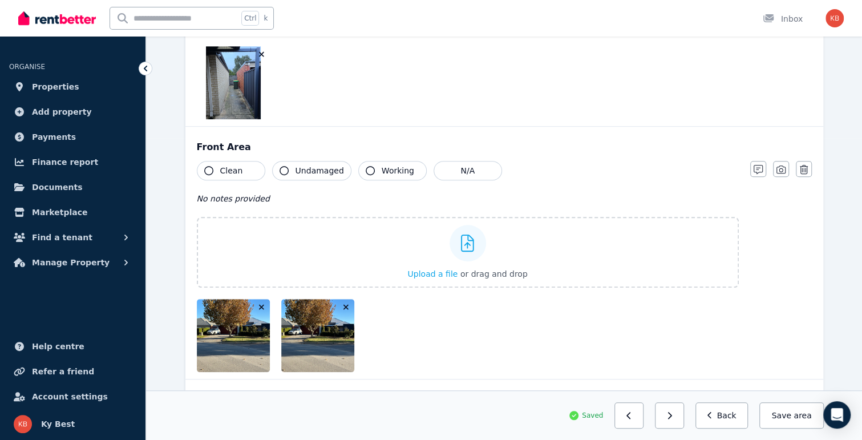
scroll to position [478, 0]
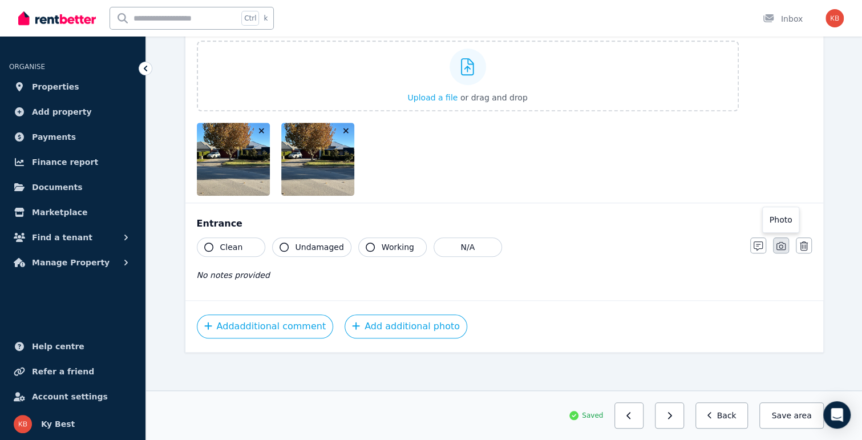
click at [781, 245] on icon "button" at bounding box center [780, 245] width 9 height 9
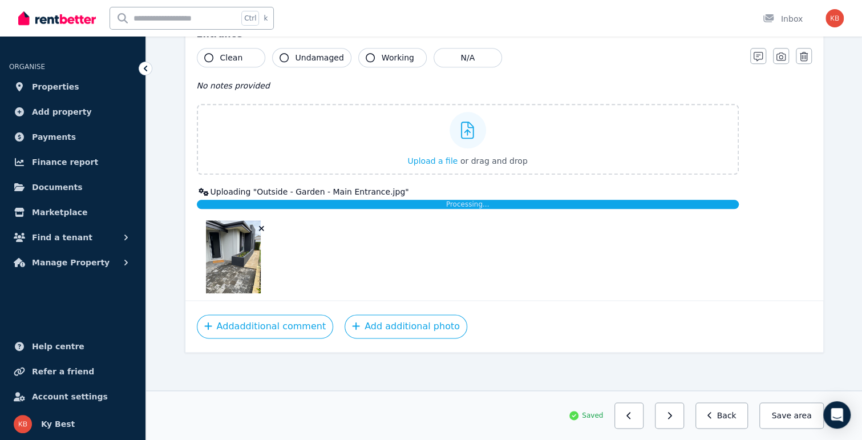
scroll to position [660, 0]
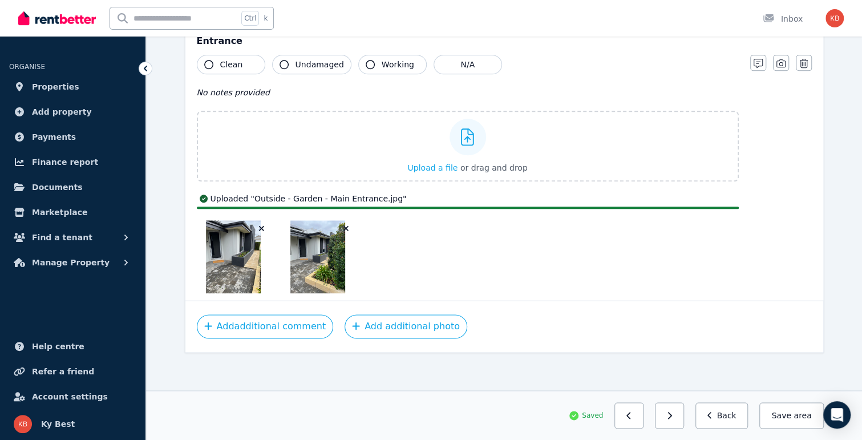
click at [797, 419] on span "area" at bounding box center [802, 415] width 18 height 11
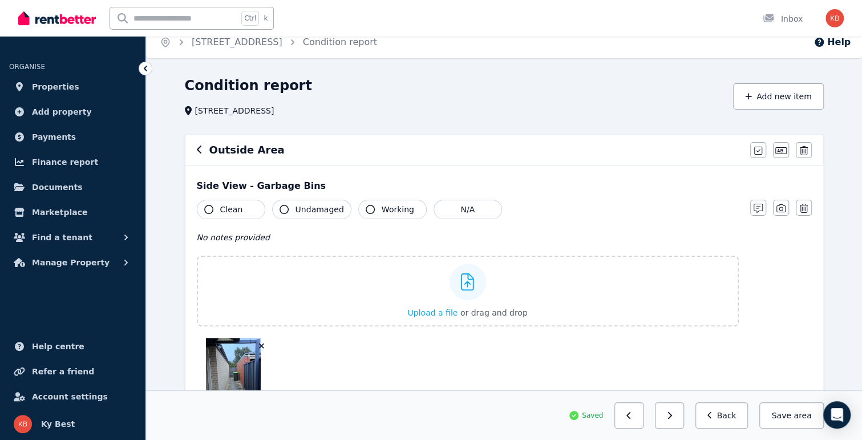
scroll to position [0, 0]
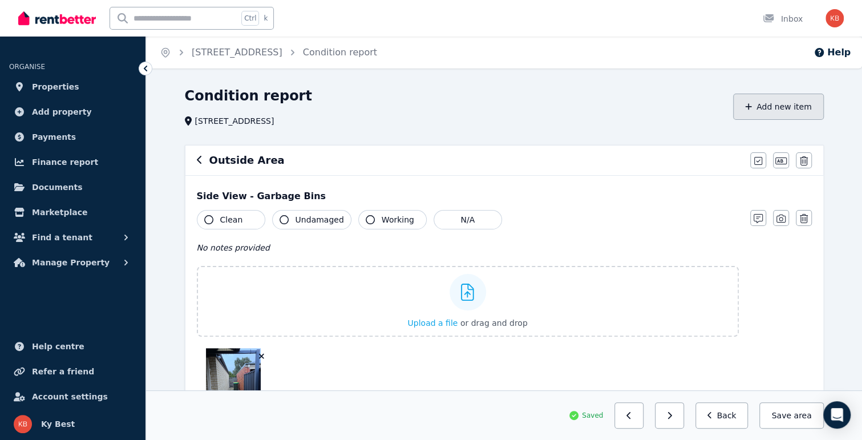
click at [780, 111] on button "Add new item" at bounding box center [778, 107] width 91 height 26
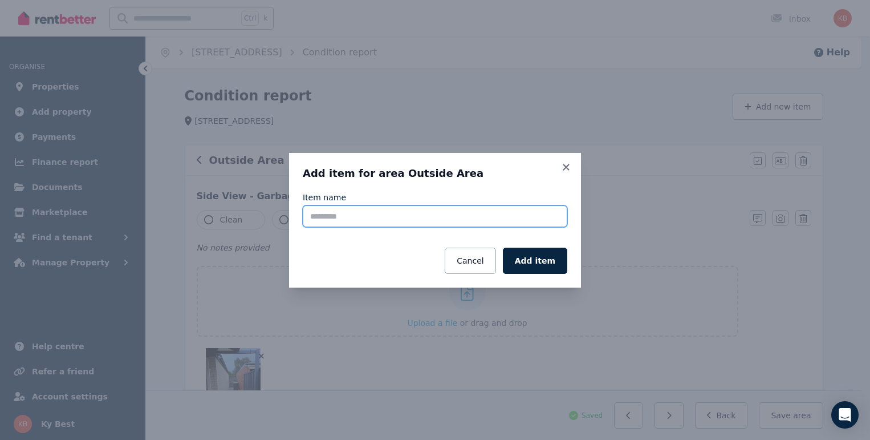
click at [437, 209] on input "Item name" at bounding box center [435, 216] width 265 height 22
type input "**********"
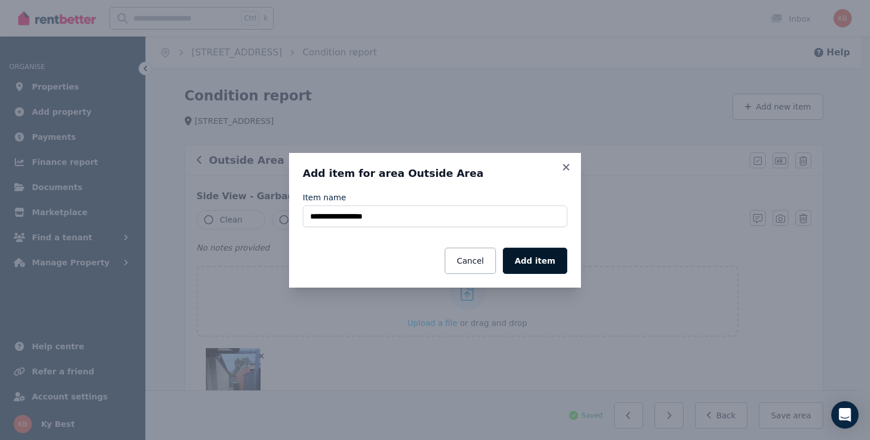
click at [536, 258] on button "Add item" at bounding box center [535, 261] width 64 height 26
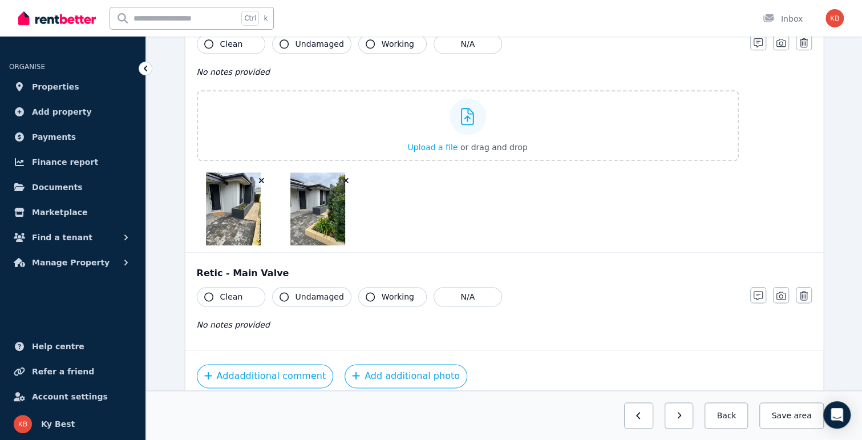
scroll to position [730, 0]
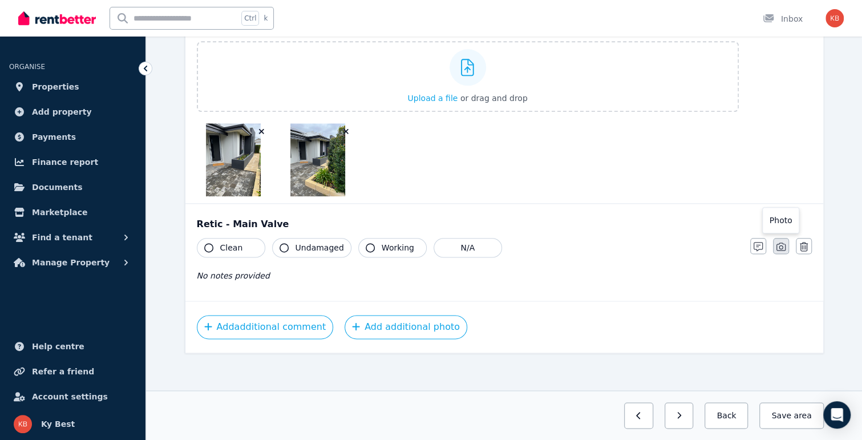
click at [775, 245] on button "button" at bounding box center [781, 246] width 16 height 16
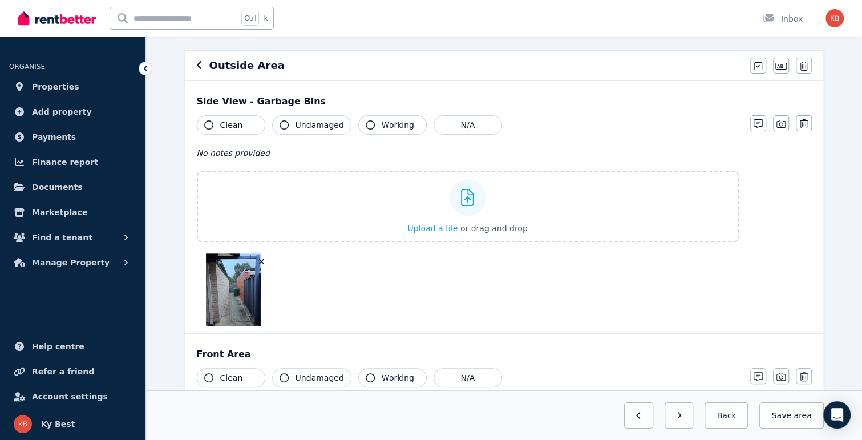
scroll to position [0, 0]
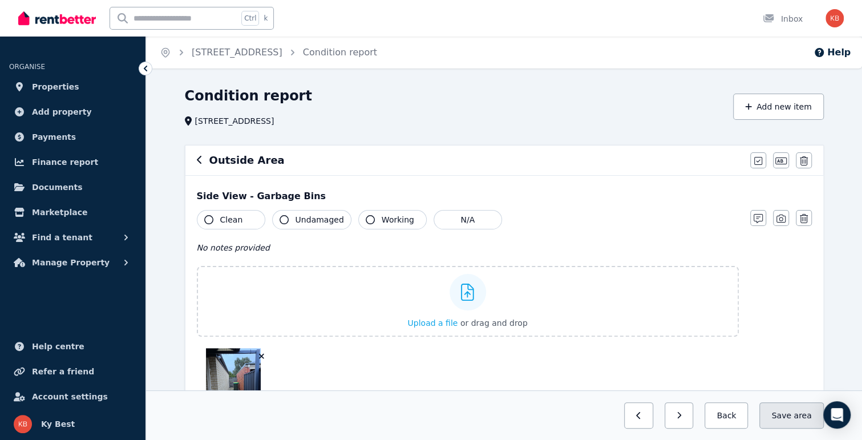
click at [806, 417] on span "area" at bounding box center [802, 415] width 18 height 11
click at [784, 106] on button "Add new item" at bounding box center [778, 107] width 91 height 26
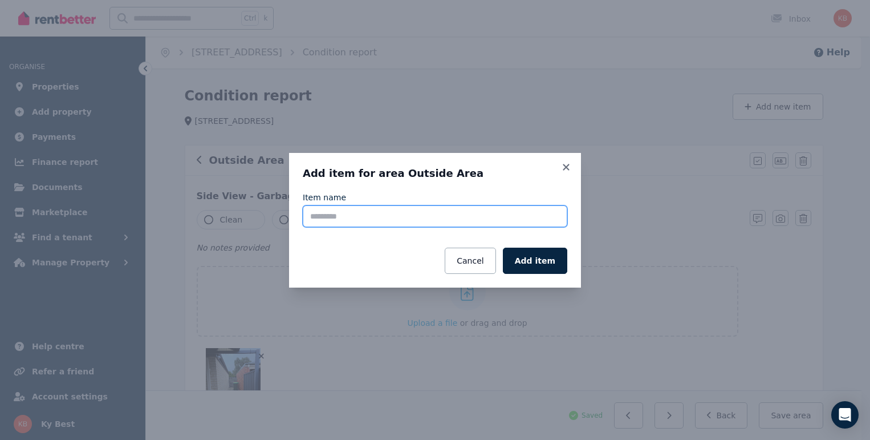
click at [387, 217] on input "Item name" at bounding box center [435, 216] width 265 height 22
type input "*********"
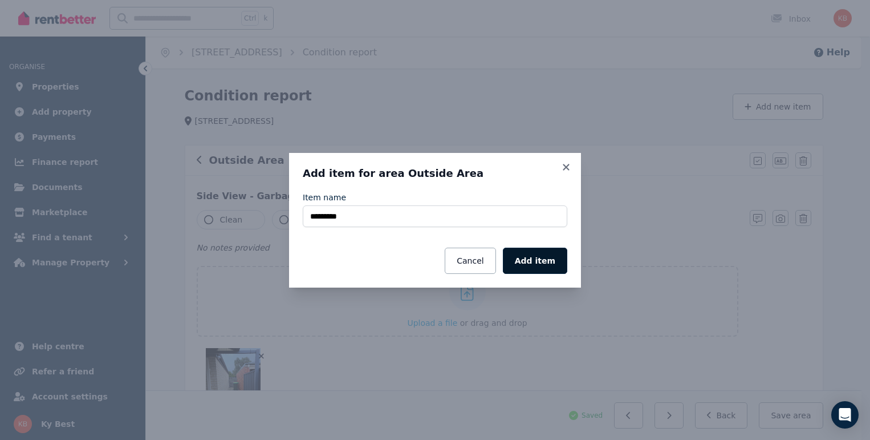
click at [548, 260] on button "Add item" at bounding box center [535, 261] width 64 height 26
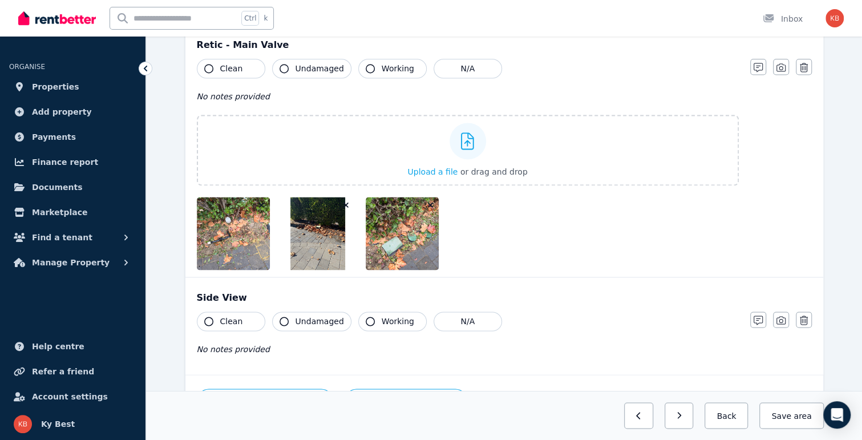
scroll to position [982, 0]
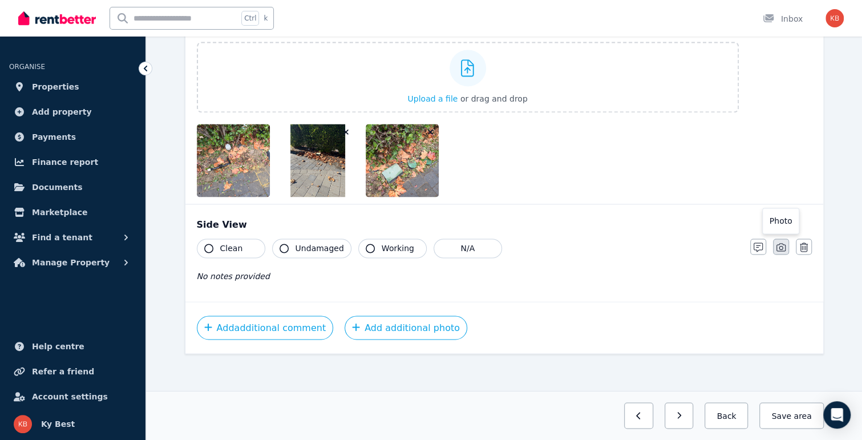
click at [781, 242] on icon "button" at bounding box center [780, 246] width 9 height 9
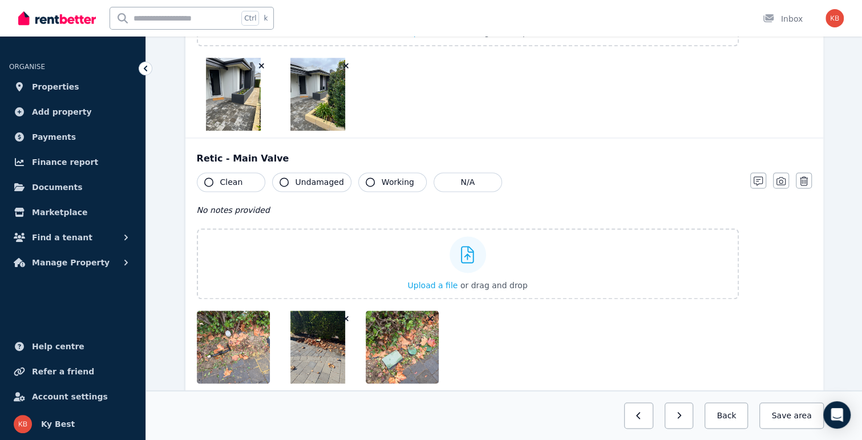
scroll to position [964, 0]
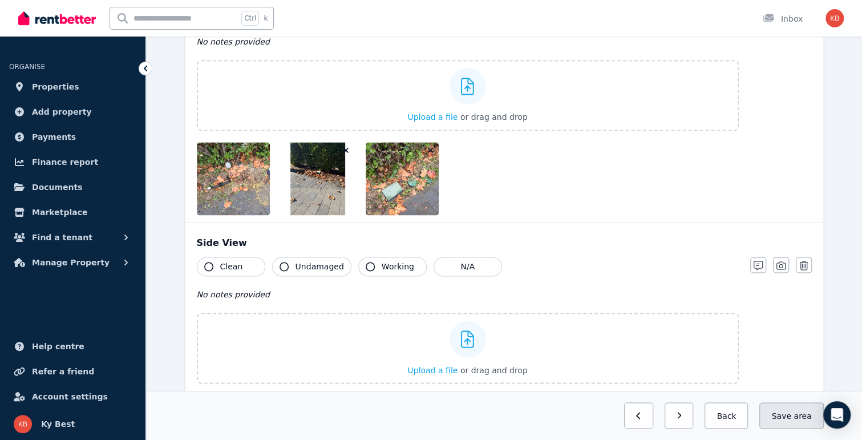
click at [787, 416] on button "Save area" at bounding box center [791, 415] width 64 height 26
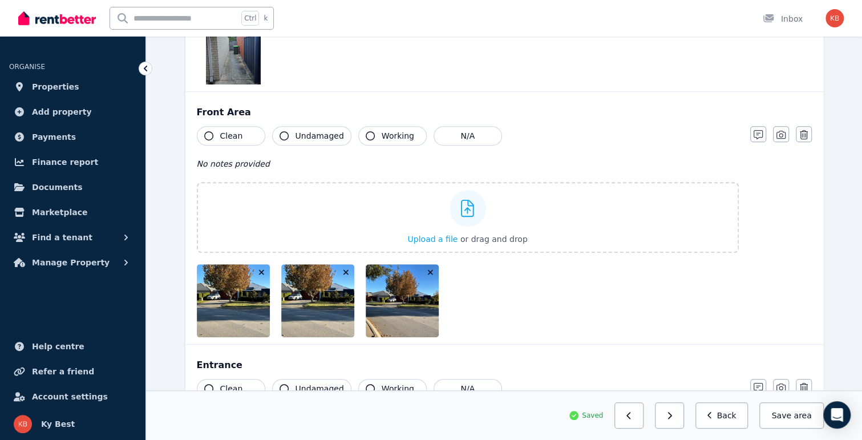
scroll to position [0, 0]
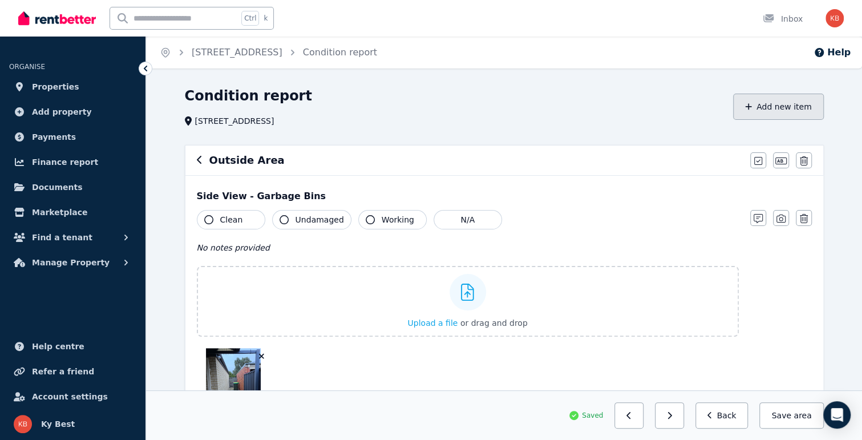
click at [780, 112] on button "Add new item" at bounding box center [778, 107] width 91 height 26
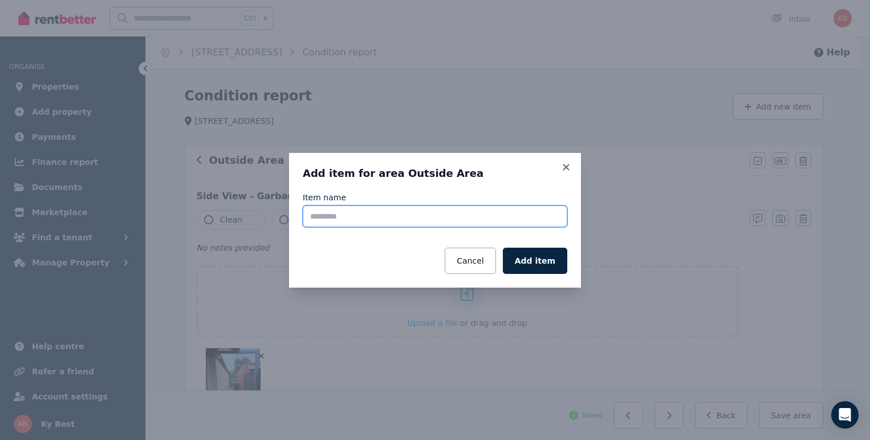
click at [334, 218] on input "Item name" at bounding box center [435, 216] width 265 height 22
type input "**********"
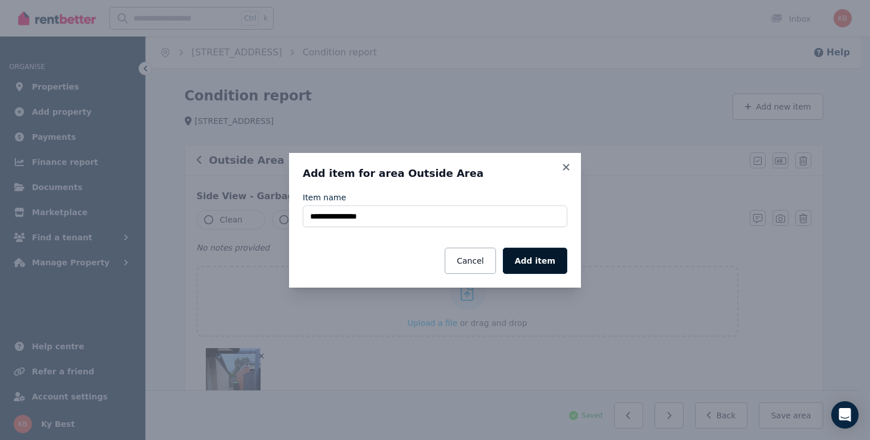
click at [544, 264] on button "Add item" at bounding box center [535, 261] width 64 height 26
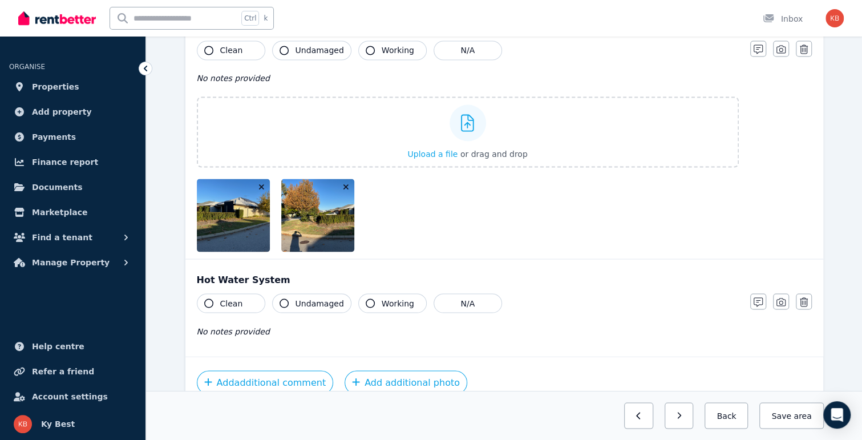
scroll to position [1187, 0]
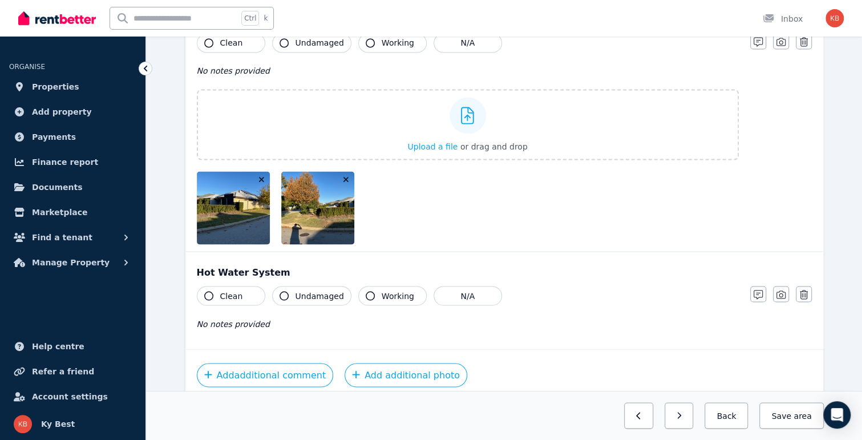
drag, startPoint x: 783, startPoint y: 290, endPoint x: 768, endPoint y: 294, distance: 15.2
click at [783, 290] on icon "button" at bounding box center [780, 294] width 9 height 9
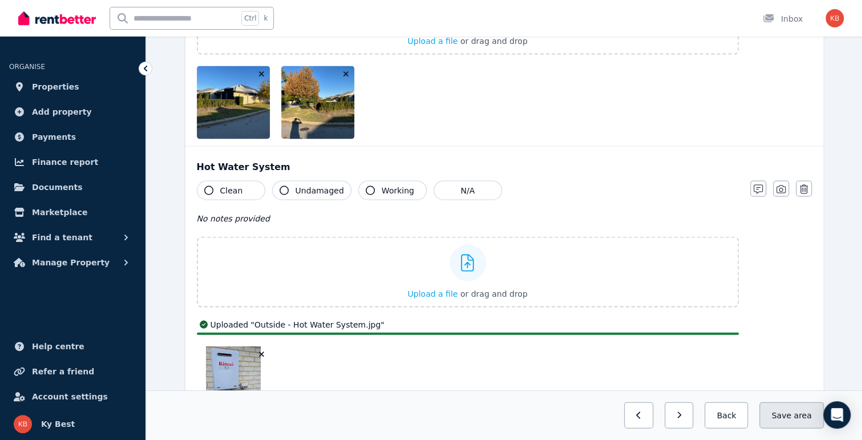
scroll to position [1370, 0]
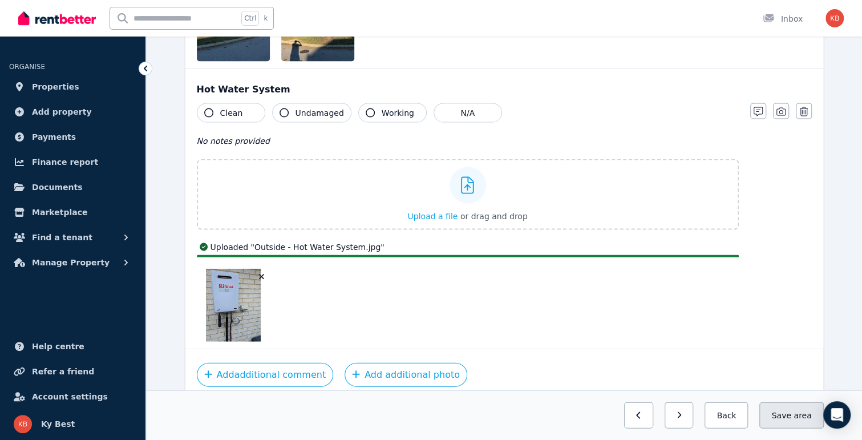
click at [796, 415] on button "Save area" at bounding box center [791, 415] width 64 height 26
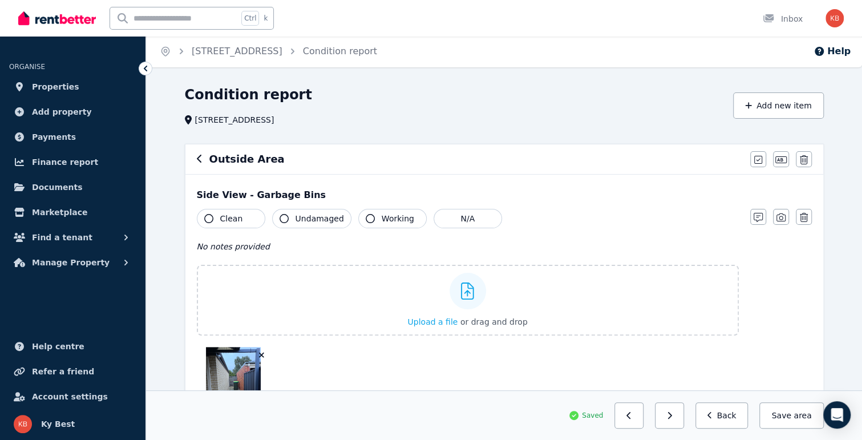
scroll to position [0, 0]
click at [781, 104] on button "Add new item" at bounding box center [778, 107] width 91 height 26
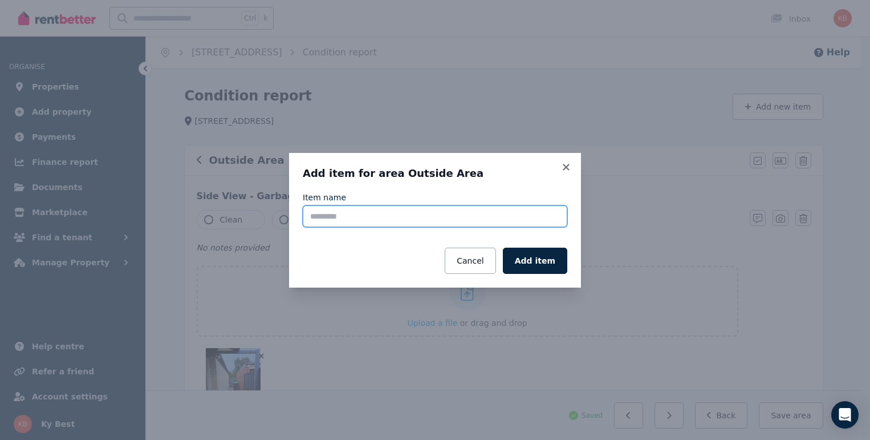
click at [350, 216] on input "Item name" at bounding box center [435, 216] width 265 height 22
type input "**********"
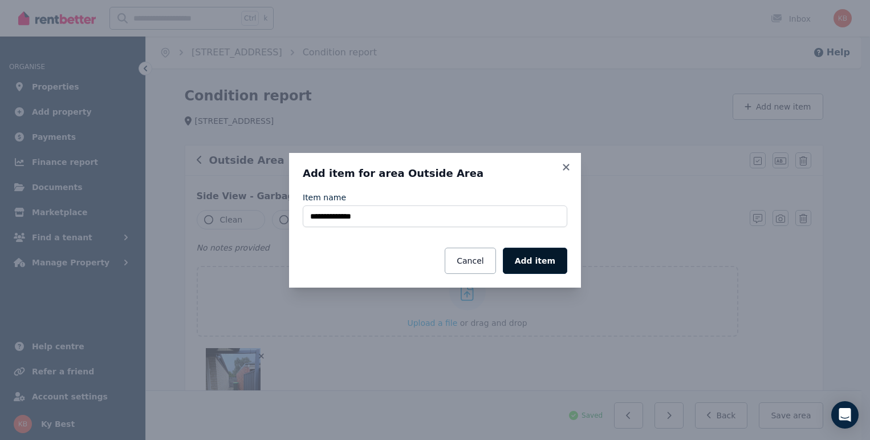
click at [555, 261] on button "Add item" at bounding box center [535, 261] width 64 height 26
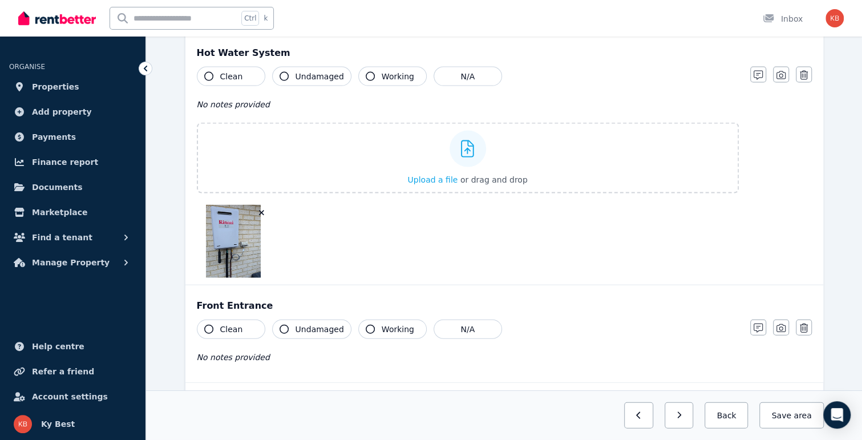
scroll to position [1405, 0]
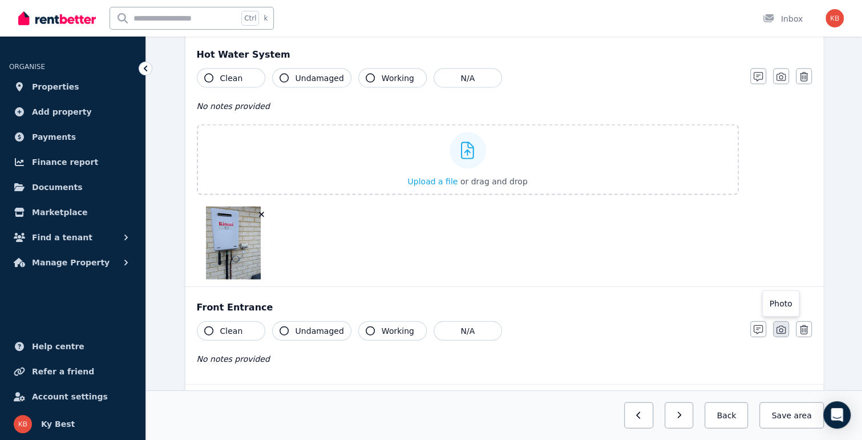
click at [781, 329] on icon "button" at bounding box center [780, 329] width 9 height 9
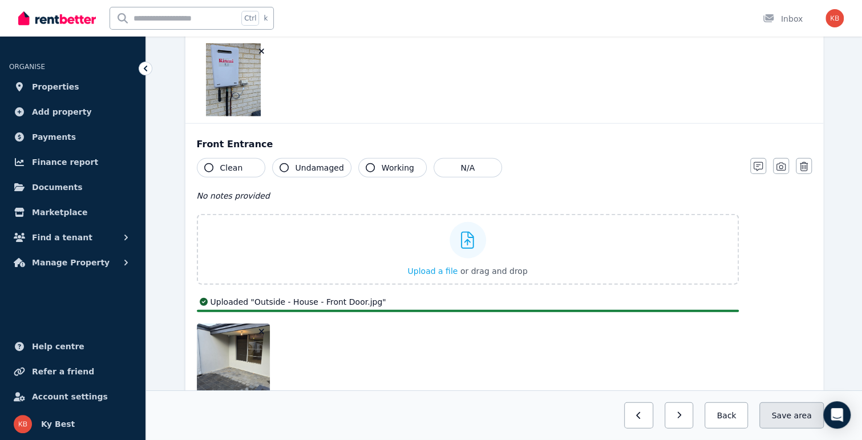
scroll to position [1645, 0]
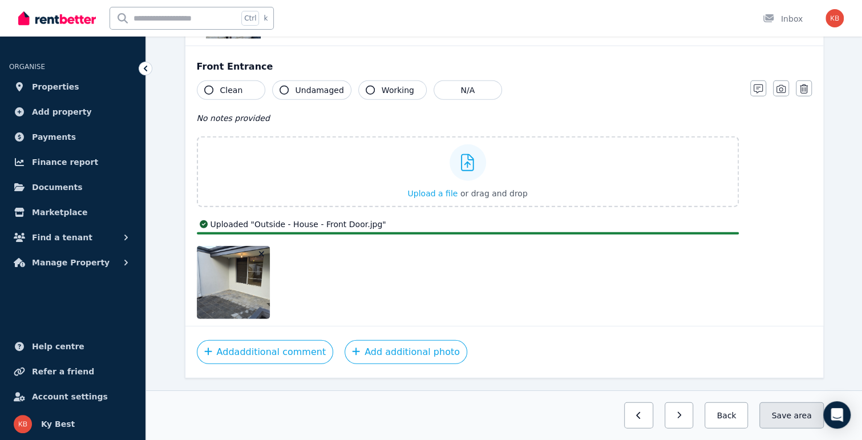
click at [795, 413] on button "Save area" at bounding box center [791, 415] width 64 height 26
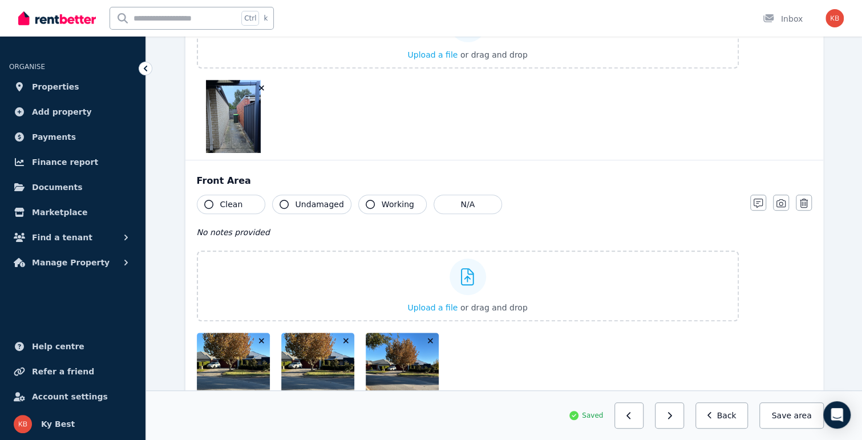
scroll to position [310, 0]
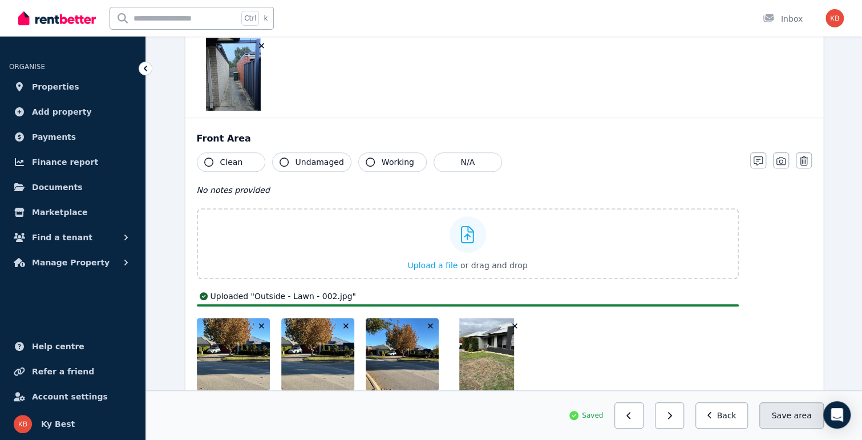
click at [792, 409] on button "Save area" at bounding box center [791, 415] width 64 height 26
click at [738, 419] on button "Back" at bounding box center [721, 415] width 53 height 26
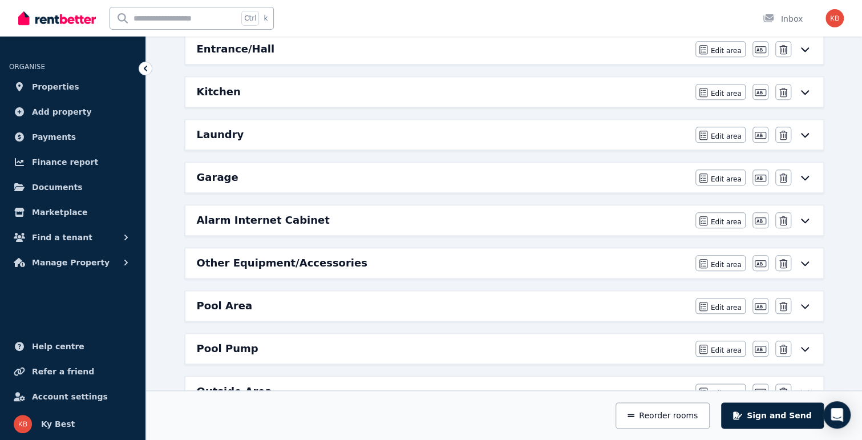
scroll to position [595, 0]
click at [214, 173] on h6 "Garage" at bounding box center [218, 179] width 42 height 16
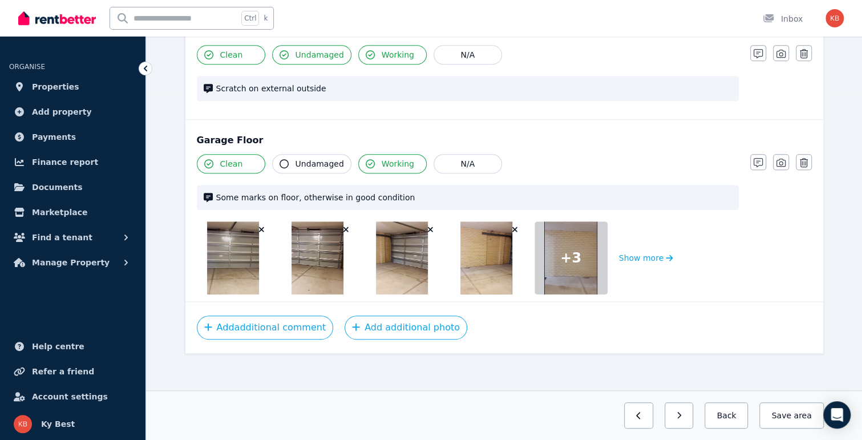
scroll to position [348, 0]
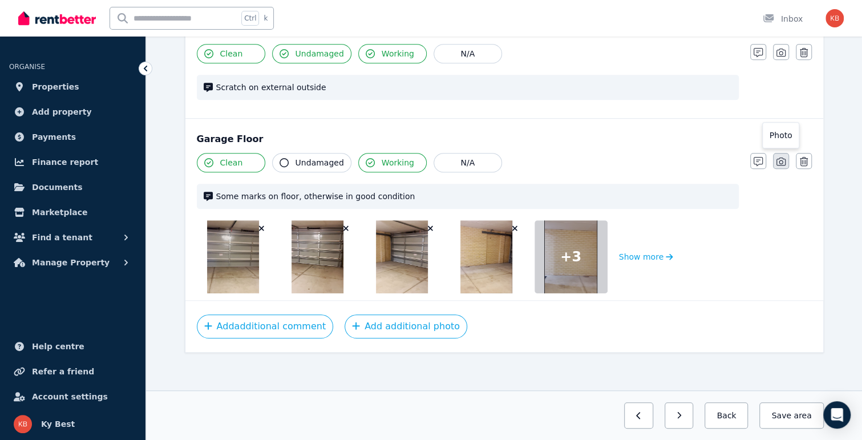
click at [776, 161] on icon "button" at bounding box center [780, 161] width 9 height 8
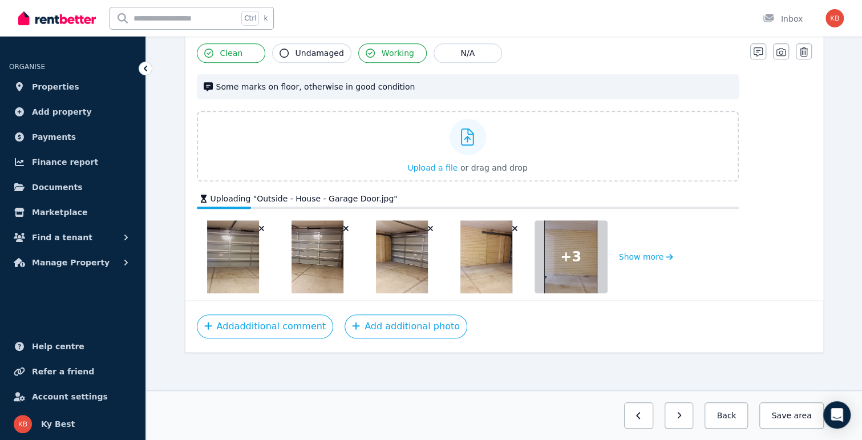
scroll to position [464, 0]
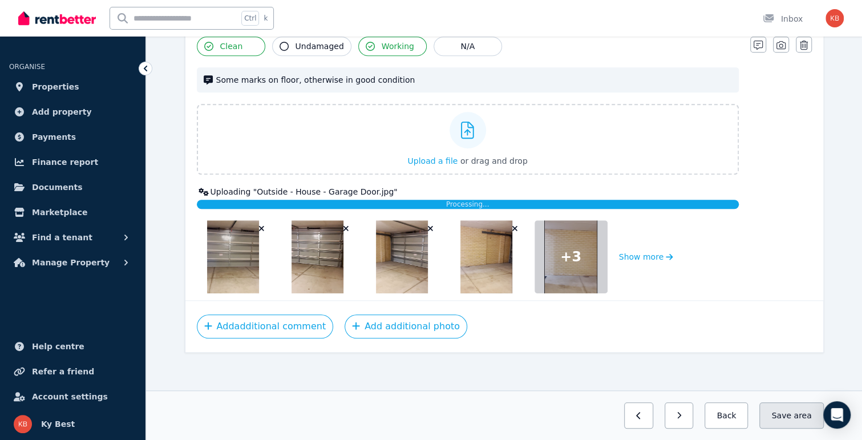
click at [788, 414] on button "Save area" at bounding box center [791, 415] width 64 height 26
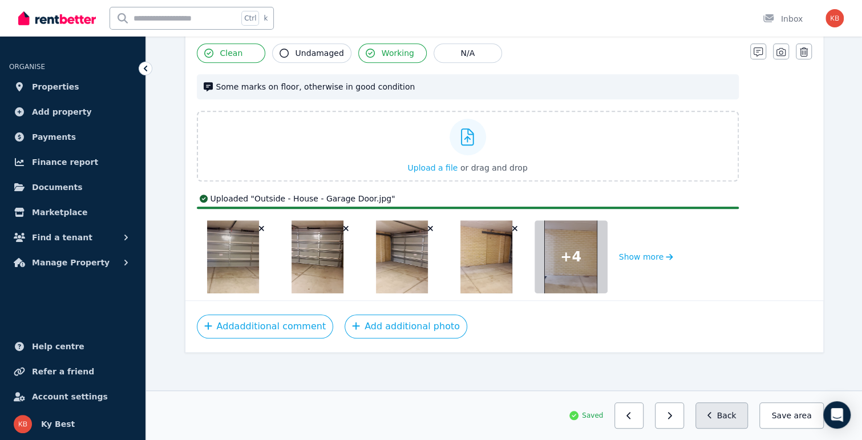
click at [712, 412] on icon "button" at bounding box center [709, 415] width 5 height 8
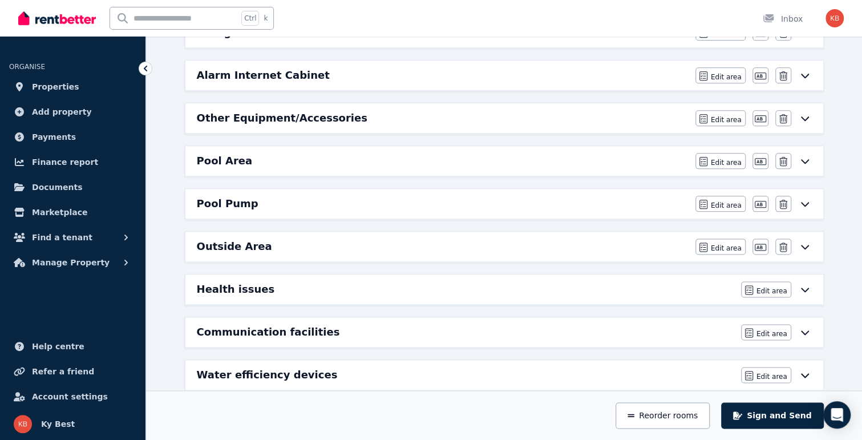
scroll to position [742, 0]
click at [800, 241] on icon at bounding box center [805, 245] width 14 height 9
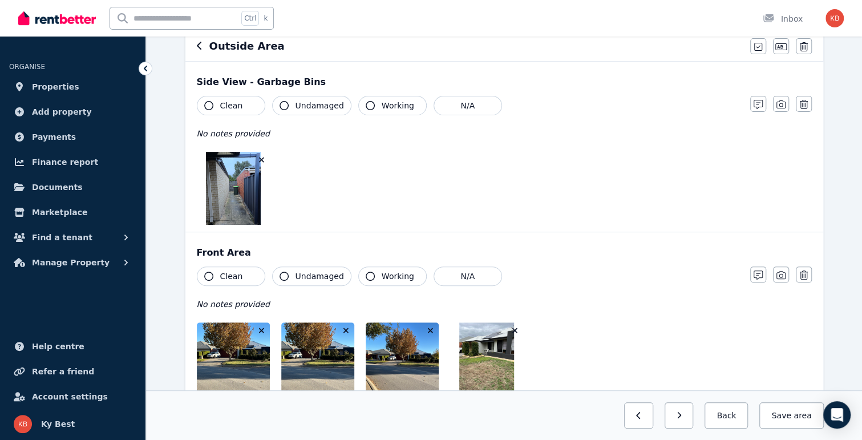
scroll to position [0, 0]
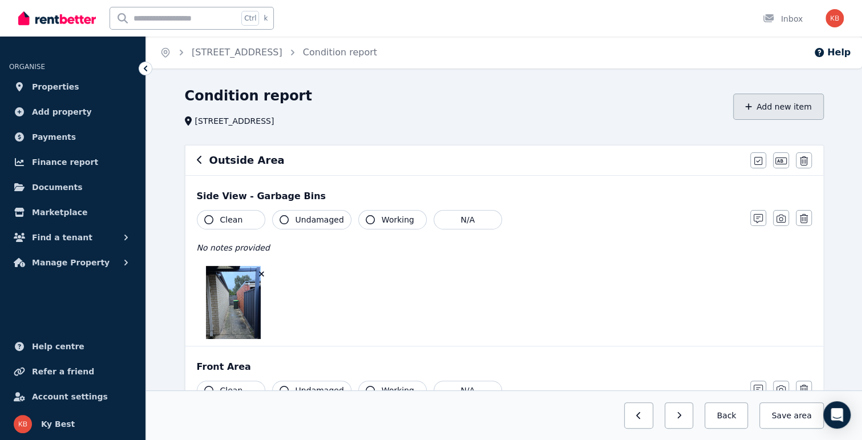
click at [791, 110] on button "Add new item" at bounding box center [778, 107] width 91 height 26
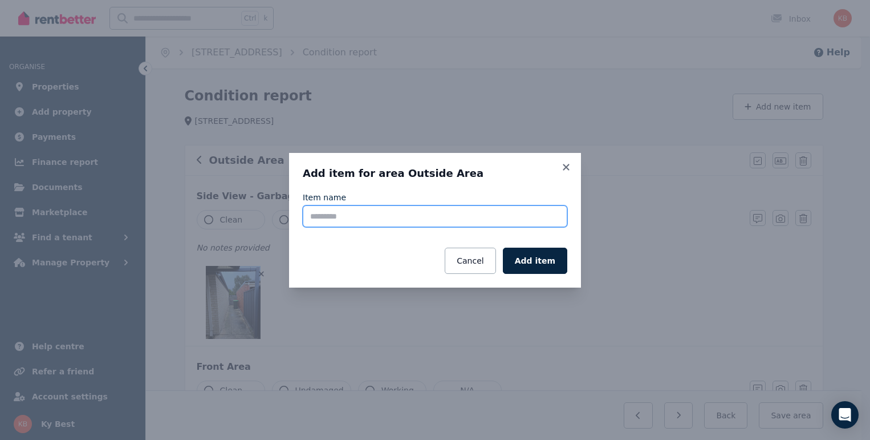
click at [492, 218] on input "Item name" at bounding box center [435, 216] width 265 height 22
type input "**********"
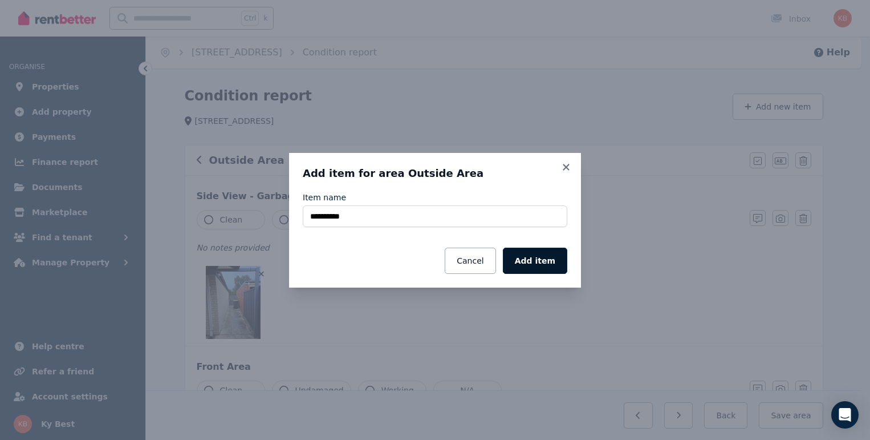
click at [532, 257] on button "Add item" at bounding box center [535, 261] width 64 height 26
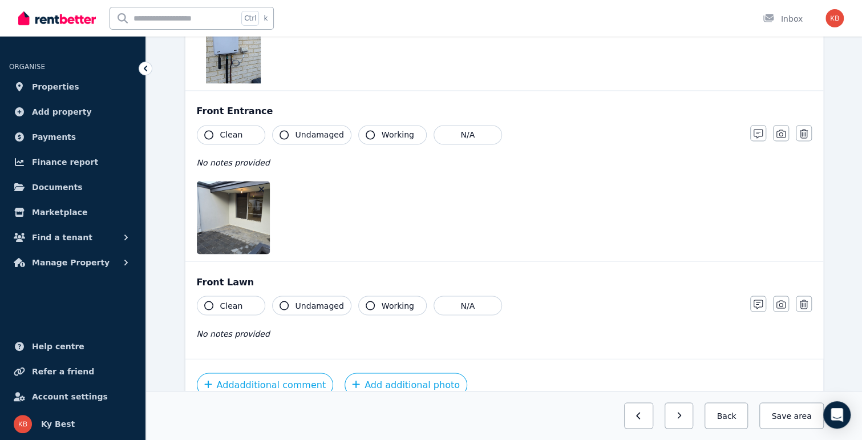
scroll to position [1164, 0]
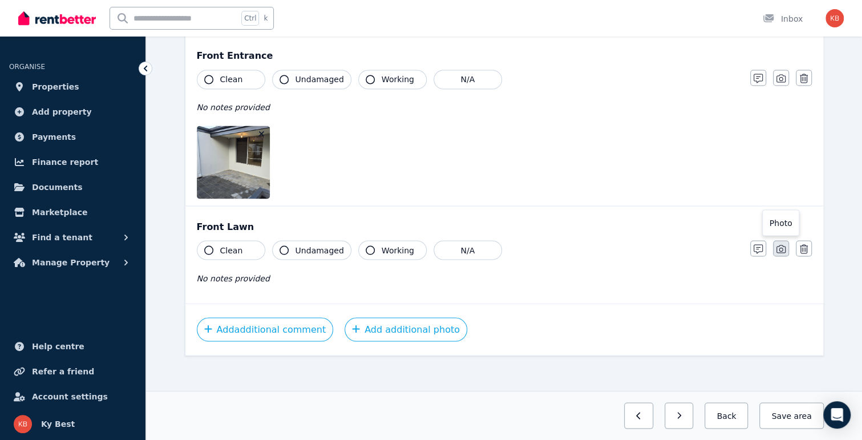
click at [781, 244] on icon "button" at bounding box center [780, 248] width 9 height 9
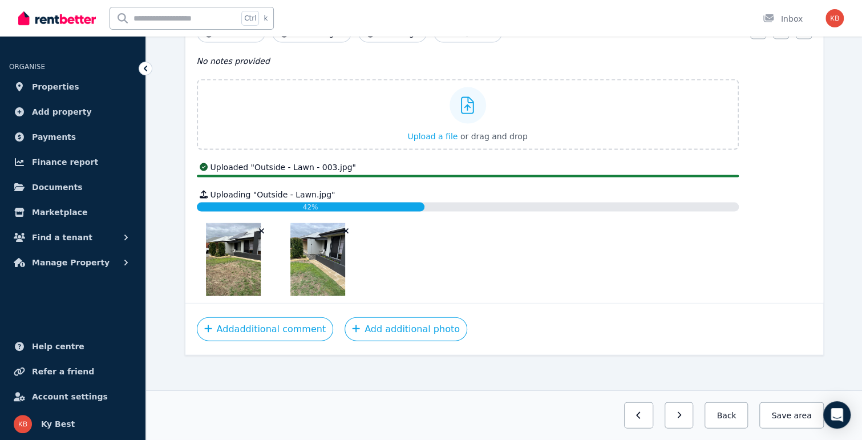
scroll to position [1353, 0]
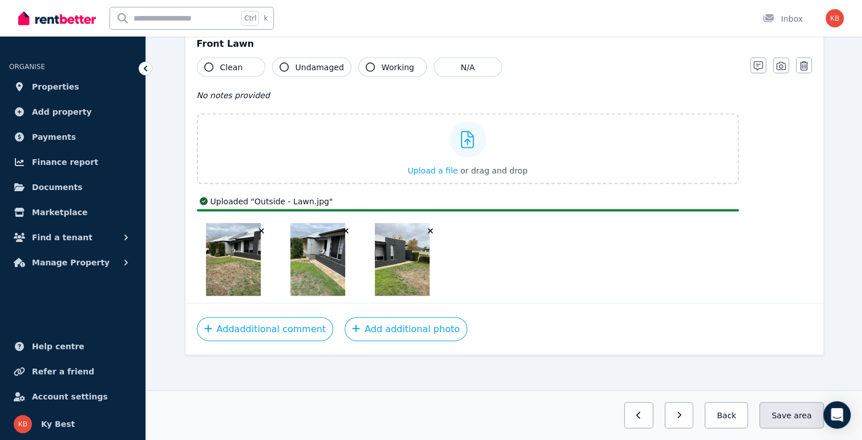
click at [792, 417] on button "Save area" at bounding box center [791, 415] width 64 height 26
click at [734, 417] on button "Back" at bounding box center [721, 415] width 53 height 26
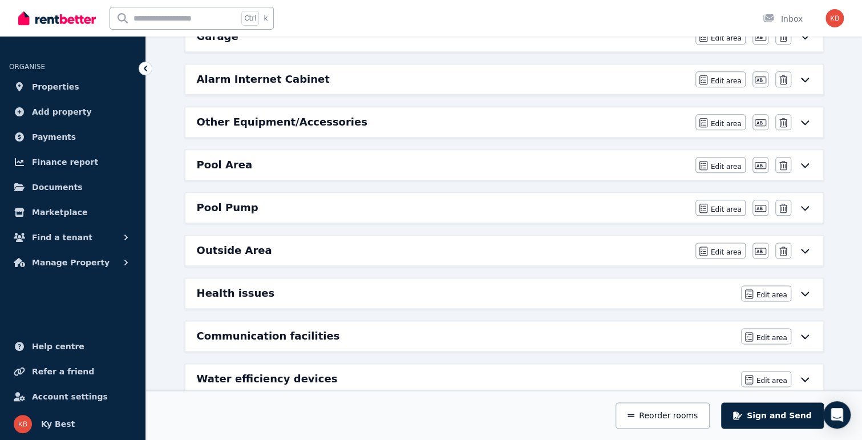
scroll to position [676, 0]
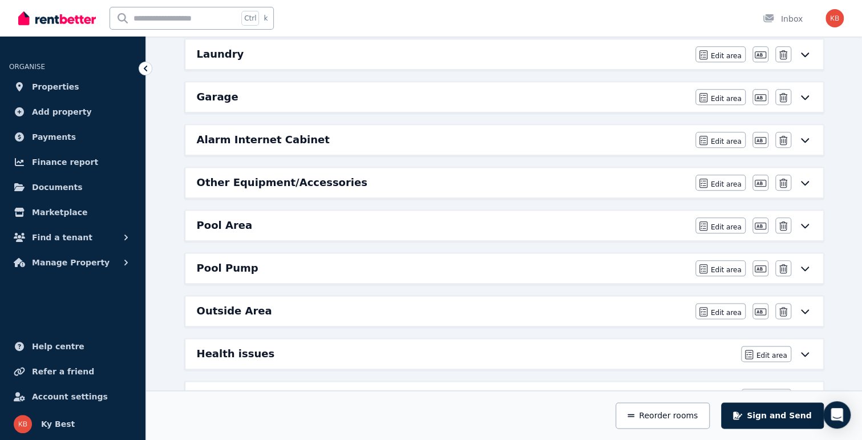
click at [235, 303] on h6 "Outside Area" at bounding box center [234, 311] width 75 height 16
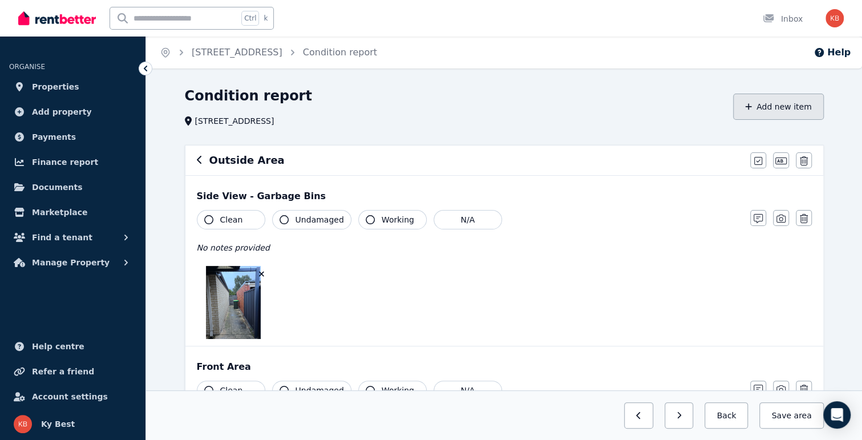
click at [780, 109] on button "Add new item" at bounding box center [778, 107] width 91 height 26
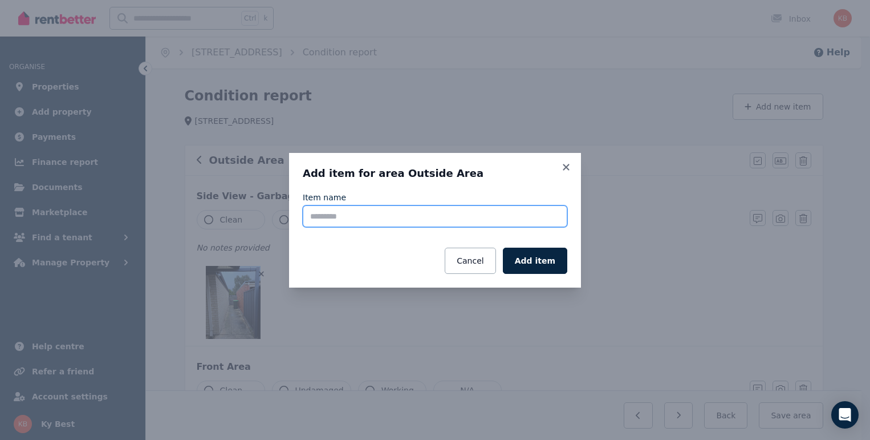
click at [341, 217] on input "Item name" at bounding box center [435, 216] width 265 height 22
type input "**********"
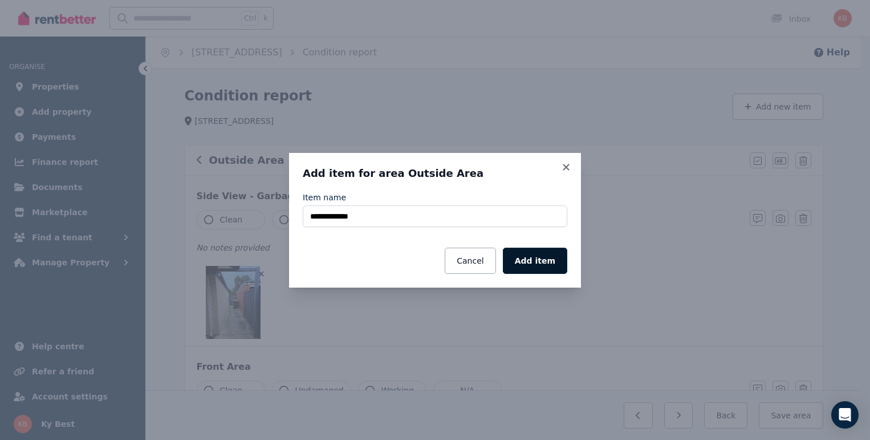
click at [540, 262] on button "Add item" at bounding box center [535, 261] width 64 height 26
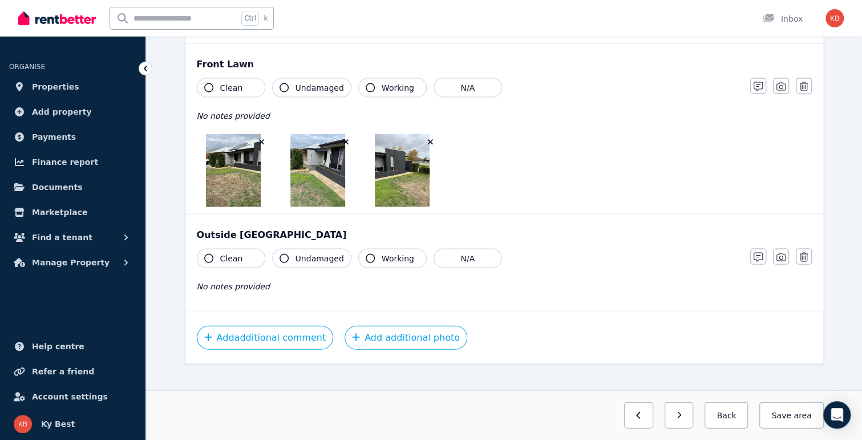
scroll to position [1333, 0]
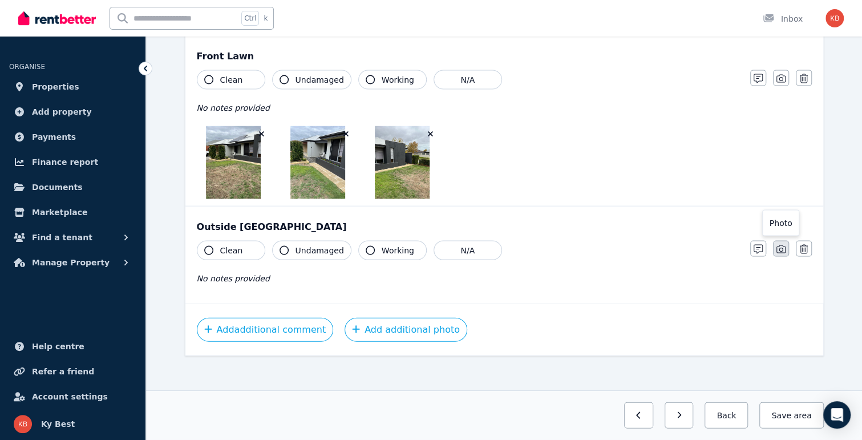
click at [779, 245] on icon "button" at bounding box center [780, 249] width 9 height 9
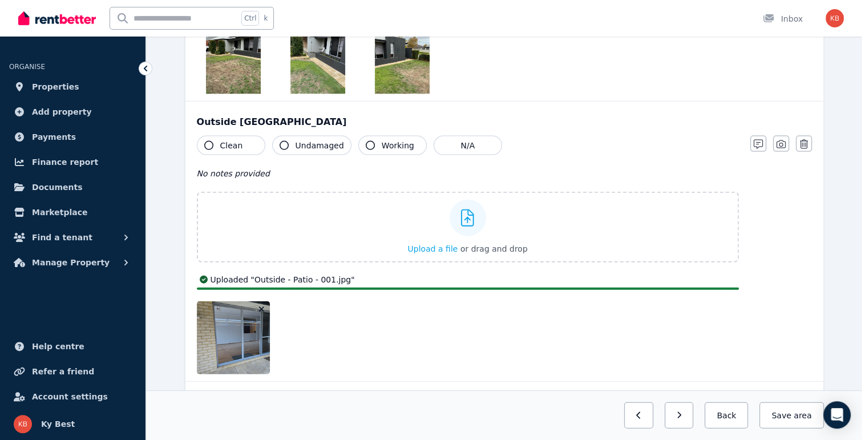
scroll to position [1516, 0]
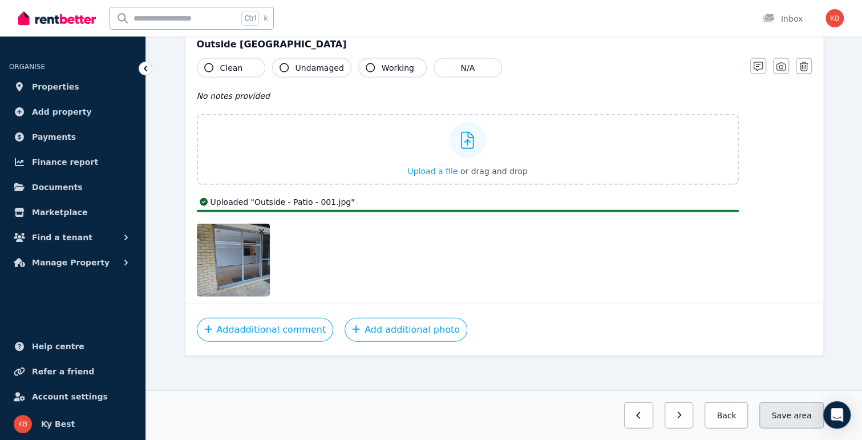
click at [788, 416] on button "Save area" at bounding box center [791, 415] width 64 height 26
click at [737, 417] on button "Back" at bounding box center [721, 415] width 53 height 26
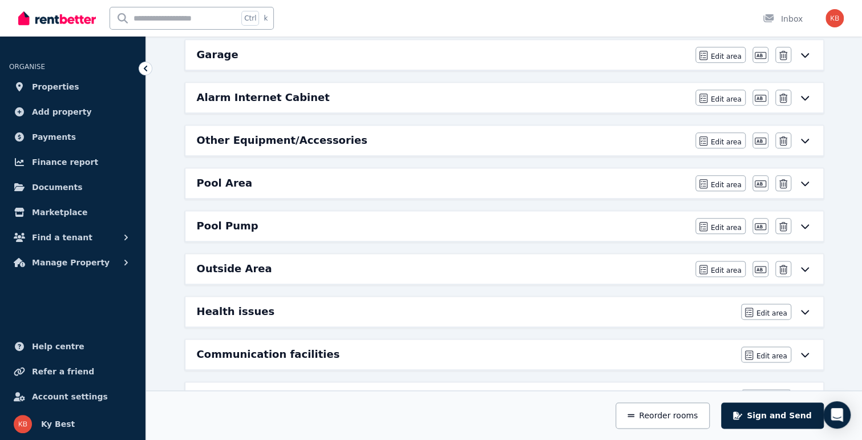
scroll to position [619, 0]
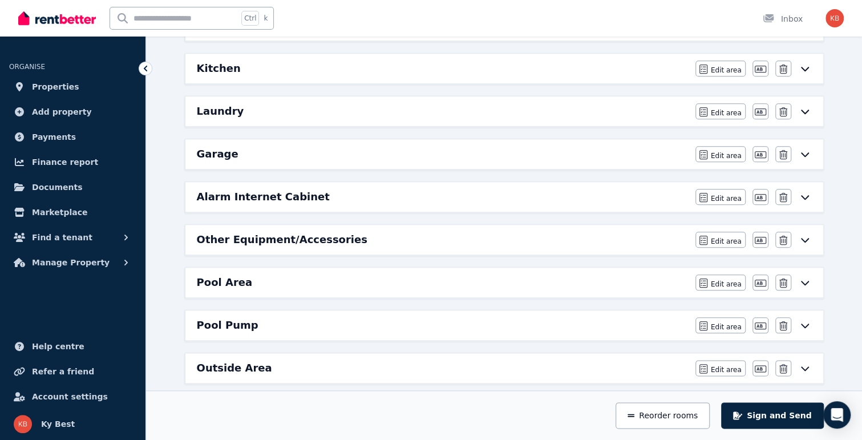
click at [802, 278] on icon at bounding box center [805, 282] width 14 height 9
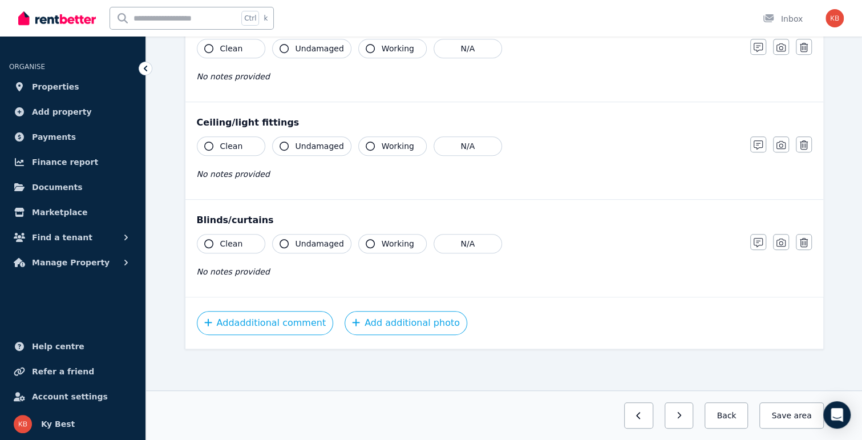
scroll to position [0, 0]
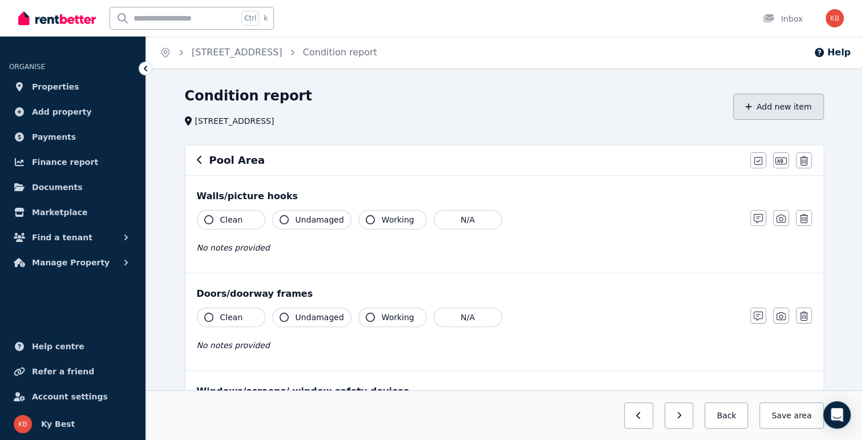
click at [784, 106] on button "Add new item" at bounding box center [778, 107] width 91 height 26
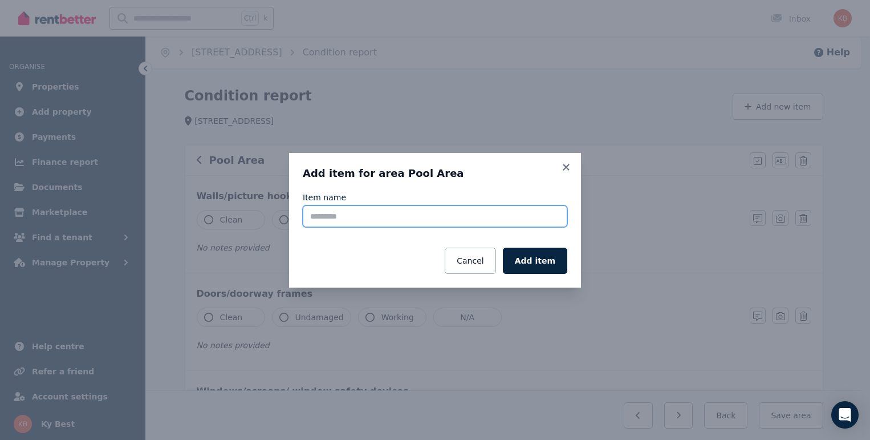
click at [448, 221] on input "Item name" at bounding box center [435, 216] width 265 height 22
type input "**********"
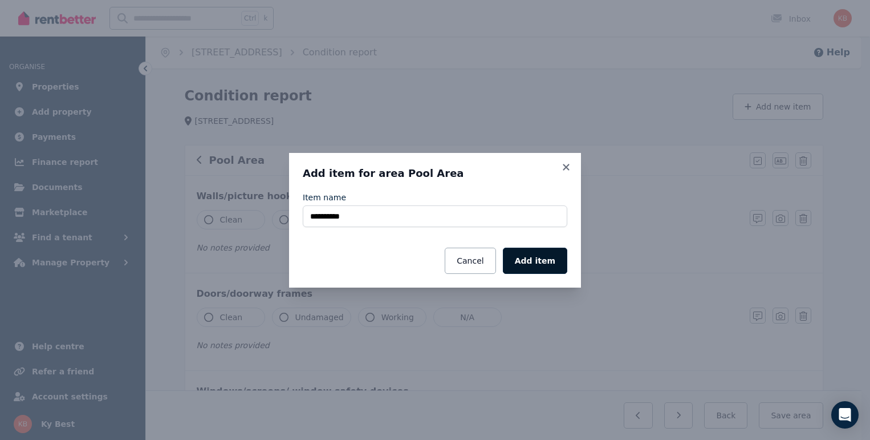
click at [533, 254] on button "Add item" at bounding box center [535, 261] width 64 height 26
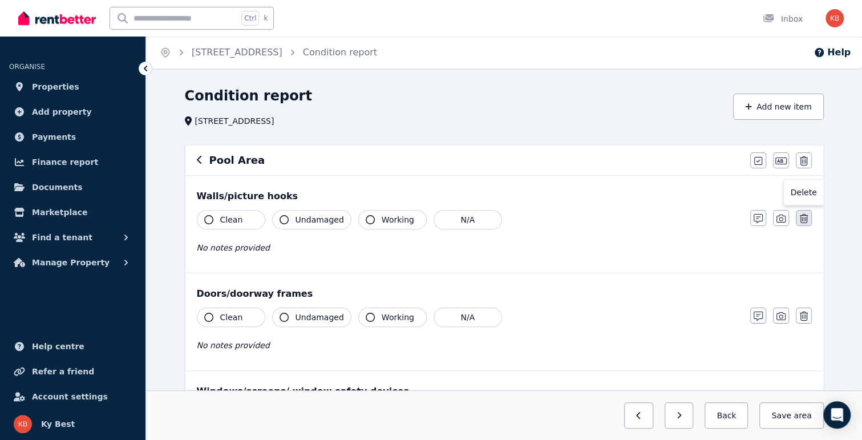
click at [805, 216] on icon "button" at bounding box center [804, 218] width 8 height 9
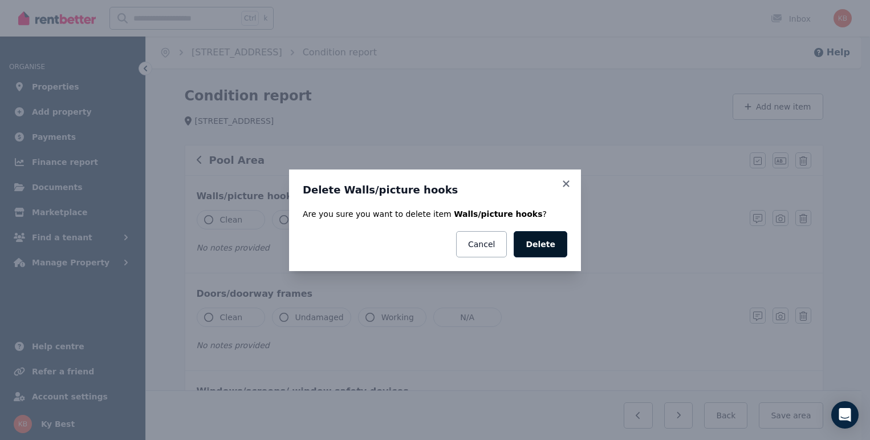
click at [544, 244] on button "Delete" at bounding box center [541, 244] width 54 height 26
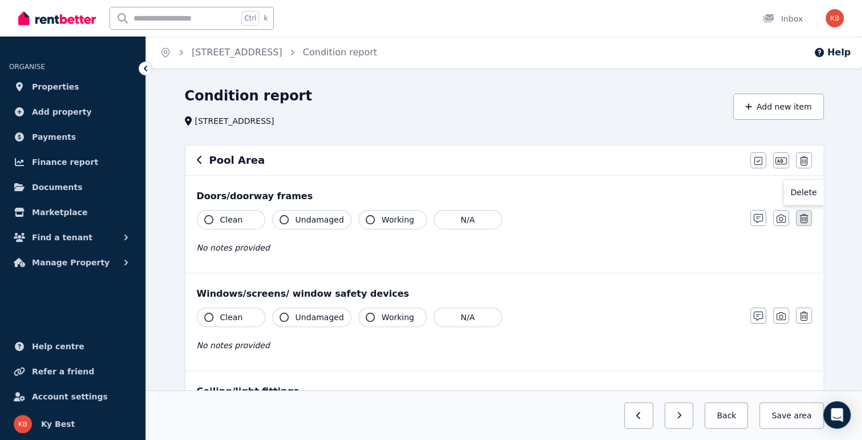
click at [801, 220] on icon "button" at bounding box center [804, 218] width 8 height 9
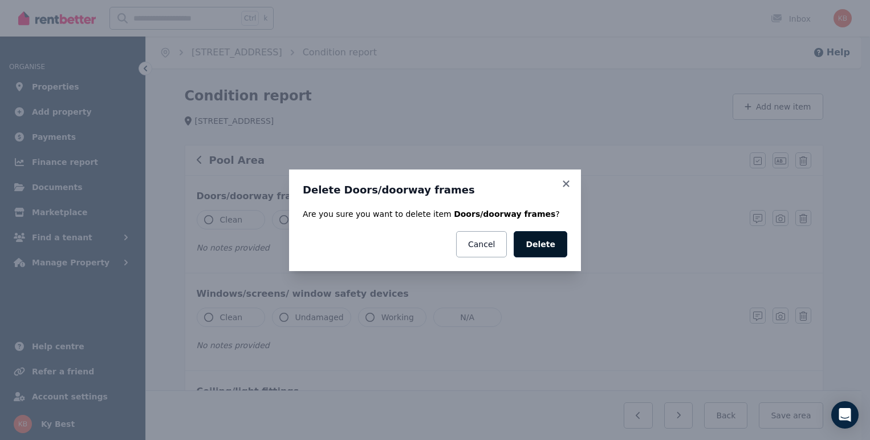
click at [549, 245] on button "Delete" at bounding box center [541, 244] width 54 height 26
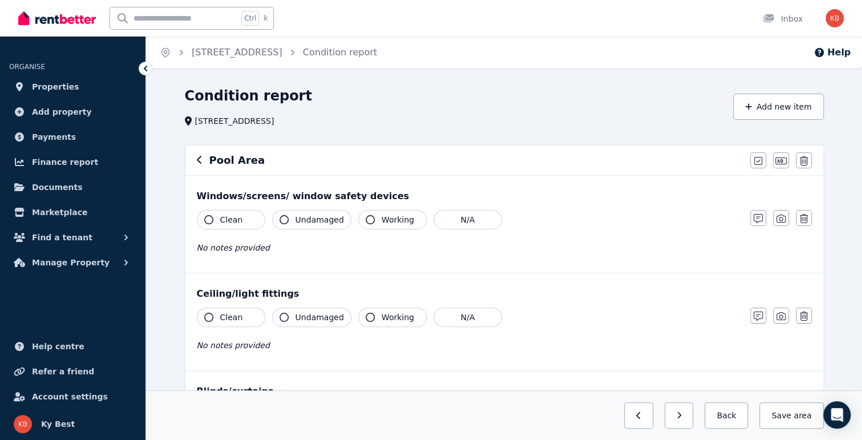
click at [790, 221] on div "Notes Photo Delete" at bounding box center [781, 218] width 62 height 16
click at [803, 218] on icon "button" at bounding box center [804, 218] width 8 height 9
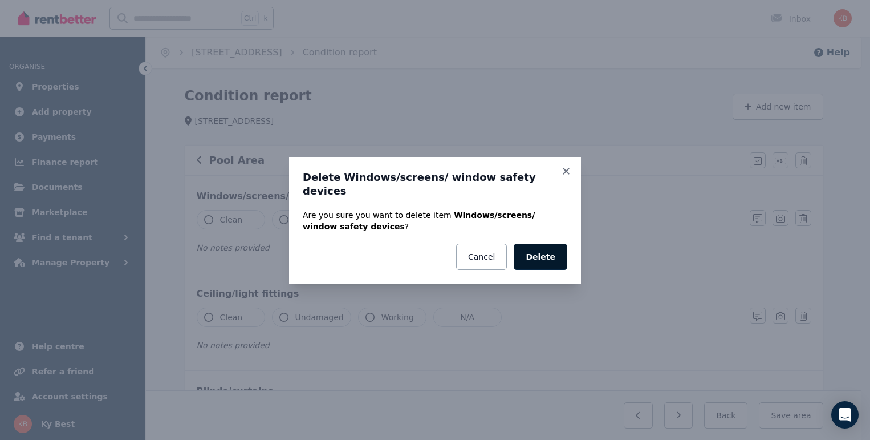
click at [546, 250] on button "Delete" at bounding box center [541, 257] width 54 height 26
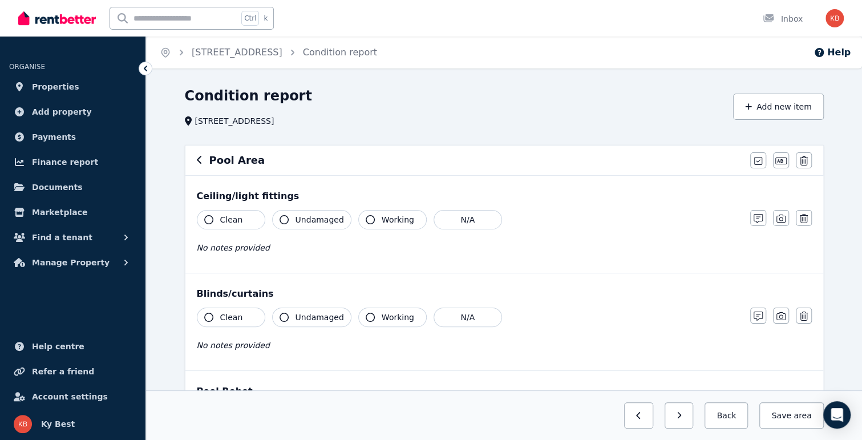
click at [567, 187] on div "Ceiling/light fittings Clean Undamaged Working N/A No notes provided Notes Phot…" at bounding box center [504, 224] width 638 height 97
click at [805, 219] on icon "button" at bounding box center [804, 218] width 8 height 9
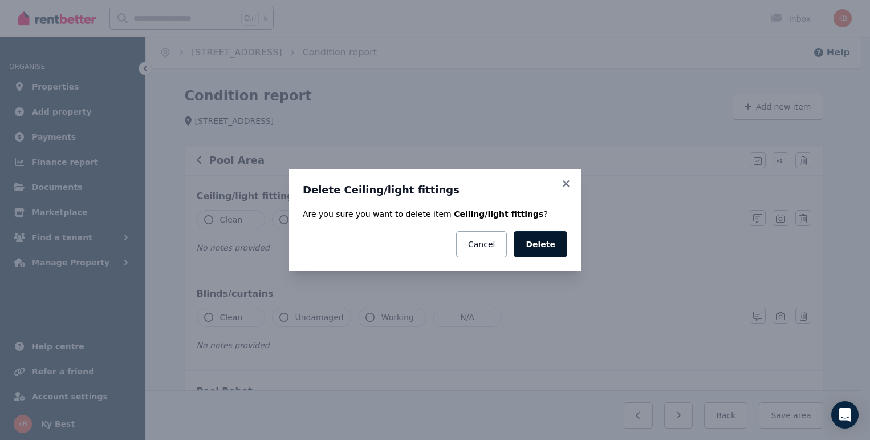
click at [540, 241] on button "Delete" at bounding box center [541, 244] width 54 height 26
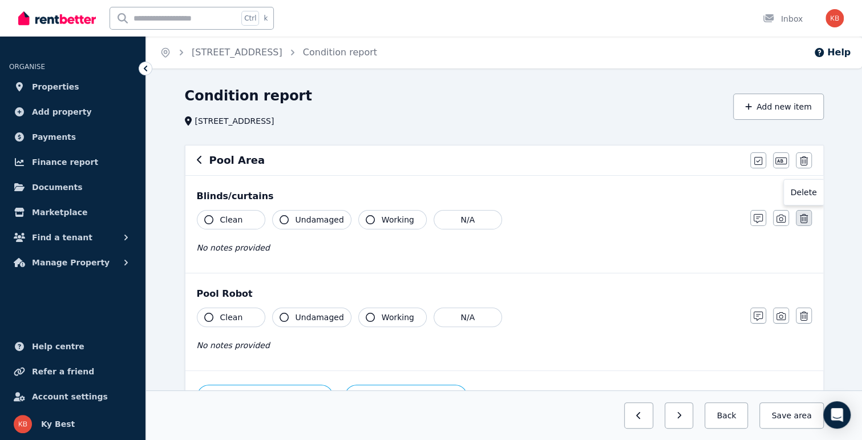
click at [798, 217] on button "button" at bounding box center [804, 218] width 16 height 16
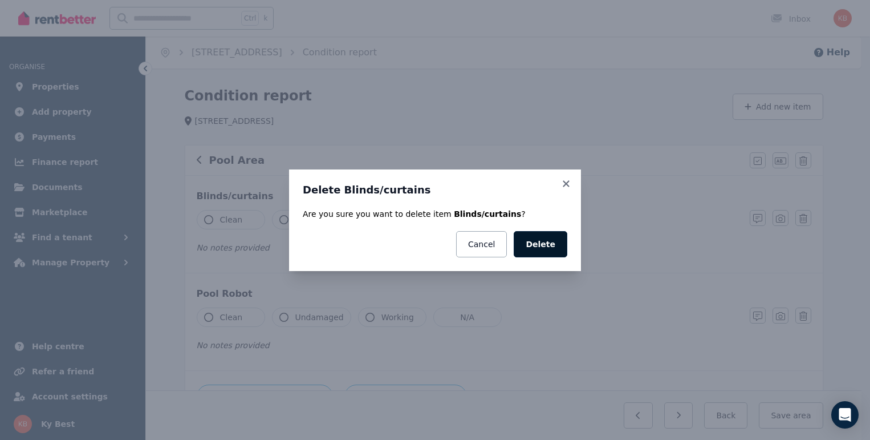
click at [546, 247] on button "Delete" at bounding box center [541, 244] width 54 height 26
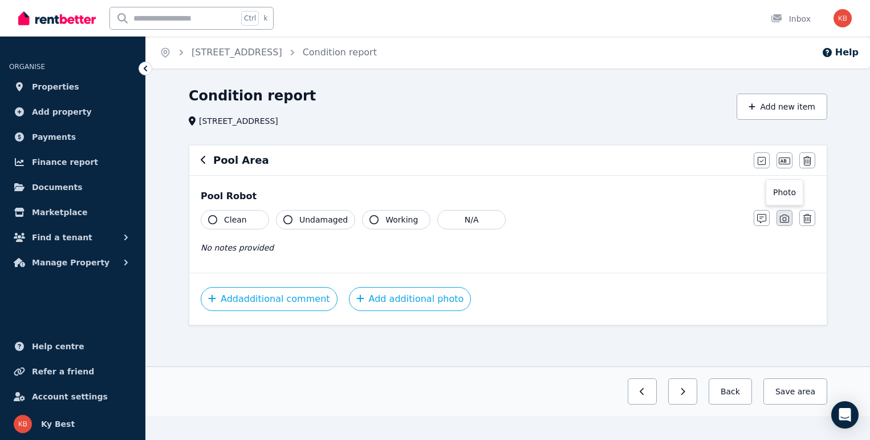
click at [788, 223] on icon "button" at bounding box center [784, 218] width 9 height 9
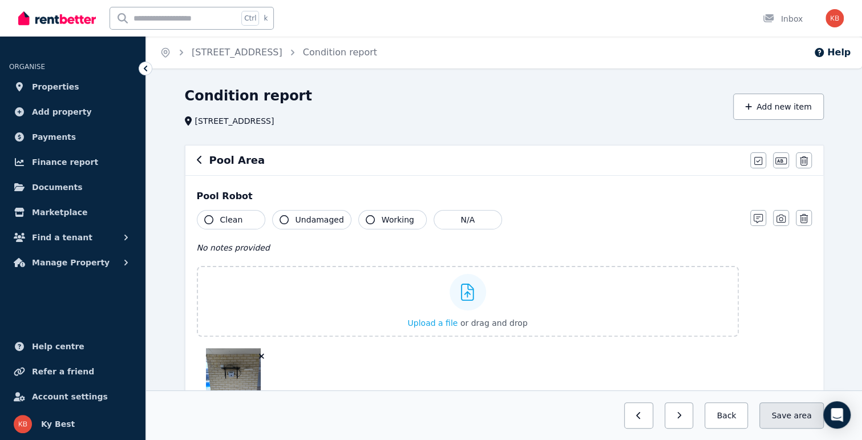
click at [792, 412] on button "Save area" at bounding box center [791, 415] width 64 height 26
click at [199, 163] on icon "button" at bounding box center [199, 160] width 5 height 8
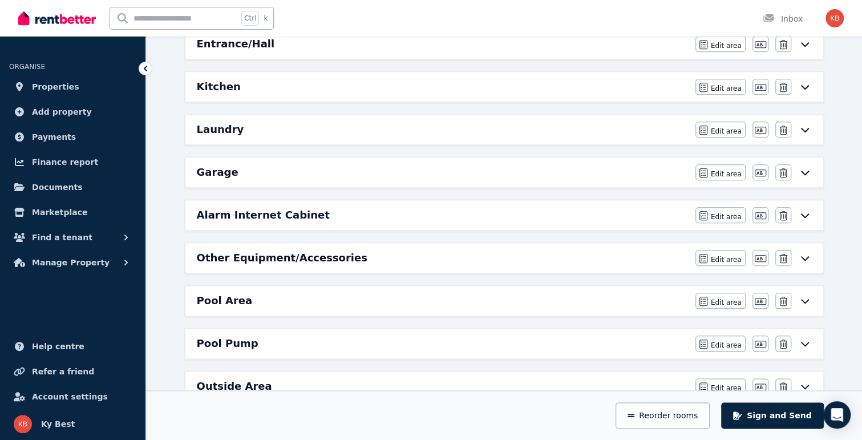
scroll to position [684, 0]
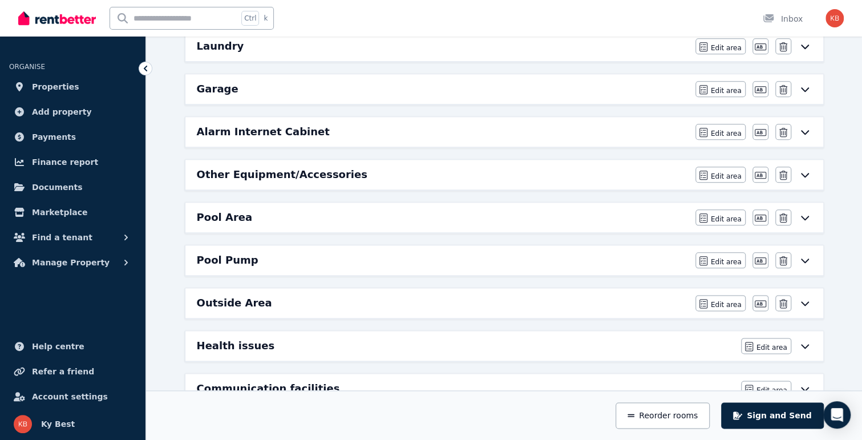
click at [241, 298] on h6 "Outside Area" at bounding box center [234, 303] width 75 height 16
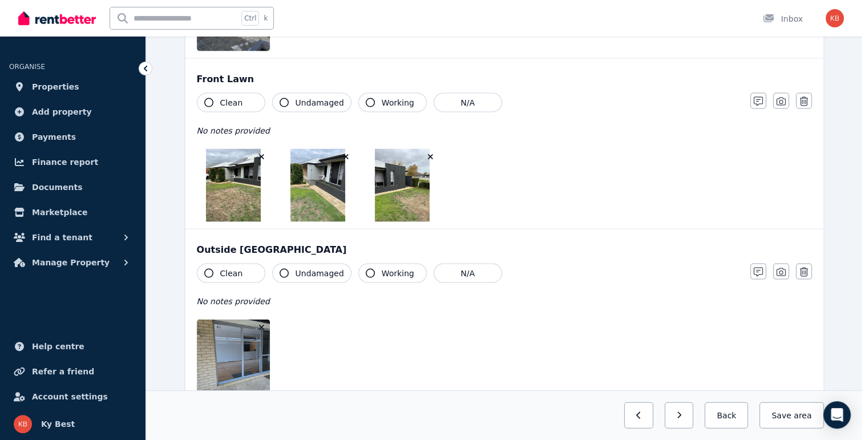
scroll to position [1406, 0]
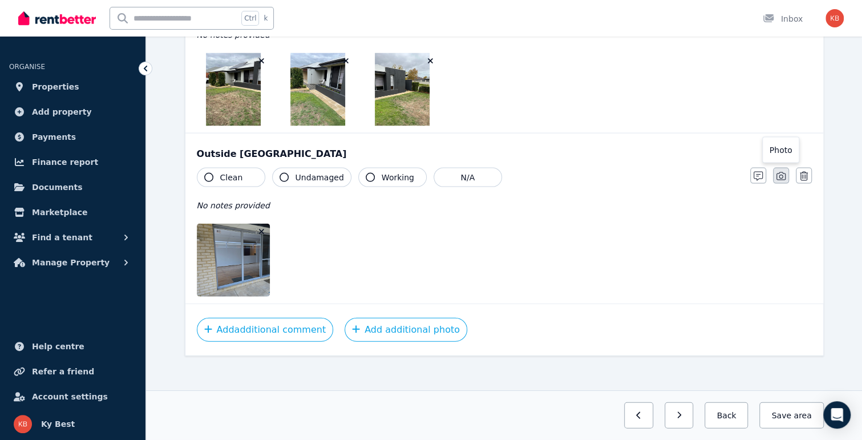
click at [785, 175] on button "button" at bounding box center [781, 176] width 16 height 16
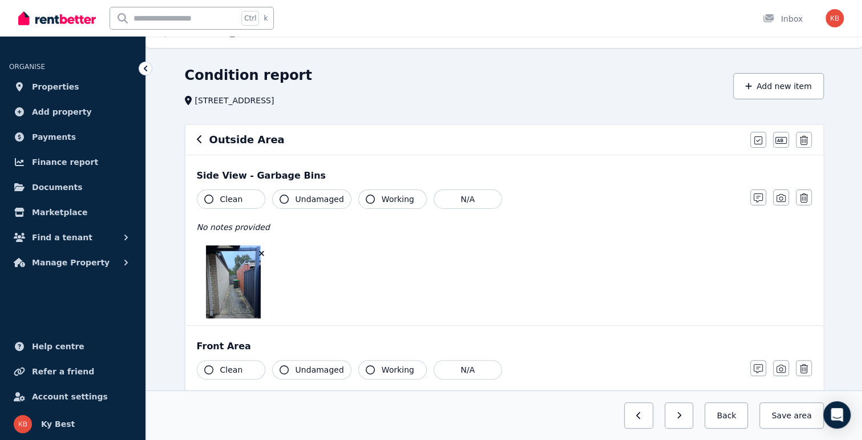
scroll to position [0, 0]
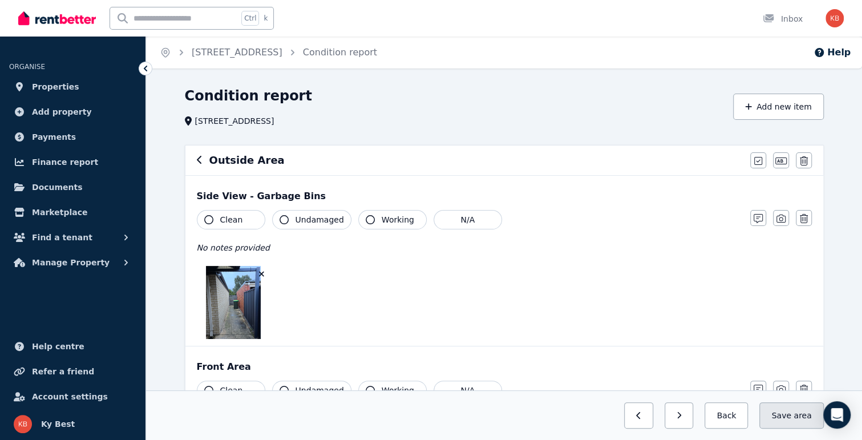
click at [788, 410] on button "Save area" at bounding box center [791, 415] width 64 height 26
click at [781, 108] on button "Add new item" at bounding box center [778, 107] width 91 height 26
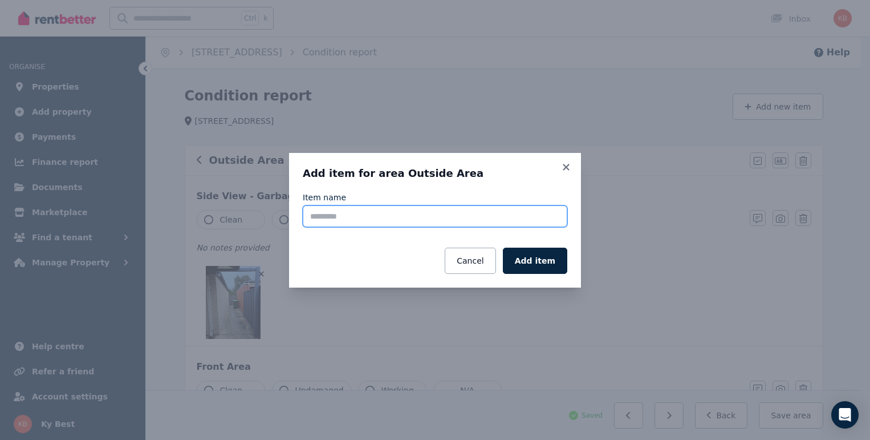
click at [410, 218] on input "Item name" at bounding box center [435, 216] width 265 height 22
type input "**********"
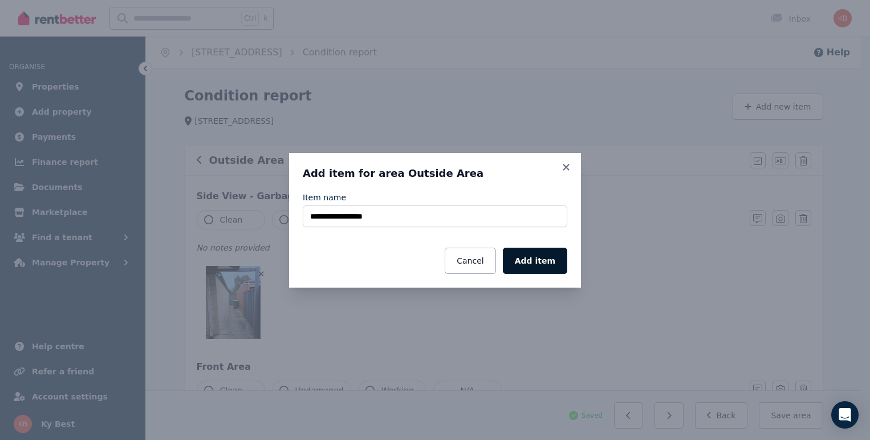
click at [531, 257] on button "Add item" at bounding box center [535, 261] width 64 height 26
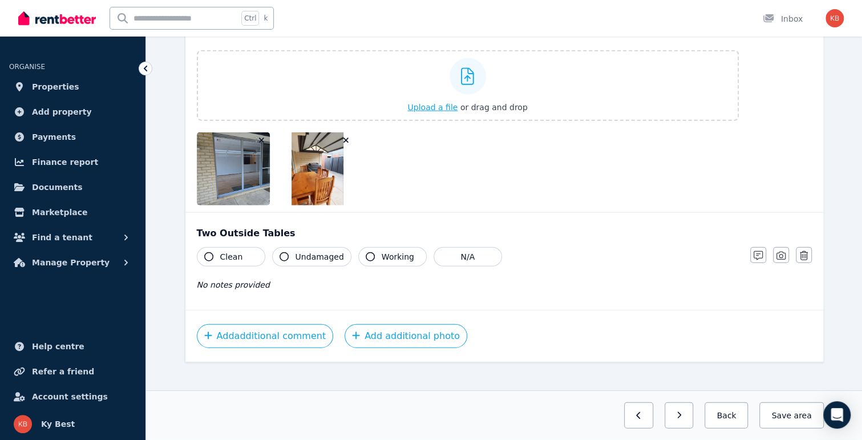
scroll to position [1586, 0]
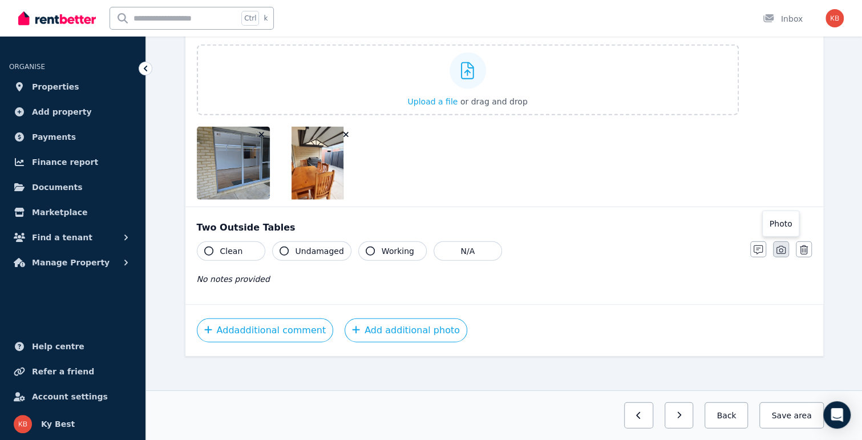
click at [781, 247] on icon "button" at bounding box center [780, 250] width 9 height 8
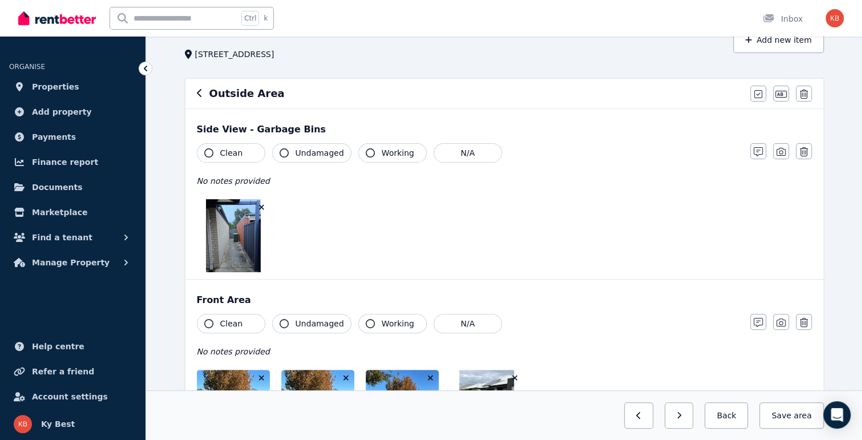
scroll to position [0, 0]
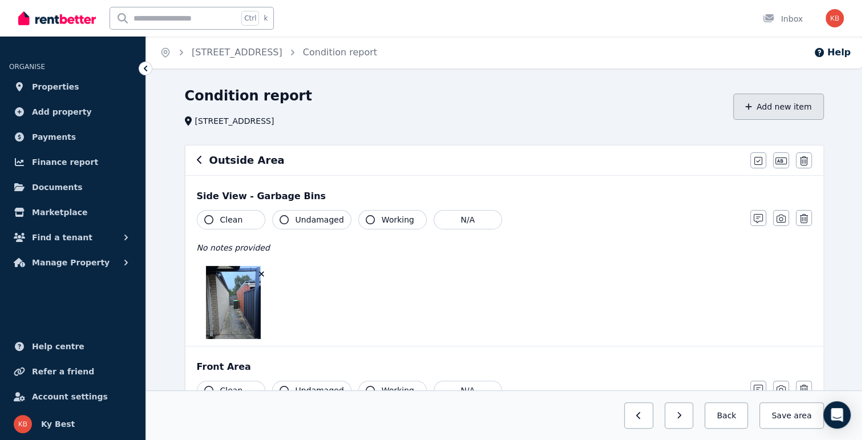
click at [784, 103] on button "Add new item" at bounding box center [778, 107] width 91 height 26
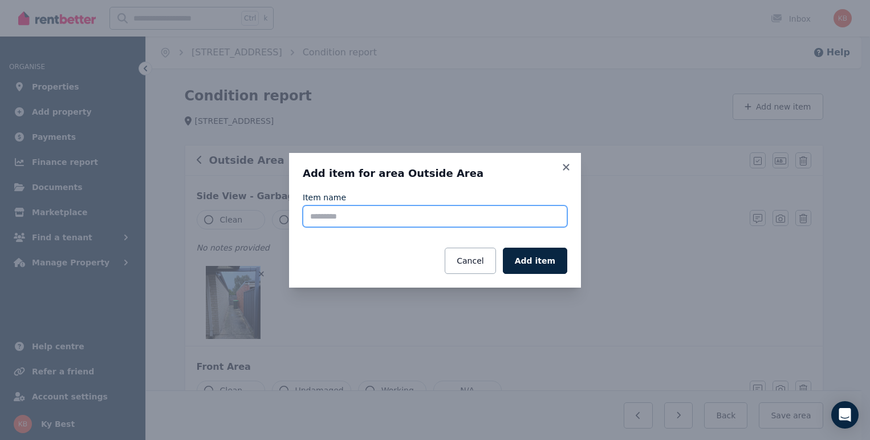
click at [395, 214] on input "Item name" at bounding box center [435, 216] width 265 height 22
type input "***"
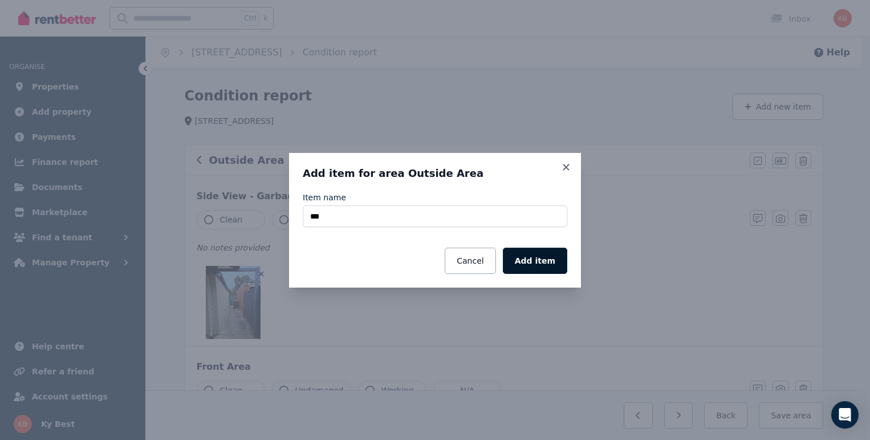
click at [537, 258] on button "Add item" at bounding box center [535, 261] width 64 height 26
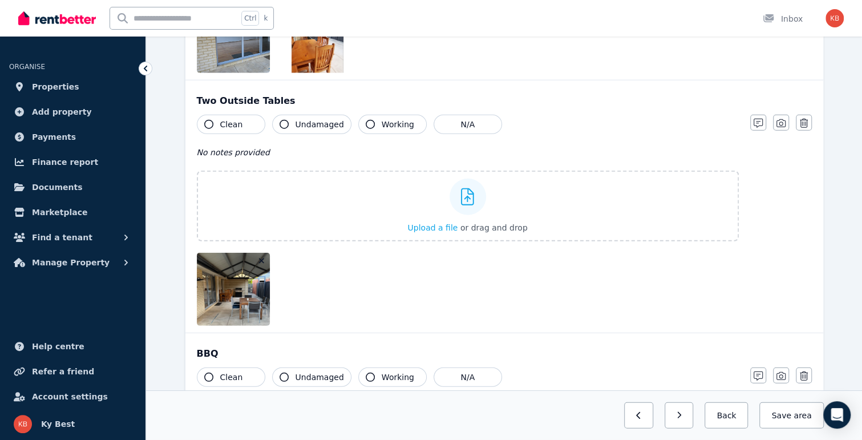
scroll to position [1727, 0]
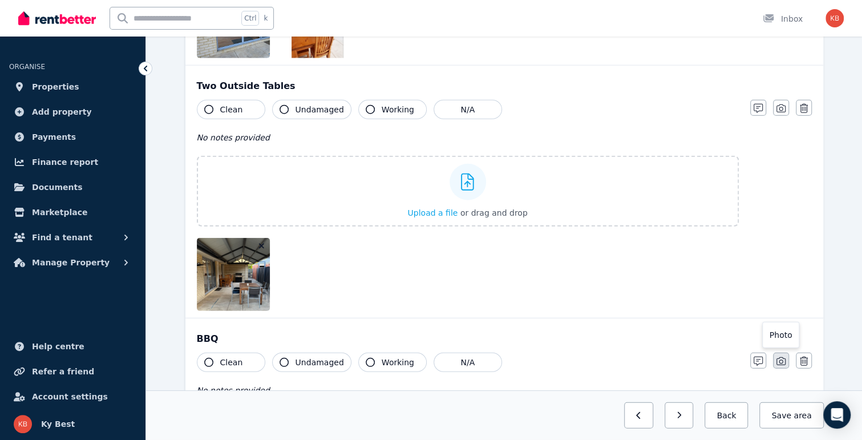
click at [784, 356] on icon "button" at bounding box center [780, 360] width 9 height 9
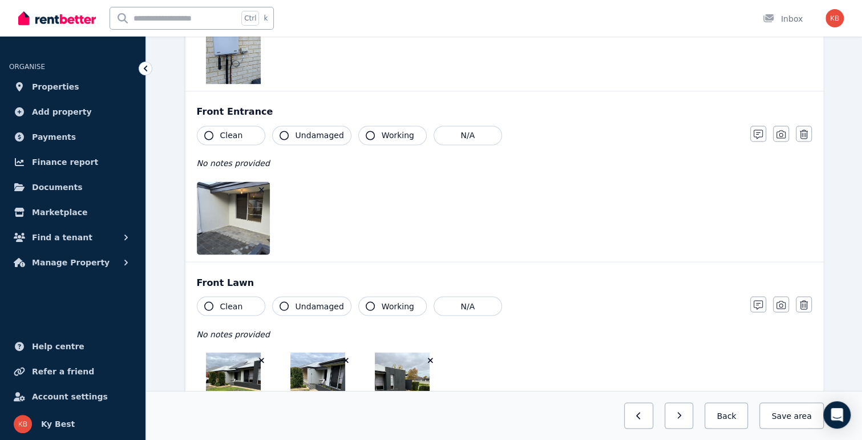
scroll to position [765, 0]
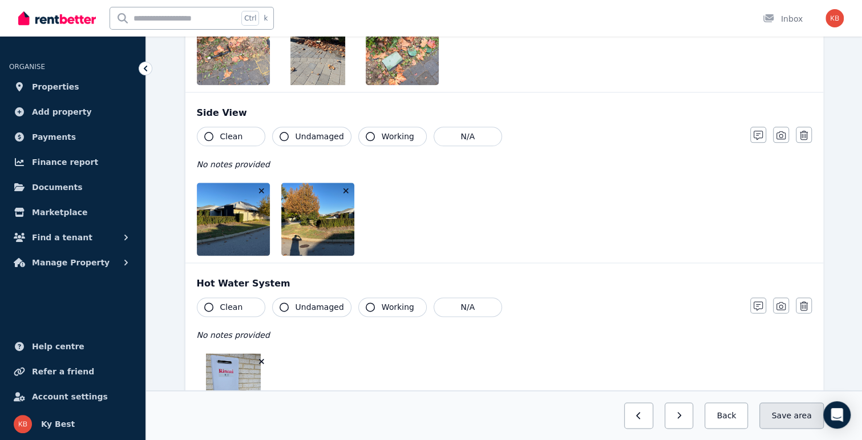
click at [801, 416] on span "area" at bounding box center [802, 415] width 18 height 11
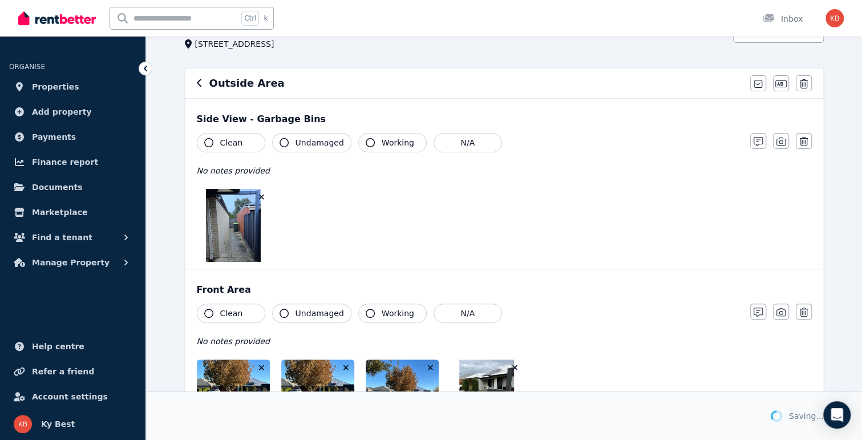
scroll to position [0, 0]
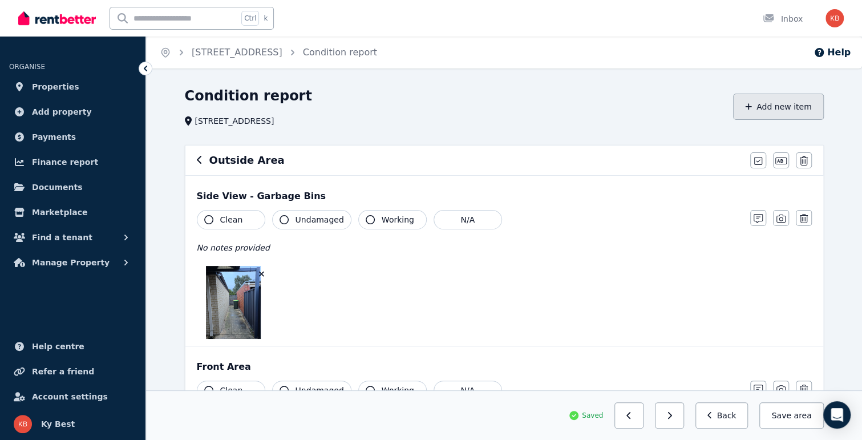
click at [787, 111] on button "Add new item" at bounding box center [778, 107] width 91 height 26
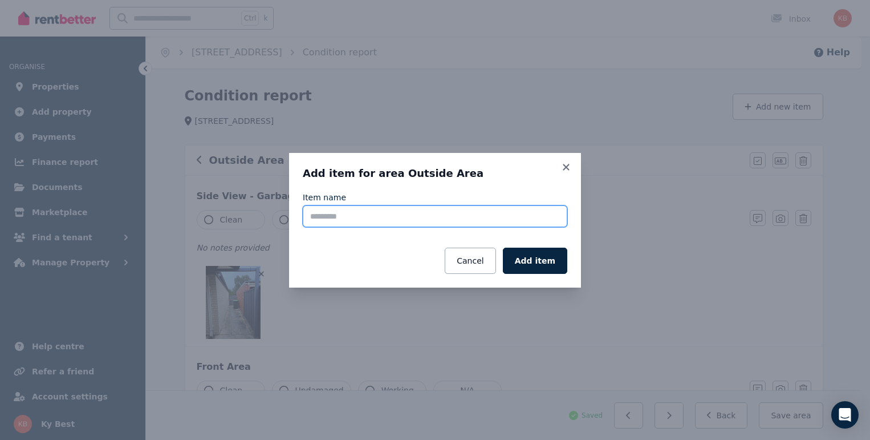
click at [431, 224] on input "Item name" at bounding box center [435, 216] width 265 height 22
type input "**********"
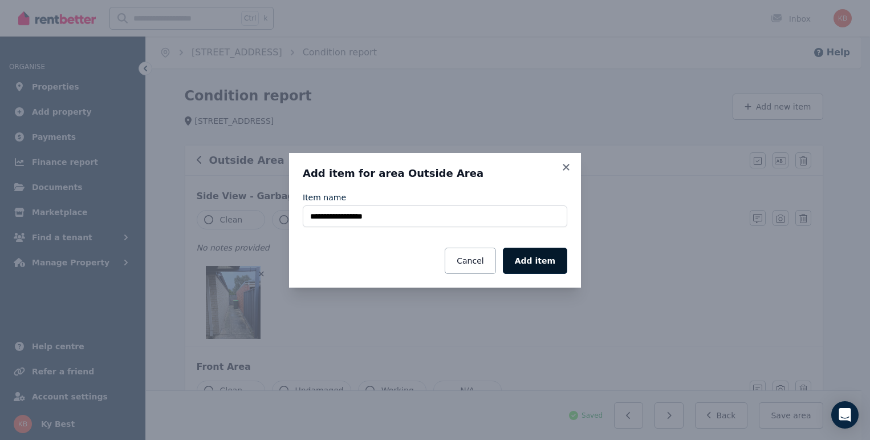
click at [552, 263] on button "Add item" at bounding box center [535, 261] width 64 height 26
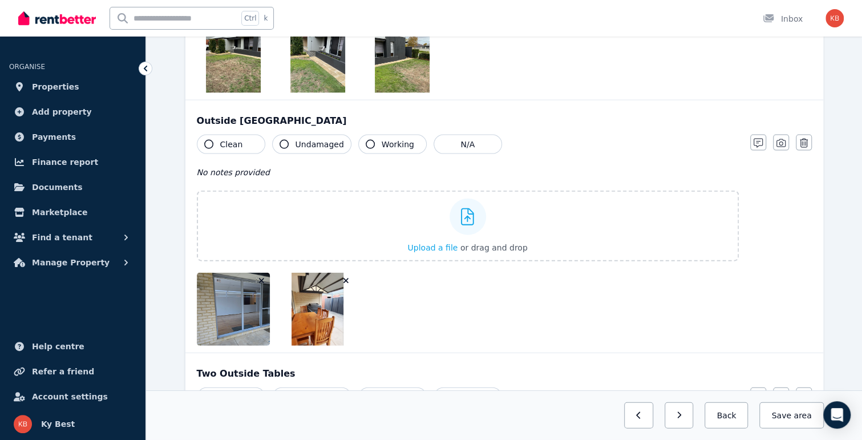
scroll to position [2090, 0]
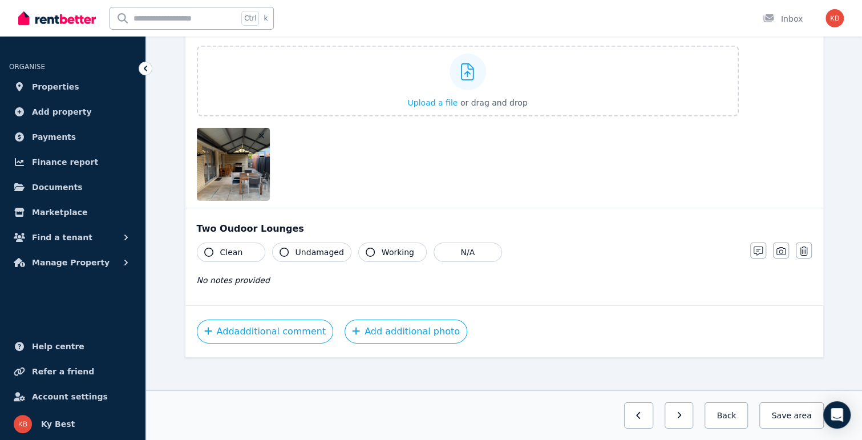
click at [780, 246] on icon "button" at bounding box center [780, 250] width 9 height 9
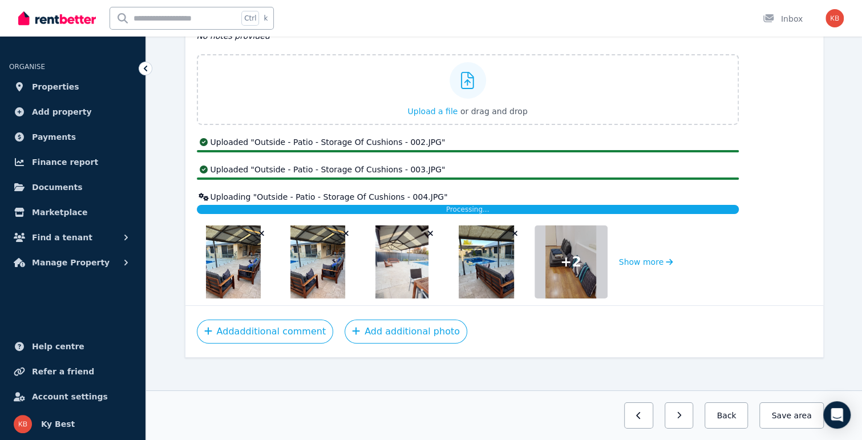
scroll to position [2306, 0]
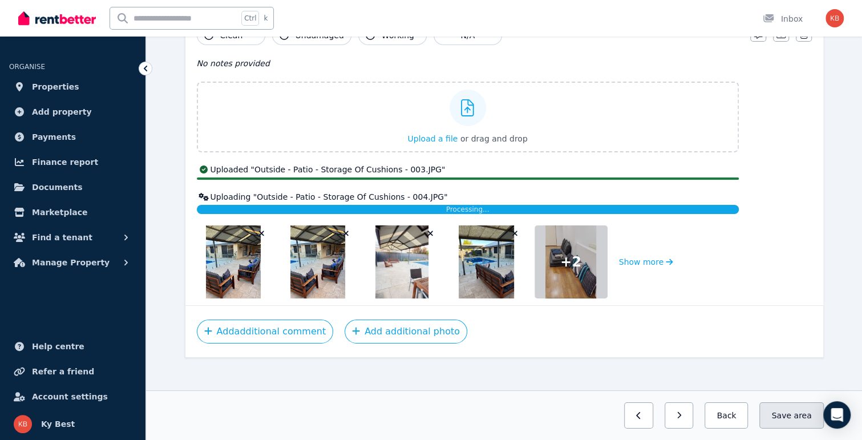
click at [785, 413] on button "Save area" at bounding box center [791, 415] width 64 height 26
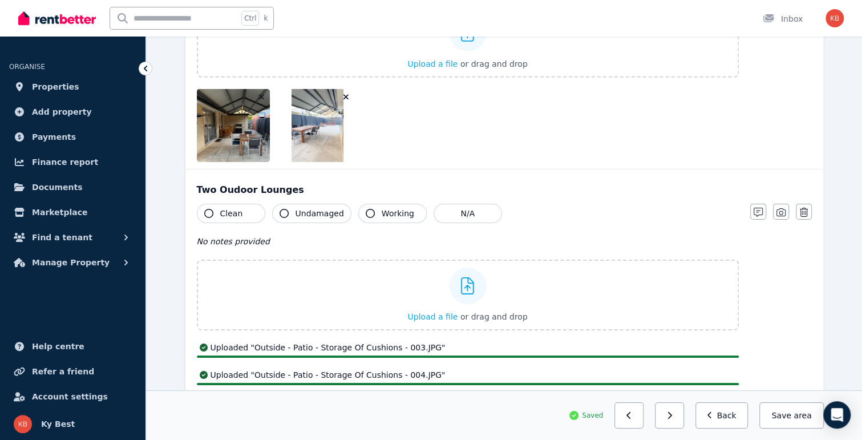
scroll to position [2072, 0]
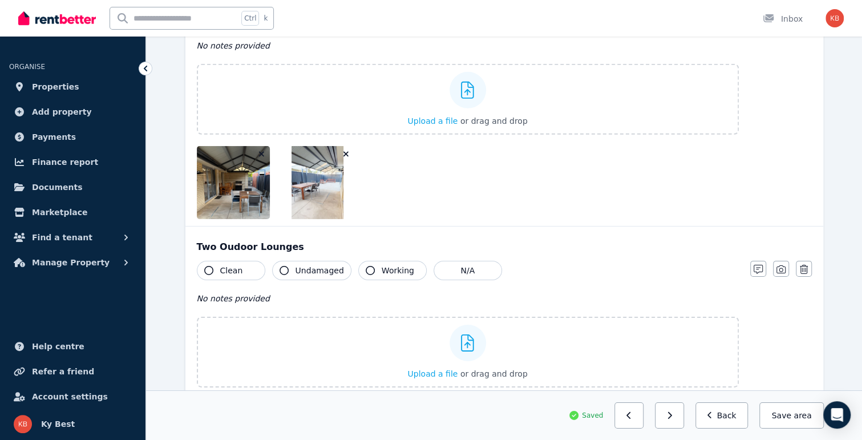
click at [229, 265] on span "Clean" at bounding box center [231, 270] width 23 height 11
click at [292, 266] on button "Undamaged" at bounding box center [311, 270] width 79 height 19
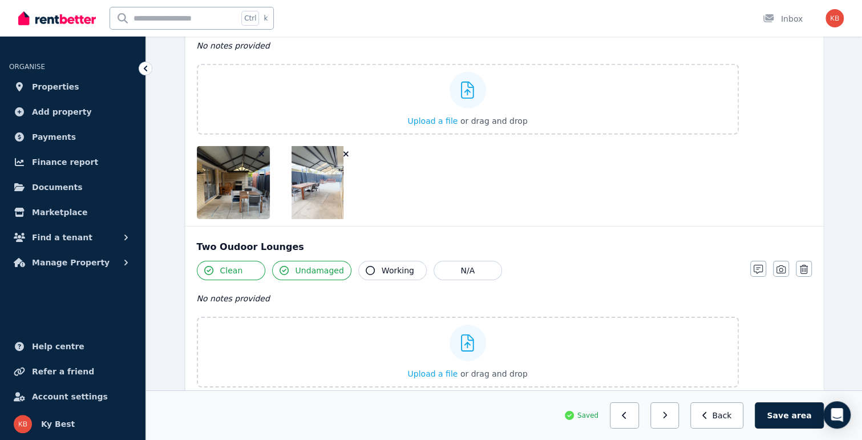
click at [382, 265] on span "Working" at bounding box center [398, 270] width 33 height 11
click at [752, 264] on button "button" at bounding box center [758, 269] width 16 height 16
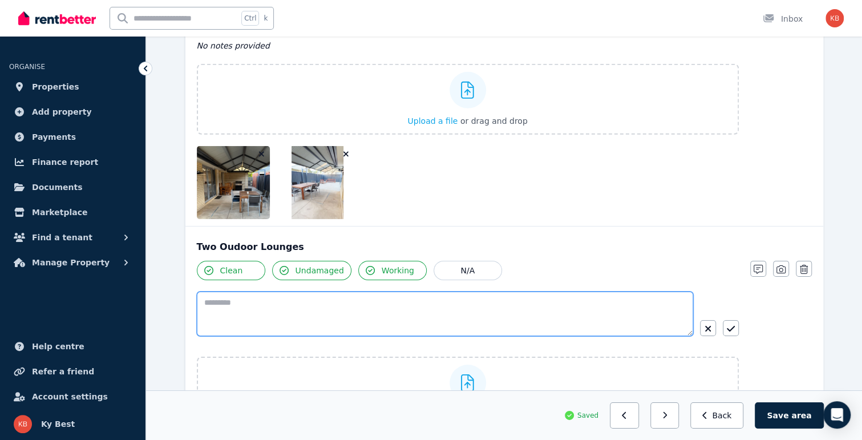
click at [279, 298] on textarea at bounding box center [445, 313] width 496 height 44
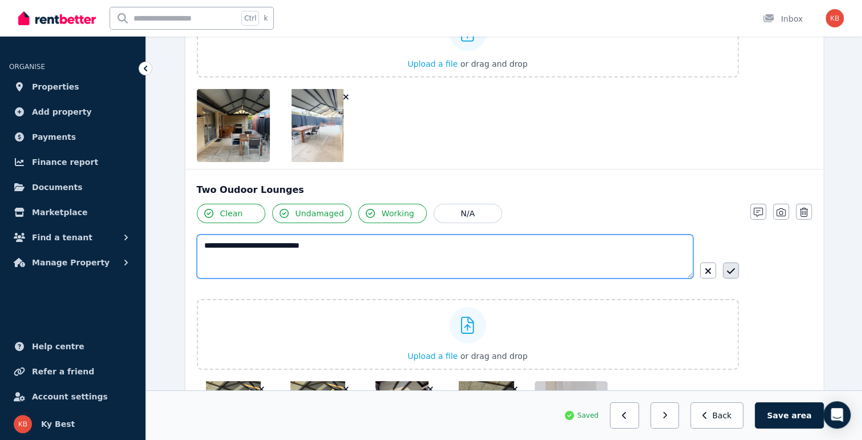
type textarea "**********"
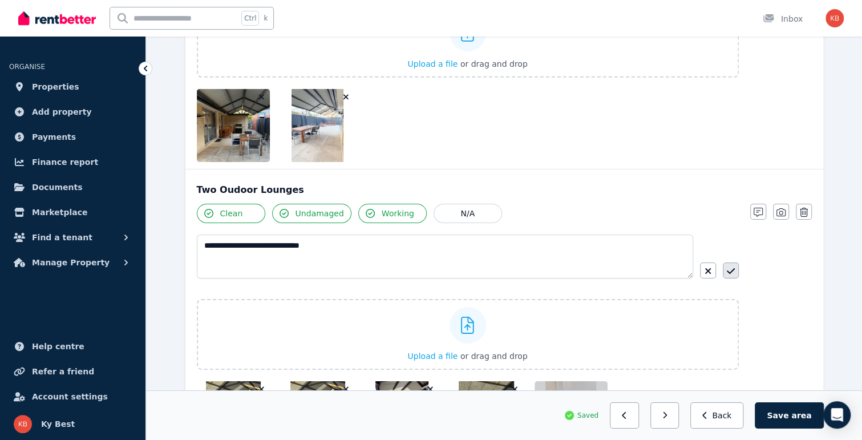
click at [728, 266] on icon "button" at bounding box center [731, 270] width 8 height 9
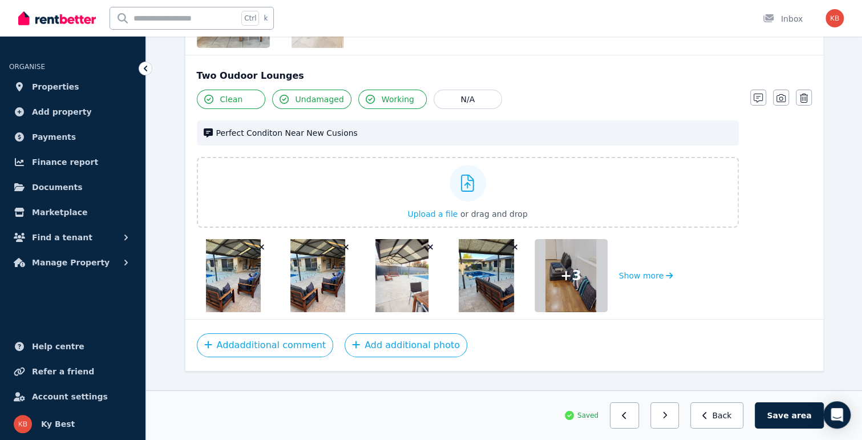
scroll to position [2256, 0]
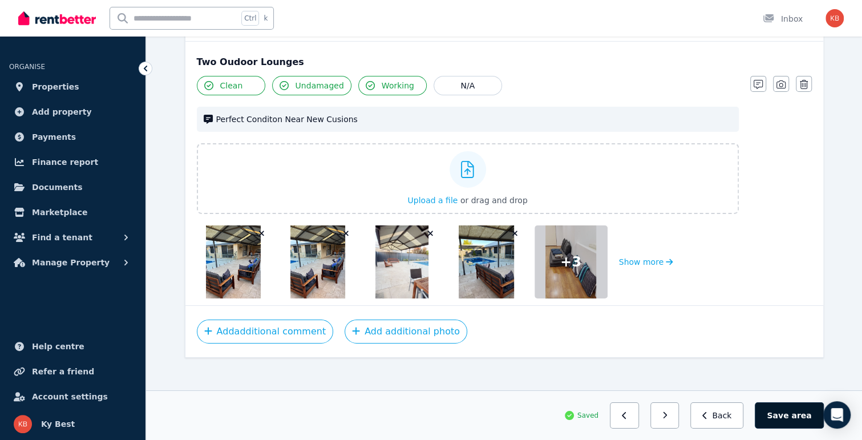
click at [791, 418] on button "Save area" at bounding box center [789, 415] width 68 height 26
click at [794, 414] on button "Save area" at bounding box center [791, 415] width 64 height 26
click at [729, 414] on button "Back" at bounding box center [721, 415] width 53 height 26
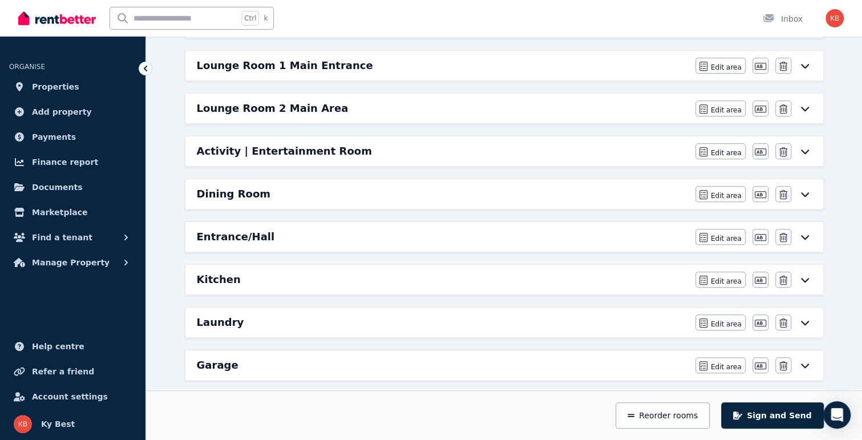
scroll to position [391, 0]
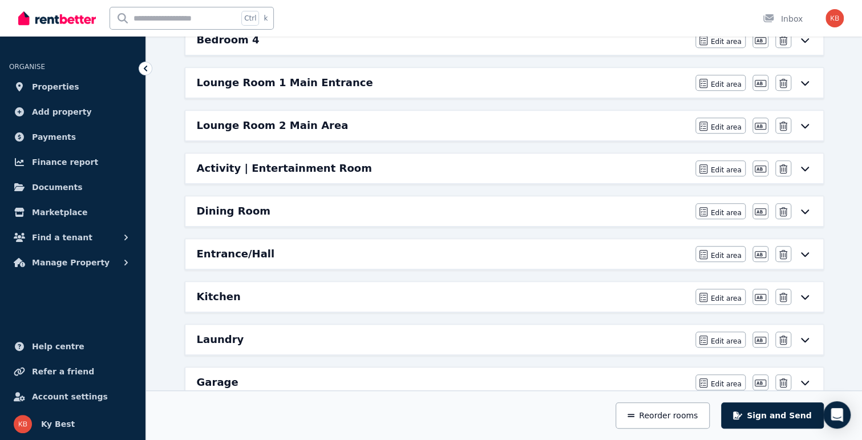
click at [603, 206] on div "Dining Room" at bounding box center [443, 211] width 492 height 16
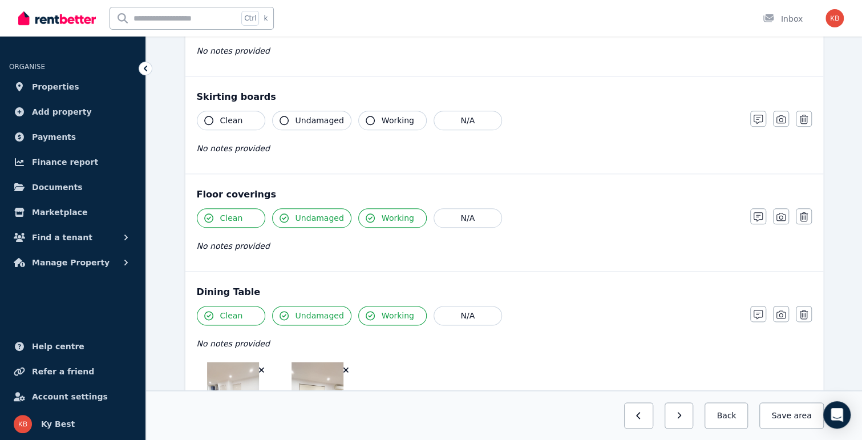
scroll to position [822, 0]
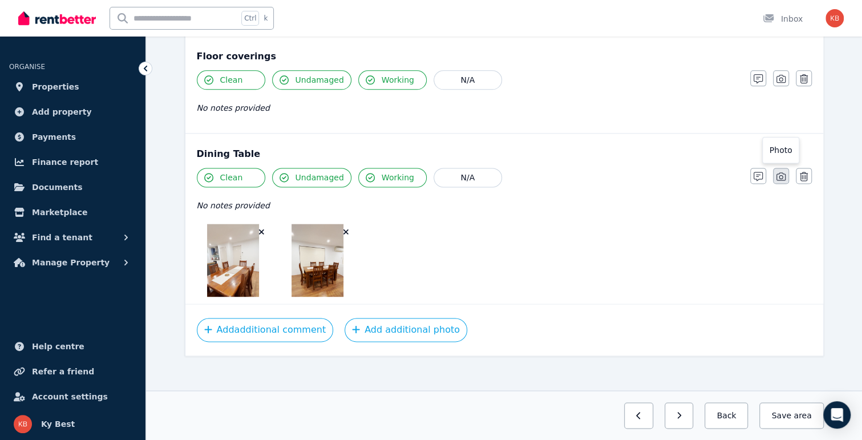
click at [778, 172] on icon "button" at bounding box center [780, 176] width 9 height 9
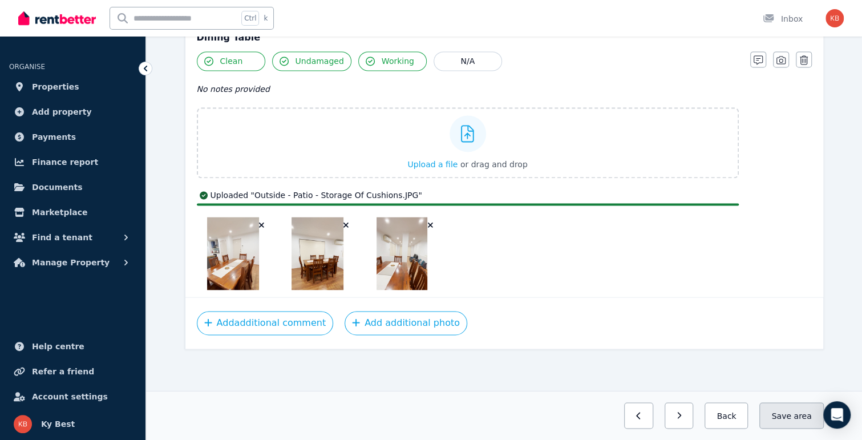
scroll to position [932, 0]
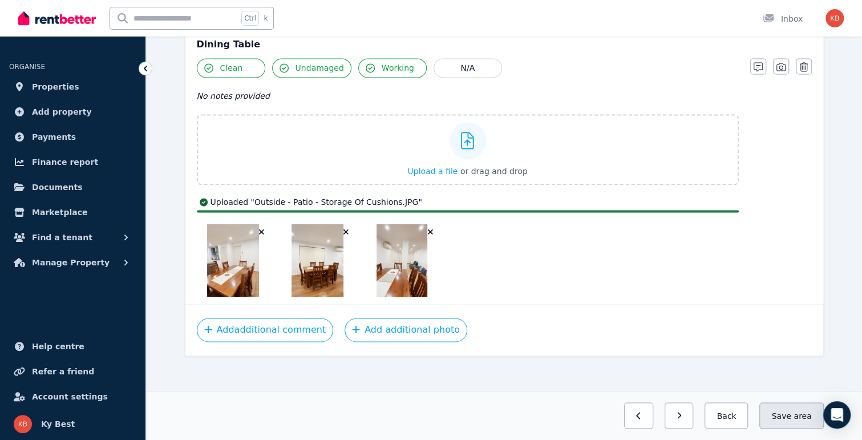
click at [794, 413] on button "Save area" at bounding box center [791, 415] width 64 height 26
click at [743, 417] on button "Back" at bounding box center [721, 415] width 53 height 26
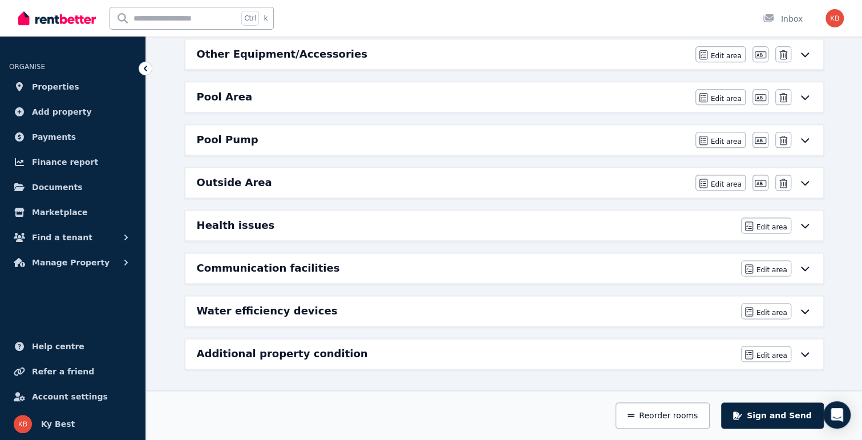
scroll to position [791, 0]
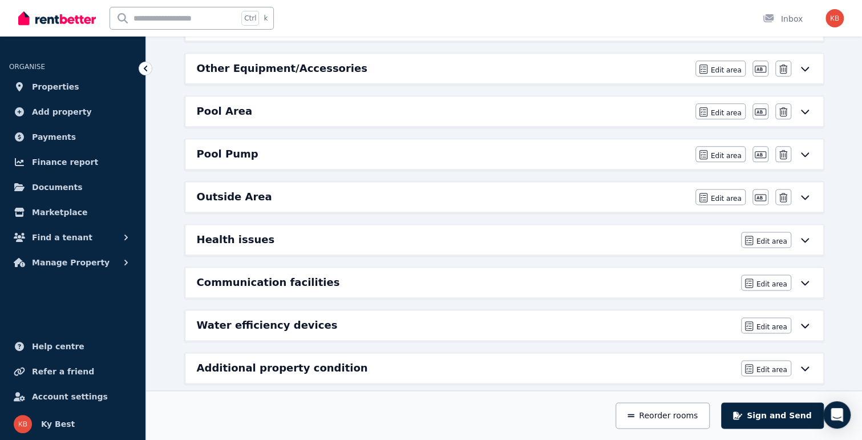
click at [242, 189] on h6 "Outside Area" at bounding box center [234, 197] width 75 height 16
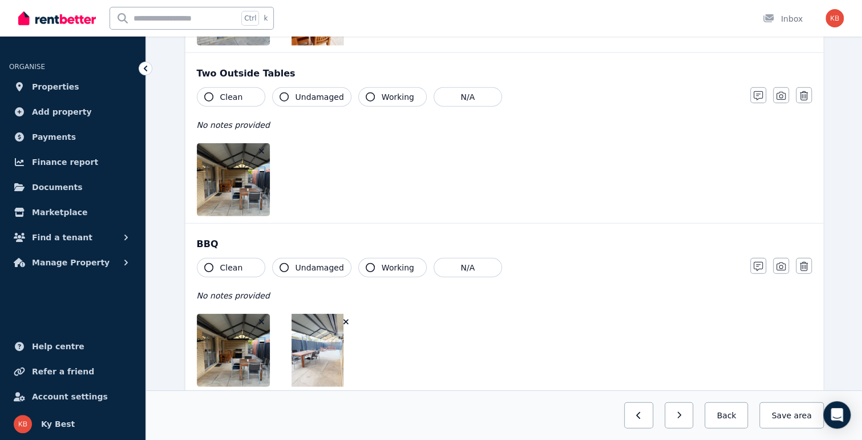
scroll to position [1586, 0]
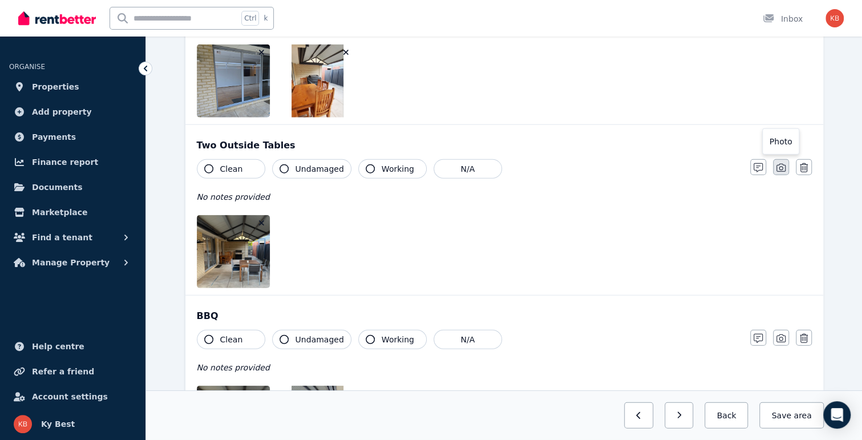
click at [780, 164] on icon "button" at bounding box center [780, 167] width 9 height 9
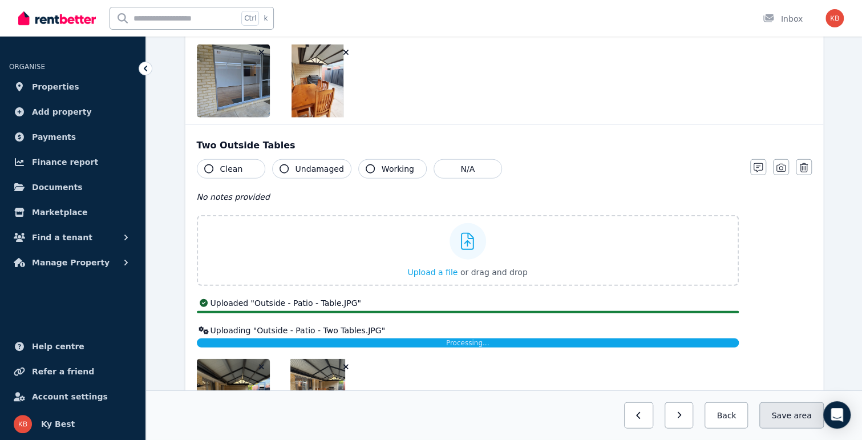
click at [780, 415] on button "Save area" at bounding box center [791, 415] width 64 height 26
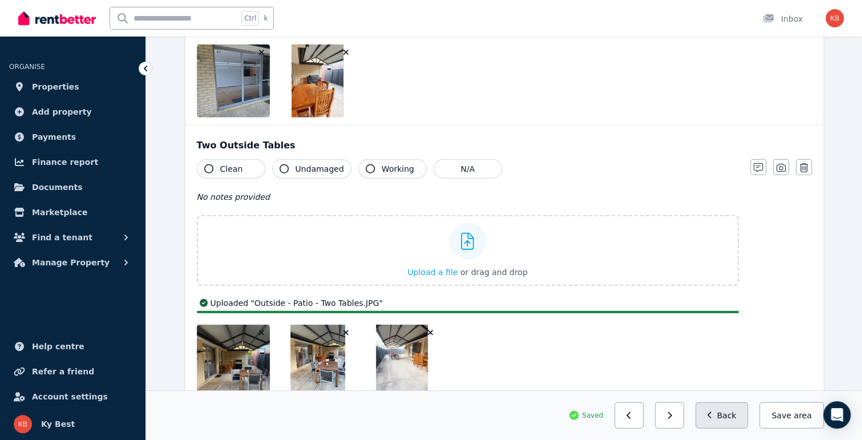
click at [735, 418] on button "Back" at bounding box center [721, 415] width 53 height 26
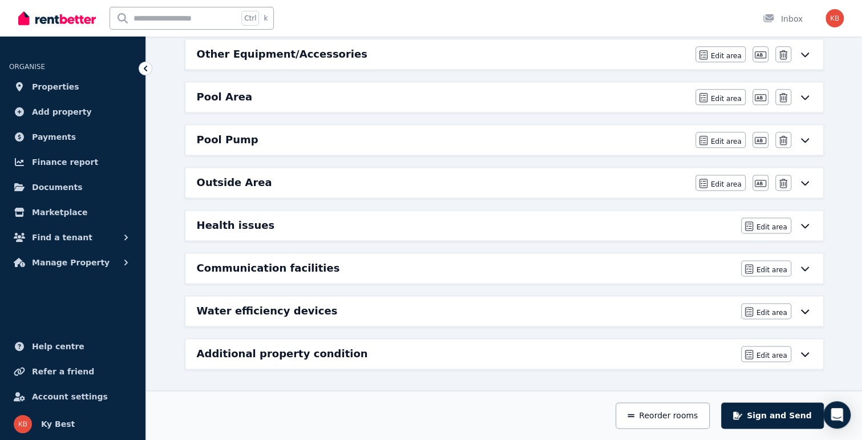
scroll to position [791, 0]
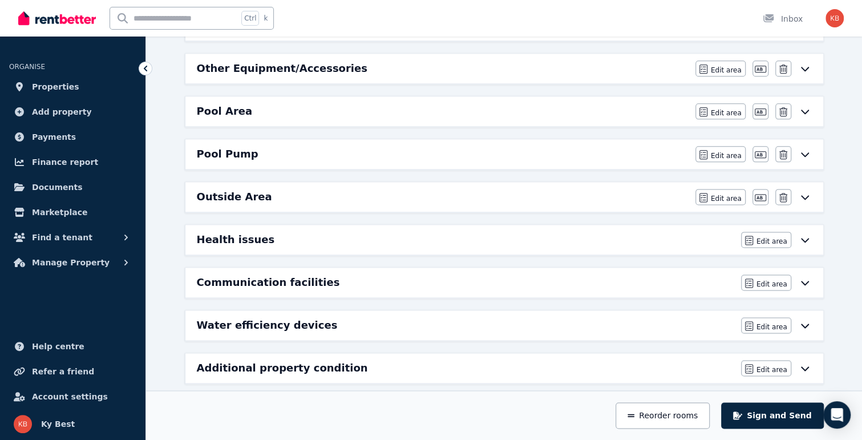
click at [233, 103] on h6 "Pool Area" at bounding box center [225, 111] width 56 height 16
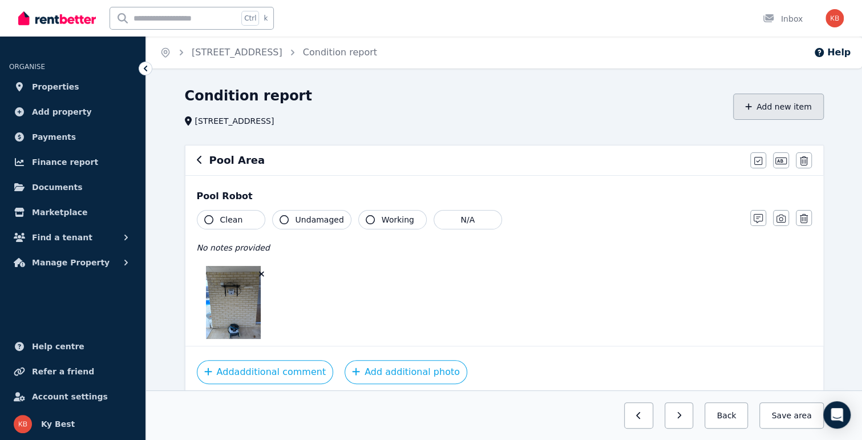
click at [778, 112] on button "Add new item" at bounding box center [778, 107] width 91 height 26
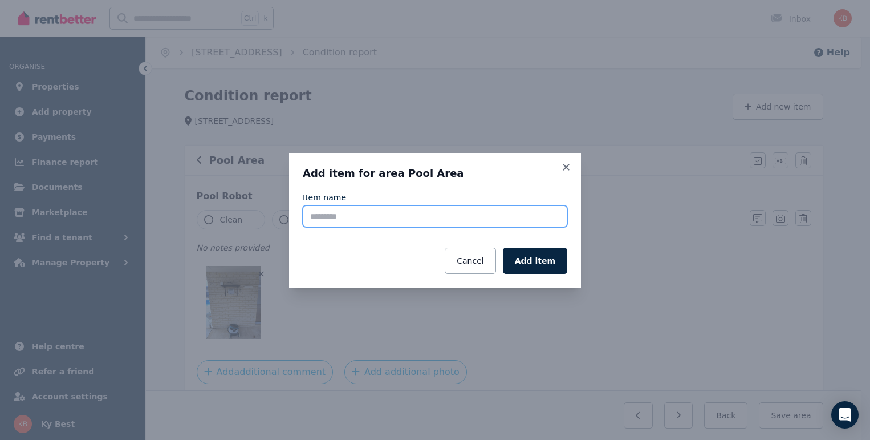
click at [325, 220] on input "Item name" at bounding box center [435, 216] width 265 height 22
type input "**********"
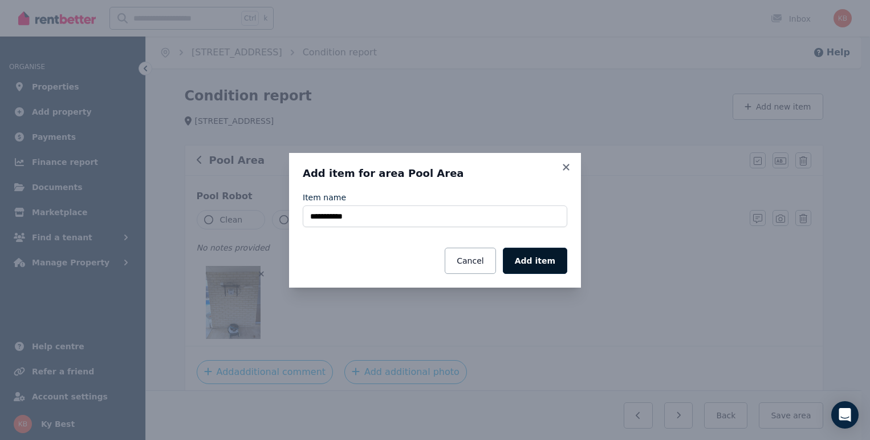
click at [544, 257] on button "Add item" at bounding box center [535, 261] width 64 height 26
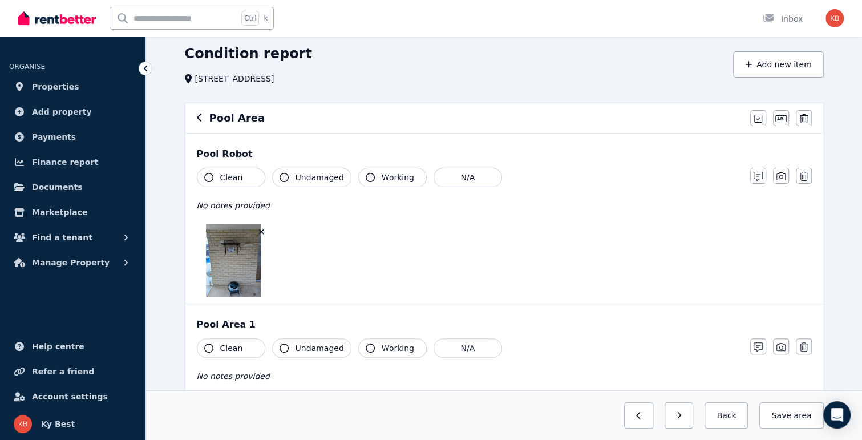
scroll to position [114, 0]
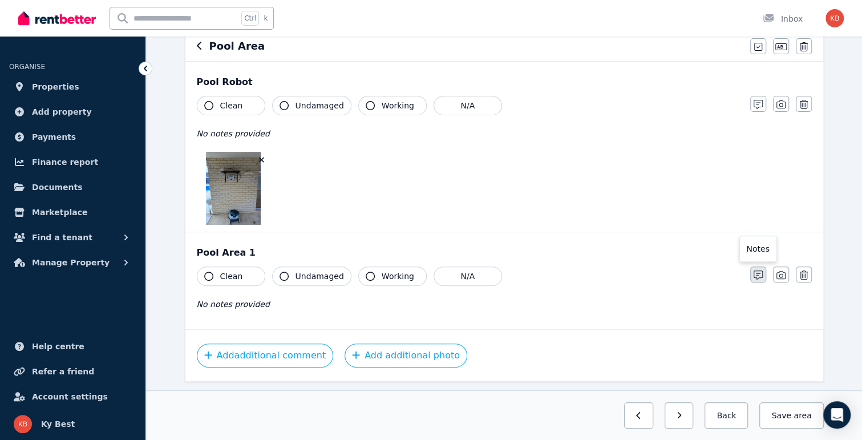
drag, startPoint x: 776, startPoint y: 272, endPoint x: 763, endPoint y: 274, distance: 13.3
click at [776, 272] on button "button" at bounding box center [781, 274] width 16 height 16
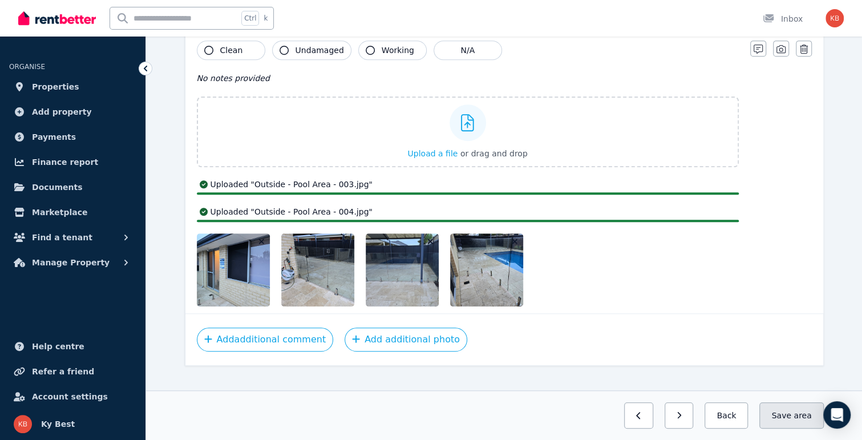
scroll to position [333, 0]
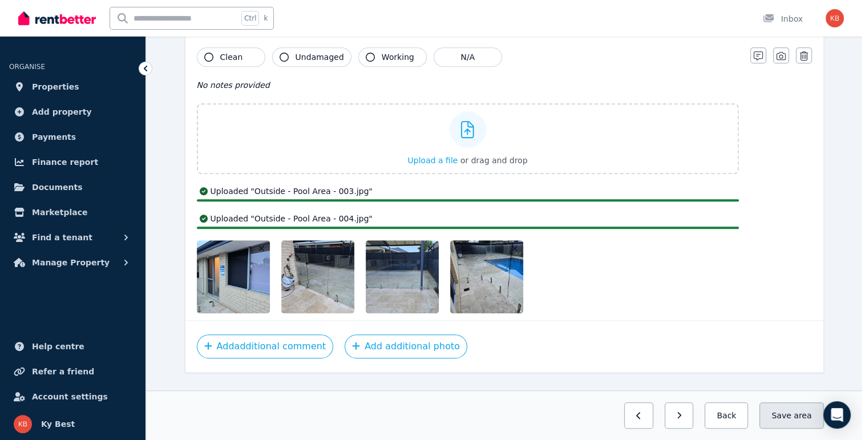
click at [789, 413] on button "Save area" at bounding box center [791, 415] width 64 height 26
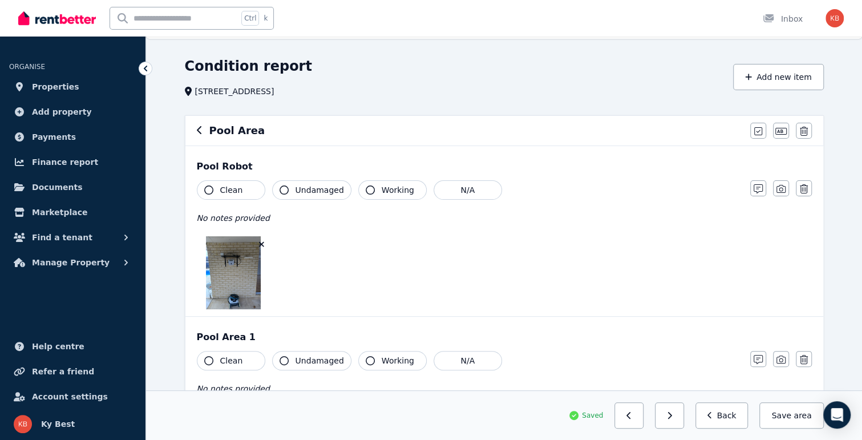
scroll to position [0, 0]
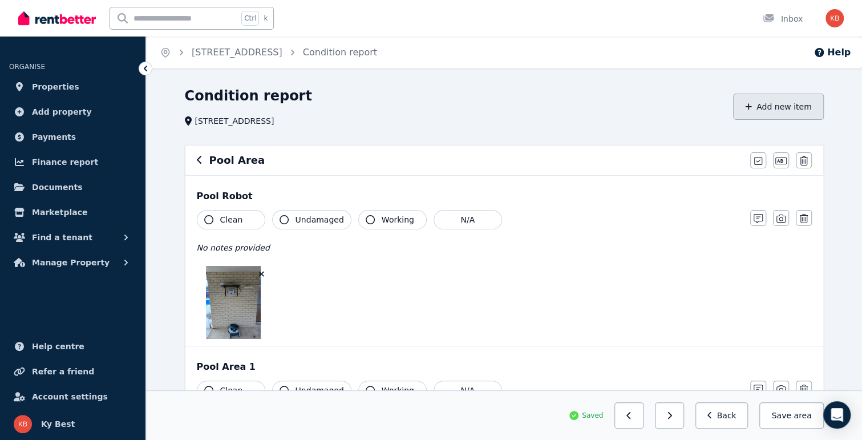
click at [780, 108] on button "Add new item" at bounding box center [778, 107] width 91 height 26
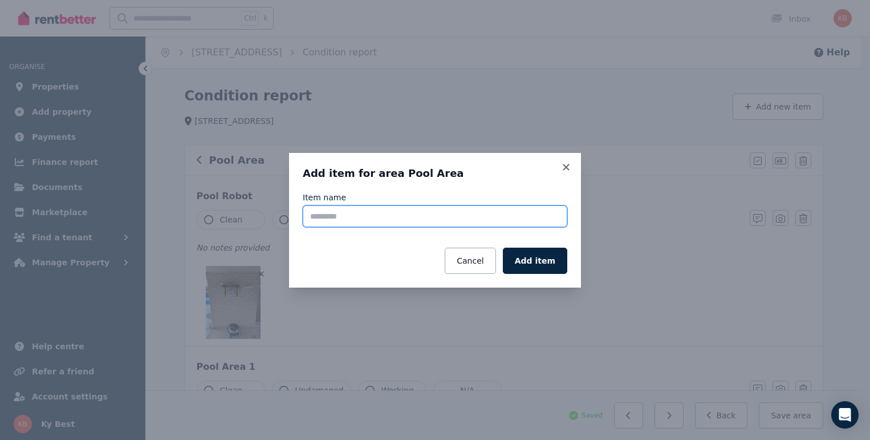
click at [429, 218] on input "Item name" at bounding box center [435, 216] width 265 height 22
type input "**********"
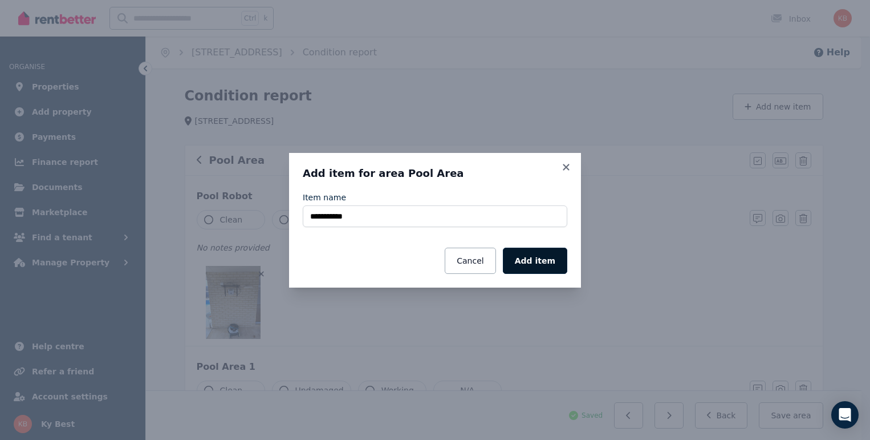
click at [542, 263] on button "Add item" at bounding box center [535, 261] width 64 height 26
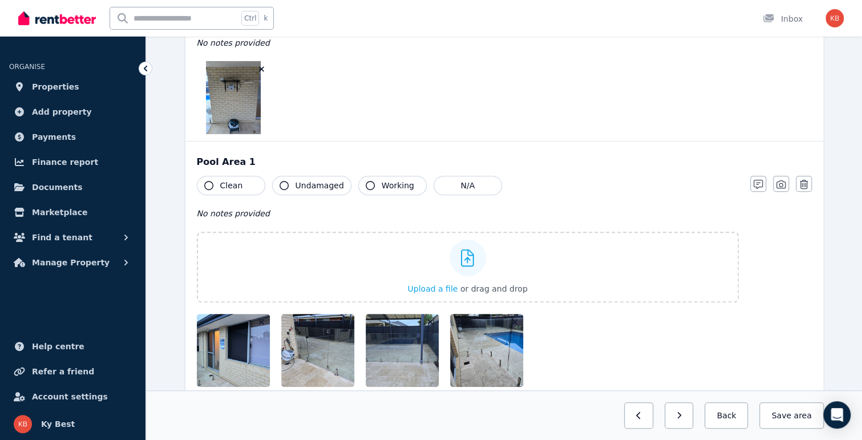
scroll to position [396, 0]
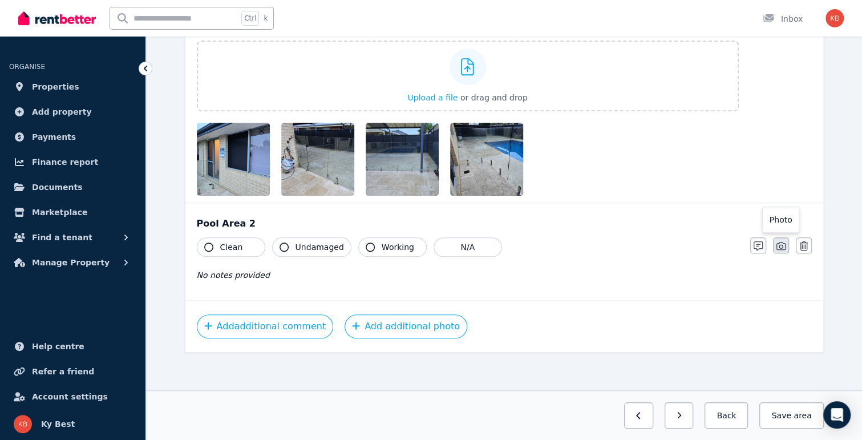
click at [781, 244] on icon "button" at bounding box center [780, 246] width 9 height 8
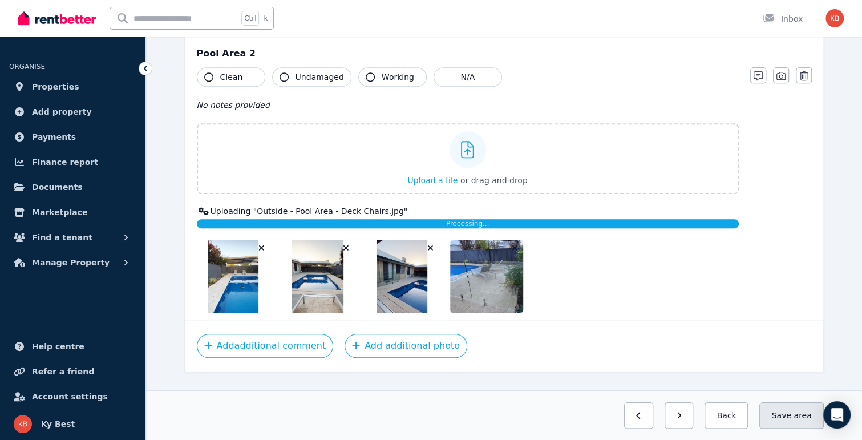
scroll to position [559, 0]
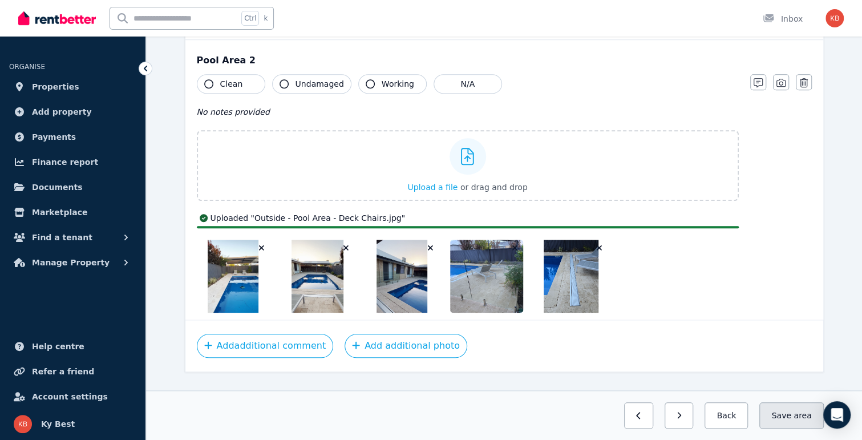
click at [787, 418] on button "Save area" at bounding box center [791, 415] width 64 height 26
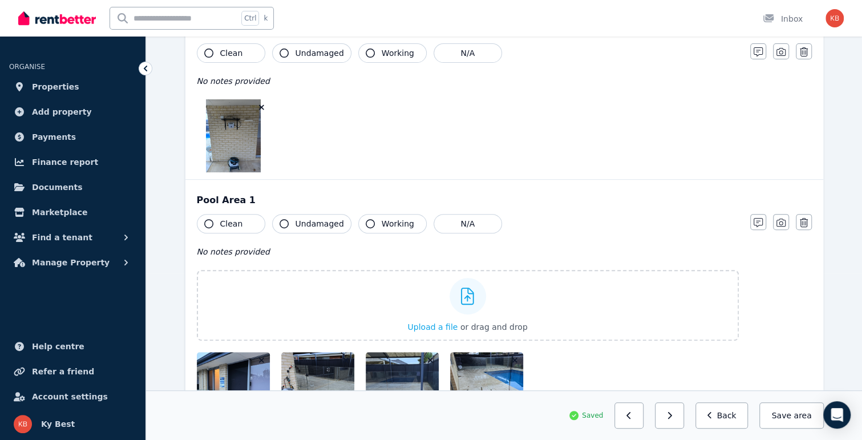
scroll to position [0, 0]
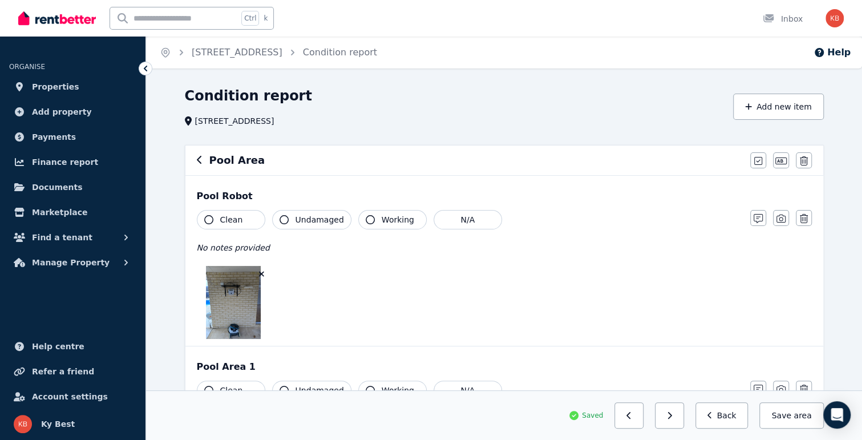
drag, startPoint x: 796, startPoint y: 422, endPoint x: 797, endPoint y: 401, distance: 21.1
click at [796, 422] on button "Save area" at bounding box center [791, 415] width 64 height 26
click at [765, 112] on button "Add new item" at bounding box center [778, 107] width 91 height 26
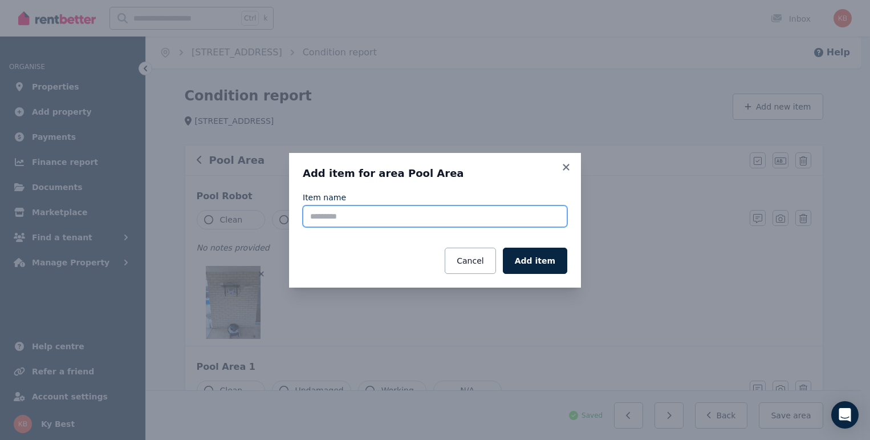
click at [421, 216] on input "Item name" at bounding box center [435, 216] width 265 height 22
type input "**********"
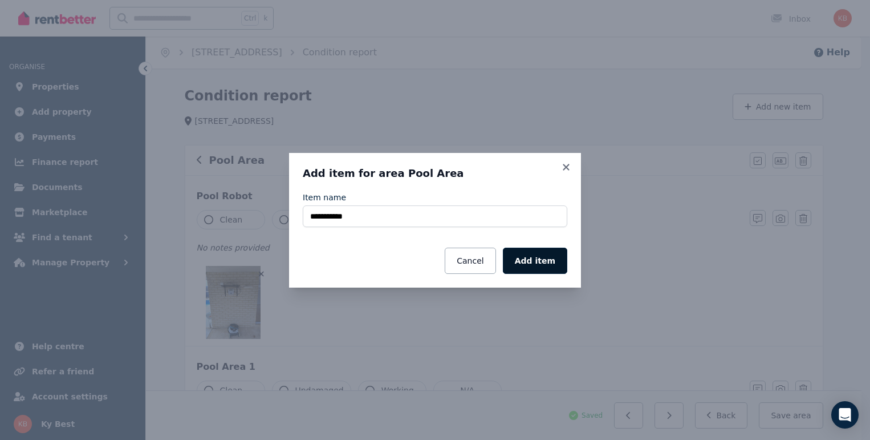
click at [545, 256] on button "Add item" at bounding box center [535, 261] width 64 height 26
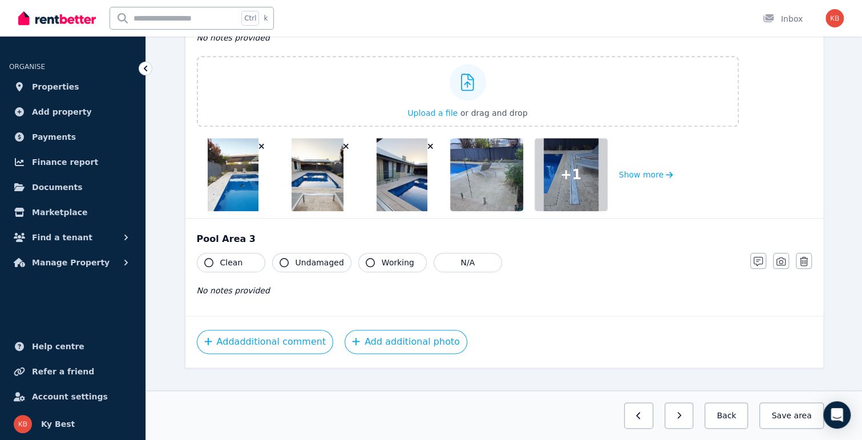
scroll to position [648, 0]
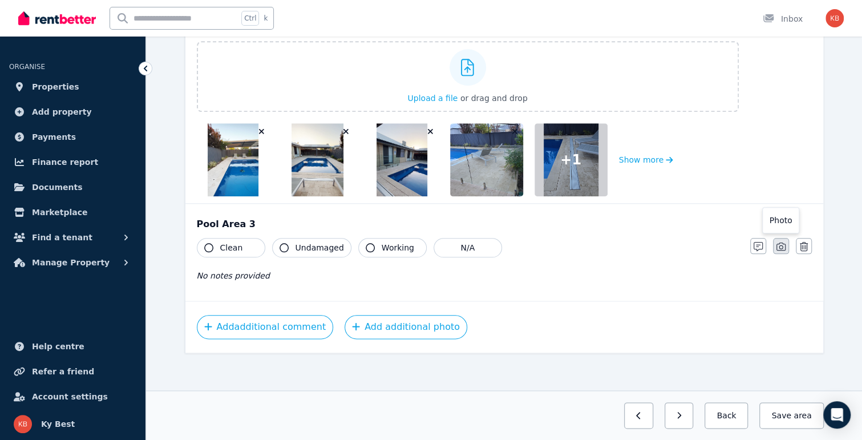
click at [779, 247] on icon "button" at bounding box center [780, 246] width 9 height 9
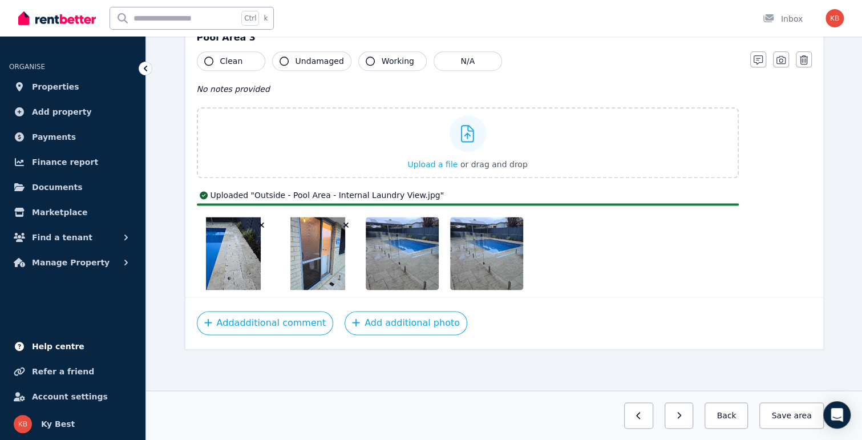
scroll to position [830, 0]
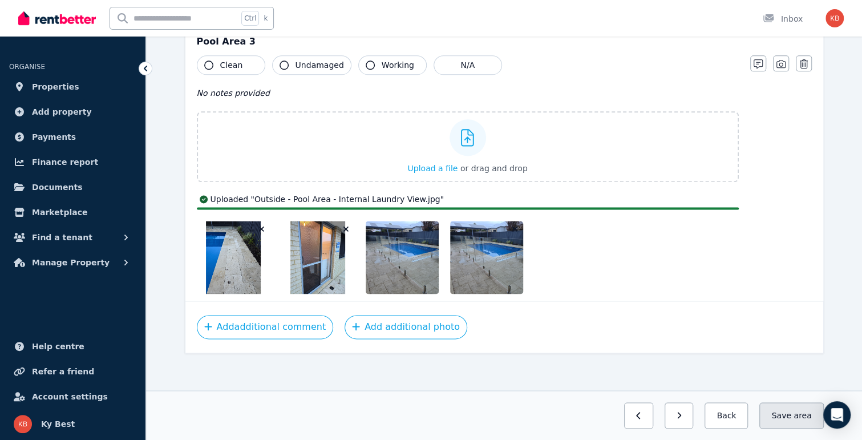
click at [802, 420] on span "area" at bounding box center [802, 415] width 18 height 11
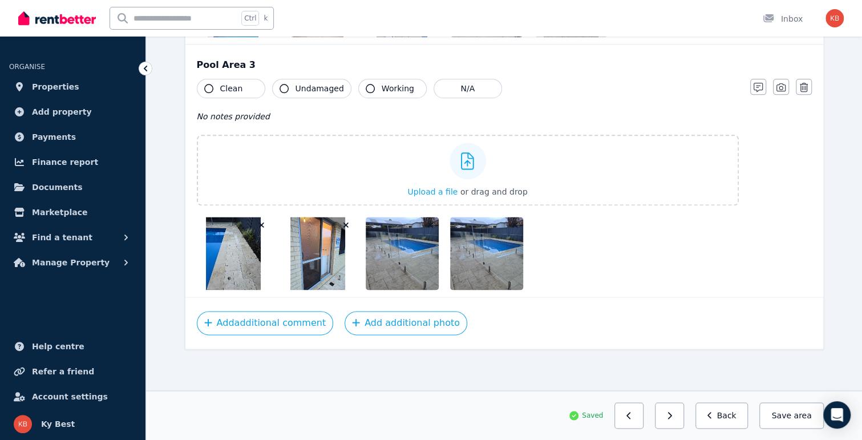
scroll to position [803, 0]
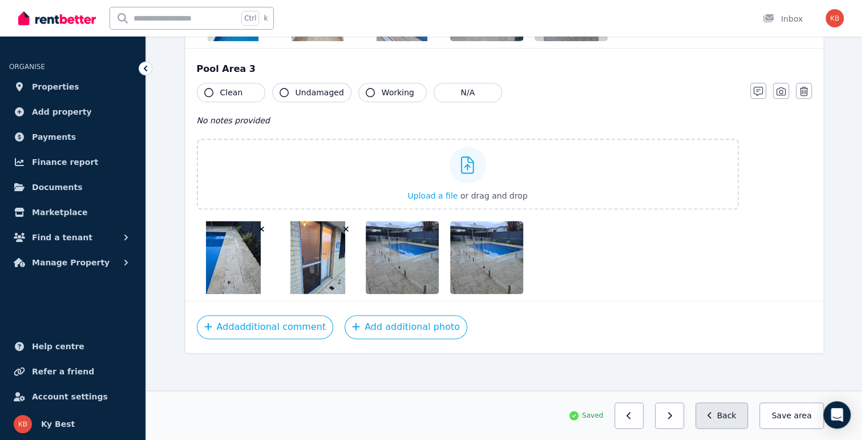
click at [728, 421] on button "Back" at bounding box center [721, 415] width 53 height 26
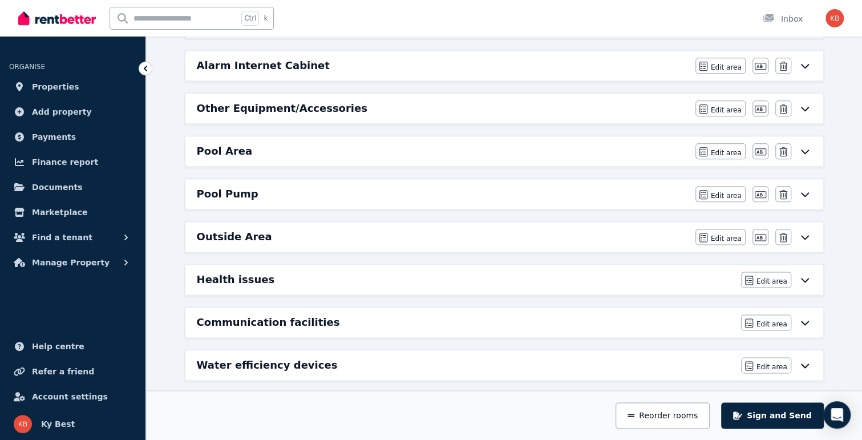
scroll to position [733, 0]
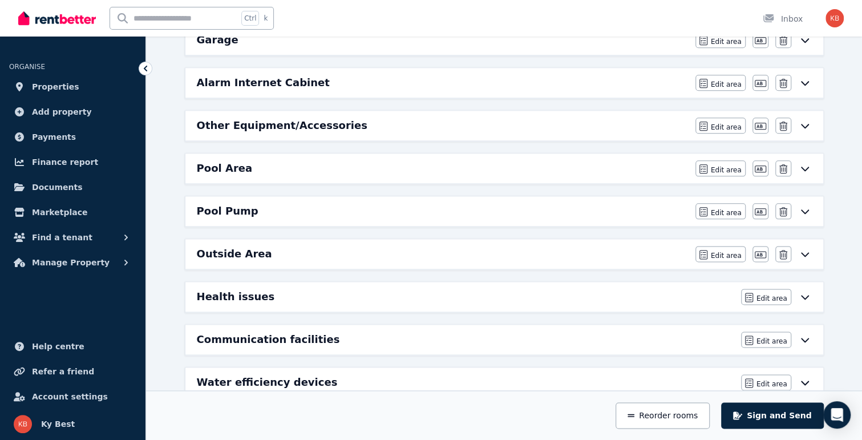
click at [261, 249] on div "Outside Area" at bounding box center [443, 254] width 492 height 16
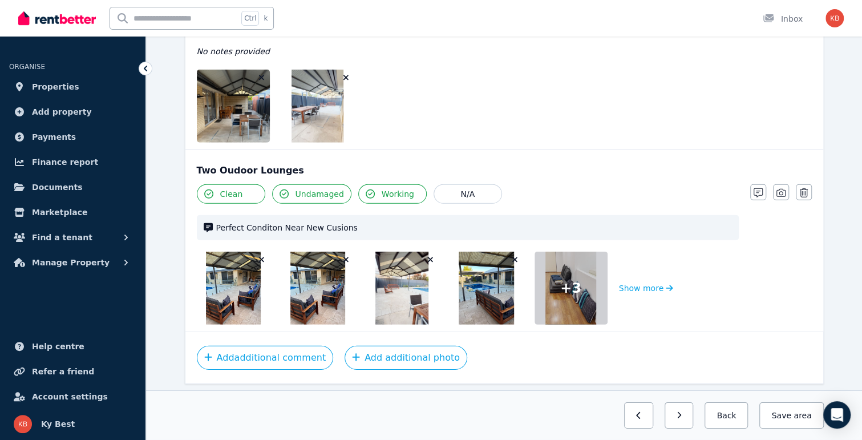
scroll to position [1928, 0]
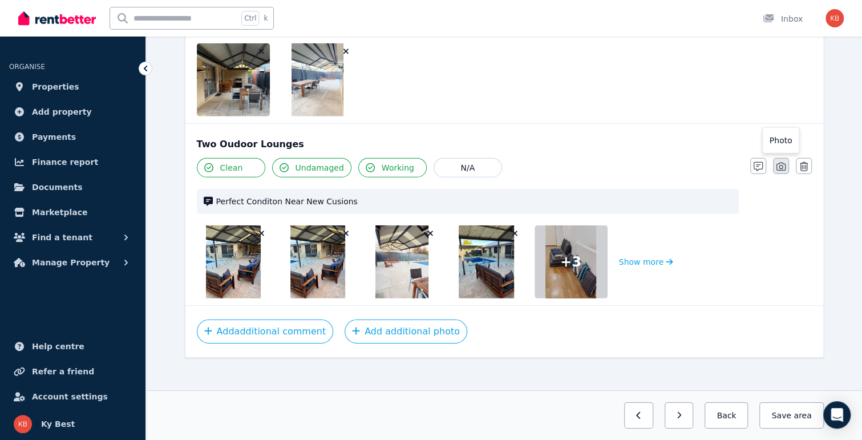
click at [785, 158] on button "button" at bounding box center [781, 166] width 16 height 16
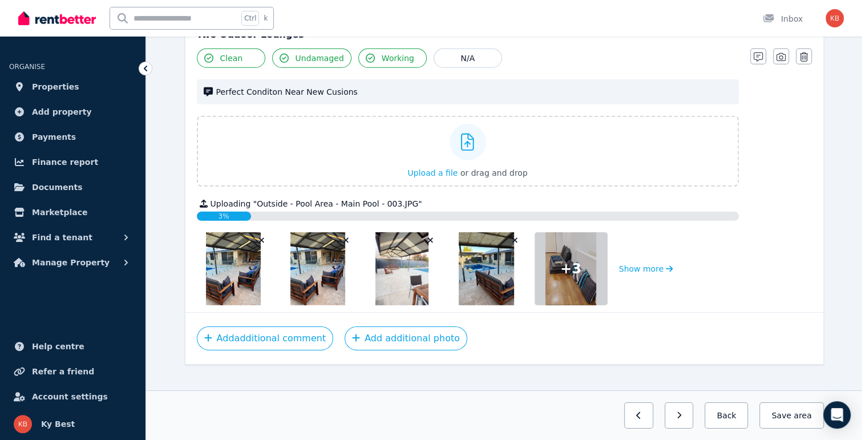
scroll to position [2044, 0]
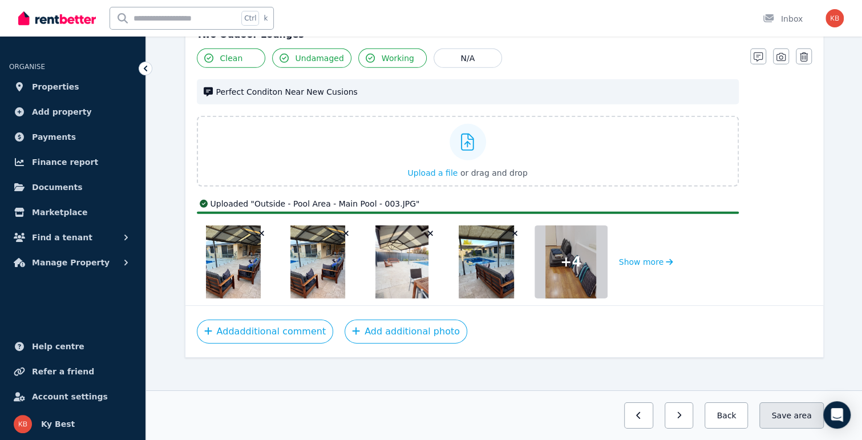
click at [797, 419] on span "area" at bounding box center [802, 415] width 18 height 11
click at [731, 417] on button "Back" at bounding box center [721, 415] width 53 height 26
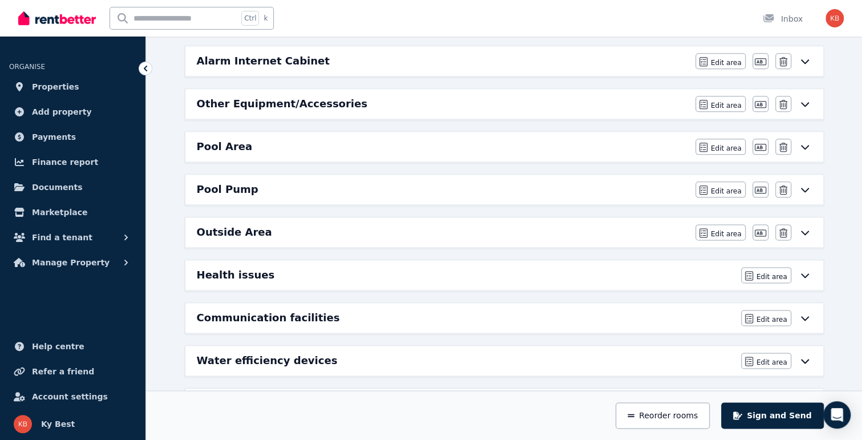
scroll to position [676, 0]
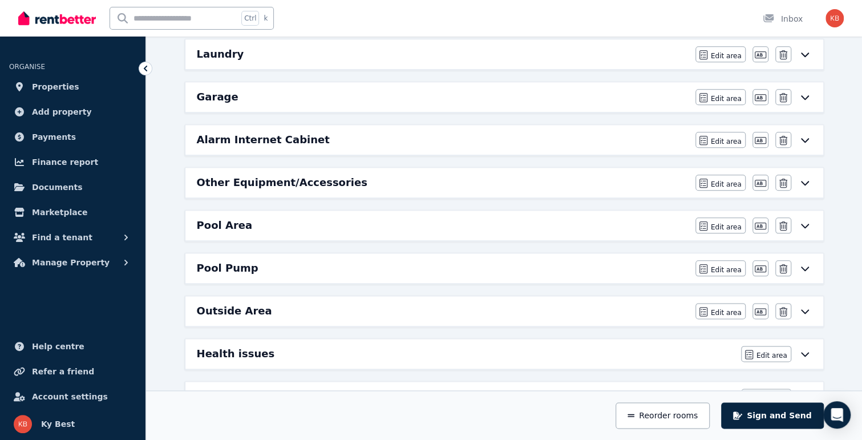
click at [241, 222] on h6 "Pool Area" at bounding box center [225, 225] width 56 height 16
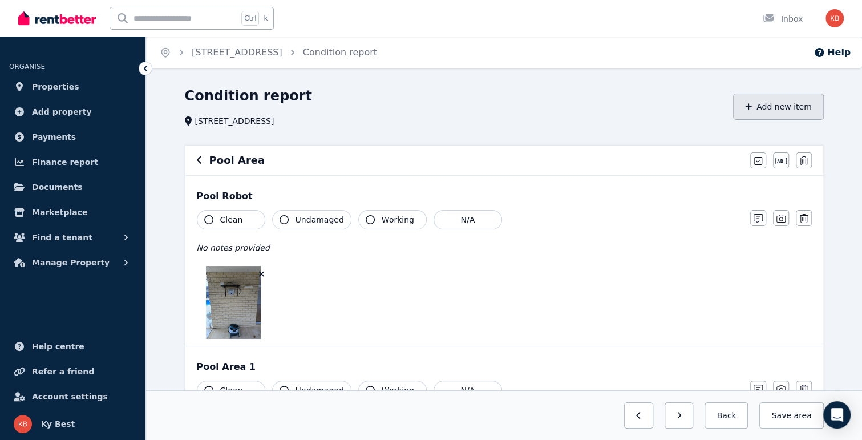
click at [766, 112] on button "Add new item" at bounding box center [778, 107] width 91 height 26
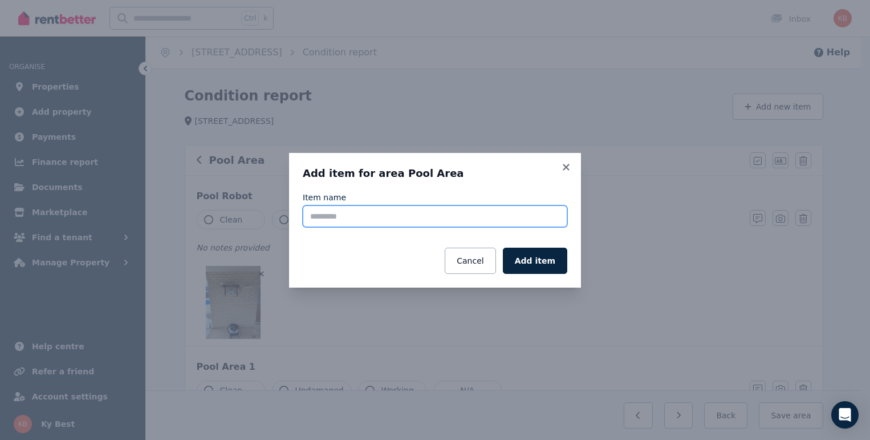
click at [358, 213] on input "Item name" at bounding box center [435, 216] width 265 height 22
click at [329, 223] on input "**********" at bounding box center [435, 216] width 265 height 22
drag, startPoint x: 356, startPoint y: 217, endPoint x: 250, endPoint y: 216, distance: 106.1
click at [253, 215] on div "**********" at bounding box center [435, 220] width 870 height 440
type input "*"
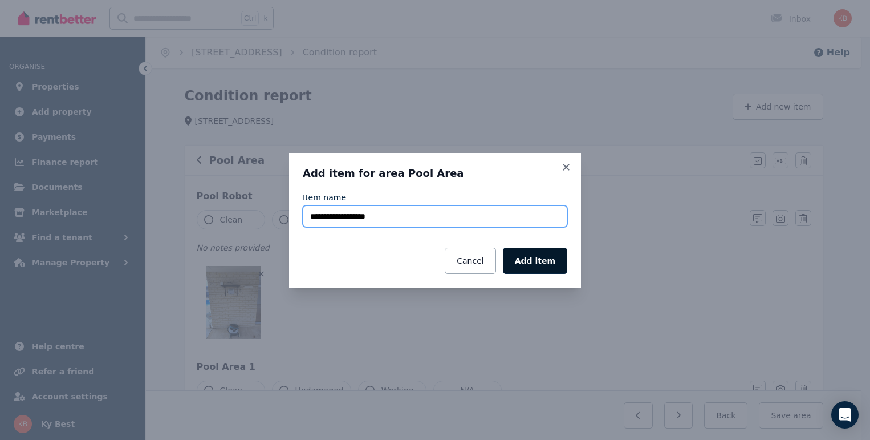
type input "**********"
click at [550, 260] on button "Add item" at bounding box center [535, 261] width 64 height 26
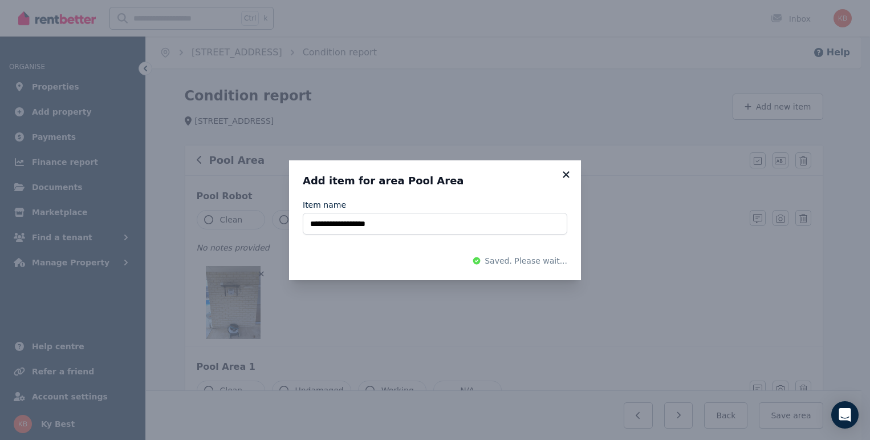
click at [567, 173] on icon at bounding box center [566, 174] width 6 height 6
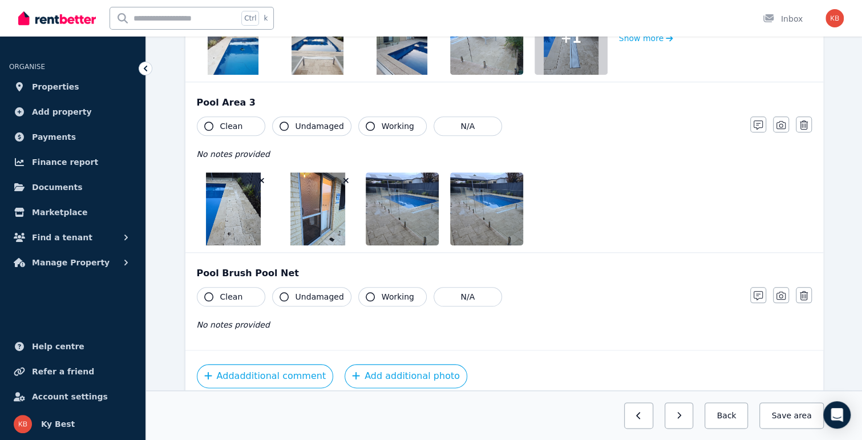
scroll to position [616, 0]
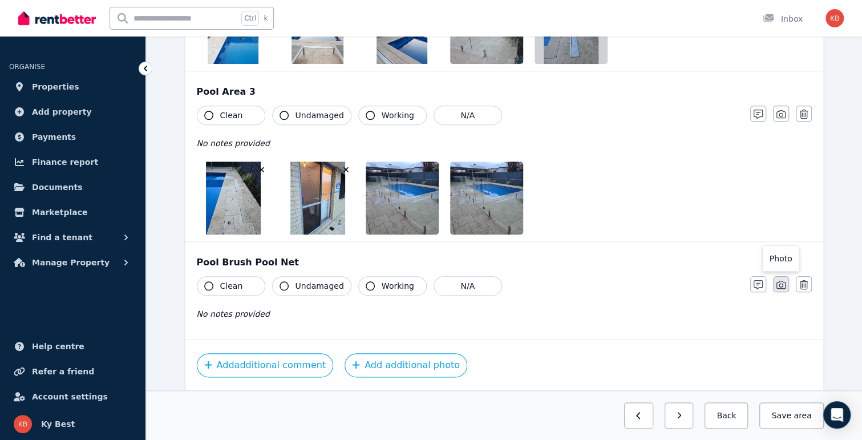
click at [783, 282] on icon "button" at bounding box center [780, 285] width 9 height 8
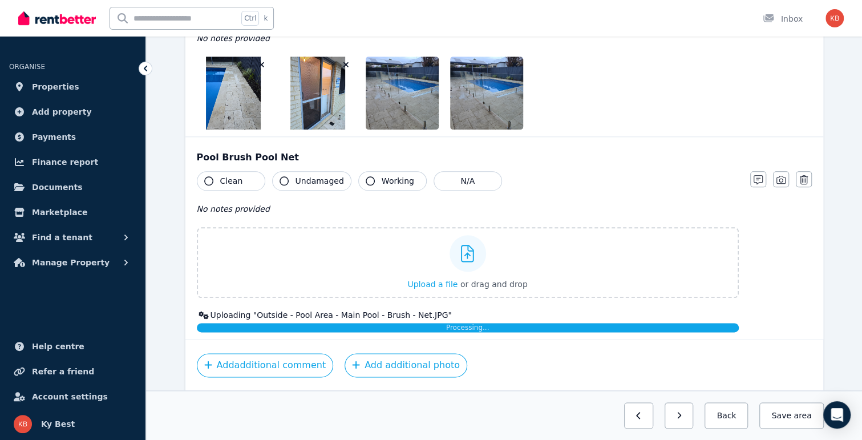
scroll to position [798, 0]
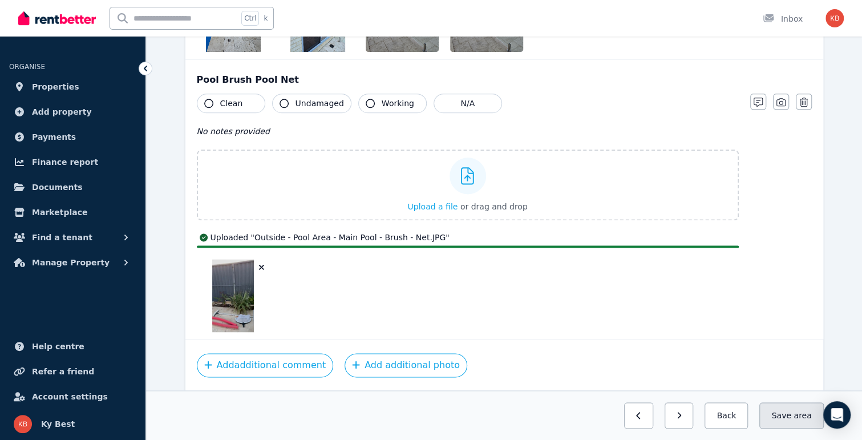
click at [785, 415] on button "Save area" at bounding box center [791, 415] width 64 height 26
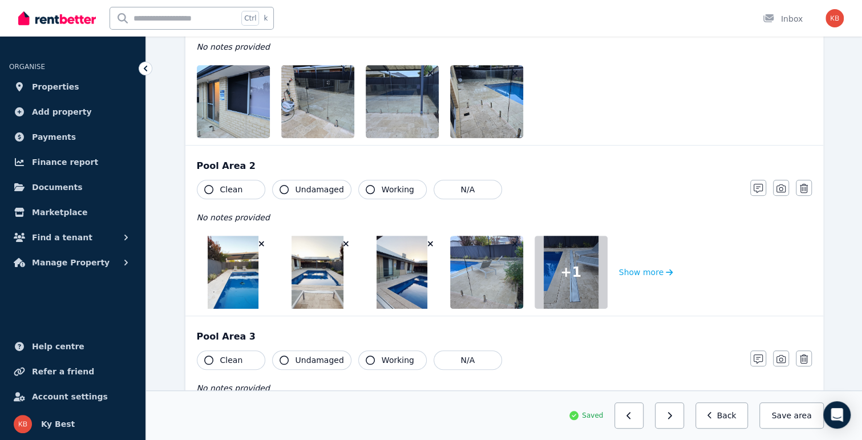
scroll to position [372, 0]
click at [779, 189] on icon "button" at bounding box center [780, 187] width 9 height 9
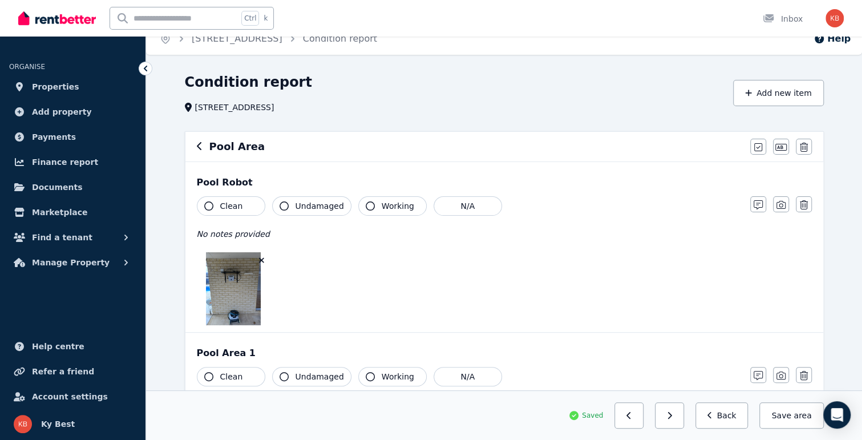
scroll to position [0, 0]
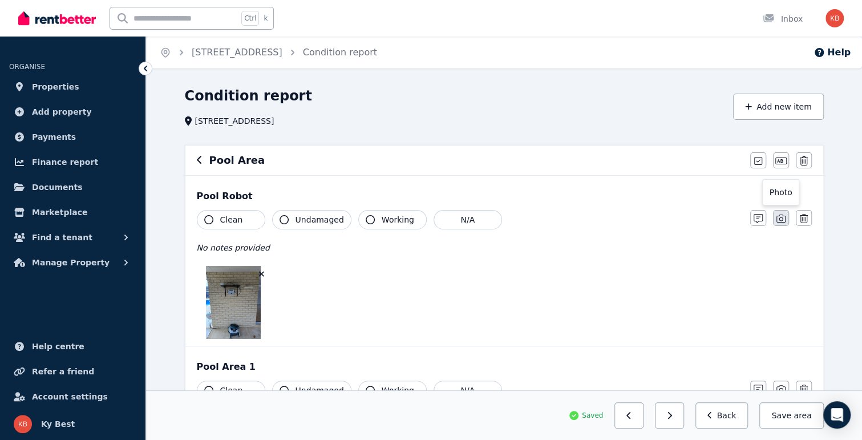
click at [776, 221] on button "button" at bounding box center [781, 218] width 16 height 16
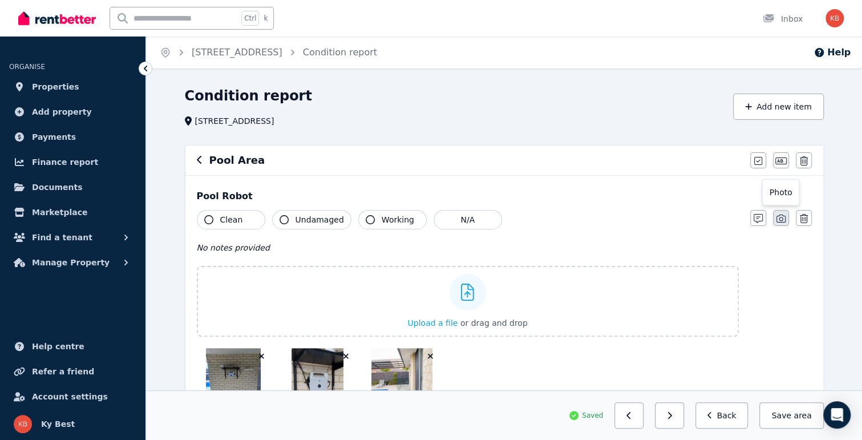
click at [781, 220] on icon "button" at bounding box center [780, 218] width 9 height 9
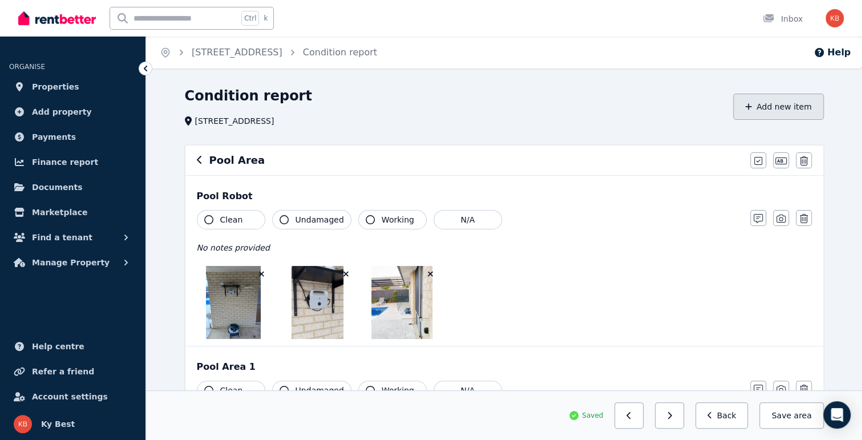
click at [775, 109] on button "Add new item" at bounding box center [778, 107] width 91 height 26
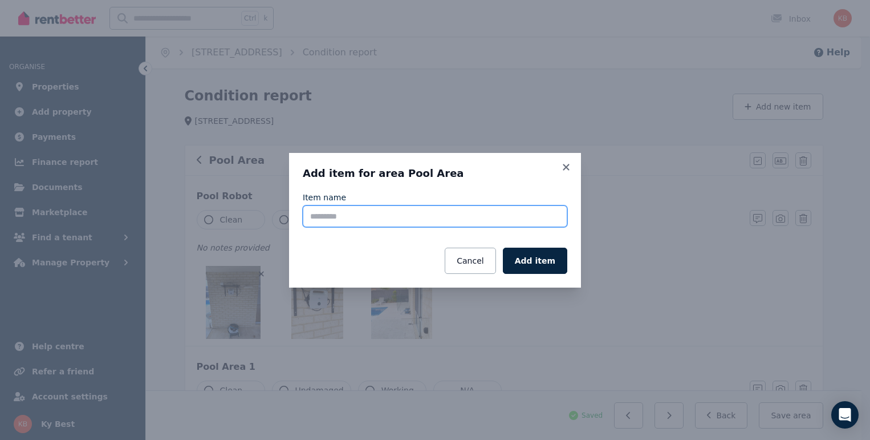
click at [390, 216] on input "Item name" at bounding box center [435, 216] width 265 height 22
type input "**********"
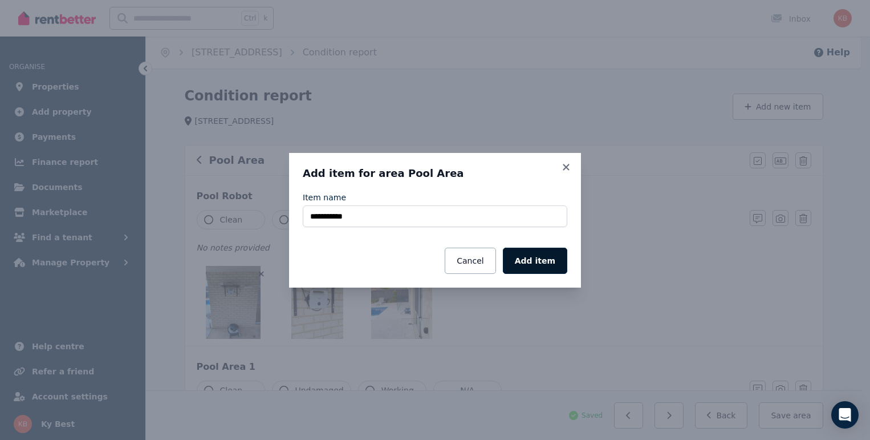
click at [529, 257] on button "Add item" at bounding box center [535, 261] width 64 height 26
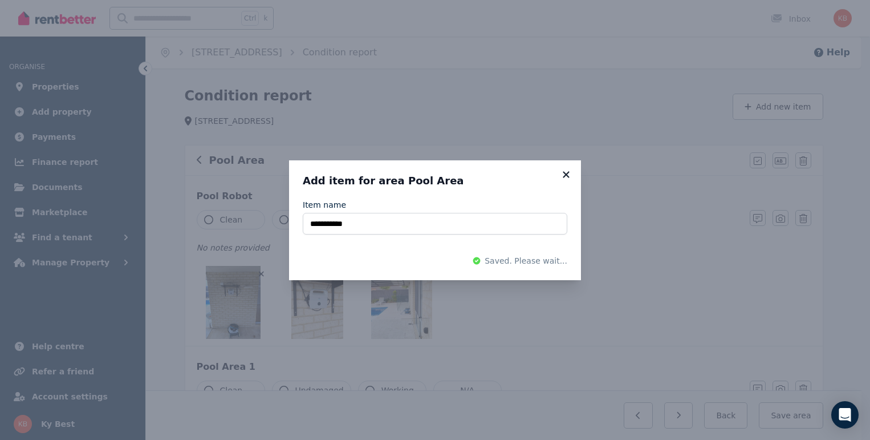
click at [566, 178] on icon at bounding box center [566, 174] width 11 height 10
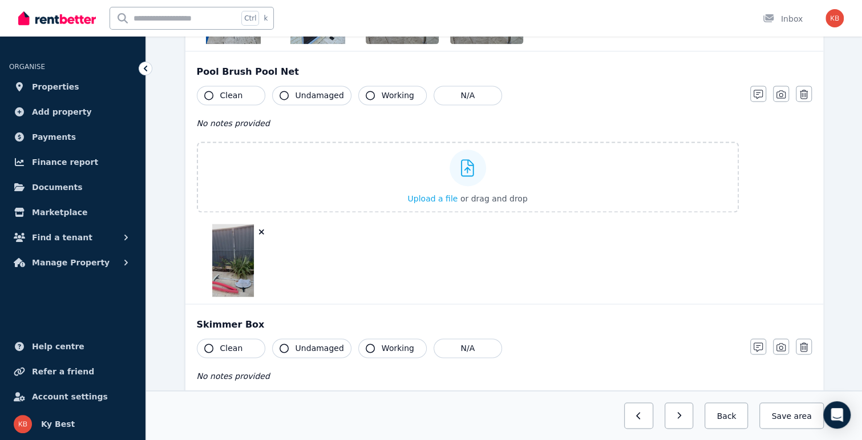
scroll to position [894, 0]
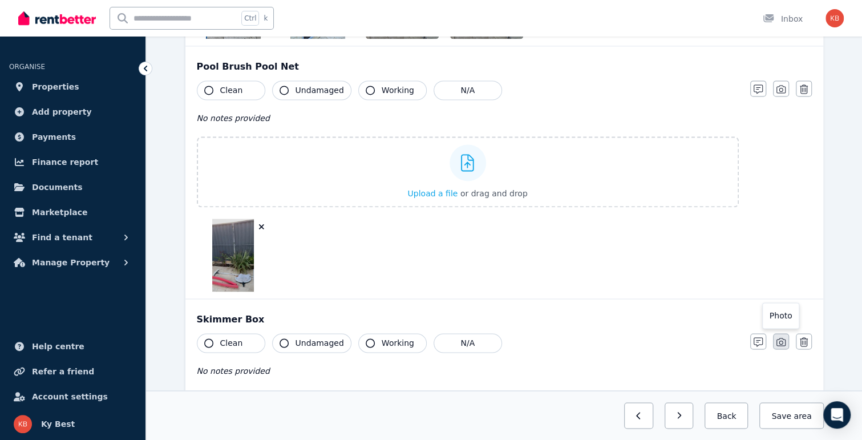
click at [785, 339] on icon "button" at bounding box center [780, 342] width 9 height 8
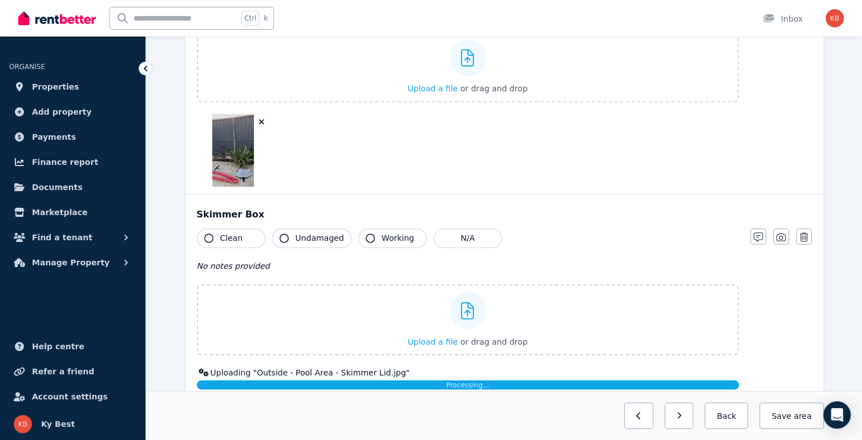
scroll to position [1076, 0]
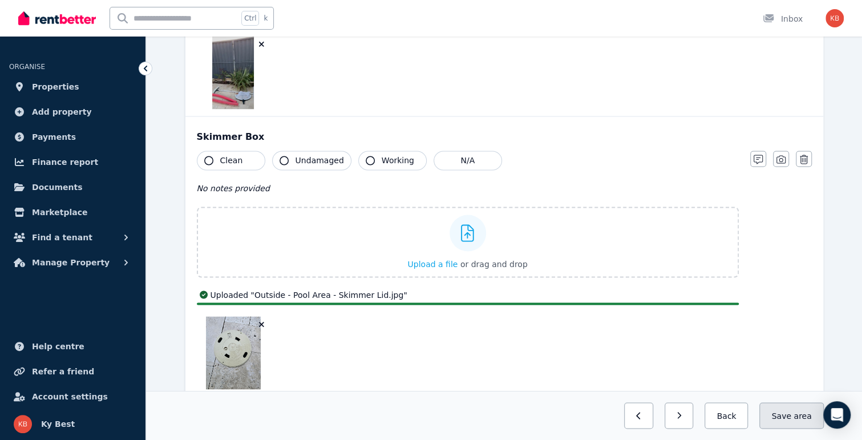
click at [794, 416] on button "Save area" at bounding box center [791, 415] width 64 height 26
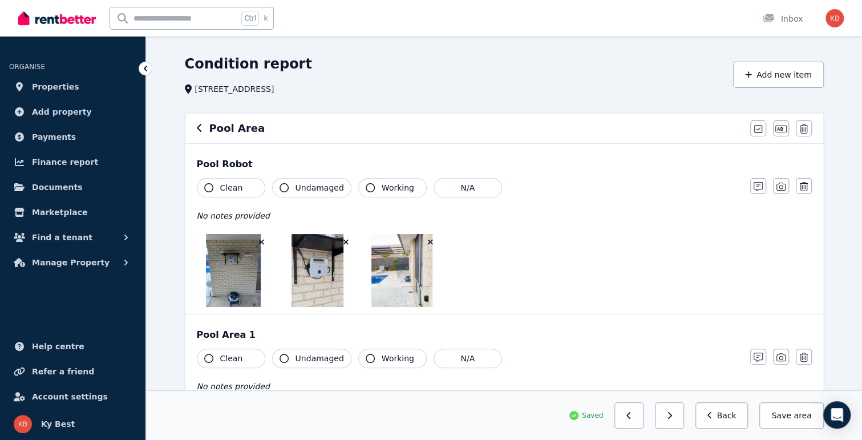
scroll to position [0, 0]
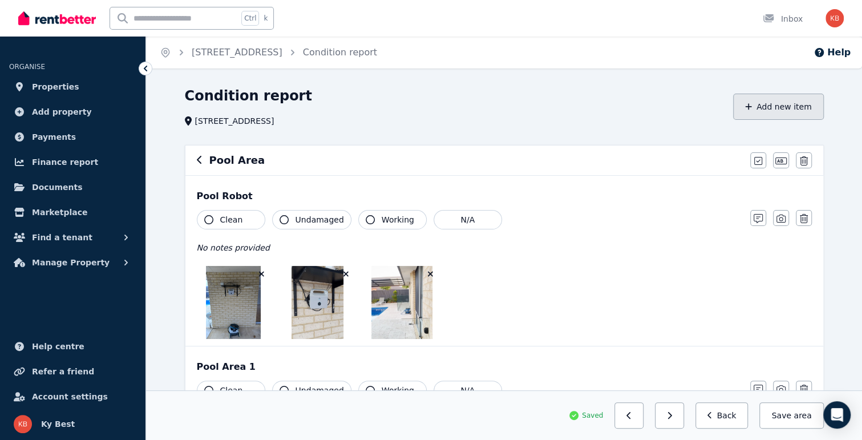
click at [768, 105] on button "Add new item" at bounding box center [778, 107] width 91 height 26
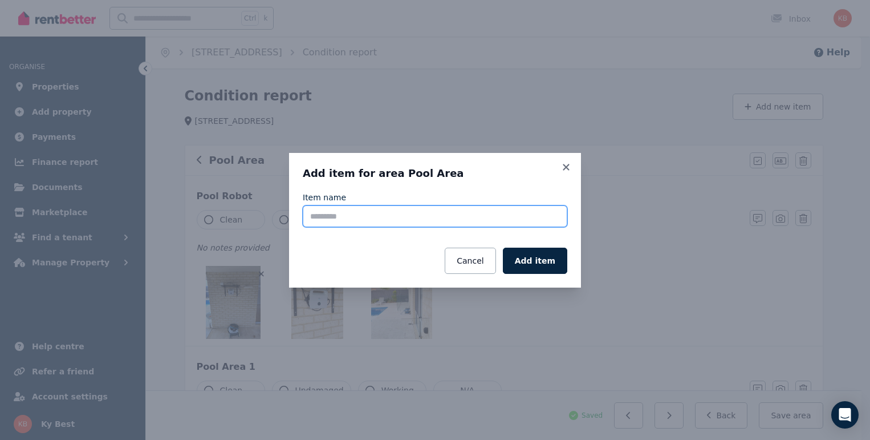
click at [343, 211] on input "Item name" at bounding box center [435, 216] width 265 height 22
type input "**********"
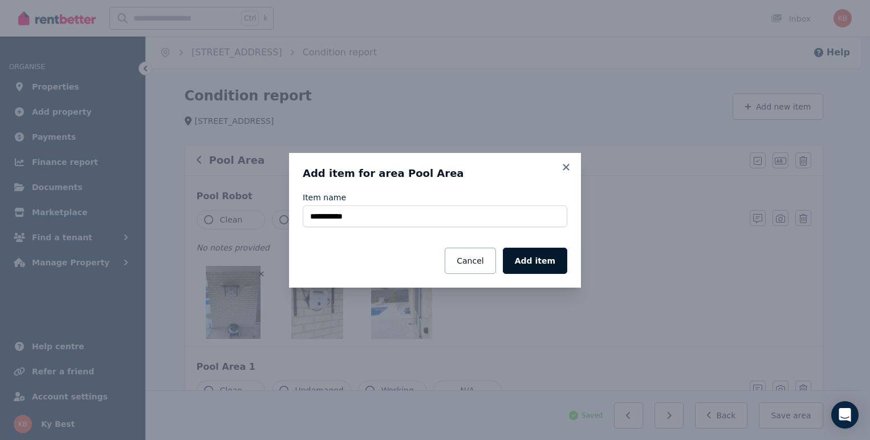
click at [533, 261] on button "Add item" at bounding box center [535, 261] width 64 height 26
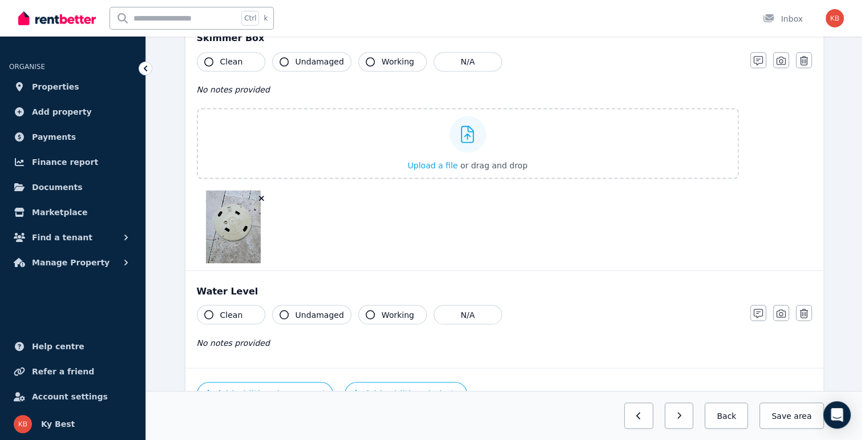
scroll to position [1215, 0]
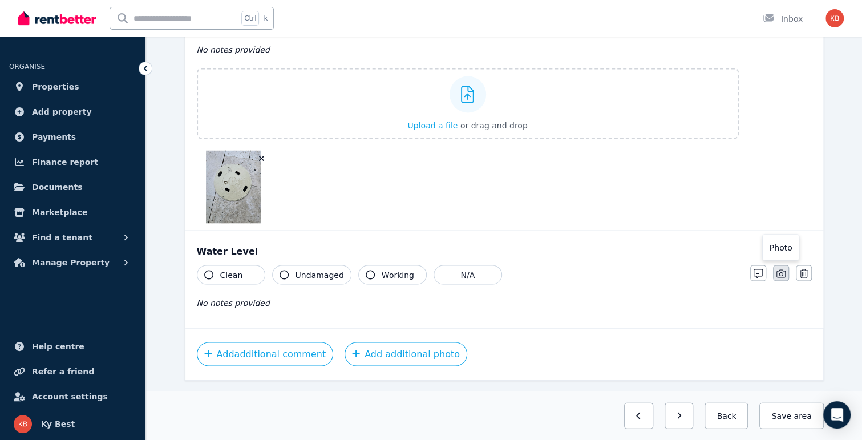
click at [777, 269] on icon "button" at bounding box center [780, 273] width 9 height 9
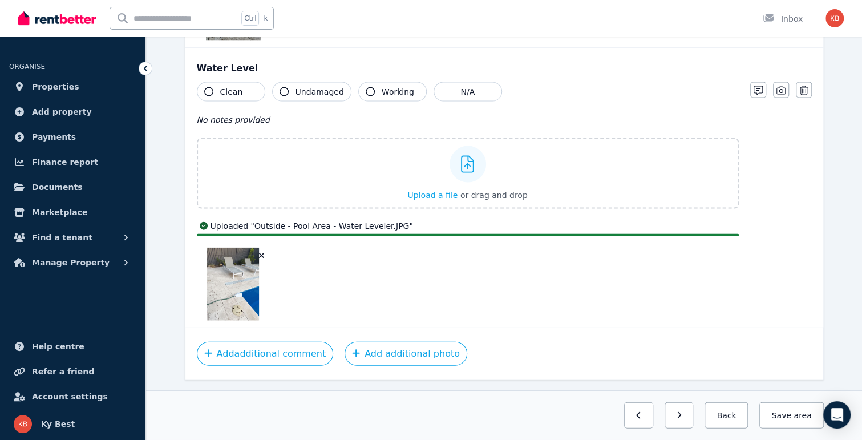
scroll to position [1370, 0]
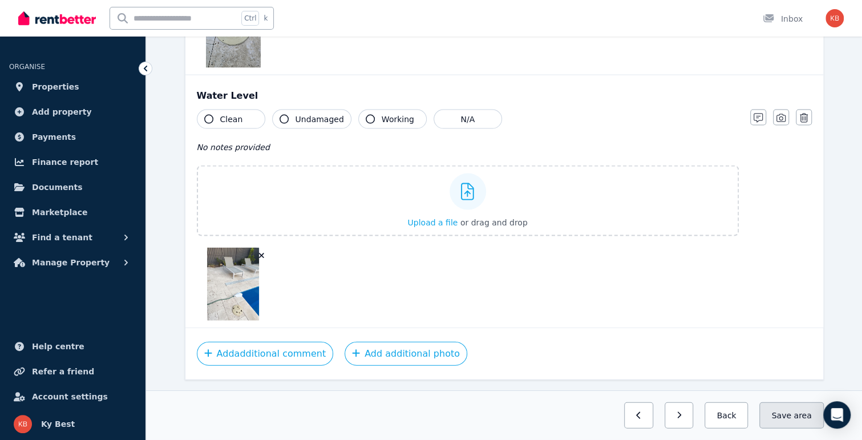
click at [784, 411] on button "Save area" at bounding box center [791, 415] width 64 height 26
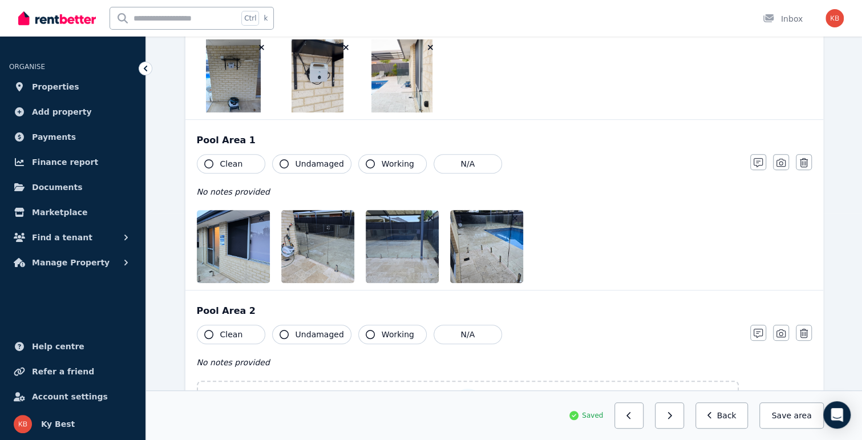
scroll to position [228, 0]
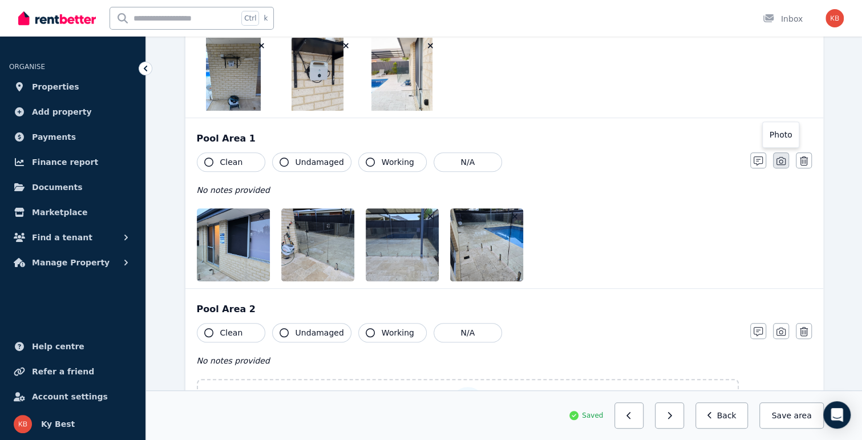
click at [780, 163] on icon "button" at bounding box center [780, 160] width 9 height 9
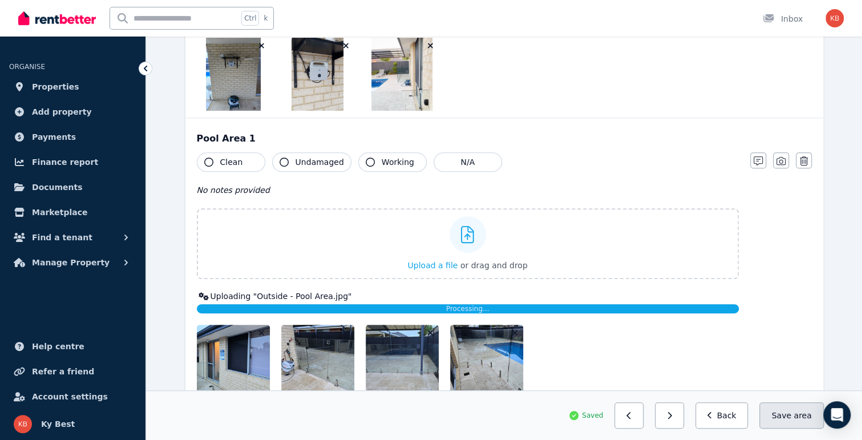
click at [796, 414] on span "area" at bounding box center [802, 415] width 18 height 11
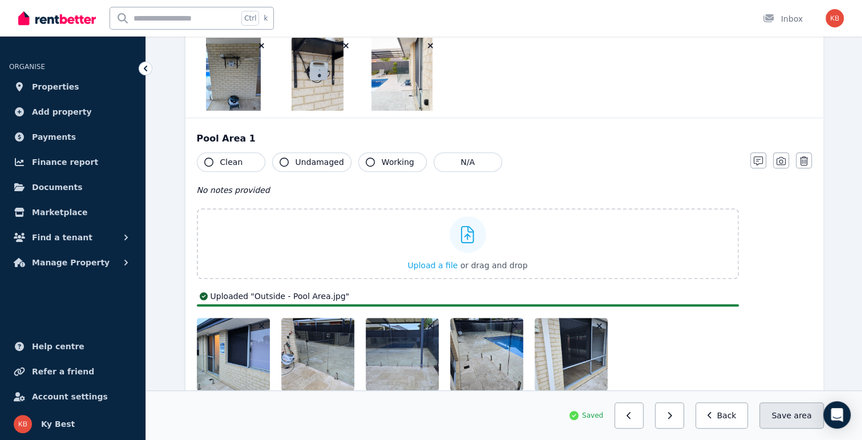
click at [787, 418] on button "Save area" at bounding box center [791, 415] width 64 height 26
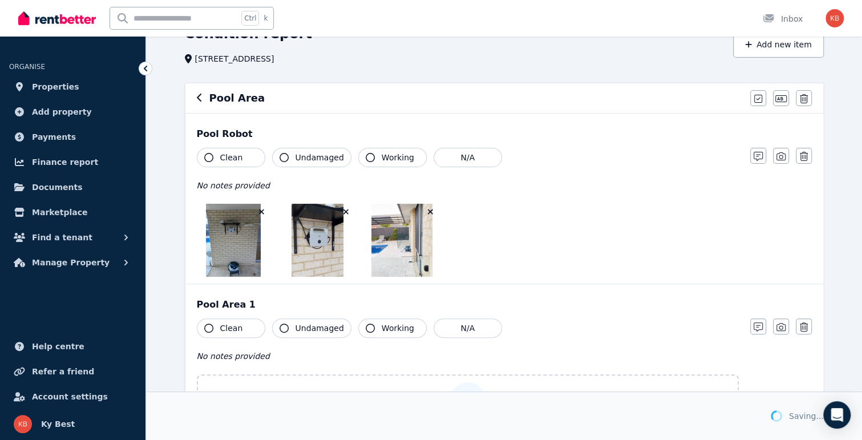
scroll to position [0, 0]
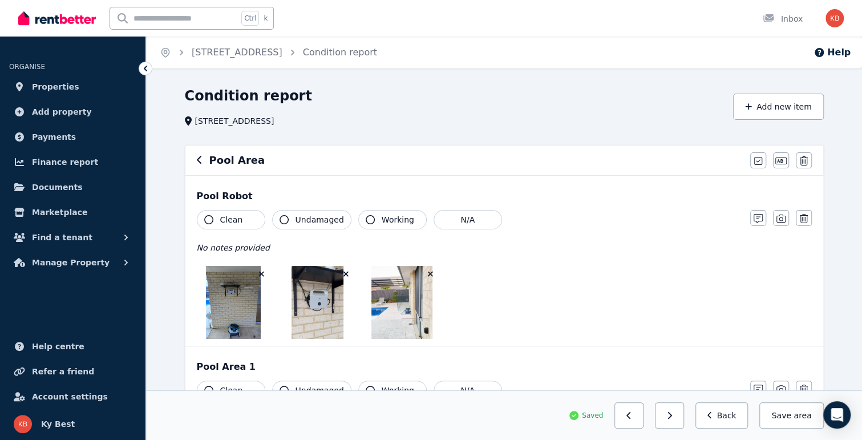
drag, startPoint x: 192, startPoint y: 159, endPoint x: 199, endPoint y: 159, distance: 6.8
click at [192, 160] on div "Pool Area Mark all items as good Edit name Delete" at bounding box center [504, 160] width 638 height 30
click at [200, 163] on icon "button" at bounding box center [200, 159] width 6 height 9
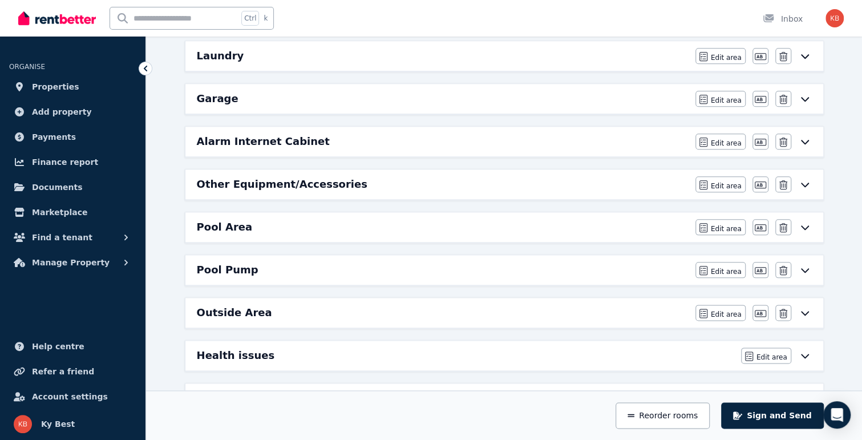
scroll to position [741, 0]
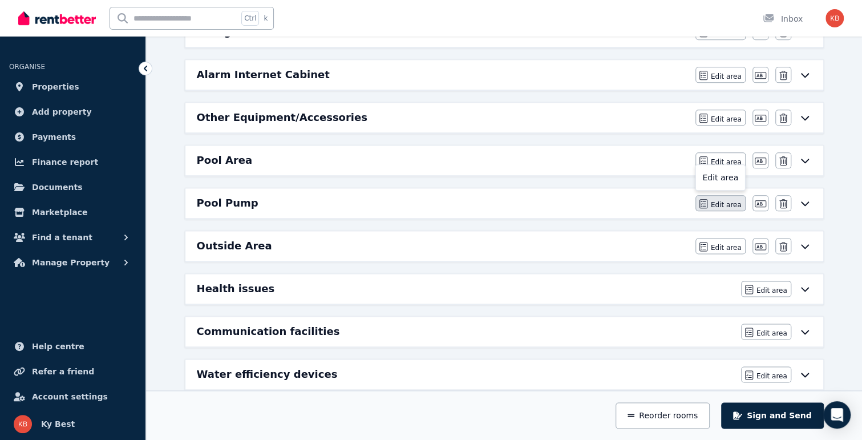
click at [727, 200] on span "Edit area" at bounding box center [726, 204] width 31 height 9
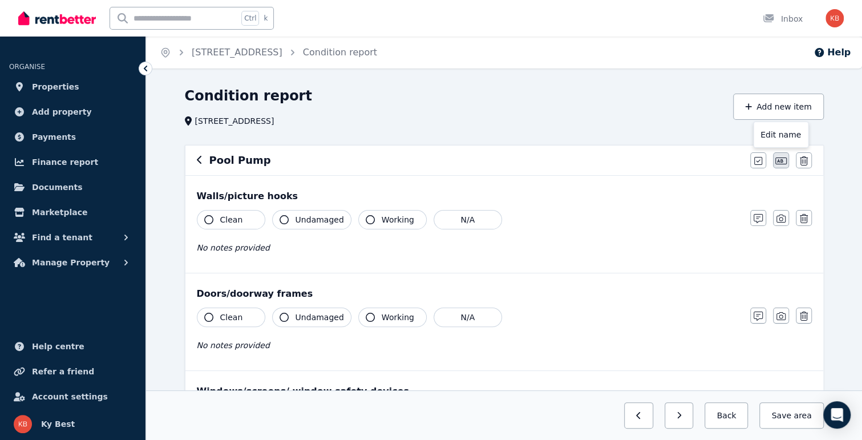
click at [782, 161] on icon "button" at bounding box center [780, 160] width 11 height 7
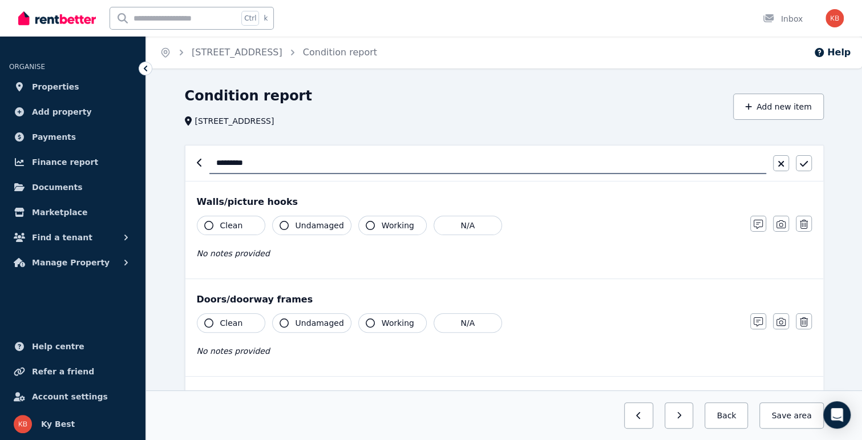
click at [373, 166] on input "*********" at bounding box center [487, 163] width 557 height 22
type input "**********"
click at [806, 166] on icon "button" at bounding box center [804, 163] width 8 height 9
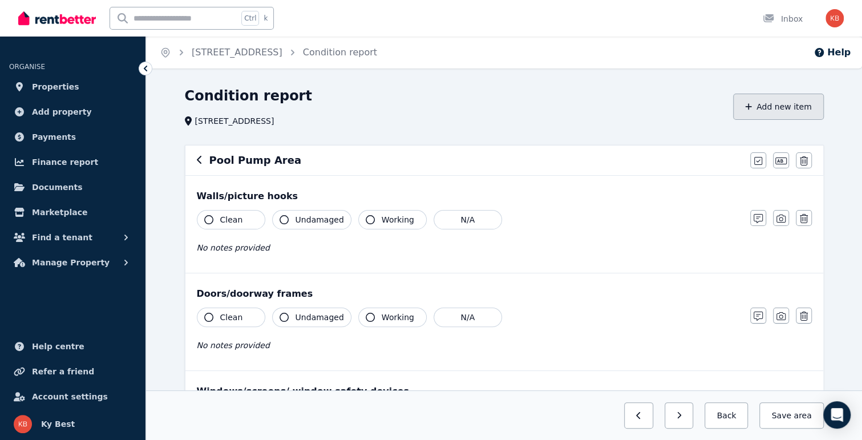
click at [771, 113] on button "Add new item" at bounding box center [778, 107] width 91 height 26
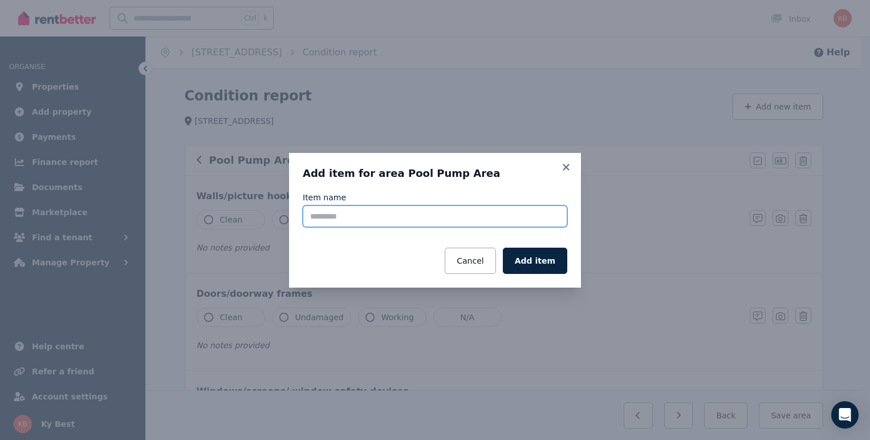
click at [489, 218] on input "Item name" at bounding box center [435, 216] width 265 height 22
type input "**********"
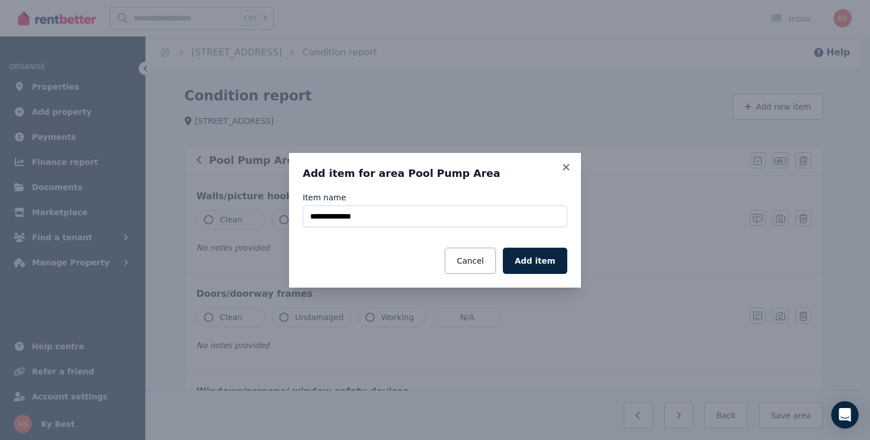
click at [538, 262] on button "Add item" at bounding box center [535, 261] width 64 height 26
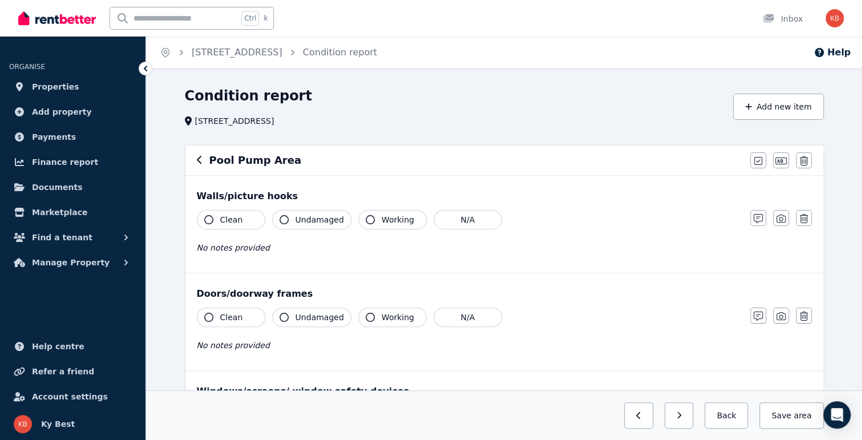
click at [773, 108] on button "Add new item" at bounding box center [778, 107] width 91 height 26
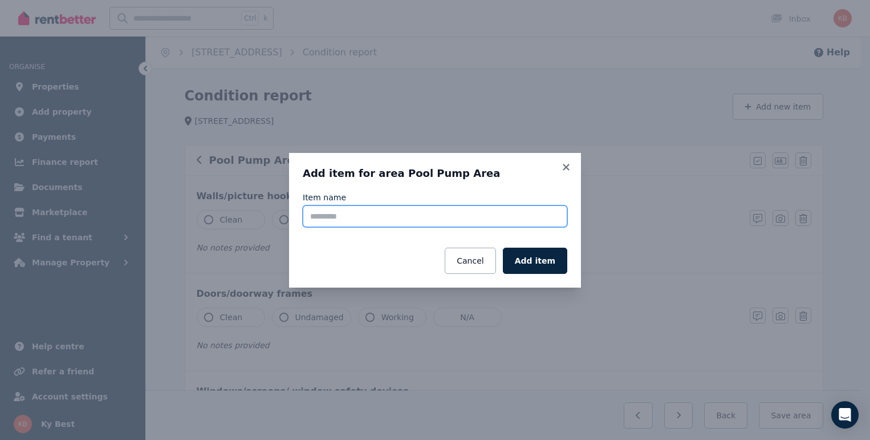
click at [429, 213] on input "Item name" at bounding box center [435, 216] width 265 height 22
type input "*"
type input "**********"
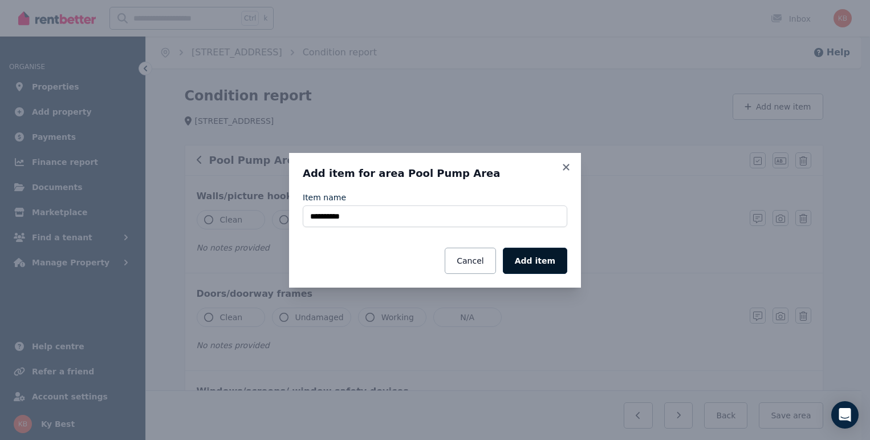
click at [544, 254] on button "Add item" at bounding box center [535, 261] width 64 height 26
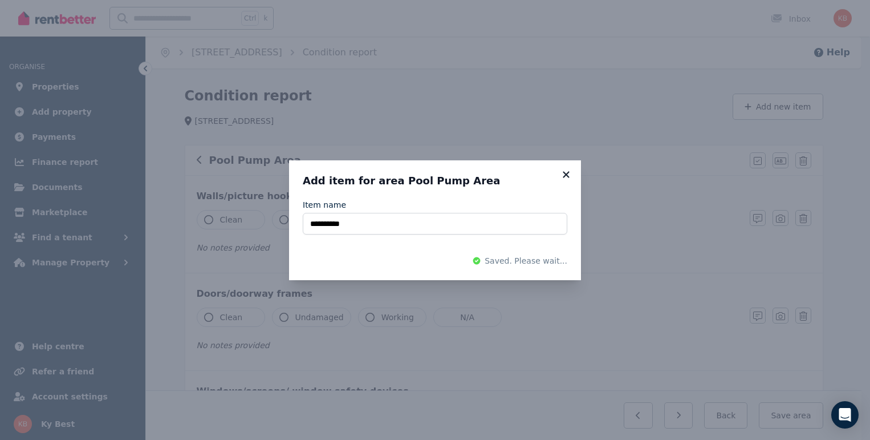
click at [568, 173] on icon at bounding box center [566, 174] width 6 height 6
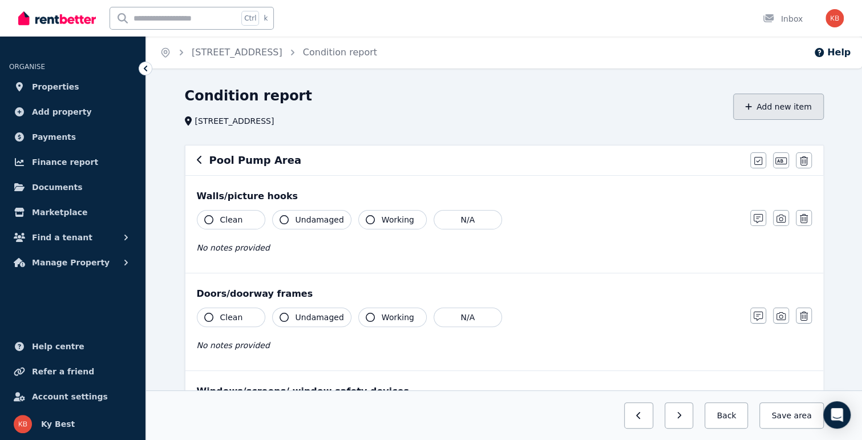
click at [762, 108] on button "Add new item" at bounding box center [778, 107] width 91 height 26
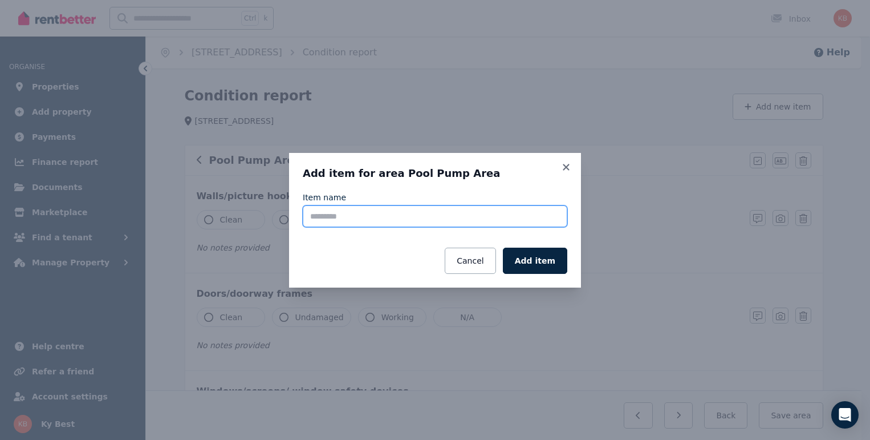
click at [430, 216] on input "Item name" at bounding box center [435, 216] width 265 height 22
type input "**********"
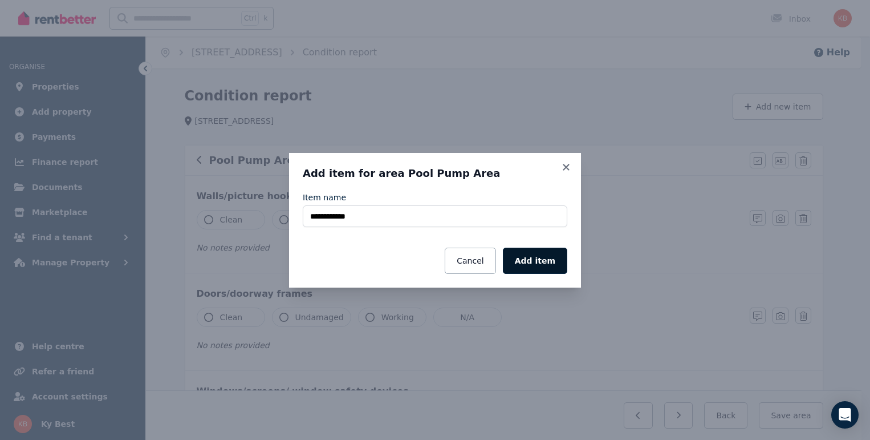
click at [546, 254] on button "Add item" at bounding box center [535, 261] width 64 height 26
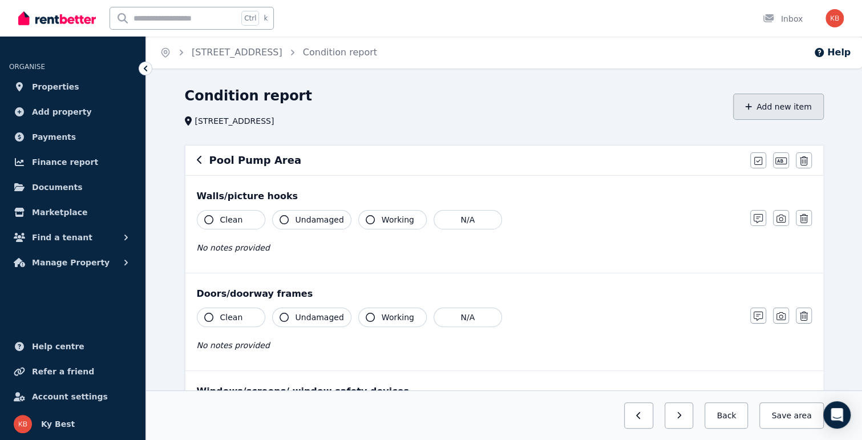
click at [774, 111] on button "Add new item" at bounding box center [778, 107] width 91 height 26
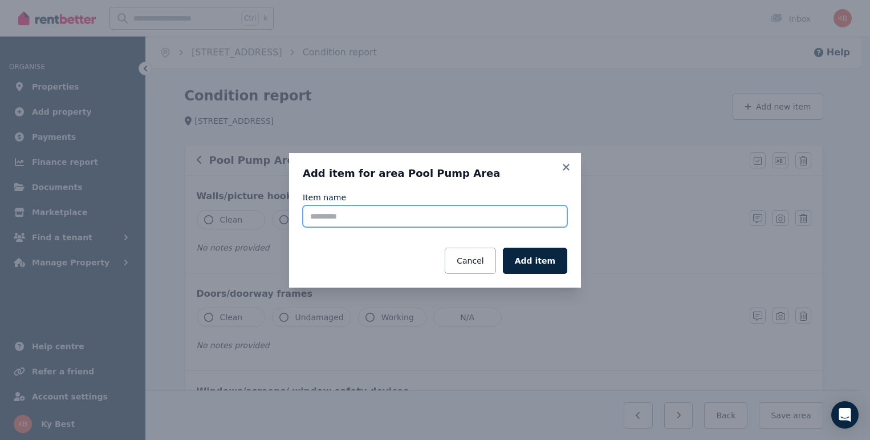
click at [398, 221] on input "Item name" at bounding box center [435, 216] width 265 height 22
type input "*"
type input "**********"
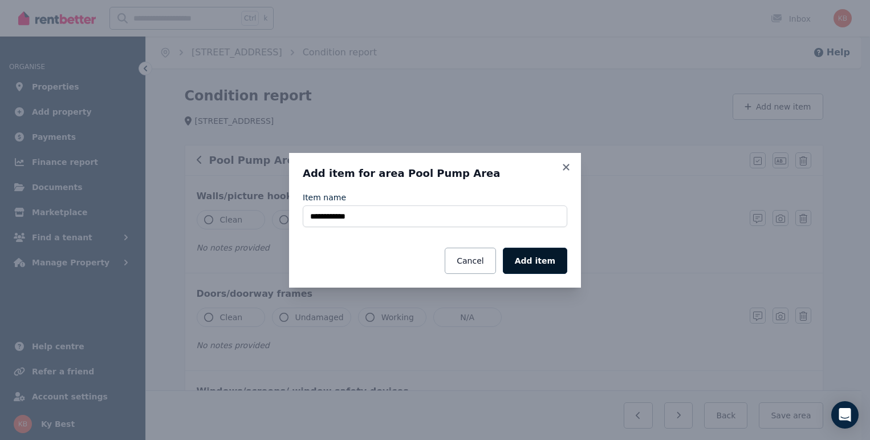
click at [556, 261] on button "Add item" at bounding box center [535, 261] width 64 height 26
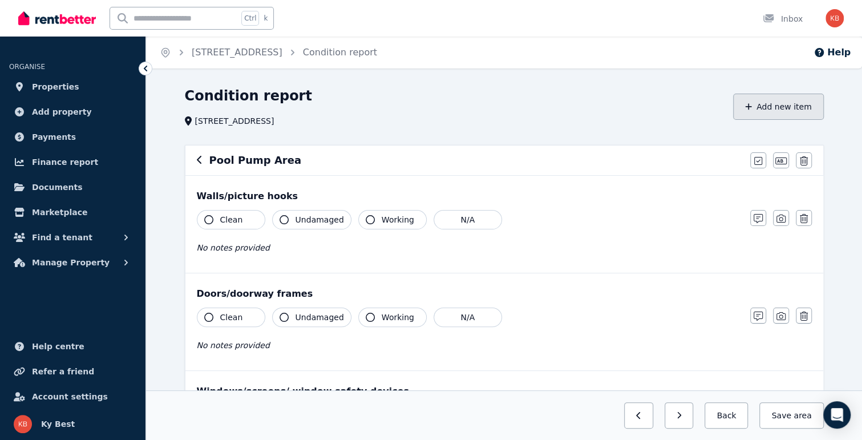
click at [772, 108] on button "Add new item" at bounding box center [778, 107] width 91 height 26
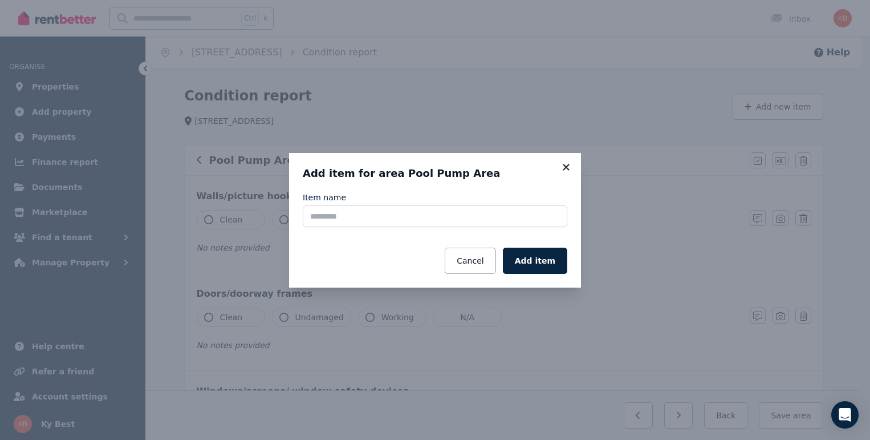
click at [567, 171] on icon at bounding box center [566, 167] width 11 height 10
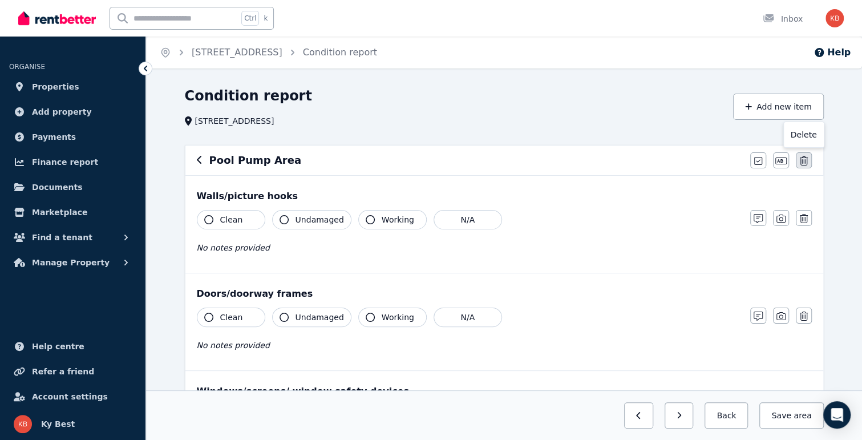
click at [801, 160] on icon "button" at bounding box center [804, 160] width 8 height 9
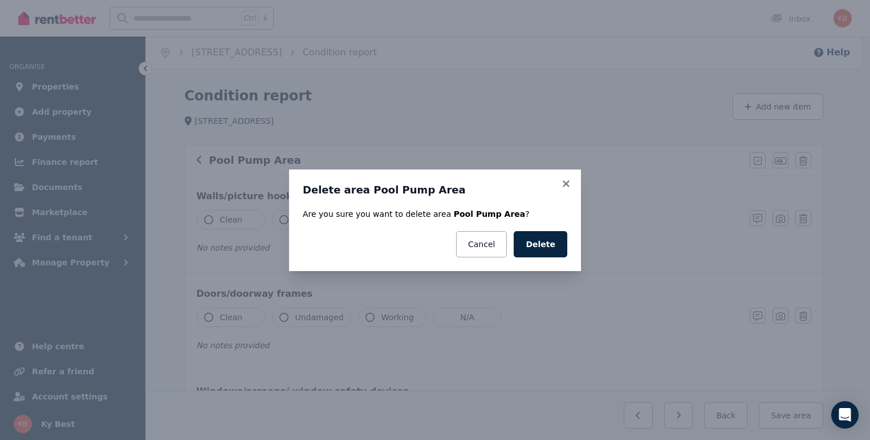
click at [553, 237] on button "Delete" at bounding box center [541, 244] width 54 height 26
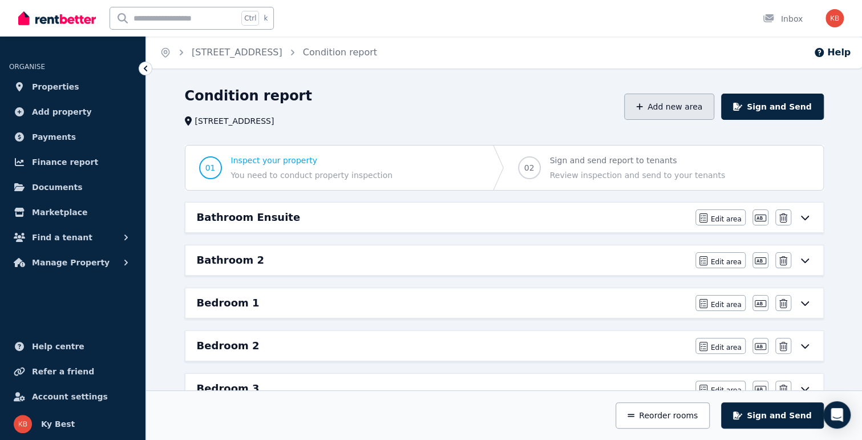
click at [682, 110] on button "Add new area" at bounding box center [669, 107] width 90 height 26
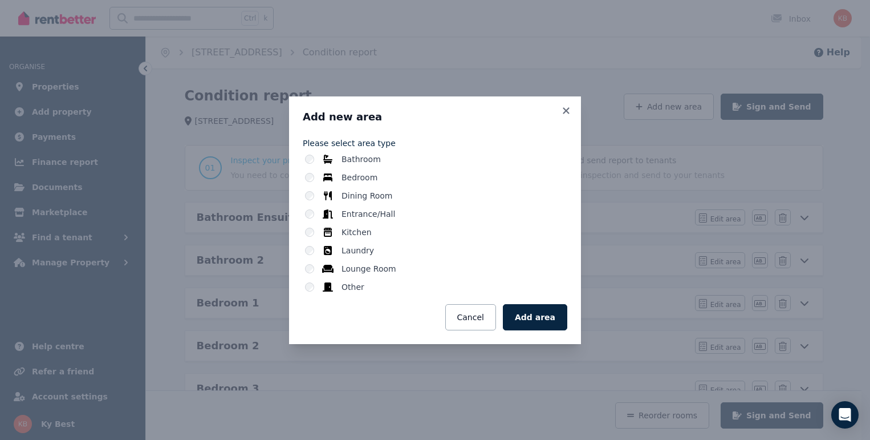
click at [317, 286] on div "Other" at bounding box center [436, 286] width 262 height 11
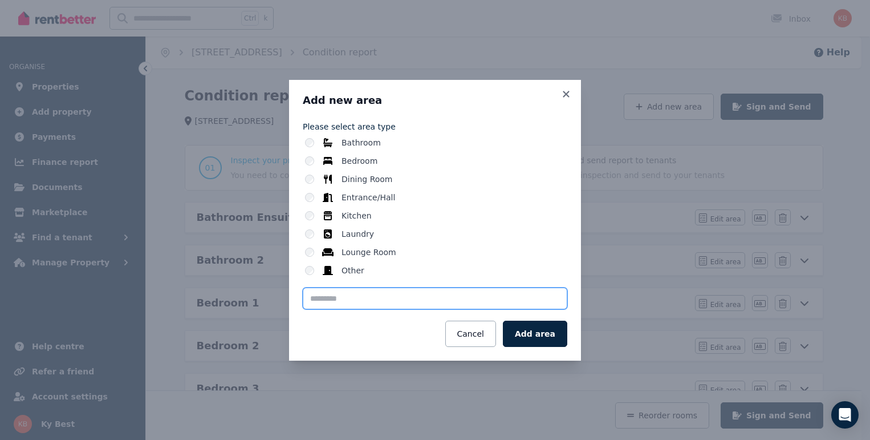
click at [384, 296] on input "text" at bounding box center [435, 298] width 265 height 22
type input "**********"
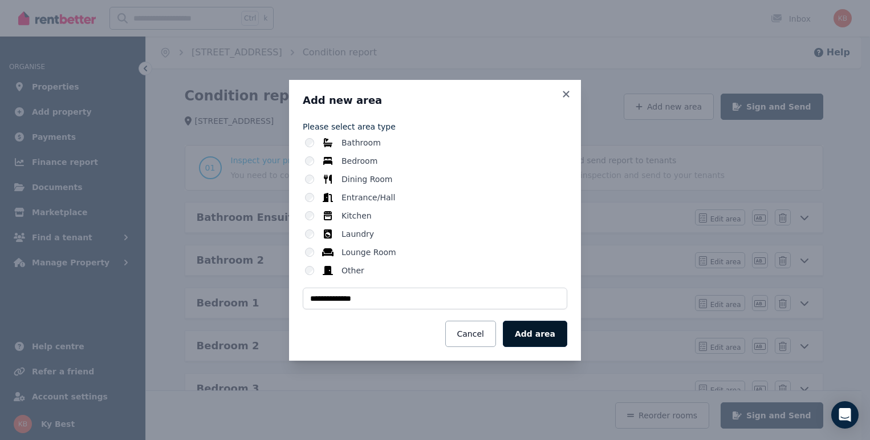
click at [536, 334] on button "Add area" at bounding box center [535, 334] width 64 height 26
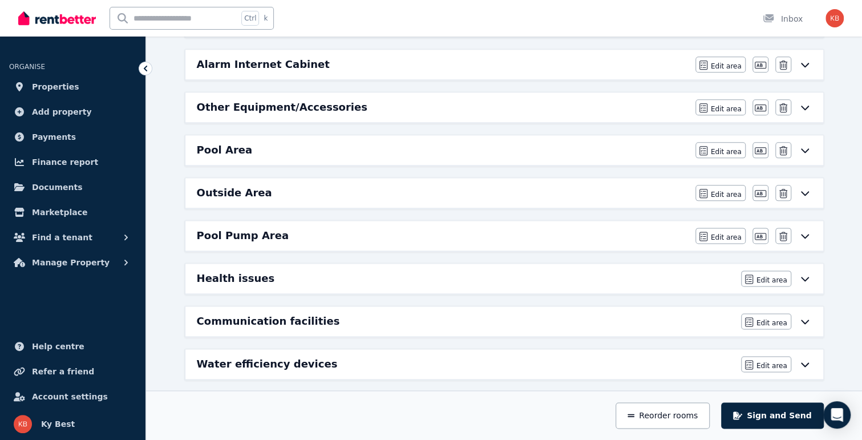
scroll to position [791, 0]
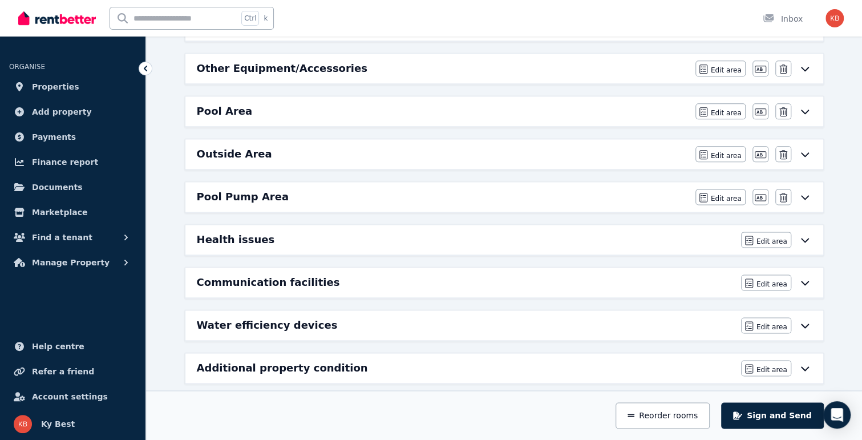
click at [572, 189] on div "Pool Pump Area" at bounding box center [443, 197] width 492 height 16
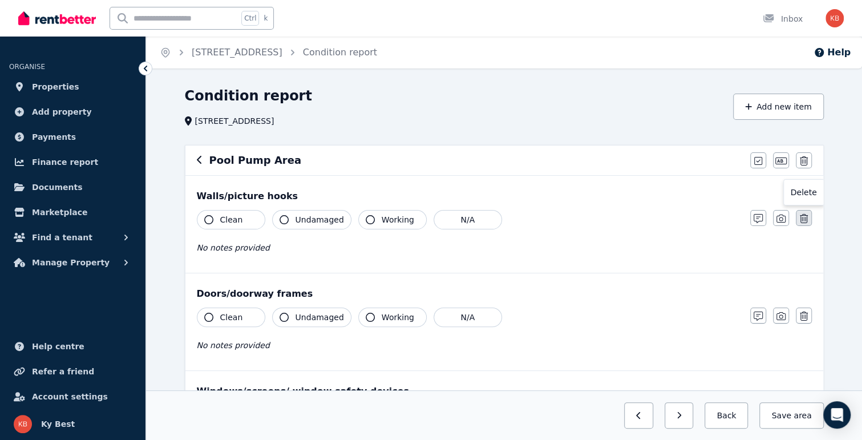
click at [801, 218] on icon "button" at bounding box center [804, 218] width 8 height 9
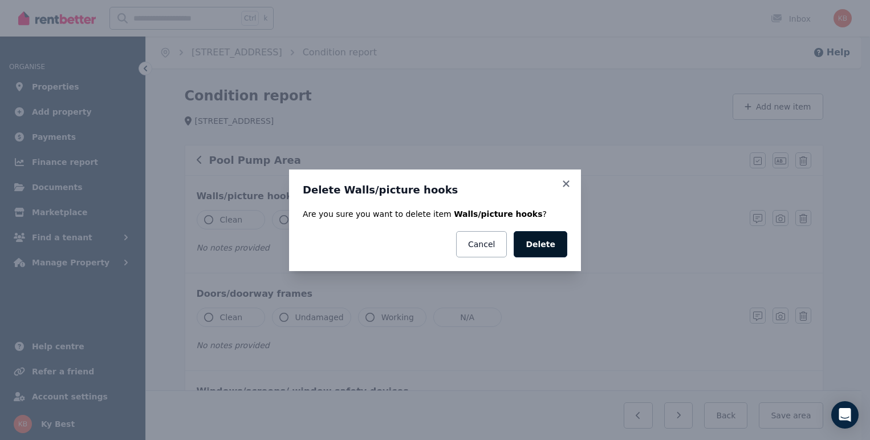
click at [550, 246] on button "Delete" at bounding box center [541, 244] width 54 height 26
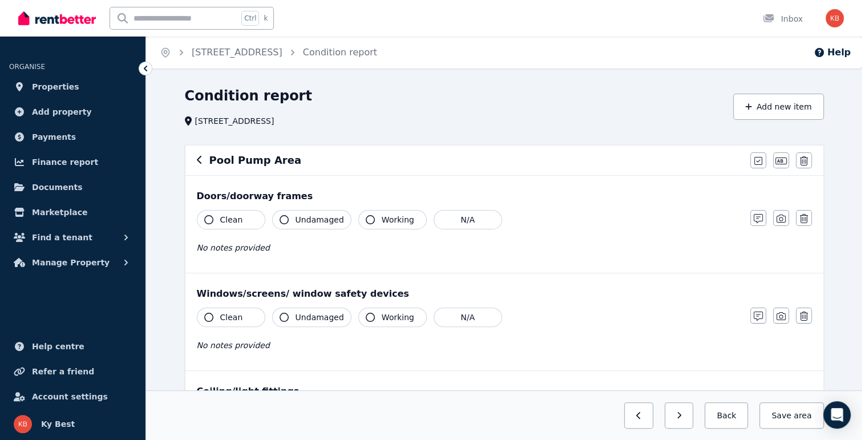
click at [804, 218] on icon "button" at bounding box center [804, 218] width 8 height 9
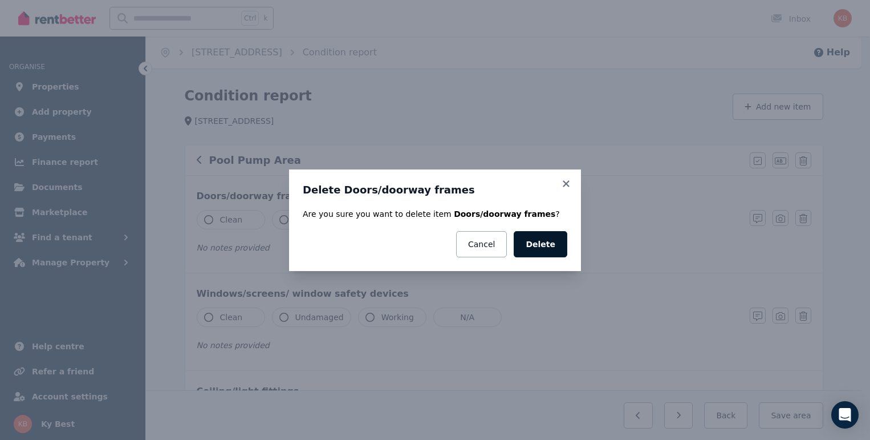
click at [548, 245] on button "Delete" at bounding box center [541, 244] width 54 height 26
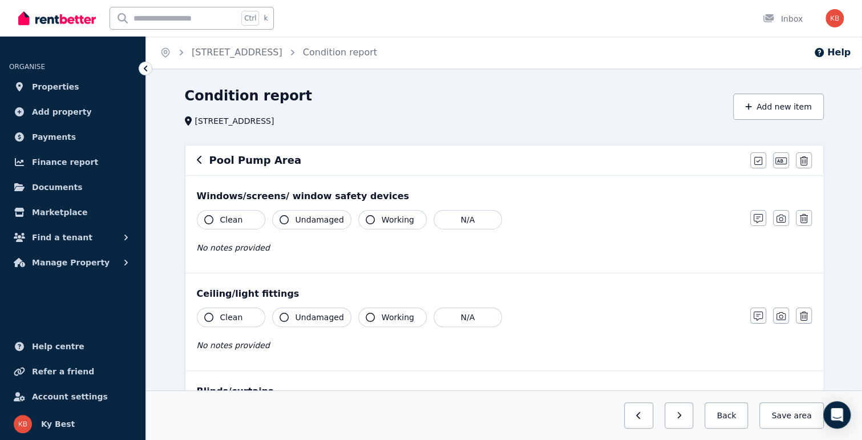
click at [804, 219] on icon "button" at bounding box center [804, 218] width 8 height 9
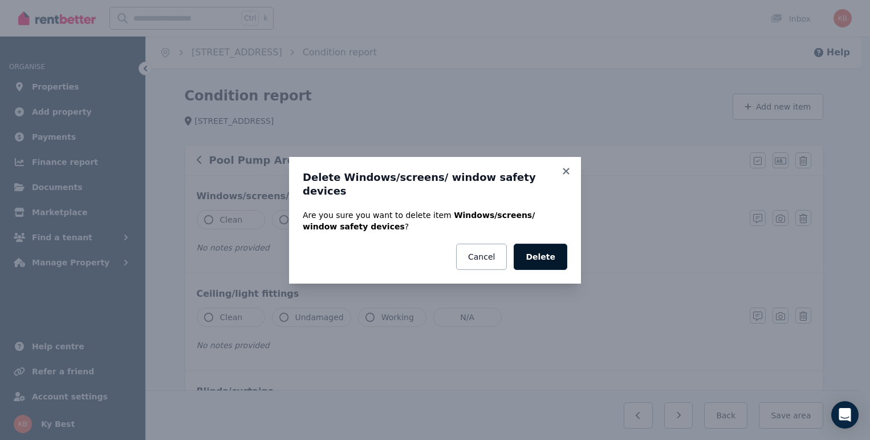
click at [534, 253] on button "Delete" at bounding box center [541, 257] width 54 height 26
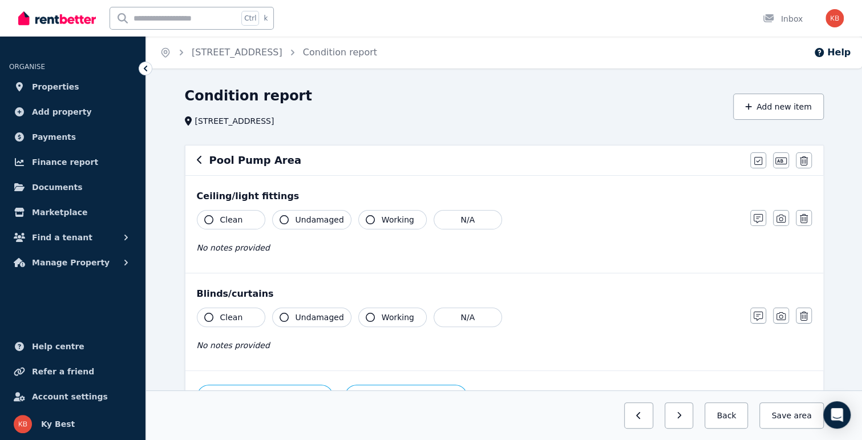
click at [803, 220] on icon "button" at bounding box center [804, 218] width 8 height 9
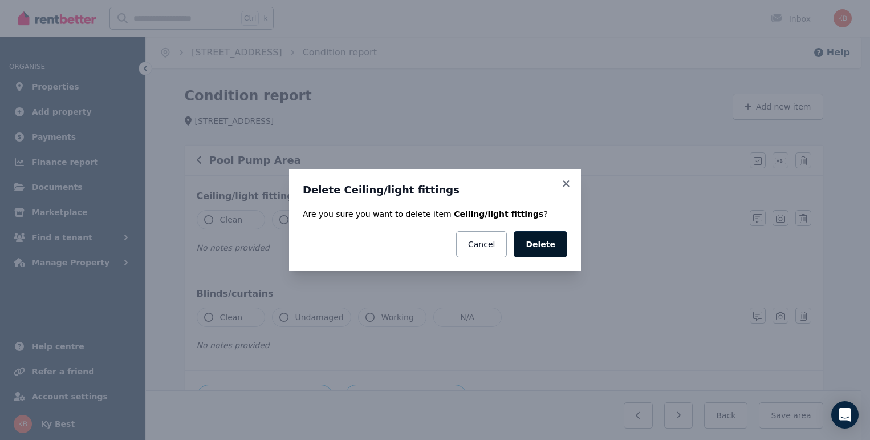
click at [536, 242] on button "Delete" at bounding box center [541, 244] width 54 height 26
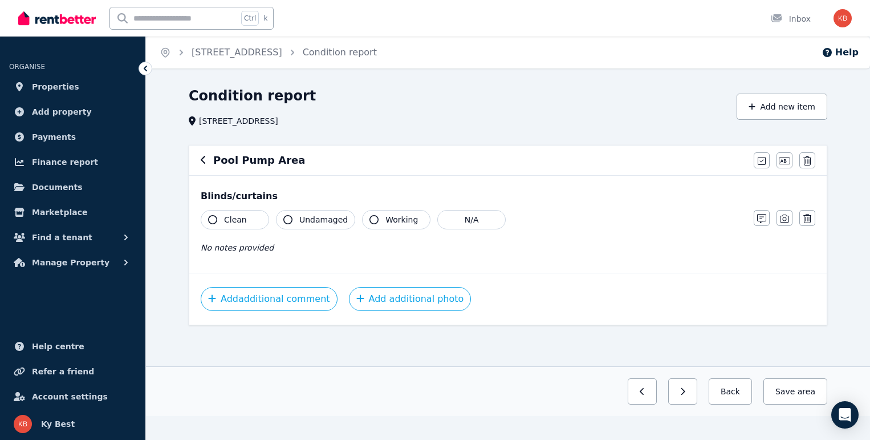
click at [803, 218] on button "button" at bounding box center [808, 218] width 16 height 16
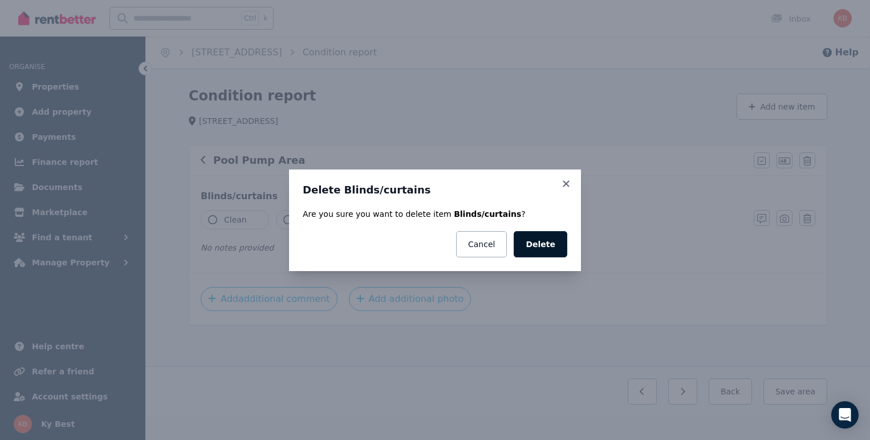
click at [537, 245] on button "Delete" at bounding box center [541, 244] width 54 height 26
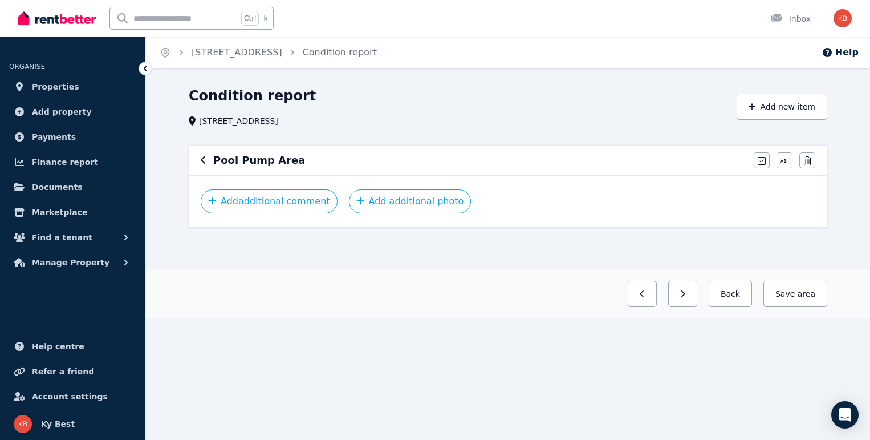
click at [781, 108] on button "Add new item" at bounding box center [782, 107] width 91 height 26
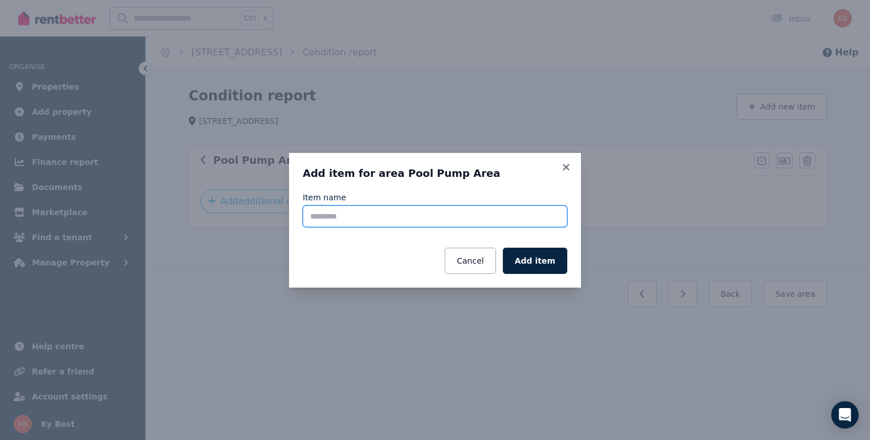
click at [421, 221] on input "Item name" at bounding box center [435, 216] width 265 height 22
type input "**********"
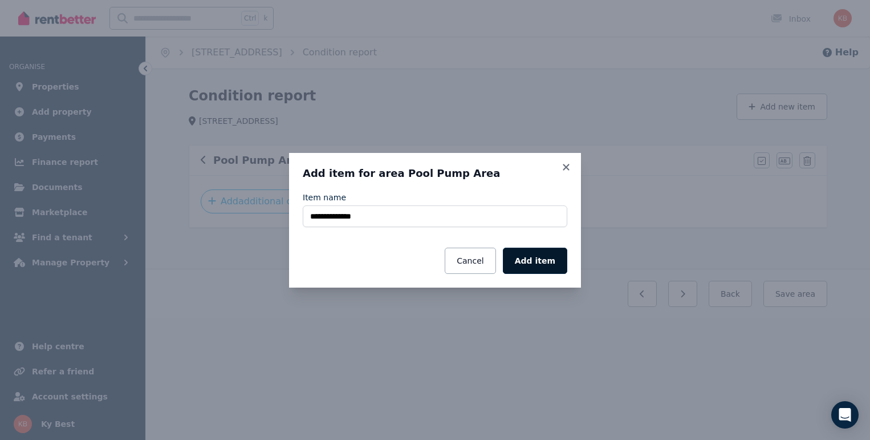
click at [548, 262] on button "Add item" at bounding box center [535, 261] width 64 height 26
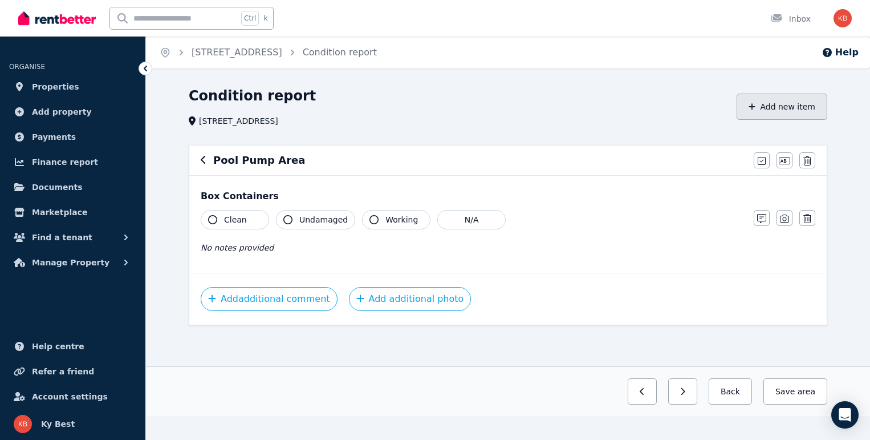
click at [786, 108] on button "Add new item" at bounding box center [782, 107] width 91 height 26
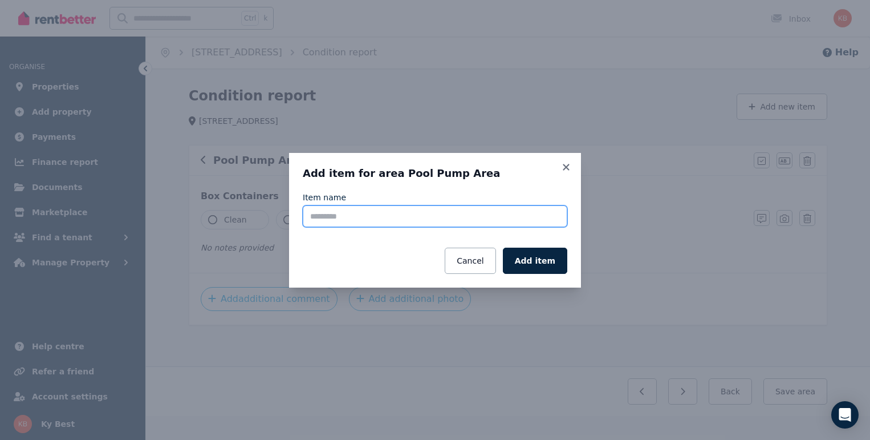
click at [445, 222] on input "Item name" at bounding box center [435, 216] width 265 height 22
type input "**********"
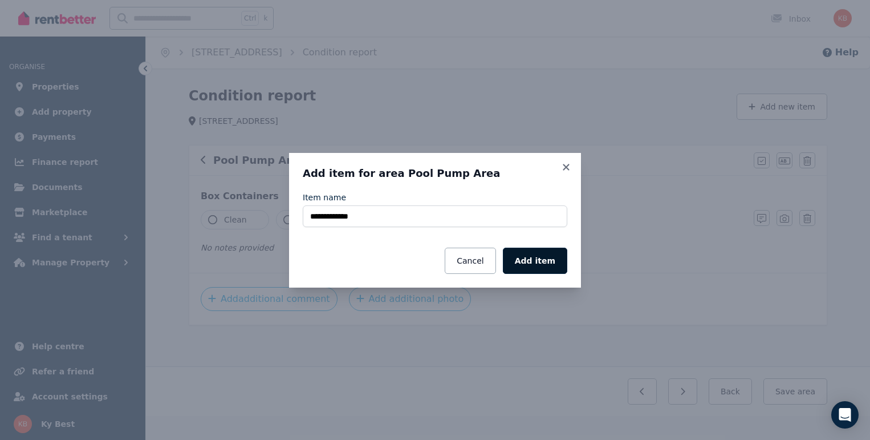
click at [545, 262] on button "Add item" at bounding box center [535, 261] width 64 height 26
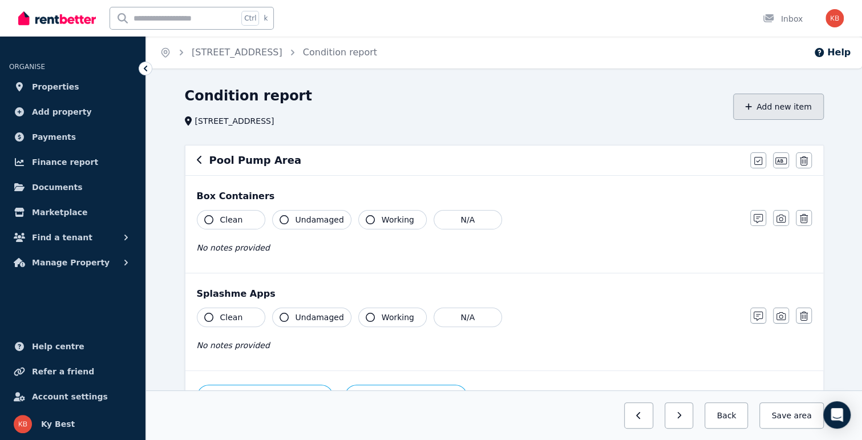
click at [798, 108] on button "Add new item" at bounding box center [778, 107] width 91 height 26
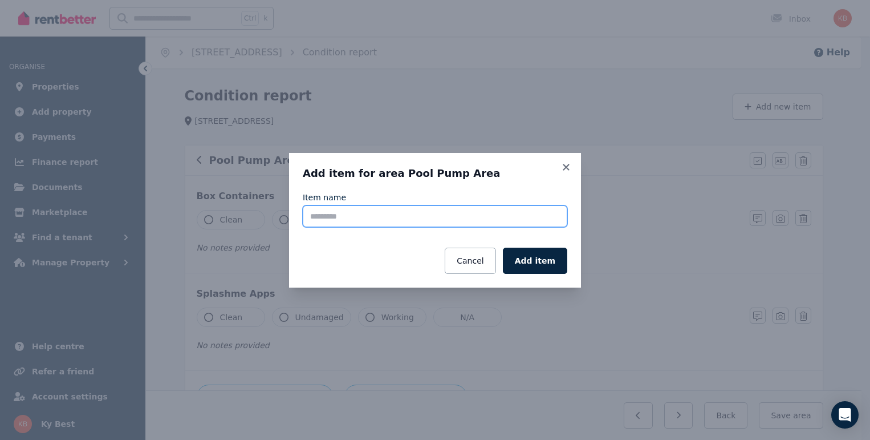
click at [486, 220] on input "Item name" at bounding box center [435, 216] width 265 height 22
type input "******"
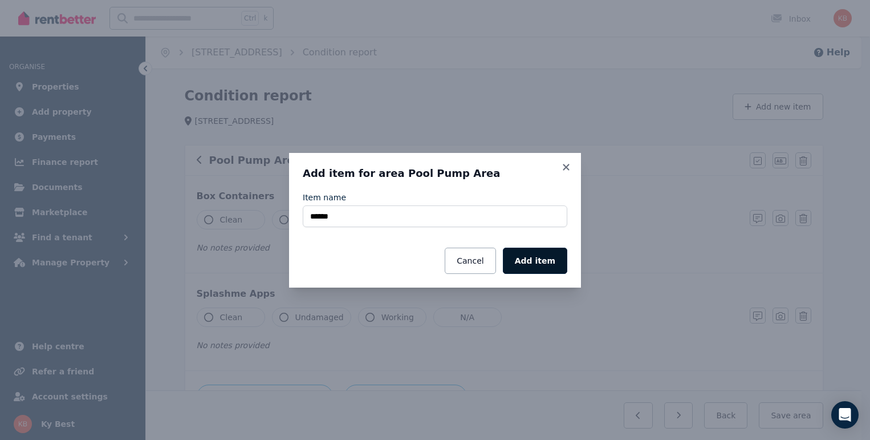
click at [528, 259] on button "Add item" at bounding box center [535, 261] width 64 height 26
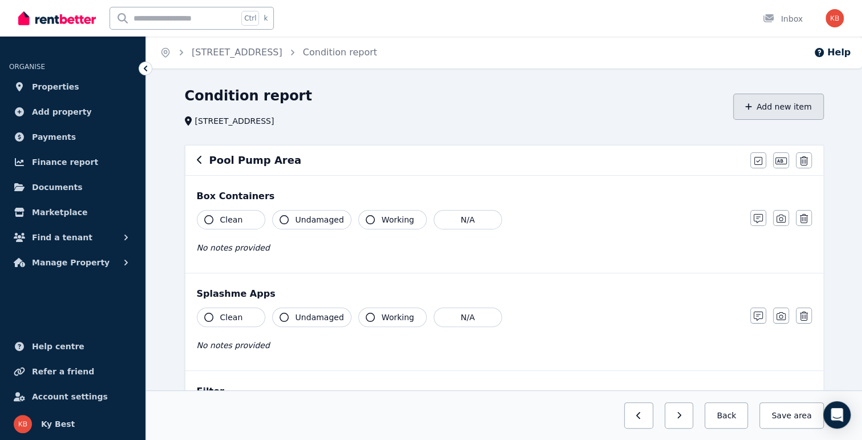
click at [775, 104] on button "Add new item" at bounding box center [778, 107] width 91 height 26
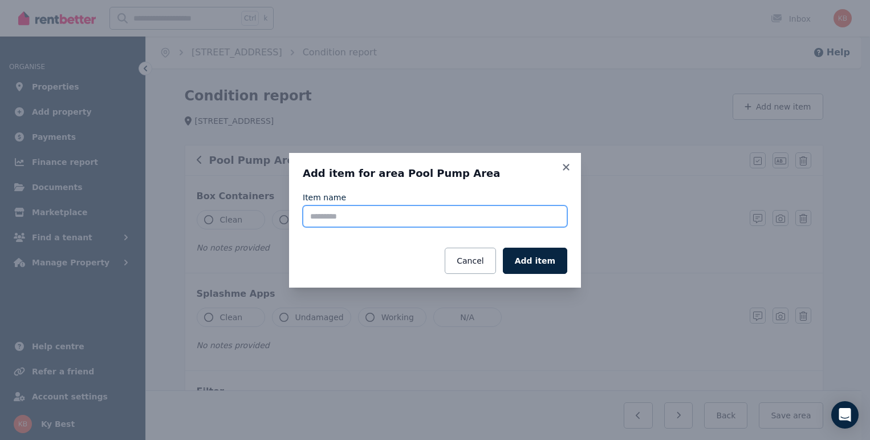
click at [520, 219] on input "Item name" at bounding box center [435, 216] width 265 height 22
type input "**********"
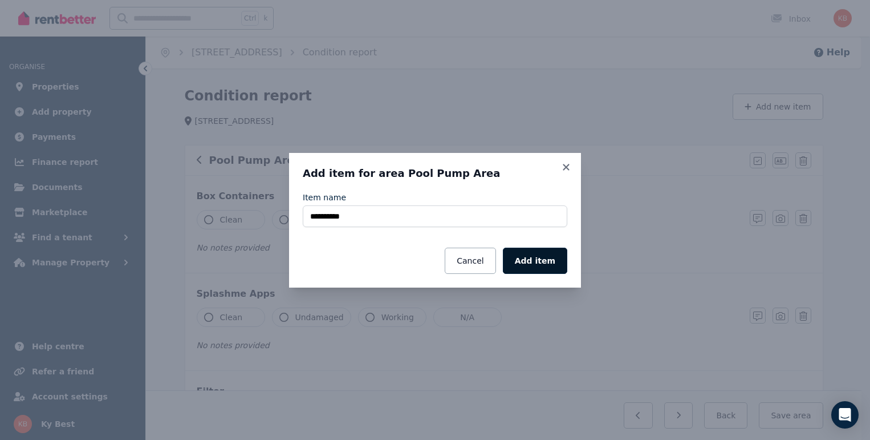
click at [527, 255] on button "Add item" at bounding box center [535, 261] width 64 height 26
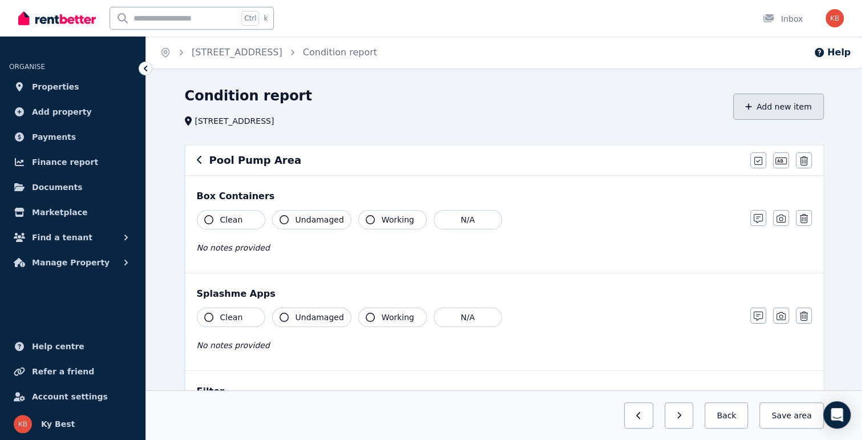
click at [781, 101] on button "Add new item" at bounding box center [778, 107] width 91 height 26
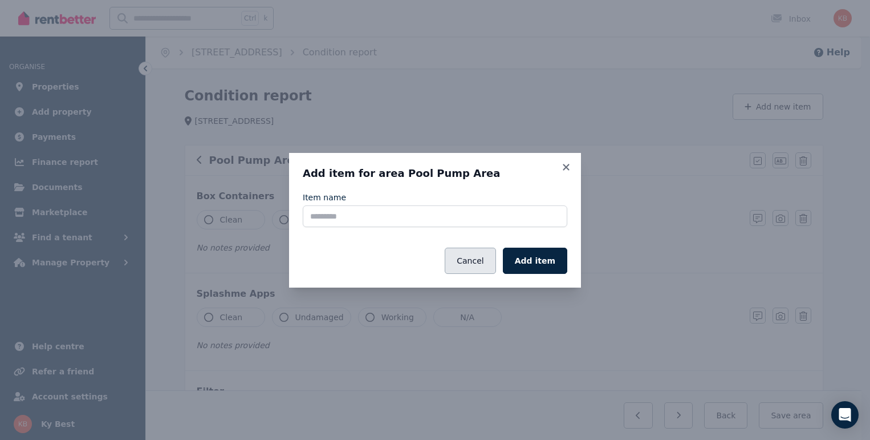
click at [480, 262] on button "Cancel" at bounding box center [470, 261] width 51 height 26
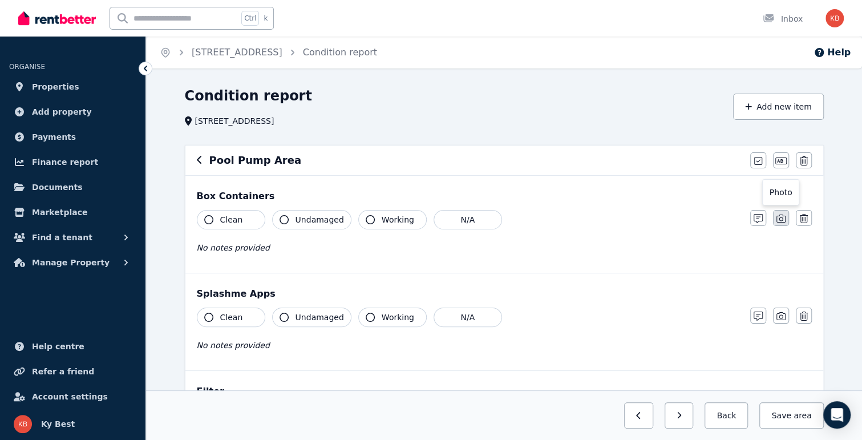
click at [781, 220] on icon "button" at bounding box center [780, 218] width 9 height 9
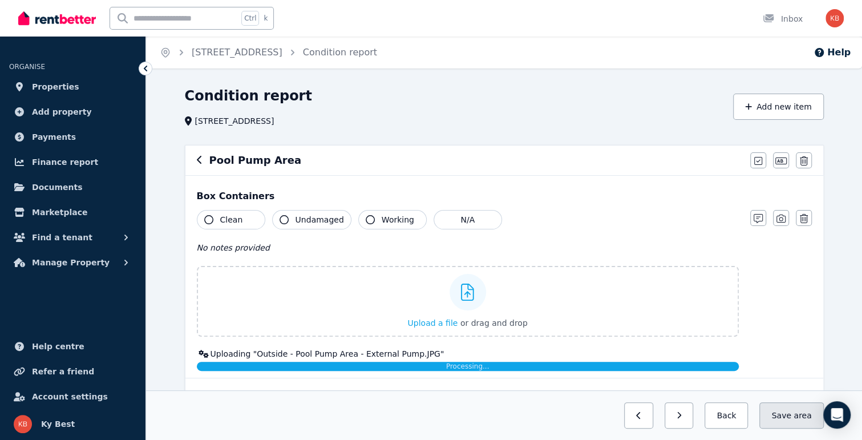
click at [797, 418] on span "area" at bounding box center [802, 415] width 18 height 11
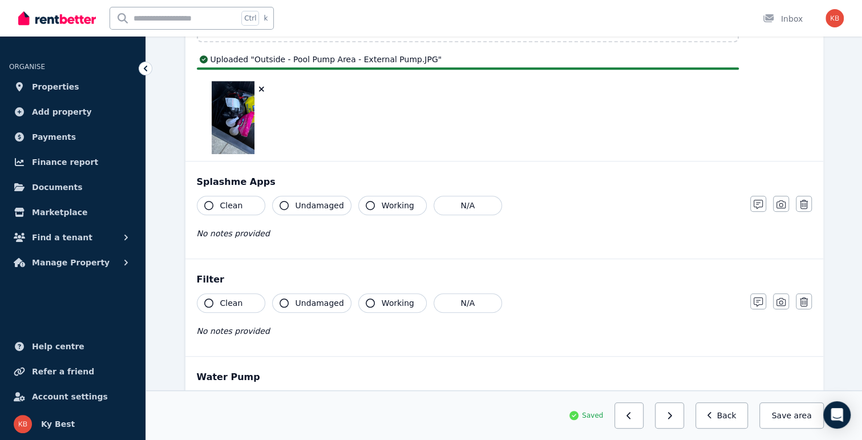
scroll to position [399, 0]
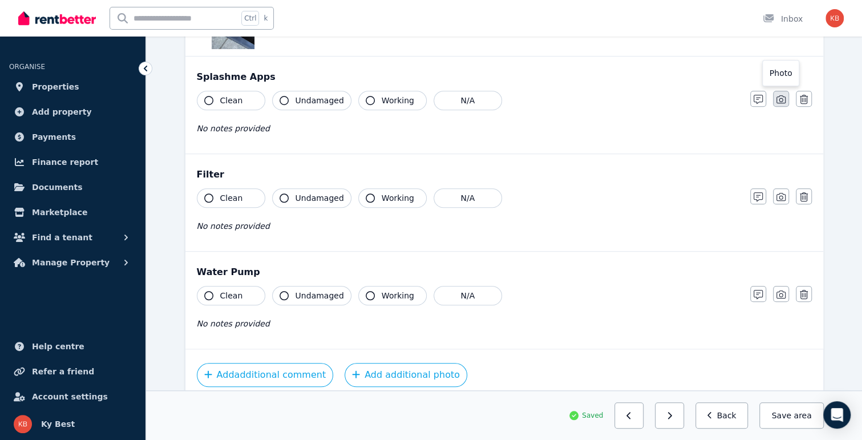
click at [776, 100] on icon "button" at bounding box center [780, 99] width 9 height 8
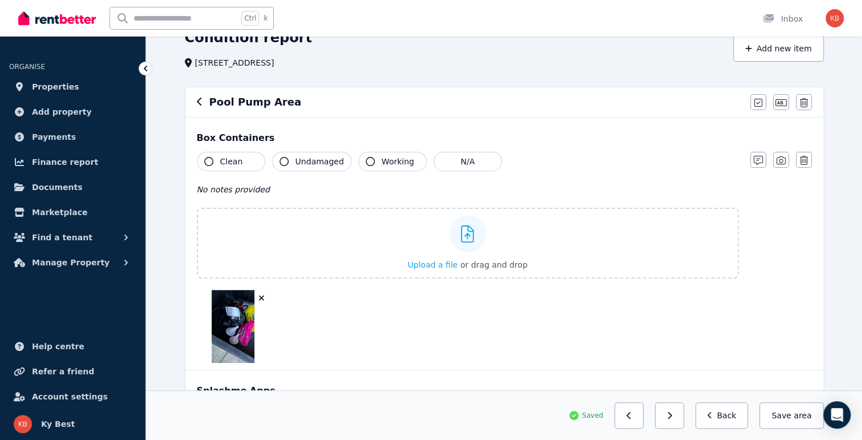
scroll to position [46, 0]
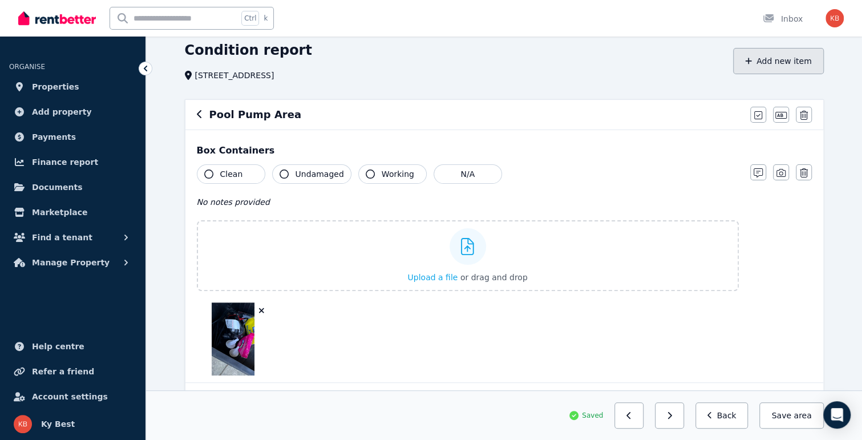
click at [778, 60] on button "Add new item" at bounding box center [778, 61] width 91 height 26
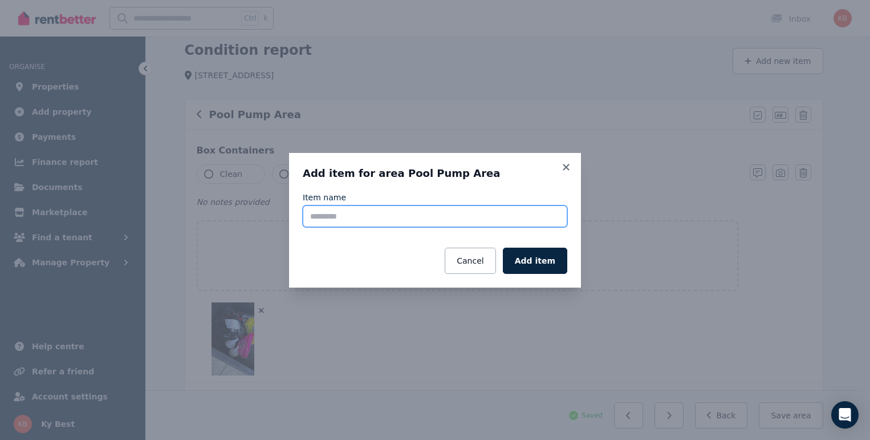
click at [375, 219] on input "Item name" at bounding box center [435, 216] width 265 height 22
type input "**********"
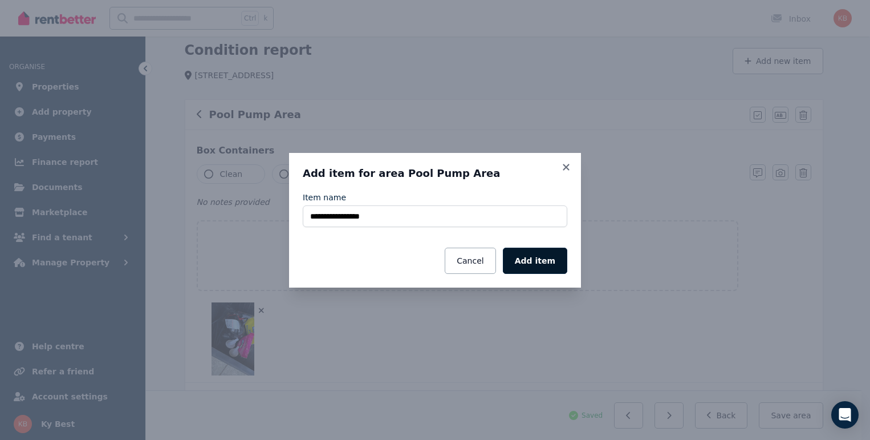
click at [550, 257] on button "Add item" at bounding box center [535, 261] width 64 height 26
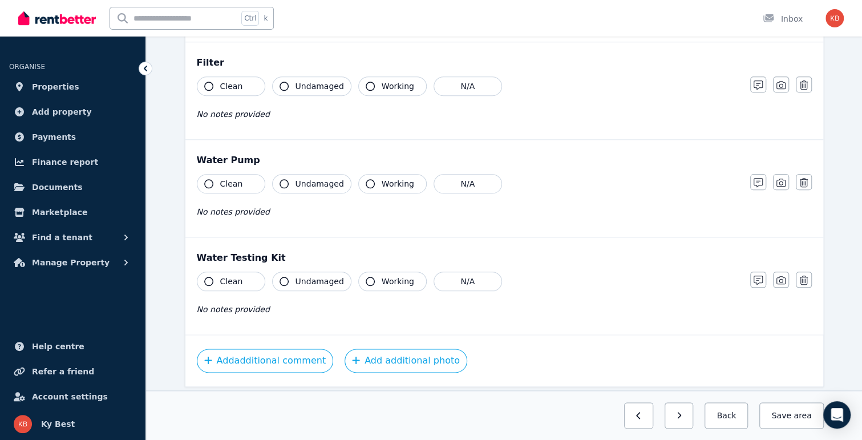
scroll to position [672, 0]
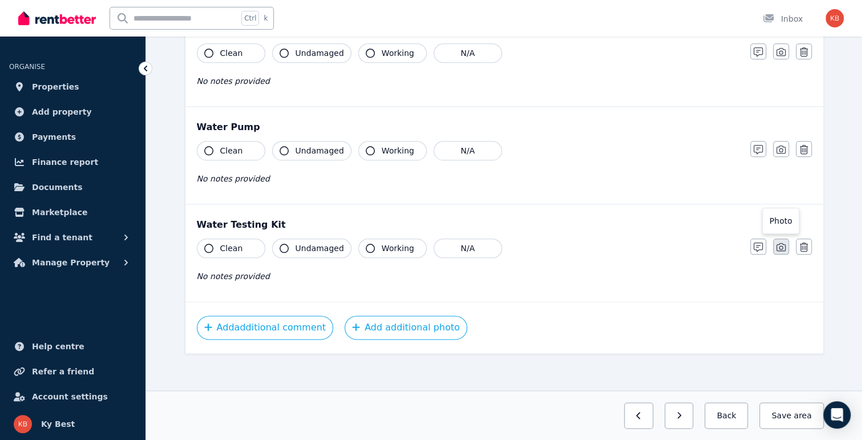
click at [778, 247] on icon "button" at bounding box center [780, 246] width 9 height 9
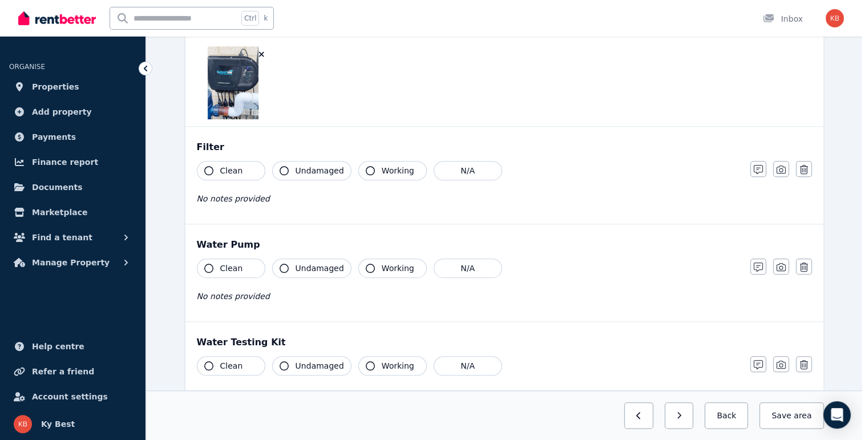
scroll to position [570, 0]
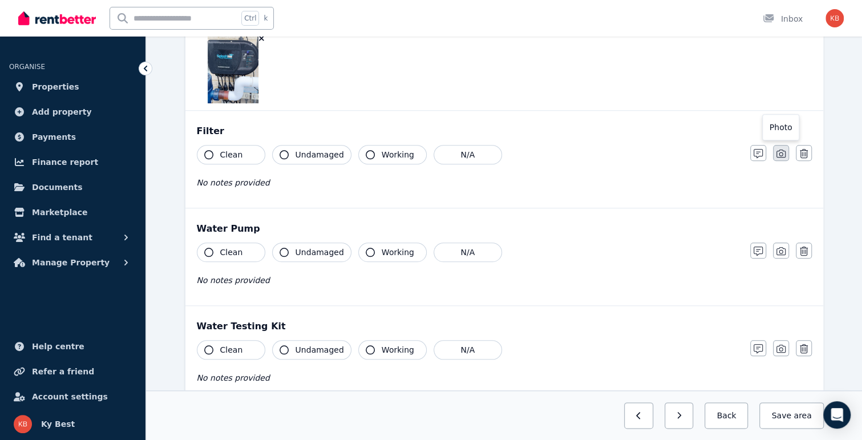
drag, startPoint x: 779, startPoint y: 150, endPoint x: 776, endPoint y: 158, distance: 8.7
click at [779, 150] on icon "button" at bounding box center [780, 153] width 9 height 9
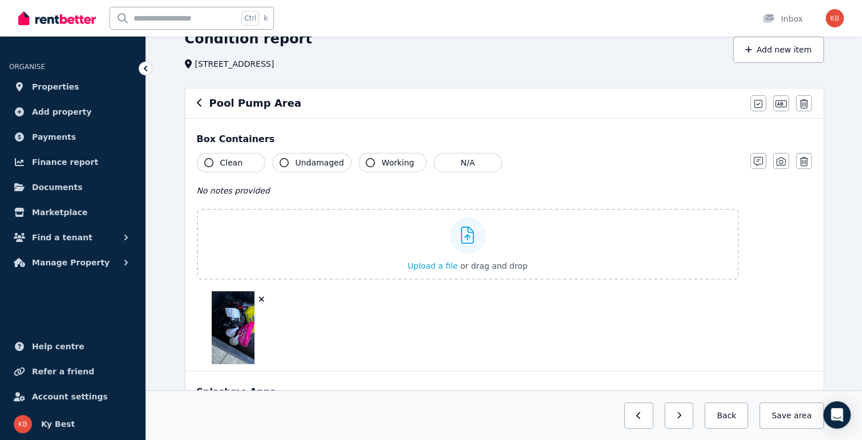
scroll to position [0, 0]
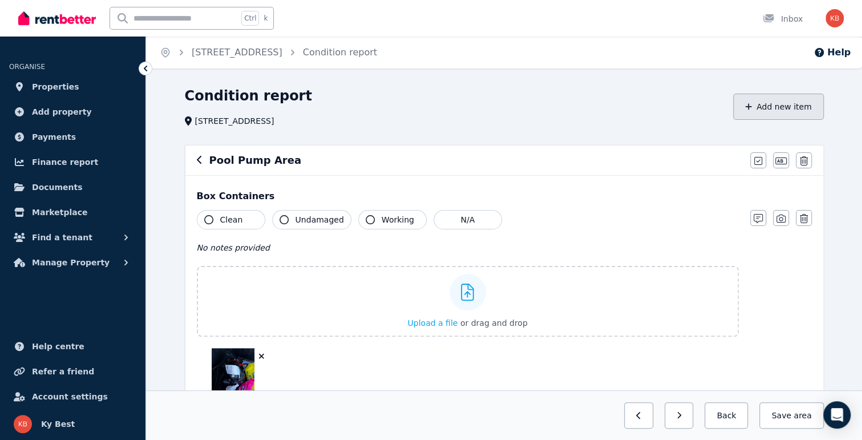
click at [781, 104] on button "Add new item" at bounding box center [778, 107] width 91 height 26
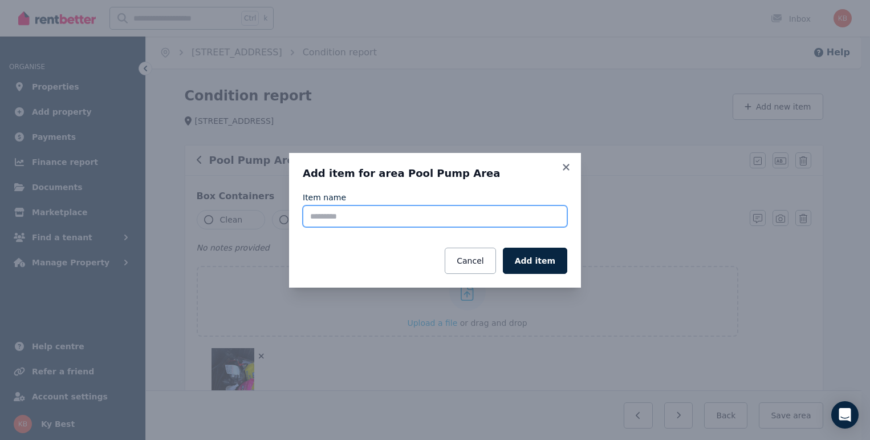
click at [367, 224] on input "Item name" at bounding box center [435, 216] width 265 height 22
type input "******"
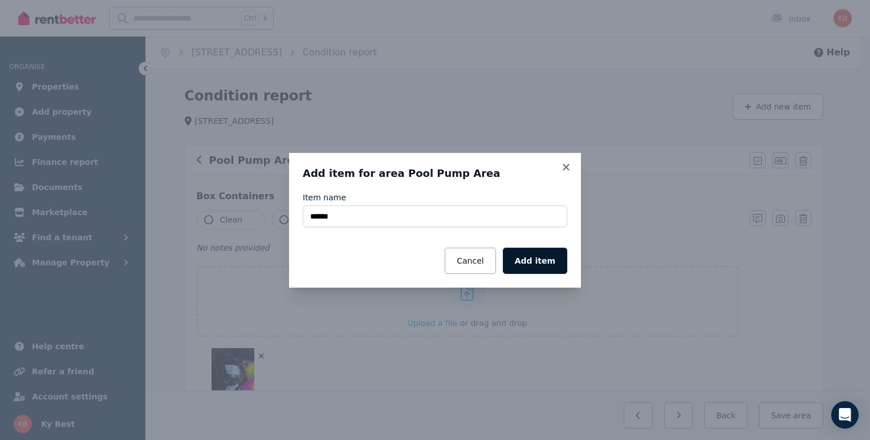
click at [546, 259] on button "Add item" at bounding box center [535, 261] width 64 height 26
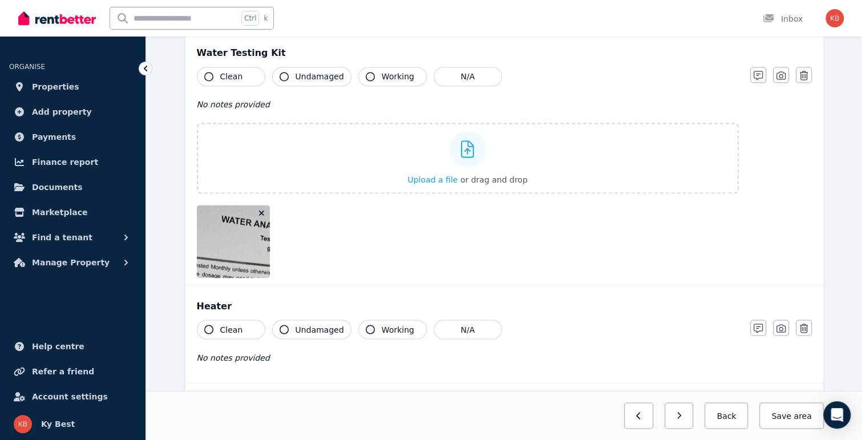
scroll to position [1079, 0]
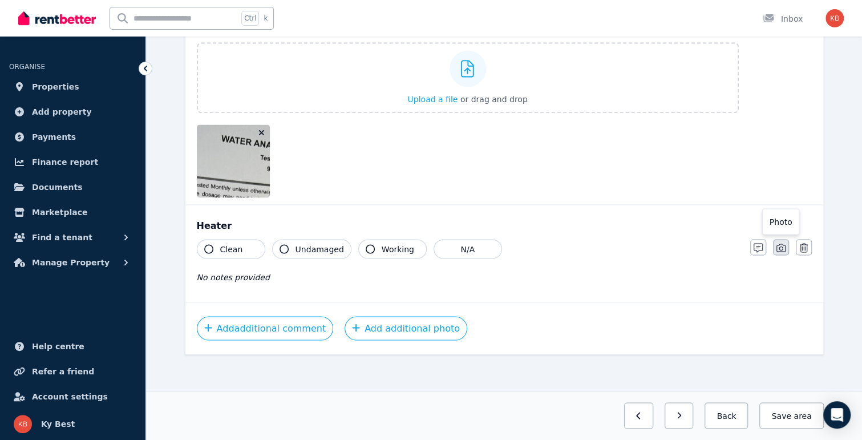
click at [780, 244] on icon "button" at bounding box center [780, 247] width 9 height 9
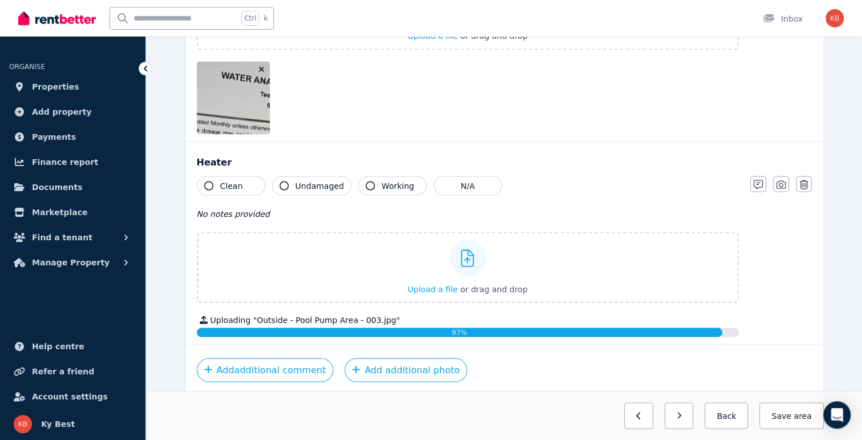
scroll to position [1184, 0]
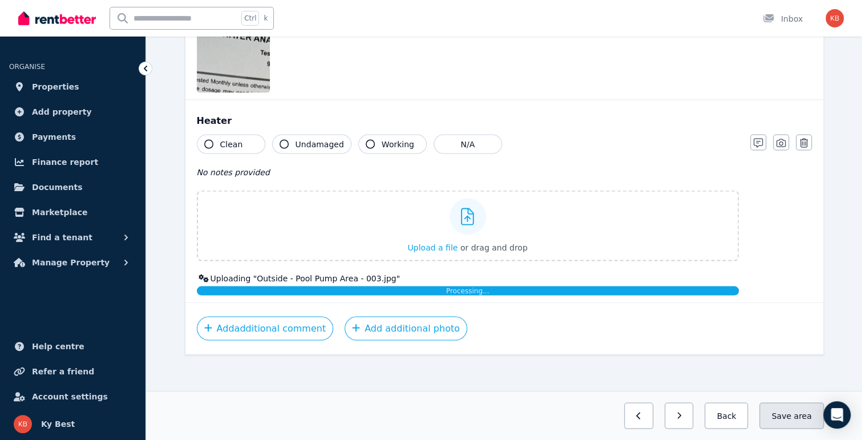
click at [789, 414] on button "Save area" at bounding box center [791, 415] width 64 height 26
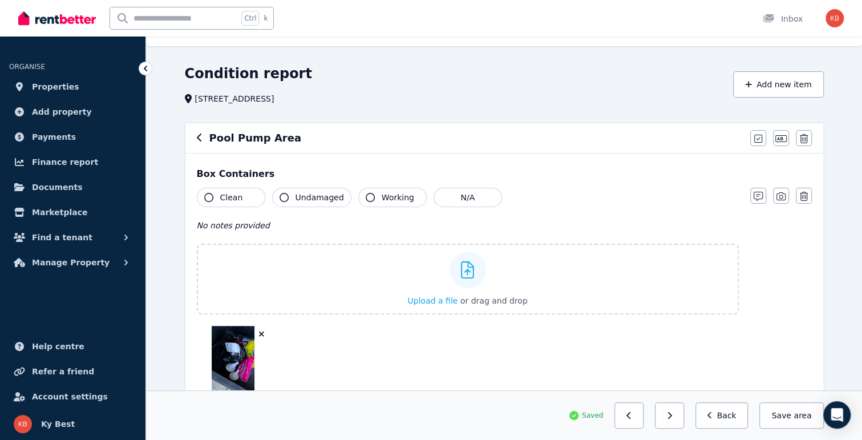
scroll to position [0, 0]
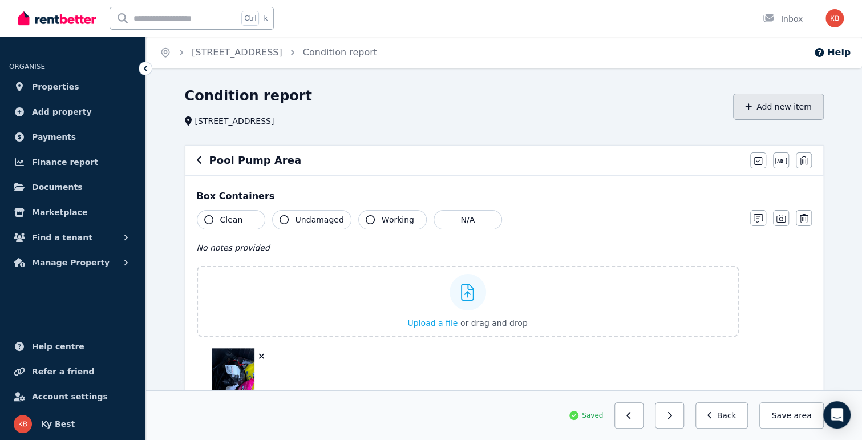
click at [778, 106] on button "Add new item" at bounding box center [778, 107] width 91 height 26
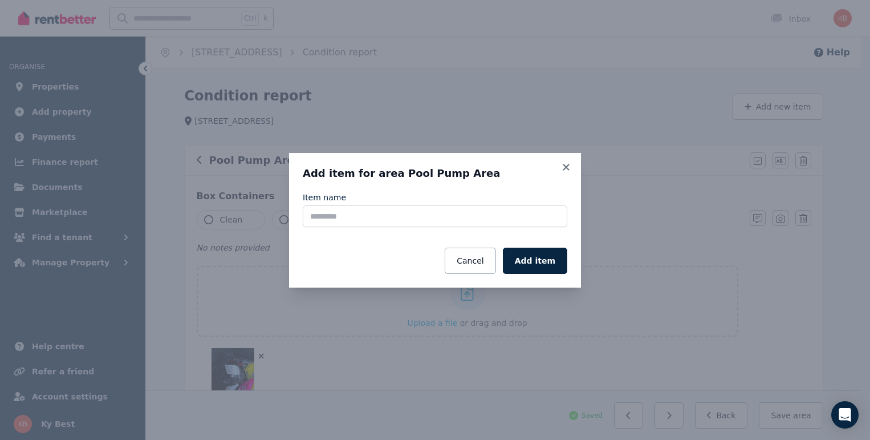
click at [409, 206] on div "Item name" at bounding box center [435, 209] width 265 height 35
click at [384, 222] on input "Item name" at bounding box center [435, 216] width 265 height 22
click at [394, 216] on input "Item name" at bounding box center [435, 216] width 265 height 22
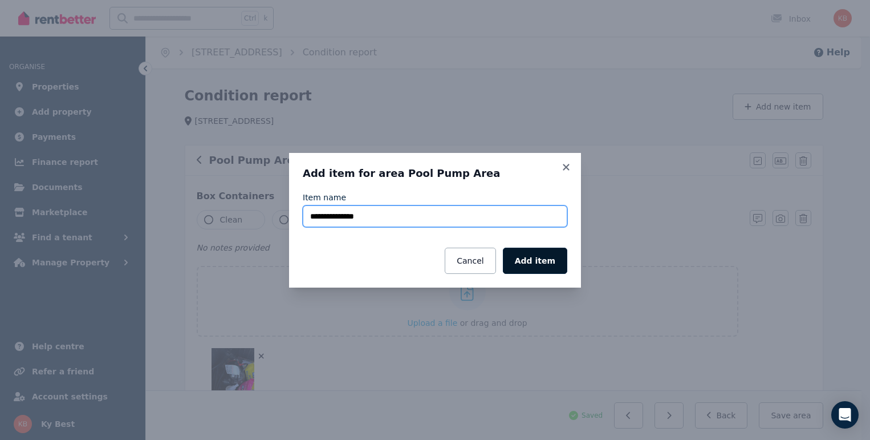
type input "**********"
click at [530, 263] on button "Add item" at bounding box center [535, 261] width 64 height 26
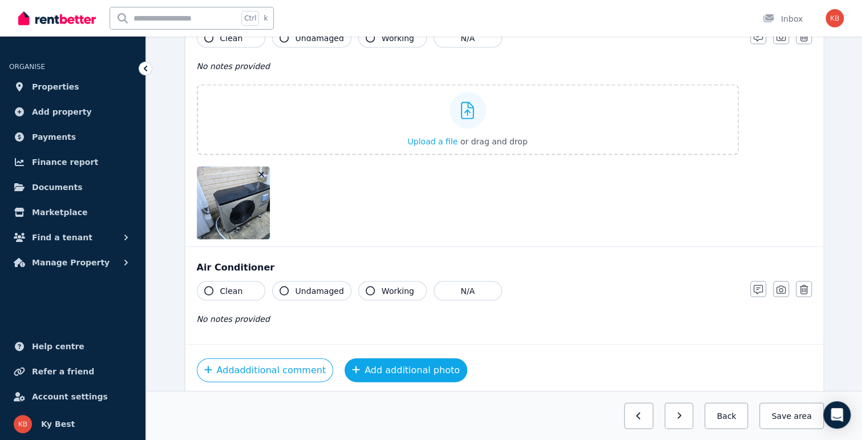
scroll to position [1331, 0]
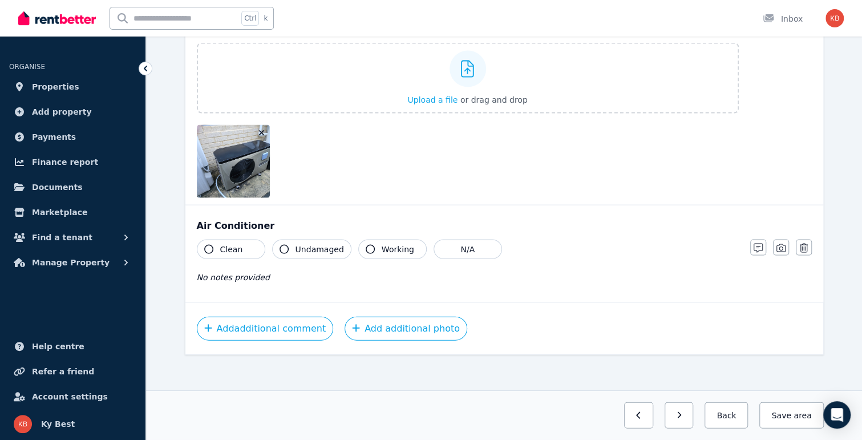
click at [787, 245] on button "button" at bounding box center [781, 248] width 16 height 16
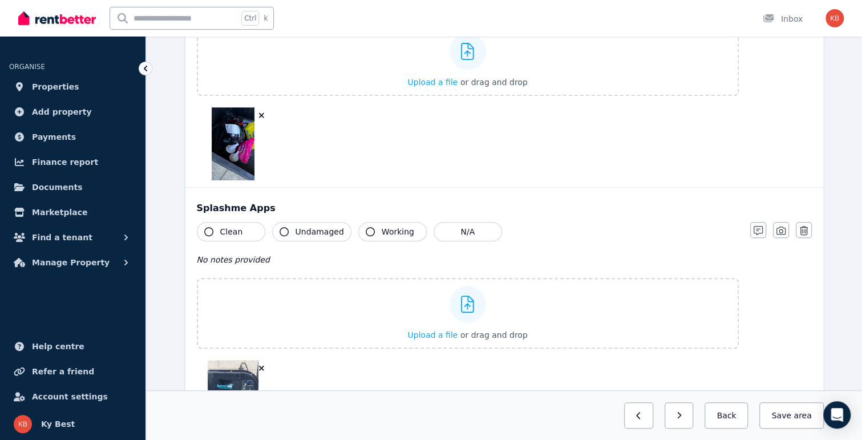
scroll to position [0, 0]
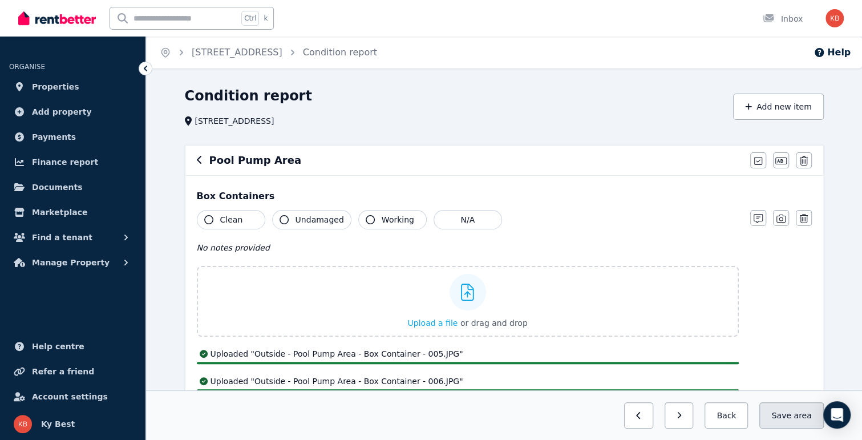
click at [792, 414] on button "Save area" at bounding box center [791, 415] width 64 height 26
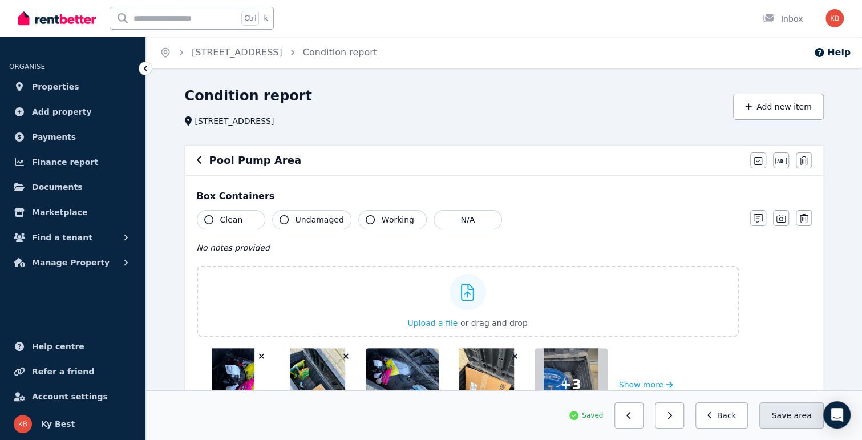
click at [796, 418] on span "area" at bounding box center [802, 415] width 18 height 11
click at [767, 112] on button "Add new item" at bounding box center [778, 107] width 91 height 26
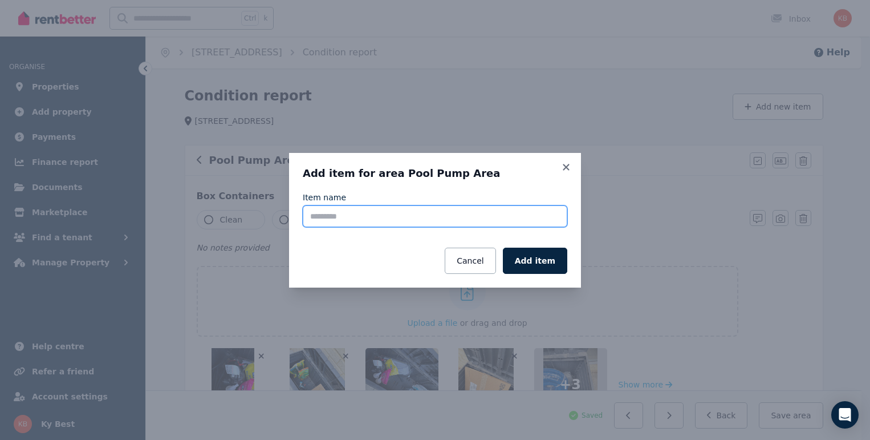
click at [468, 207] on input "Item name" at bounding box center [435, 216] width 265 height 22
type input "**********"
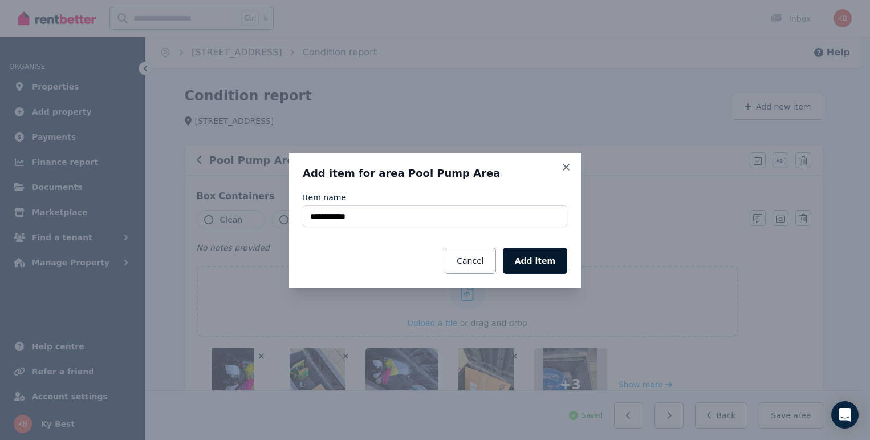
click at [545, 261] on button "Add item" at bounding box center [535, 261] width 64 height 26
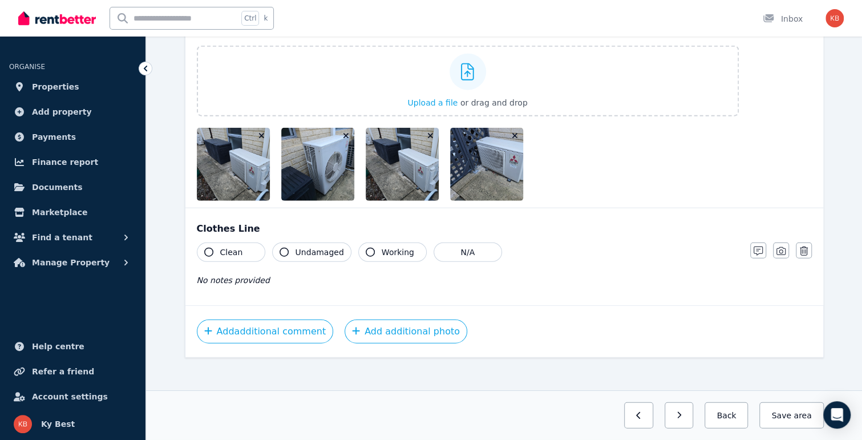
scroll to position [1583, 0]
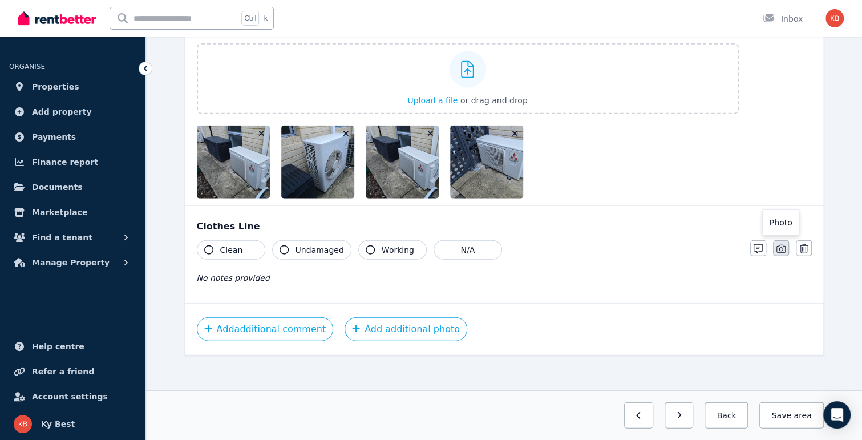
click at [780, 245] on icon "button" at bounding box center [780, 248] width 9 height 9
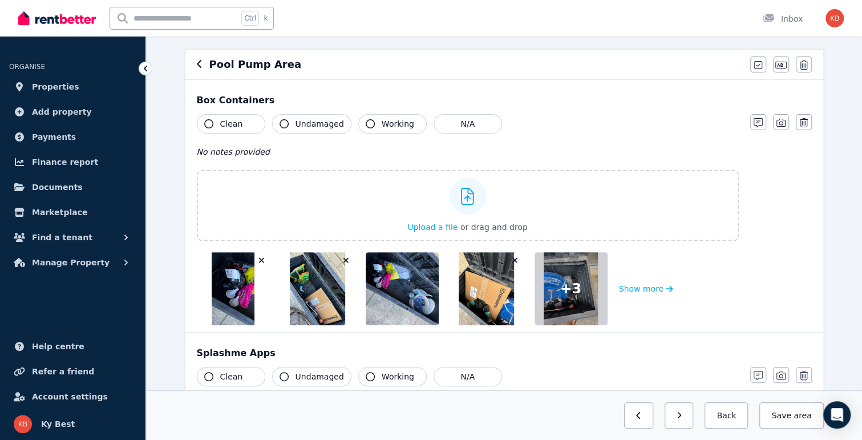
scroll to position [0, 0]
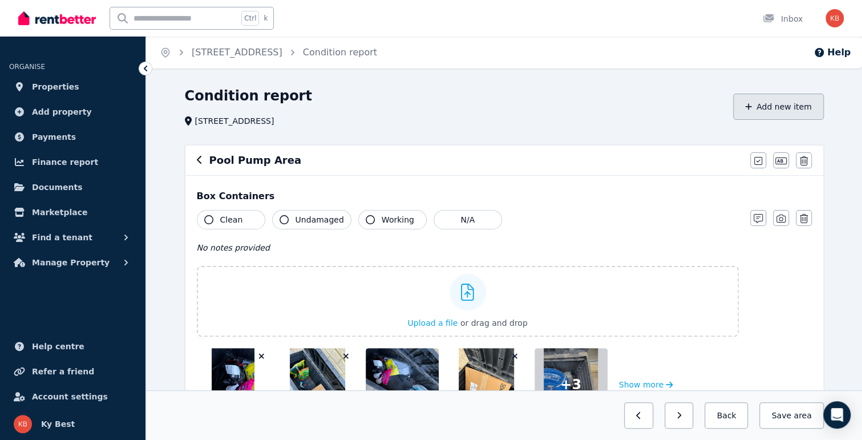
click at [757, 111] on button "Add new item" at bounding box center [778, 107] width 91 height 26
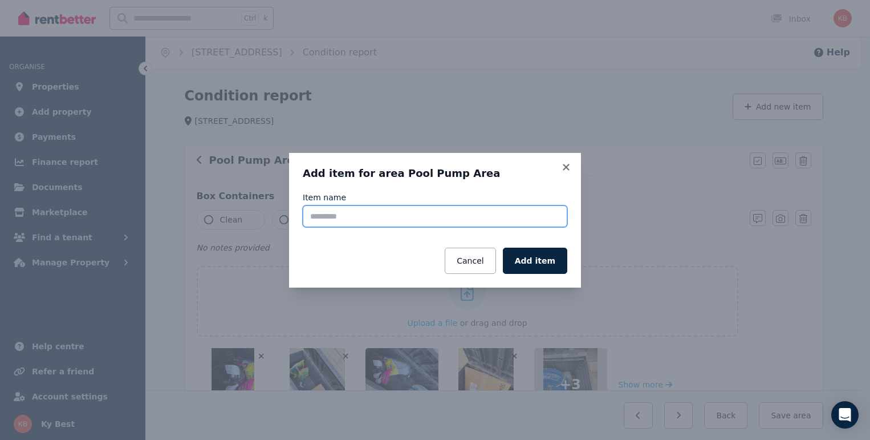
click at [360, 226] on input "Item name" at bounding box center [435, 216] width 265 height 22
type input "***"
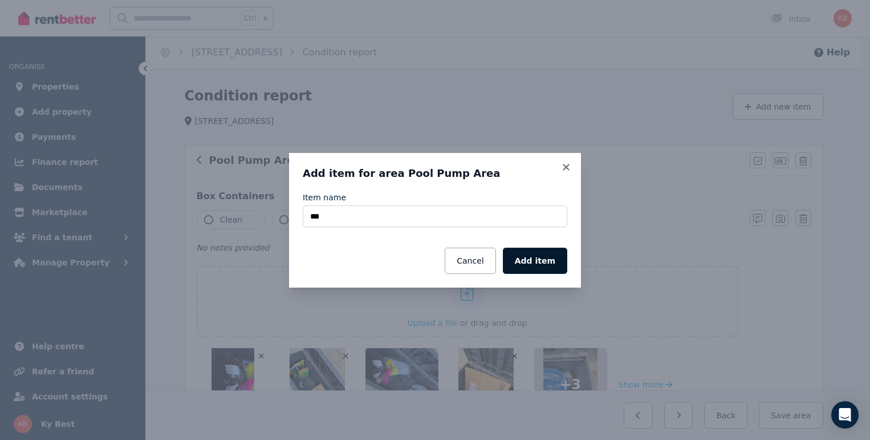
click at [534, 255] on button "Add item" at bounding box center [535, 261] width 64 height 26
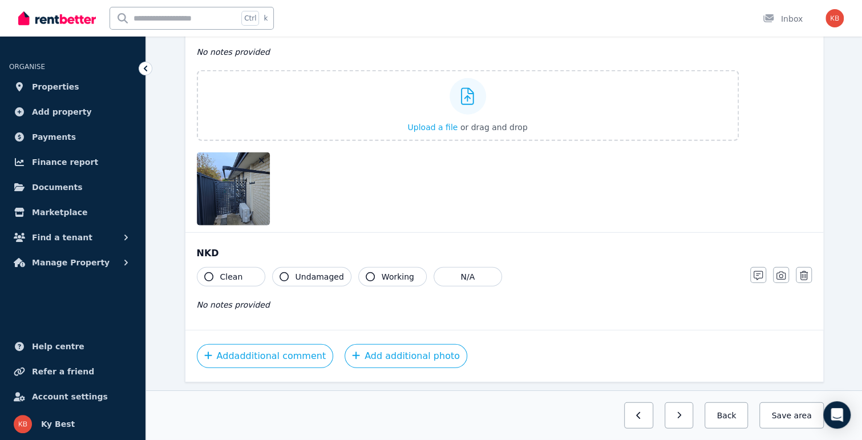
scroll to position [1835, 0]
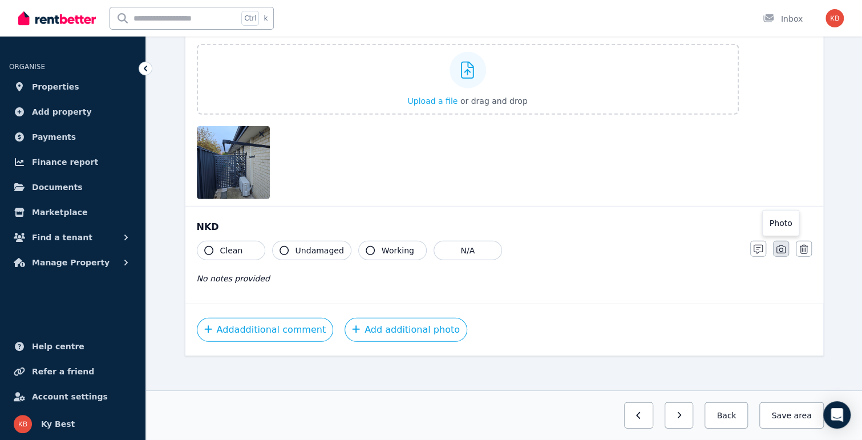
click at [783, 245] on icon "button" at bounding box center [780, 249] width 9 height 9
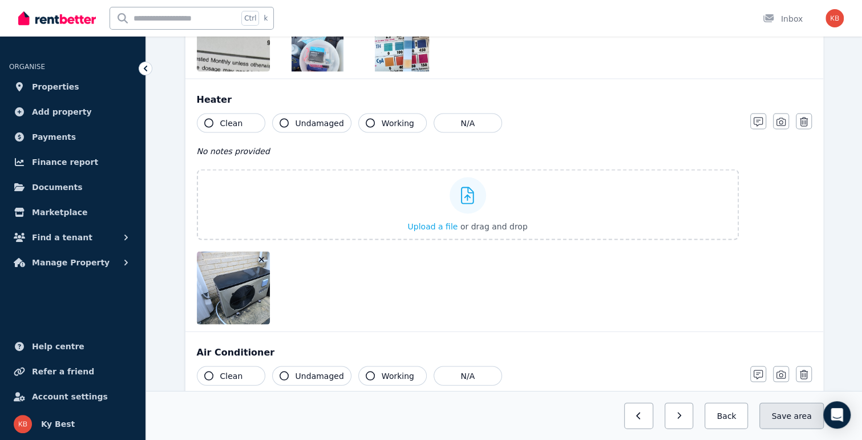
scroll to position [1255, 0]
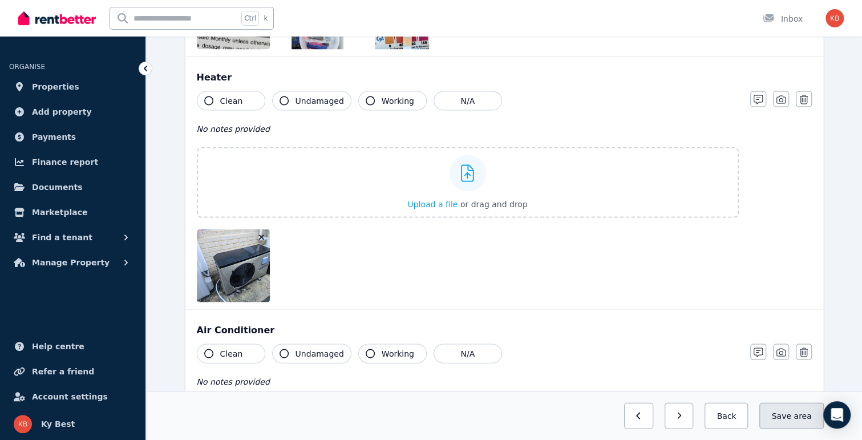
click at [776, 407] on button "Save area" at bounding box center [791, 415] width 64 height 26
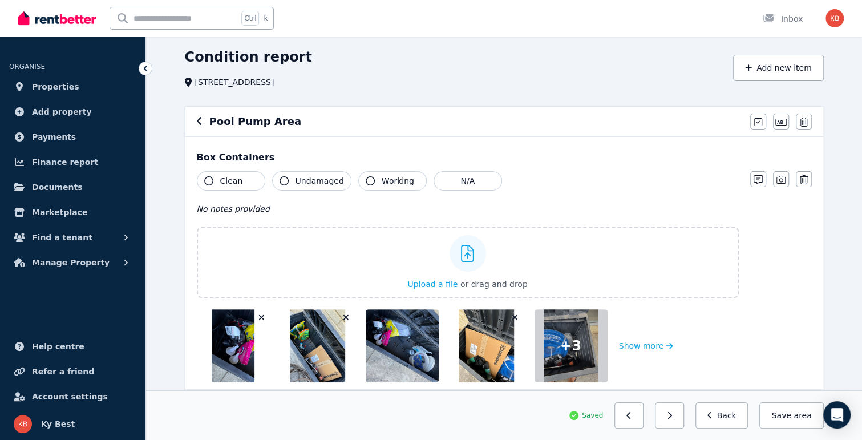
scroll to position [0, 0]
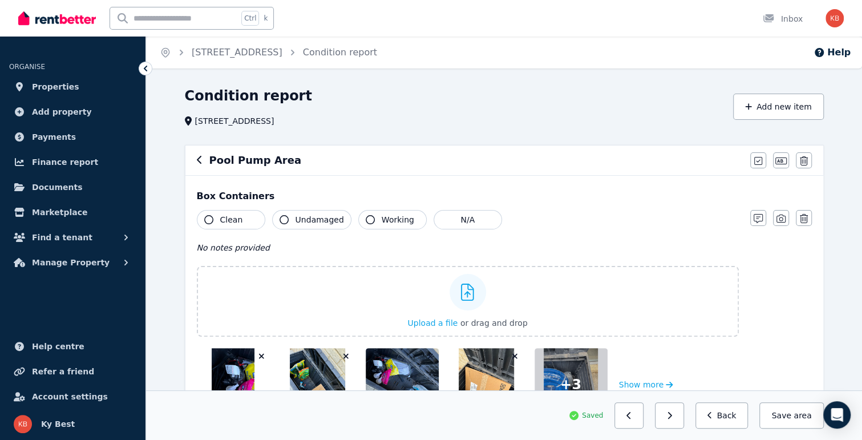
click at [201, 161] on icon "button" at bounding box center [200, 159] width 6 height 9
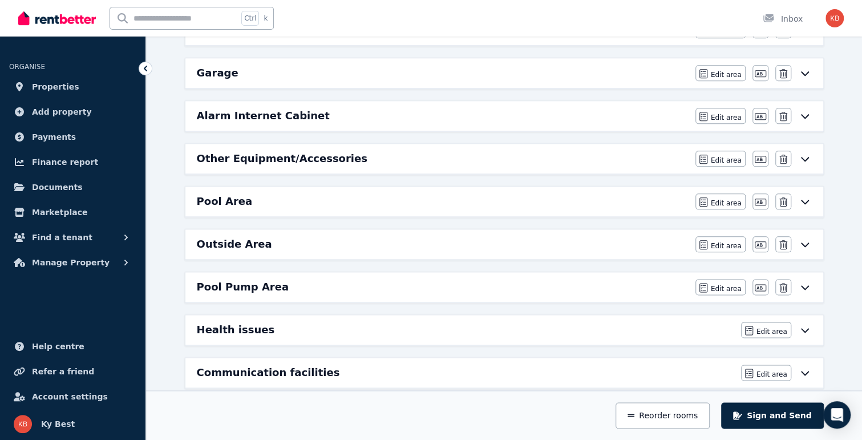
scroll to position [791, 0]
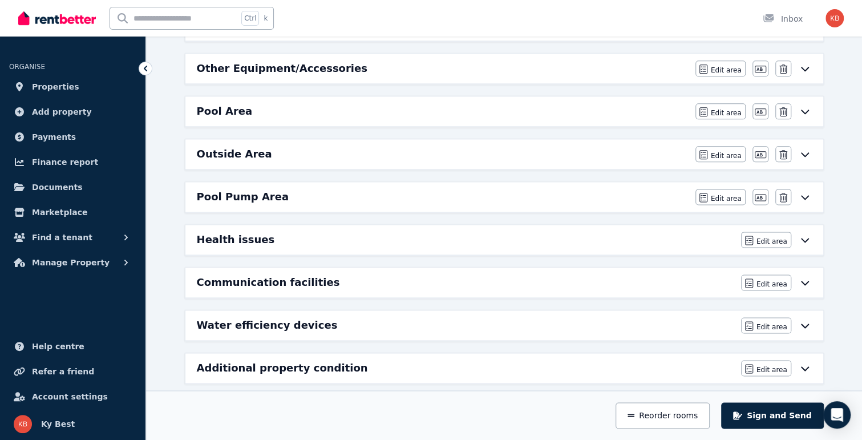
click at [232, 105] on h6 "Pool Area" at bounding box center [225, 111] width 56 height 16
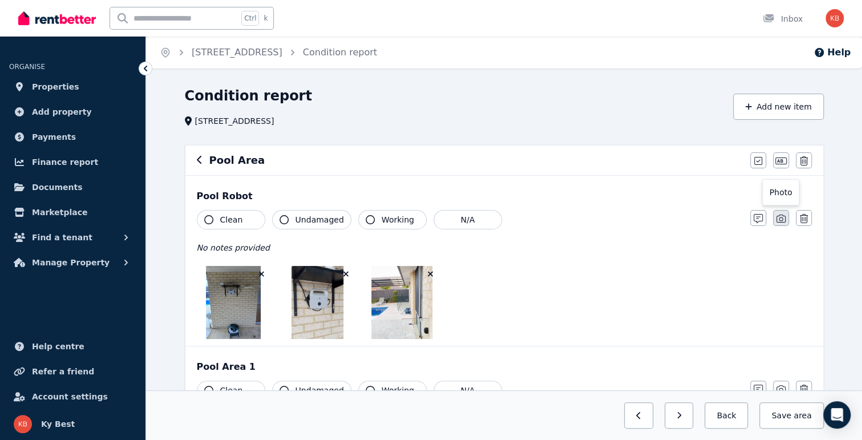
click at [779, 217] on icon "button" at bounding box center [780, 218] width 9 height 9
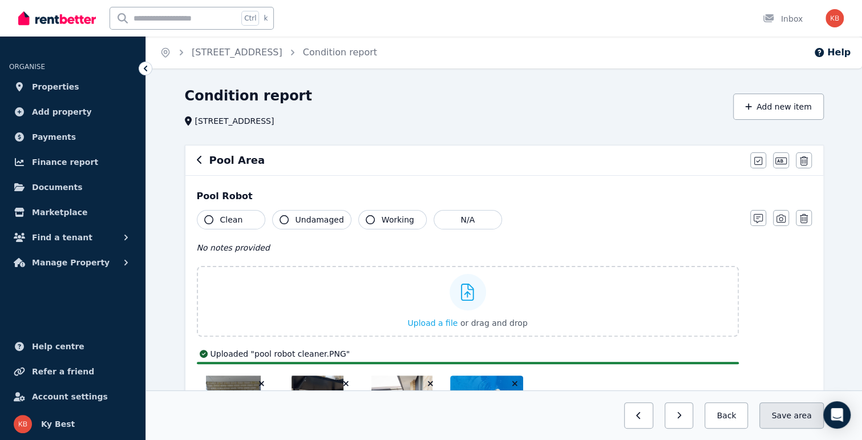
click at [777, 415] on button "Save area" at bounding box center [791, 415] width 64 height 26
click at [735, 421] on button "Back" at bounding box center [721, 415] width 53 height 26
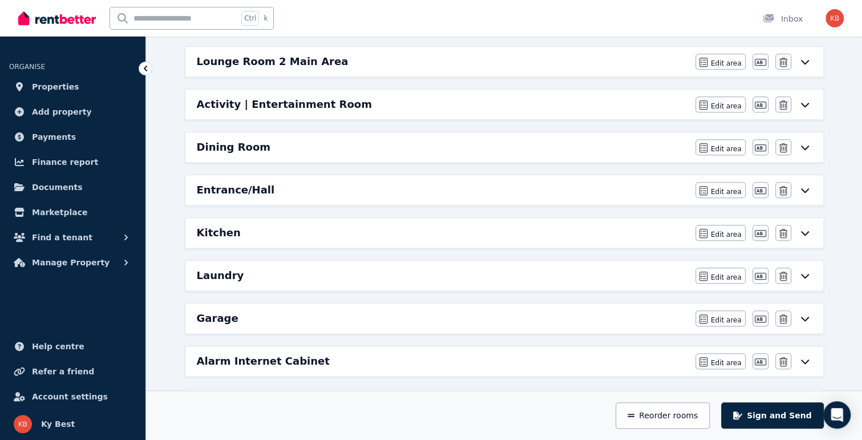
scroll to position [456, 0]
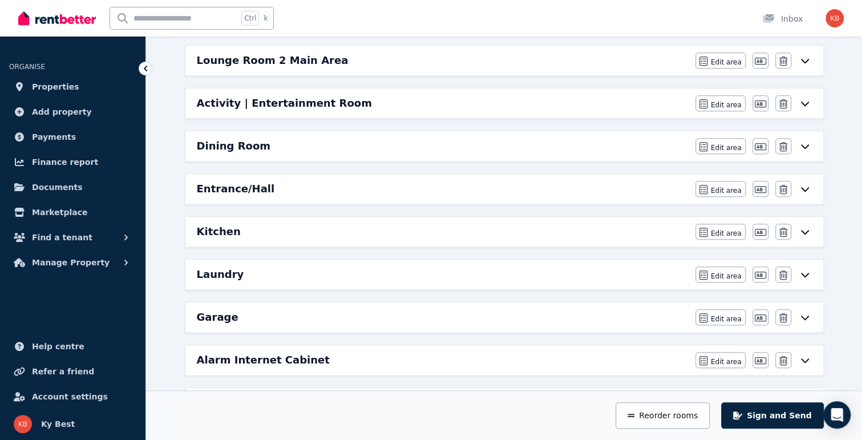
click at [212, 224] on h6 "Kitchen" at bounding box center [219, 232] width 44 height 16
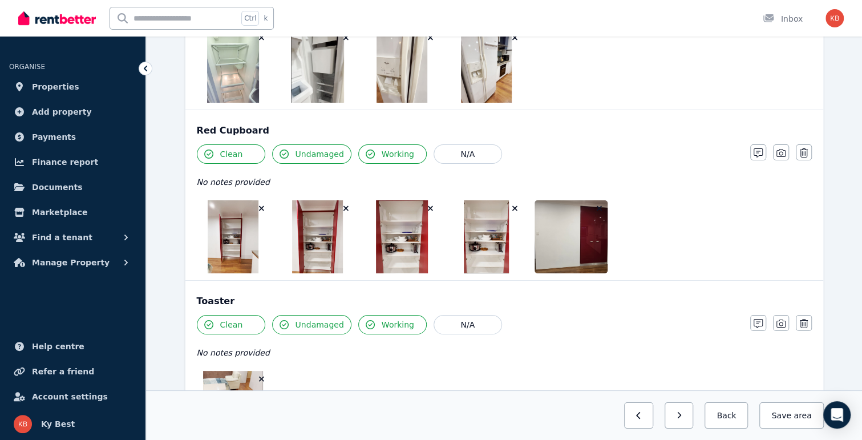
scroll to position [2595, 0]
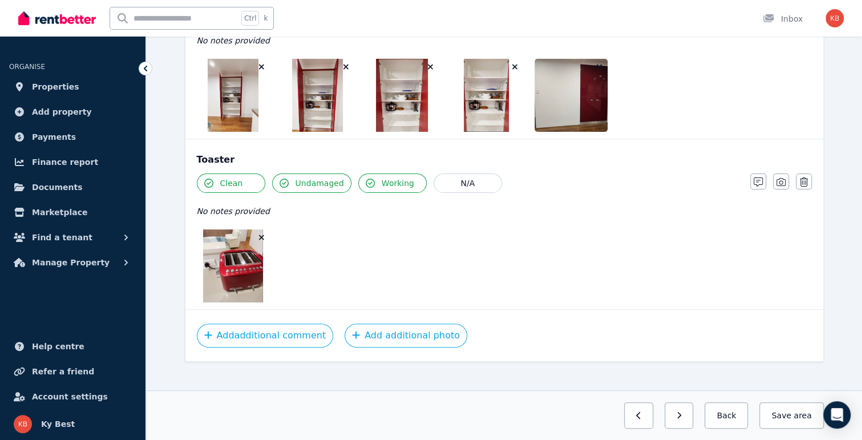
click at [493, 33] on div "Ctrl k Inbox" at bounding box center [411, 18] width 787 height 37
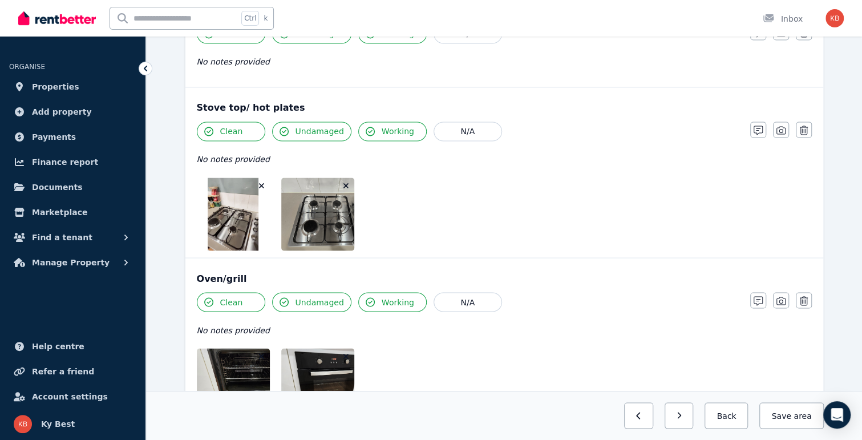
scroll to position [713, 0]
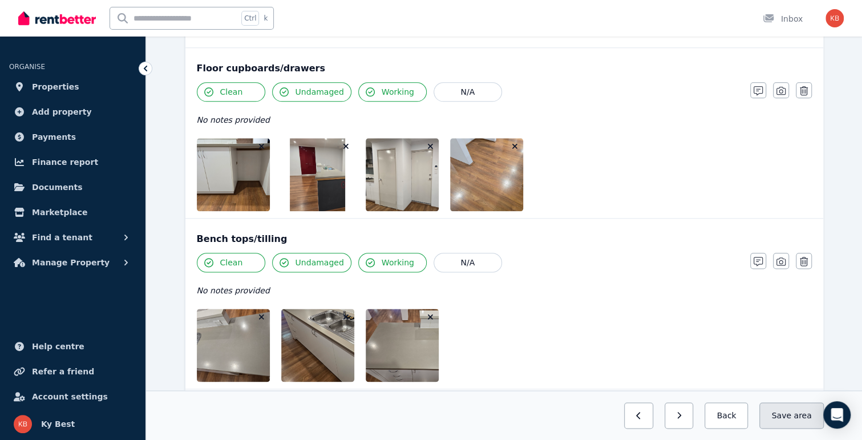
click at [791, 417] on button "Save area" at bounding box center [791, 415] width 64 height 26
click at [711, 414] on icon "button" at bounding box center [709, 415] width 4 height 7
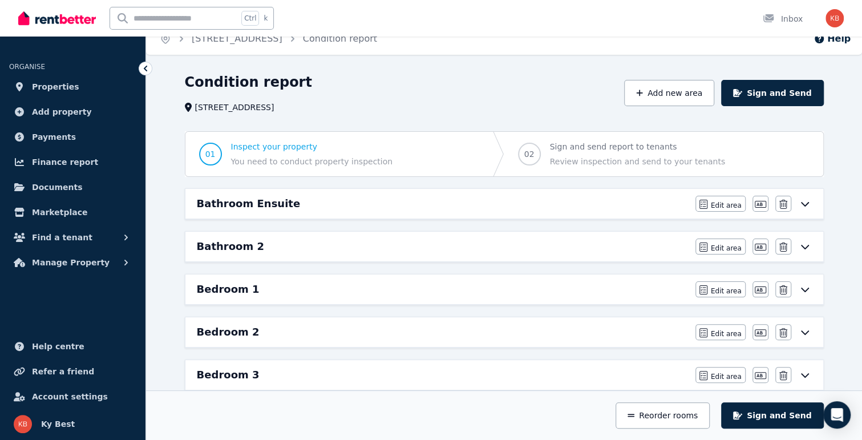
scroll to position [0, 0]
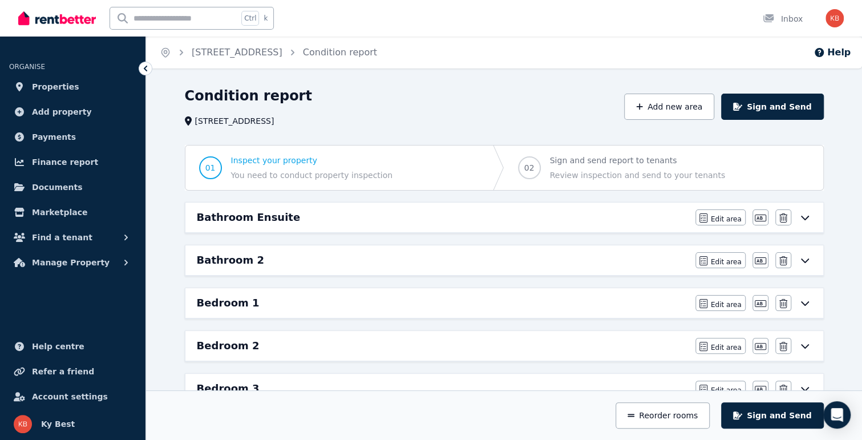
click at [210, 303] on h6 "Bedroom 1" at bounding box center [228, 303] width 63 height 16
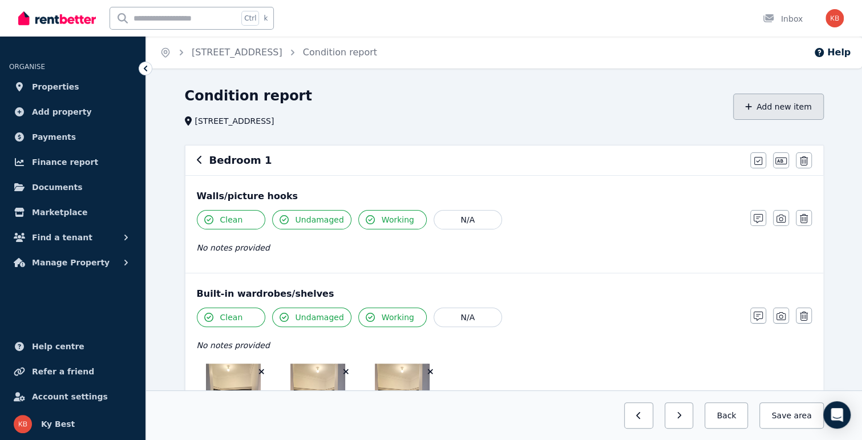
click at [784, 108] on button "Add new item" at bounding box center [778, 107] width 91 height 26
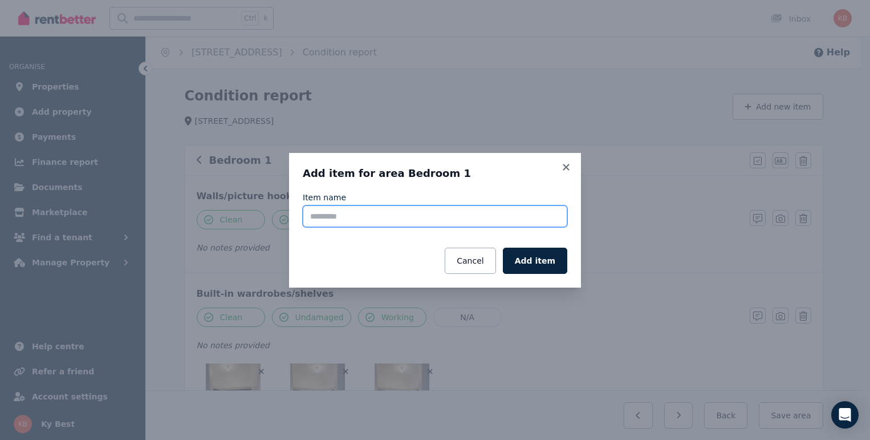
click at [387, 221] on input "Item name" at bounding box center [435, 216] width 265 height 22
type input "**********"
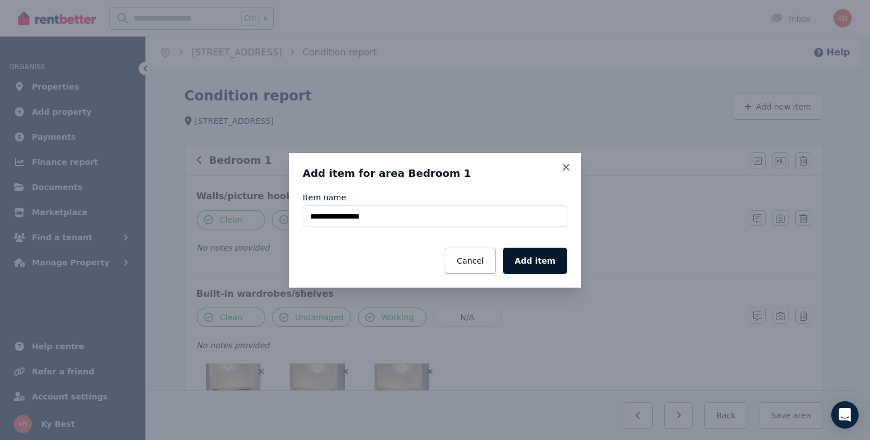
click at [544, 261] on button "Add item" at bounding box center [535, 261] width 64 height 26
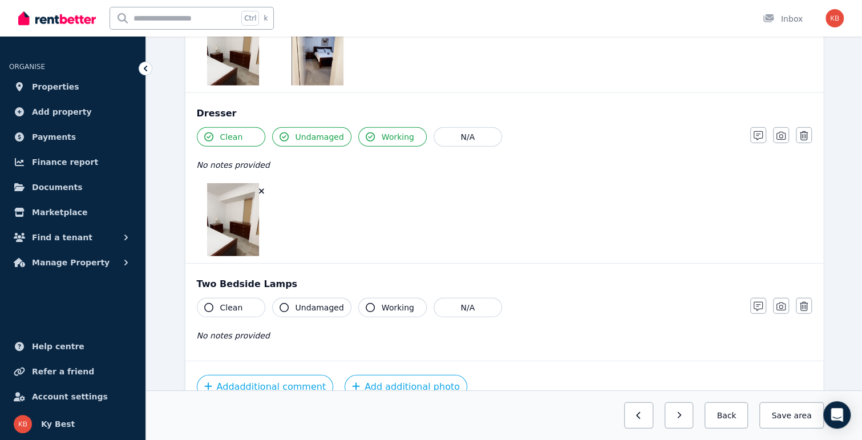
scroll to position [1842, 0]
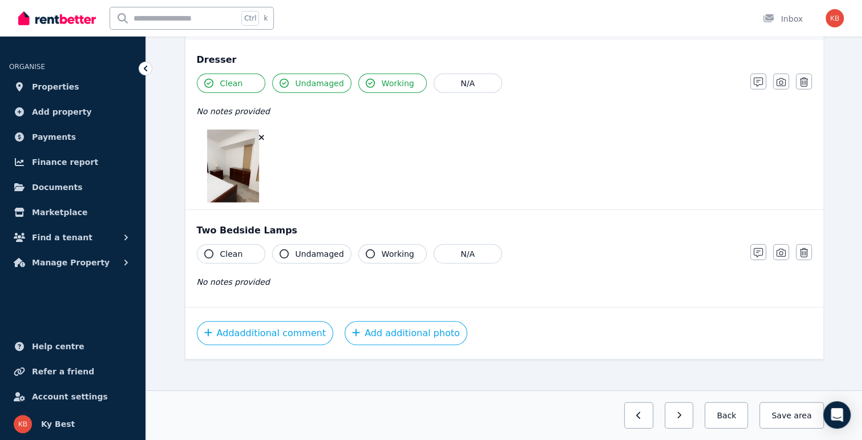
click at [777, 249] on icon "button" at bounding box center [780, 253] width 9 height 8
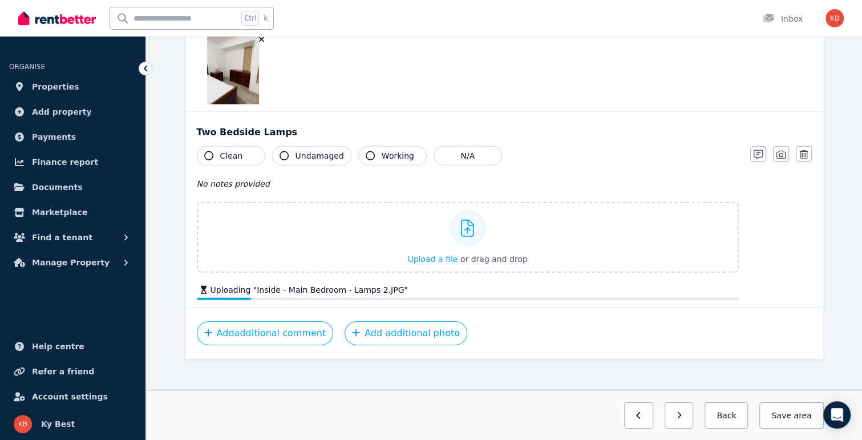
scroll to position [1947, 0]
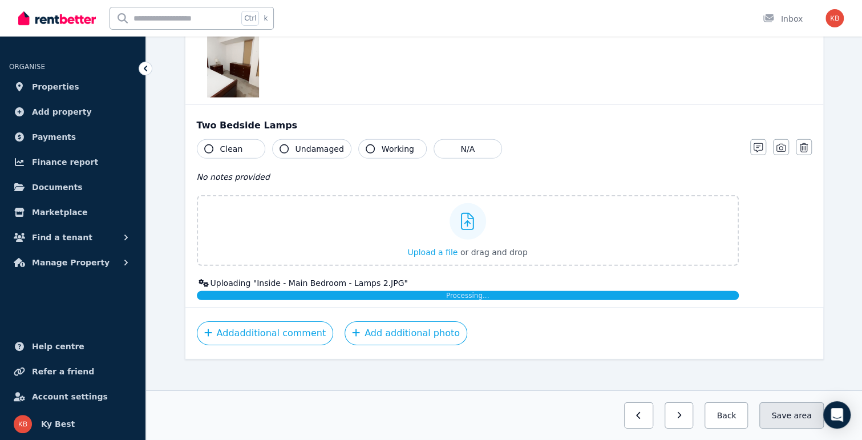
click at [792, 414] on button "Save area" at bounding box center [791, 415] width 64 height 26
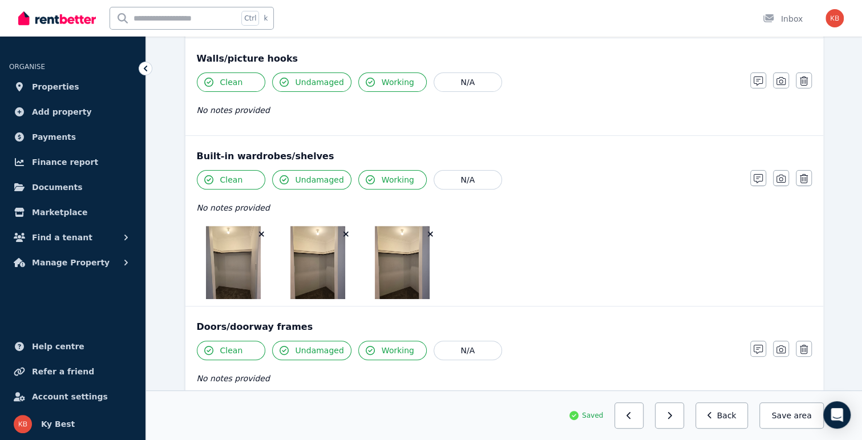
scroll to position [29, 0]
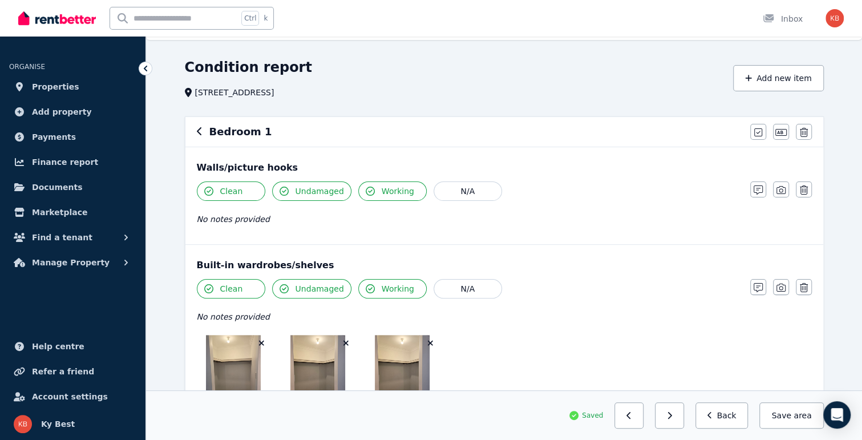
click at [200, 133] on icon "button" at bounding box center [200, 131] width 6 height 9
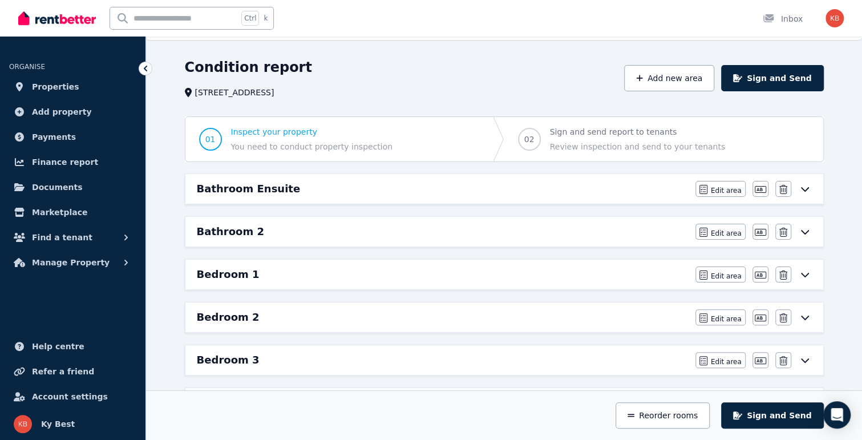
click at [242, 317] on h6 "Bedroom 2" at bounding box center [228, 317] width 63 height 16
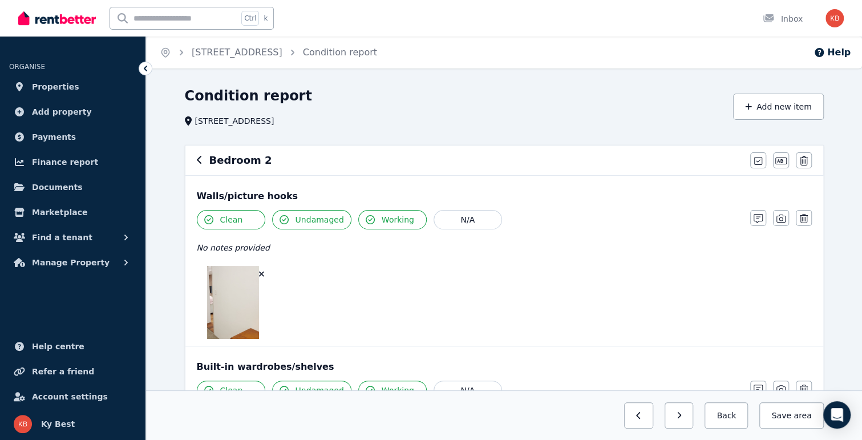
click at [198, 161] on icon "button" at bounding box center [200, 159] width 6 height 9
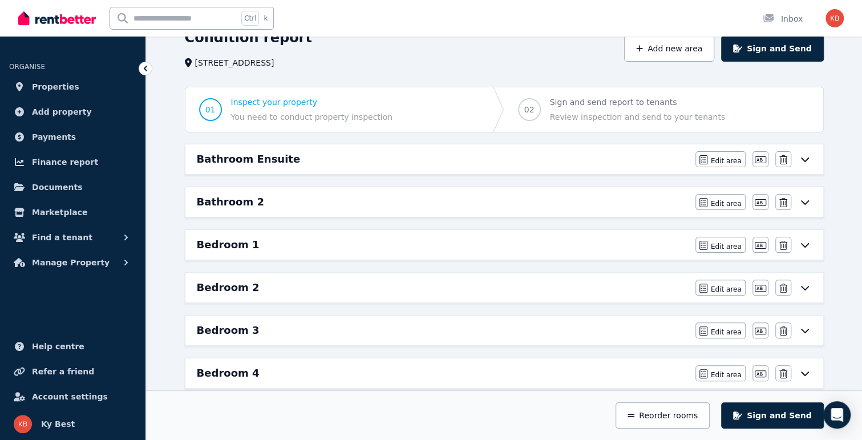
scroll to position [114, 0]
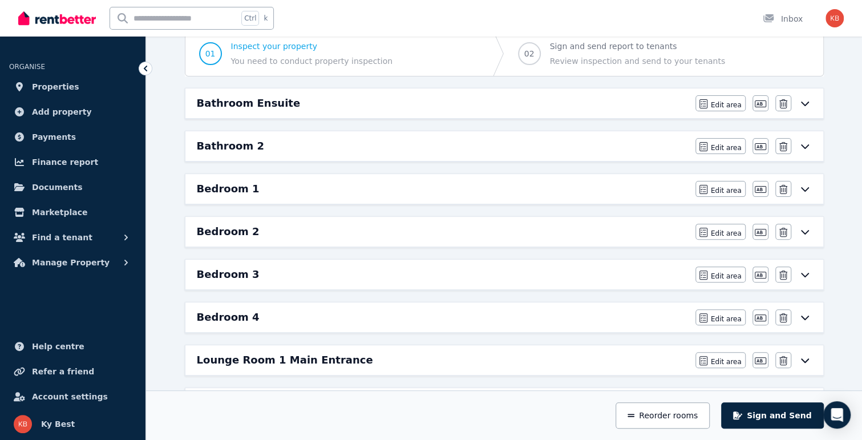
click at [226, 275] on h6 "Bedroom 3" at bounding box center [228, 274] width 63 height 16
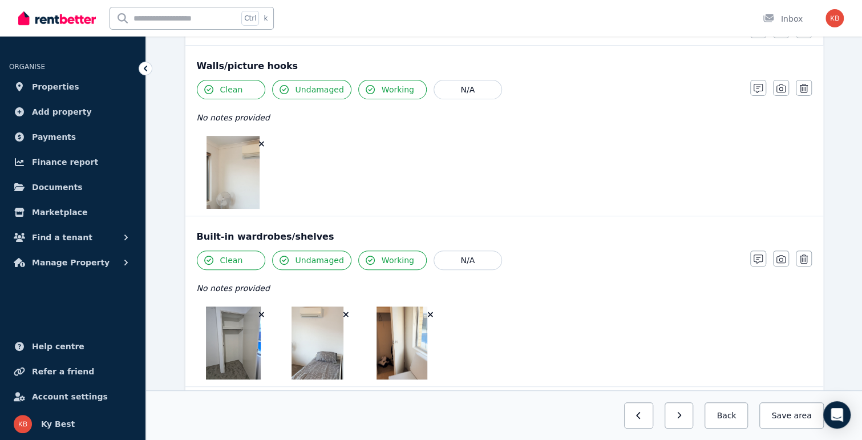
scroll to position [0, 0]
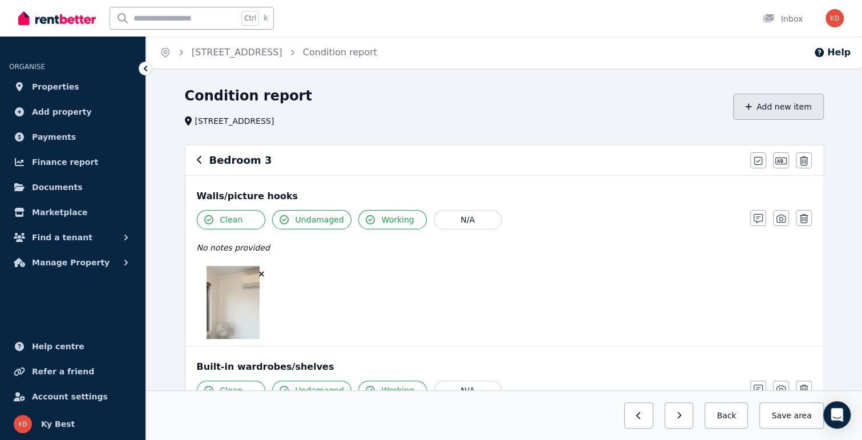
click at [772, 103] on button "Add new item" at bounding box center [778, 107] width 91 height 26
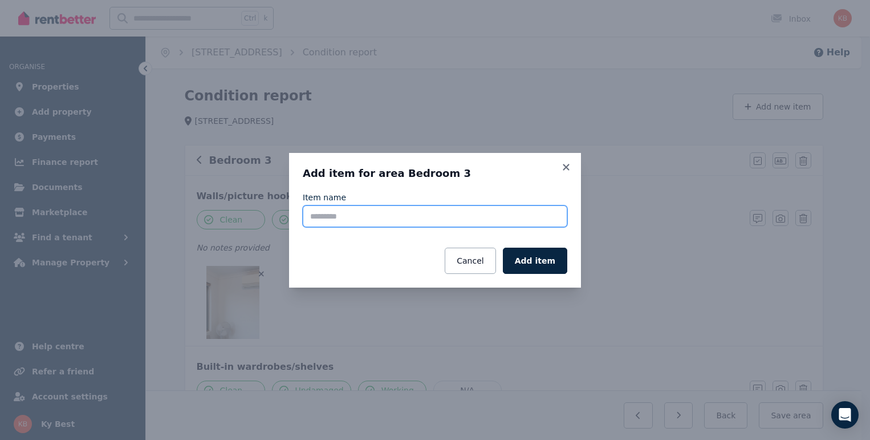
click at [392, 223] on input "Item name" at bounding box center [435, 216] width 265 height 22
type input "**********"
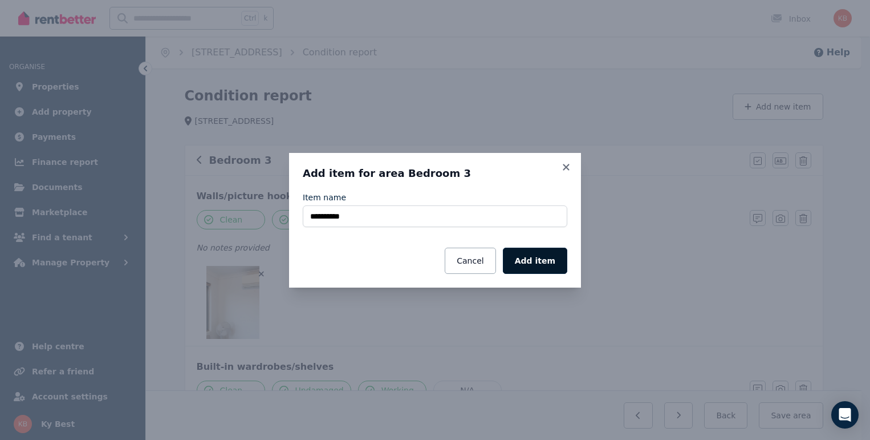
click at [545, 264] on button "Add item" at bounding box center [535, 261] width 64 height 26
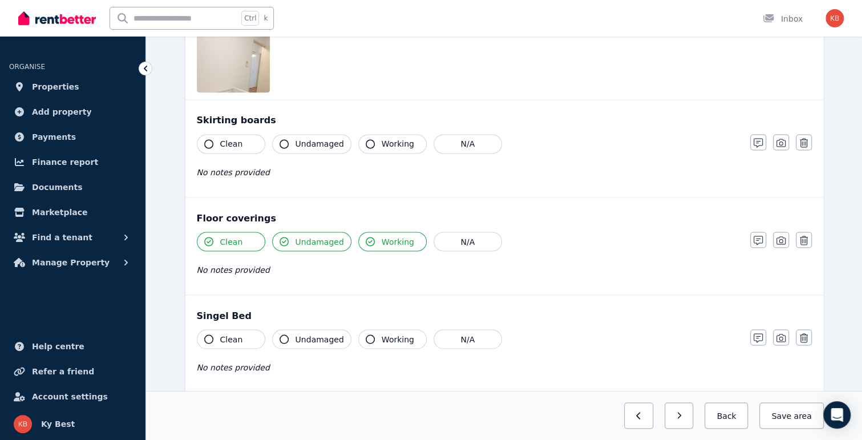
scroll to position [1211, 0]
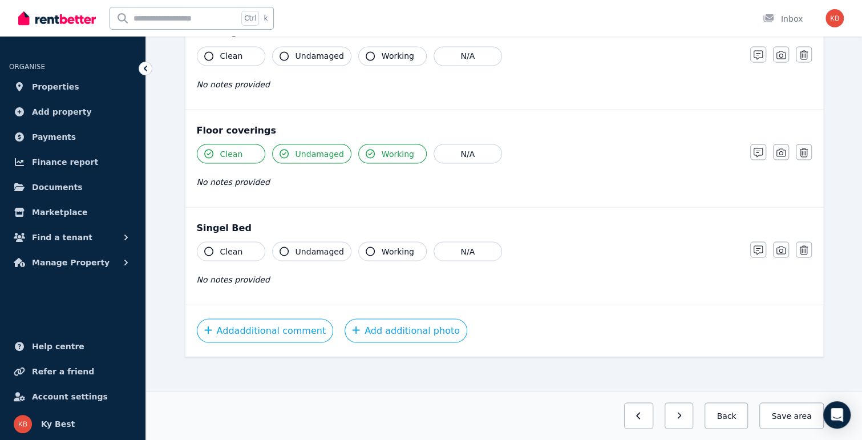
click at [212, 256] on div "Clean Undamaged Working N/A No notes provided" at bounding box center [468, 269] width 542 height 56
click at [307, 246] on span "Undamaged" at bounding box center [319, 250] width 48 height 11
click at [233, 245] on span "Clean" at bounding box center [231, 250] width 23 height 11
click at [392, 246] on span "Working" at bounding box center [398, 250] width 33 height 11
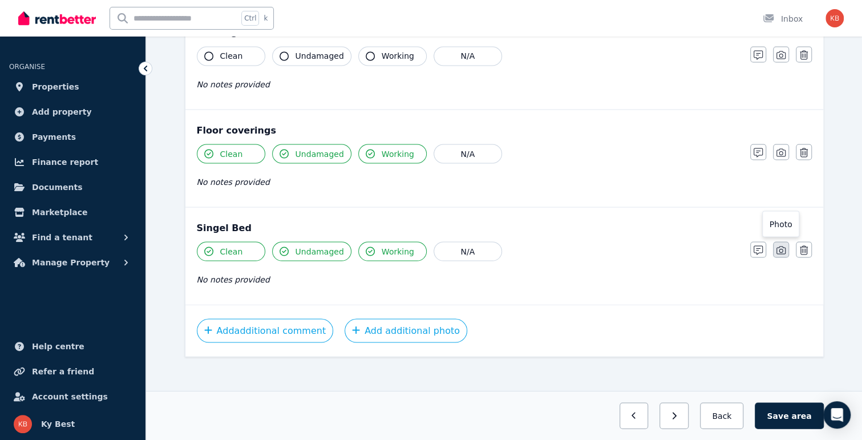
click at [780, 246] on icon "button" at bounding box center [780, 250] width 9 height 8
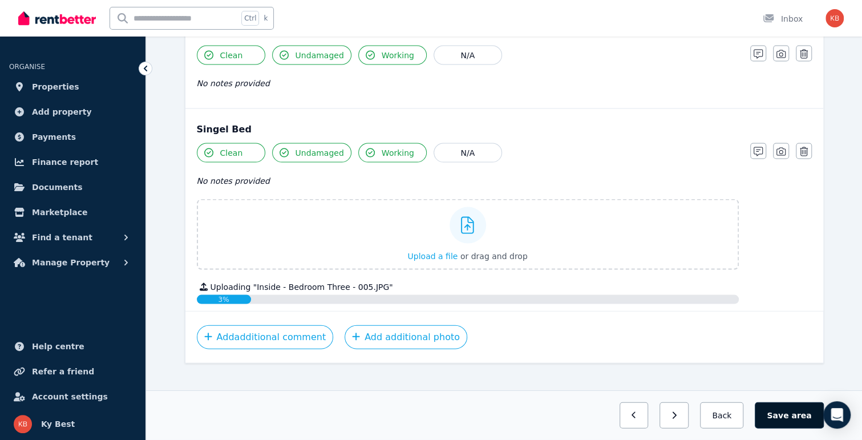
scroll to position [1316, 0]
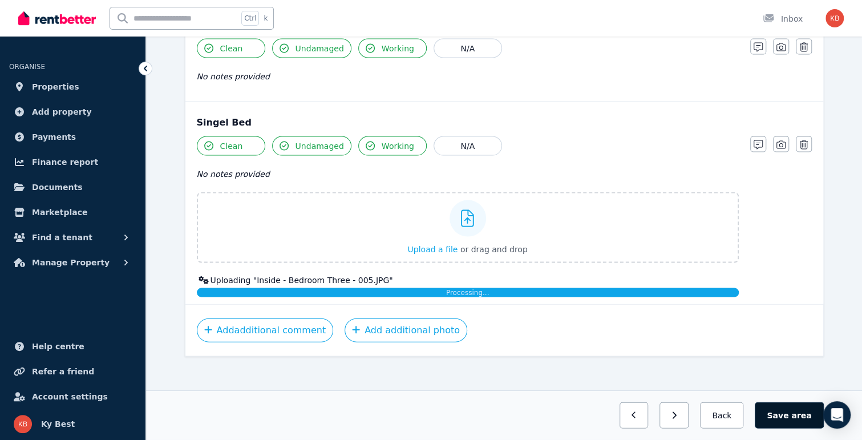
click at [791, 416] on button "Save area" at bounding box center [789, 415] width 68 height 26
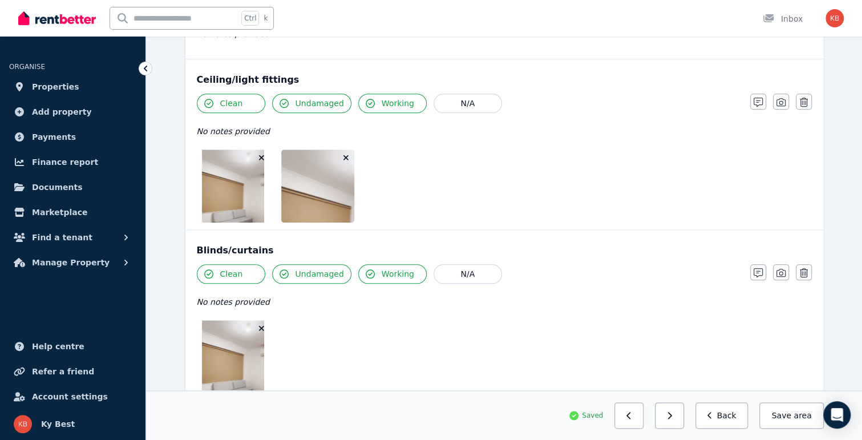
scroll to position [310, 0]
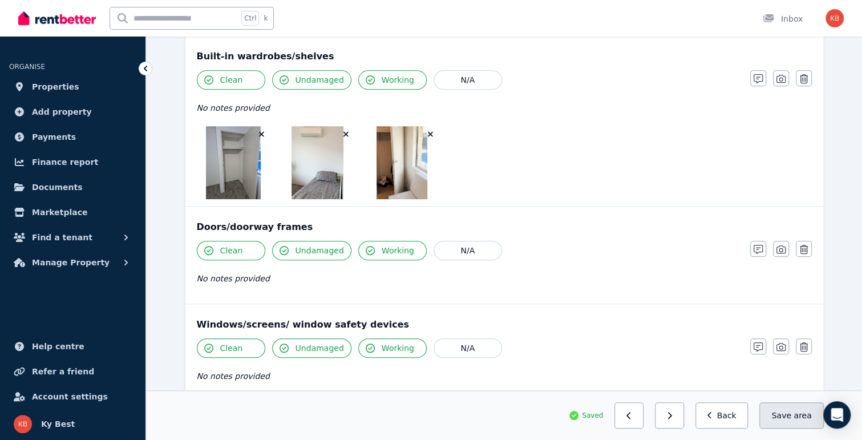
click at [802, 424] on button "Save area" at bounding box center [791, 415] width 64 height 26
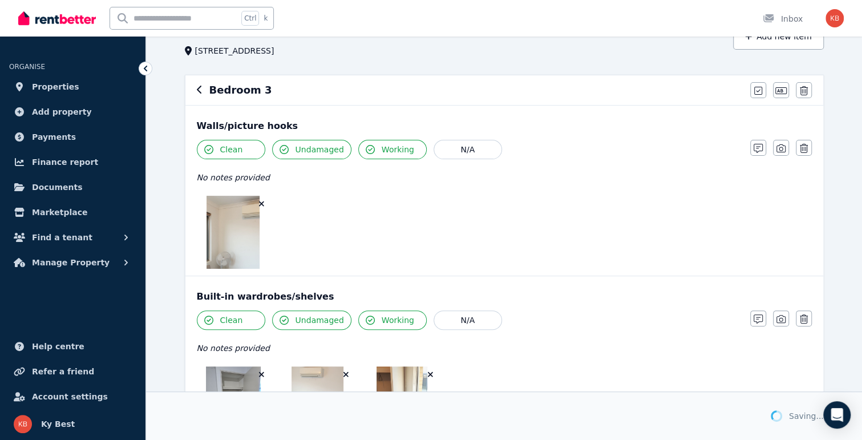
scroll to position [0, 0]
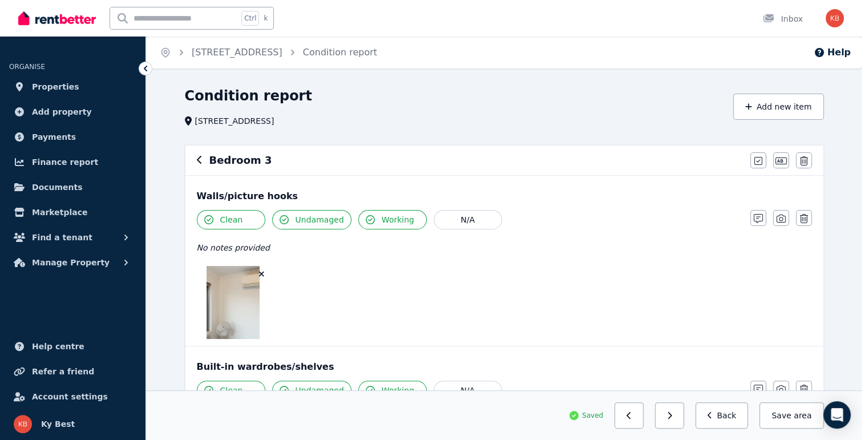
click at [221, 164] on h6 "Bedroom 3" at bounding box center [240, 160] width 63 height 16
click at [197, 161] on icon "button" at bounding box center [199, 160] width 5 height 8
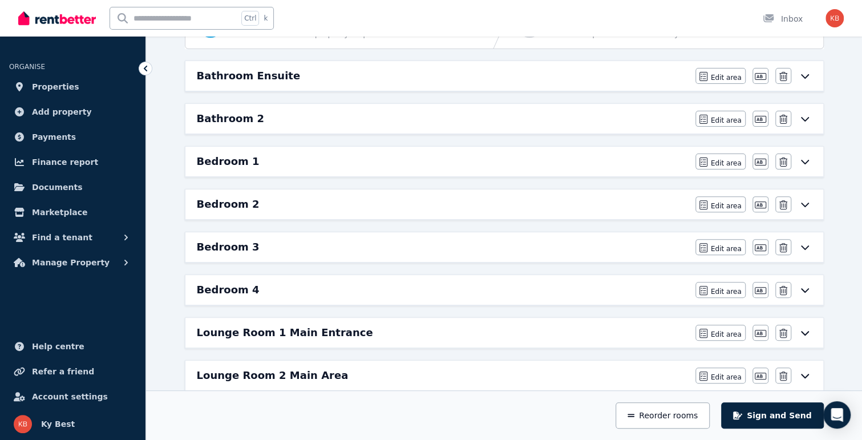
scroll to position [285, 0]
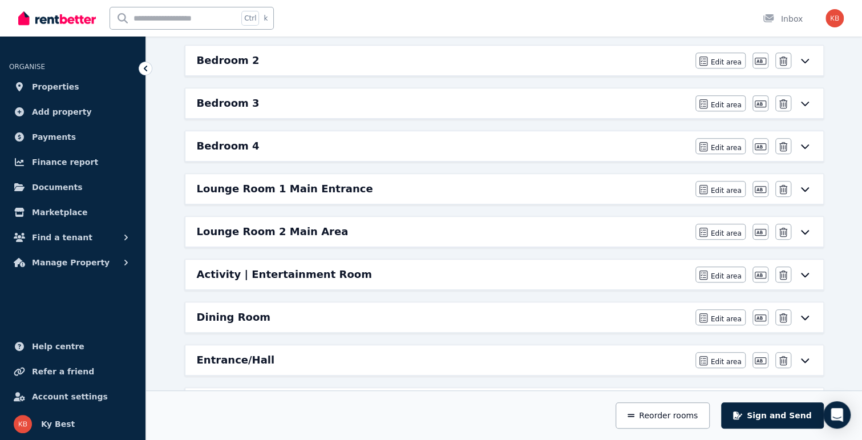
click at [205, 139] on h6 "Bedroom 4" at bounding box center [228, 146] width 63 height 16
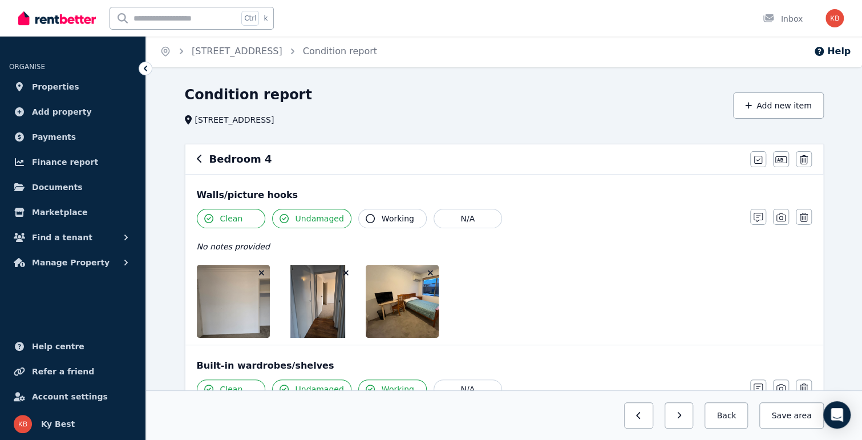
scroll to position [0, 0]
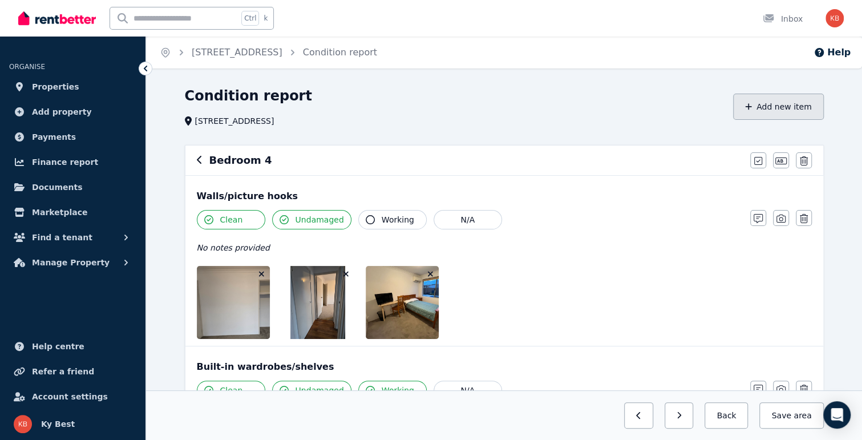
click at [777, 106] on button "Add new item" at bounding box center [778, 107] width 91 height 26
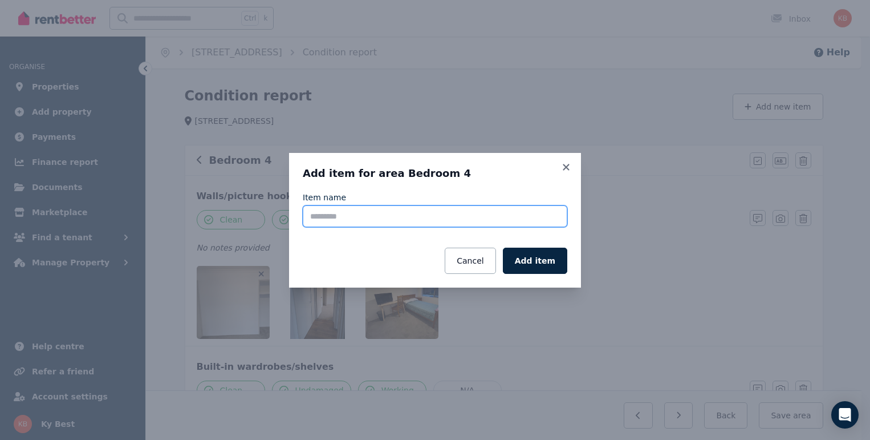
click at [357, 208] on input "Item name" at bounding box center [435, 216] width 265 height 22
type input "**********"
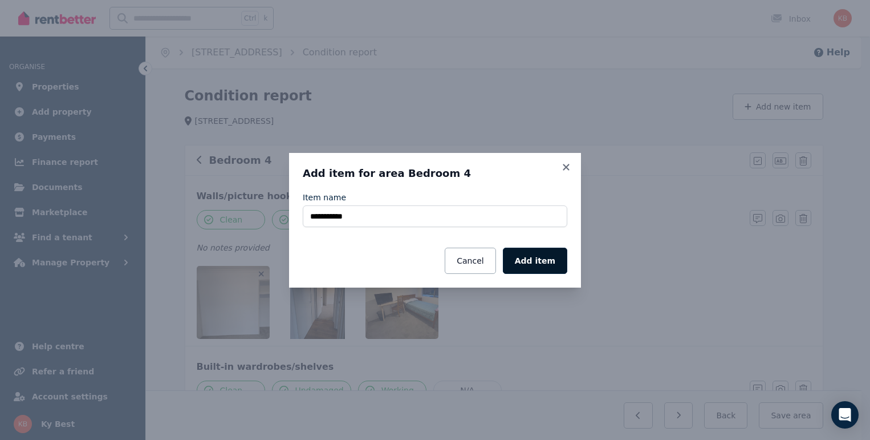
click at [544, 264] on button "Add item" at bounding box center [535, 261] width 64 height 26
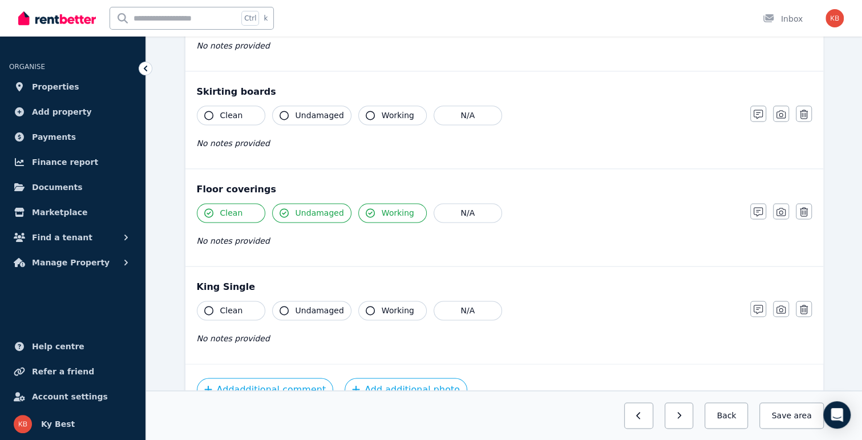
scroll to position [919, 0]
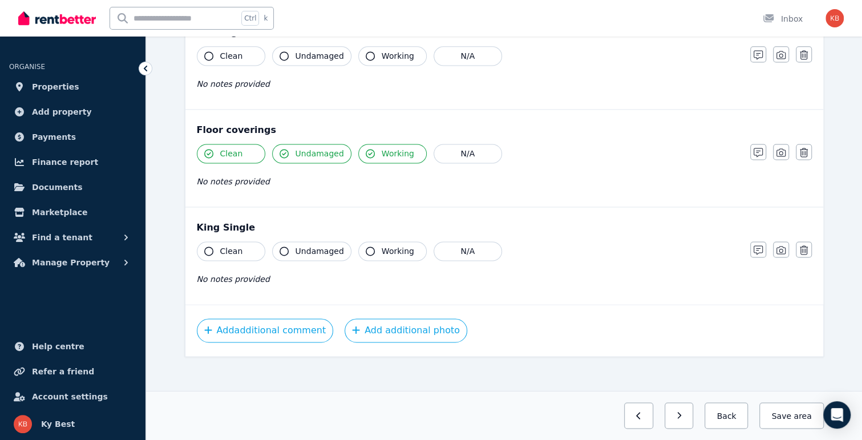
click at [228, 245] on span "Clean" at bounding box center [231, 250] width 23 height 11
drag, startPoint x: 300, startPoint y: 242, endPoint x: 413, endPoint y: 242, distance: 112.9
click at [300, 245] on span "Undamaged" at bounding box center [319, 250] width 48 height 11
click at [412, 242] on button "Working" at bounding box center [392, 250] width 68 height 19
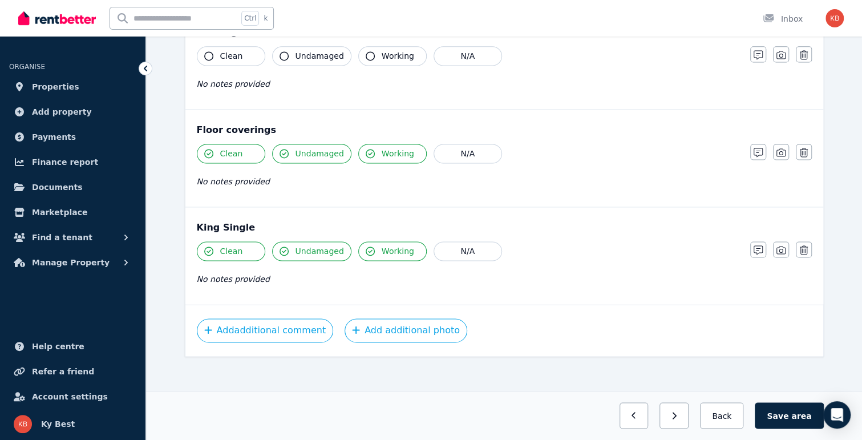
drag, startPoint x: 778, startPoint y: 244, endPoint x: 755, endPoint y: 246, distance: 23.6
click at [778, 245] on icon "button" at bounding box center [780, 249] width 9 height 9
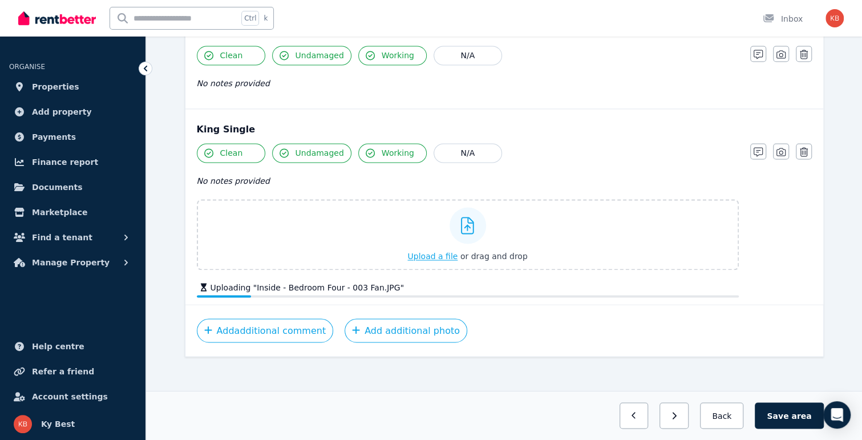
scroll to position [1024, 0]
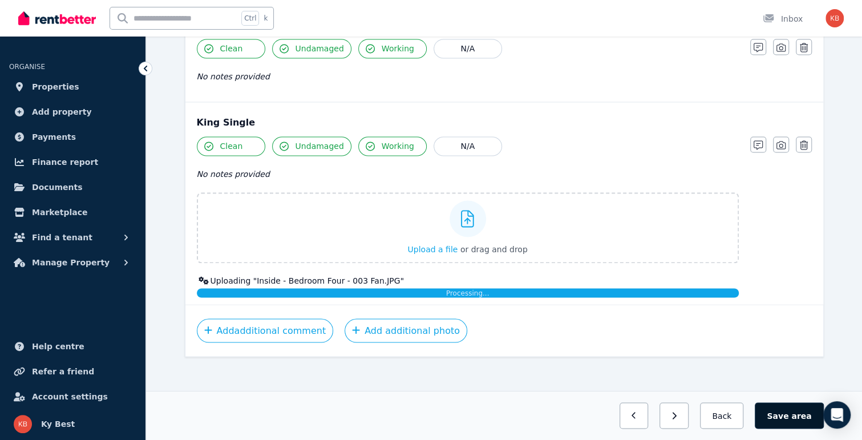
click at [786, 418] on button "Save area" at bounding box center [789, 415] width 68 height 26
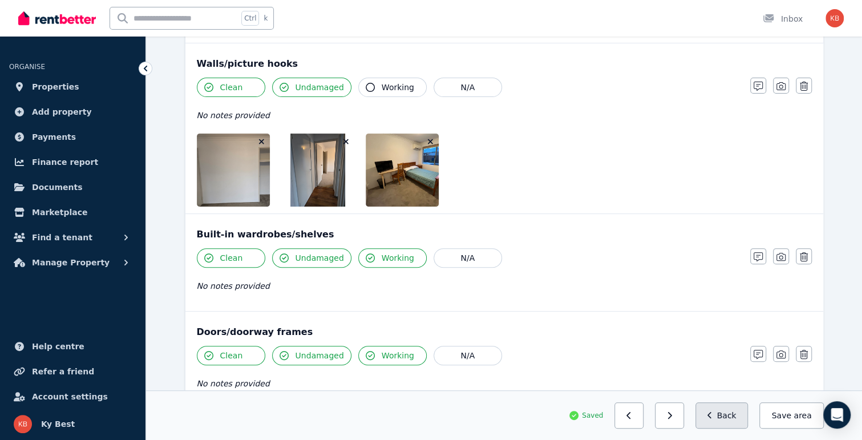
click at [727, 418] on button "Back" at bounding box center [721, 415] width 53 height 26
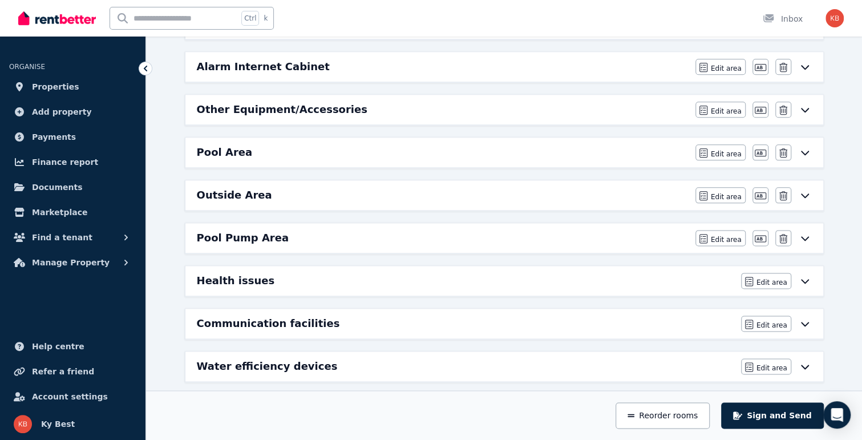
scroll to position [791, 0]
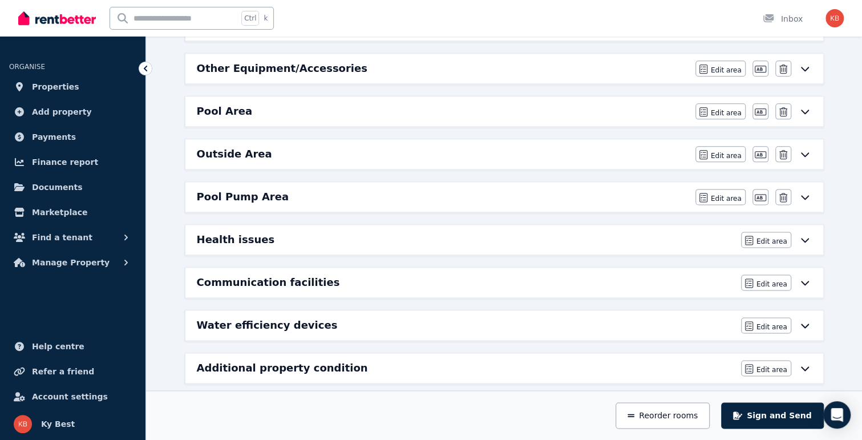
click at [254, 274] on h6 "Communication facilities" at bounding box center [268, 282] width 143 height 16
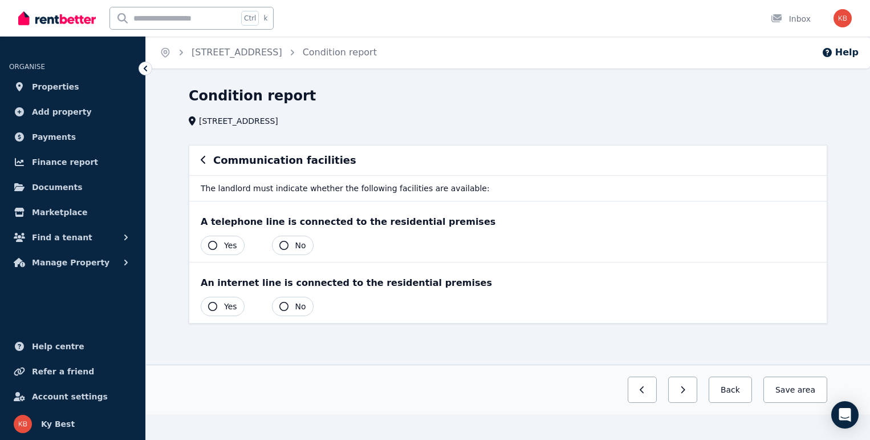
click at [217, 306] on icon "button" at bounding box center [212, 306] width 9 height 9
click at [795, 388] on button "Save area" at bounding box center [793, 389] width 68 height 26
click at [739, 388] on button "Back" at bounding box center [725, 389] width 53 height 26
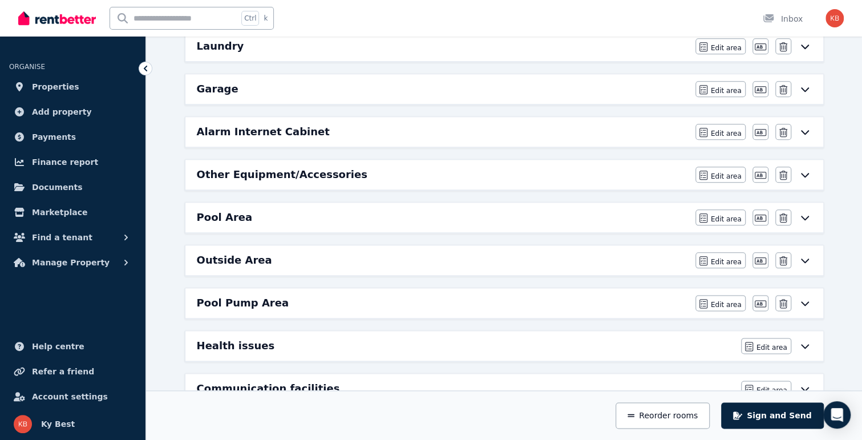
scroll to position [791, 0]
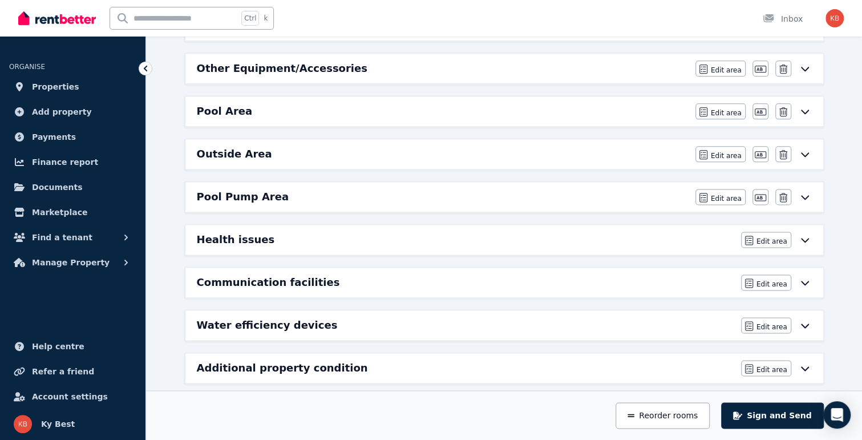
click at [237, 360] on h6 "Additional property condition" at bounding box center [282, 368] width 171 height 16
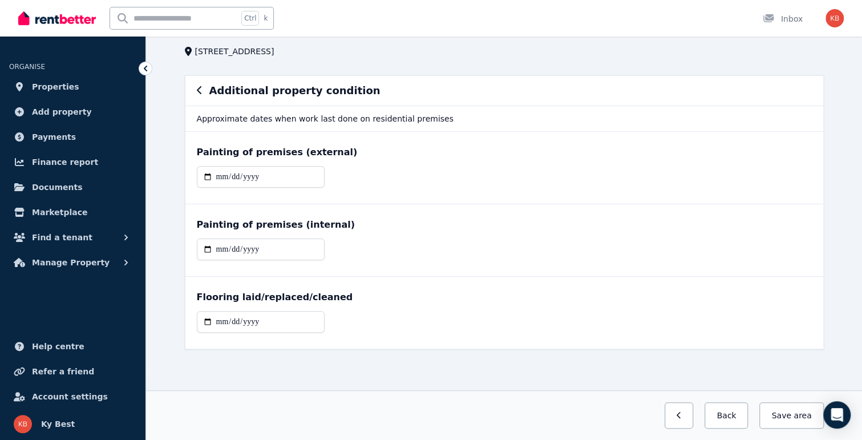
scroll to position [0, 0]
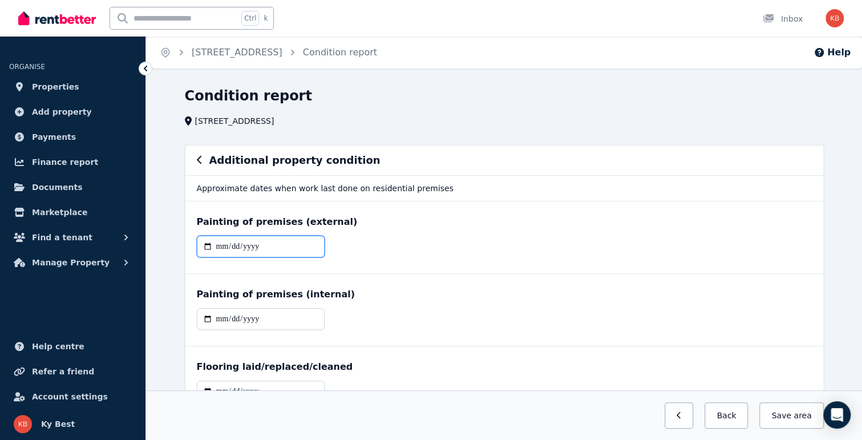
click at [230, 245] on input "date" at bounding box center [261, 247] width 128 height 22
click at [220, 246] on input "date" at bounding box center [261, 247] width 128 height 22
click at [234, 249] on input "date" at bounding box center [261, 247] width 128 height 22
click at [234, 249] on input "**********" at bounding box center [261, 247] width 128 height 22
click at [221, 244] on input "**********" at bounding box center [261, 247] width 128 height 22
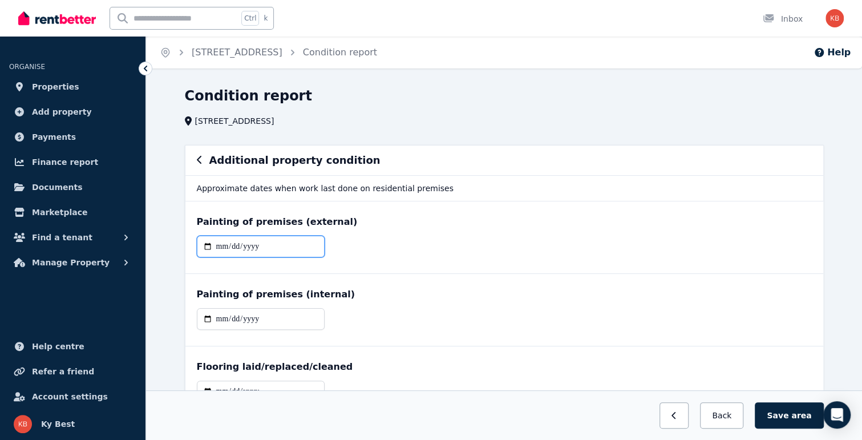
type input "**********"
click at [232, 320] on input "date" at bounding box center [261, 319] width 128 height 22
click at [220, 319] on input "date" at bounding box center [261, 319] width 128 height 22
click at [256, 317] on input "date" at bounding box center [261, 319] width 128 height 22
click at [237, 319] on input "date" at bounding box center [261, 319] width 128 height 22
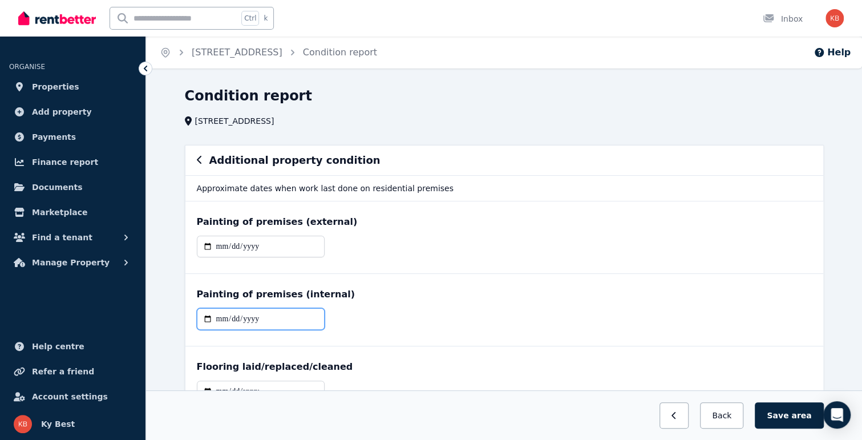
click at [221, 315] on input "date" at bounding box center [261, 319] width 128 height 22
type input "**********"
click at [362, 299] on div "Painting of premises (internal)" at bounding box center [504, 294] width 615 height 14
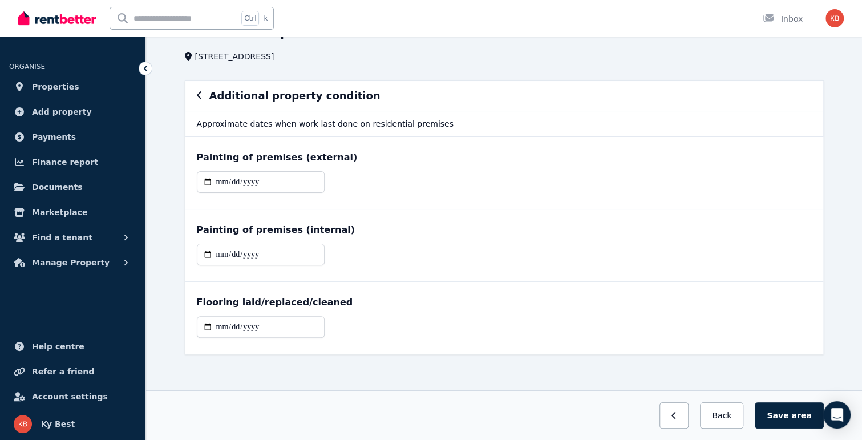
scroll to position [66, 0]
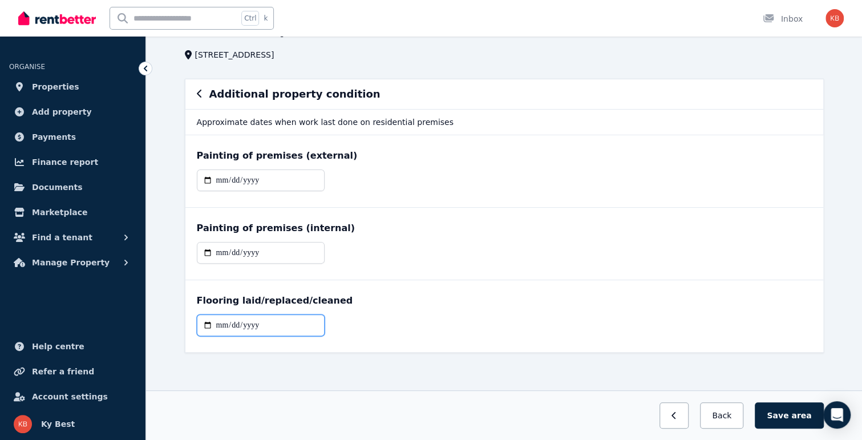
click at [217, 325] on input "date" at bounding box center [261, 325] width 128 height 22
type input "**********"
click at [373, 302] on div "Flooring laid/replaced/cleaned" at bounding box center [504, 301] width 615 height 14
click at [810, 417] on span "area" at bounding box center [801, 415] width 20 height 11
click at [232, 324] on input "**********" at bounding box center [261, 325] width 128 height 22
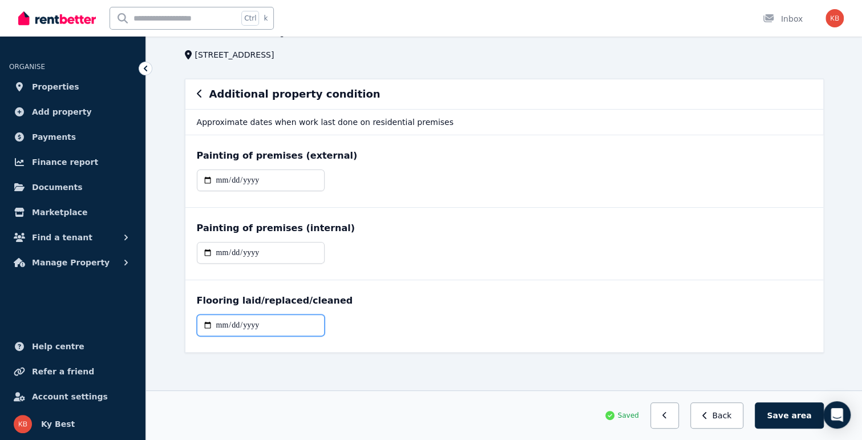
type input "**********"
click at [217, 325] on input "**********" at bounding box center [261, 325] width 128 height 22
type input "**********"
click at [453, 307] on div "**********" at bounding box center [504, 316] width 638 height 72
click at [805, 412] on span "area" at bounding box center [801, 415] width 20 height 11
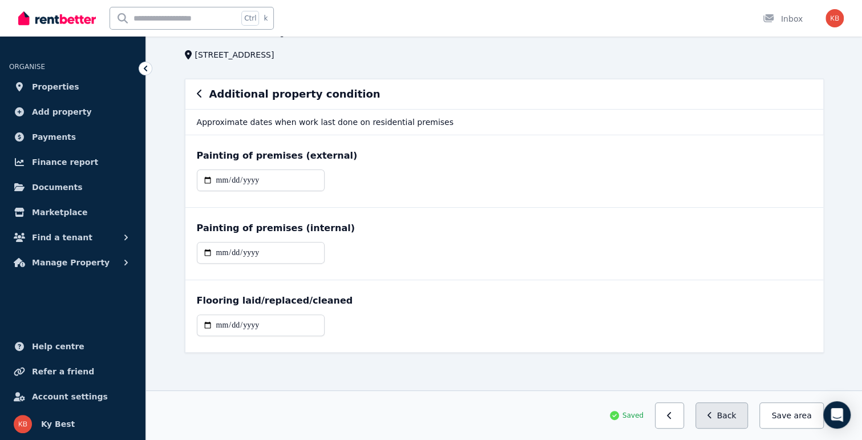
click at [736, 411] on button "Back" at bounding box center [721, 415] width 53 height 26
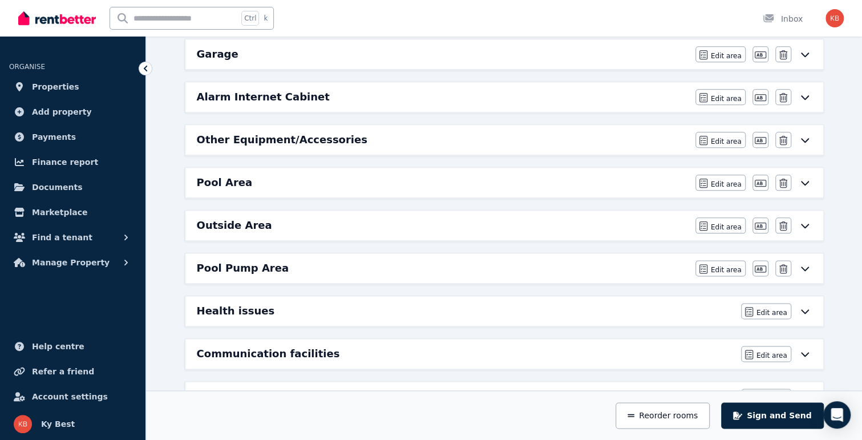
scroll to position [791, 0]
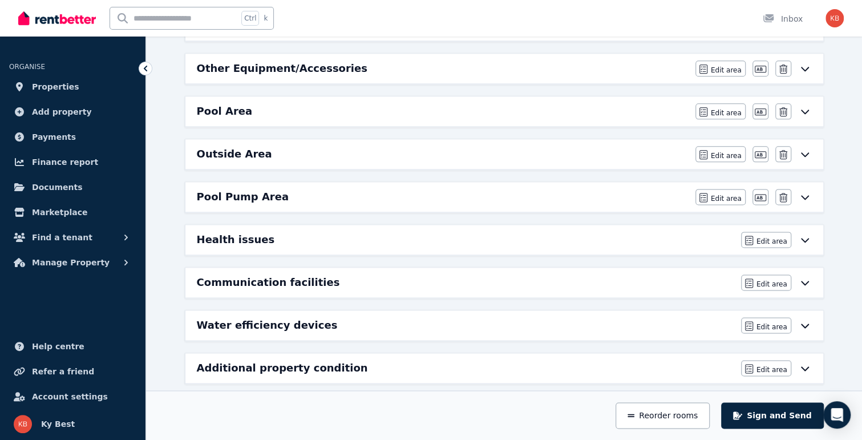
click at [275, 317] on h6 "Water efficiency devices" at bounding box center [267, 325] width 141 height 16
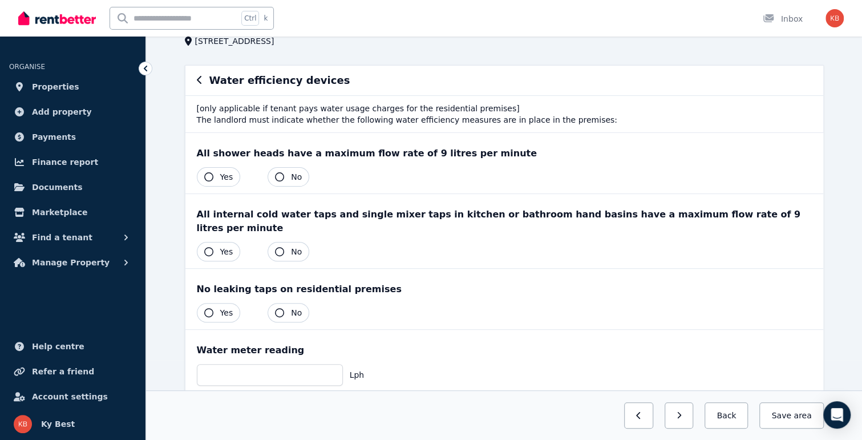
scroll to position [114, 0]
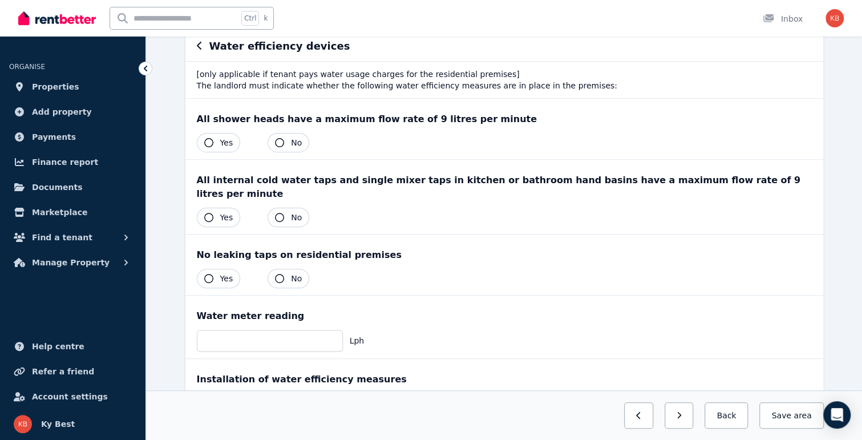
click at [275, 274] on icon "button" at bounding box center [279, 278] width 9 height 9
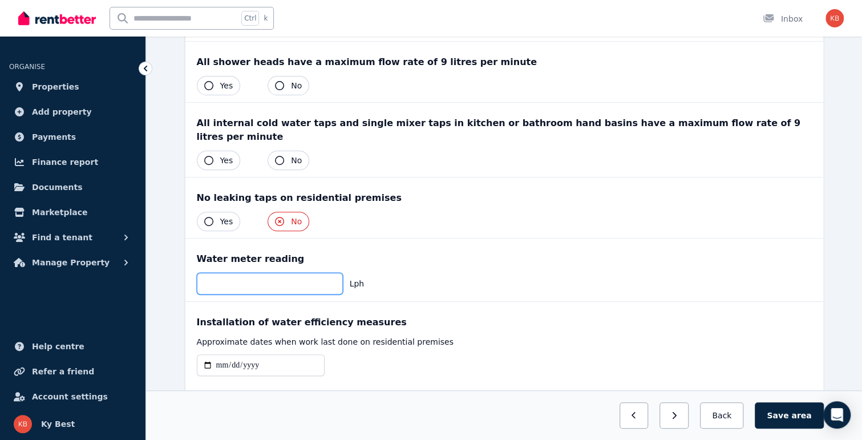
click at [278, 273] on input "number" at bounding box center [270, 284] width 146 height 22
click at [798, 417] on span "area" at bounding box center [801, 415] width 20 height 11
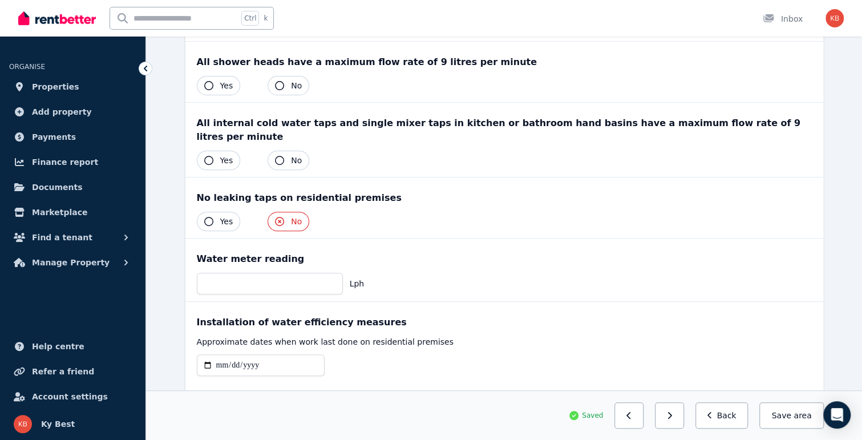
click at [208, 212] on button "Yes" at bounding box center [219, 221] width 44 height 19
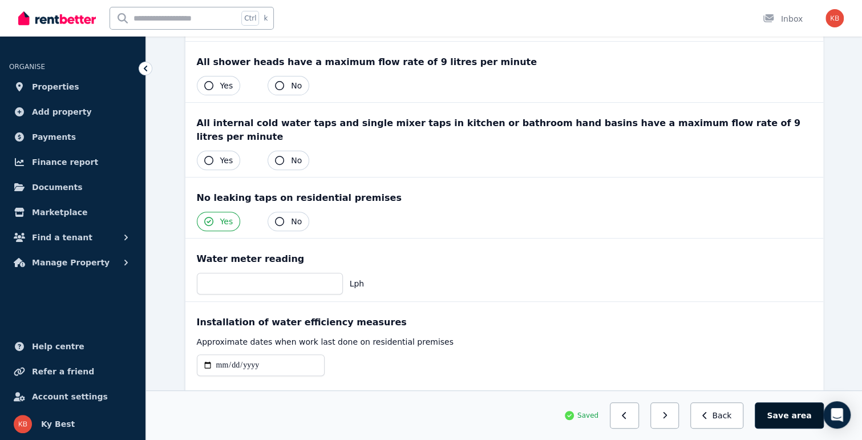
click at [798, 416] on span "area" at bounding box center [801, 415] width 20 height 11
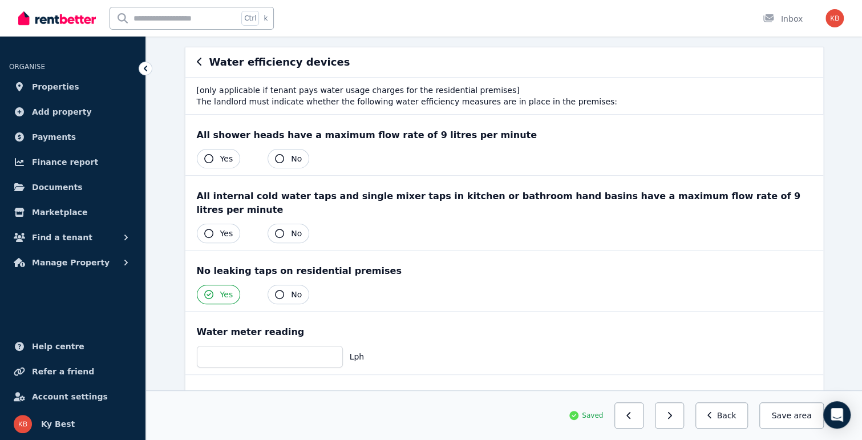
scroll to position [57, 0]
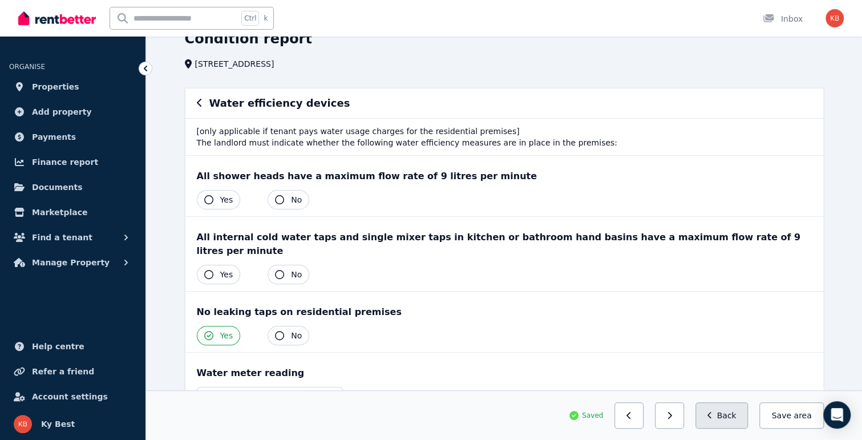
click at [728, 414] on button "Back" at bounding box center [721, 415] width 53 height 26
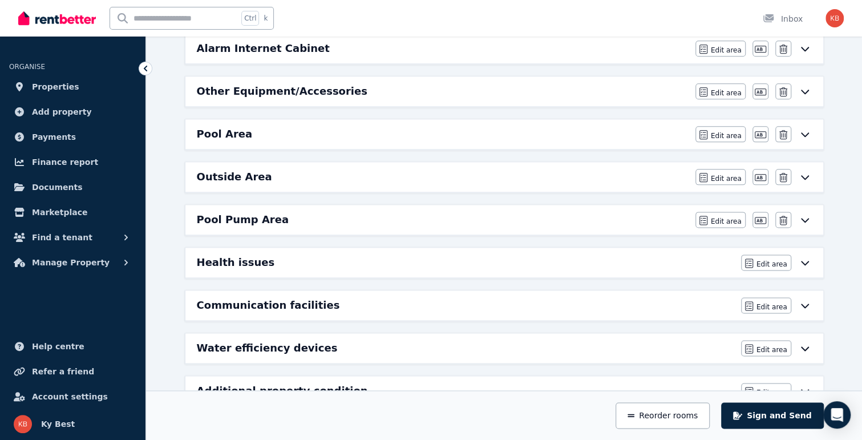
scroll to position [791, 0]
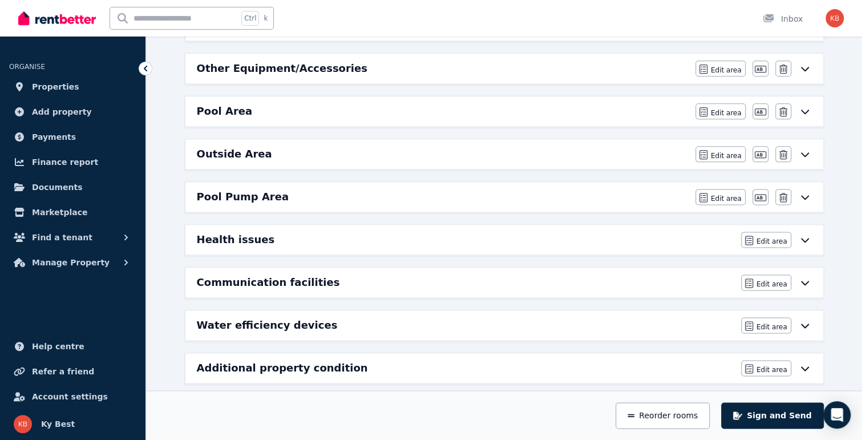
click at [244, 274] on h6 "Communication facilities" at bounding box center [268, 282] width 143 height 16
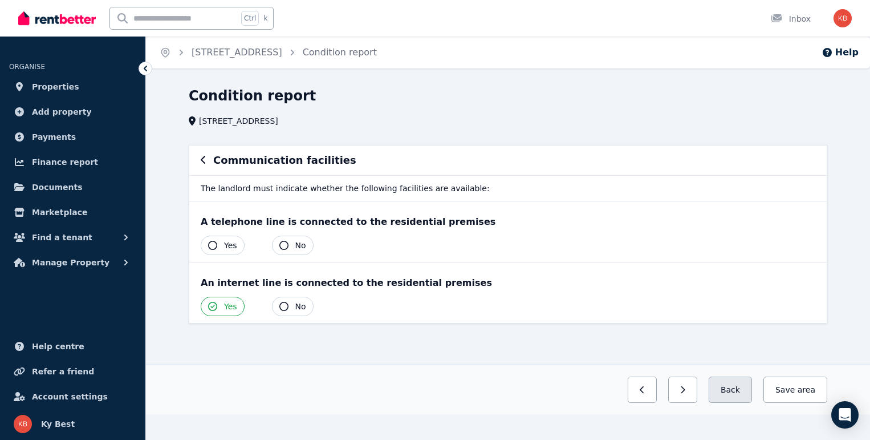
click at [741, 387] on button "Back" at bounding box center [730, 389] width 43 height 26
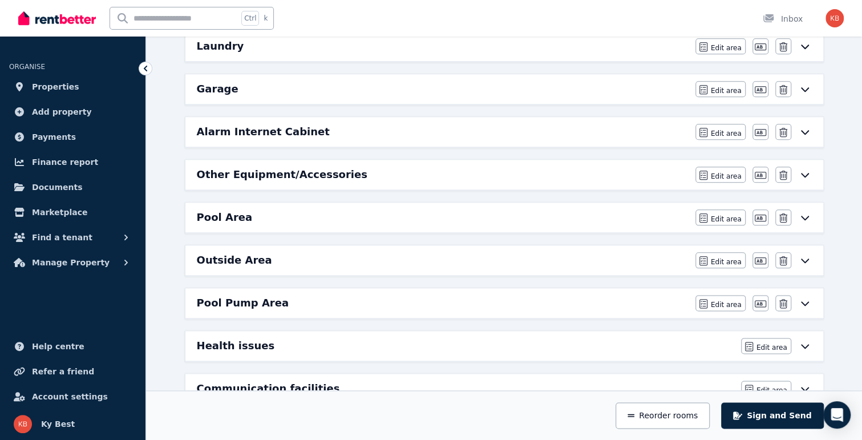
scroll to position [791, 0]
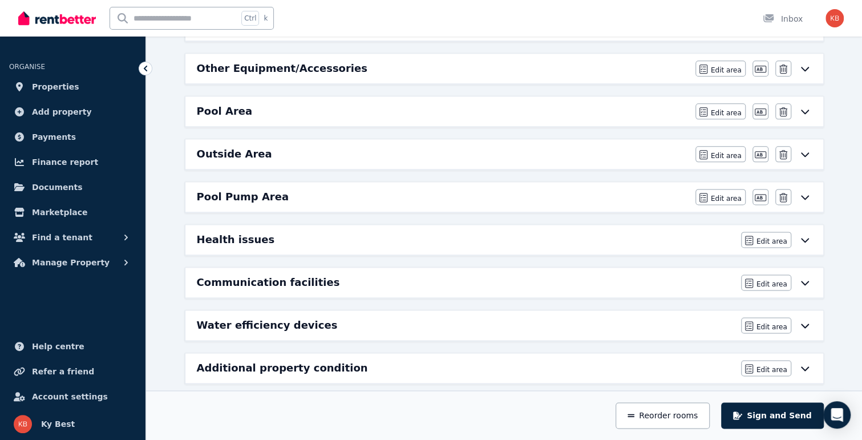
click at [224, 232] on h6 "Health issues" at bounding box center [236, 240] width 78 height 16
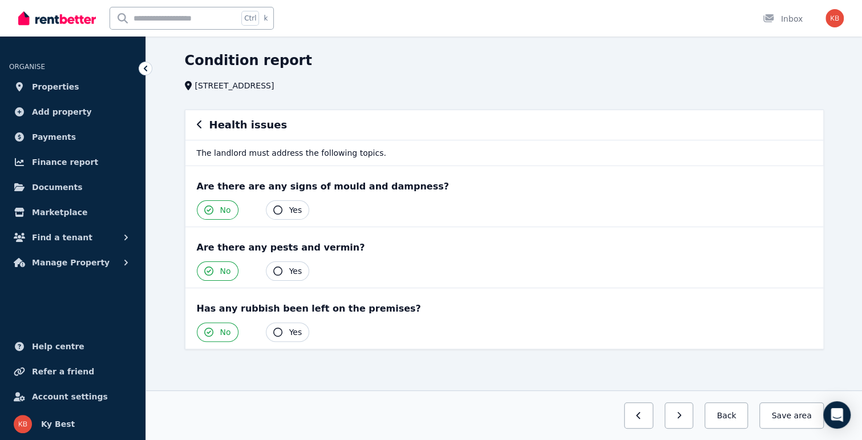
scroll to position [0, 0]
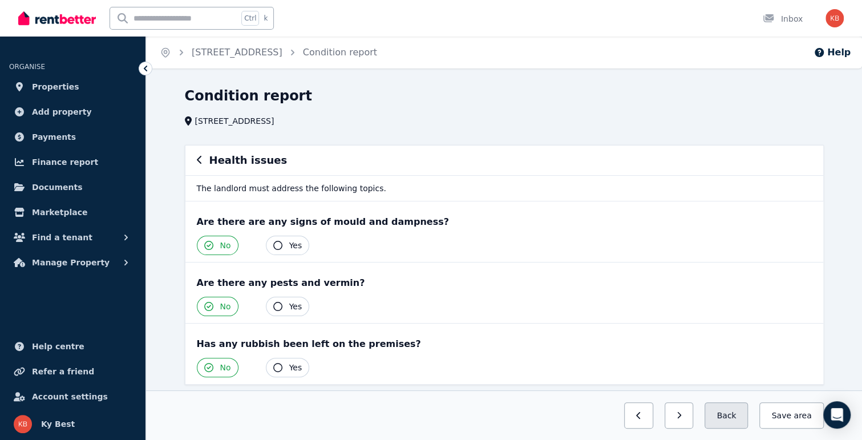
click at [738, 418] on button "Back" at bounding box center [725, 415] width 43 height 26
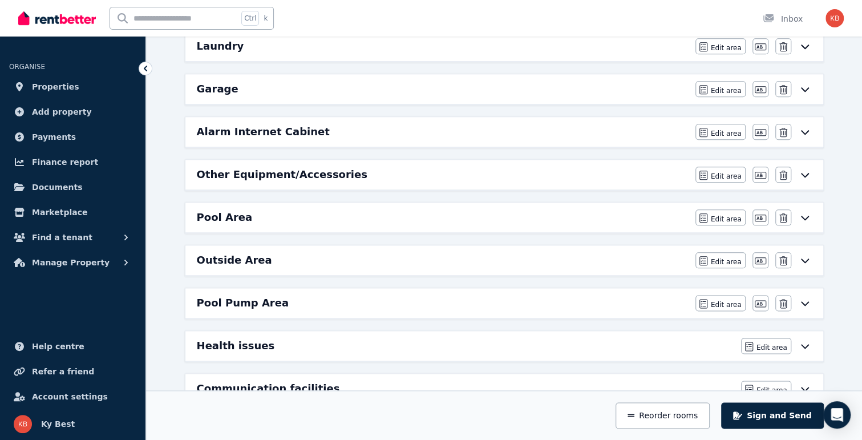
scroll to position [791, 0]
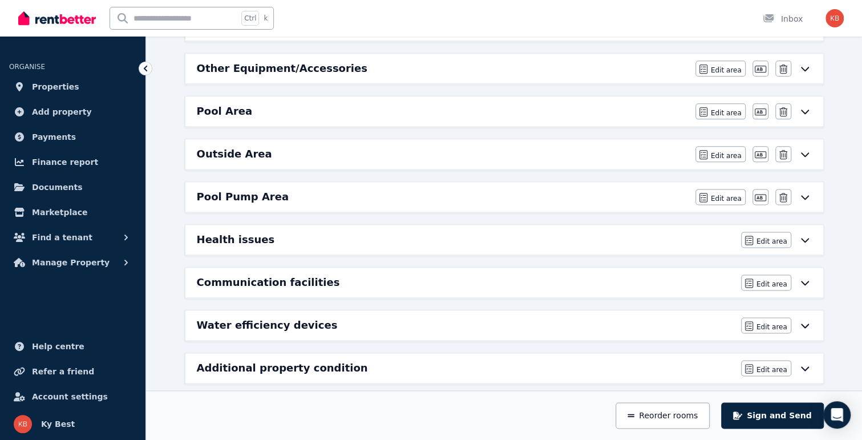
click at [237, 189] on h6 "Pool Pump Area" at bounding box center [243, 197] width 92 height 16
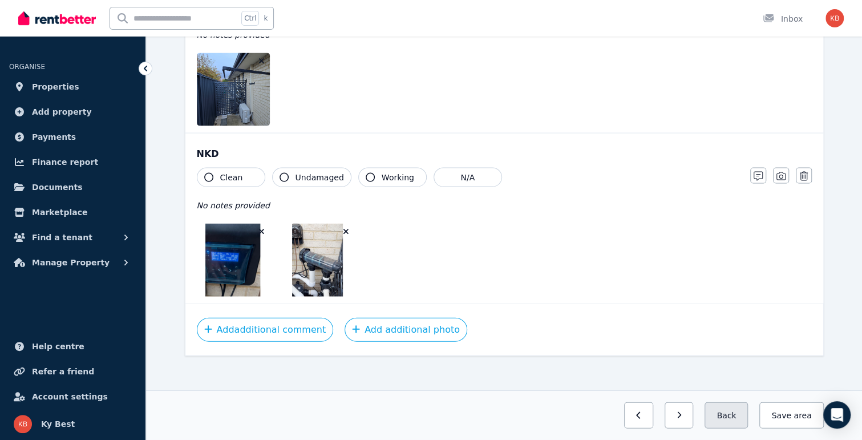
click at [745, 414] on button "Back" at bounding box center [725, 415] width 43 height 26
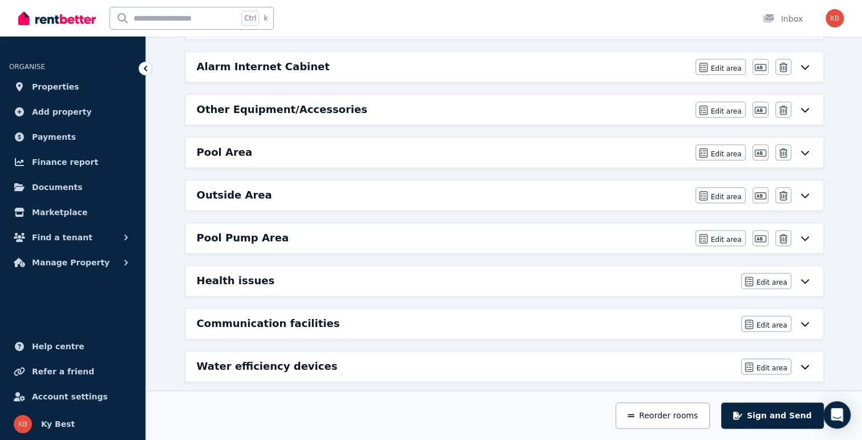
scroll to position [733, 0]
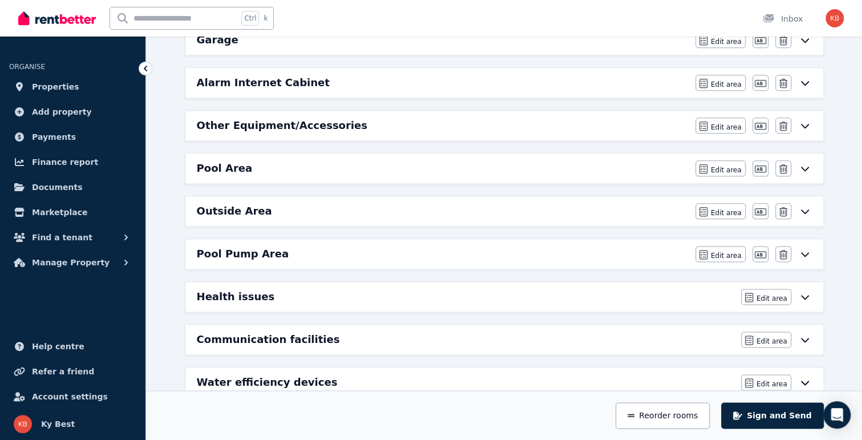
click at [227, 203] on h6 "Outside Area" at bounding box center [234, 211] width 75 height 16
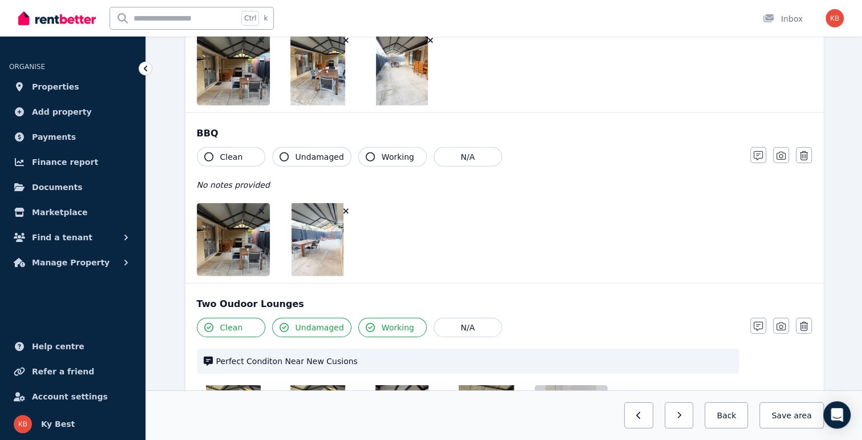
scroll to position [1928, 0]
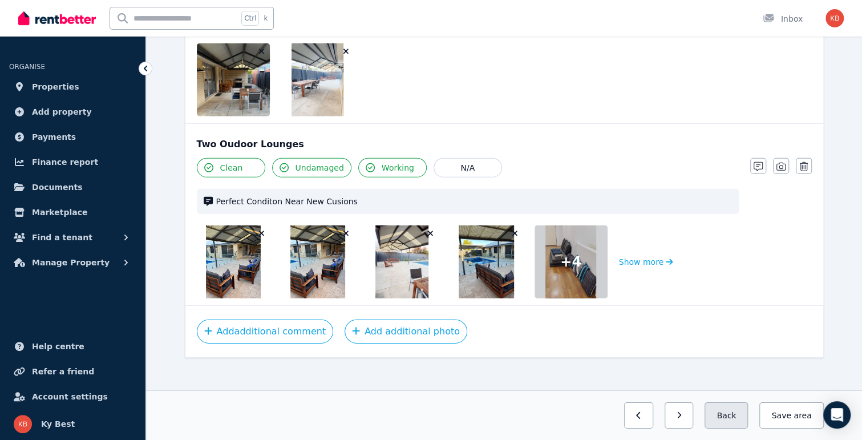
click at [729, 416] on button "Back" at bounding box center [725, 415] width 43 height 26
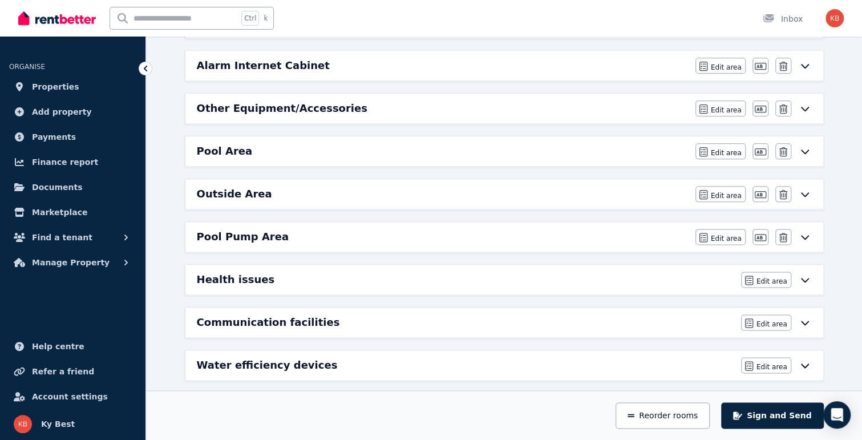
scroll to position [733, 0]
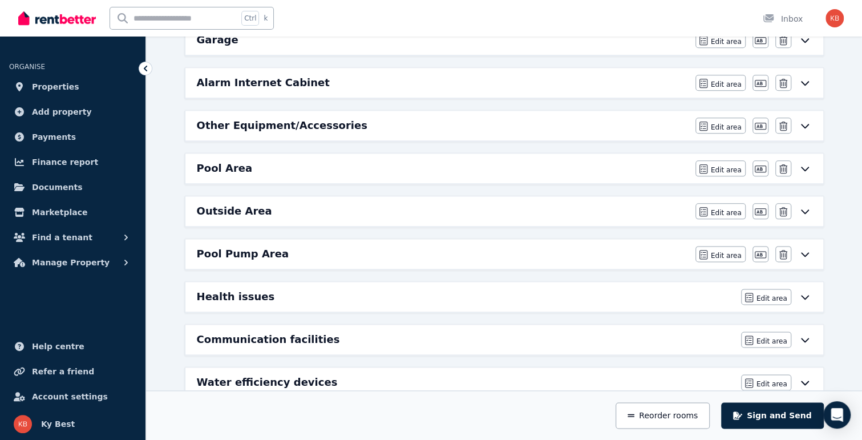
click at [221, 160] on h6 "Pool Area" at bounding box center [225, 168] width 56 height 16
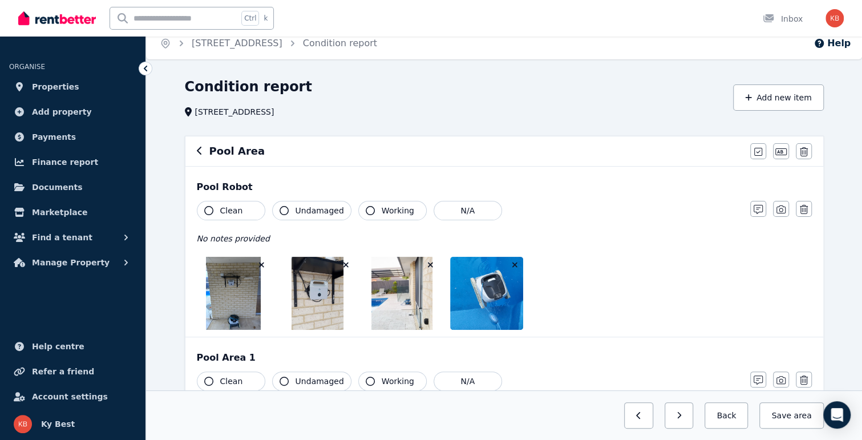
scroll to position [0, 0]
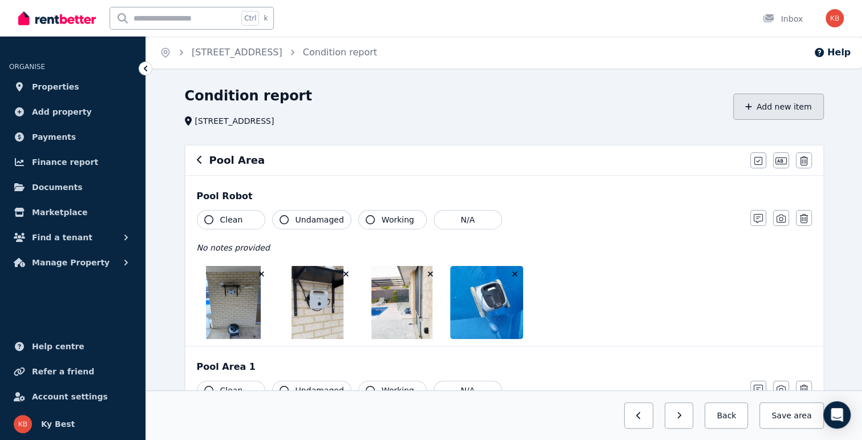
click at [776, 100] on button "Add new item" at bounding box center [778, 107] width 91 height 26
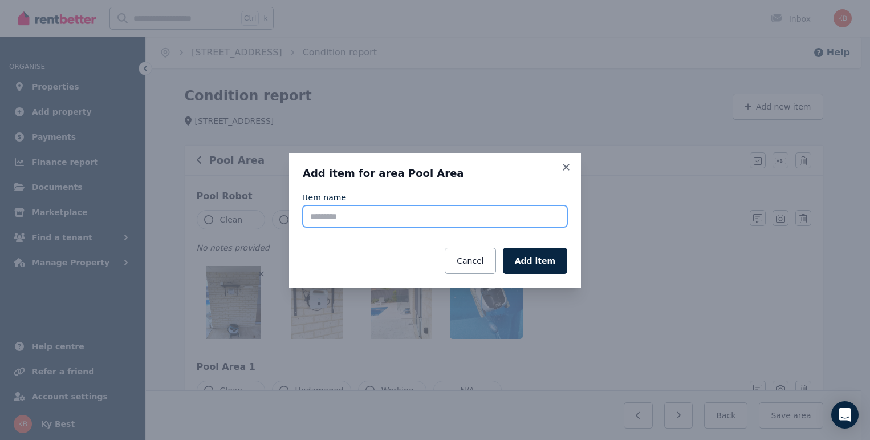
click at [384, 217] on input "Item name" at bounding box center [435, 216] width 265 height 22
type input "**********"
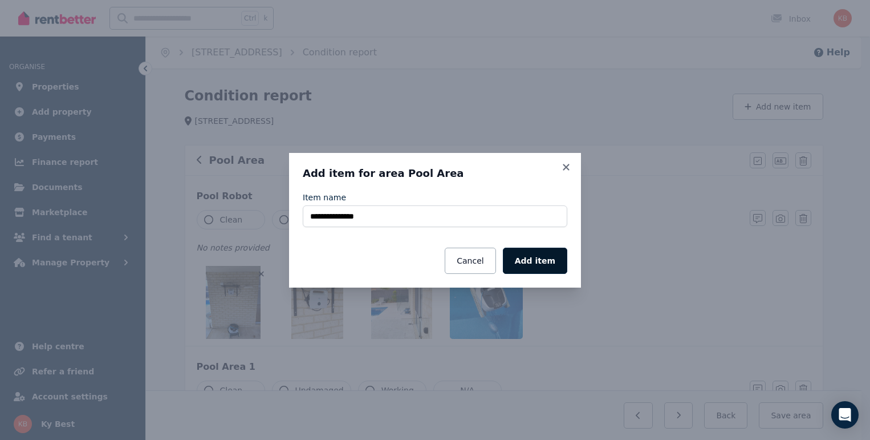
click at [537, 262] on button "Add item" at bounding box center [535, 261] width 64 height 26
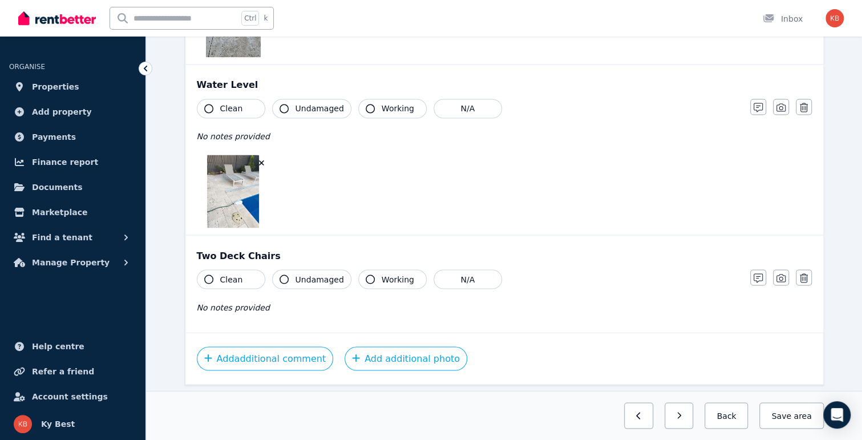
scroll to position [1164, 0]
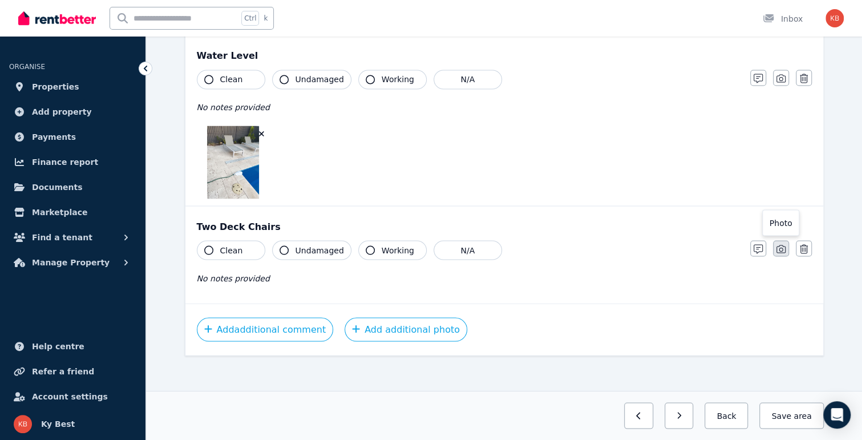
click at [779, 245] on icon "button" at bounding box center [780, 249] width 9 height 8
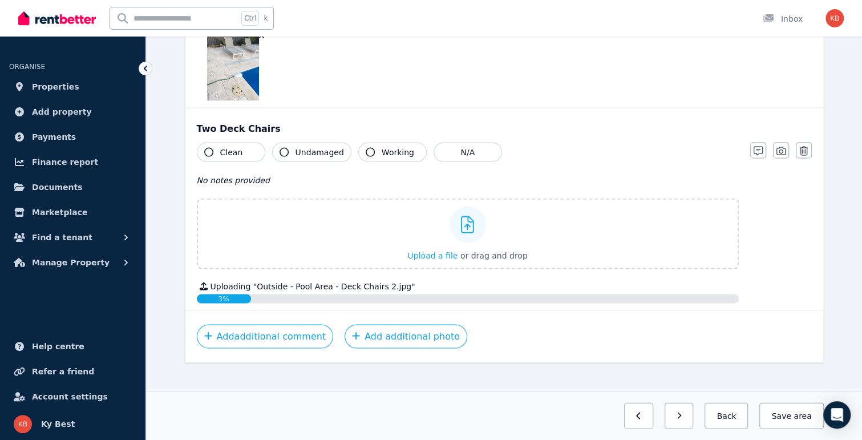
scroll to position [1268, 0]
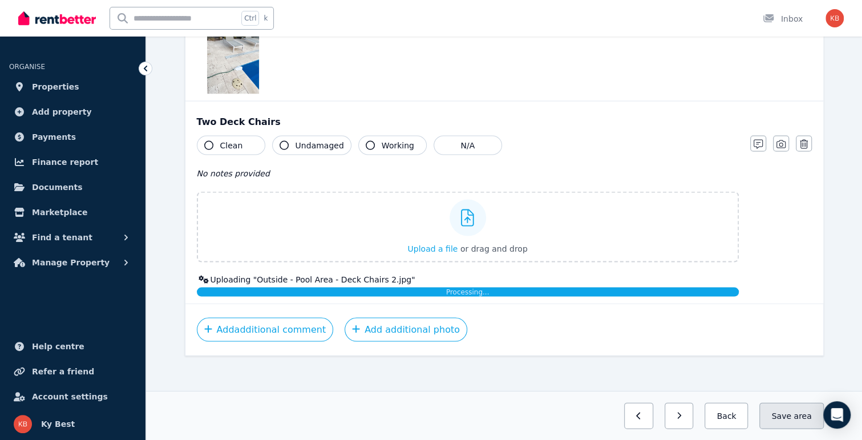
click at [791, 412] on button "Save area" at bounding box center [791, 415] width 64 height 26
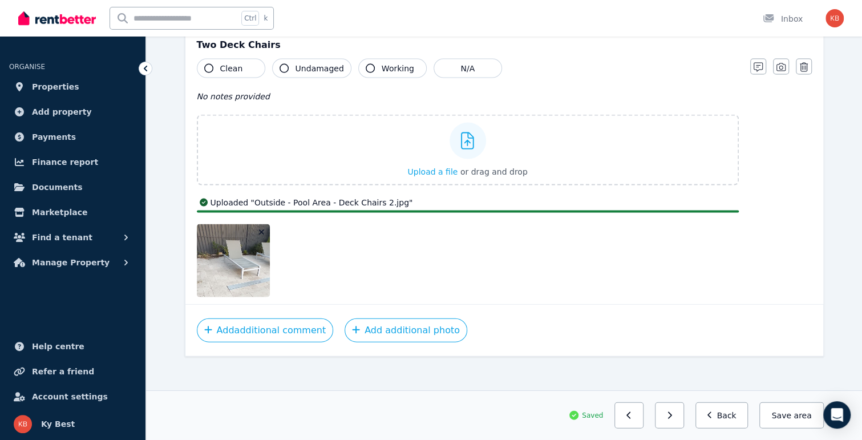
scroll to position [1346, 0]
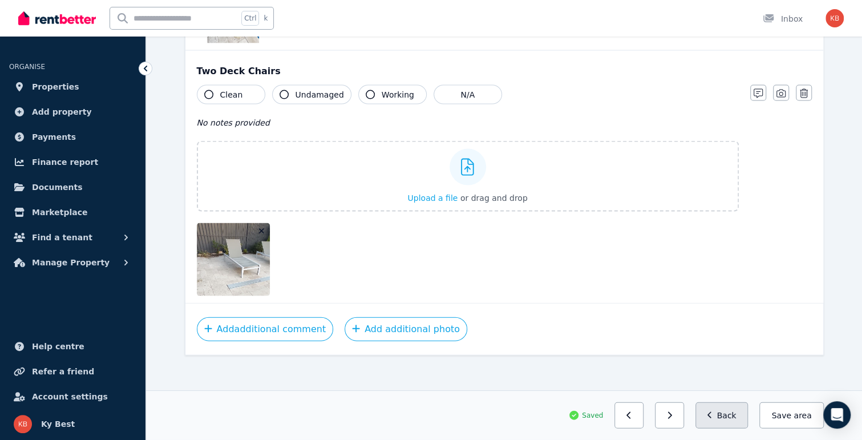
click at [733, 417] on button "Back" at bounding box center [721, 415] width 53 height 26
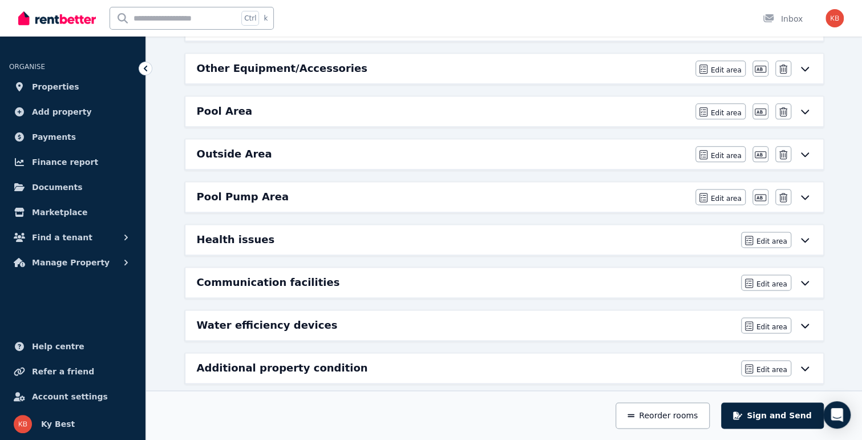
click at [234, 146] on h6 "Outside Area" at bounding box center [234, 154] width 75 height 16
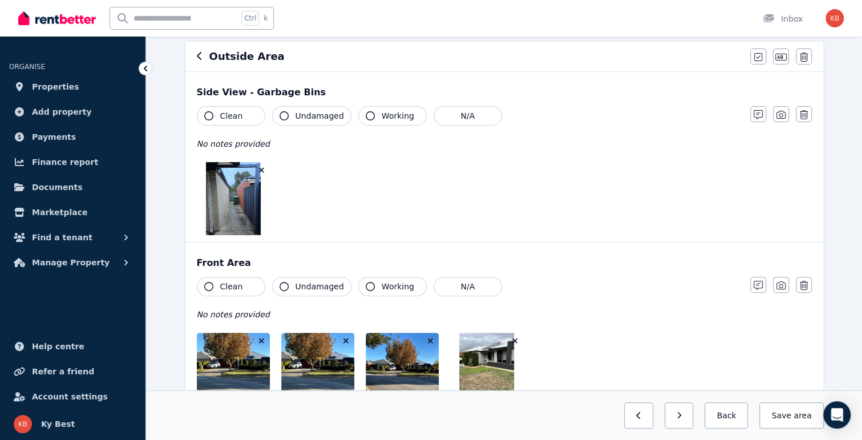
scroll to position [57, 0]
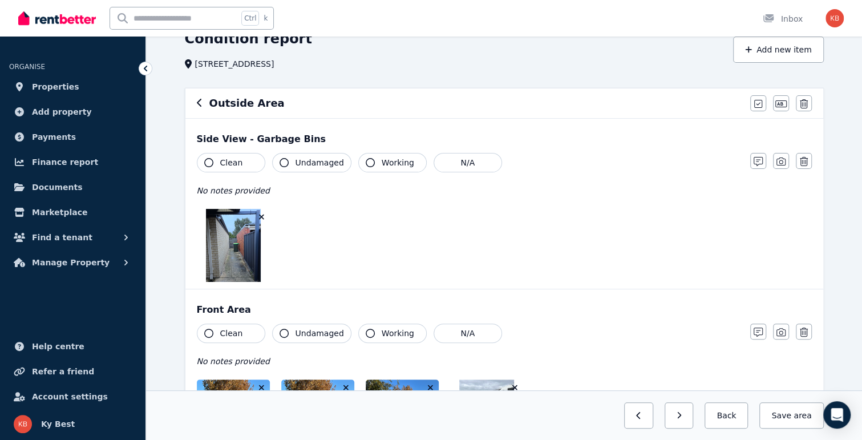
click at [194, 106] on div "Outside Area Mark all items as good Edit name Delete" at bounding box center [504, 103] width 638 height 30
click at [198, 102] on icon "button" at bounding box center [199, 103] width 5 height 8
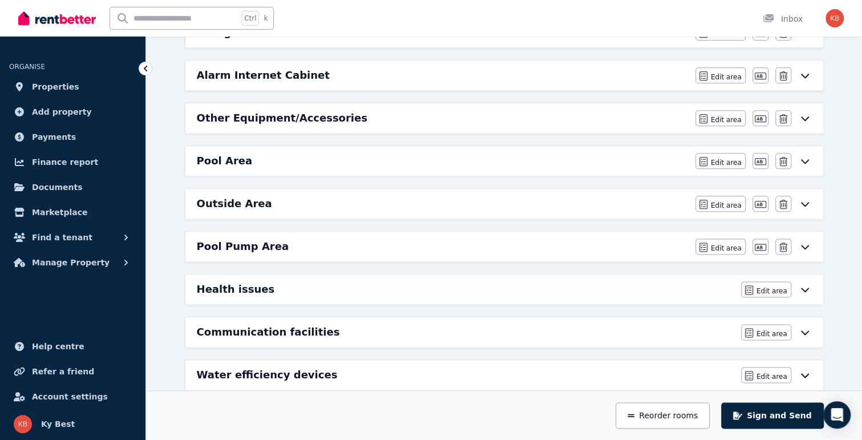
scroll to position [741, 0]
click at [257, 195] on h6 "Outside Area" at bounding box center [234, 203] width 75 height 16
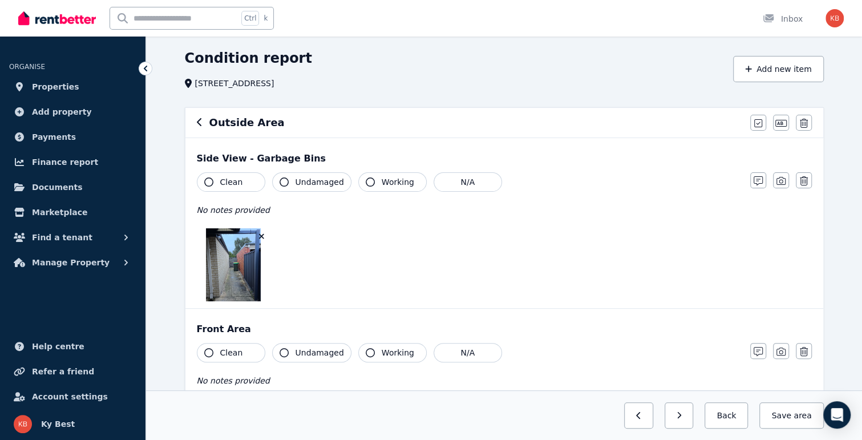
scroll to position [0, 0]
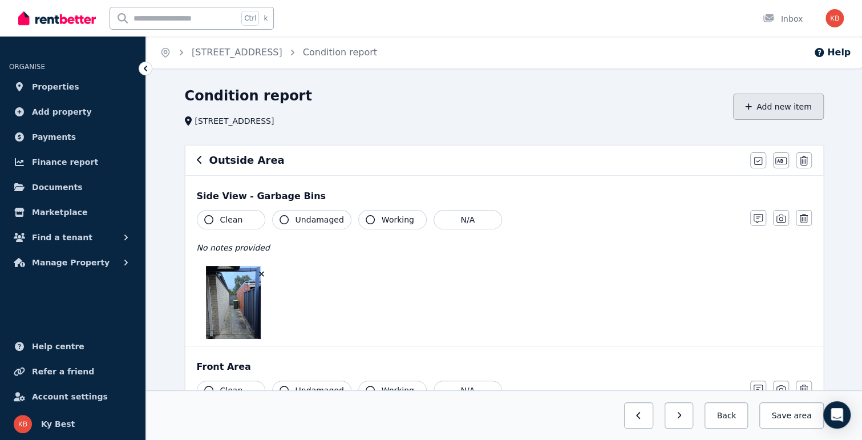
click at [794, 106] on button "Add new item" at bounding box center [778, 107] width 91 height 26
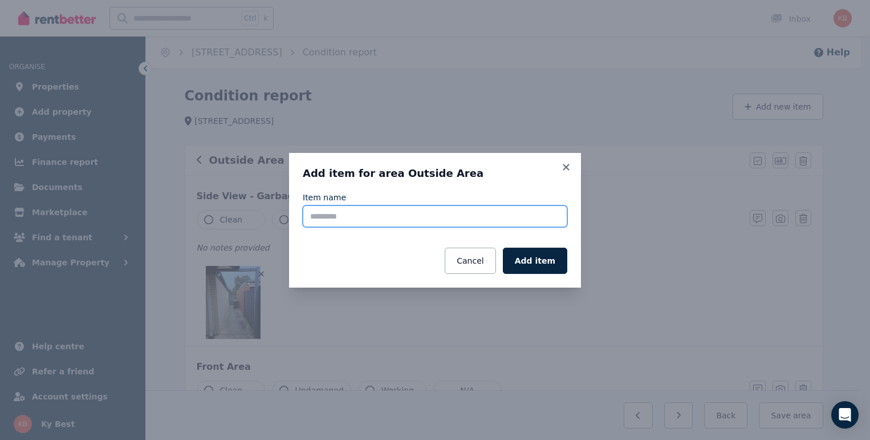
click at [342, 222] on input "Item name" at bounding box center [435, 216] width 265 height 22
type input "******"
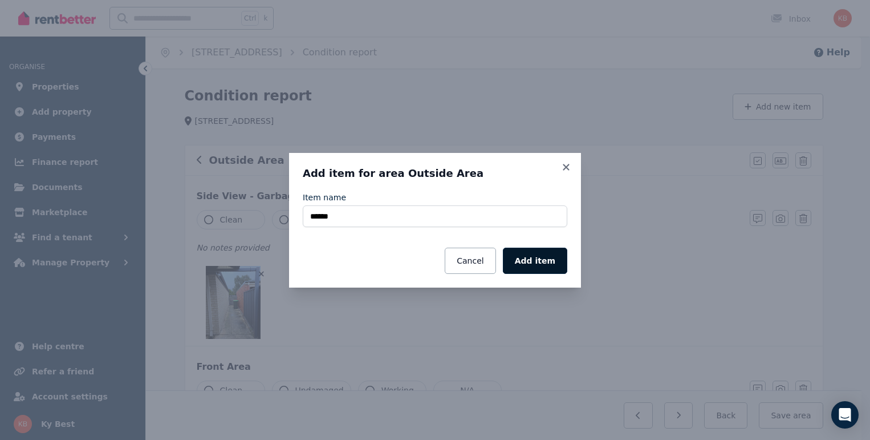
click at [532, 261] on button "Add item" at bounding box center [535, 261] width 64 height 26
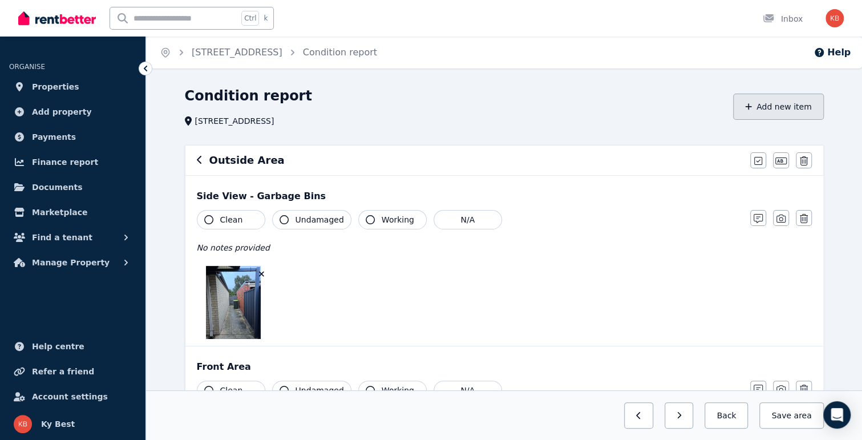
click at [773, 103] on button "Add new item" at bounding box center [778, 107] width 91 height 26
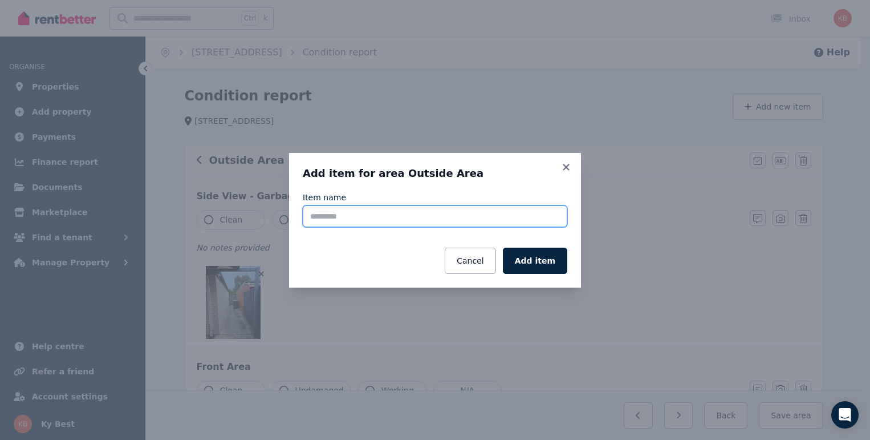
click at [425, 217] on input "Item name" at bounding box center [435, 216] width 265 height 22
type input "******"
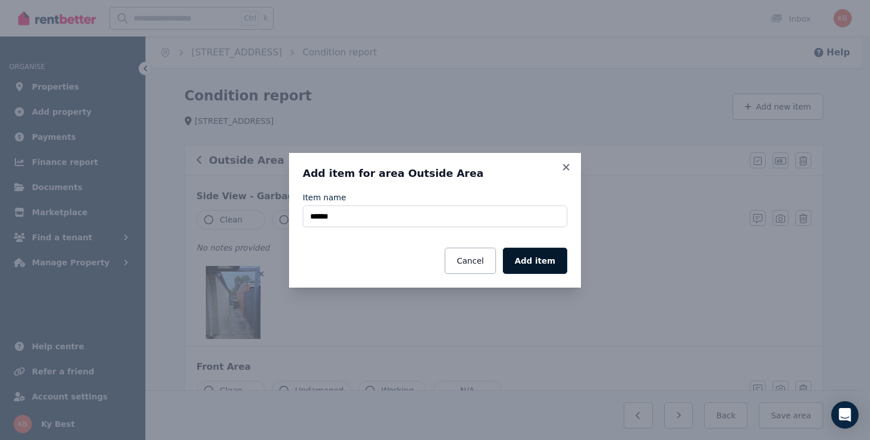
click at [541, 271] on button "Add item" at bounding box center [535, 261] width 64 height 26
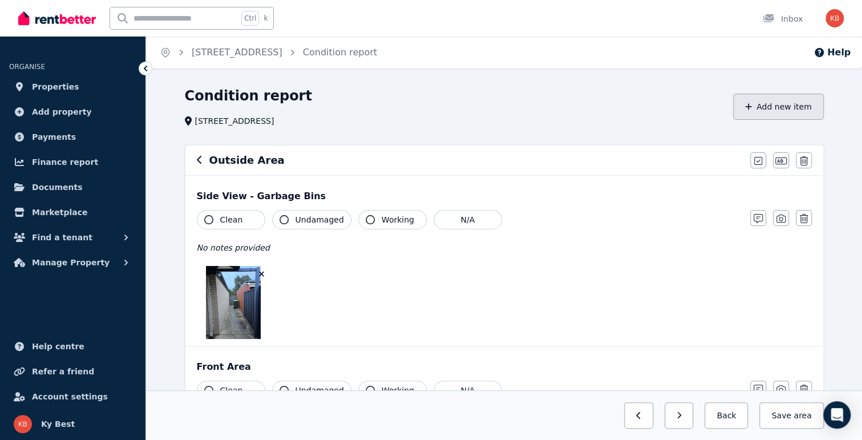
click at [788, 112] on button "Add new item" at bounding box center [778, 107] width 91 height 26
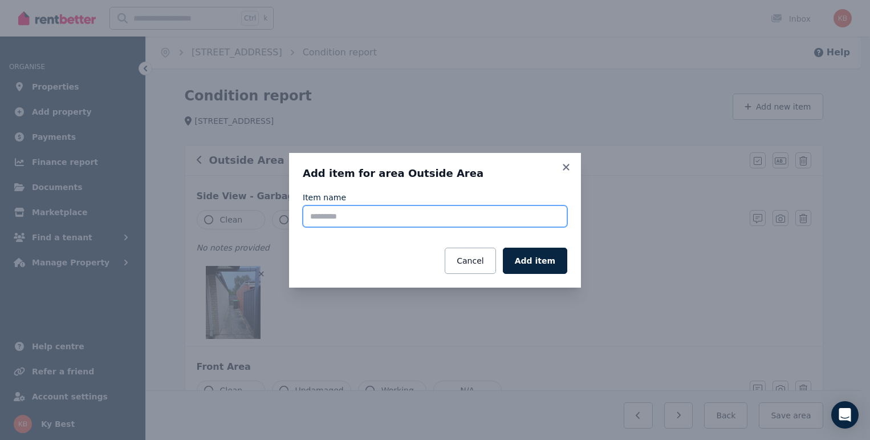
click at [482, 216] on input "Item name" at bounding box center [435, 216] width 265 height 22
type input "******"
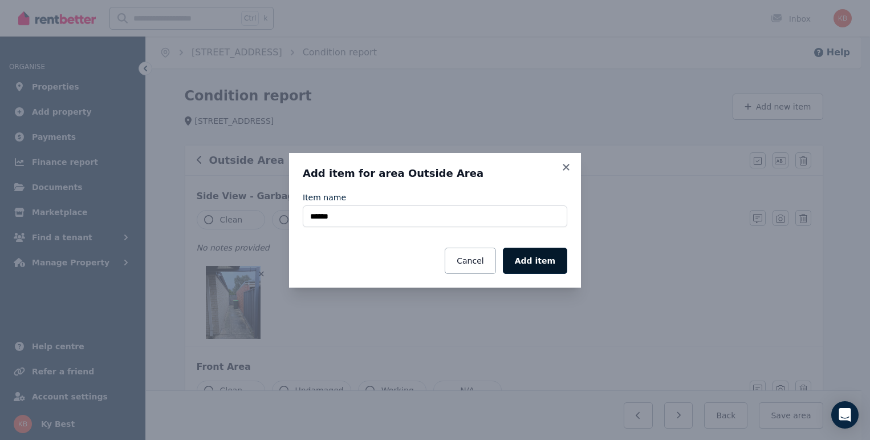
click at [563, 262] on button "Add item" at bounding box center [535, 261] width 64 height 26
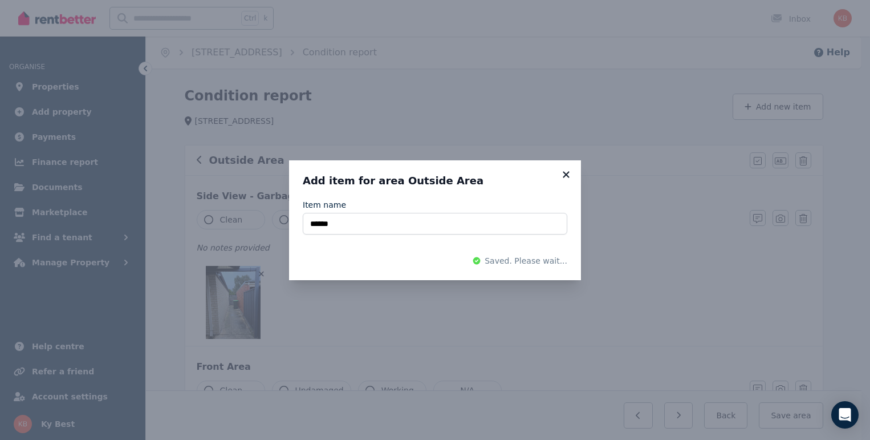
click at [569, 177] on icon at bounding box center [566, 174] width 6 height 6
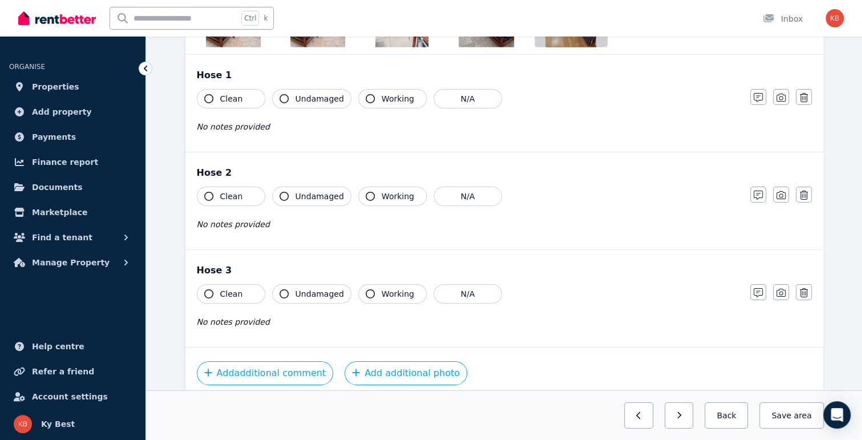
scroll to position [2162, 0]
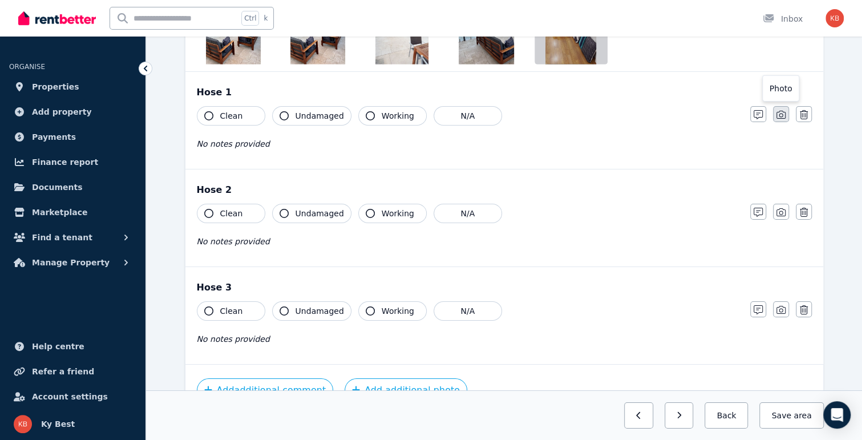
click at [782, 112] on icon "button" at bounding box center [780, 115] width 9 height 8
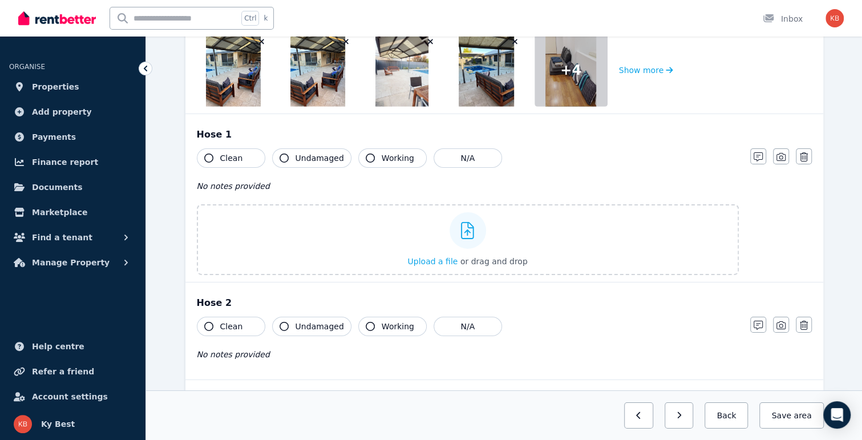
scroll to position [2118, 0]
click at [755, 153] on icon "button" at bounding box center [757, 157] width 9 height 9
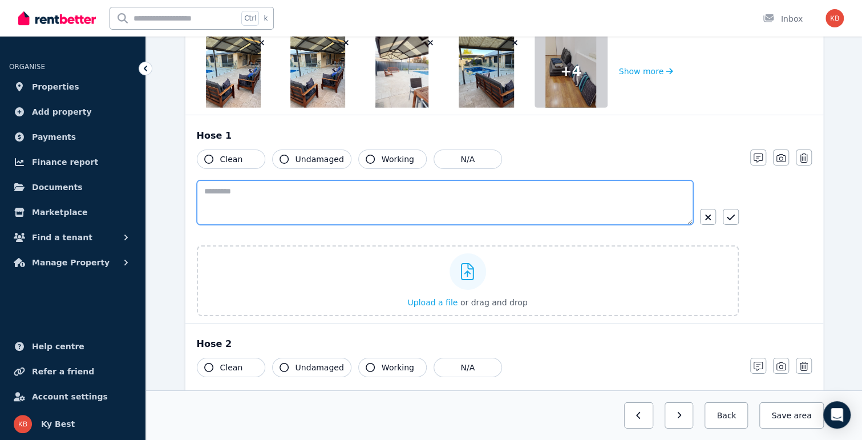
click at [289, 197] on textarea at bounding box center [445, 202] width 496 height 44
type textarea "*********"
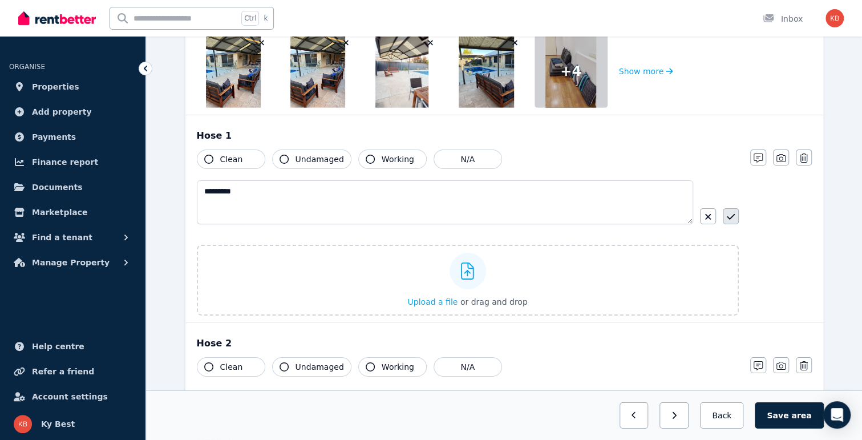
click at [731, 212] on icon "button" at bounding box center [731, 216] width 8 height 9
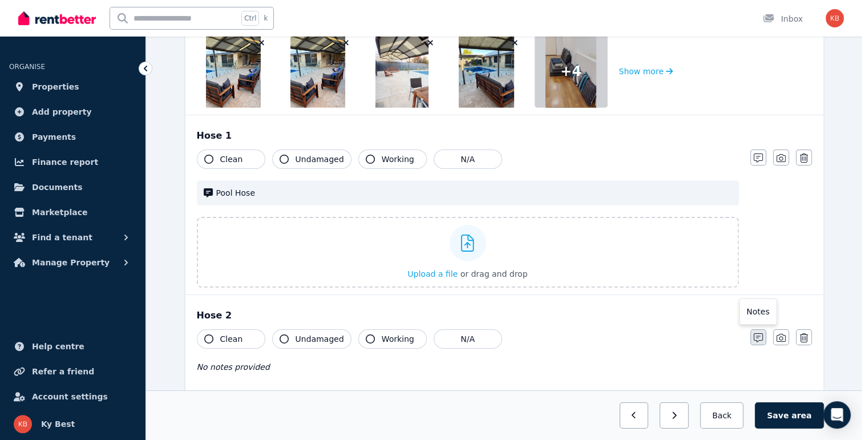
click at [756, 333] on icon "button" at bounding box center [757, 337] width 9 height 9
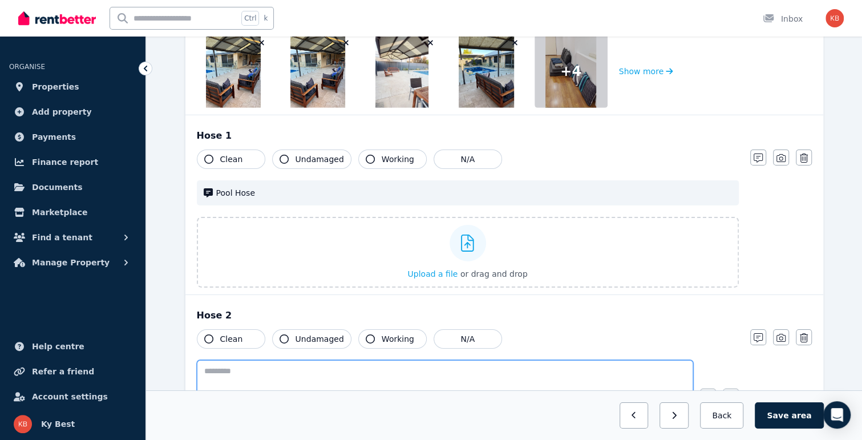
click at [243, 368] on textarea at bounding box center [445, 382] width 496 height 44
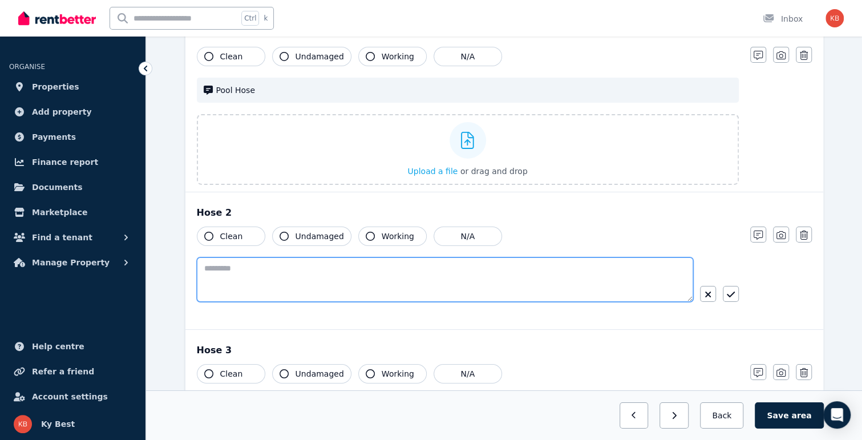
scroll to position [2232, 0]
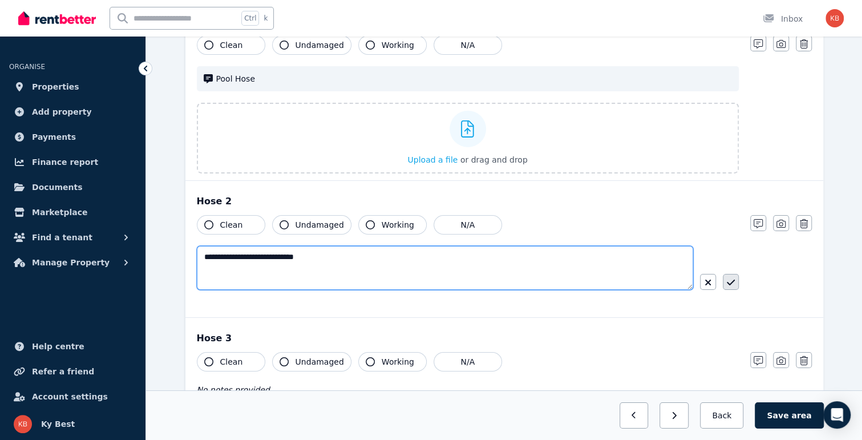
type textarea "**********"
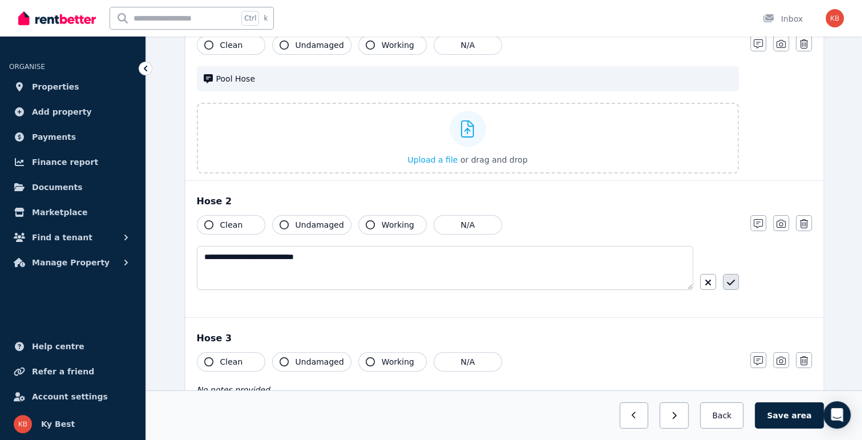
click at [731, 279] on icon "button" at bounding box center [731, 282] width 8 height 6
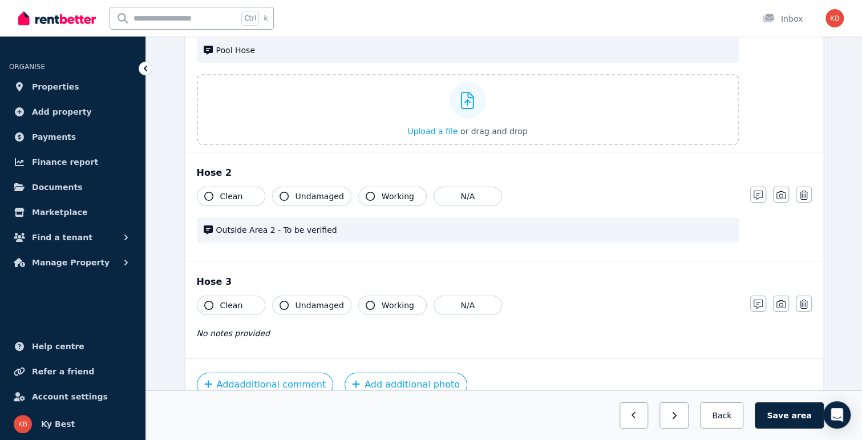
scroll to position [2312, 0]
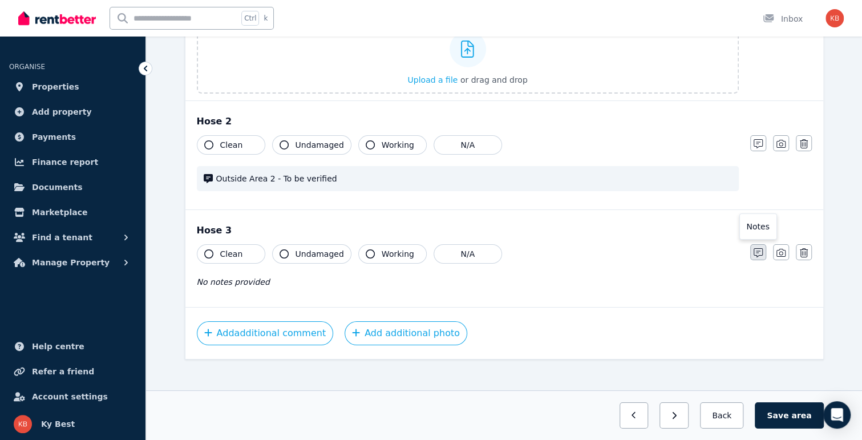
click at [748, 247] on div "Clean Undamaged Working N/A No notes provided Notes Photo Delete" at bounding box center [504, 272] width 615 height 56
click at [757, 248] on icon "button" at bounding box center [757, 252] width 9 height 9
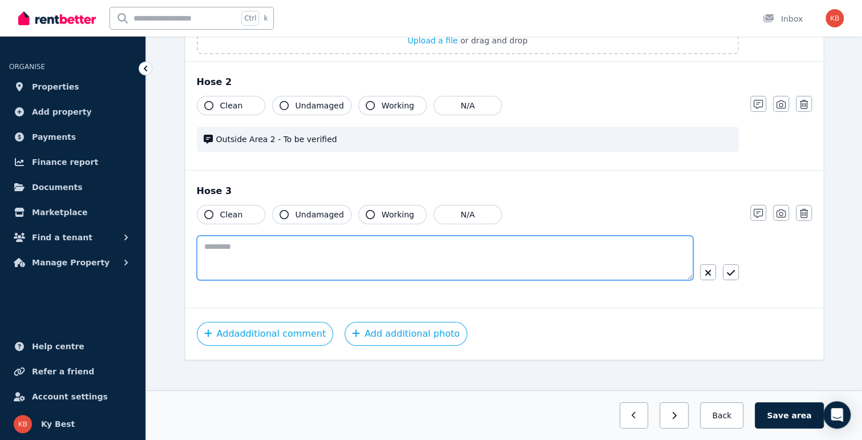
click at [276, 254] on textarea at bounding box center [445, 258] width 496 height 44
type textarea "**********"
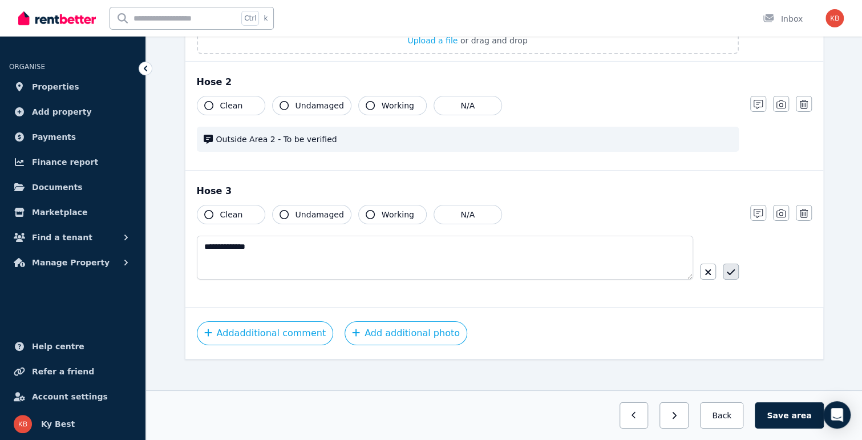
click at [729, 267] on icon "button" at bounding box center [731, 271] width 8 height 9
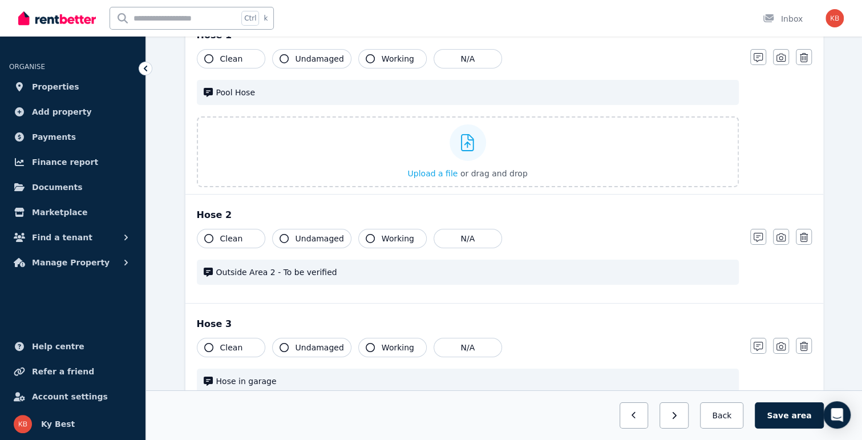
scroll to position [2324, 0]
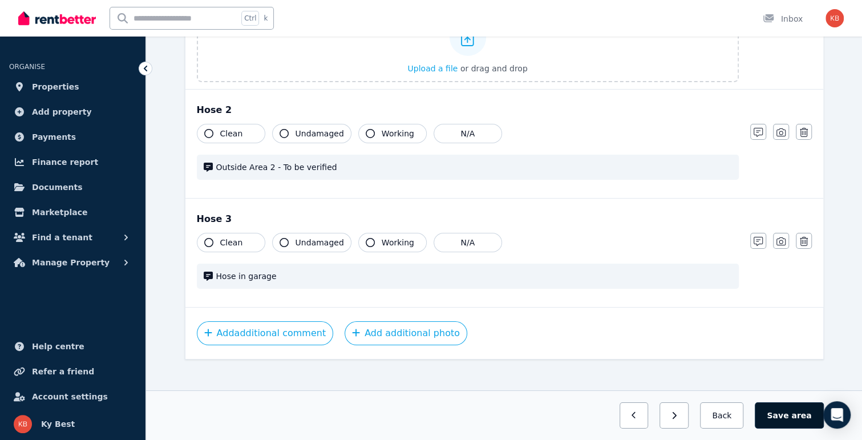
click at [809, 419] on span "area" at bounding box center [801, 415] width 20 height 11
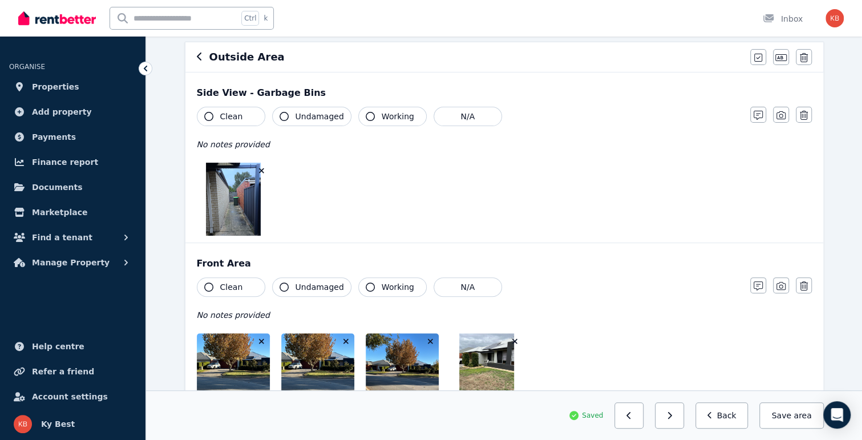
scroll to position [228, 0]
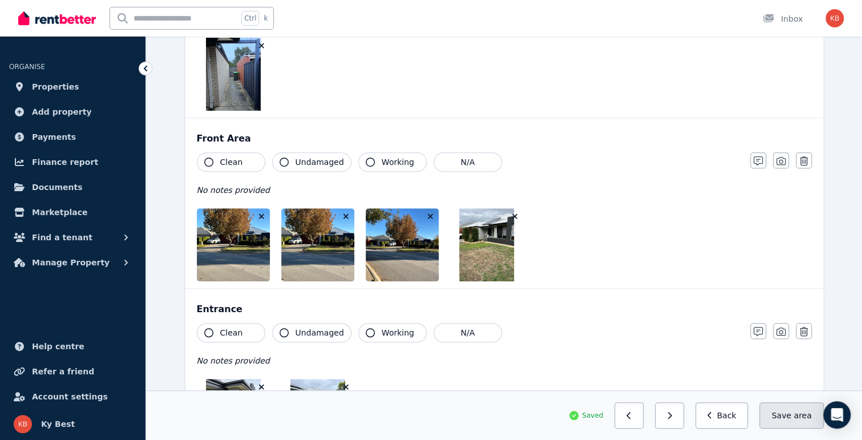
click at [797, 416] on span "area" at bounding box center [802, 415] width 18 height 11
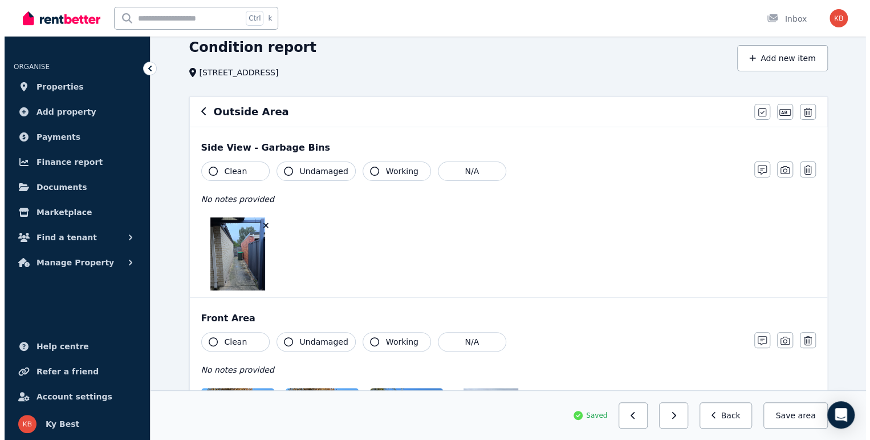
scroll to position [0, 0]
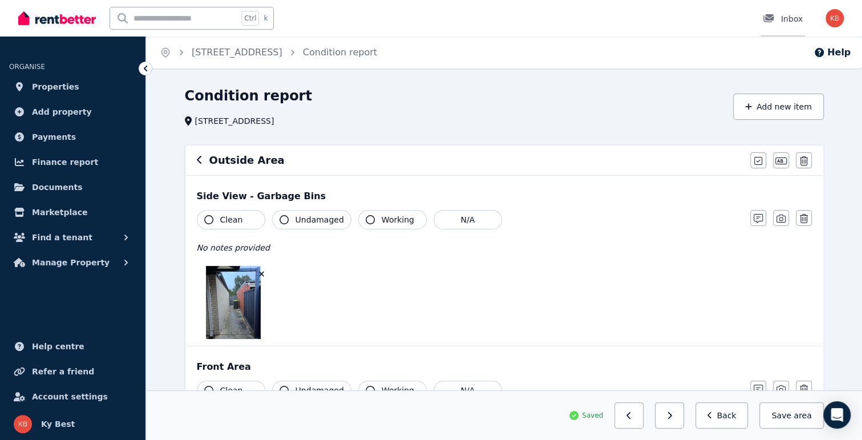
click at [781, 17] on div at bounding box center [772, 18] width 18 height 11
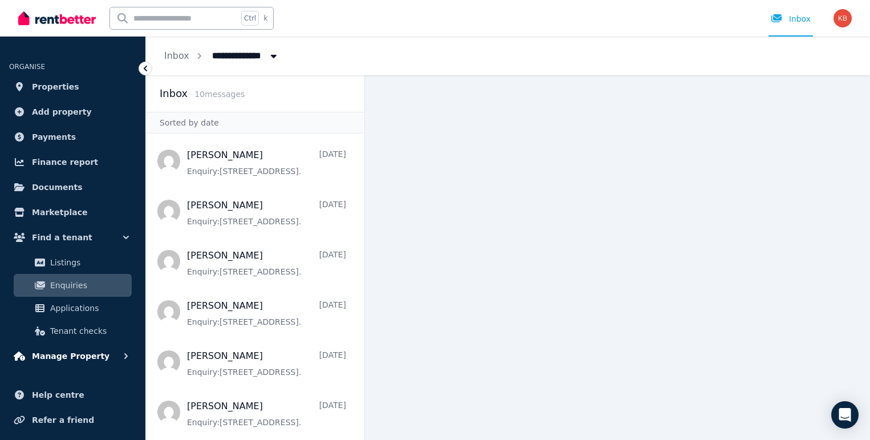
scroll to position [48, 0]
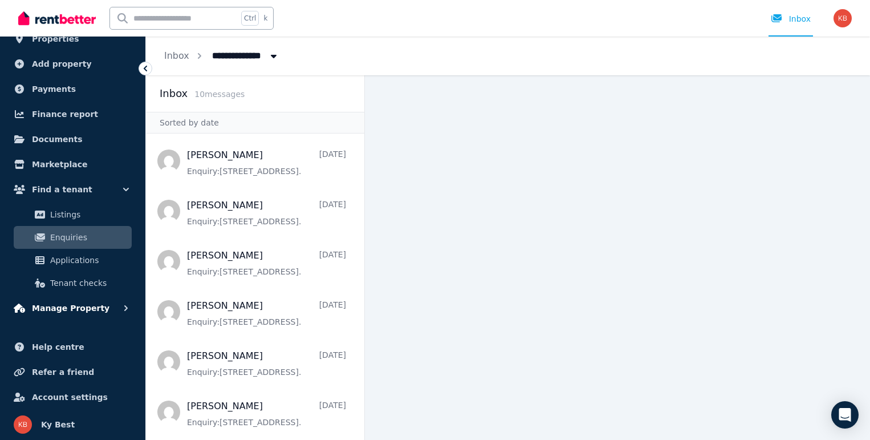
click at [72, 311] on span "Manage Property" at bounding box center [71, 308] width 78 height 14
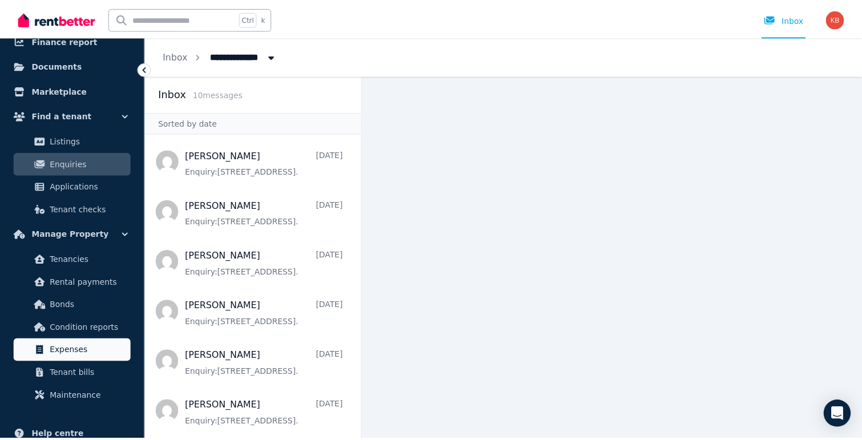
scroll to position [162, 0]
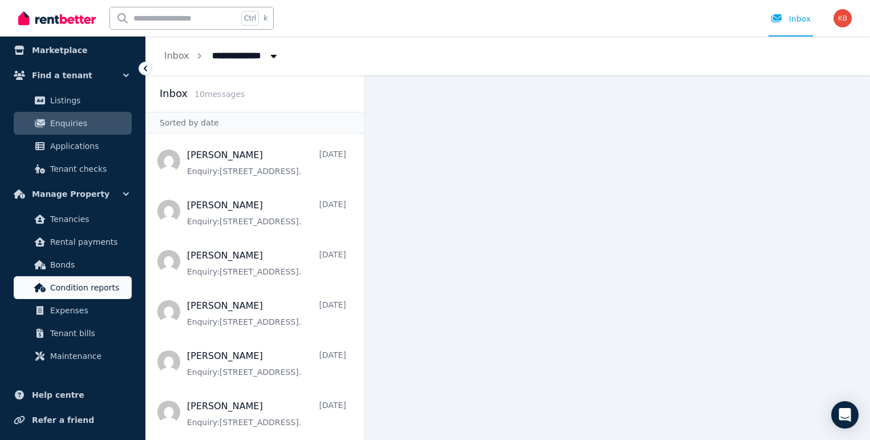
click at [82, 289] on span "Condition reports" at bounding box center [88, 288] width 77 height 14
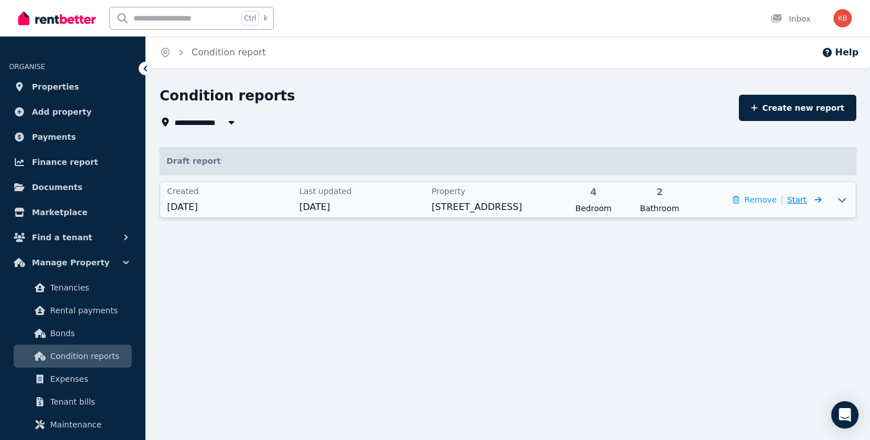
click at [821, 200] on icon at bounding box center [818, 199] width 7 height 6
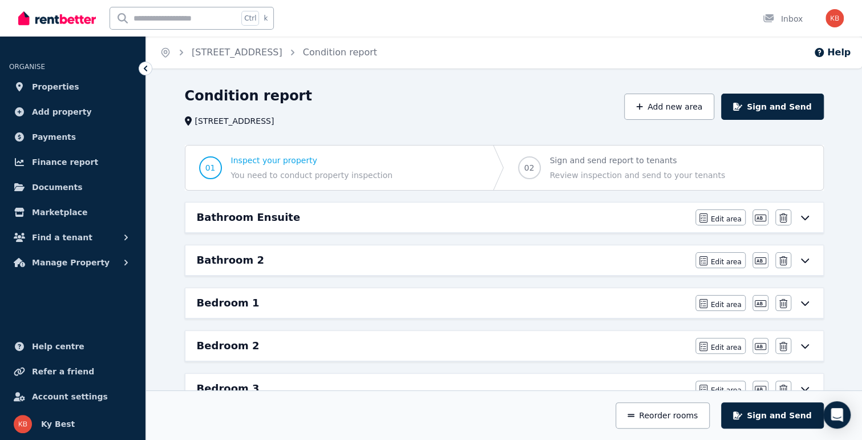
click at [236, 222] on h6 "Bathroom Ensuite" at bounding box center [249, 217] width 104 height 16
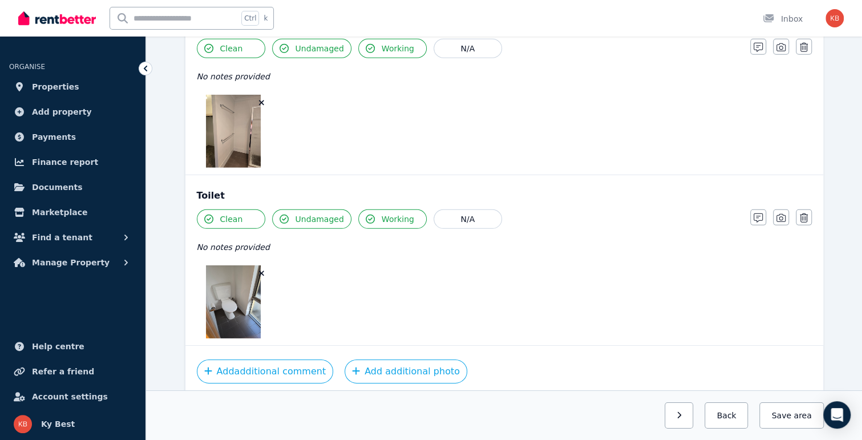
scroll to position [2012, 0]
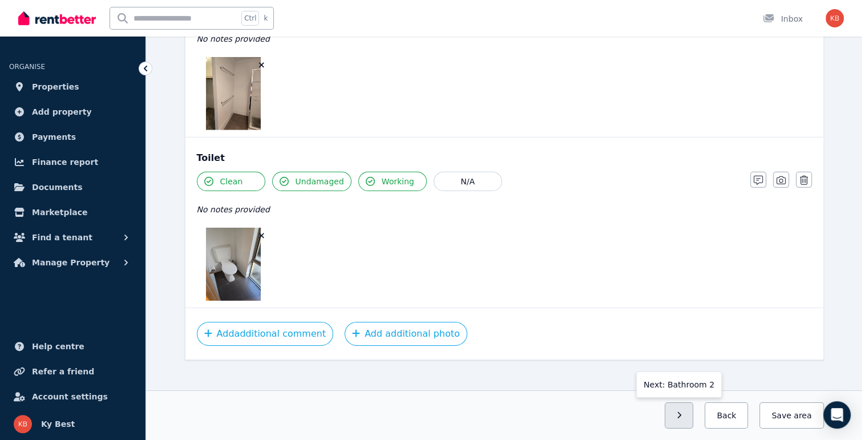
click at [692, 421] on button "button" at bounding box center [678, 415] width 29 height 26
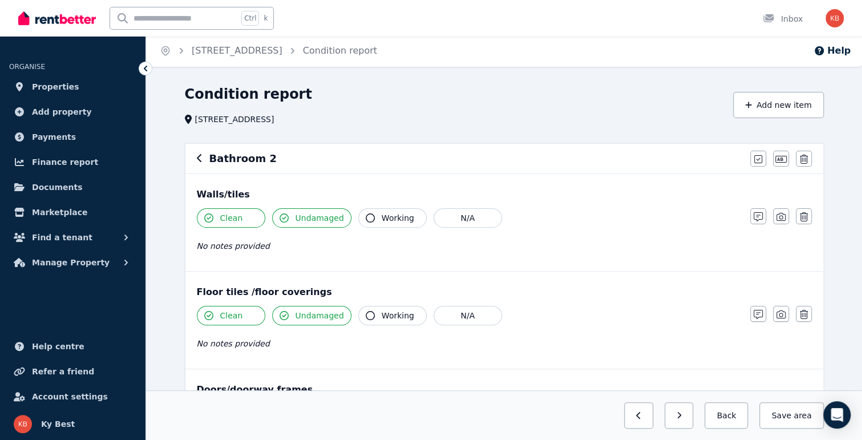
scroll to position [0, 0]
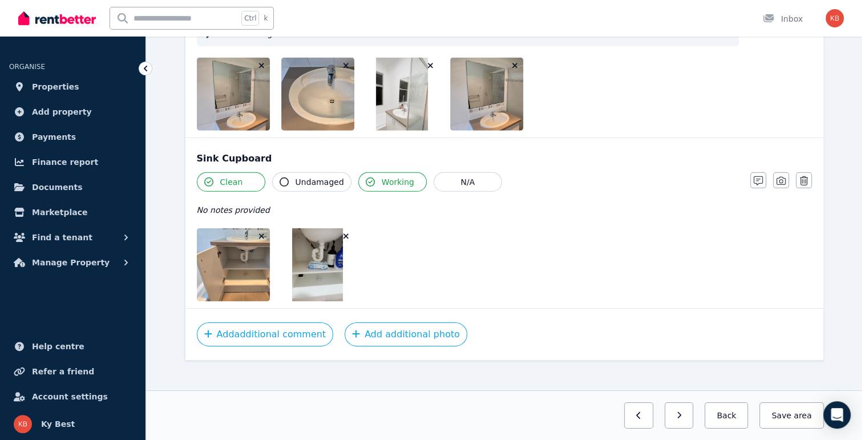
click at [694, 414] on button "button" at bounding box center [678, 415] width 29 height 26
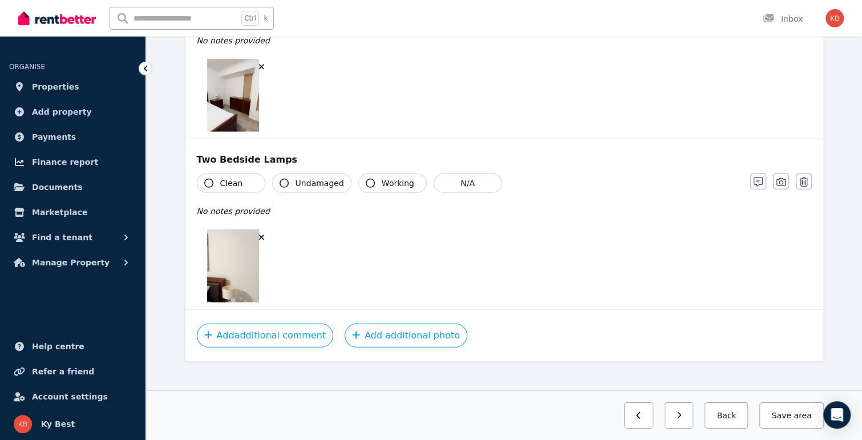
scroll to position [1915, 0]
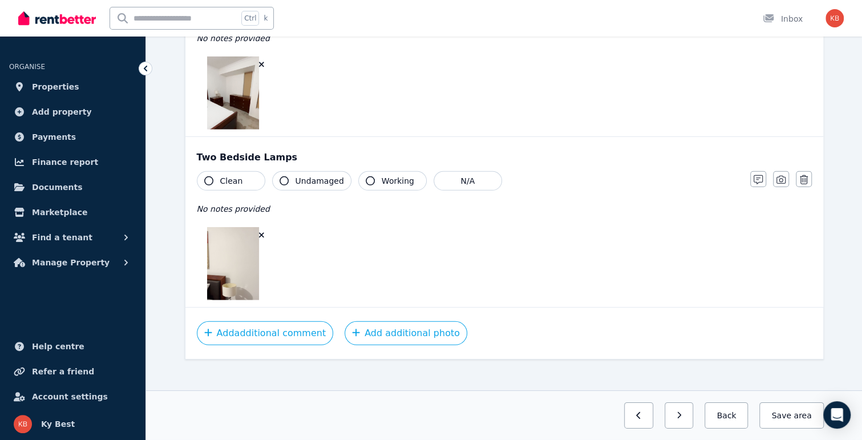
click at [692, 411] on button "button" at bounding box center [678, 415] width 29 height 26
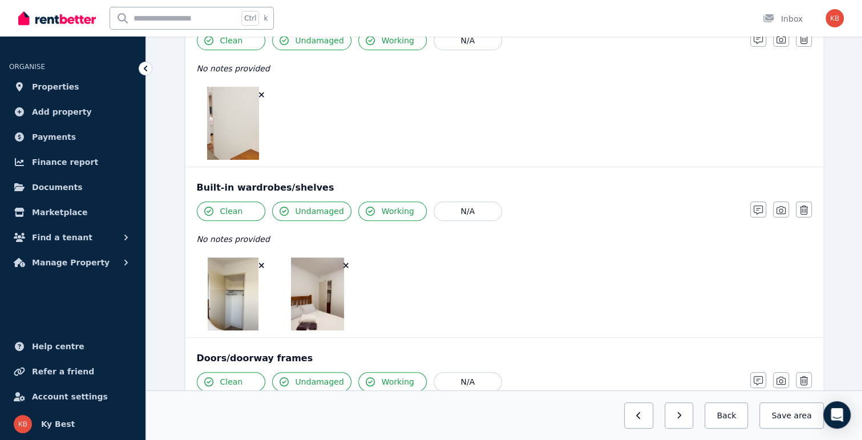
scroll to position [0, 0]
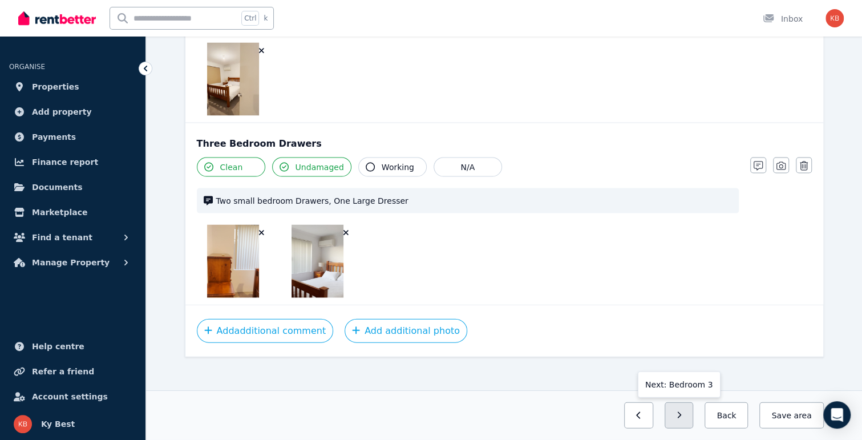
click at [691, 412] on button "button" at bounding box center [678, 415] width 29 height 26
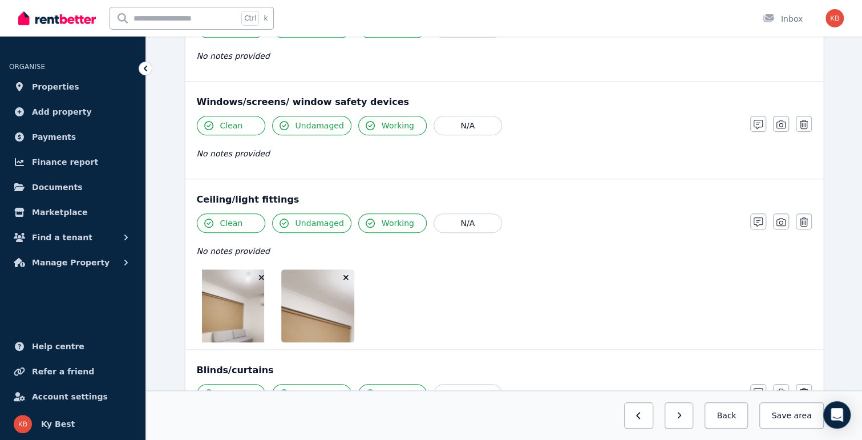
scroll to position [627, 0]
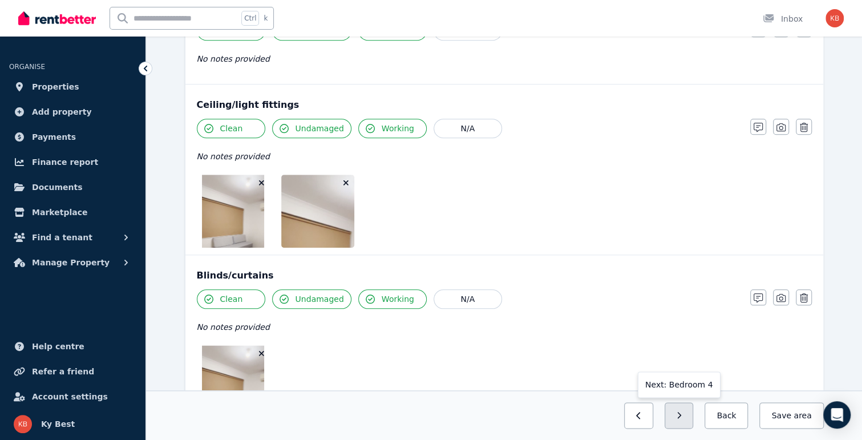
click at [692, 419] on button "button" at bounding box center [678, 415] width 29 height 26
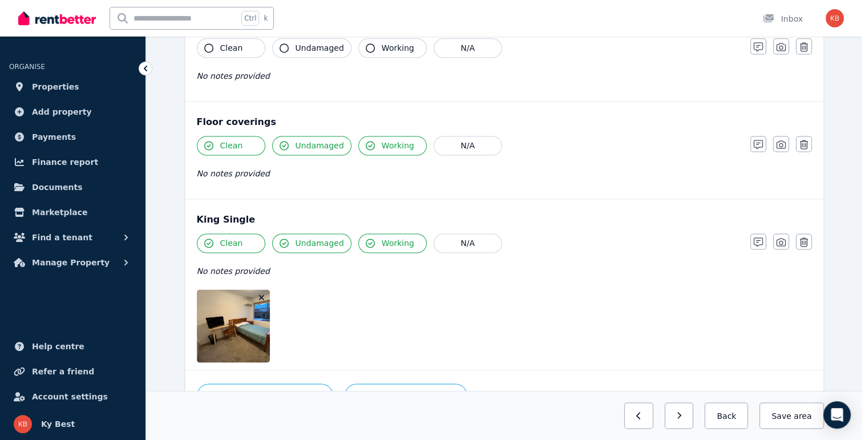
scroll to position [992, 0]
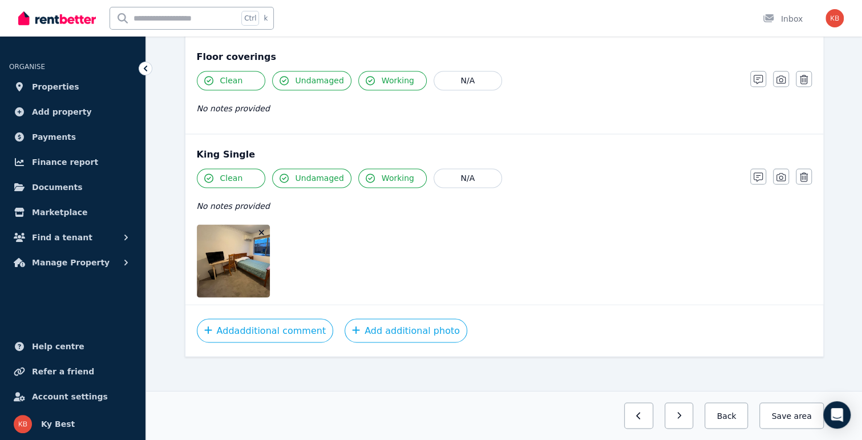
click at [691, 420] on button "button" at bounding box center [678, 415] width 29 height 26
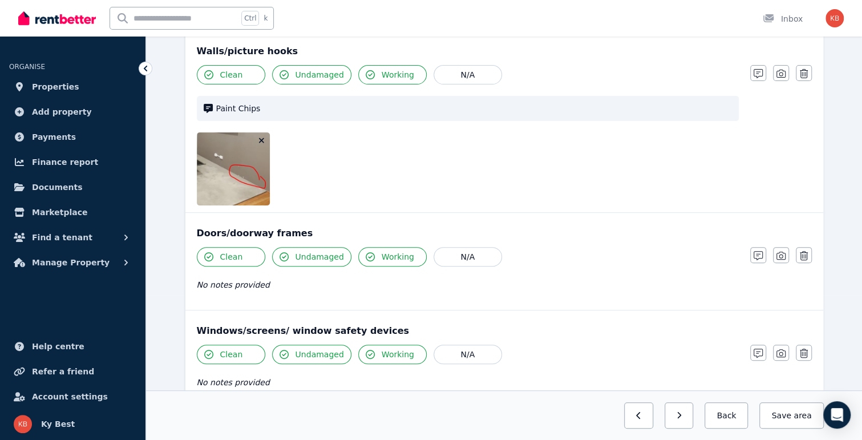
scroll to position [0, 0]
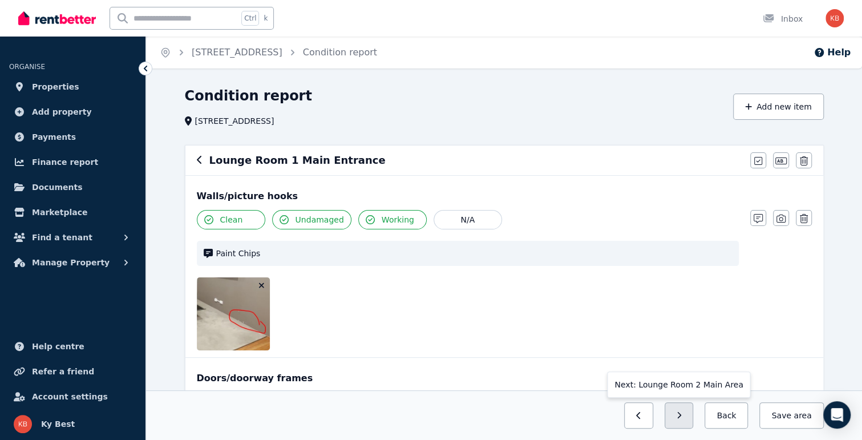
click at [691, 411] on button "button" at bounding box center [678, 415] width 29 height 26
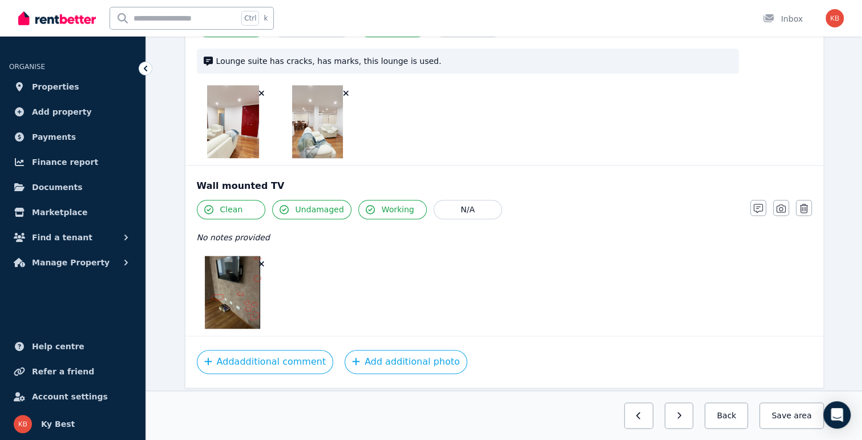
scroll to position [894, 0]
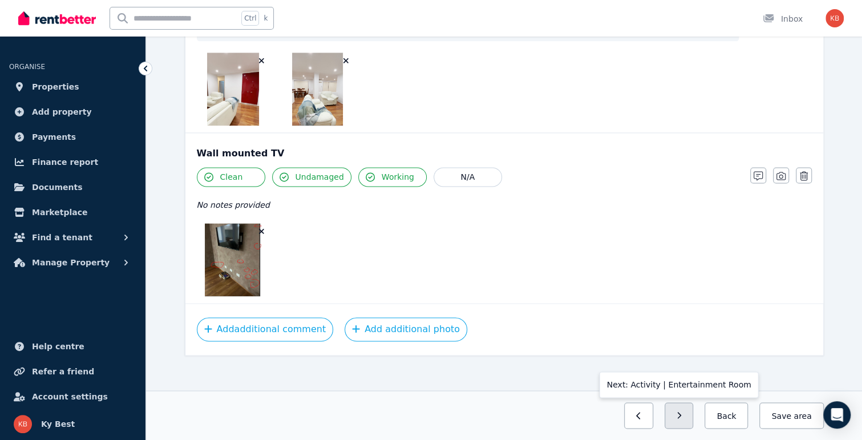
click at [692, 419] on button "button" at bounding box center [678, 415] width 29 height 26
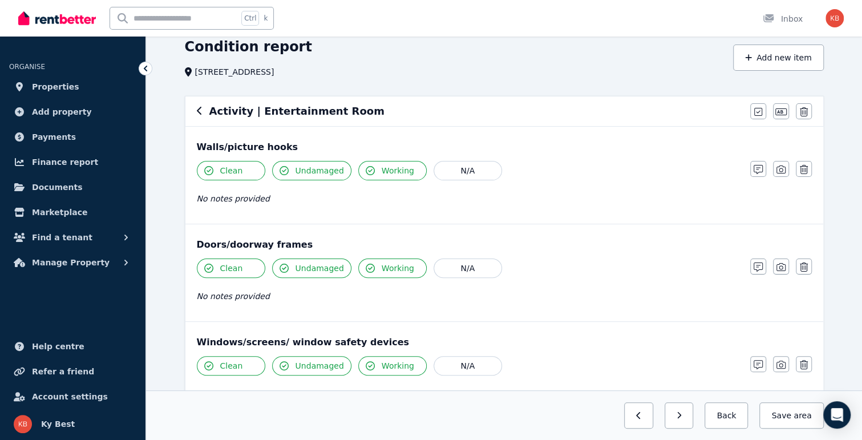
scroll to position [0, 0]
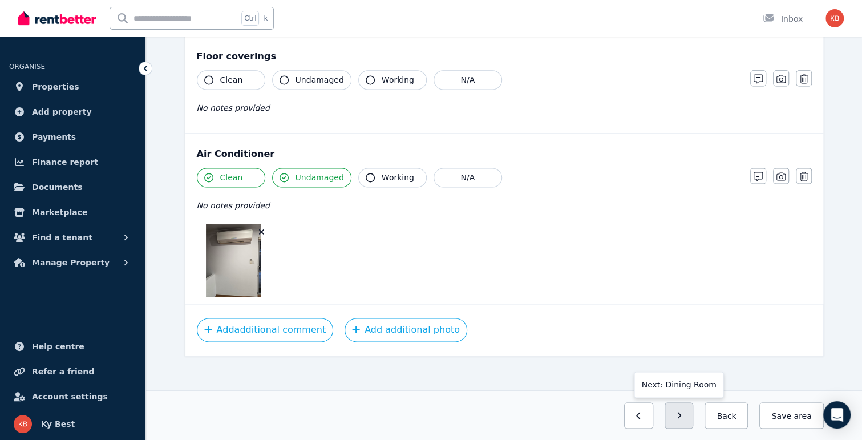
click at [694, 417] on button "button" at bounding box center [678, 415] width 29 height 26
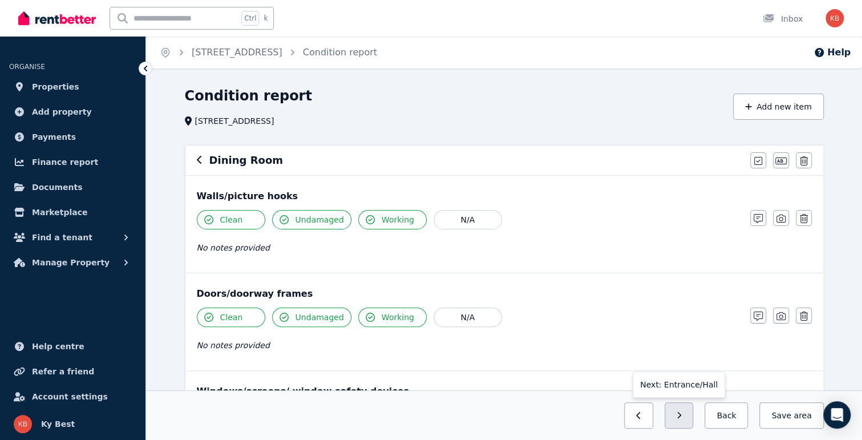
click at [689, 421] on button "button" at bounding box center [678, 415] width 29 height 26
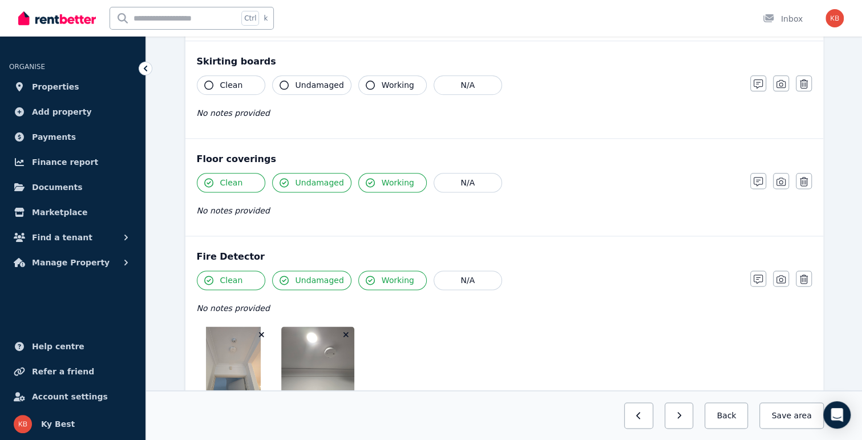
scroll to position [895, 0]
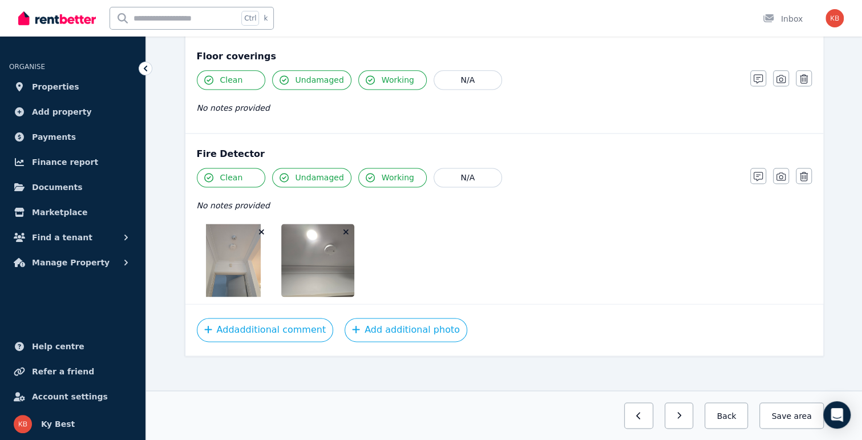
click at [682, 415] on icon "button" at bounding box center [678, 415] width 5 height 8
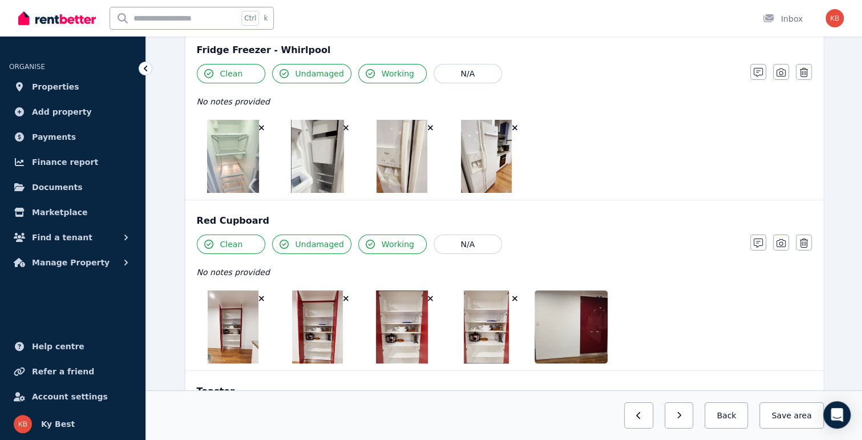
scroll to position [2424, 0]
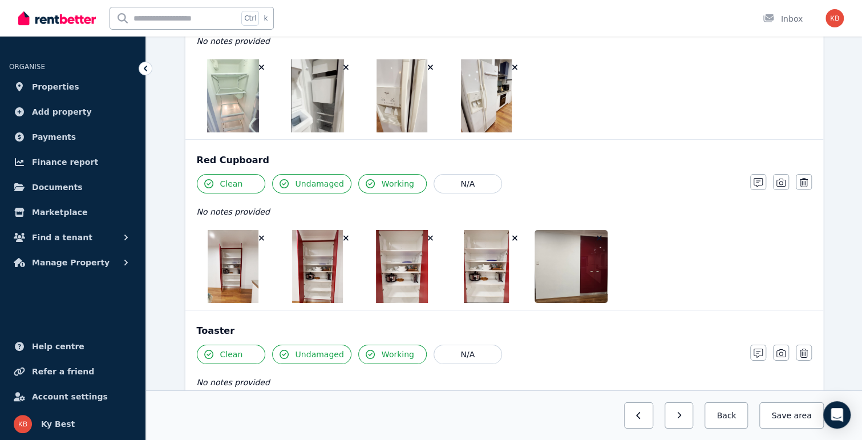
click at [244, 259] on img at bounding box center [233, 266] width 51 height 73
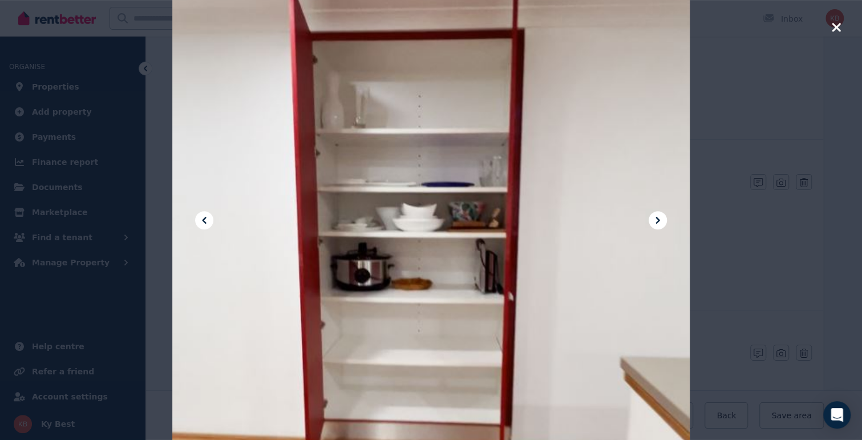
click at [656, 216] on icon at bounding box center [658, 220] width 14 height 14
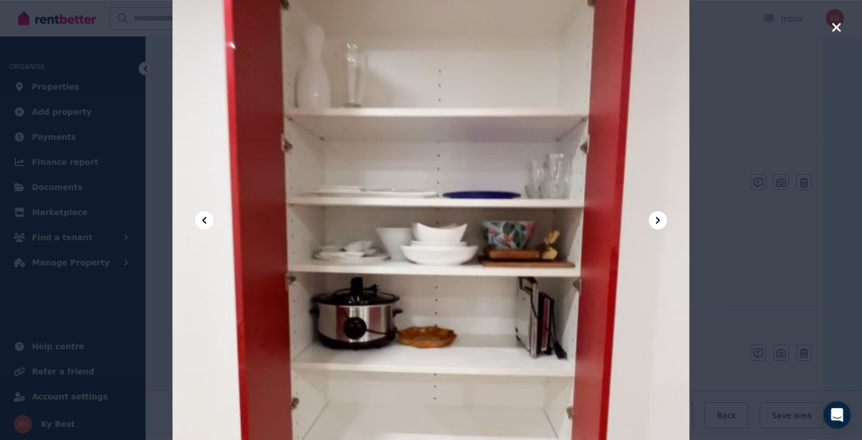
click at [656, 216] on icon at bounding box center [658, 220] width 14 height 14
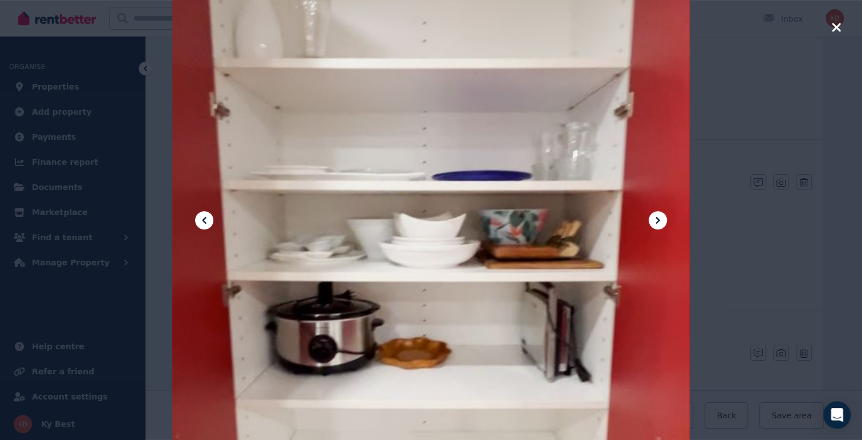
click at [656, 216] on icon at bounding box center [658, 220] width 14 height 14
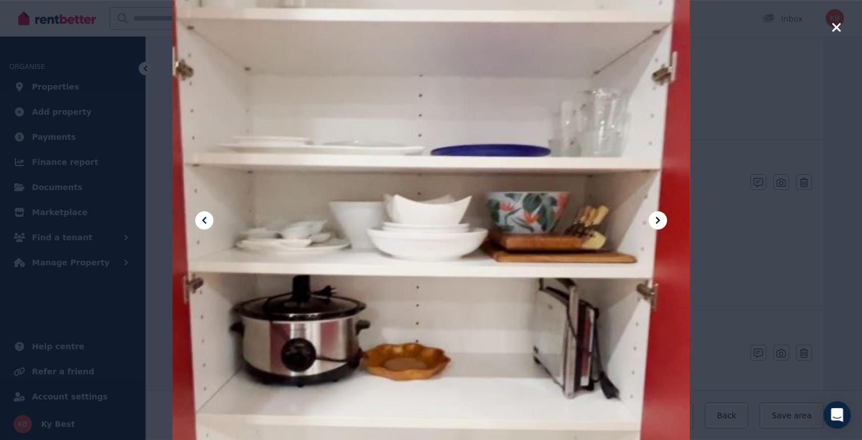
click at [656, 216] on icon at bounding box center [658, 220] width 14 height 14
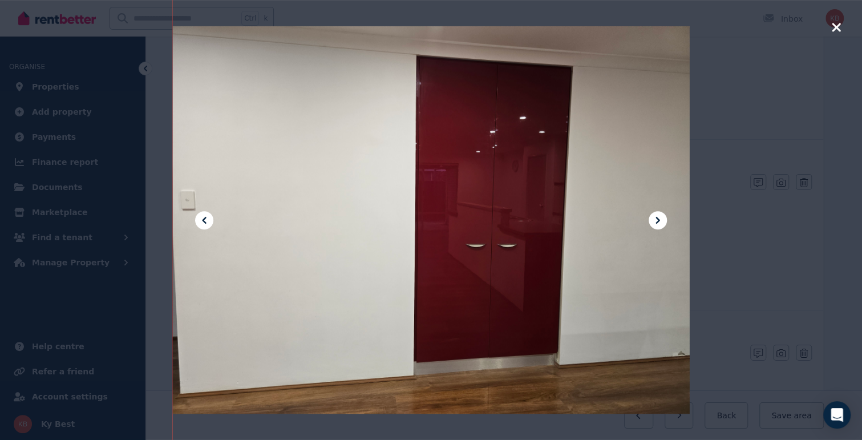
click at [656, 216] on icon at bounding box center [658, 220] width 14 height 14
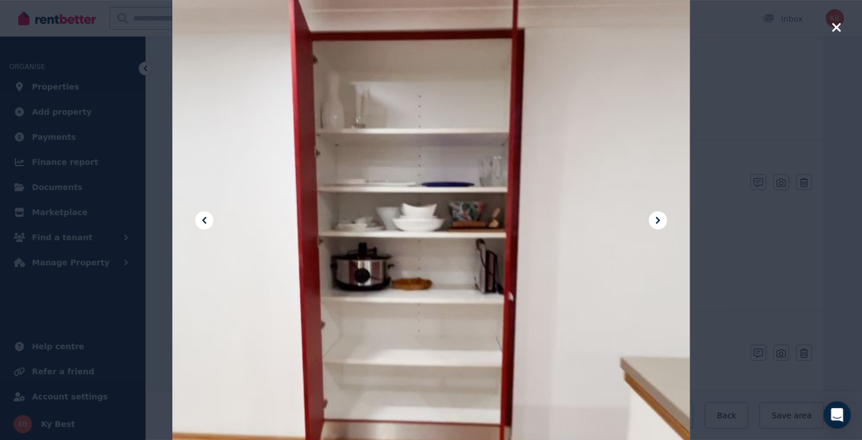
click at [656, 216] on icon at bounding box center [658, 220] width 14 height 14
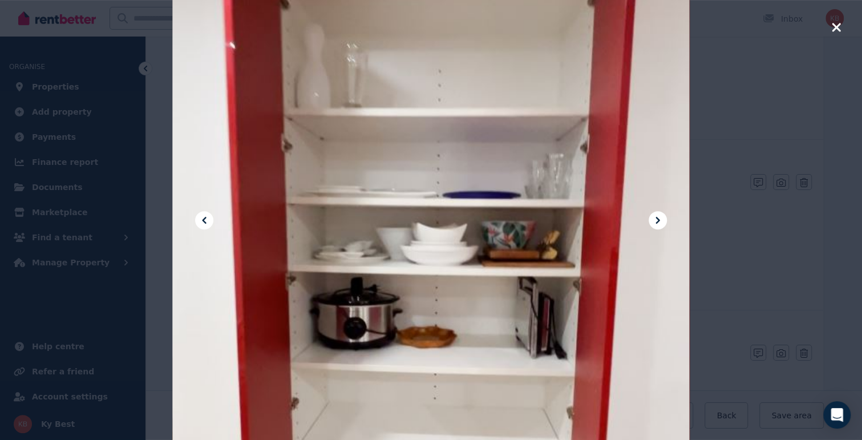
click at [656, 216] on icon at bounding box center [658, 220] width 14 height 14
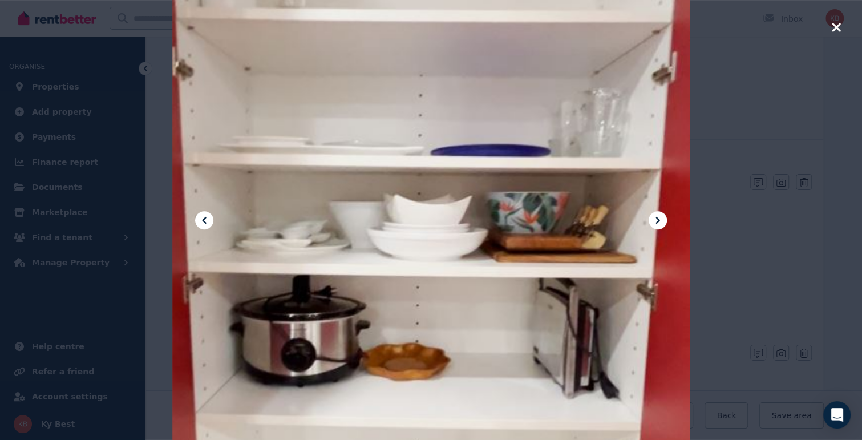
click at [657, 216] on icon at bounding box center [658, 220] width 14 height 14
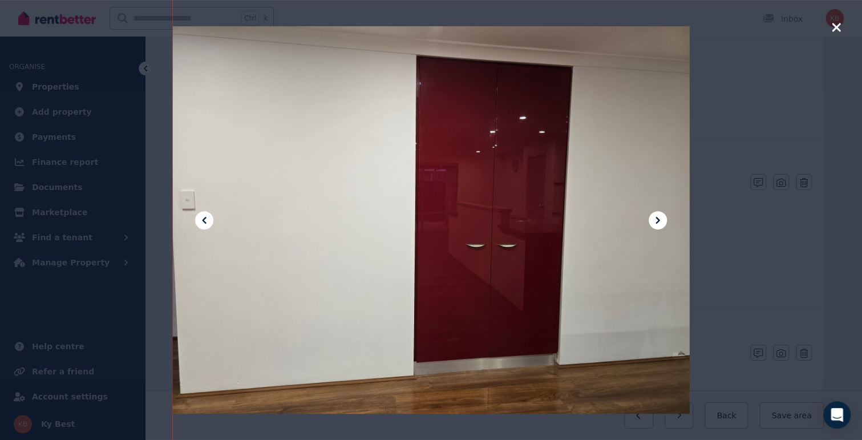
click at [837, 27] on icon "button" at bounding box center [836, 27] width 9 height 9
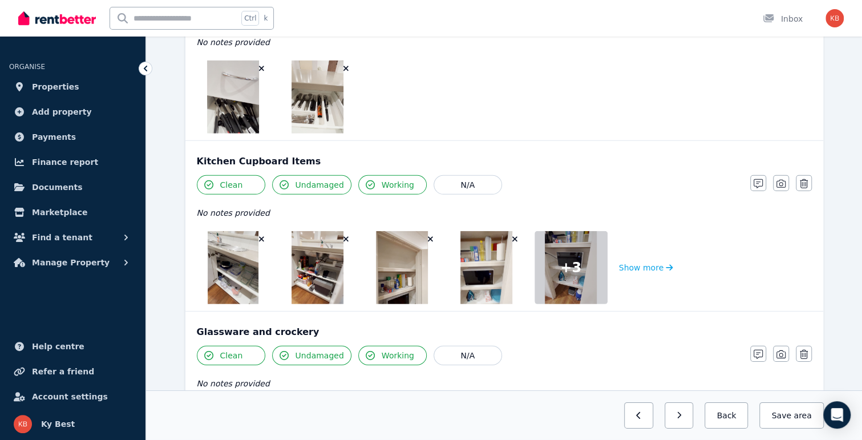
scroll to position [1911, 0]
click at [236, 269] on img at bounding box center [233, 268] width 51 height 73
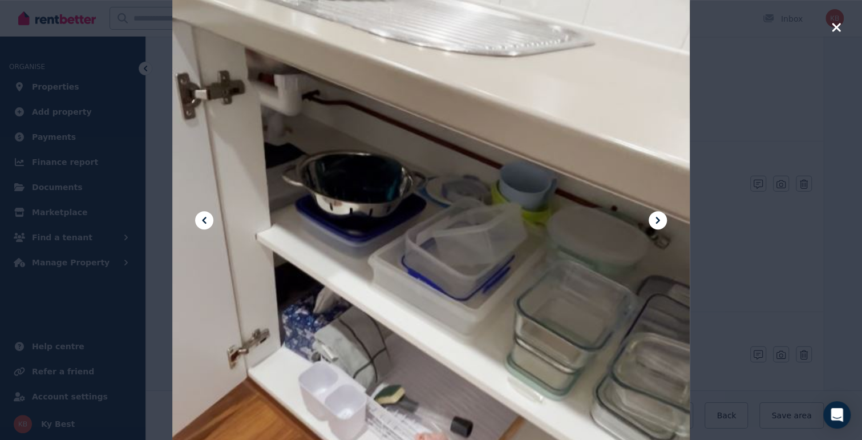
click at [657, 217] on icon at bounding box center [658, 220] width 14 height 14
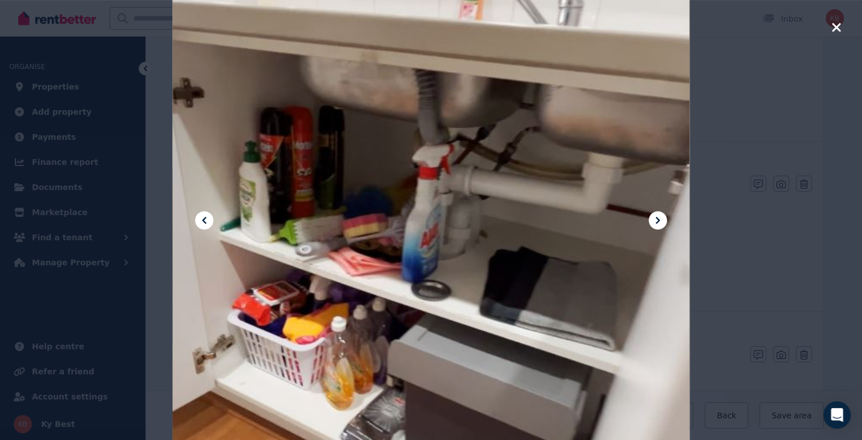
click at [657, 217] on icon at bounding box center [658, 220] width 14 height 14
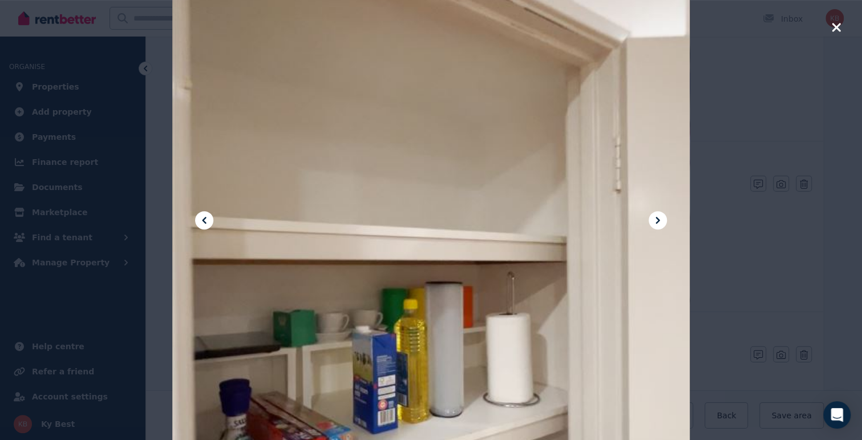
click at [657, 217] on icon at bounding box center [658, 220] width 14 height 14
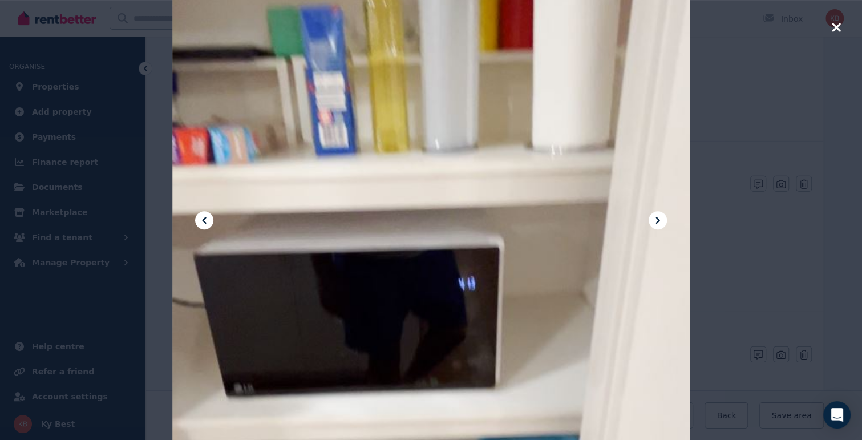
click at [657, 217] on icon at bounding box center [658, 220] width 14 height 14
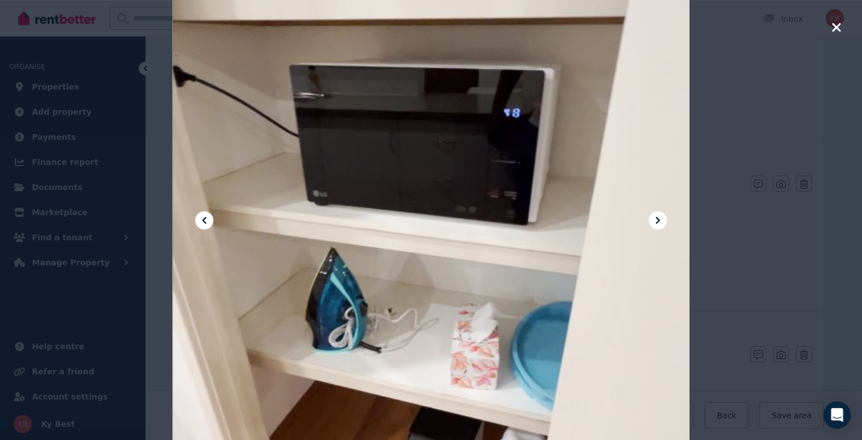
click at [657, 217] on icon at bounding box center [658, 220] width 14 height 14
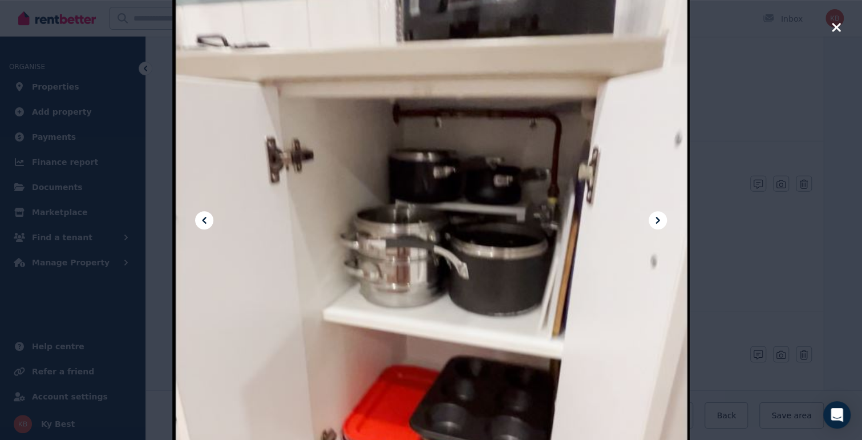
click at [657, 217] on icon at bounding box center [658, 220] width 14 height 14
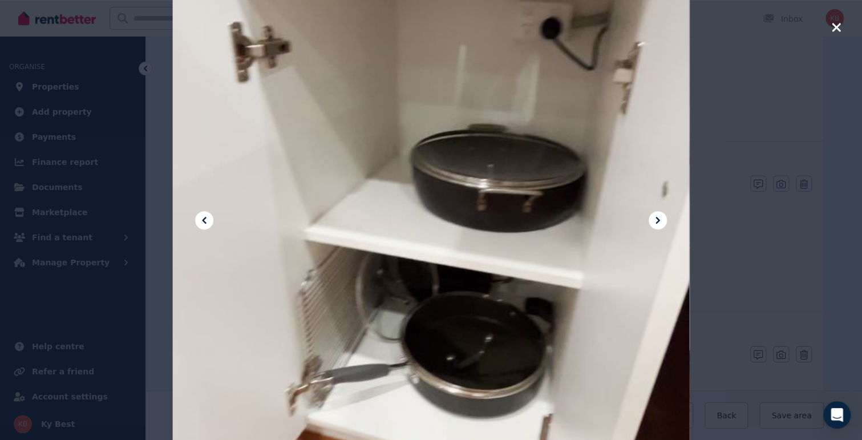
click at [657, 217] on icon at bounding box center [658, 220] width 14 height 14
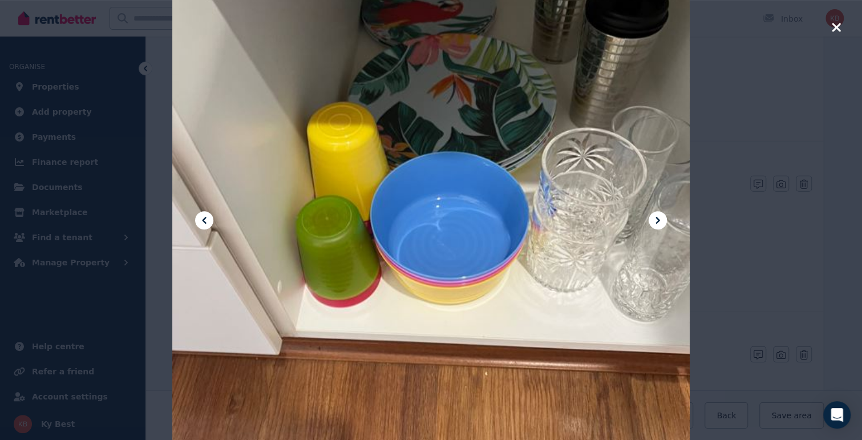
click at [657, 217] on icon at bounding box center [658, 220] width 14 height 14
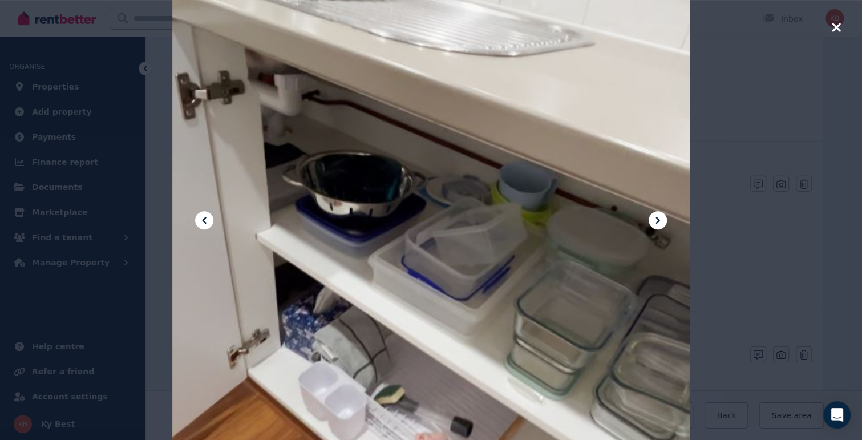
click at [657, 217] on icon at bounding box center [658, 220] width 14 height 14
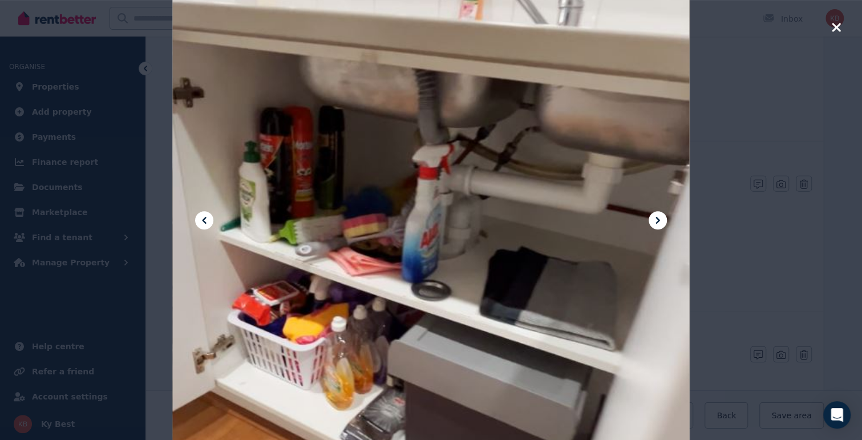
click at [836, 31] on icon "button" at bounding box center [836, 28] width 10 height 14
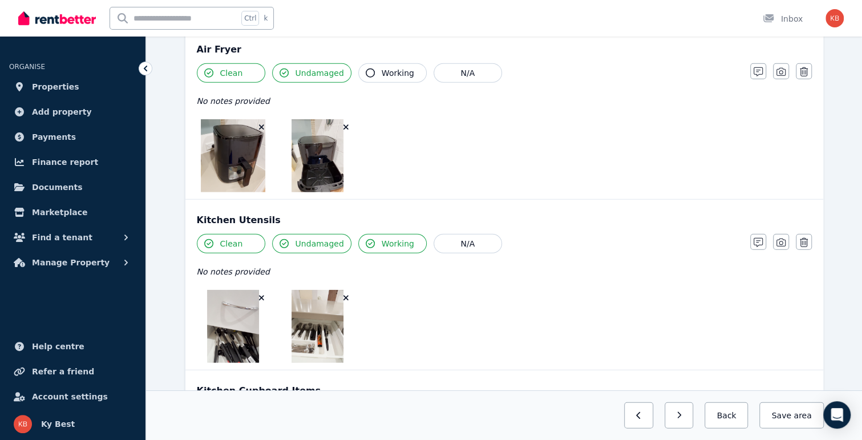
scroll to position [1568, 0]
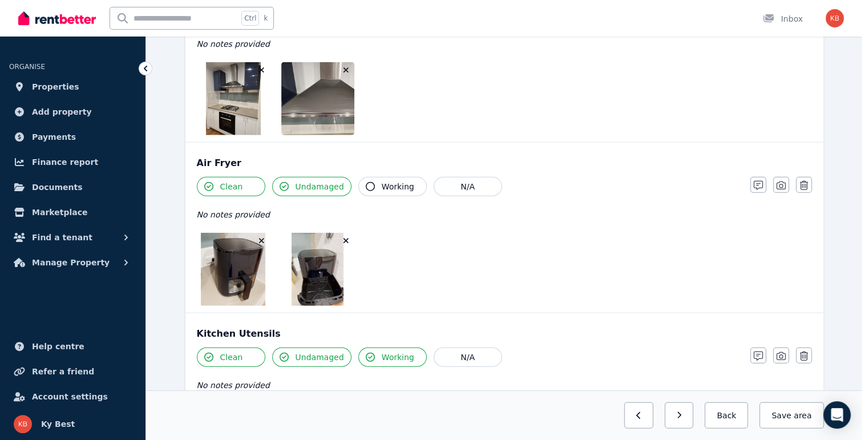
click at [252, 269] on img at bounding box center [233, 269] width 64 height 73
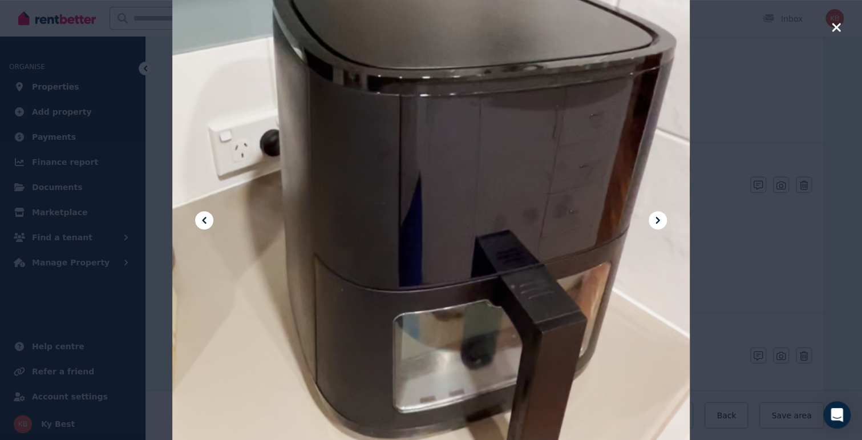
click at [658, 222] on icon at bounding box center [658, 220] width 14 height 14
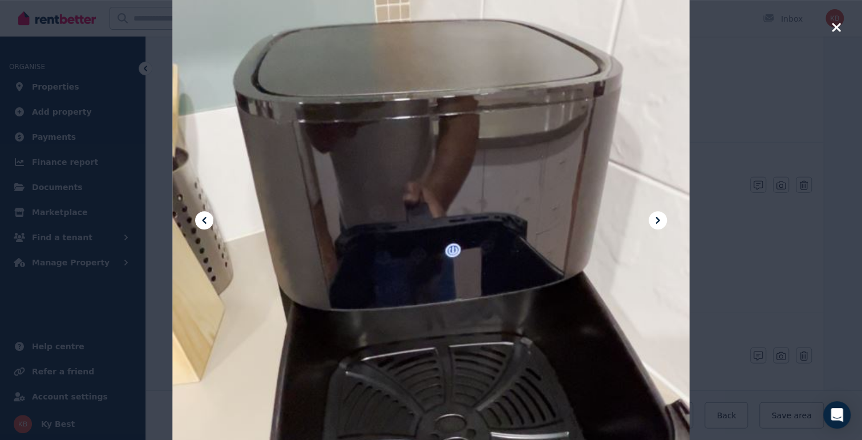
click at [837, 26] on icon "button" at bounding box center [836, 27] width 9 height 9
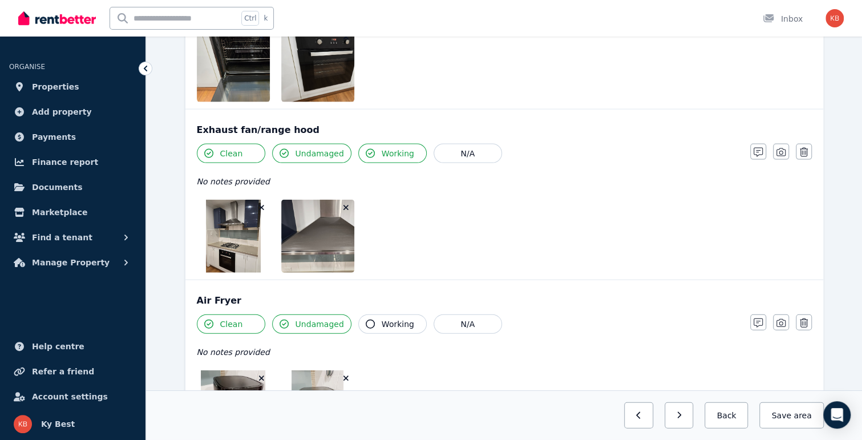
scroll to position [1340, 0]
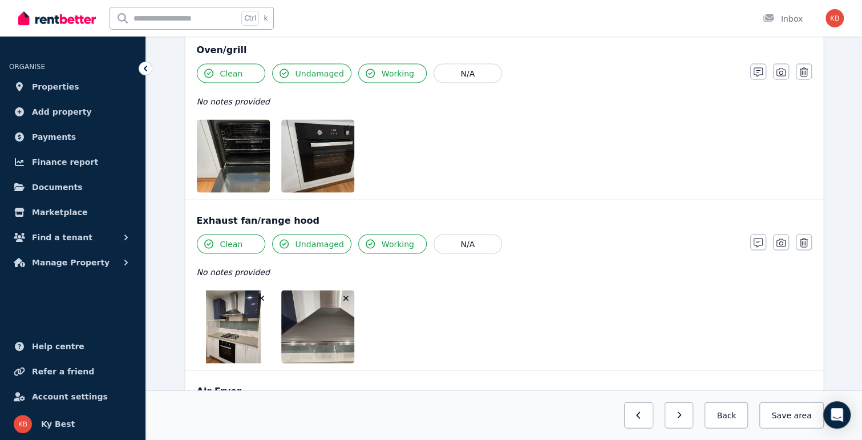
click at [233, 301] on img at bounding box center [233, 326] width 55 height 73
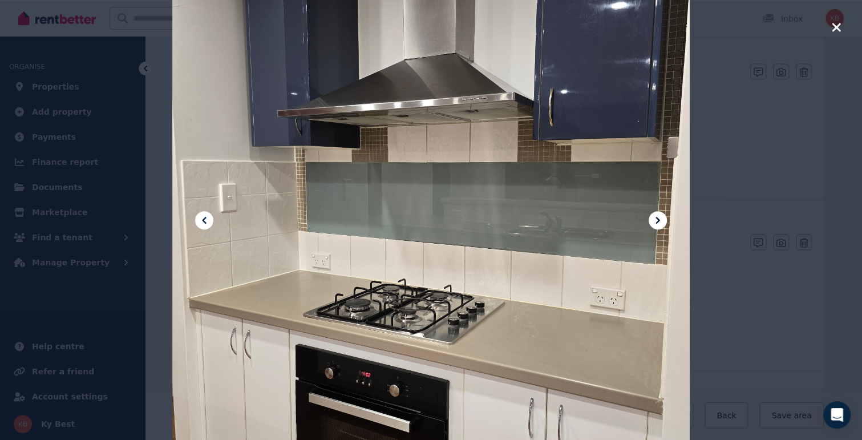
click at [667, 222] on div at bounding box center [430, 220] width 517 height 690
click at [653, 220] on icon at bounding box center [658, 220] width 14 height 14
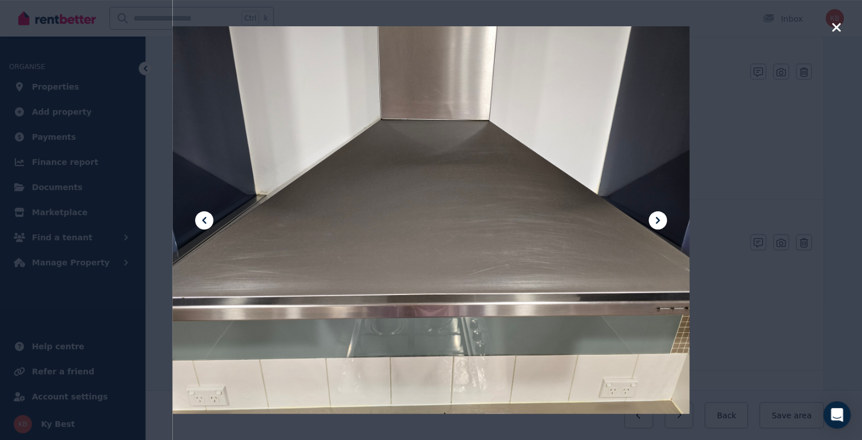
click at [656, 221] on icon at bounding box center [657, 220] width 4 height 7
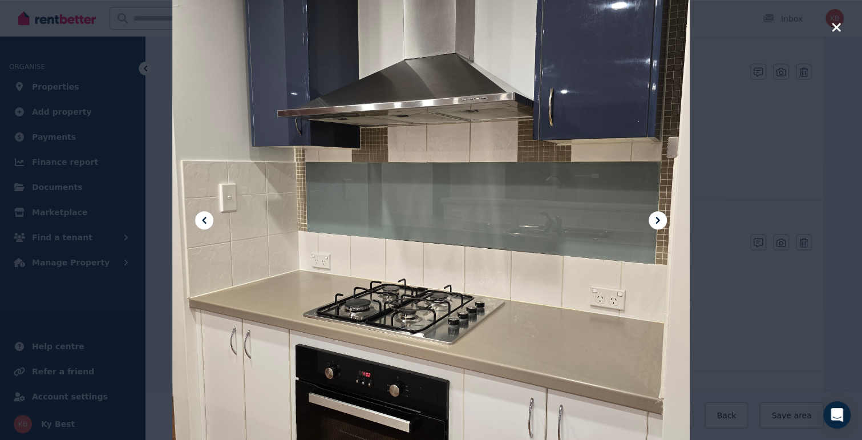
click at [656, 222] on icon at bounding box center [657, 220] width 4 height 7
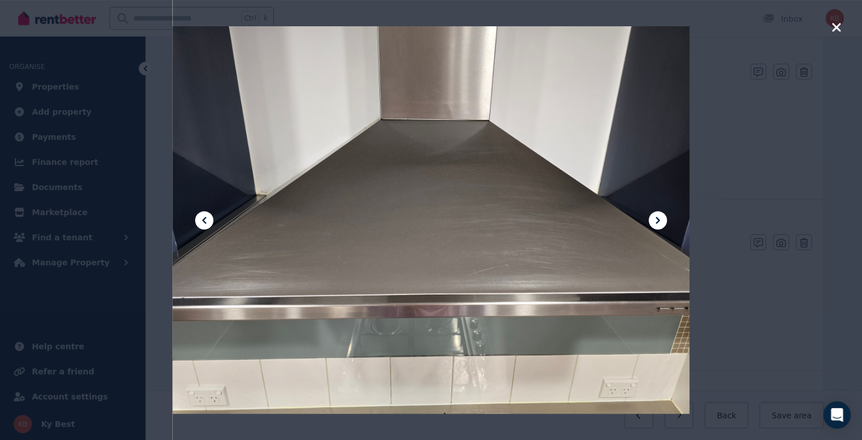
click at [656, 222] on icon at bounding box center [657, 220] width 4 height 7
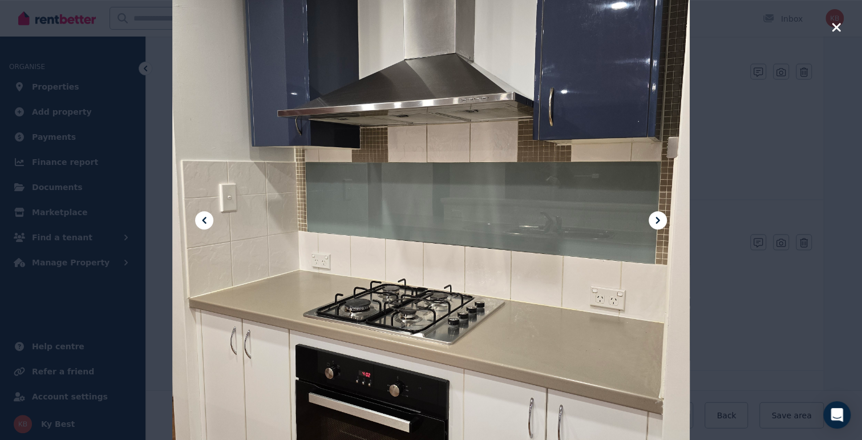
click at [831, 30] on icon "button" at bounding box center [836, 28] width 10 height 14
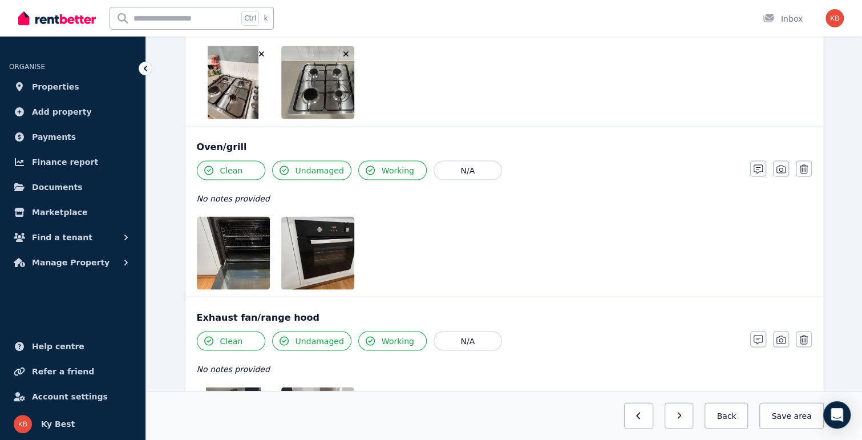
scroll to position [1112, 0]
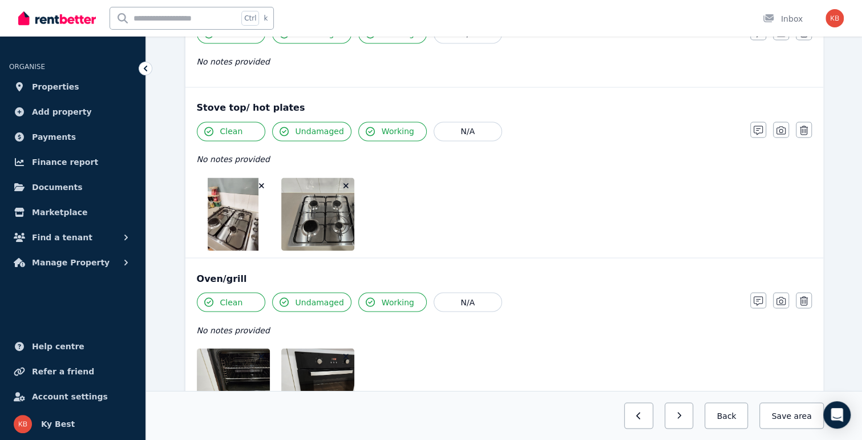
click at [241, 208] on img at bounding box center [233, 213] width 51 height 73
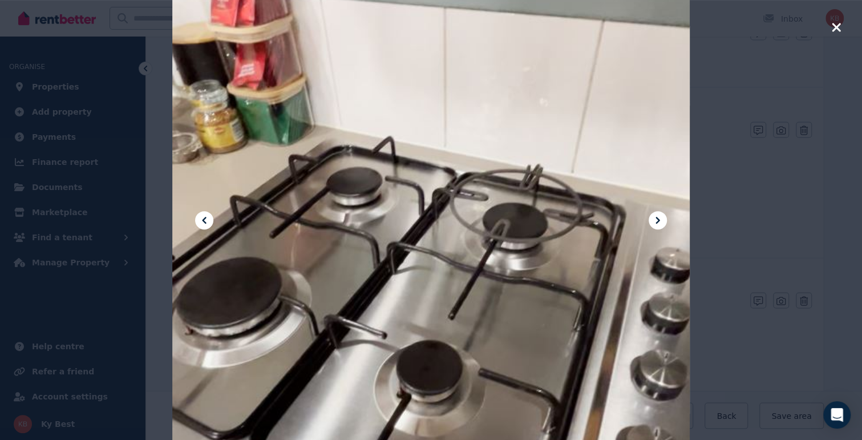
click at [649, 223] on button at bounding box center [657, 220] width 18 height 18
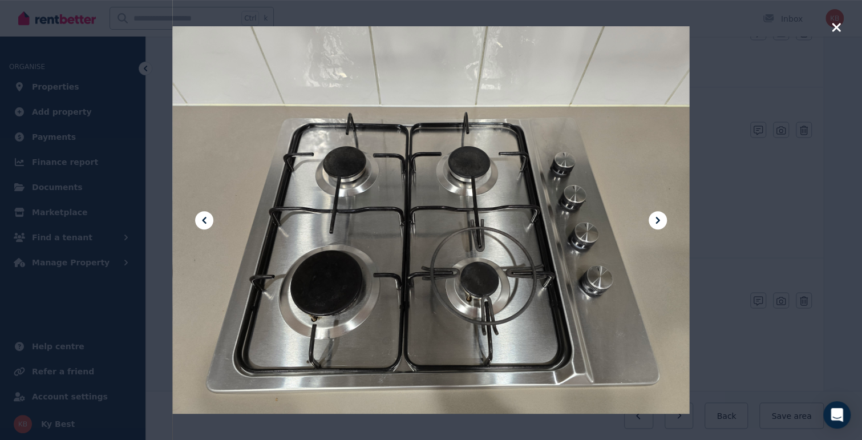
click at [836, 26] on icon "button" at bounding box center [836, 27] width 9 height 9
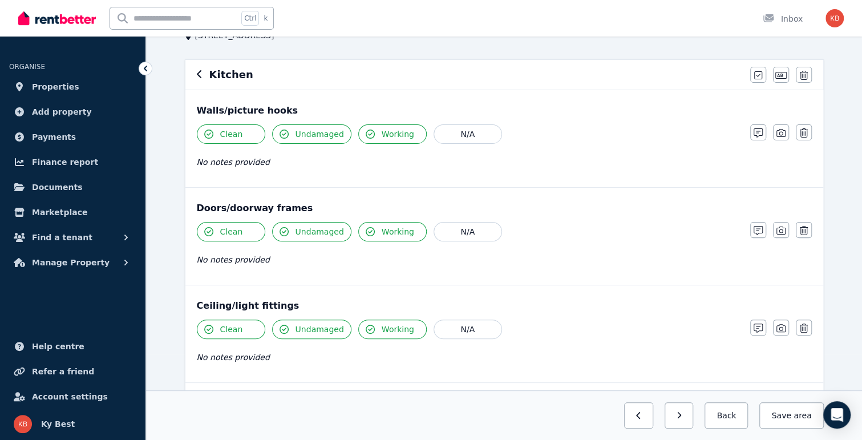
scroll to position [0, 0]
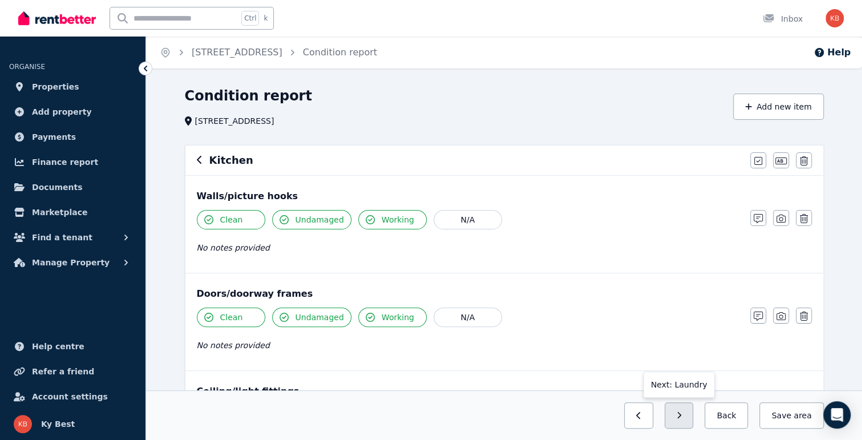
click at [681, 414] on icon "button" at bounding box center [679, 415] width 4 height 7
click at [692, 420] on button "button" at bounding box center [678, 415] width 29 height 26
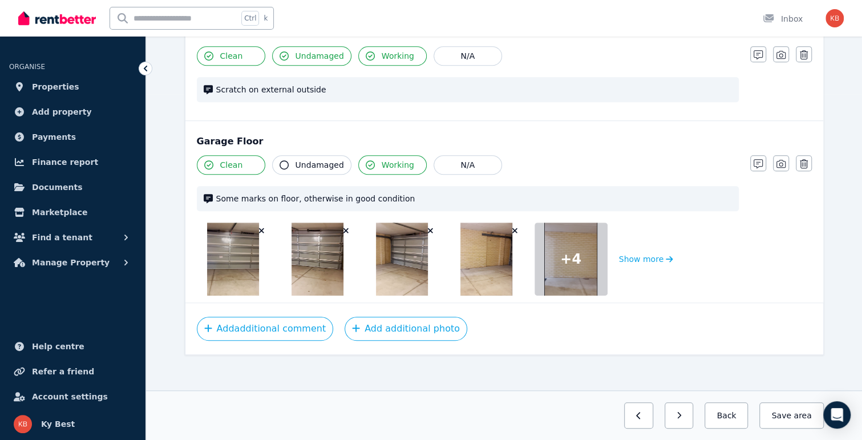
scroll to position [348, 0]
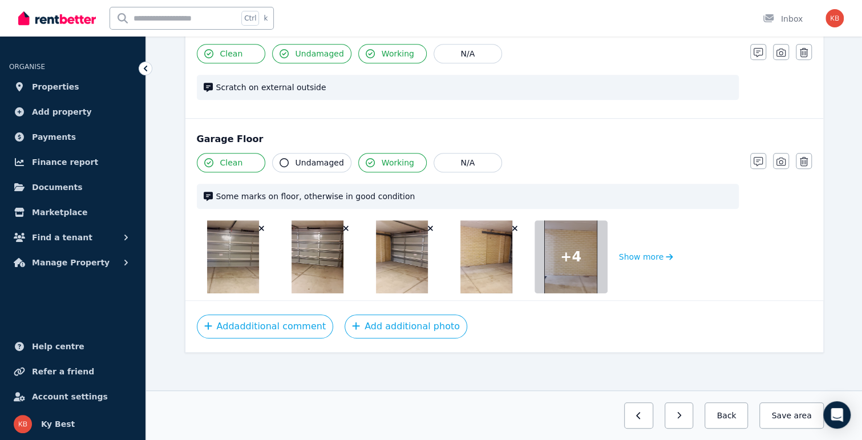
click at [241, 255] on img at bounding box center [233, 256] width 52 height 73
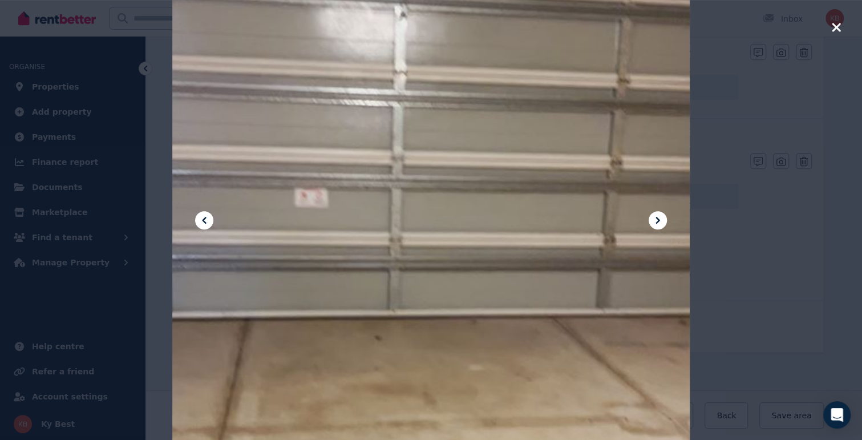
click at [659, 223] on icon at bounding box center [658, 220] width 14 height 14
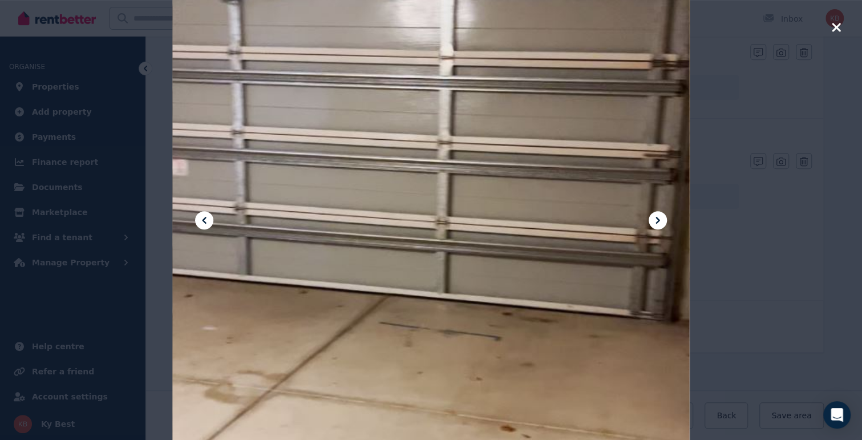
click at [659, 223] on icon at bounding box center [658, 220] width 14 height 14
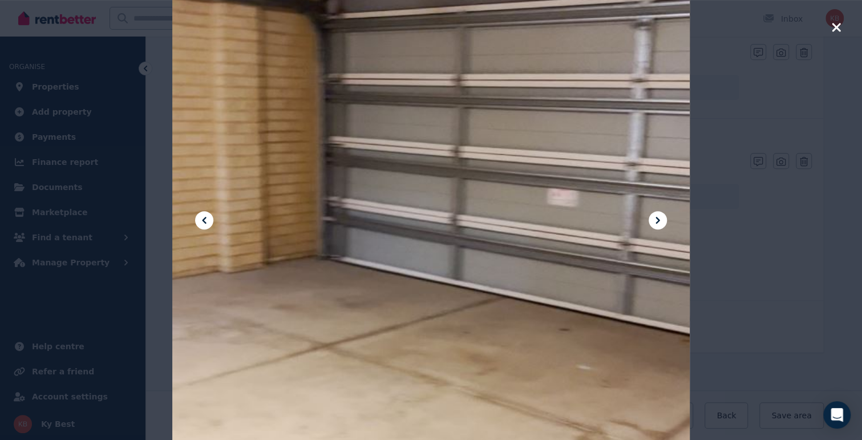
click at [659, 223] on icon at bounding box center [658, 220] width 14 height 14
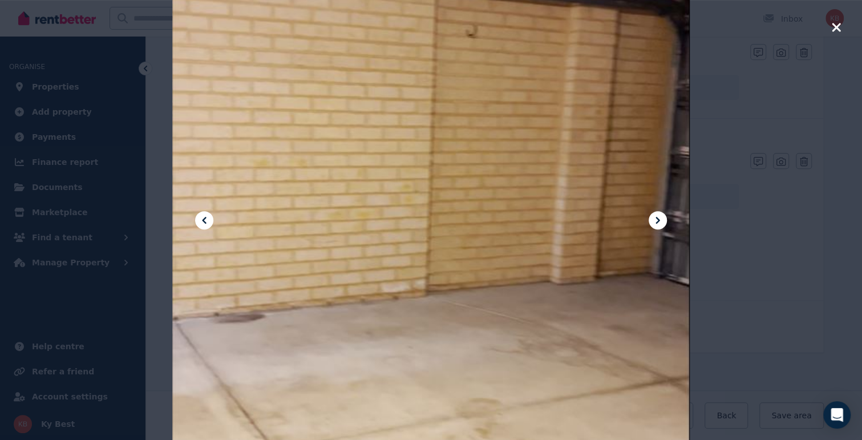
click at [659, 223] on icon at bounding box center [658, 220] width 14 height 14
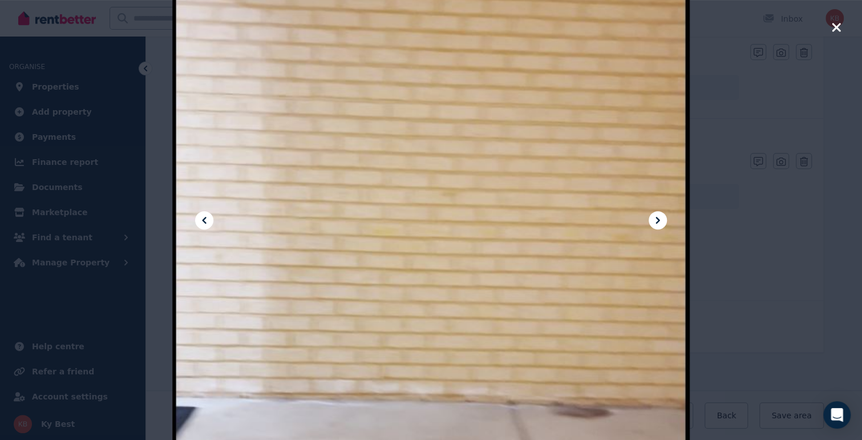
click at [659, 223] on icon at bounding box center [658, 220] width 14 height 14
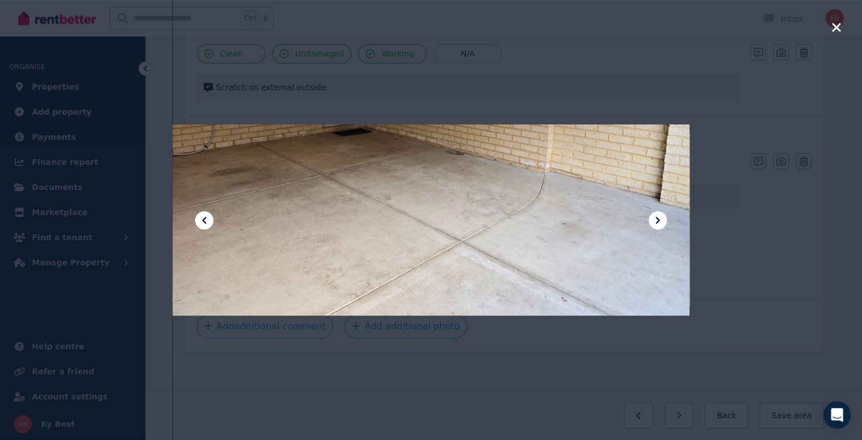
click at [659, 223] on icon at bounding box center [658, 220] width 14 height 14
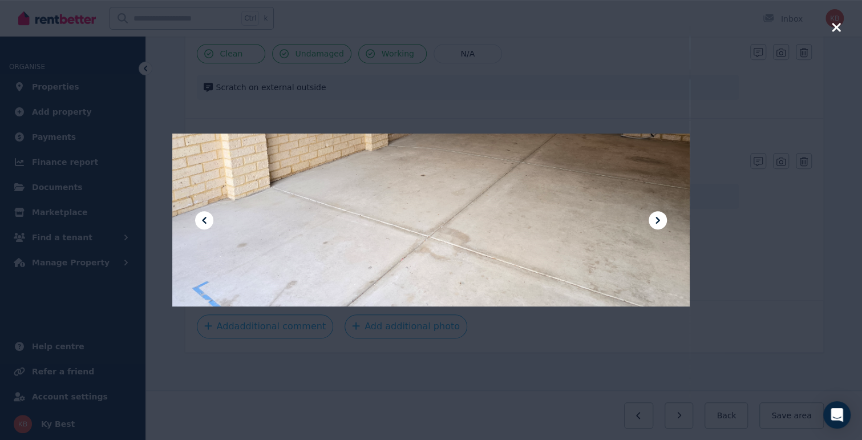
click at [659, 223] on icon at bounding box center [658, 220] width 14 height 14
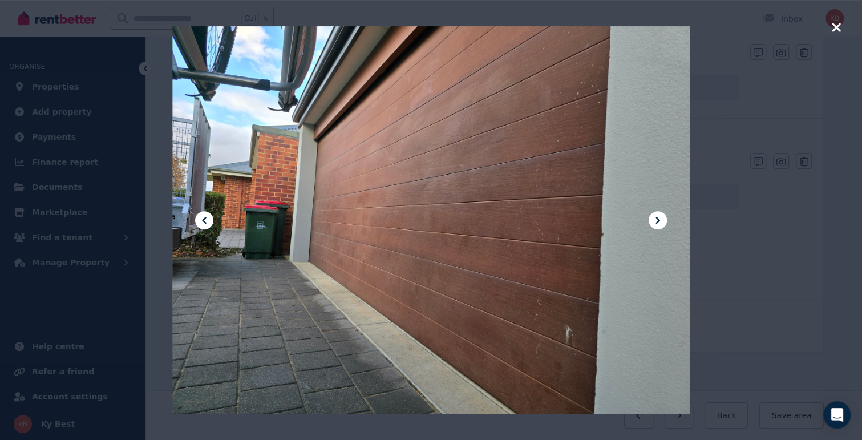
click at [660, 222] on icon at bounding box center [658, 220] width 14 height 14
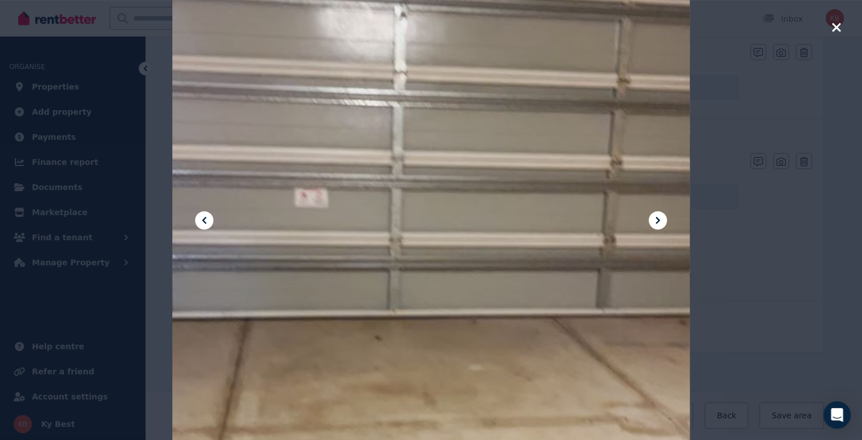
click at [660, 222] on icon at bounding box center [658, 220] width 14 height 14
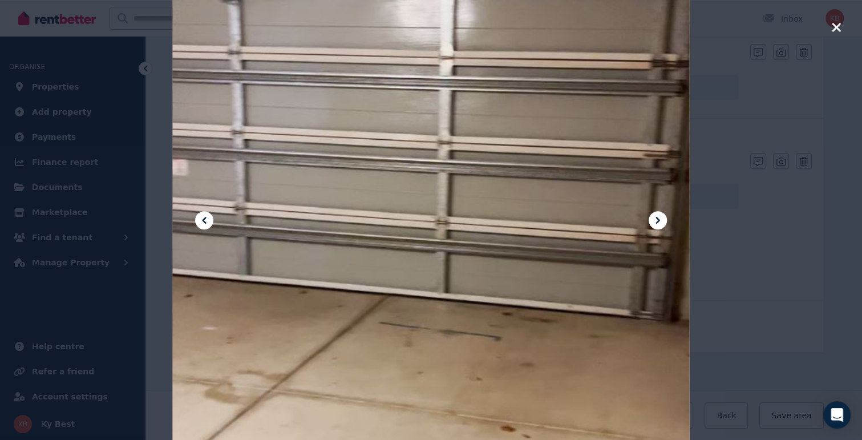
click at [660, 222] on icon at bounding box center [658, 220] width 14 height 14
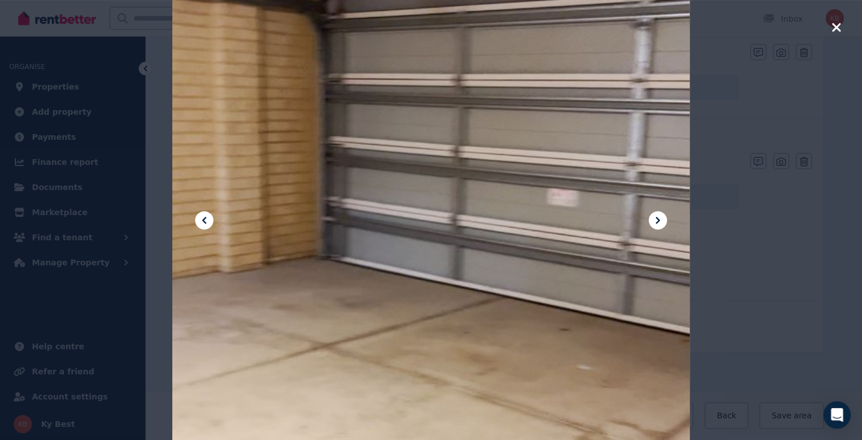
click at [664, 221] on button at bounding box center [657, 220] width 18 height 18
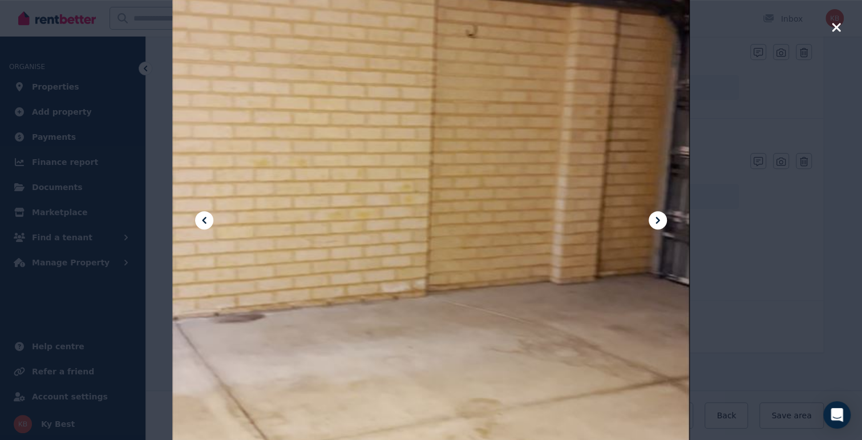
click at [664, 221] on button at bounding box center [657, 220] width 18 height 18
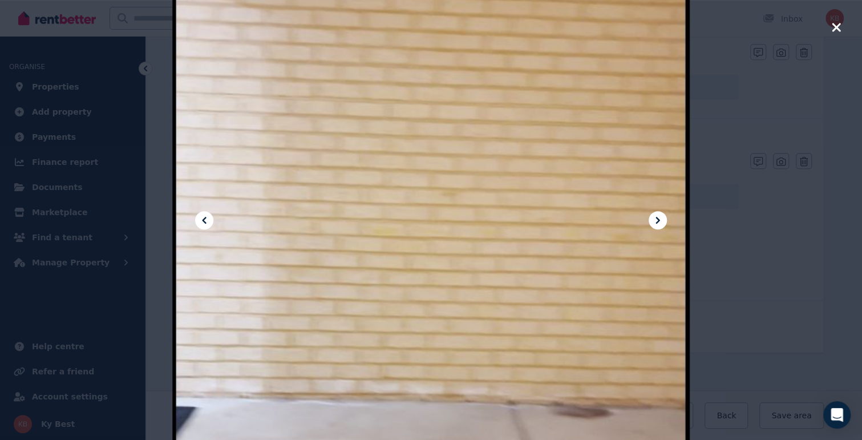
click at [664, 221] on button at bounding box center [657, 220] width 18 height 18
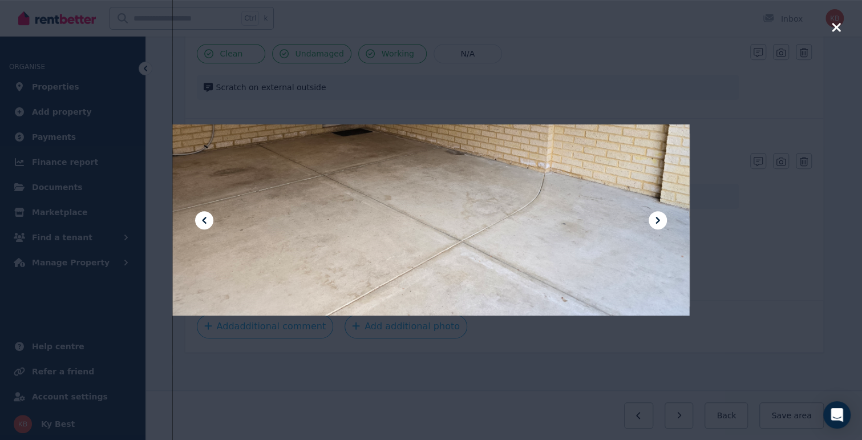
click at [664, 221] on button at bounding box center [657, 220] width 18 height 18
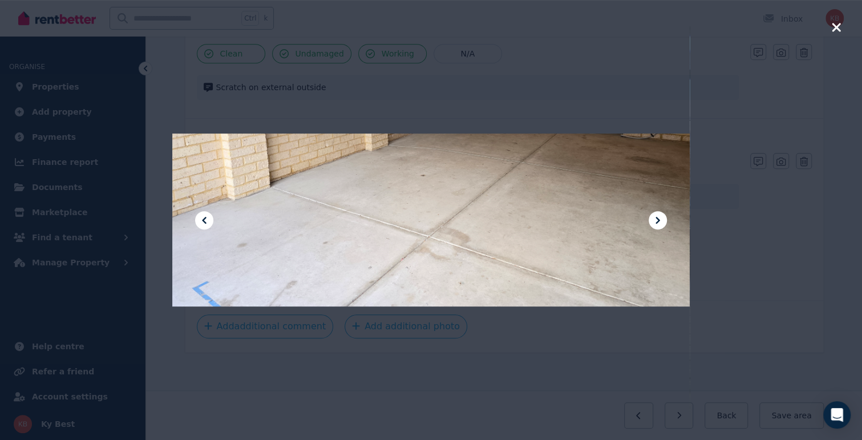
click at [664, 221] on button at bounding box center [657, 220] width 18 height 18
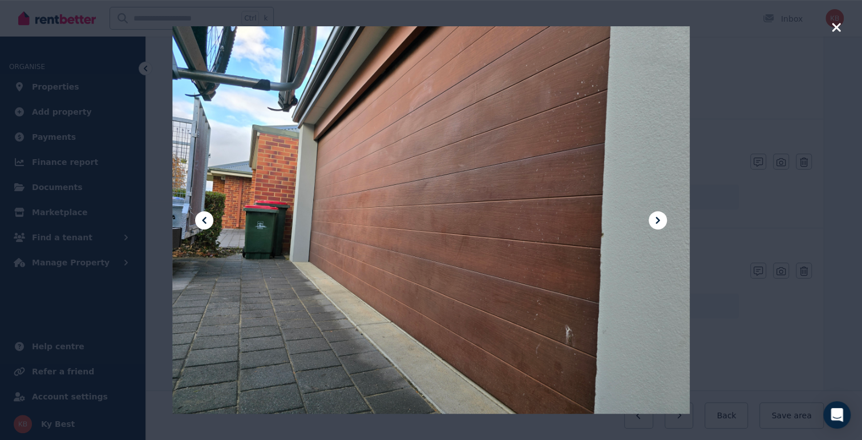
scroll to position [177, 0]
click at [838, 27] on icon "button" at bounding box center [836, 28] width 10 height 14
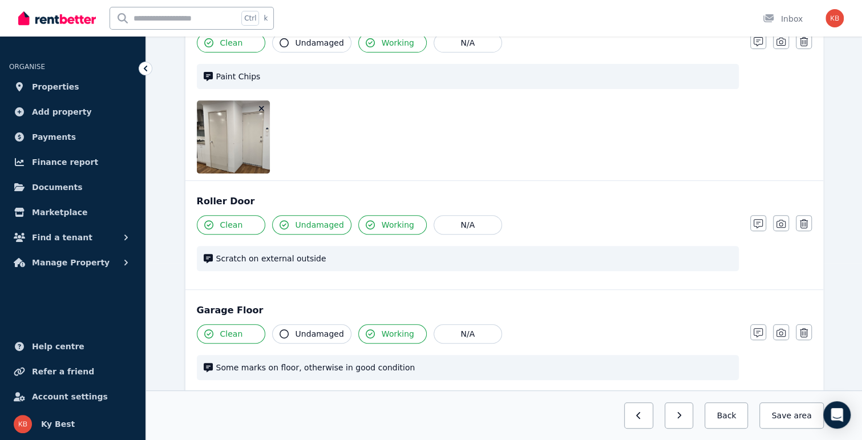
scroll to position [348, 0]
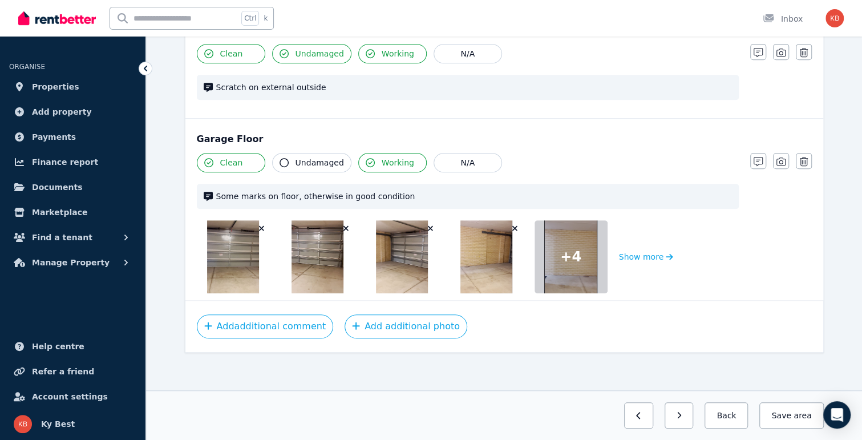
click at [692, 414] on button "button" at bounding box center [678, 415] width 29 height 26
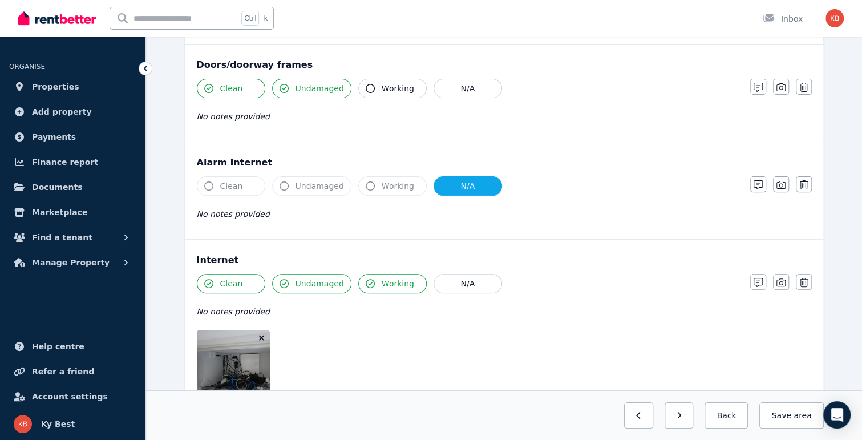
scroll to position [0, 0]
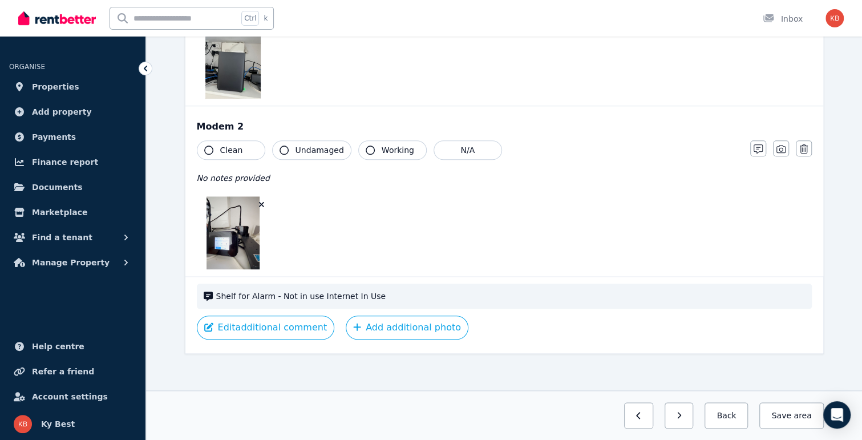
click at [692, 421] on button "button" at bounding box center [678, 415] width 29 height 26
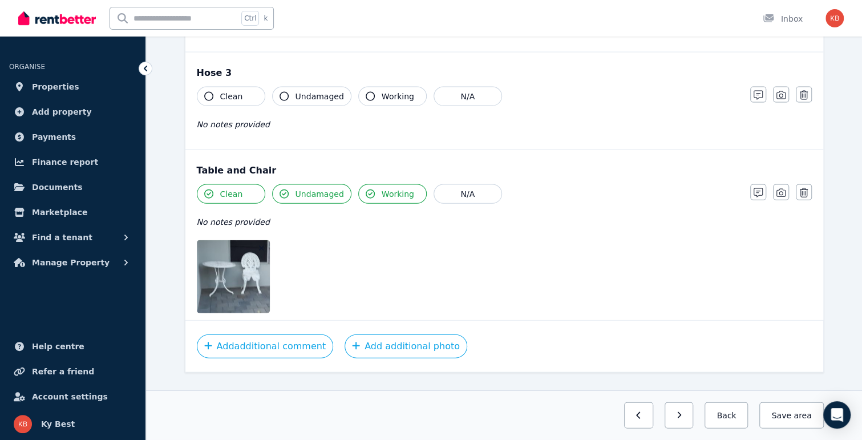
click at [685, 412] on button "button" at bounding box center [678, 415] width 29 height 26
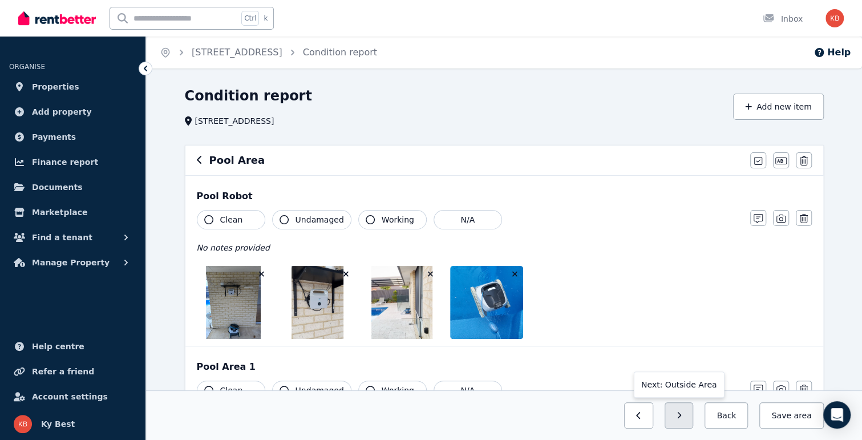
click at [682, 414] on icon "button" at bounding box center [678, 415] width 5 height 8
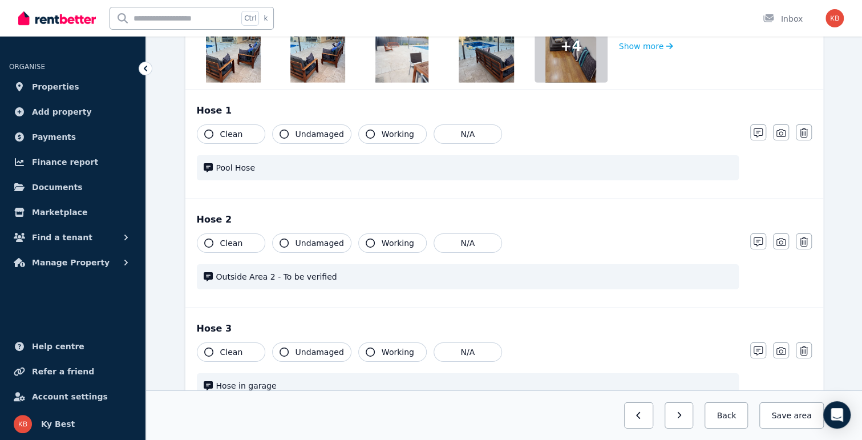
scroll to position [2253, 0]
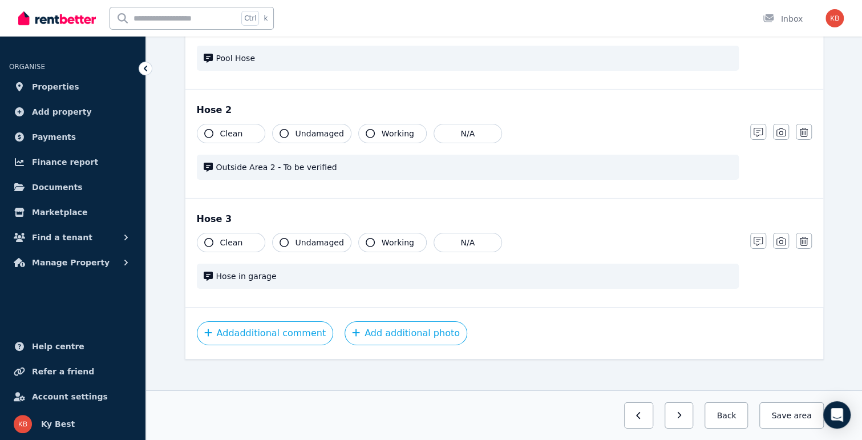
click at [692, 414] on button "button" at bounding box center [678, 415] width 29 height 26
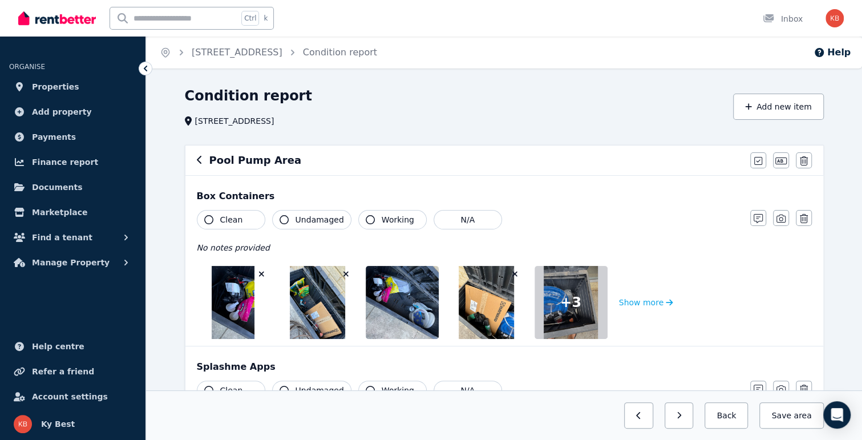
scroll to position [0, 0]
click at [653, 416] on button "button" at bounding box center [638, 415] width 29 height 26
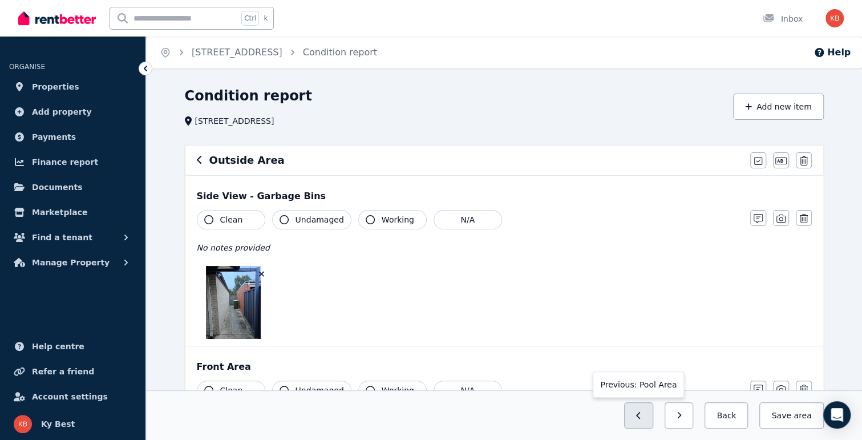
click at [651, 414] on button "button" at bounding box center [638, 415] width 29 height 26
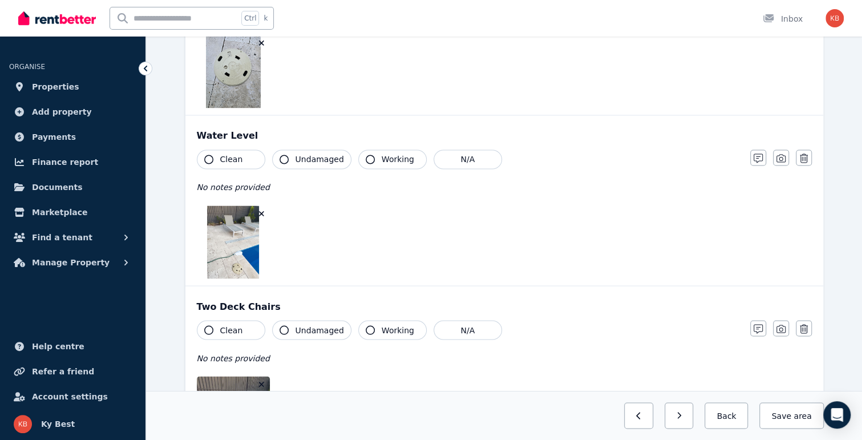
scroll to position [1237, 0]
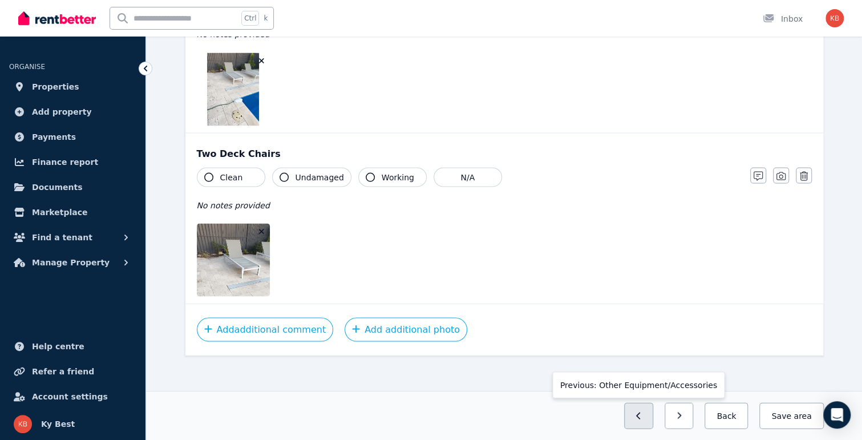
click at [641, 415] on icon "button" at bounding box center [638, 415] width 5 height 8
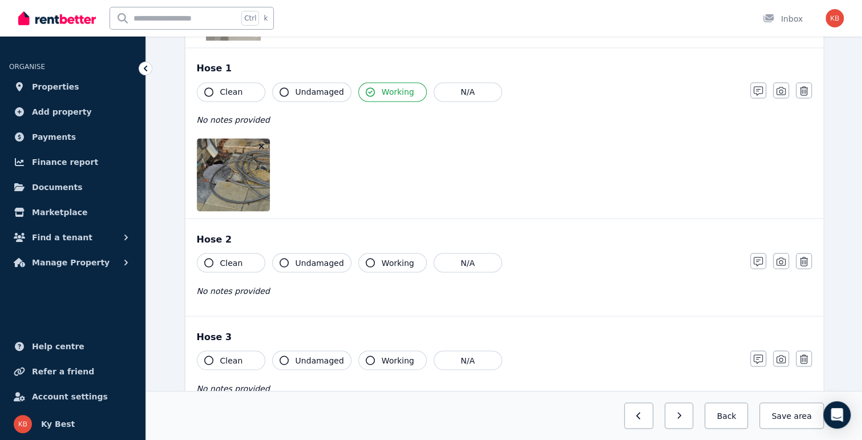
scroll to position [1100, 0]
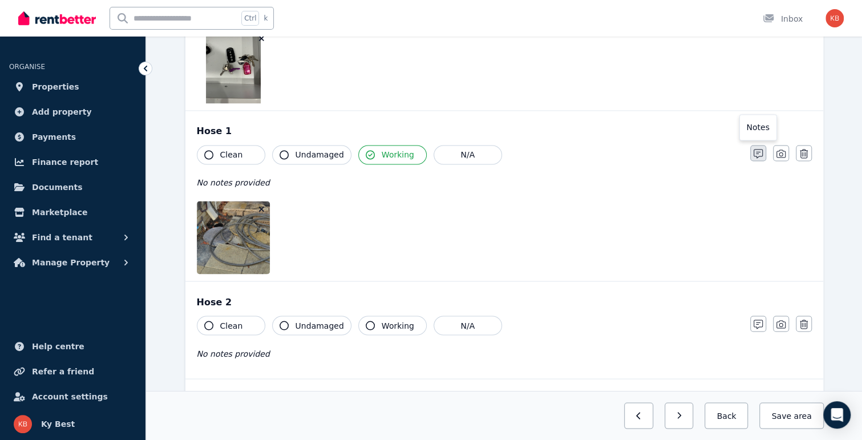
click at [758, 151] on icon "button" at bounding box center [757, 153] width 9 height 9
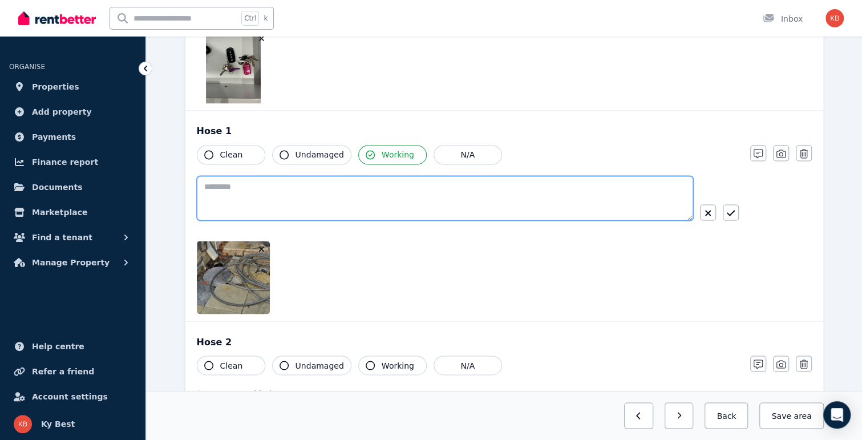
click at [286, 201] on textarea at bounding box center [445, 198] width 496 height 44
type textarea "**********"
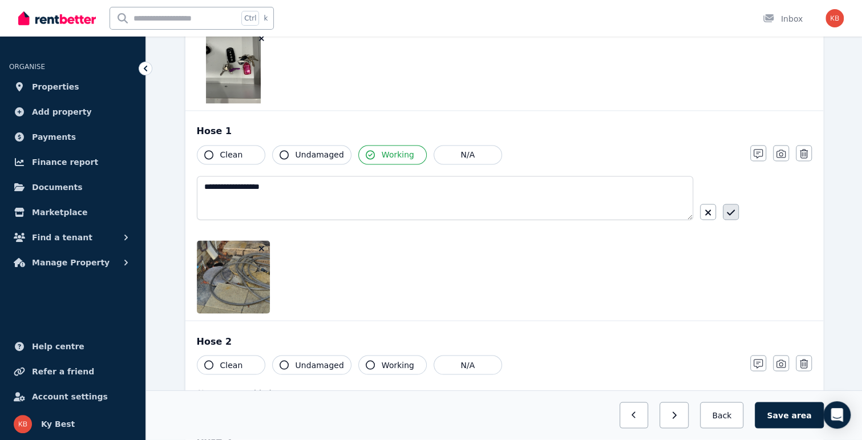
click at [729, 209] on icon "button" at bounding box center [731, 212] width 8 height 9
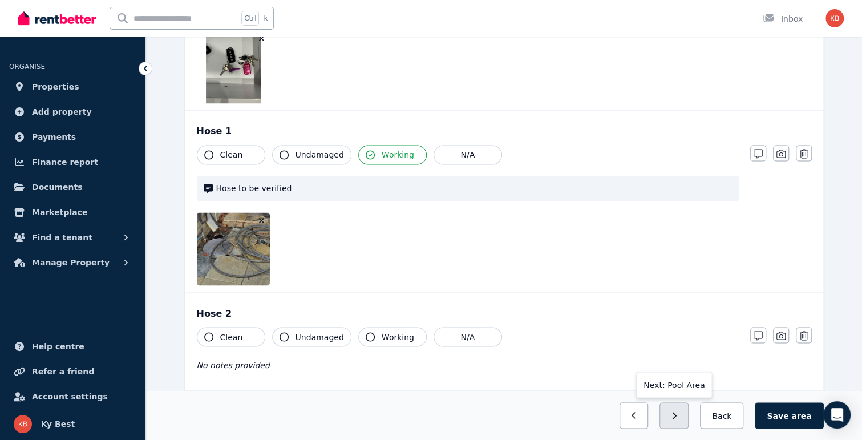
click at [684, 418] on button "button" at bounding box center [673, 415] width 29 height 26
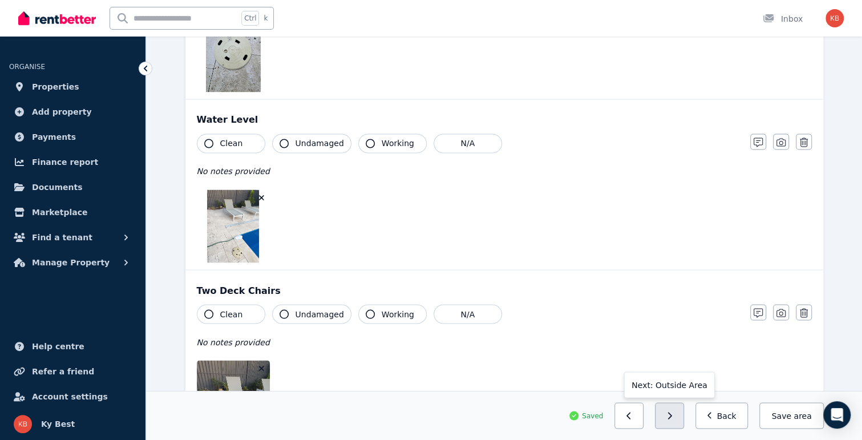
click at [683, 418] on button "button" at bounding box center [669, 415] width 29 height 26
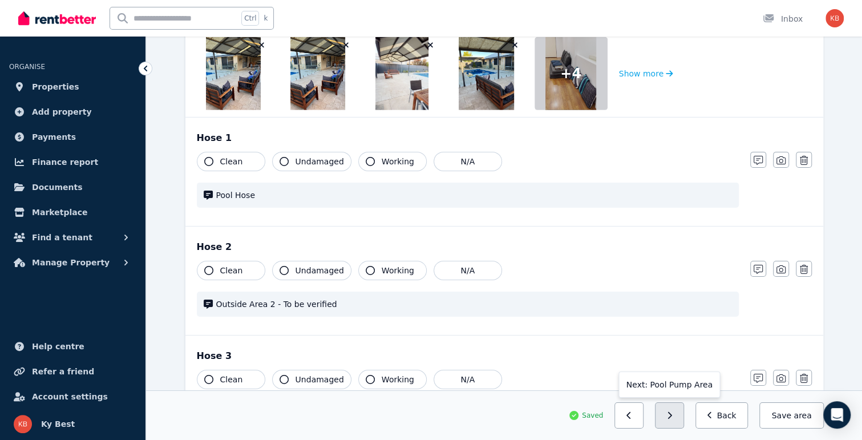
click at [683, 418] on button "button" at bounding box center [669, 415] width 29 height 26
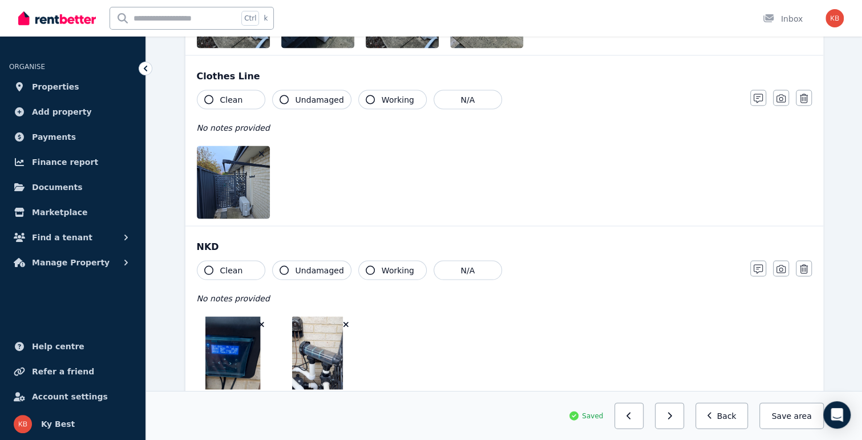
scroll to position [1333, 0]
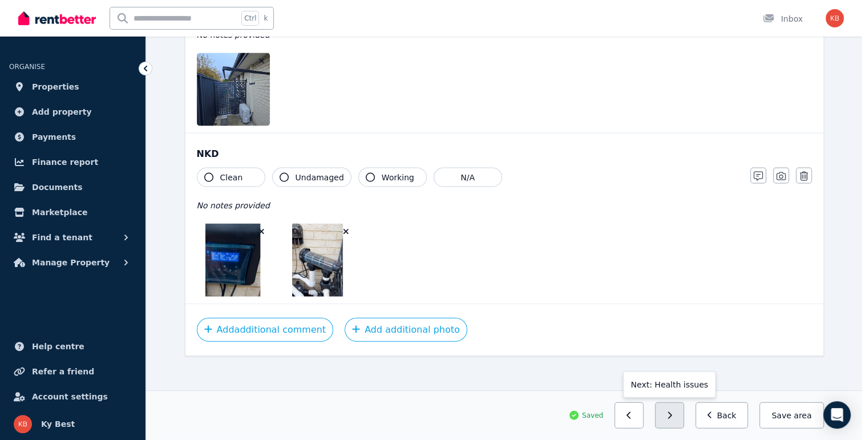
click at [672, 419] on icon "button" at bounding box center [669, 415] width 5 height 8
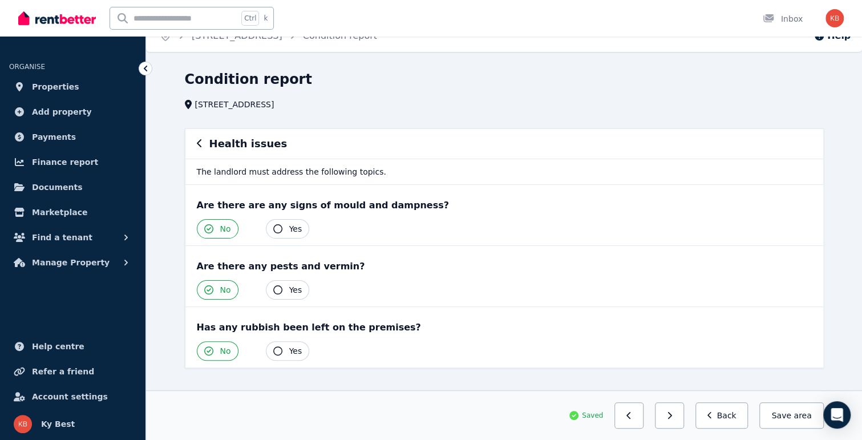
scroll to position [32, 0]
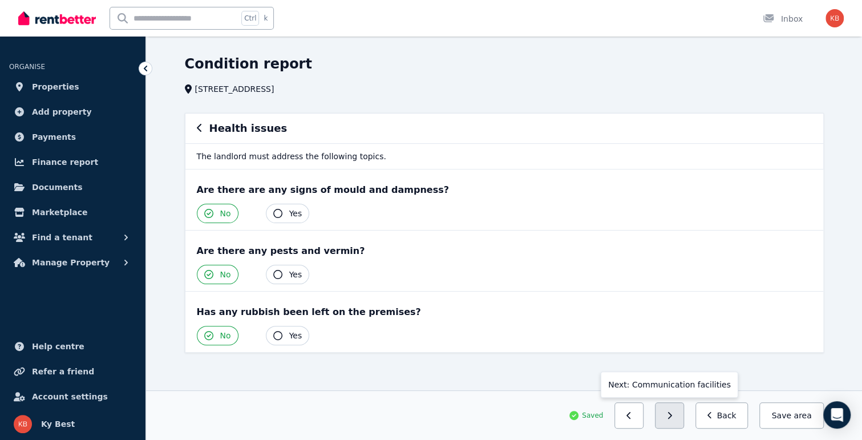
click at [672, 417] on icon "button" at bounding box center [669, 415] width 5 height 8
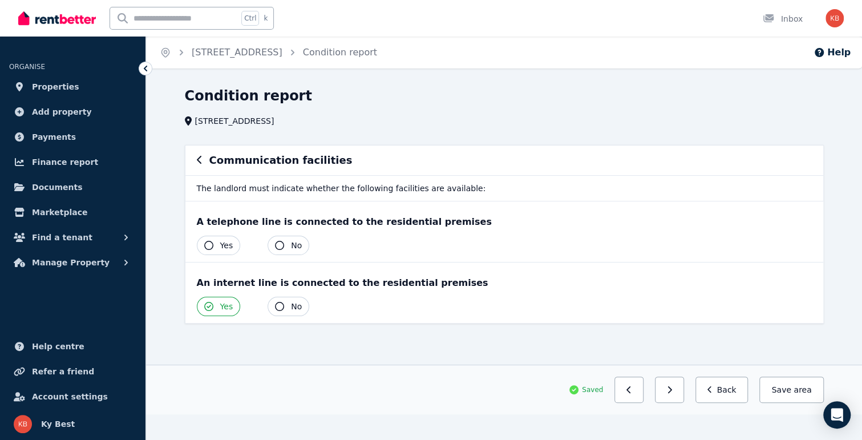
scroll to position [0, 0]
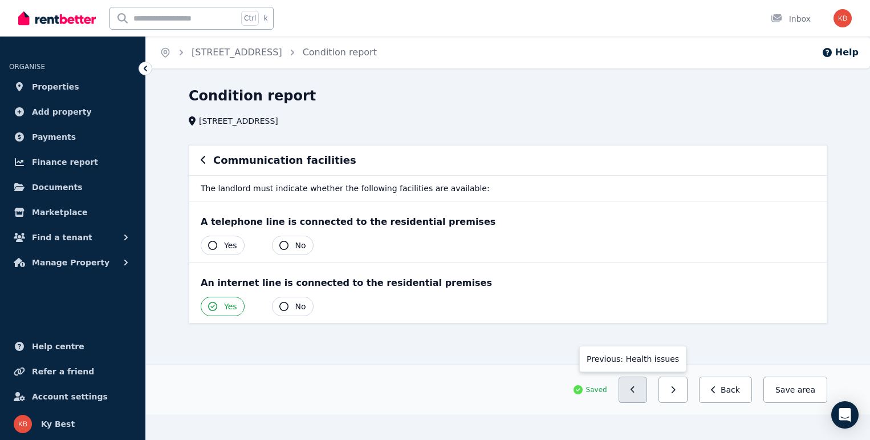
click at [647, 390] on button "button" at bounding box center [633, 389] width 29 height 26
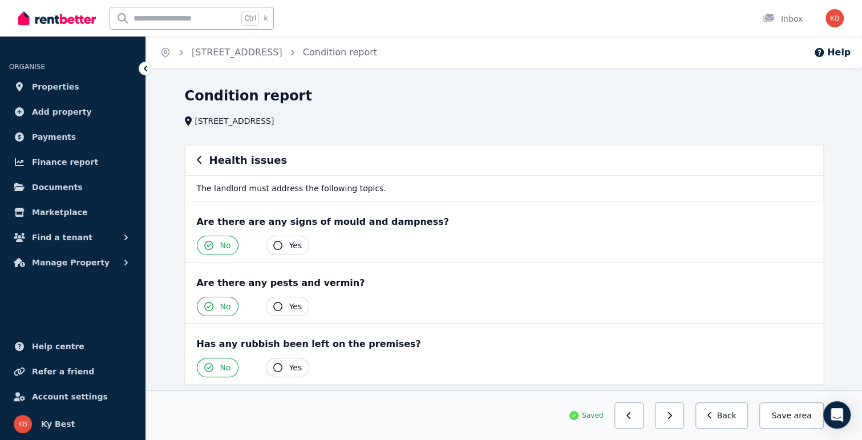
scroll to position [32, 0]
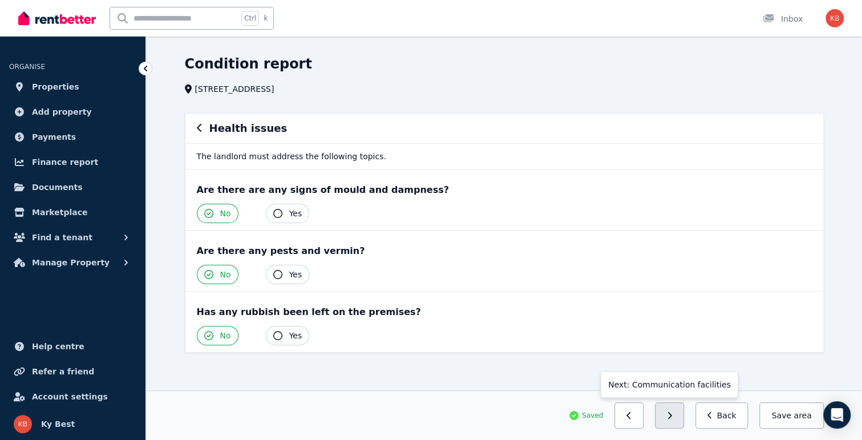
click at [672, 415] on icon "button" at bounding box center [669, 415] width 5 height 8
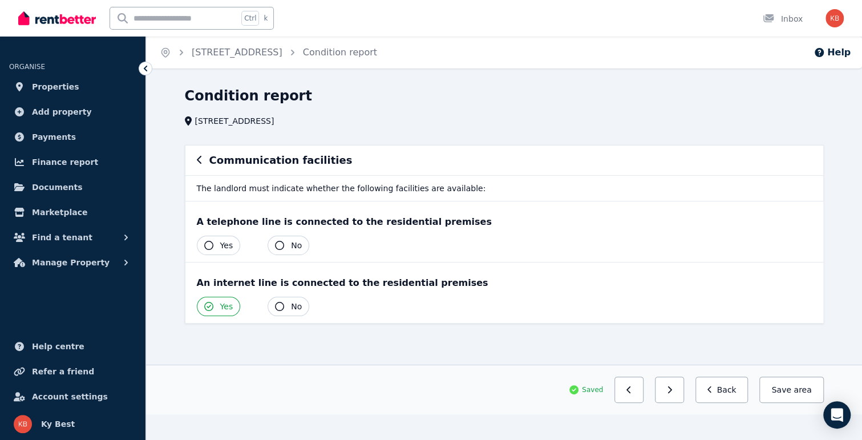
scroll to position [0, 0]
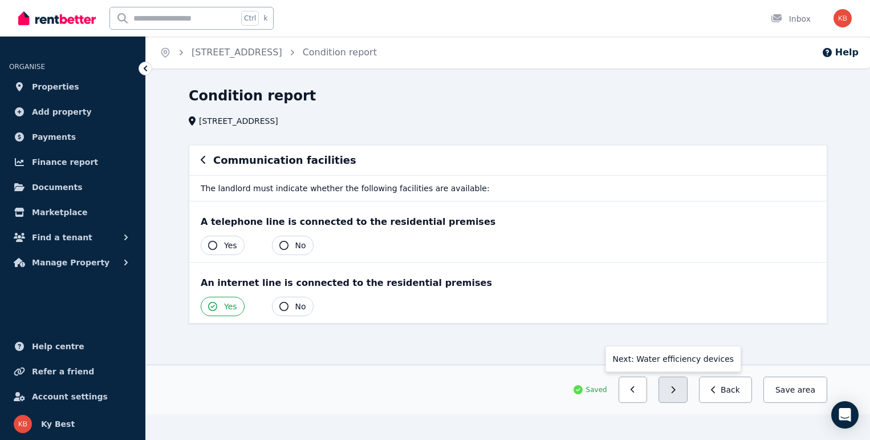
click at [676, 390] on icon "button" at bounding box center [673, 390] width 5 height 8
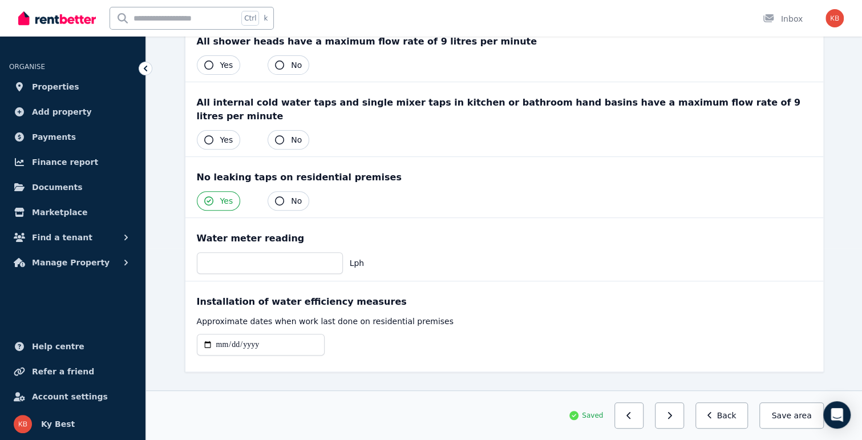
scroll to position [196, 0]
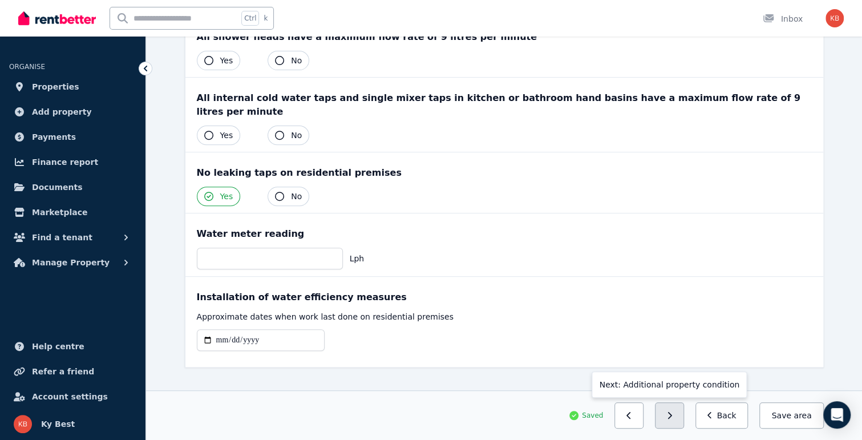
click at [673, 414] on button "button" at bounding box center [669, 415] width 29 height 26
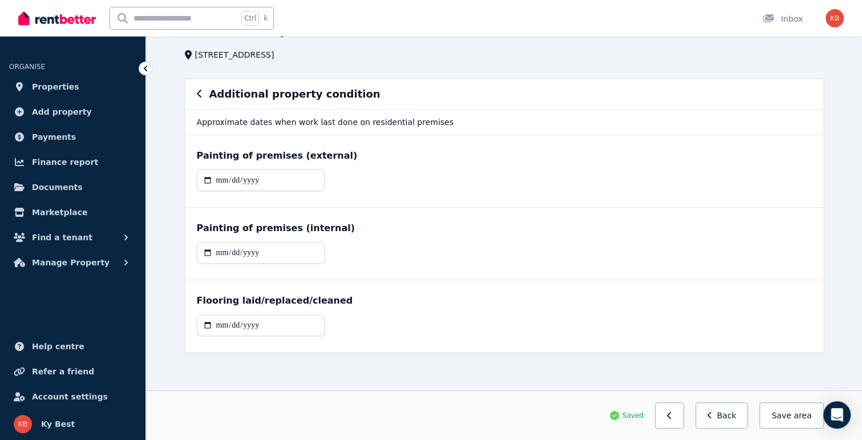
click at [788, 416] on button "Save area" at bounding box center [791, 415] width 64 height 26
click at [738, 413] on button "Back" at bounding box center [721, 415] width 53 height 26
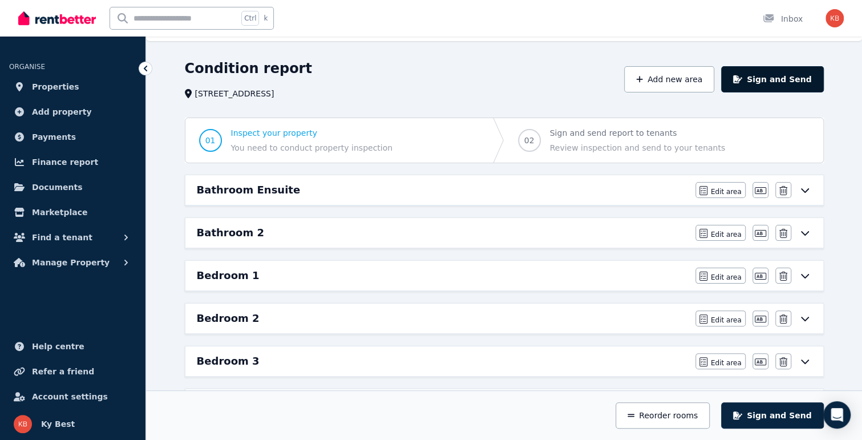
scroll to position [0, 0]
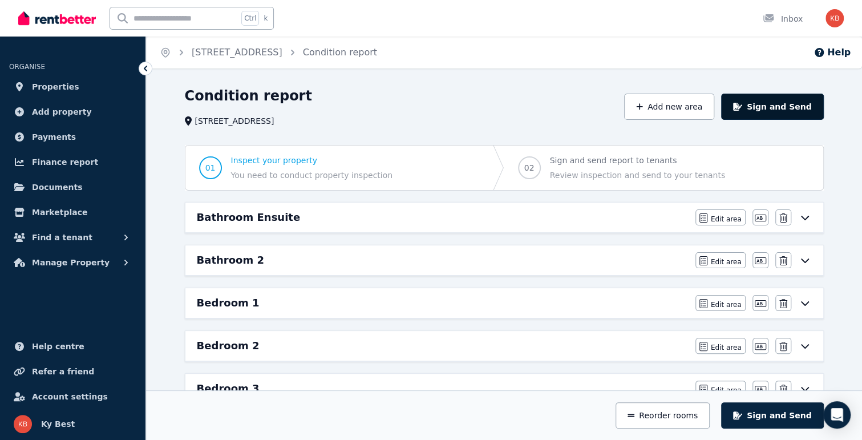
click at [776, 108] on button "Sign and Send" at bounding box center [772, 107] width 102 height 26
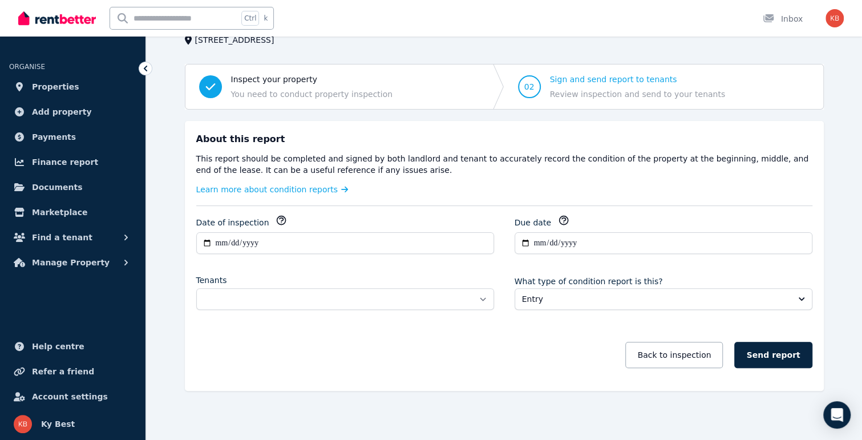
scroll to position [82, 0]
click at [457, 310] on div "**********" at bounding box center [345, 296] width 298 height 44
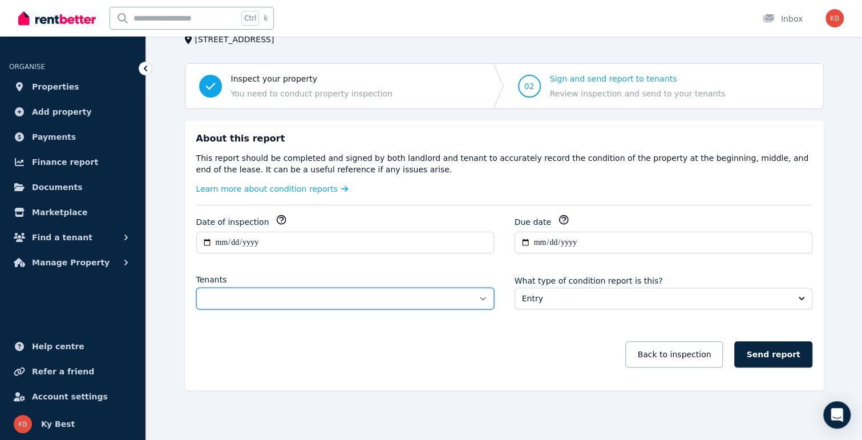
click at [476, 293] on select "**********" at bounding box center [345, 298] width 298 height 22
select select "**********"
click at [196, 287] on select "**********" at bounding box center [345, 298] width 298 height 22
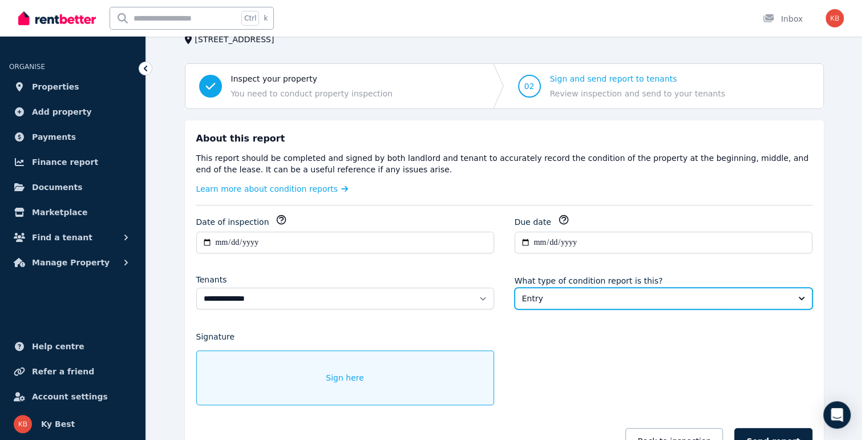
click at [559, 299] on span "Entry" at bounding box center [655, 298] width 267 height 11
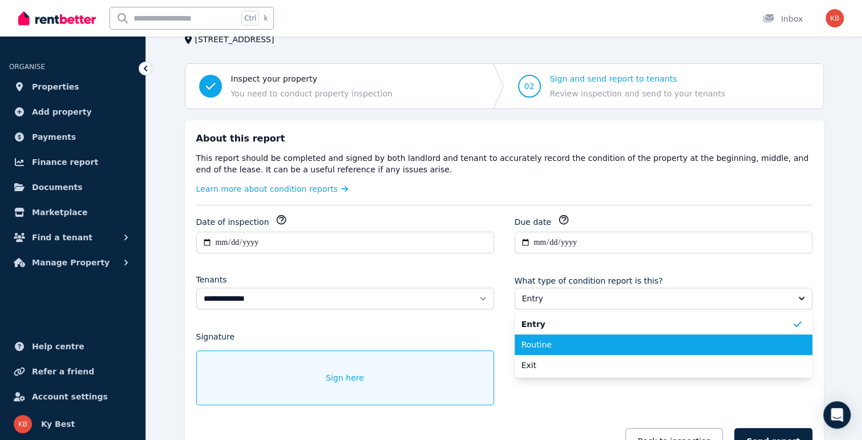
click at [550, 339] on span "Routine" at bounding box center [656, 344] width 270 height 11
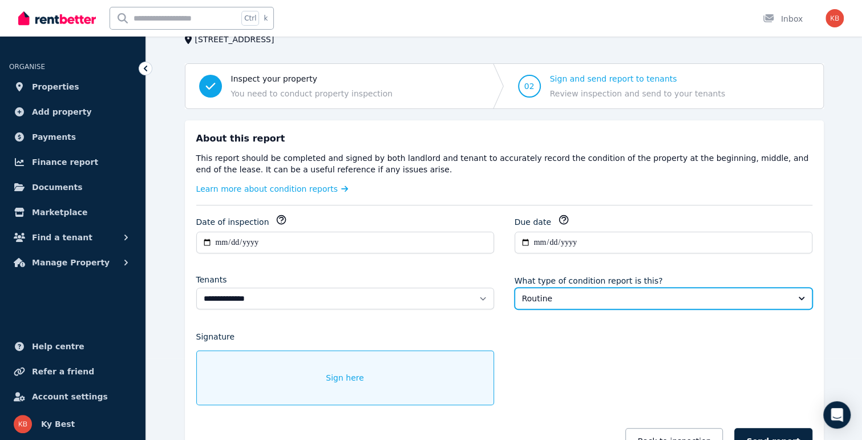
click at [548, 293] on span "Routine" at bounding box center [655, 298] width 267 height 11
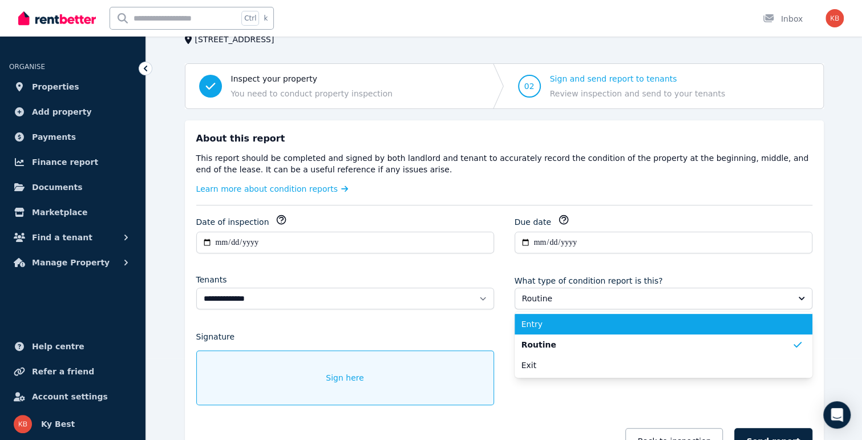
click at [551, 318] on span "Entry" at bounding box center [656, 323] width 270 height 11
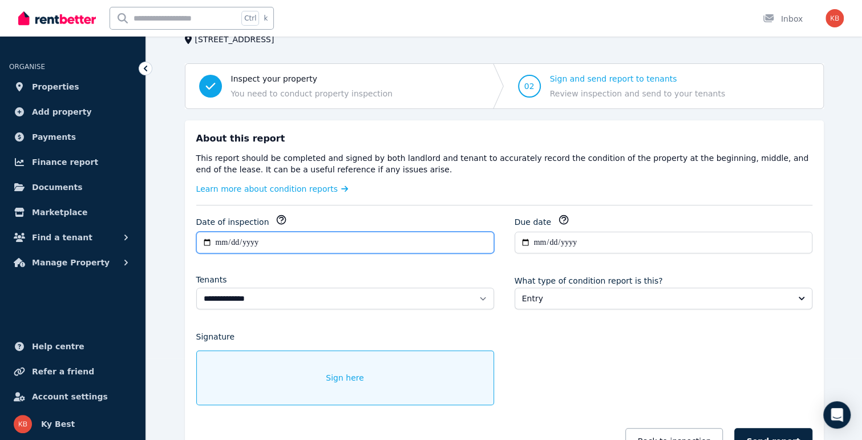
click at [240, 241] on input "**********" at bounding box center [345, 243] width 298 height 22
click at [224, 241] on input "**********" at bounding box center [345, 243] width 298 height 22
click at [220, 242] on input "**********" at bounding box center [345, 243] width 298 height 22
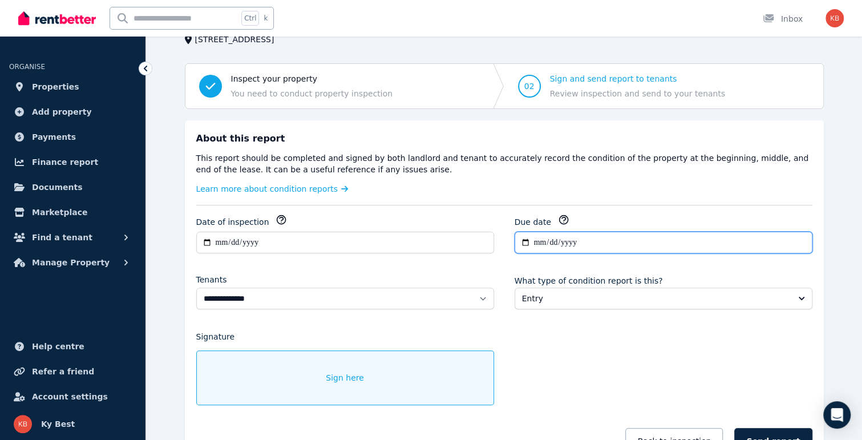
click at [537, 240] on input "**********" at bounding box center [663, 243] width 298 height 22
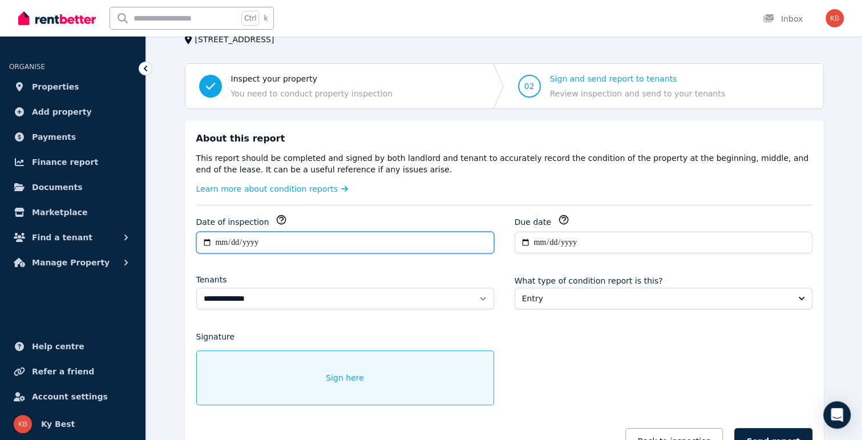
click at [209, 239] on input "**********" at bounding box center [345, 243] width 298 height 22
click at [221, 240] on input "**********" at bounding box center [345, 243] width 298 height 22
click at [220, 239] on input "**********" at bounding box center [345, 243] width 298 height 22
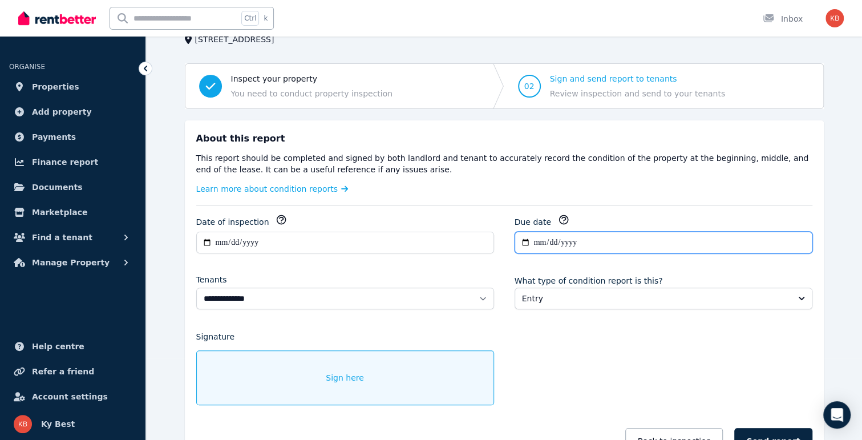
click at [530, 242] on input "**********" at bounding box center [663, 243] width 298 height 22
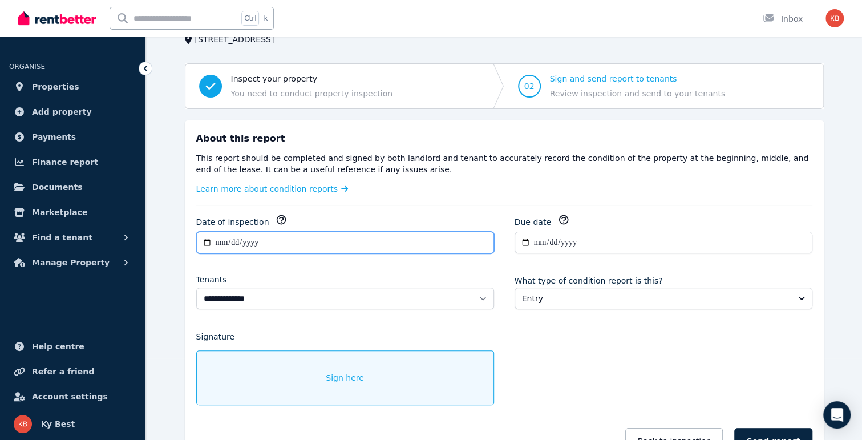
click at [255, 243] on input "**********" at bounding box center [345, 243] width 298 height 22
click at [276, 221] on icon "button" at bounding box center [280, 219] width 11 height 11
click at [243, 240] on input "**********" at bounding box center [345, 243] width 298 height 22
click at [221, 240] on input "**********" at bounding box center [345, 243] width 298 height 22
click at [237, 244] on input "**********" at bounding box center [345, 243] width 298 height 22
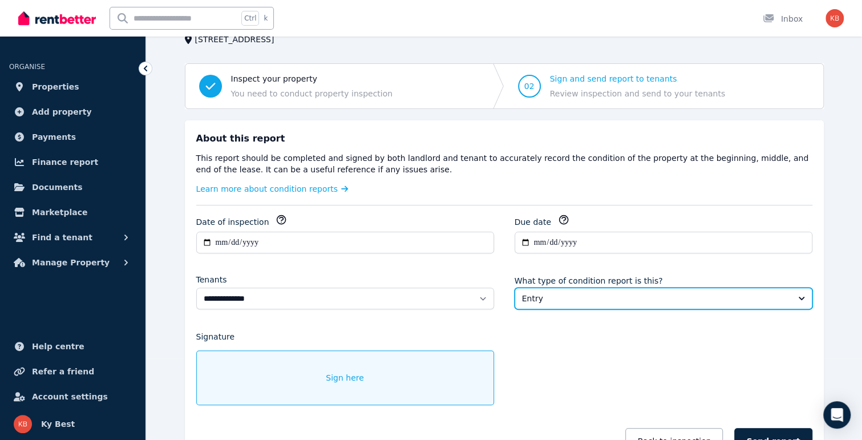
click at [544, 293] on span "Entry" at bounding box center [655, 298] width 267 height 11
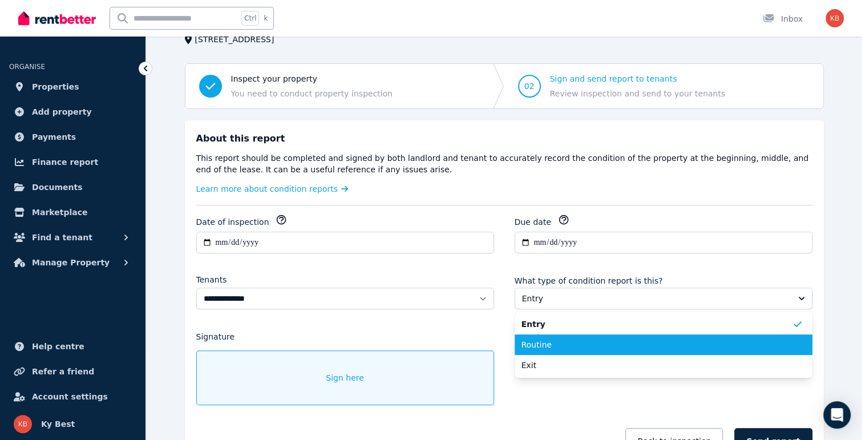
click at [541, 346] on span "Routine" at bounding box center [656, 344] width 270 height 11
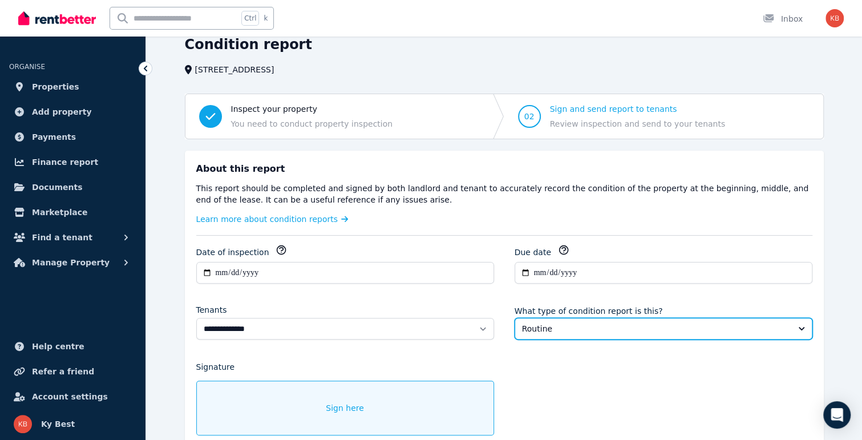
scroll to position [114, 0]
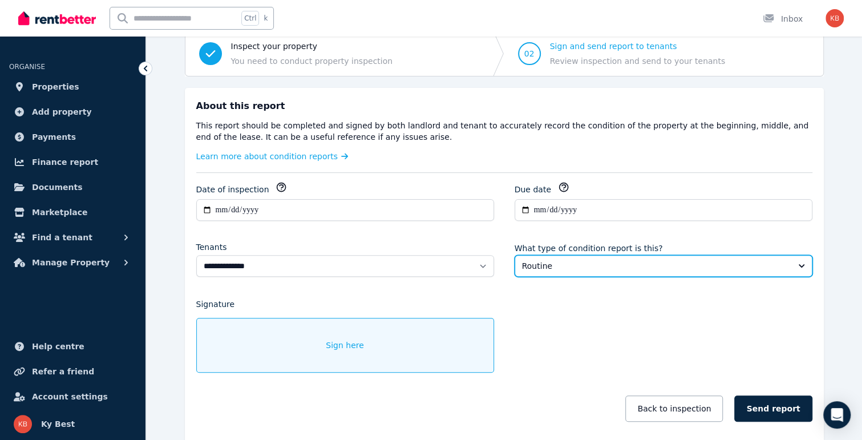
click at [549, 264] on span "Routine" at bounding box center [655, 265] width 267 height 11
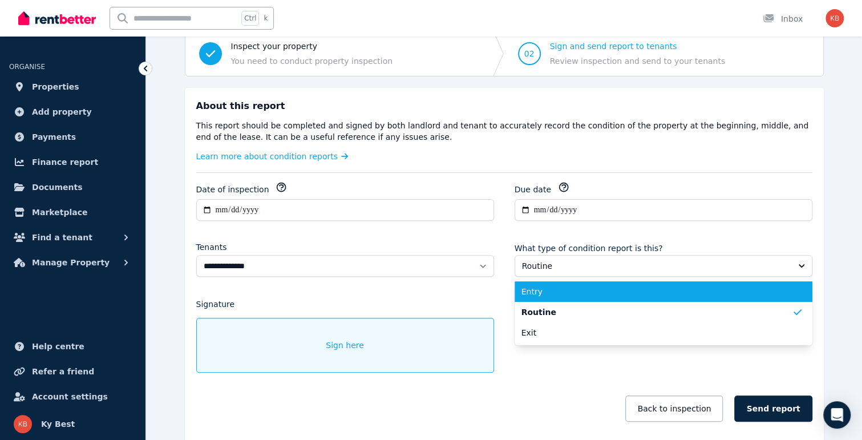
click at [543, 286] on span "Entry" at bounding box center [656, 291] width 270 height 11
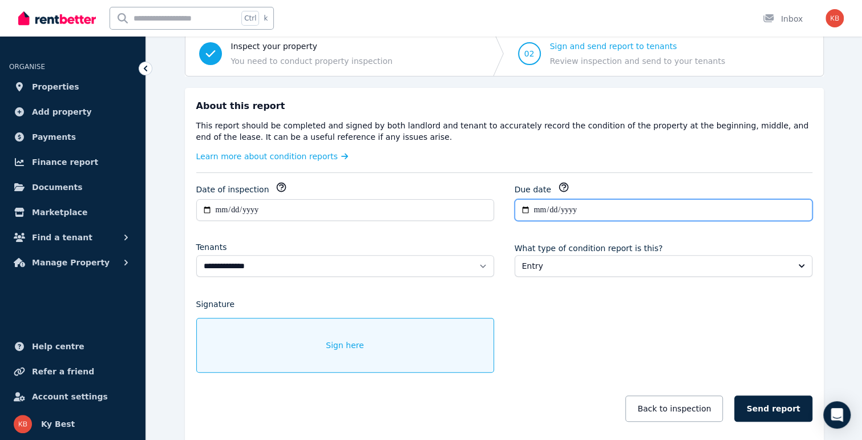
click at [545, 209] on input "**********" at bounding box center [663, 210] width 298 height 22
click at [559, 187] on icon "button" at bounding box center [563, 186] width 11 height 11
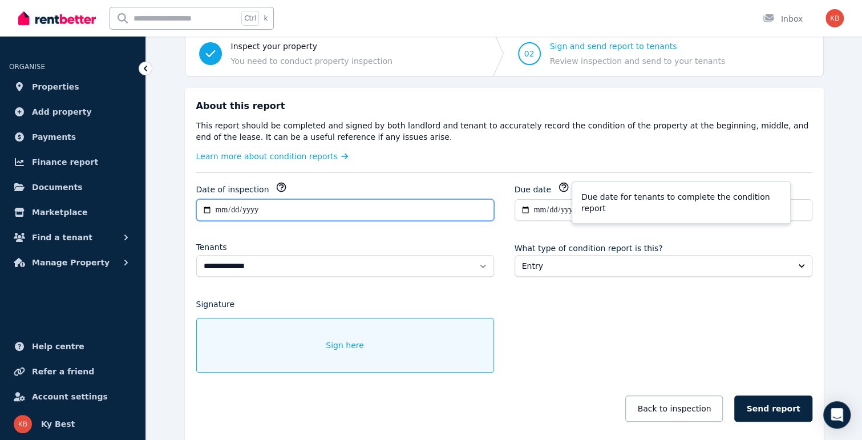
click at [228, 212] on input "**********" at bounding box center [345, 210] width 298 height 22
click at [219, 210] on input "**********" at bounding box center [345, 210] width 298 height 22
type input "**********"
click at [234, 208] on input "**********" at bounding box center [345, 210] width 298 height 22
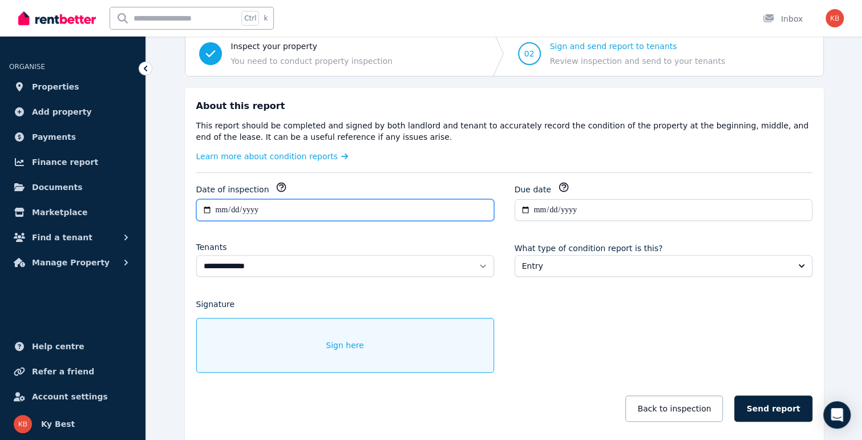
type input "**********"
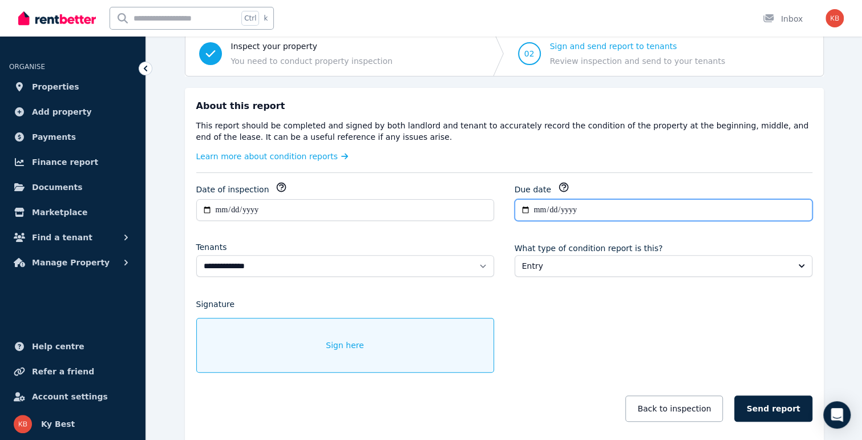
click at [536, 207] on input "**********" at bounding box center [663, 210] width 298 height 22
type input "**********"
click at [671, 241] on div "What type of condition report is this? Entry" at bounding box center [663, 258] width 298 height 35
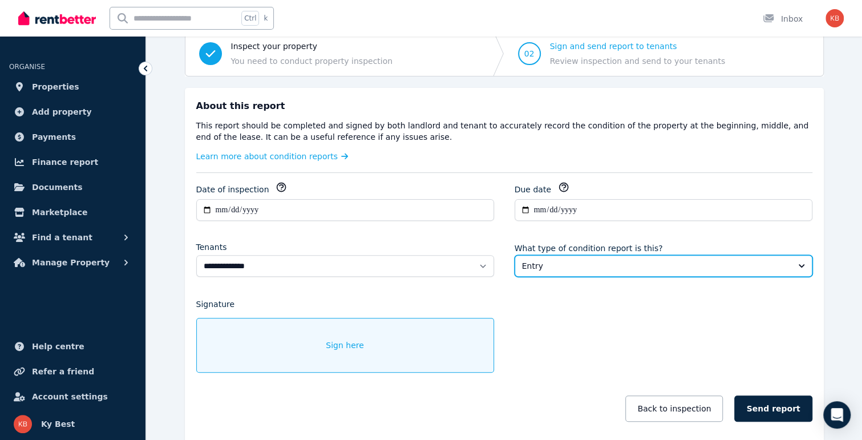
click at [554, 266] on span "Entry" at bounding box center [655, 265] width 267 height 11
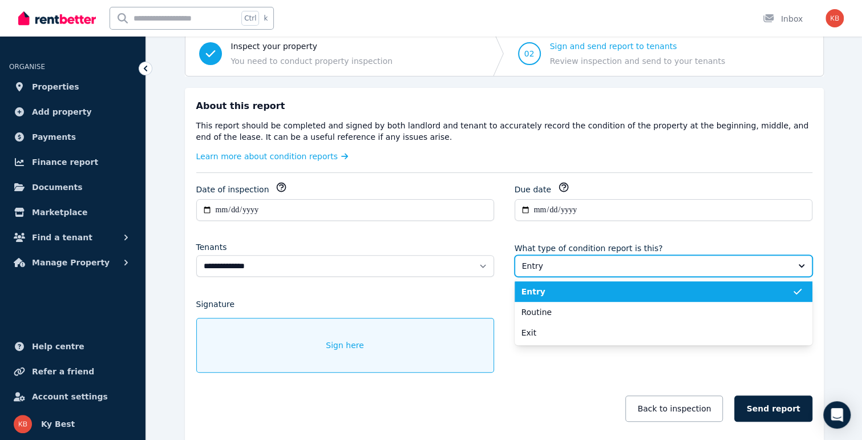
click at [554, 266] on span "Entry" at bounding box center [655, 265] width 267 height 11
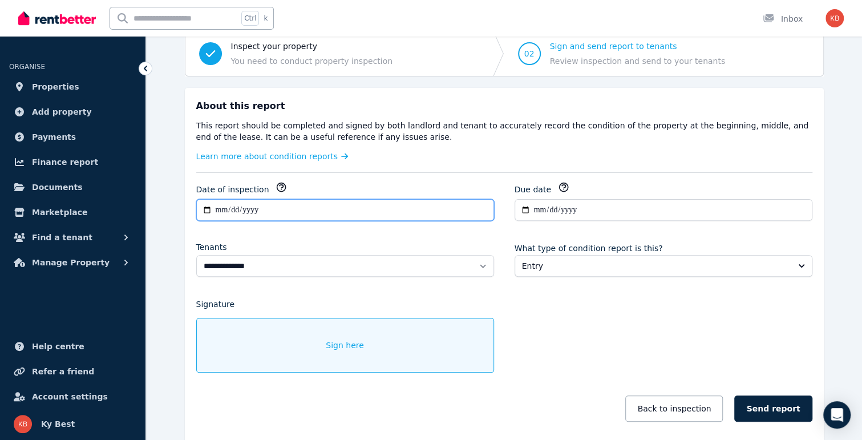
click at [215, 209] on input "**********" at bounding box center [345, 210] width 298 height 22
type input "**********"
click at [265, 209] on input "**********" at bounding box center [345, 210] width 298 height 22
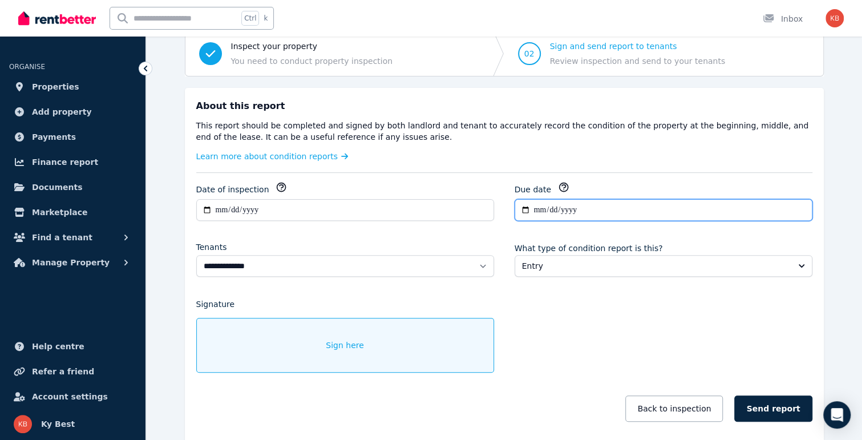
click at [536, 209] on input "**********" at bounding box center [663, 210] width 298 height 22
type input "**********"
click at [618, 310] on div "**********" at bounding box center [504, 307] width 616 height 252
click at [345, 340] on span "Sign here" at bounding box center [345, 344] width 38 height 11
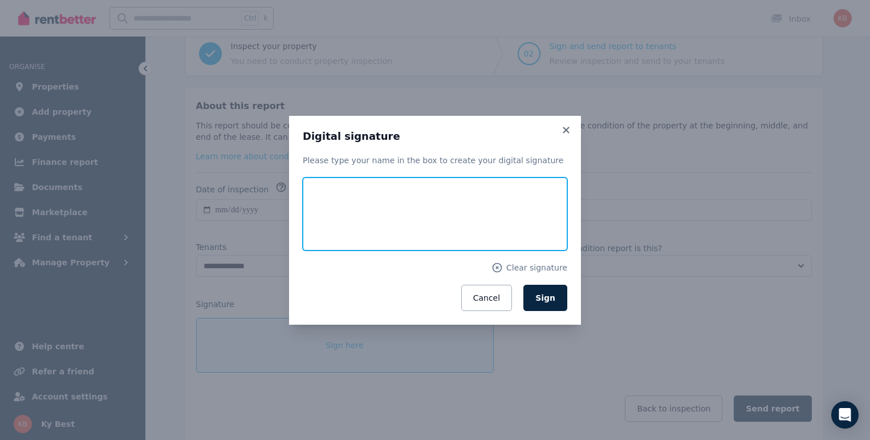
drag, startPoint x: 326, startPoint y: 217, endPoint x: 338, endPoint y: 212, distance: 12.5
click at [338, 212] on input "text" at bounding box center [435, 213] width 265 height 73
click at [319, 217] on input "text" at bounding box center [435, 213] width 265 height 73
type input "*******"
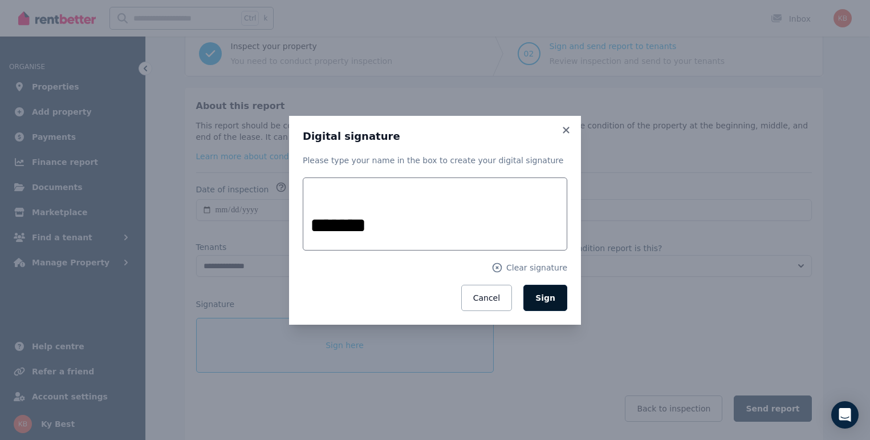
click at [552, 295] on span "Sign" at bounding box center [546, 297] width 20 height 9
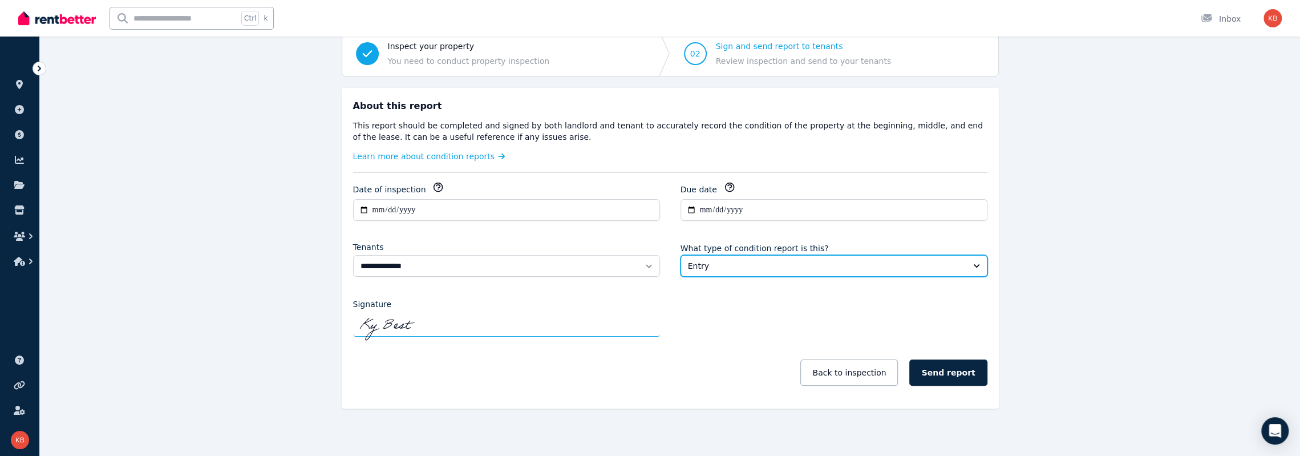
click at [764, 266] on span "Entry" at bounding box center [826, 265] width 276 height 11
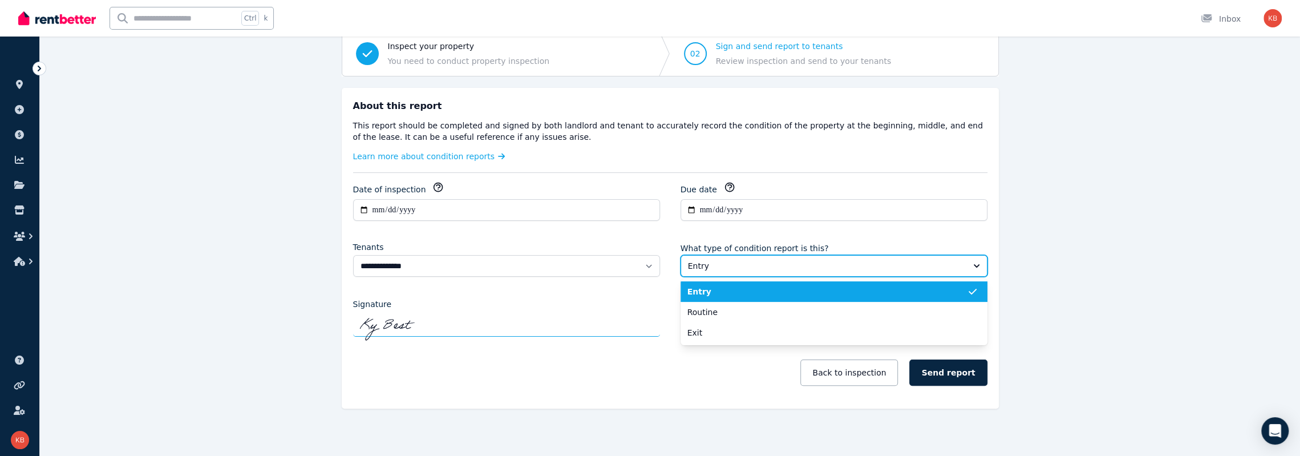
click at [764, 266] on span "Entry" at bounding box center [826, 265] width 276 height 11
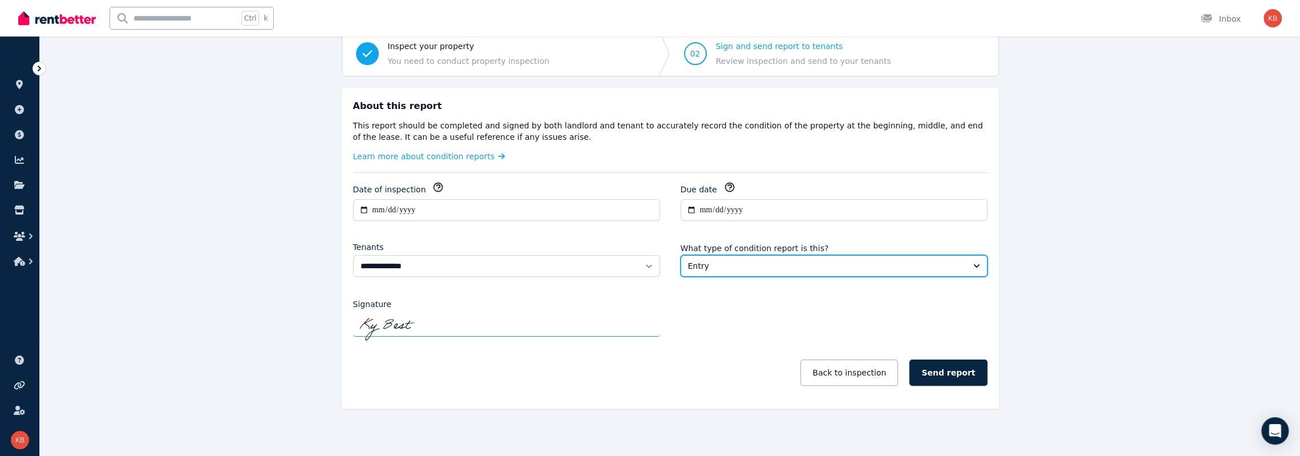
click at [726, 187] on icon "button" at bounding box center [729, 187] width 9 height 9
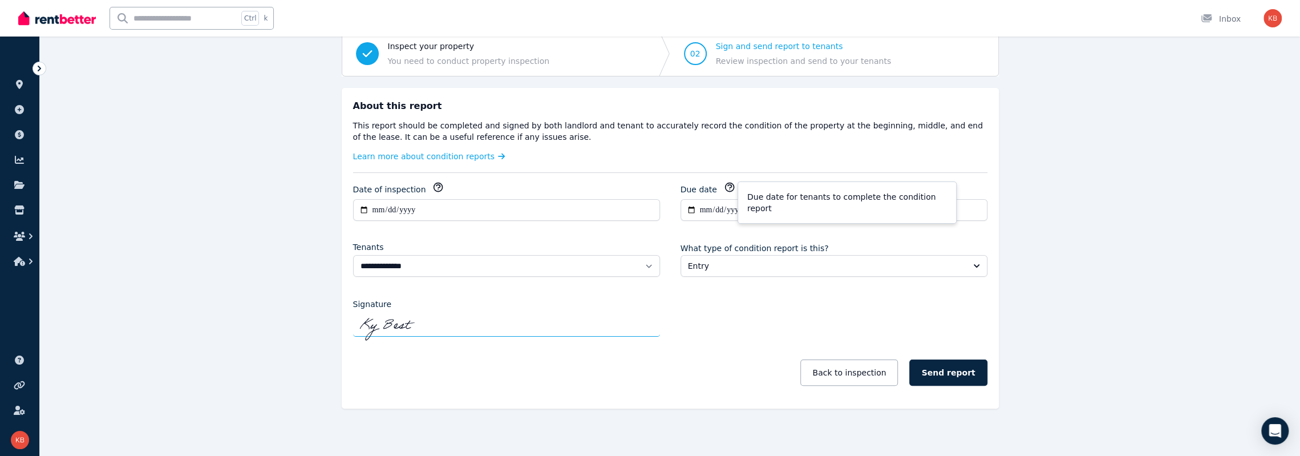
click at [725, 187] on icon "button" at bounding box center [729, 187] width 9 height 9
click at [870, 373] on button "Send report" at bounding box center [948, 372] width 78 height 26
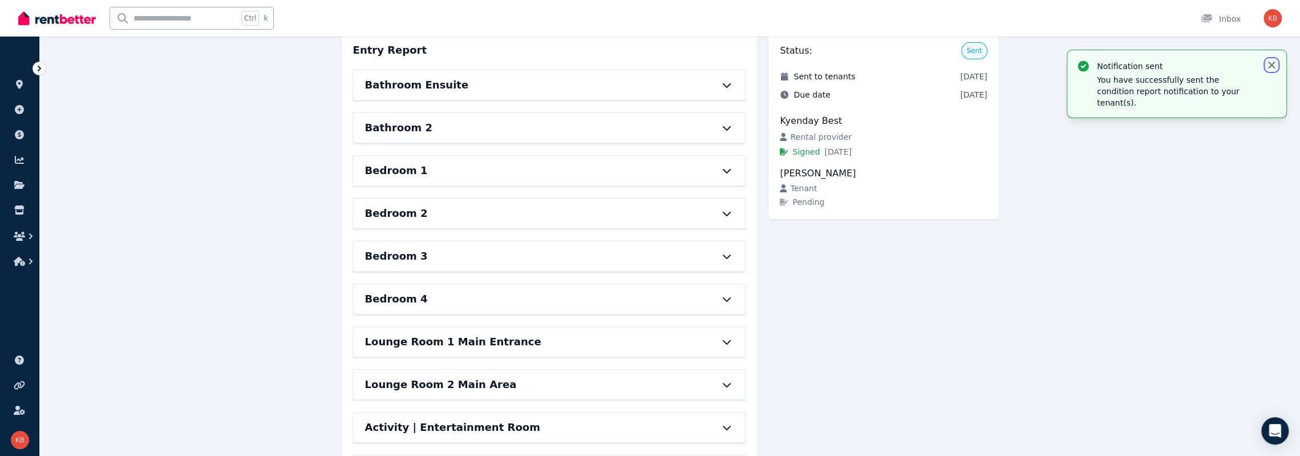
click at [870, 65] on icon "button" at bounding box center [1271, 65] width 7 height 7
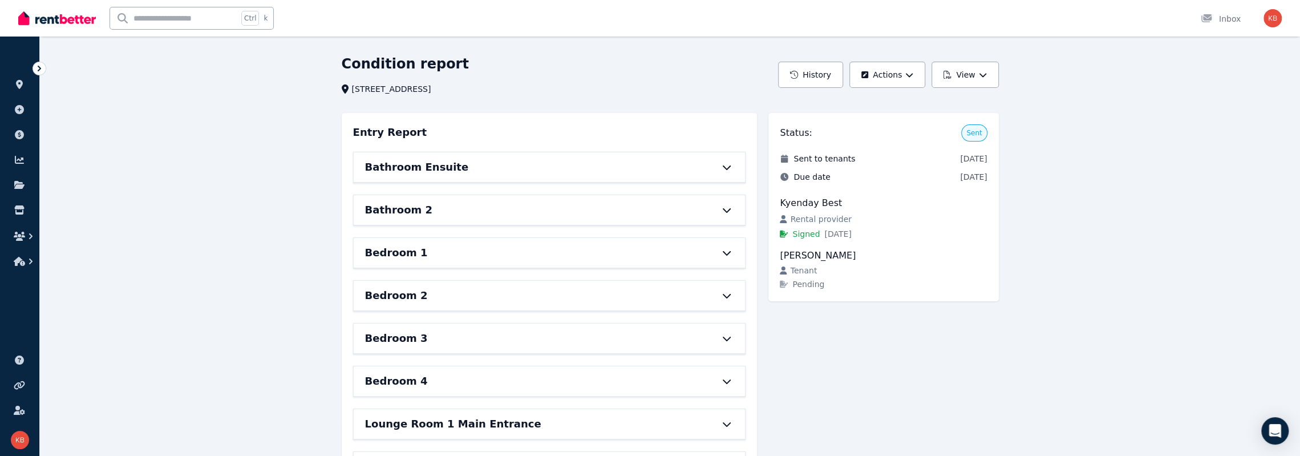
scroll to position [0, 0]
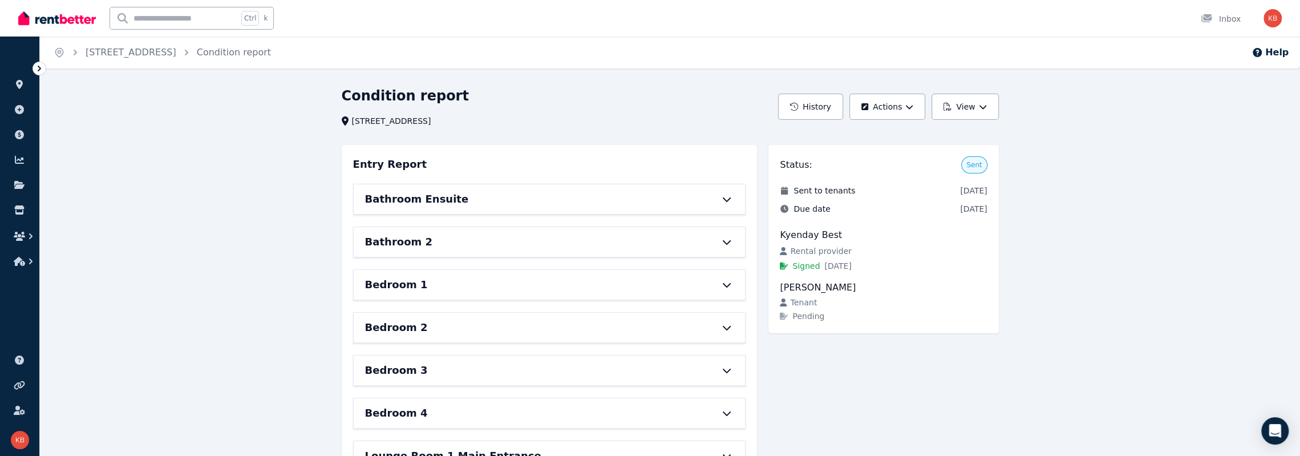
click at [870, 111] on button "View" at bounding box center [964, 107] width 67 height 26
click at [870, 135] on p "View report" at bounding box center [922, 136] width 55 height 11
